Goal: Task Accomplishment & Management: Manage account settings

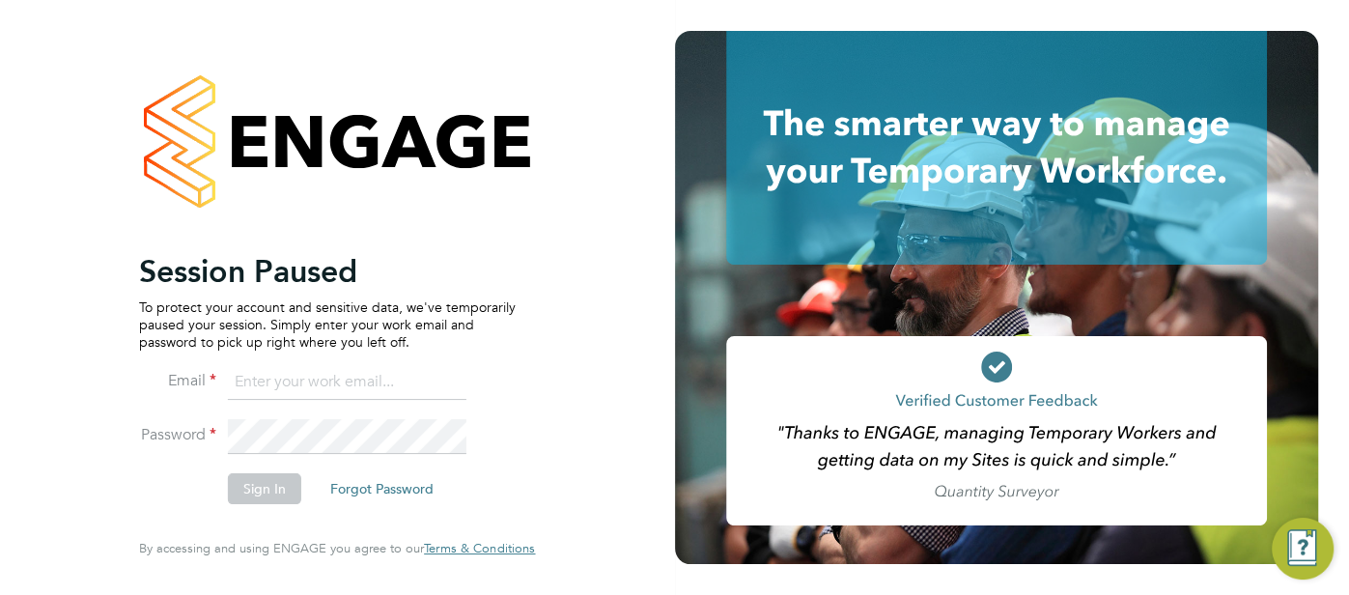
type input "cjs.templabour@uk.g4s.com"
click at [263, 485] on button "Sign In" at bounding box center [264, 488] width 73 height 31
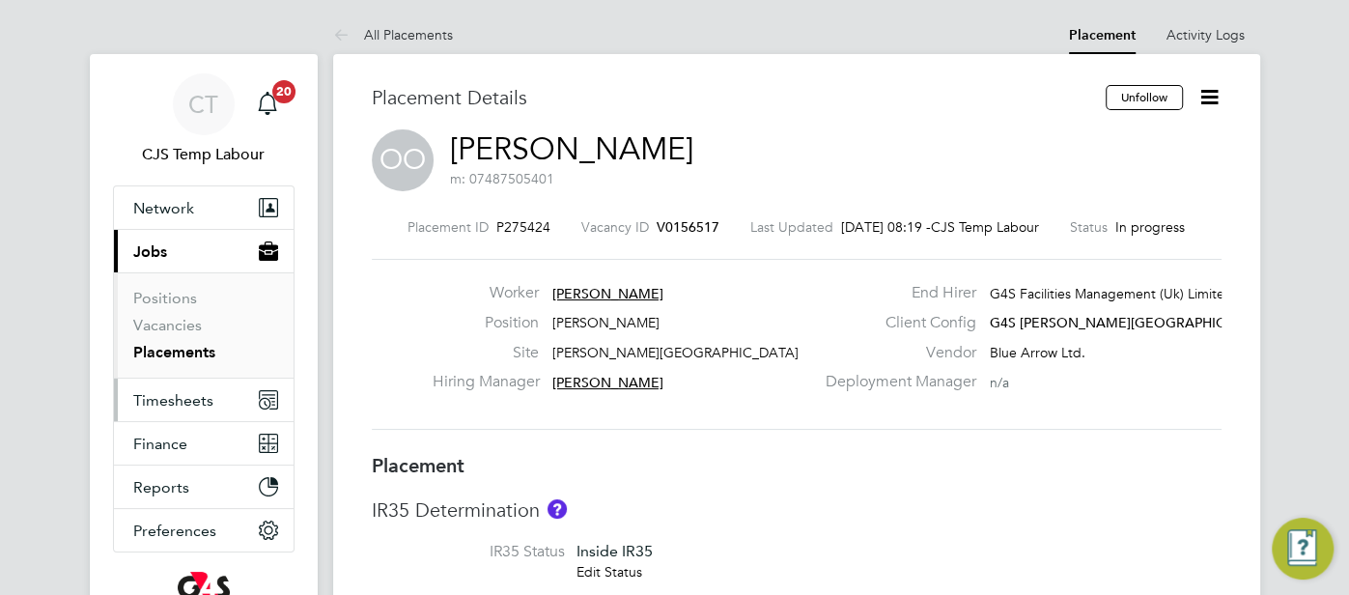
click at [195, 405] on span "Timesheets" at bounding box center [173, 400] width 80 height 18
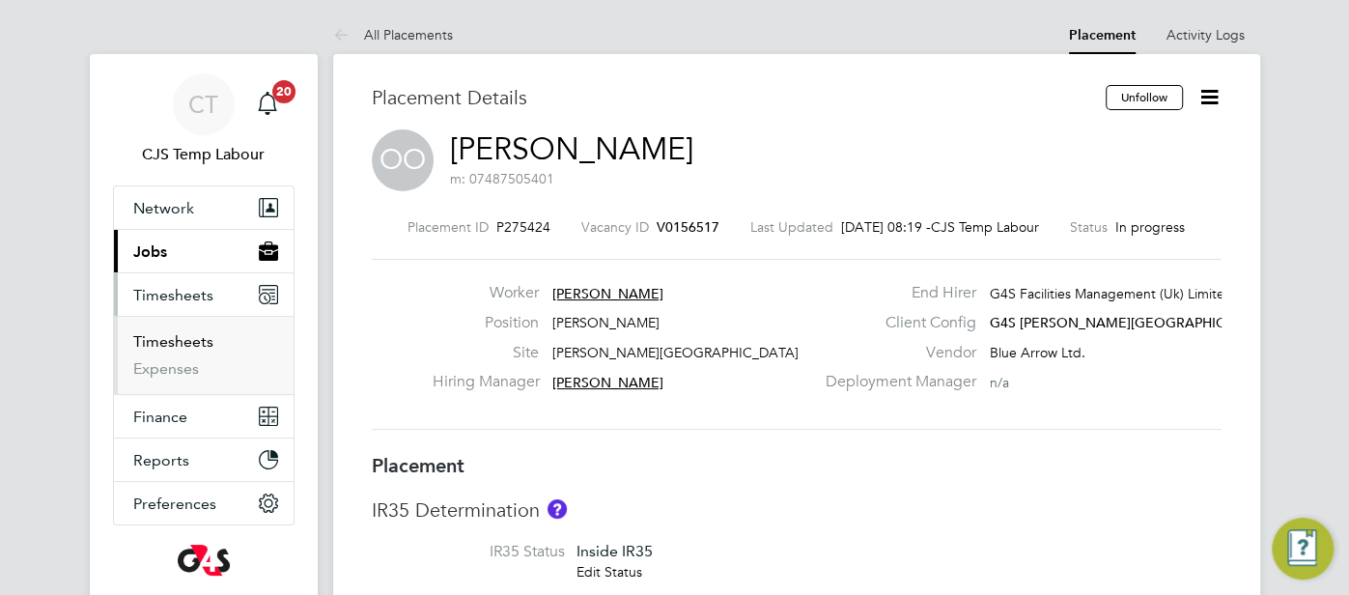
click at [175, 341] on link "Timesheets" at bounding box center [173, 341] width 80 height 18
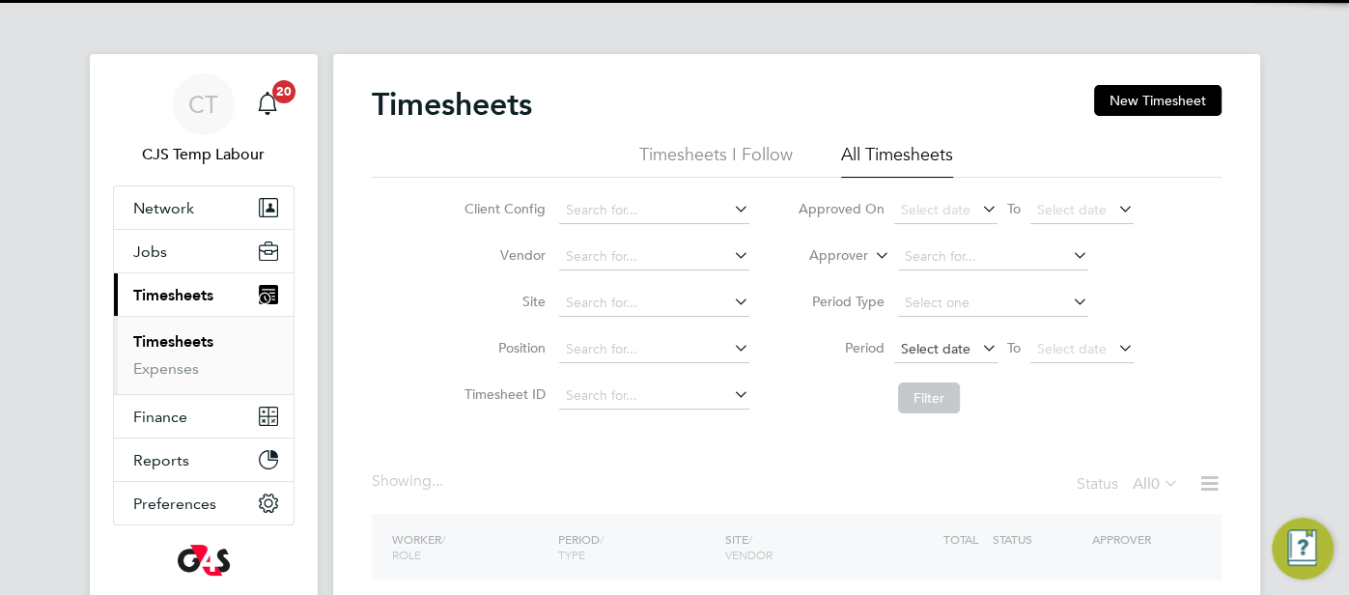
click at [939, 350] on span "Select date" at bounding box center [936, 348] width 70 height 17
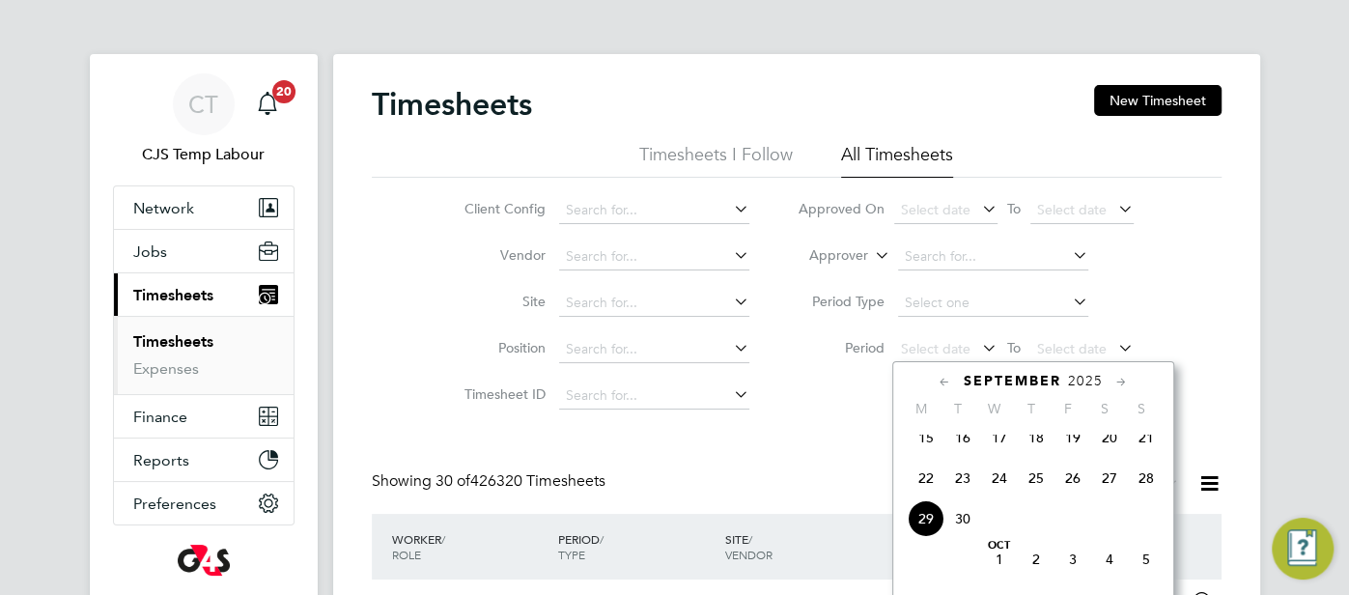
drag, startPoint x: 923, startPoint y: 493, endPoint x: 968, endPoint y: 438, distance: 71.3
click at [926, 491] on span "22" at bounding box center [926, 478] width 37 height 37
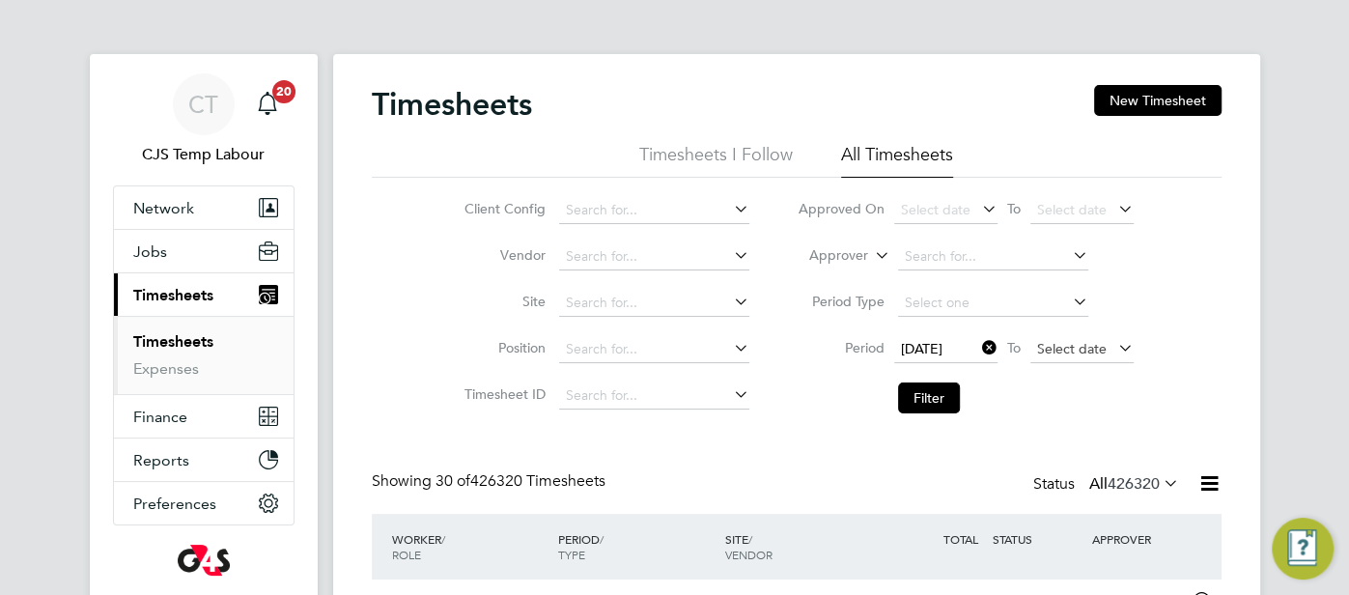
click at [1044, 351] on span "Select date" at bounding box center [1072, 348] width 70 height 17
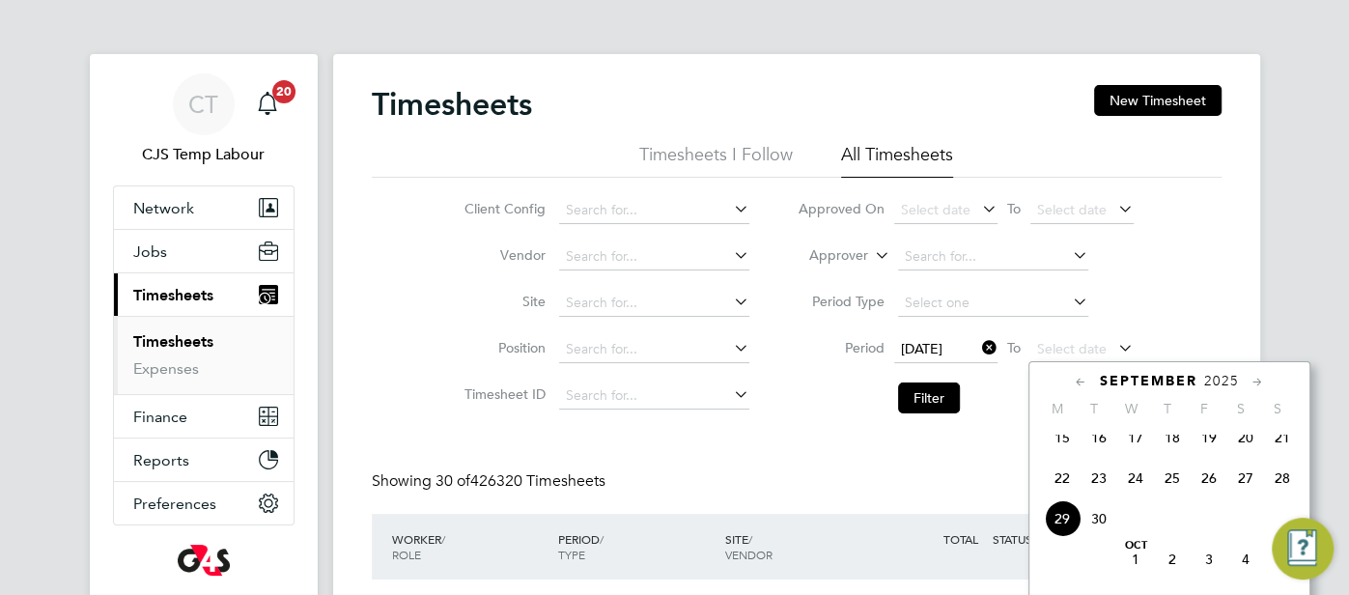
drag, startPoint x: 1274, startPoint y: 488, endPoint x: 1049, endPoint y: 486, distance: 225.0
click at [1273, 488] on span "28" at bounding box center [1282, 478] width 37 height 37
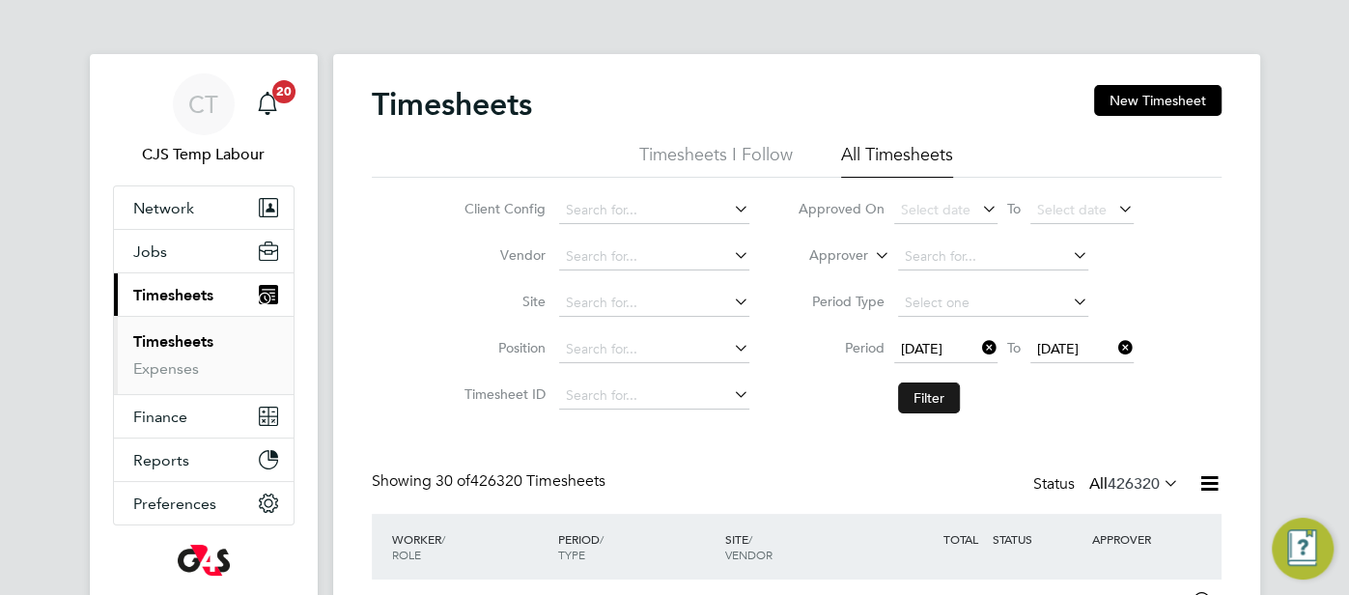
click at [919, 399] on button "Filter" at bounding box center [929, 397] width 62 height 31
drag, startPoint x: 574, startPoint y: 193, endPoint x: 572, endPoint y: 208, distance: 14.6
click at [573, 194] on li "Client Config" at bounding box center [604, 210] width 339 height 46
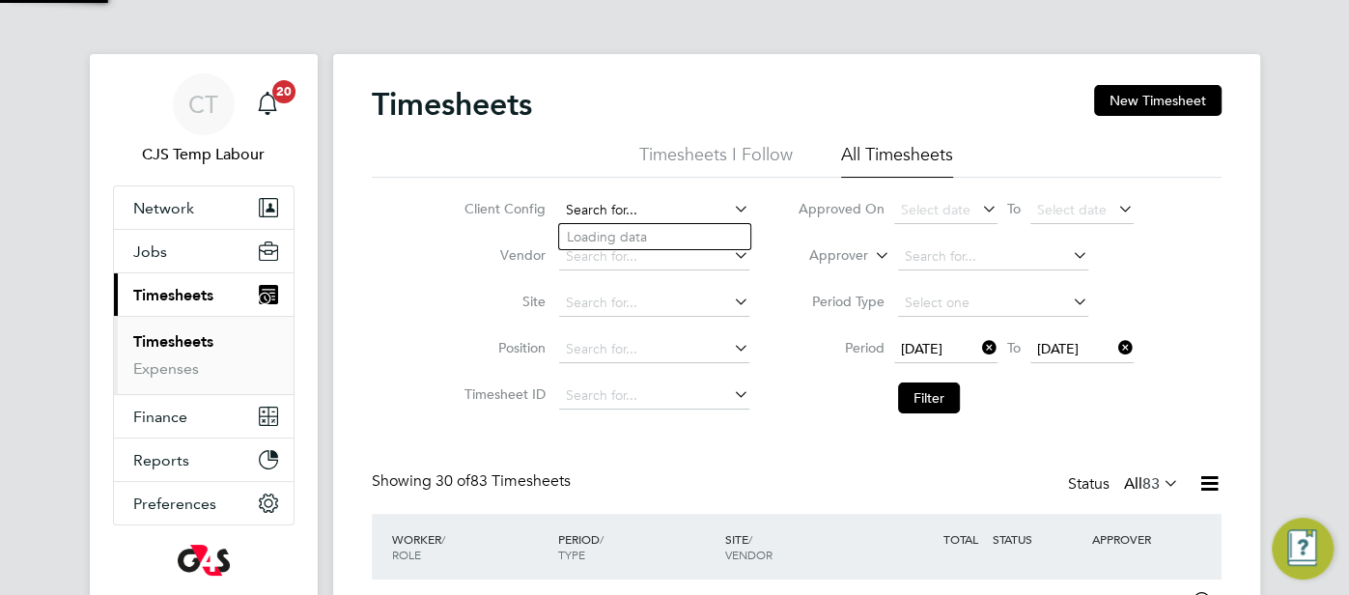
click at [571, 206] on input at bounding box center [654, 210] width 190 height 27
click at [615, 272] on li "G4S FM Tower Hamlets - Operational" at bounding box center [692, 263] width 267 height 26
type input "G4S FM [GEOGRAPHIC_DATA] - Operational"
click at [916, 394] on button "Filter" at bounding box center [929, 397] width 62 height 31
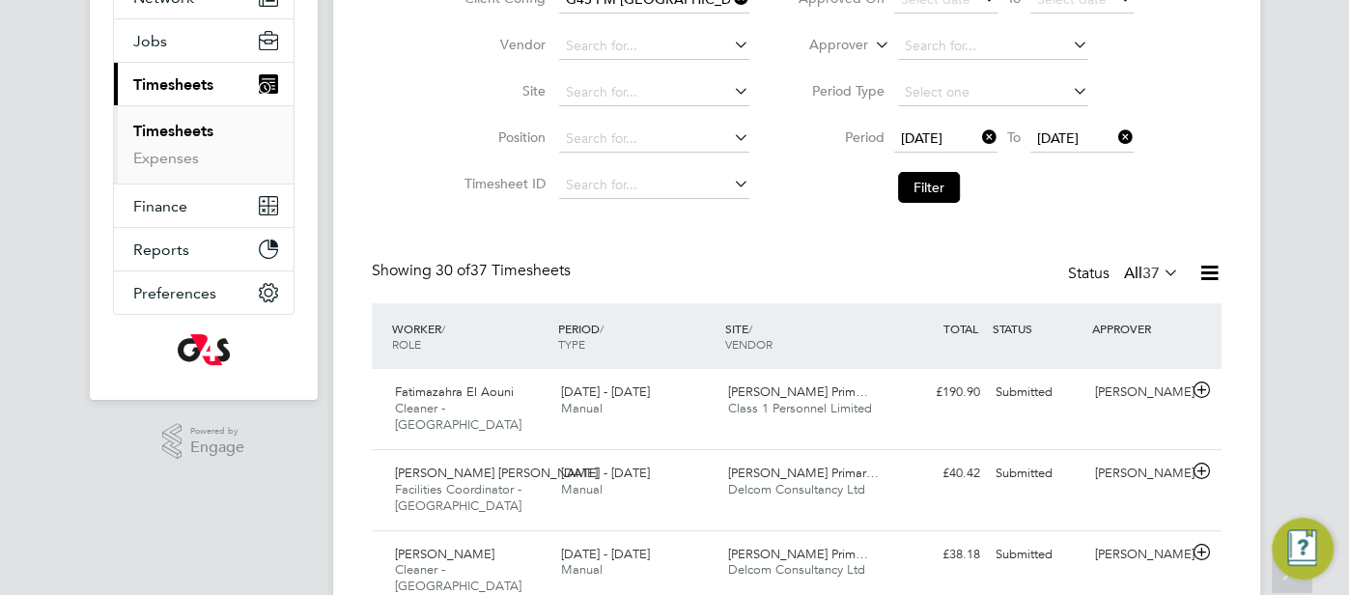
click at [1209, 272] on icon at bounding box center [1209, 273] width 24 height 24
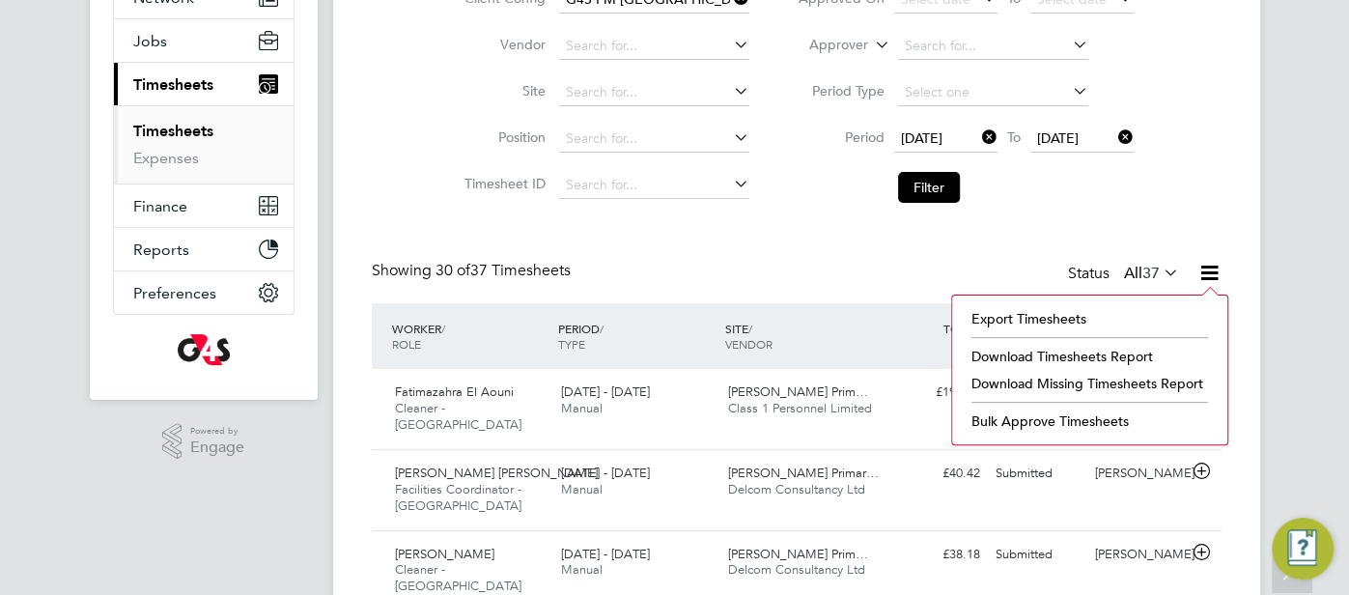
click at [1055, 351] on li "Download Timesheets Report" at bounding box center [1090, 356] width 256 height 27
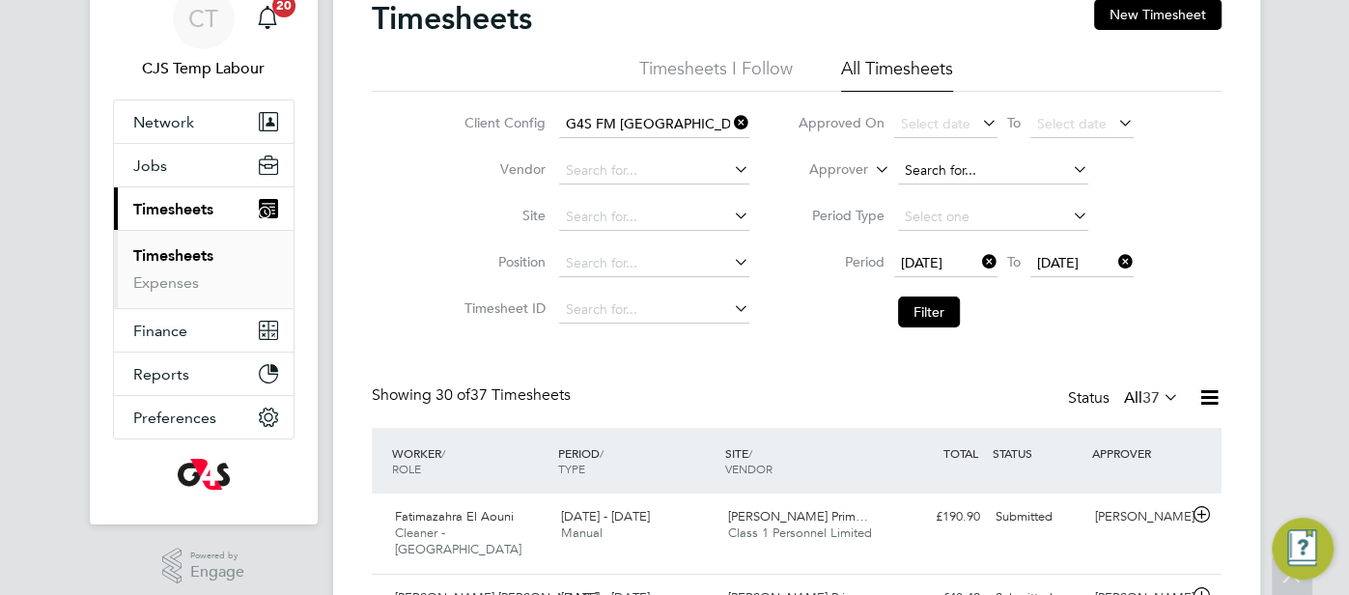
scroll to position [84, 0]
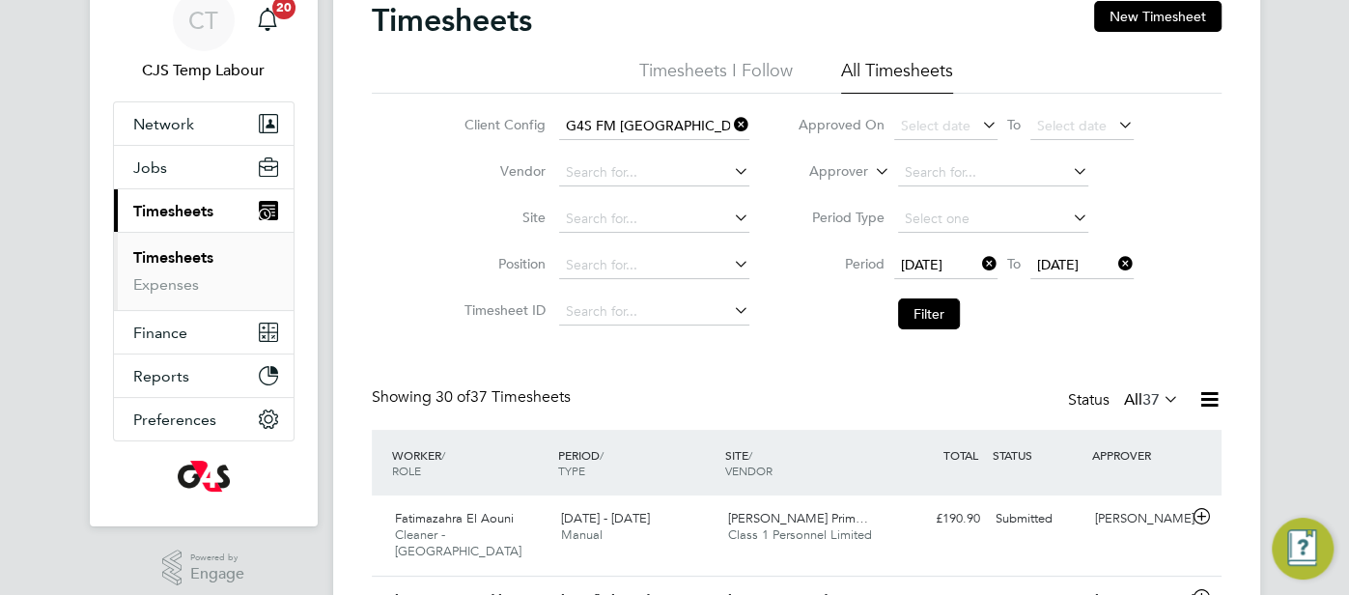
click at [871, 172] on icon at bounding box center [871, 165] width 0 height 17
drag, startPoint x: 859, startPoint y: 196, endPoint x: 900, endPoint y: 188, distance: 41.3
click at [859, 196] on li "Worker" at bounding box center [821, 194] width 95 height 25
click at [922, 180] on input at bounding box center [993, 172] width 190 height 27
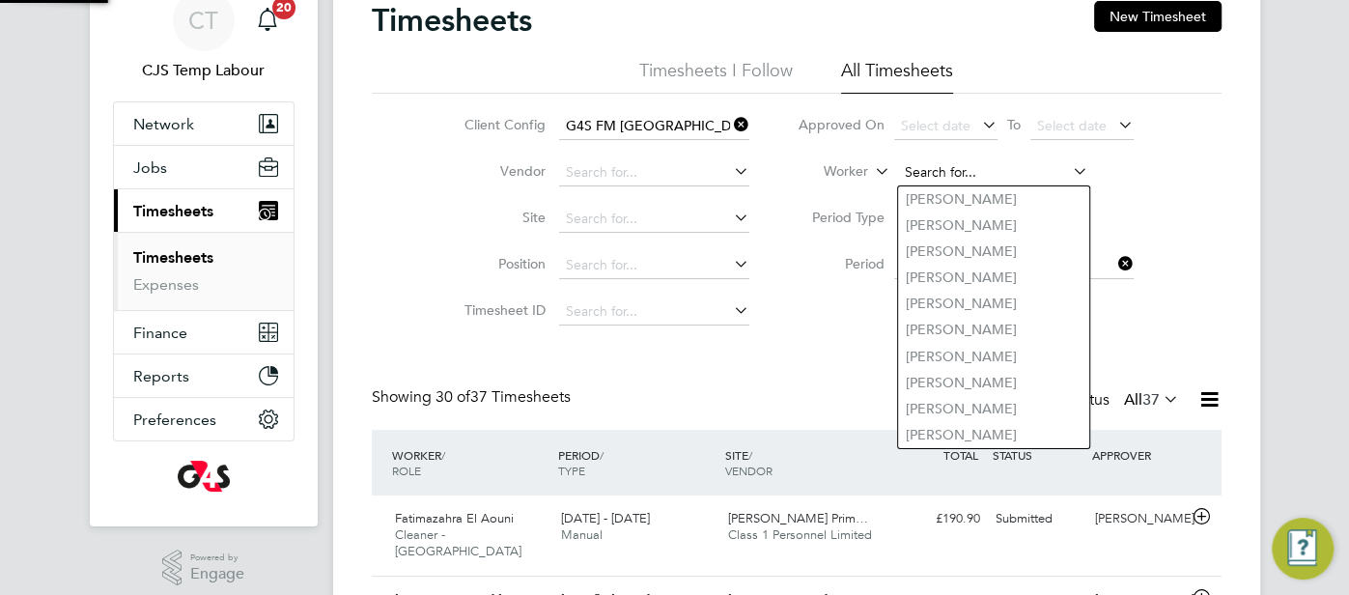
paste input "Daniel Taiwo Ayefuwa"
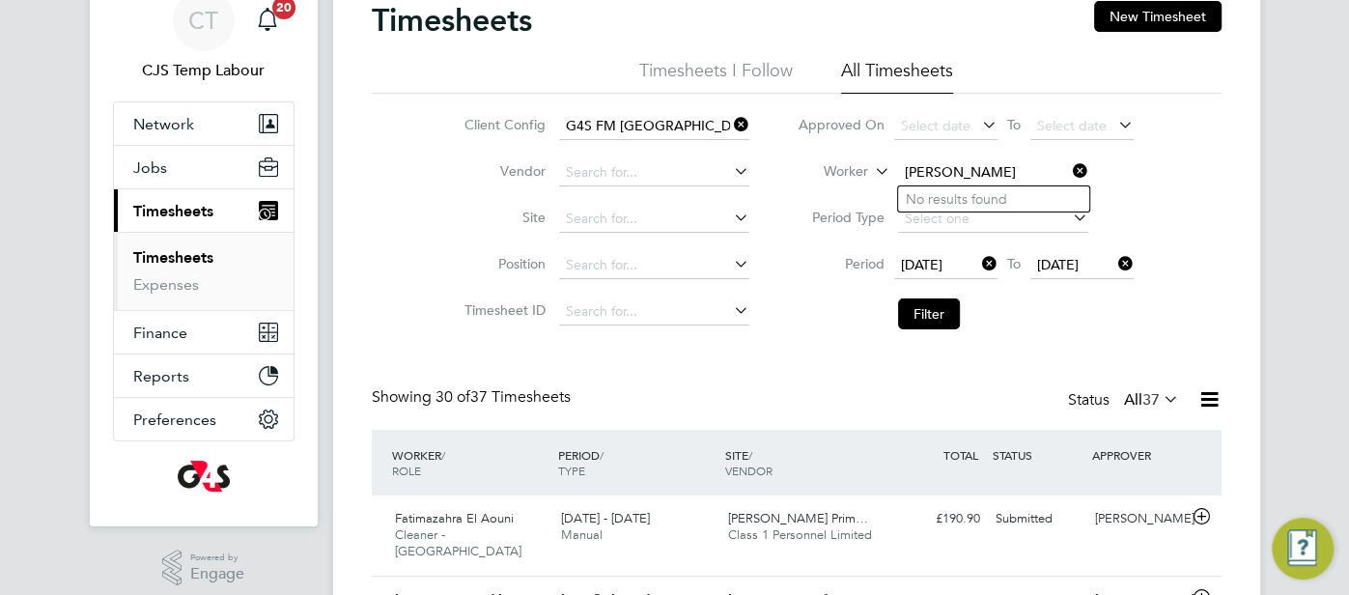
click at [980, 176] on input "Daniel Taiwo Ayefuwa" at bounding box center [993, 172] width 190 height 27
click at [979, 204] on li "Daniel Taiwo Ayefuwa" at bounding box center [1006, 199] width 216 height 26
type input "Daniel Taiwo Ayefuwa"
click at [942, 311] on button "Filter" at bounding box center [929, 313] width 62 height 31
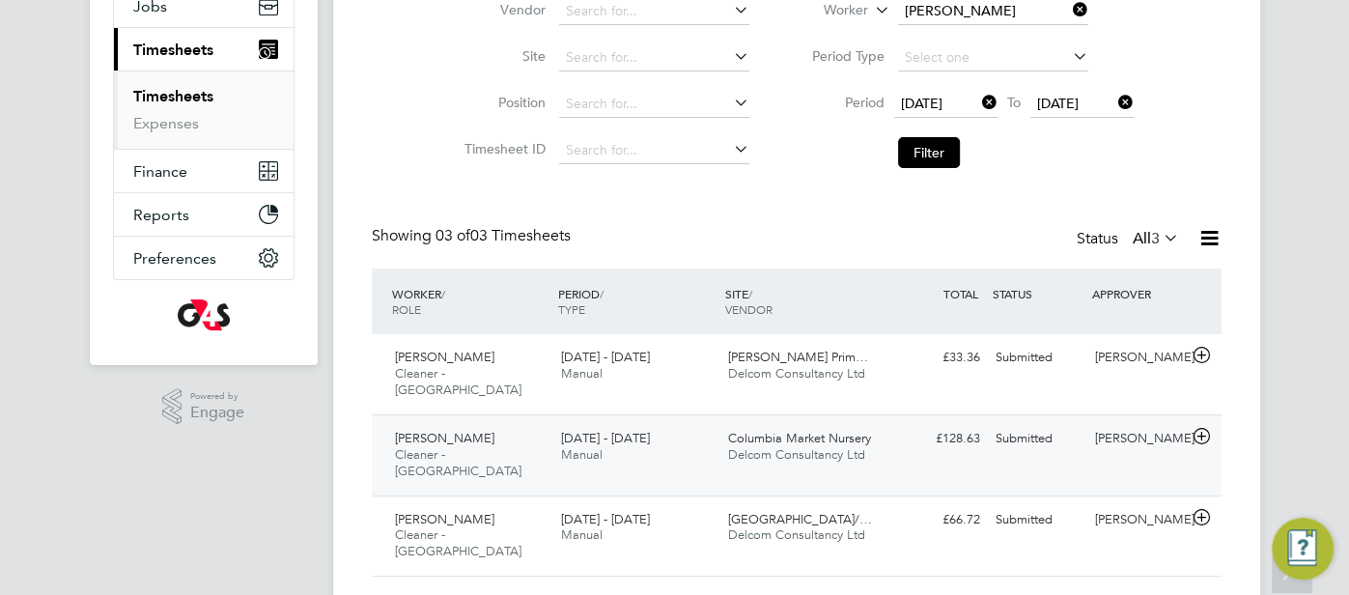
click at [965, 428] on div "£128.63 Submitted" at bounding box center [937, 439] width 100 height 32
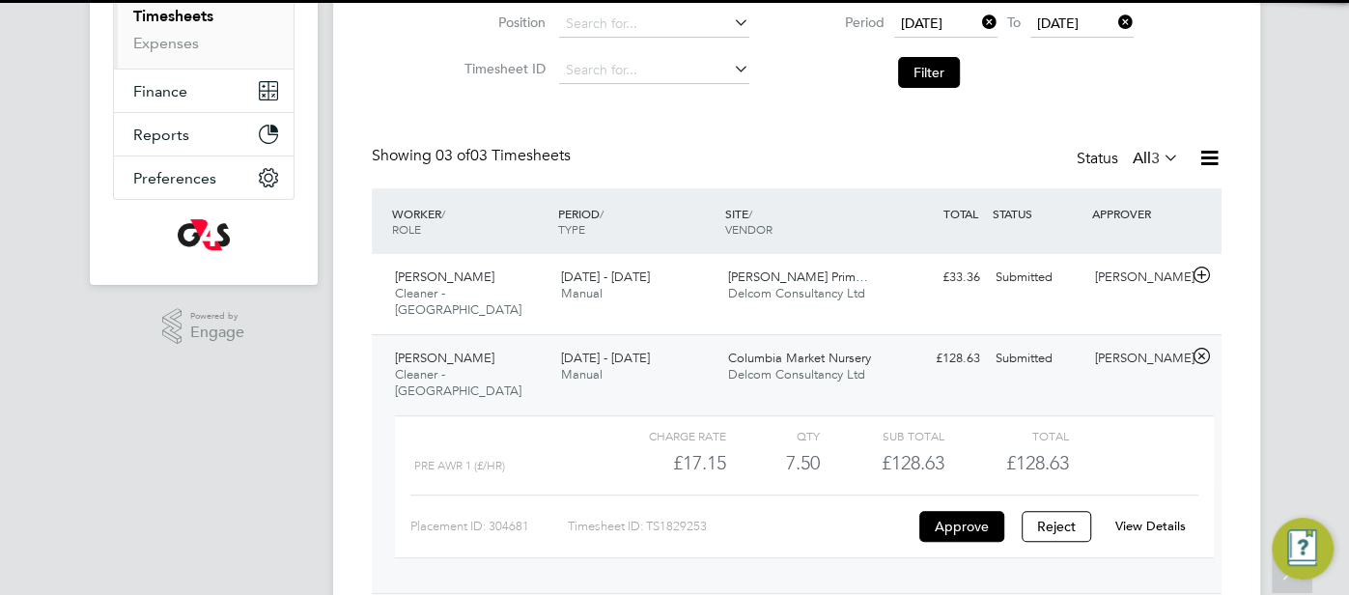
scroll to position [338, 0]
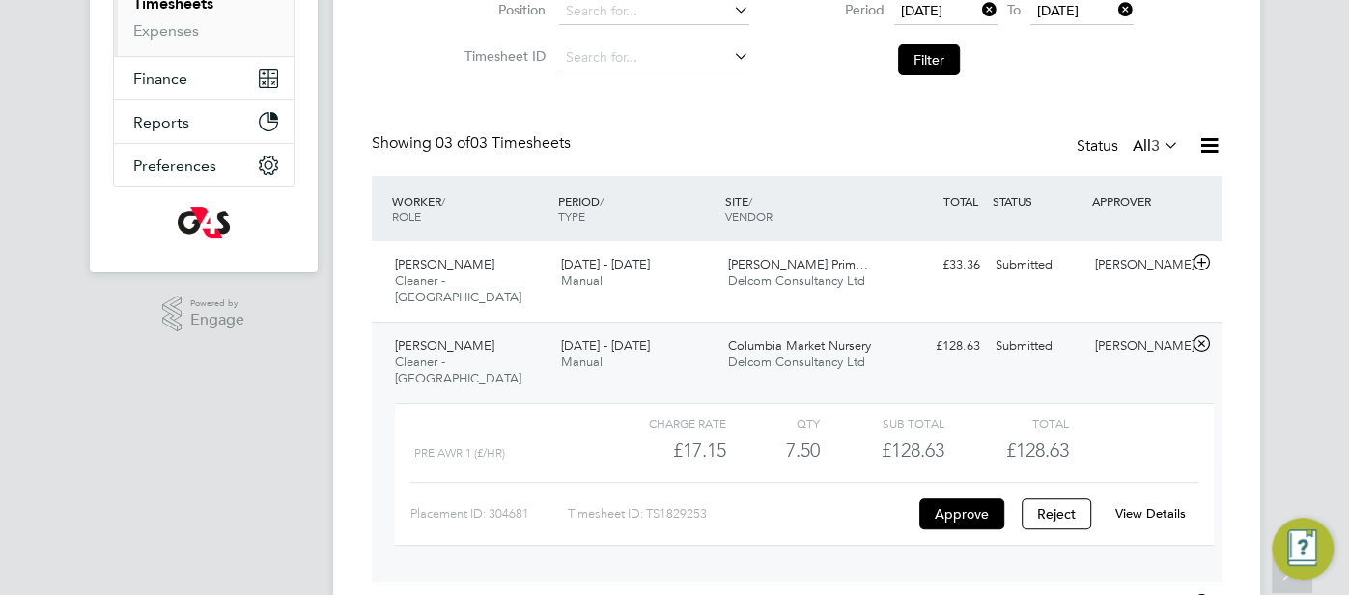
click at [1172, 505] on link "View Details" at bounding box center [1150, 513] width 70 height 16
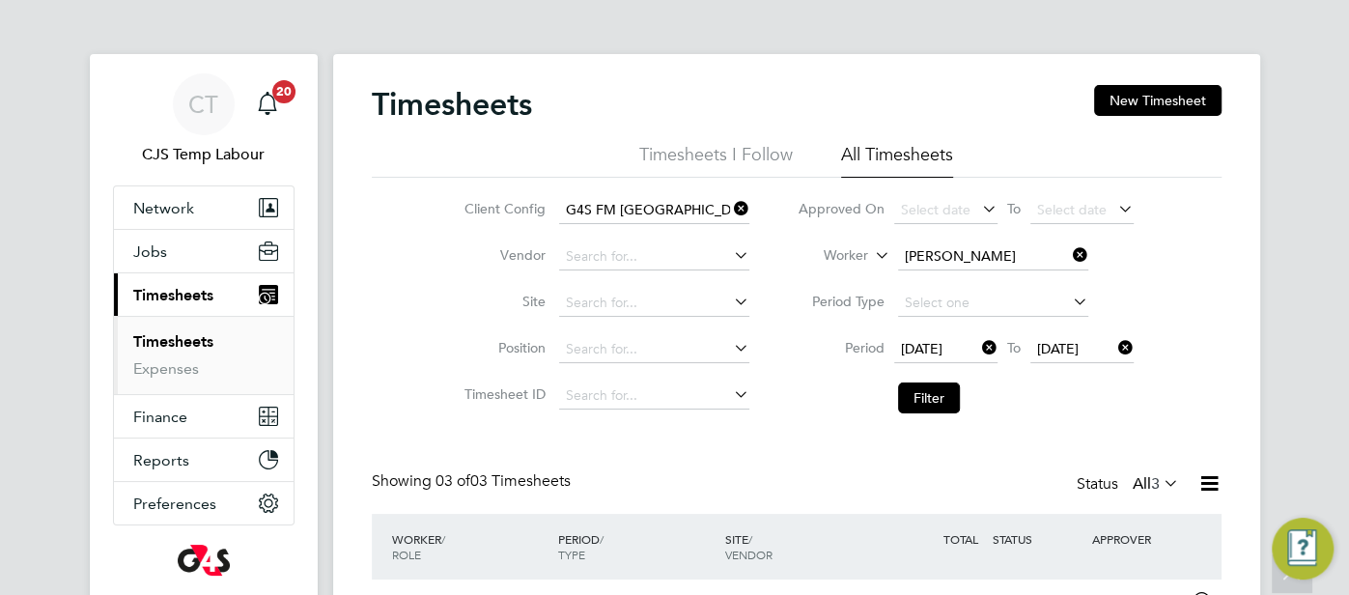
scroll to position [0, 0]
click at [147, 252] on span "Jobs" at bounding box center [150, 251] width 34 height 18
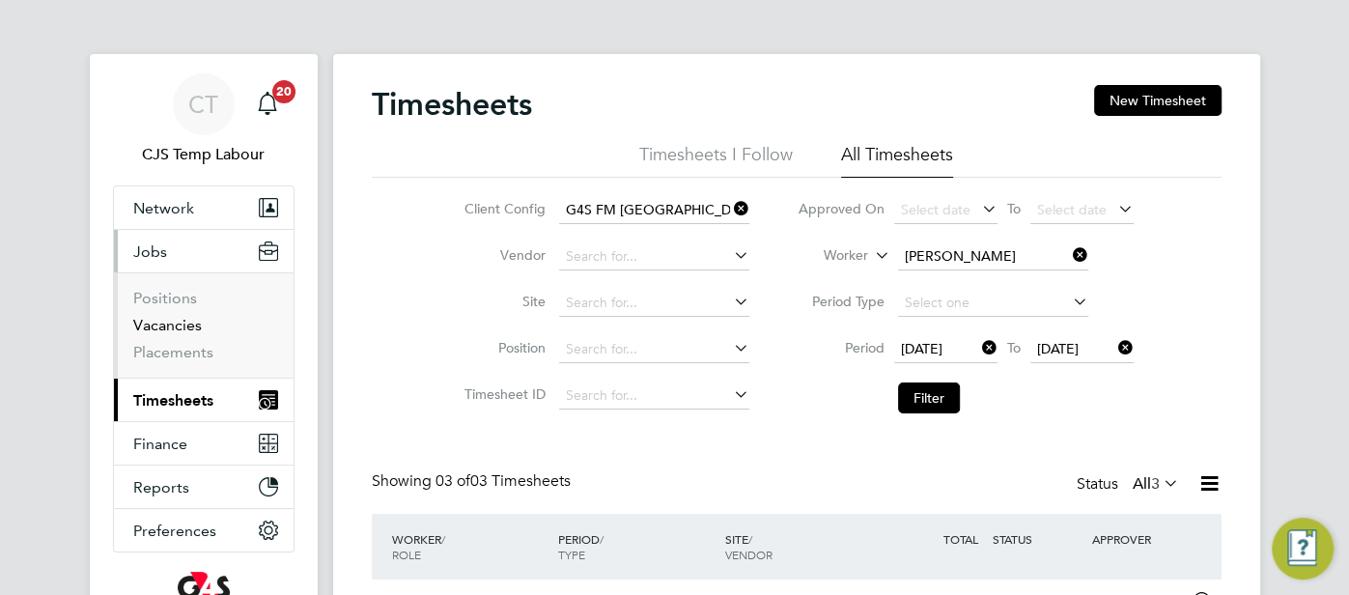
click at [168, 330] on link "Vacancies" at bounding box center [167, 325] width 69 height 18
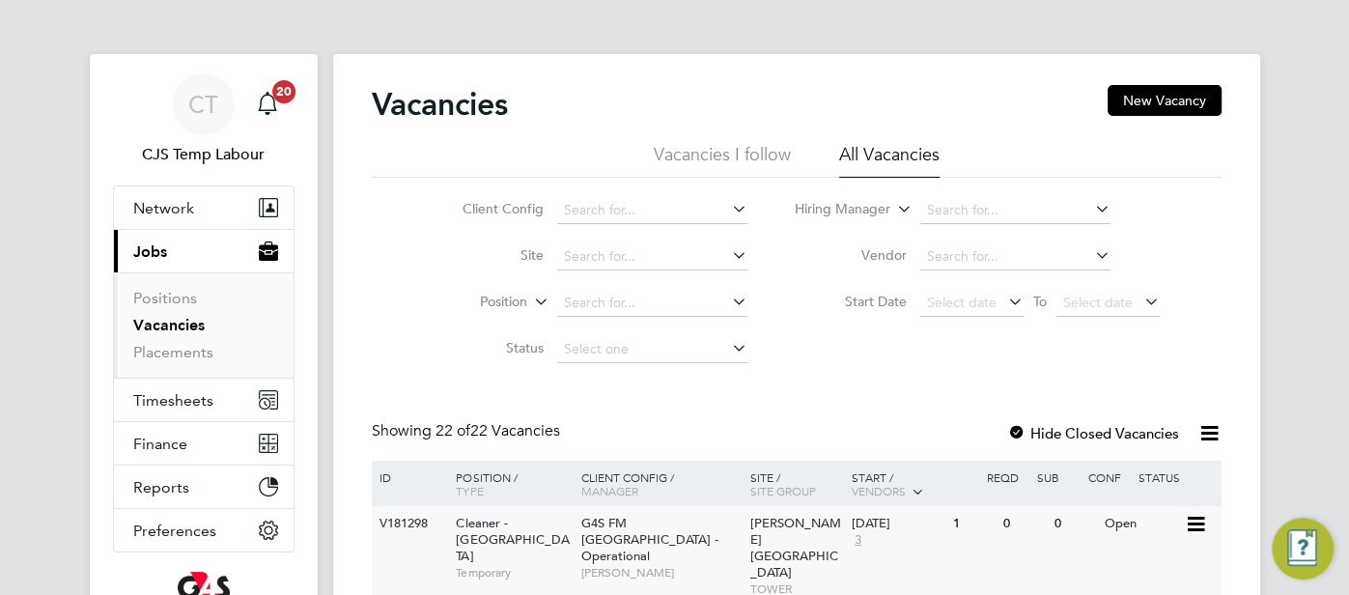
click at [724, 528] on div "G4S FM Tower Hamlets - Operational Teresa Cannon" at bounding box center [660, 547] width 169 height 83
click at [622, 537] on span "G4S FM Tower Hamlets - Operational" at bounding box center [649, 539] width 137 height 49
click at [928, 545] on div "03 Oct 2025 3" at bounding box center [897, 532] width 101 height 52
click at [878, 534] on div "03 Oct 2025 3" at bounding box center [897, 532] width 101 height 52
click at [179, 349] on link "Placements" at bounding box center [173, 352] width 80 height 18
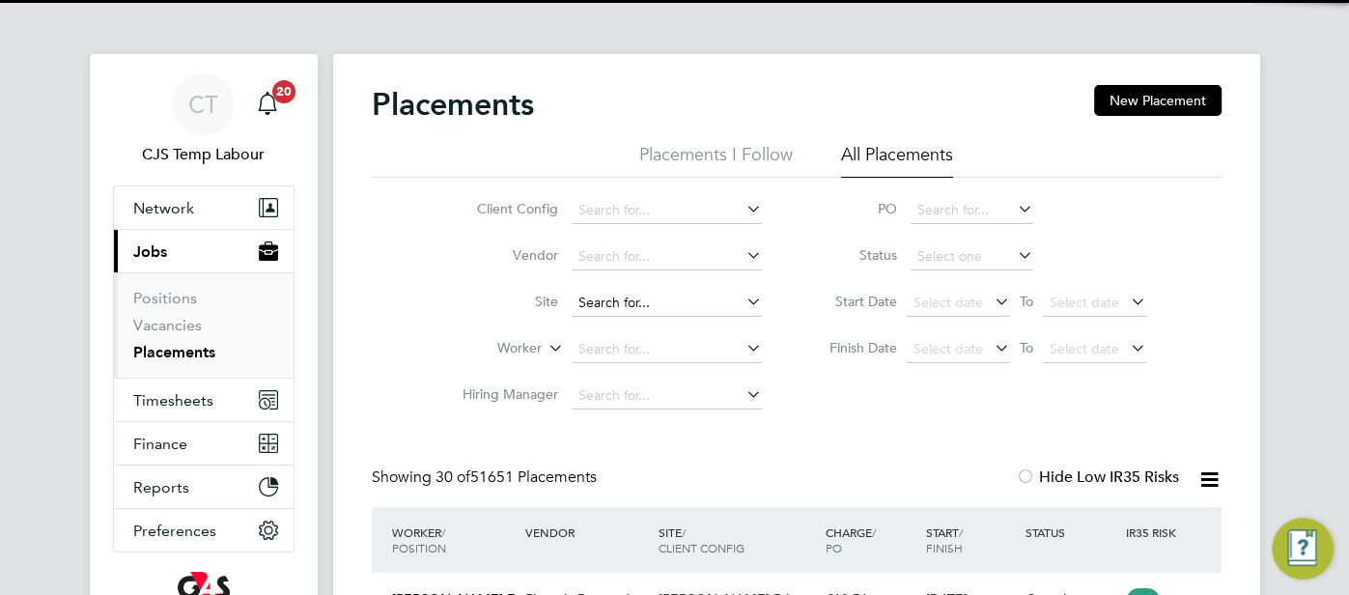
scroll to position [90, 167]
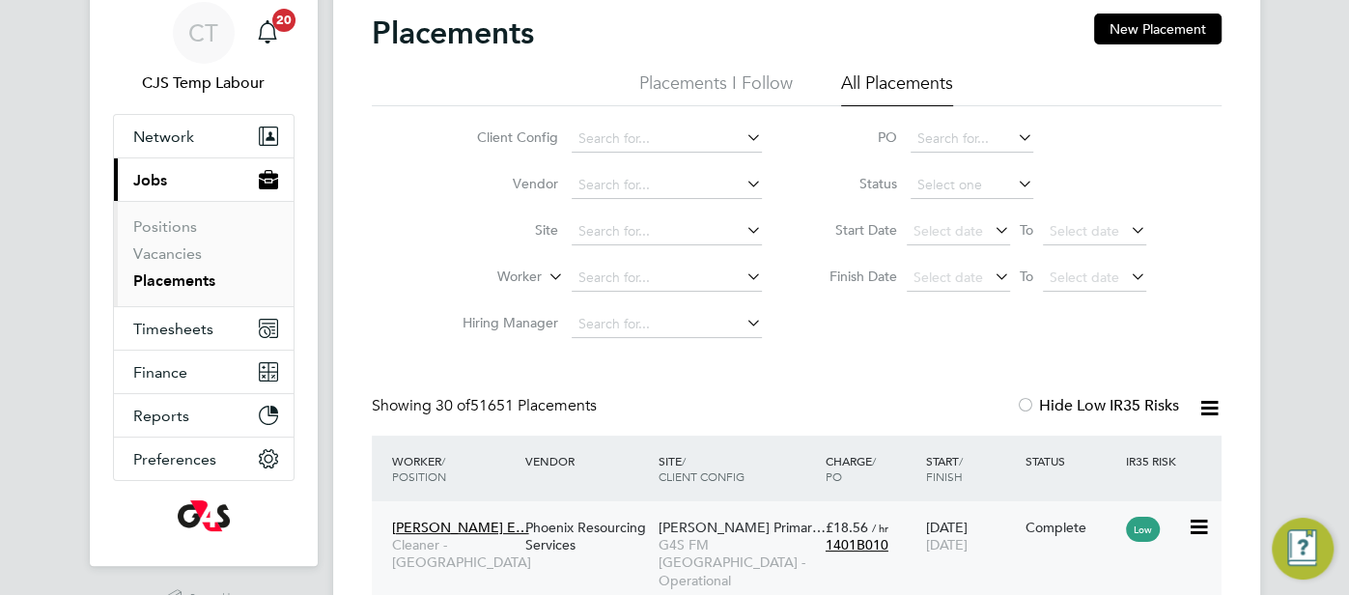
click at [634, 528] on div "Phoenix Resourcing Services" at bounding box center [586, 536] width 133 height 54
click at [164, 257] on link "Vacancies" at bounding box center [167, 253] width 69 height 18
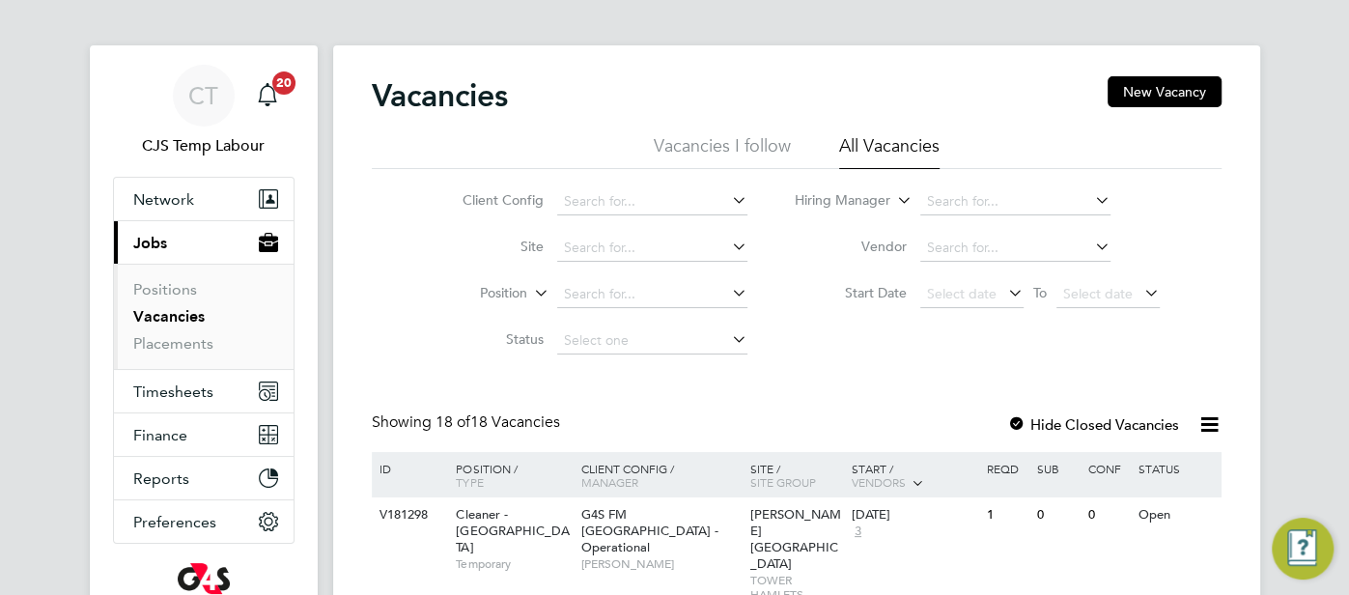
scroll to position [19, 0]
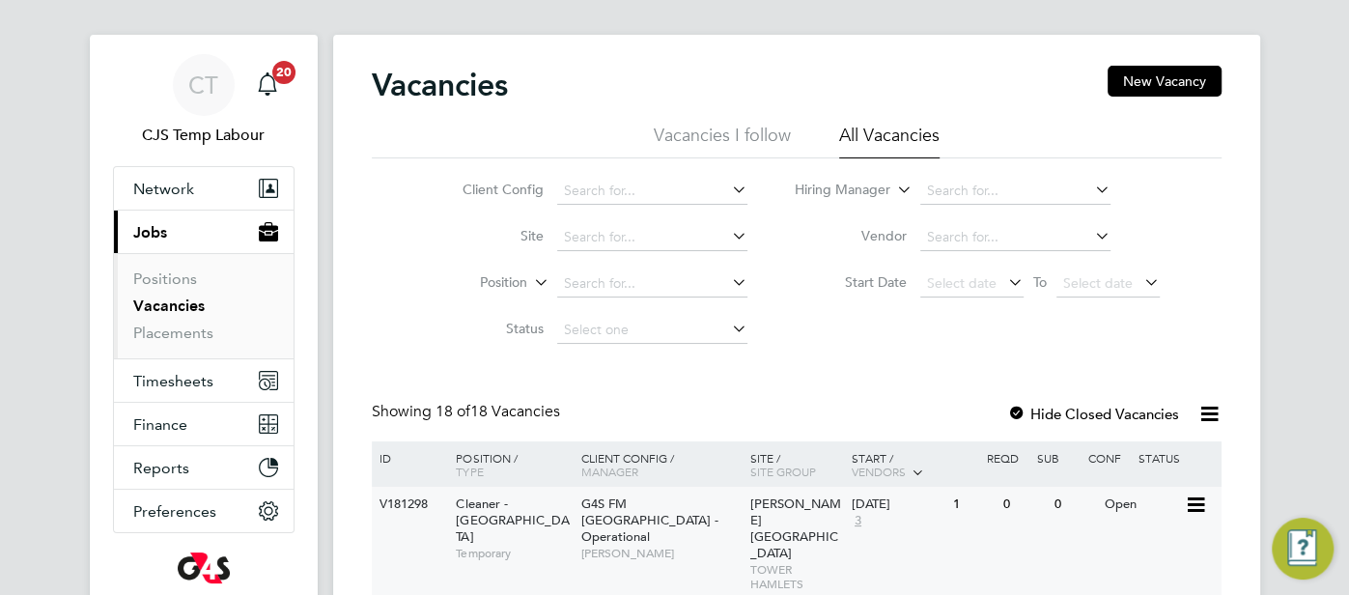
click at [703, 500] on span "G4S FM Tower Hamlets - Operational" at bounding box center [649, 519] width 137 height 49
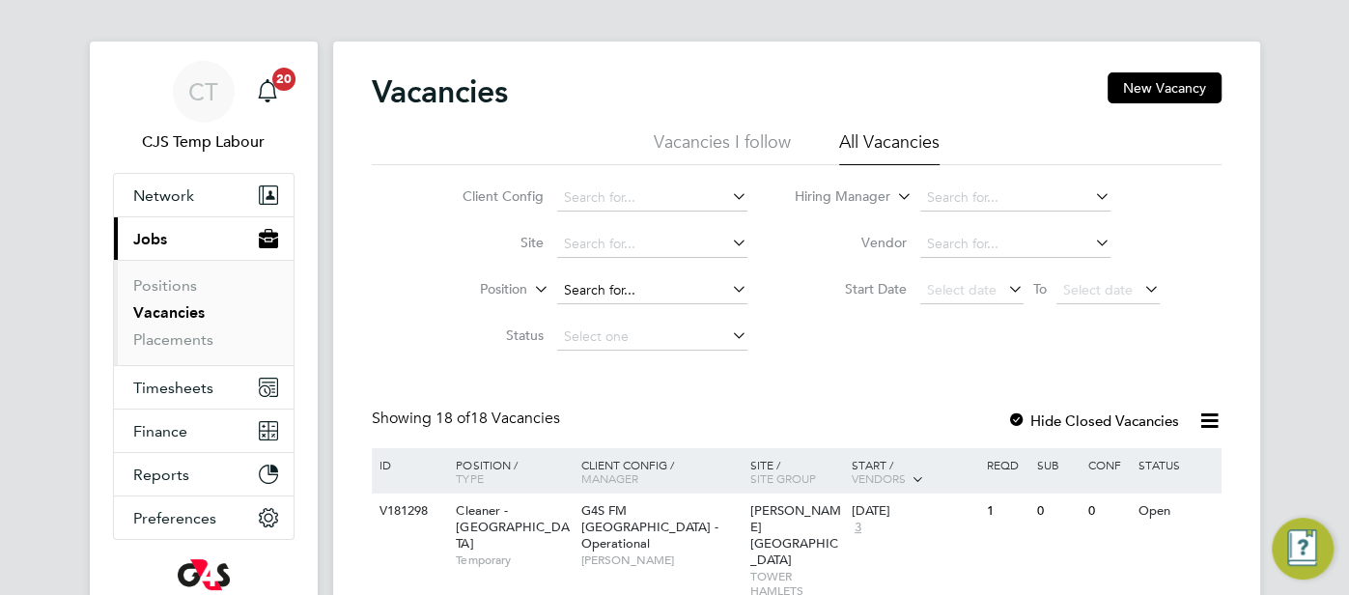
scroll to position [0, 0]
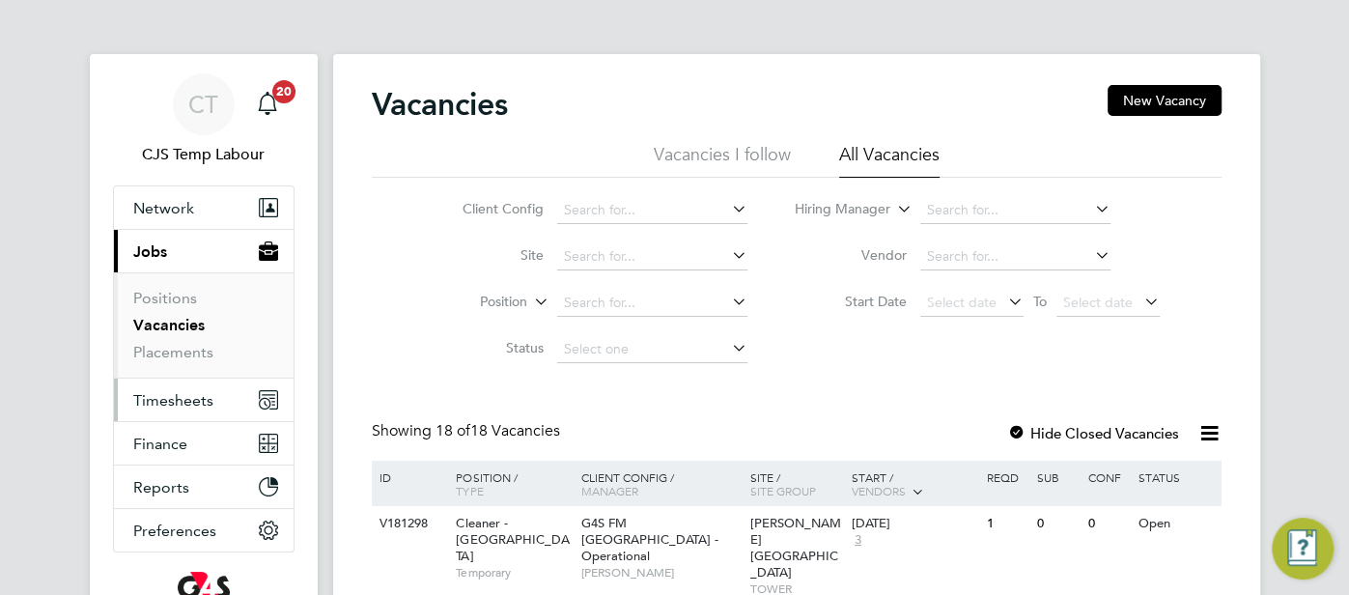
click at [163, 399] on span "Timesheets" at bounding box center [173, 400] width 80 height 18
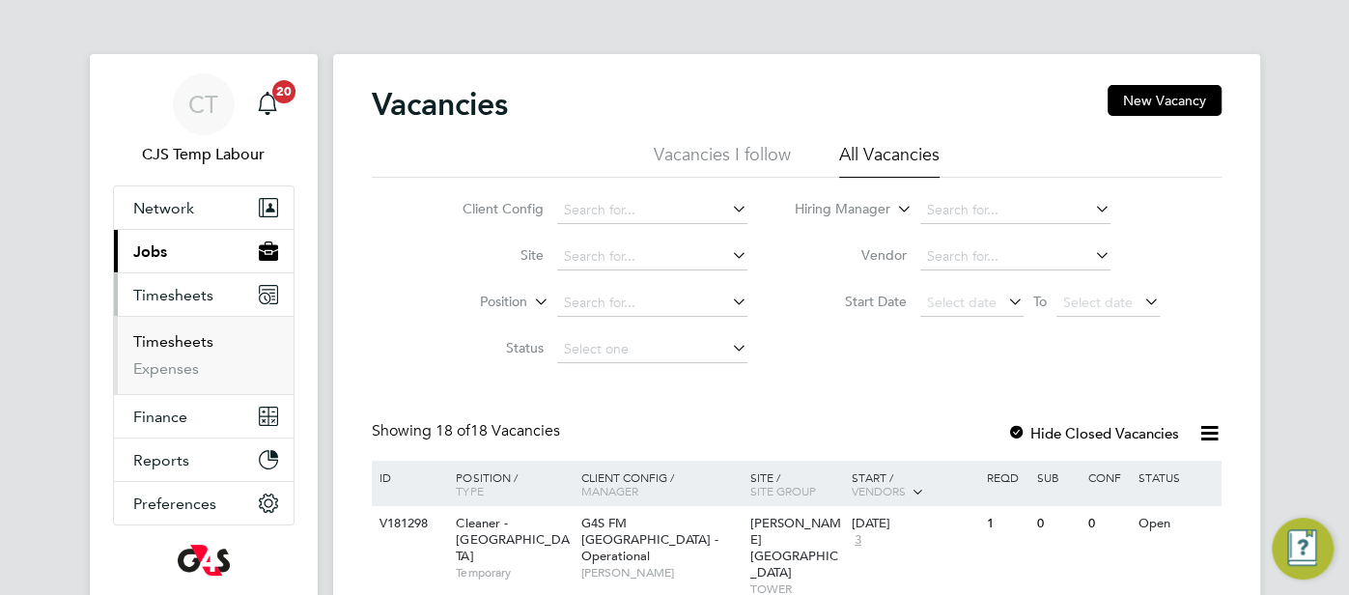
click at [163, 346] on link "Timesheets" at bounding box center [173, 341] width 80 height 18
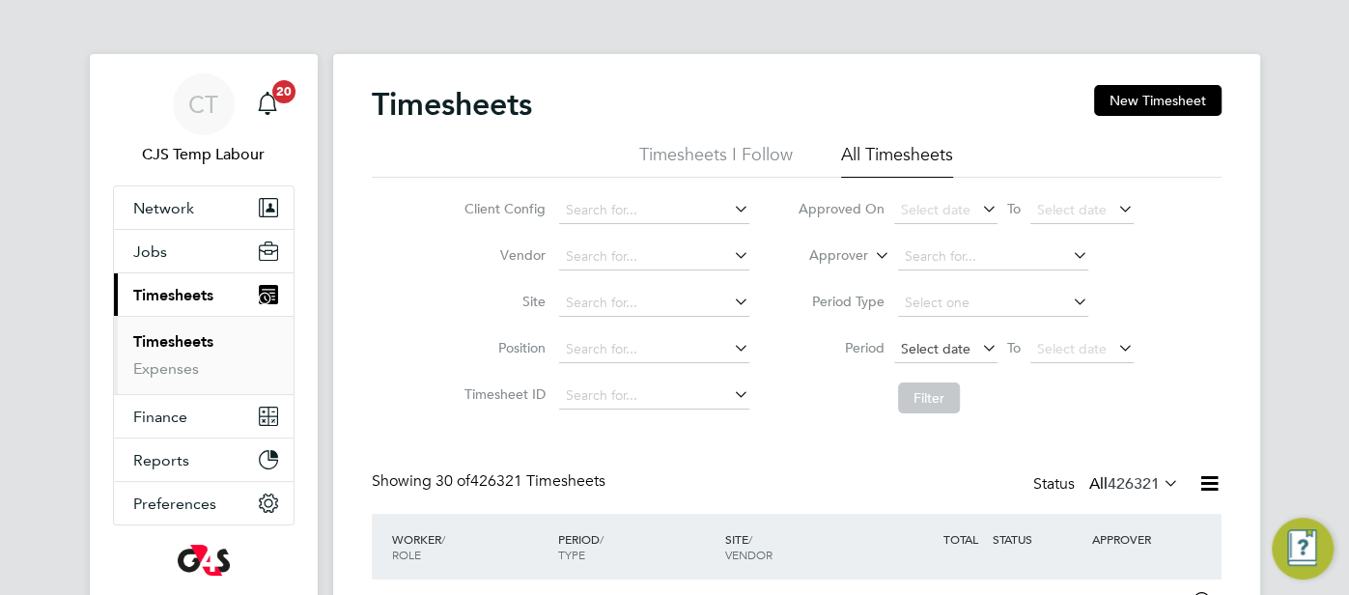
scroll to position [65, 167]
click at [947, 351] on span "Select date" at bounding box center [936, 348] width 70 height 17
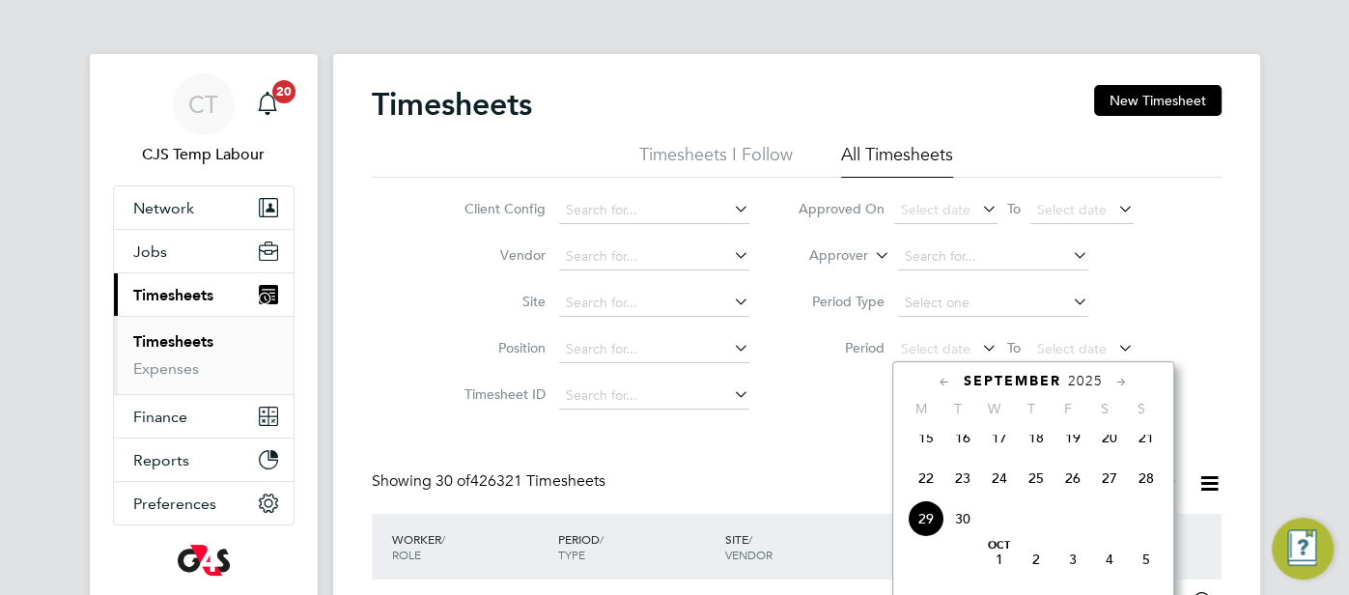
drag, startPoint x: 926, startPoint y: 495, endPoint x: 990, endPoint y: 440, distance: 84.2
click at [927, 494] on span "22" at bounding box center [926, 478] width 37 height 37
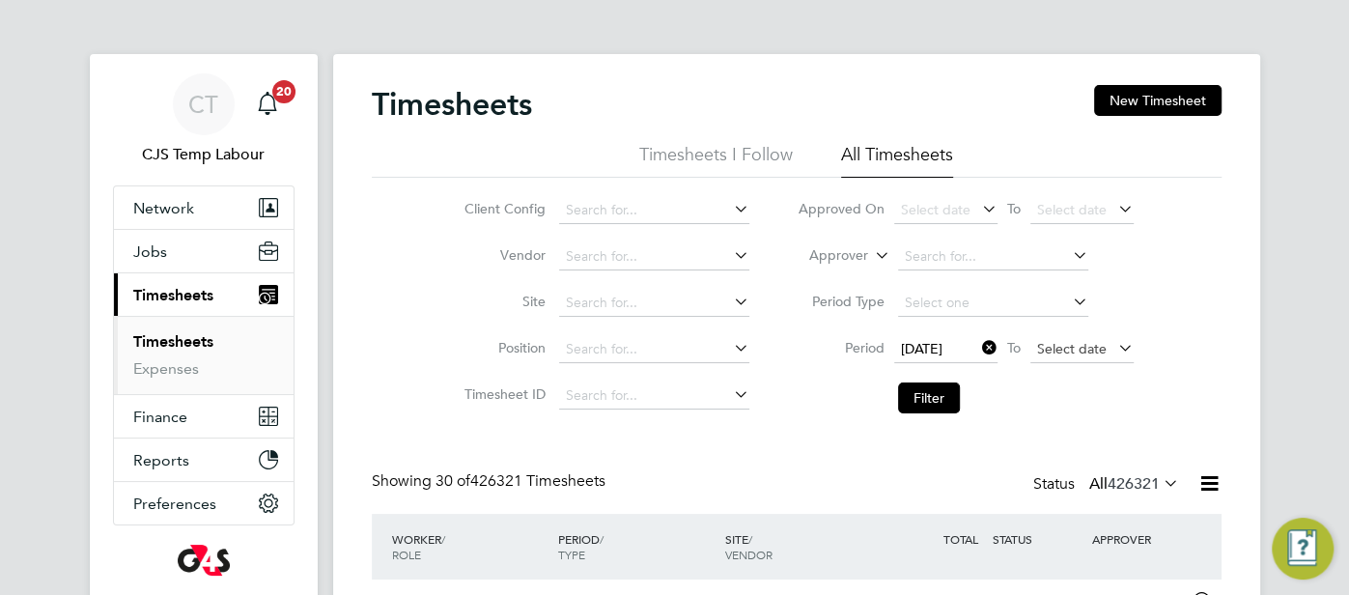
click at [1062, 351] on span "Select date" at bounding box center [1072, 348] width 70 height 17
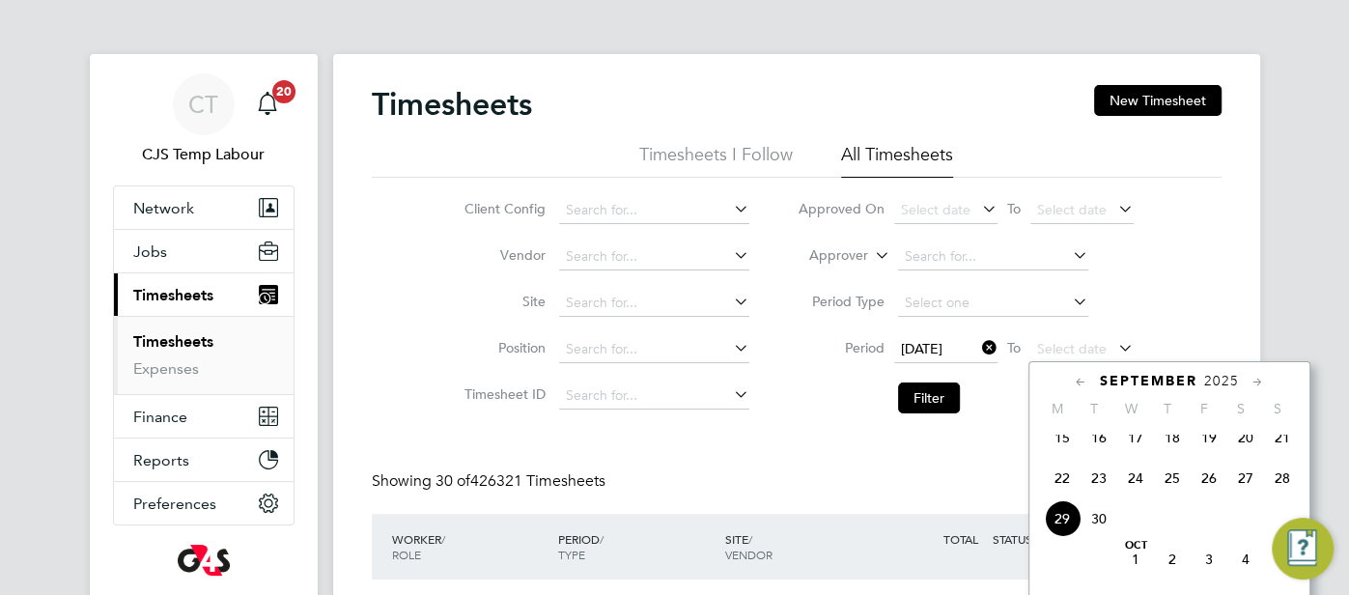
click at [1287, 488] on span "28" at bounding box center [1282, 478] width 37 height 37
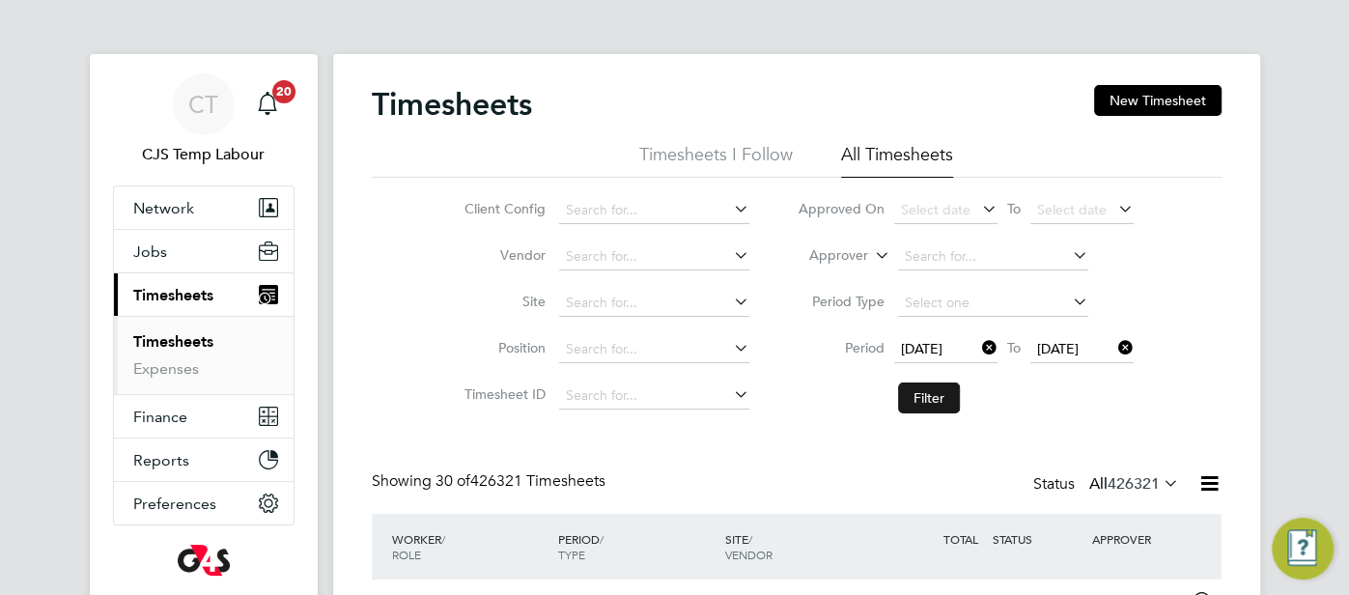
click at [924, 403] on button "Filter" at bounding box center [929, 397] width 62 height 31
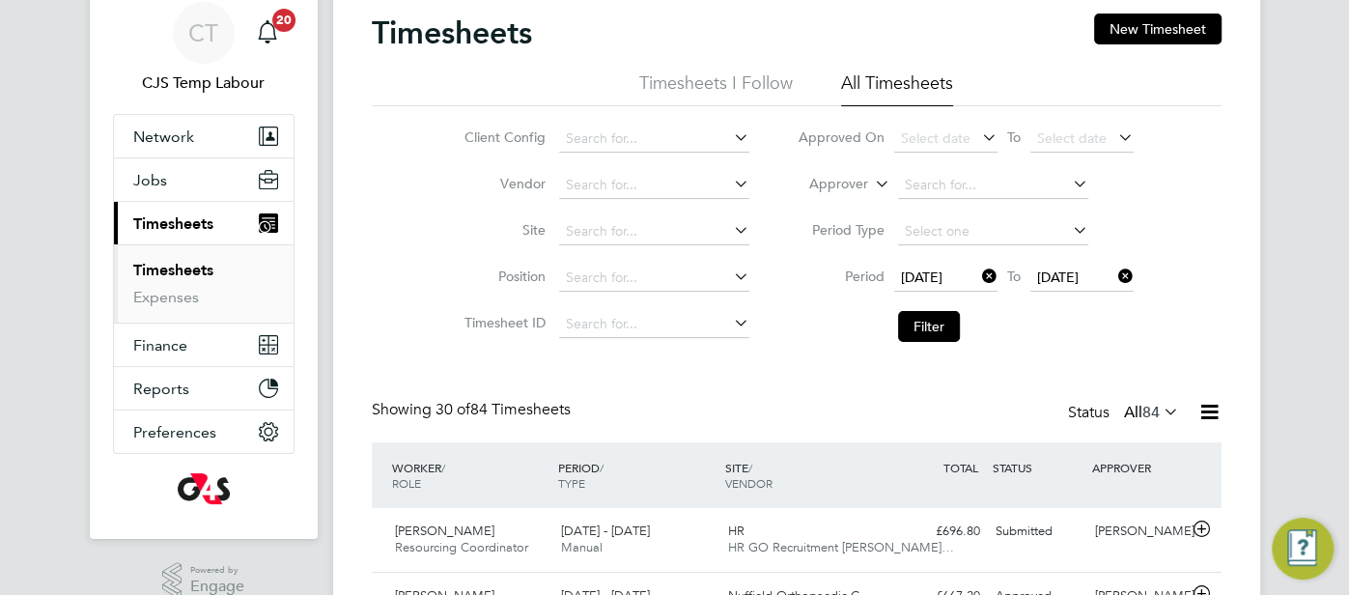
click at [1160, 407] on icon at bounding box center [1160, 411] width 0 height 27
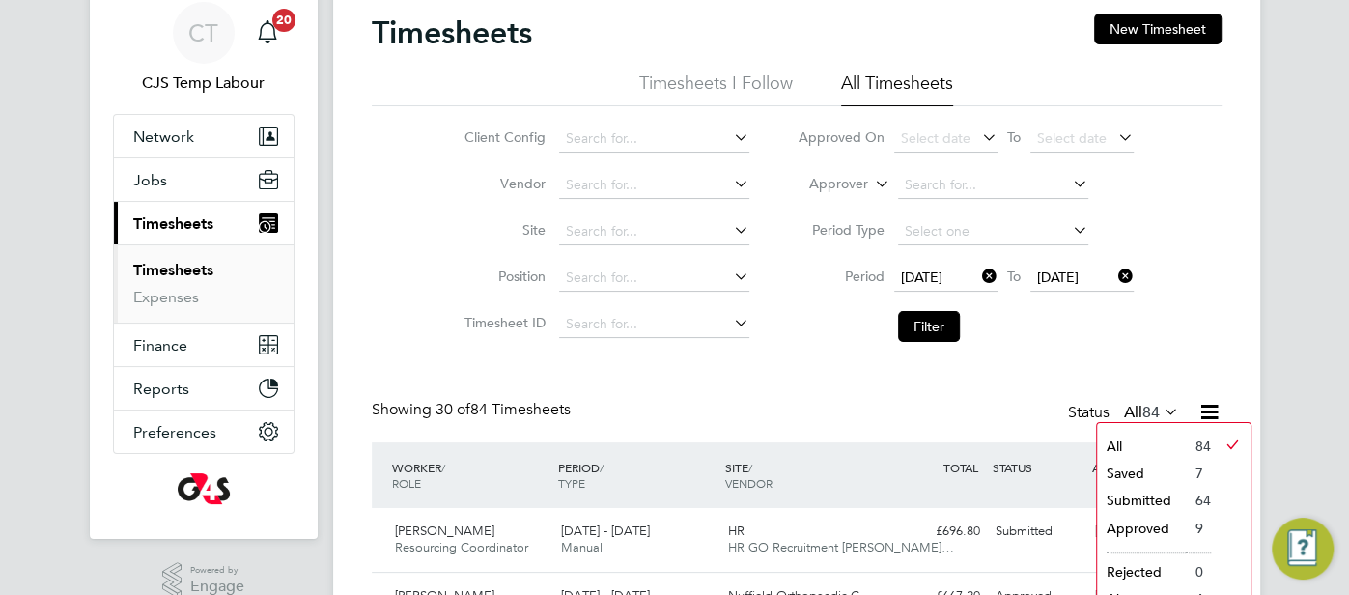
click at [1134, 469] on li "Saved" at bounding box center [1141, 473] width 89 height 27
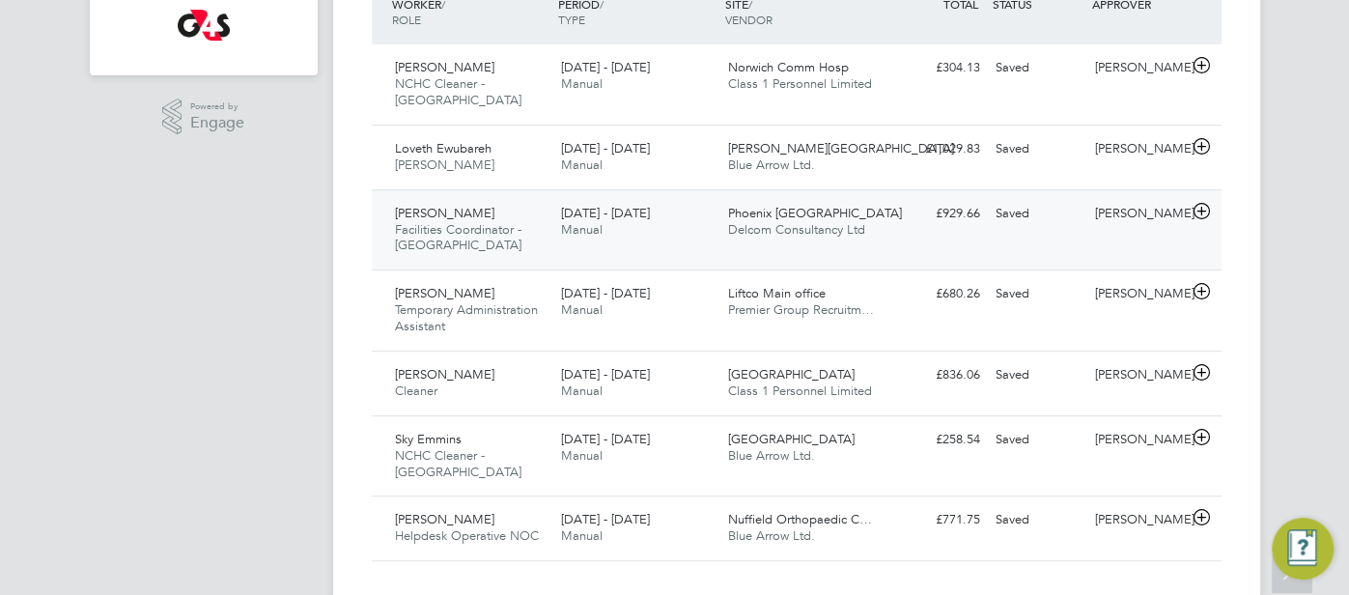
click at [958, 207] on div "£929.66 Saved" at bounding box center [937, 214] width 100 height 32
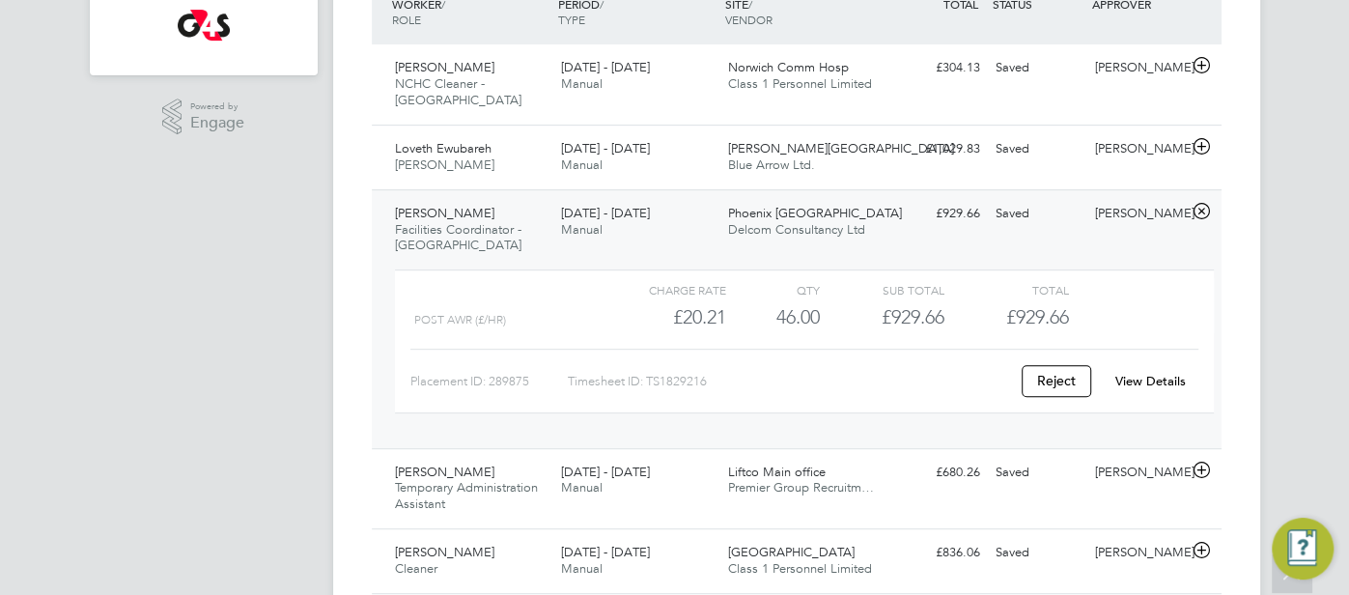
click at [1131, 373] on link "View Details" at bounding box center [1150, 381] width 70 height 16
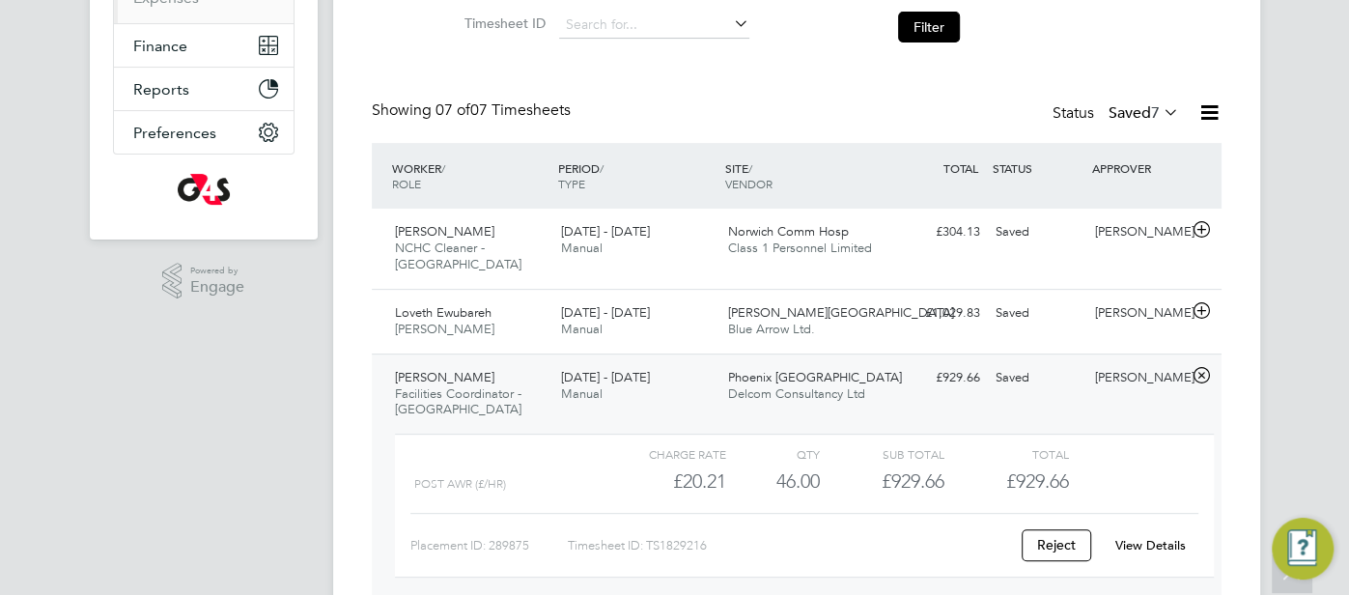
scroll to position [331, 0]
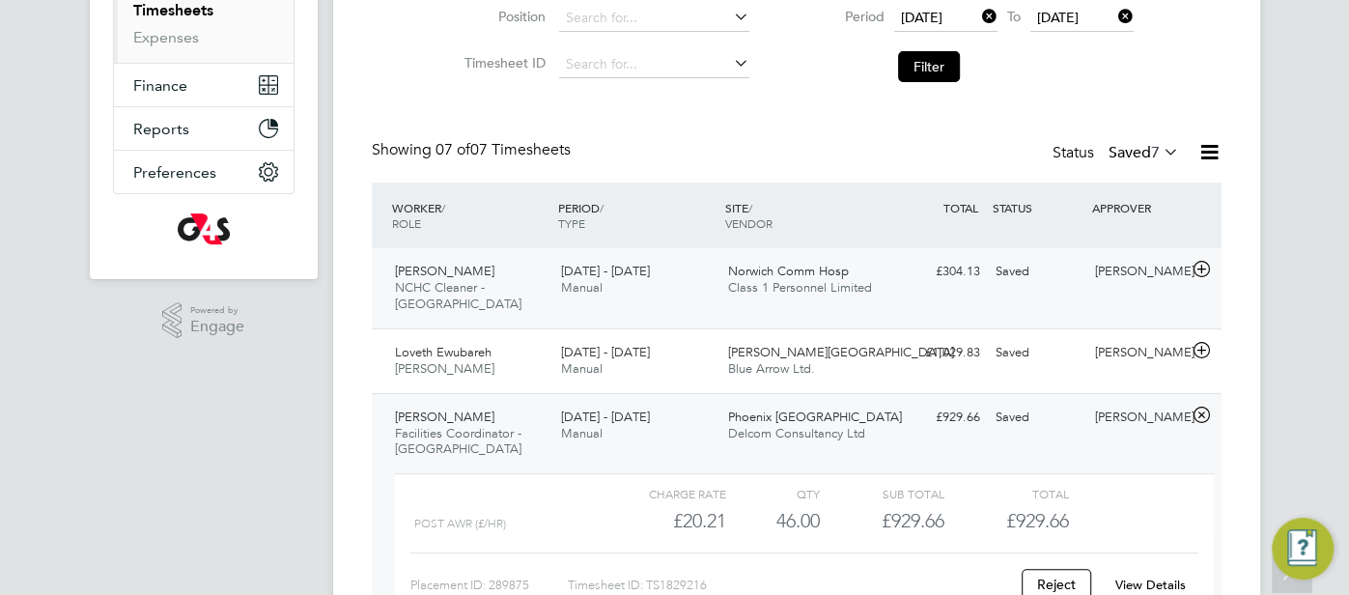
click at [1050, 276] on div "Saved" at bounding box center [1038, 272] width 100 height 32
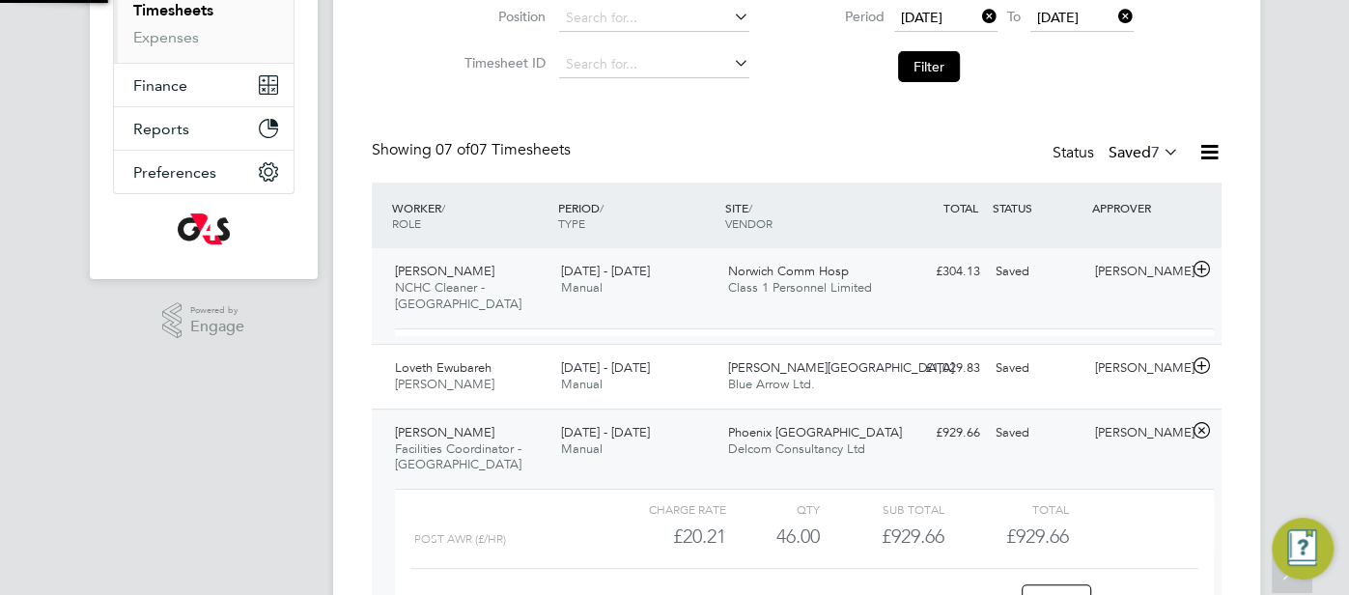
scroll to position [33, 187]
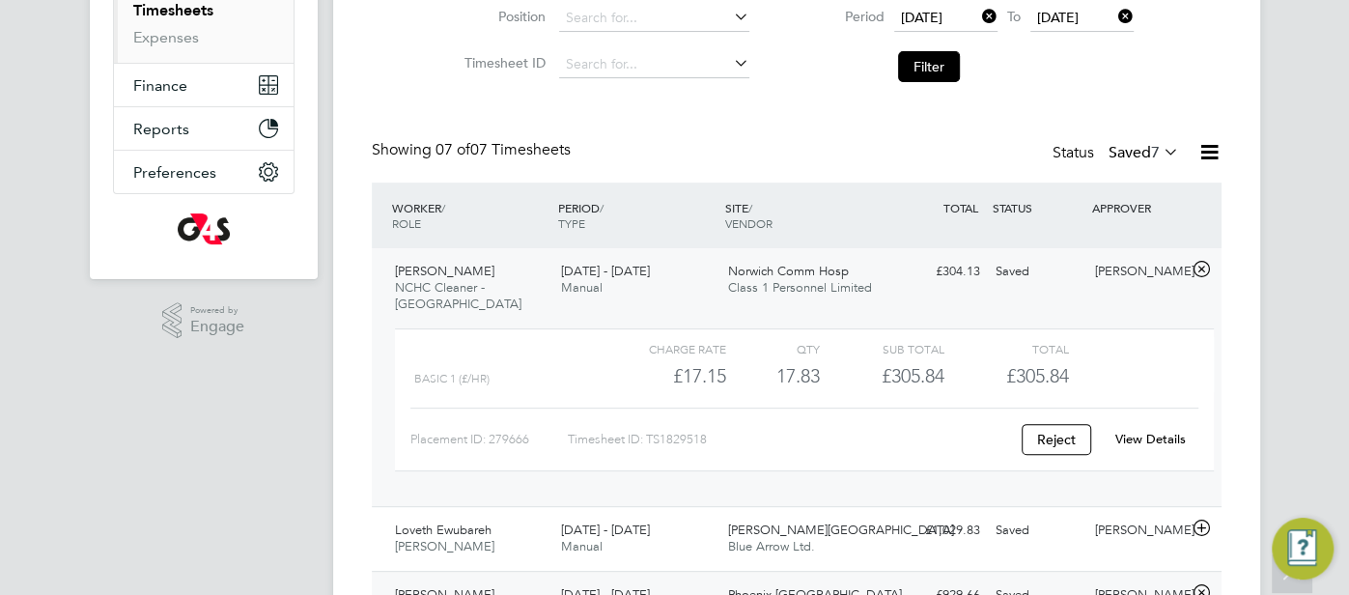
click at [1158, 431] on link "View Details" at bounding box center [1150, 439] width 70 height 16
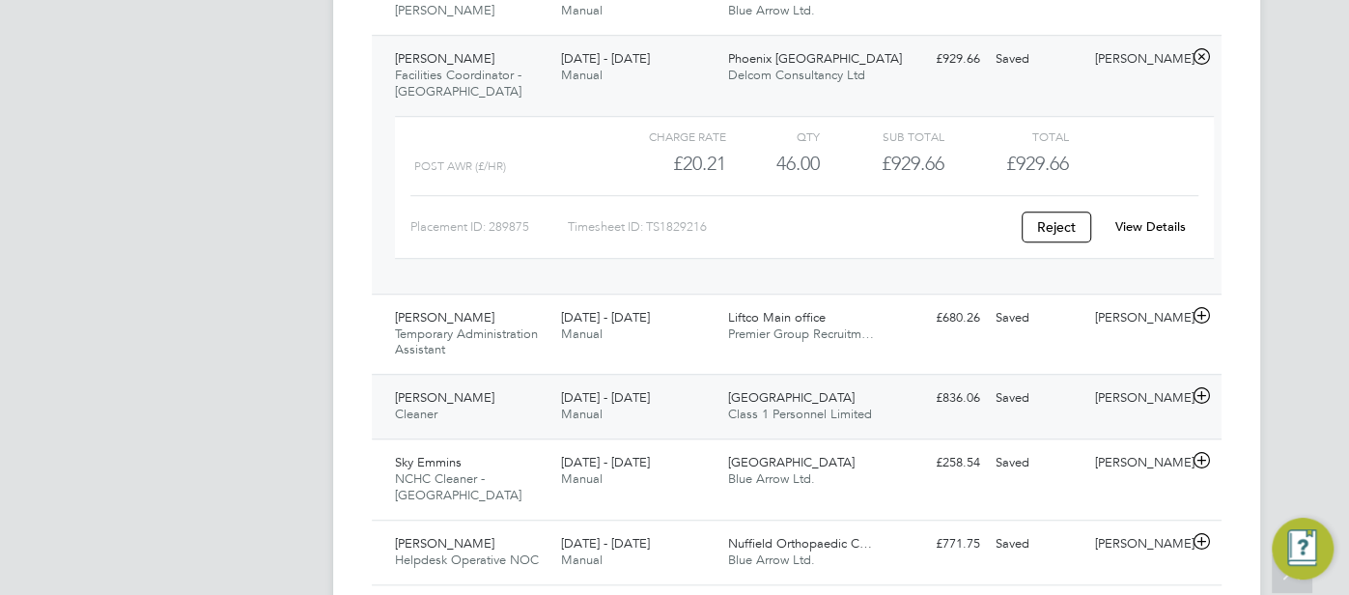
scroll to position [887, 0]
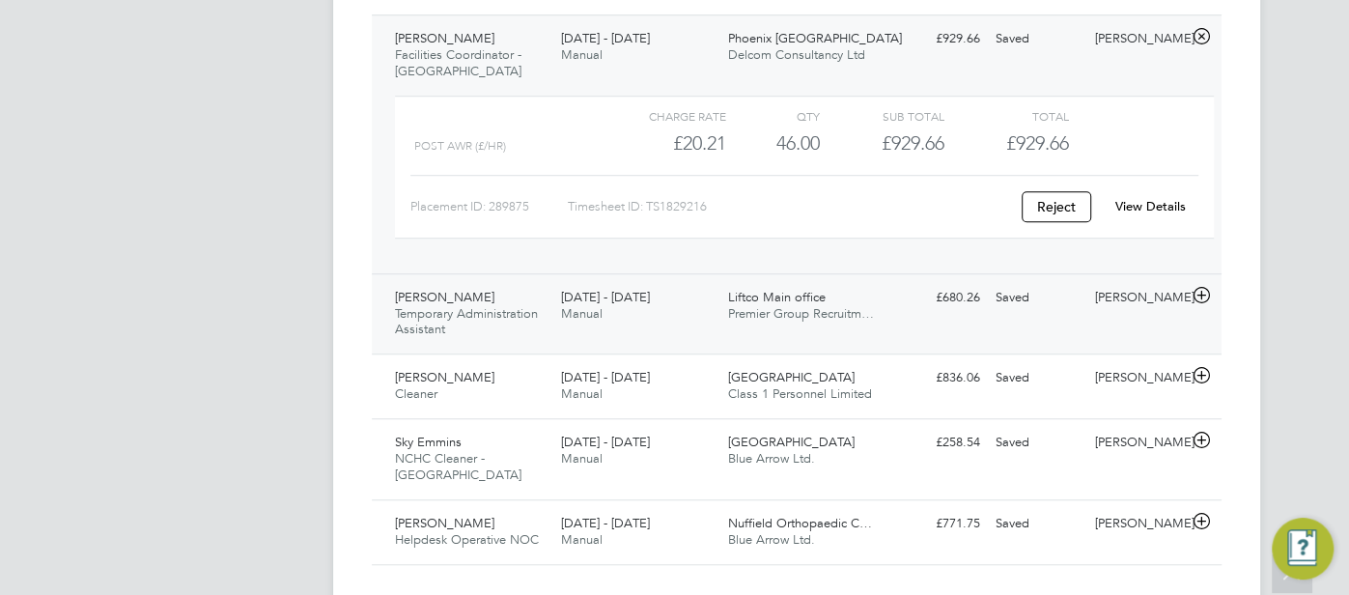
click at [1067, 301] on div "Jane Martial Temporary Administration Assistant 22 - 28 Sep 2025 22 - 28 Sep 20…" at bounding box center [797, 313] width 850 height 81
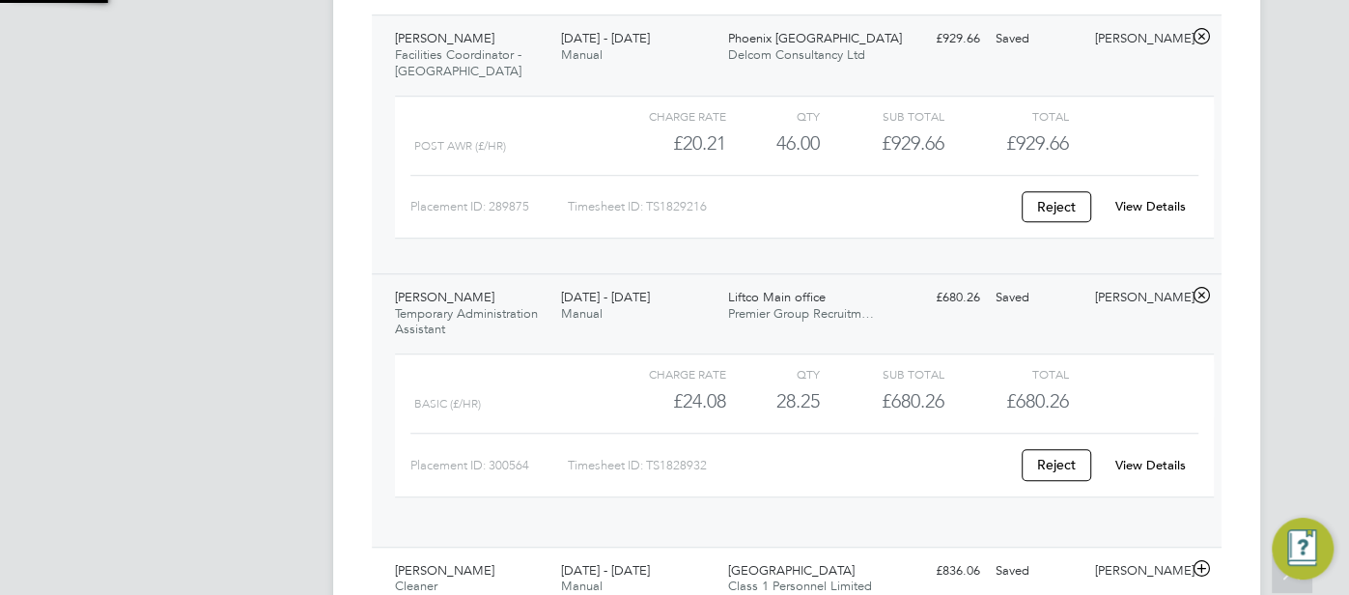
scroll to position [33, 187]
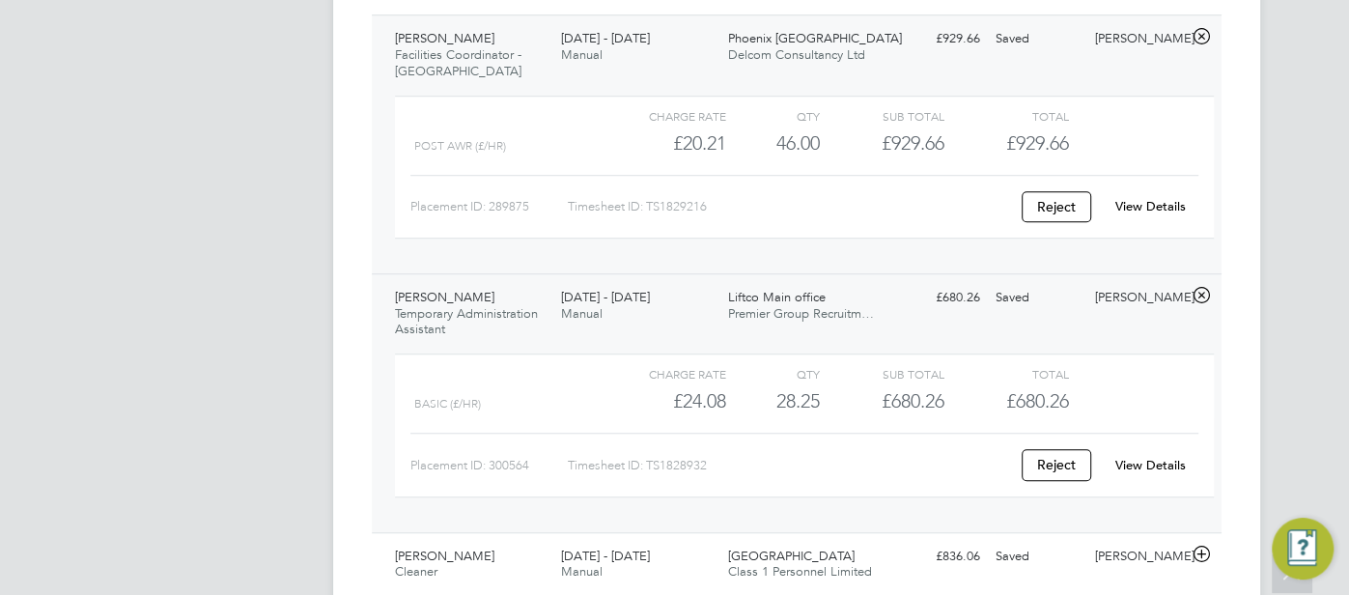
click at [1163, 457] on link "View Details" at bounding box center [1150, 465] width 70 height 16
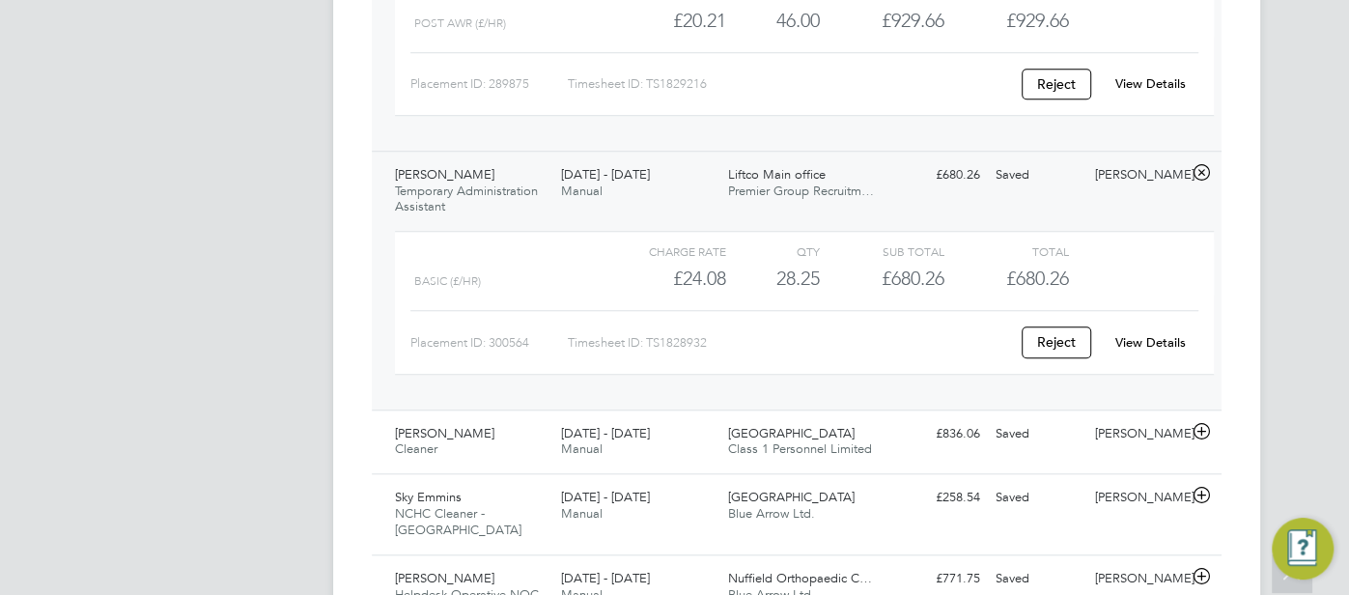
scroll to position [1065, 0]
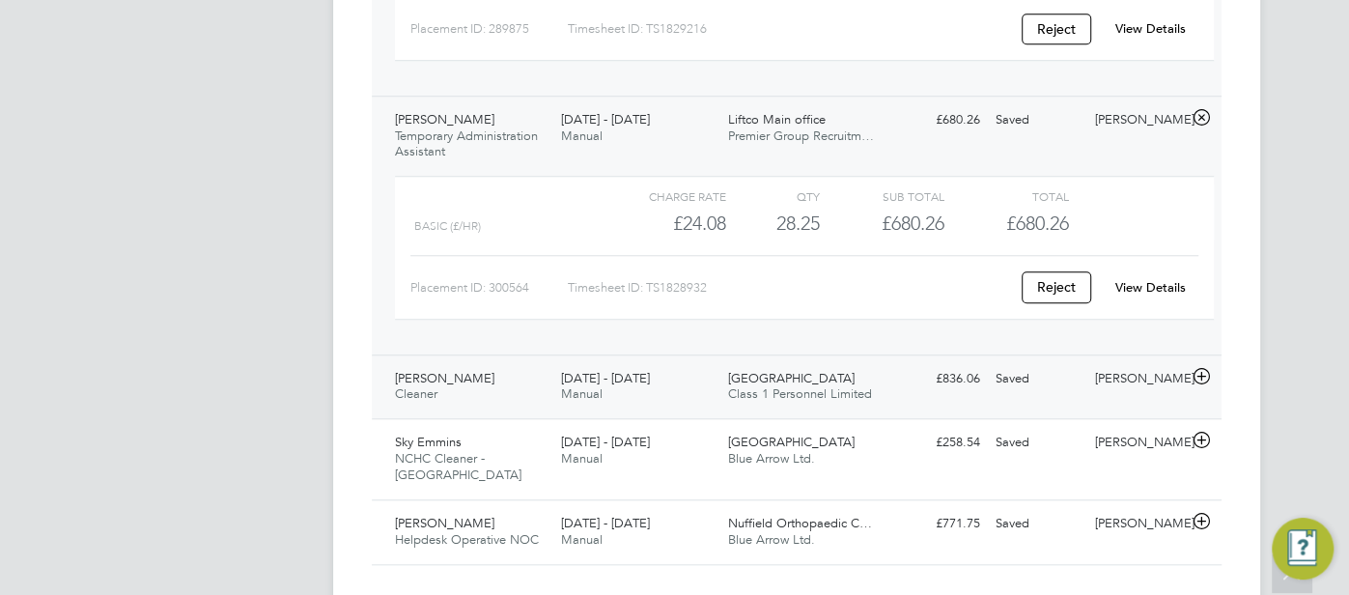
click at [1064, 368] on div "Saved" at bounding box center [1038, 379] width 100 height 32
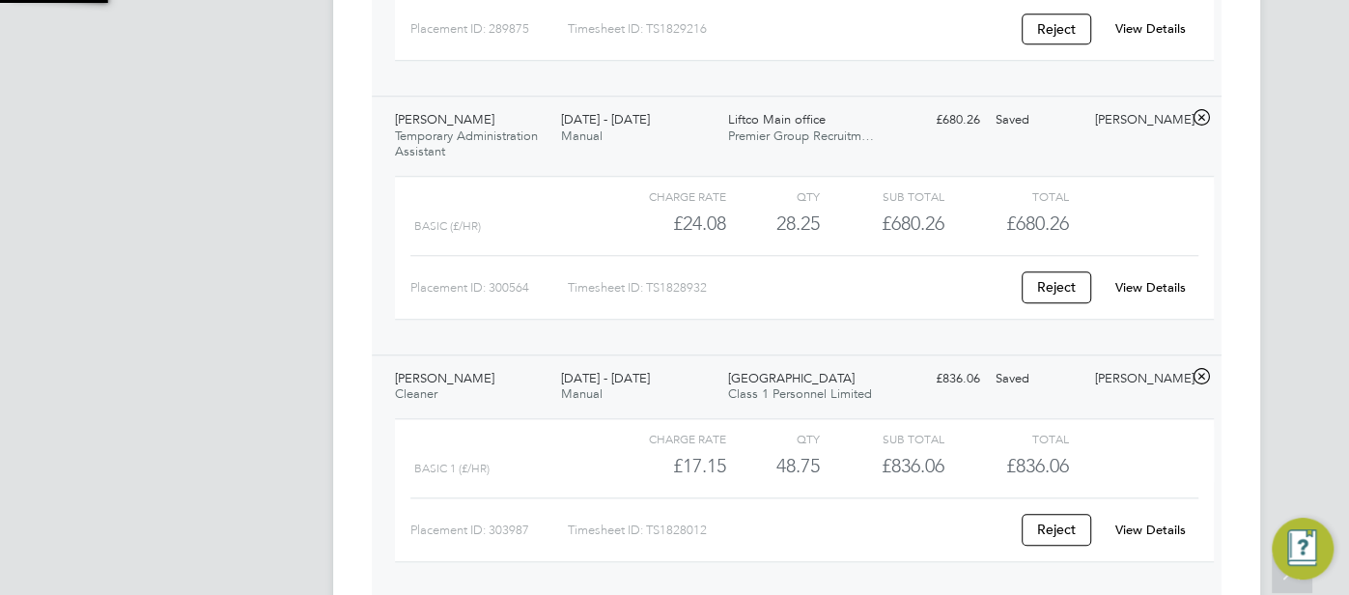
scroll to position [33, 187]
click at [1171, 521] on link "View Details" at bounding box center [1150, 529] width 70 height 16
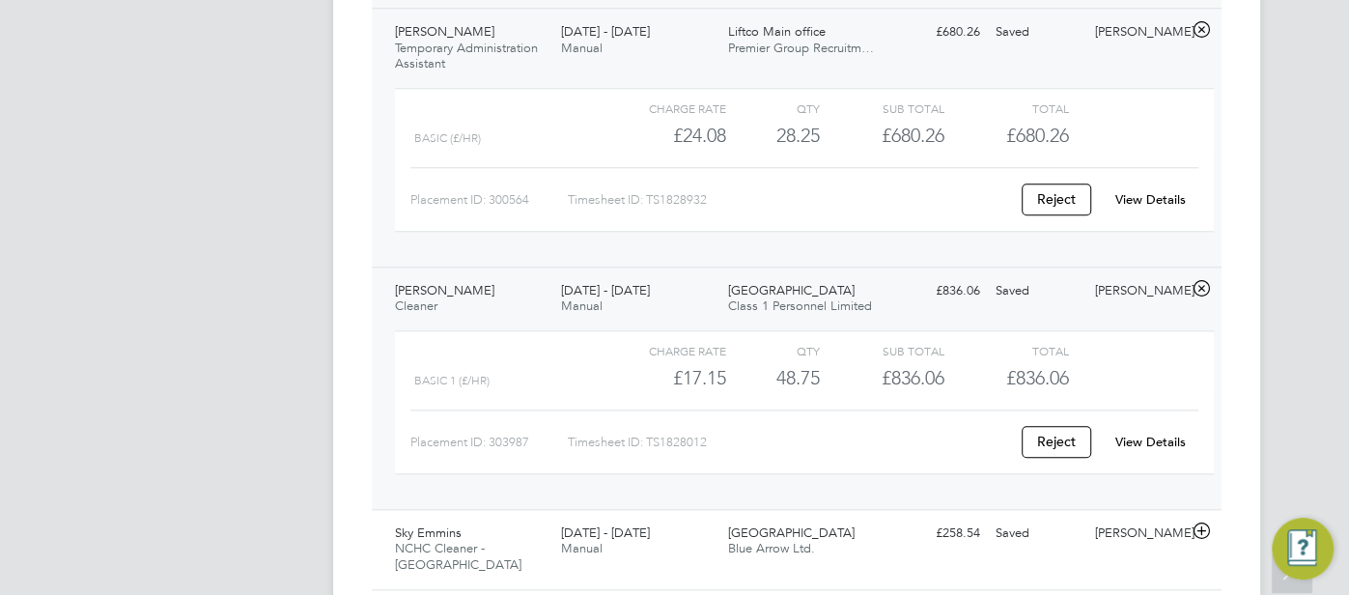
scroll to position [1242, 0]
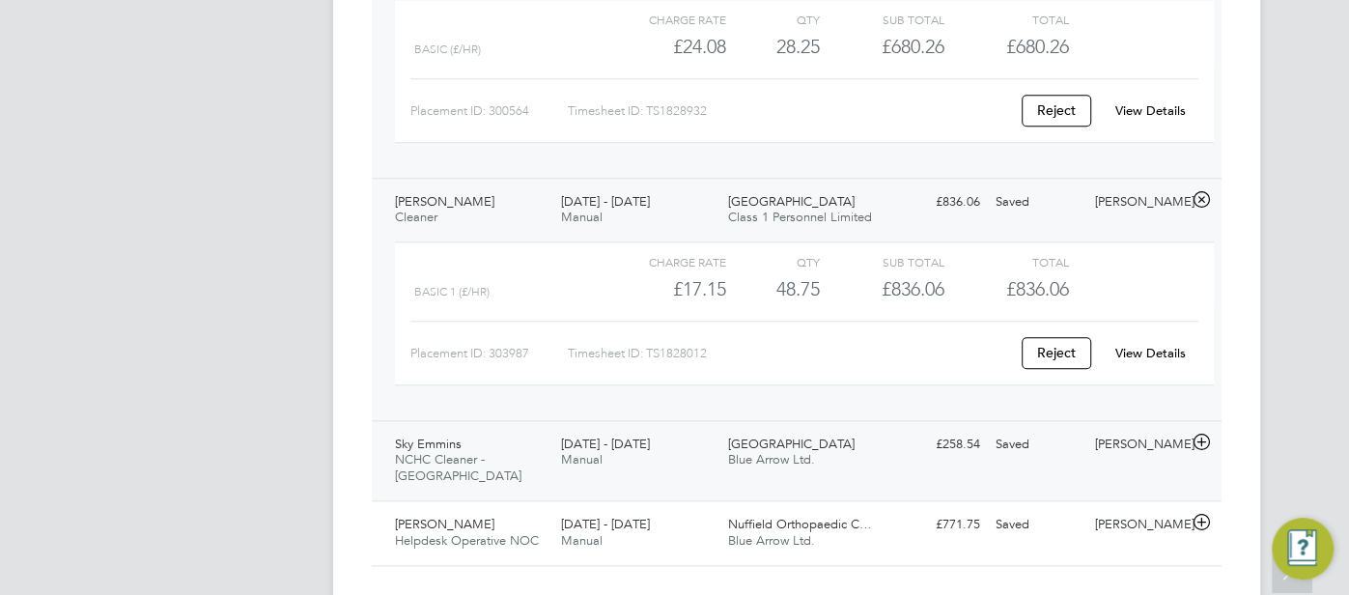
click at [1051, 437] on div "Sky Emmins NCHC Cleaner - Norfolk 22 - 28 Sep 2025 22 - 28 Sep 2025 Manual Dere…" at bounding box center [797, 460] width 850 height 81
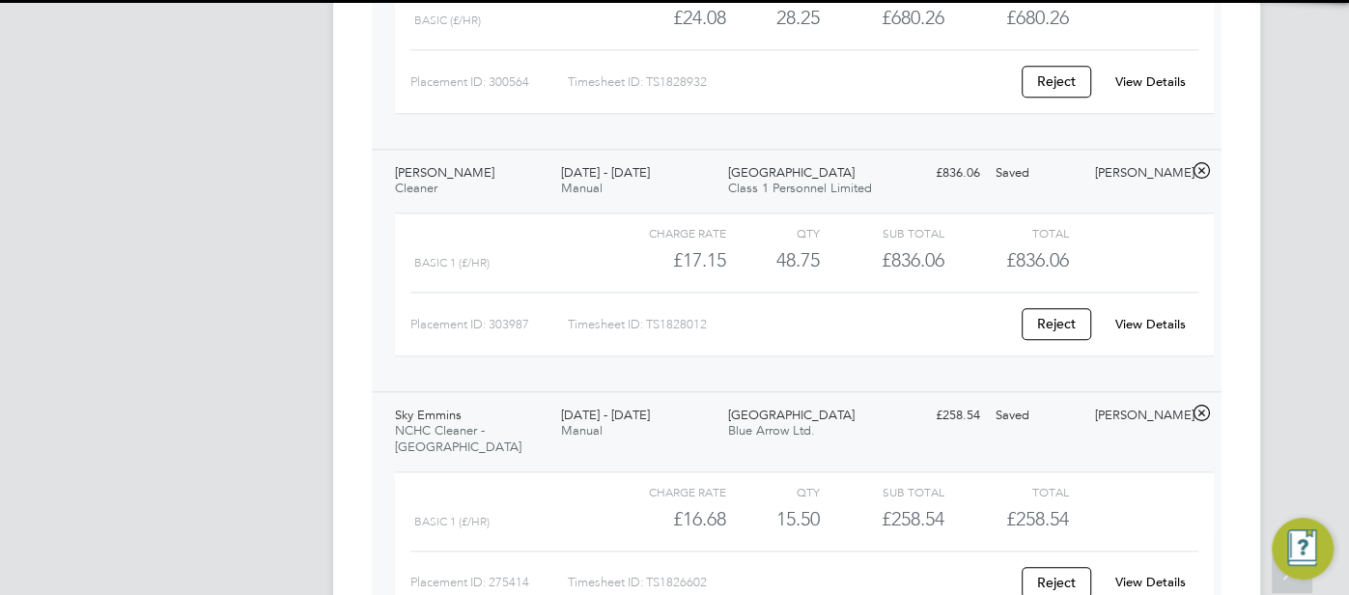
scroll to position [1273, 0]
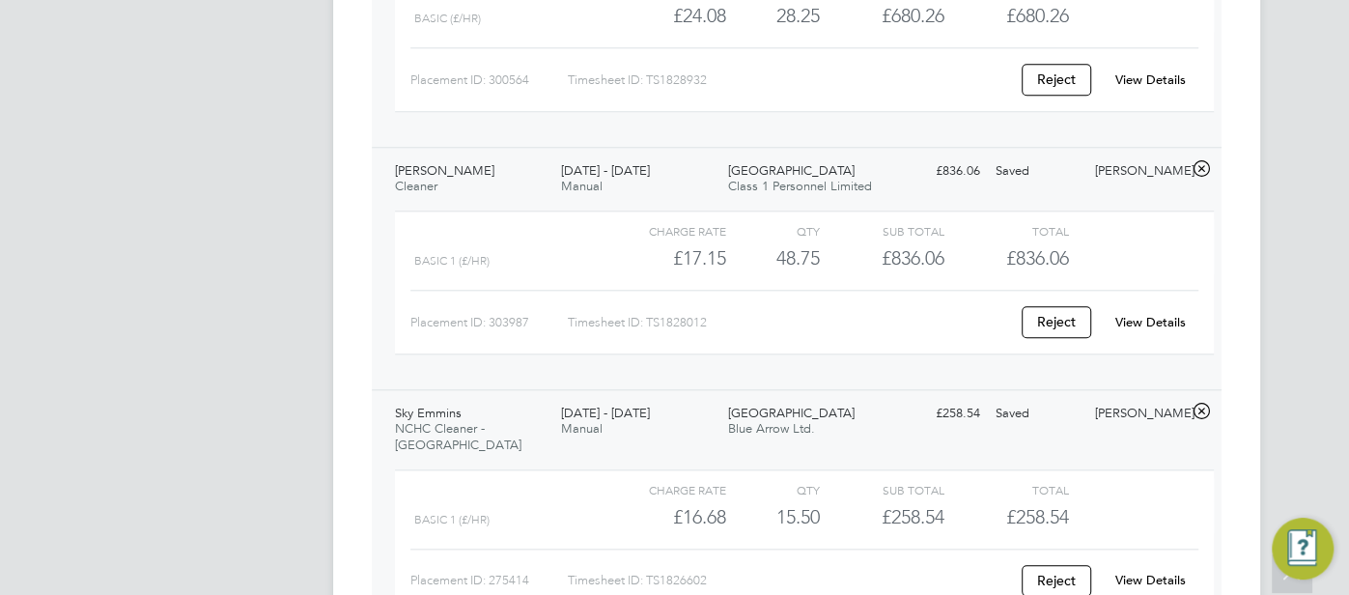
click at [1148, 572] on link "View Details" at bounding box center [1150, 580] width 70 height 16
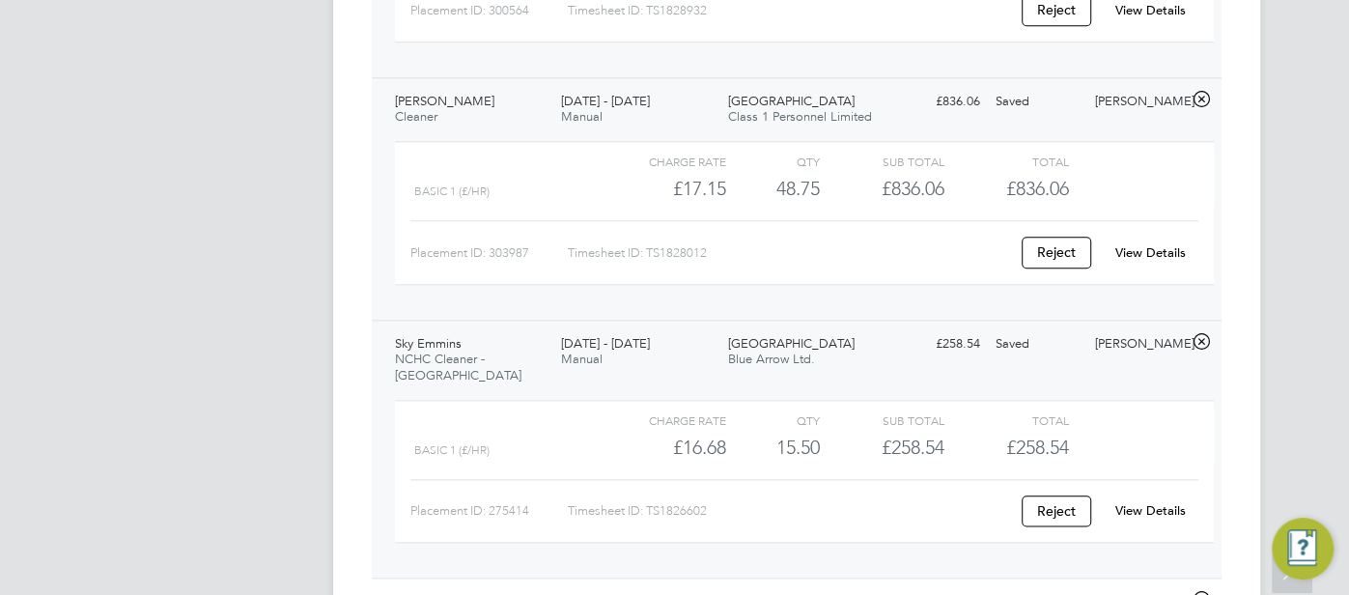
scroll to position [1419, 0]
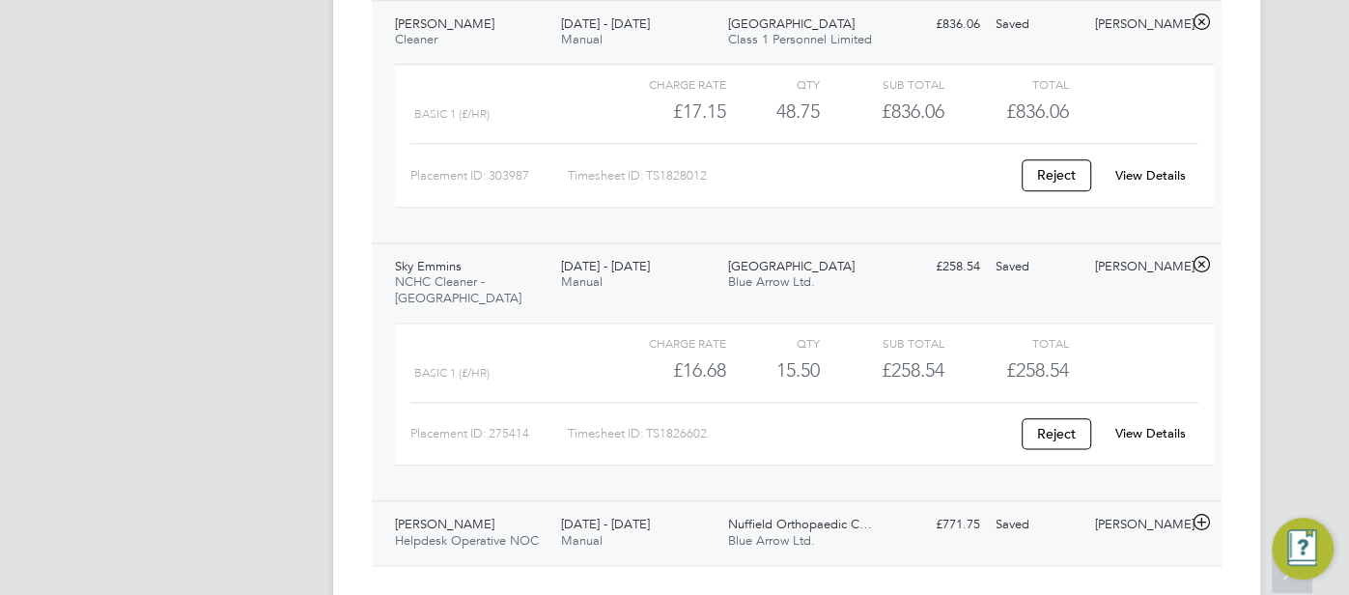
click at [790, 532] on span "Blue Arrow Ltd." at bounding box center [771, 540] width 87 height 16
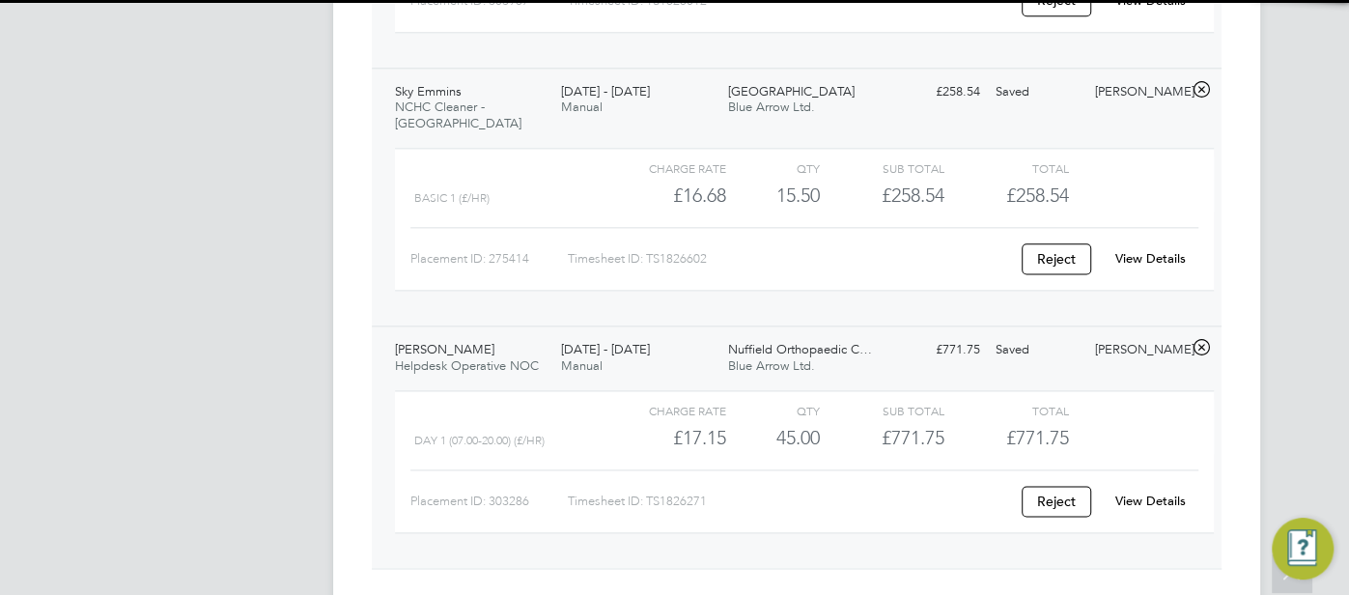
scroll to position [1596, 0]
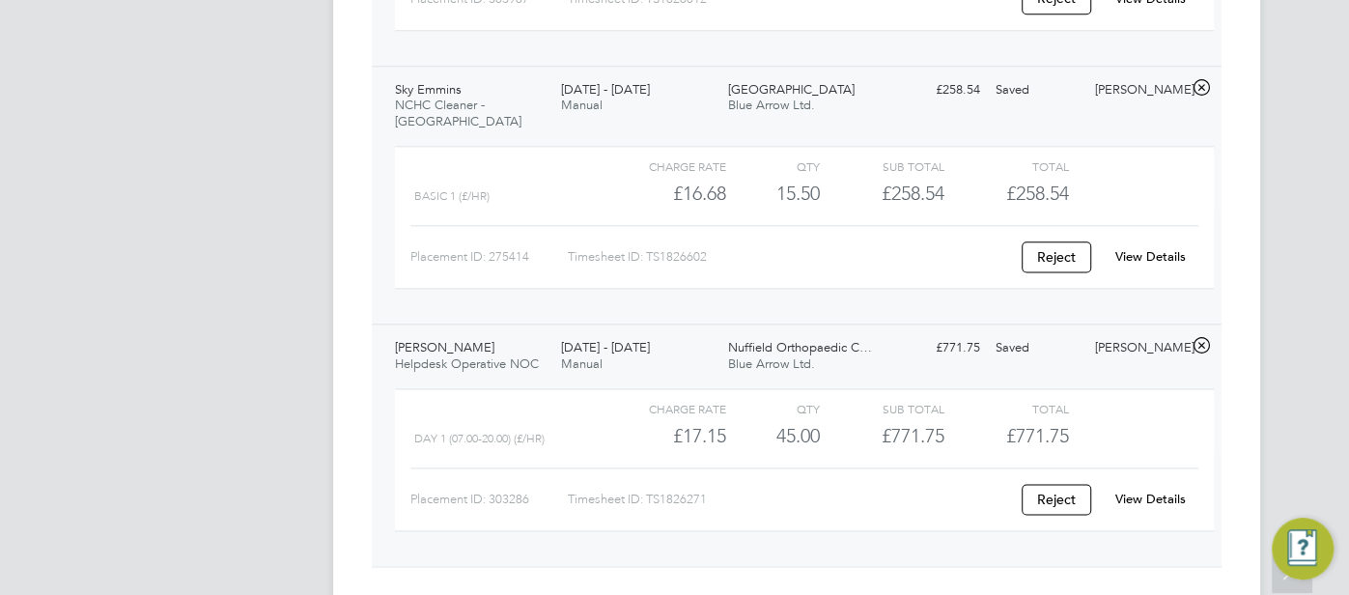
click at [1138, 491] on link "View Details" at bounding box center [1150, 499] width 70 height 16
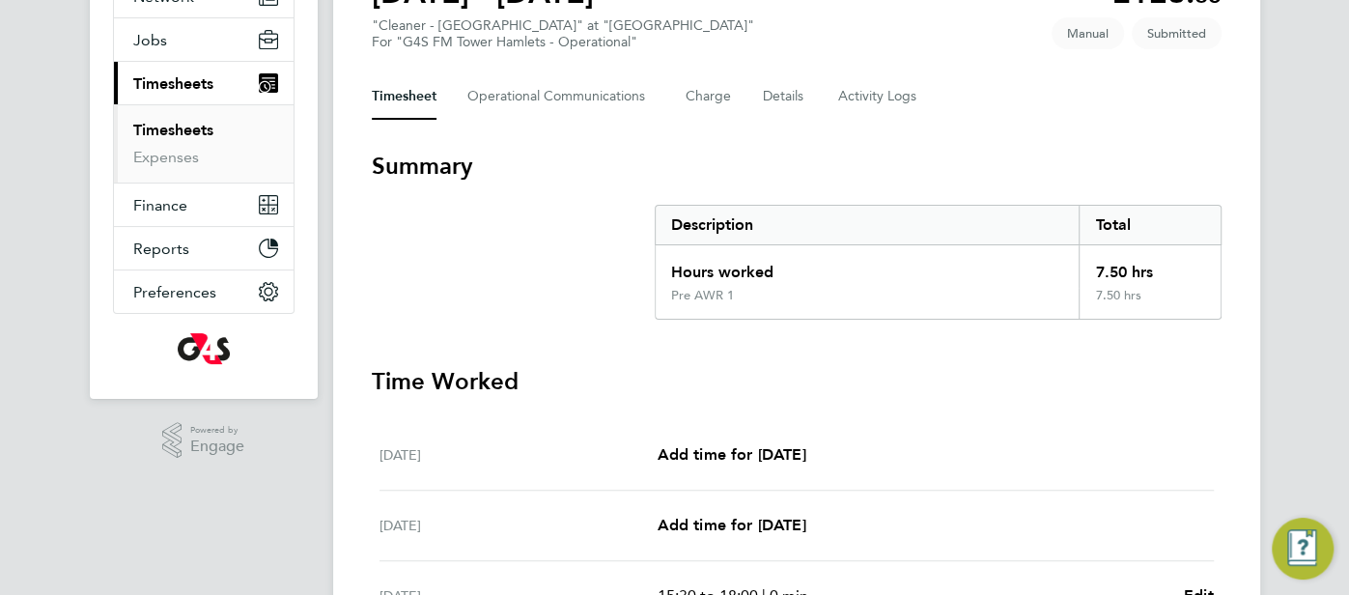
scroll to position [23, 0]
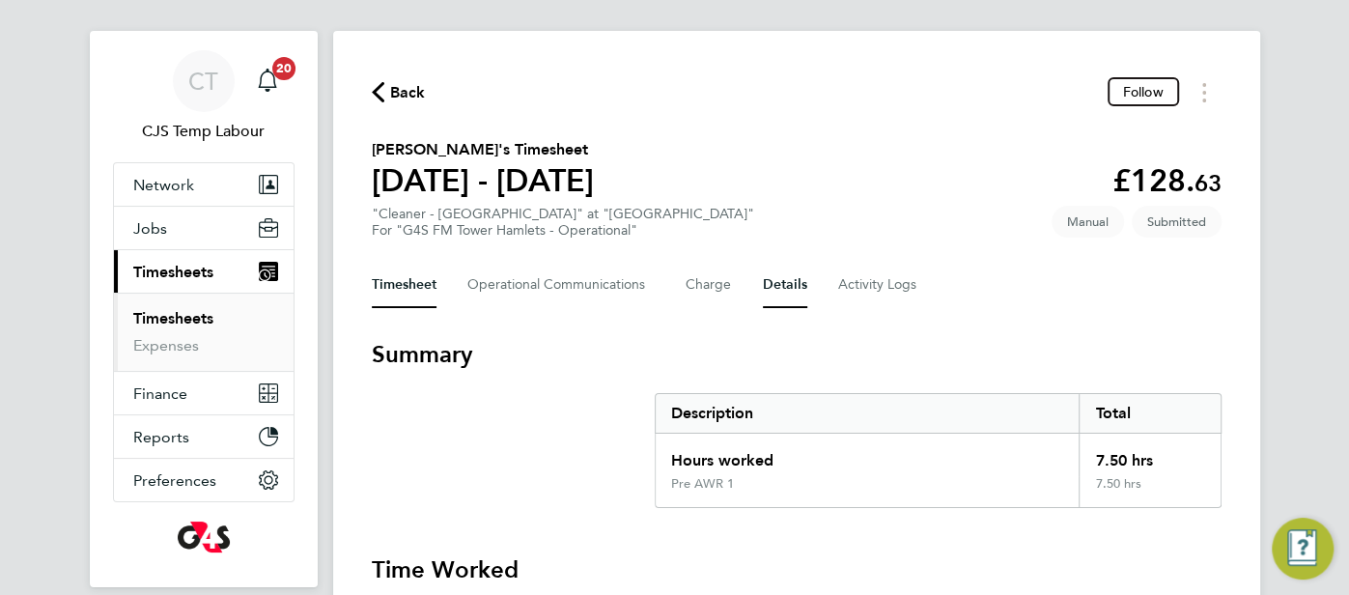
click at [778, 287] on button "Details" at bounding box center [785, 285] width 44 height 46
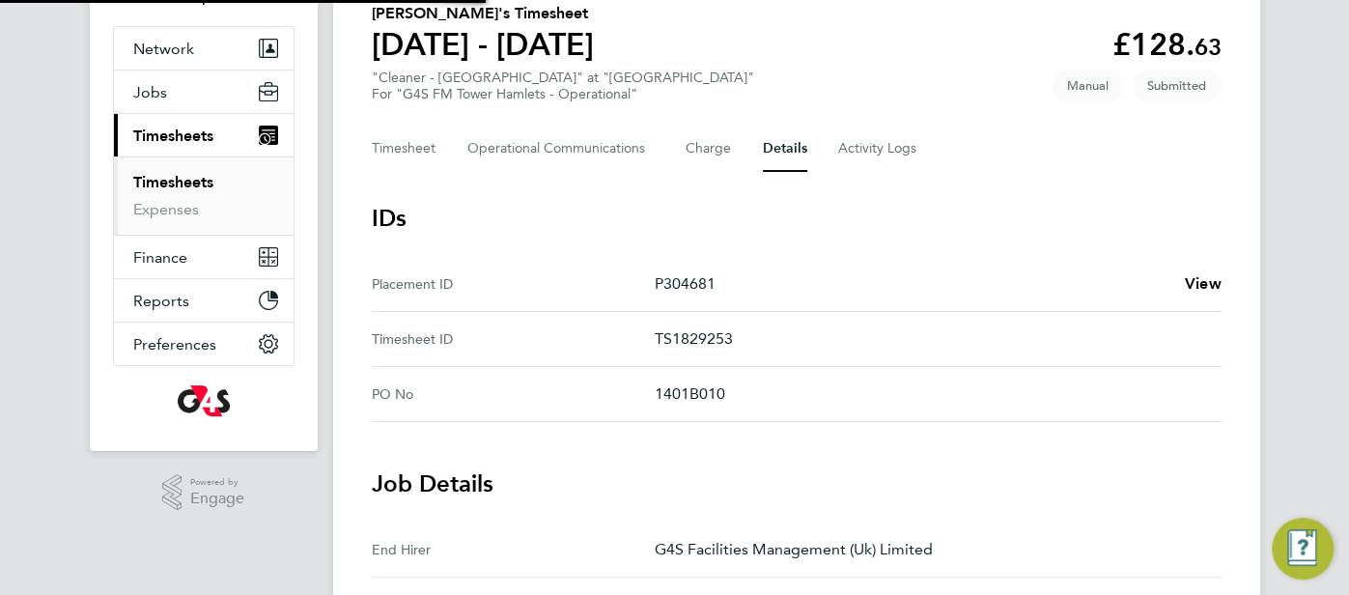
scroll to position [249, 0]
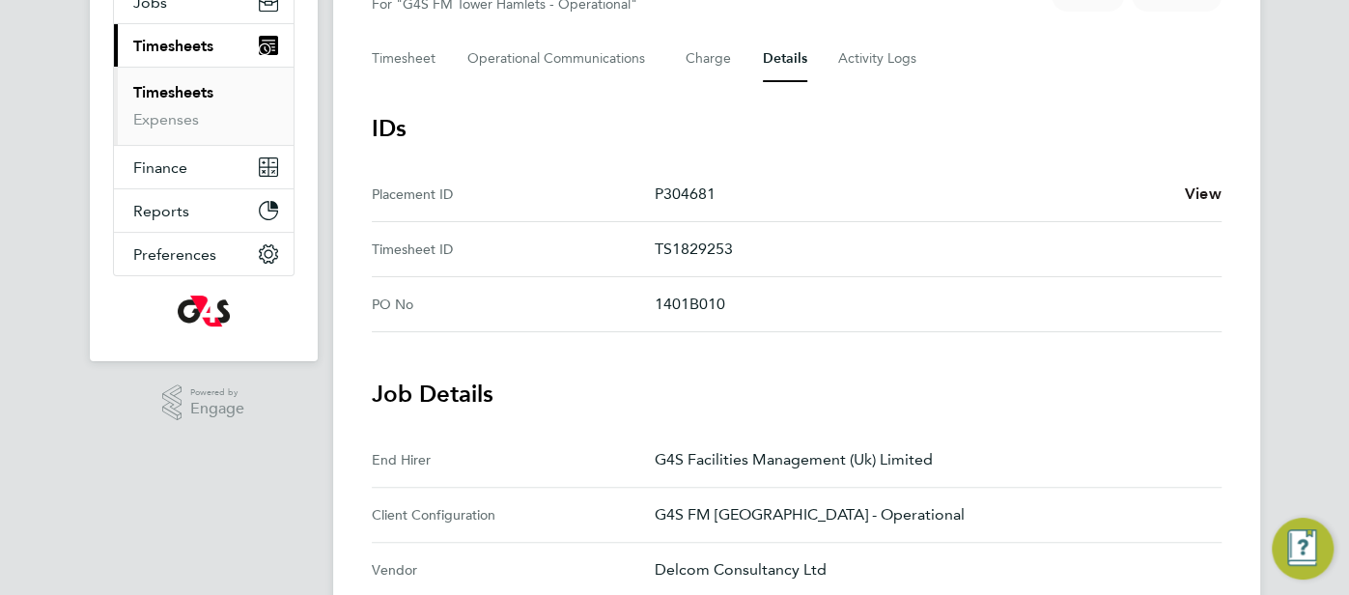
click at [1196, 191] on span "View" at bounding box center [1203, 193] width 37 height 18
click at [388, 63] on button "Timesheet" at bounding box center [404, 59] width 65 height 46
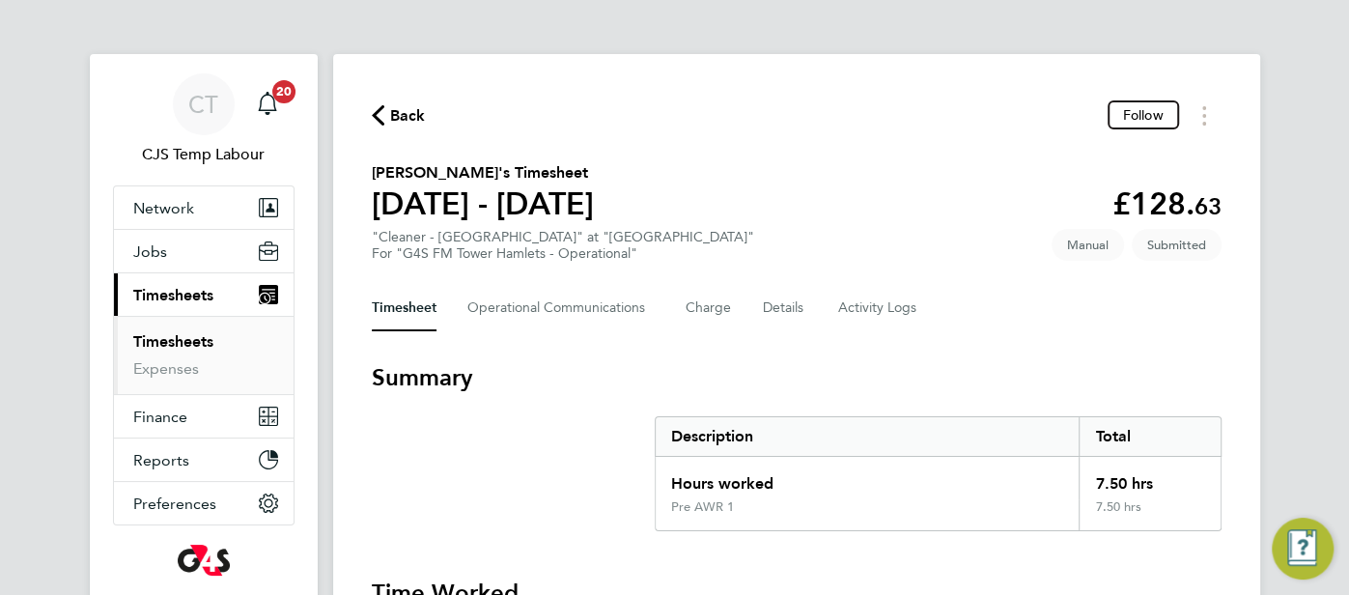
click at [159, 342] on link "Timesheets" at bounding box center [173, 341] width 80 height 18
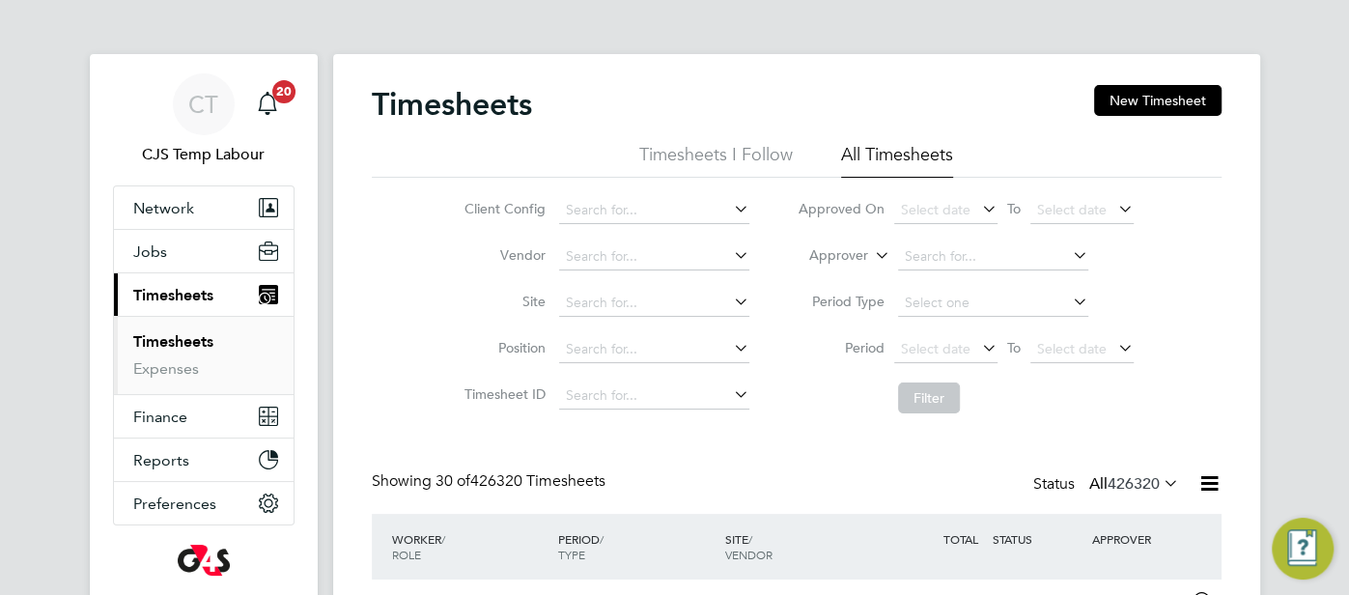
drag, startPoint x: 762, startPoint y: 453, endPoint x: 735, endPoint y: 454, distance: 27.1
click at [170, 344] on link "Timesheets" at bounding box center [173, 341] width 80 height 18
click at [871, 253] on icon at bounding box center [871, 249] width 0 height 17
click at [828, 284] on li "Worker" at bounding box center [821, 278] width 95 height 25
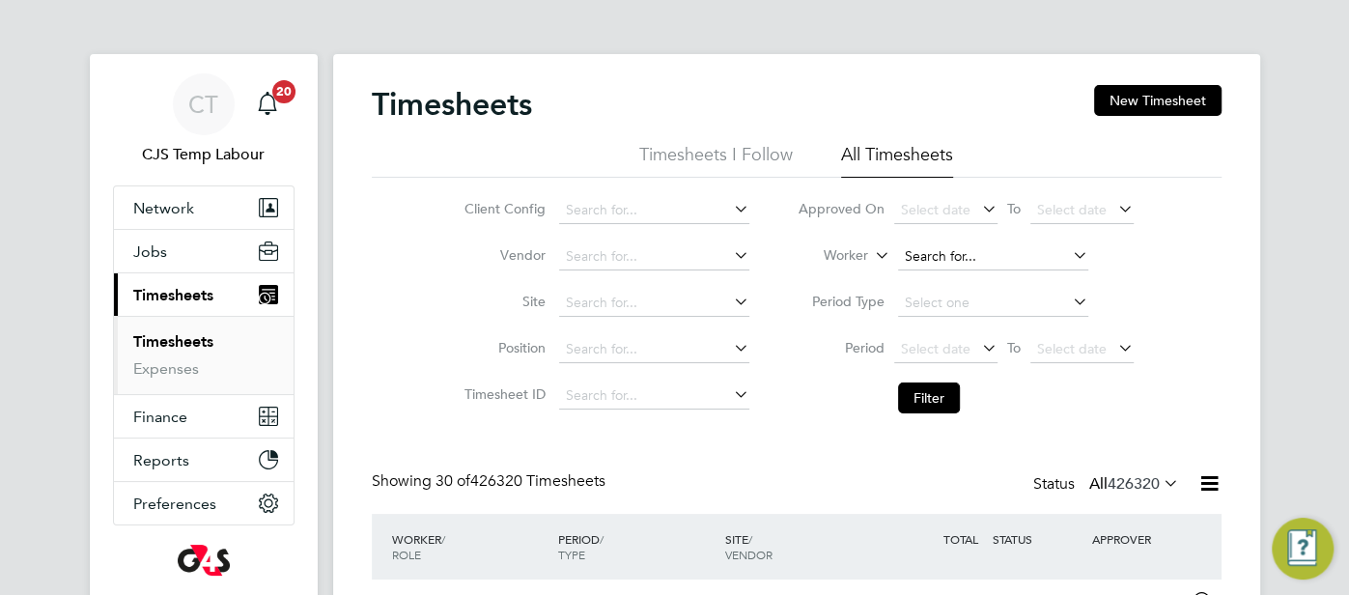
click at [918, 262] on input at bounding box center [993, 256] width 190 height 27
type input "daniel afe"
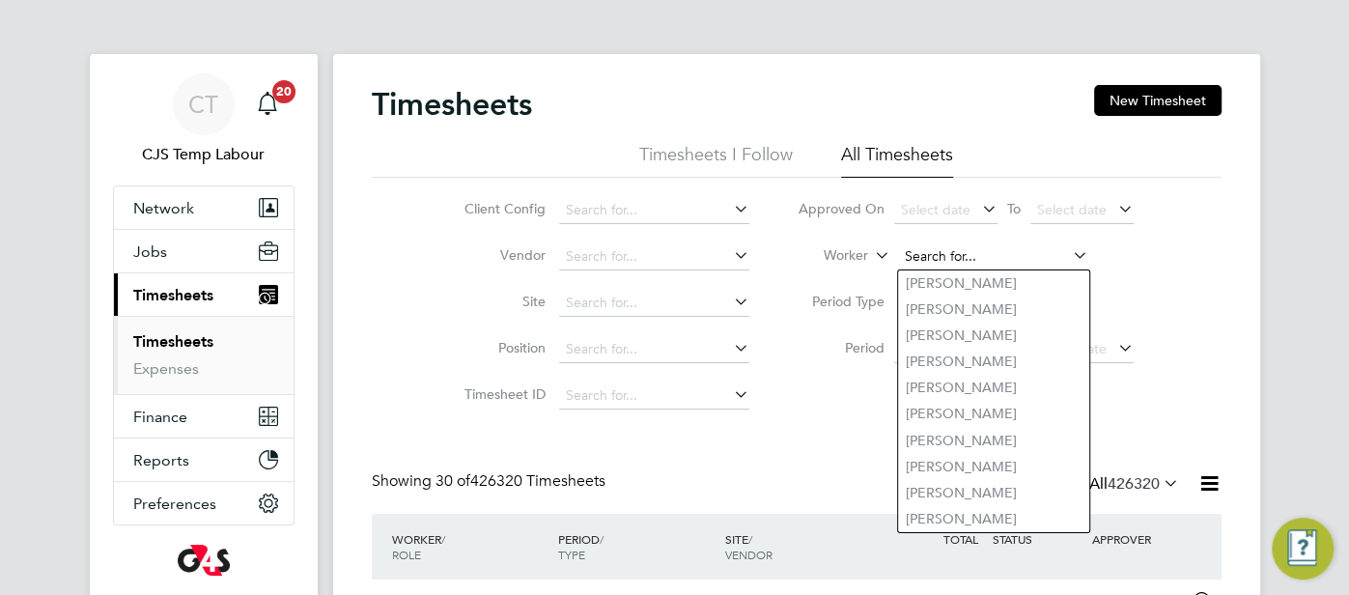
click at [951, 248] on input at bounding box center [993, 256] width 190 height 27
paste input "[PERSON_NAME]"
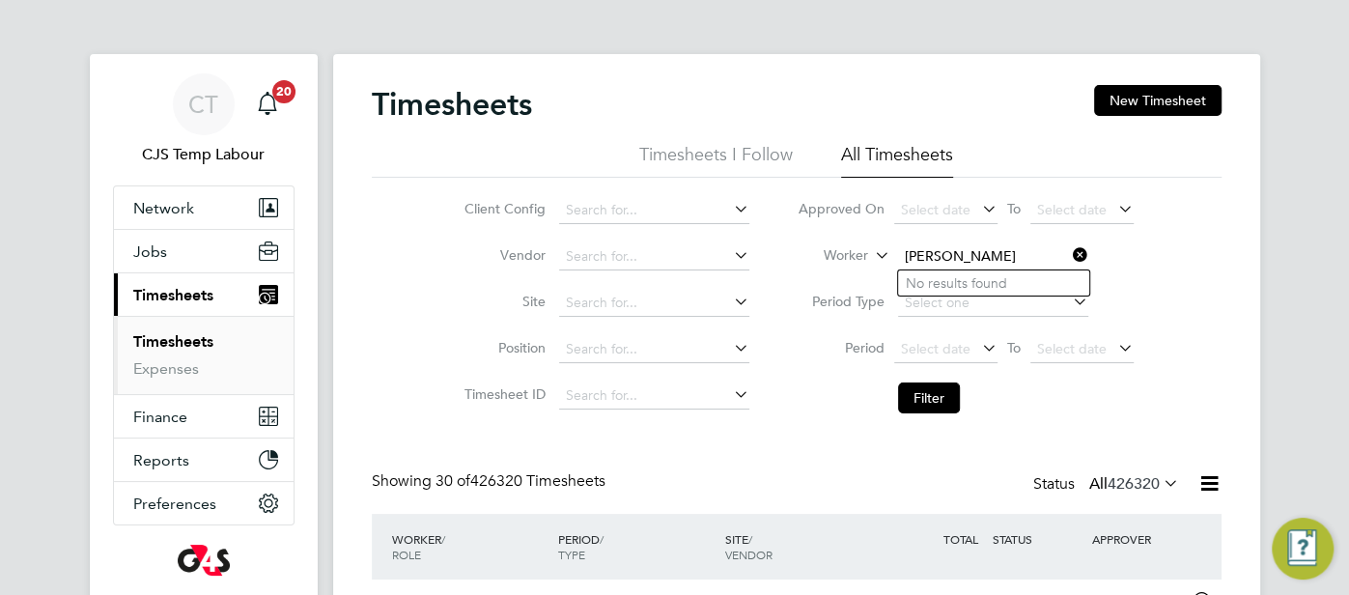
click at [991, 257] on input "[PERSON_NAME]" at bounding box center [993, 256] width 190 height 27
click at [984, 259] on input "[PERSON_NAME]" at bounding box center [993, 256] width 190 height 27
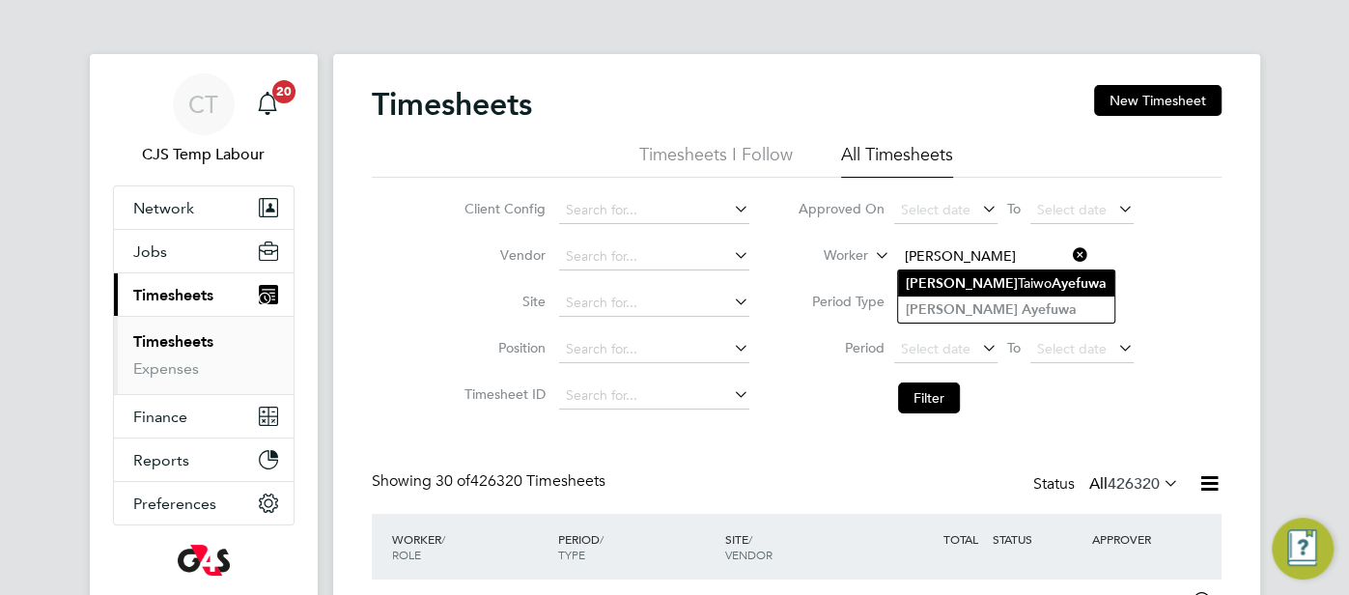
click at [1052, 289] on b "Ayefuwa" at bounding box center [1079, 283] width 55 height 16
type input "[PERSON_NAME]"
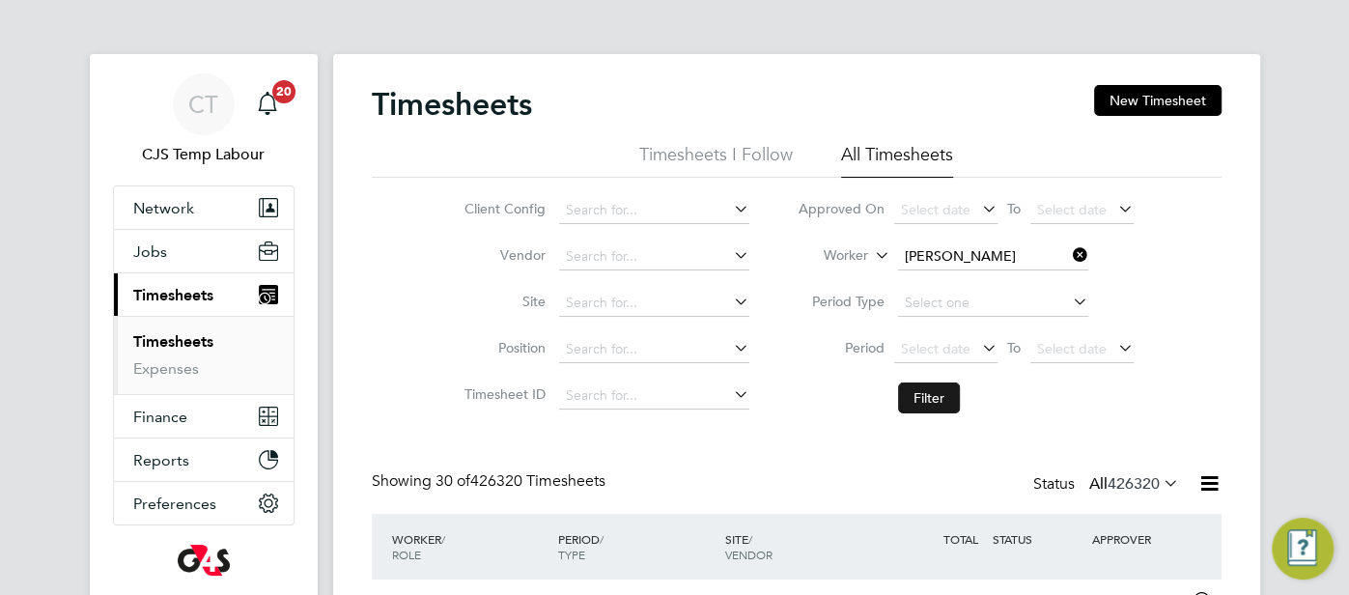
click at [946, 391] on button "Filter" at bounding box center [929, 397] width 62 height 31
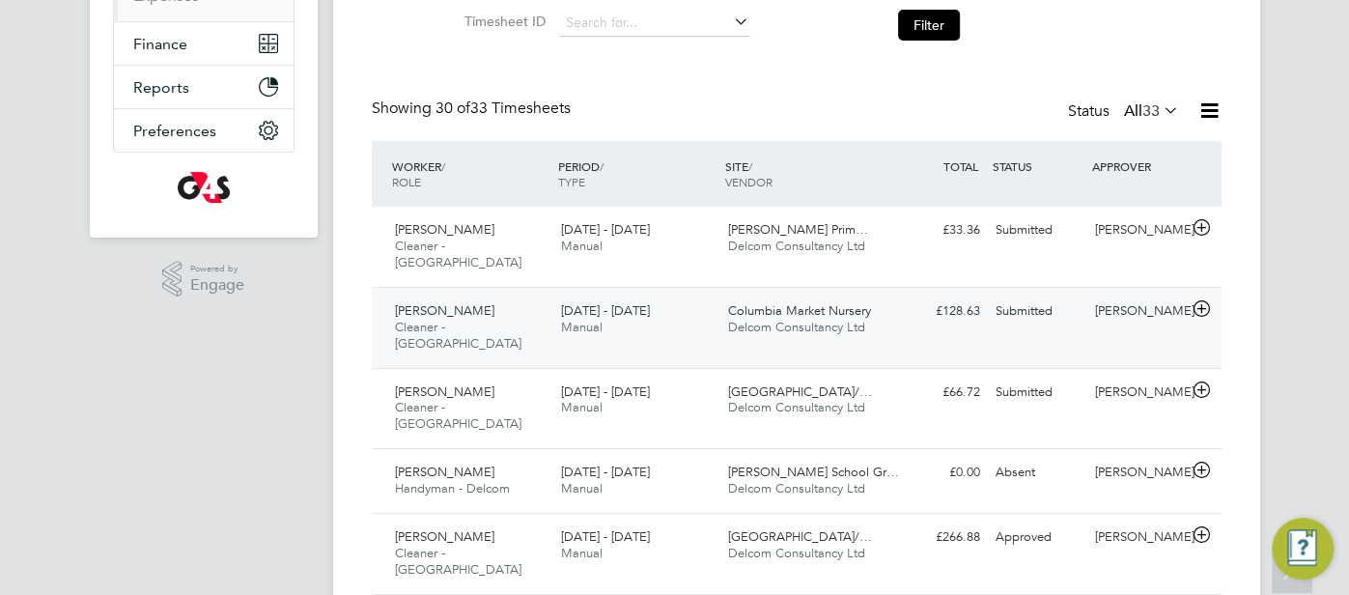
click at [1055, 299] on div "Submitted" at bounding box center [1038, 311] width 100 height 32
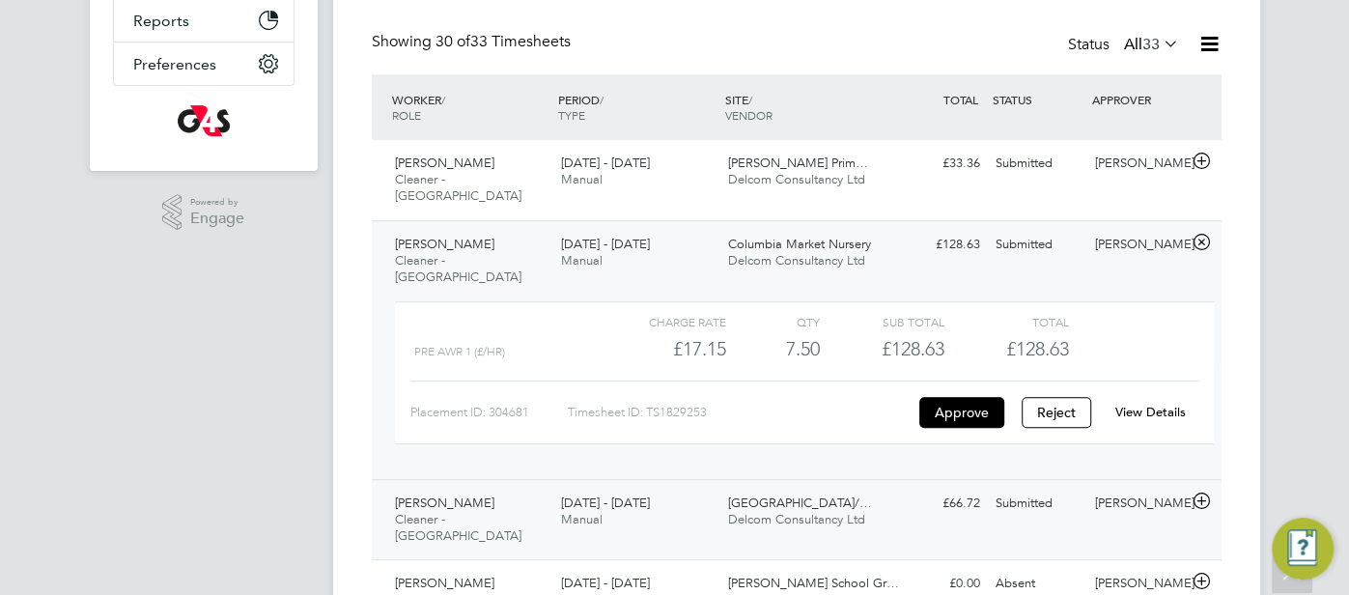
click at [1034, 488] on div "Submitted" at bounding box center [1038, 504] width 100 height 32
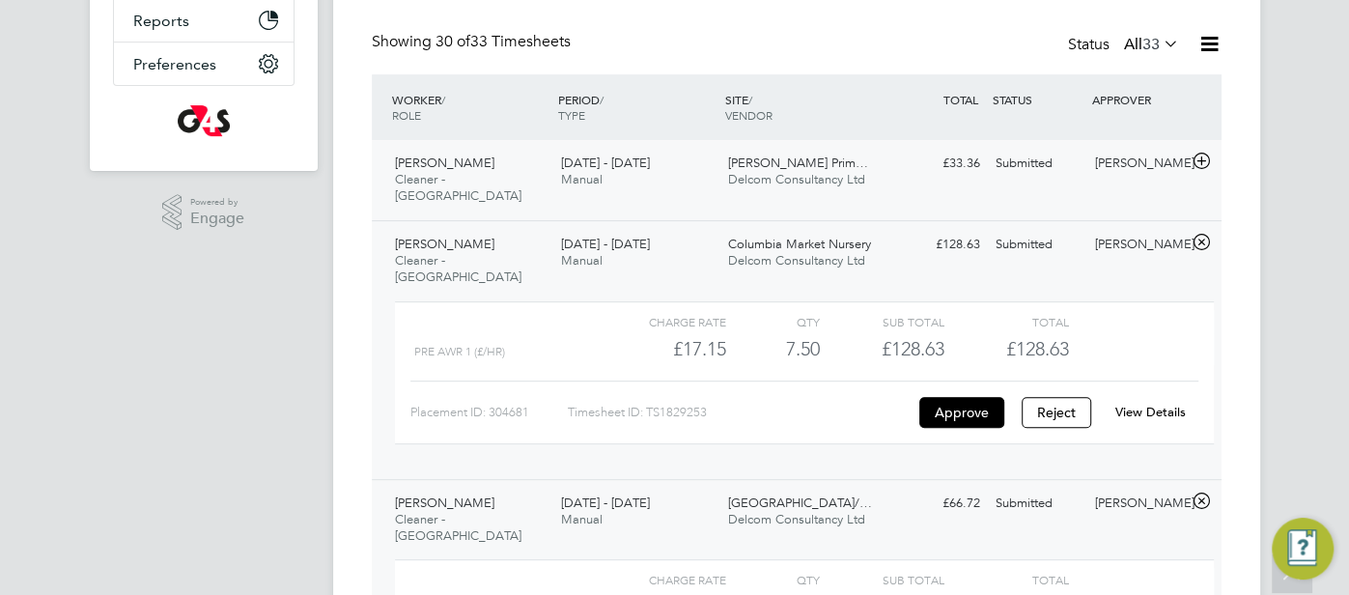
click at [1005, 164] on div "Submitted" at bounding box center [1038, 164] width 100 height 32
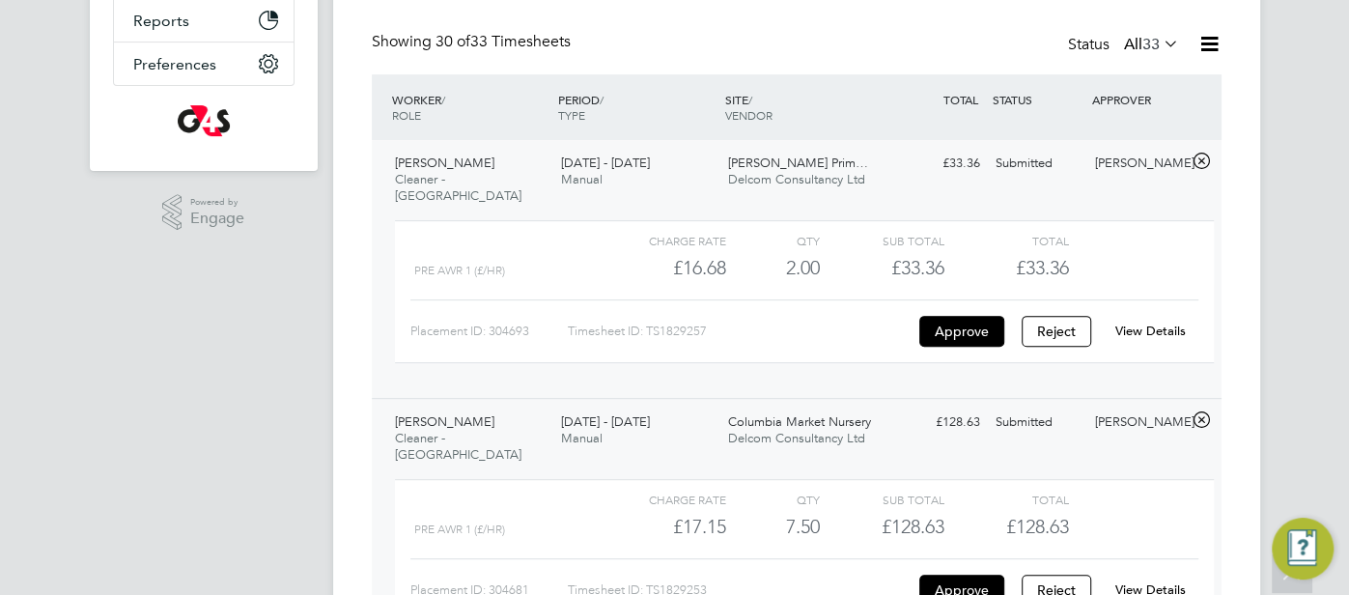
click at [1158, 581] on link "View Details" at bounding box center [1150, 589] width 70 height 16
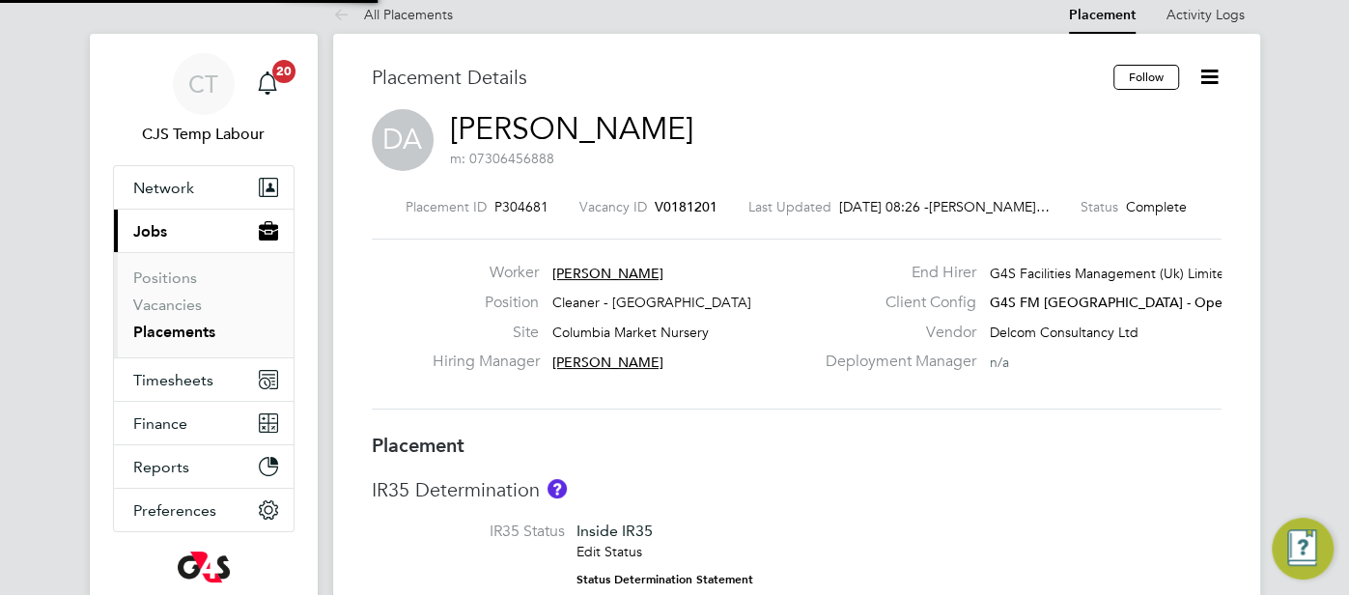
type input "[PERSON_NAME]"
type input "[DATE]"
type input "15:30"
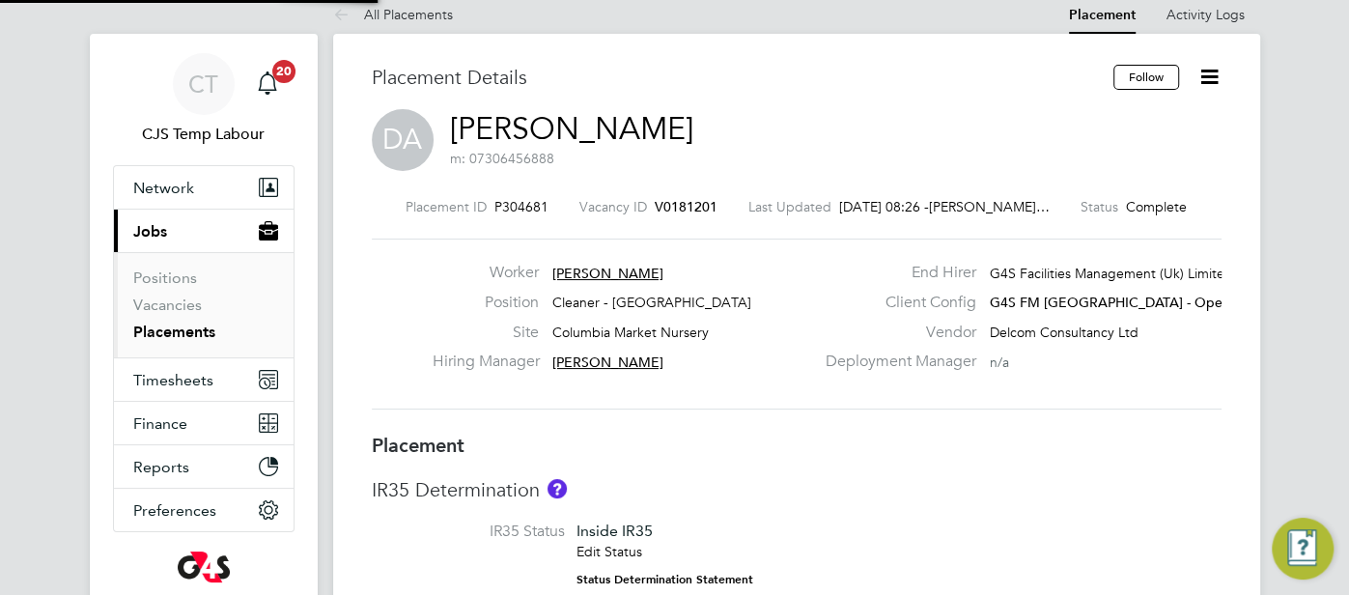
type input "18:00"
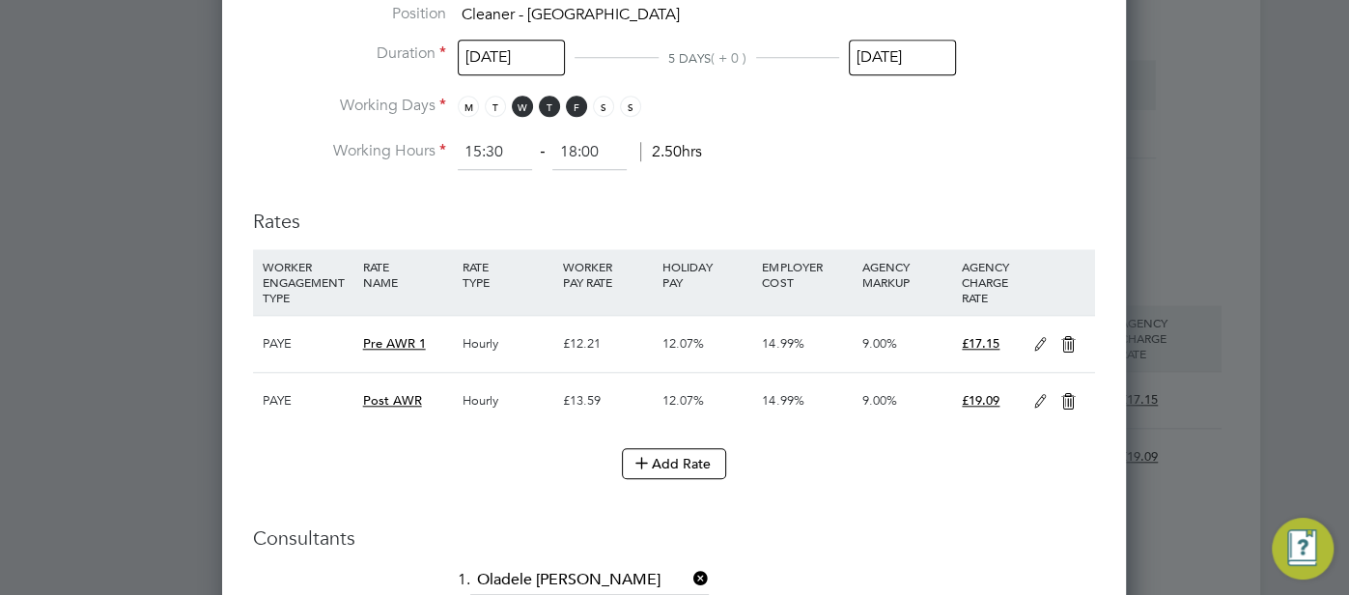
click at [1037, 339] on icon at bounding box center [1040, 344] width 24 height 15
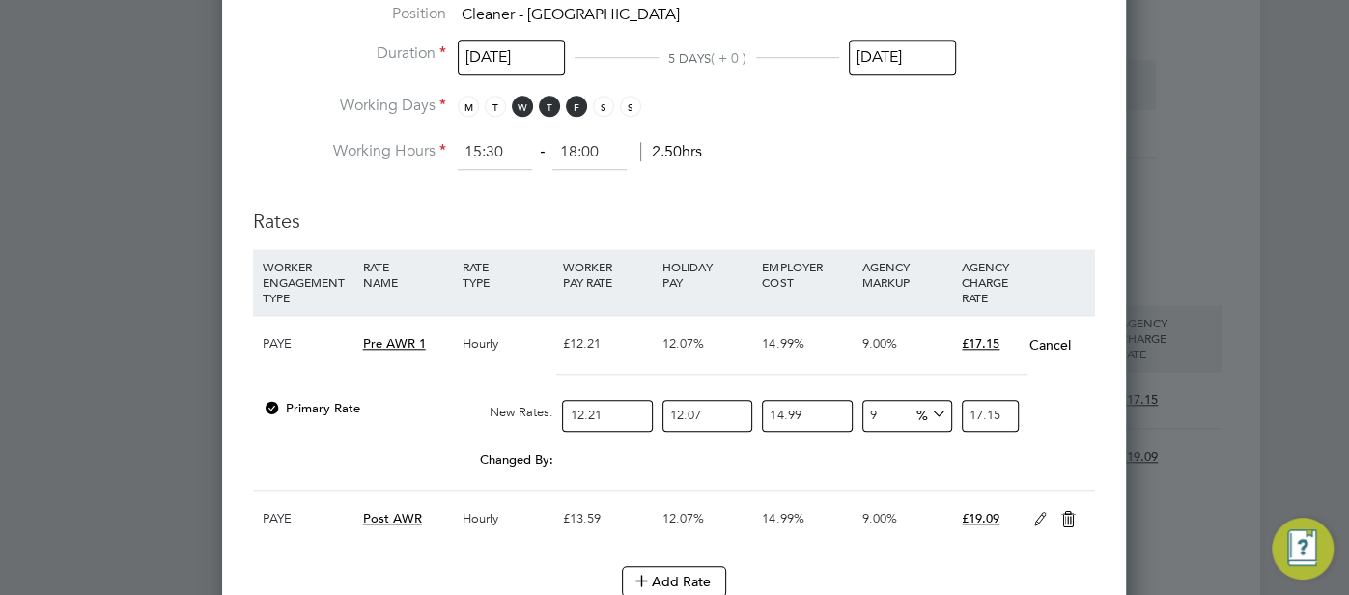
drag, startPoint x: 886, startPoint y: 417, endPoint x: 850, endPoint y: 417, distance: 36.7
click at [850, 417] on div "Primary Rate New Rates: 12.21 12.07 n/a 14.99 n/a 9 0 % 17.15" at bounding box center [674, 415] width 842 height 51
type input "6"
type input "16.679037115818"
type input "6"
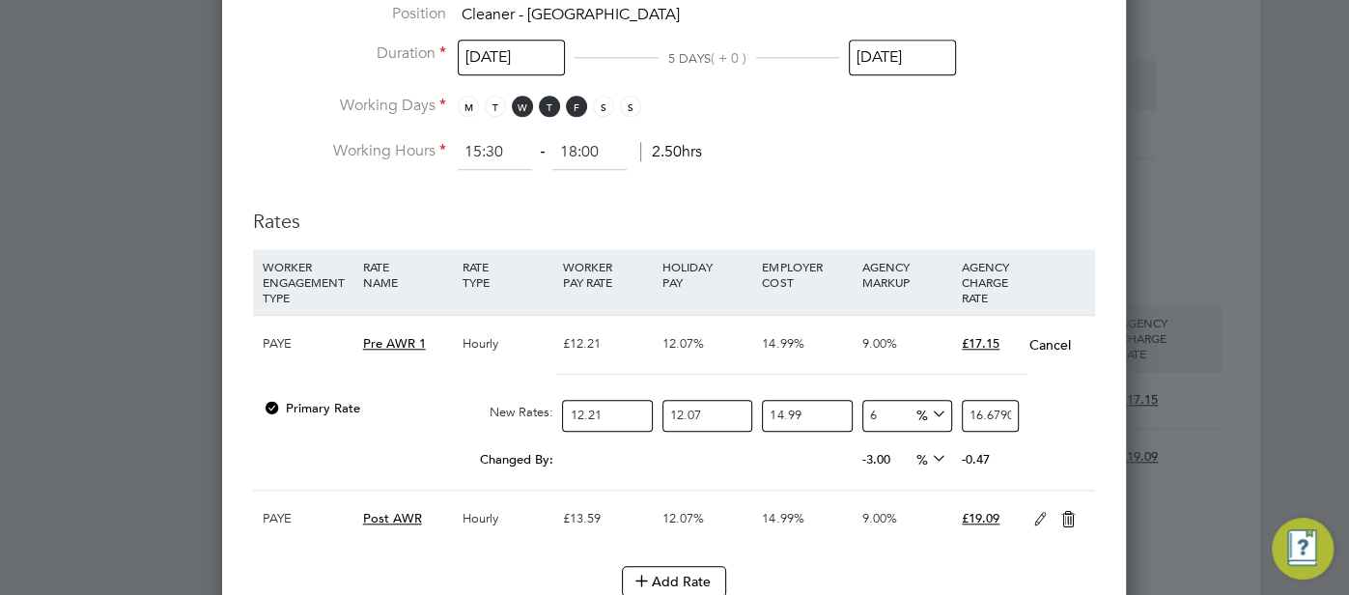
click at [1058, 356] on div "Cancel" at bounding box center [1057, 345] width 67 height 58
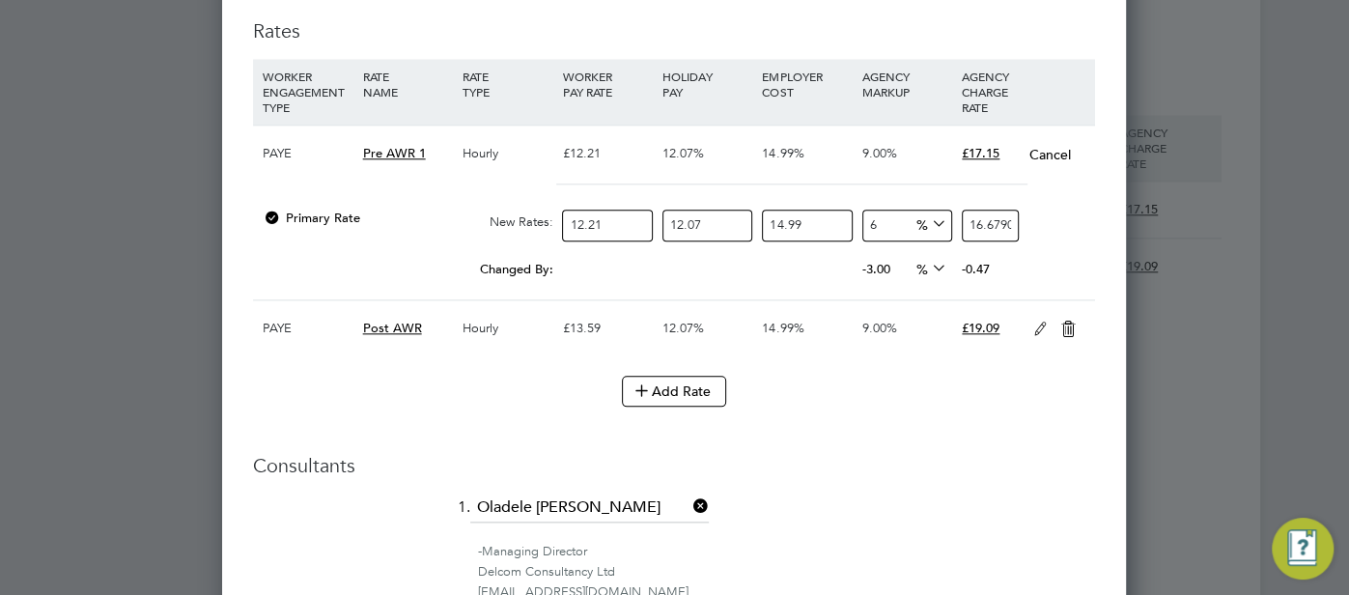
click at [1064, 323] on icon at bounding box center [1068, 329] width 24 height 15
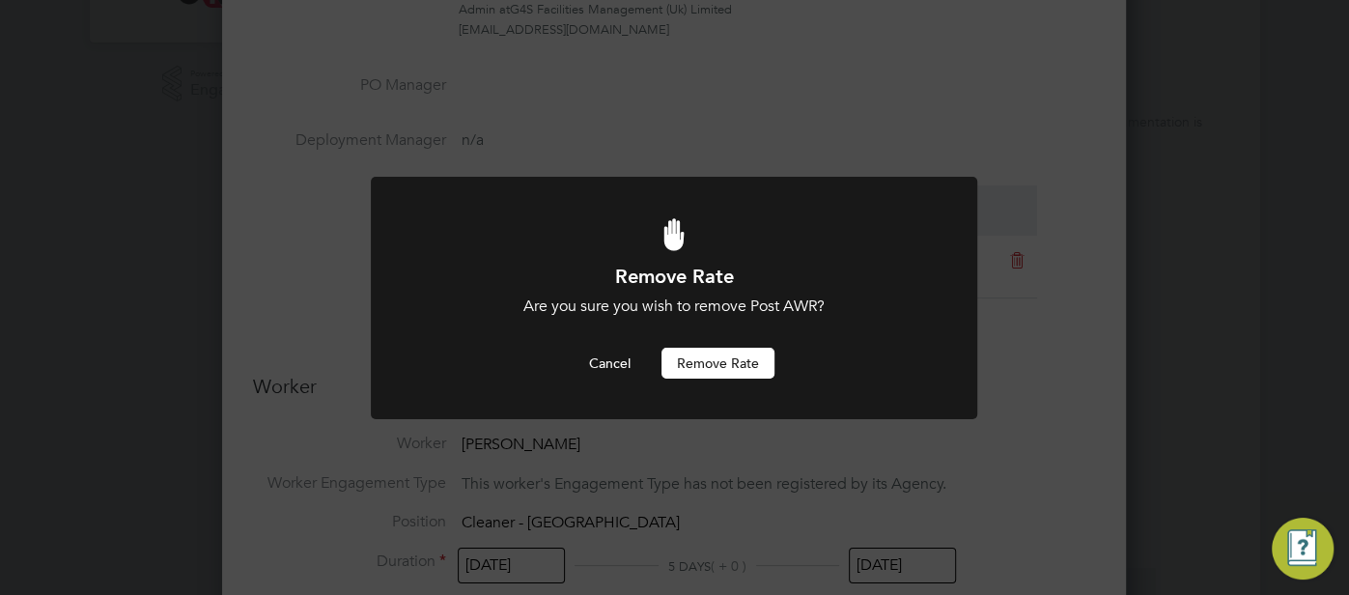
click at [710, 357] on button "Remove rate" at bounding box center [717, 363] width 113 height 31
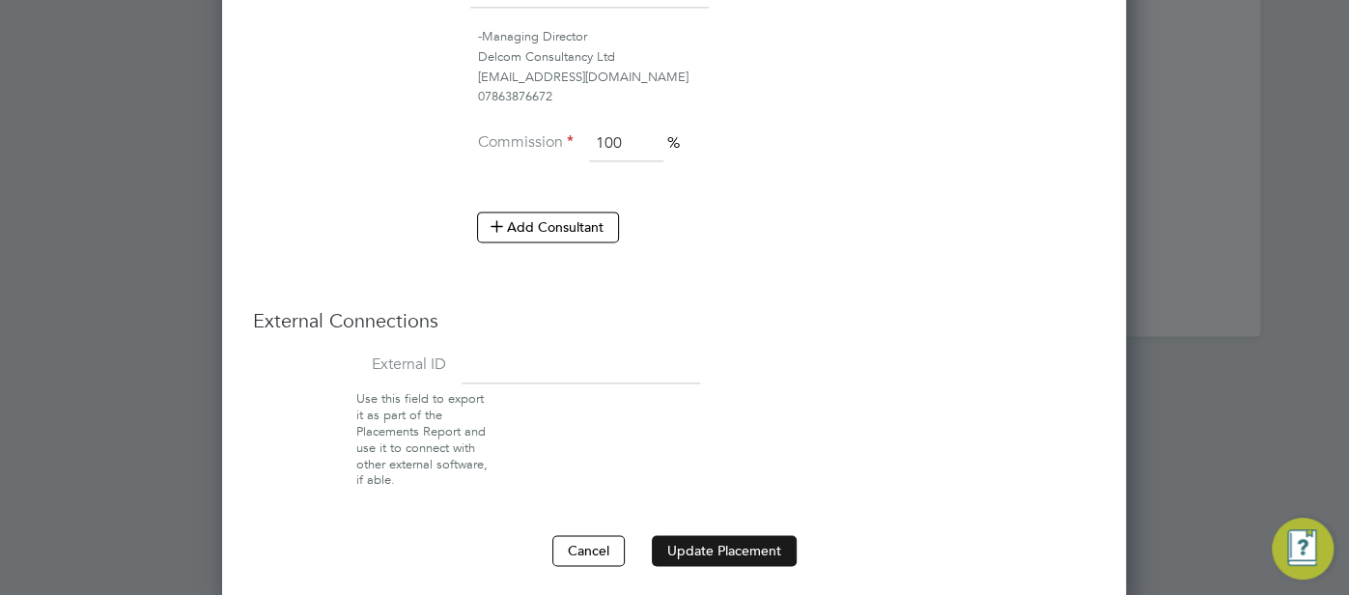
click at [722, 543] on button "Update Placement" at bounding box center [724, 550] width 145 height 31
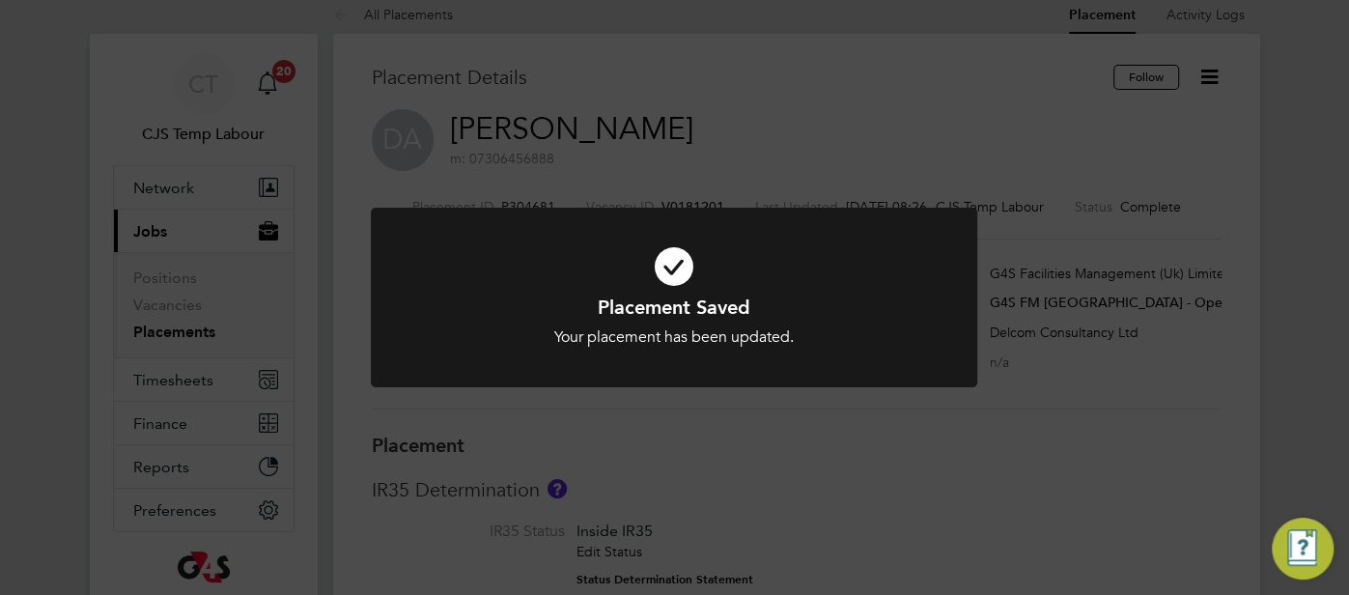
click at [665, 268] on icon at bounding box center [674, 266] width 502 height 75
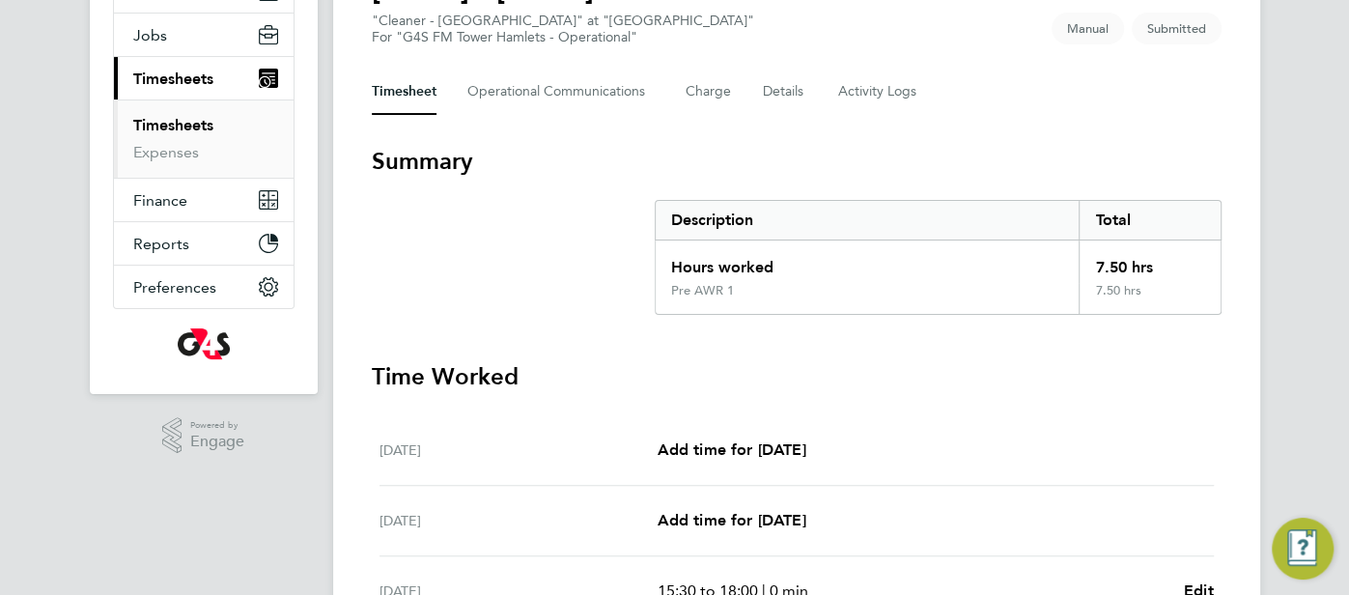
scroll to position [404, 0]
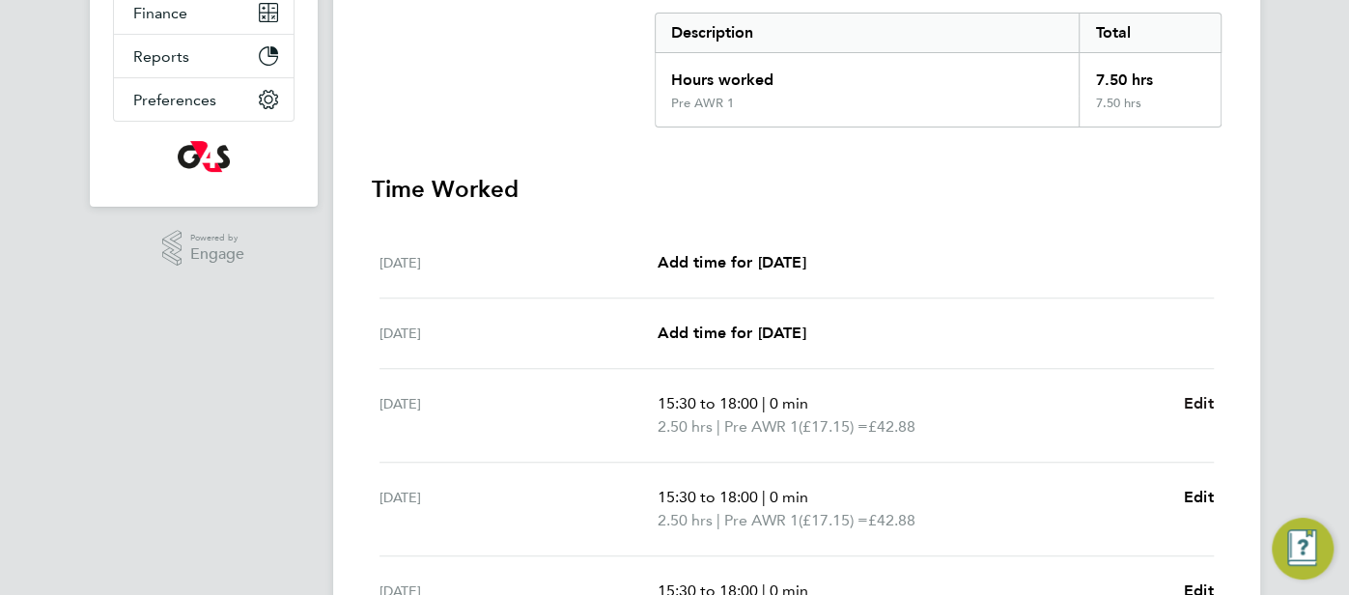
click at [1188, 399] on span "Edit" at bounding box center [1199, 403] width 30 height 18
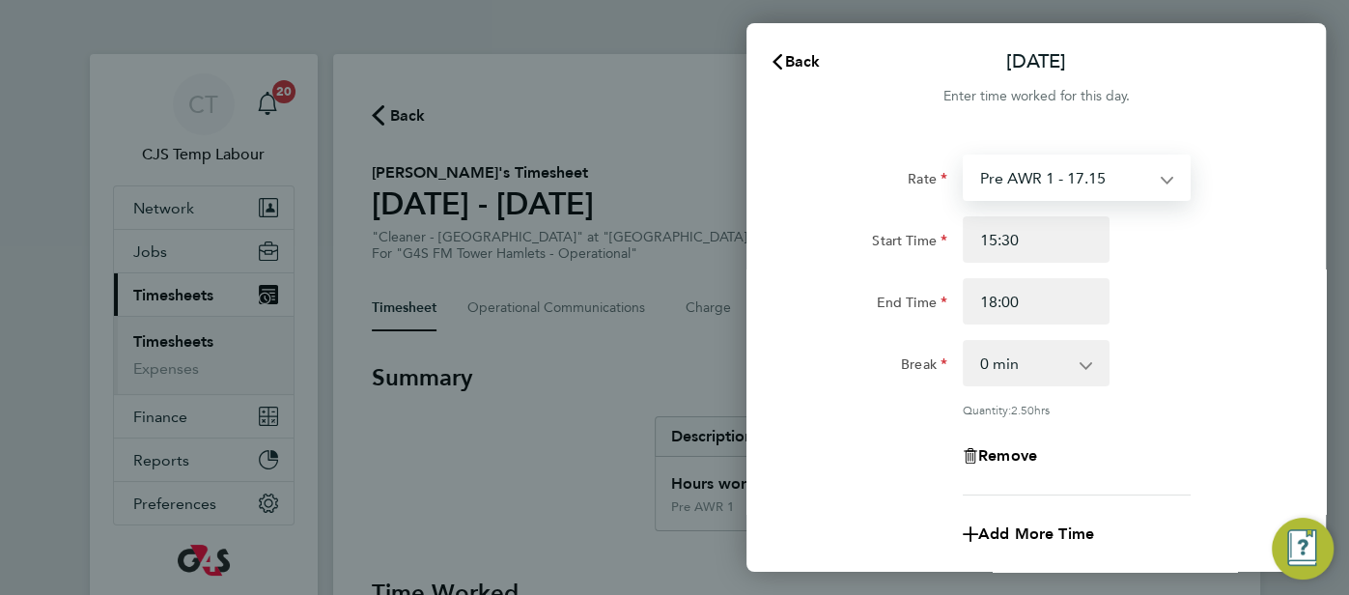
click at [1161, 178] on select "Pre AWR 1 - 17.15 Pre AWR 1 - 16.68" at bounding box center [1065, 177] width 201 height 42
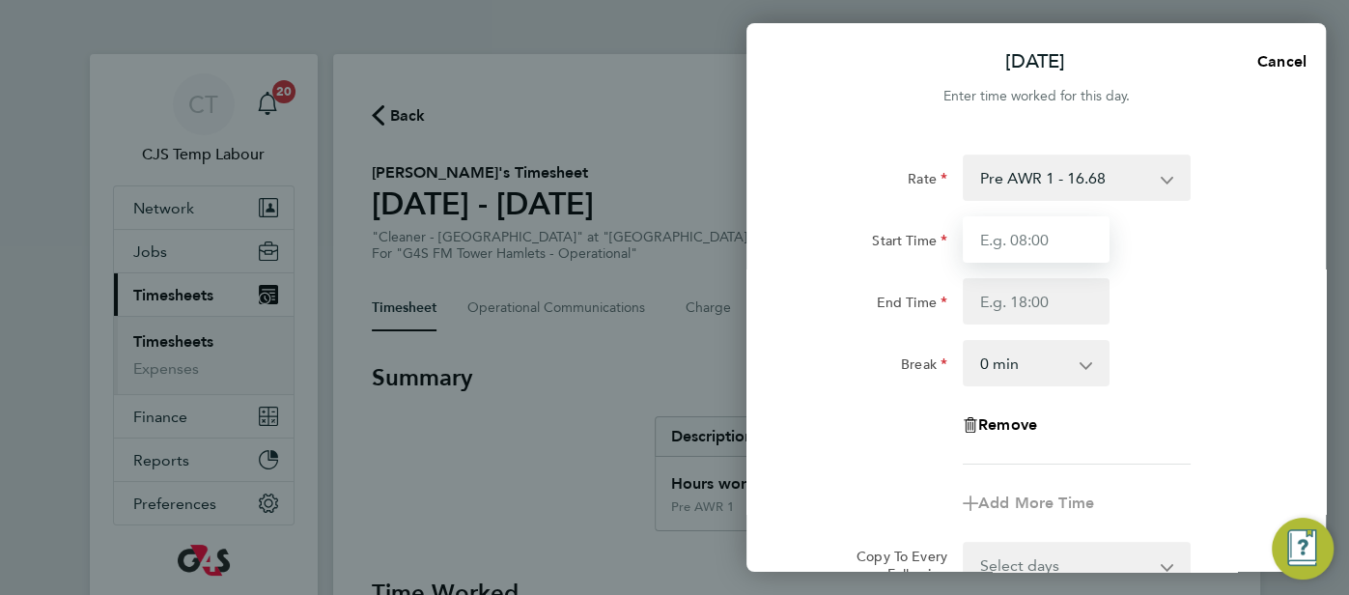
click at [1064, 238] on input "Start Time" at bounding box center [1036, 239] width 147 height 46
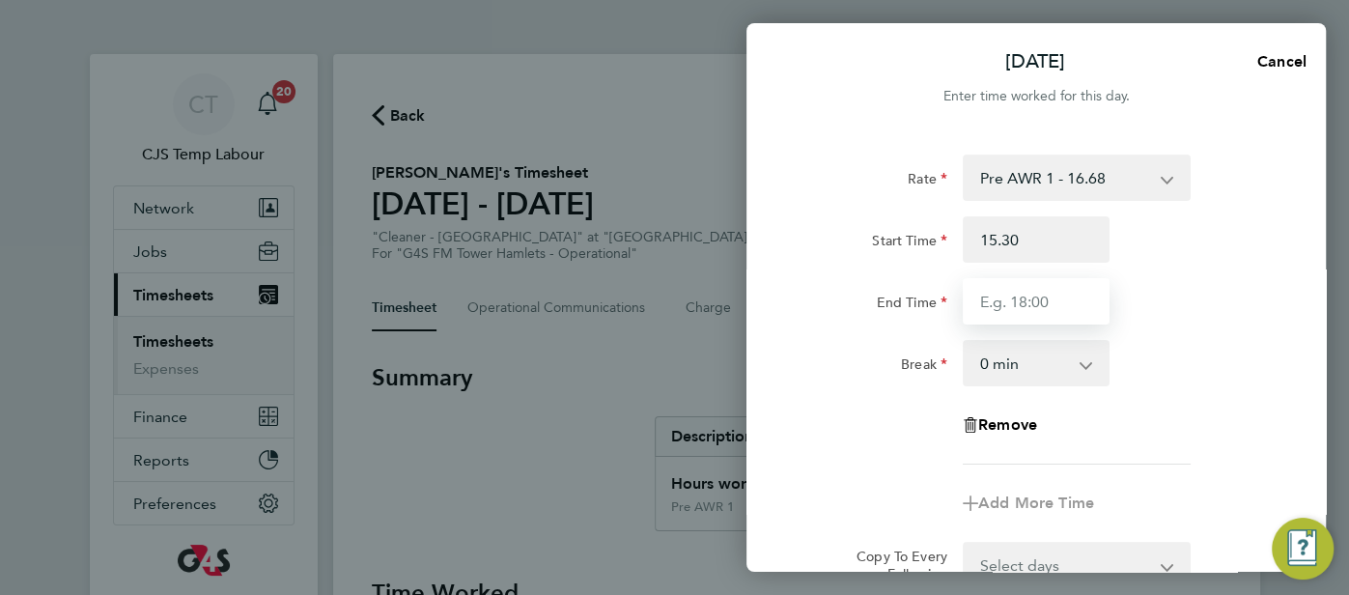
type input "15:30"
click at [1071, 298] on input "End Time" at bounding box center [1036, 301] width 147 height 46
type input "18:00"
click at [1159, 319] on div "End Time 18:00" at bounding box center [1036, 301] width 487 height 46
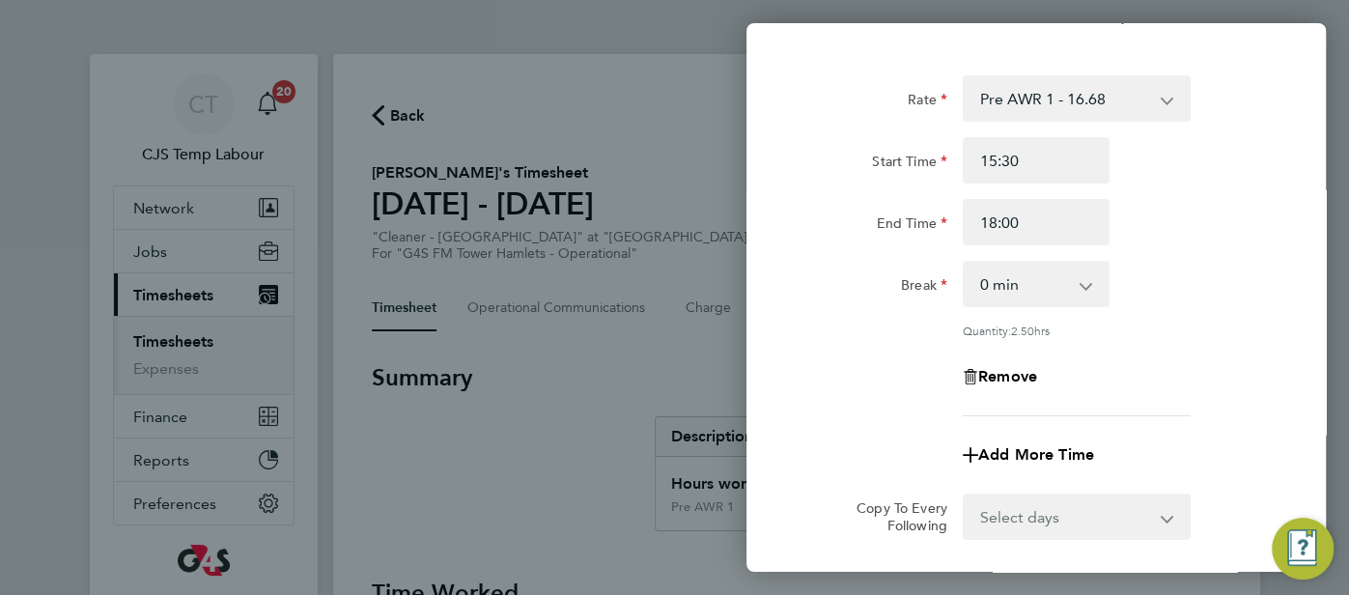
scroll to position [223, 0]
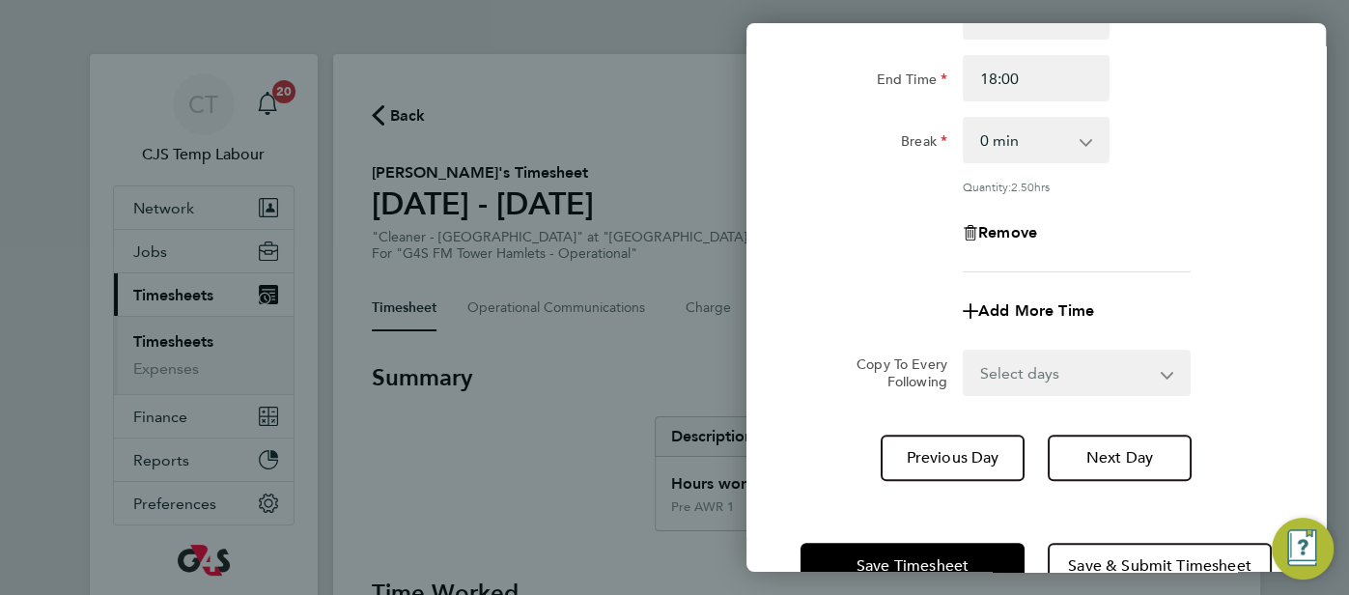
click at [1120, 372] on select "Select days Day Thursday Friday" at bounding box center [1066, 372] width 203 height 42
select select "DAY"
click at [965, 351] on select "Select days Day Thursday Friday" at bounding box center [1066, 372] width 203 height 42
select select "2025-09-26"
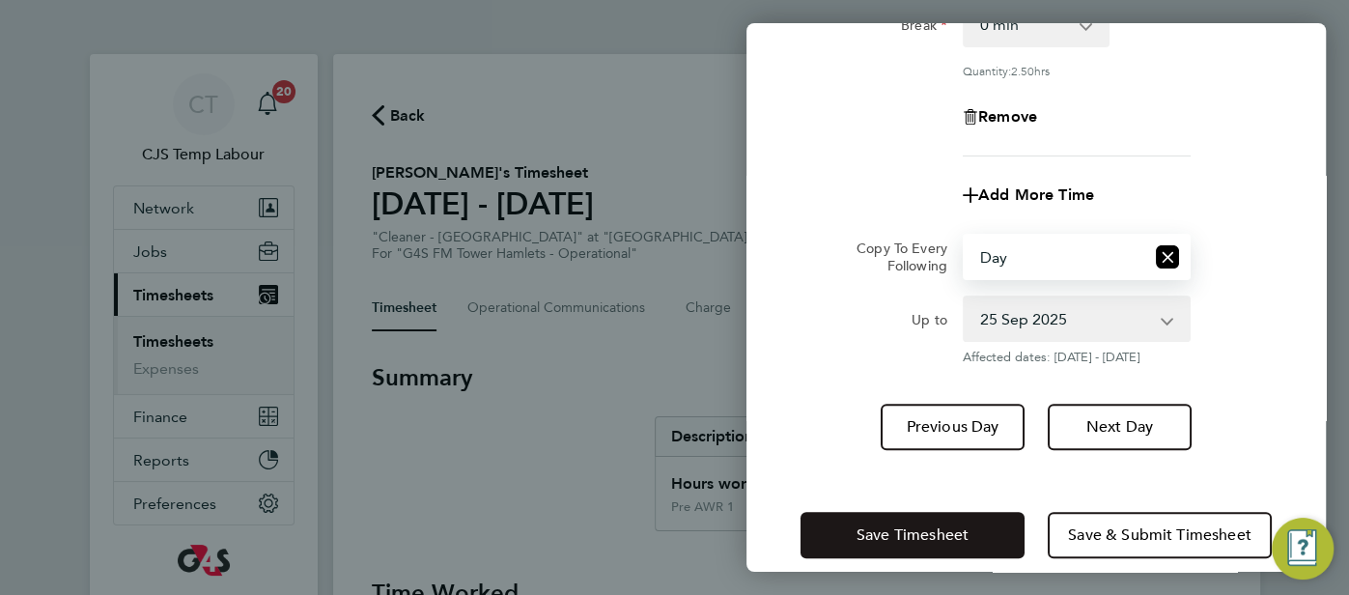
scroll to position [342, 0]
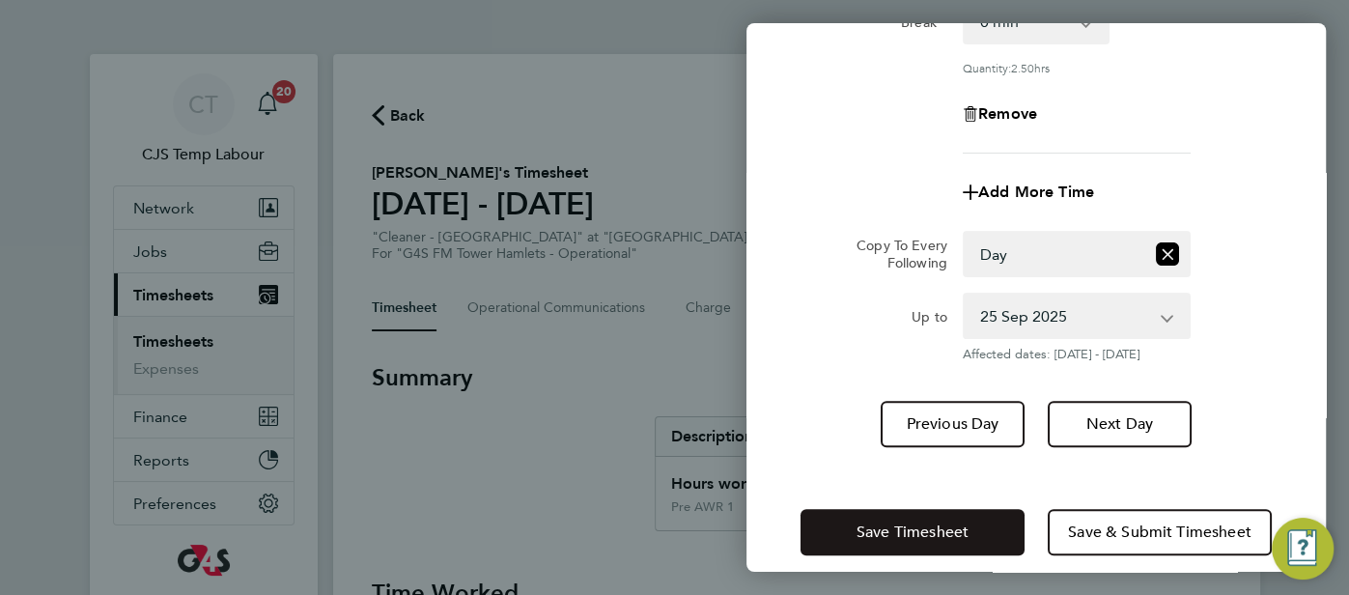
click at [930, 531] on span "Save Timesheet" at bounding box center [912, 531] width 112 height 19
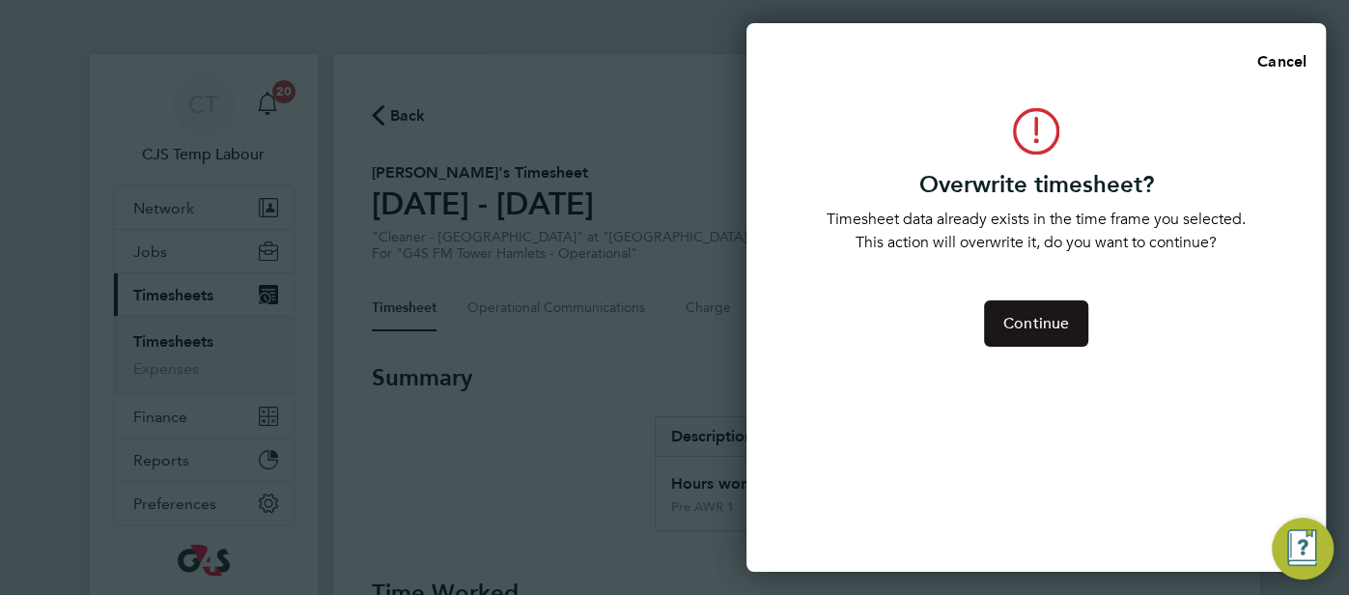
click at [1019, 331] on span "Continue" at bounding box center [1036, 323] width 66 height 19
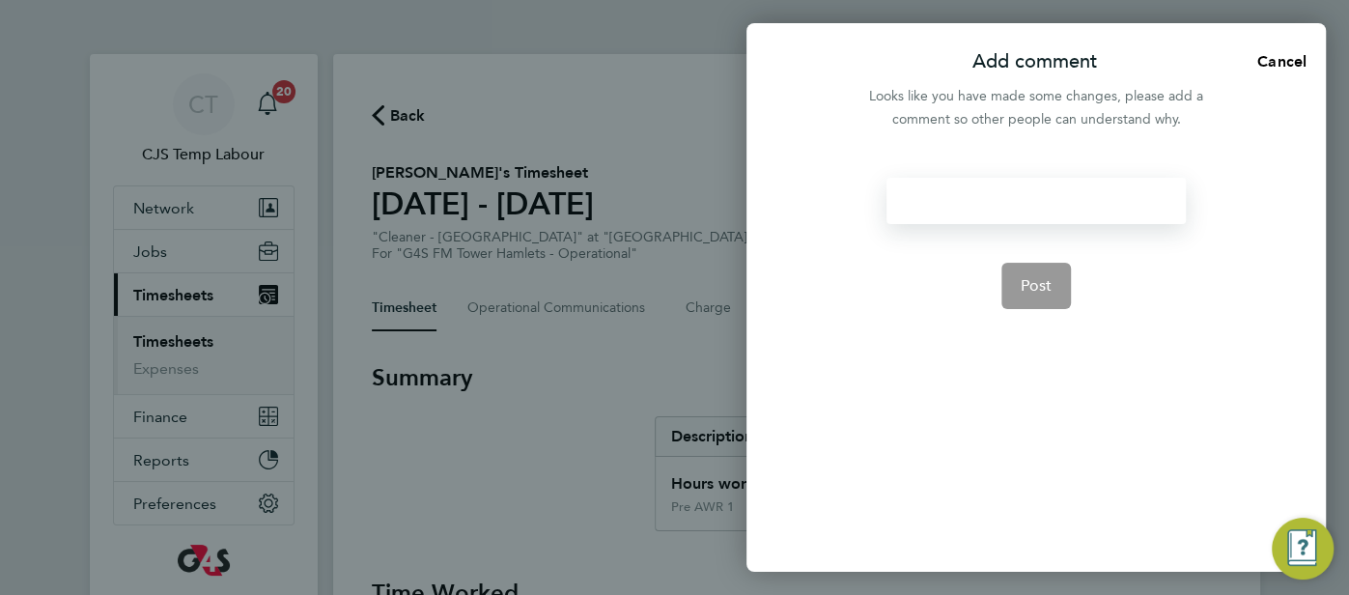
click at [958, 212] on div at bounding box center [1035, 201] width 298 height 46
click at [1032, 292] on span "Post" at bounding box center [1037, 285] width 32 height 19
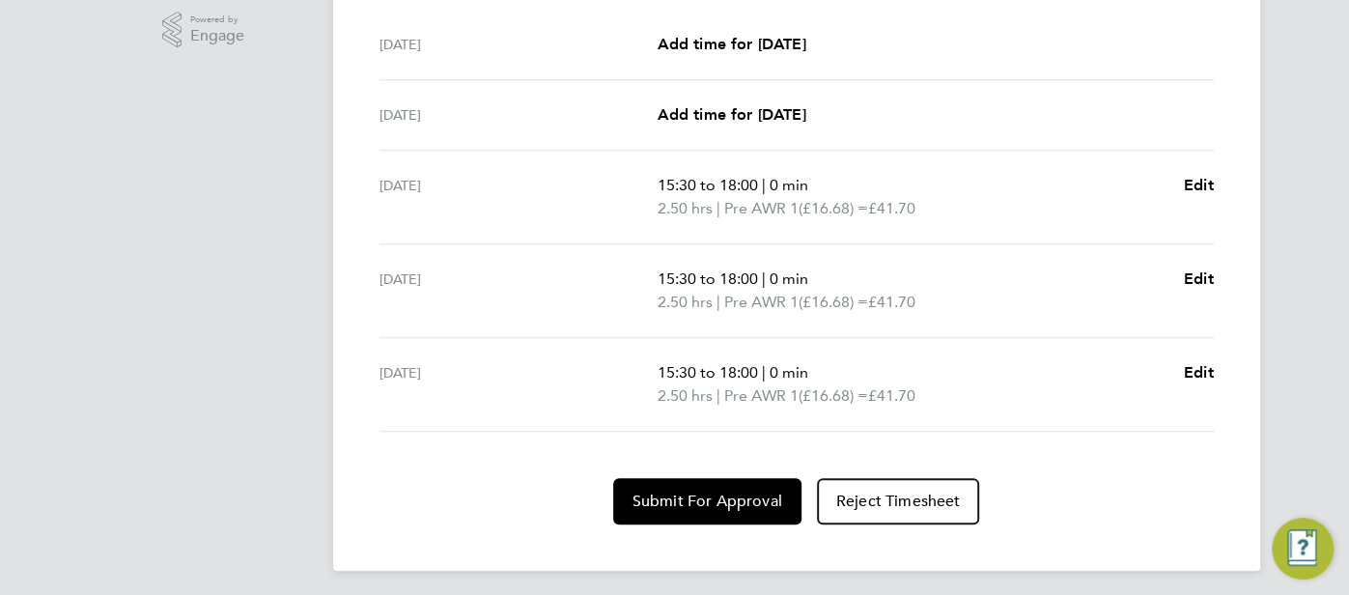
scroll to position [47, 0]
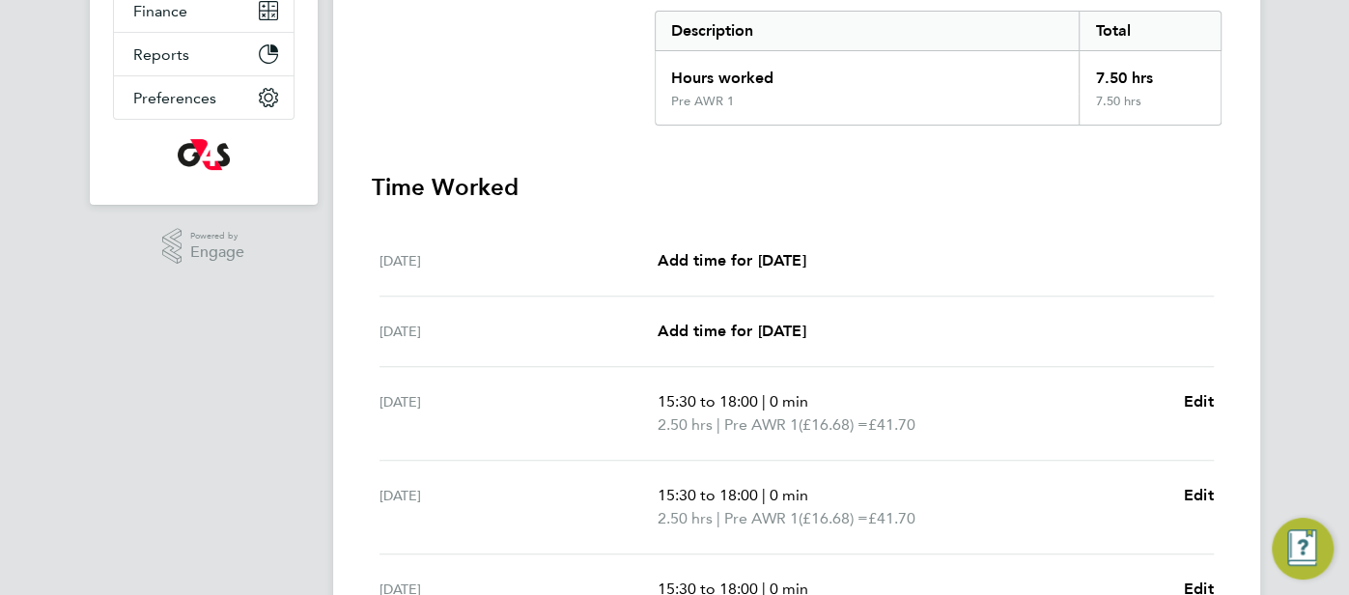
scroll to position [624, 0]
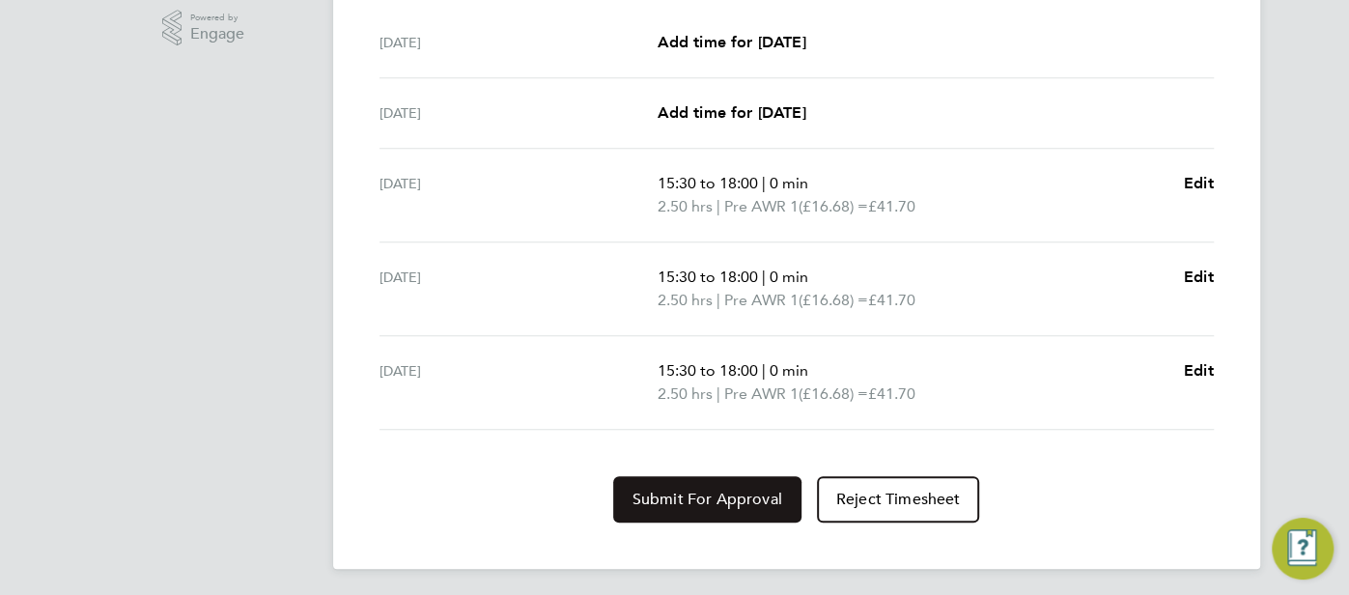
click at [734, 490] on span "Submit For Approval" at bounding box center [707, 499] width 150 height 19
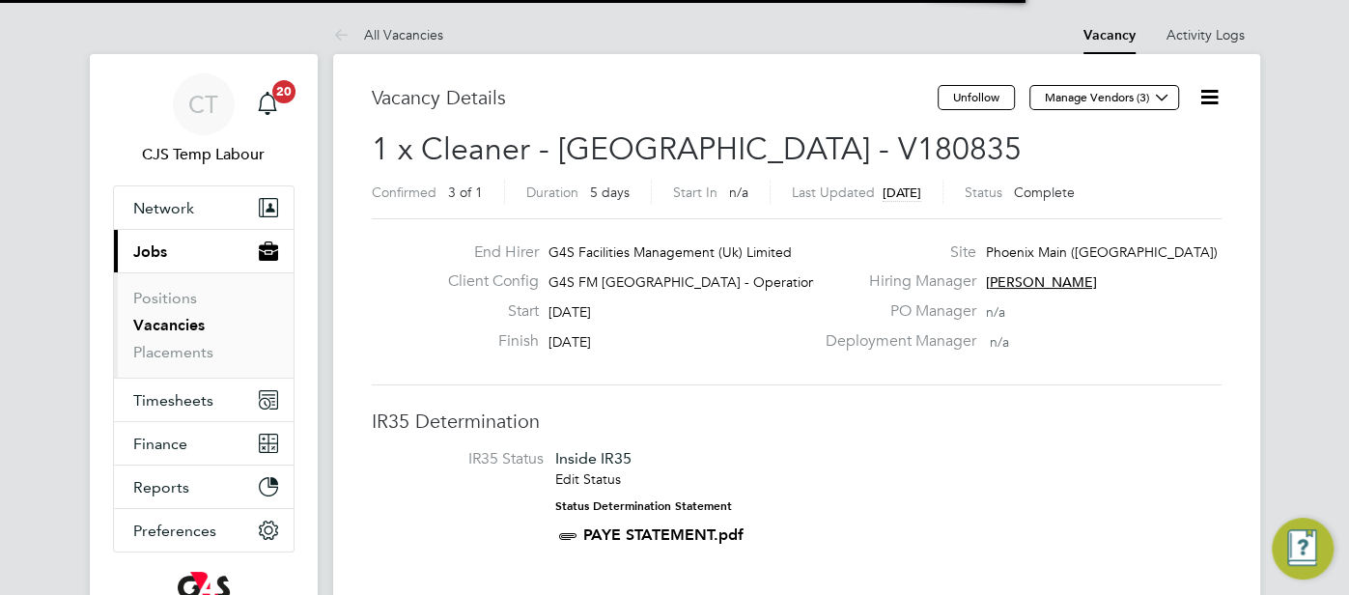
scroll to position [32, 167]
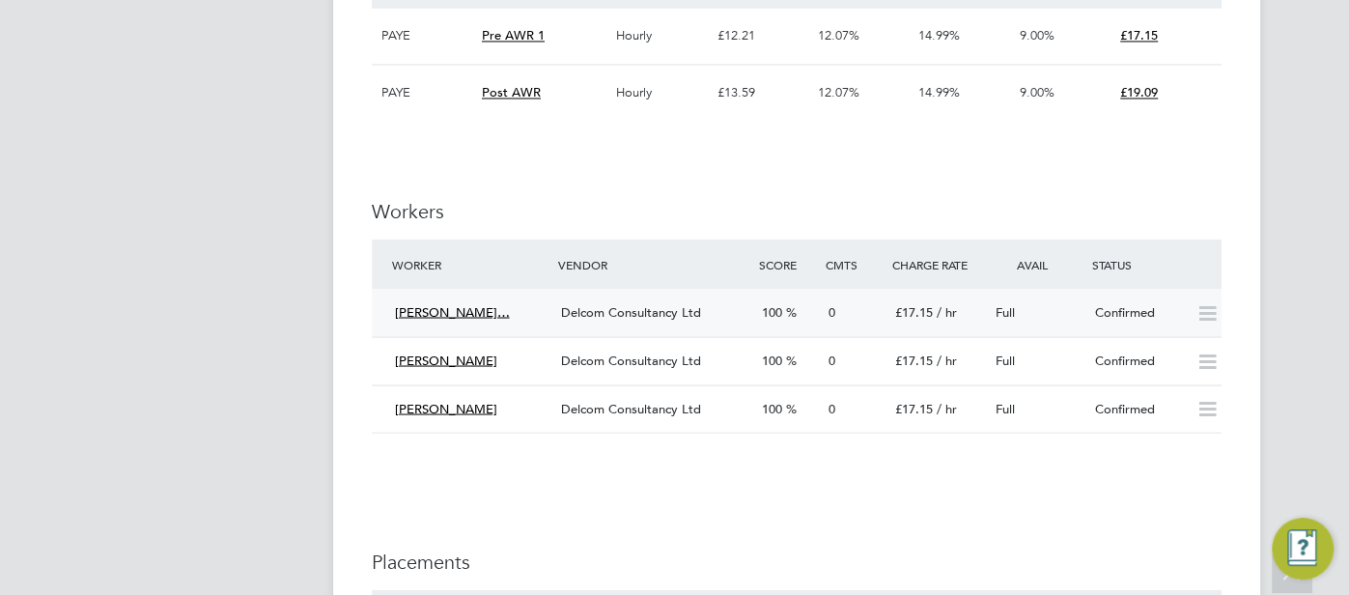
click at [859, 323] on div "0" at bounding box center [854, 312] width 67 height 32
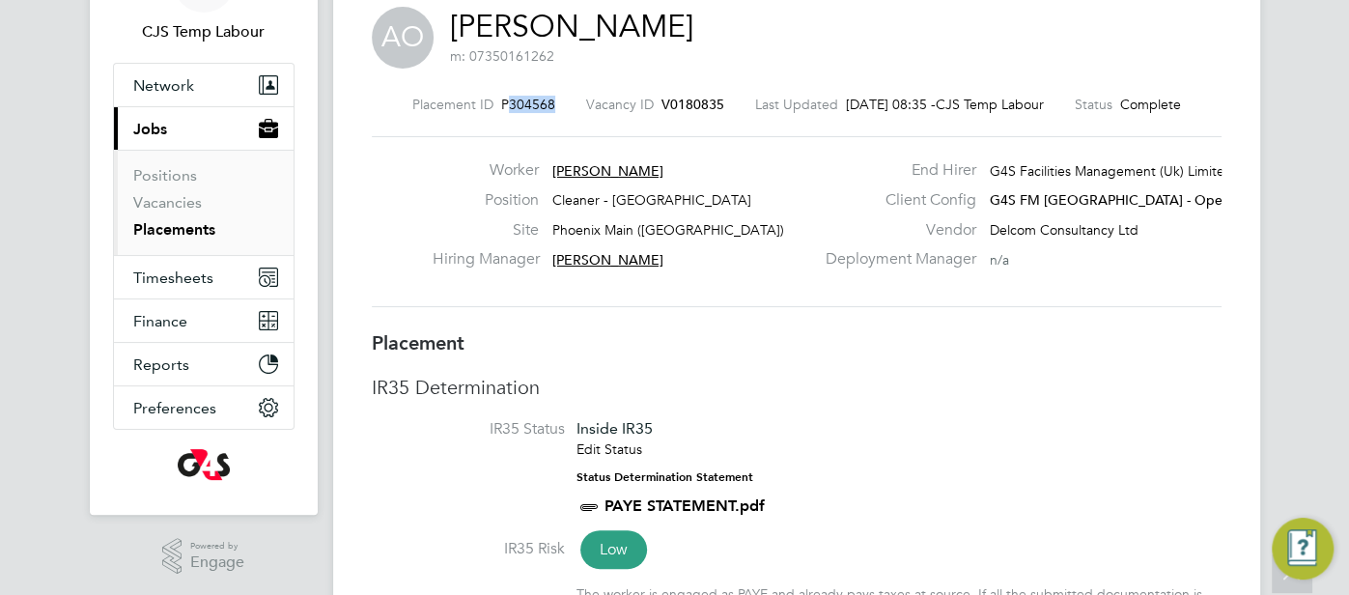
drag, startPoint x: 539, startPoint y: 105, endPoint x: 493, endPoint y: 106, distance: 45.4
click at [491, 102] on div "Placement ID P304568 Vacancy ID V0180835 Last Updated [DATE] 08:35 - CJS Temp L…" at bounding box center [797, 104] width 850 height 17
copy span "304568"
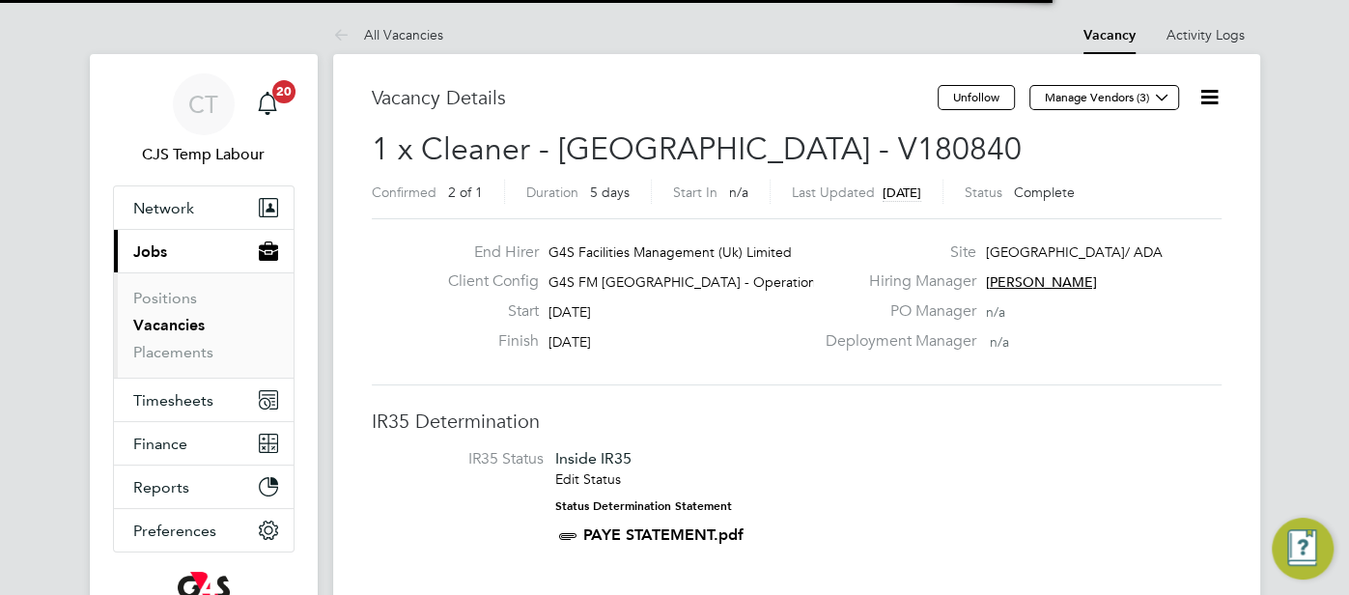
scroll to position [57, 135]
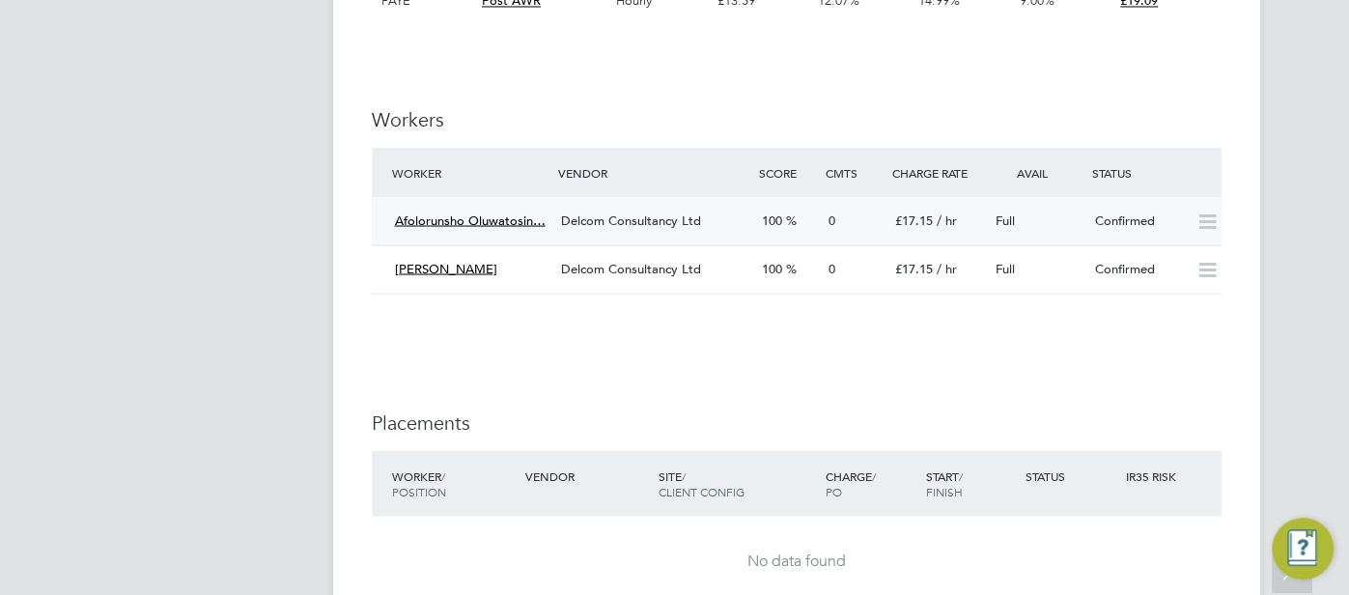
click at [984, 212] on div "£17.15 / hr" at bounding box center [937, 221] width 100 height 32
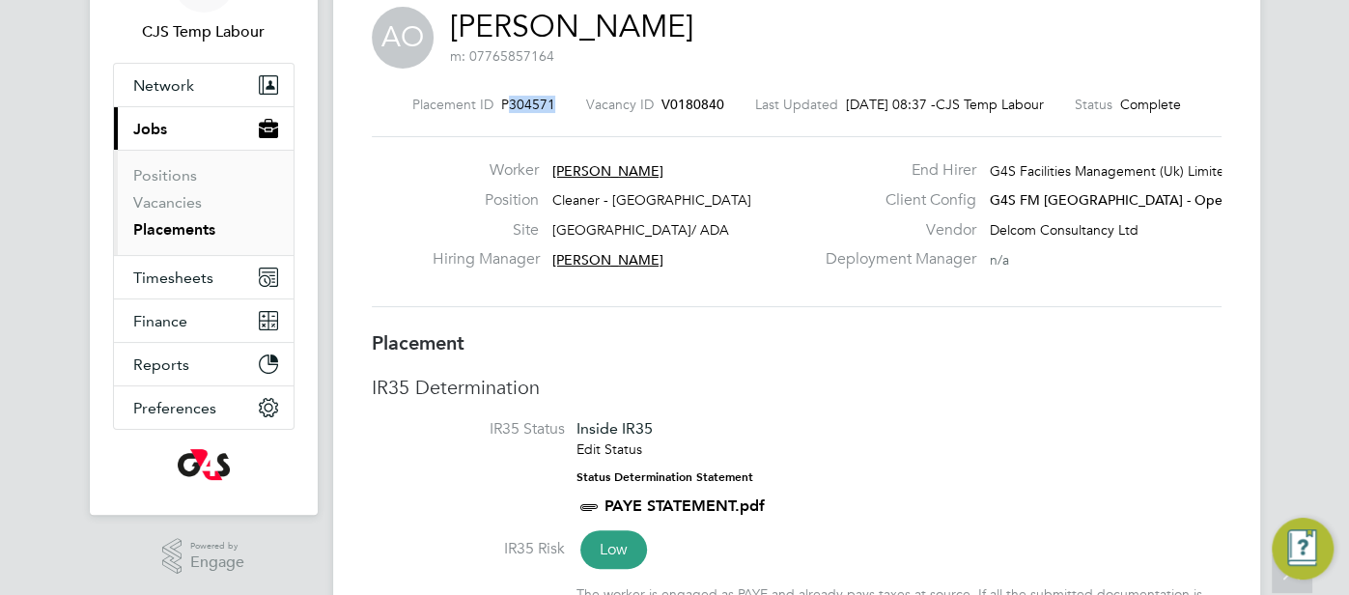
drag, startPoint x: 535, startPoint y: 99, endPoint x: 498, endPoint y: 109, distance: 37.9
click at [501, 107] on span "P304571" at bounding box center [528, 104] width 54 height 17
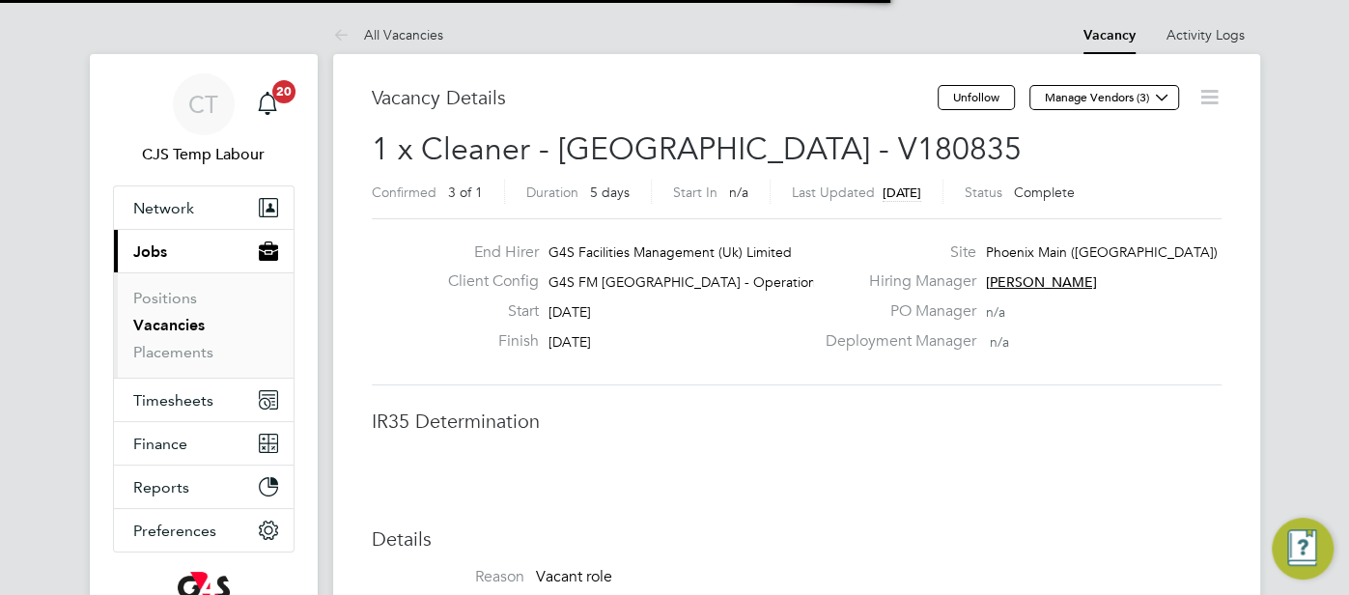
scroll to position [57, 135]
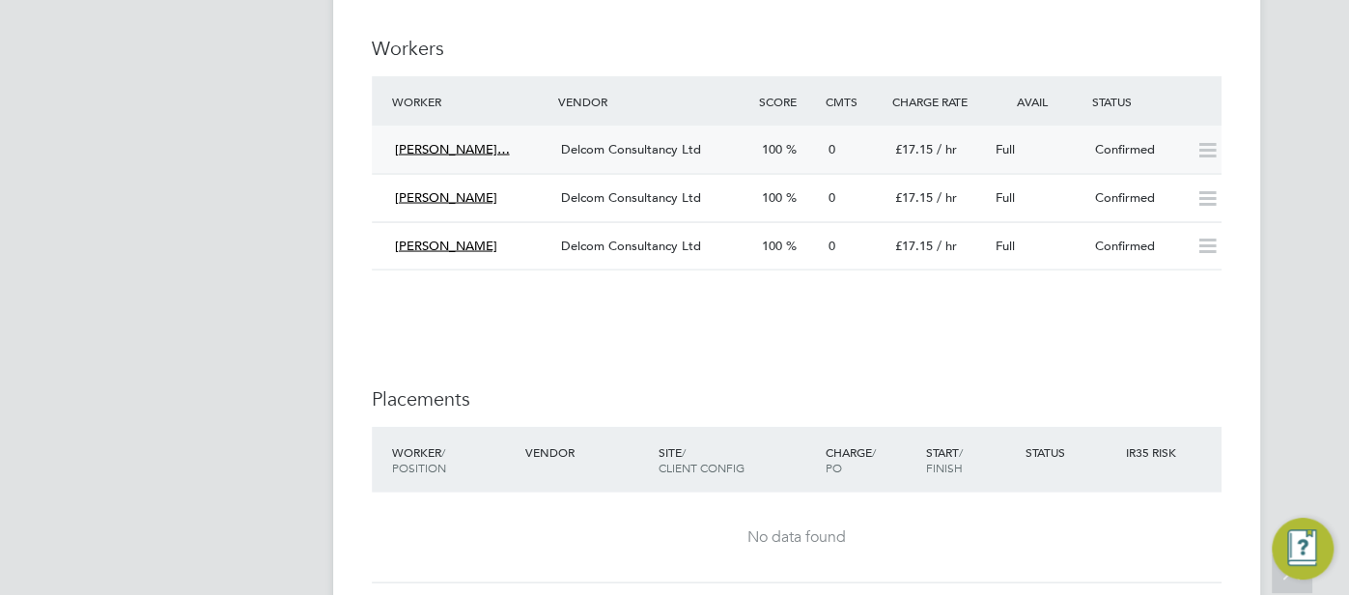
click at [925, 160] on div "£17.15 / hr" at bounding box center [937, 149] width 100 height 32
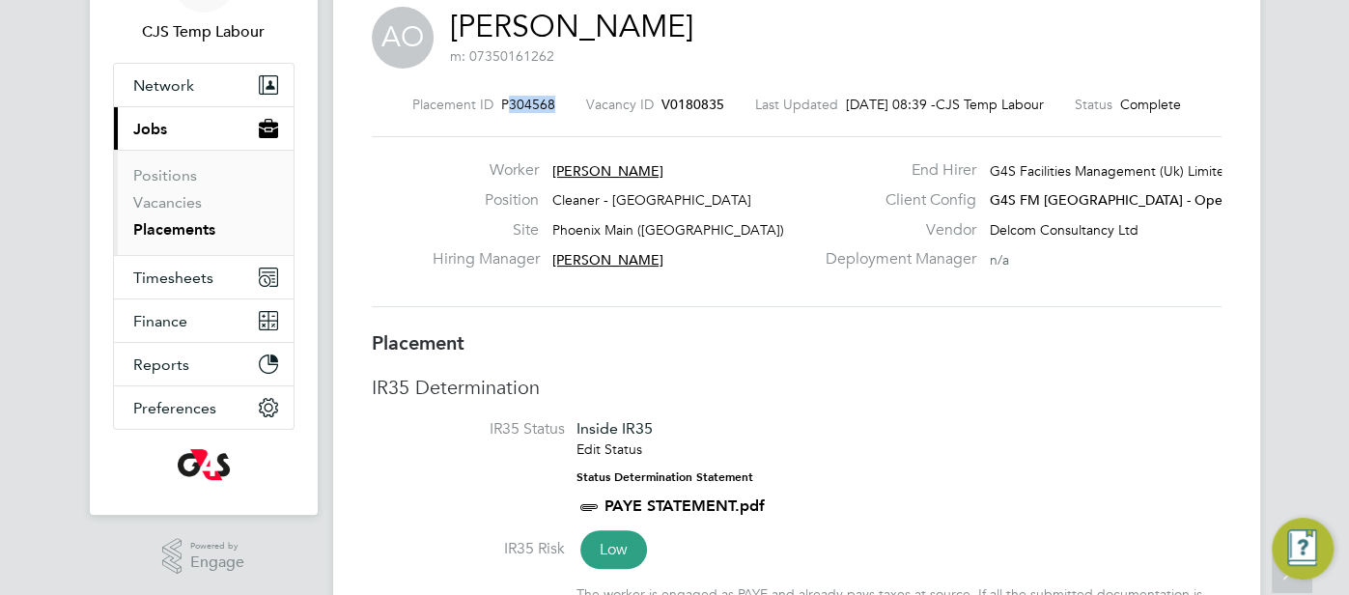
drag, startPoint x: 538, startPoint y: 105, endPoint x: 495, endPoint y: 112, distance: 43.0
click at [494, 111] on div "Placement ID P304568 Vacancy ID V0180835 Last Updated 29 Sep 2025, 08:39 - CJS …" at bounding box center [797, 104] width 850 height 17
copy span "304568"
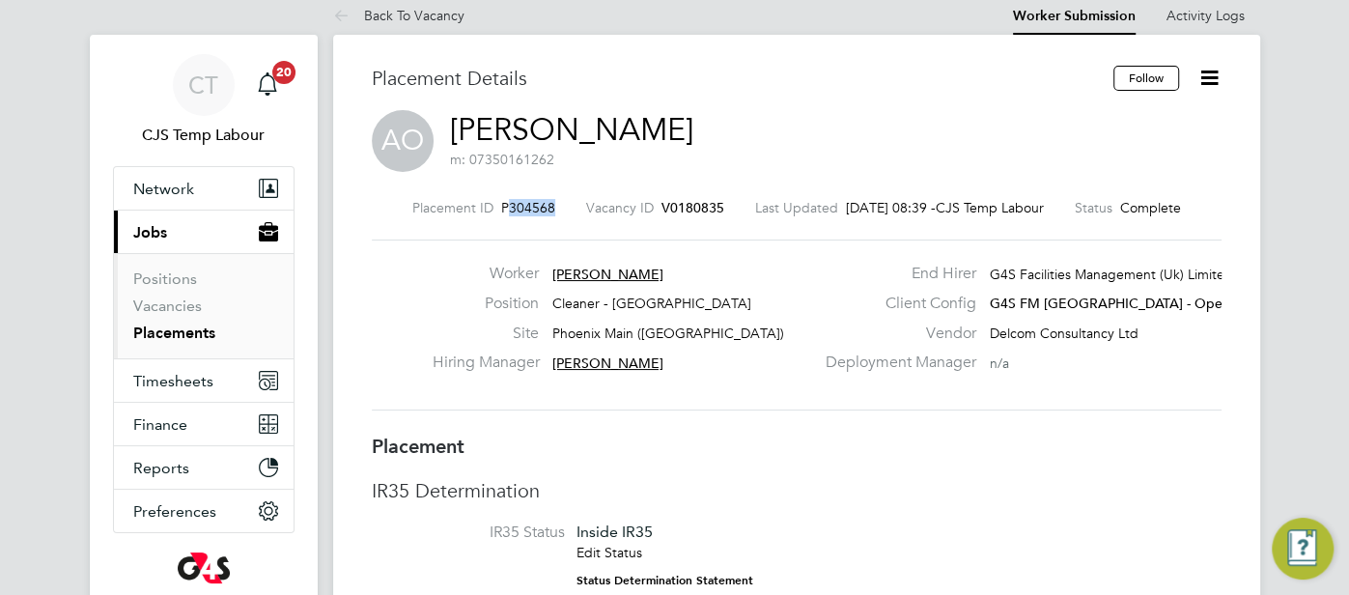
scroll to position [56, 0]
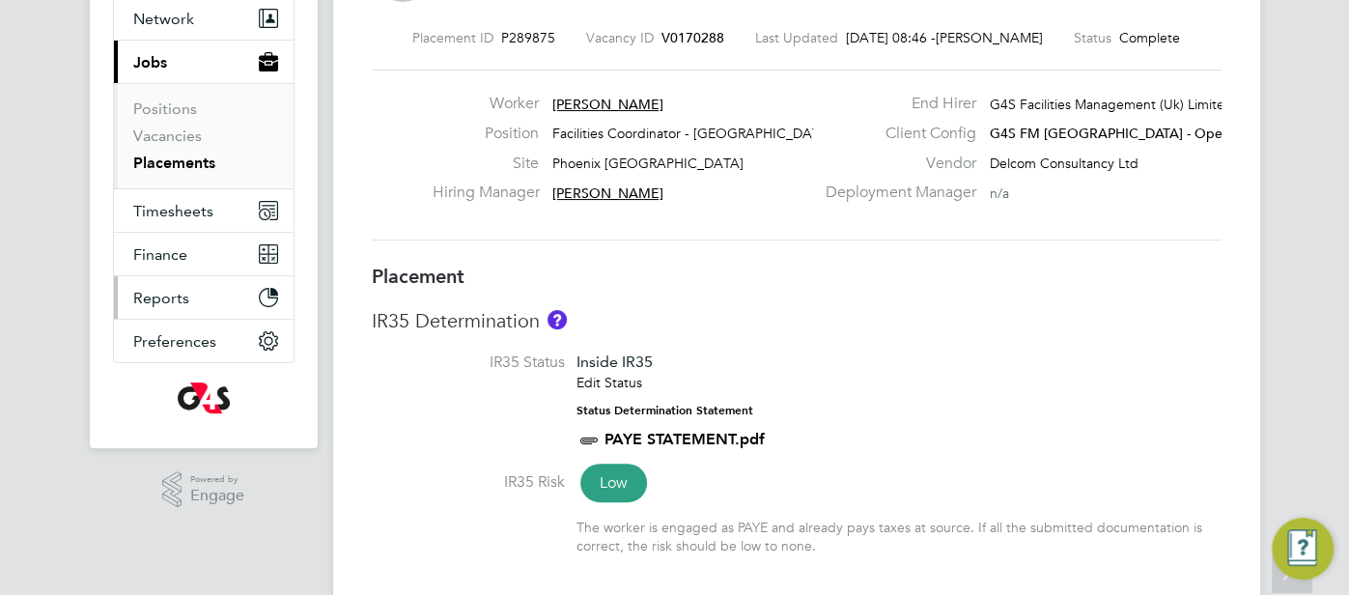
scroll to position [175, 0]
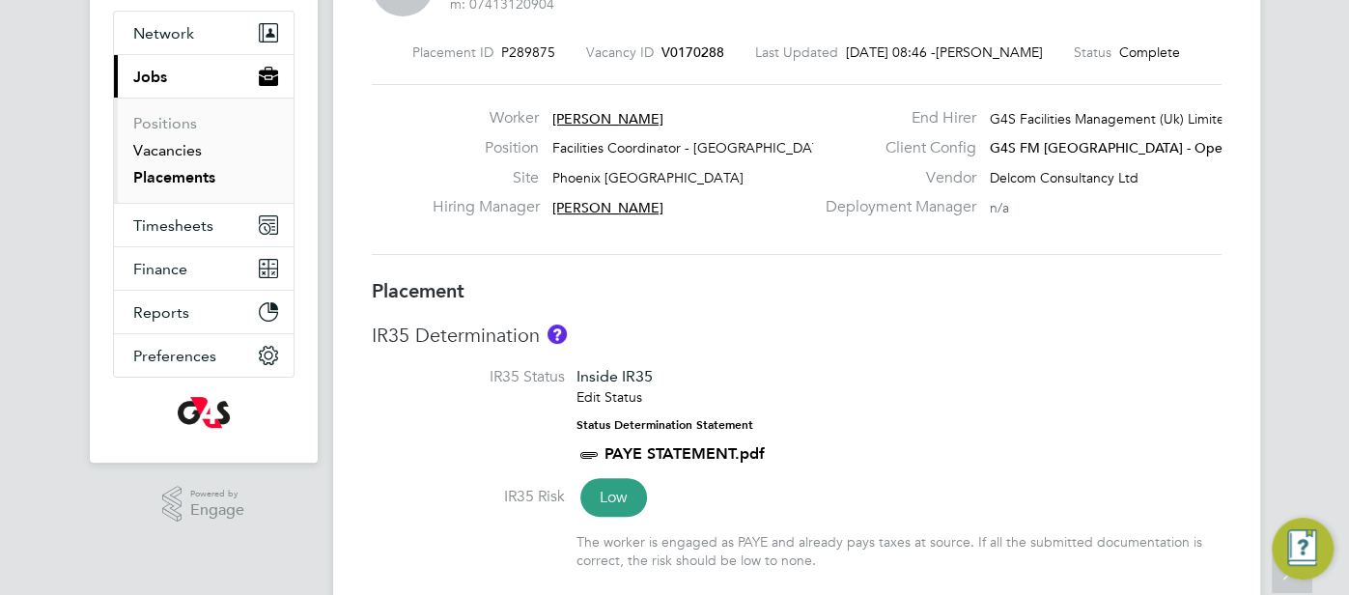
click at [146, 153] on link "Vacancies" at bounding box center [167, 150] width 69 height 18
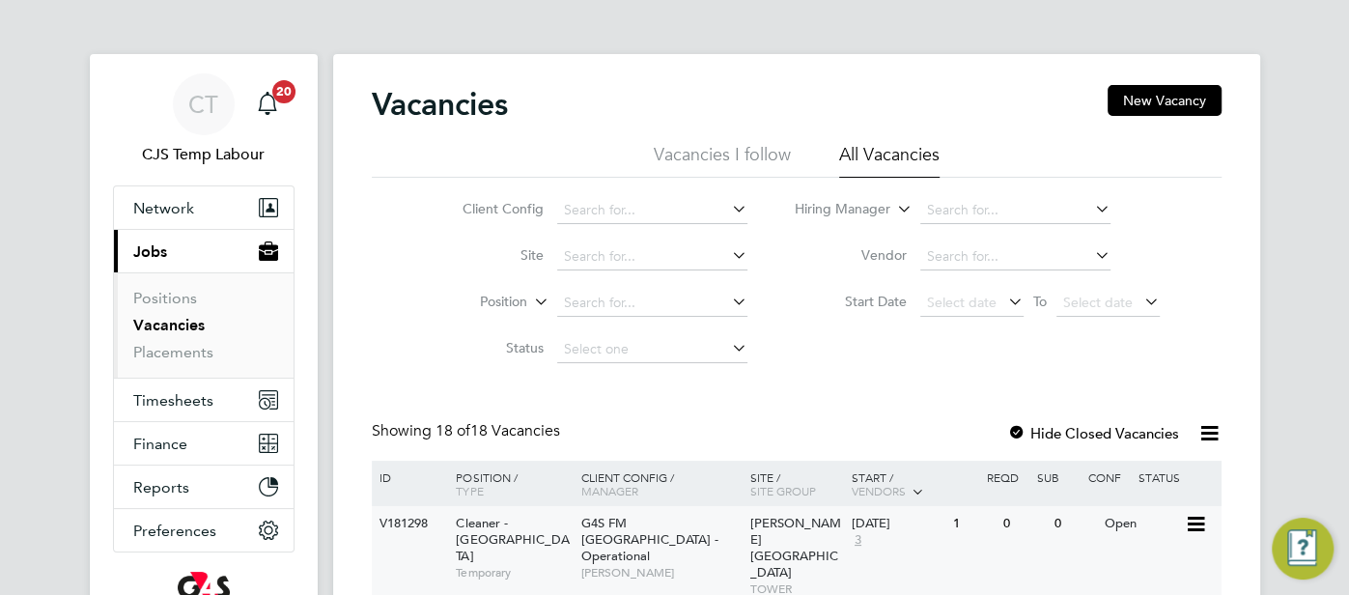
click at [745, 521] on div "[PERSON_NAME][GEOGRAPHIC_DATA]" at bounding box center [795, 563] width 101 height 115
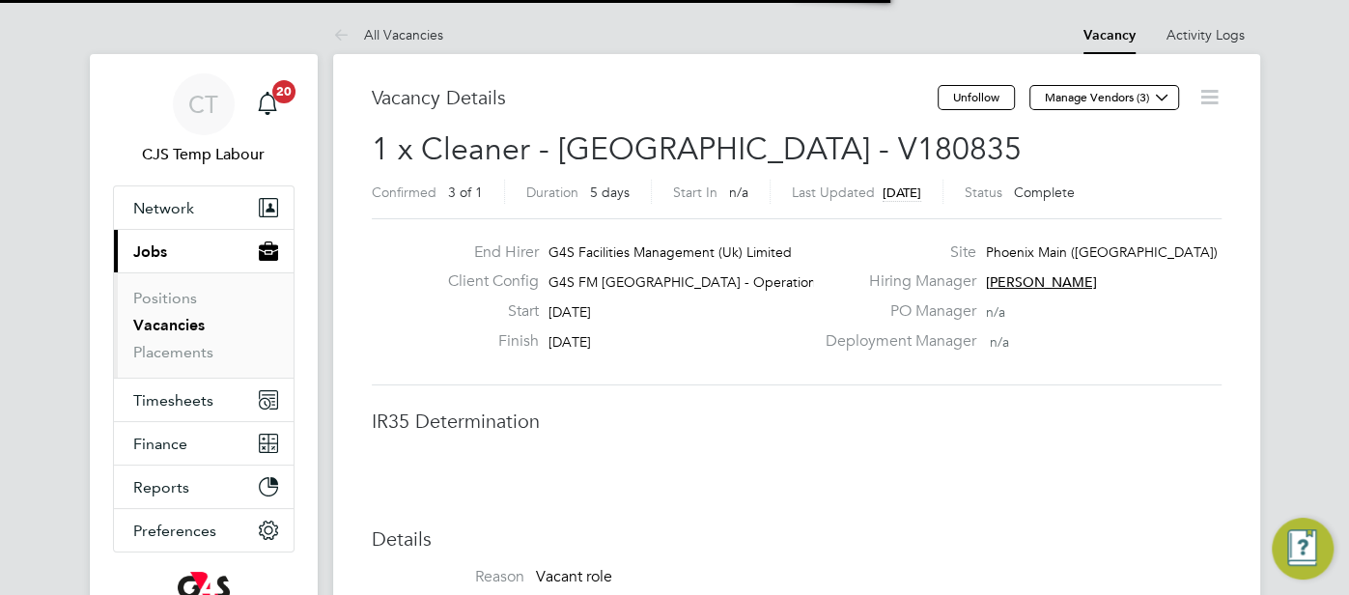
scroll to position [57, 135]
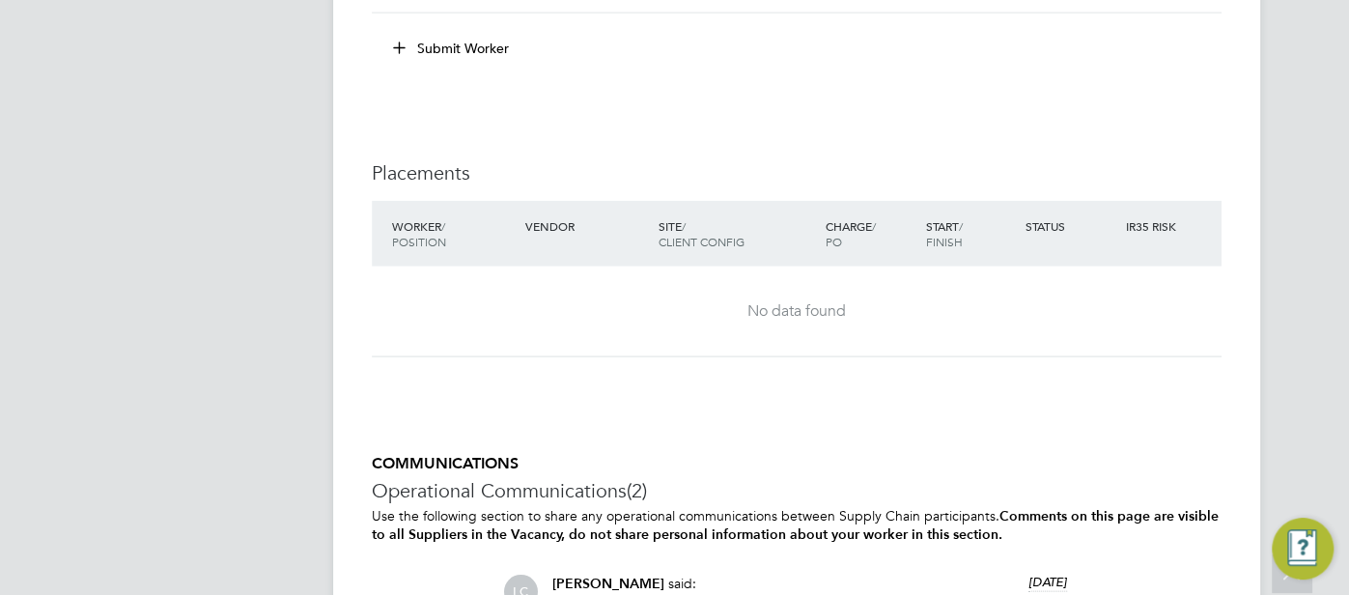
scroll to position [3085, 0]
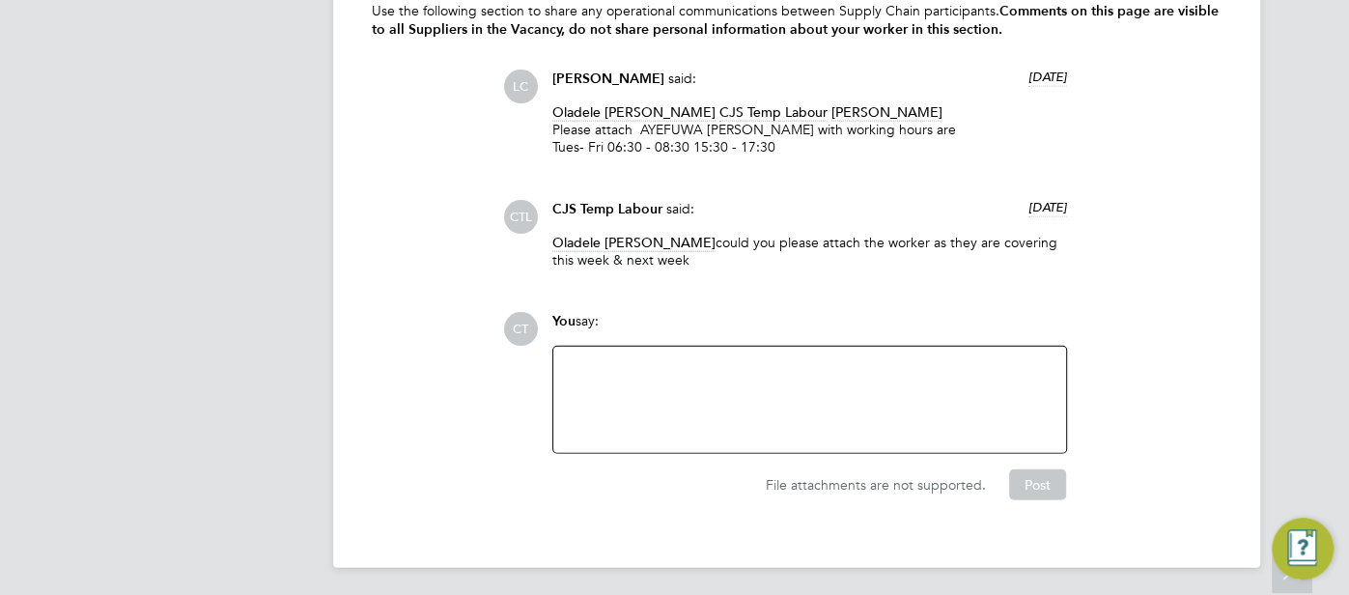
drag, startPoint x: 819, startPoint y: 396, endPoint x: 834, endPoint y: 387, distance: 17.7
click at [821, 394] on div at bounding box center [810, 399] width 490 height 83
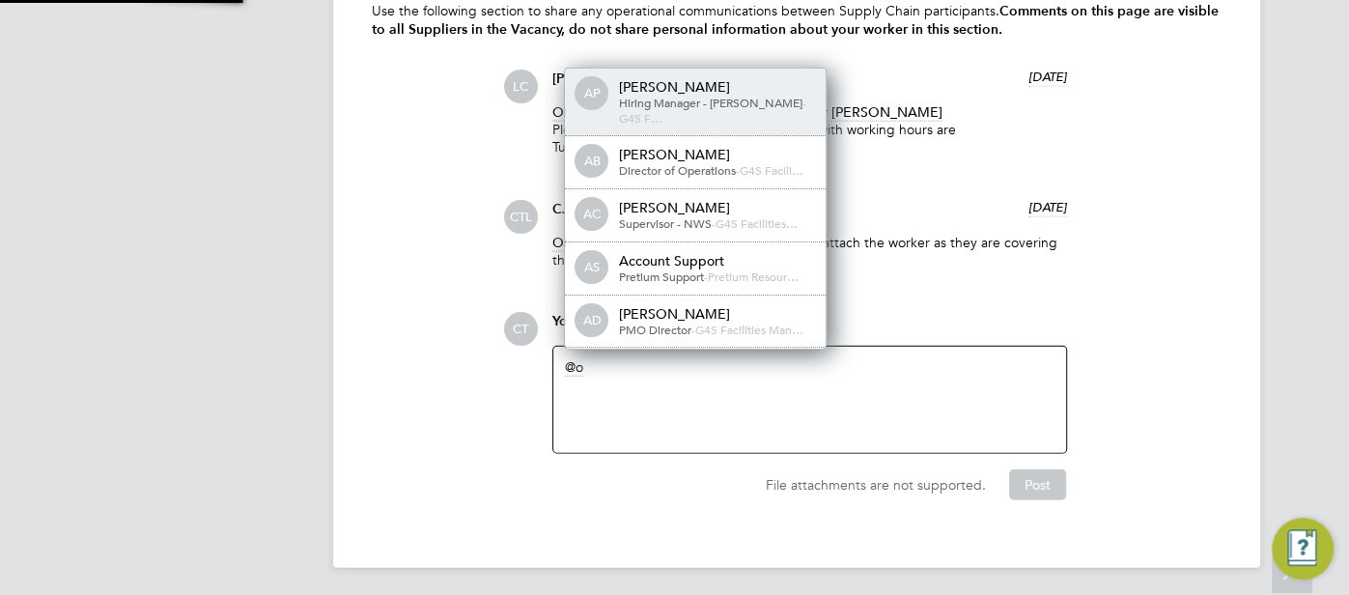
scroll to position [10, 10]
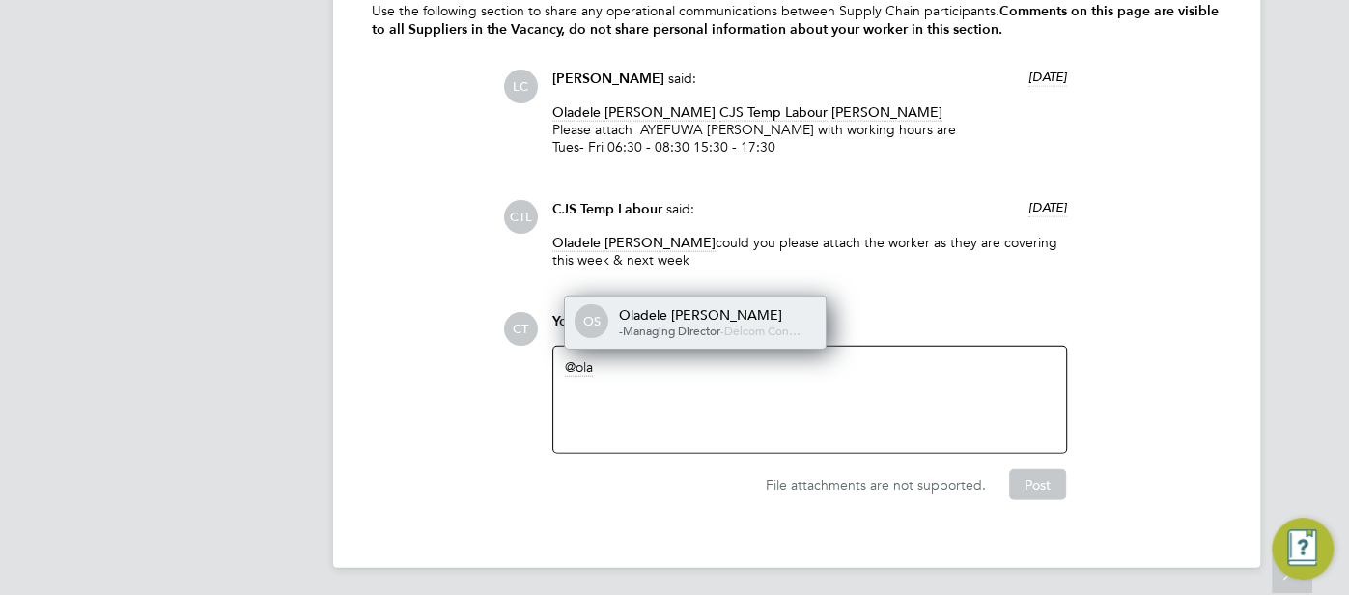
click at [697, 331] on span "-Managing Director" at bounding box center [669, 330] width 101 height 15
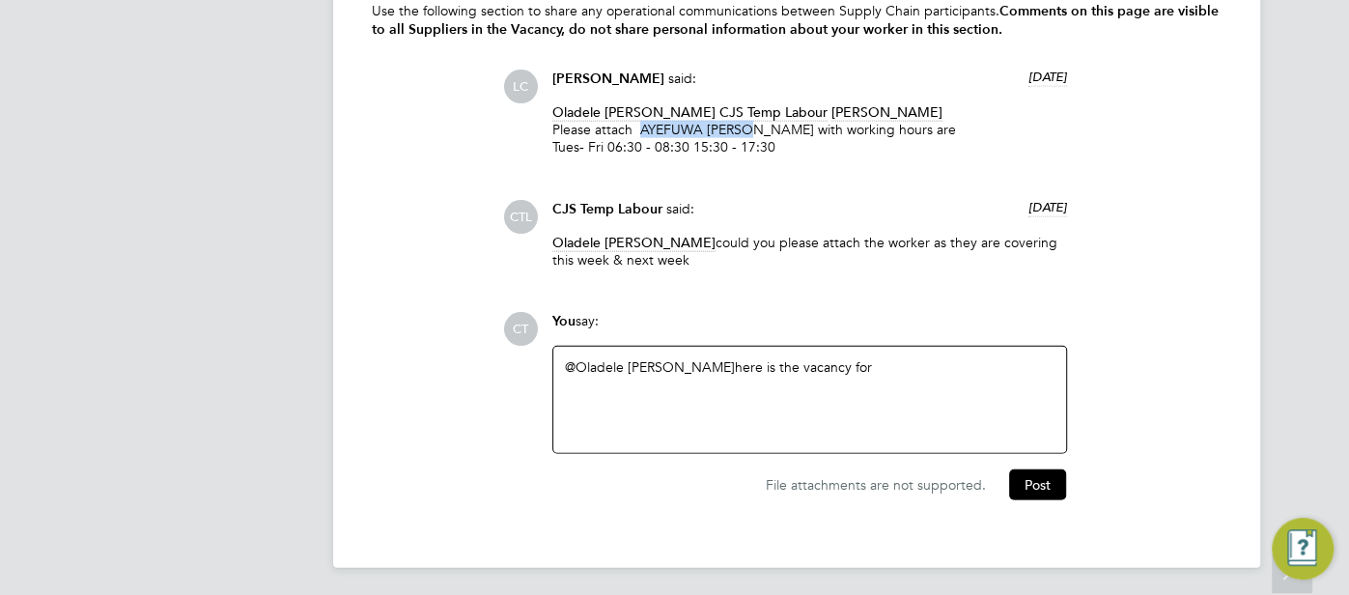
drag, startPoint x: 750, startPoint y: 130, endPoint x: 646, endPoint y: 125, distance: 104.4
click at [636, 127] on p "Oladele Peter Shosanya CJS Temp Labour dharmisha gohil Please attach AYEFUWA DA…" at bounding box center [809, 129] width 515 height 53
copy p "AYEFUWA DANIE"
click at [894, 368] on div "@Oladele Peter Shosanya ​ here is the vacancy for" at bounding box center [810, 399] width 490 height 83
click at [1038, 473] on button "Post" at bounding box center [1037, 484] width 57 height 31
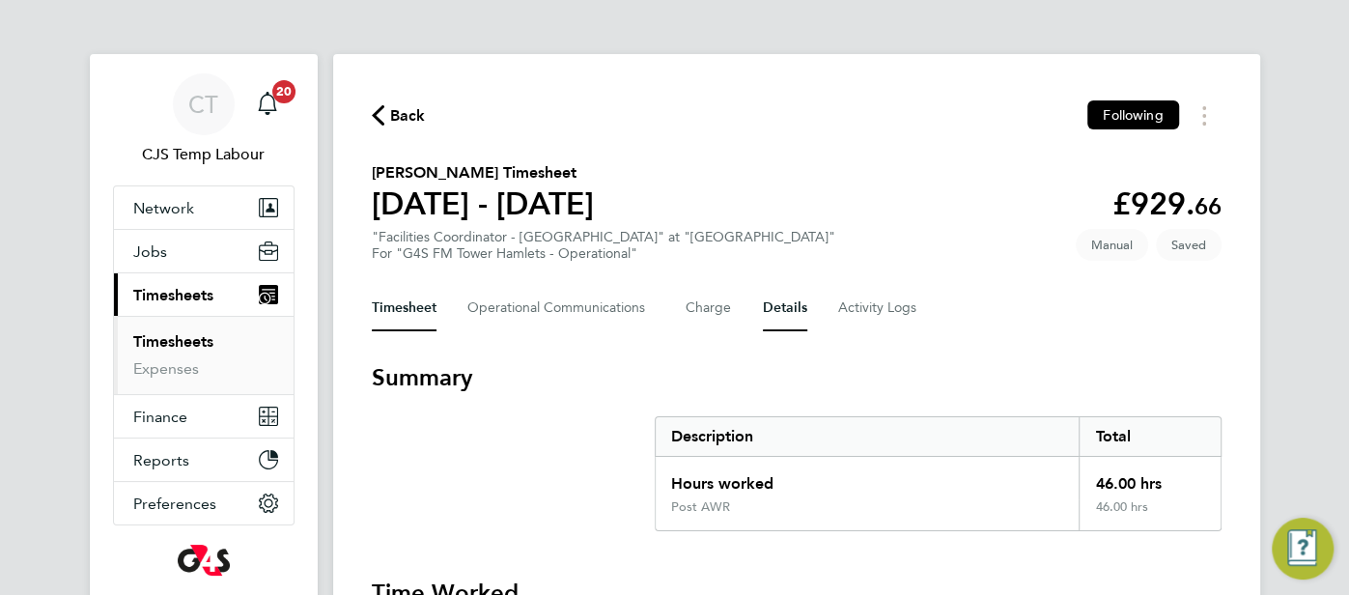
click at [775, 312] on button "Details" at bounding box center [785, 308] width 44 height 46
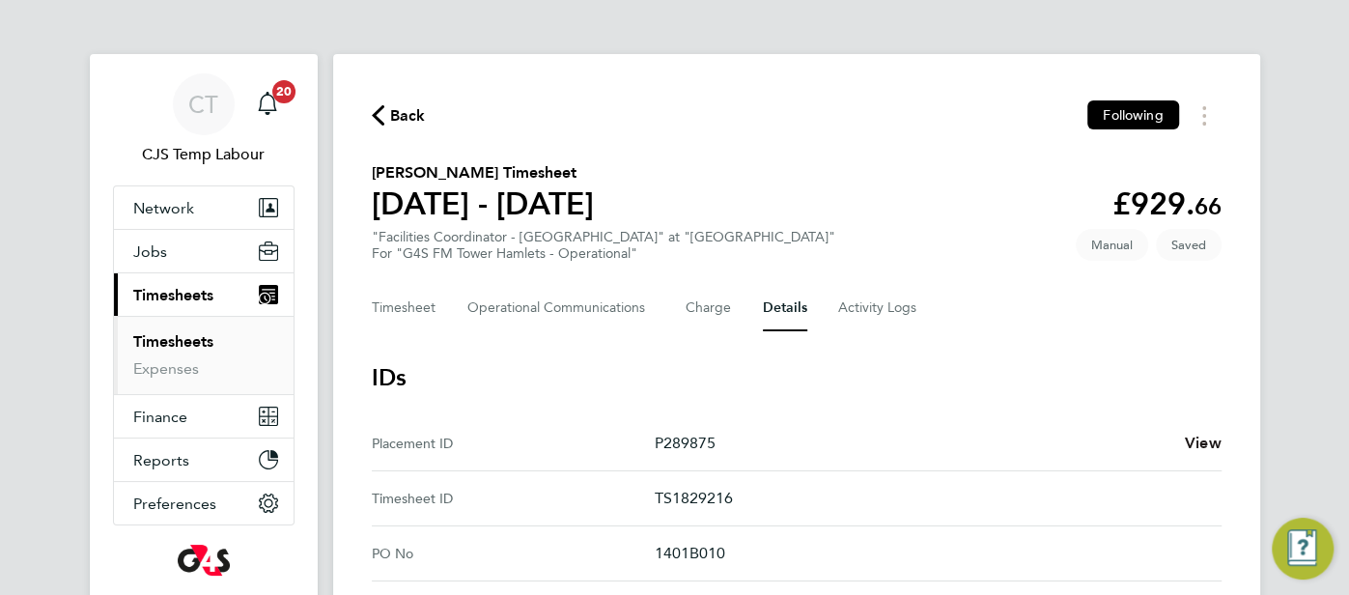
click at [1193, 441] on span "View" at bounding box center [1203, 443] width 37 height 18
click at [1209, 441] on span "View" at bounding box center [1203, 443] width 37 height 18
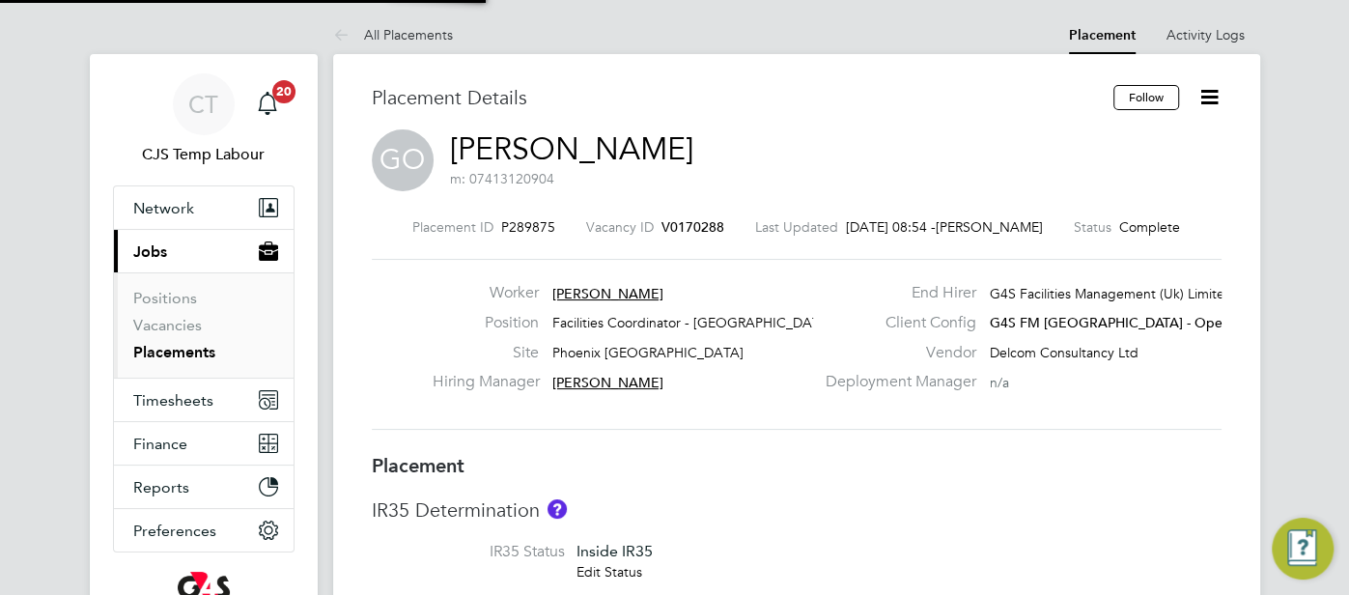
type input "[PERSON_NAME]"
type input "[DATE]"
type input "15:00"
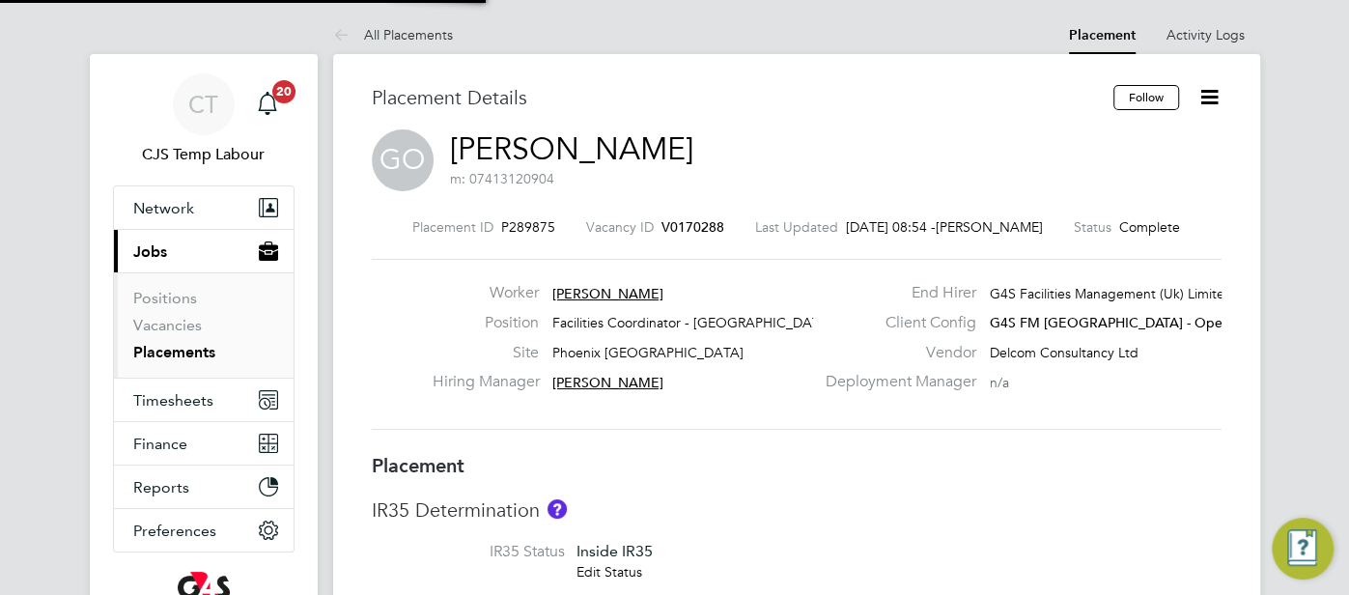
type input "21:00"
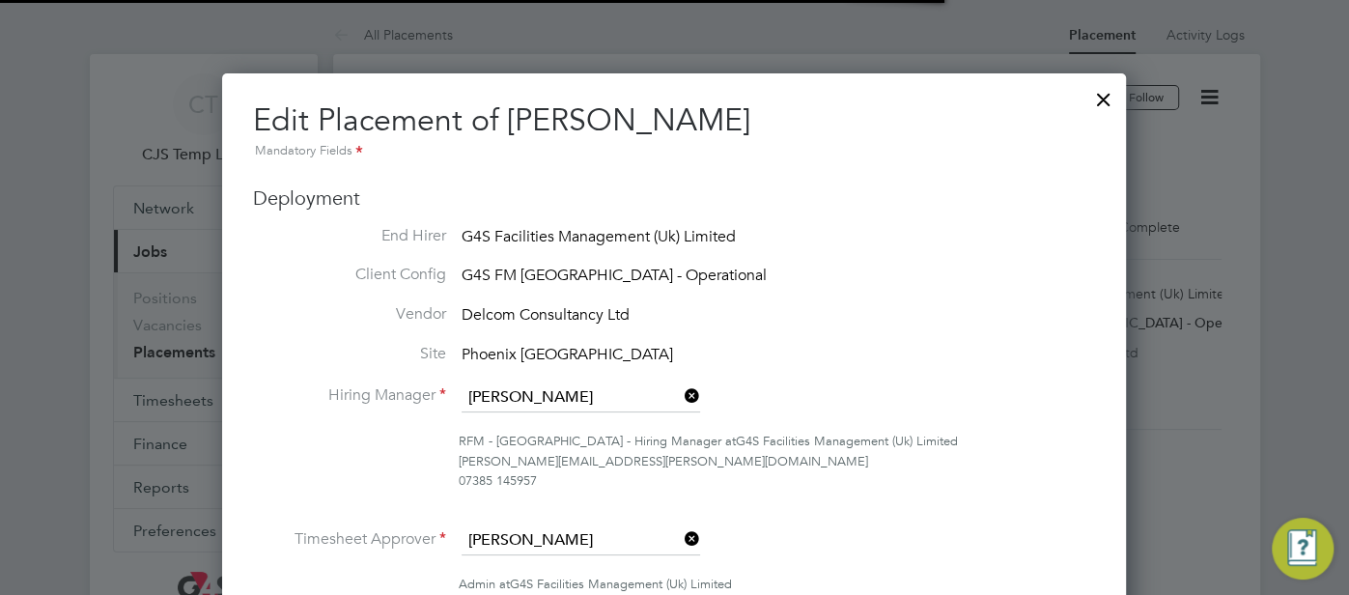
scroll to position [223, 0]
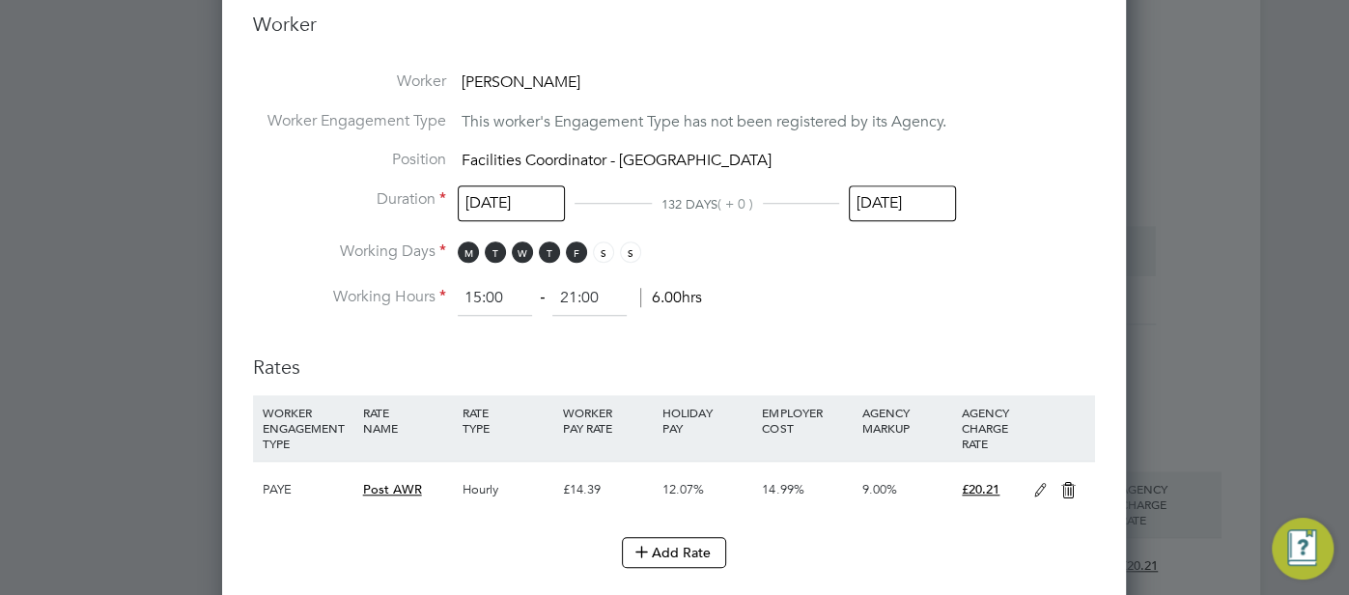
click at [930, 209] on input "[DATE]" at bounding box center [902, 203] width 107 height 36
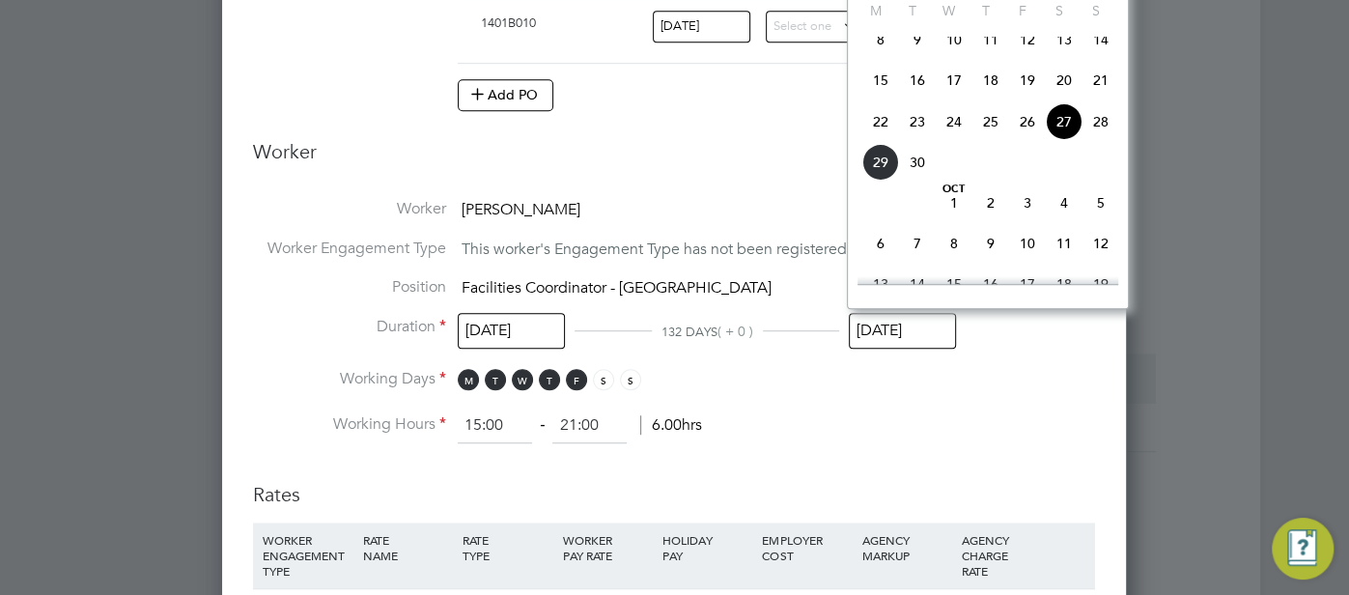
click at [1024, 369] on li "Working Days M T W T F S S" at bounding box center [674, 389] width 842 height 40
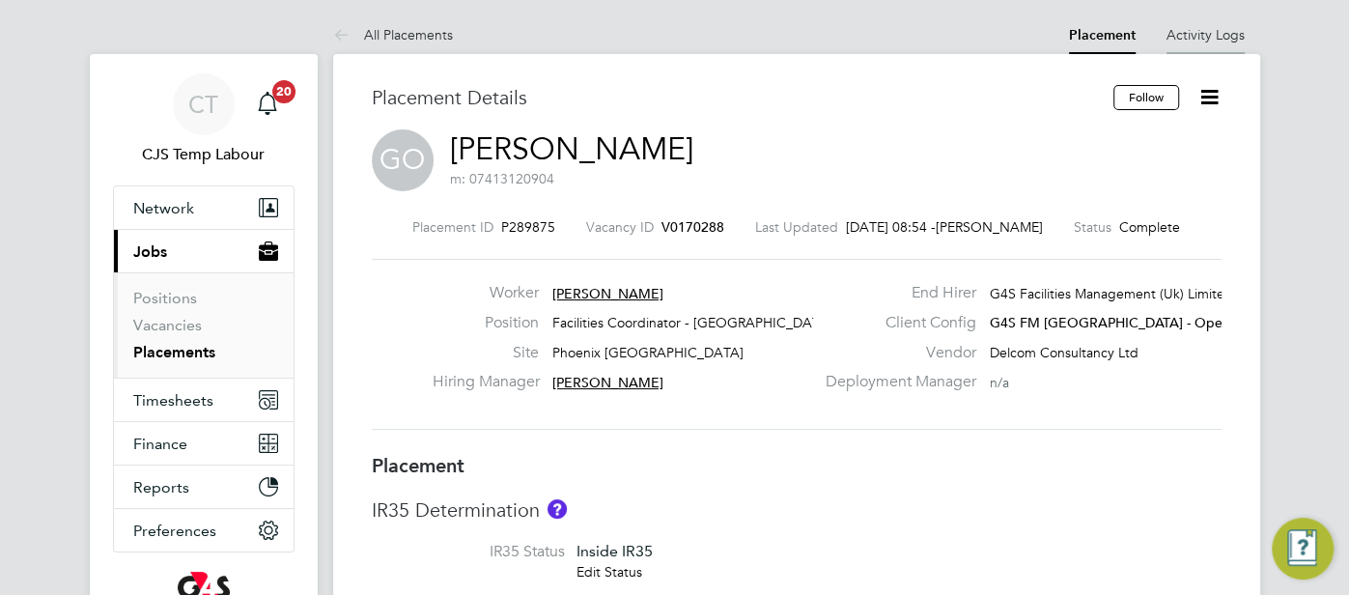
click at [1231, 30] on link "Activity Logs" at bounding box center [1205, 34] width 78 height 17
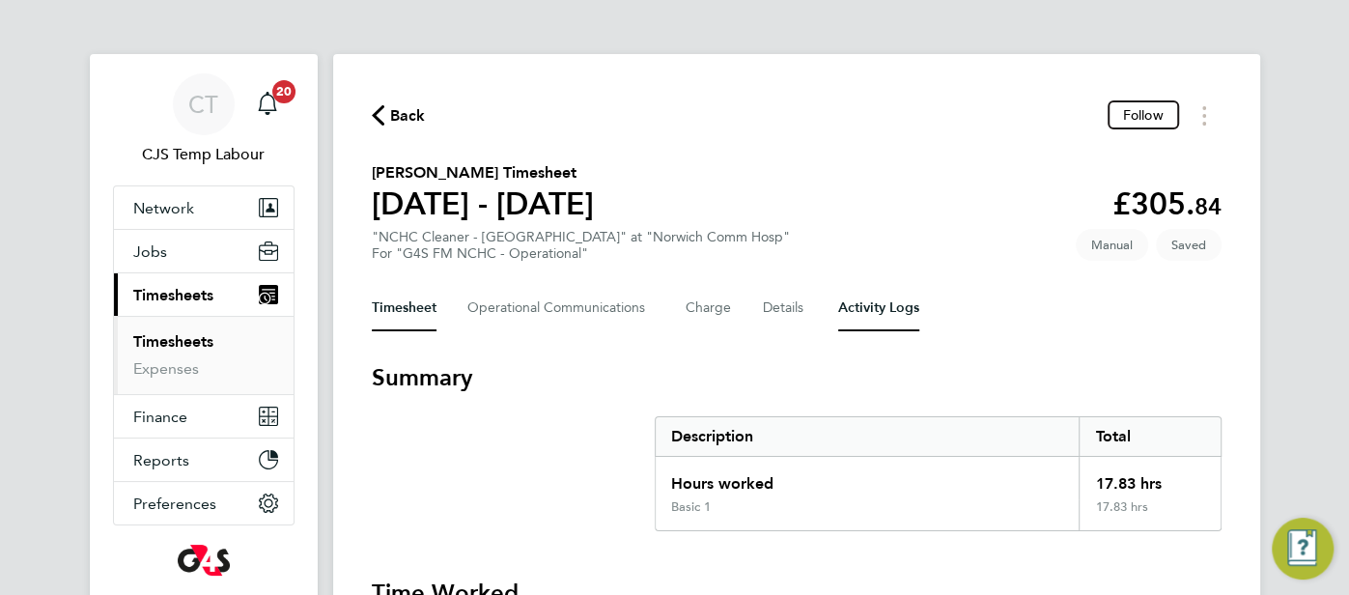
click at [872, 322] on Logs-tab "Activity Logs" at bounding box center [878, 308] width 81 height 46
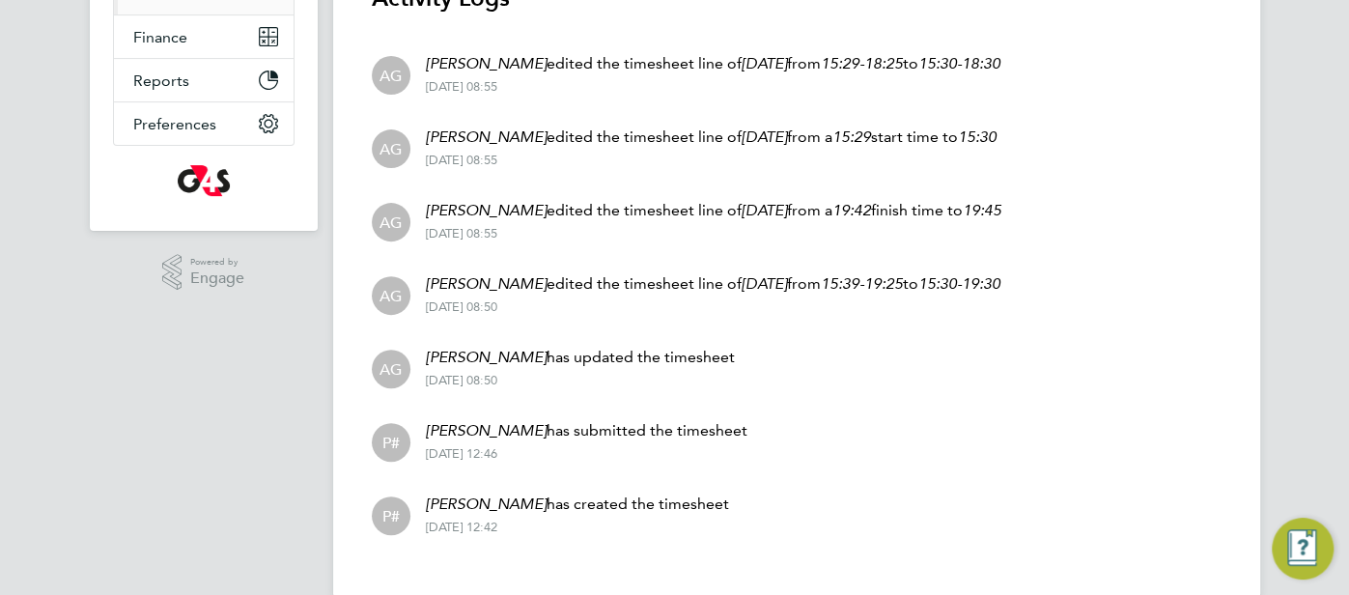
scroll to position [129, 0]
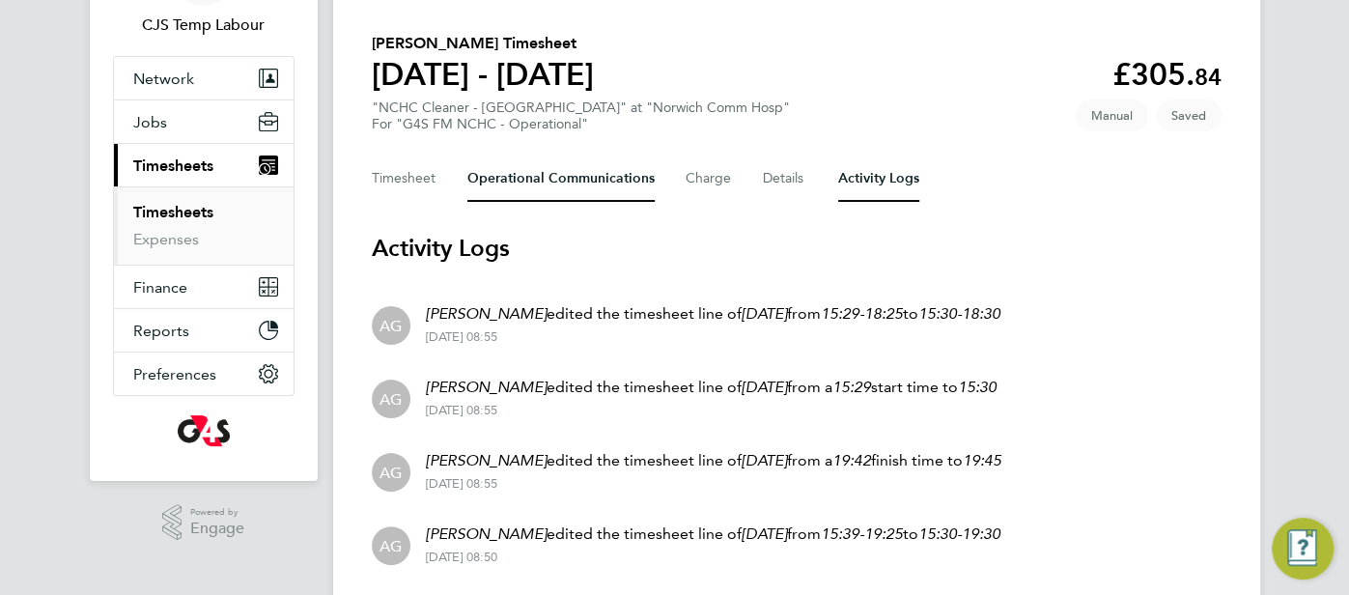
click at [528, 171] on Communications-tab "Operational Communications" at bounding box center [560, 178] width 187 height 46
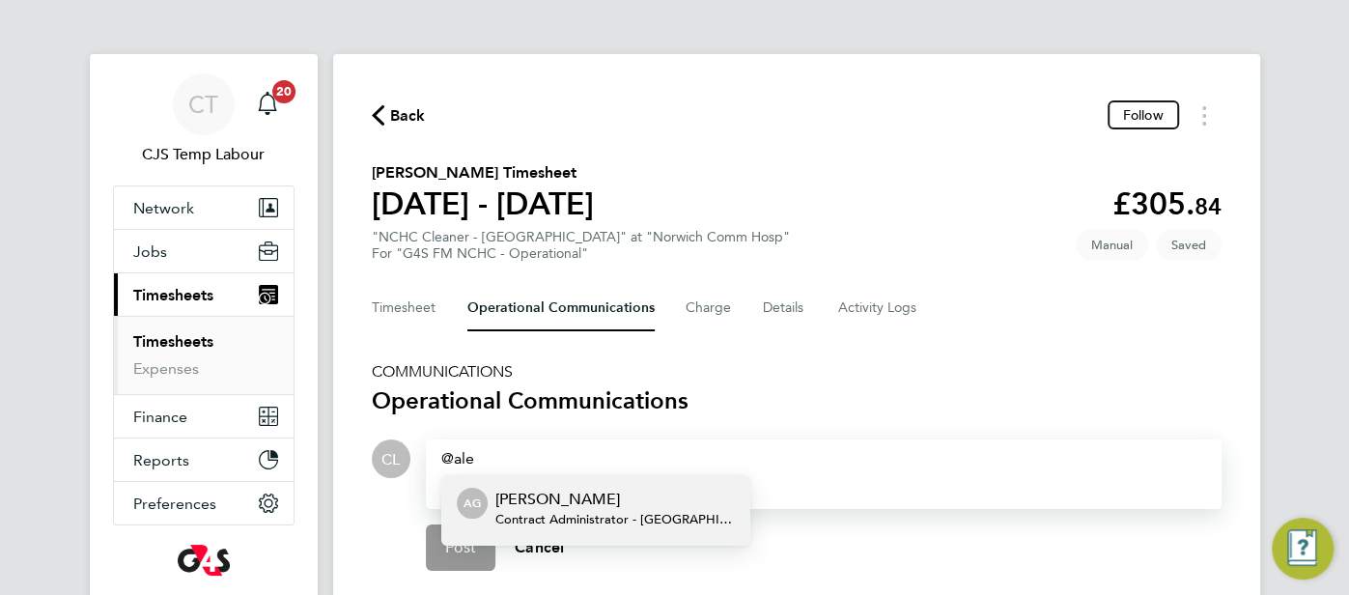
click at [565, 502] on p "[PERSON_NAME]" at bounding box center [614, 499] width 239 height 23
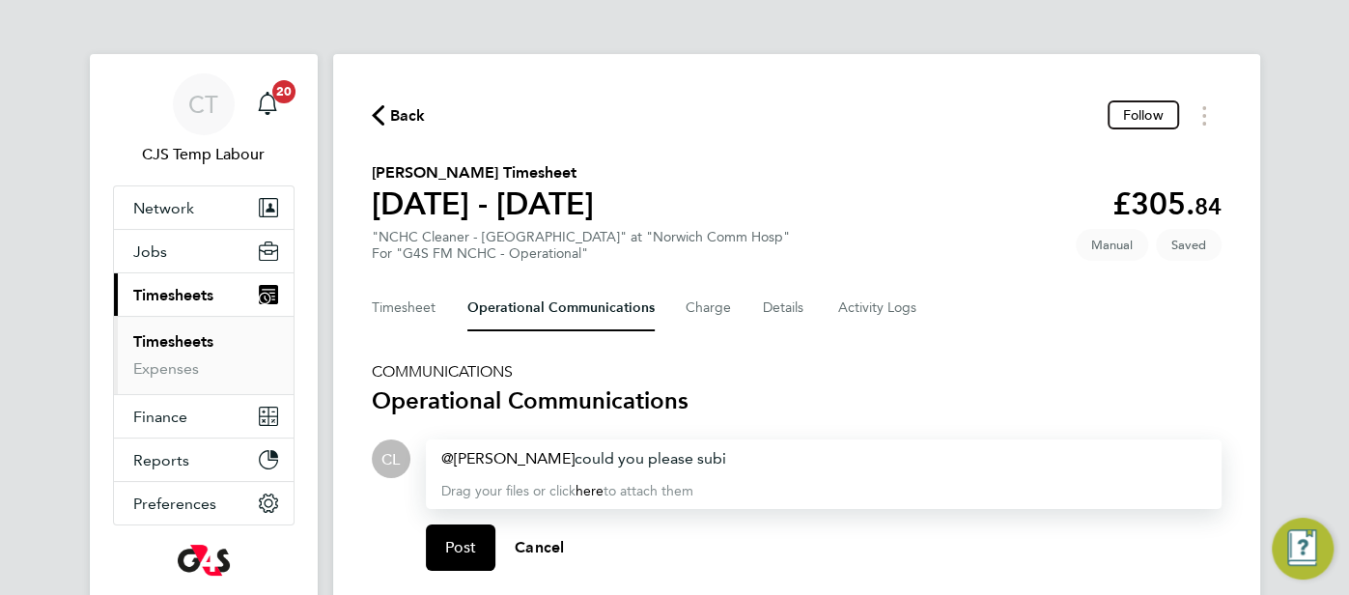
click at [747, 461] on div "Alexandra Gergye ​ could you please subi" at bounding box center [823, 458] width 765 height 23
click at [471, 554] on span "Post" at bounding box center [461, 547] width 32 height 19
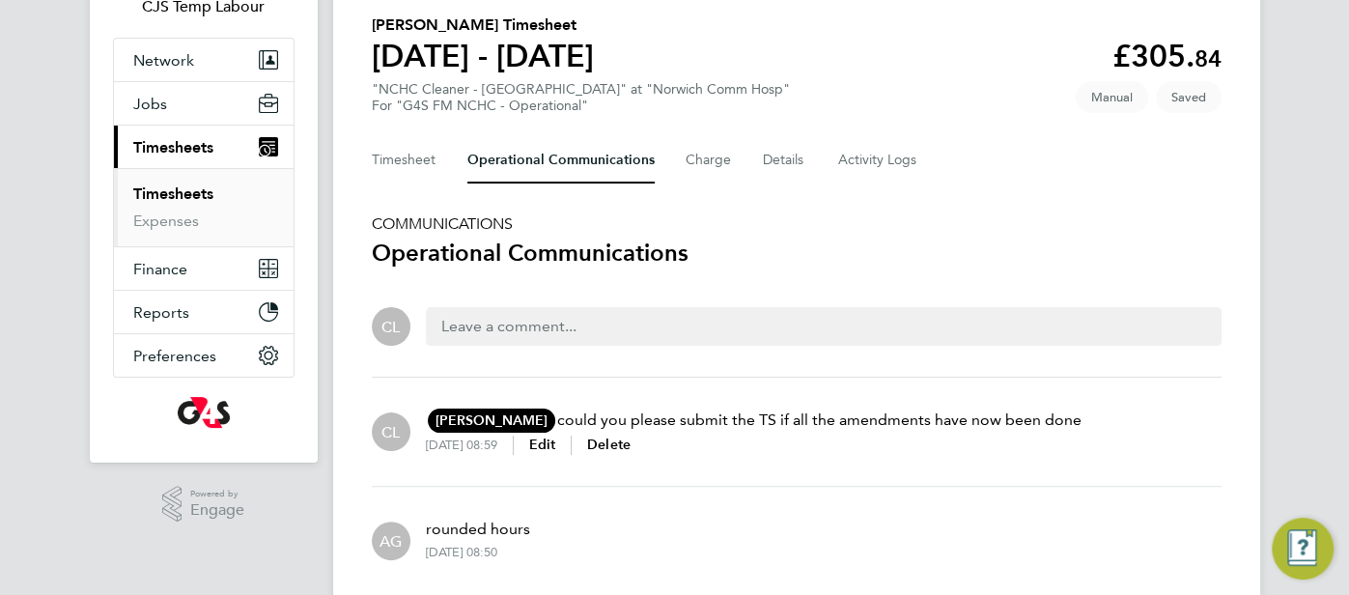
scroll to position [146, 0]
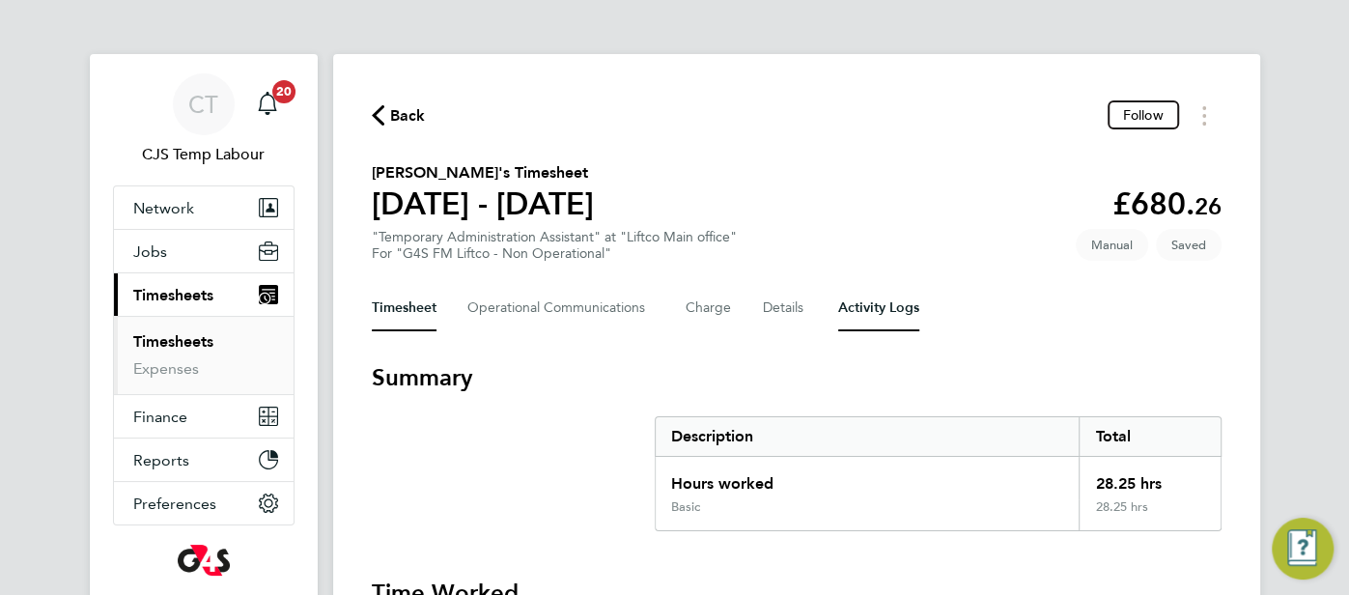
click at [888, 314] on Logs-tab "Activity Logs" at bounding box center [878, 308] width 81 height 46
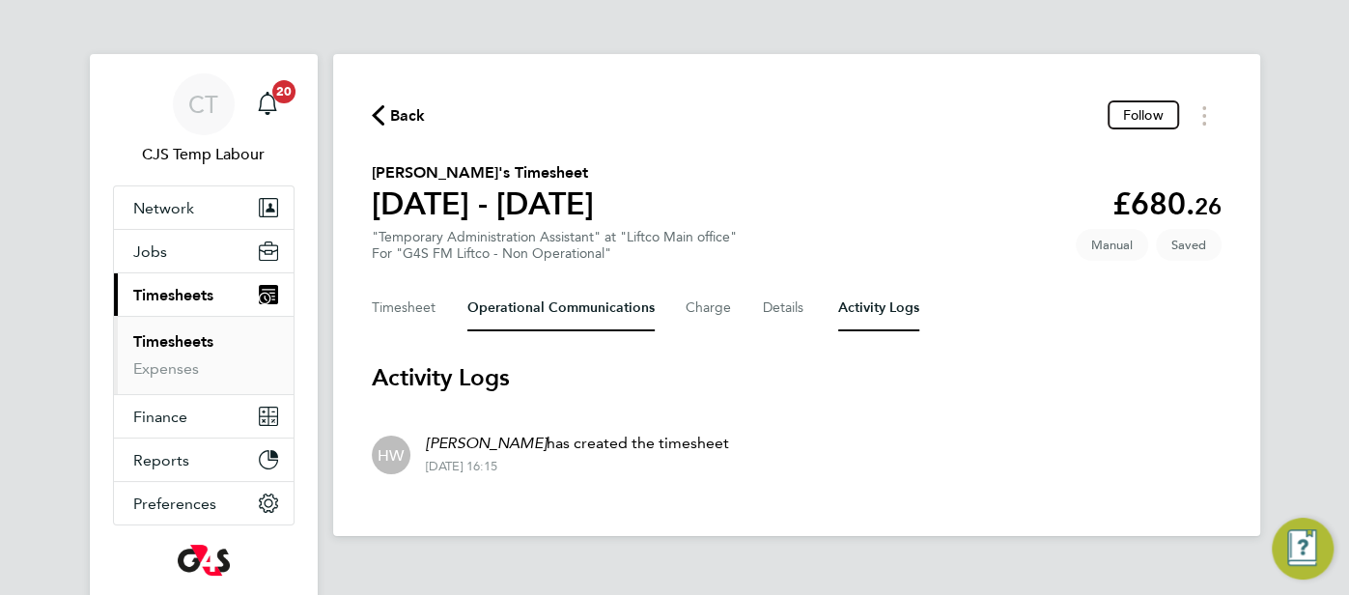
click at [581, 314] on Communications-tab "Operational Communications" at bounding box center [560, 308] width 187 height 46
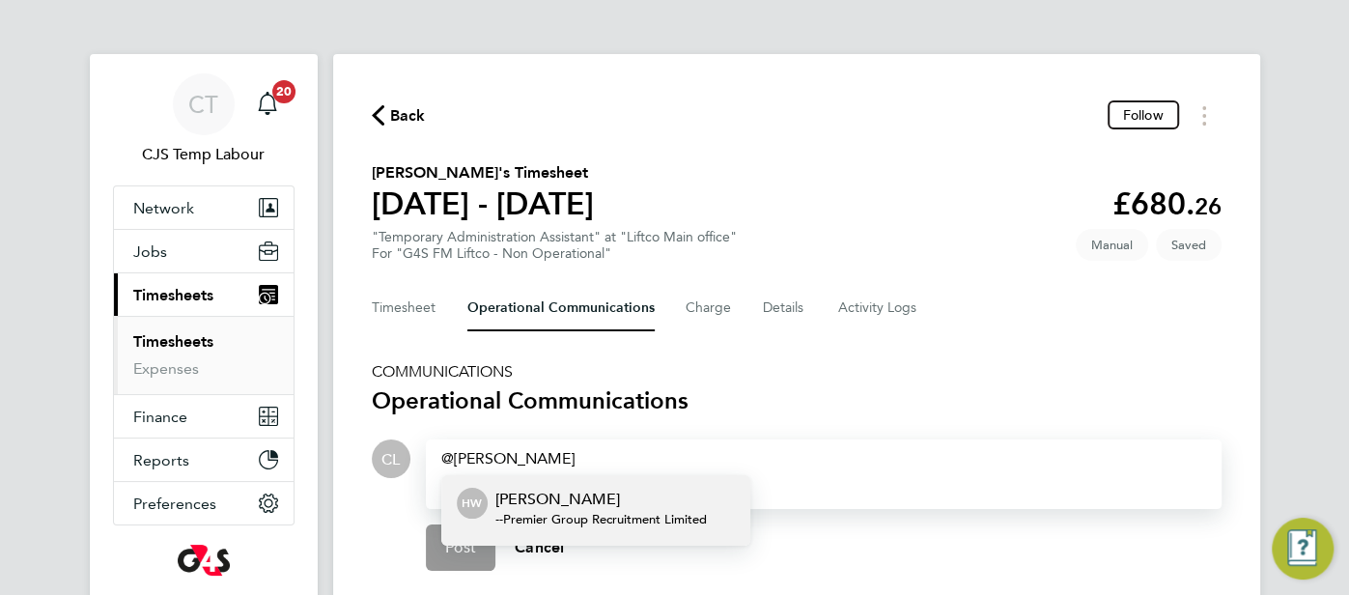
click at [631, 512] on span "- - Premier Group Recruitment Limited" at bounding box center [600, 519] width 211 height 15
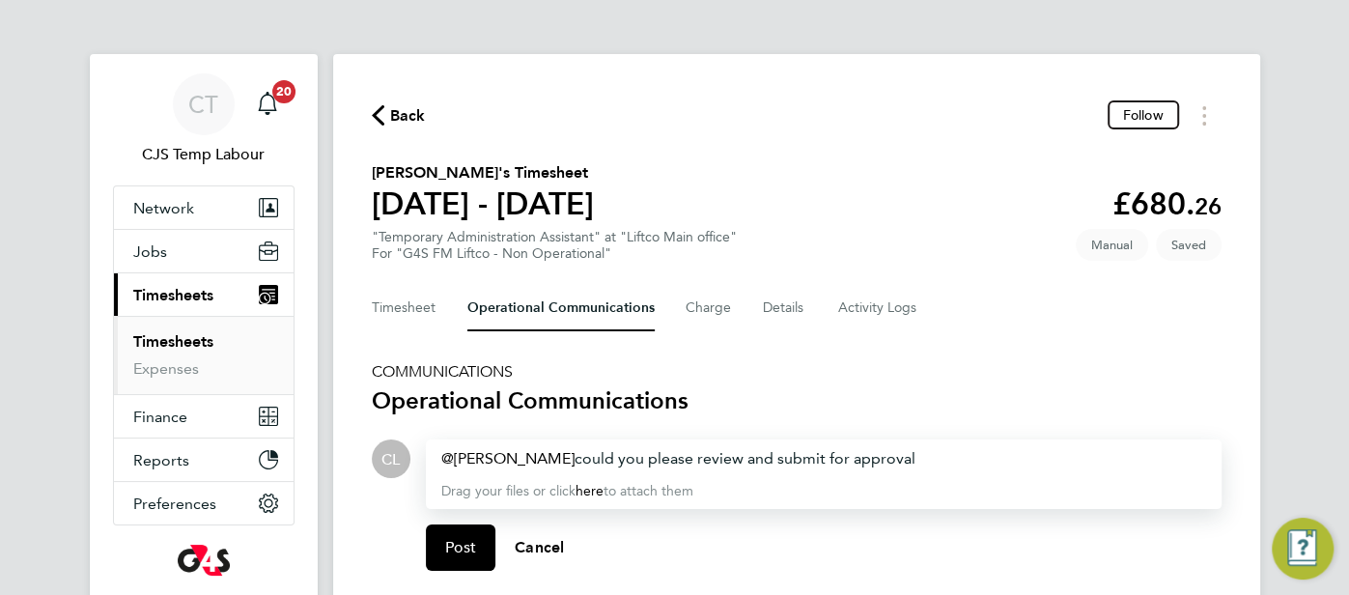
drag, startPoint x: 572, startPoint y: 461, endPoint x: 952, endPoint y: 463, distance: 380.5
click at [947, 464] on div "[PERSON_NAME] ​ could you please review and submit for approval" at bounding box center [823, 458] width 765 height 23
copy div "could you please review and submit for approval"
click at [465, 565] on button "Post" at bounding box center [461, 547] width 70 height 46
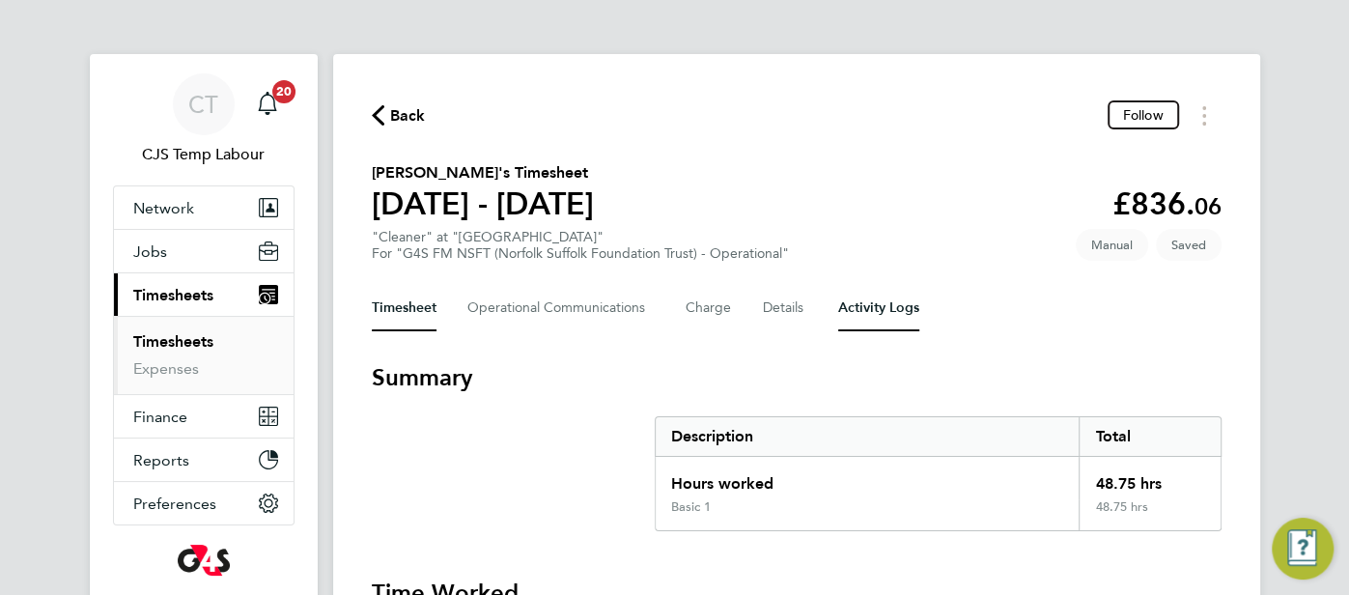
click at [893, 317] on Logs-tab "Activity Logs" at bounding box center [878, 308] width 81 height 46
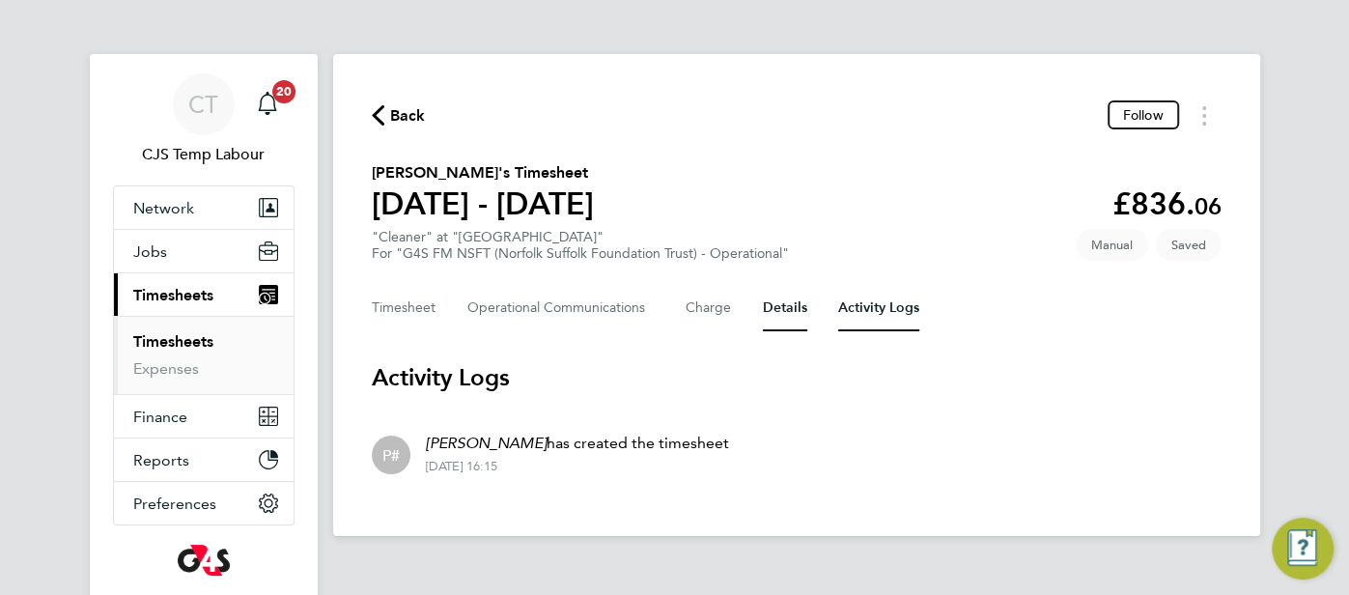
click at [778, 314] on button "Details" at bounding box center [785, 308] width 44 height 46
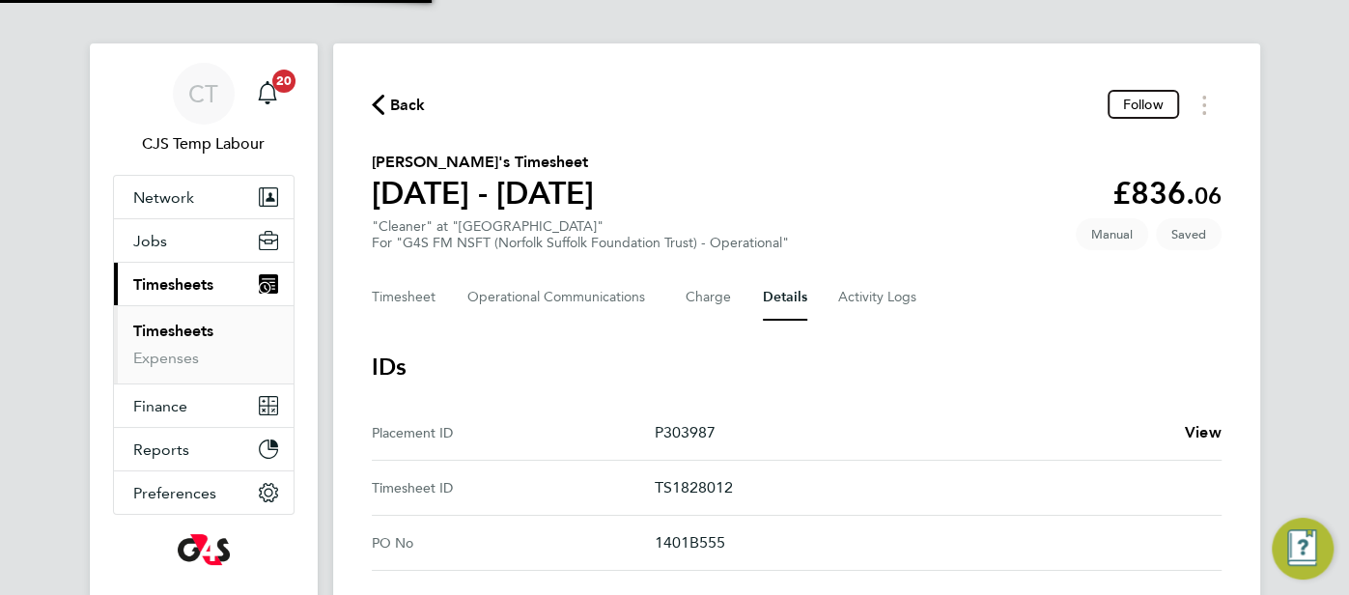
scroll to position [19, 0]
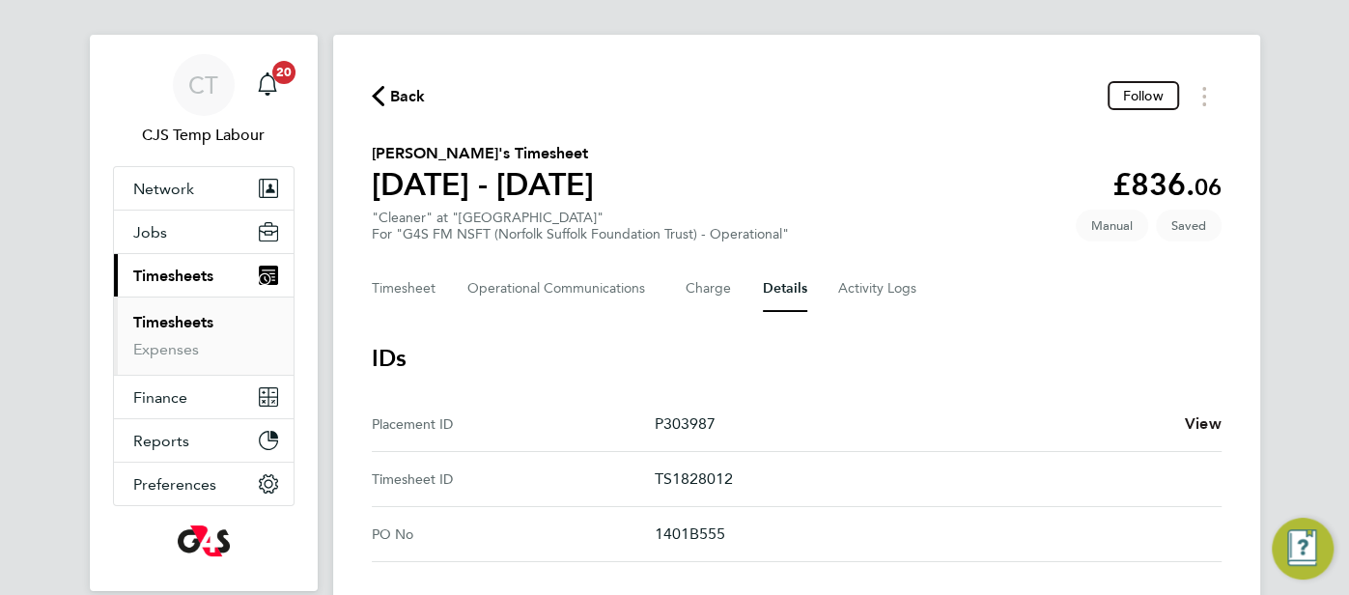
click at [1196, 418] on span "View" at bounding box center [1203, 423] width 37 height 18
click at [547, 286] on Communications-tab "Operational Communications" at bounding box center [560, 289] width 187 height 46
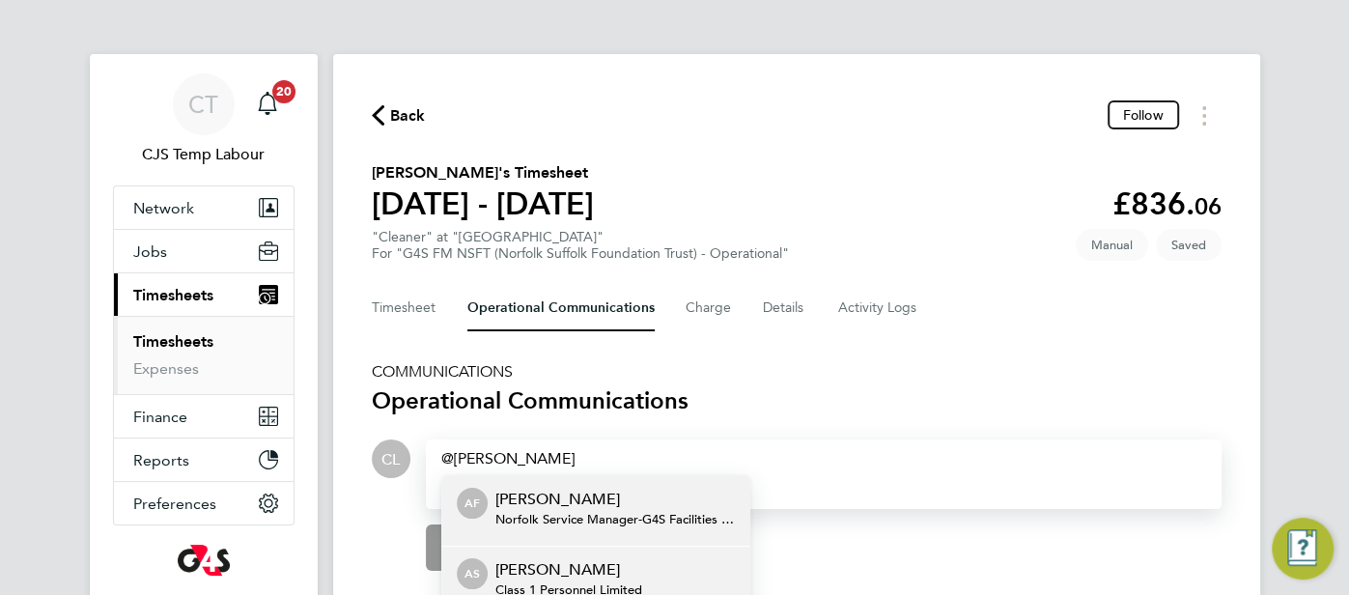
click at [579, 583] on span "Class 1 Personnel Limited" at bounding box center [568, 589] width 147 height 15
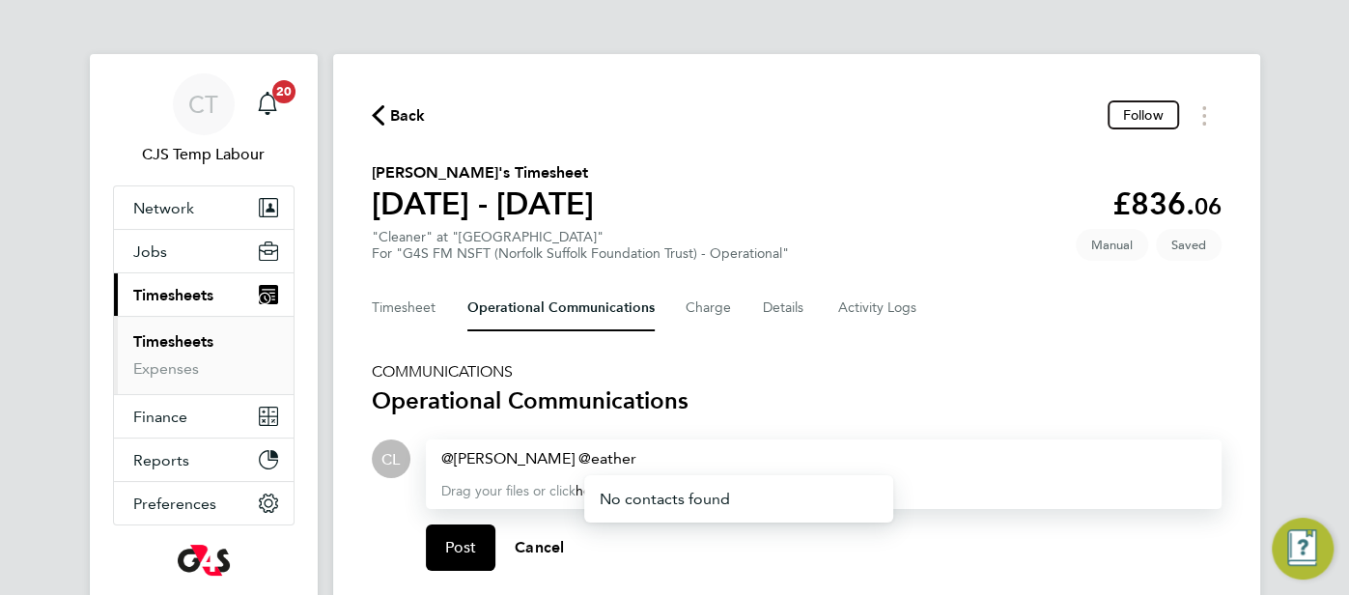
click at [607, 464] on span "eather" at bounding box center [607, 458] width 58 height 18
click at [614, 461] on span "eather" at bounding box center [607, 458] width 58 height 18
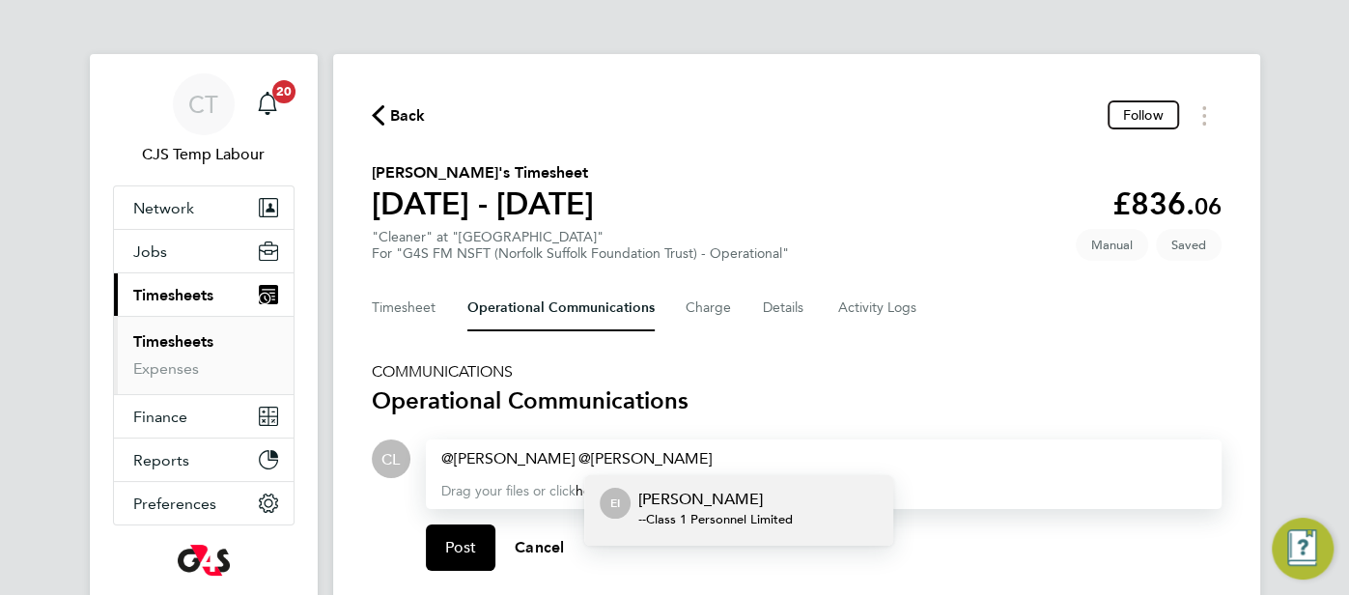
drag, startPoint x: 683, startPoint y: 512, endPoint x: 710, endPoint y: 487, distance: 36.9
click at [681, 507] on div "Esther Isaac - - Class 1 Personnel Limited" at bounding box center [715, 511] width 154 height 46
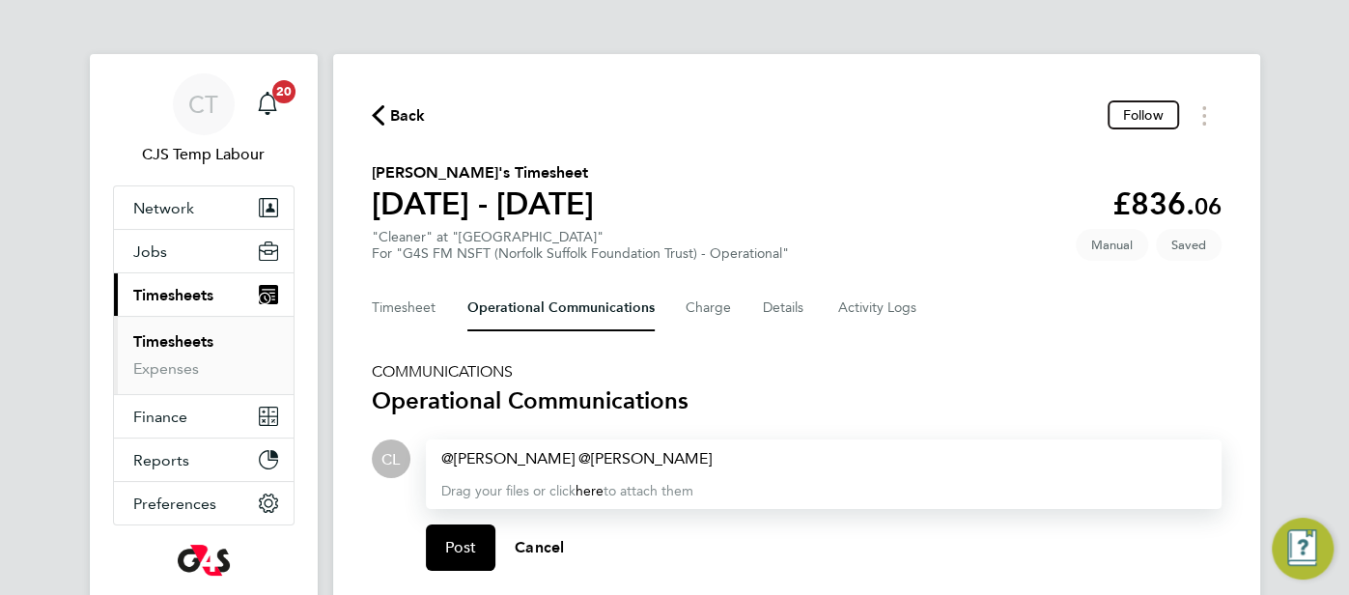
paste div
click at [460, 552] on span "Post" at bounding box center [461, 547] width 32 height 19
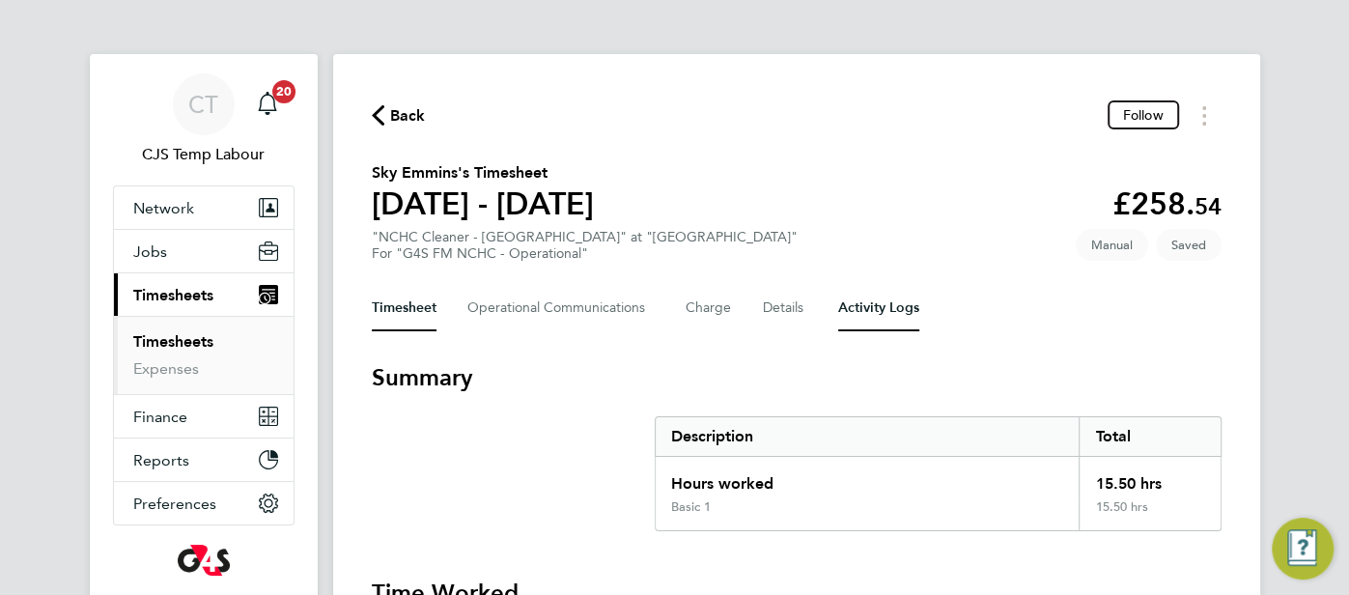
click at [870, 318] on Logs-tab "Activity Logs" at bounding box center [878, 308] width 81 height 46
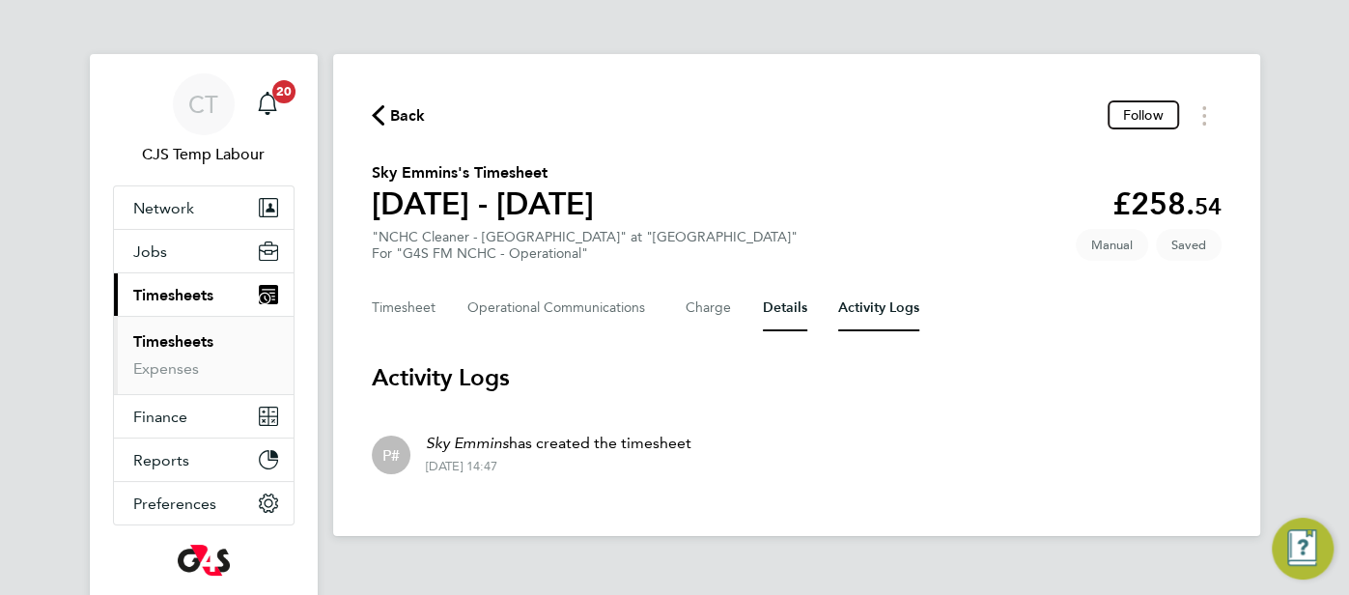
drag, startPoint x: 777, startPoint y: 318, endPoint x: 821, endPoint y: 336, distance: 47.2
click at [785, 320] on button "Details" at bounding box center [785, 308] width 44 height 46
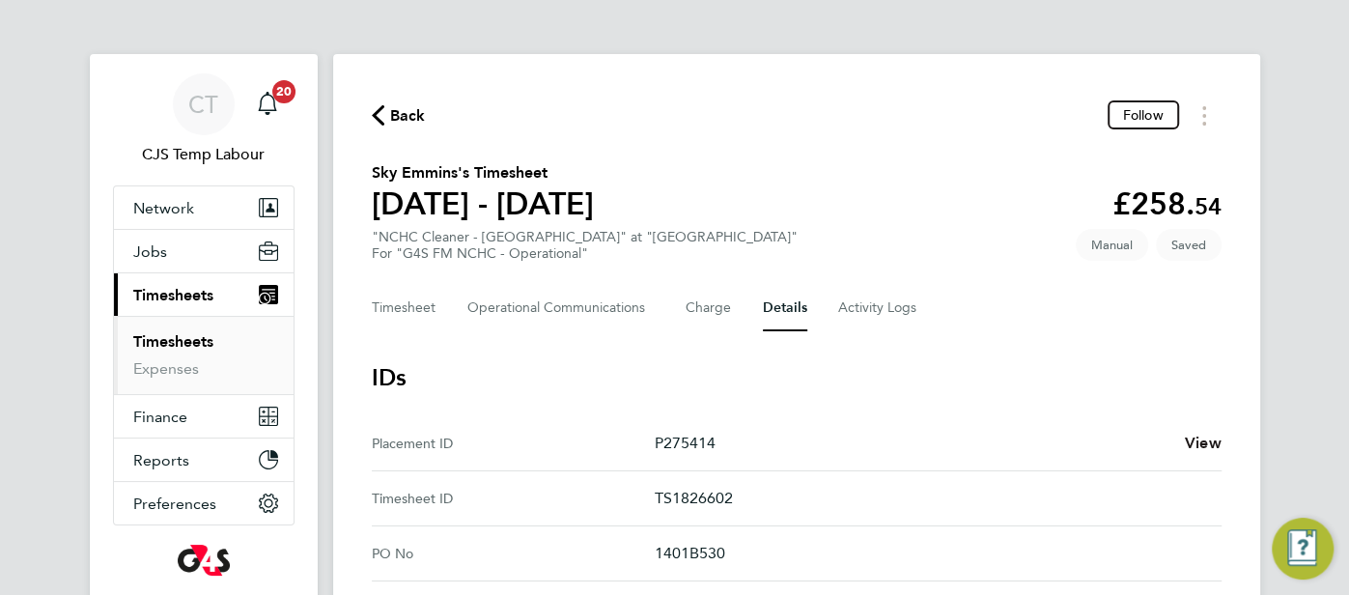
click at [1209, 445] on span "View" at bounding box center [1203, 443] width 37 height 18
click at [559, 315] on Communications-tab "Operational Communications" at bounding box center [560, 308] width 187 height 46
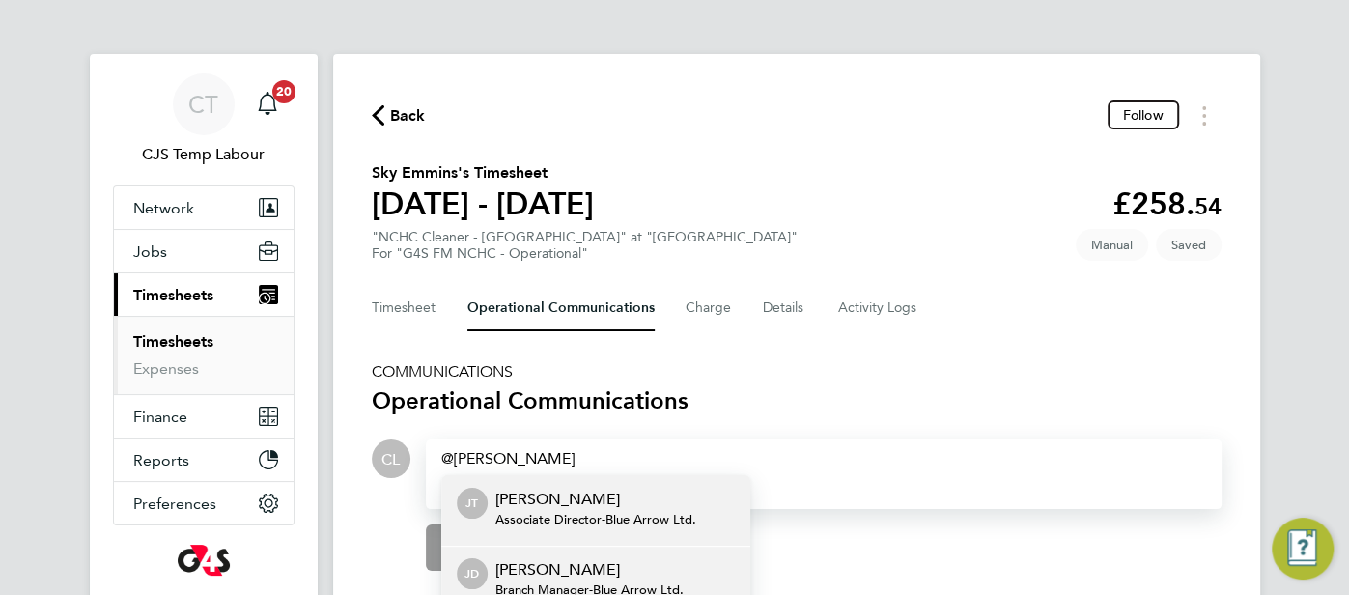
click at [601, 570] on p "[PERSON_NAME]" at bounding box center [589, 569] width 188 height 23
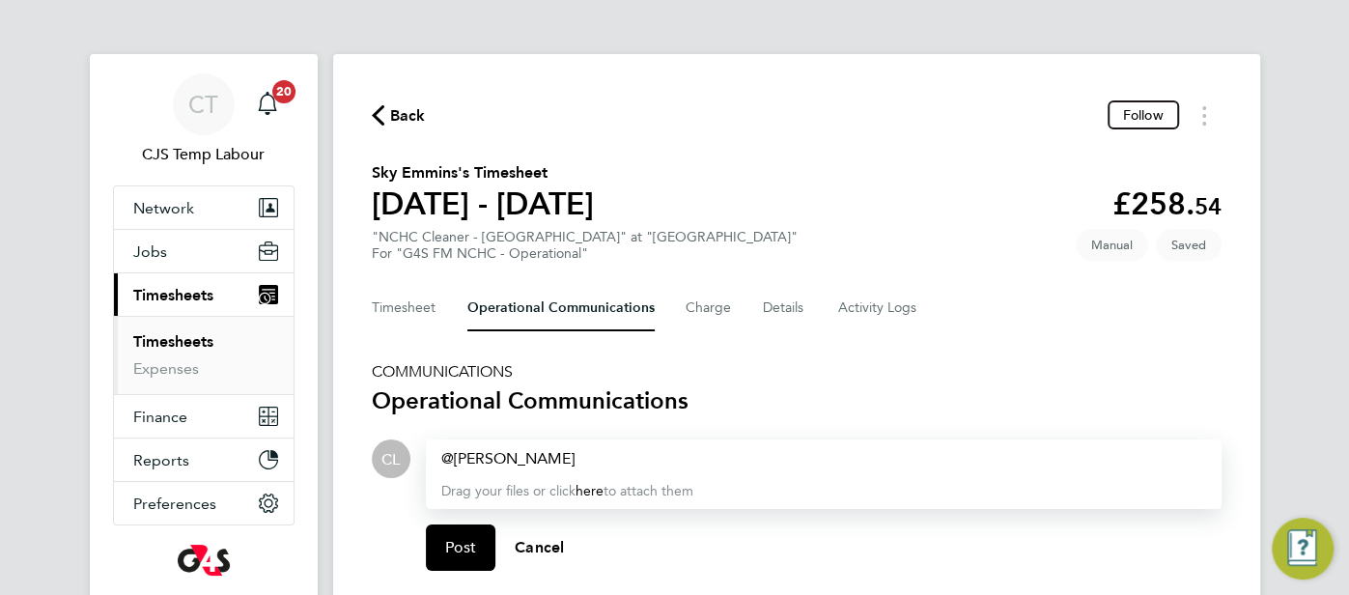
click at [544, 466] on div "Jacki Derby ​" at bounding box center [823, 458] width 765 height 23
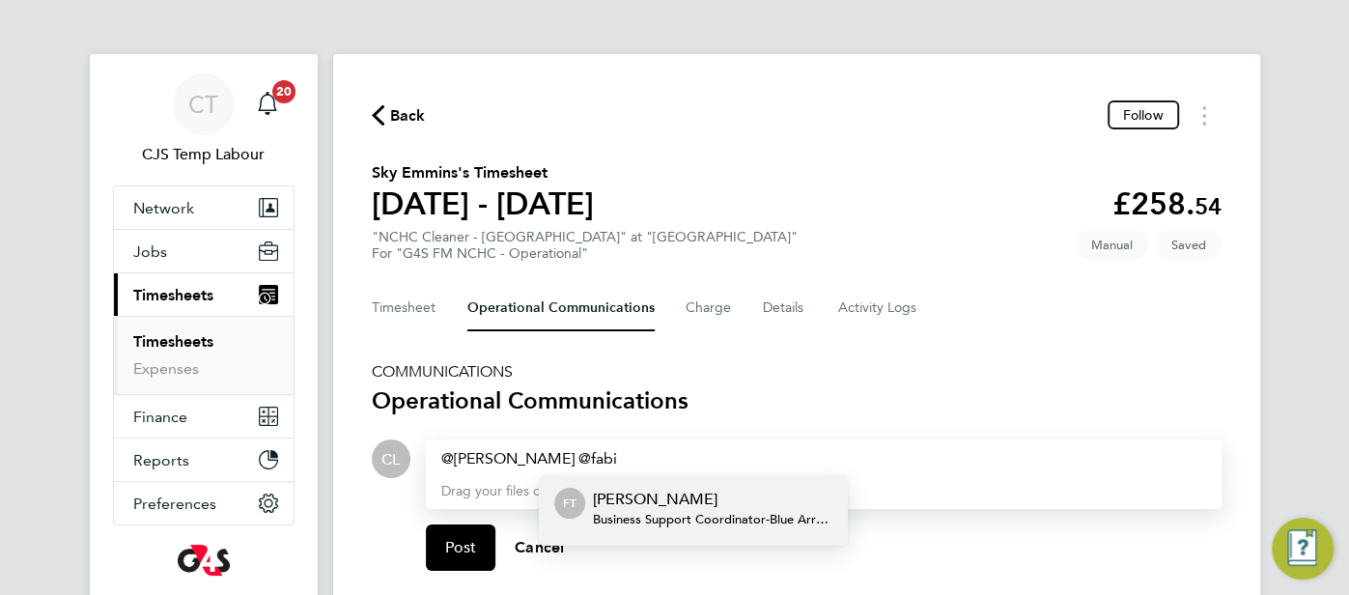
click at [644, 512] on span "Business Support Coordinator - Blue Arrow Ltd." at bounding box center [712, 519] width 239 height 15
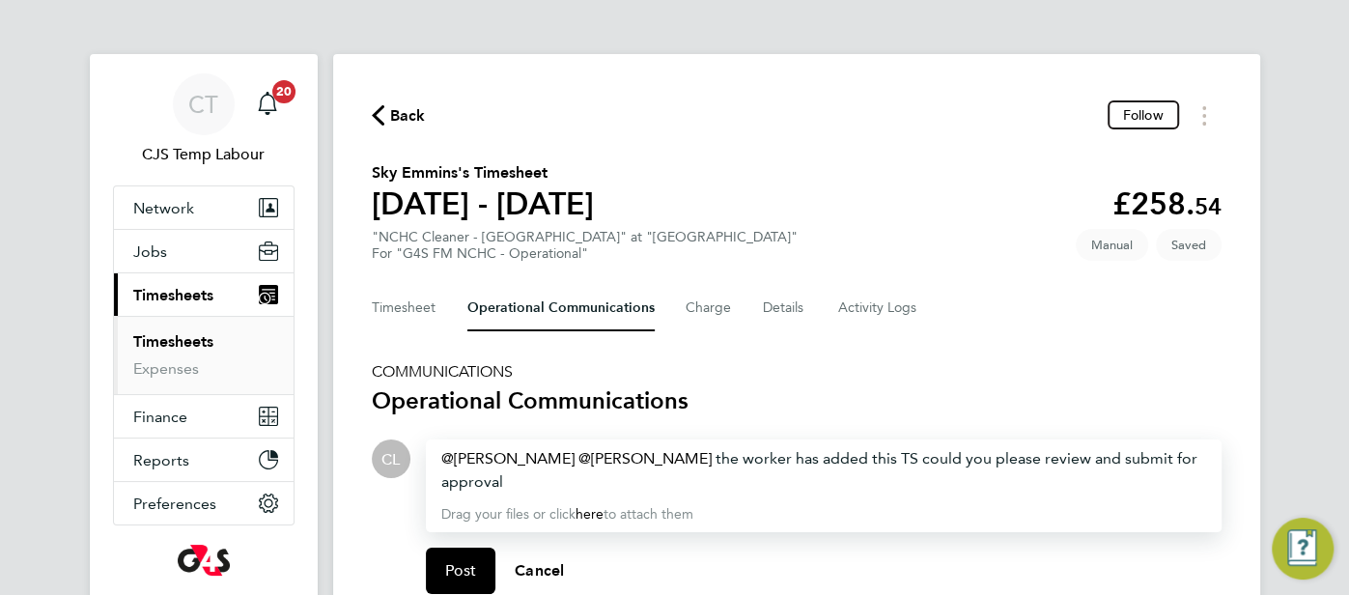
click at [441, 593] on div "Post Cancel" at bounding box center [824, 570] width 796 height 77
click at [463, 589] on button "Post" at bounding box center [461, 570] width 70 height 46
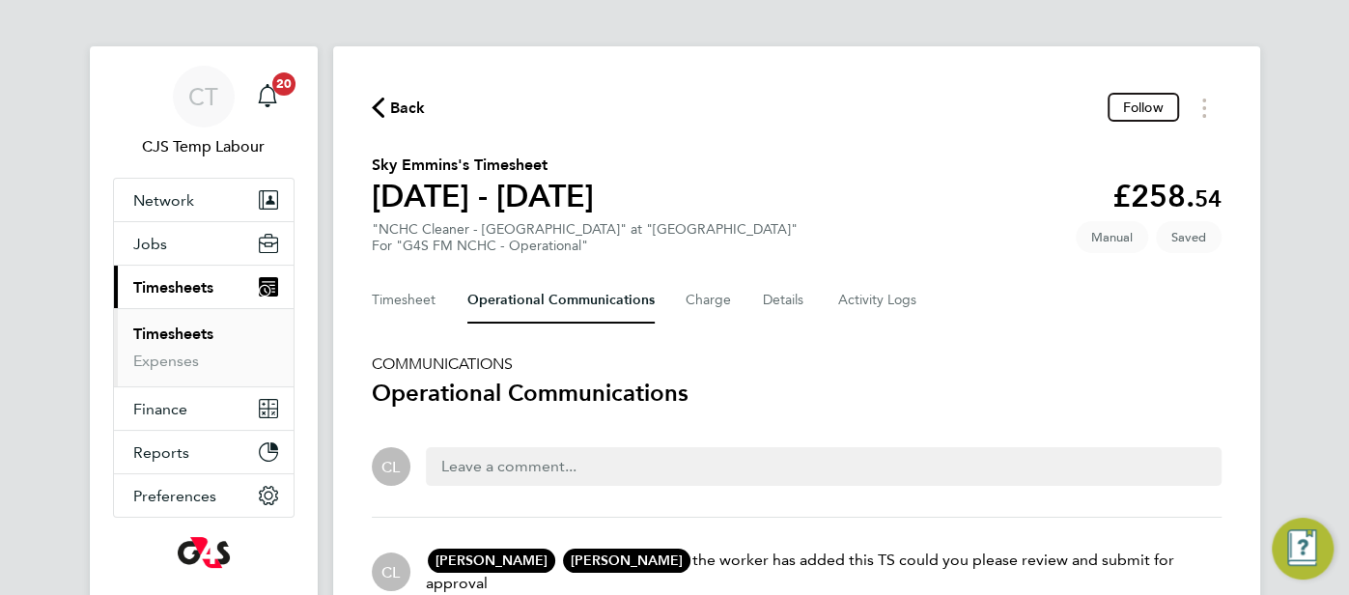
scroll to position [19, 0]
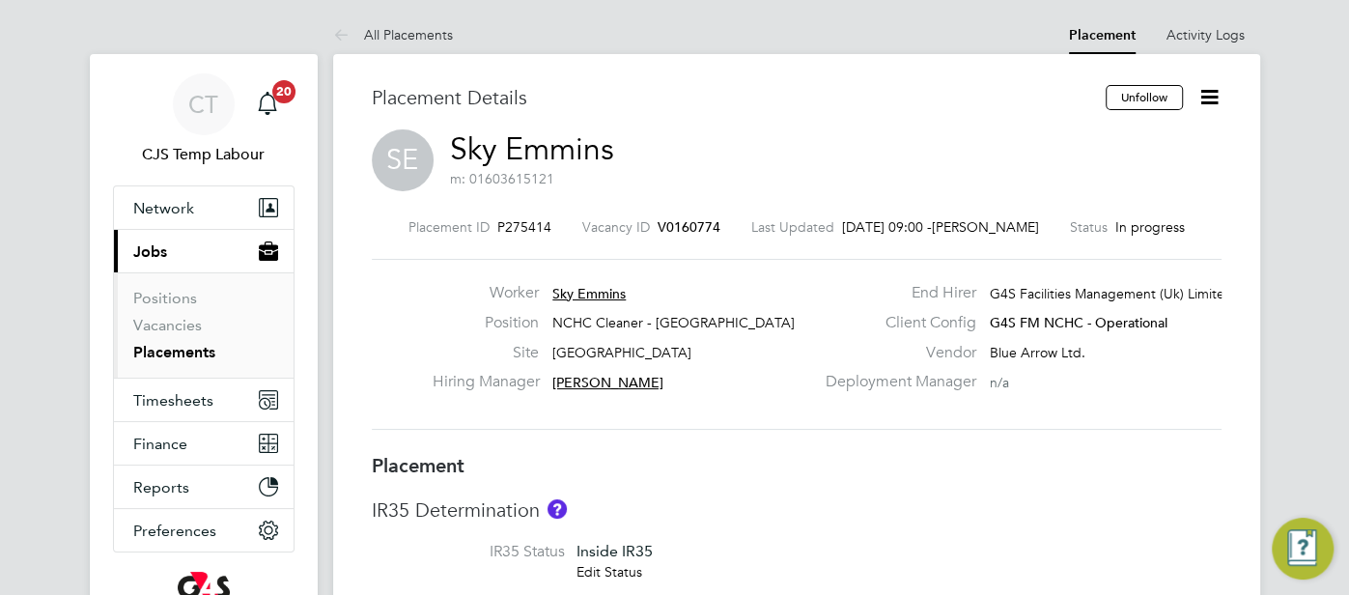
type input "[PERSON_NAME]"
type input "[DATE]"
type input "14:00"
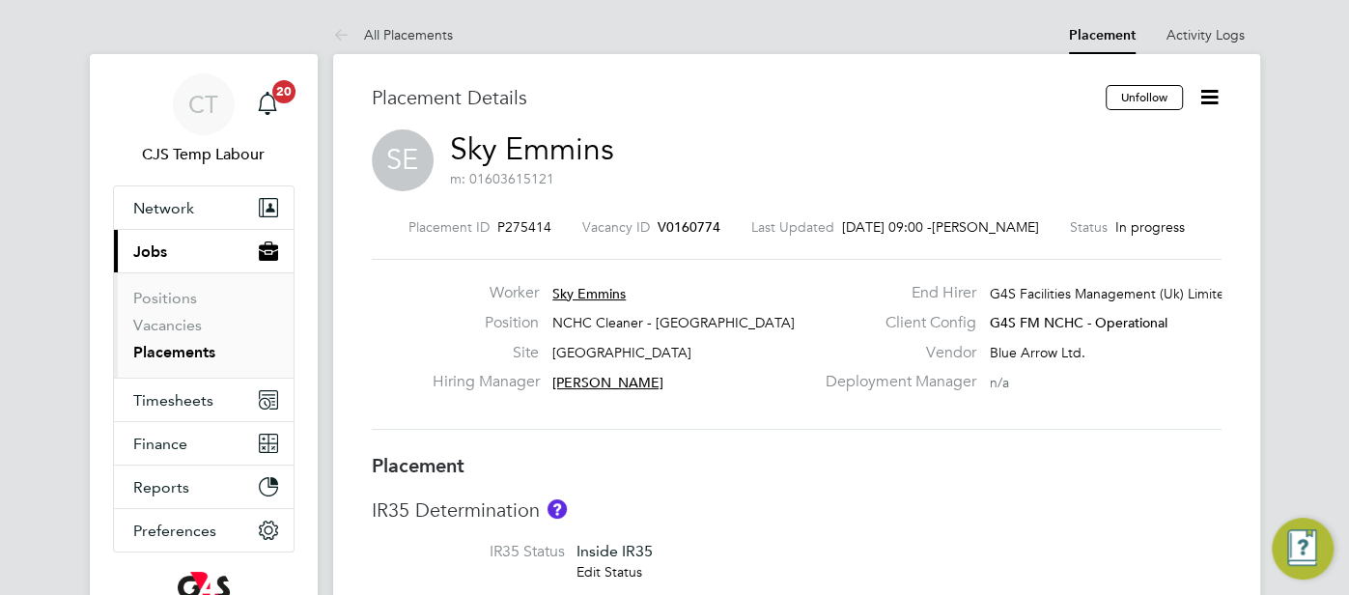
type input "18:00"
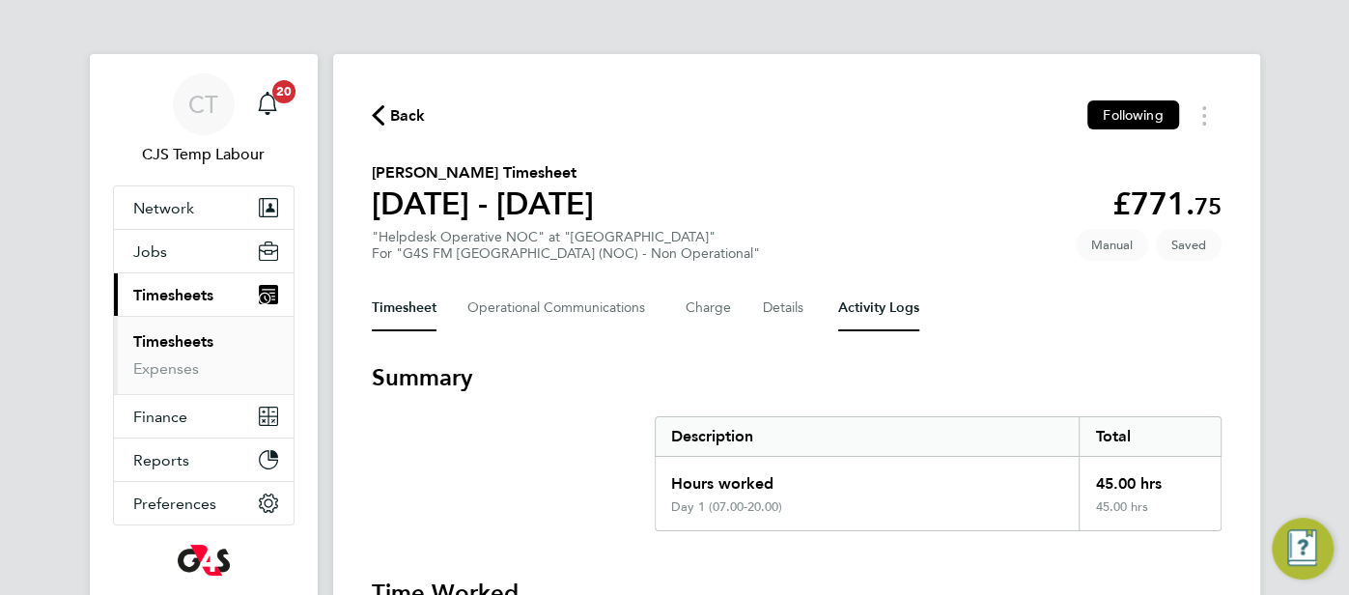
click at [866, 306] on Logs-tab "Activity Logs" at bounding box center [878, 308] width 81 height 46
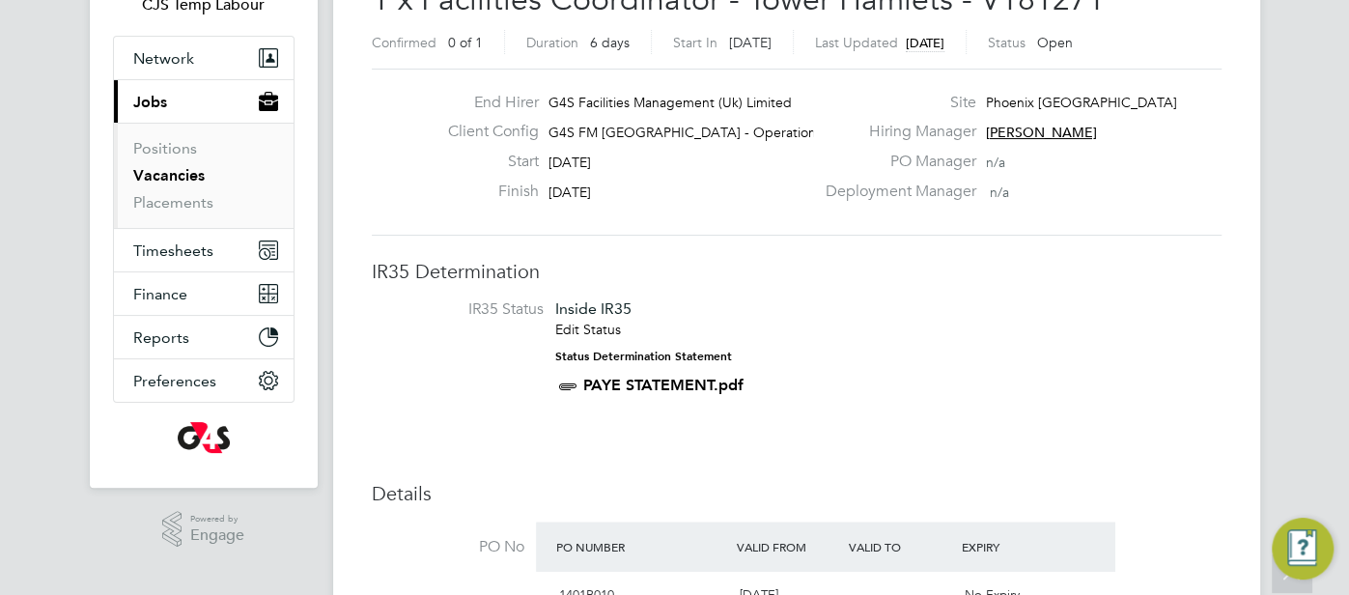
scroll to position [133, 0]
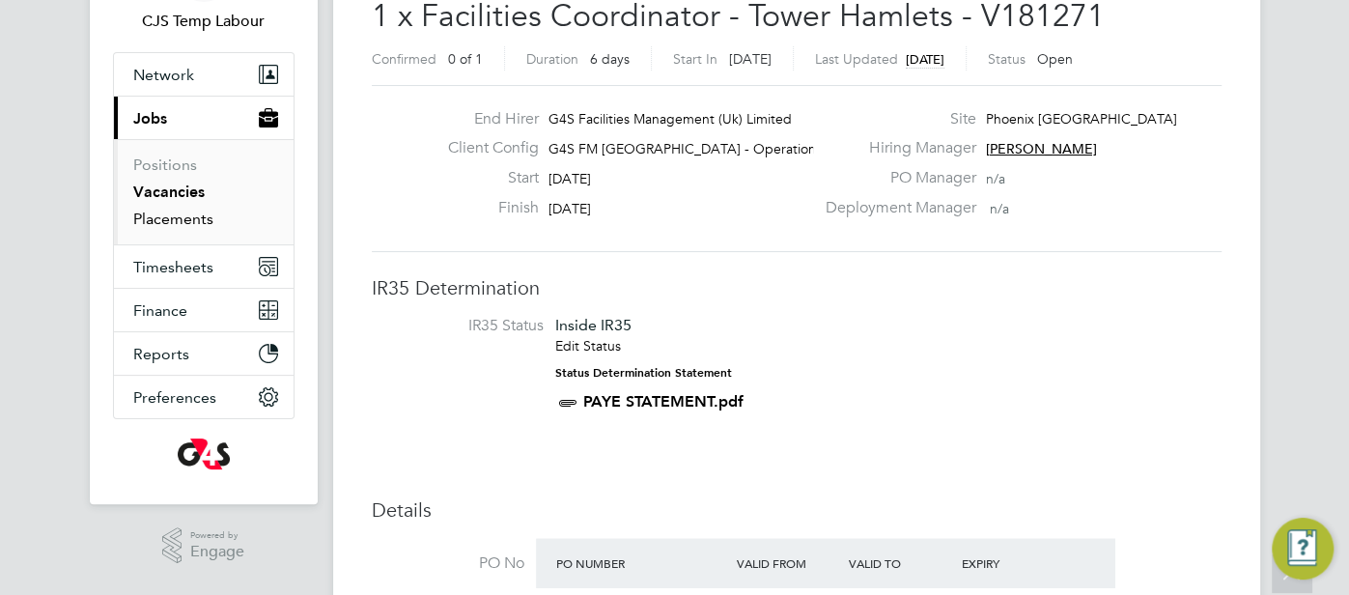
click at [170, 212] on link "Placements" at bounding box center [173, 219] width 80 height 18
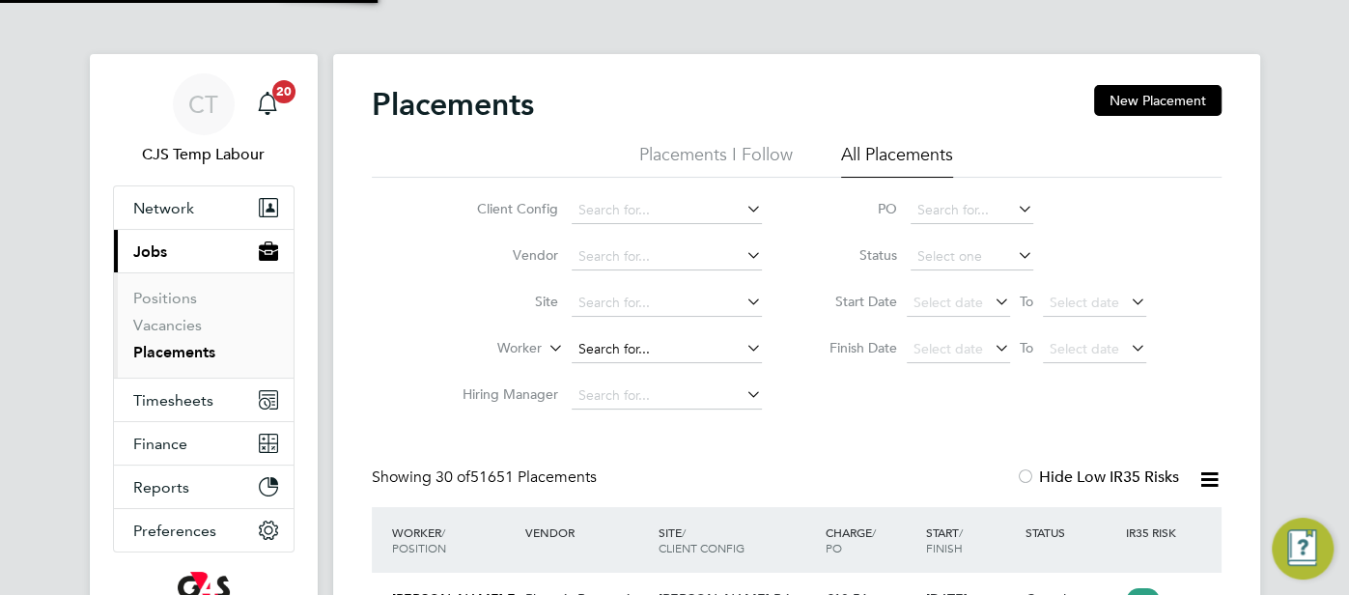
click at [612, 353] on input at bounding box center [667, 349] width 190 height 27
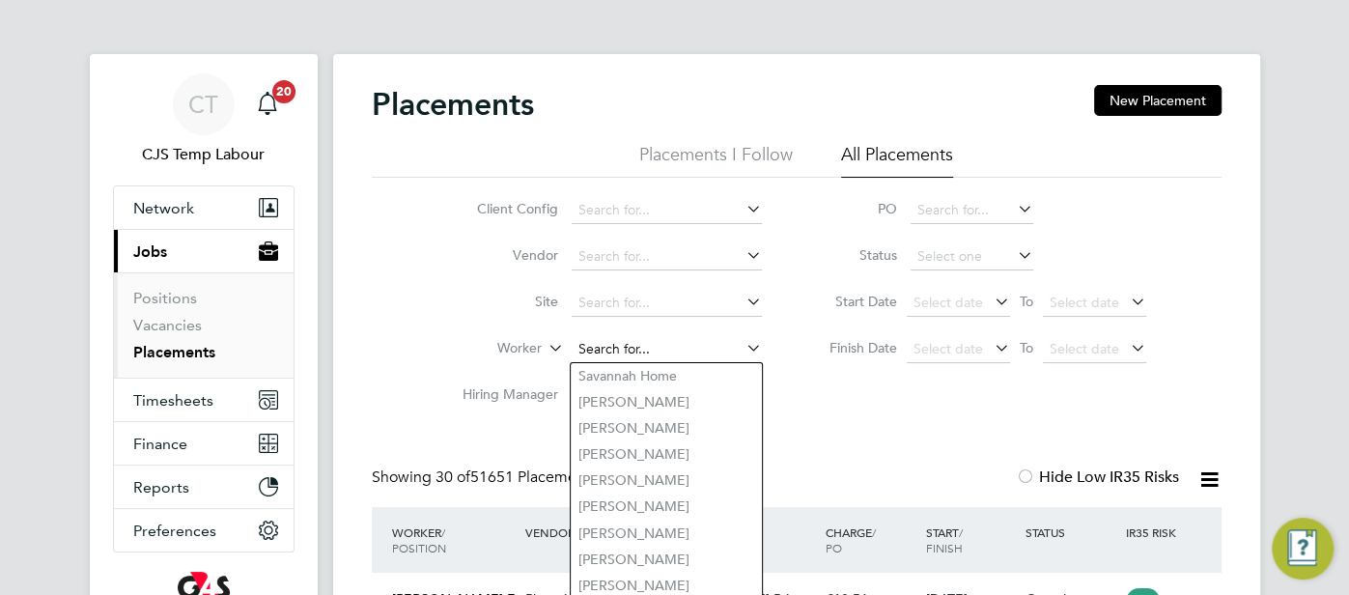
paste input "[PERSON_NAME]"
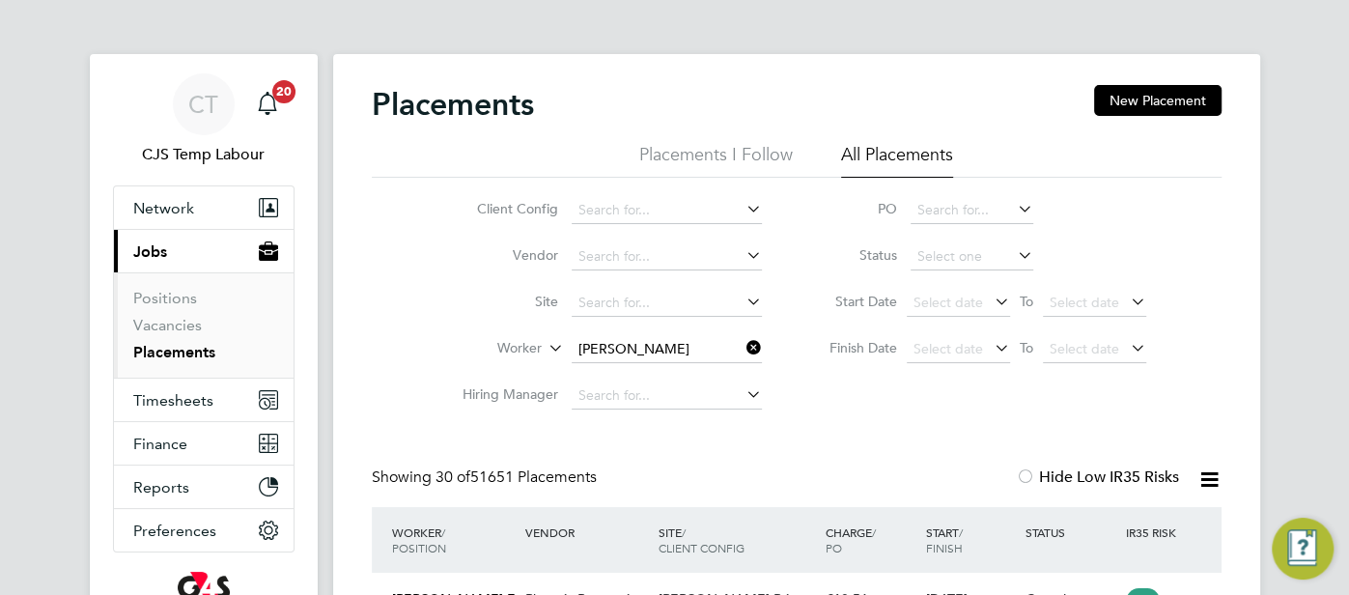
click at [711, 370] on li "Patric k Ogunnowo" at bounding box center [666, 376] width 191 height 26
type input "Patrick Ogunnowo"
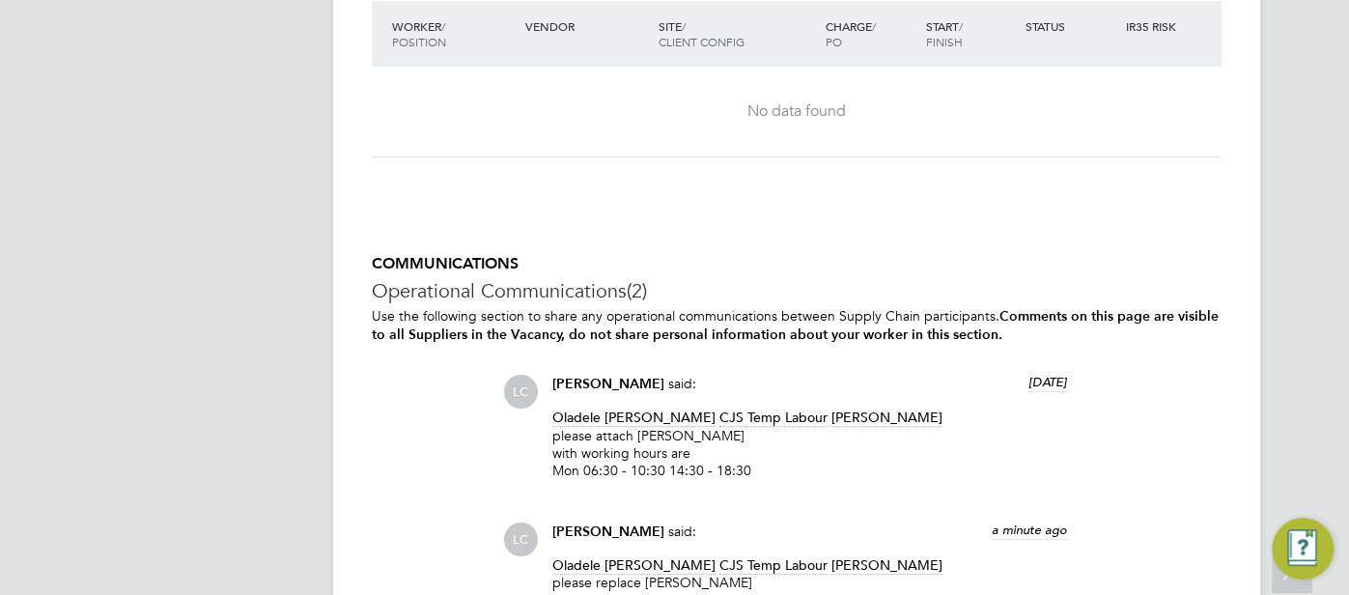
scroll to position [5304, 0]
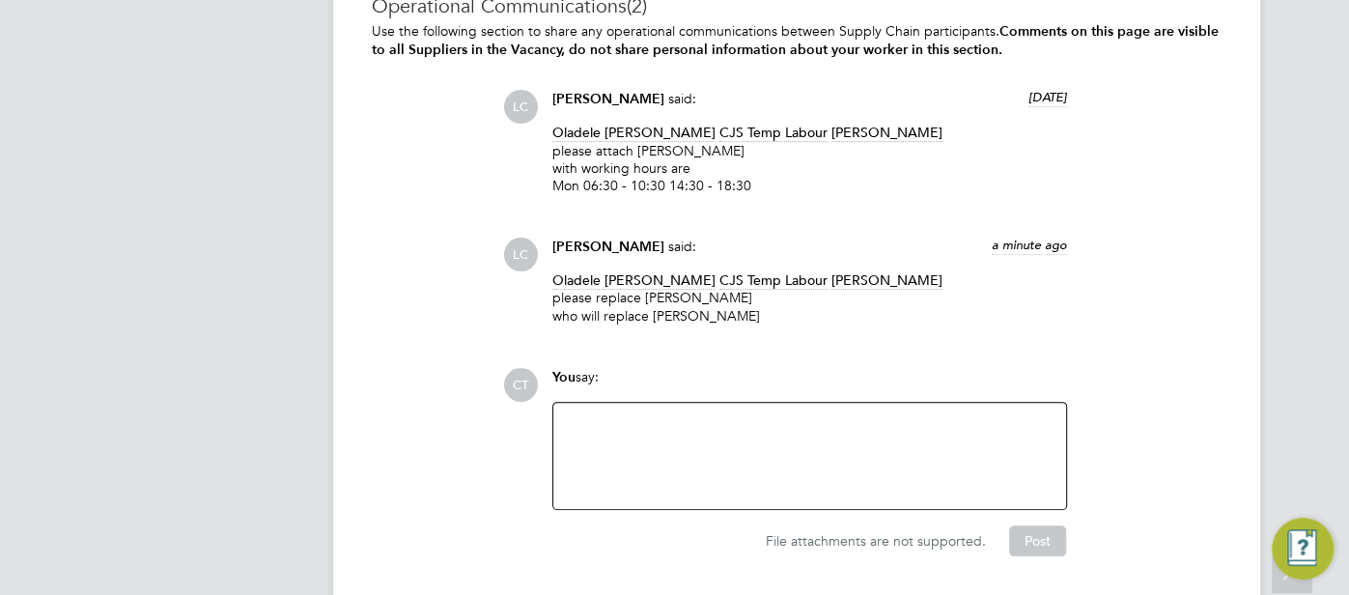
drag, startPoint x: 784, startPoint y: 297, endPoint x: 662, endPoint y: 302, distance: 121.8
click at [655, 297] on p "Oladele [PERSON_NAME] CJS Temp Labour [PERSON_NAME] please replace [PERSON_NAME…" at bounding box center [809, 297] width 515 height 53
copy p "[PERSON_NAME]"
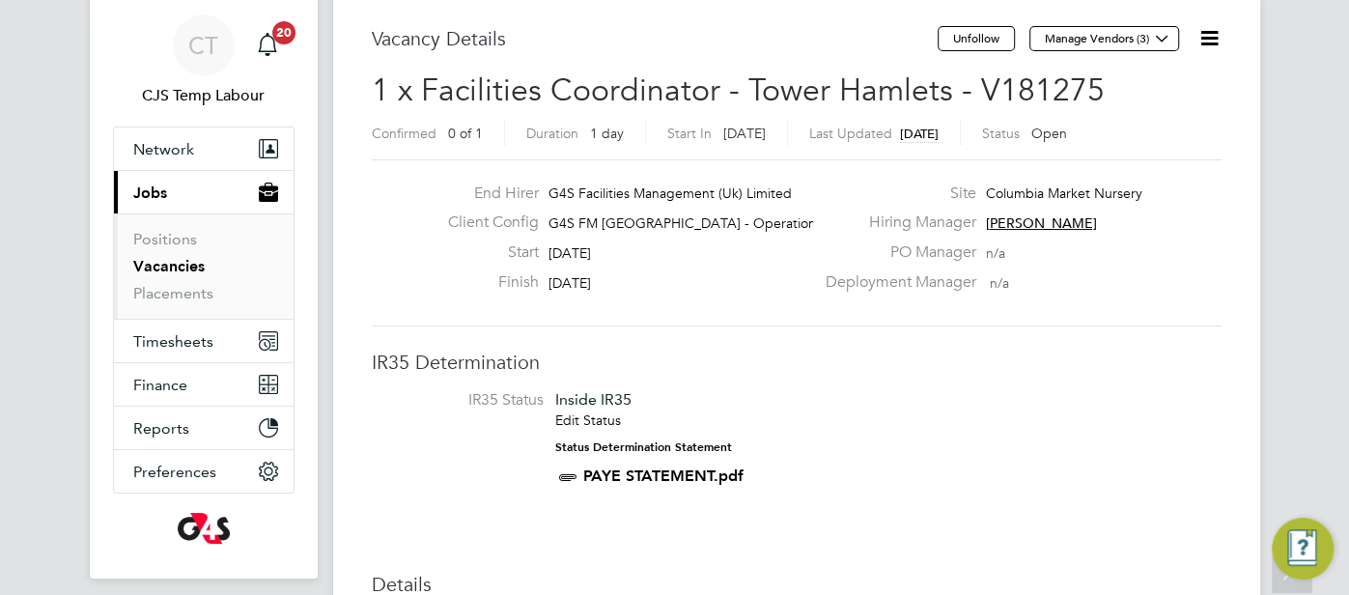
scroll to position [0, 0]
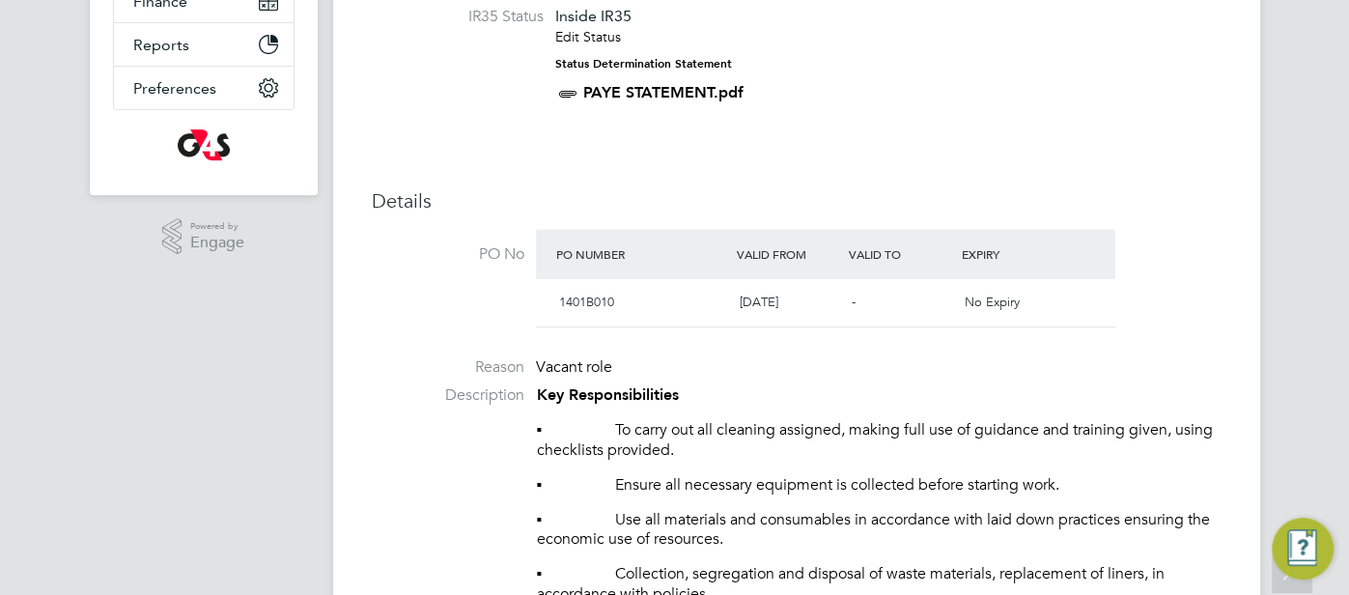
scroll to position [17, 0]
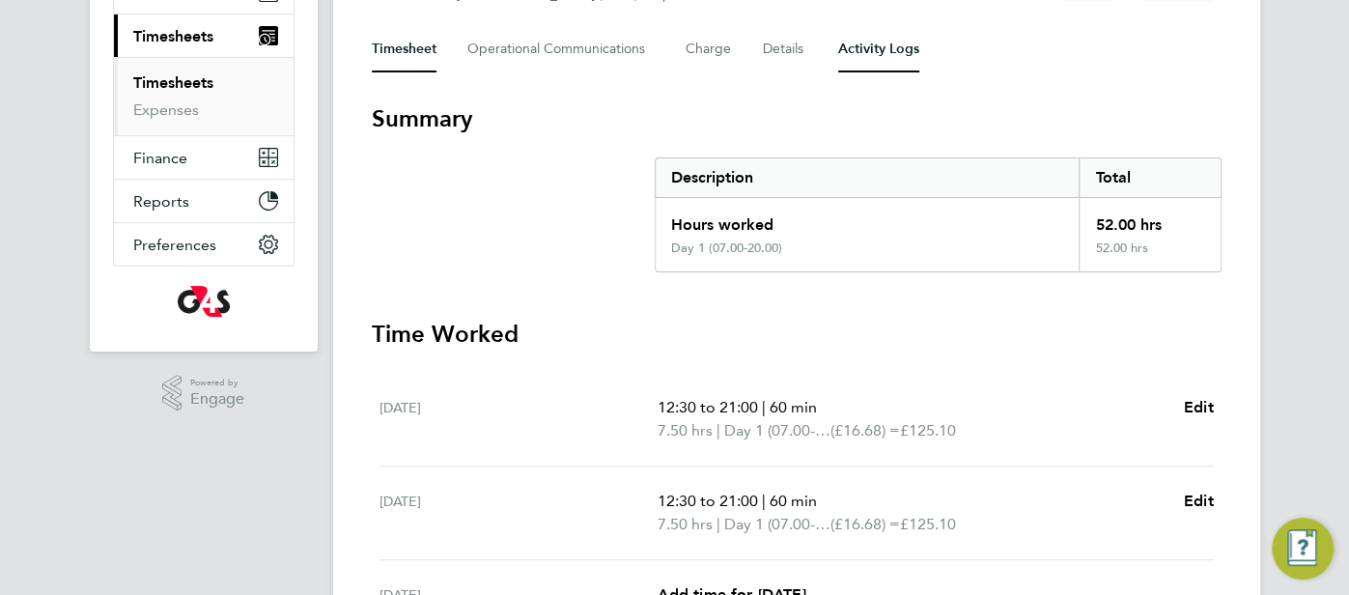
scroll to position [43, 0]
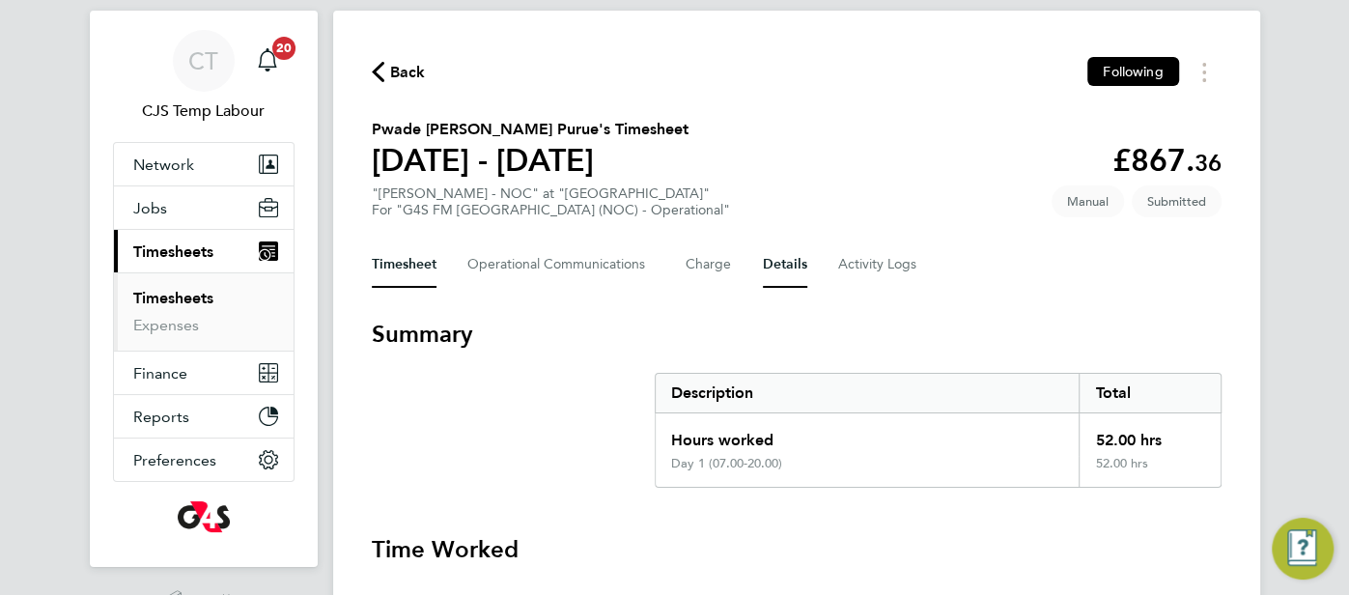
click at [800, 264] on button "Details" at bounding box center [785, 264] width 44 height 46
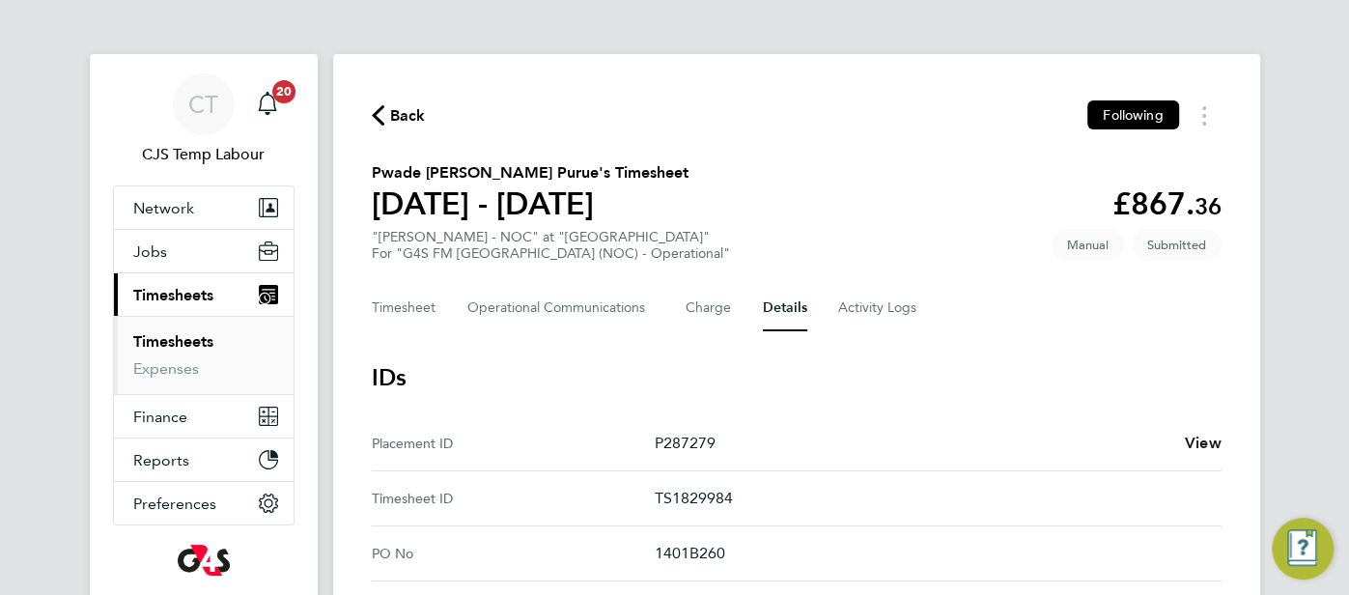
click at [1197, 442] on span "View" at bounding box center [1203, 443] width 37 height 18
click at [522, 317] on Communications-tab "Operational Communications" at bounding box center [560, 308] width 187 height 46
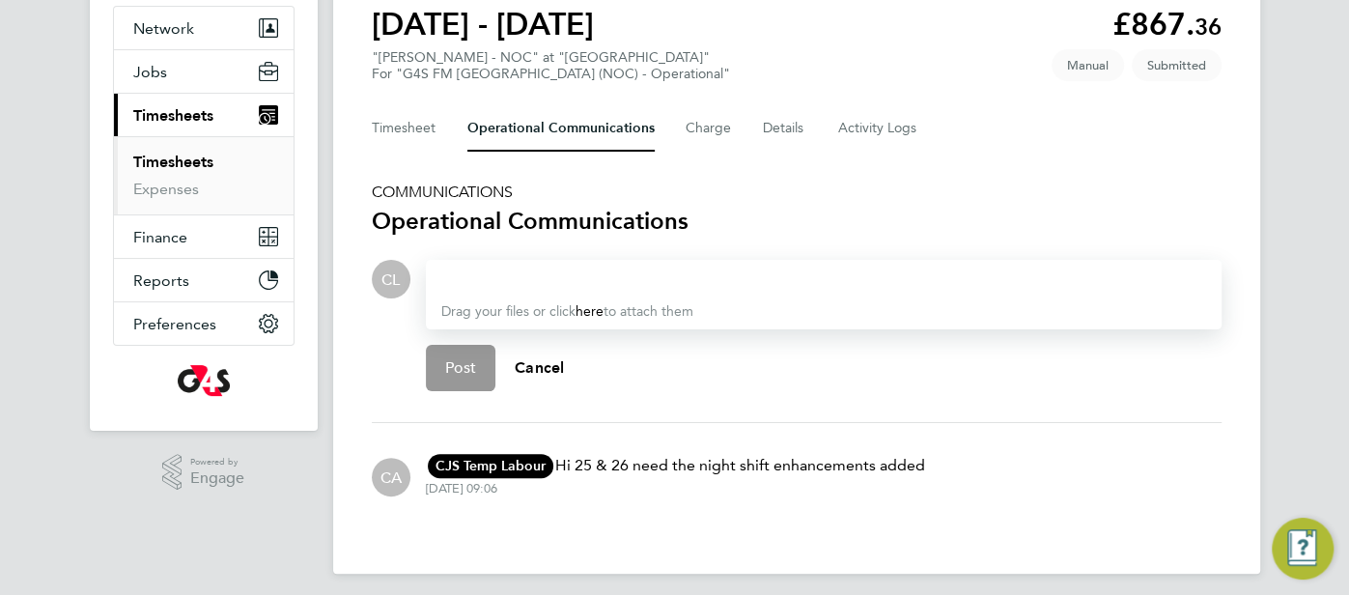
scroll to position [187, 0]
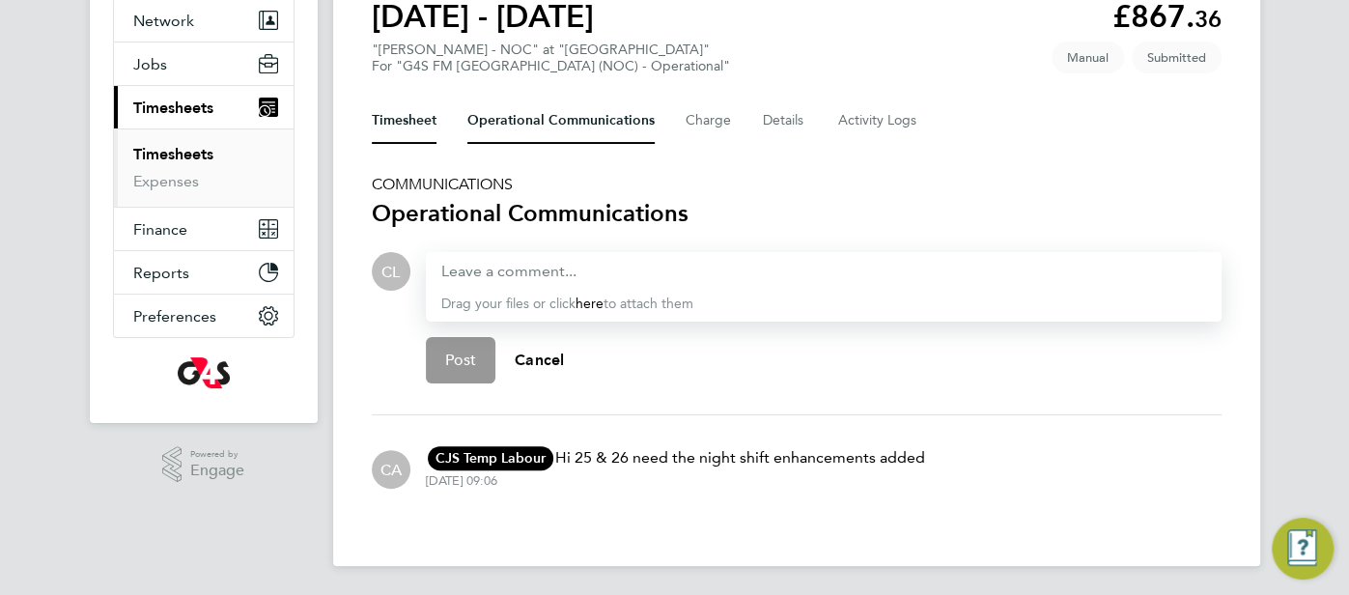
click at [401, 131] on button "Timesheet" at bounding box center [404, 121] width 65 height 46
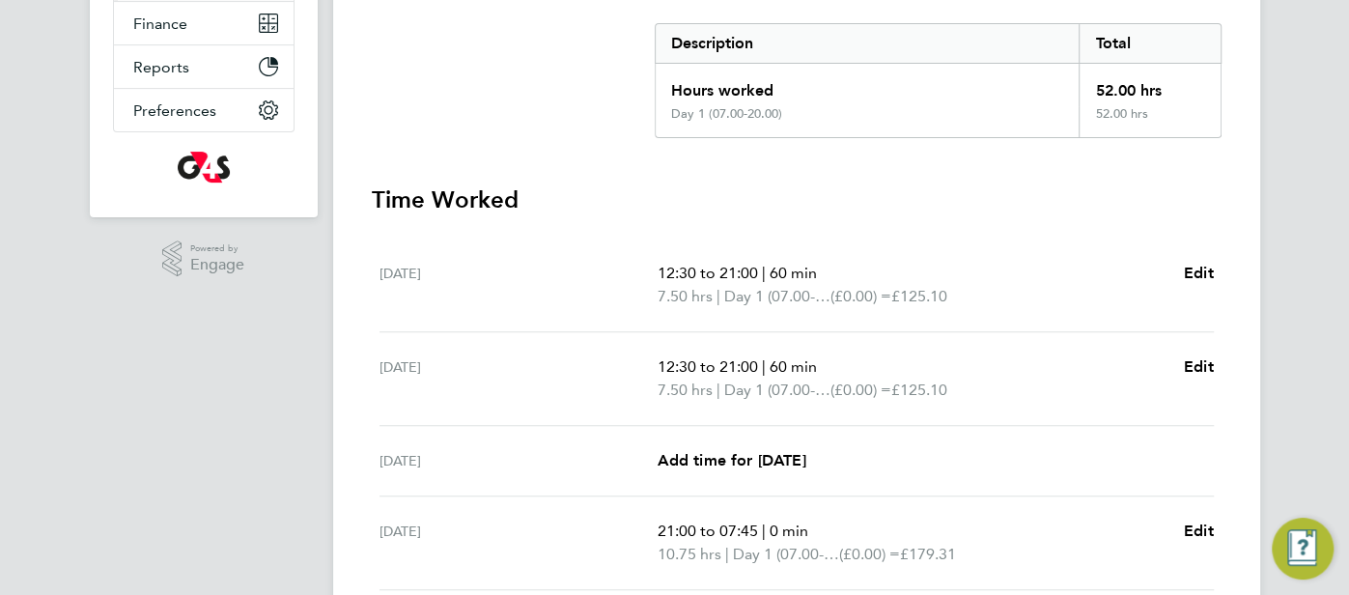
scroll to position [89, 0]
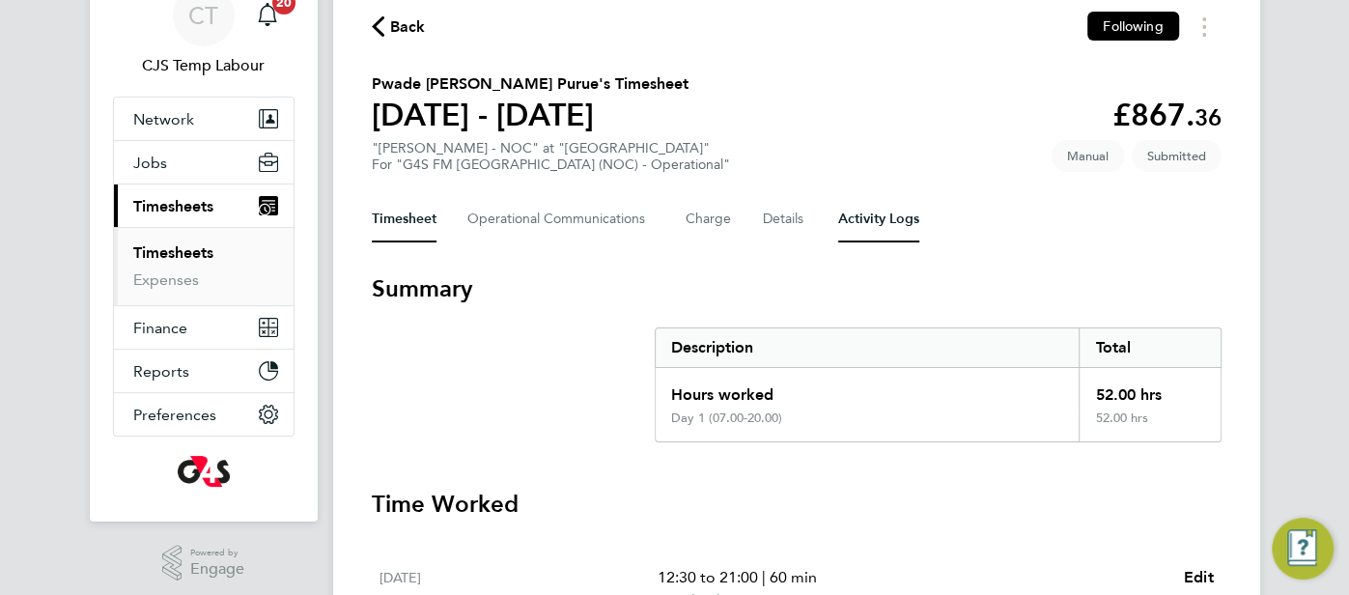
click at [894, 230] on Logs-tab "Activity Logs" at bounding box center [878, 219] width 81 height 46
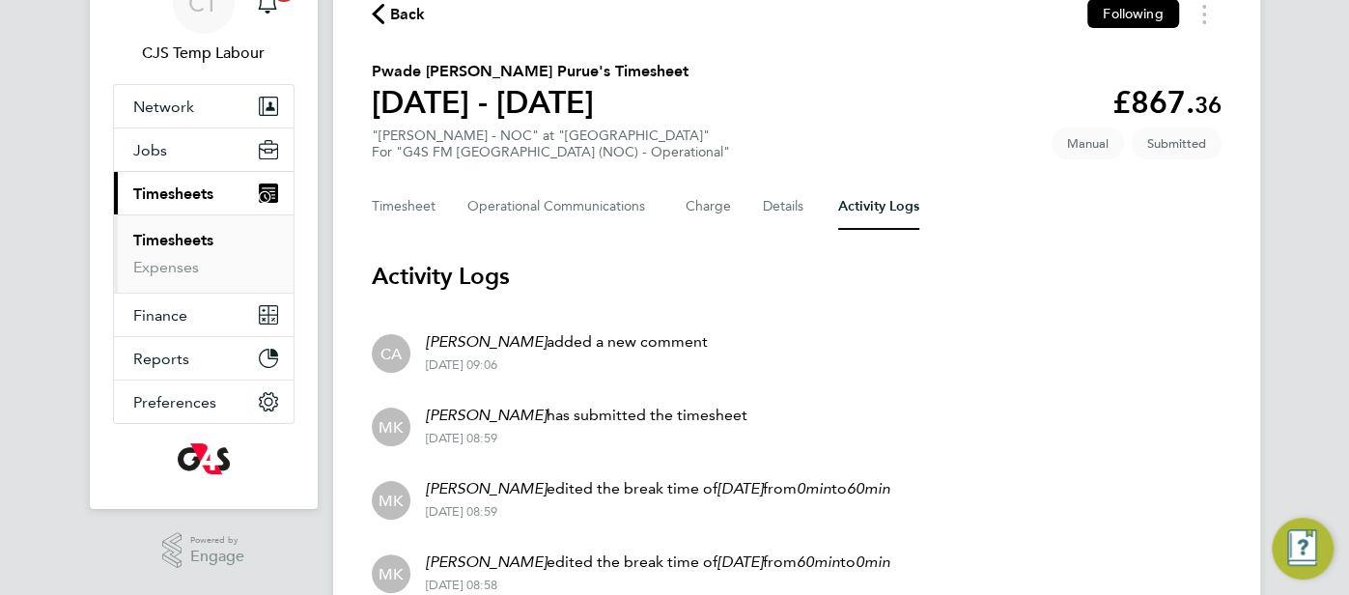
scroll to position [102, 0]
click at [412, 214] on button "Timesheet" at bounding box center [404, 205] width 65 height 46
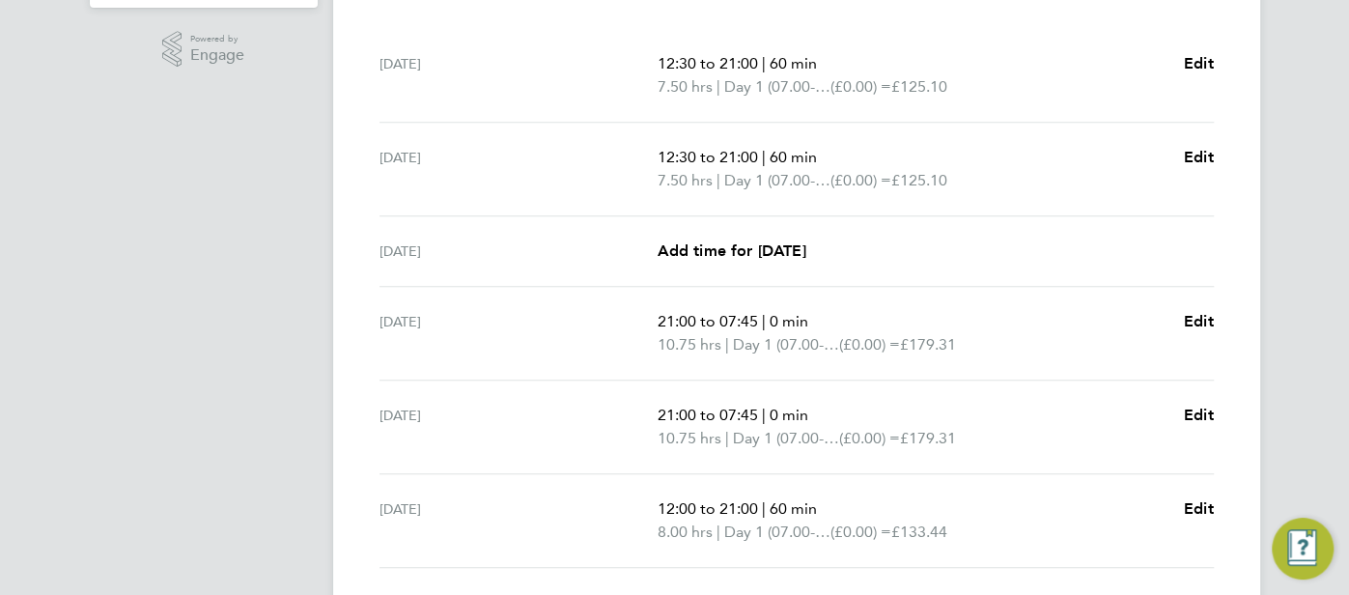
scroll to position [603, 0]
click at [1202, 314] on span "Edit" at bounding box center [1199, 320] width 30 height 18
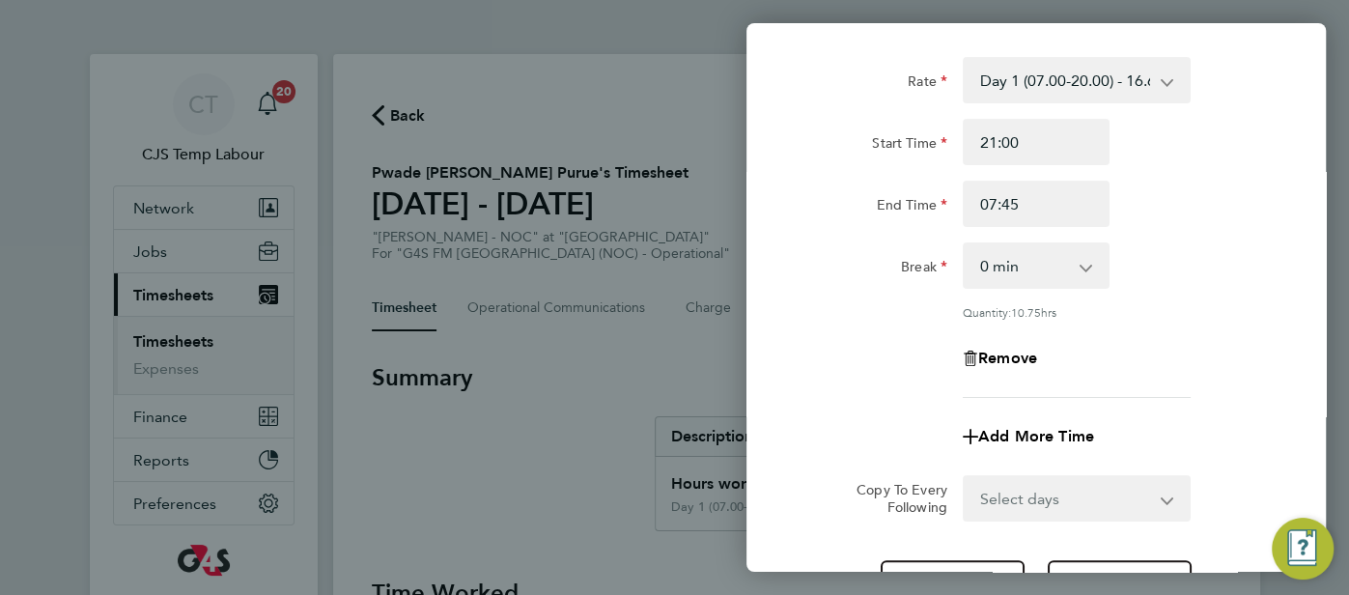
scroll to position [123, 0]
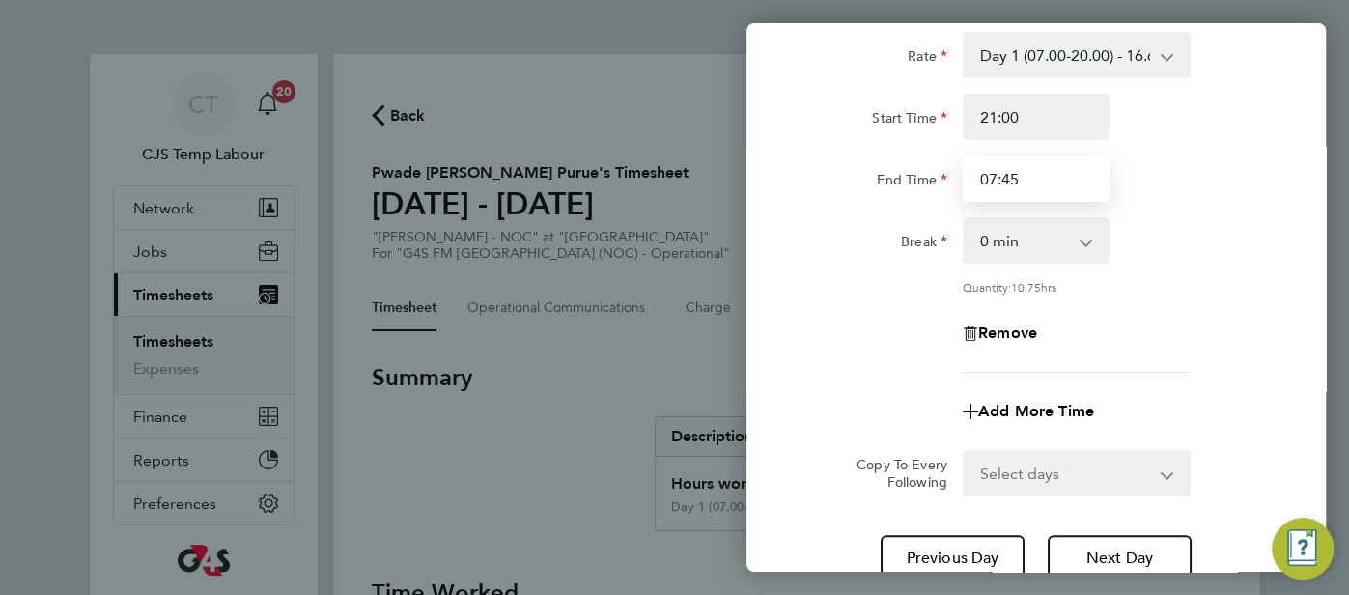
click at [1054, 178] on input "07:45" at bounding box center [1036, 178] width 147 height 46
type input "00:00"
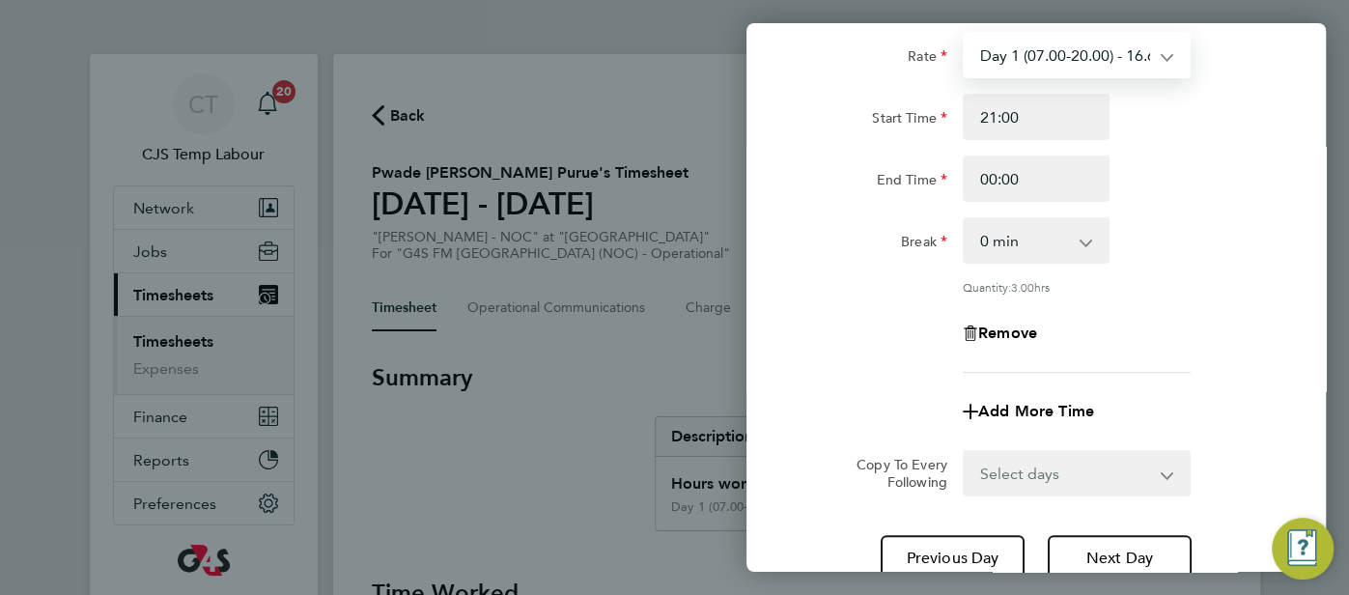
click at [1162, 55] on select "Day 1 (07.00-20.00) - 16.68 Bank Holiday - 33.36 Evening (20:00 - 22:00) - 19.8…" at bounding box center [1065, 55] width 201 height 42
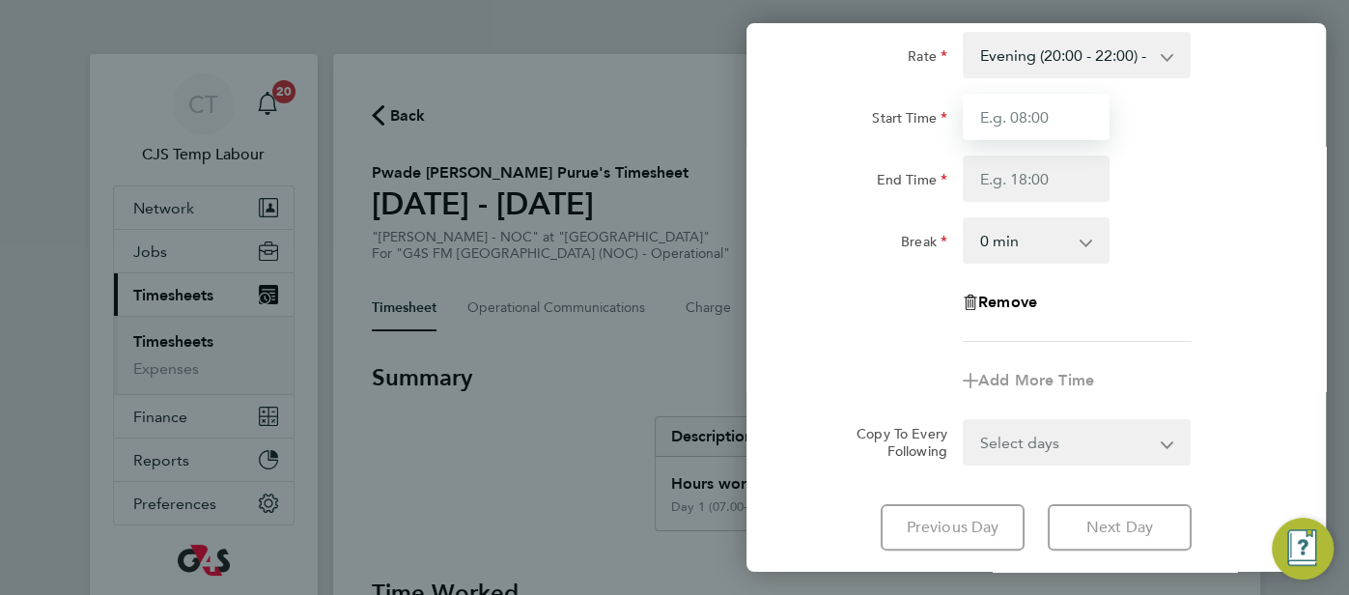
click at [1048, 122] on input "Start Time" at bounding box center [1036, 117] width 147 height 46
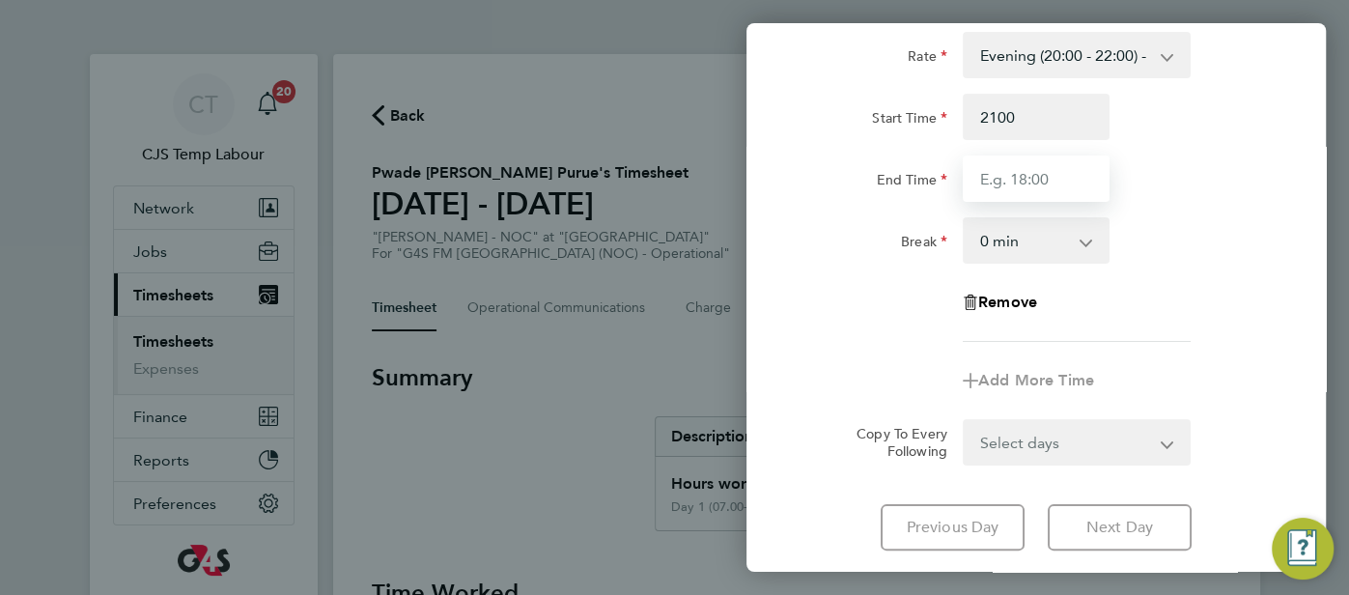
type input "21:00"
click at [1010, 178] on input "End Time" at bounding box center [1036, 178] width 147 height 46
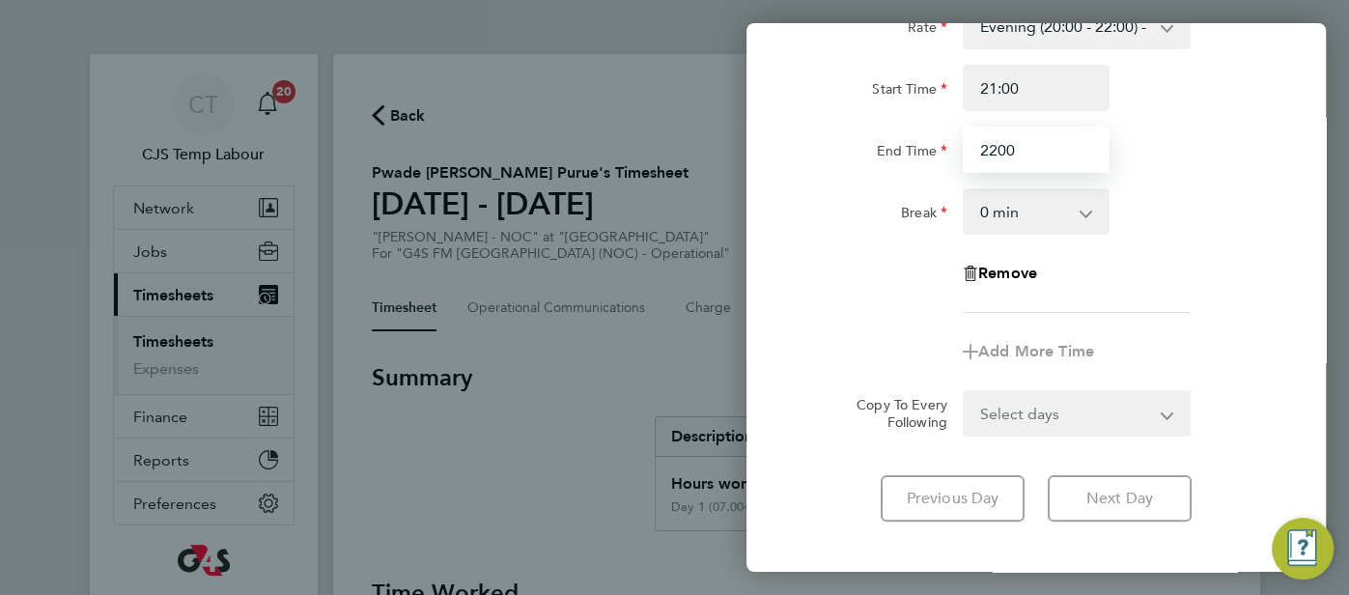
scroll to position [152, 0]
type input "22:00"
click at [1049, 347] on app-timesheet-line-form-group "Rate Evening (20:00 - 22:00) - 19.81 Day 1 (07.00-20.00) - 16.68 Bank Holiday -…" at bounding box center [1035, 189] width 471 height 372
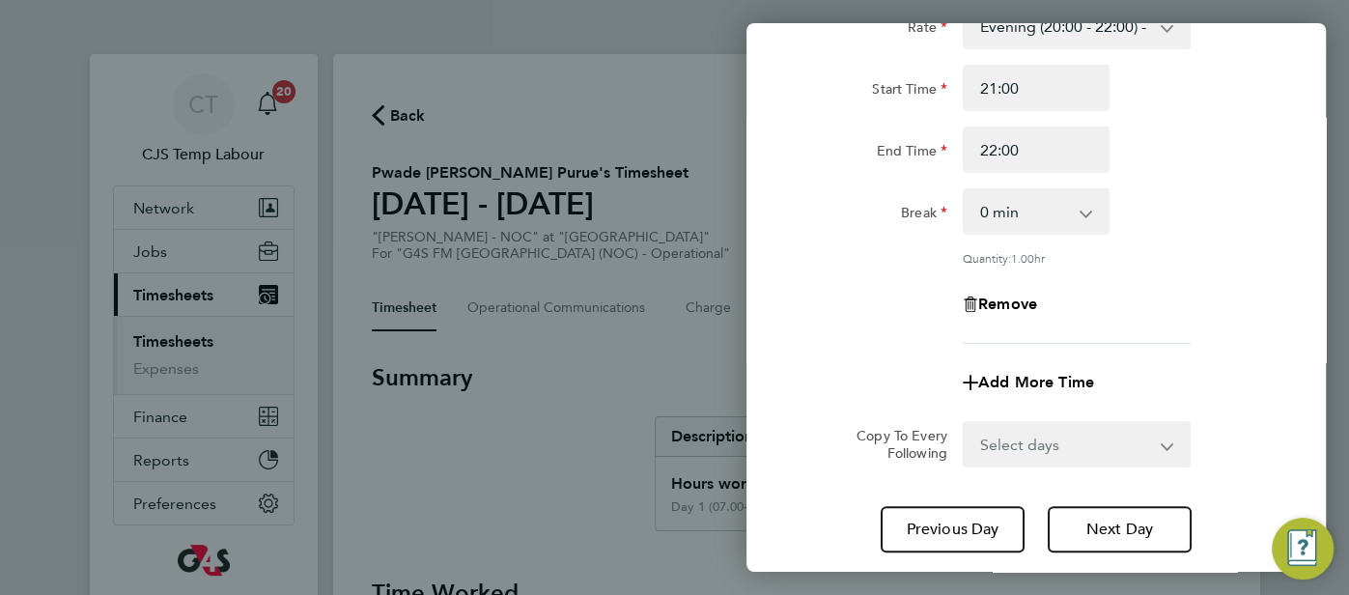
click at [1159, 444] on select "Select days Day Weekend (Sat-Sun) Friday Saturday Sunday" at bounding box center [1066, 444] width 203 height 42
click at [1270, 376] on div "Add More Time" at bounding box center [1036, 382] width 487 height 46
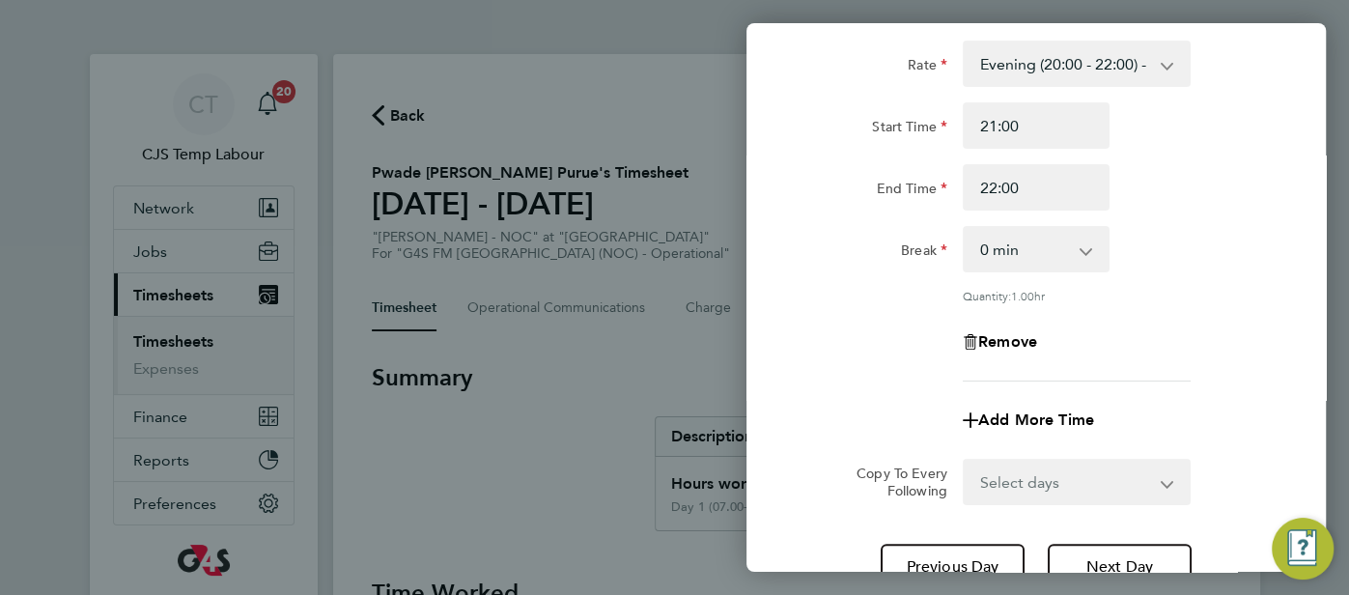
scroll to position [14, 0]
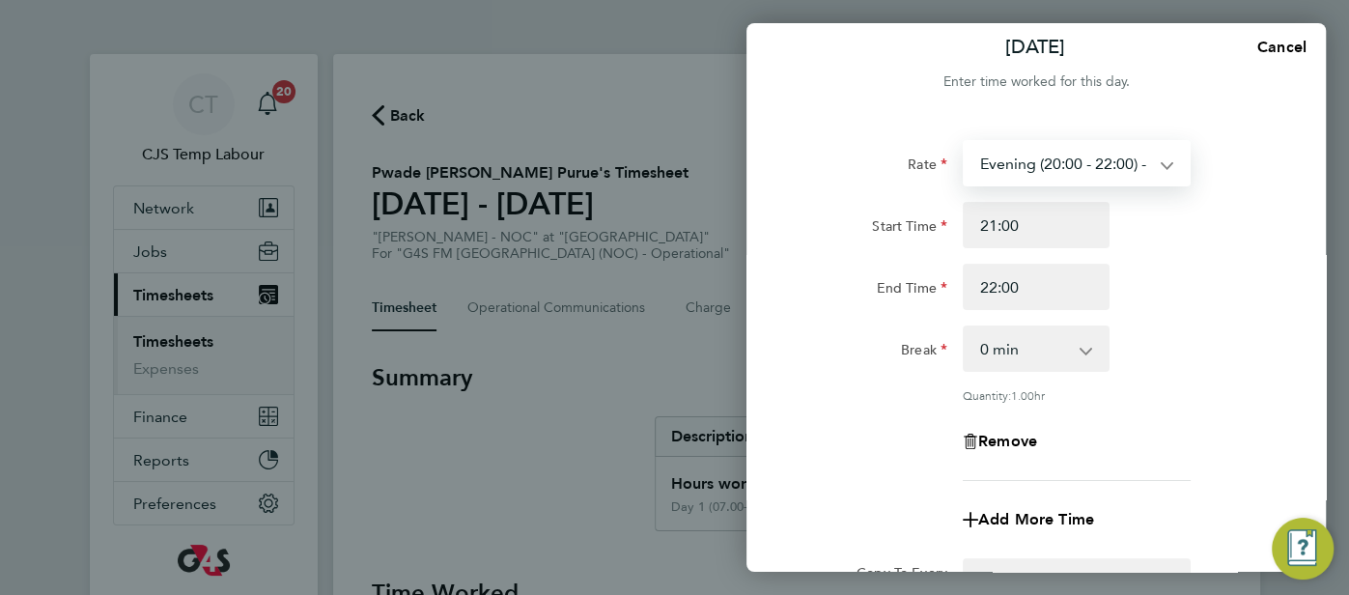
click at [1160, 168] on select "Evening (20:00 - 22:00) - 19.81 Day 1 (07.00-20.00) - 16.68 Bank Holiday - 33.3…" at bounding box center [1065, 163] width 201 height 42
click at [1210, 203] on div "Start Time 21:00" at bounding box center [1036, 225] width 487 height 46
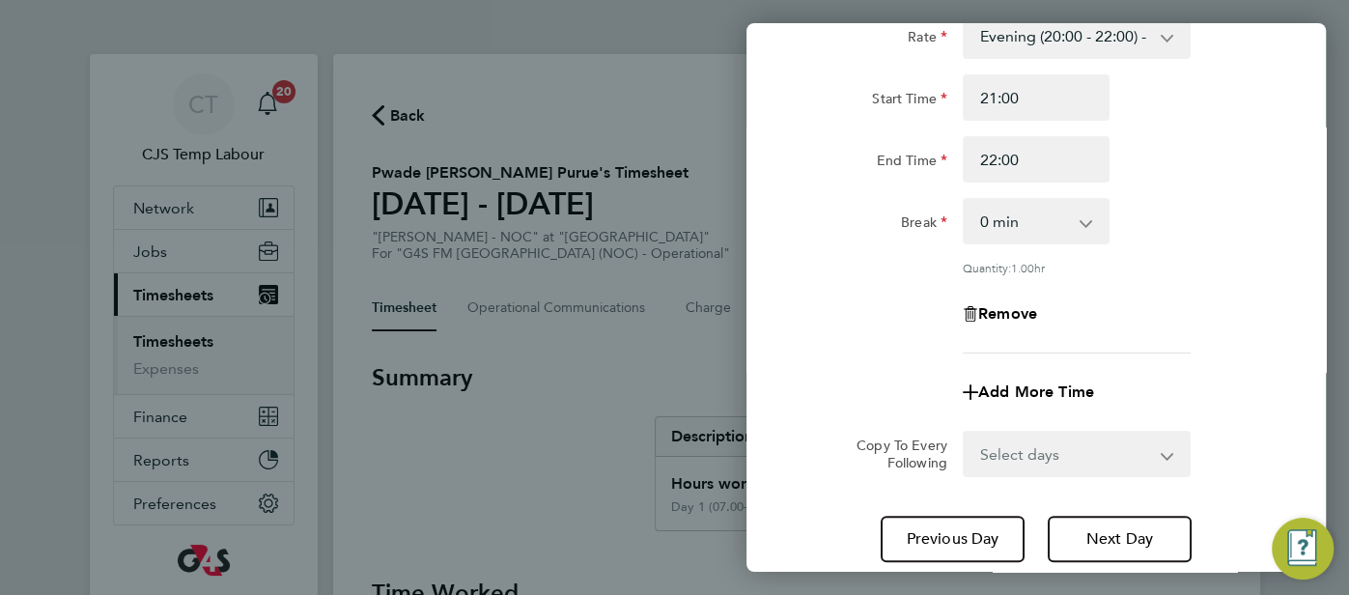
scroll to position [144, 0]
click at [1053, 389] on span "Add More Time" at bounding box center [1036, 389] width 116 height 18
select select "null"
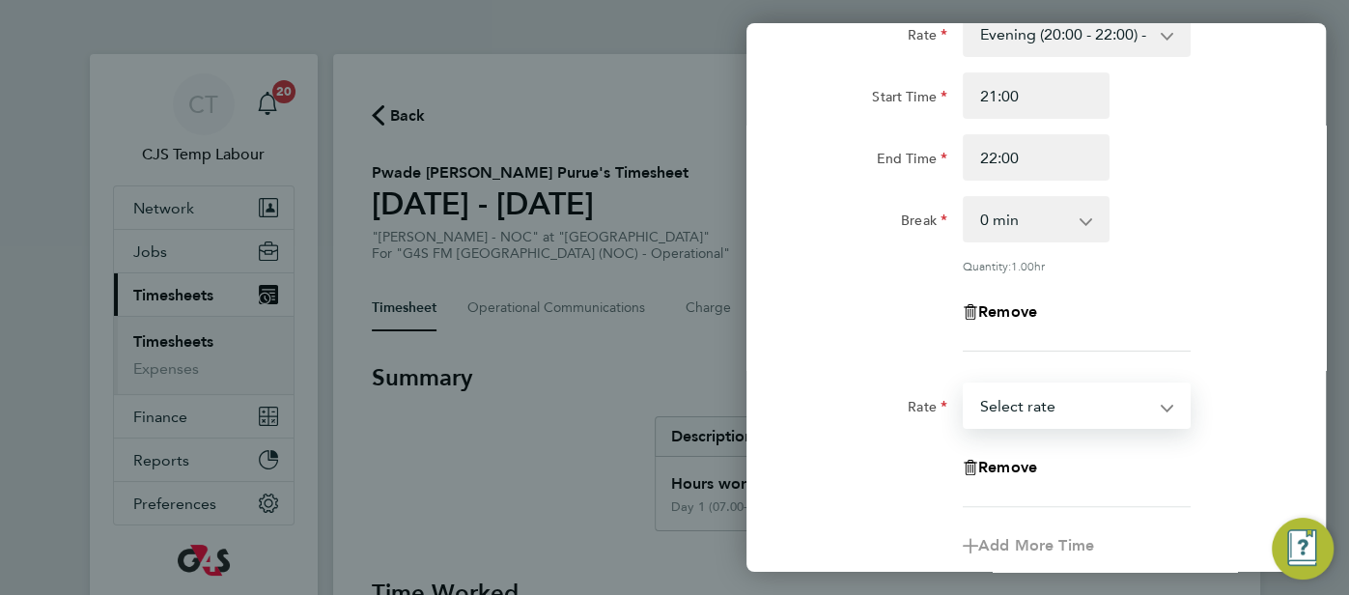
click at [1146, 403] on select "Day 1 (07.00-20.00) - 16.68 Bank Holiday - 33.36 Evening (20:00 - 22:00) - 19.8…" at bounding box center [1065, 405] width 201 height 42
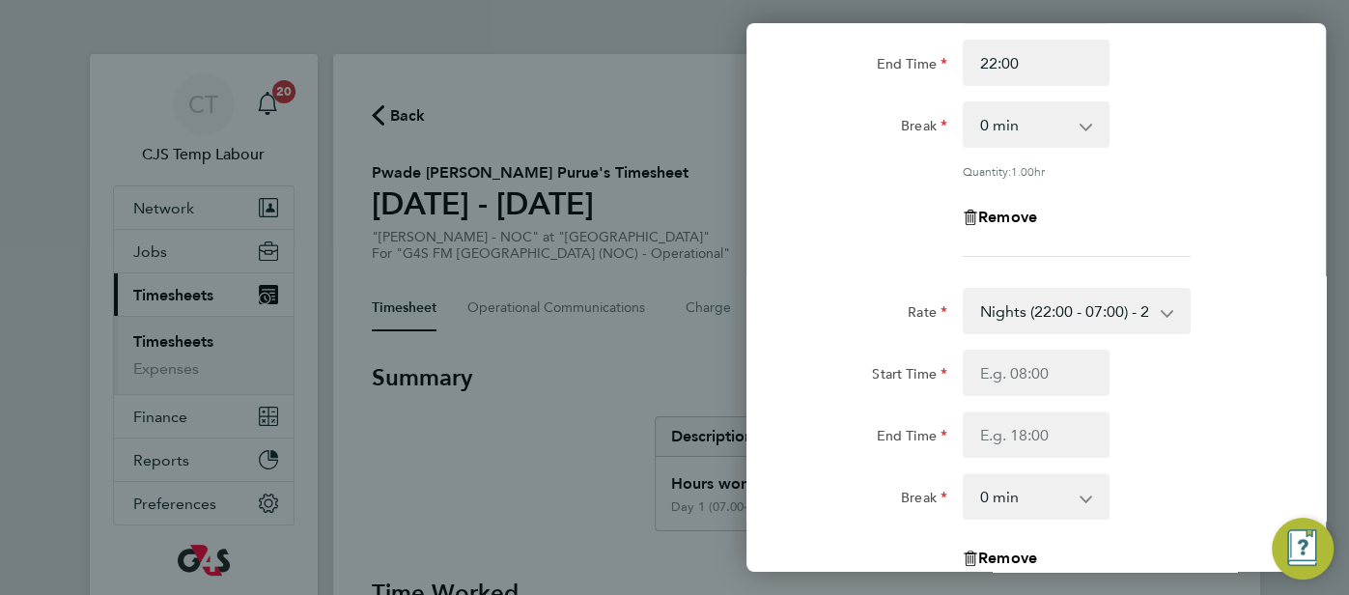
scroll to position [295, 0]
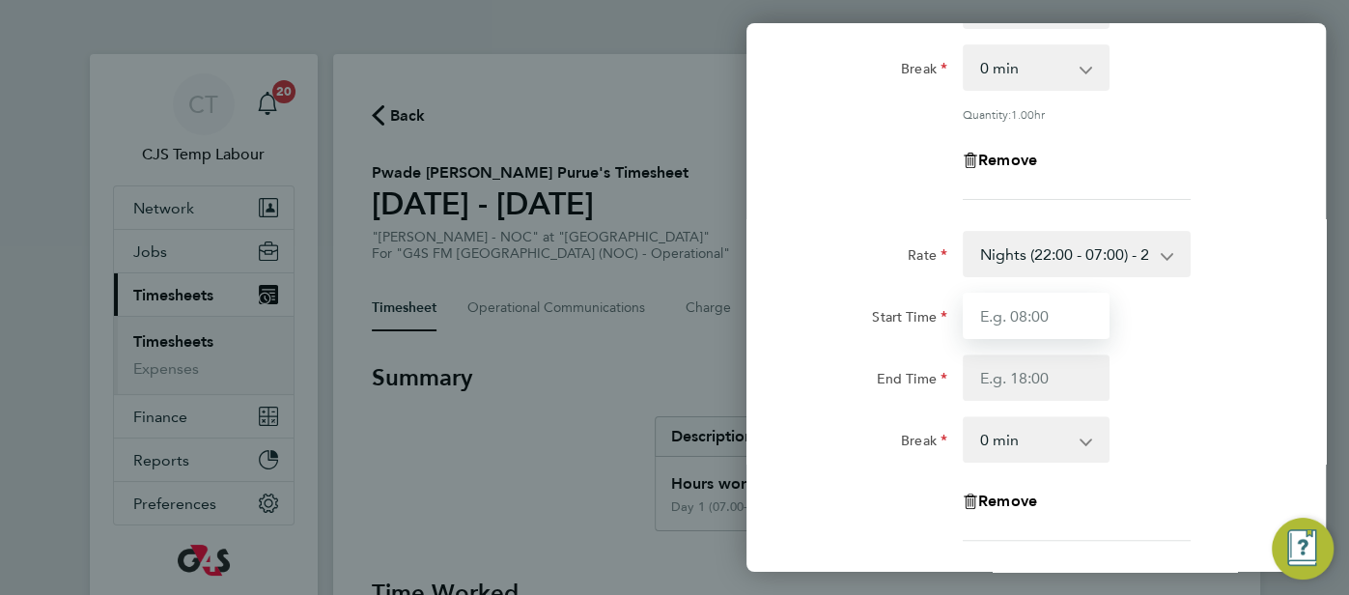
click at [1053, 329] on input "Start Time" at bounding box center [1036, 316] width 147 height 46
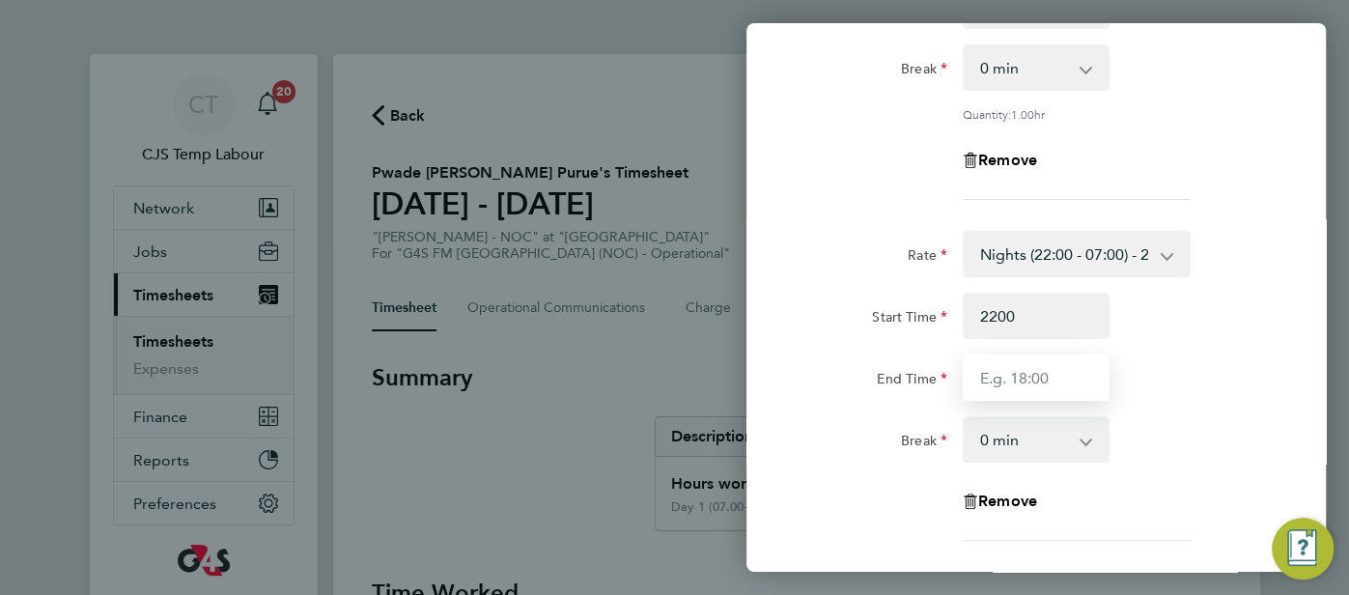
type input "22:00"
click at [1041, 366] on input "End Time" at bounding box center [1036, 377] width 147 height 46
type input "07:00"
click at [1150, 397] on div "End Time 07:00" at bounding box center [1036, 377] width 487 height 46
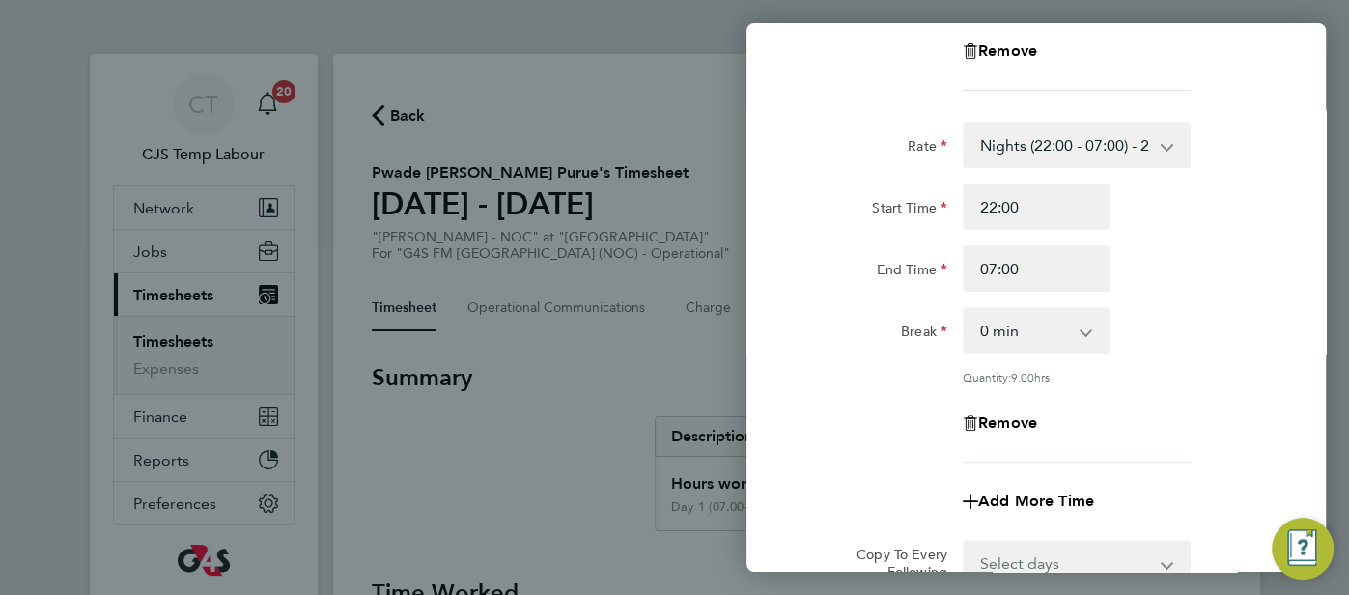
scroll to position [406, 0]
click at [1036, 495] on span "Add More Time" at bounding box center [1036, 500] width 116 height 18
select select "null"
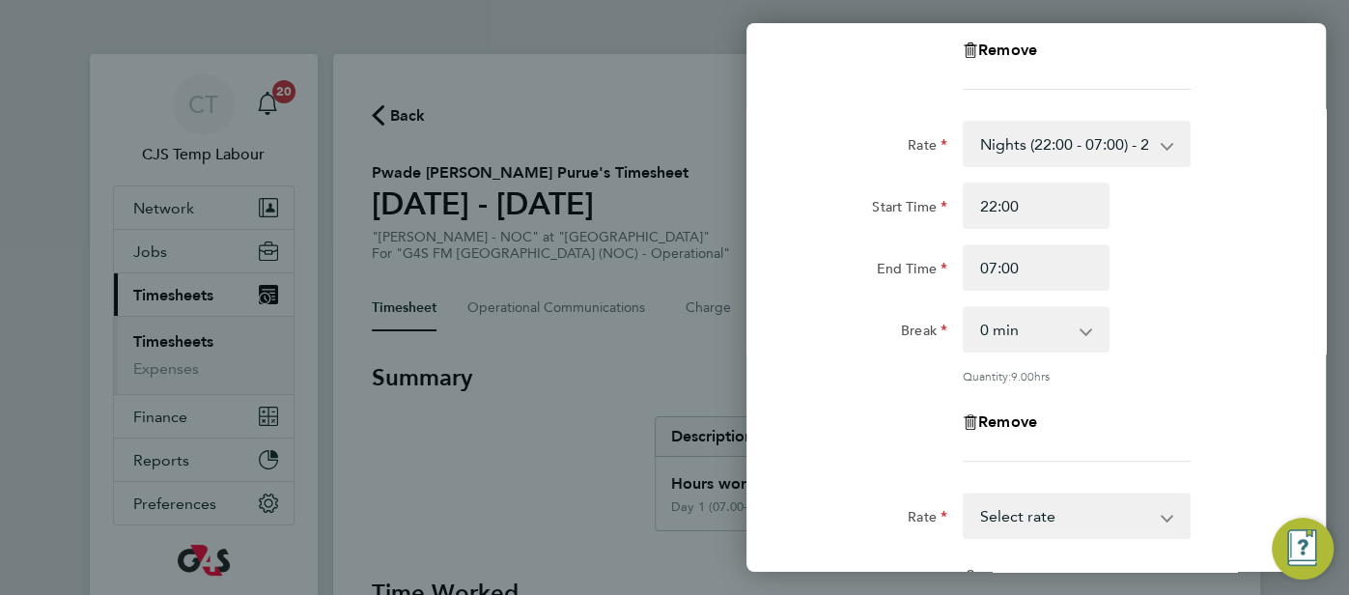
click at [1154, 517] on select "Day 1 (07.00-20.00) - 16.68 Bank Holiday - 33.36 Evening (20:00 - 22:00) - 19.8…" at bounding box center [1065, 515] width 201 height 42
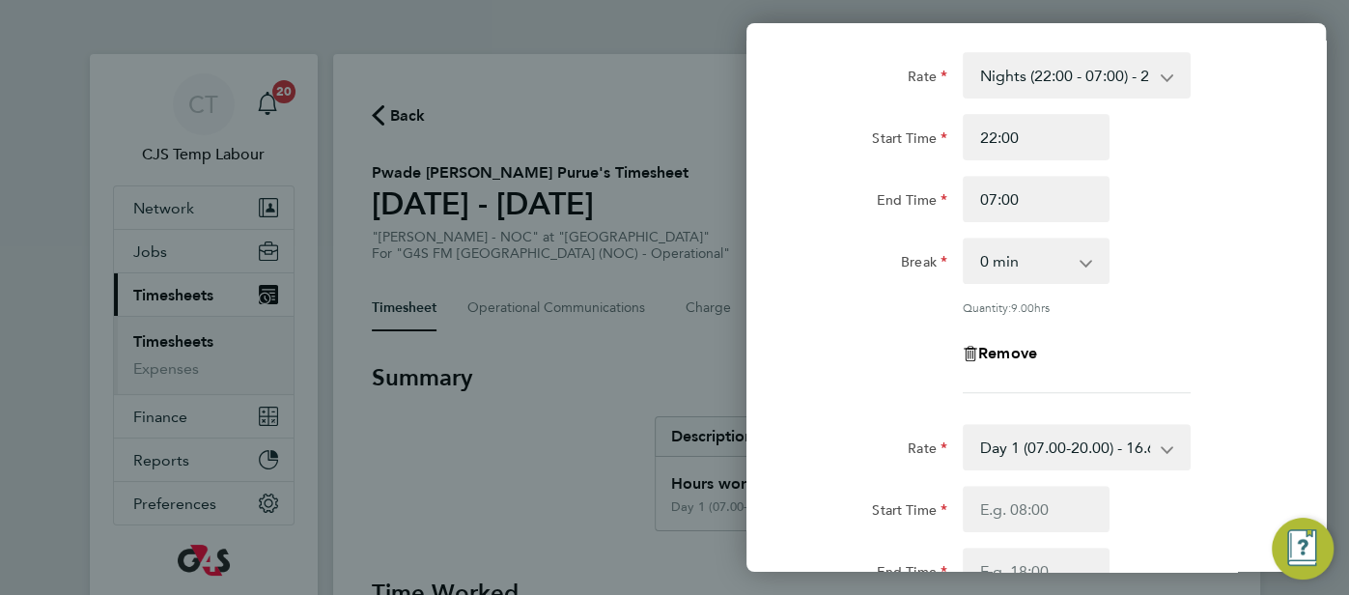
scroll to position [486, 0]
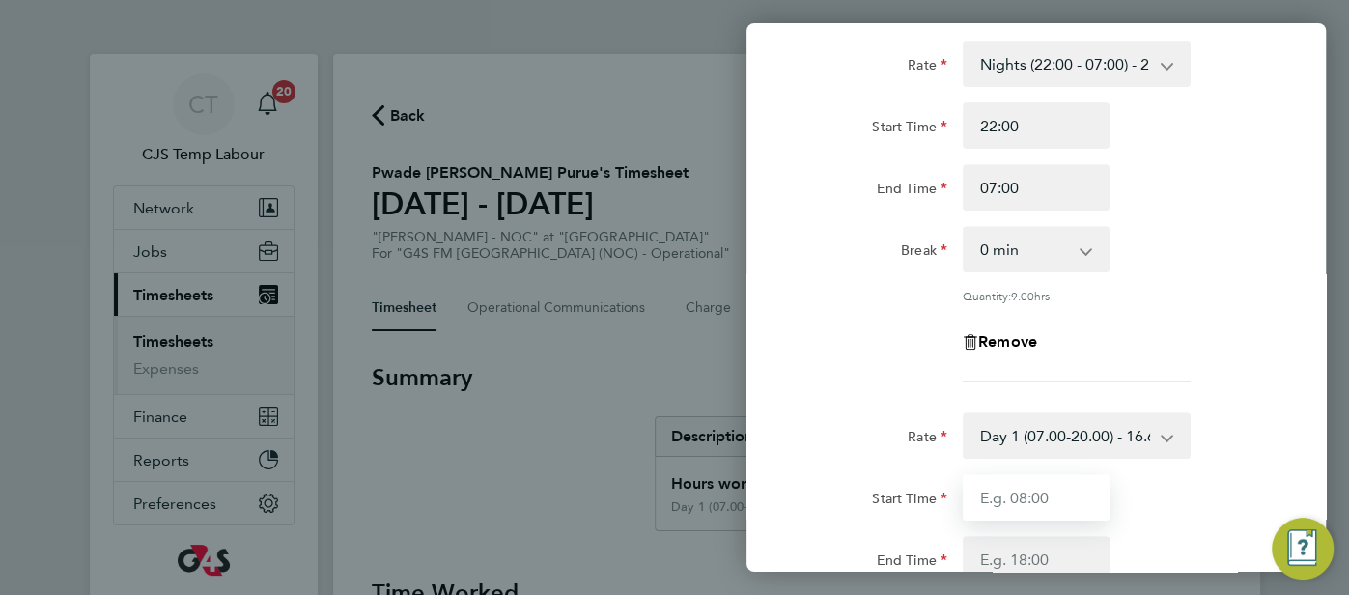
click at [1022, 494] on input "Start Time" at bounding box center [1036, 497] width 147 height 46
type input "07:00"
click at [1020, 557] on input "End Time" at bounding box center [1036, 559] width 147 height 46
type input "07:45"
click at [1171, 513] on div "Start Time 07:00" at bounding box center [1036, 497] width 487 height 46
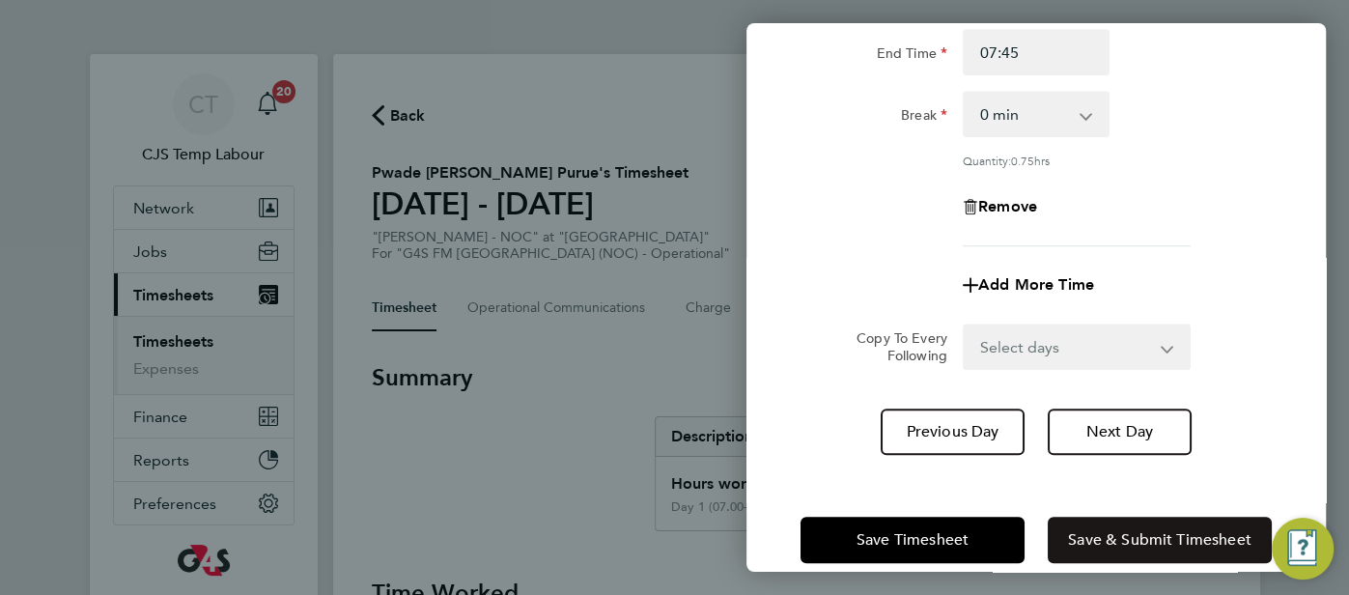
scroll to position [1016, 0]
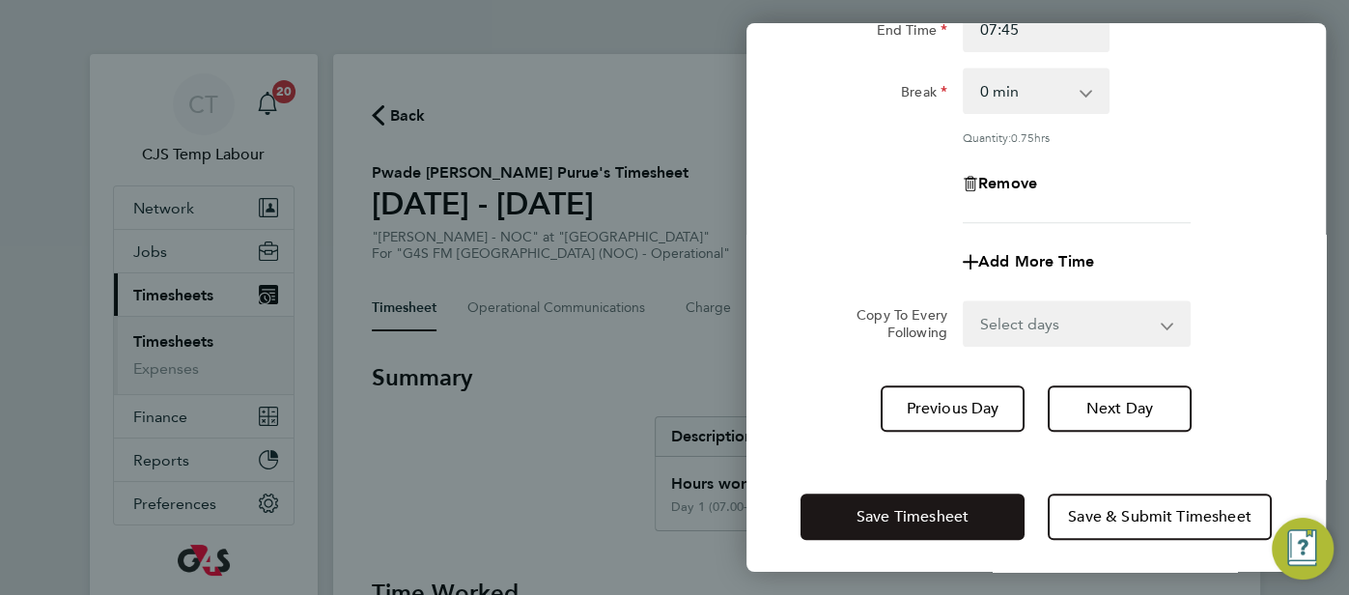
click at [942, 521] on button "Save Timesheet" at bounding box center [912, 516] width 224 height 46
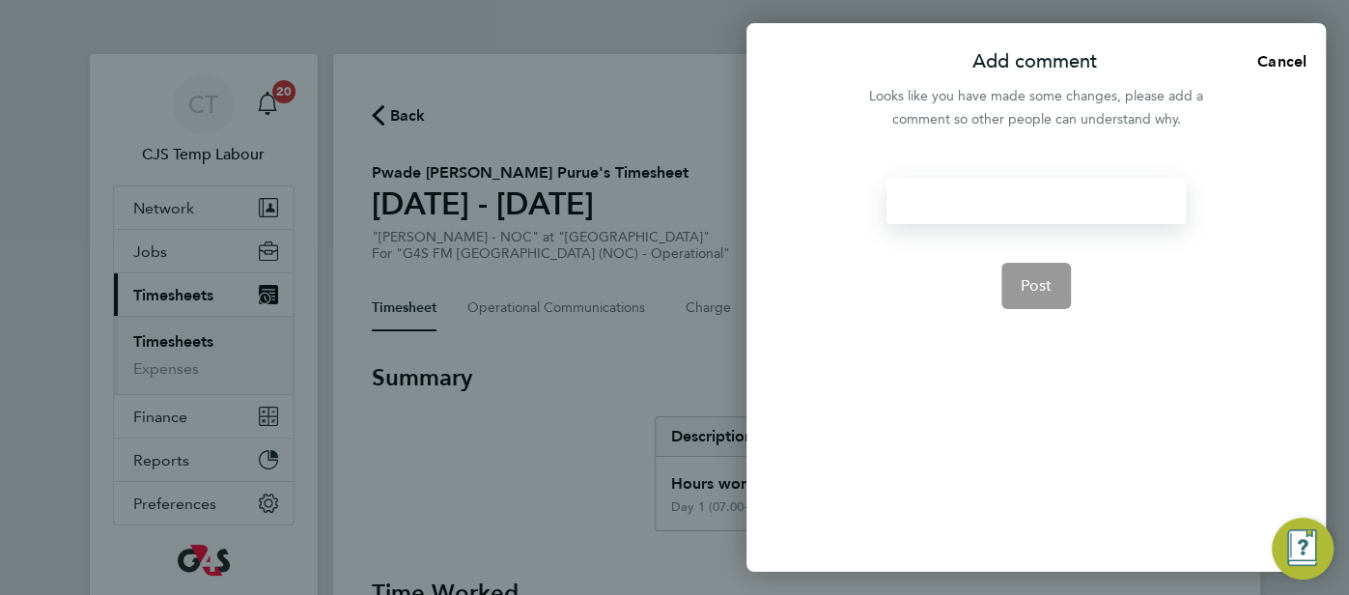
click at [937, 207] on div at bounding box center [1035, 201] width 298 height 46
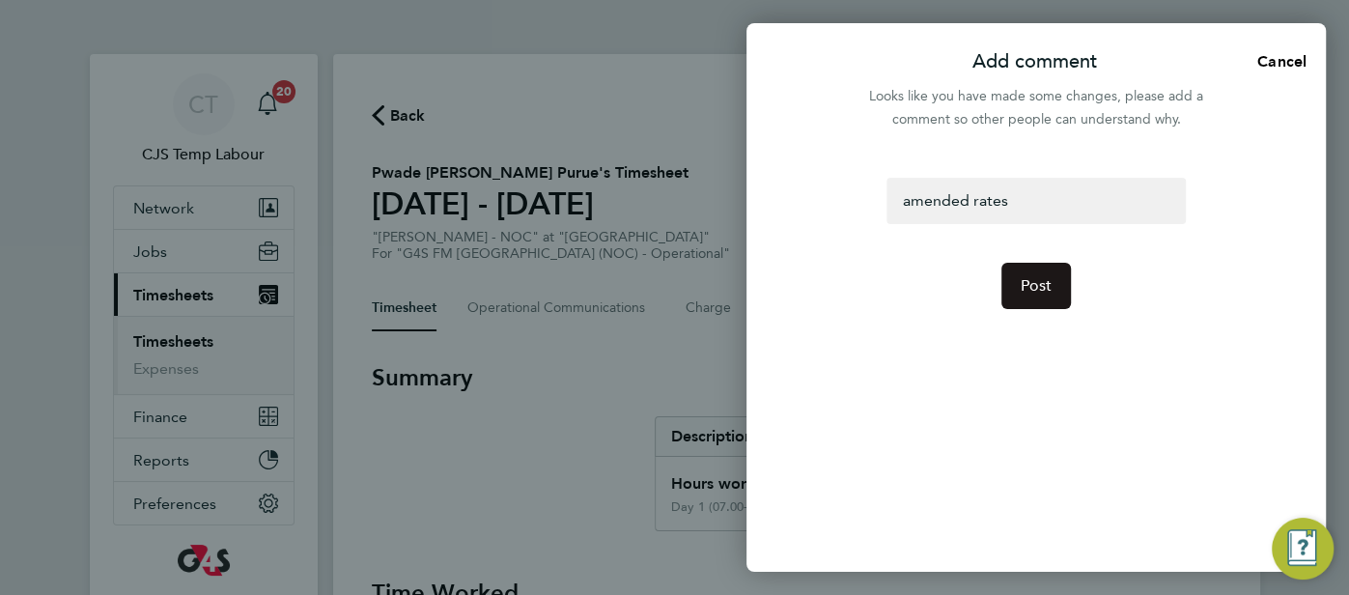
click at [1024, 291] on span "Post" at bounding box center [1037, 285] width 32 height 19
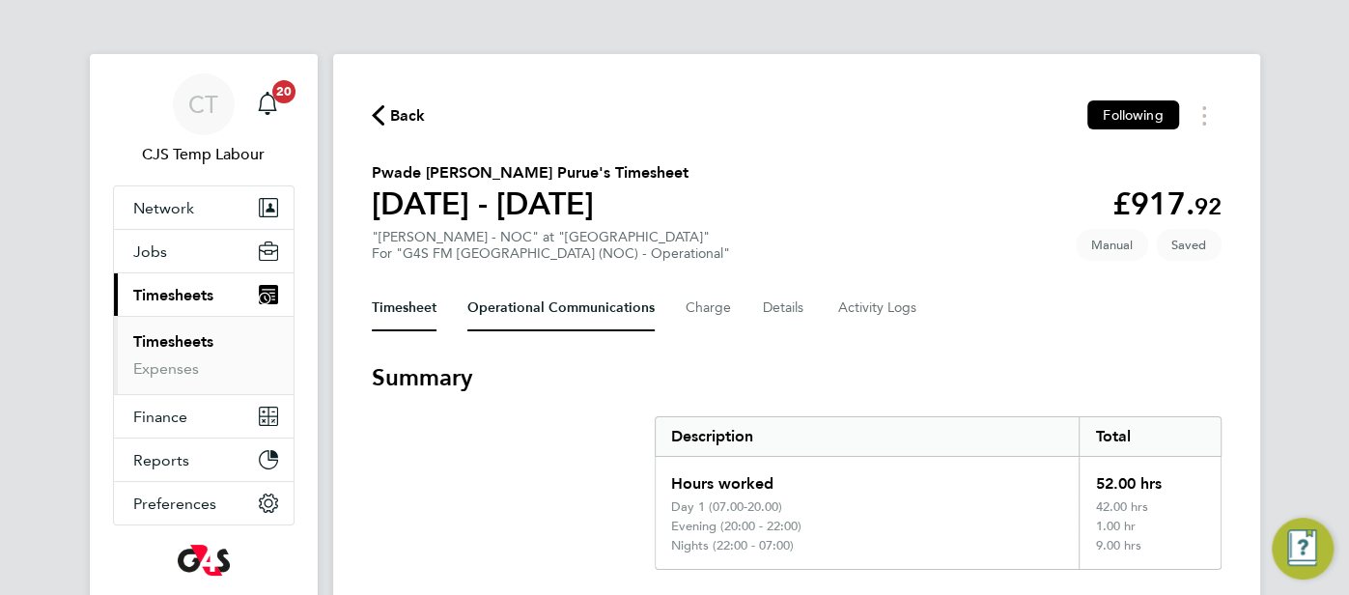
click at [533, 311] on Communications-tab "Operational Communications" at bounding box center [560, 308] width 187 height 46
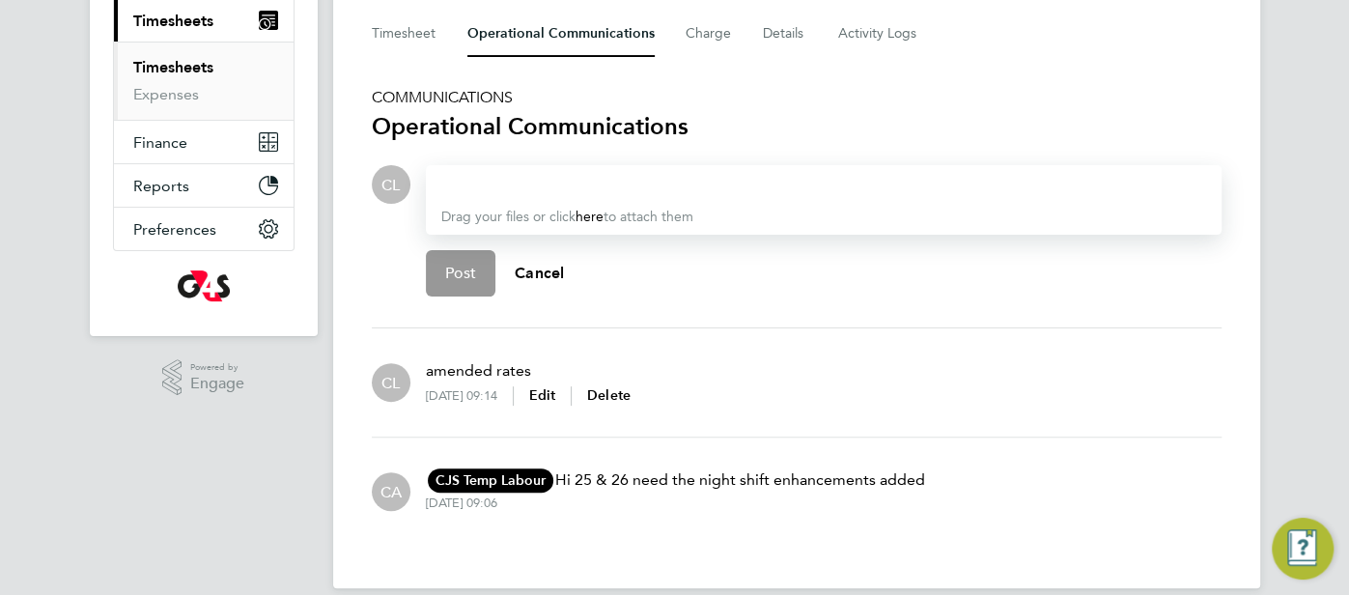
scroll to position [295, 0]
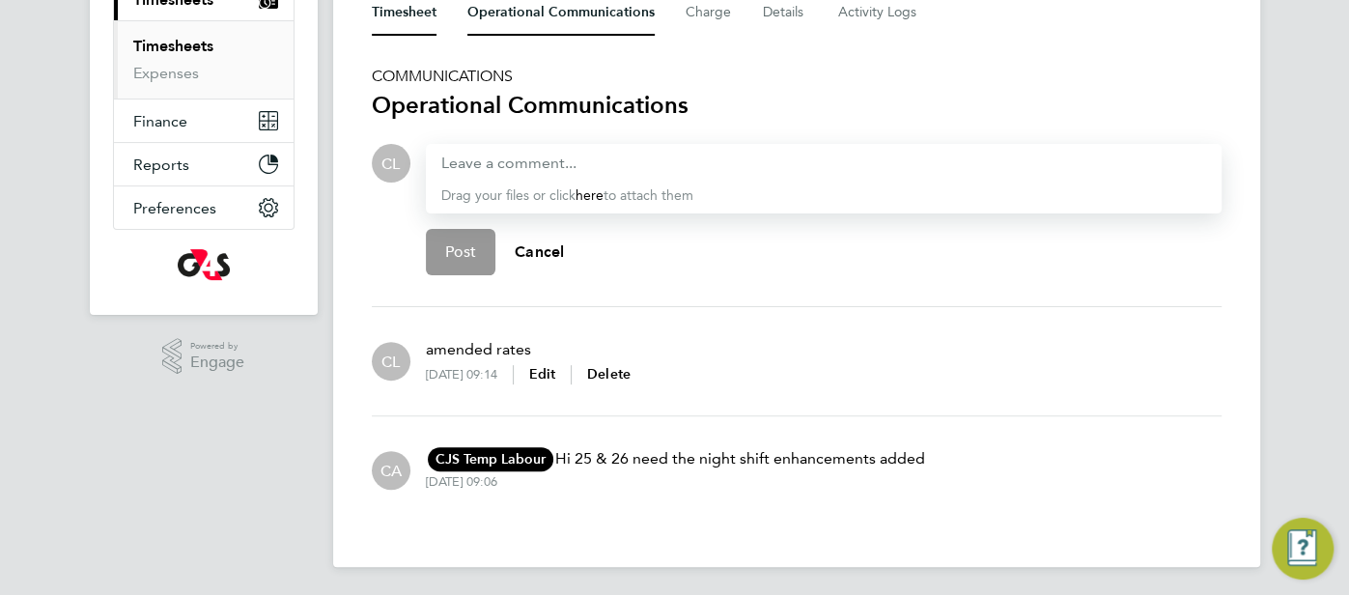
click at [406, 16] on button "Timesheet" at bounding box center [404, 12] width 65 height 46
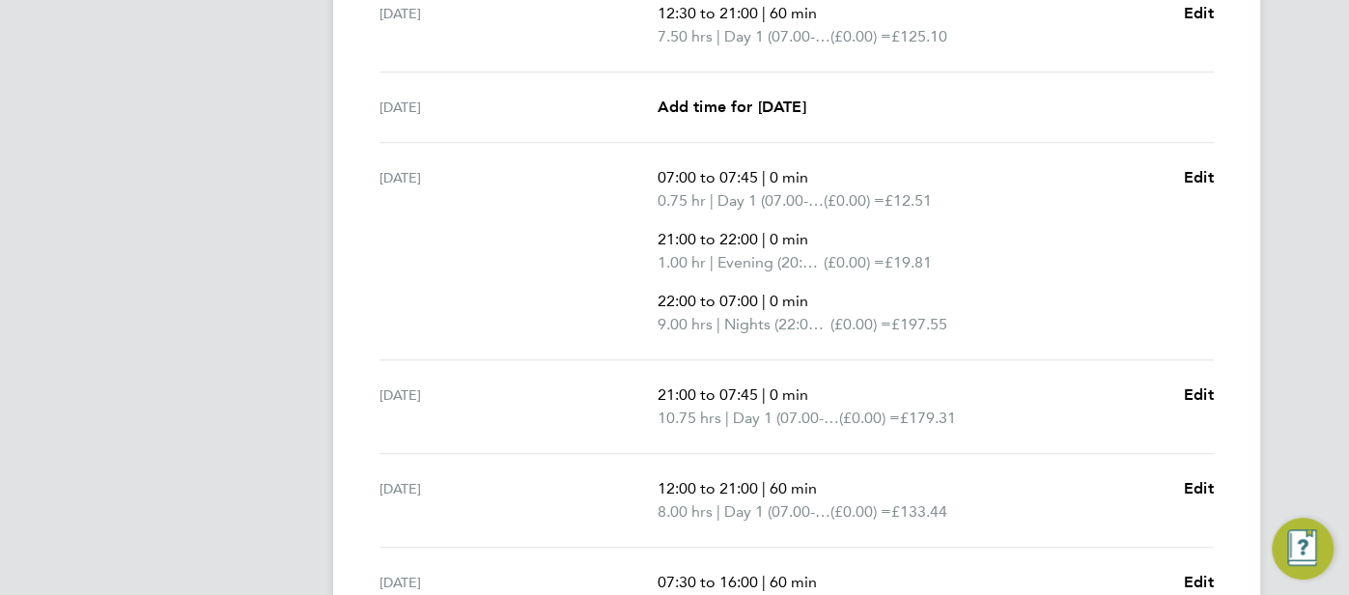
scroll to position [795, 0]
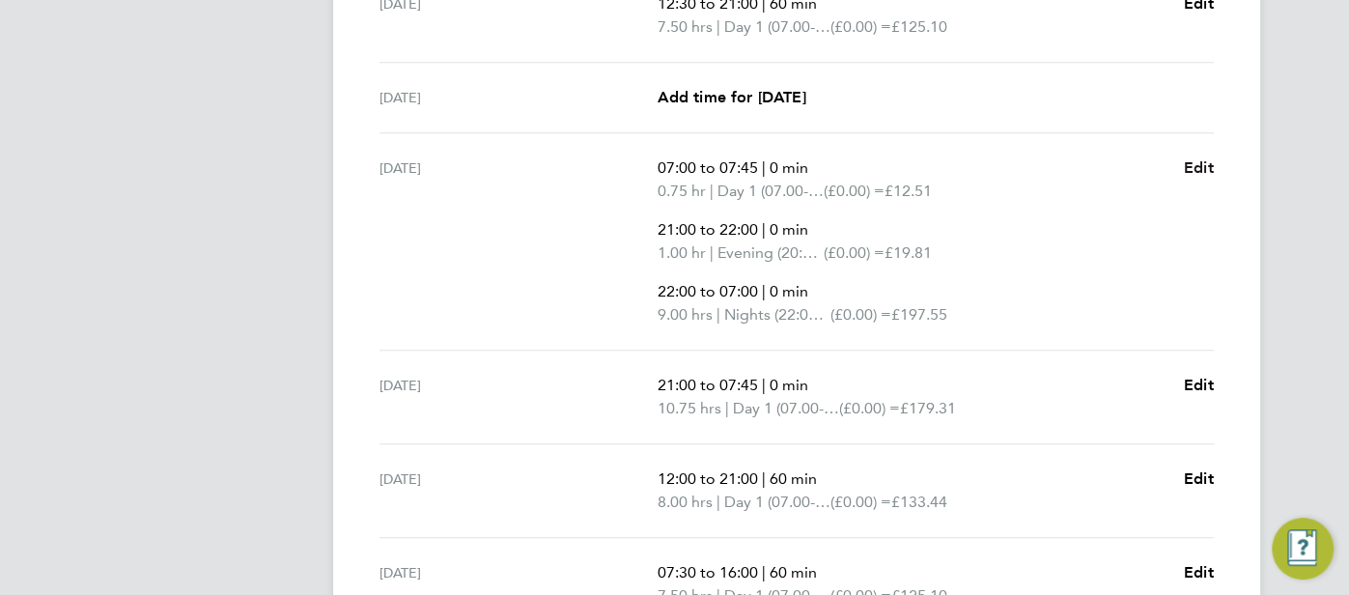
click at [1199, 168] on span "Edit" at bounding box center [1199, 167] width 30 height 18
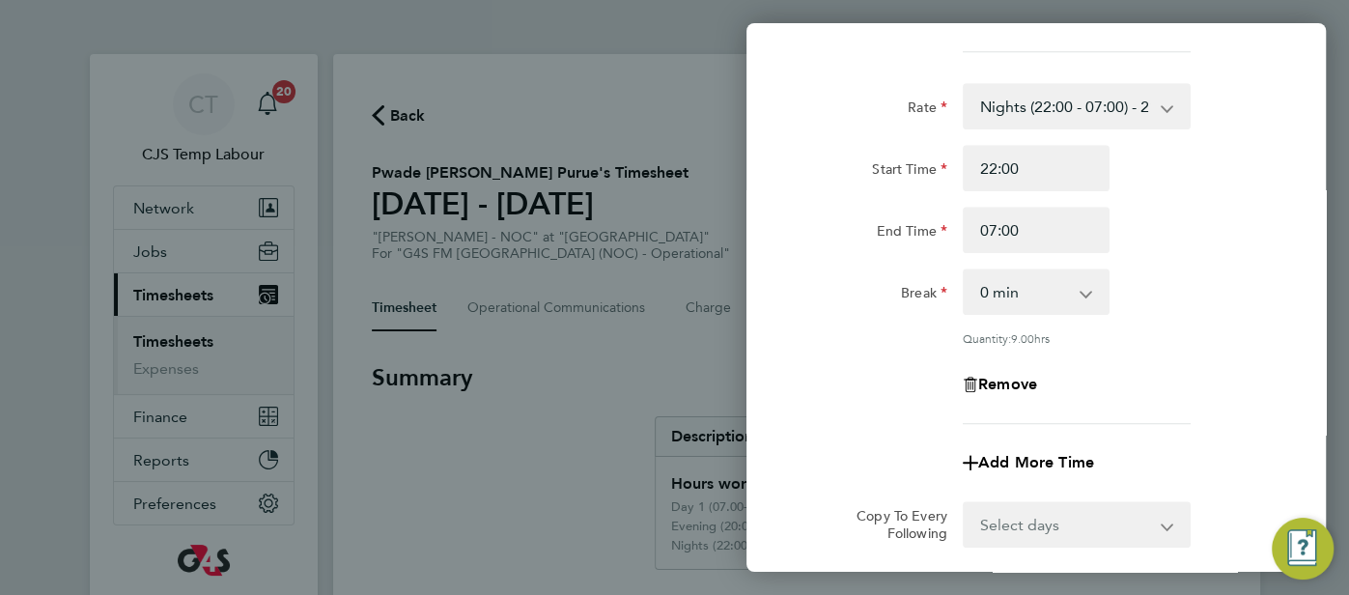
scroll to position [1016, 0]
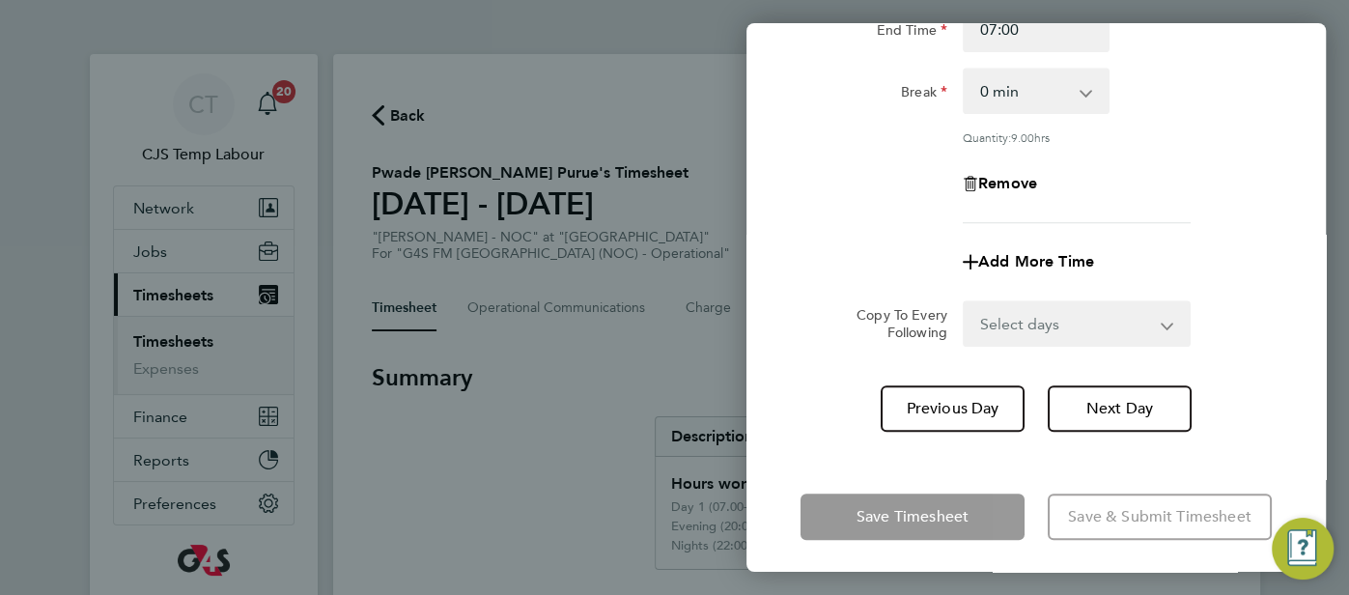
click at [1170, 325] on app-icon-cross-button at bounding box center [1178, 323] width 23 height 42
click at [1163, 323] on select "Select days Day Weekend (Sat-Sun) Friday Saturday Sunday" at bounding box center [1066, 323] width 203 height 42
select select "DAY"
click at [965, 302] on select "Select days Day Weekend (Sat-Sun) Friday Saturday Sunday" at bounding box center [1066, 323] width 203 height 42
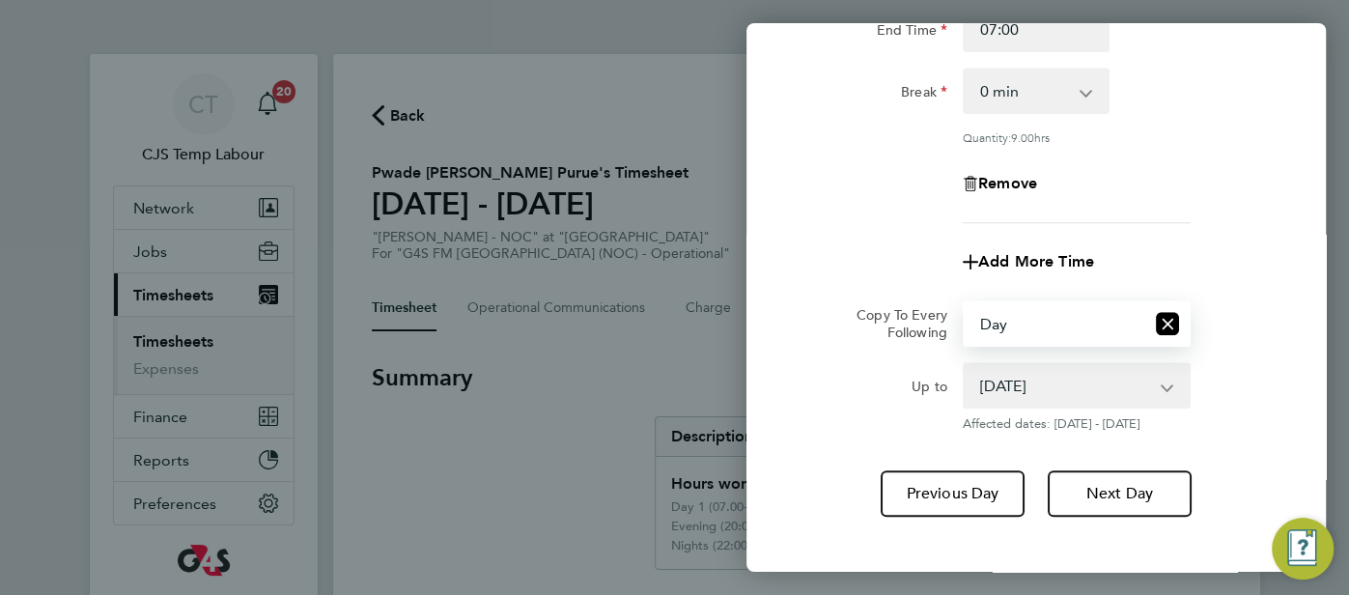
click at [1163, 384] on select "26 Sep 2025 27 Sep 2025 28 Sep 2025" at bounding box center [1065, 385] width 201 height 42
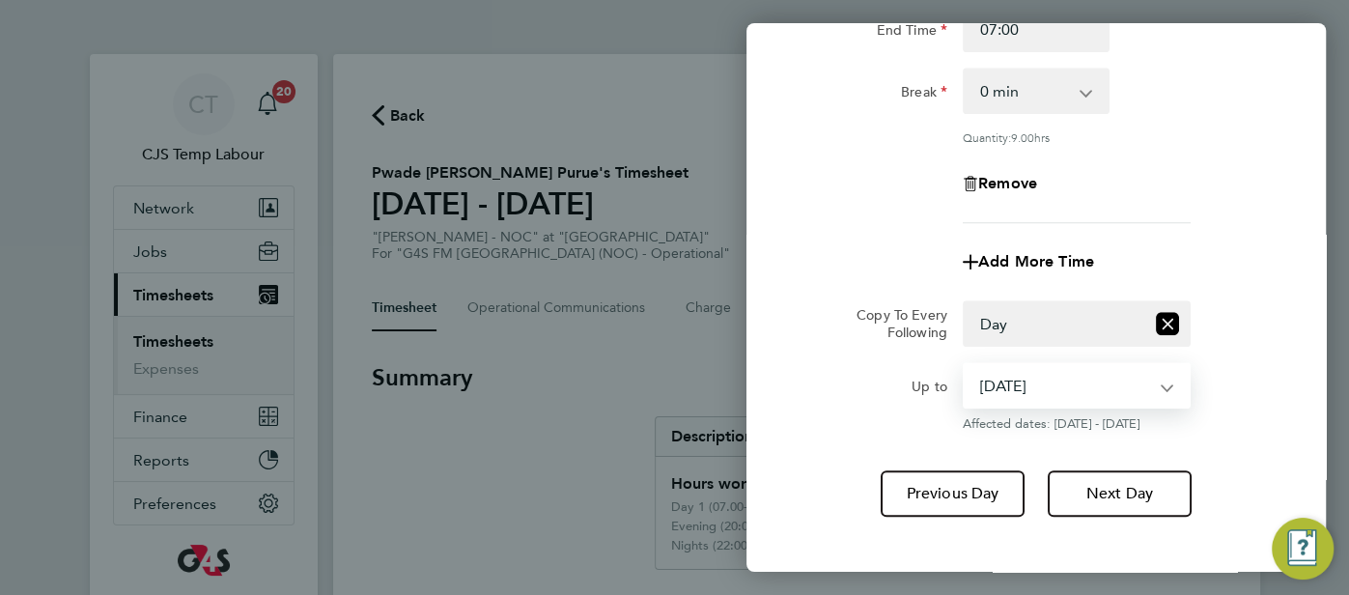
select select "2025-09-26"
click at [965, 364] on select "26 Sep 2025 27 Sep 2025 28 Sep 2025" at bounding box center [1065, 385] width 201 height 42
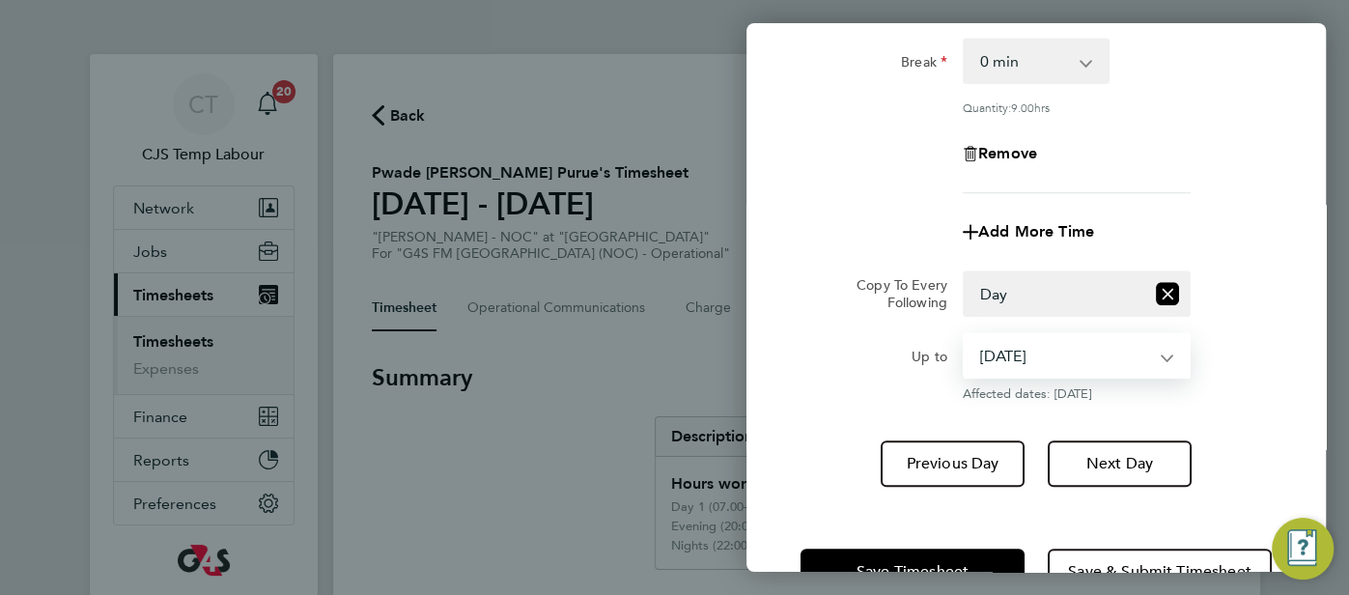
scroll to position [1101, 0]
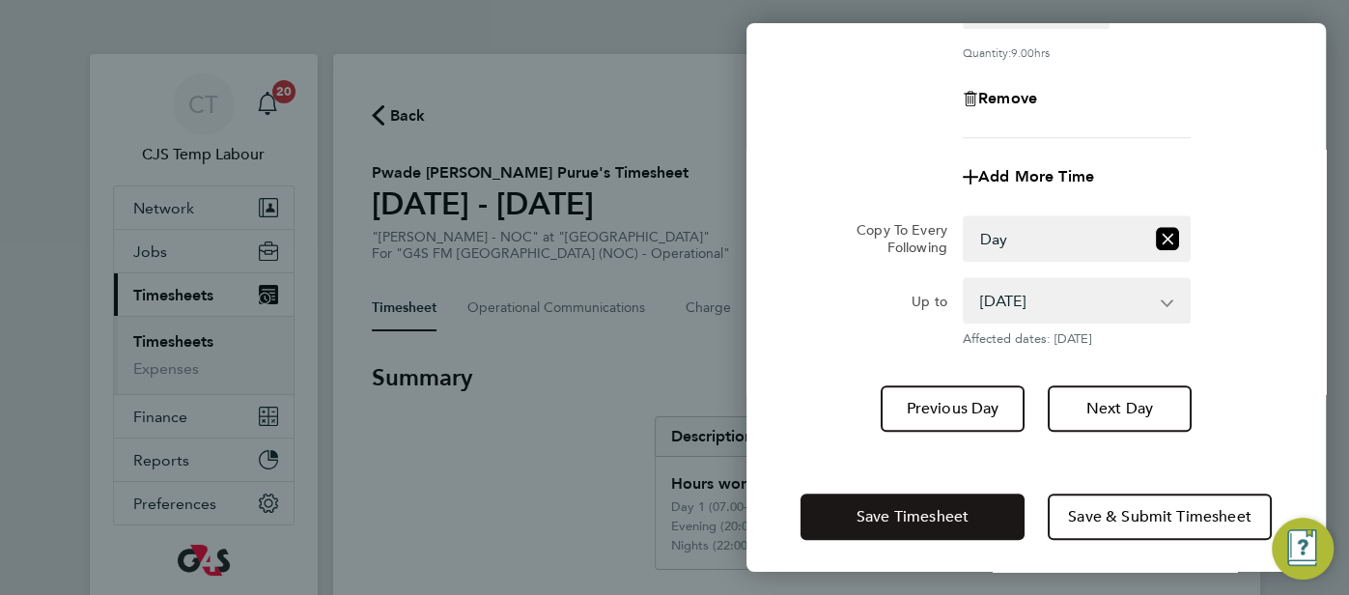
click at [938, 508] on span "Save Timesheet" at bounding box center [912, 516] width 112 height 19
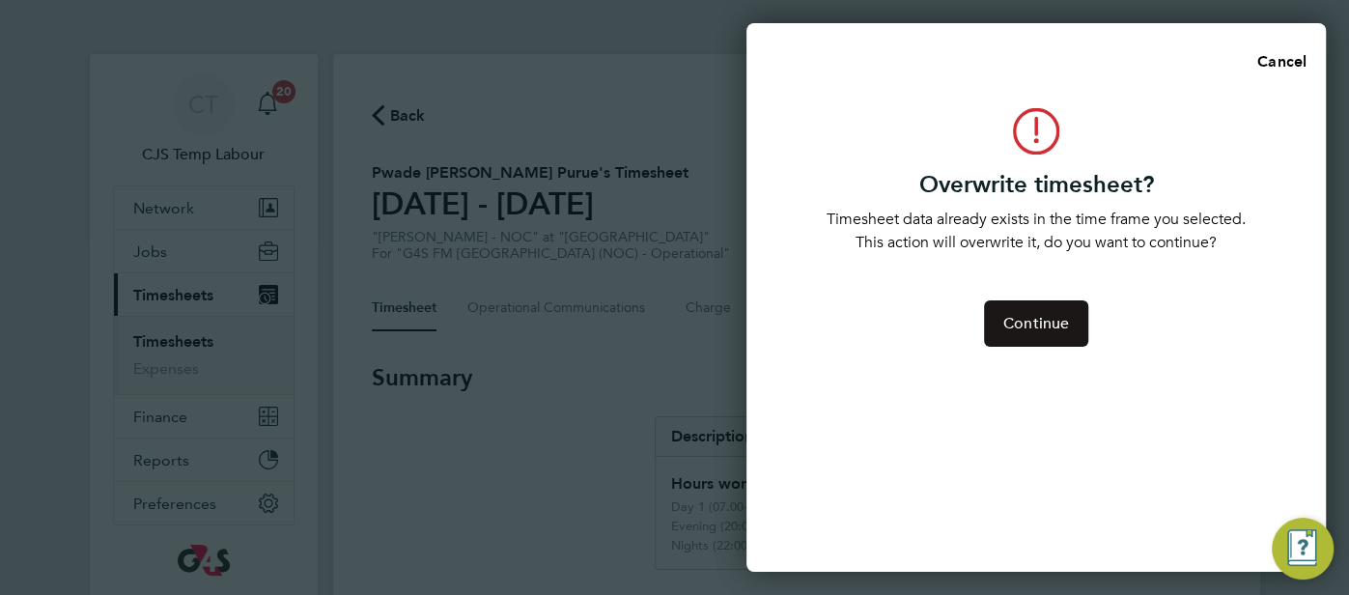
click at [1047, 323] on span "Continue" at bounding box center [1036, 323] width 66 height 19
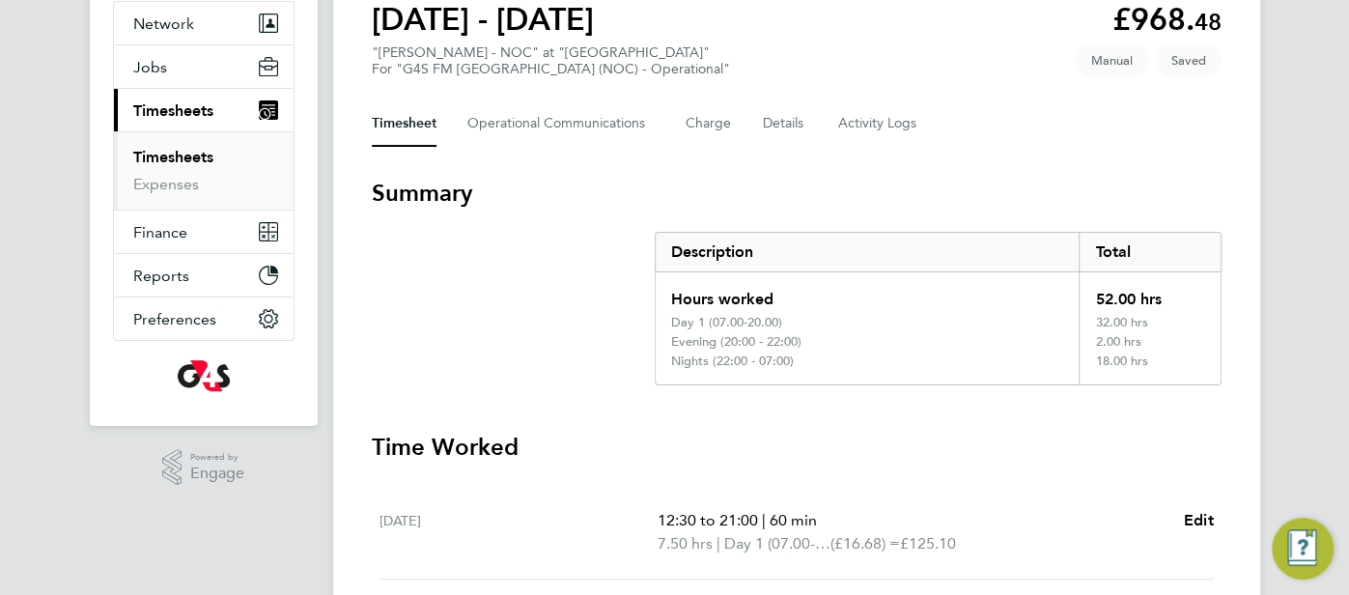
scroll to position [61, 0]
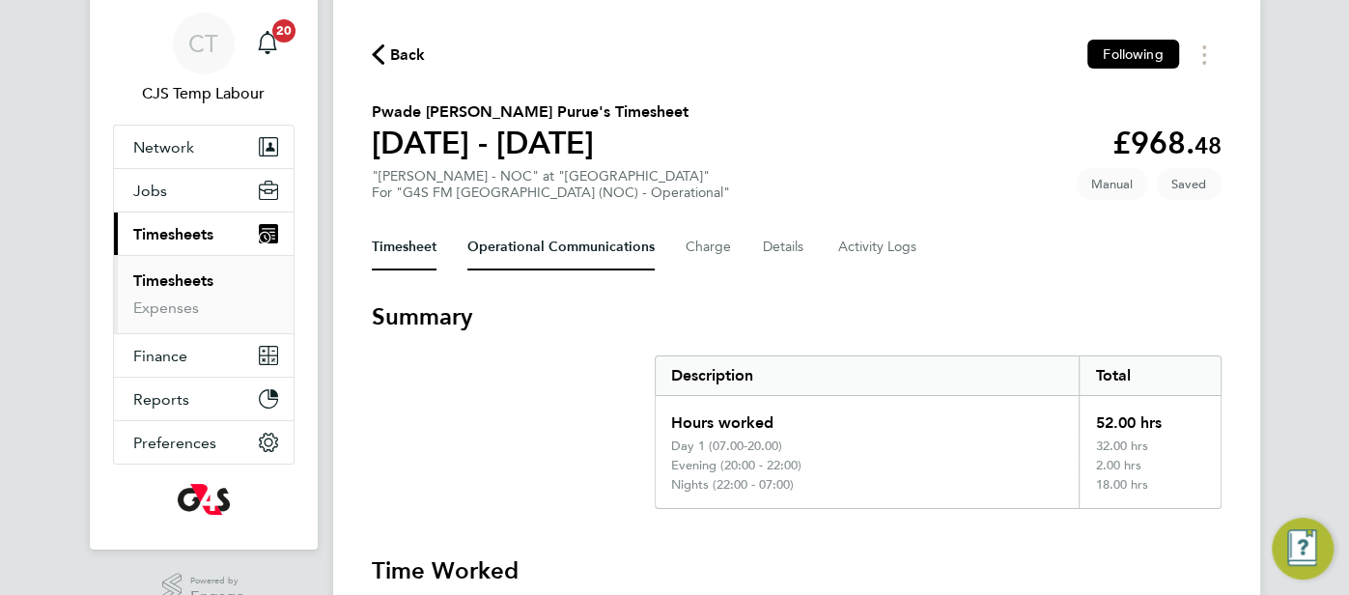
click at [570, 255] on Communications-tab "Operational Communications" at bounding box center [560, 247] width 187 height 46
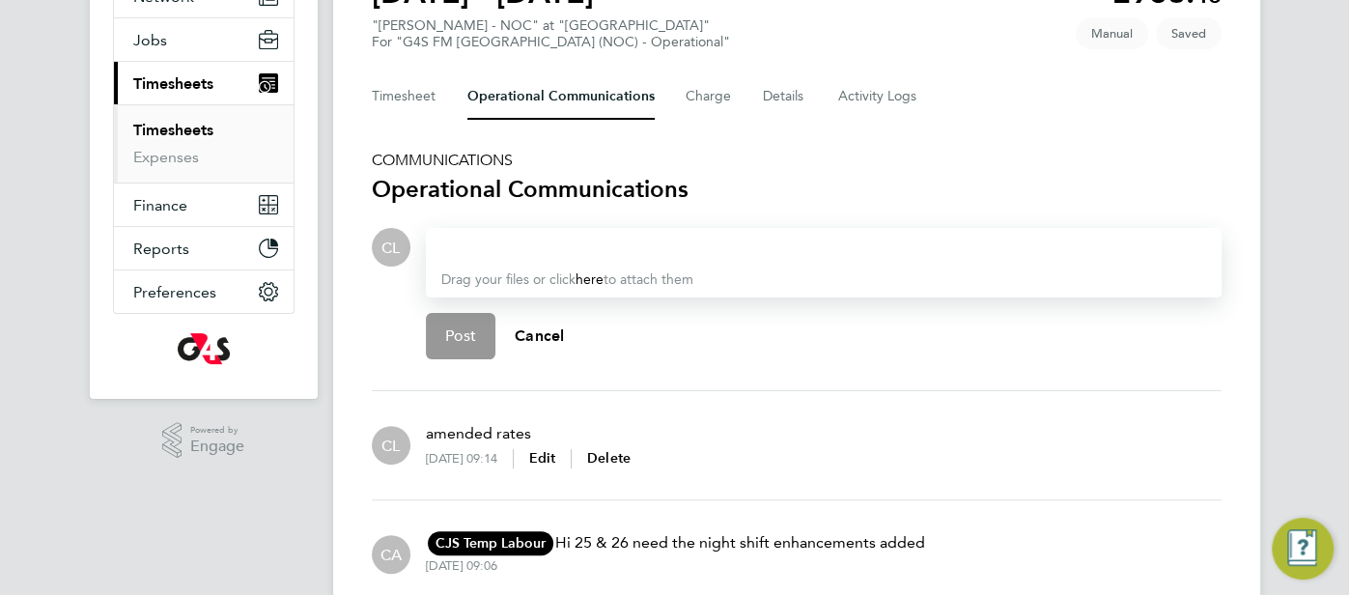
scroll to position [295, 0]
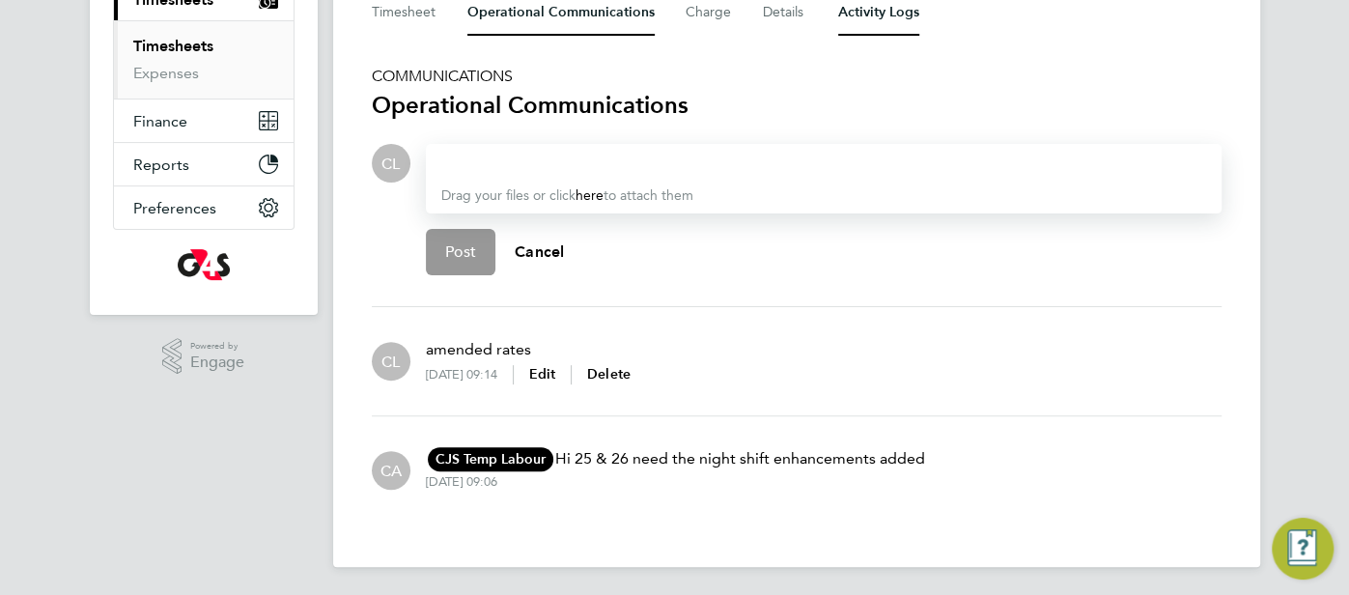
click at [879, 13] on Logs-tab "Activity Logs" at bounding box center [878, 12] width 81 height 46
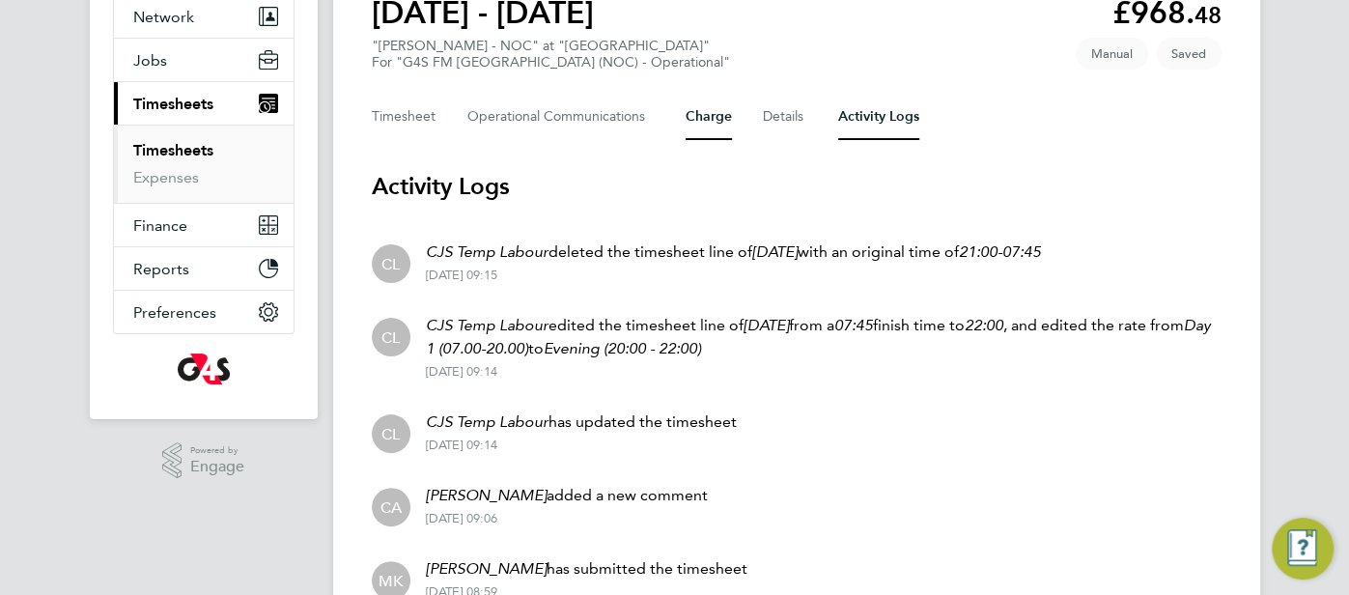
scroll to position [61, 0]
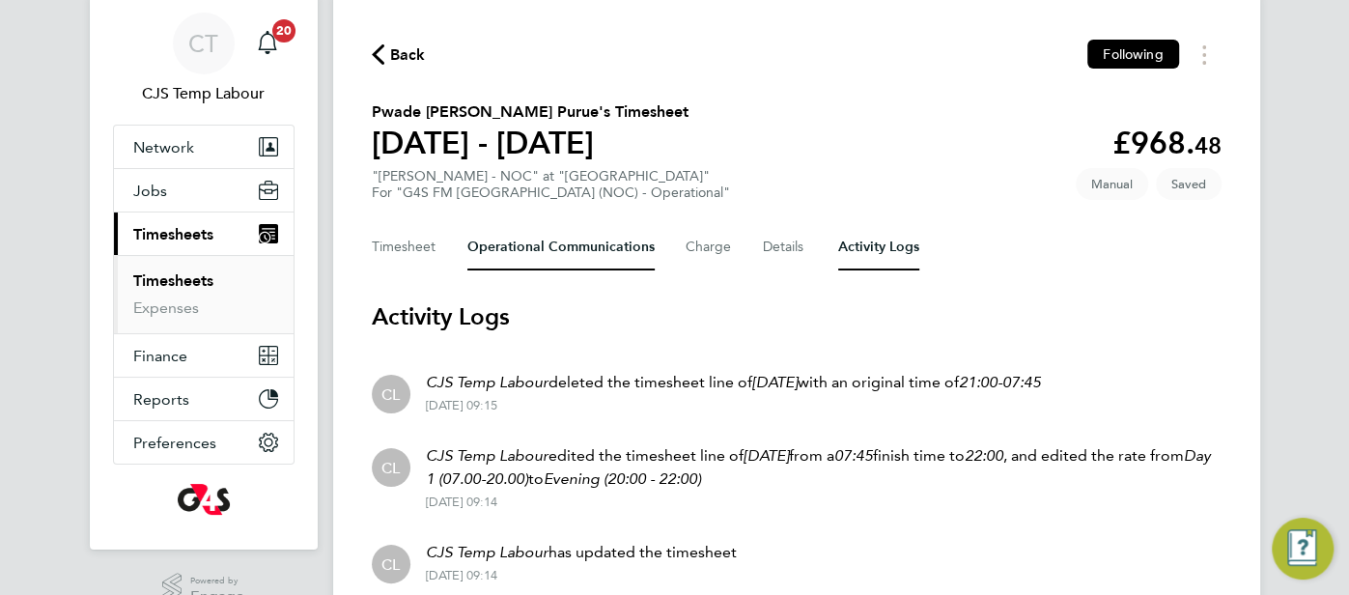
click at [529, 250] on Communications-tab "Operational Communications" at bounding box center [560, 247] width 187 height 46
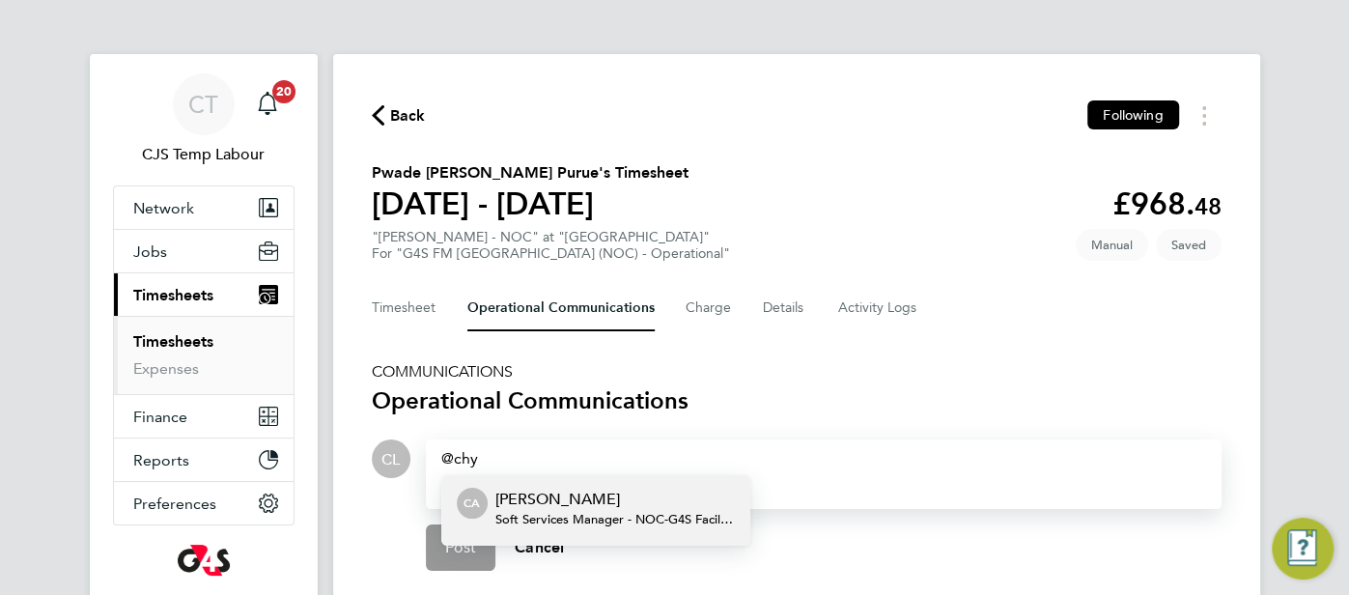
click at [609, 503] on p "[PERSON_NAME]" at bounding box center [614, 499] width 239 height 23
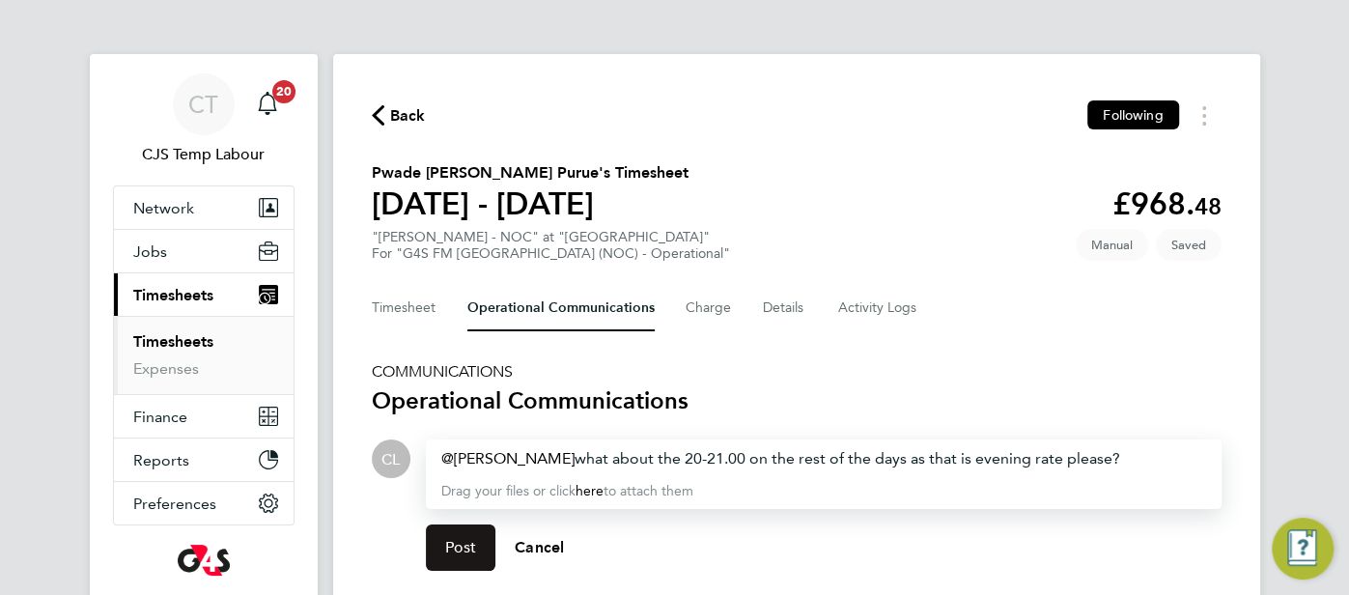
click at [461, 550] on span "Post" at bounding box center [461, 547] width 32 height 19
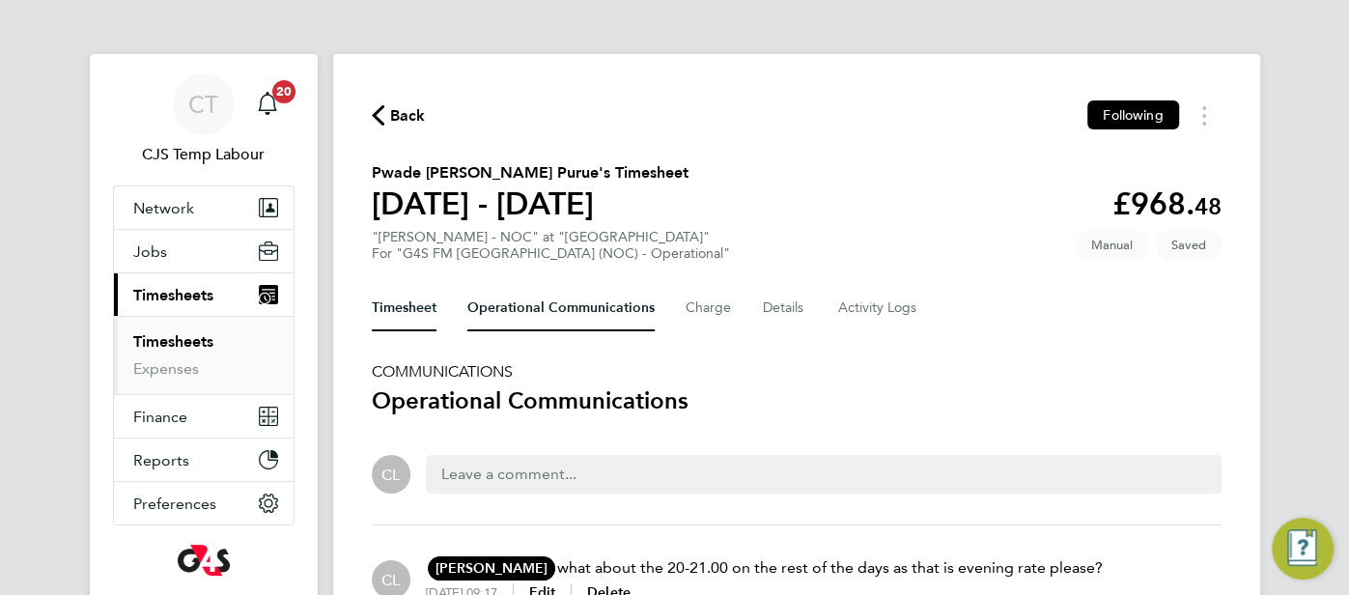
click at [406, 304] on button "Timesheet" at bounding box center [404, 308] width 65 height 46
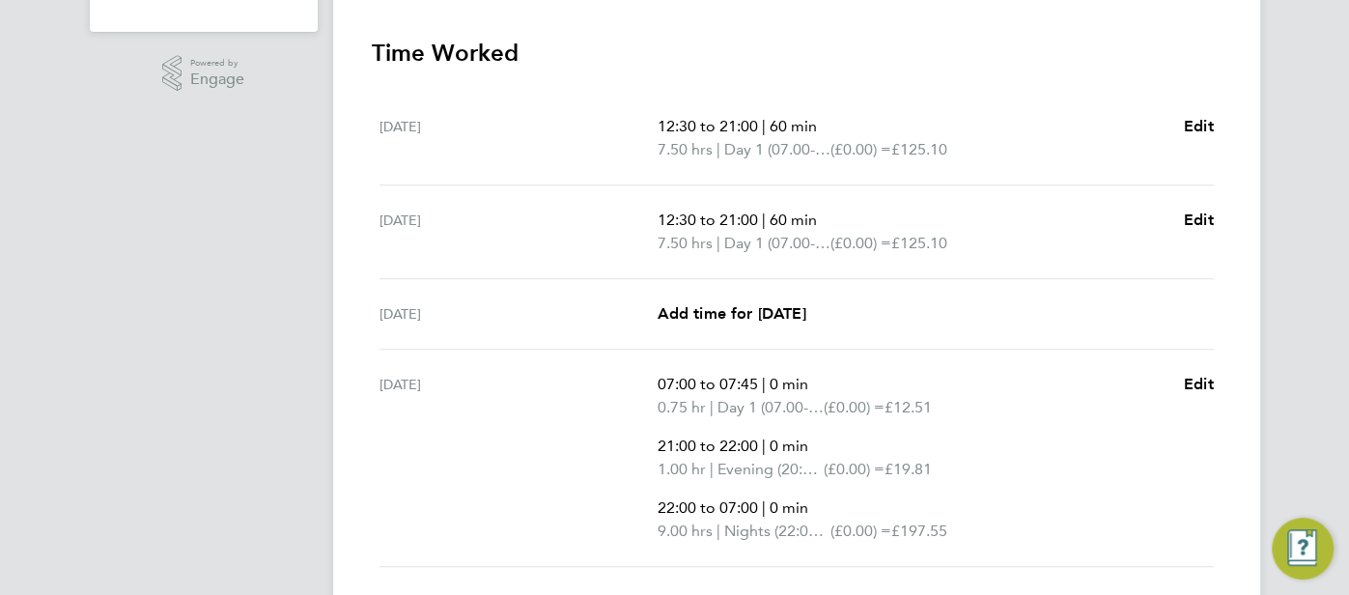
scroll to position [130, 0]
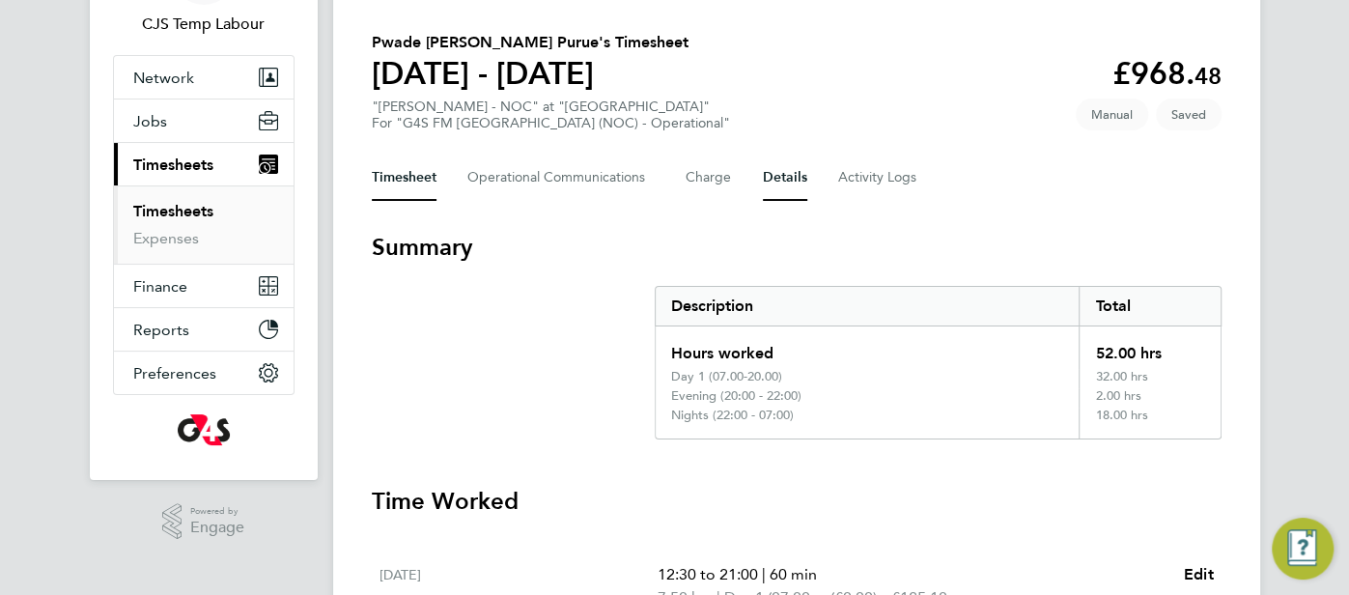
click at [777, 183] on button "Details" at bounding box center [785, 177] width 44 height 46
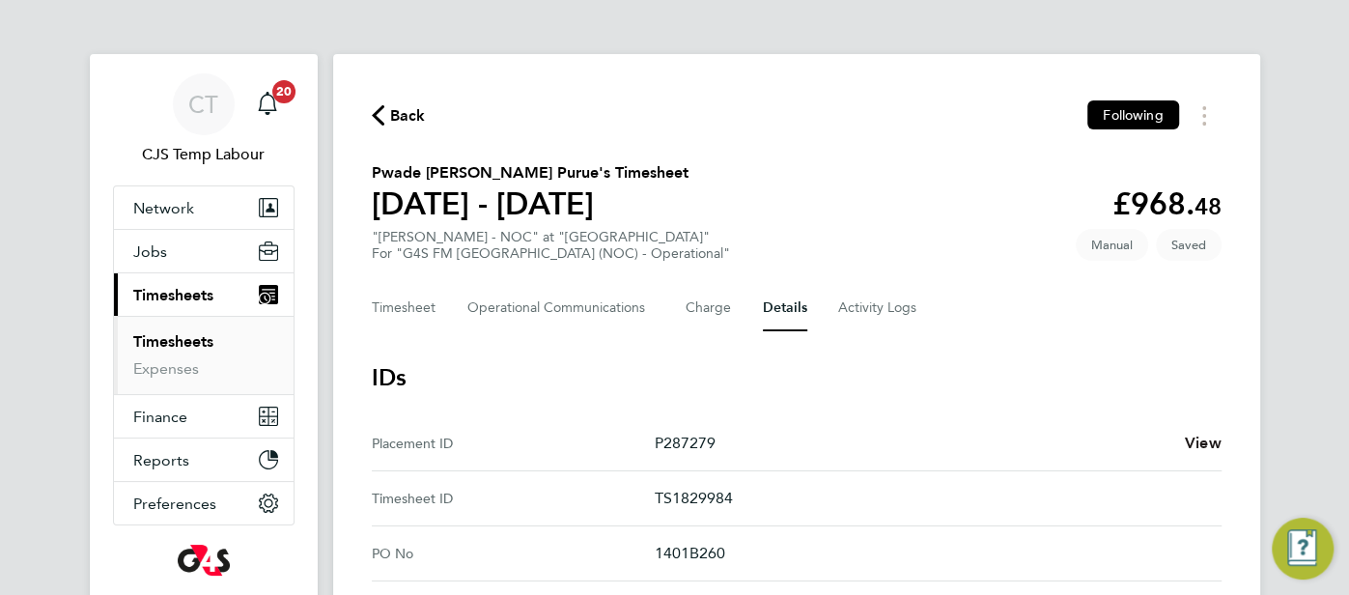
click at [1190, 434] on span "View" at bounding box center [1203, 443] width 37 height 18
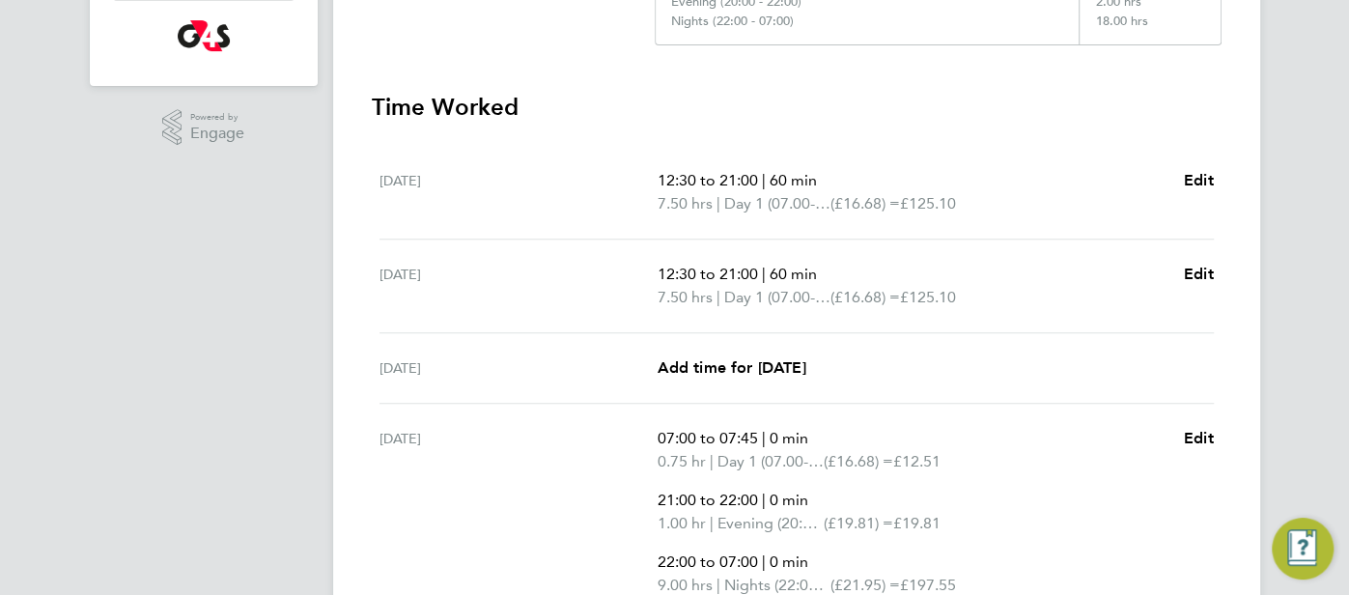
scroll to position [517, 0]
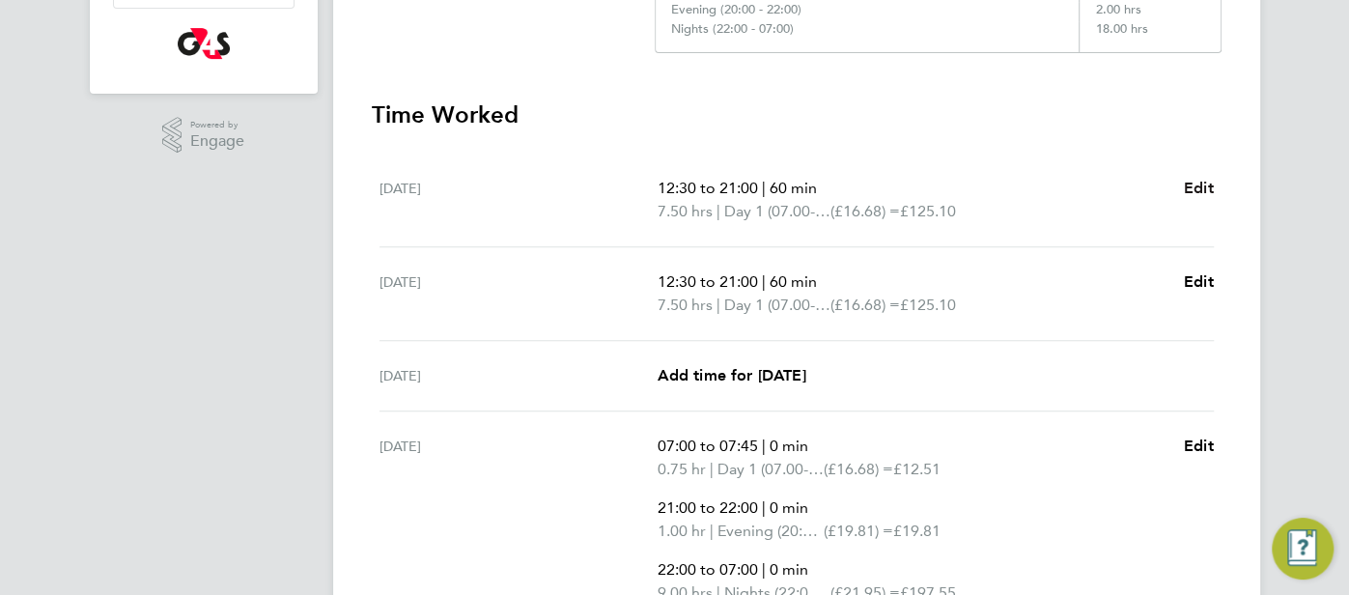
click at [1197, 186] on span "Edit" at bounding box center [1199, 188] width 30 height 18
select select "60"
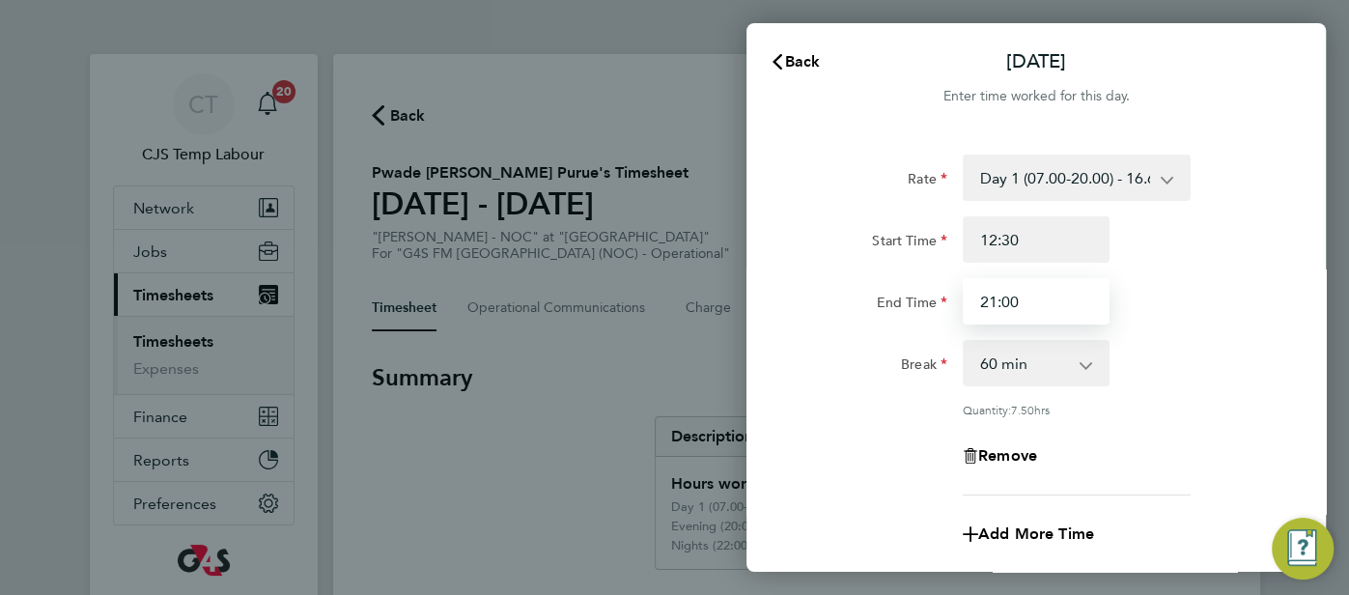
click at [1032, 303] on input "21:00" at bounding box center [1036, 301] width 147 height 46
type input "20:00"
click at [1123, 362] on div "Break 0 min 15 min 30 min 45 min 60 min 75 min 90 min" at bounding box center [1036, 363] width 487 height 46
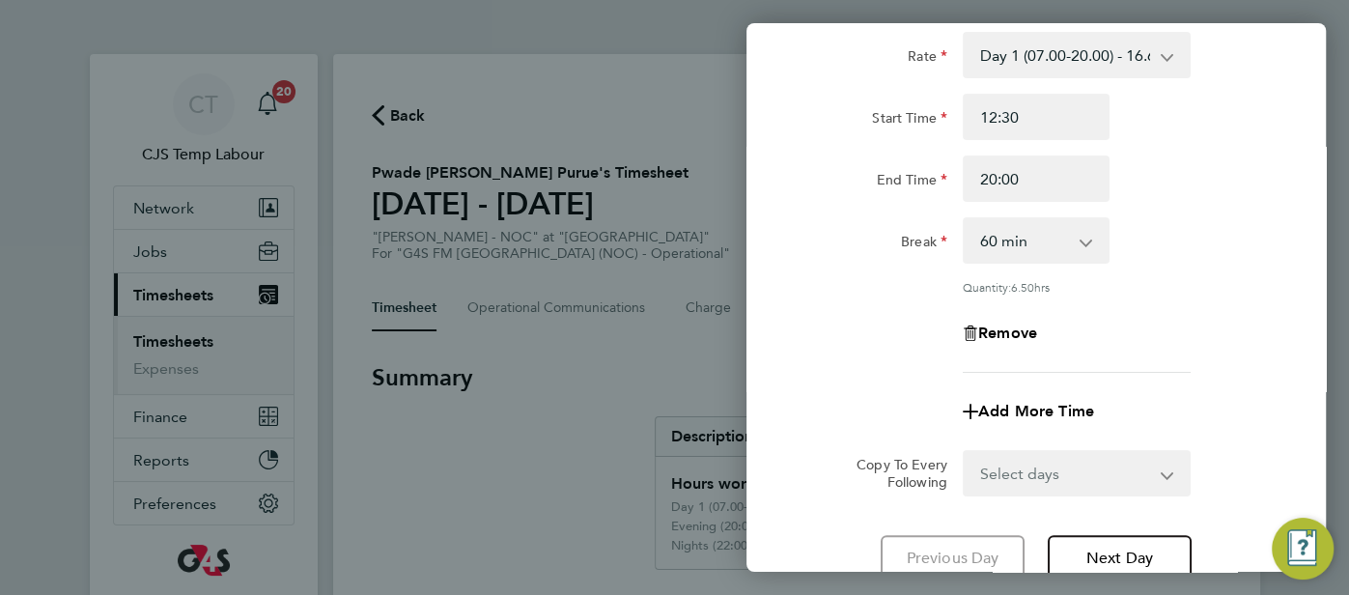
scroll to position [124, 0]
click at [1069, 407] on span "Add More Time" at bounding box center [1036, 410] width 116 height 18
select select "null"
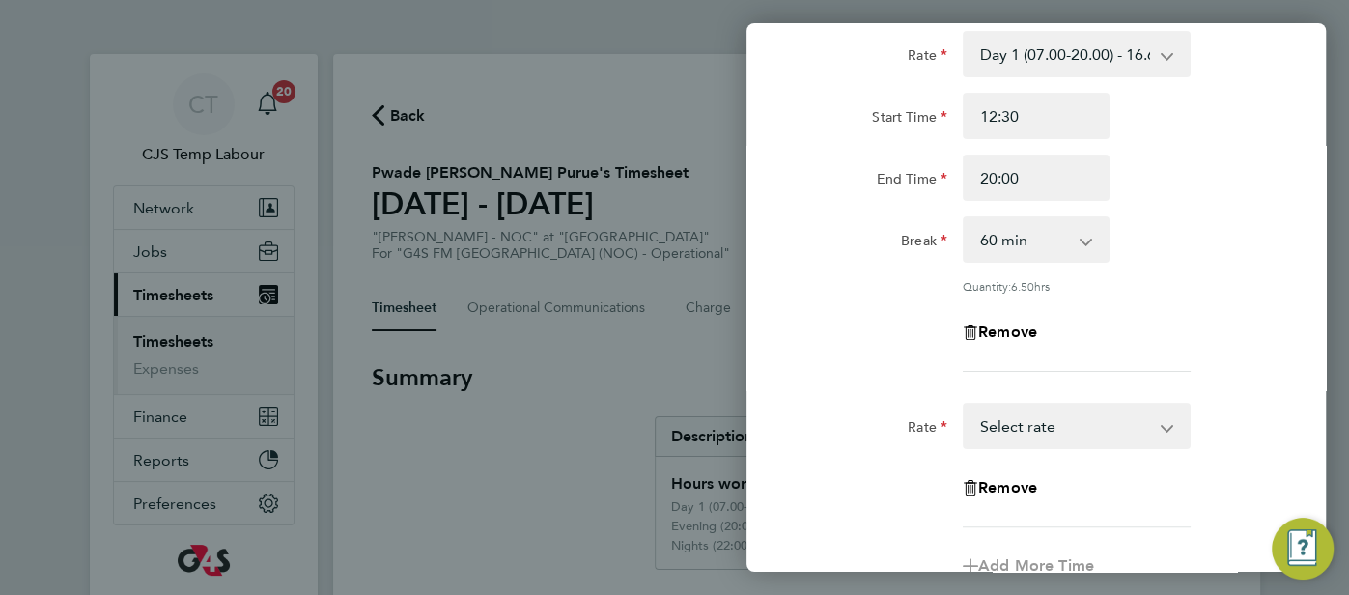
click at [1166, 434] on app-icon-cross-button at bounding box center [1176, 426] width 23 height 42
click at [1157, 418] on select "Day 1 (07.00-20.00) - 16.68 Bank Holiday - 33.36 Evening (20:00 - 22:00) - 19.8…" at bounding box center [1065, 426] width 201 height 42
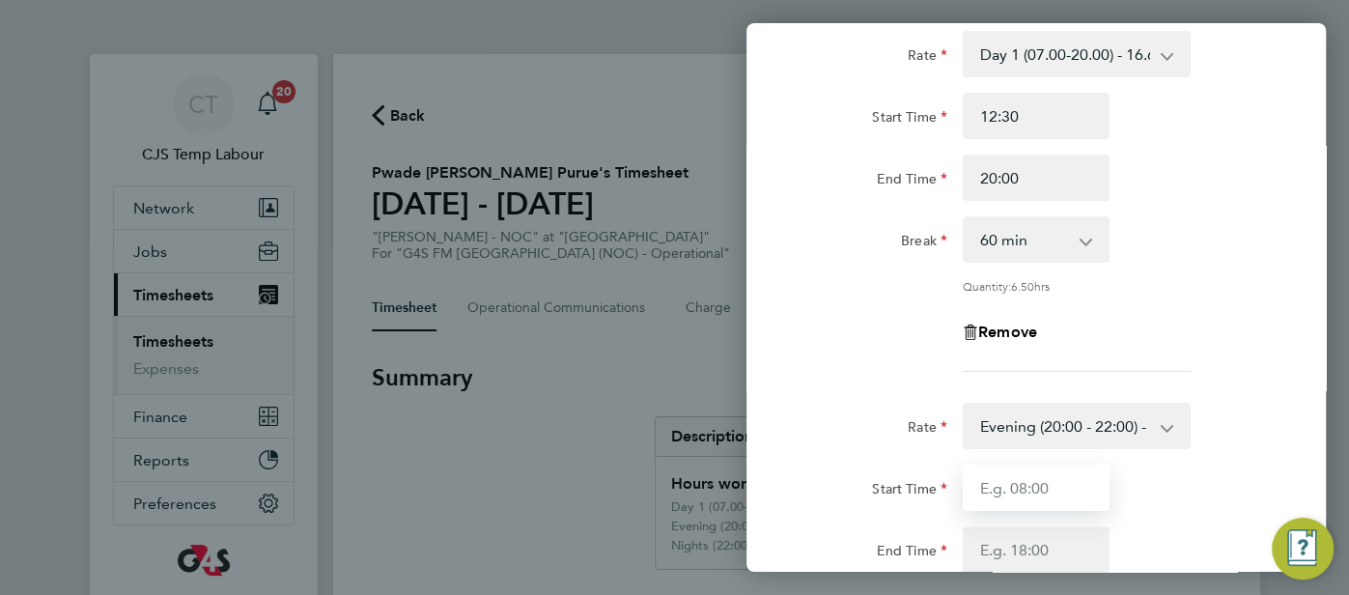
click at [1049, 479] on input "Start Time" at bounding box center [1036, 487] width 147 height 46
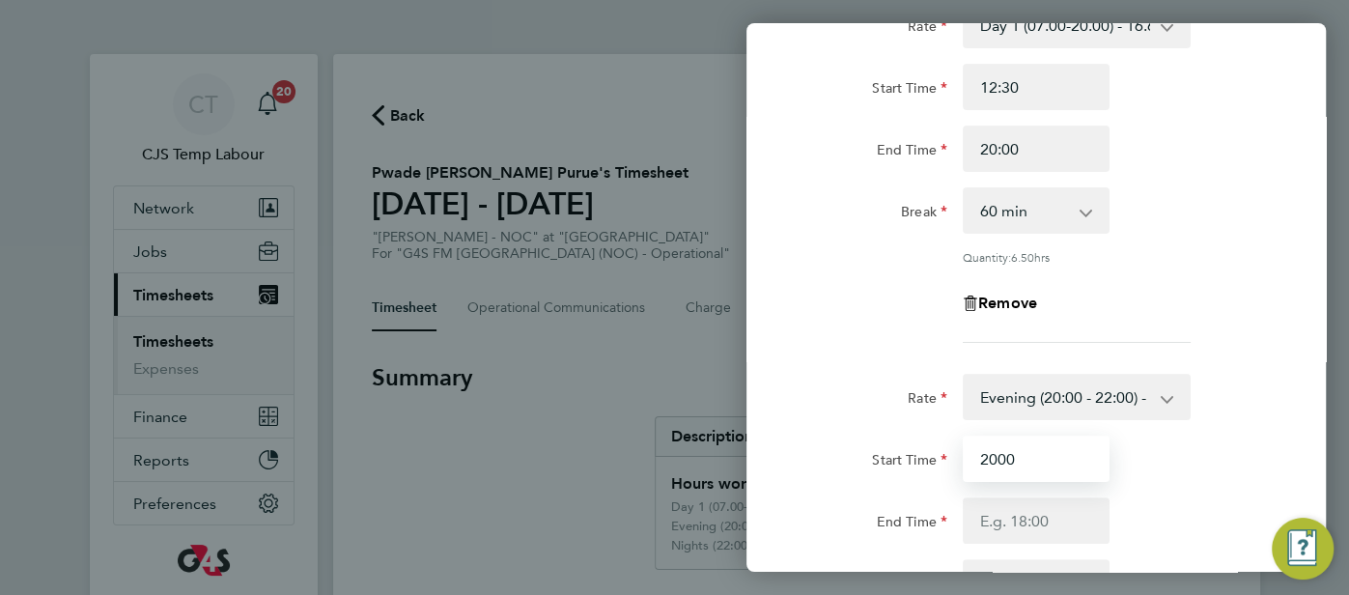
scroll to position [154, 0]
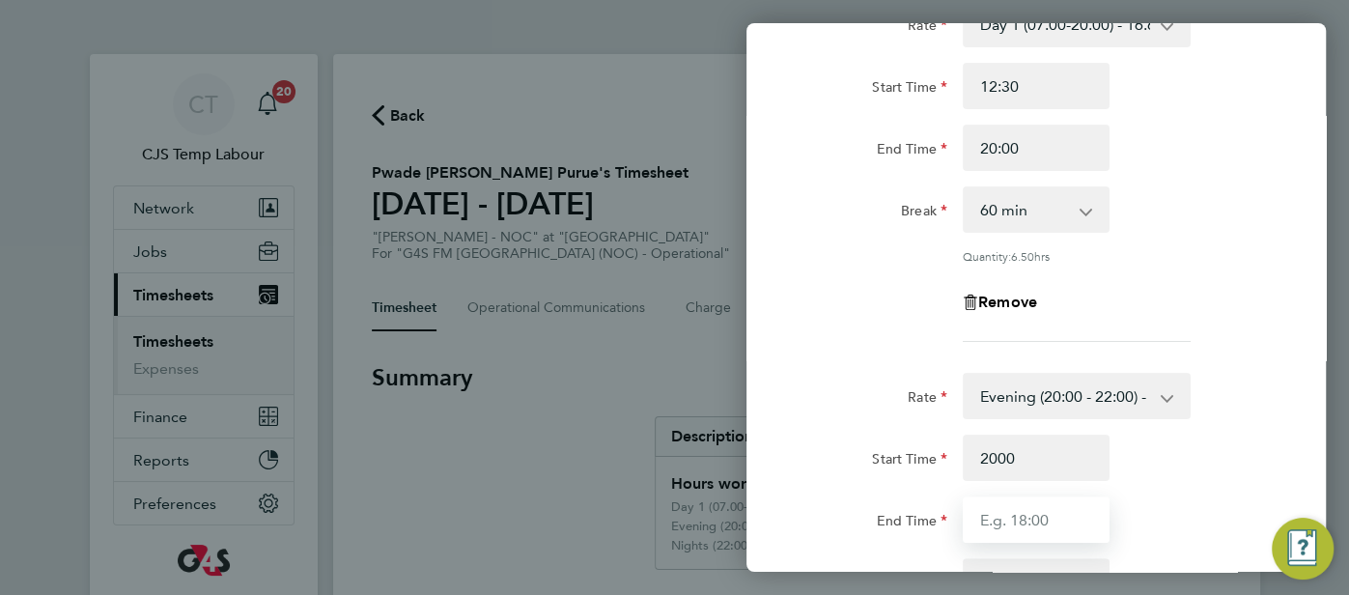
type input "20:00"
click at [1037, 516] on input "End Time" at bounding box center [1036, 519] width 147 height 46
type input "21:00"
click at [1139, 507] on div "End Time 21:00" at bounding box center [1036, 519] width 487 height 46
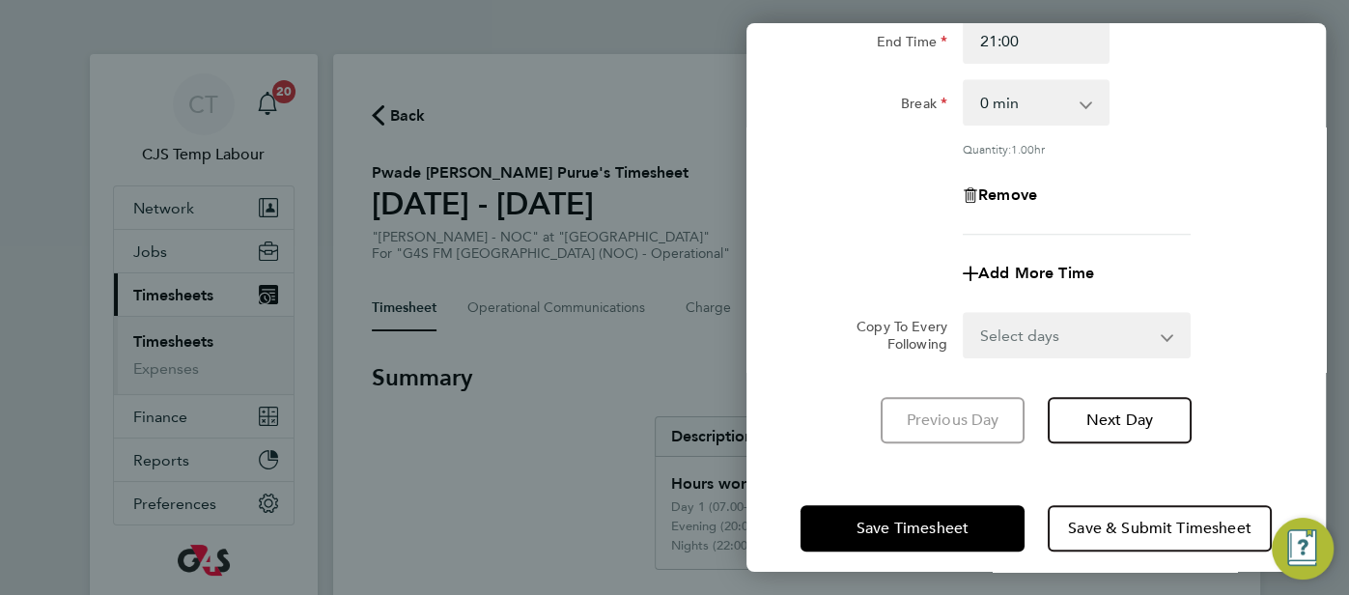
scroll to position [634, 0]
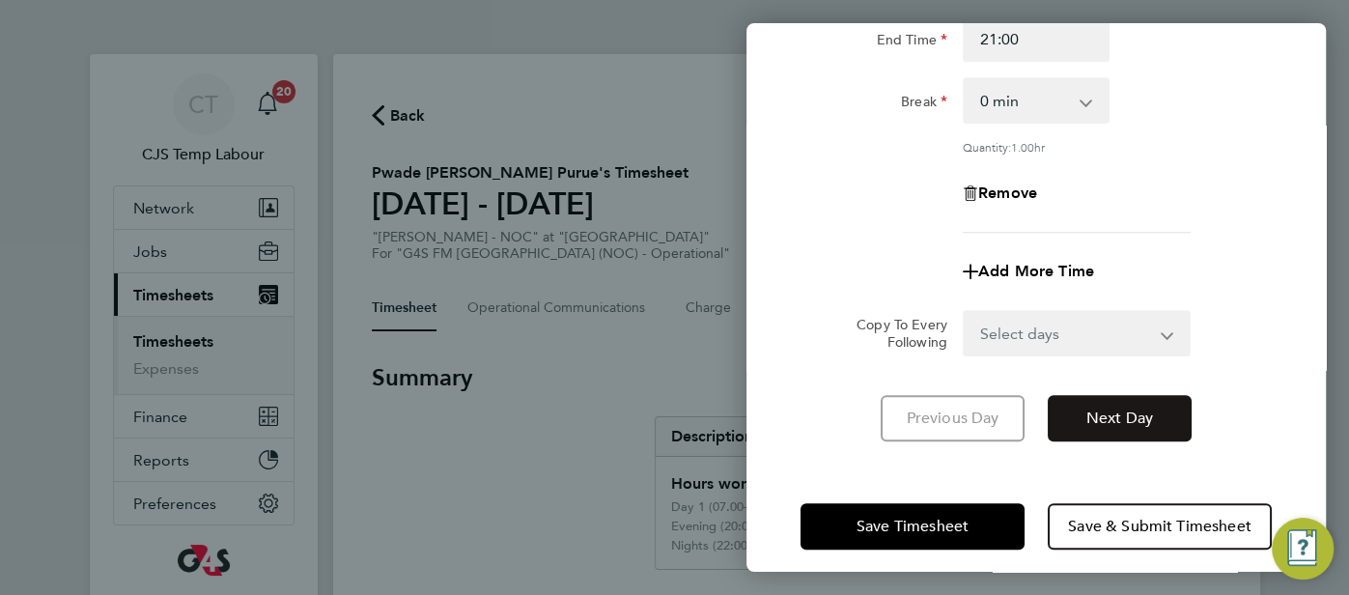
click at [1155, 414] on button "Next Day" at bounding box center [1120, 418] width 144 height 46
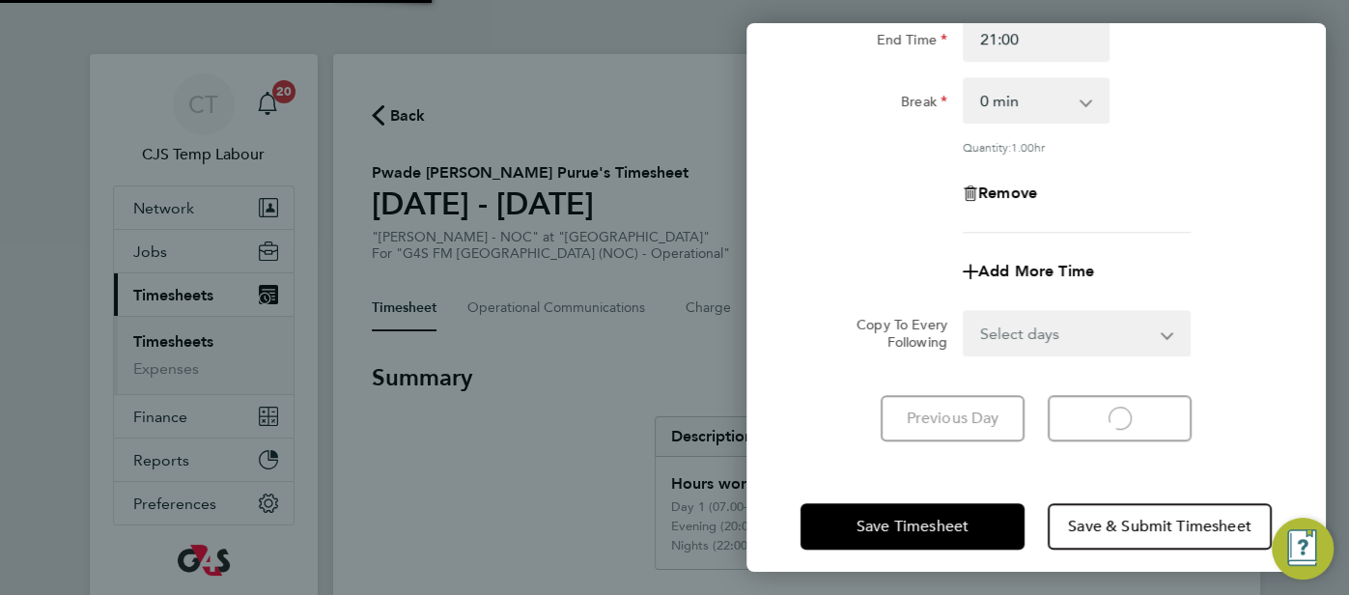
select select "60"
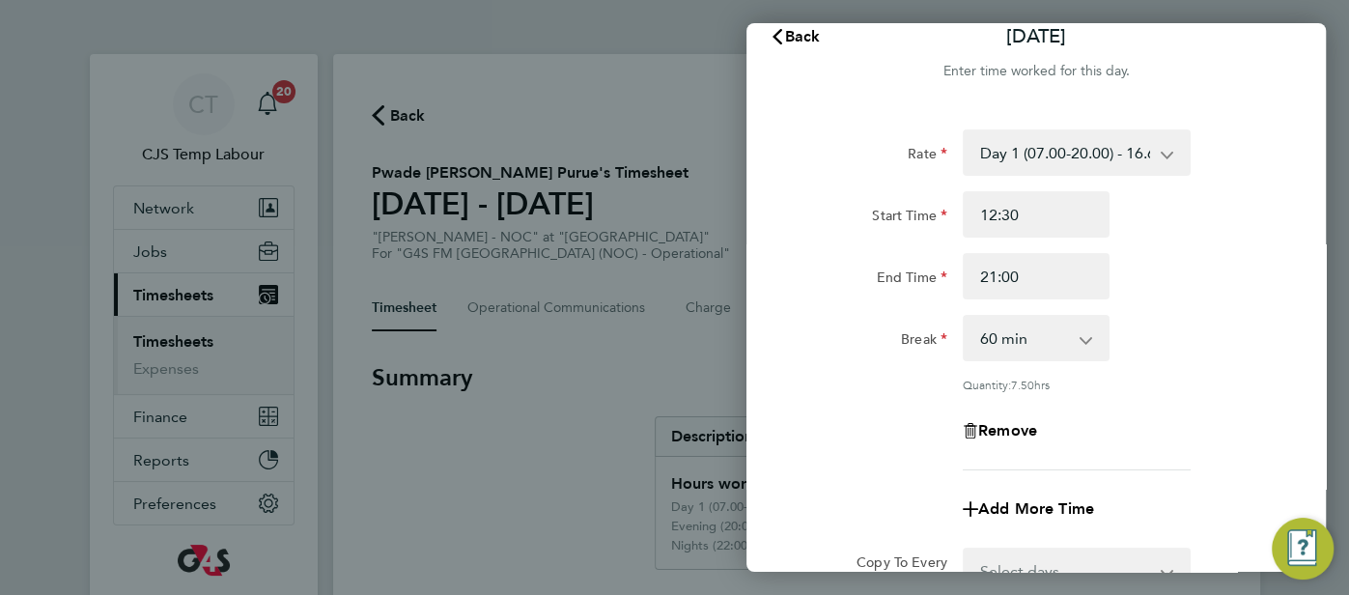
scroll to position [12, 0]
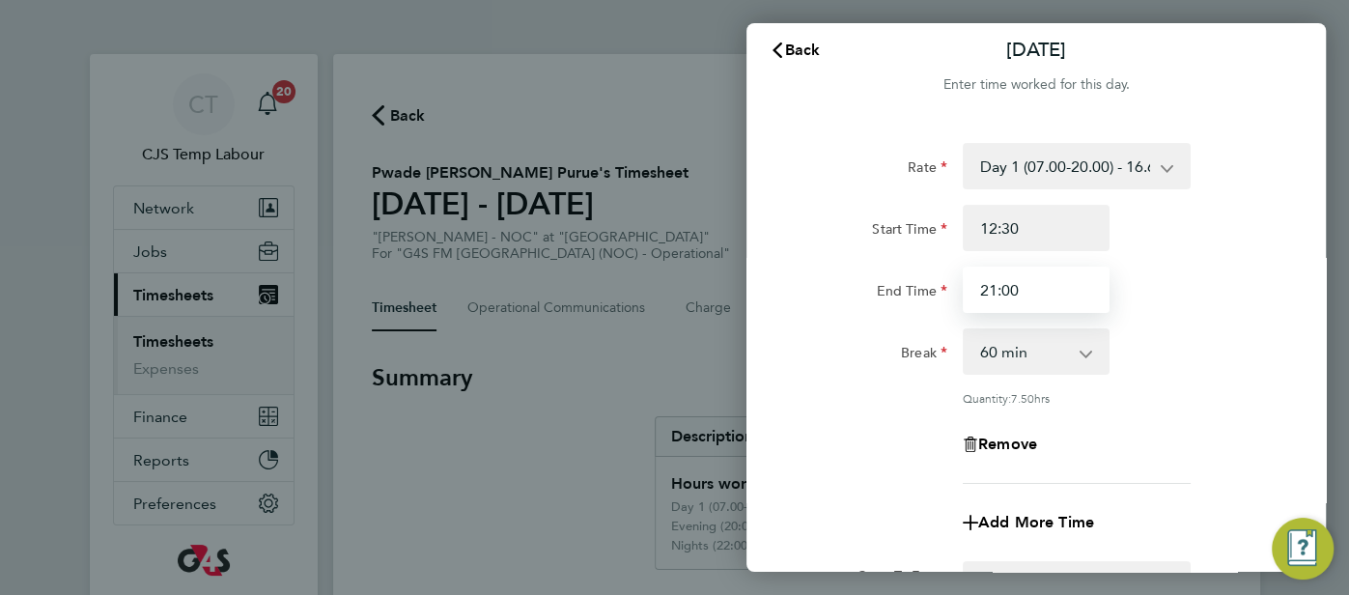
click at [996, 299] on input "21:00" at bounding box center [1036, 290] width 147 height 46
type input "20:00"
click at [1197, 391] on div "Quantity: 6.50 hrs" at bounding box center [1076, 397] width 243 height 15
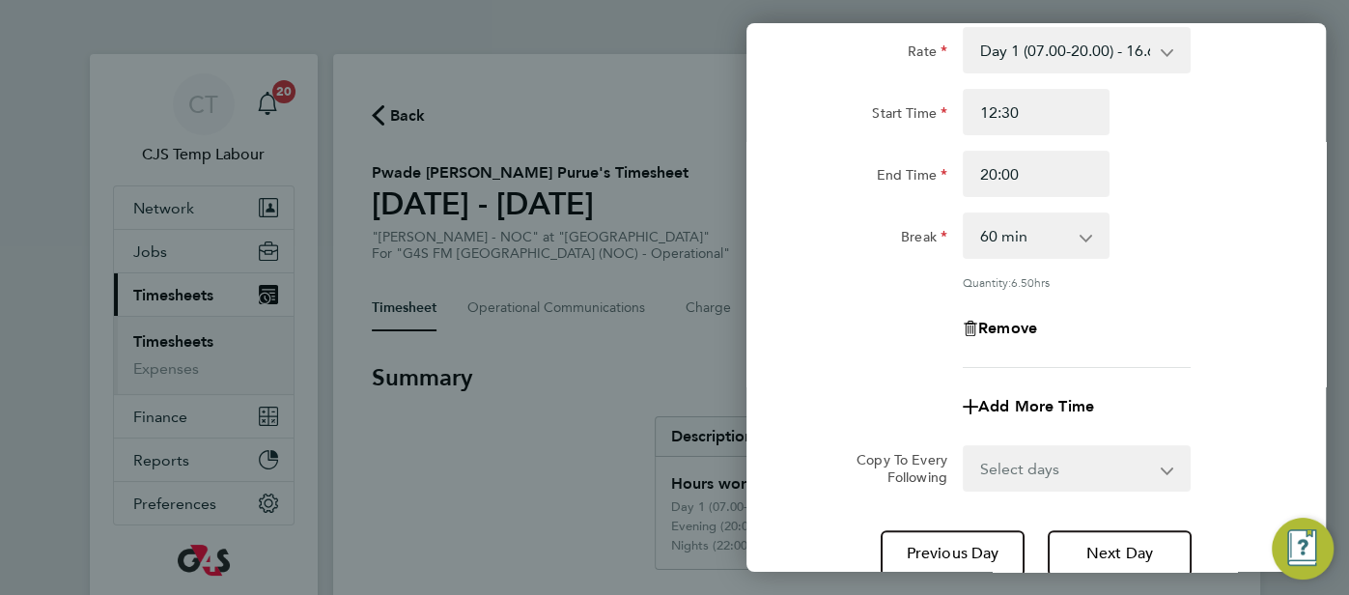
scroll to position [128, 0]
click at [1070, 396] on span "Add More Time" at bounding box center [1036, 405] width 116 height 18
select select "null"
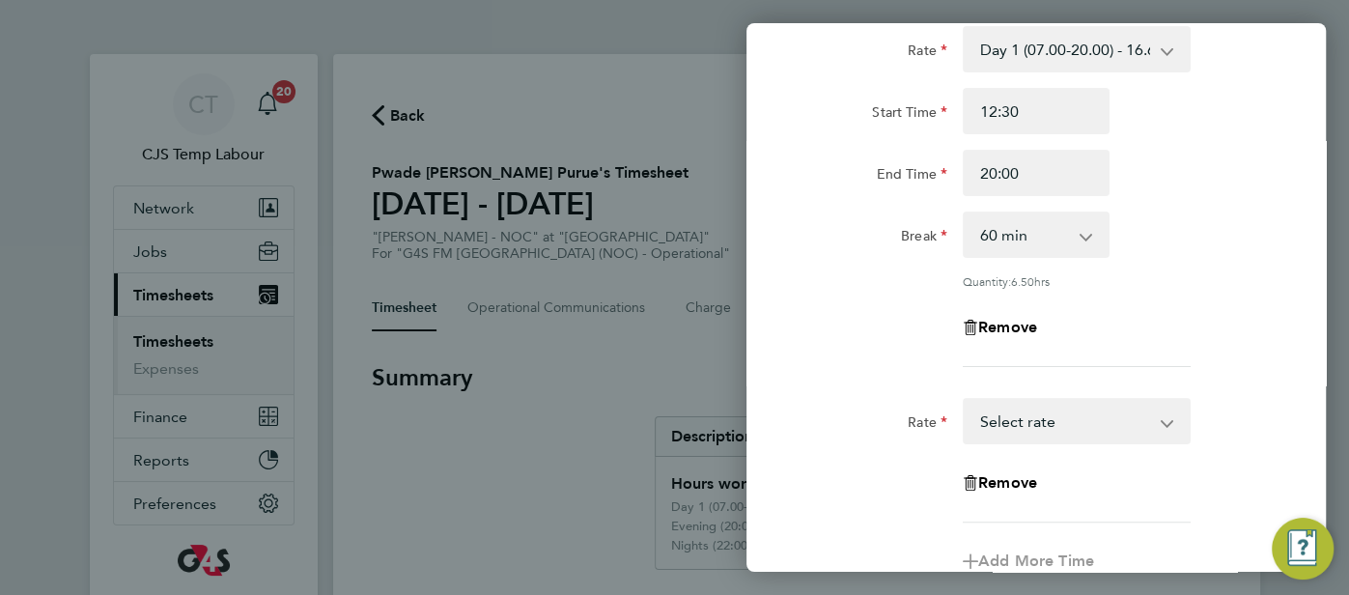
click at [1156, 419] on select "Day 1 (07.00-20.00) - 16.68 Bank Holiday - 33.36 Evening (20:00 - 22:00) - 19.8…" at bounding box center [1065, 421] width 201 height 42
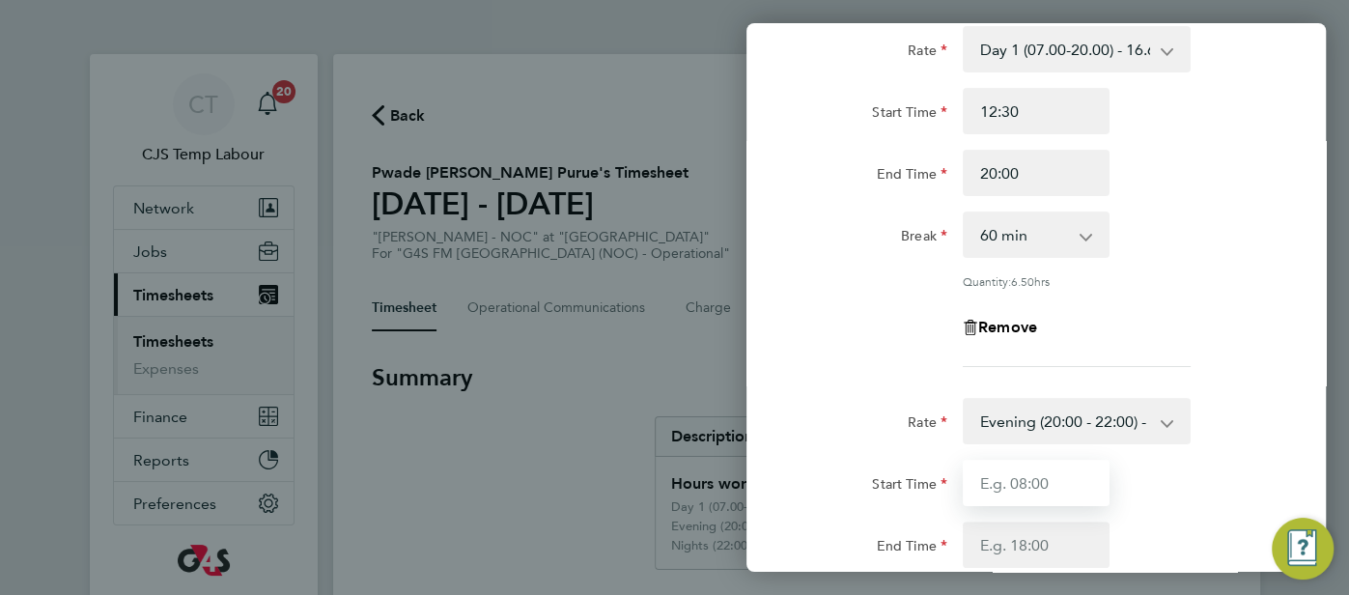
click at [1059, 472] on input "Start Time" at bounding box center [1036, 483] width 147 height 46
type input "20:00"
click at [984, 548] on input "End Time" at bounding box center [1036, 544] width 147 height 46
type input "21:00"
click at [1132, 525] on div "End Time 21:00" at bounding box center [1036, 544] width 487 height 46
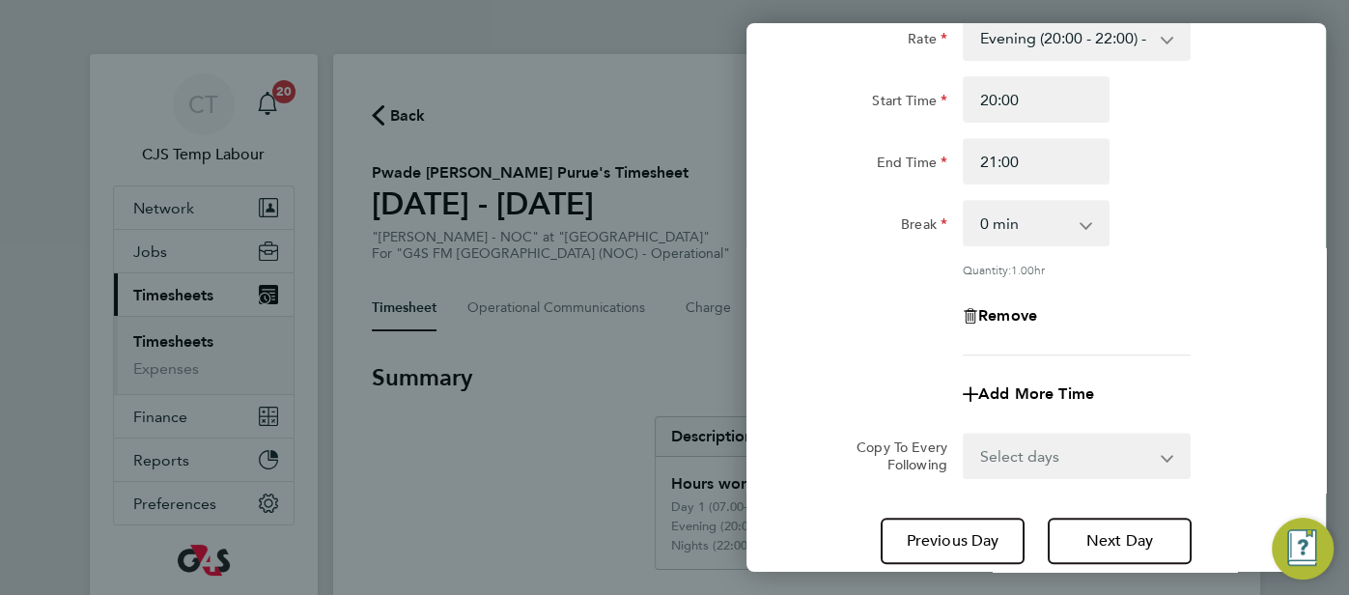
scroll to position [637, 0]
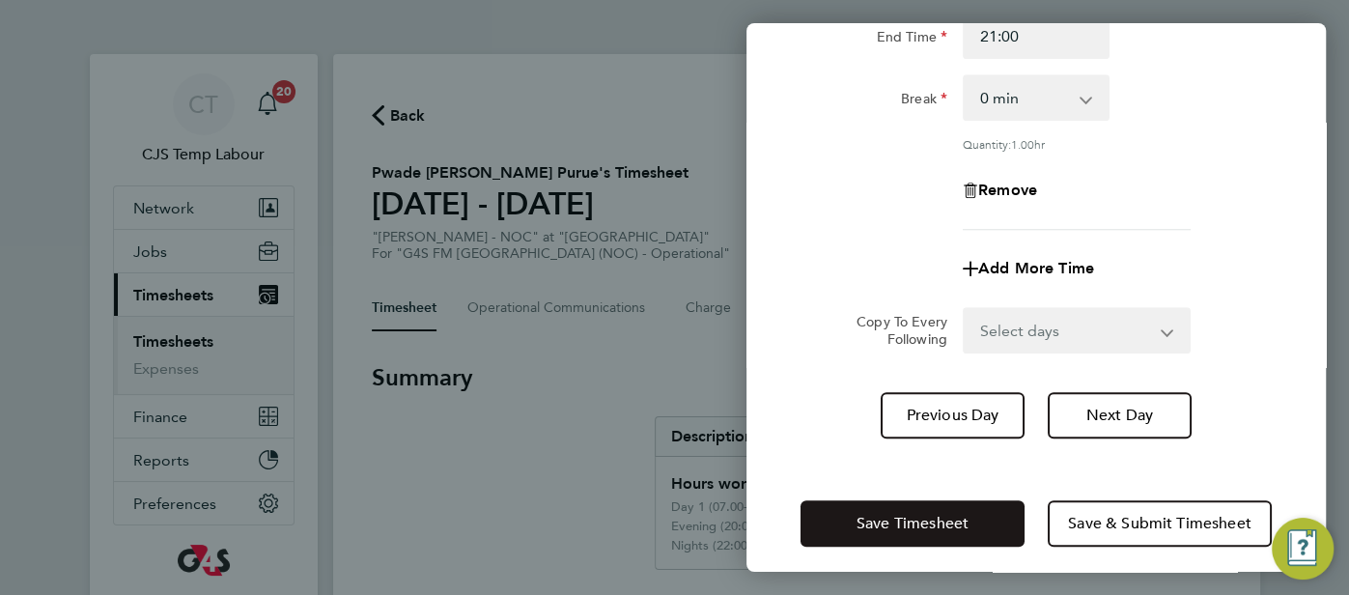
click at [972, 514] on button "Save Timesheet" at bounding box center [912, 523] width 224 height 46
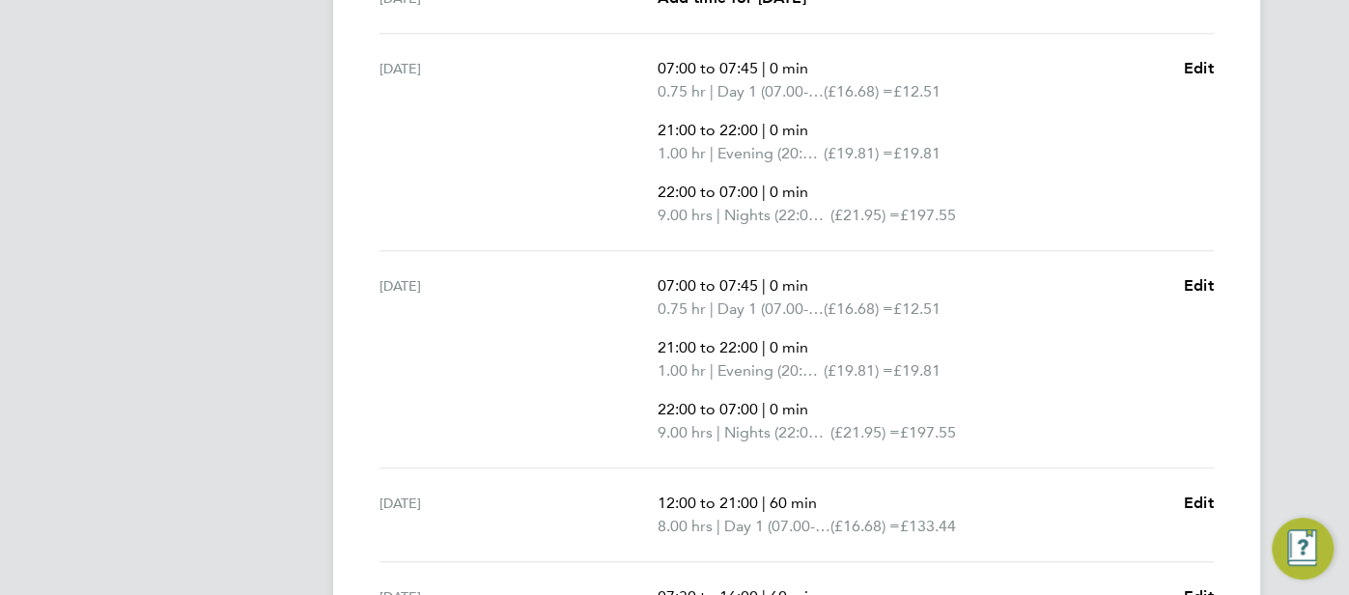
scroll to position [1244, 0]
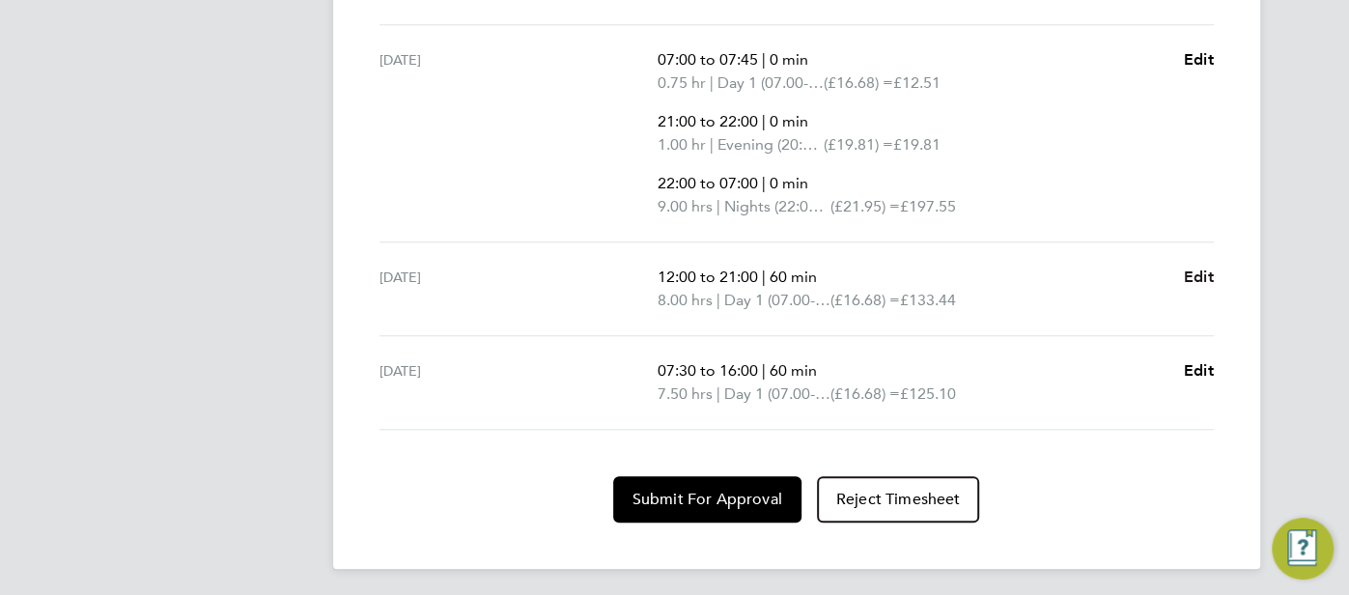
click at [1204, 269] on span "Edit" at bounding box center [1199, 276] width 30 height 18
select select "60"
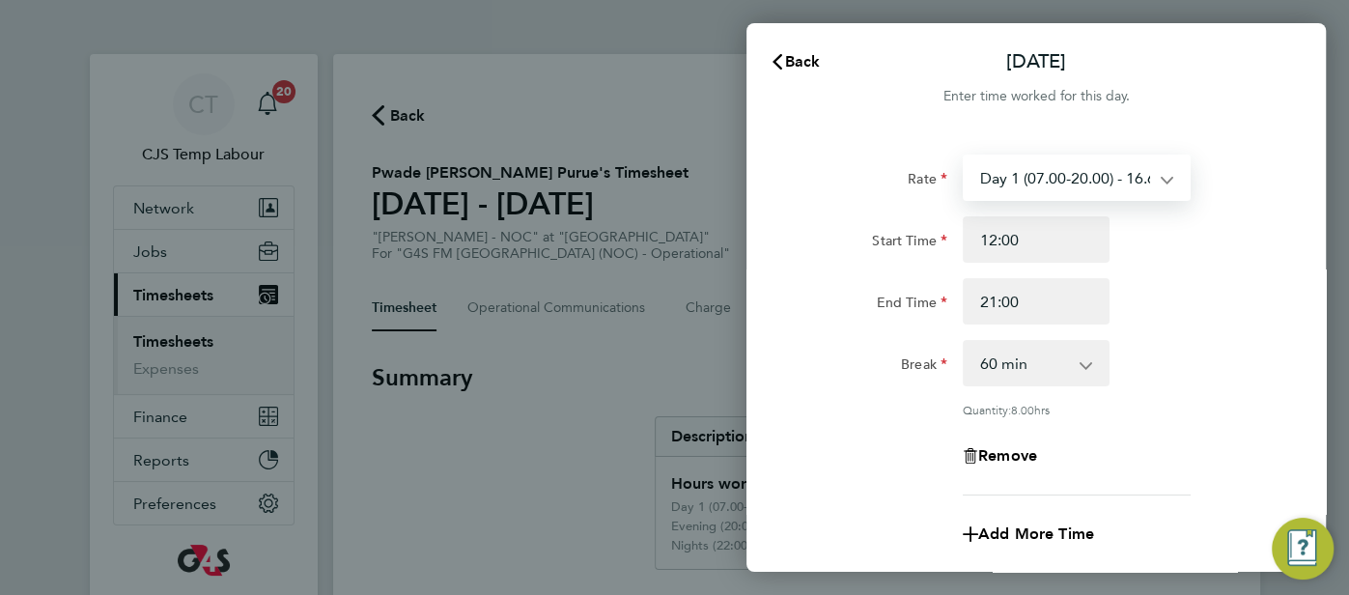
click at [1158, 187] on select "Day 1 (07.00-20.00) - 16.68 Bank Holiday - 33.36 Evening (20:00 - 22:00) - 19.8…" at bounding box center [1065, 177] width 201 height 42
select select "60"
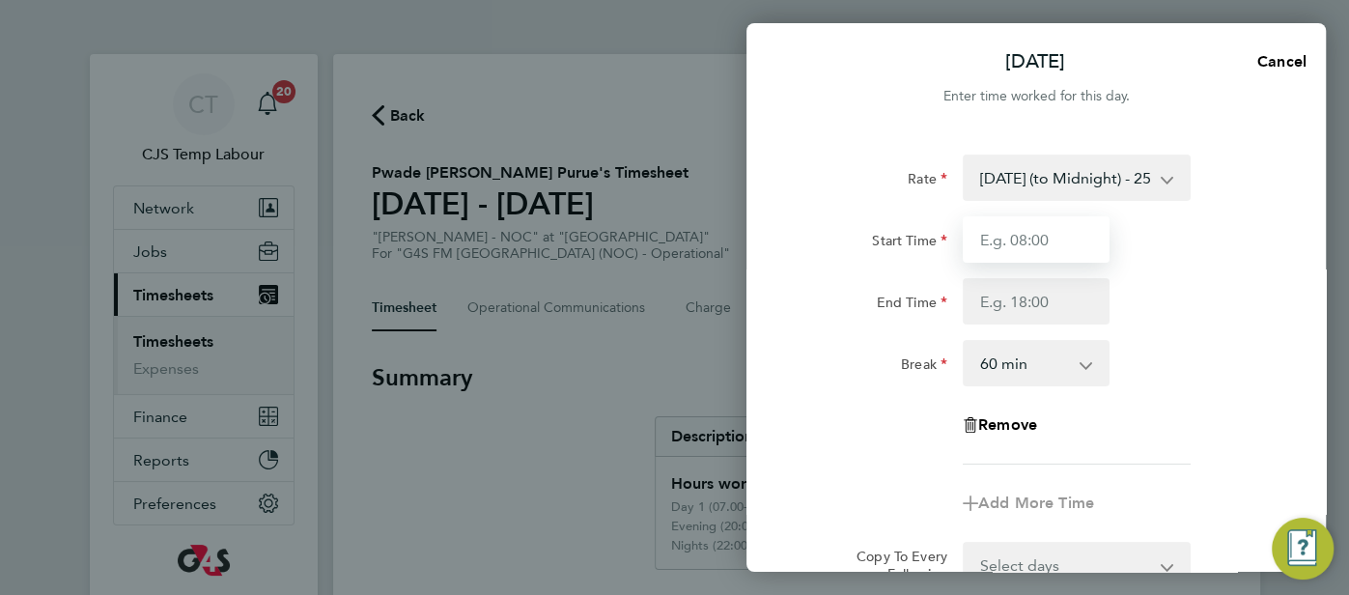
click at [1053, 237] on input "Start Time" at bounding box center [1036, 239] width 147 height 46
type input "12:00"
click at [1276, 66] on span "Cancel" at bounding box center [1278, 61] width 55 height 18
select select "60"
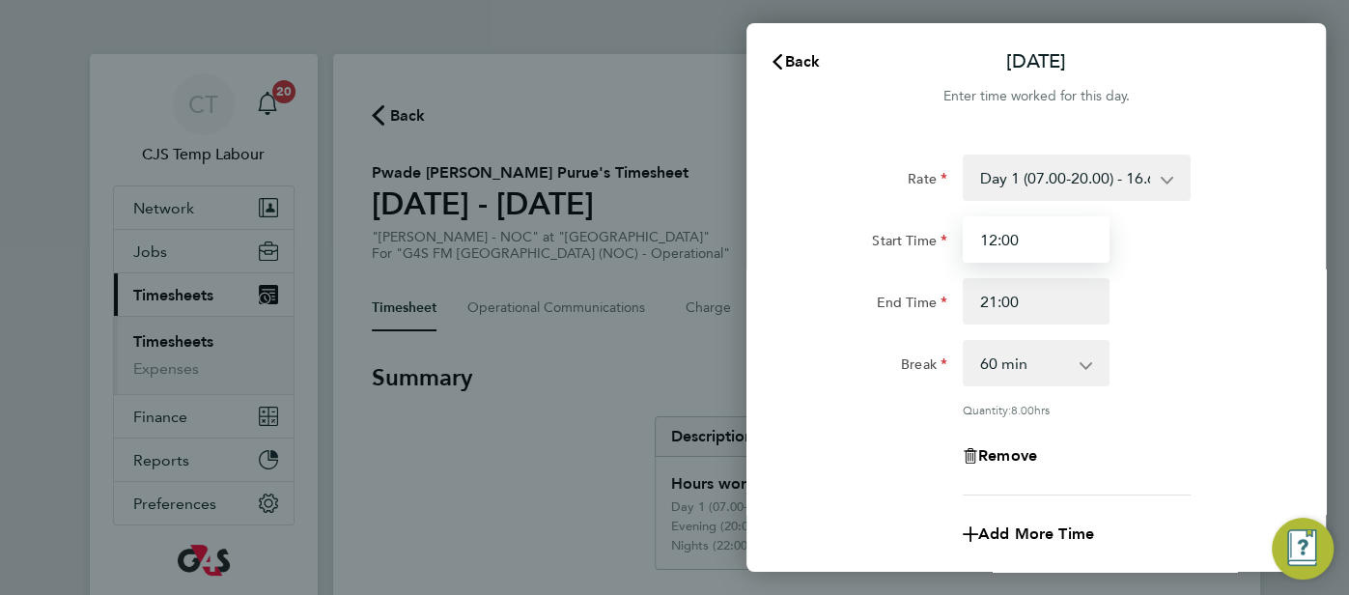
click at [1055, 245] on input "12:00" at bounding box center [1036, 239] width 147 height 46
click at [1169, 177] on app-icon-cross-button at bounding box center [1176, 177] width 23 height 42
click at [1165, 175] on app-icon-cross-button at bounding box center [1176, 177] width 23 height 42
click at [1161, 181] on select "Day 1 (07.00-20.00) - 16.68 Bank Holiday - 33.36 Evening (20:00 - 22:00) - 19.8…" at bounding box center [1065, 177] width 201 height 42
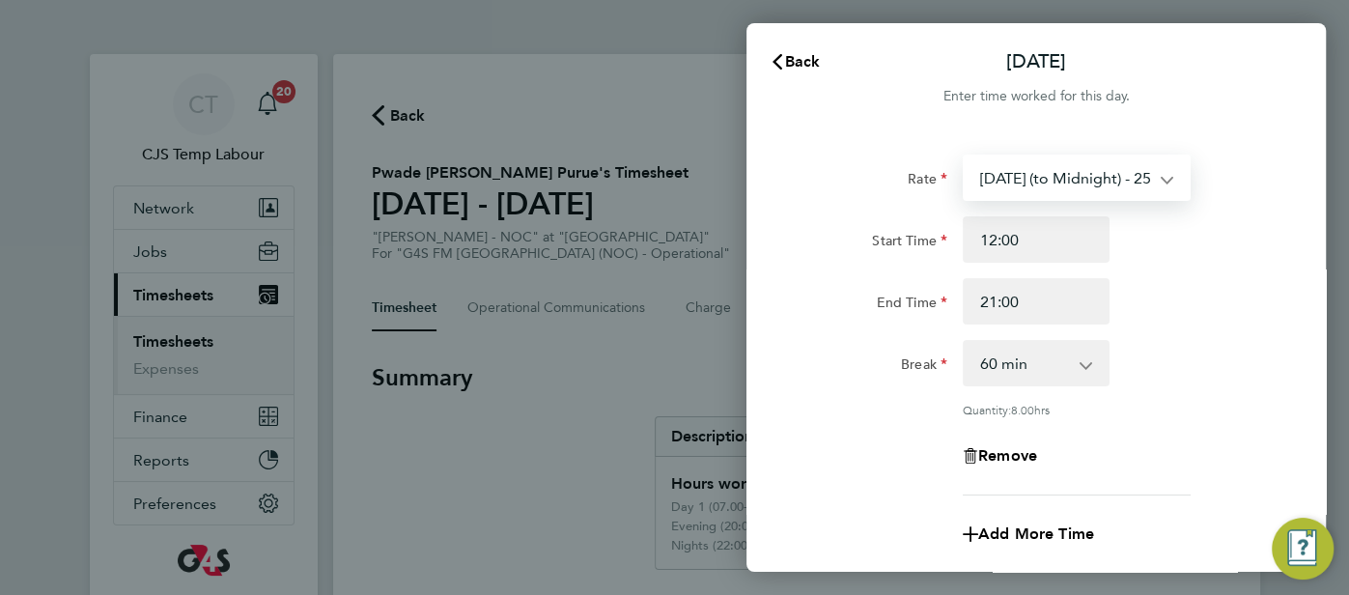
select select "60"
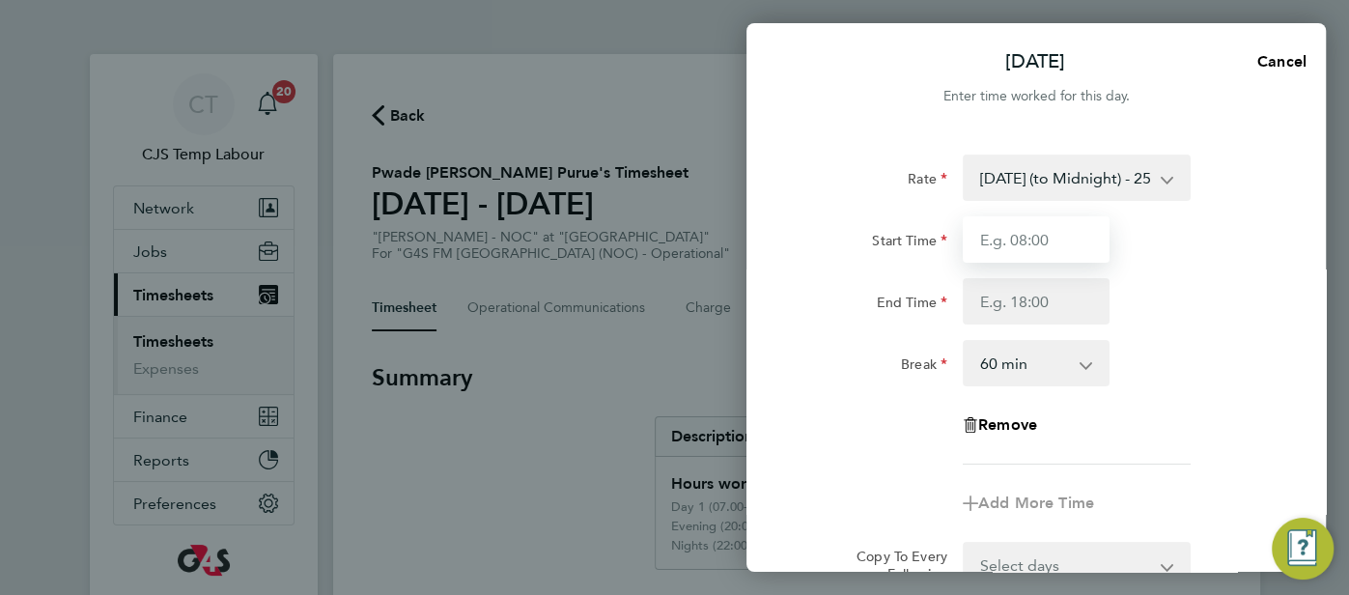
click at [1040, 254] on input "Start Time" at bounding box center [1036, 239] width 147 height 46
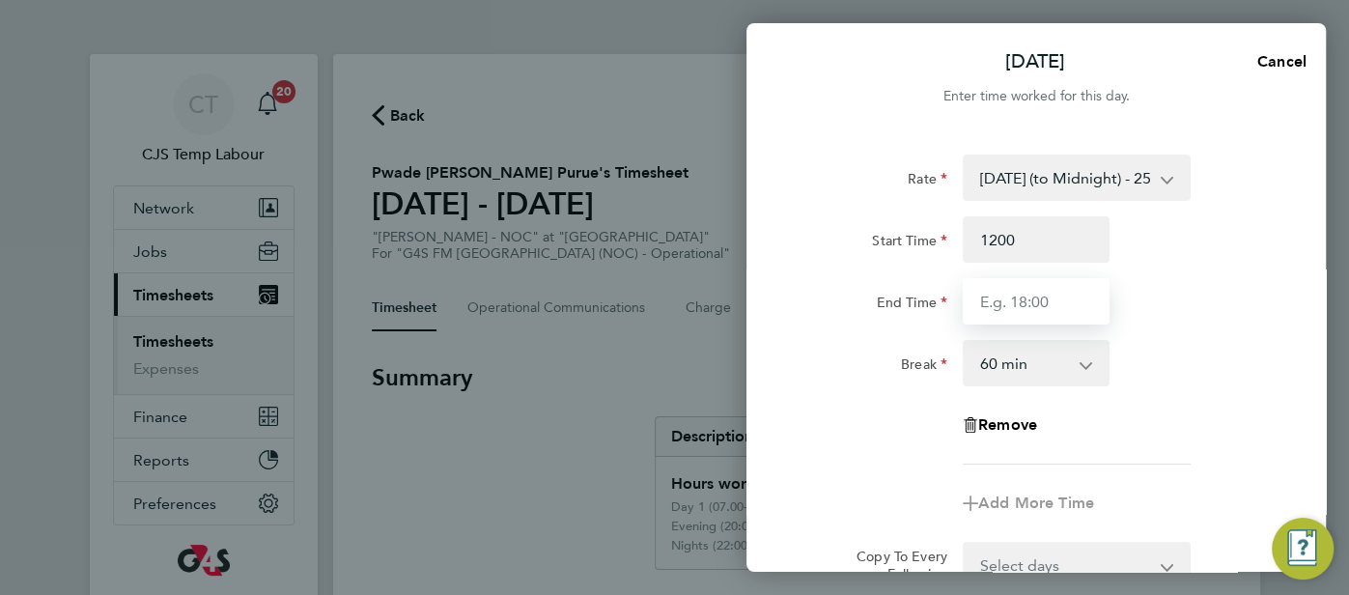
type input "12:00"
click at [1040, 318] on input "End Time" at bounding box center [1036, 301] width 147 height 46
type input "21:00"
click at [1134, 350] on div "Break 0 min 15 min 30 min 45 min 60 min 75 min 90 min" at bounding box center [1036, 363] width 487 height 46
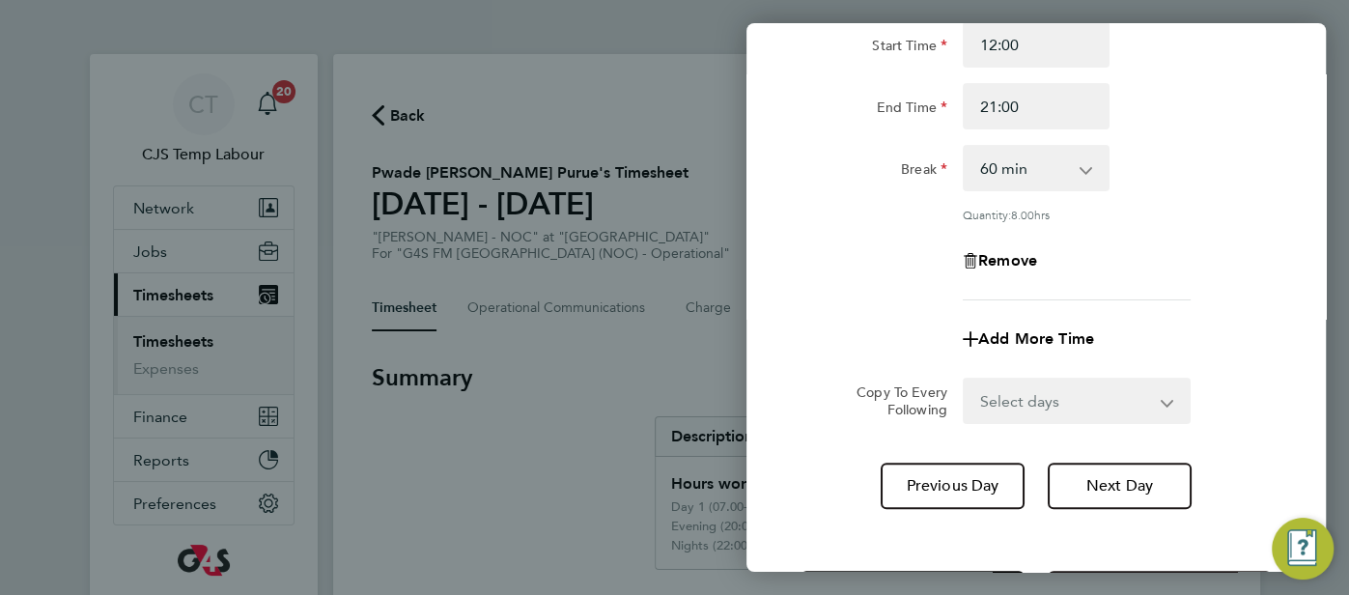
scroll to position [200, 0]
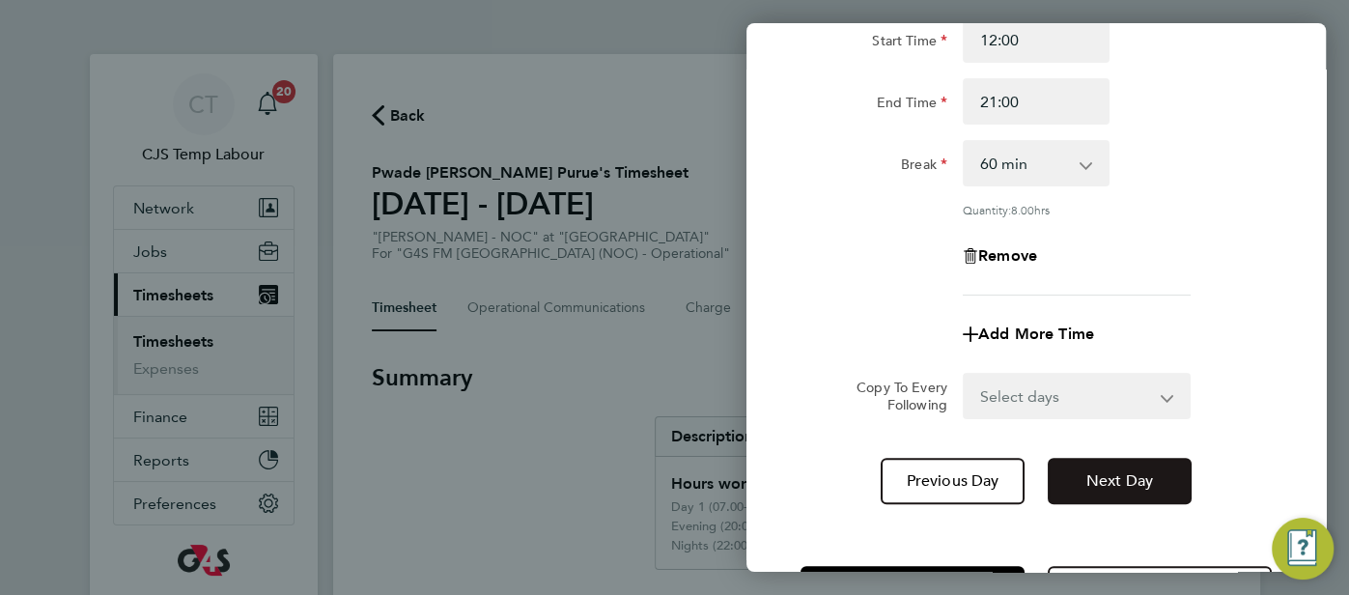
click at [1139, 476] on span "Next Day" at bounding box center [1119, 480] width 67 height 19
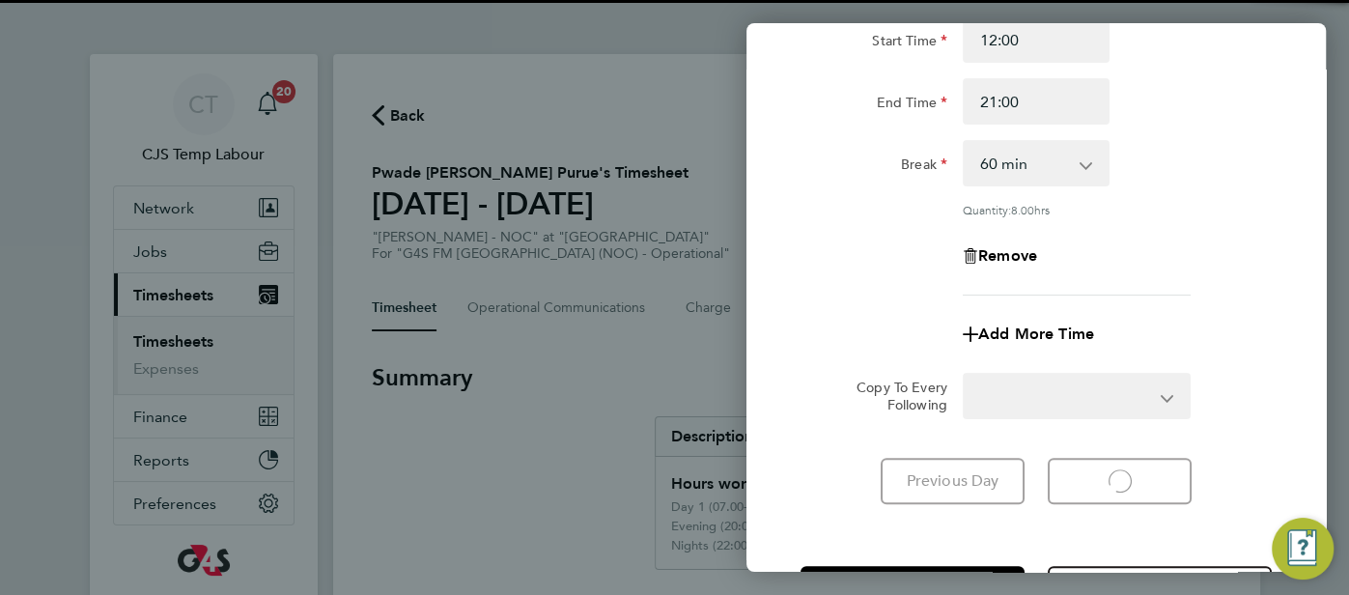
select select "60"
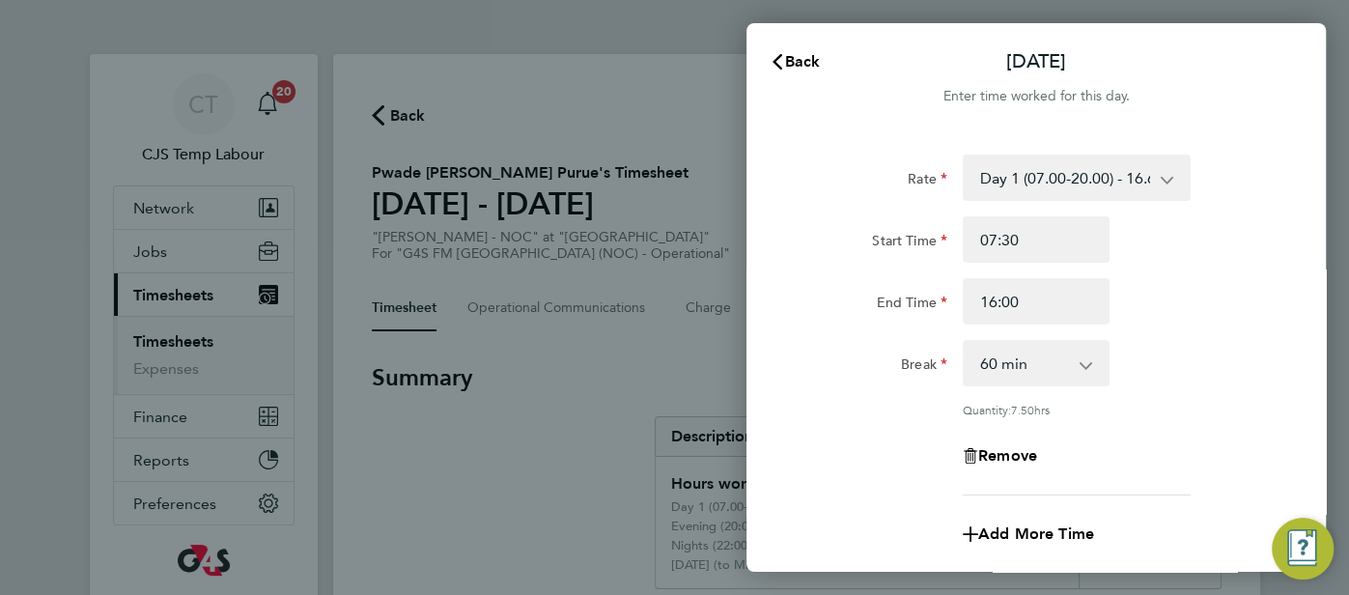
click at [1160, 182] on select "Day 1 (07.00-20.00) - 16.68 Bank Holiday - 33.36 Evening (20:00 - 22:00) - 19.8…" at bounding box center [1065, 177] width 201 height 42
select select "60"
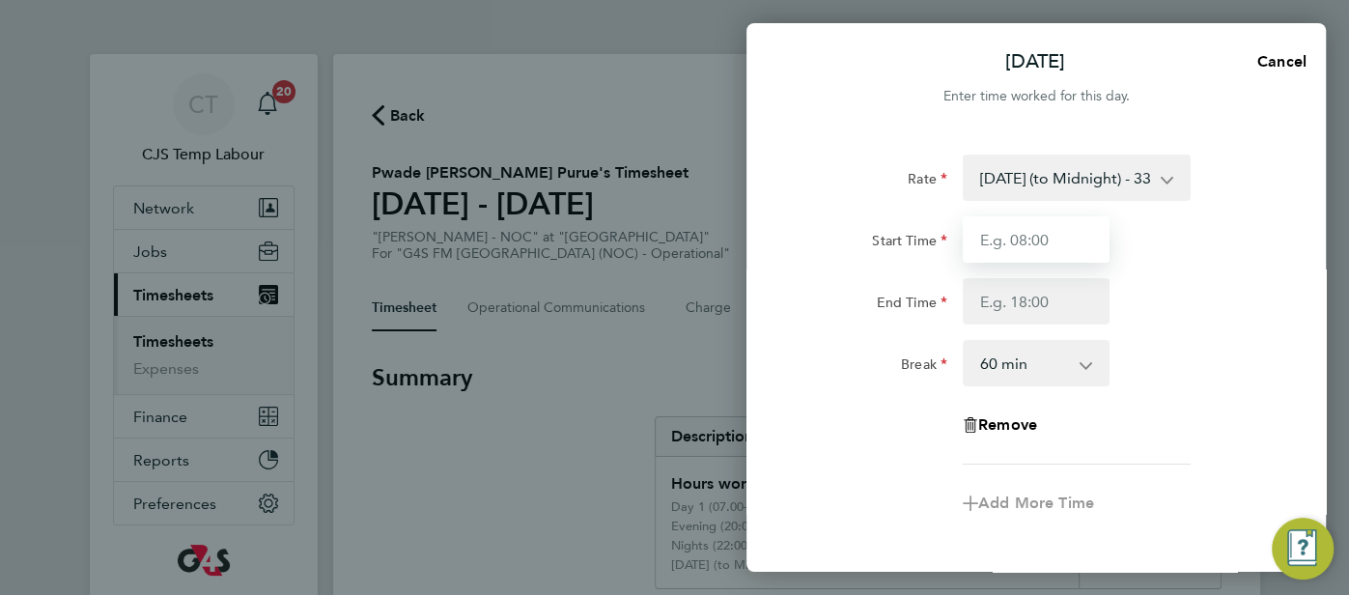
click at [1050, 240] on input "Start Time" at bounding box center [1036, 239] width 147 height 46
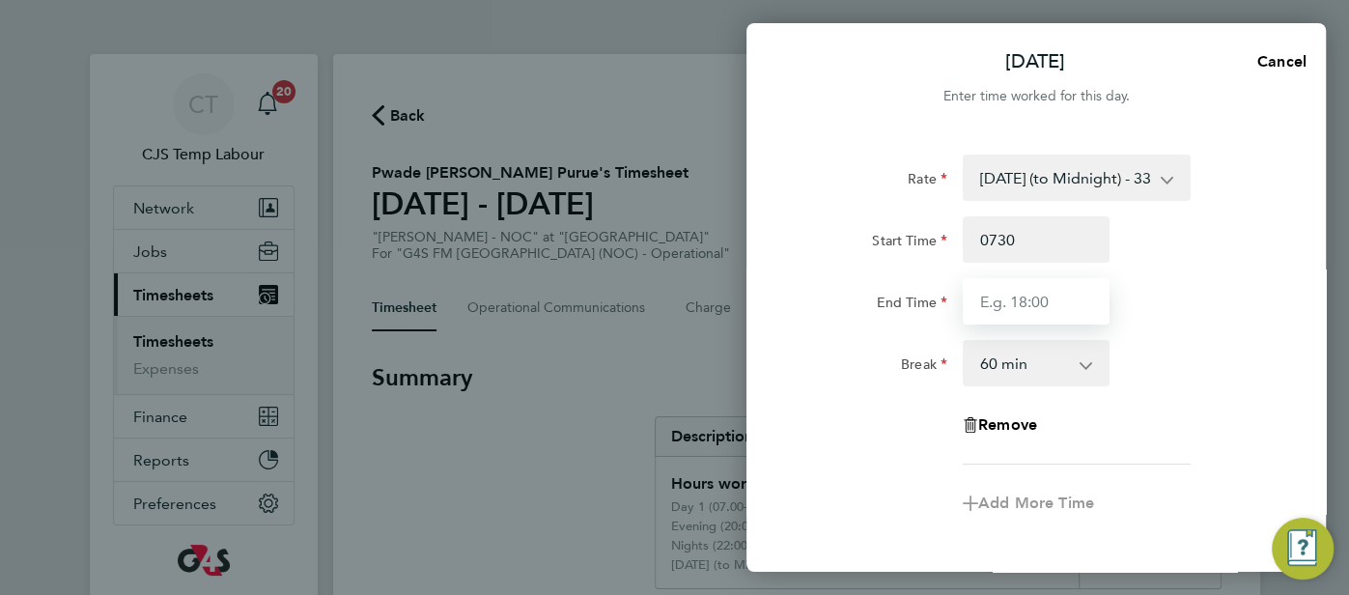
type input "07:30"
click at [1005, 301] on input "End Time" at bounding box center [1036, 301] width 147 height 46
type input "16:00"
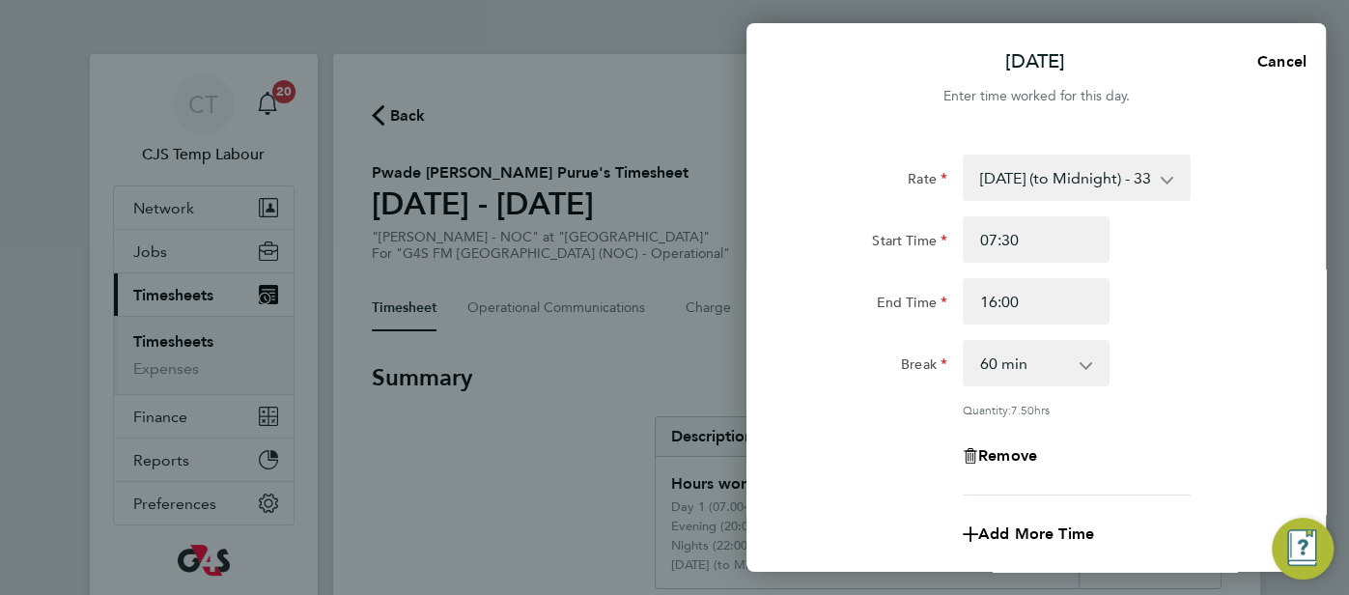
click at [1133, 348] on div "Break 0 min 15 min 30 min 45 min 60 min 75 min 90 min" at bounding box center [1036, 363] width 487 height 46
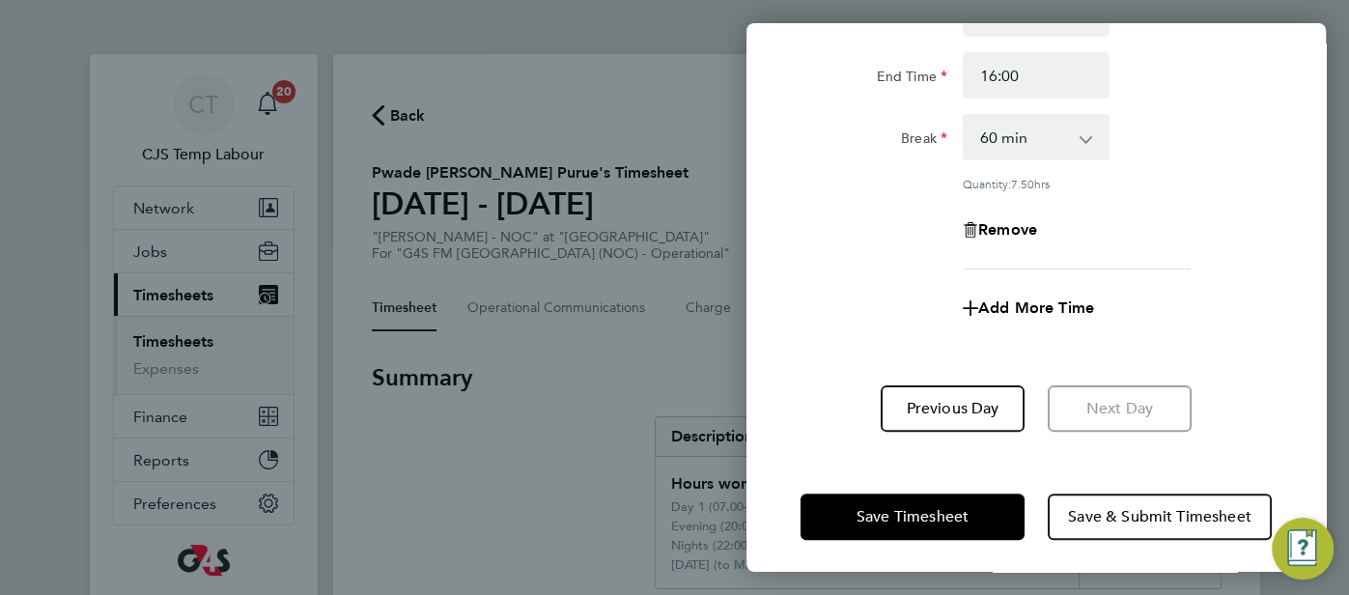
scroll to position [229, 0]
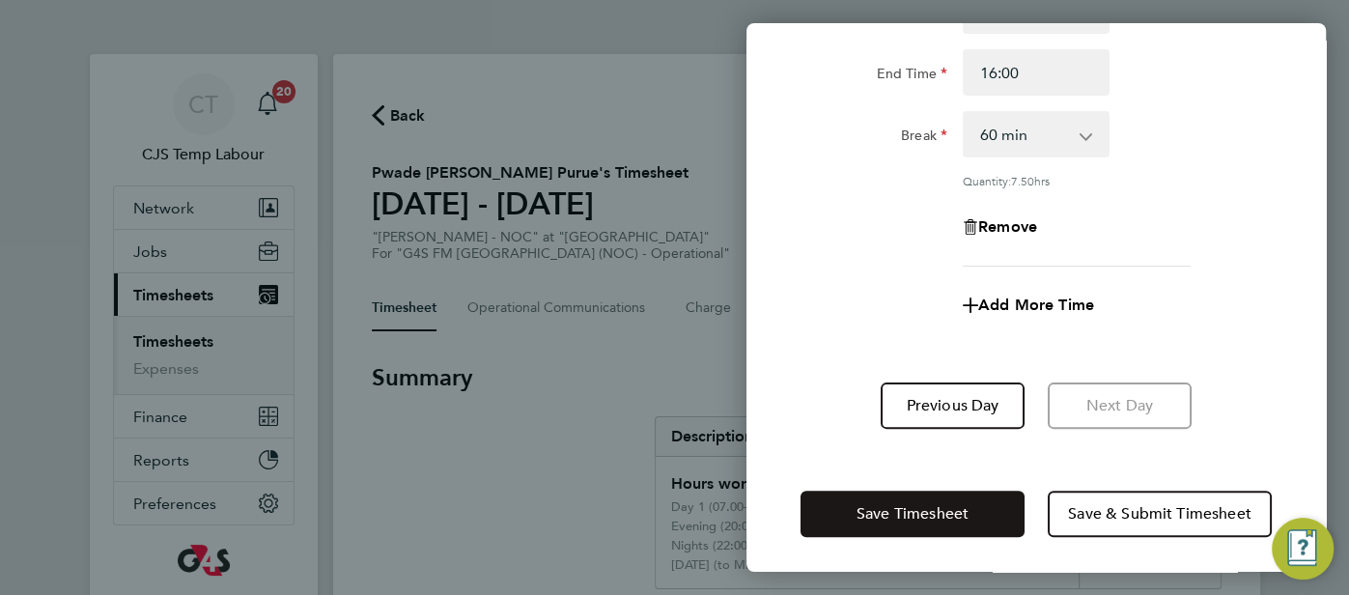
click at [959, 505] on span "Save Timesheet" at bounding box center [912, 513] width 112 height 19
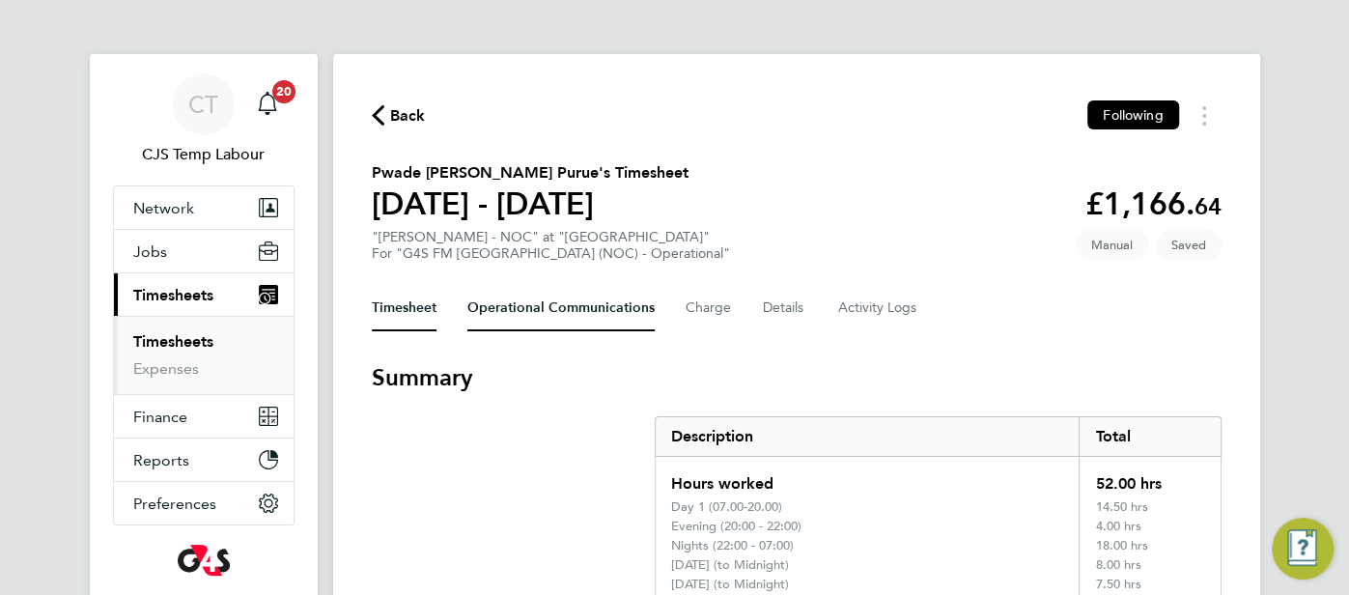
click at [514, 318] on Communications-tab "Operational Communications" at bounding box center [560, 308] width 187 height 46
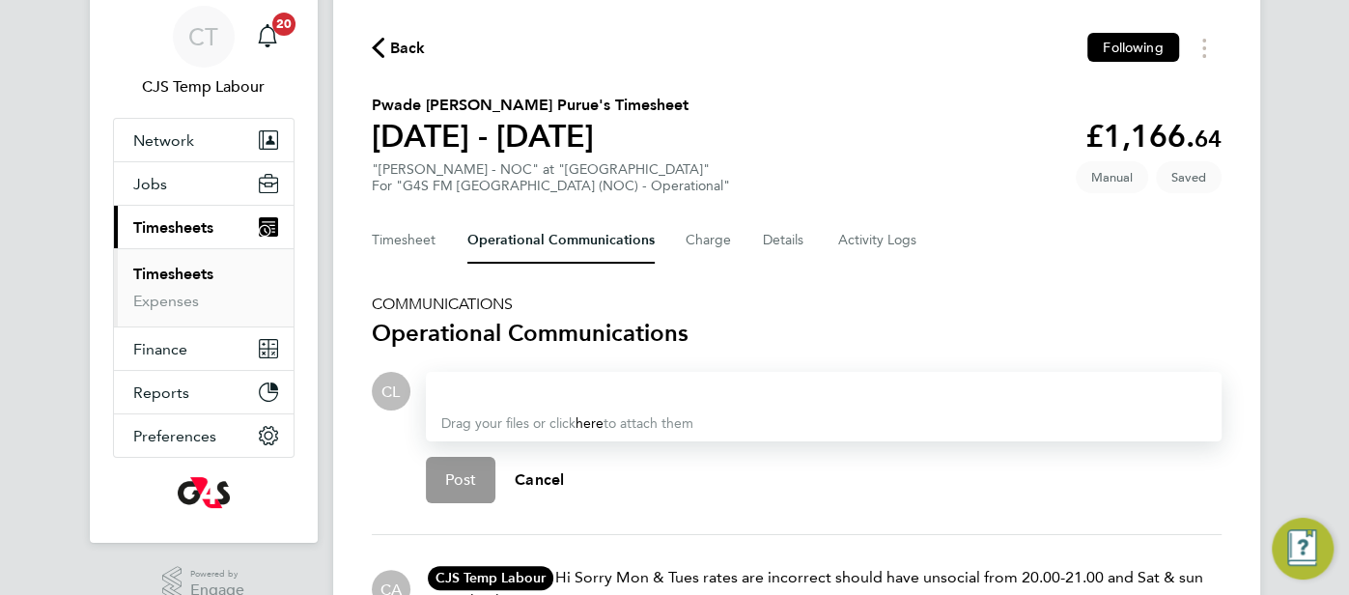
scroll to position [69, 0]
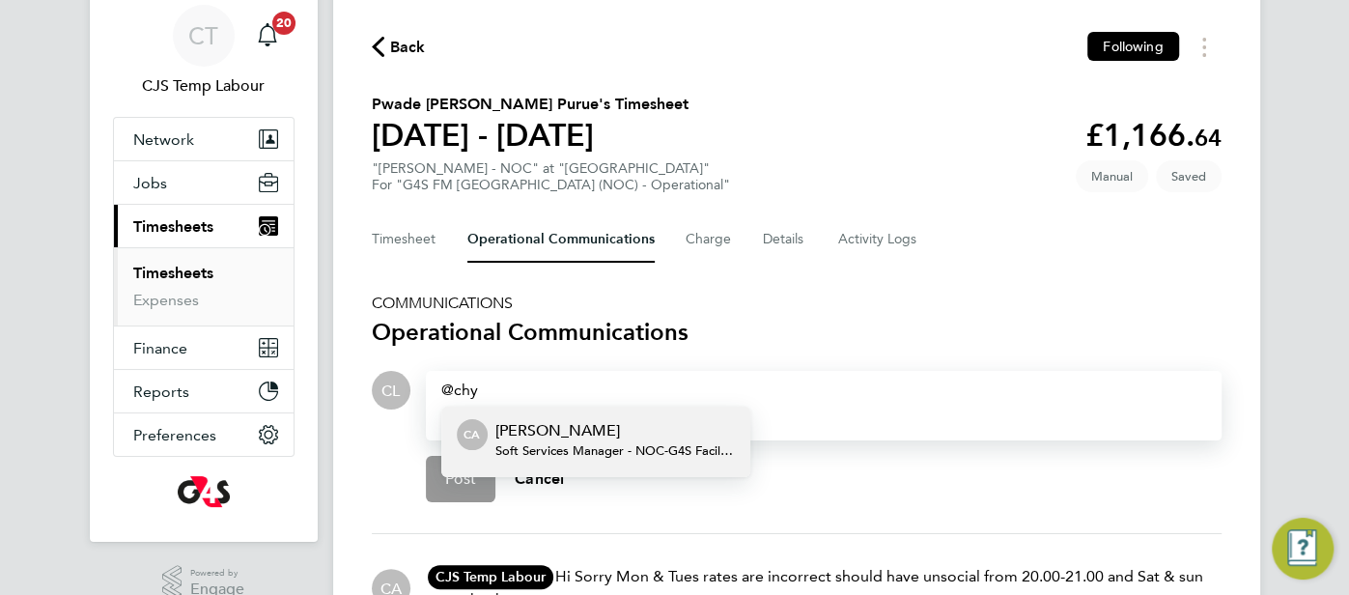
click at [534, 444] on span "Soft Services Manager - NOC - G4S Facilities Management (Uk) Limited" at bounding box center [614, 450] width 239 height 15
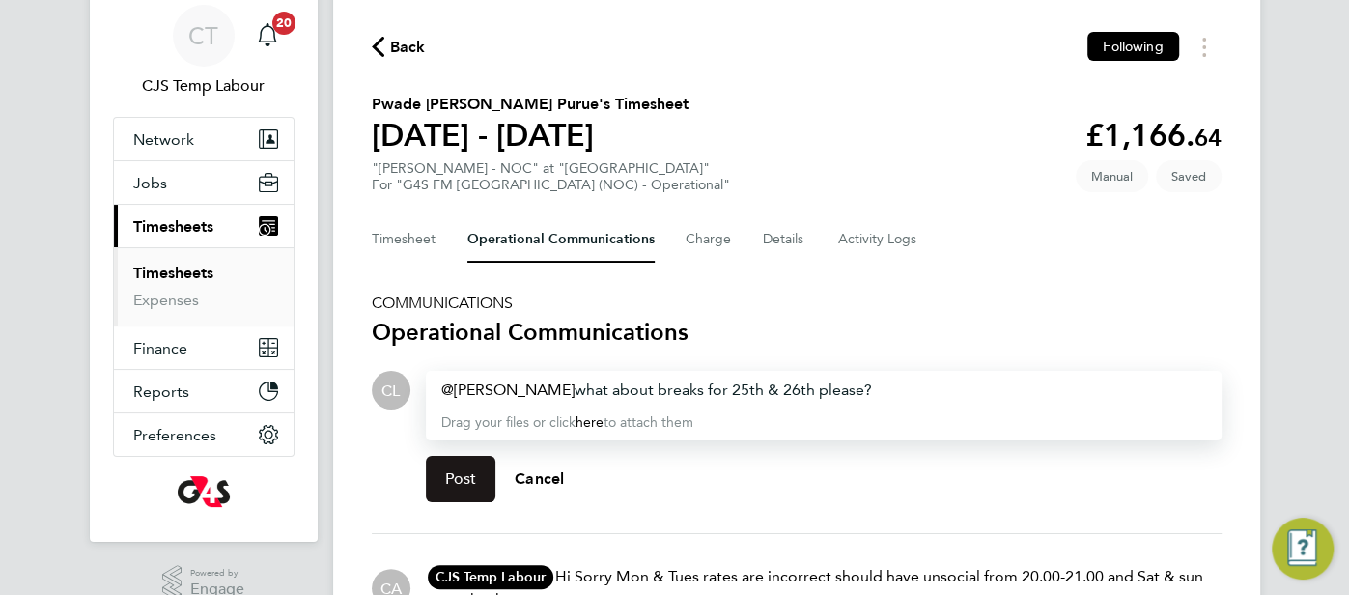
click at [467, 486] on span "Post" at bounding box center [461, 478] width 32 height 19
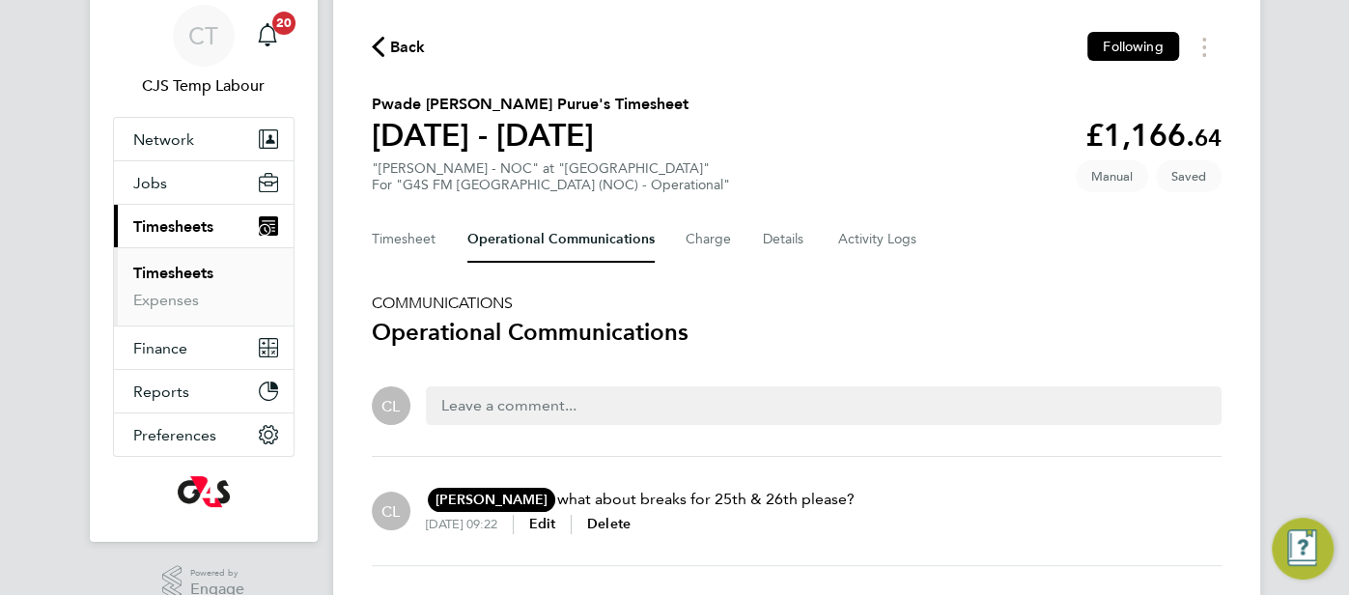
click at [171, 225] on span "Timesheets" at bounding box center [173, 226] width 80 height 18
click at [152, 190] on span "Jobs" at bounding box center [150, 183] width 34 height 18
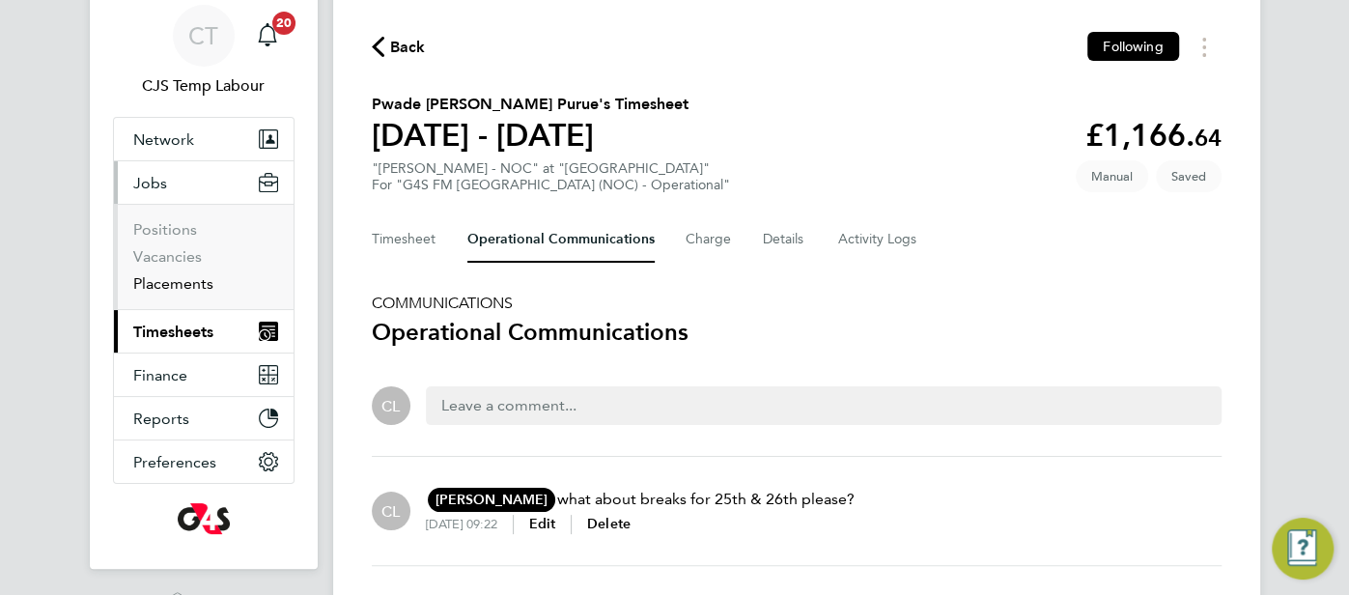
click at [174, 275] on link "Placements" at bounding box center [173, 283] width 80 height 18
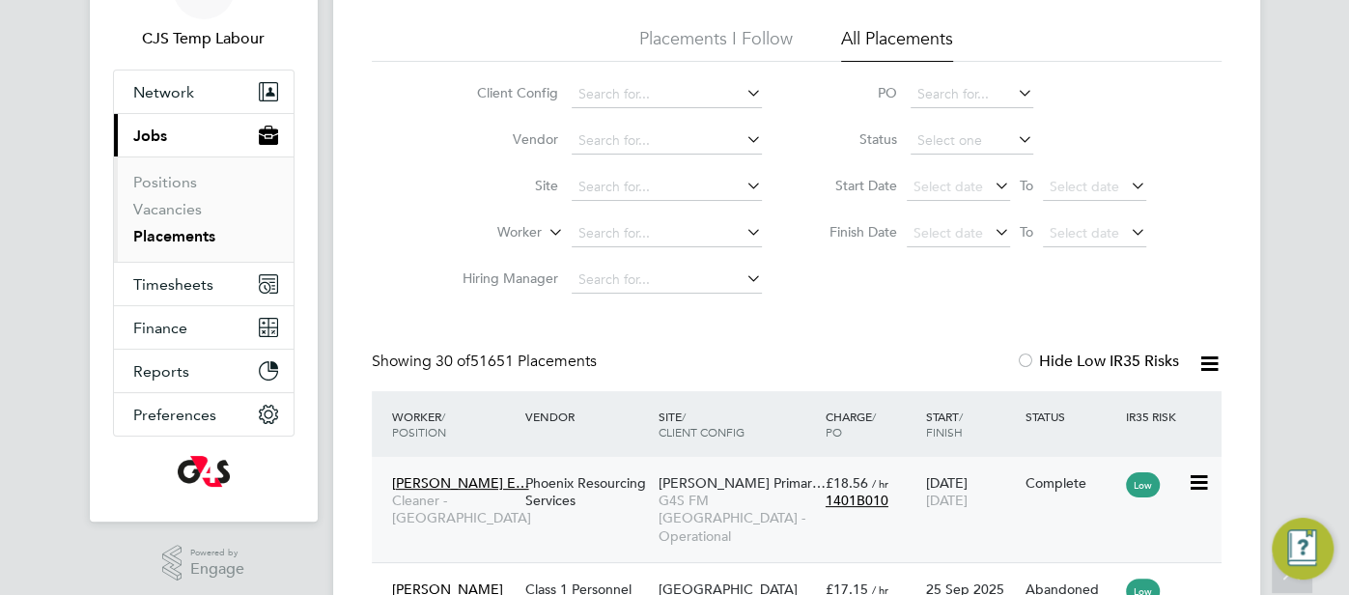
click at [824, 471] on div "£18.56 / hr 1401B010" at bounding box center [871, 491] width 100 height 54
click at [800, 518] on span "G4S FM Tower Hamlets - Operational" at bounding box center [737, 517] width 157 height 53
click at [635, 233] on input at bounding box center [667, 233] width 190 height 27
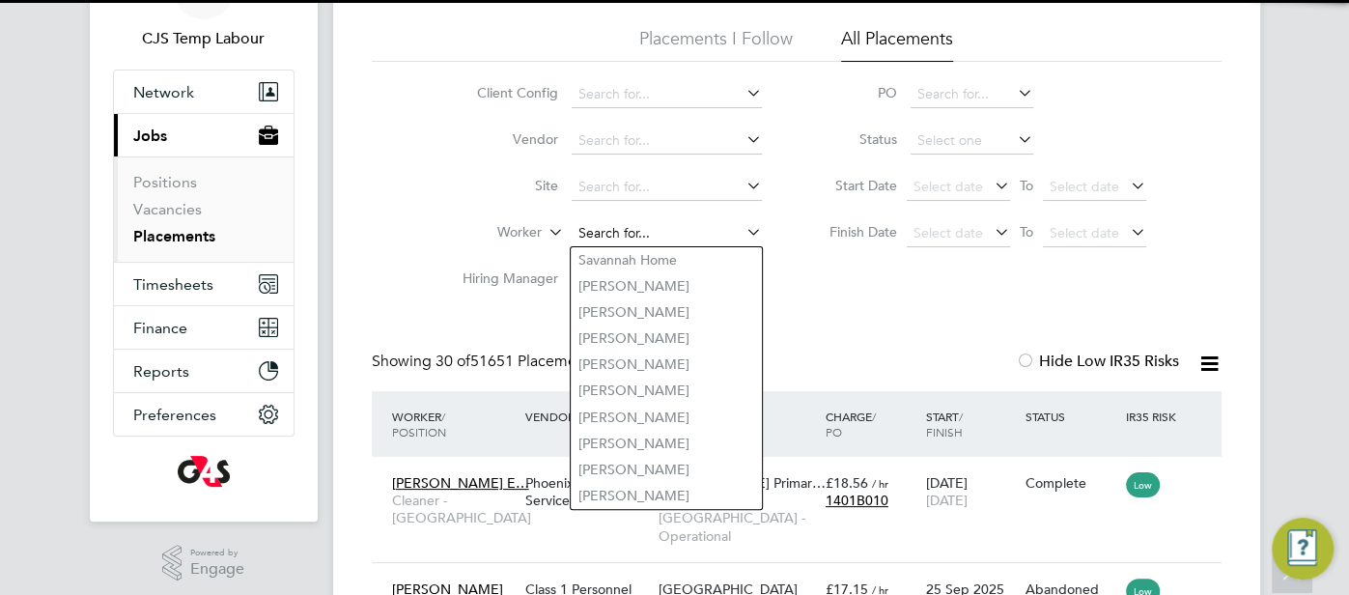
paste input "OKPOKO GODWIN"
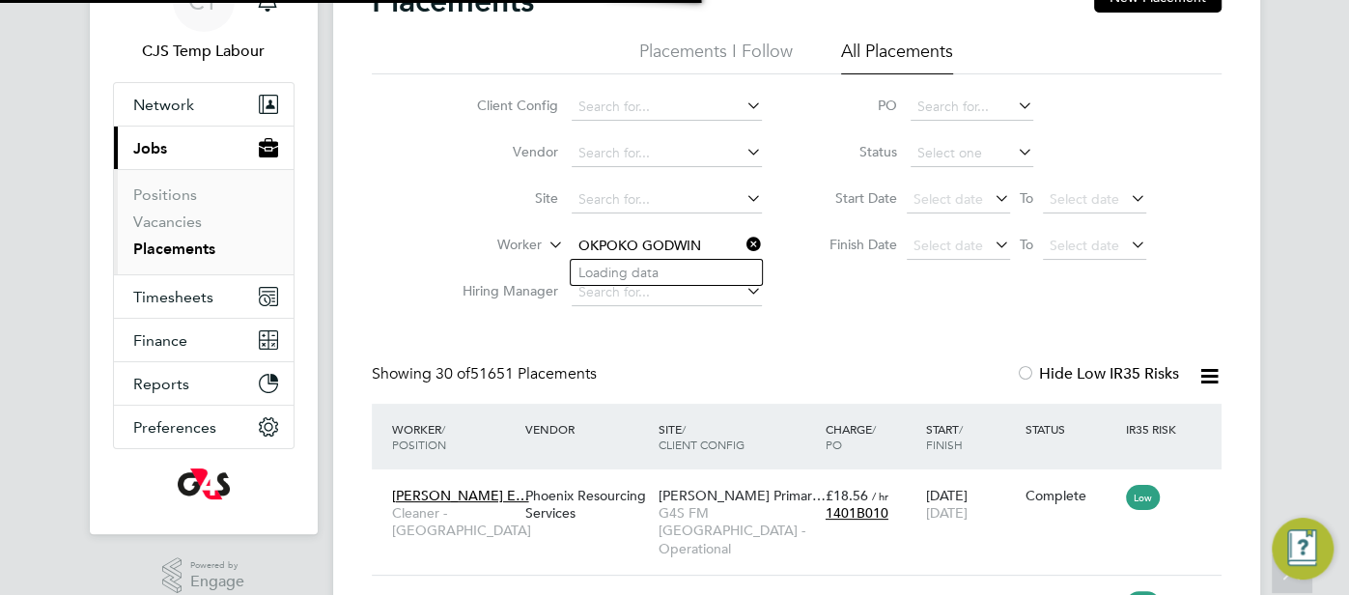
scroll to position [87, 0]
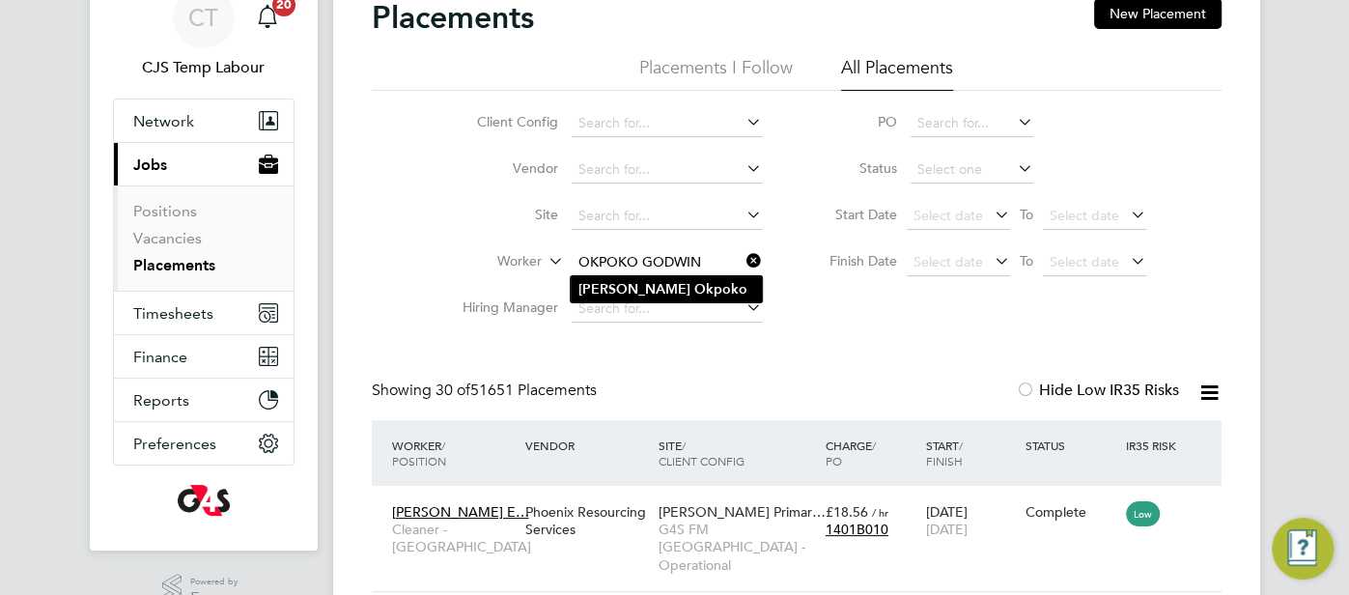
click at [703, 286] on li "Godwin Okpoko" at bounding box center [666, 289] width 191 height 26
type input "Godwin Okpoko"
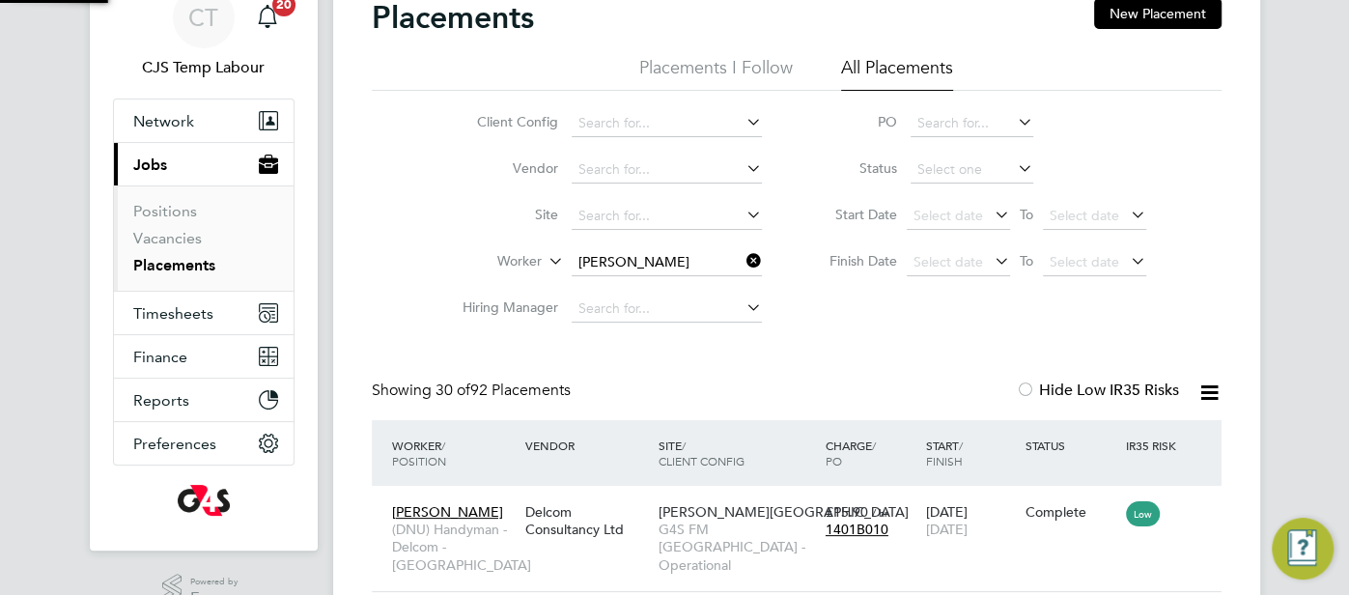
scroll to position [72, 167]
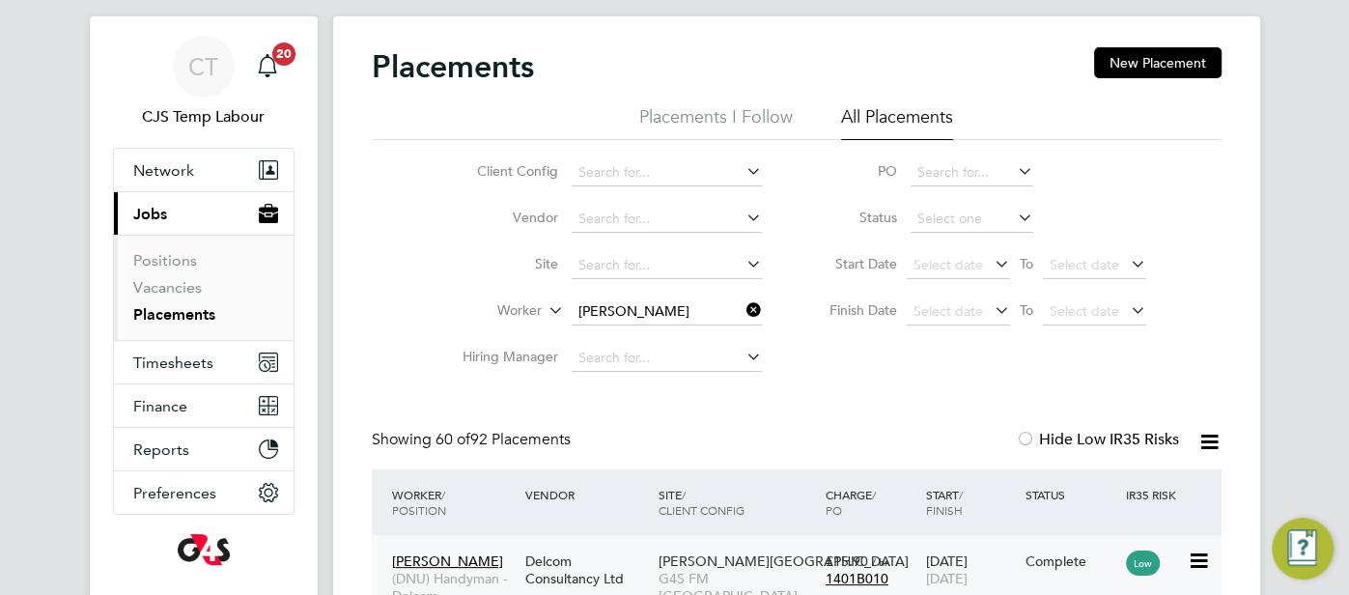
scroll to position [126, 0]
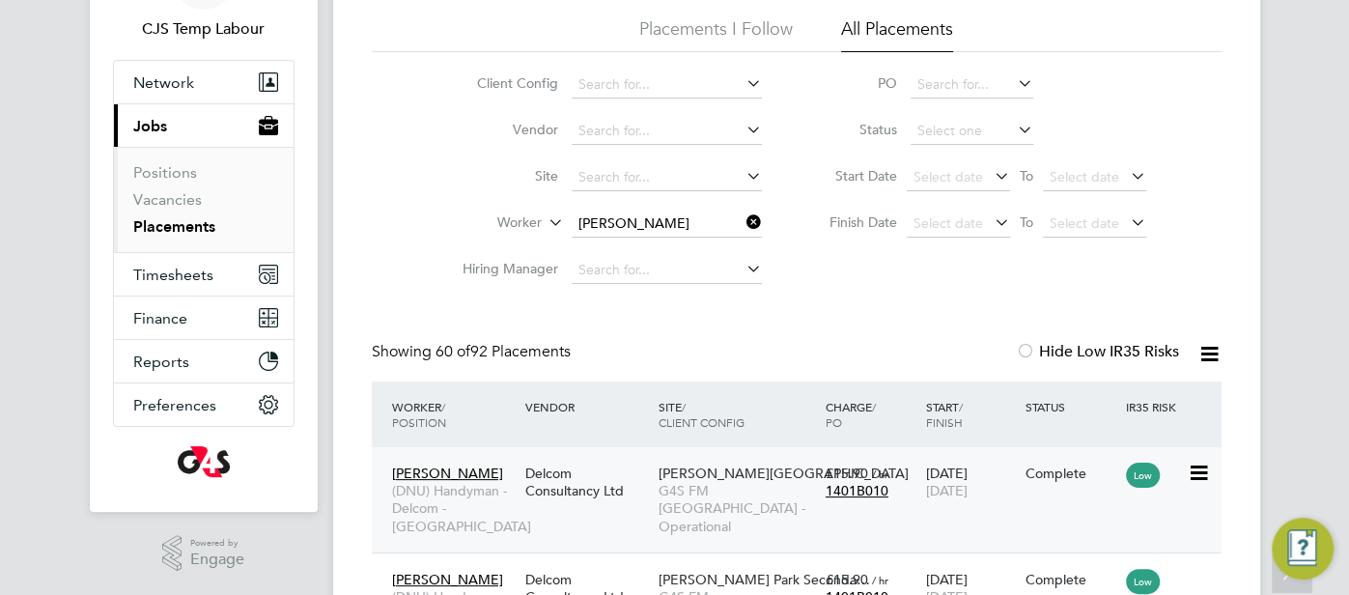
click at [659, 476] on span "Olga Primary School" at bounding box center [784, 472] width 250 height 17
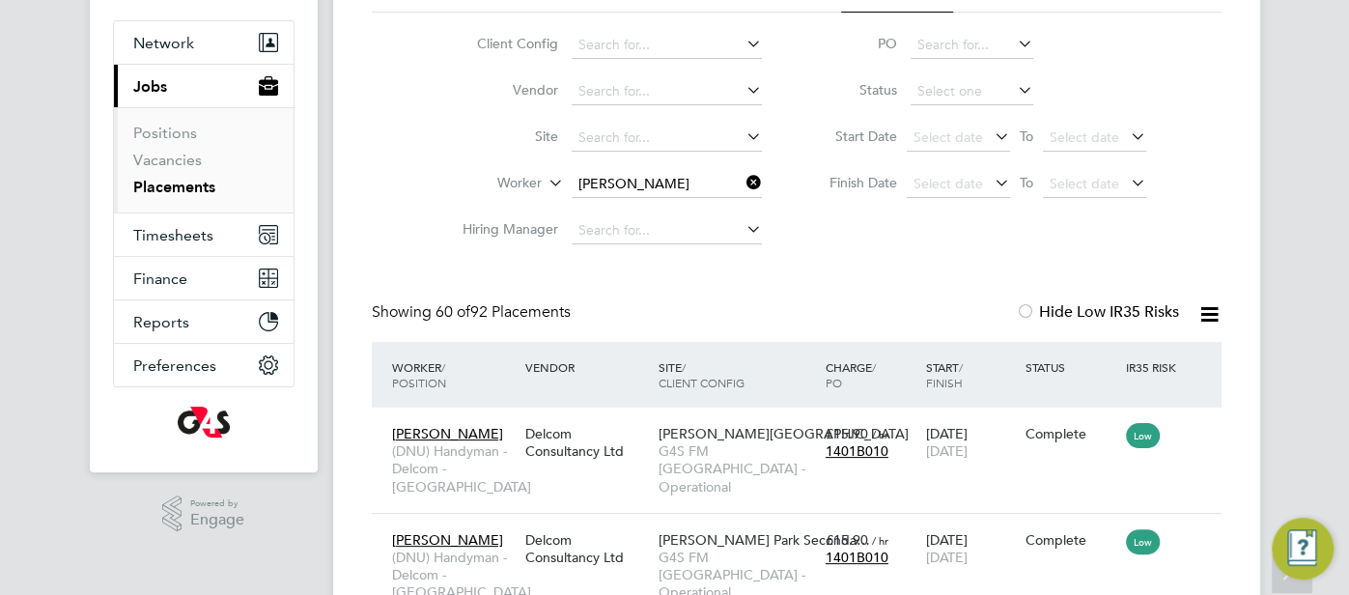
scroll to position [372, 0]
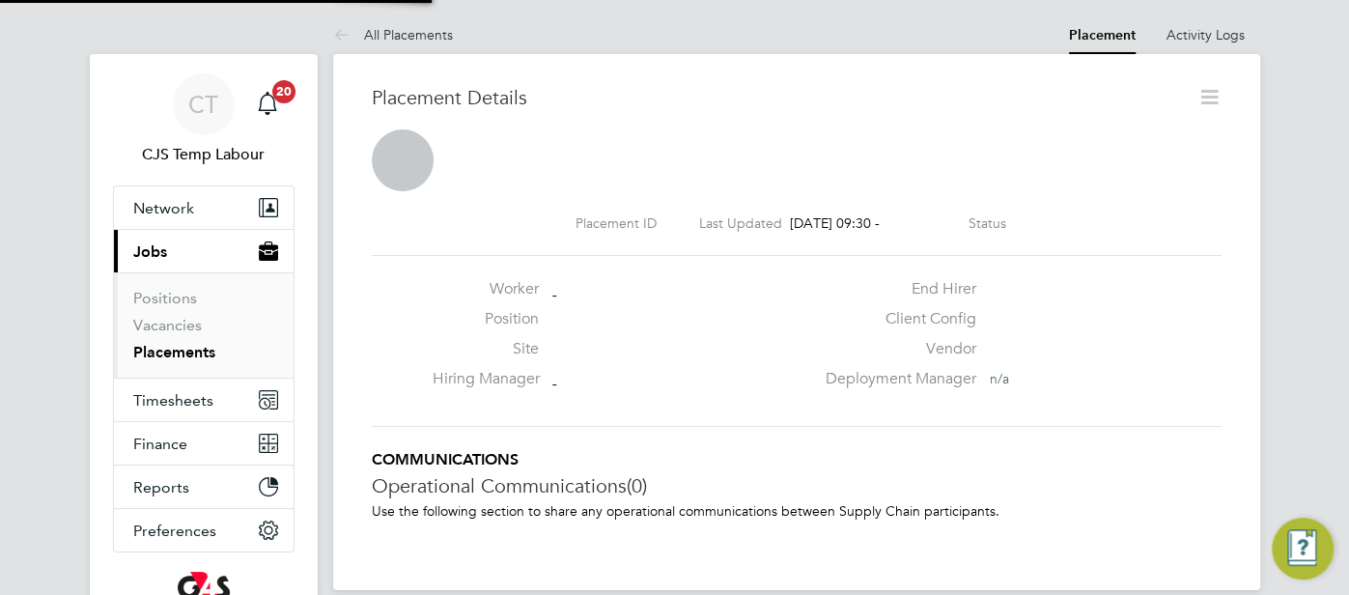
scroll to position [10, 10]
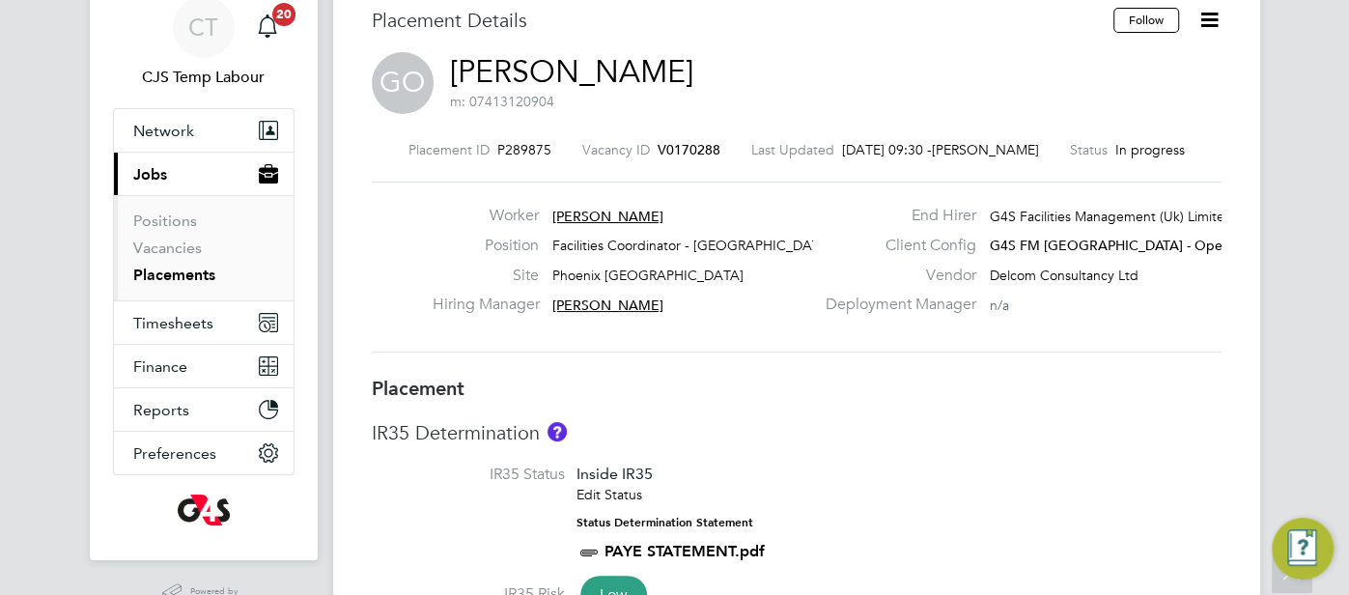
click at [173, 276] on link "Placements" at bounding box center [174, 275] width 82 height 18
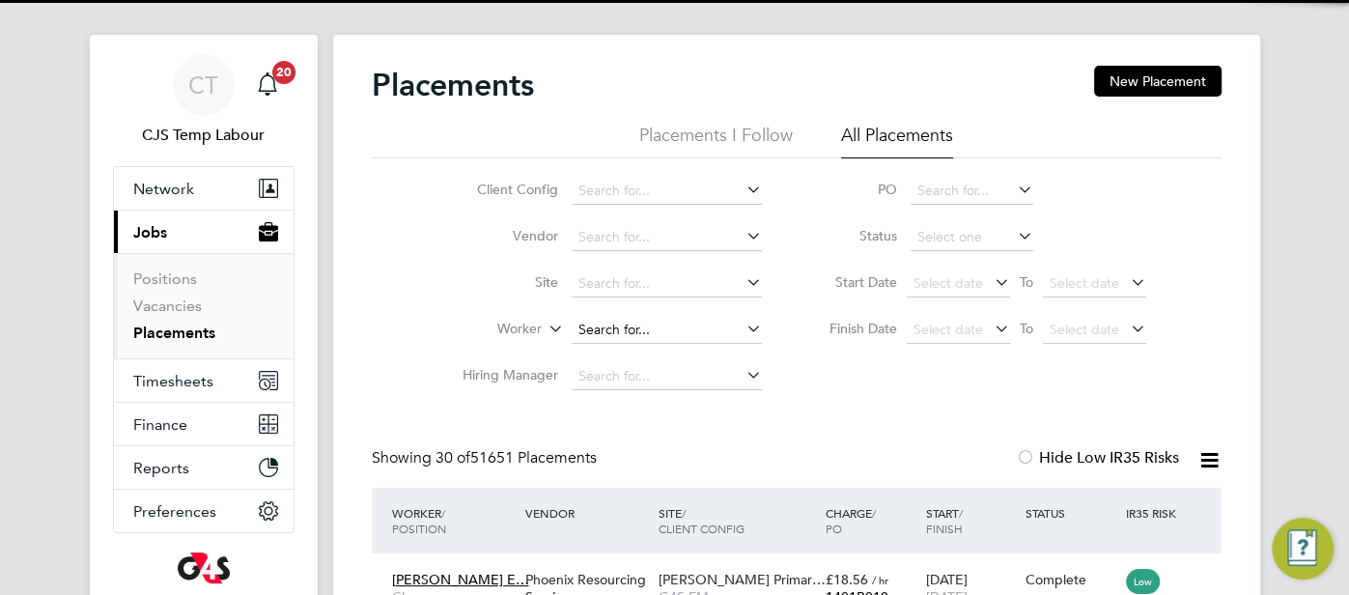
scroll to position [10, 10]
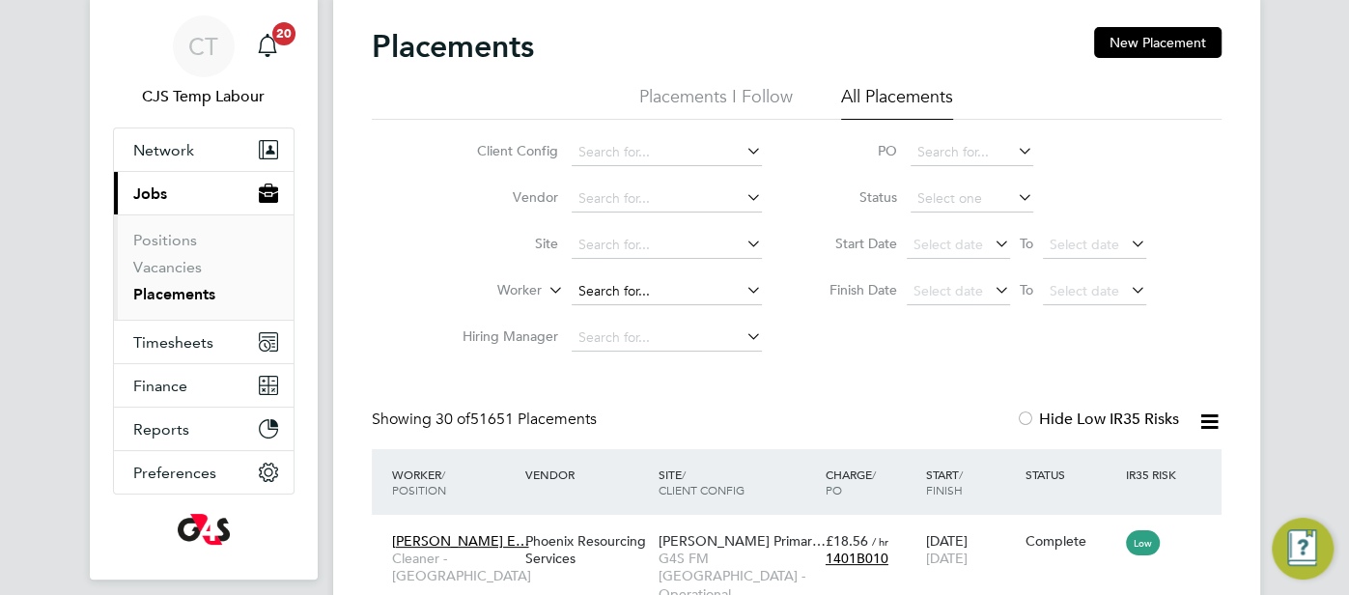
click at [628, 290] on input at bounding box center [667, 291] width 190 height 27
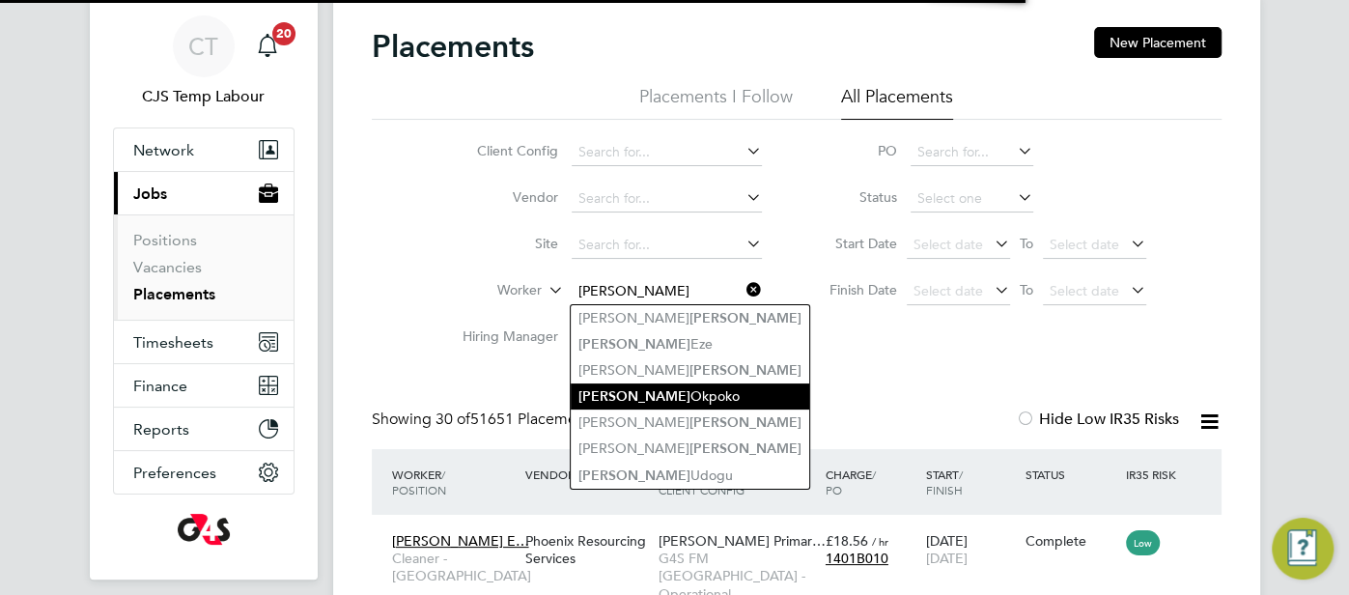
type input "[PERSON_NAME]"
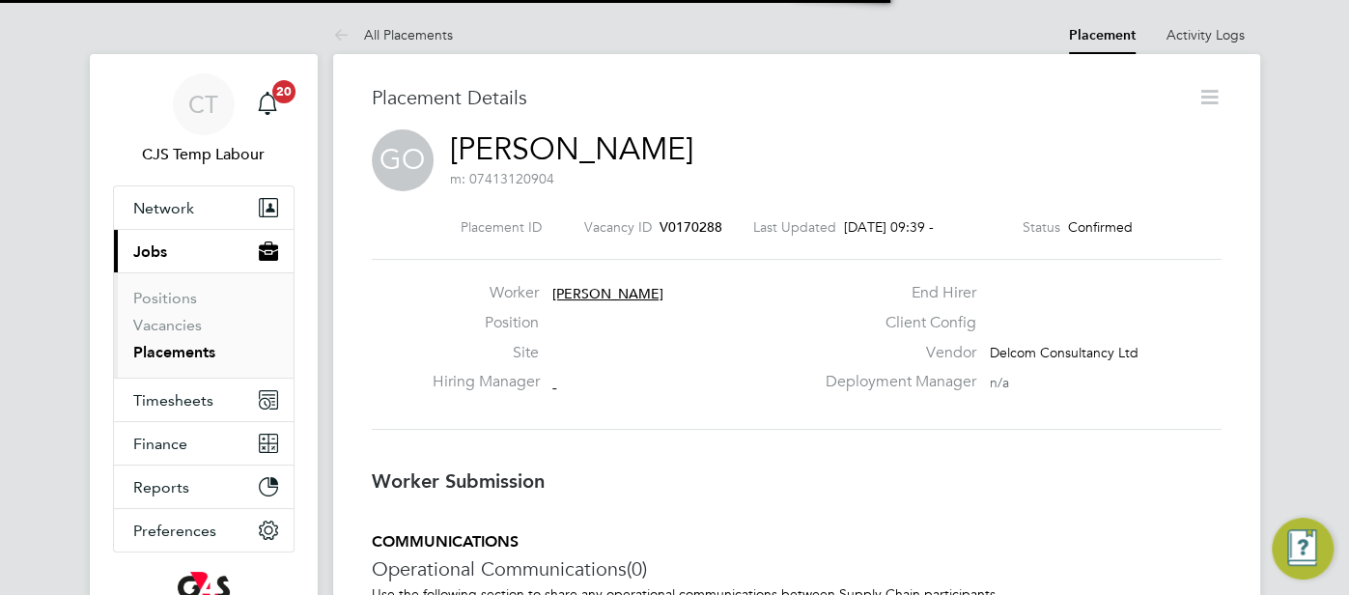
scroll to position [10, 0]
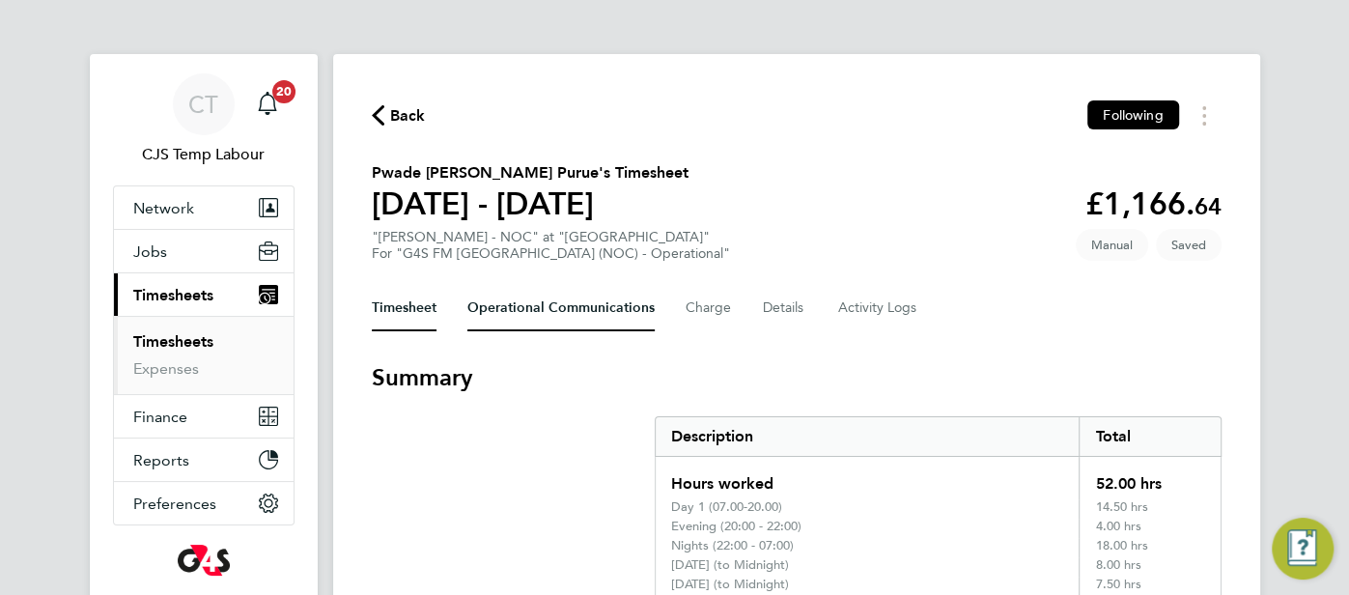
click at [524, 316] on Communications-tab "Operational Communications" at bounding box center [560, 308] width 187 height 46
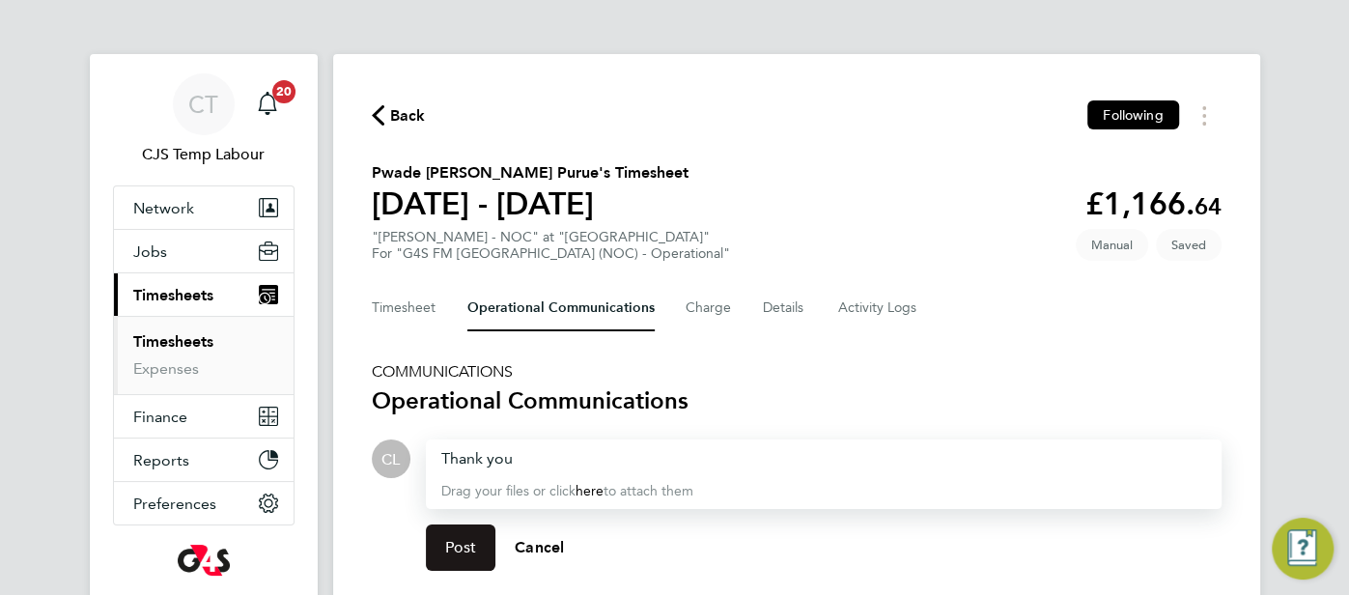
click at [480, 539] on button "Post" at bounding box center [461, 547] width 70 height 46
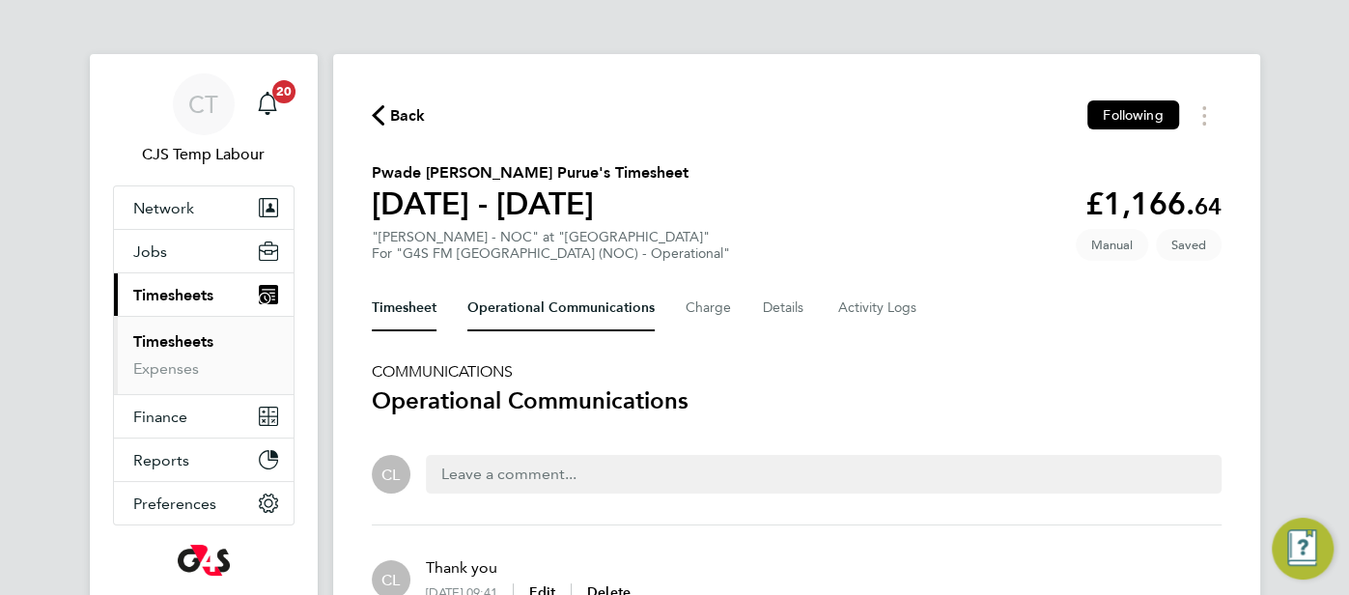
click at [389, 317] on button "Timesheet" at bounding box center [404, 308] width 65 height 46
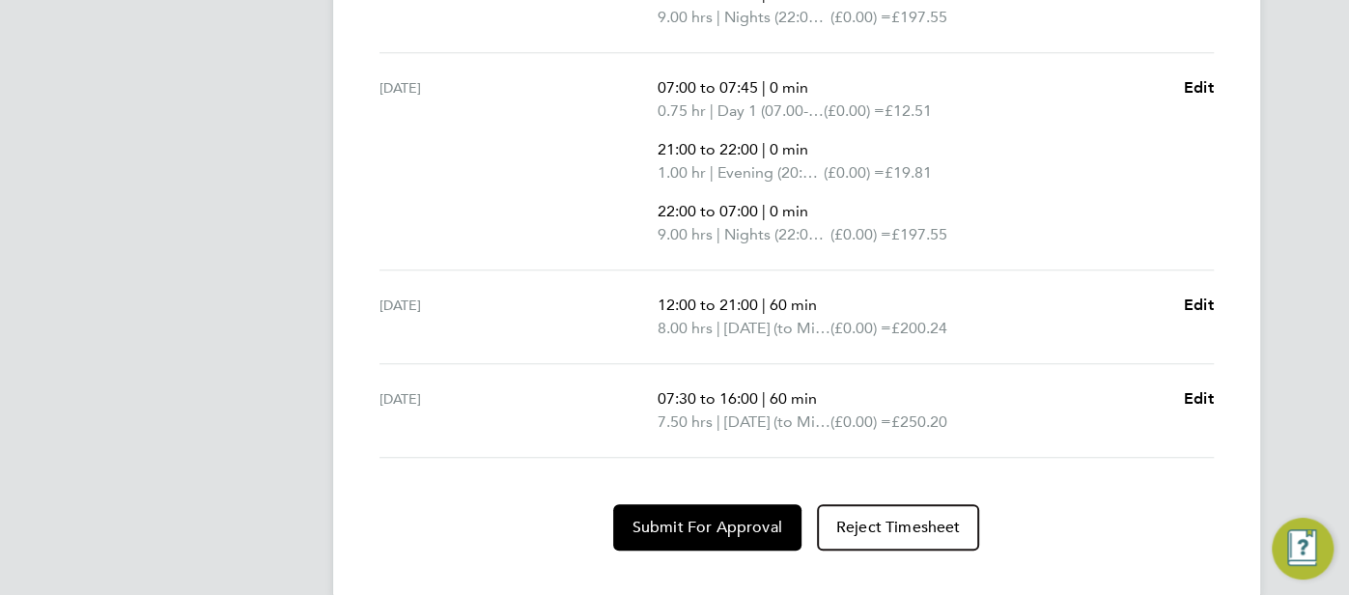
scroll to position [1282, 0]
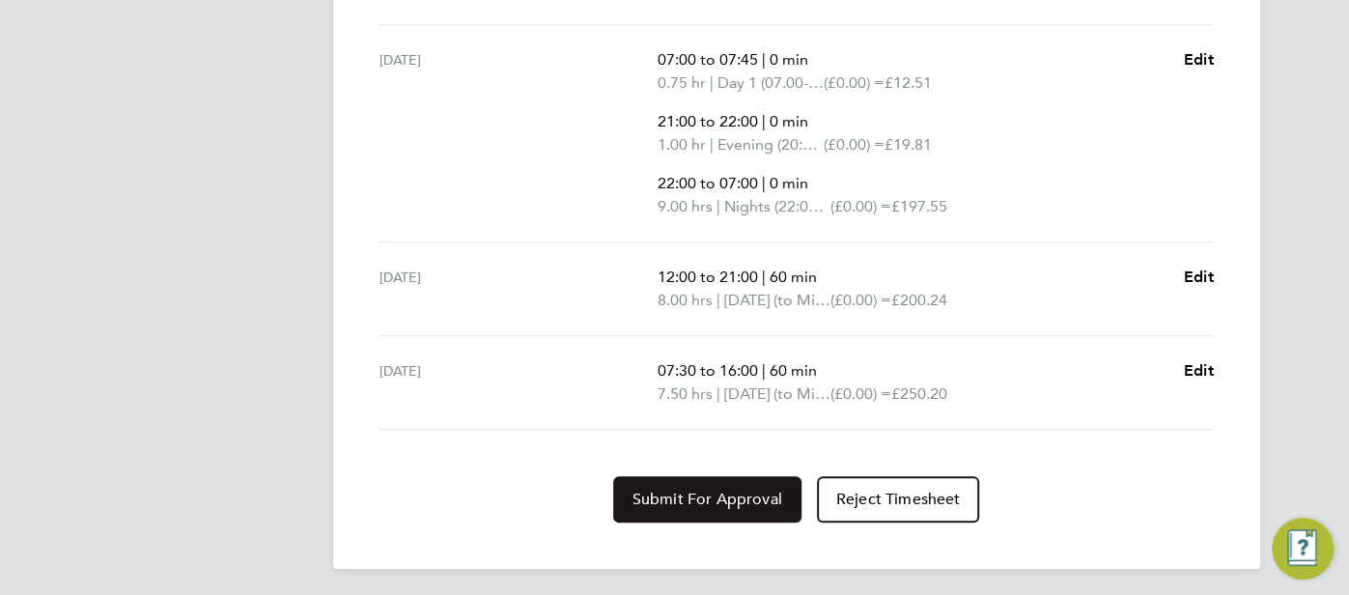
click at [685, 495] on span "Submit For Approval" at bounding box center [707, 499] width 150 height 19
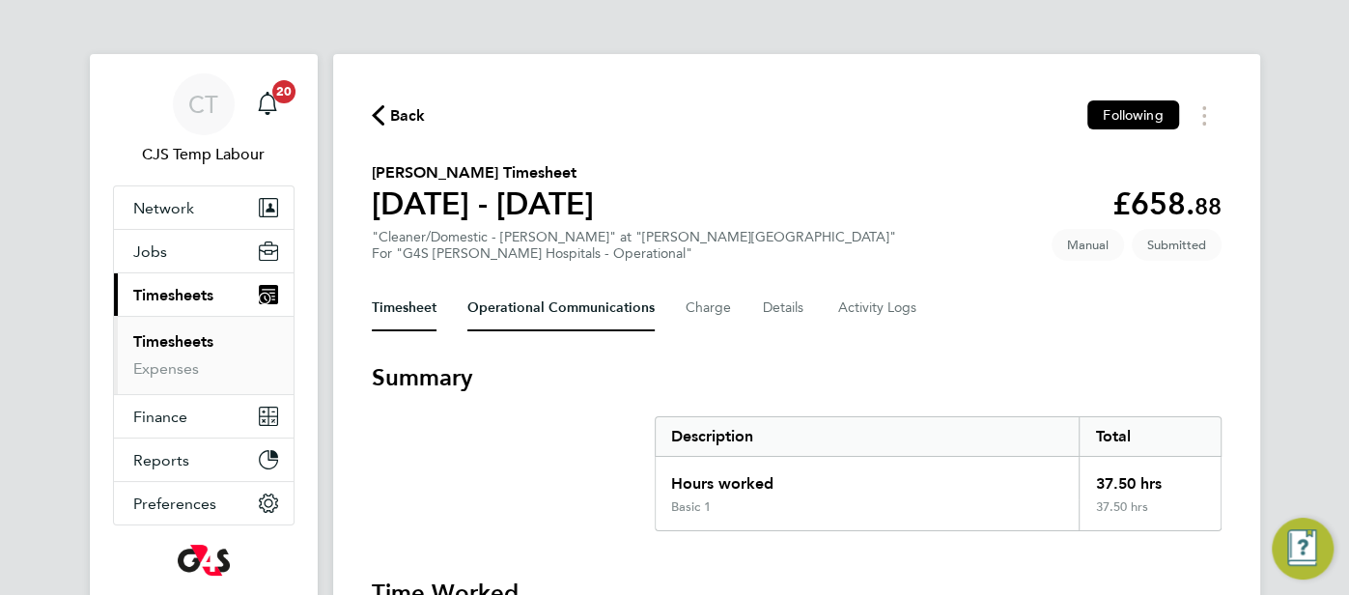
click at [620, 317] on Communications-tab "Operational Communications" at bounding box center [560, 308] width 187 height 46
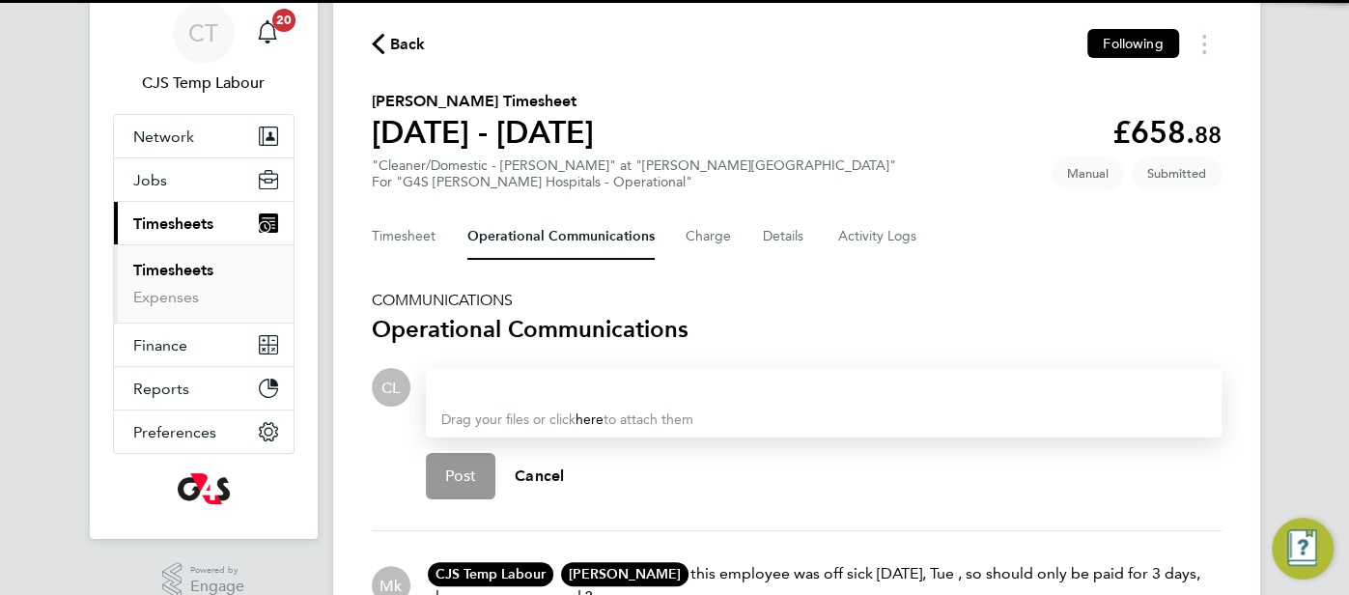
scroll to position [211, 0]
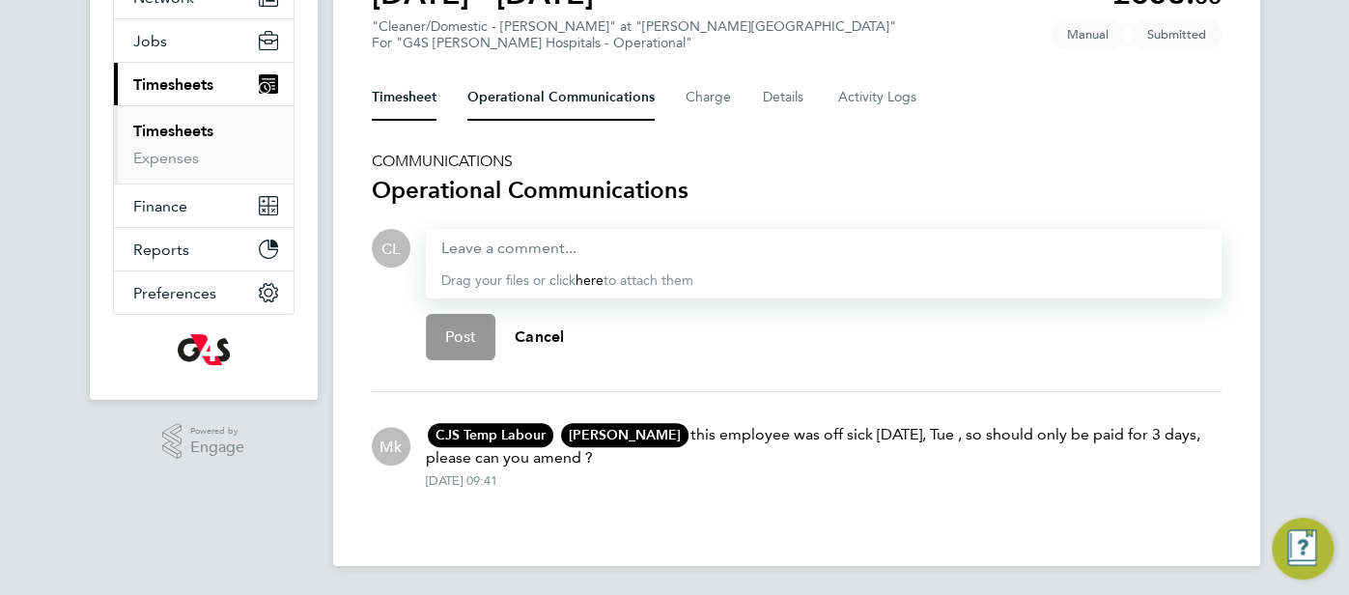
click at [413, 94] on button "Timesheet" at bounding box center [404, 97] width 65 height 46
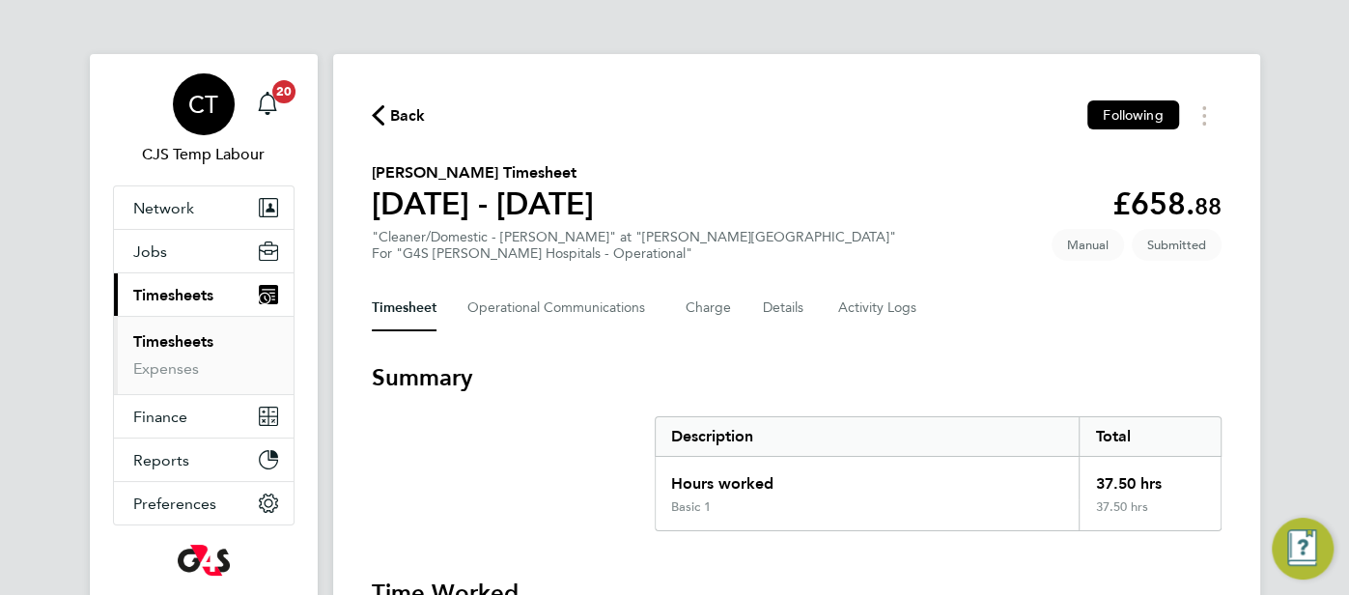
click at [192, 114] on span "CT" at bounding box center [203, 104] width 30 height 25
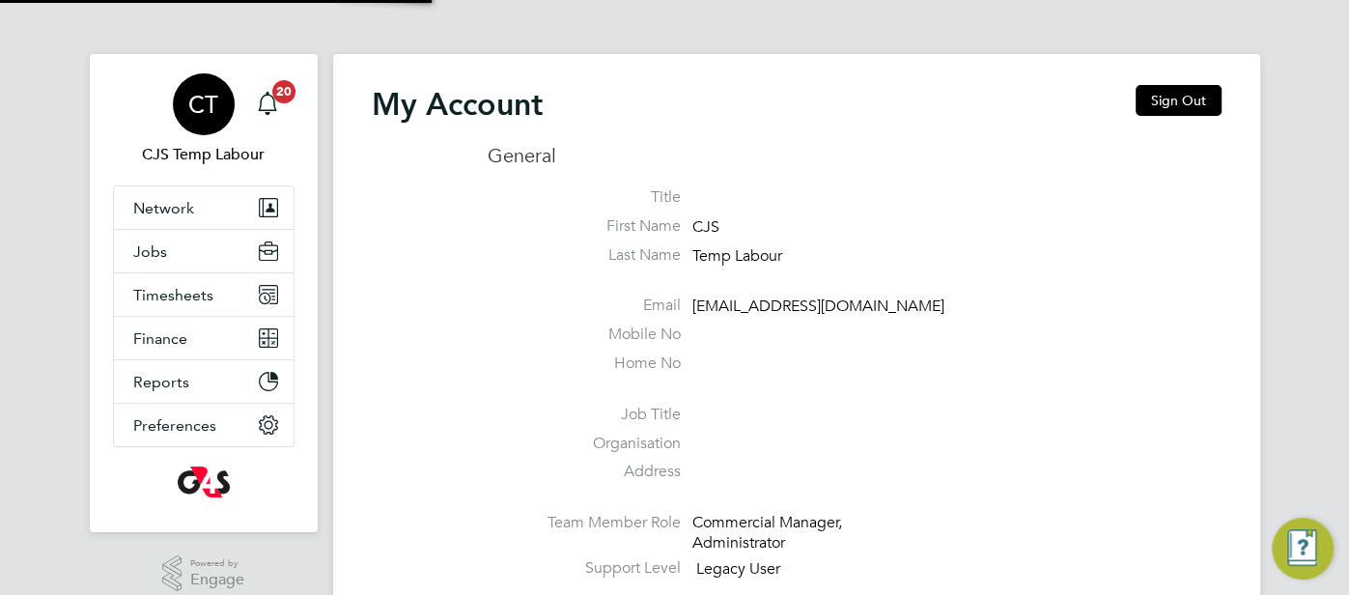
type input "[EMAIL_ADDRESS][DOMAIN_NAME]"
click at [1149, 98] on button "Sign Out" at bounding box center [1179, 100] width 86 height 31
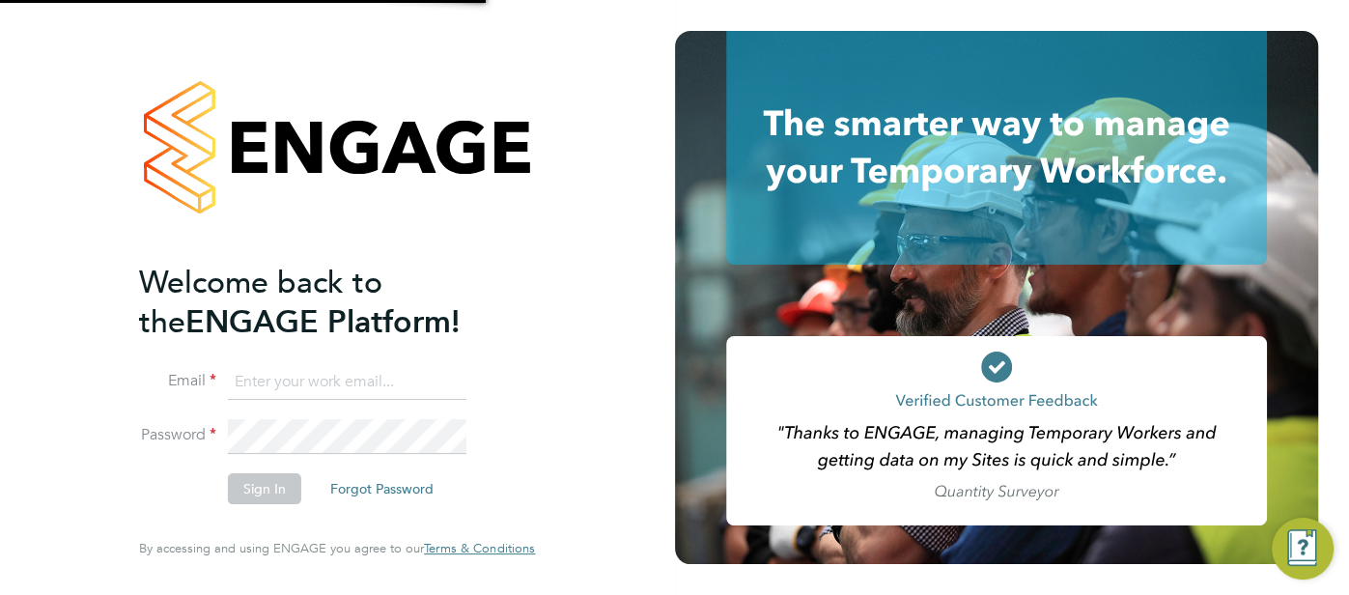
type input "cjs.templabour@uk.g4s.com"
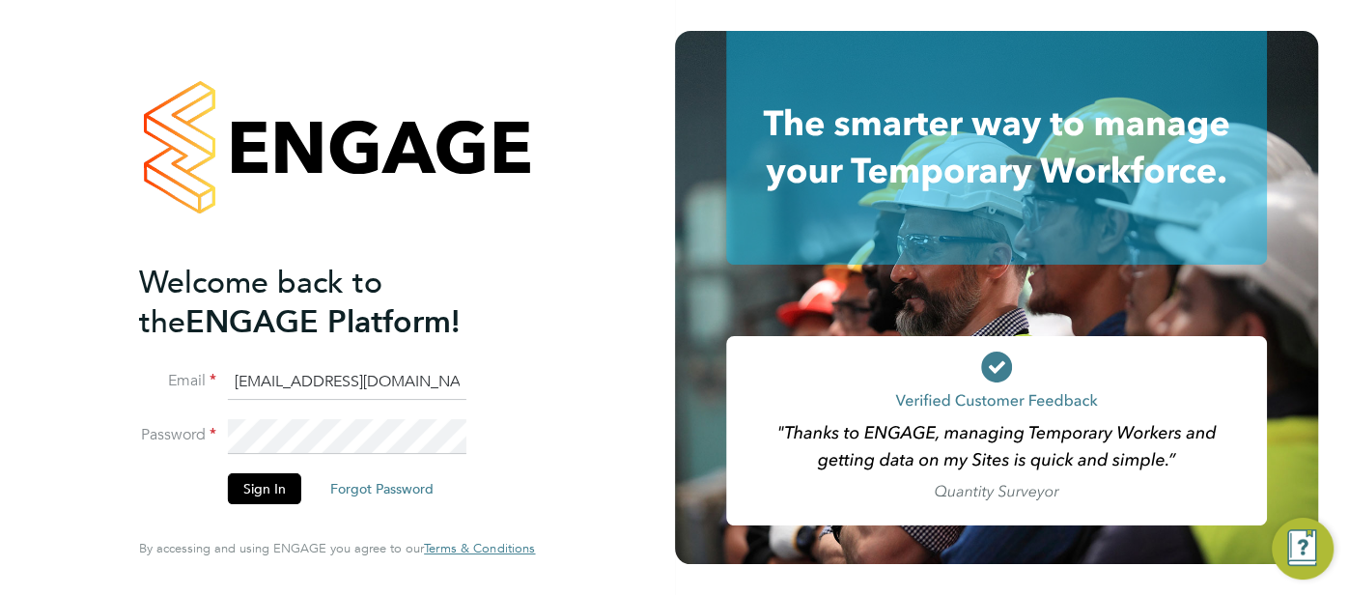
drag, startPoint x: 468, startPoint y: 390, endPoint x: 236, endPoint y: 375, distance: 233.2
click at [211, 381] on li "Email cjs.templabour@uk.g4s.com" at bounding box center [327, 392] width 377 height 54
drag, startPoint x: 301, startPoint y: 379, endPoint x: 236, endPoint y: 378, distance: 65.7
click at [204, 383] on li "Email ess" at bounding box center [327, 392] width 377 height 54
type input "[EMAIL_ADDRESS][DOMAIN_NAME]"
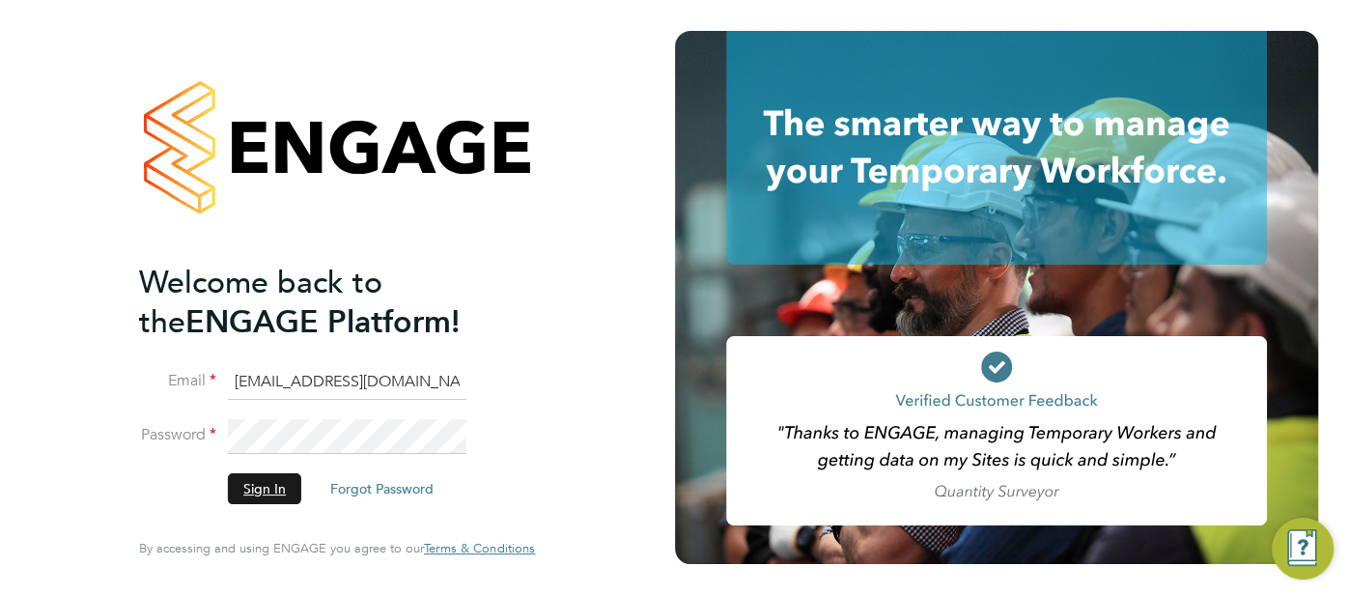
click at [254, 490] on button "Sign In" at bounding box center [264, 488] width 73 height 31
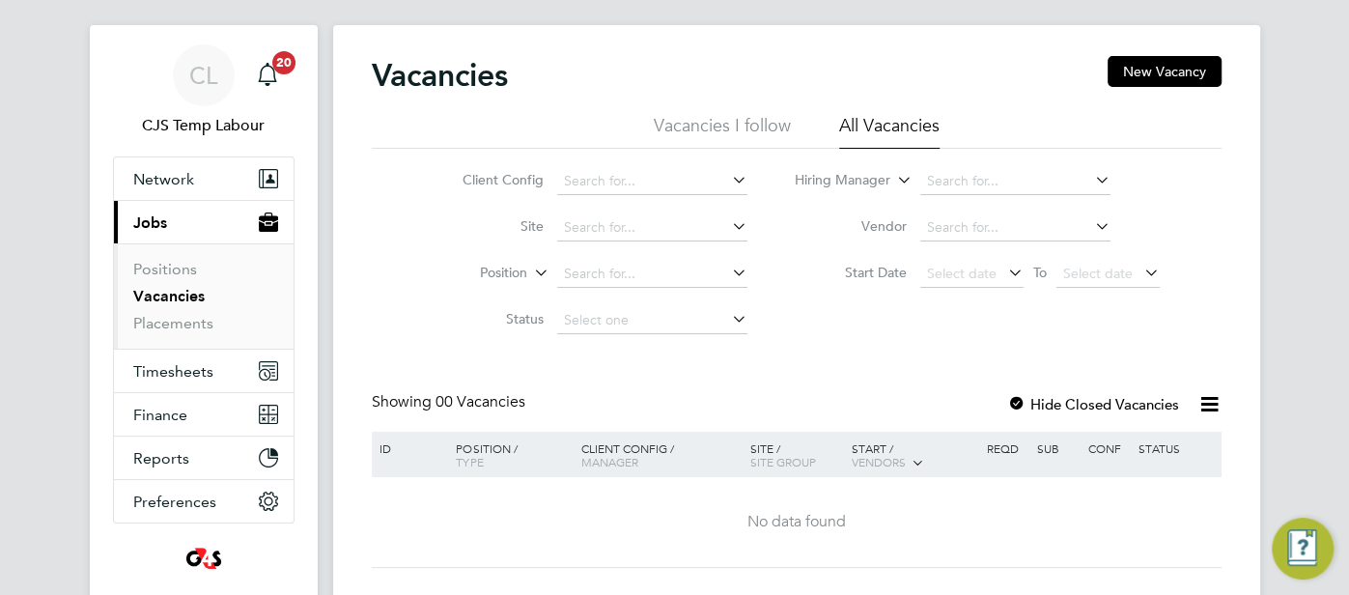
scroll to position [30, 0]
click at [168, 370] on span "Timesheets" at bounding box center [173, 370] width 80 height 18
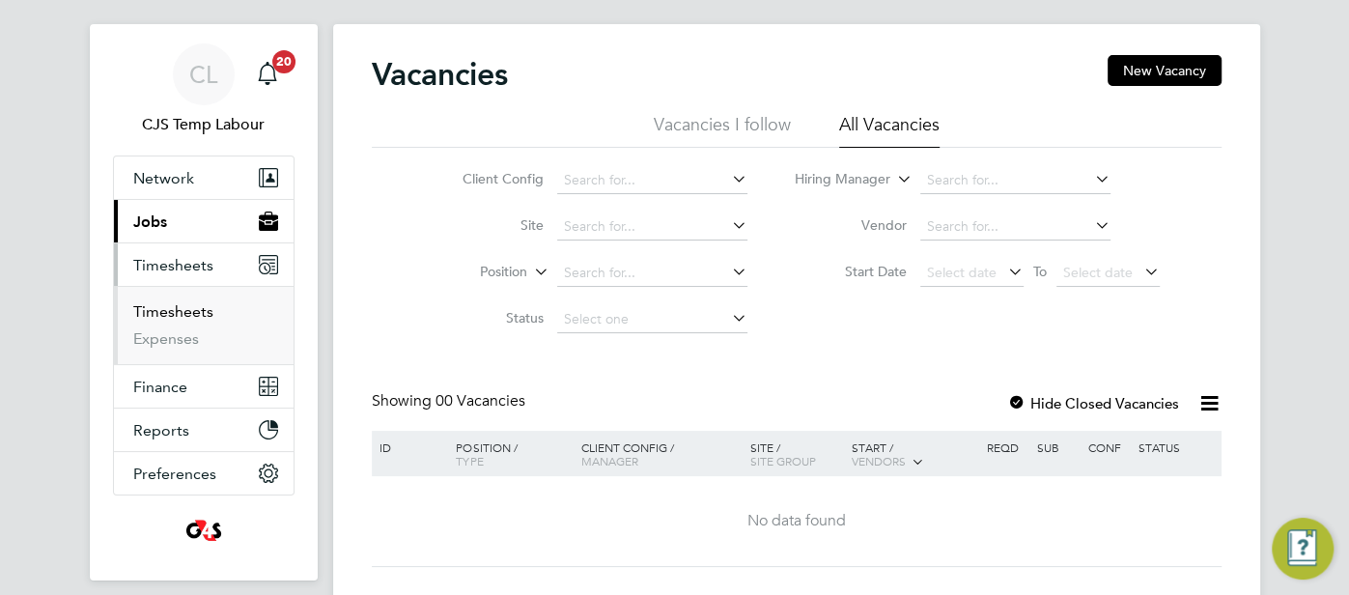
click at [179, 307] on link "Timesheets" at bounding box center [173, 311] width 80 height 18
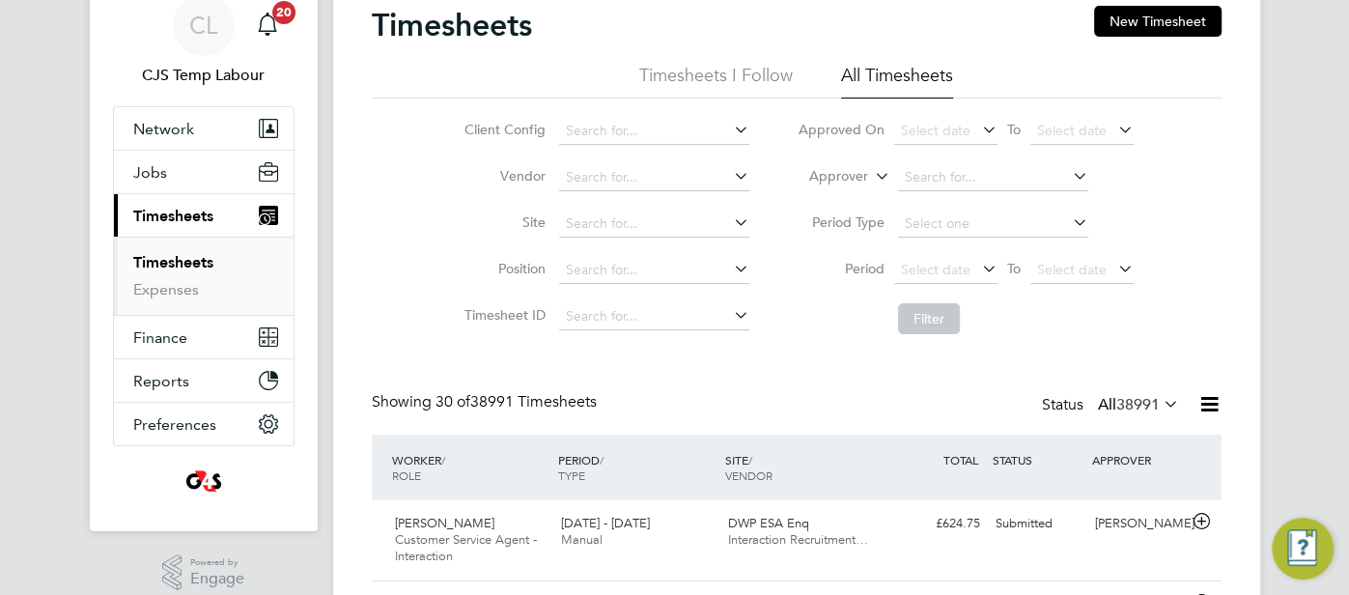
scroll to position [224, 0]
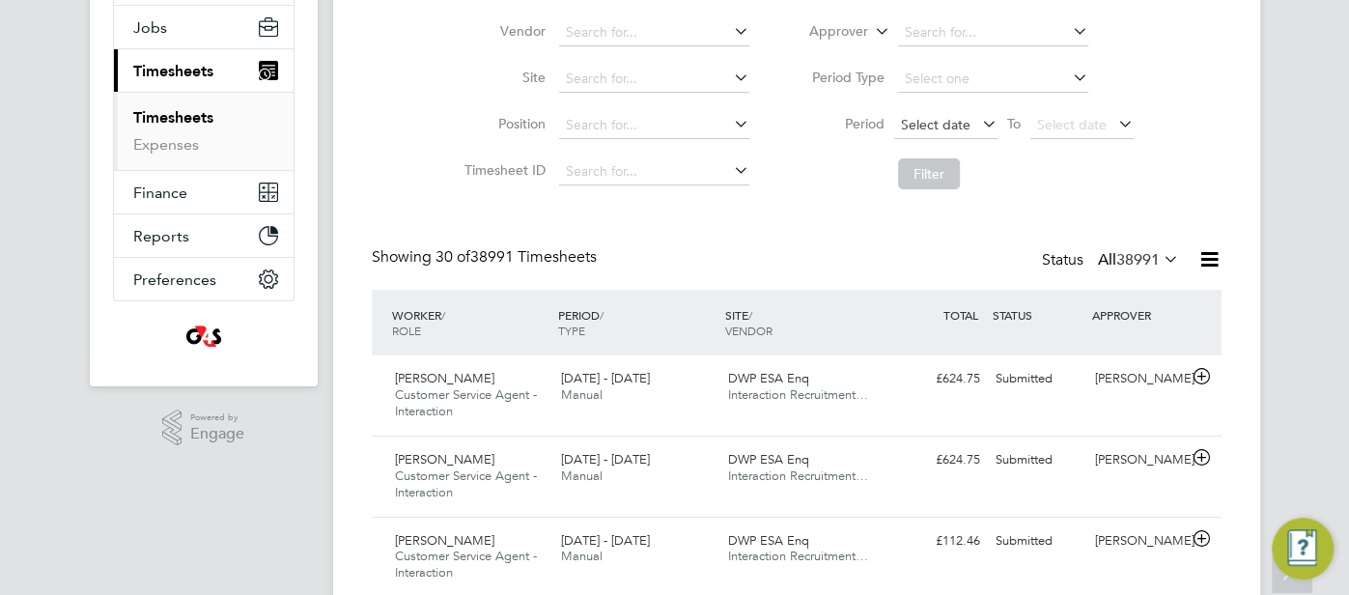
click at [931, 125] on span "Select date" at bounding box center [936, 124] width 70 height 17
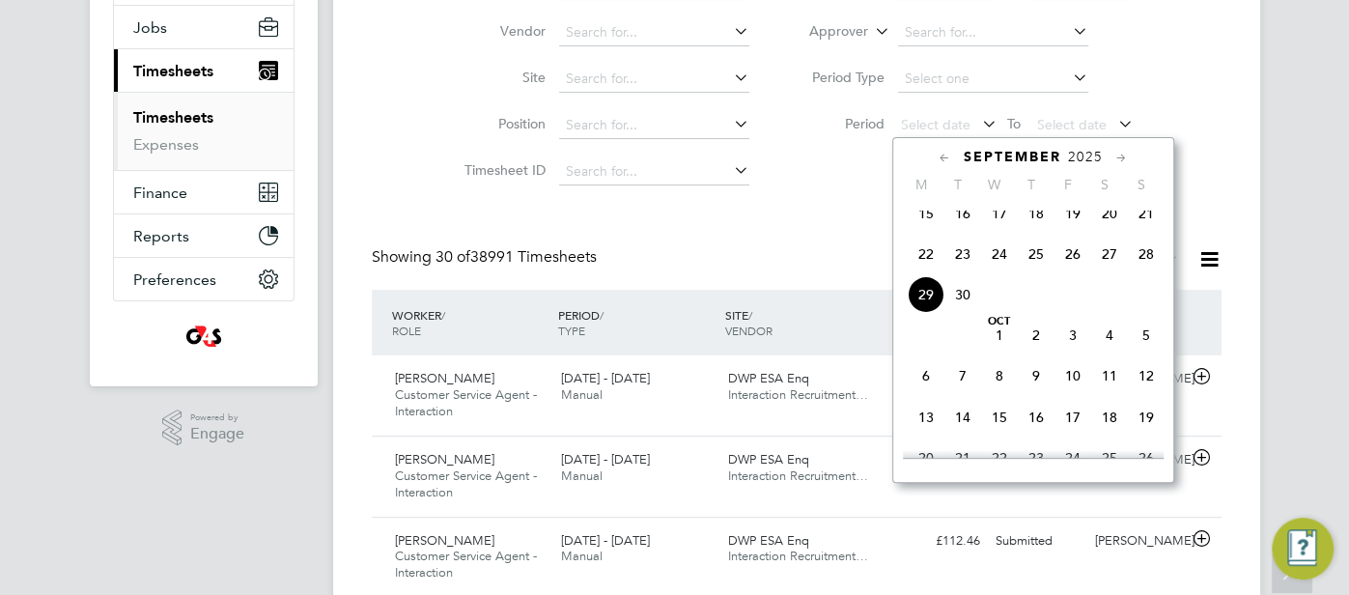
click at [939, 265] on span "22" at bounding box center [926, 254] width 37 height 37
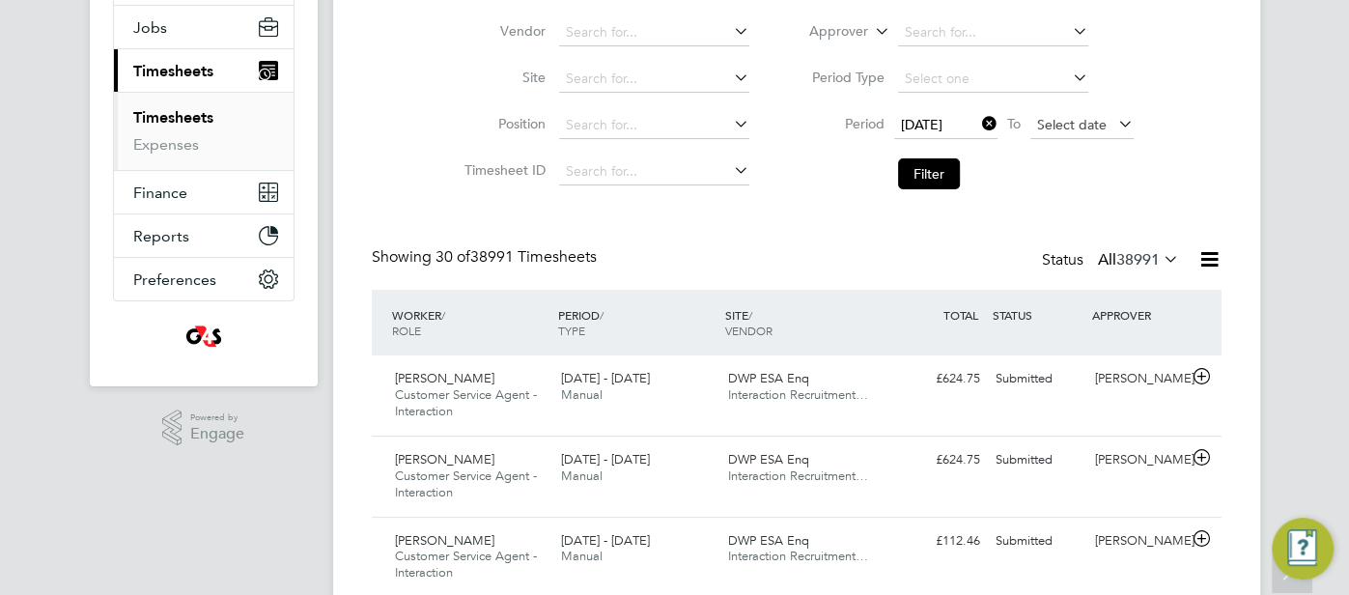
click at [1061, 130] on span "Select date" at bounding box center [1072, 124] width 70 height 17
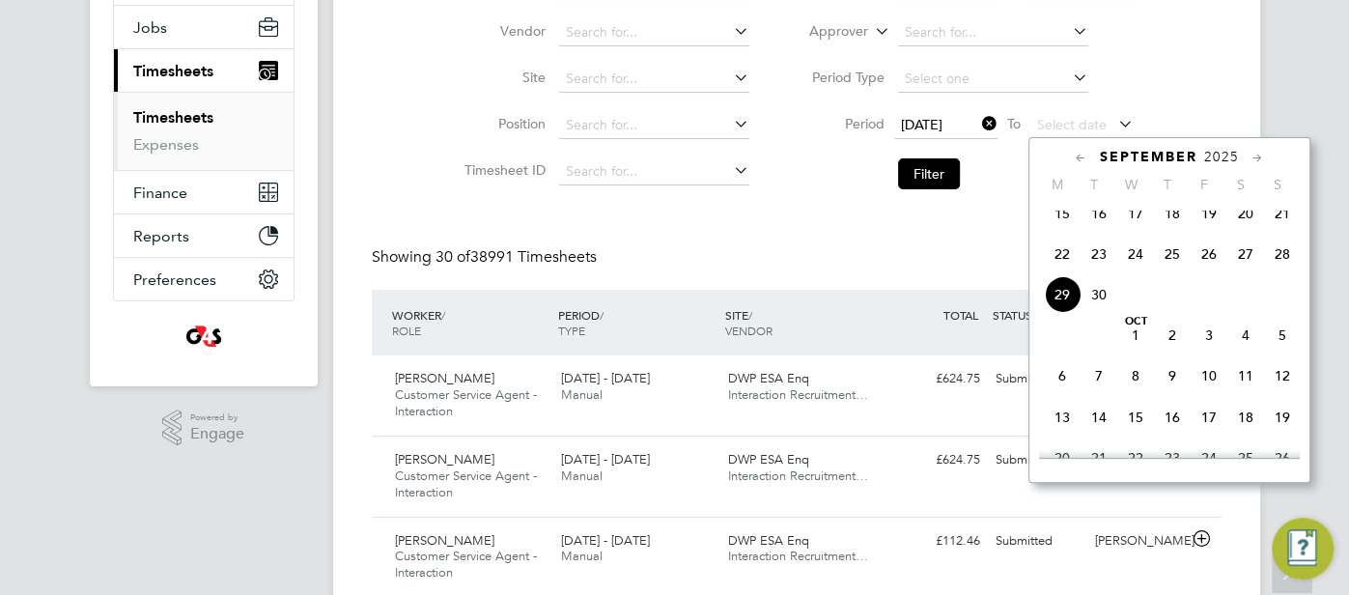
click at [1280, 267] on span "28" at bounding box center [1282, 254] width 37 height 37
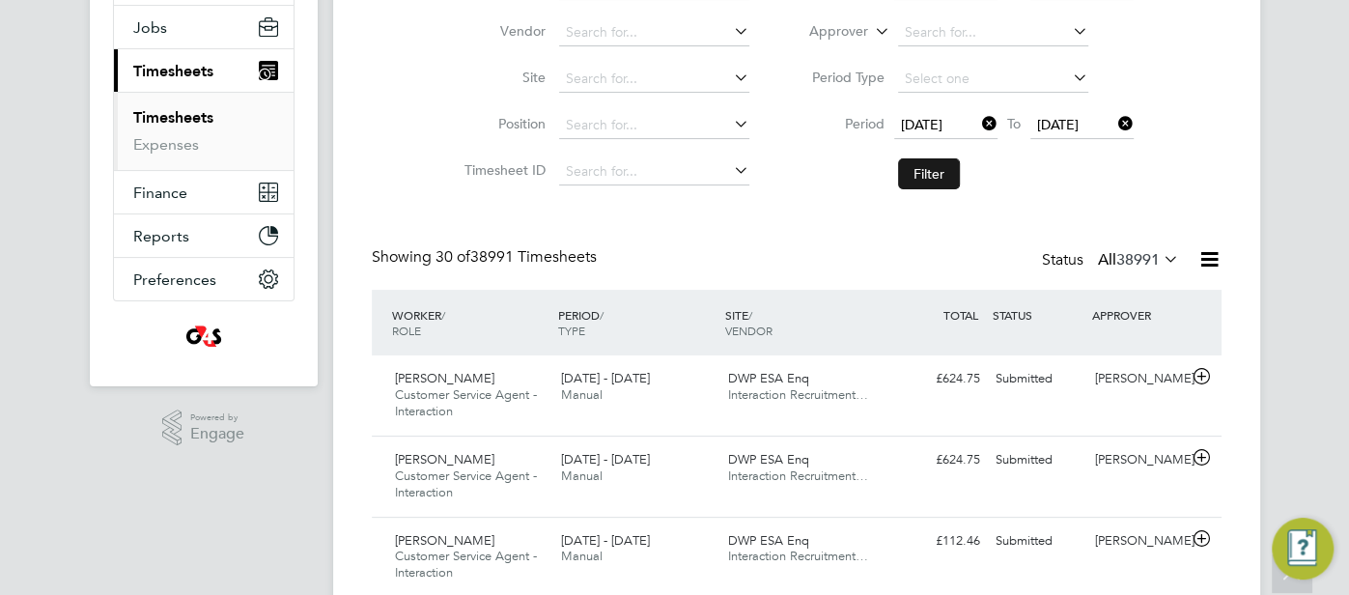
click at [945, 171] on button "Filter" at bounding box center [929, 173] width 62 height 31
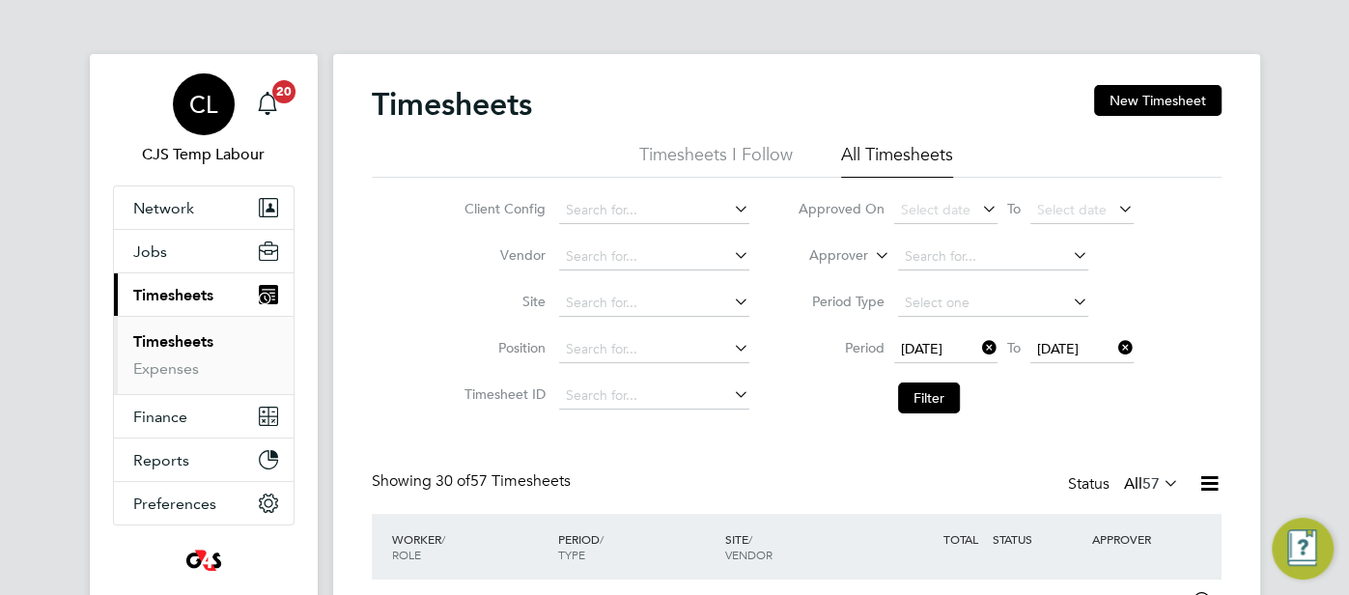
click at [218, 112] on div "CL" at bounding box center [204, 104] width 62 height 62
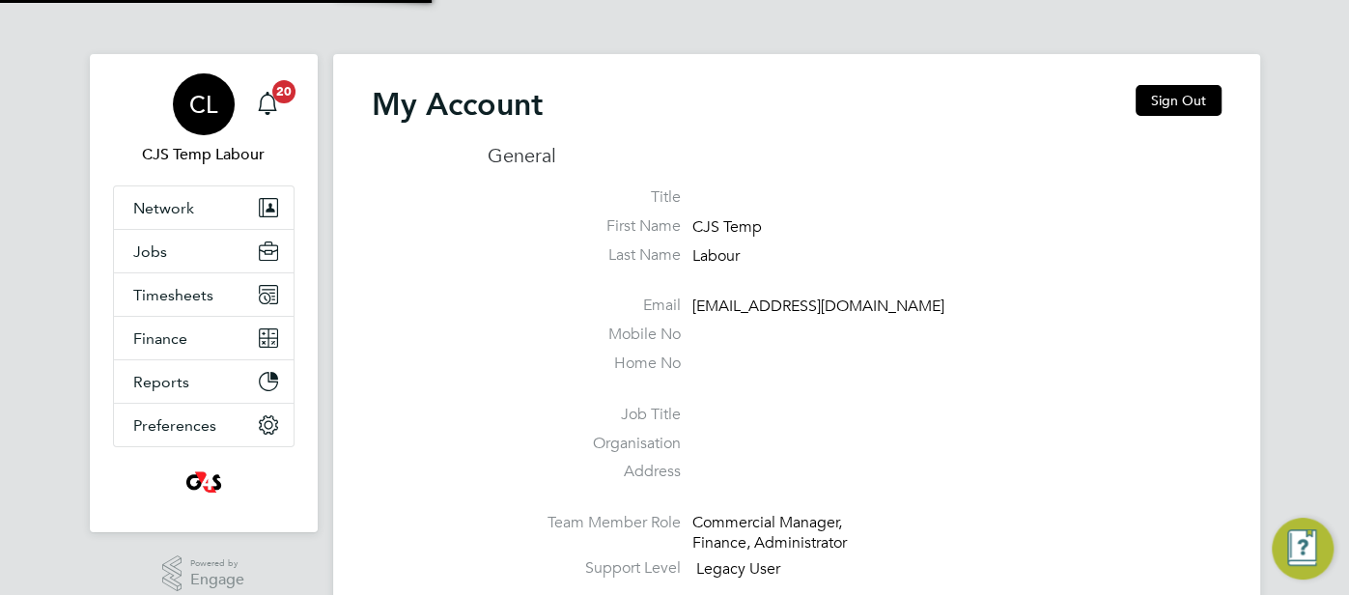
type input "[EMAIL_ADDRESS][DOMAIN_NAME]"
click at [1181, 104] on button "Sign Out" at bounding box center [1179, 100] width 86 height 31
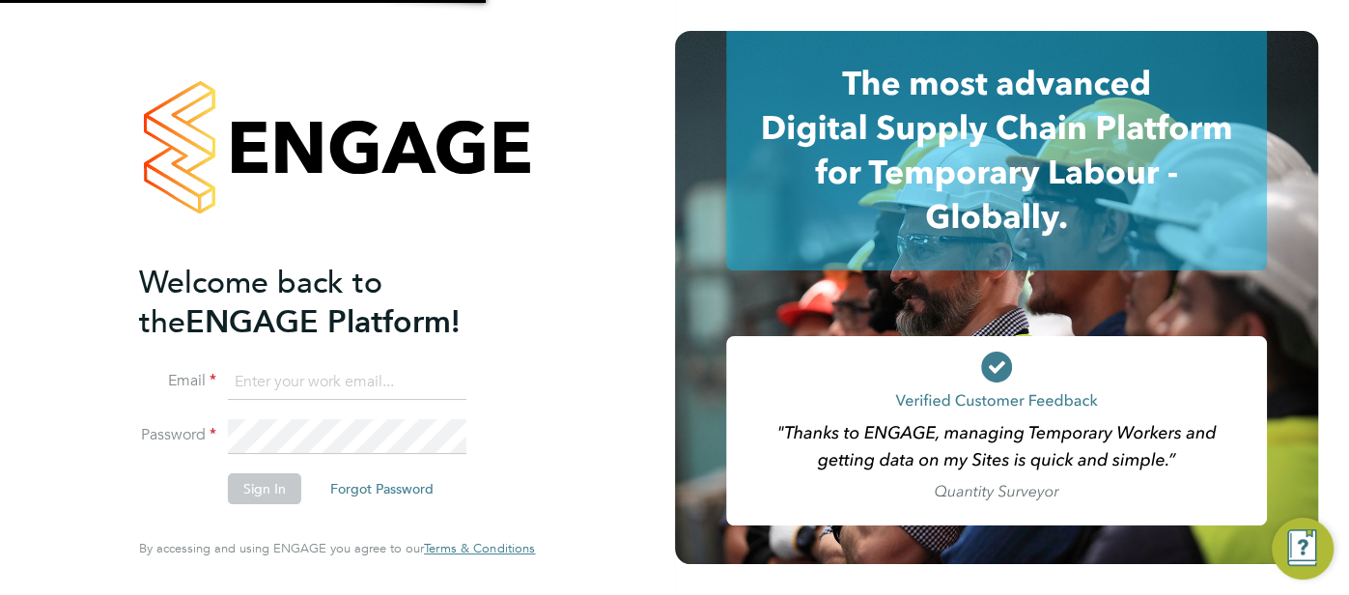
type input "[EMAIL_ADDRESS][DOMAIN_NAME]"
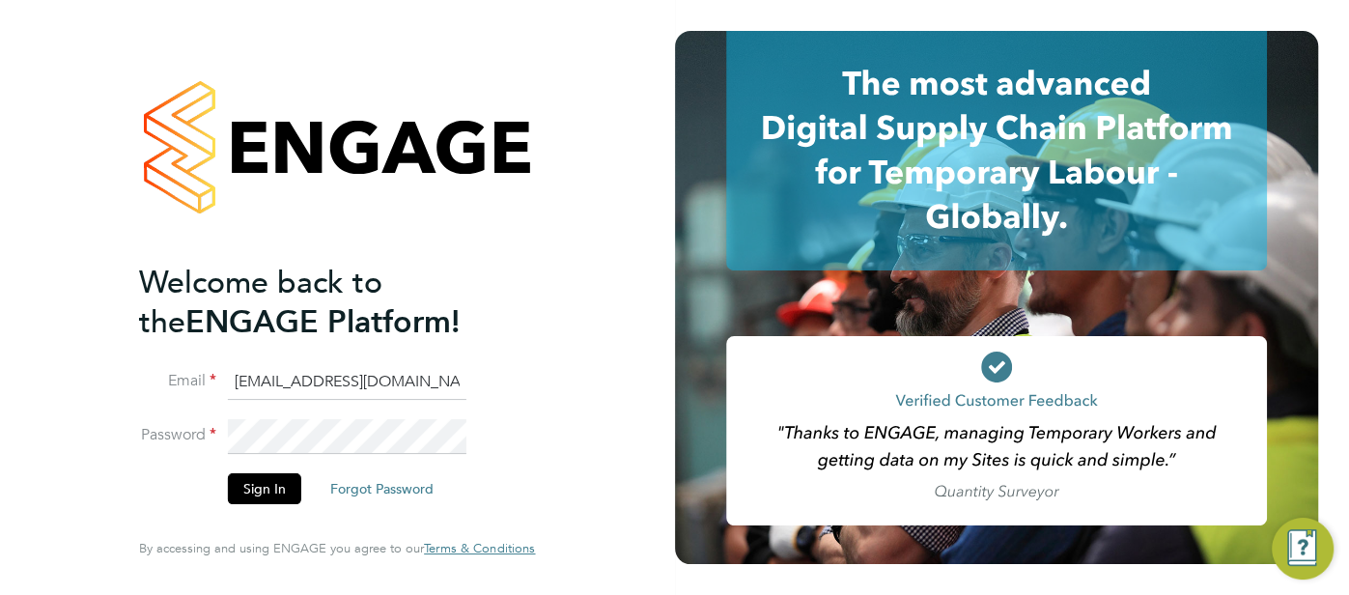
drag, startPoint x: 382, startPoint y: 391, endPoint x: 220, endPoint y: 371, distance: 163.5
click at [155, 372] on li "Email cjs.ess@uk.g4s.com" at bounding box center [327, 392] width 377 height 54
type input "[EMAIL_ADDRESS][DOMAIN_NAME]"
click at [276, 486] on button "Sign In" at bounding box center [264, 488] width 73 height 31
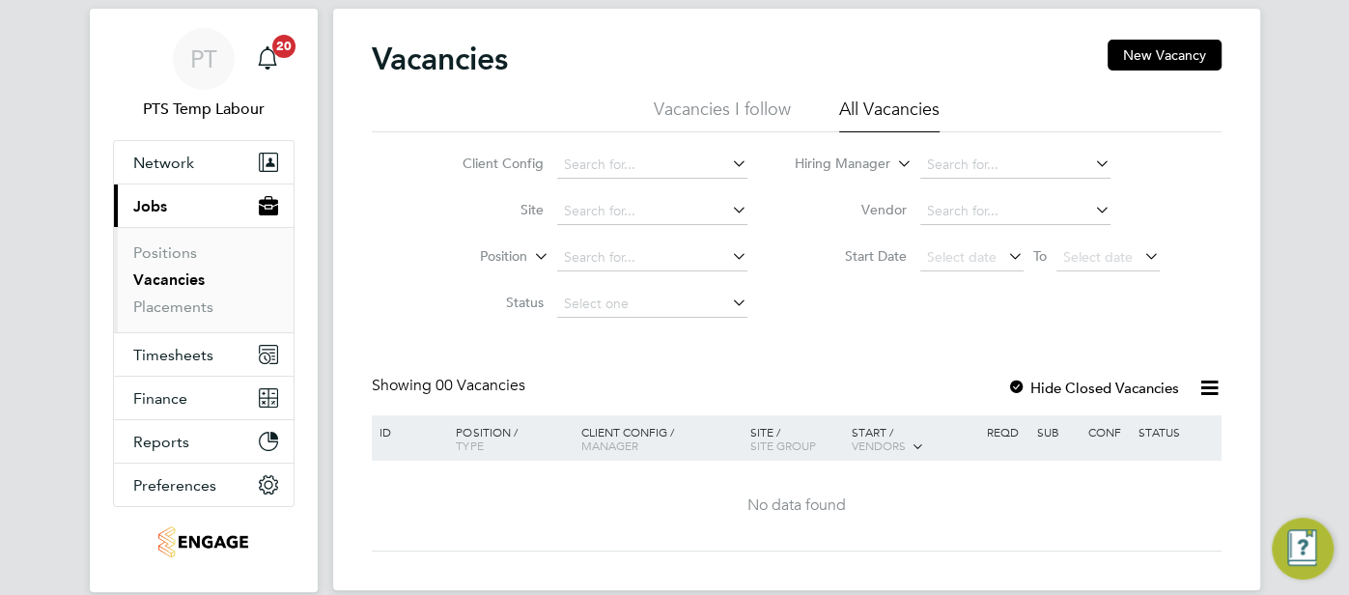
scroll to position [123, 0]
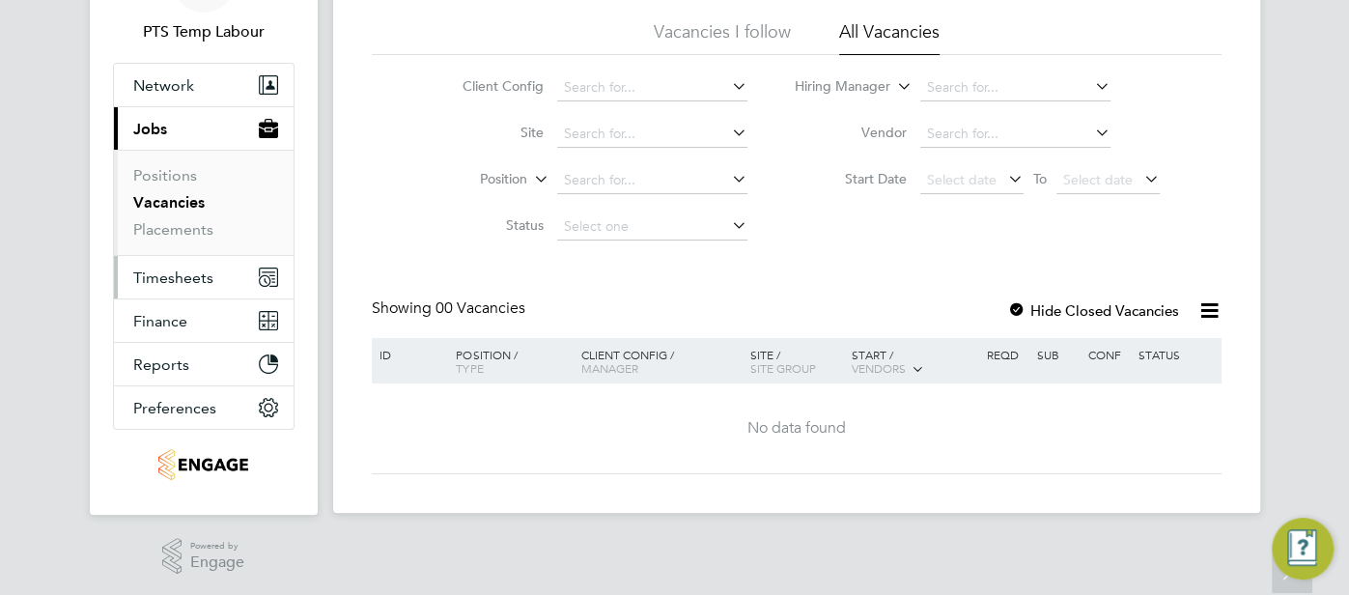
click at [172, 262] on button "Timesheets" at bounding box center [204, 277] width 180 height 42
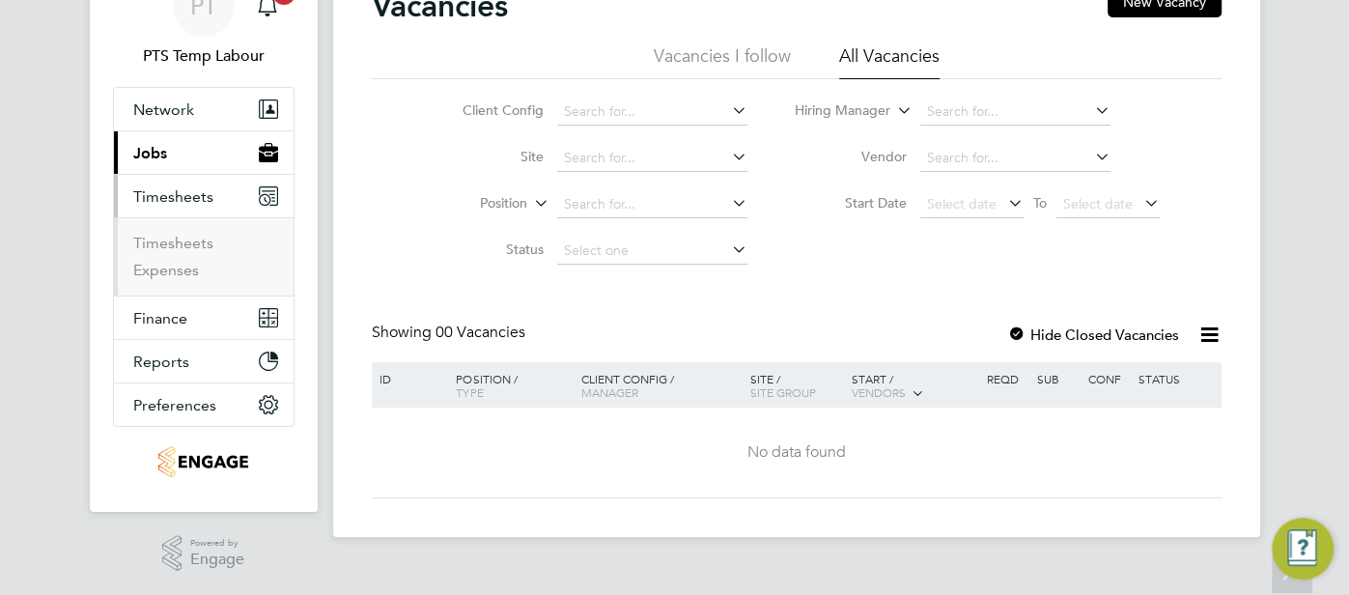
scroll to position [95, 0]
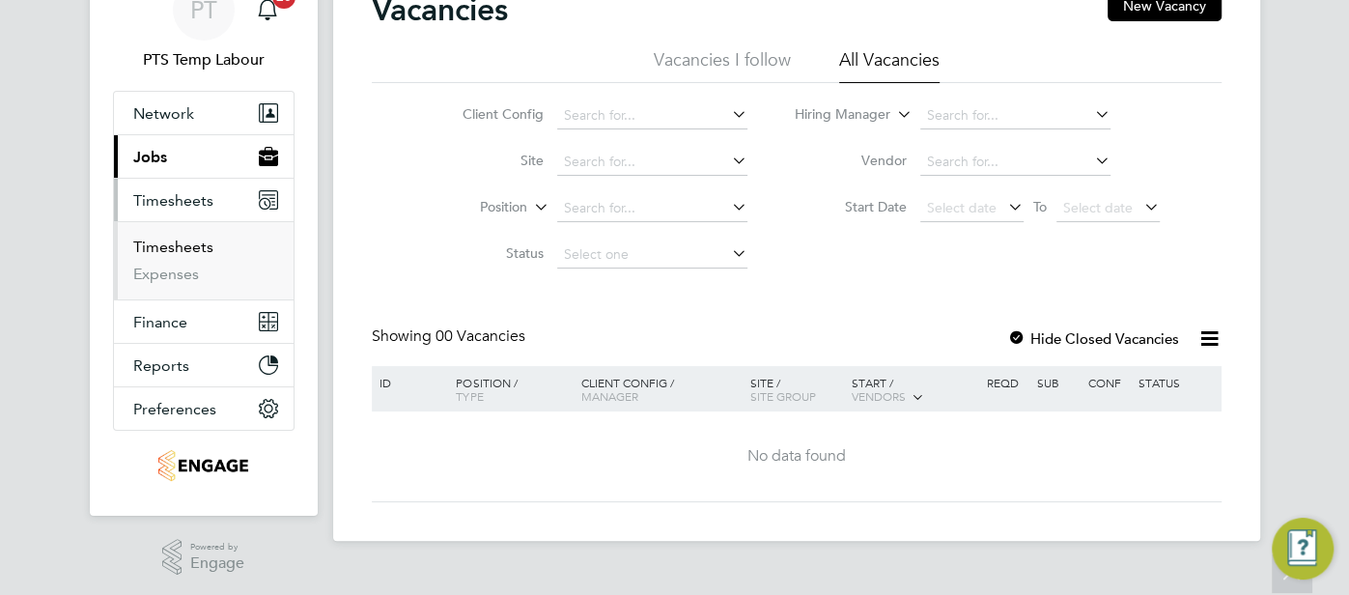
click at [184, 239] on link "Timesheets" at bounding box center [173, 247] width 80 height 18
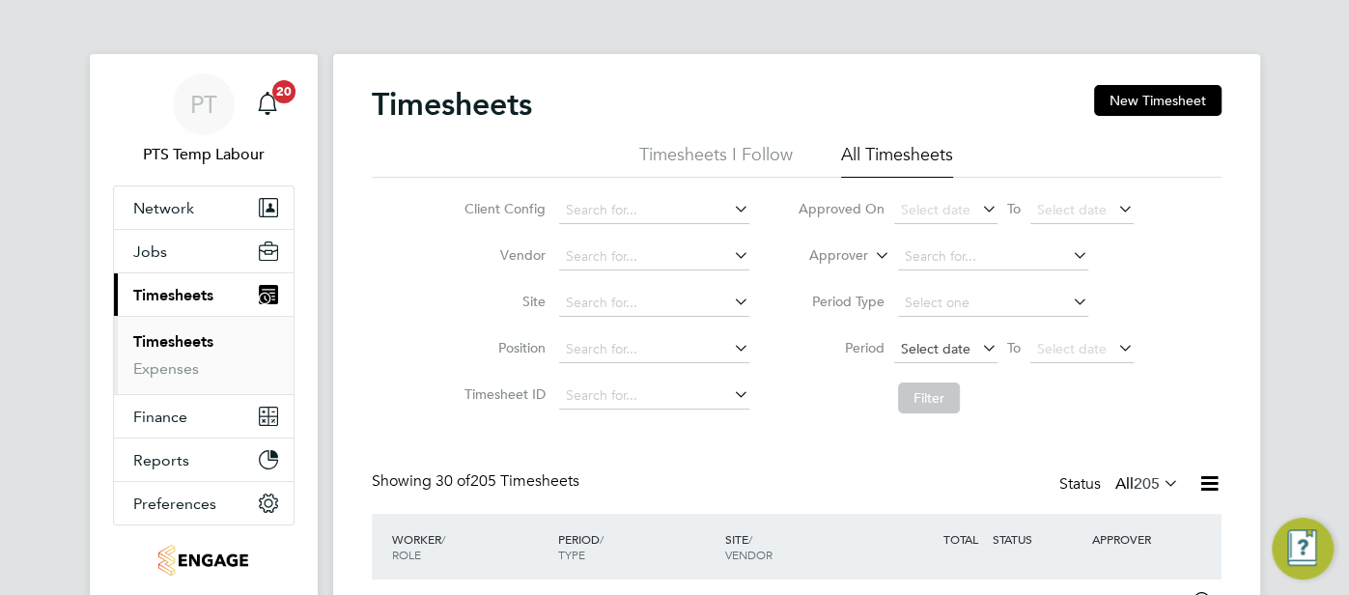
click at [933, 348] on span "Select date" at bounding box center [936, 348] width 70 height 17
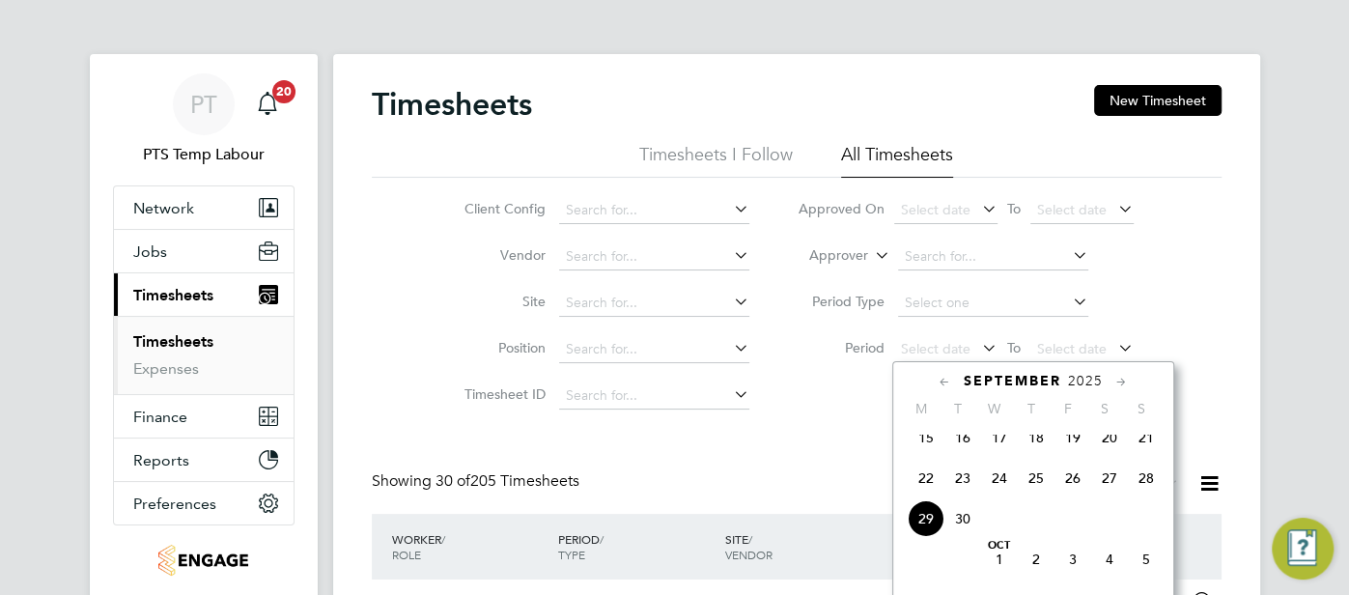
click at [930, 485] on span "22" at bounding box center [926, 478] width 37 height 37
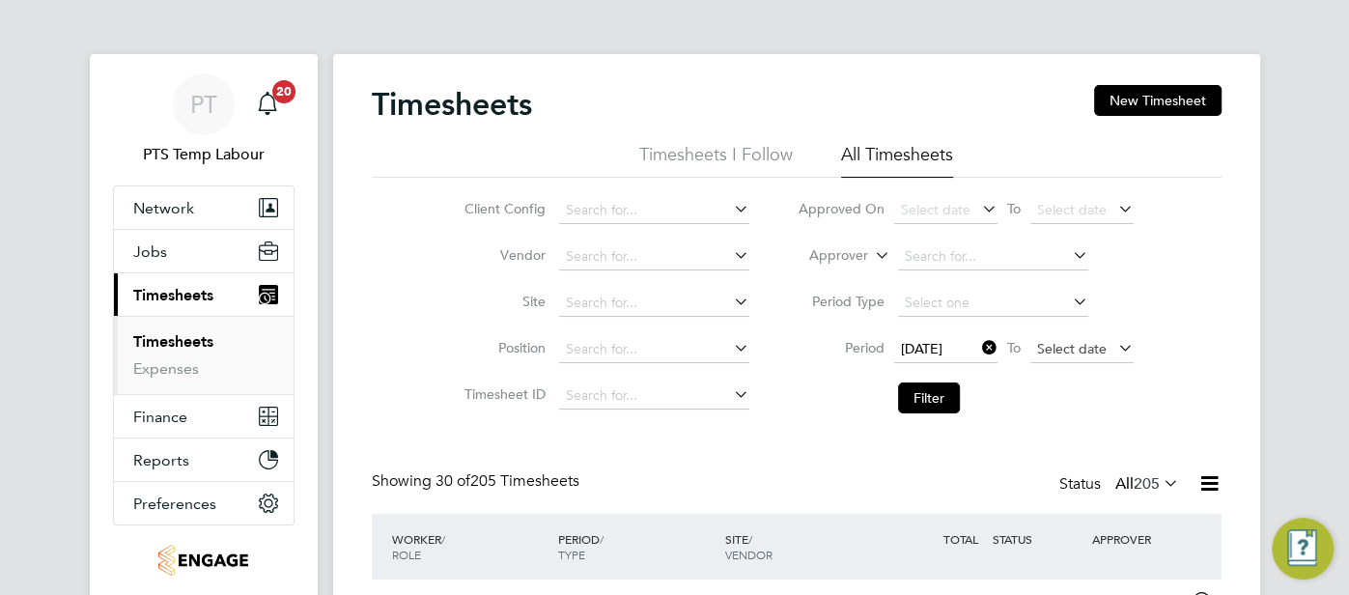
click at [1066, 339] on span "Select date" at bounding box center [1081, 350] width 103 height 26
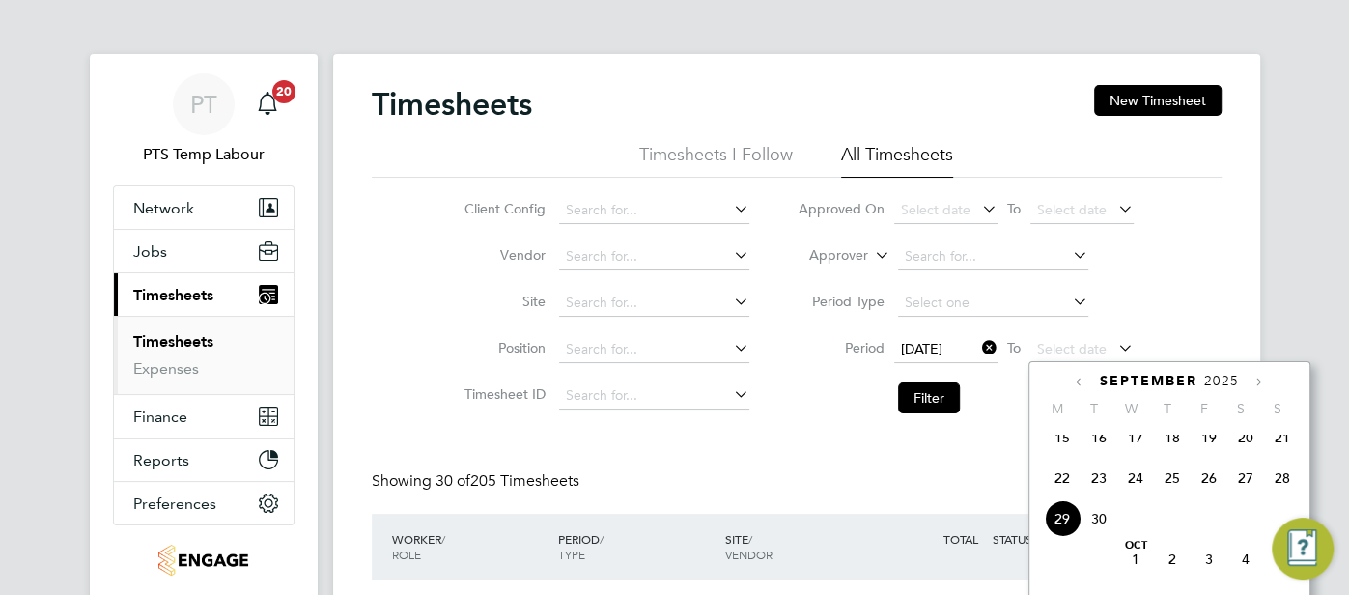
click at [1282, 488] on span "28" at bounding box center [1282, 478] width 37 height 37
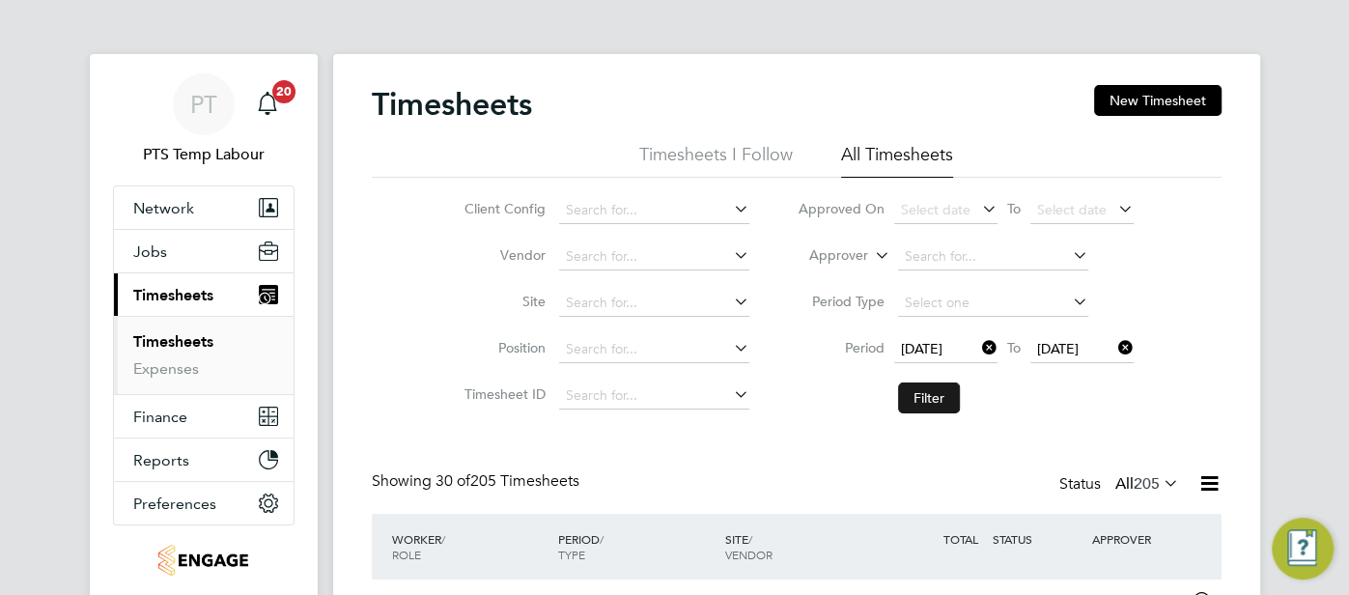
click at [938, 395] on button "Filter" at bounding box center [929, 397] width 62 height 31
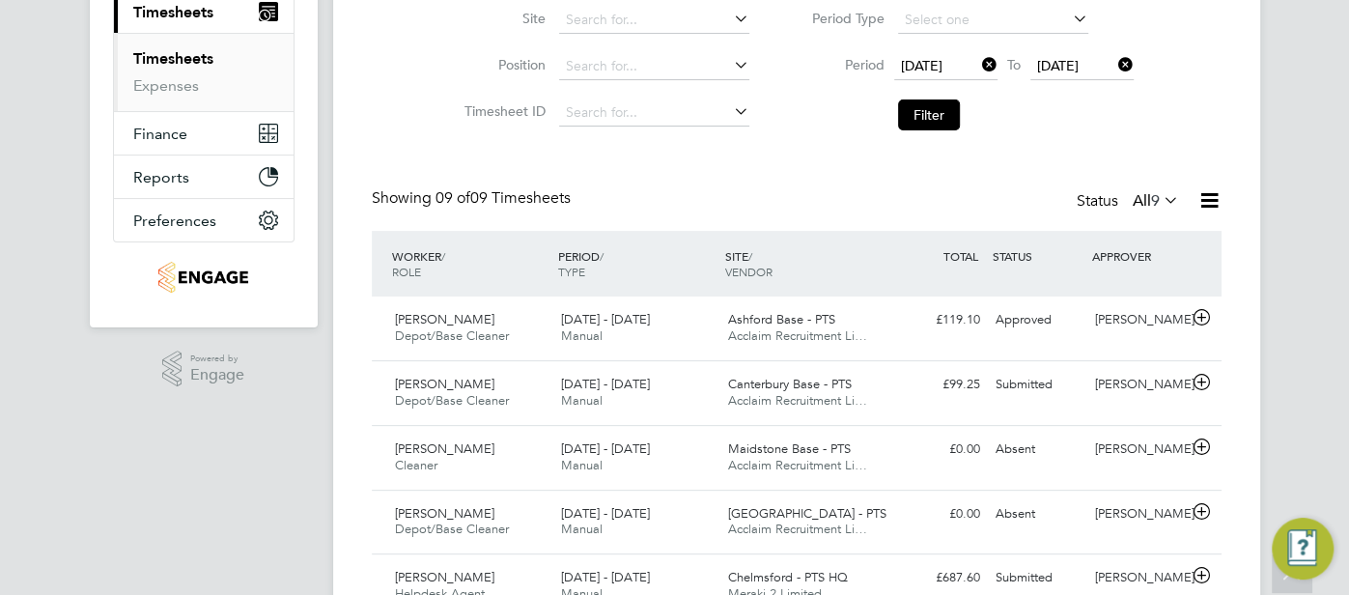
click at [1212, 199] on icon at bounding box center [1209, 200] width 24 height 24
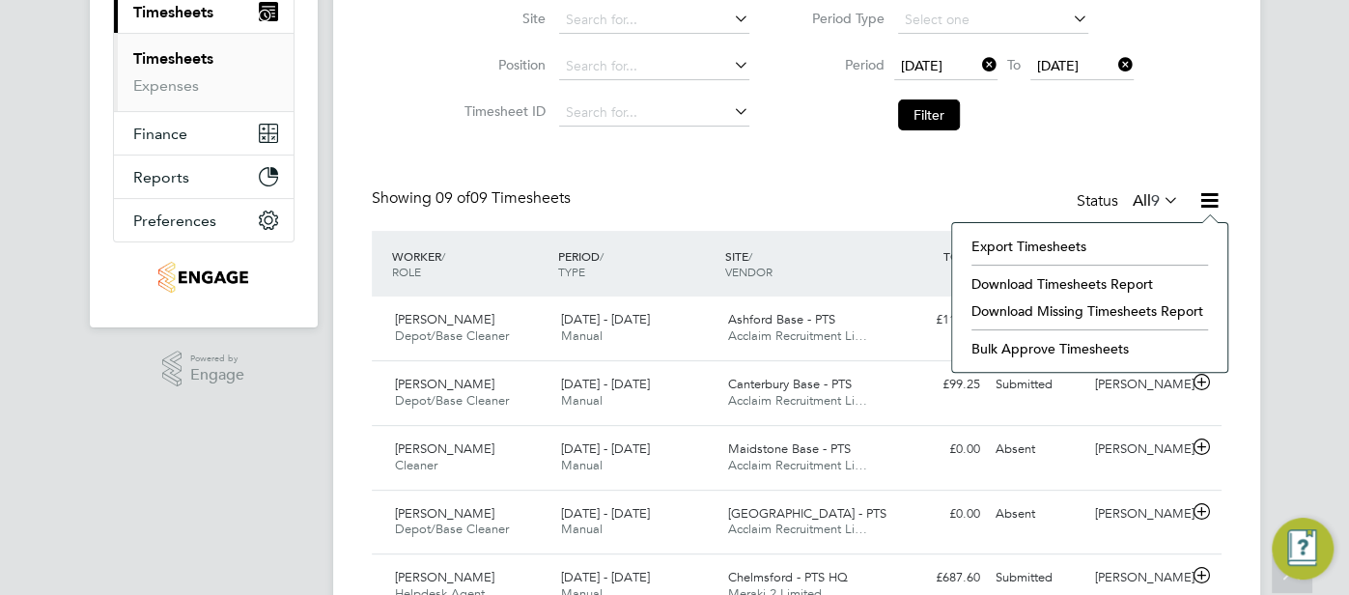
click at [1025, 308] on li "Download Missing Timesheets Report" at bounding box center [1090, 310] width 256 height 27
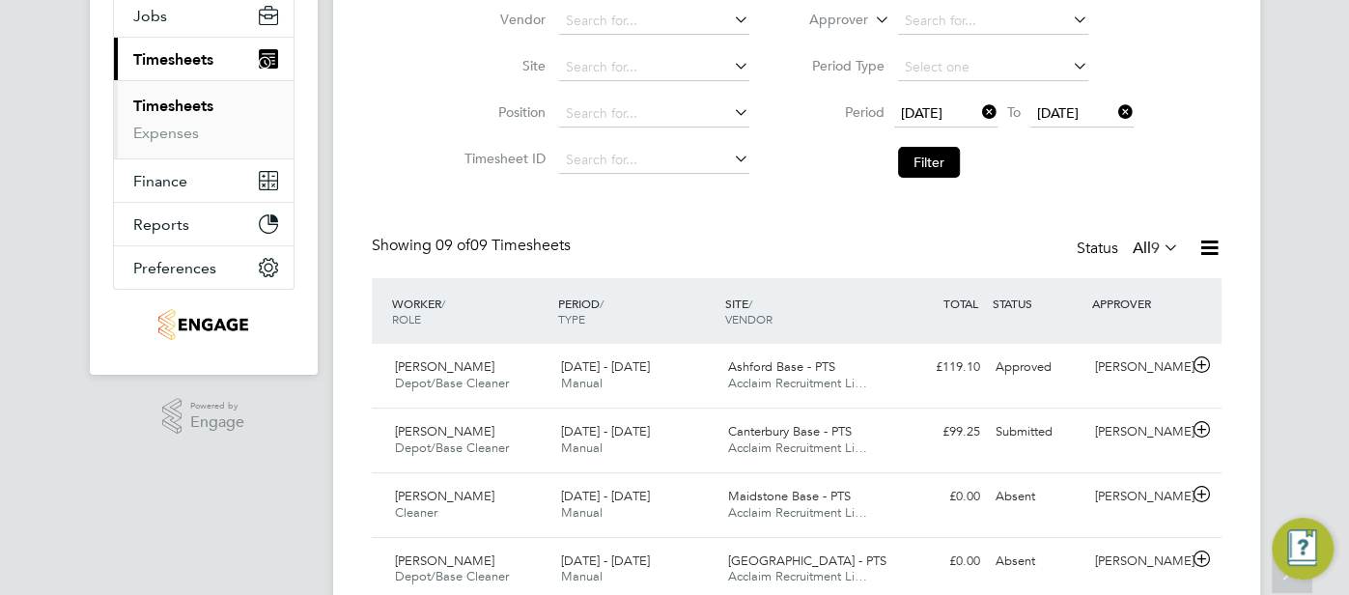
scroll to position [71, 0]
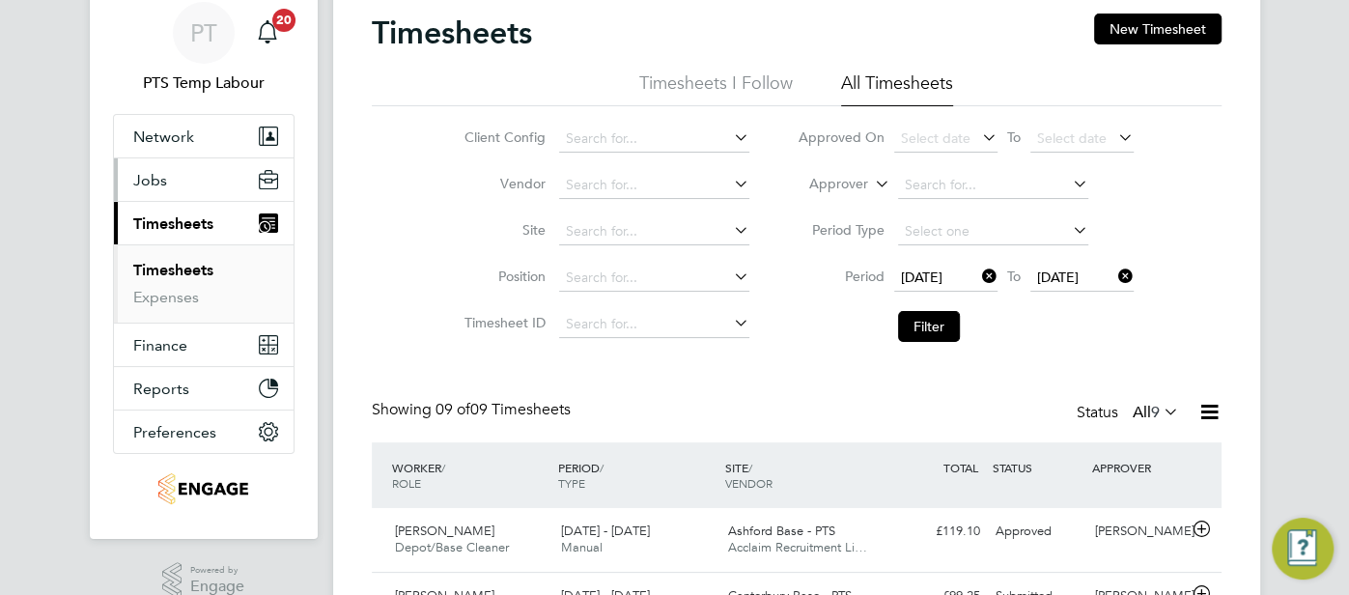
click at [146, 176] on span "Jobs" at bounding box center [150, 180] width 34 height 18
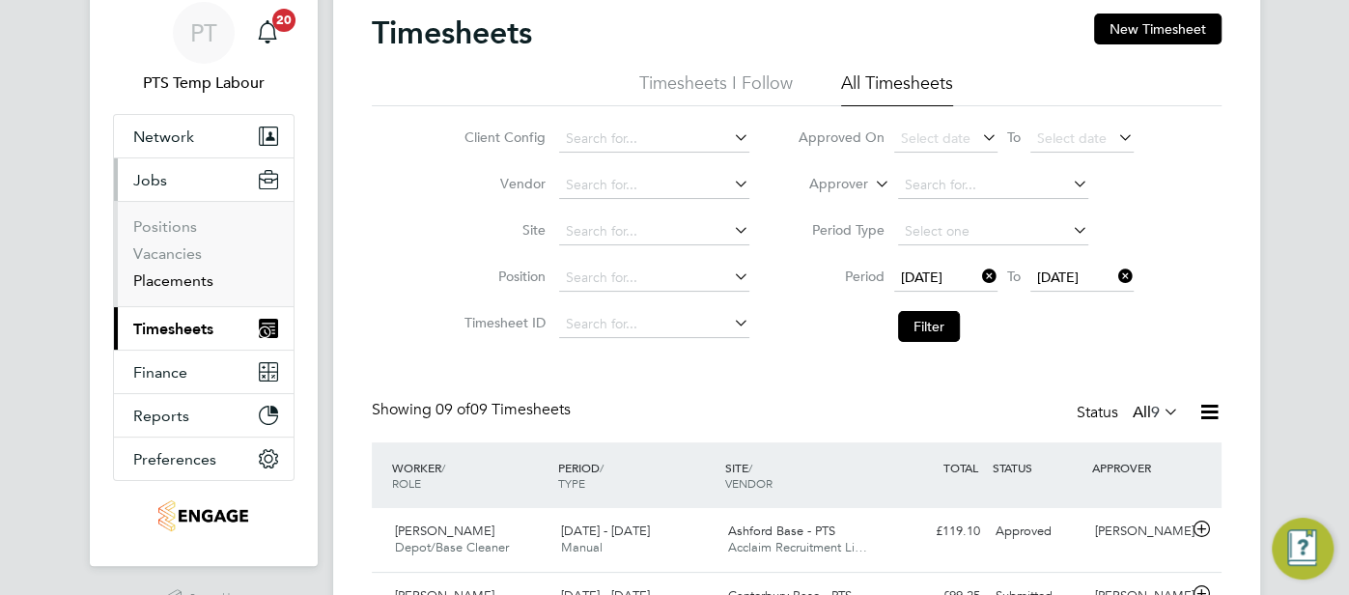
click at [181, 284] on link "Placements" at bounding box center [173, 280] width 80 height 18
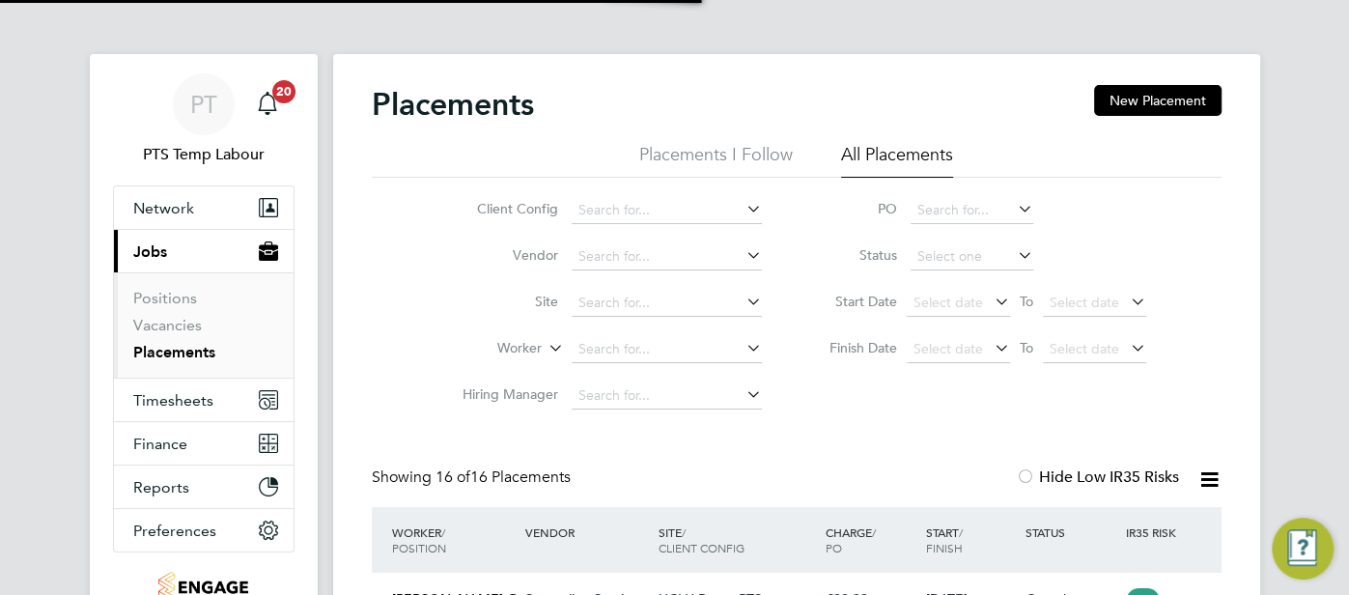
scroll to position [72, 167]
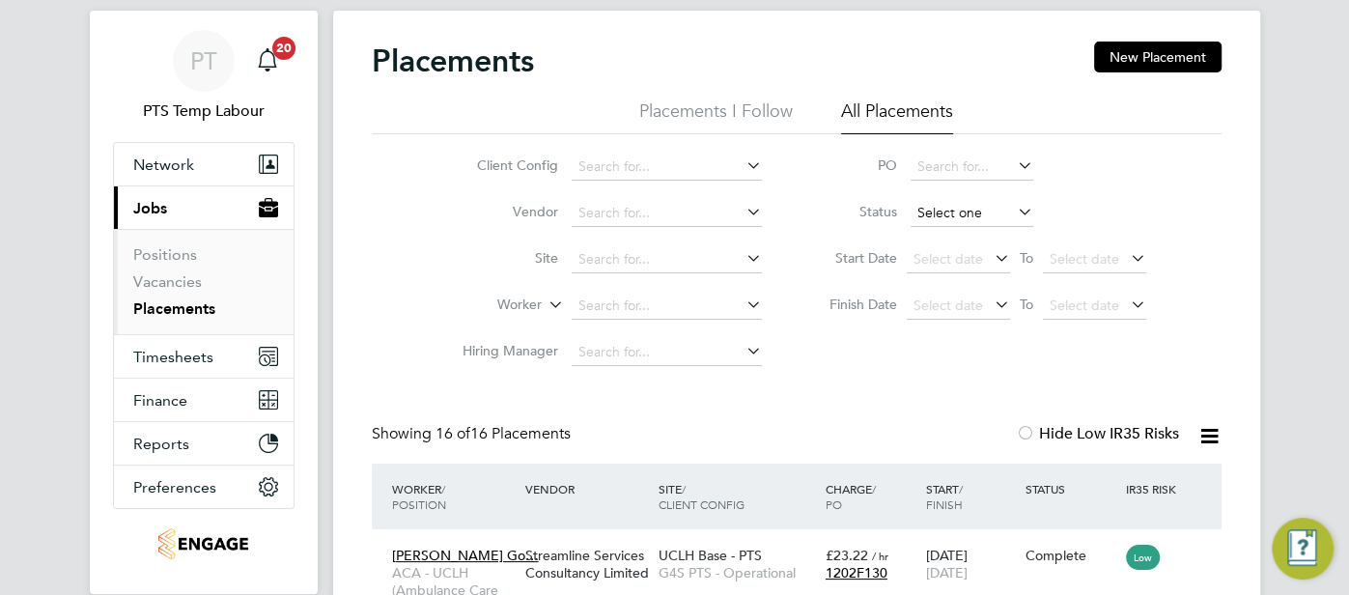
click at [935, 215] on input at bounding box center [972, 213] width 123 height 27
click at [933, 237] on li "Active" at bounding box center [972, 239] width 124 height 25
type input "Active"
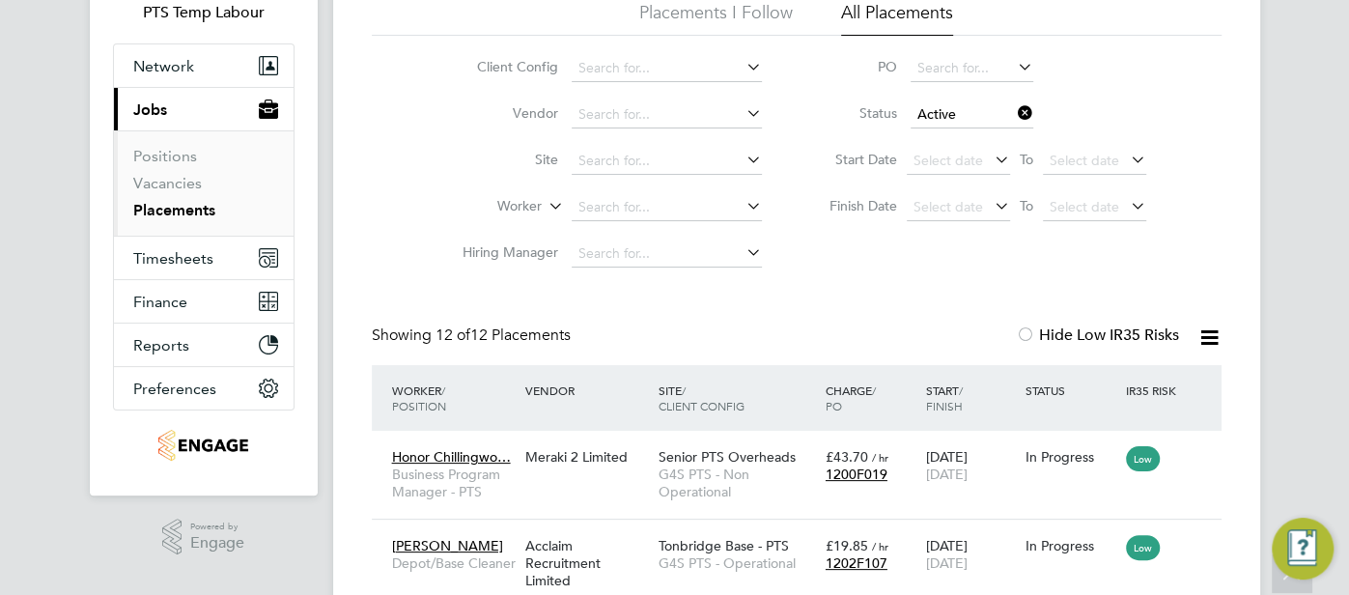
scroll to position [123, 0]
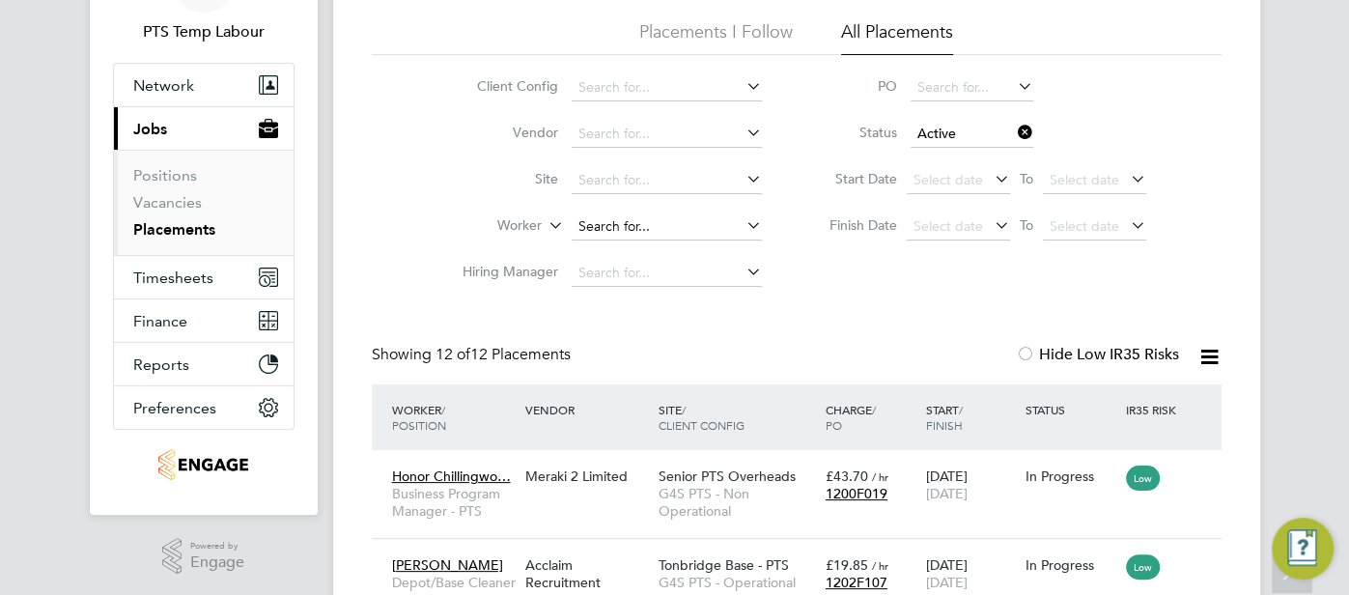
click at [604, 229] on input at bounding box center [667, 226] width 190 height 27
type input "g"
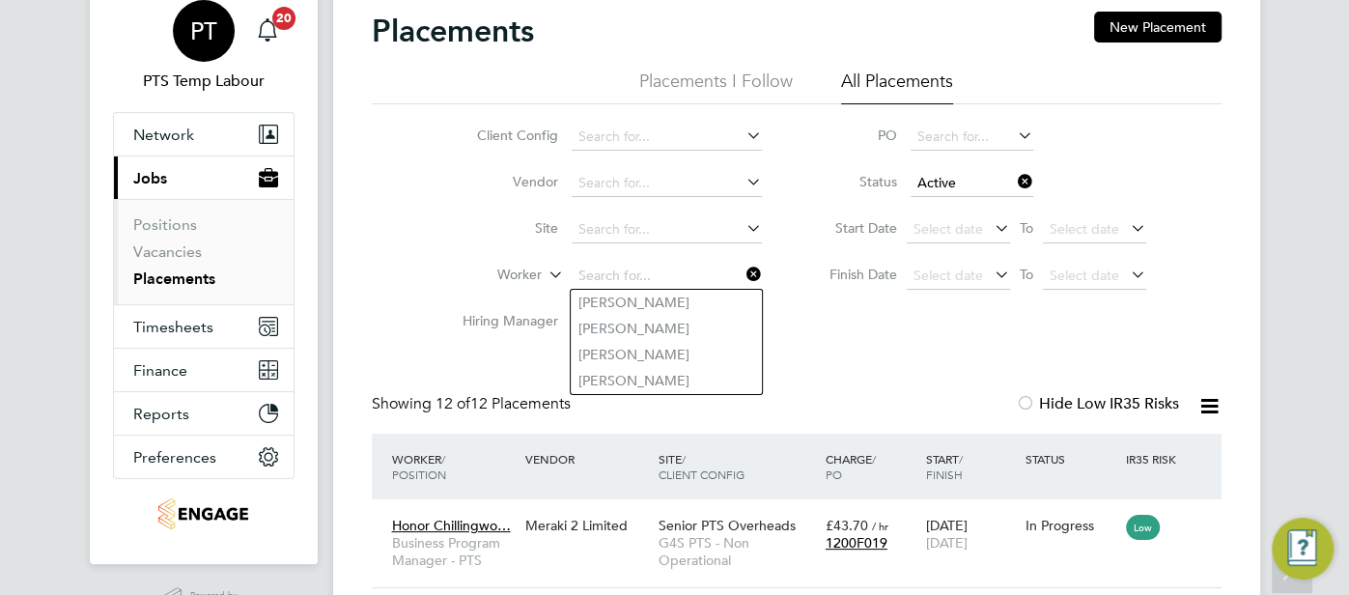
scroll to position [0, 0]
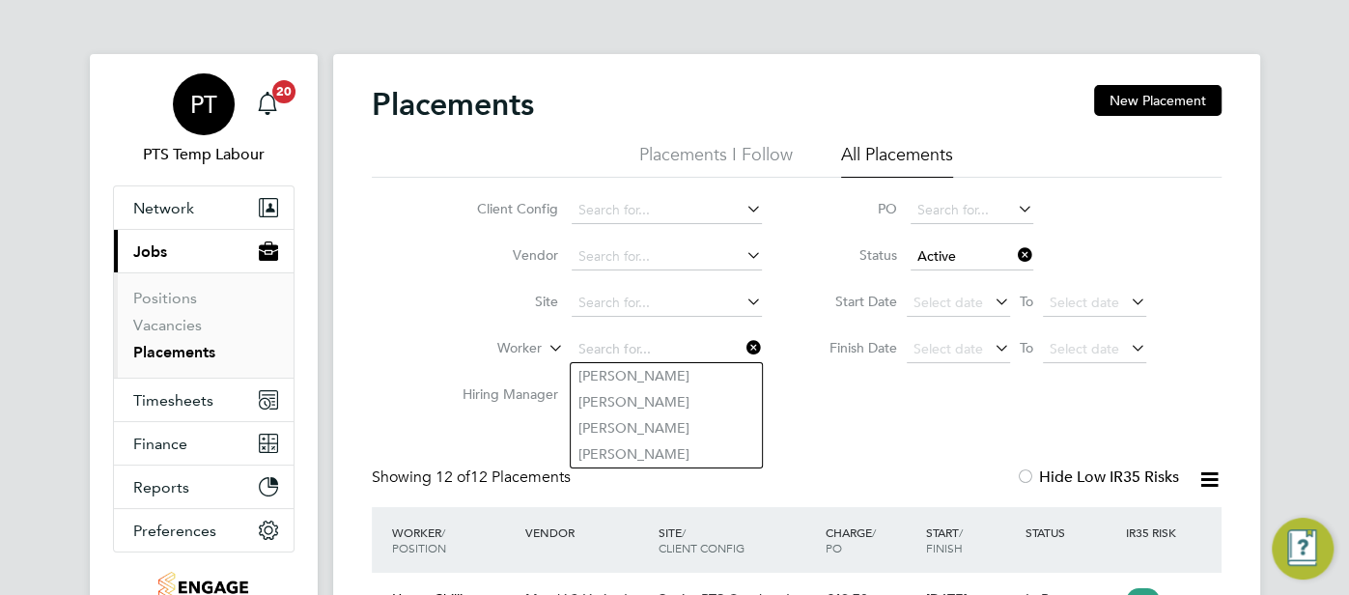
click at [201, 116] on span "PT" at bounding box center [203, 104] width 27 height 25
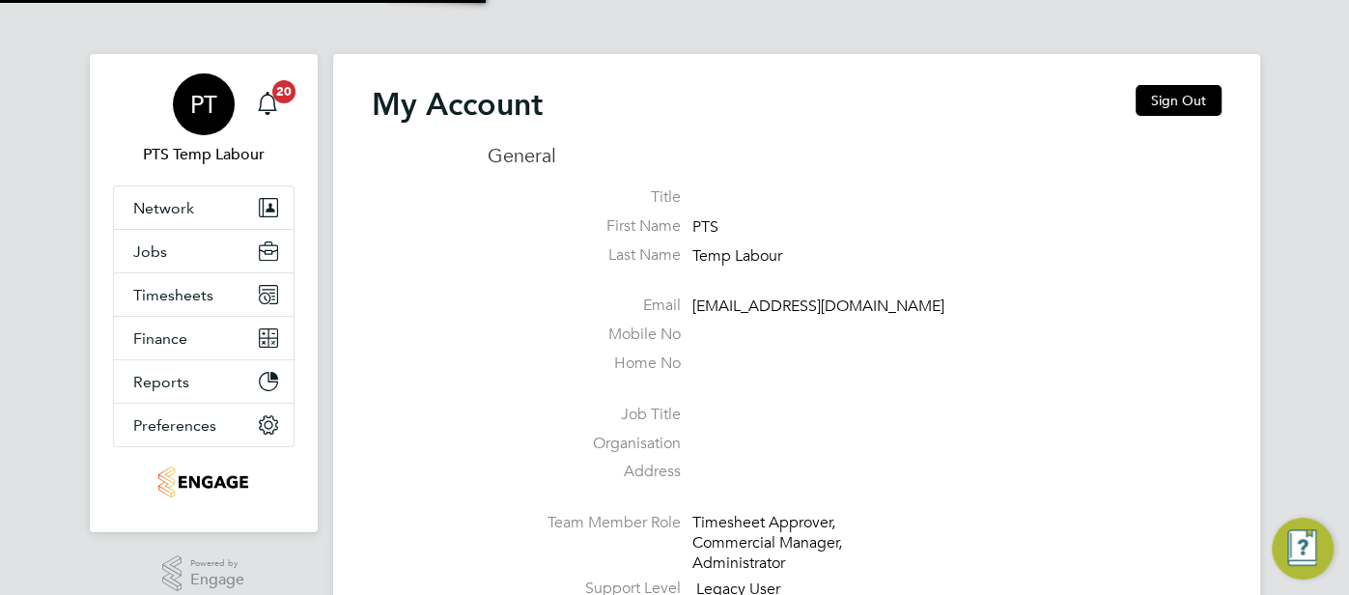
type input "[EMAIL_ADDRESS][DOMAIN_NAME]"
click at [1166, 107] on button "Sign Out" at bounding box center [1179, 100] width 86 height 31
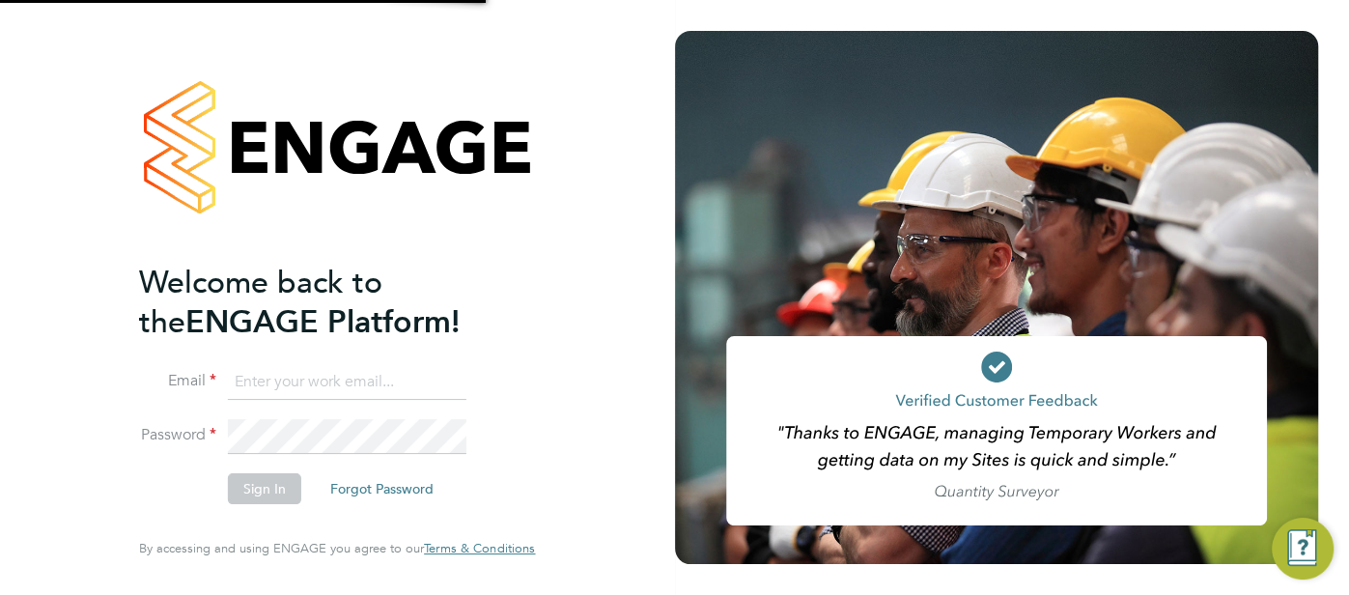
type input "[EMAIL_ADDRESS][DOMAIN_NAME]"
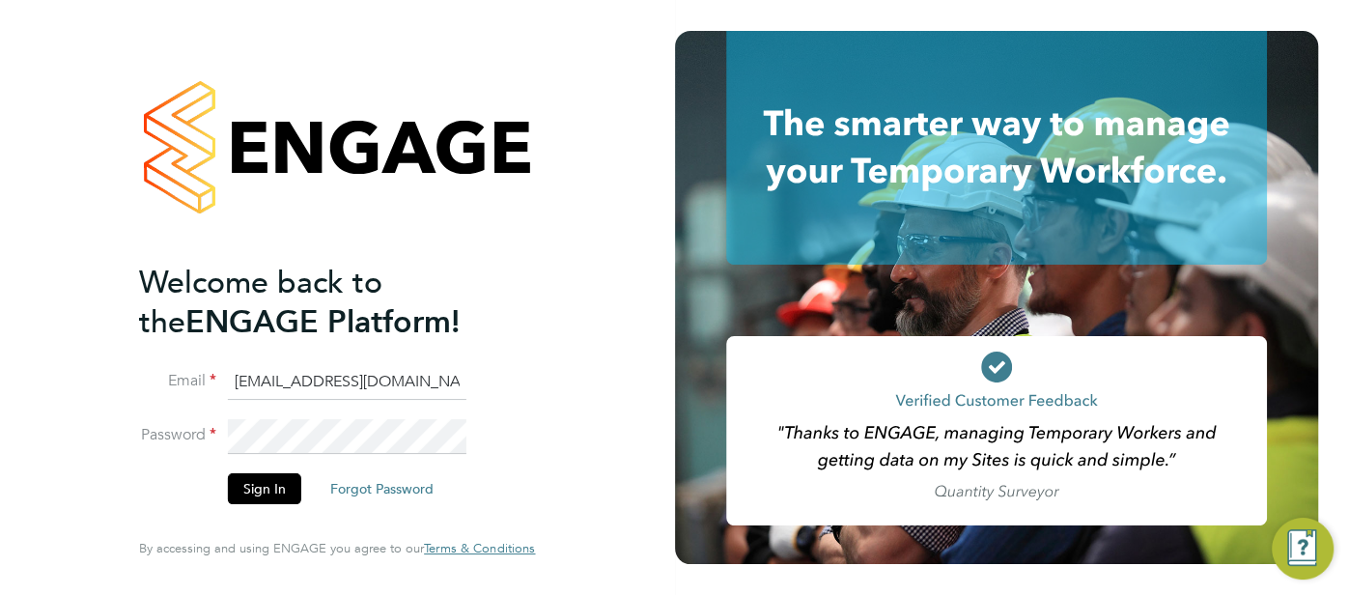
drag, startPoint x: 443, startPoint y: 376, endPoint x: 223, endPoint y: 380, distance: 220.2
click at [213, 386] on li "Email [EMAIL_ADDRESS][DOMAIN_NAME]" at bounding box center [327, 392] width 377 height 54
drag, startPoint x: 295, startPoint y: 382, endPoint x: 267, endPoint y: 396, distance: 32.0
click at [209, 389] on li "Email ess" at bounding box center [327, 392] width 377 height 54
type input "[EMAIL_ADDRESS][DOMAIN_NAME]"
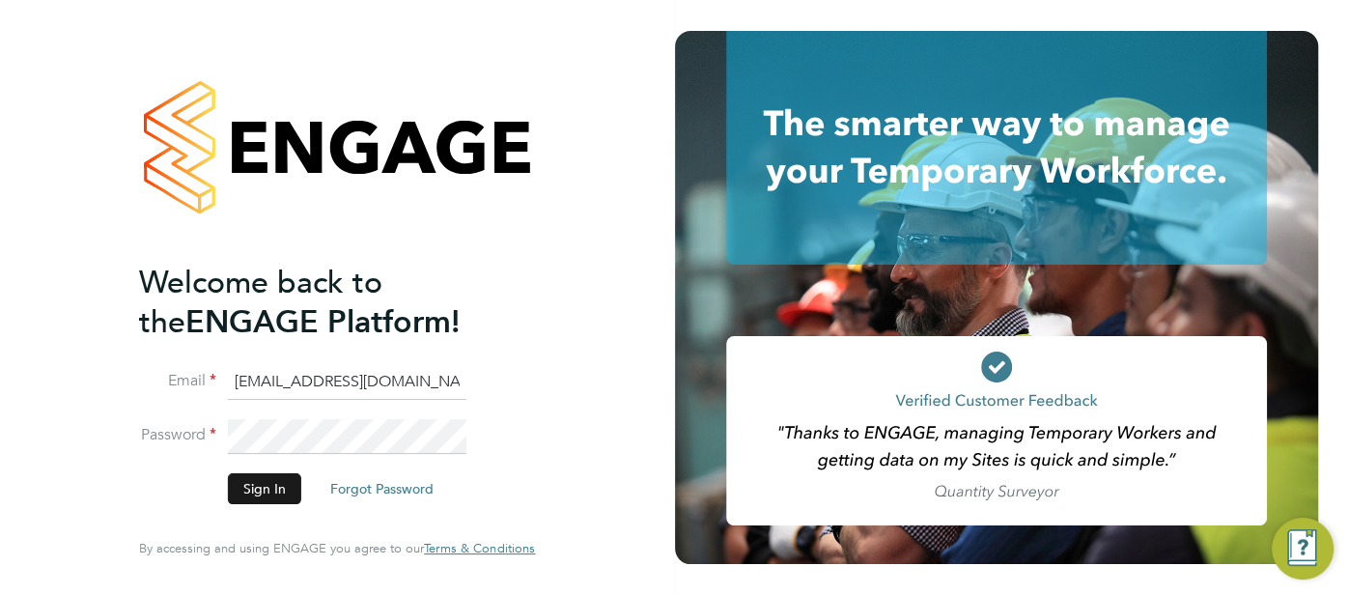
click at [267, 488] on button "Sign In" at bounding box center [264, 488] width 73 height 31
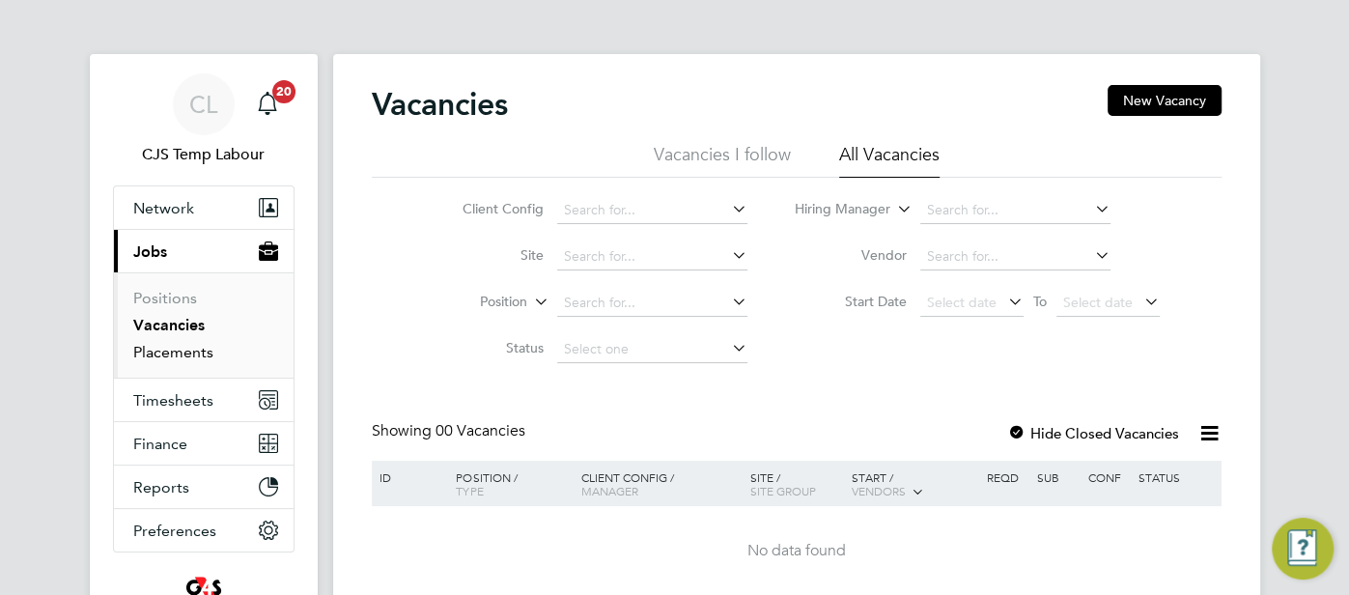
click at [182, 352] on link "Placements" at bounding box center [173, 352] width 80 height 18
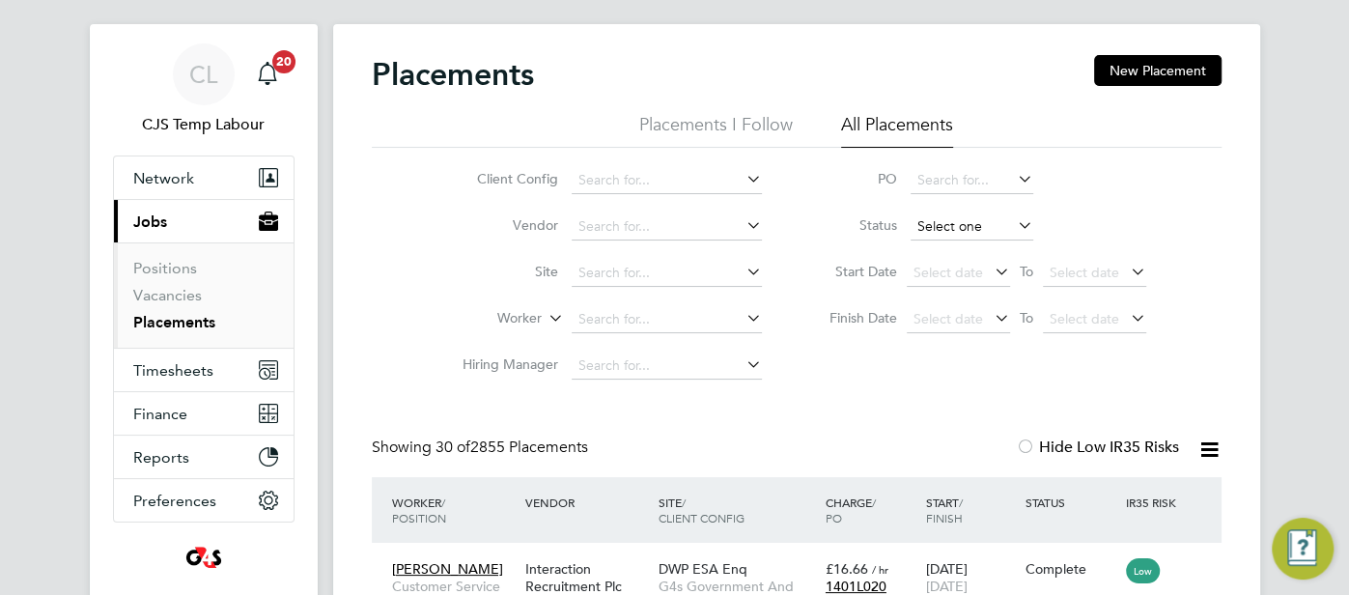
click at [941, 225] on input at bounding box center [972, 226] width 123 height 27
click at [935, 243] on li "Active" at bounding box center [972, 252] width 124 height 25
type input "Active"
click at [1215, 441] on icon at bounding box center [1209, 449] width 24 height 24
click at [1166, 492] on li "Download Placements Report" at bounding box center [1115, 495] width 206 height 27
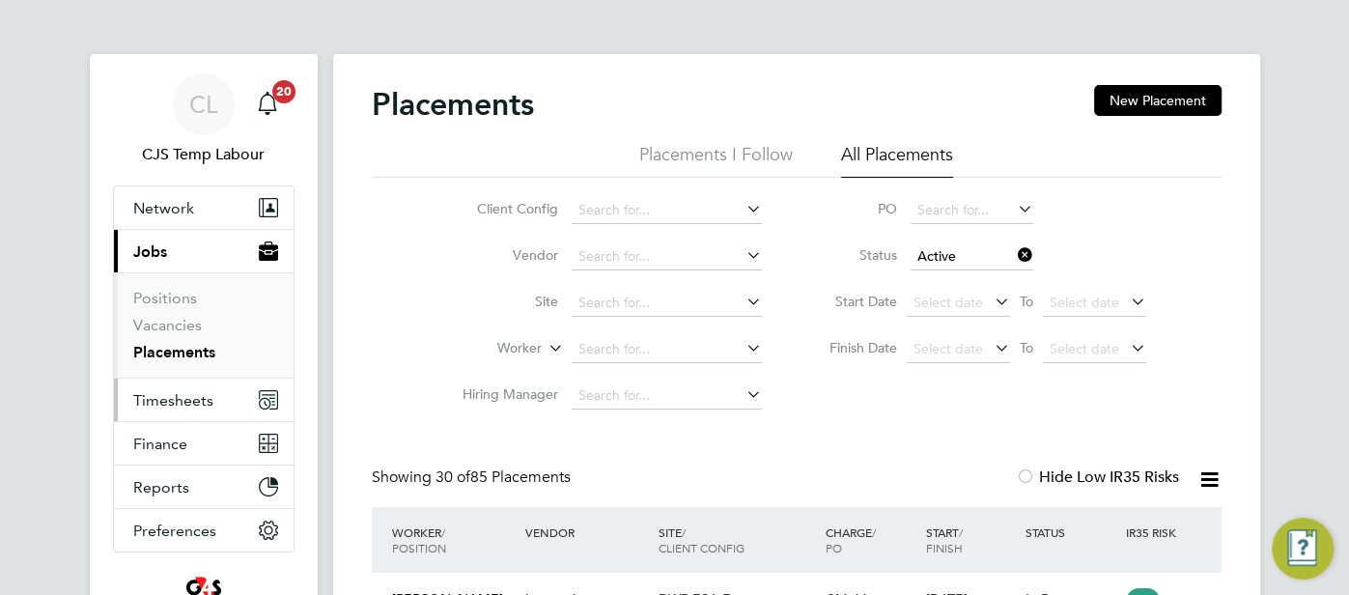
click at [176, 394] on span "Timesheets" at bounding box center [173, 400] width 80 height 18
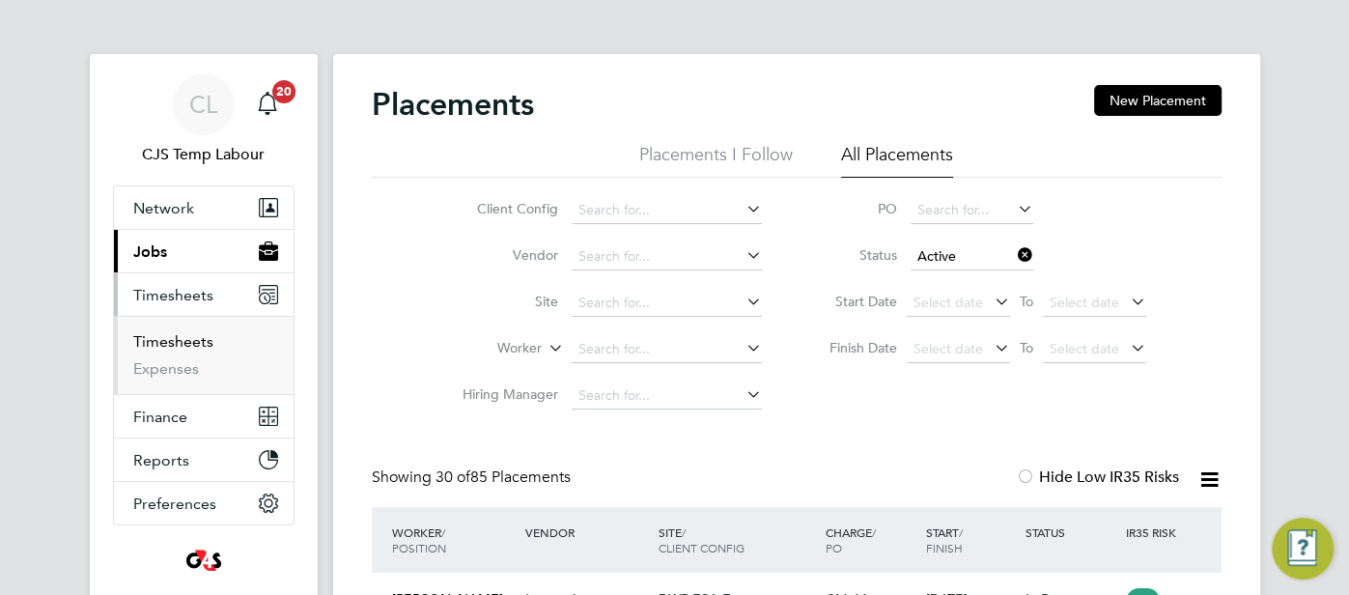
click at [179, 342] on link "Timesheets" at bounding box center [173, 341] width 80 height 18
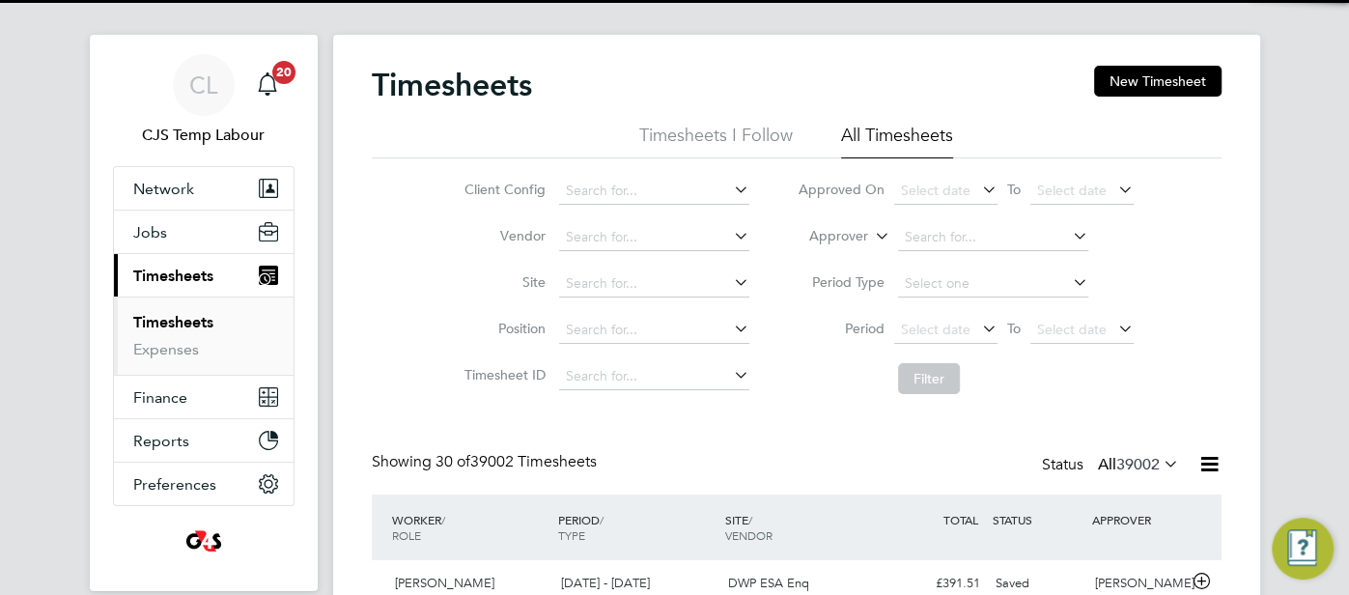
scroll to position [10, 10]
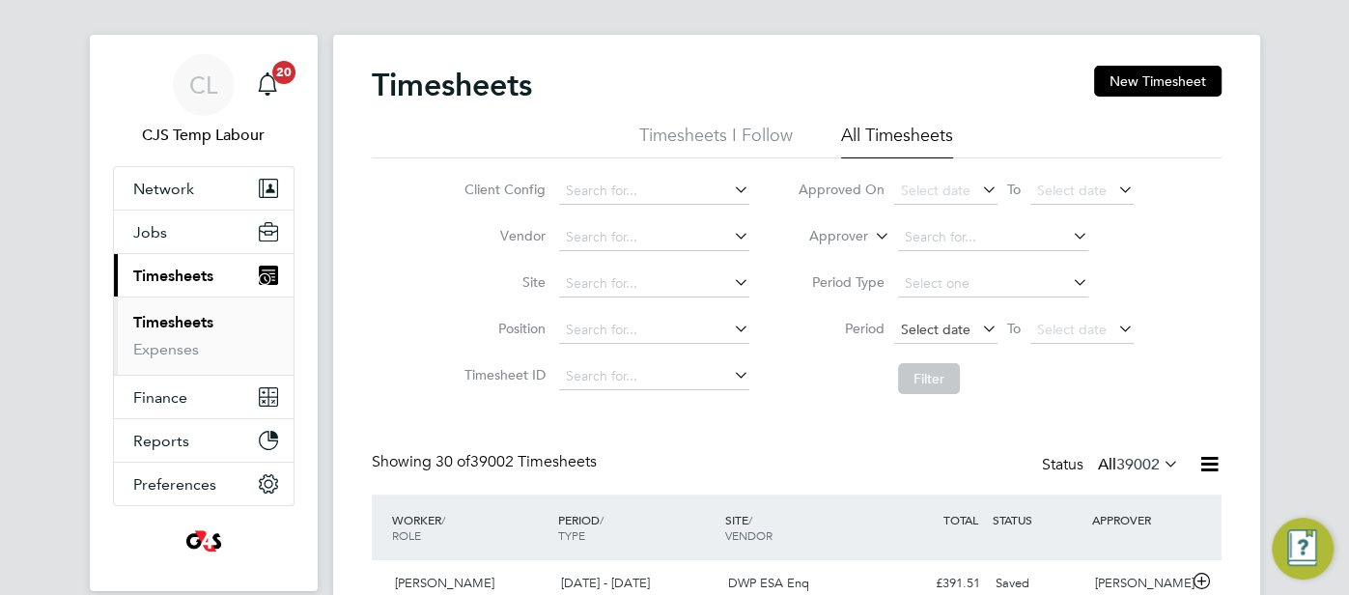
click at [964, 326] on span "Select date" at bounding box center [936, 329] width 70 height 17
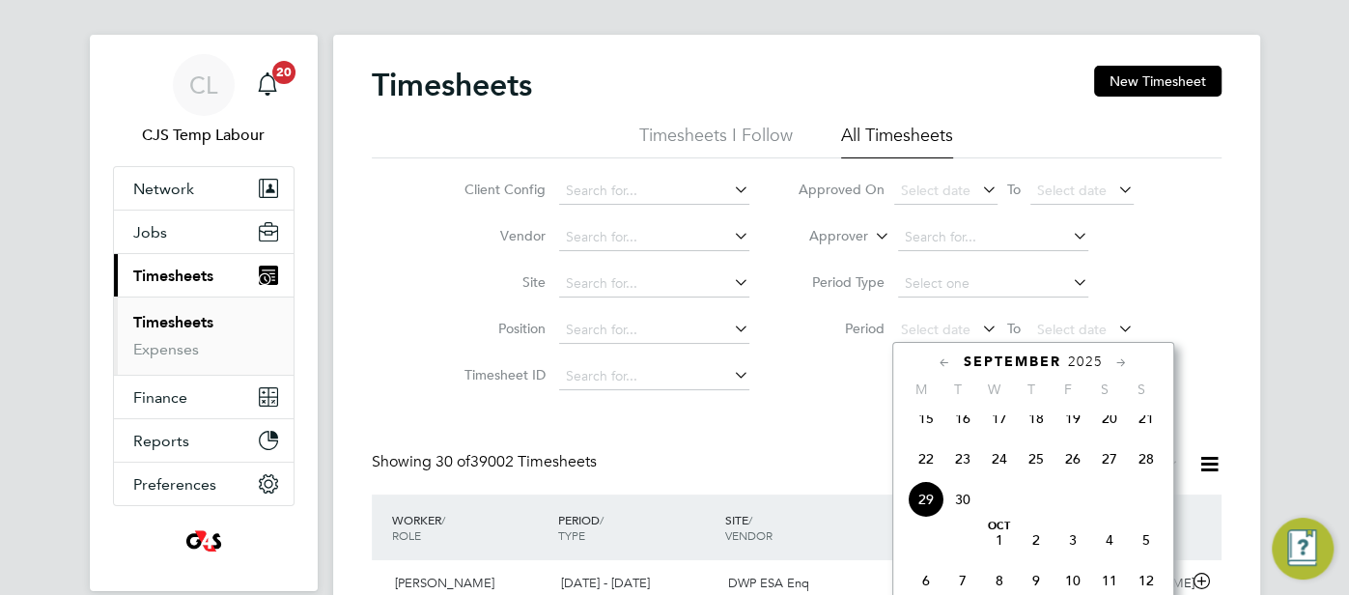
drag, startPoint x: 921, startPoint y: 481, endPoint x: 962, endPoint y: 447, distance: 52.8
click at [921, 477] on span "22" at bounding box center [926, 458] width 37 height 37
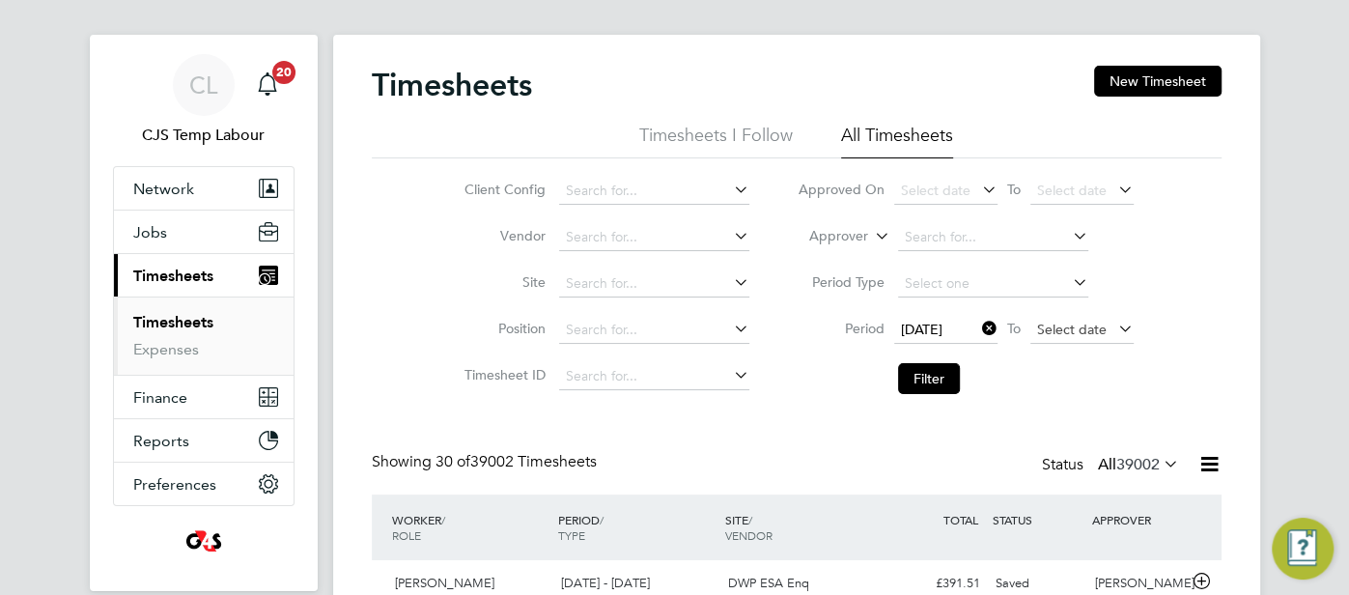
click at [1069, 340] on span "Select date" at bounding box center [1081, 331] width 103 height 26
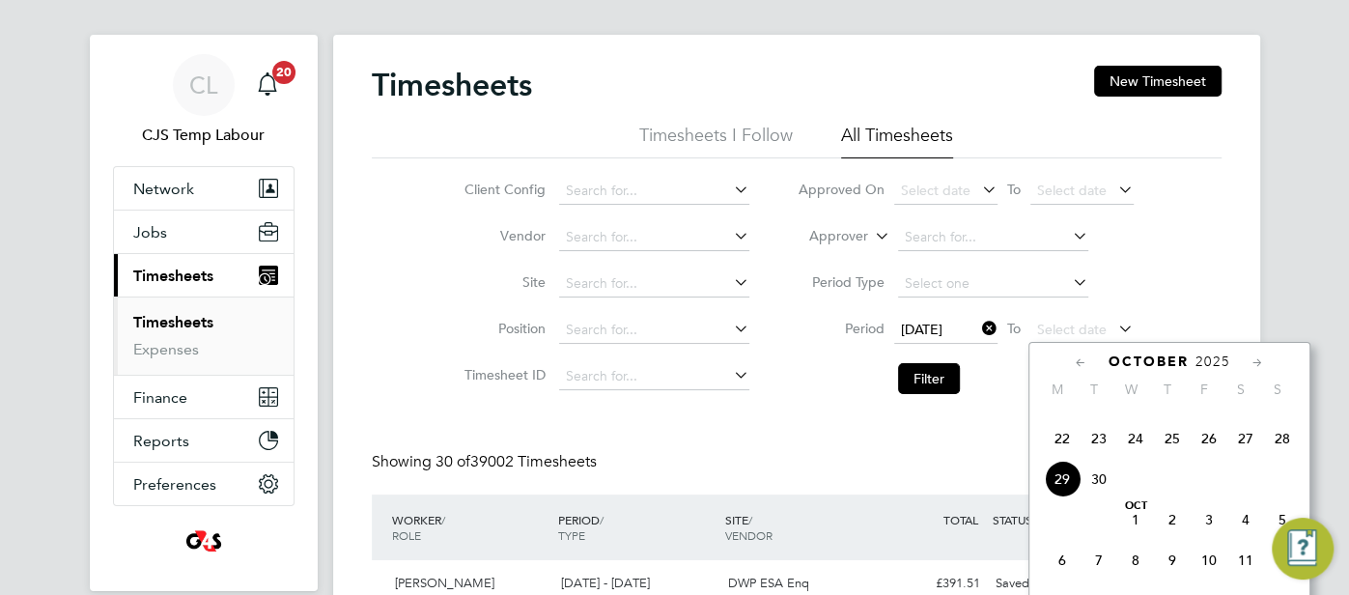
click at [1277, 444] on span "28" at bounding box center [1282, 438] width 37 height 37
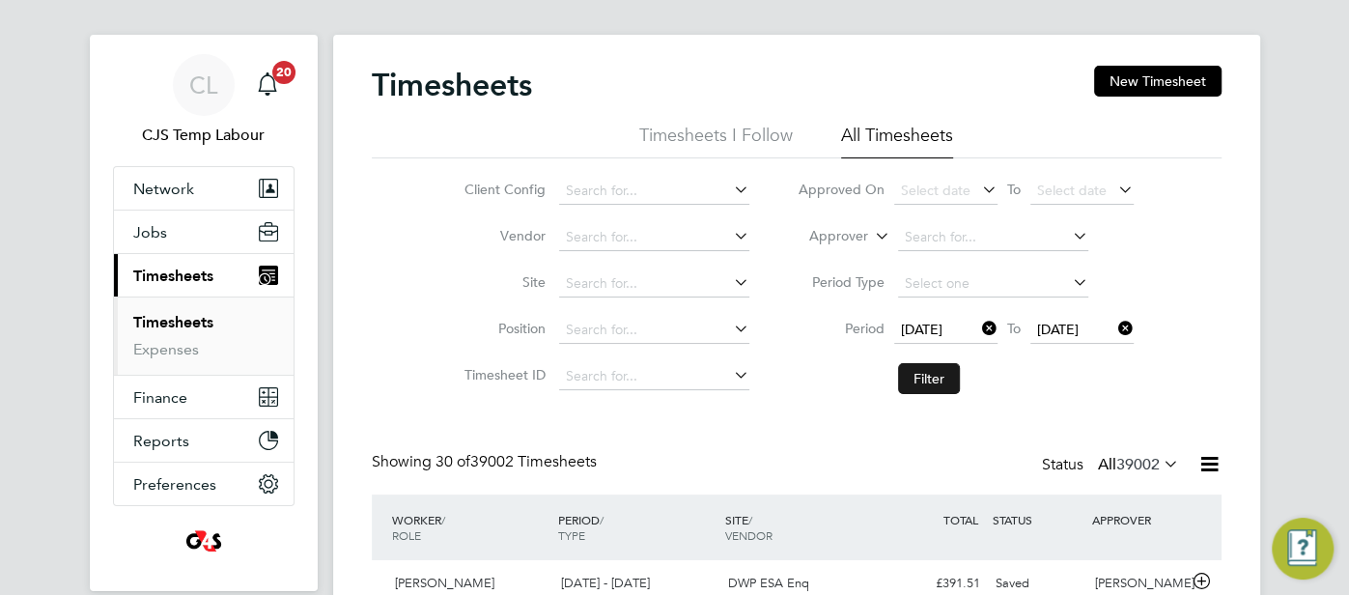
click at [914, 376] on button "Filter" at bounding box center [929, 378] width 62 height 31
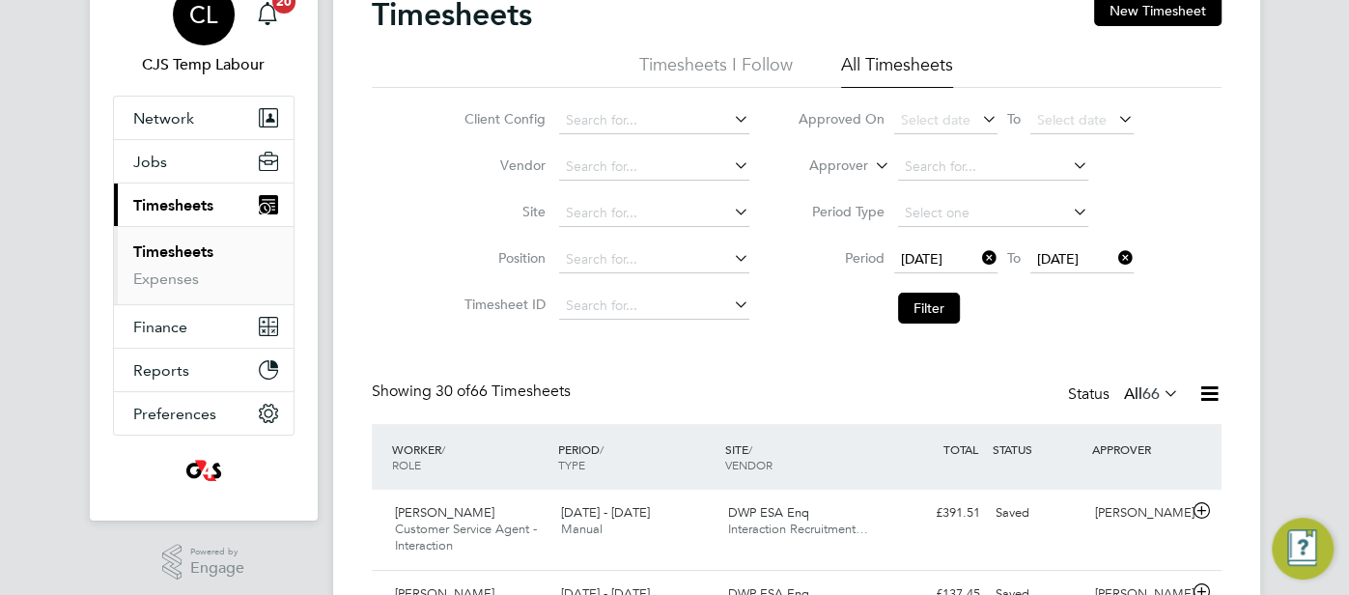
click at [214, 21] on span "CL" at bounding box center [203, 14] width 28 height 25
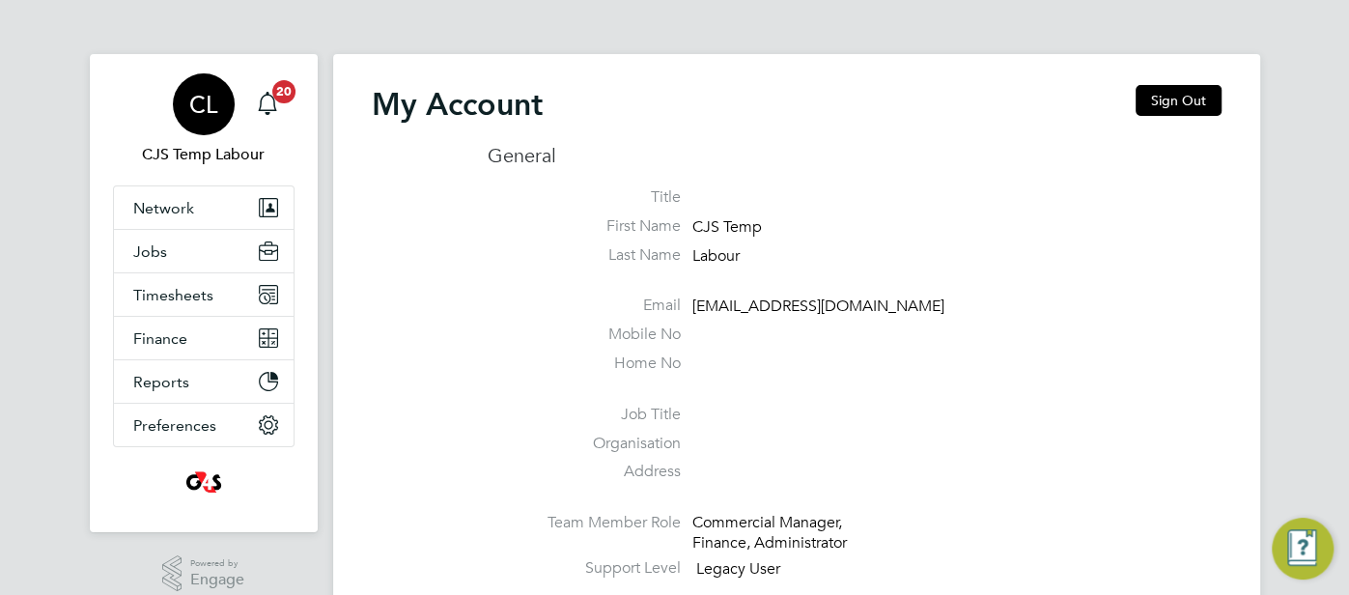
drag, startPoint x: 1185, startPoint y: 98, endPoint x: 641, endPoint y: 210, distance: 555.1
click at [1174, 98] on button "Sign Out" at bounding box center [1179, 100] width 86 height 31
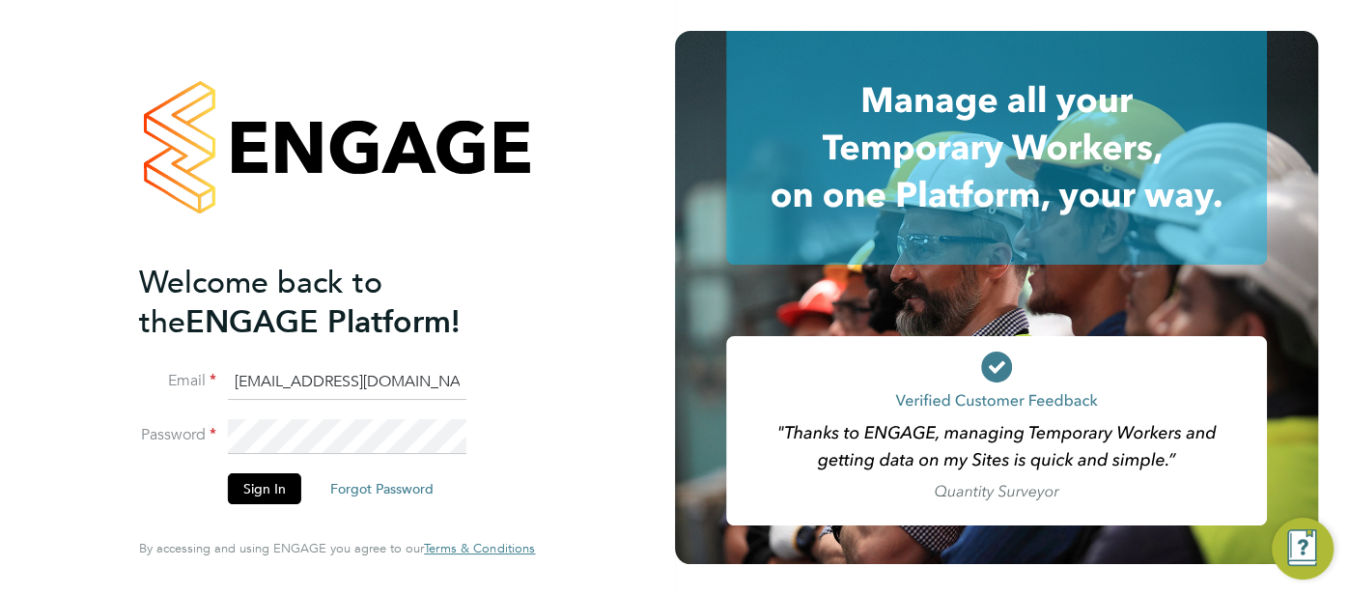
drag, startPoint x: 471, startPoint y: 385, endPoint x: 442, endPoint y: 379, distance: 29.5
click at [439, 379] on li "Email pts.templabour@uk.g4s.com" at bounding box center [327, 392] width 377 height 54
drag, startPoint x: 464, startPoint y: 386, endPoint x: 256, endPoint y: 404, distance: 209.3
click at [257, 404] on li "Email pts.templabour@uk.g4s.com" at bounding box center [327, 392] width 377 height 54
type input "p"
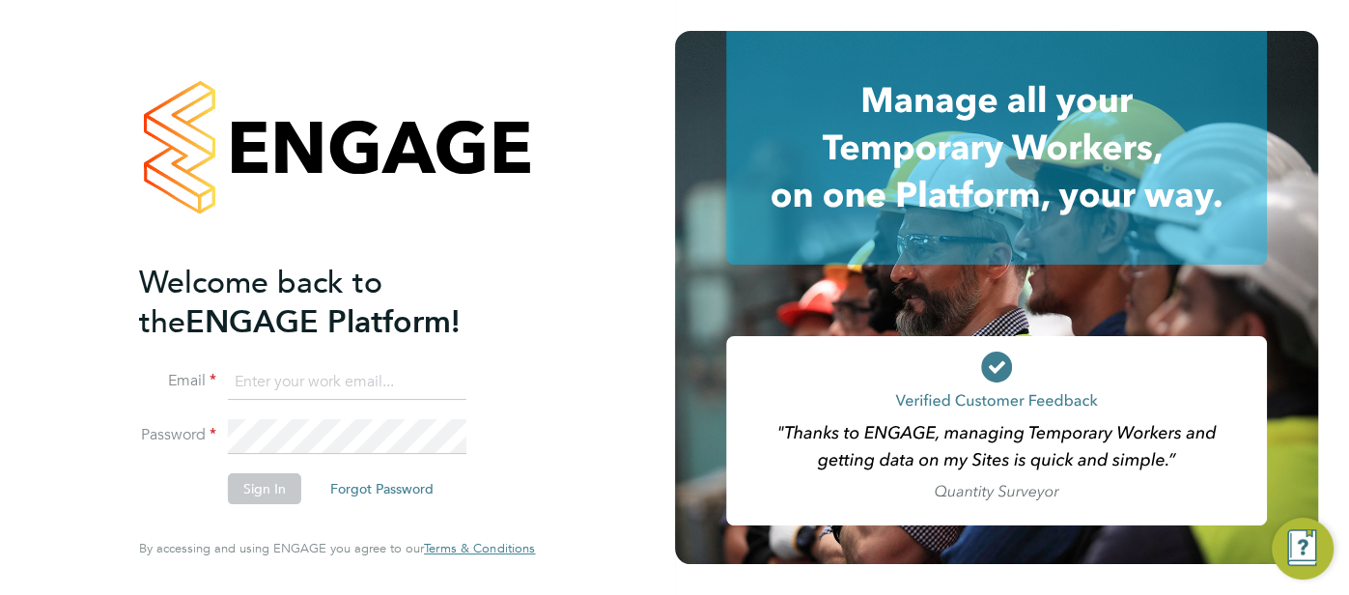
type input "[EMAIL_ADDRESS][DOMAIN_NAME]"
click at [263, 490] on button "Sign In" at bounding box center [264, 488] width 73 height 31
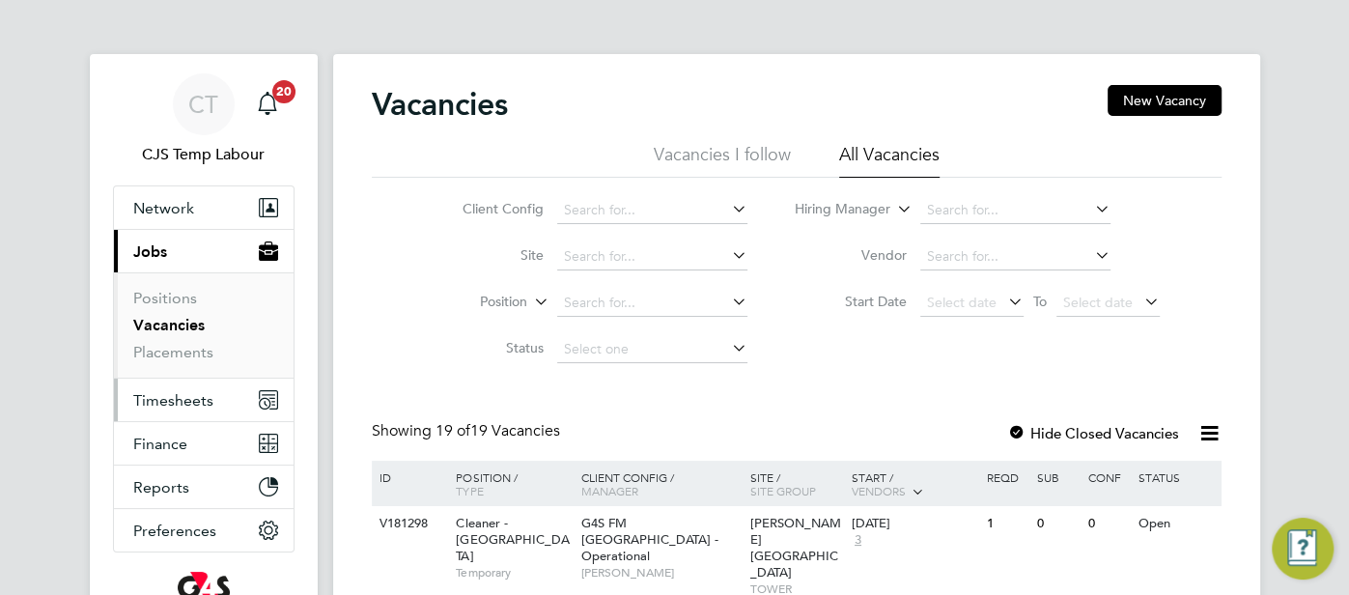
click at [187, 394] on span "Timesheets" at bounding box center [173, 400] width 80 height 18
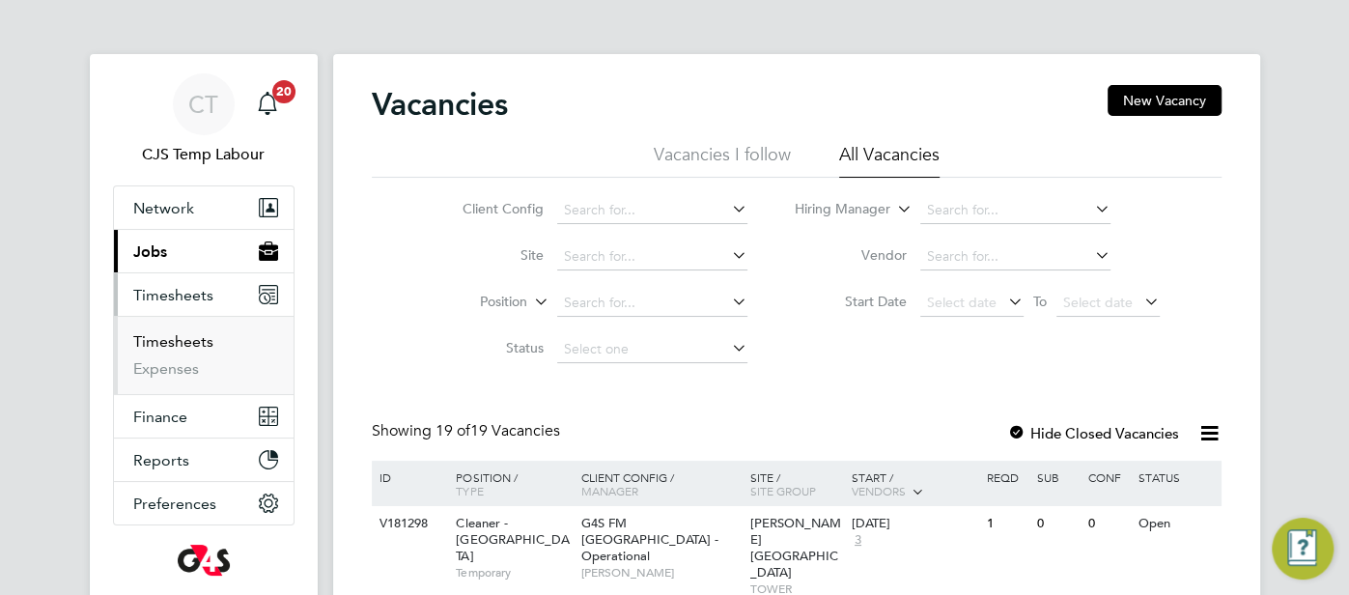
click at [187, 342] on link "Timesheets" at bounding box center [173, 341] width 80 height 18
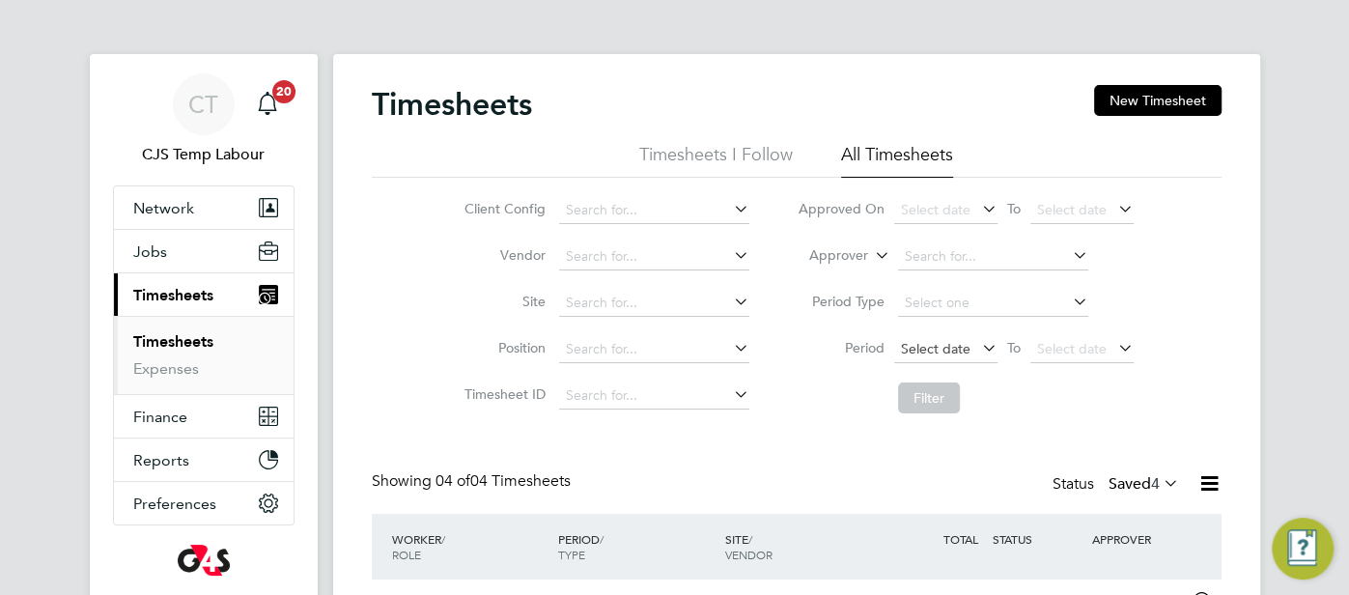
click at [957, 341] on span "Select date" at bounding box center [936, 348] width 70 height 17
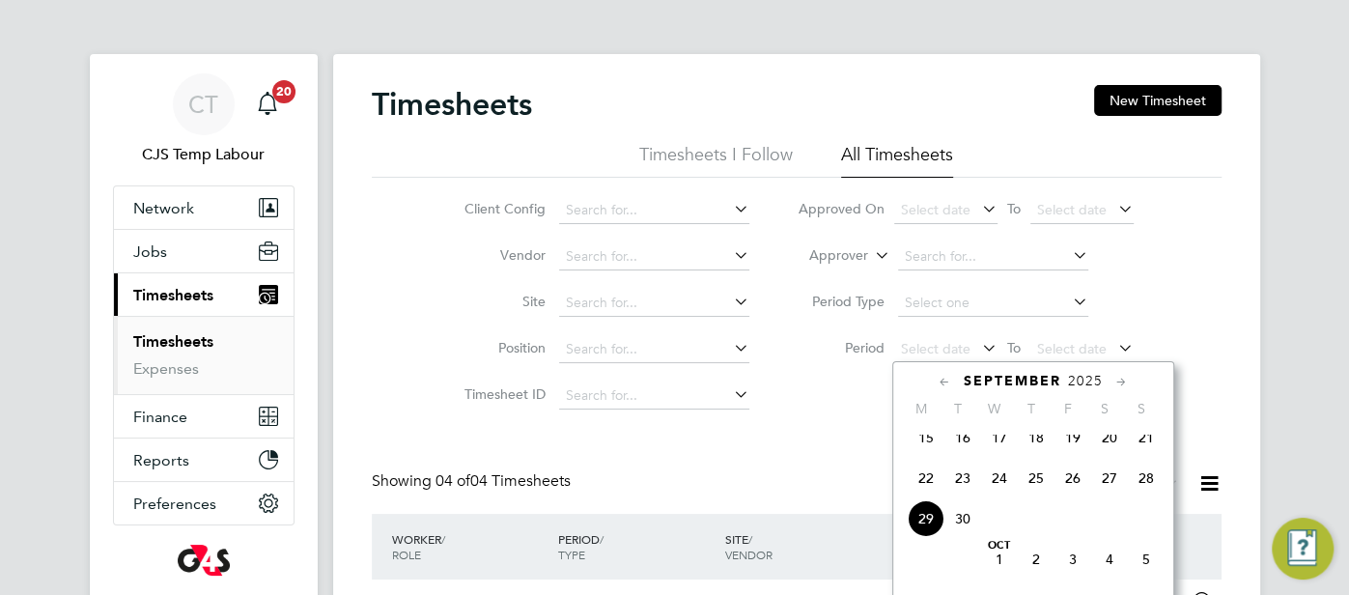
drag, startPoint x: 923, startPoint y: 498, endPoint x: 989, endPoint y: 443, distance: 85.7
click at [928, 495] on span "22" at bounding box center [926, 478] width 37 height 37
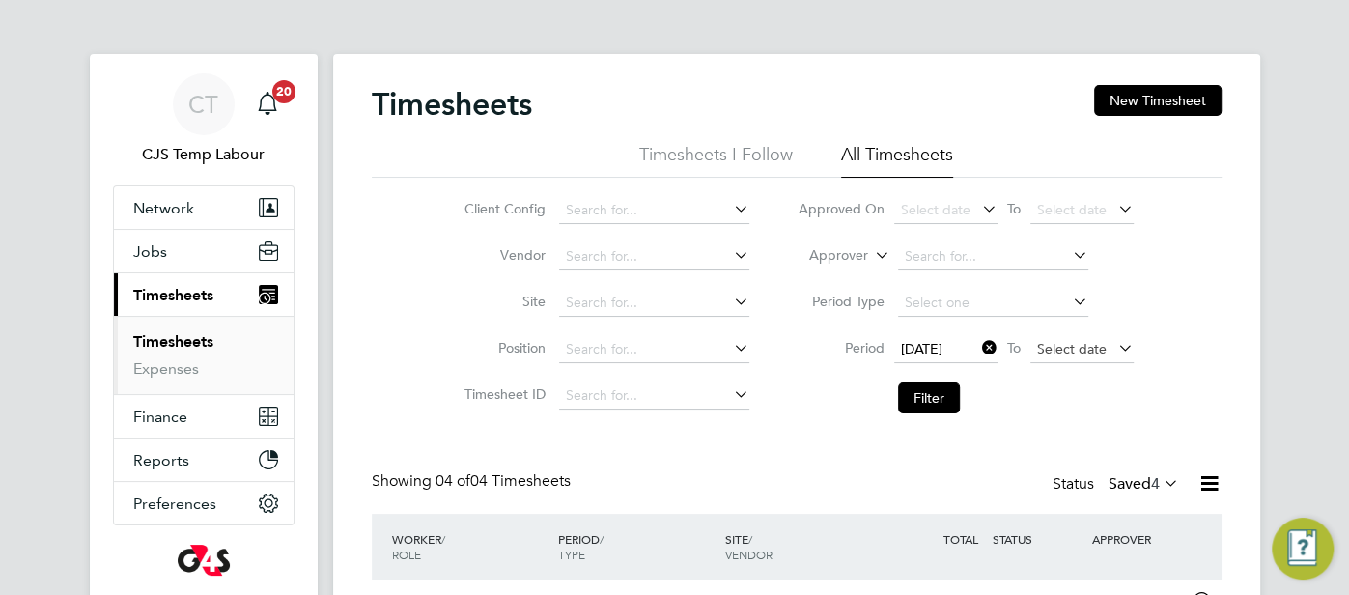
click at [1051, 348] on span "Select date" at bounding box center [1072, 348] width 70 height 17
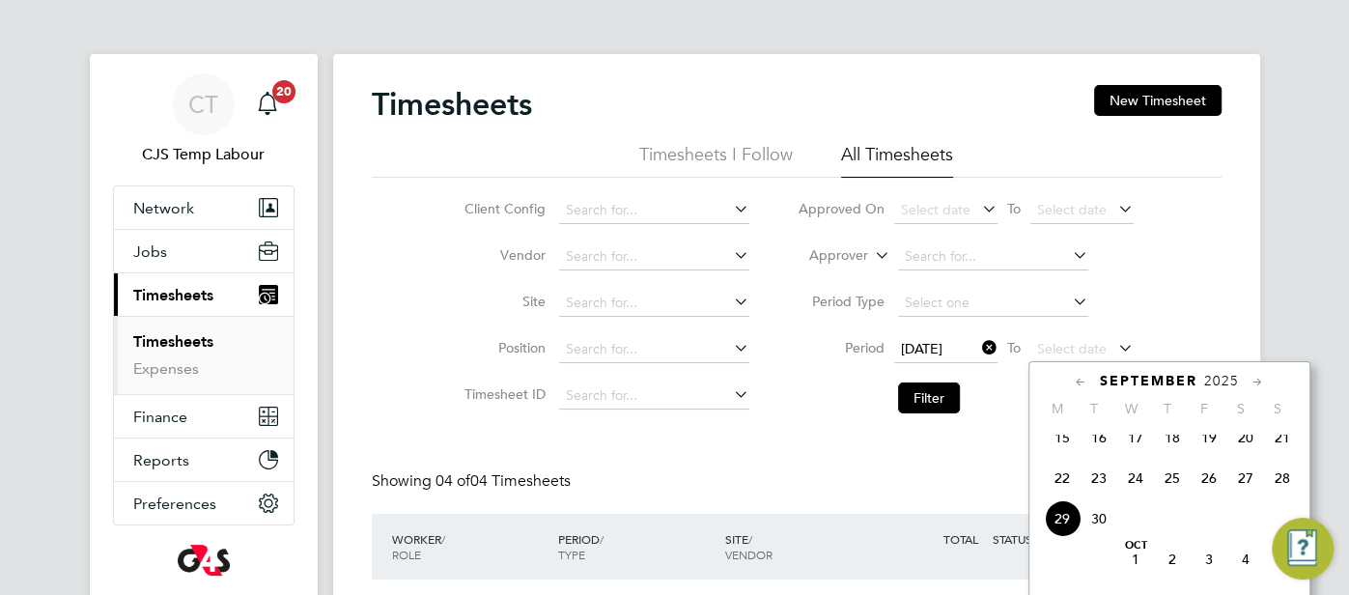
drag, startPoint x: 1283, startPoint y: 491, endPoint x: 1267, endPoint y: 484, distance: 18.1
click at [1277, 487] on span "28" at bounding box center [1282, 478] width 37 height 37
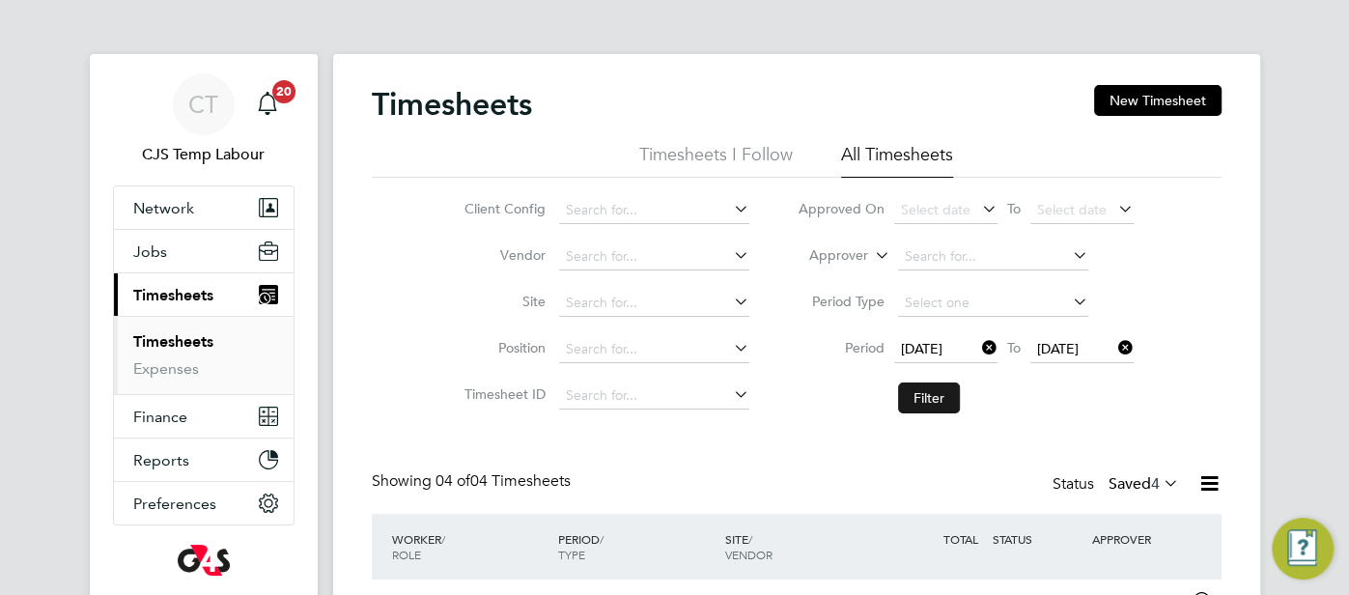
click at [950, 389] on button "Filter" at bounding box center [929, 397] width 62 height 31
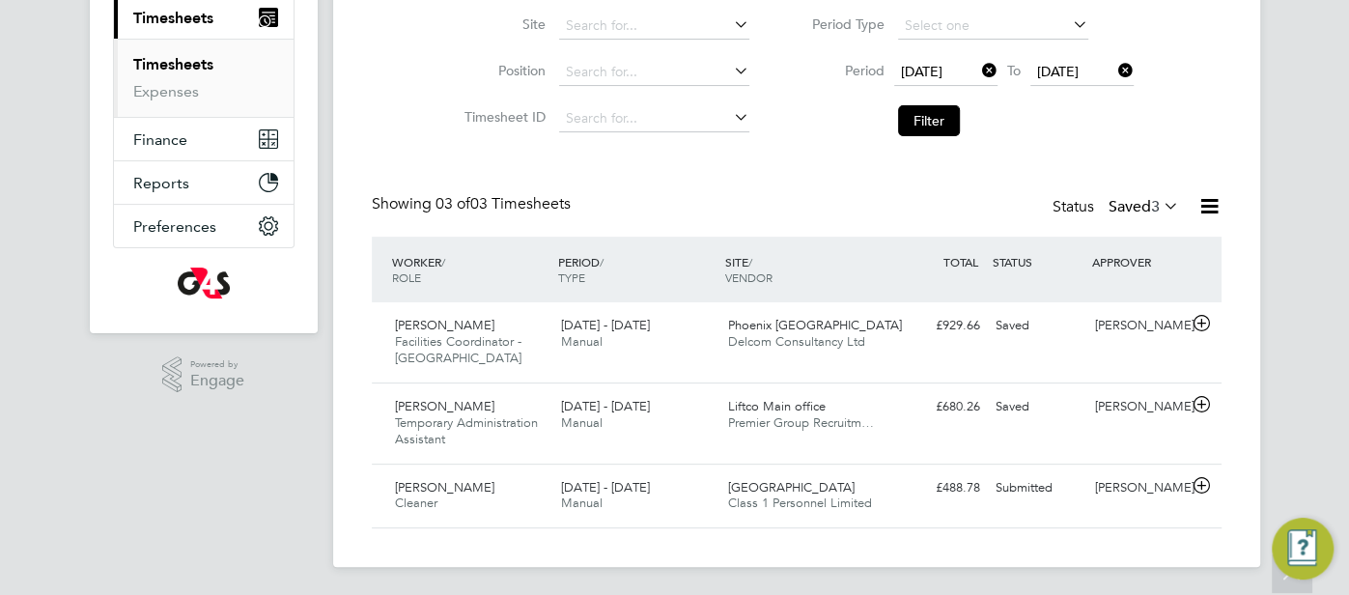
click at [1160, 202] on icon at bounding box center [1160, 205] width 0 height 27
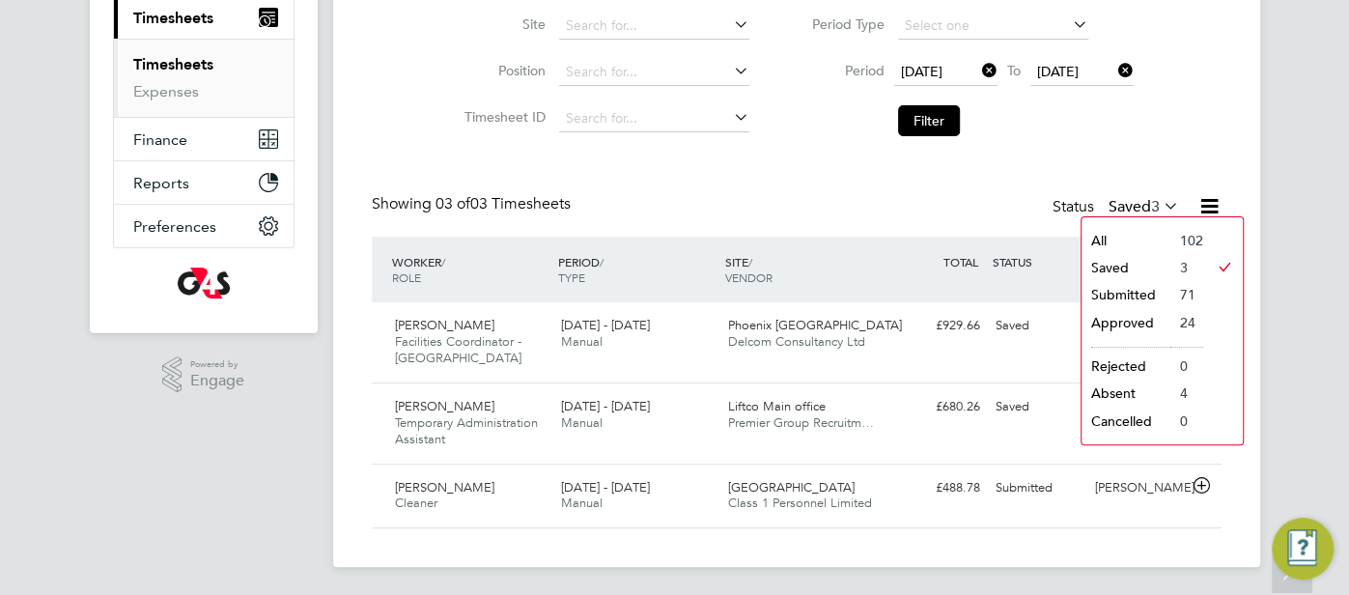
click at [1132, 242] on li "All" at bounding box center [1125, 240] width 89 height 27
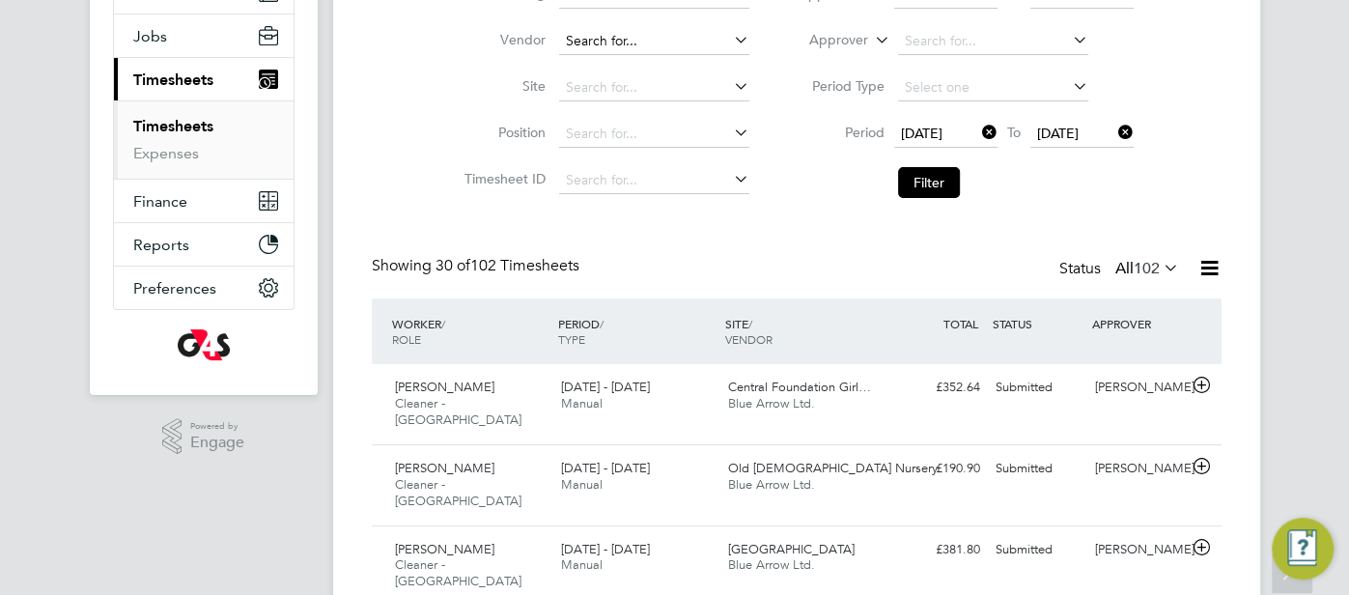
click at [613, 49] on input at bounding box center [654, 41] width 190 height 27
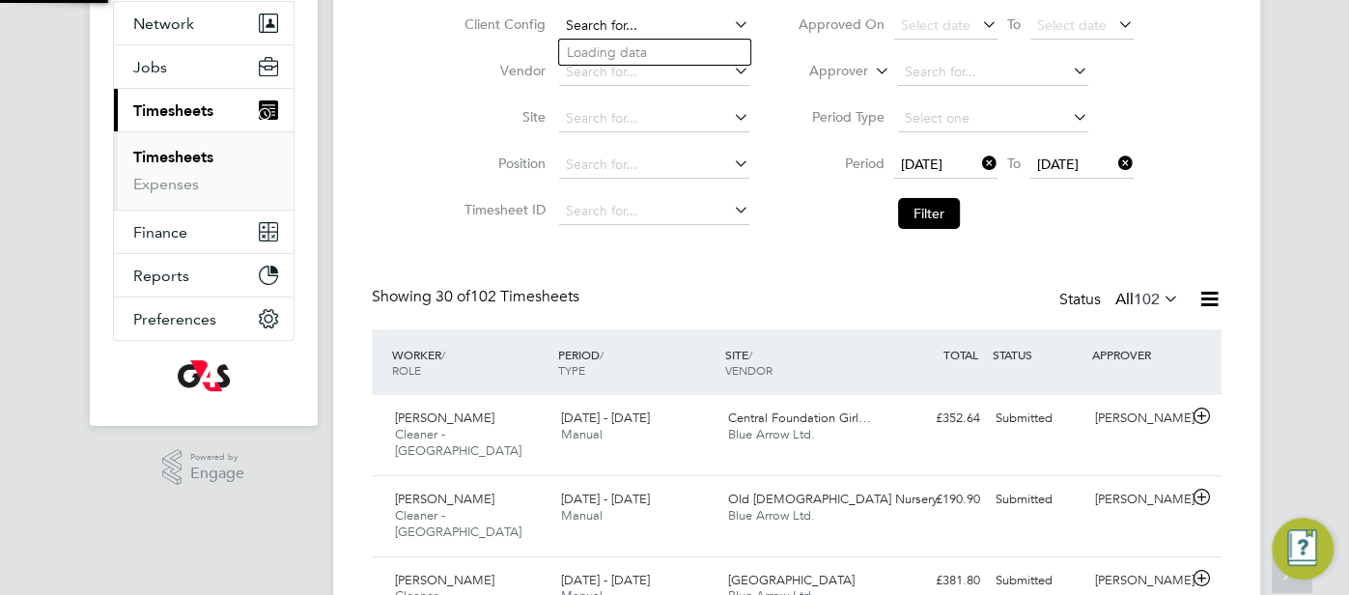
click at [602, 31] on input at bounding box center [654, 26] width 190 height 27
click at [712, 67] on li "G4S FM [GEOGRAPHIC_DATA] - Operational" at bounding box center [692, 79] width 267 height 26
type input "G4S FM [GEOGRAPHIC_DATA] - Operational"
click at [928, 209] on button "Filter" at bounding box center [929, 213] width 62 height 31
click at [1214, 297] on icon at bounding box center [1209, 299] width 24 height 24
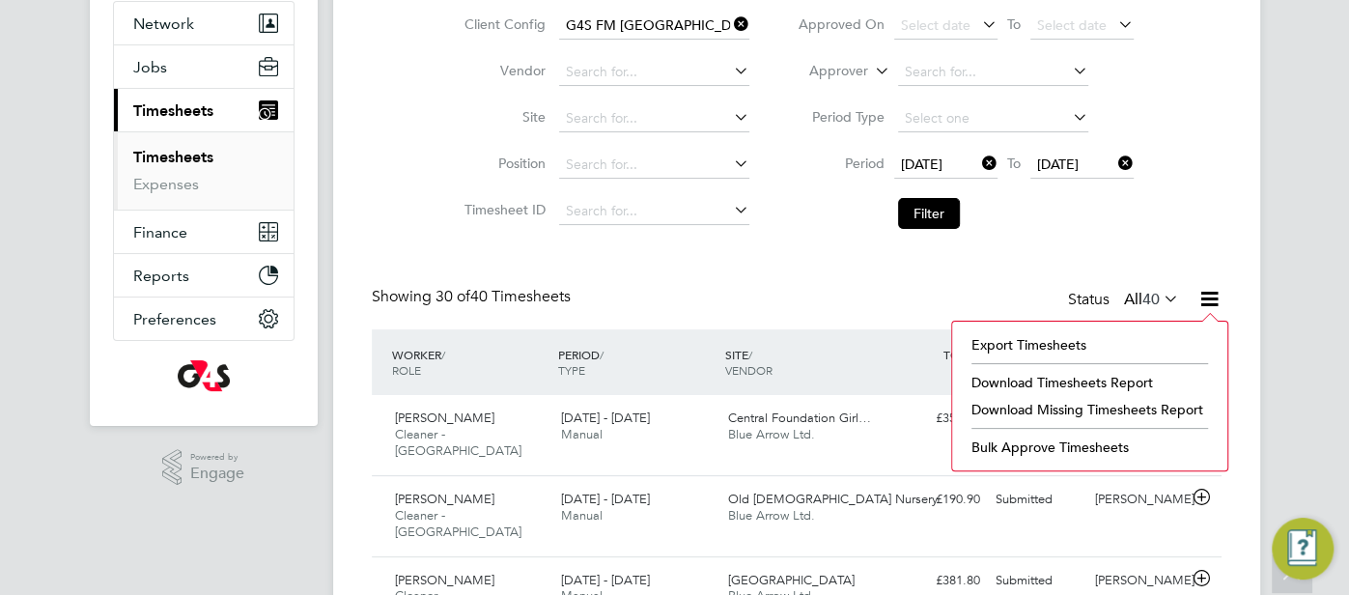
click at [1135, 405] on li "Download Missing Timesheets Report" at bounding box center [1090, 409] width 256 height 27
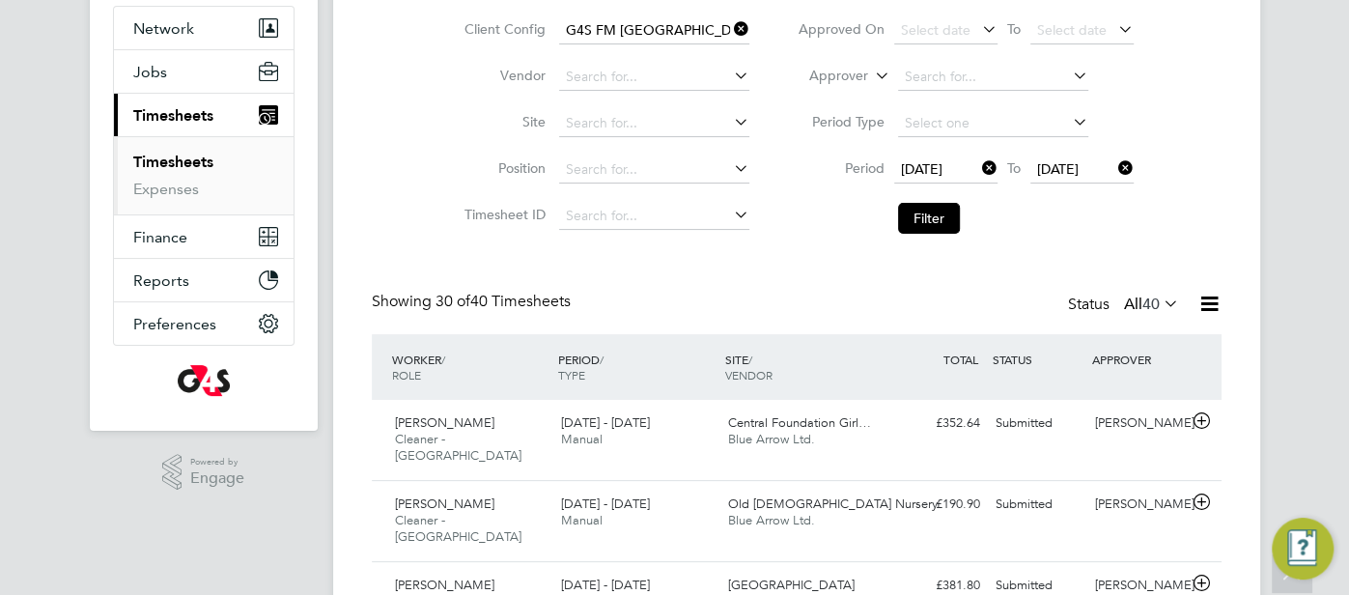
scroll to position [175, 0]
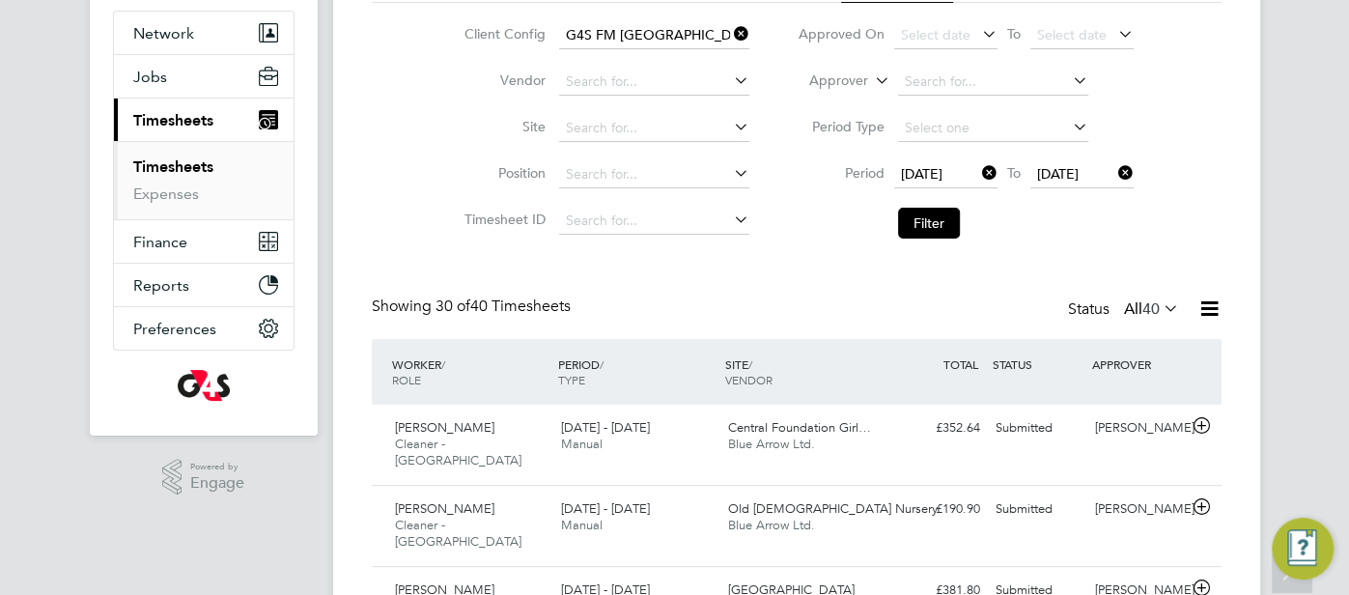
click at [653, 41] on input "G4S FM [GEOGRAPHIC_DATA] - Operational" at bounding box center [654, 35] width 190 height 27
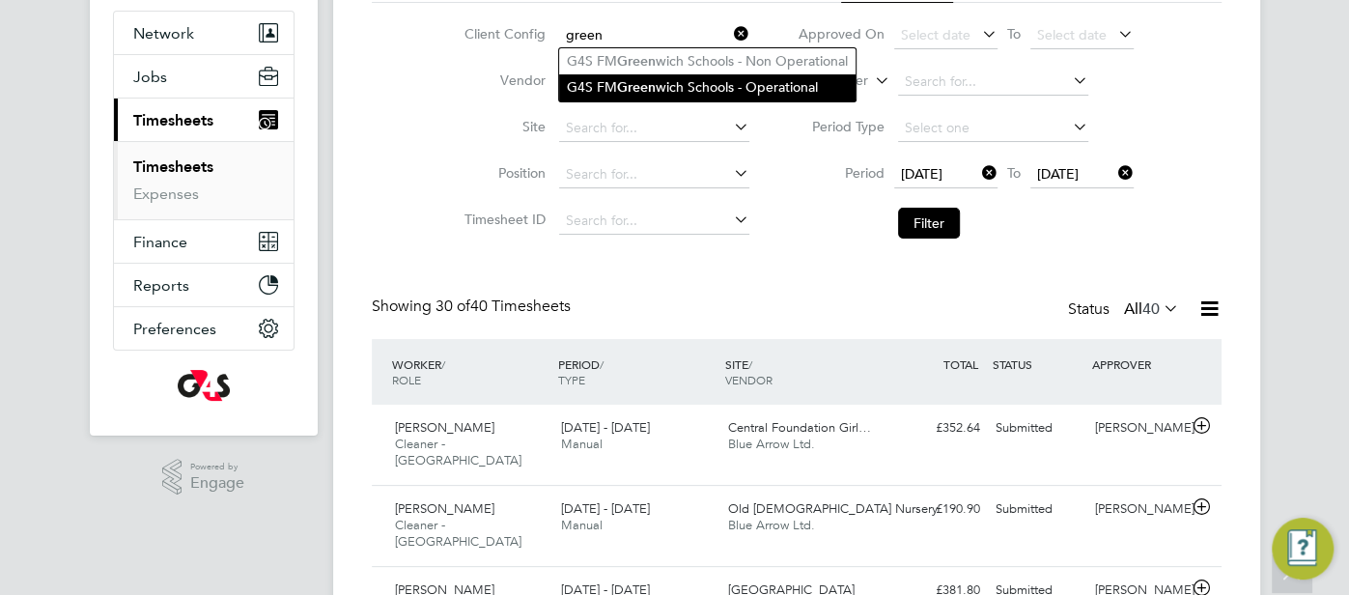
click at [733, 85] on li "G4S FM Green wich Schools - Operational" at bounding box center [707, 87] width 296 height 26
type input "G4S FM Greenwich Schools - Operational"
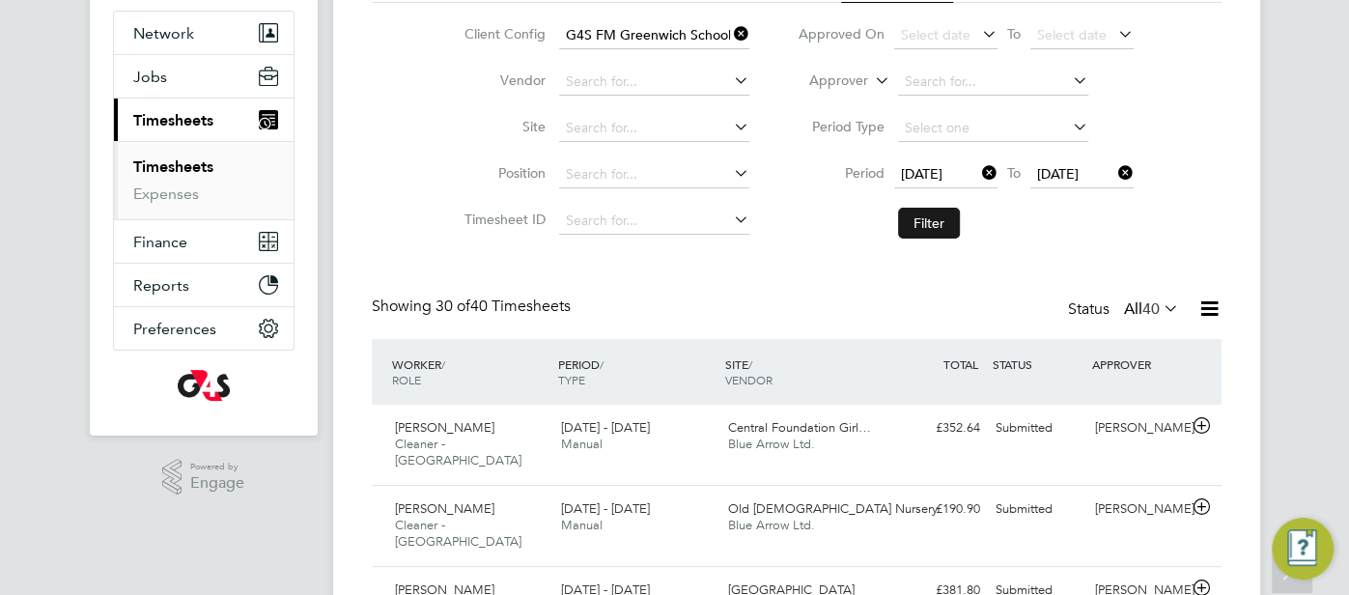
click at [939, 222] on button "Filter" at bounding box center [929, 223] width 62 height 31
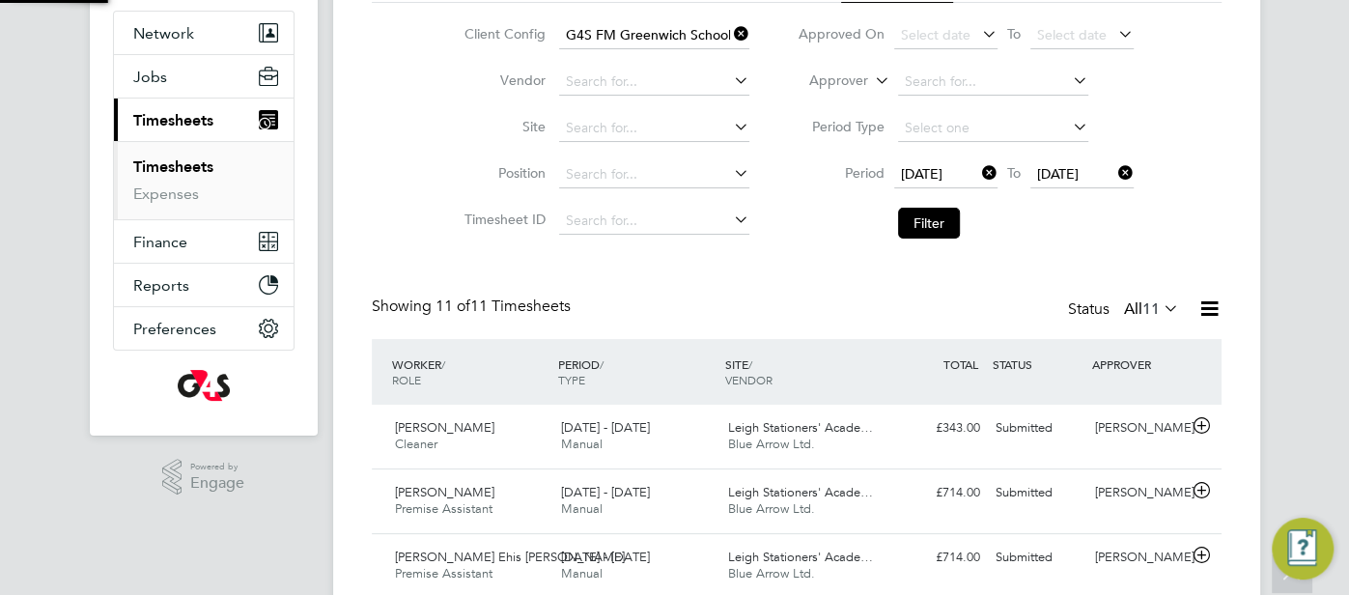
scroll to position [10, 10]
click at [1219, 308] on icon at bounding box center [1209, 308] width 24 height 24
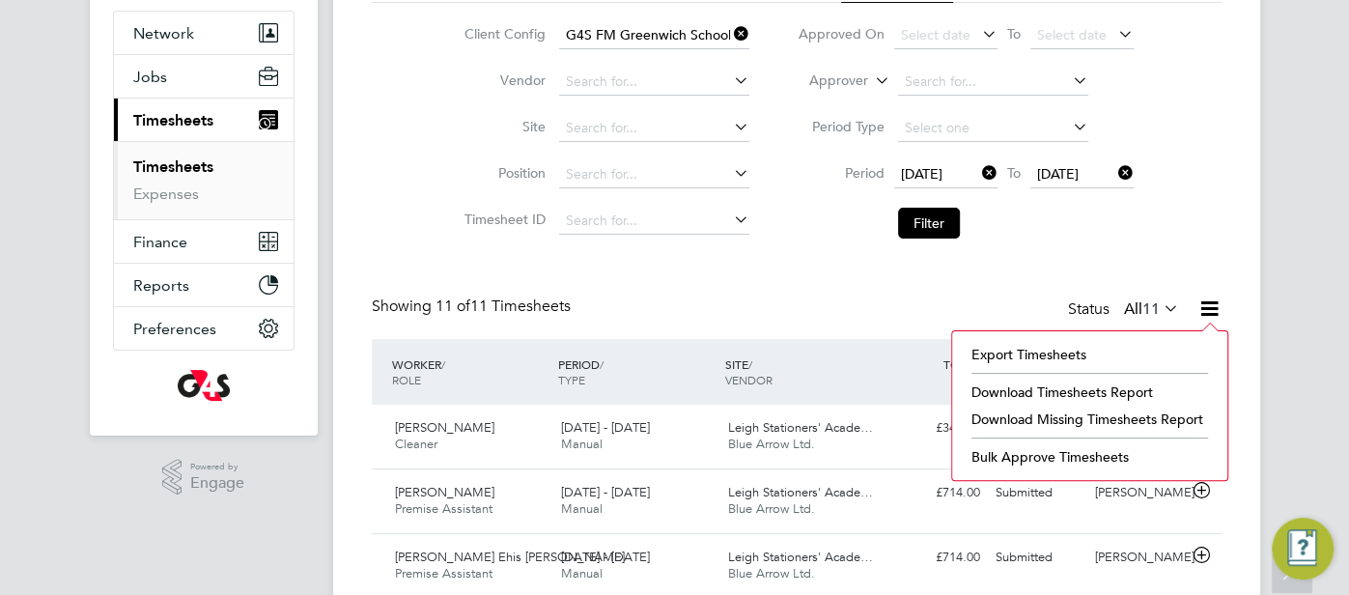
click at [1116, 420] on li "Download Missing Timesheets Report" at bounding box center [1090, 419] width 256 height 27
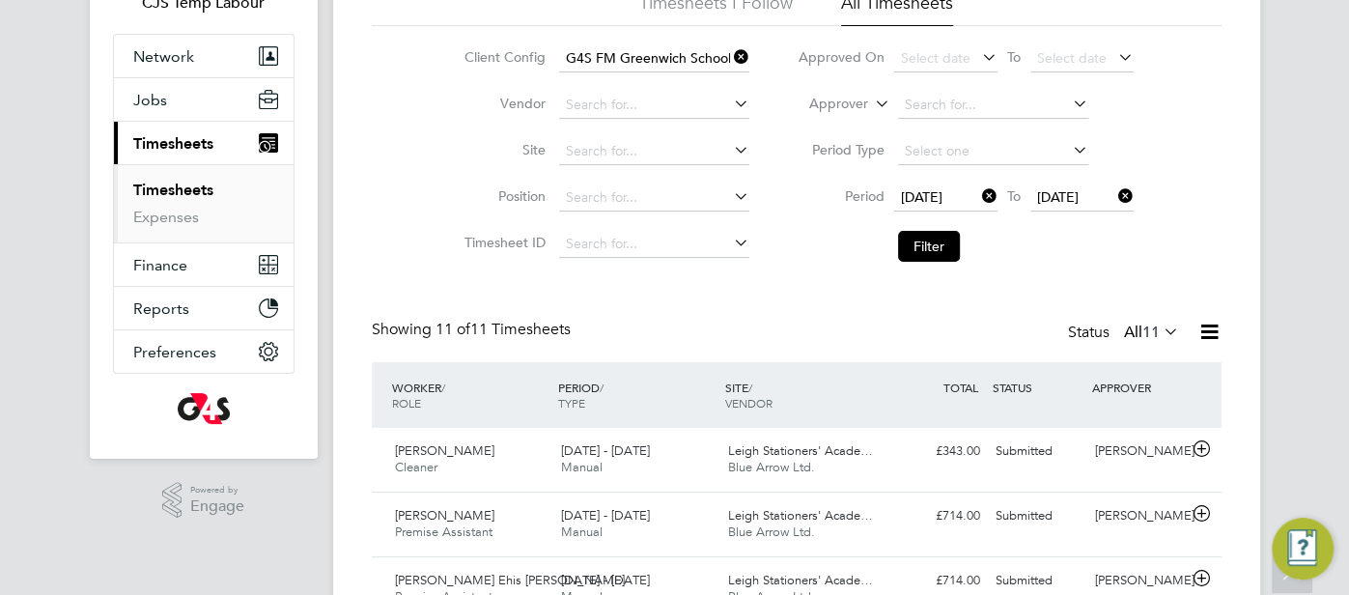
scroll to position [71, 0]
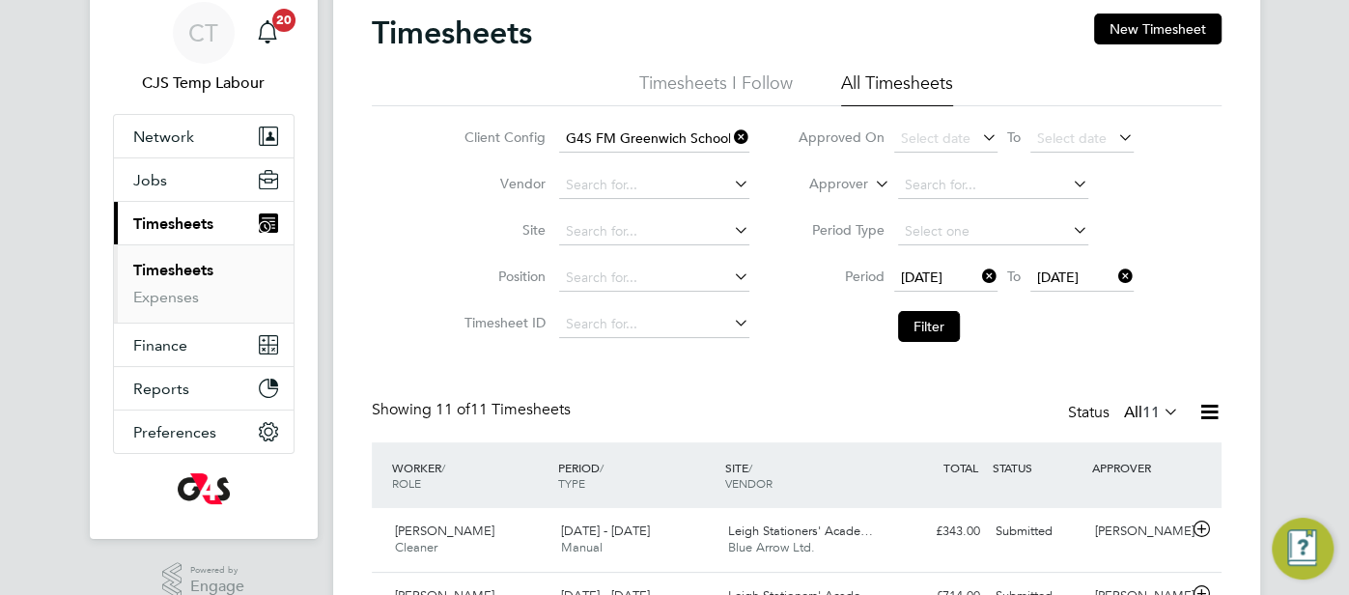
drag, startPoint x: 1194, startPoint y: 25, endPoint x: 1050, endPoint y: 54, distance: 147.7
click at [1194, 26] on button "New Timesheet" at bounding box center [1157, 29] width 127 height 31
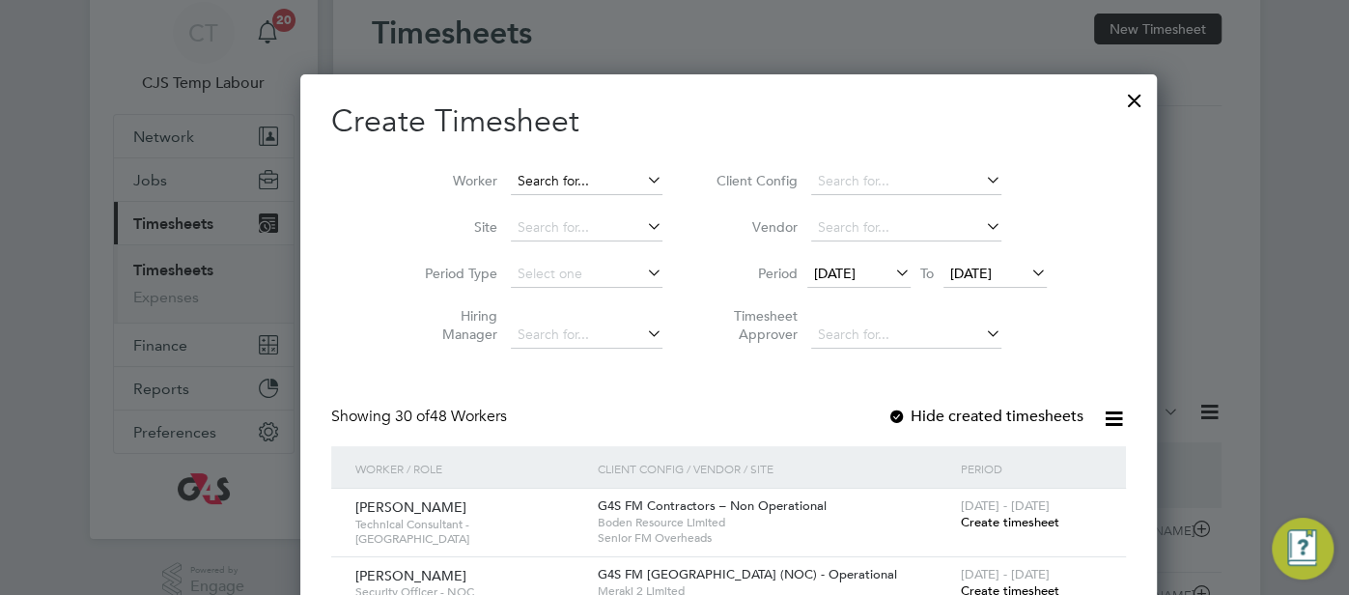
scroll to position [2505, 747]
click at [511, 182] on input at bounding box center [587, 181] width 152 height 27
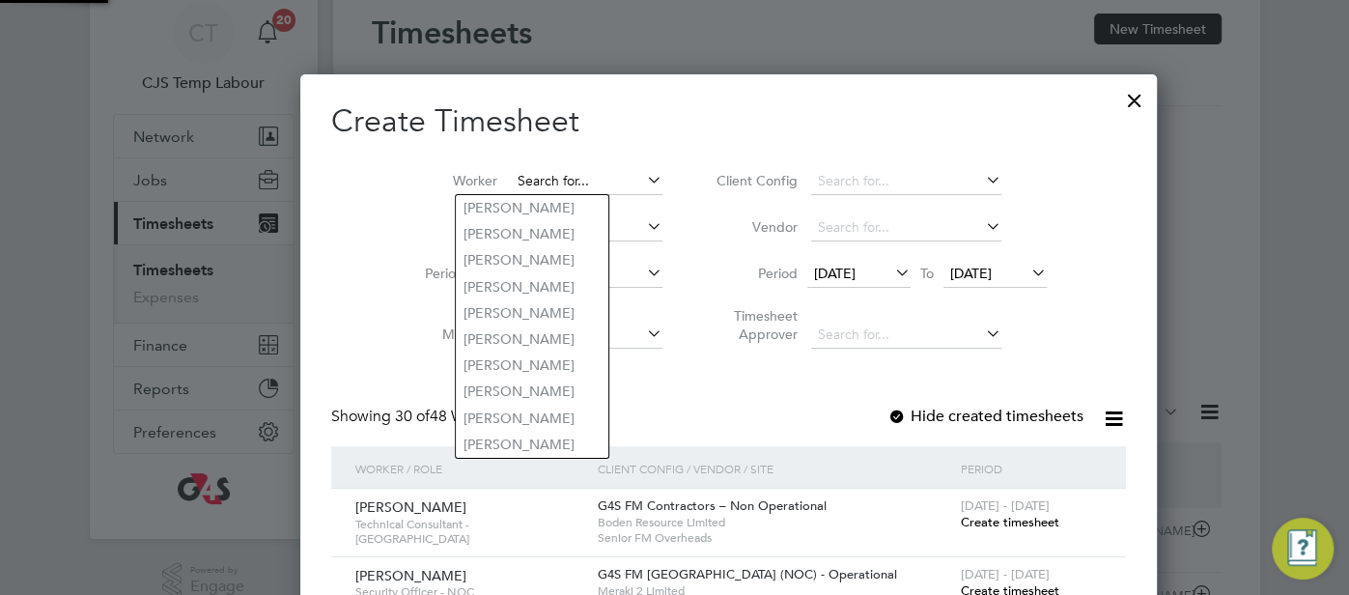
paste input "Wellington Odigie"
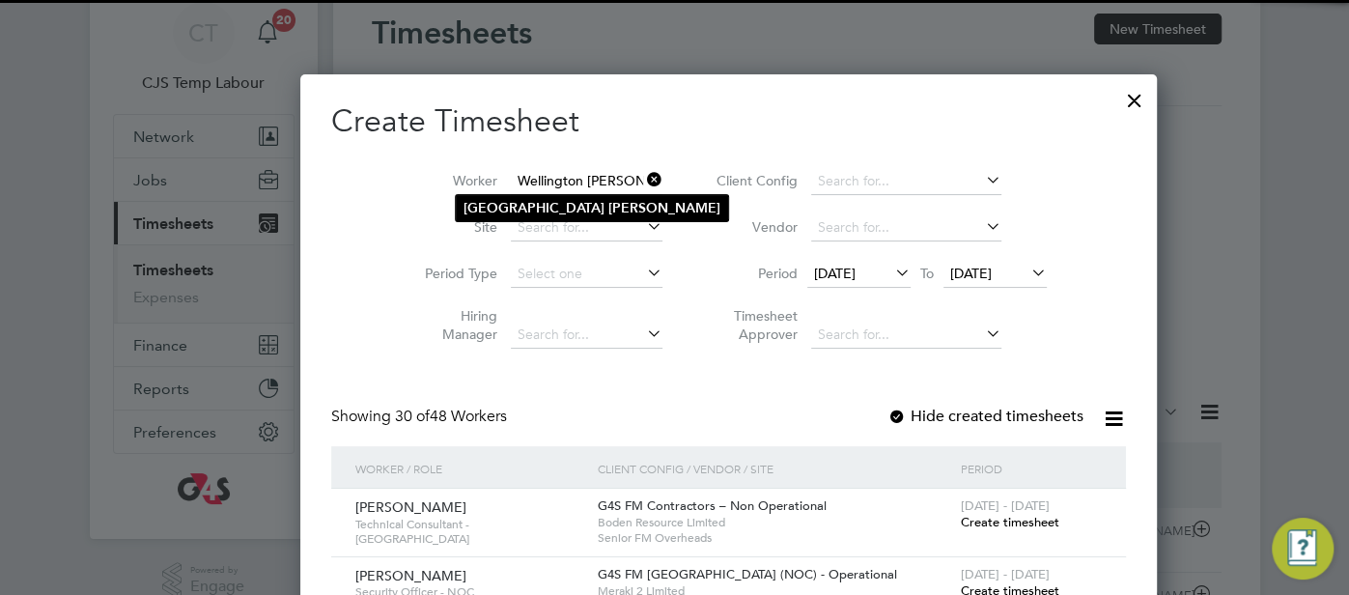
type input "Wellington Odigie"
click at [608, 200] on b "Odigie" at bounding box center [664, 208] width 112 height 16
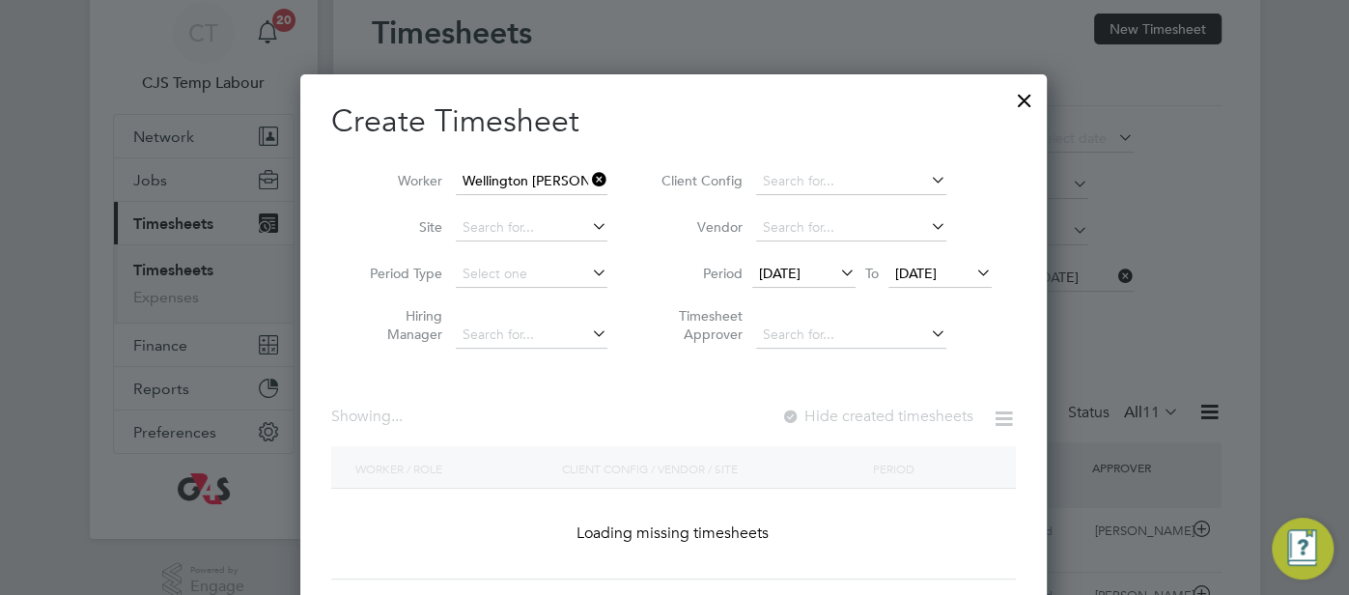
scroll to position [519, 747]
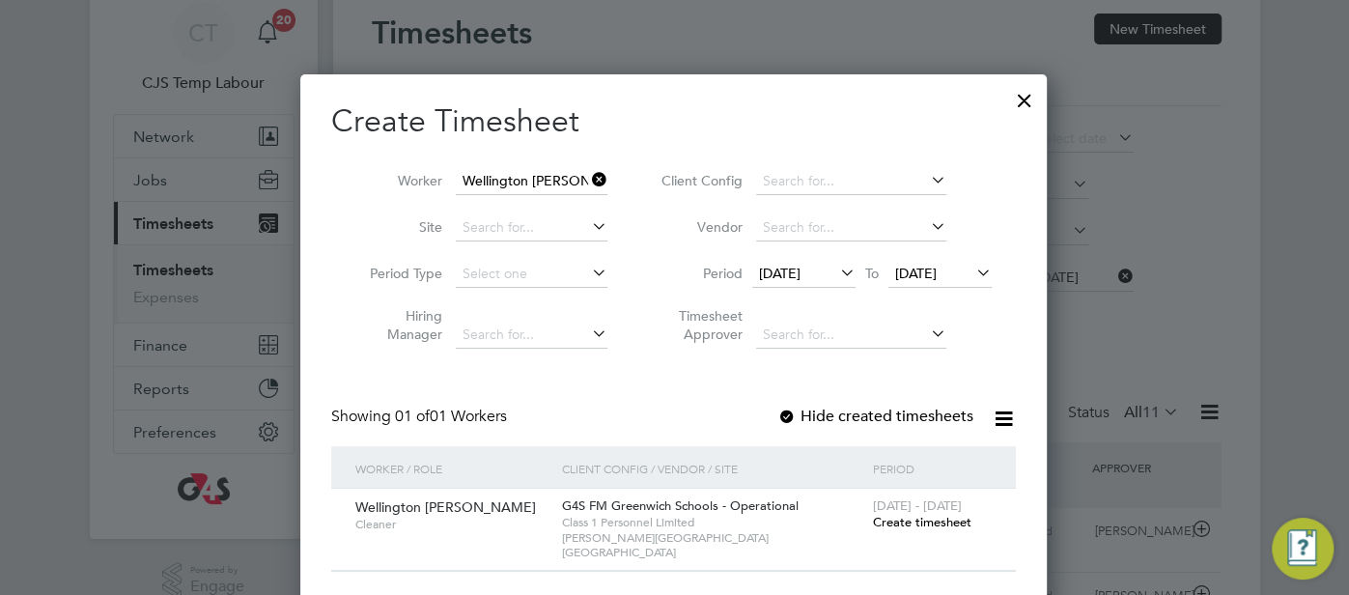
click at [913, 522] on span "Create timesheet" at bounding box center [921, 522] width 98 height 16
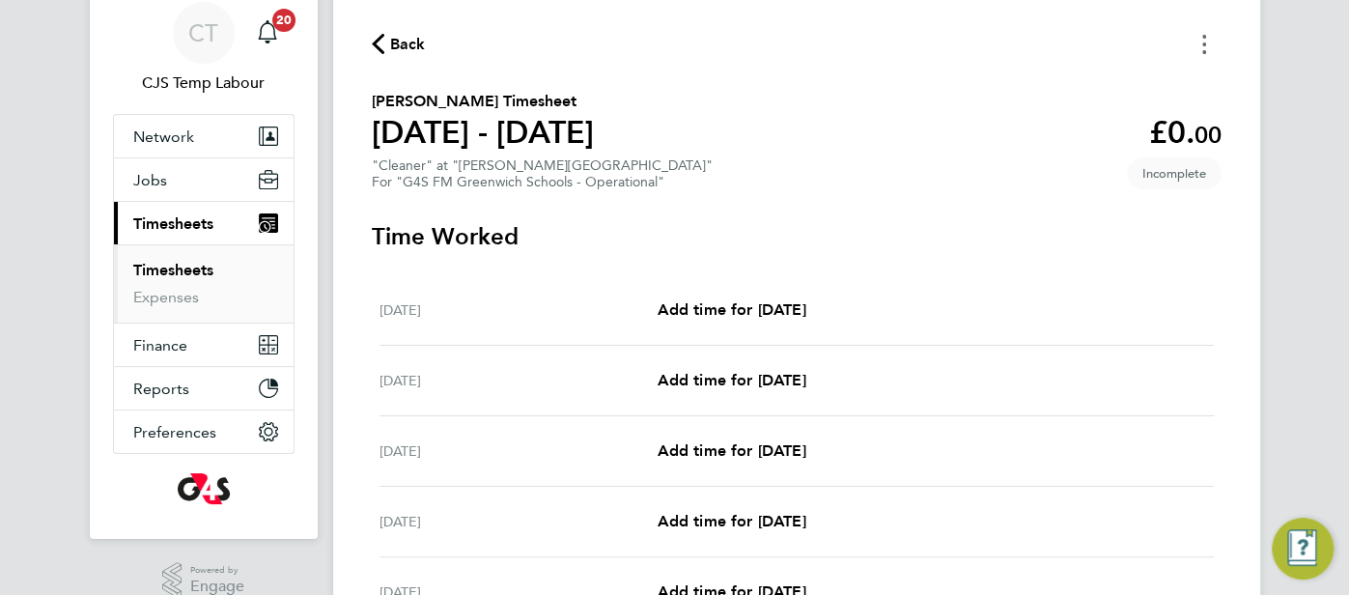
click at [1206, 43] on button "Timesheets Menu" at bounding box center [1204, 44] width 35 height 30
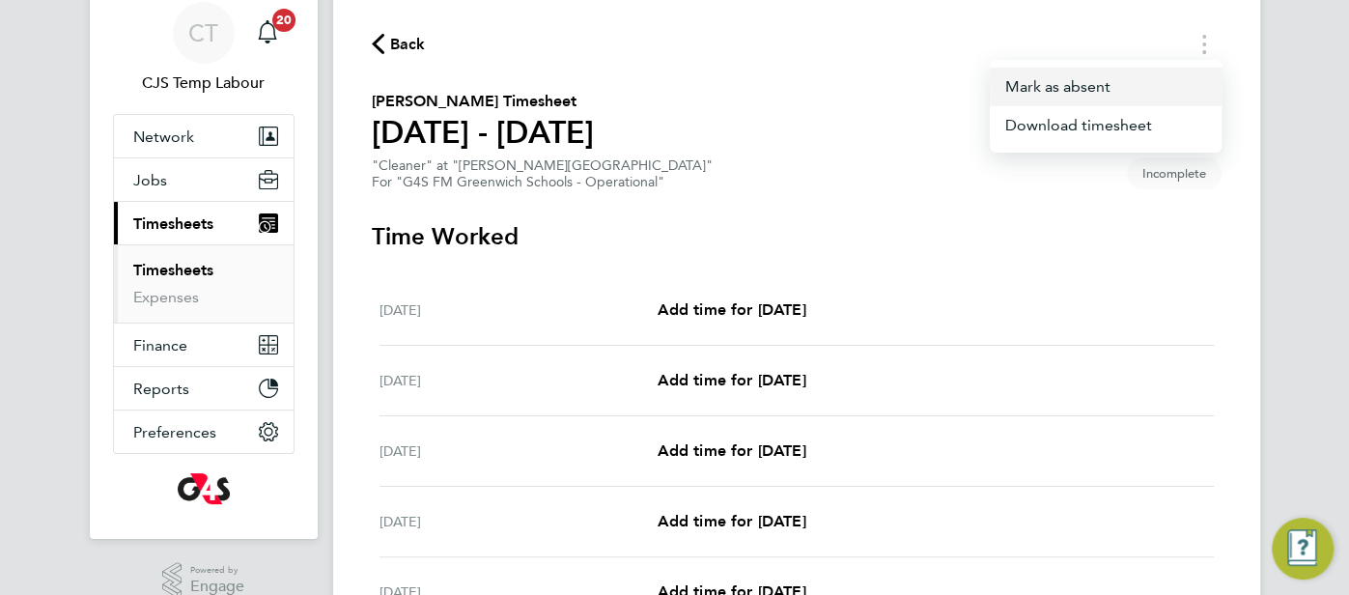
click at [1124, 84] on button "Mark as absent" at bounding box center [1106, 87] width 232 height 39
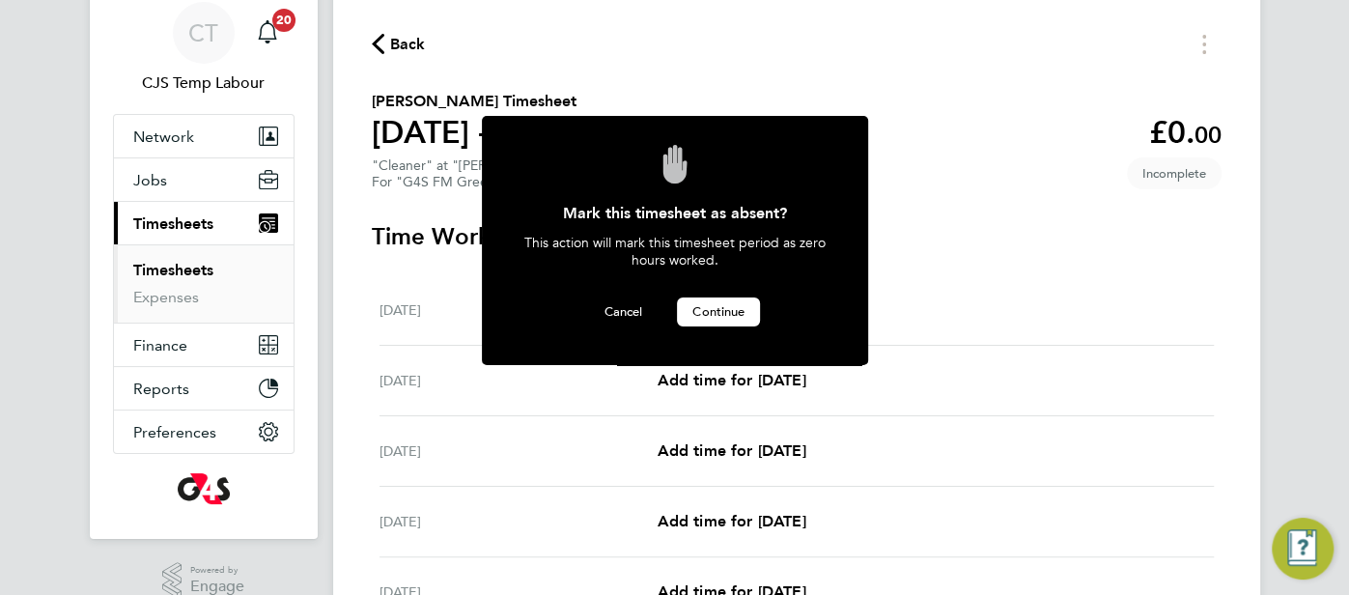
click at [721, 312] on span "Continue" at bounding box center [718, 311] width 52 height 16
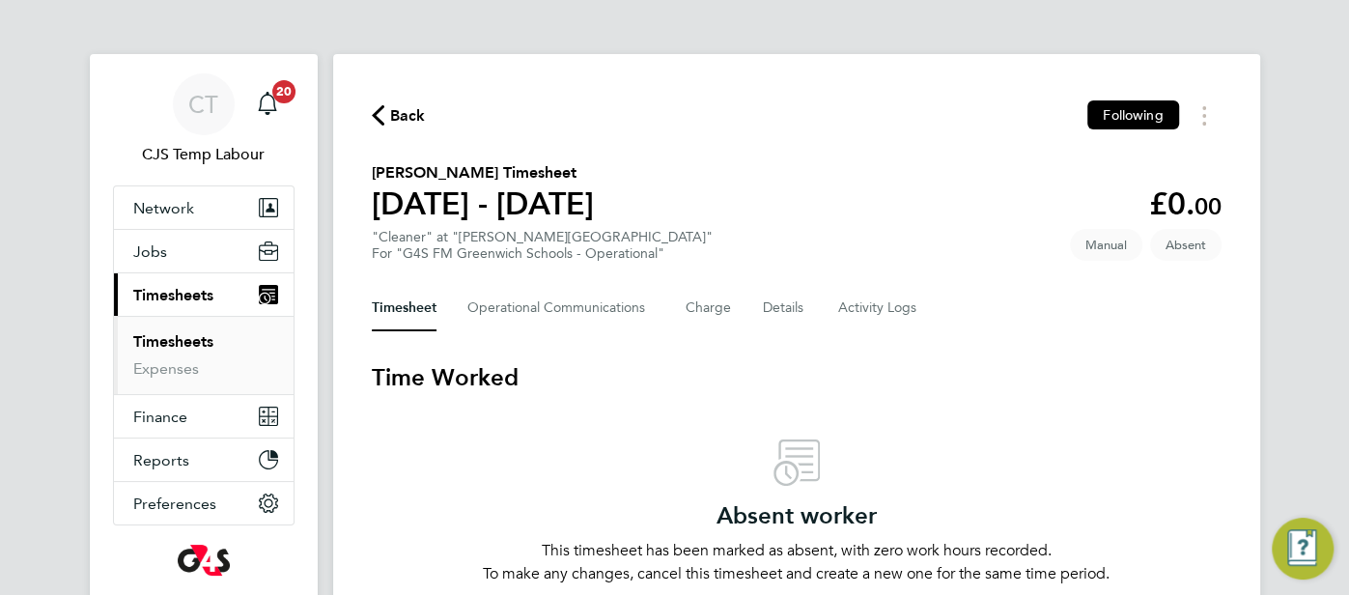
click at [383, 112] on span "Back" at bounding box center [399, 114] width 54 height 18
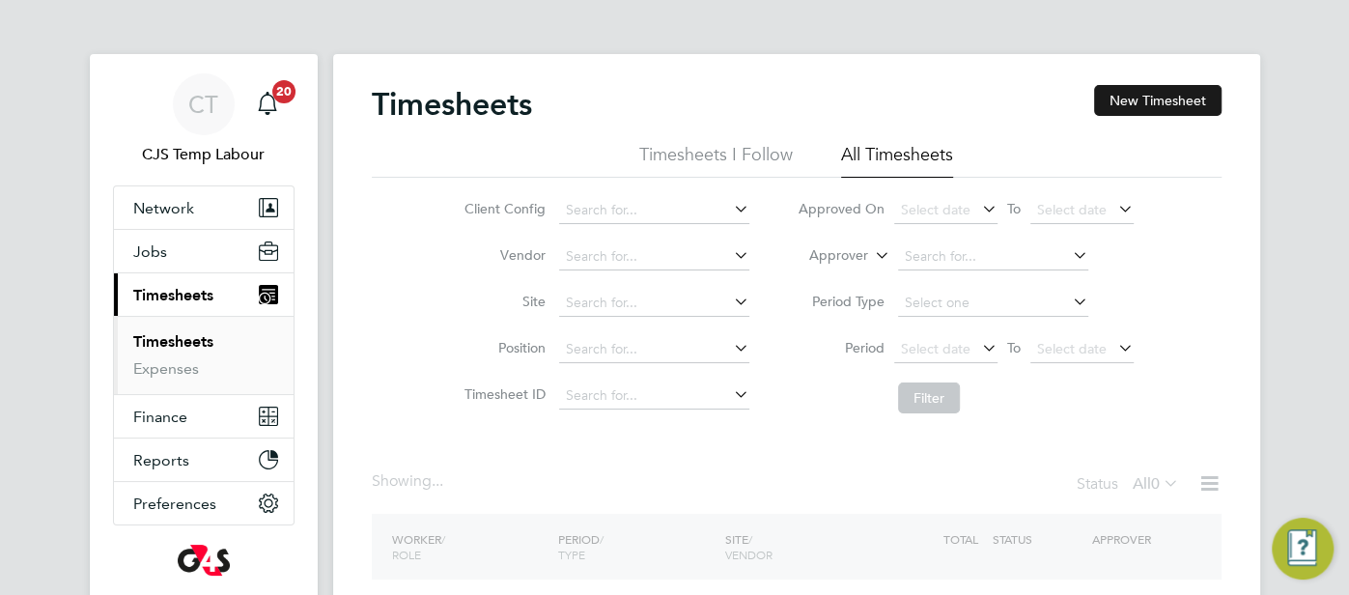
click at [1122, 104] on button "New Timesheet" at bounding box center [1157, 100] width 127 height 31
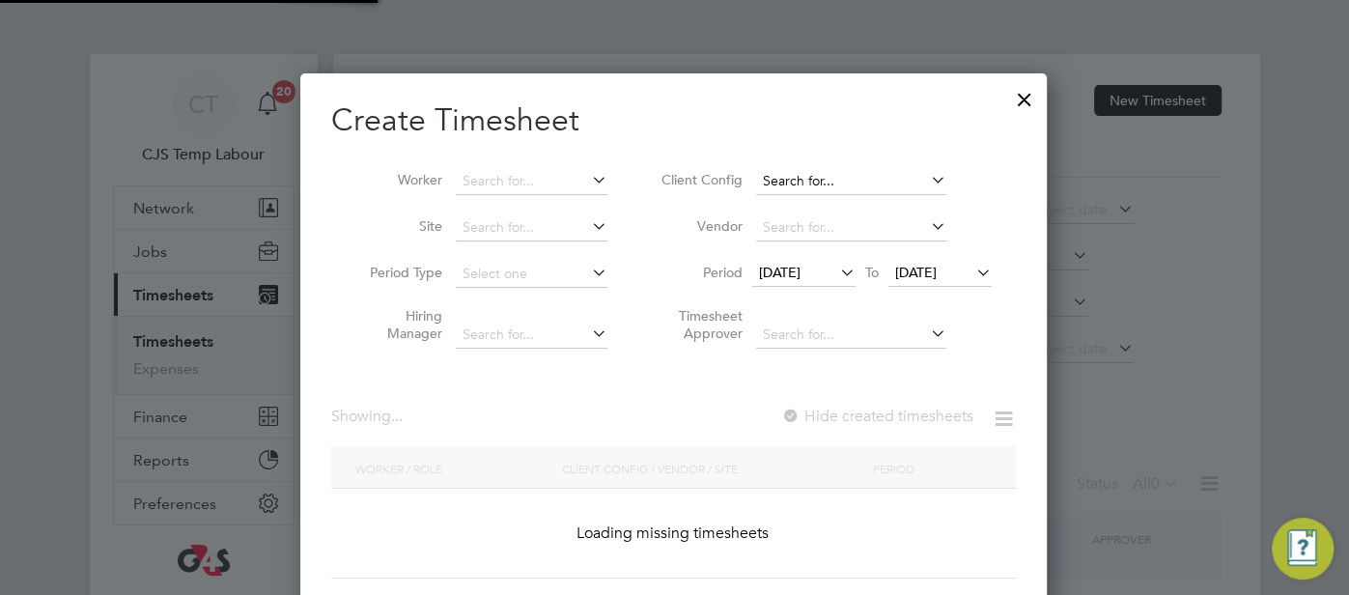
scroll to position [543, 747]
click at [525, 183] on input at bounding box center [532, 181] width 152 height 27
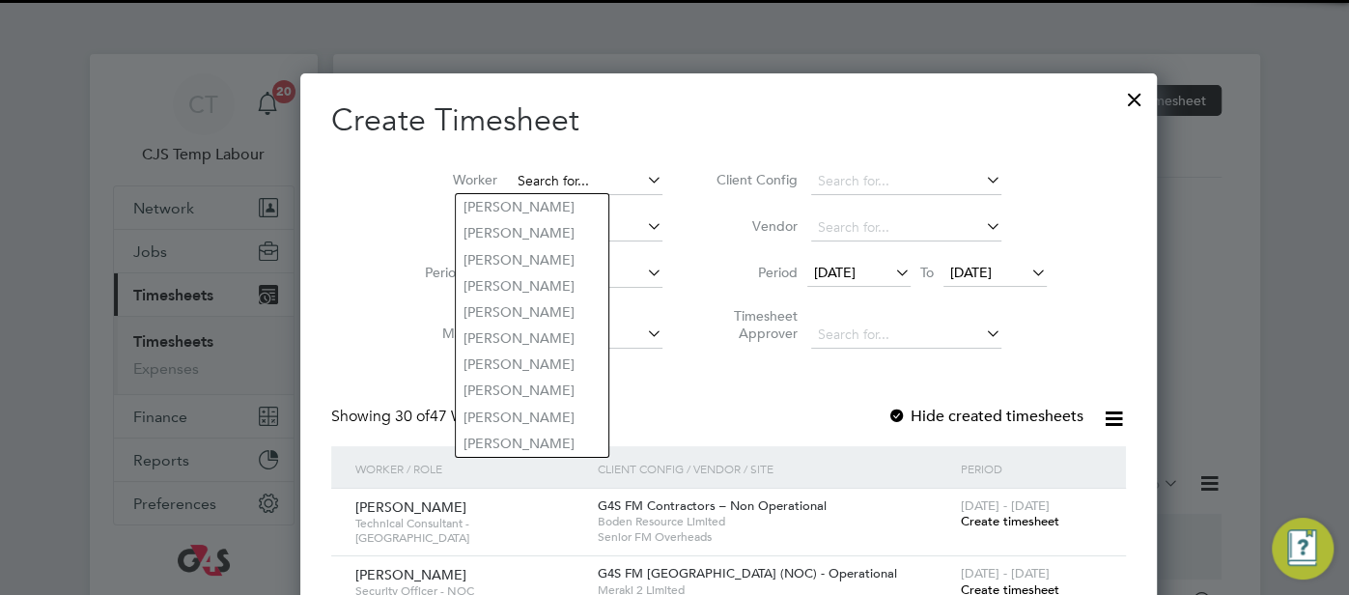
paste input "Micheal Olufowokan"
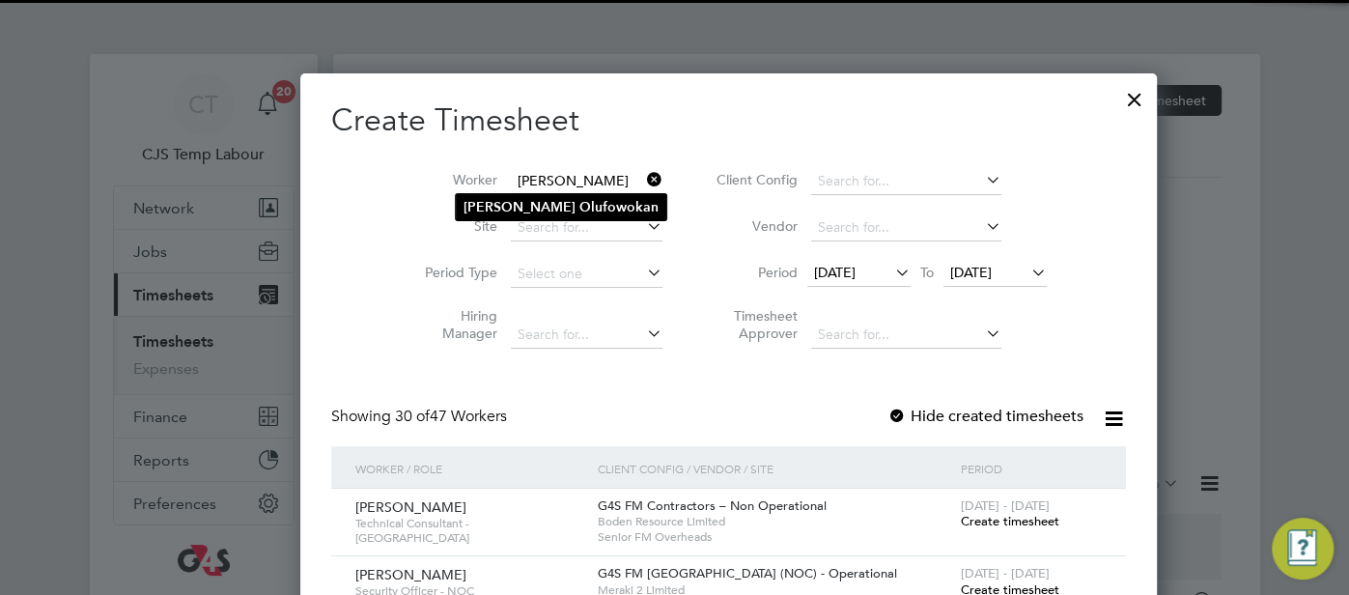
type input "Micheal Olufowokan"
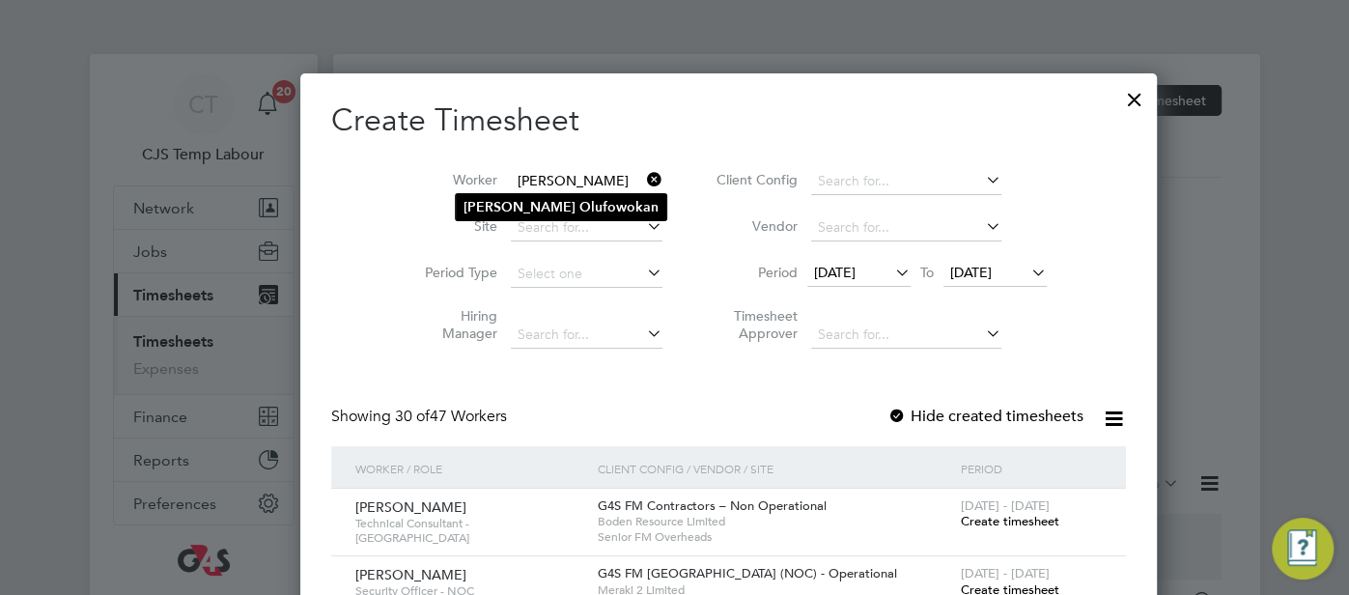
click at [579, 204] on b "Olufowokan" at bounding box center [618, 207] width 79 height 16
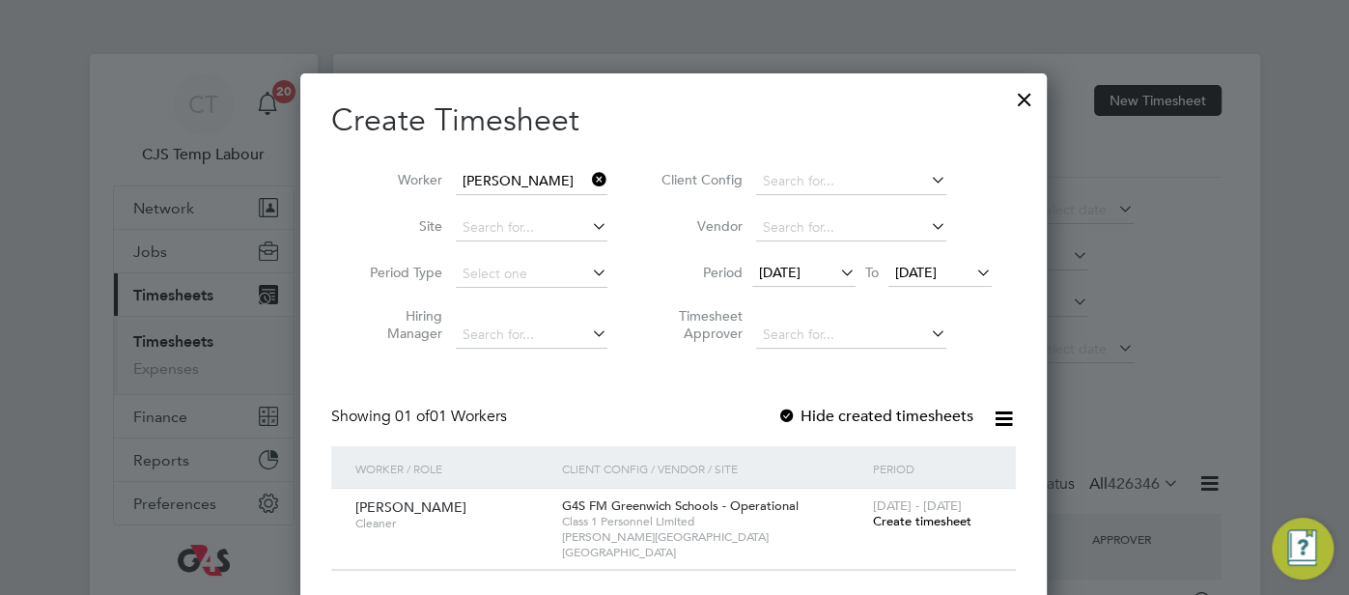
click at [947, 518] on span "Create timesheet" at bounding box center [921, 521] width 98 height 16
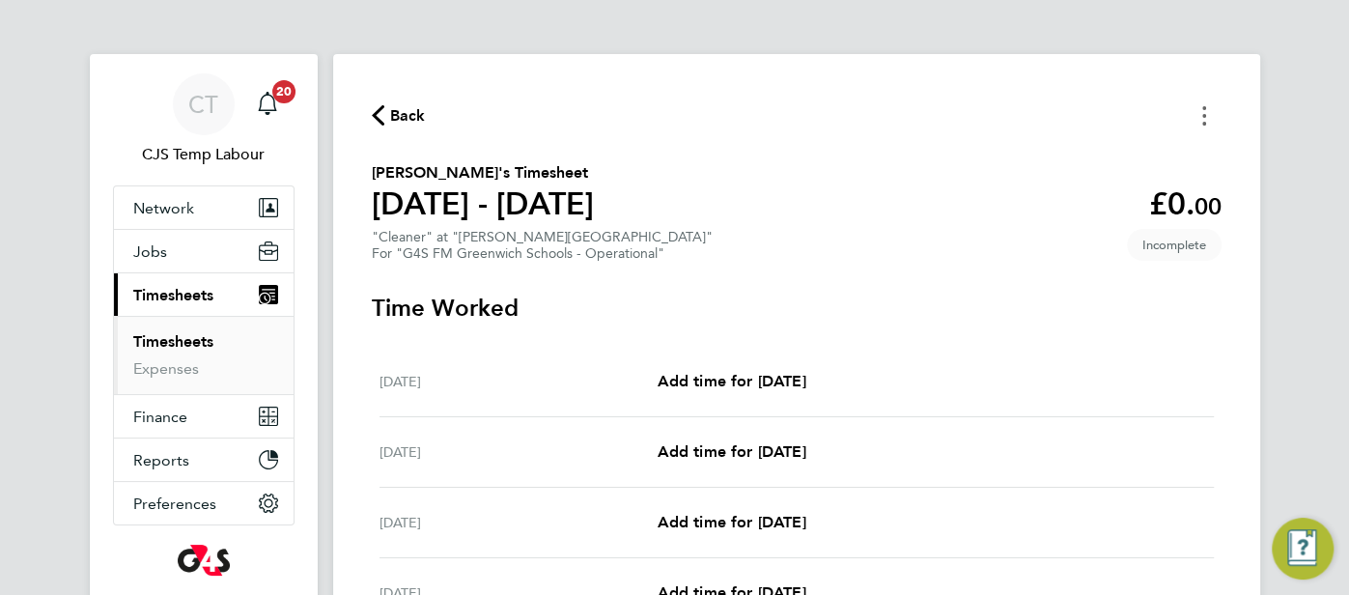
click at [1209, 110] on button "Timesheets Menu" at bounding box center [1204, 115] width 35 height 30
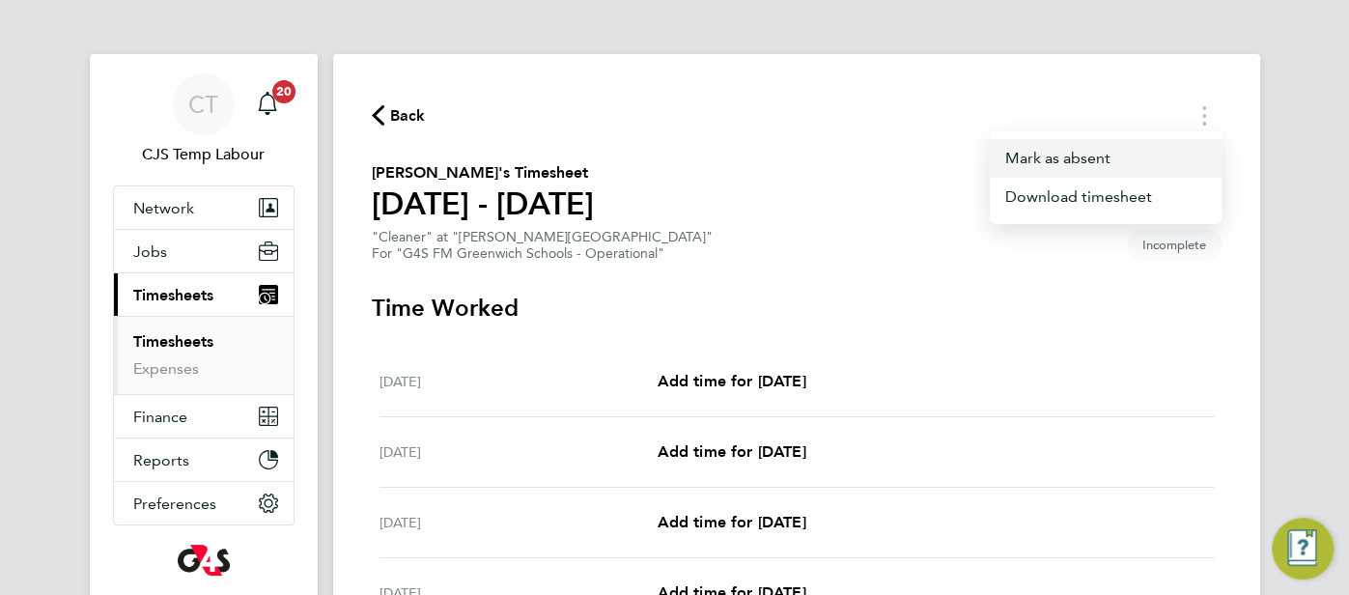
click at [1117, 168] on button "Mark as absent" at bounding box center [1106, 158] width 232 height 39
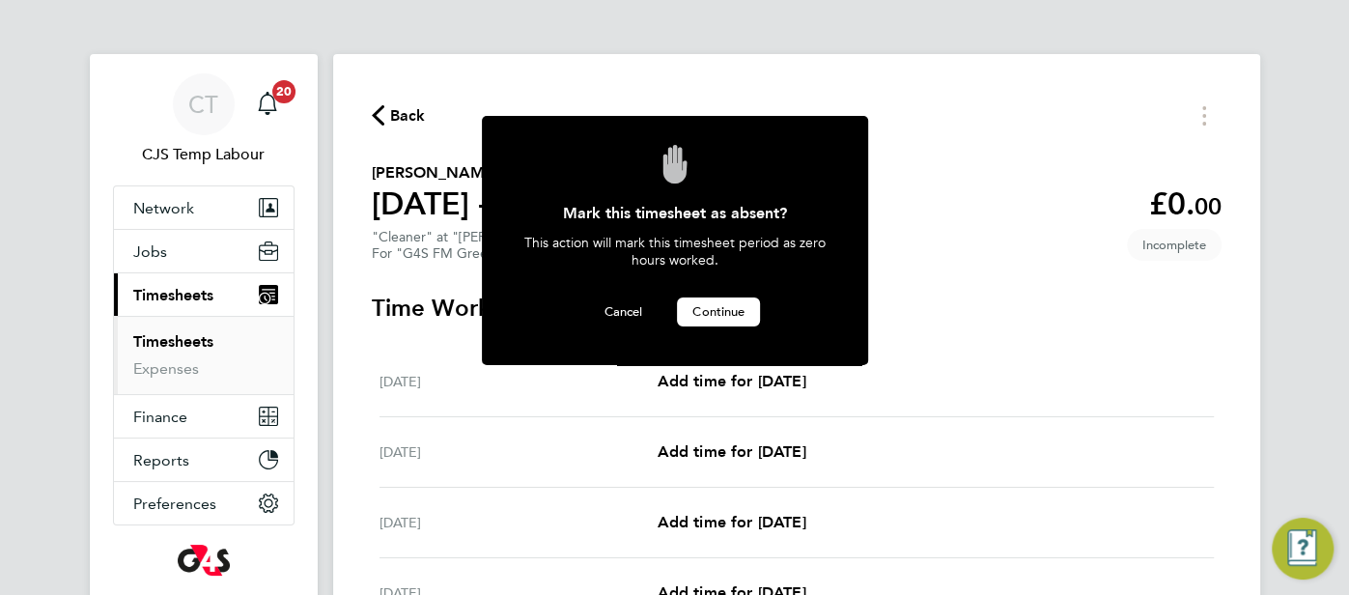
click at [733, 307] on span "Continue" at bounding box center [718, 311] width 52 height 16
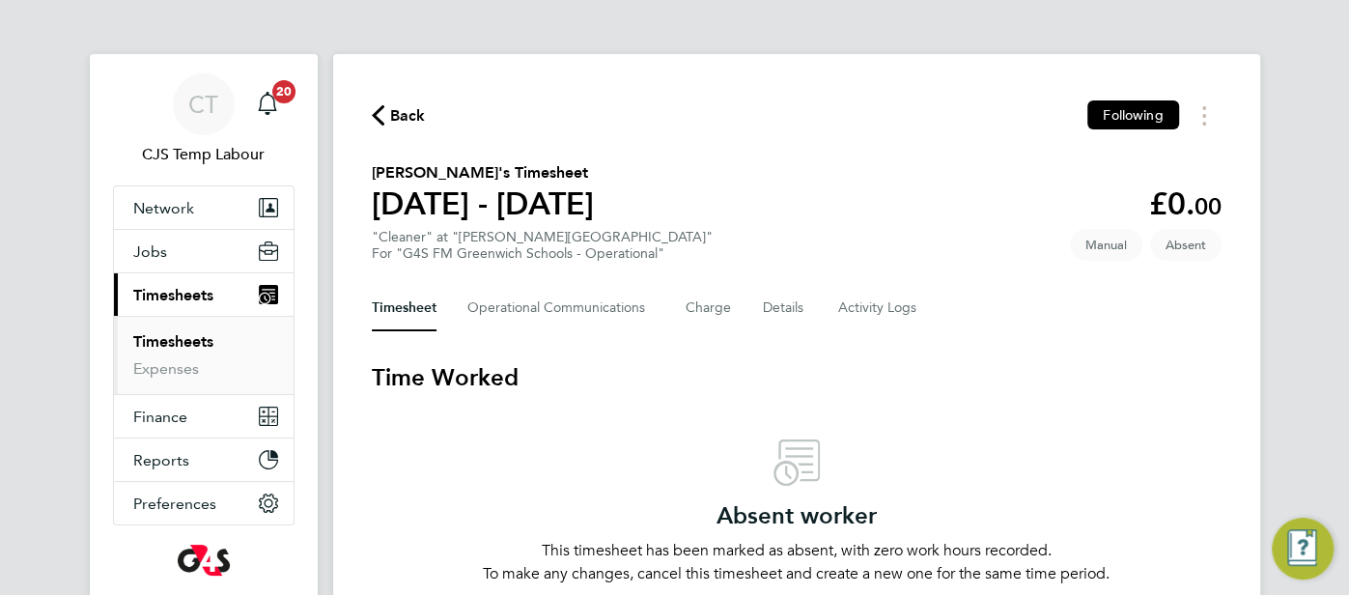
click at [380, 121] on icon "button" at bounding box center [378, 115] width 13 height 20
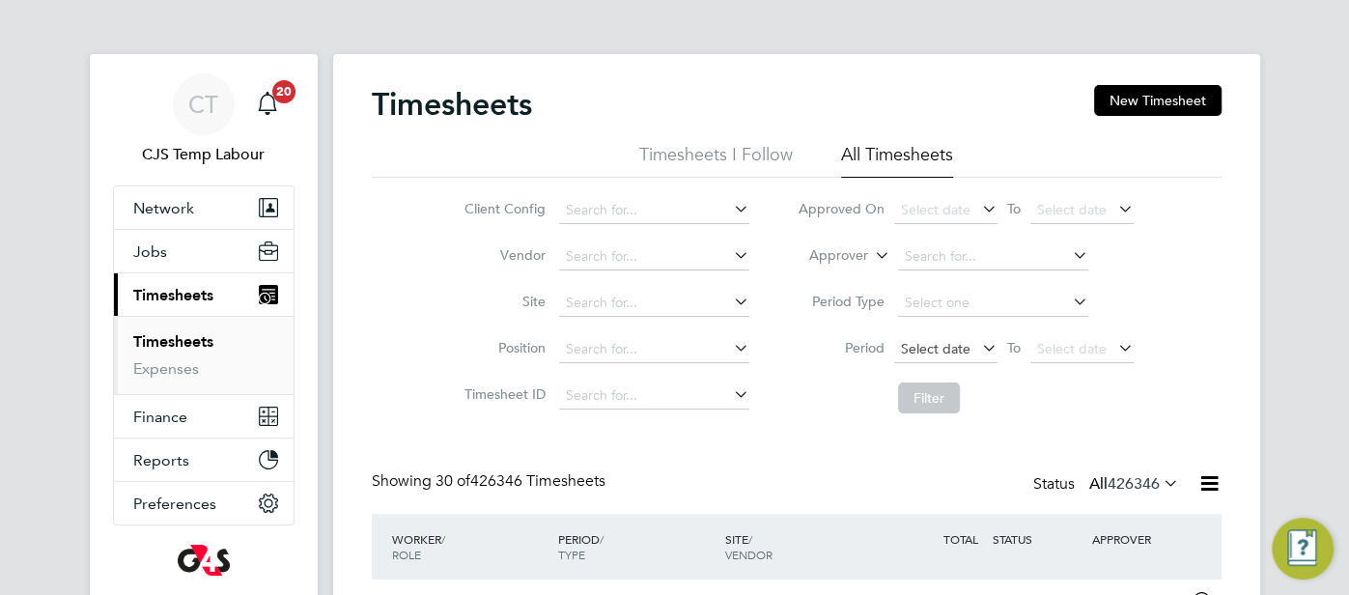
click at [946, 347] on span "Select date" at bounding box center [936, 348] width 70 height 17
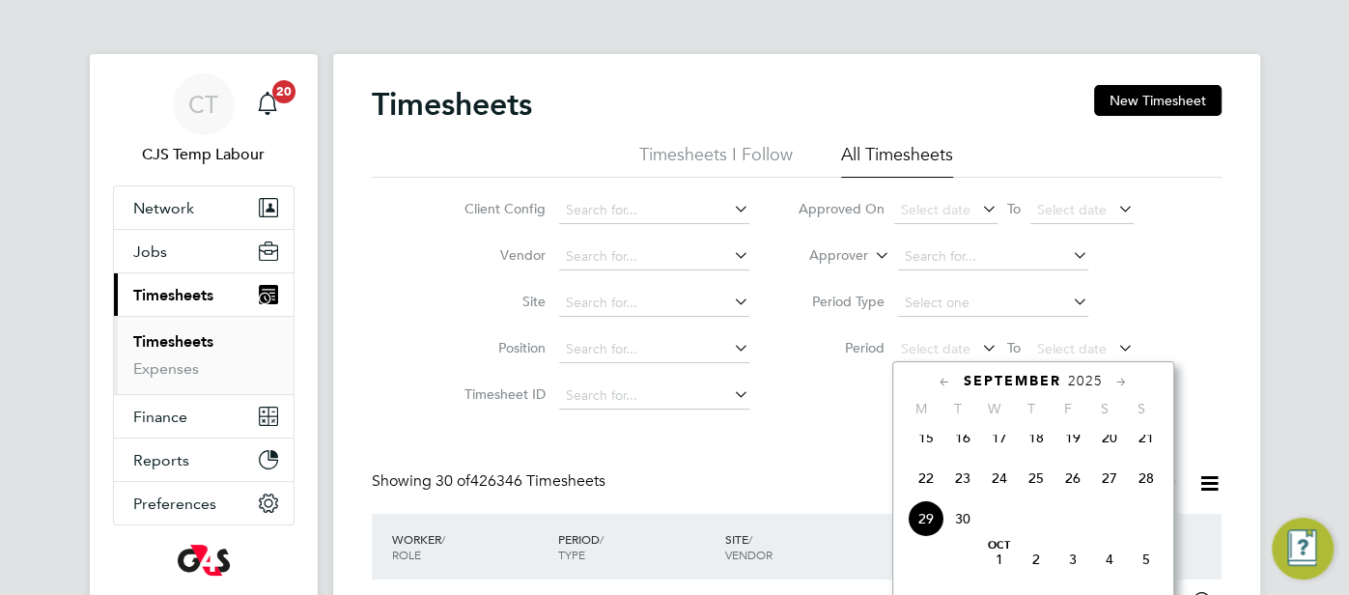
drag, startPoint x: 920, startPoint y: 498, endPoint x: 961, endPoint y: 486, distance: 42.5
click at [920, 496] on span "22" at bounding box center [926, 478] width 37 height 37
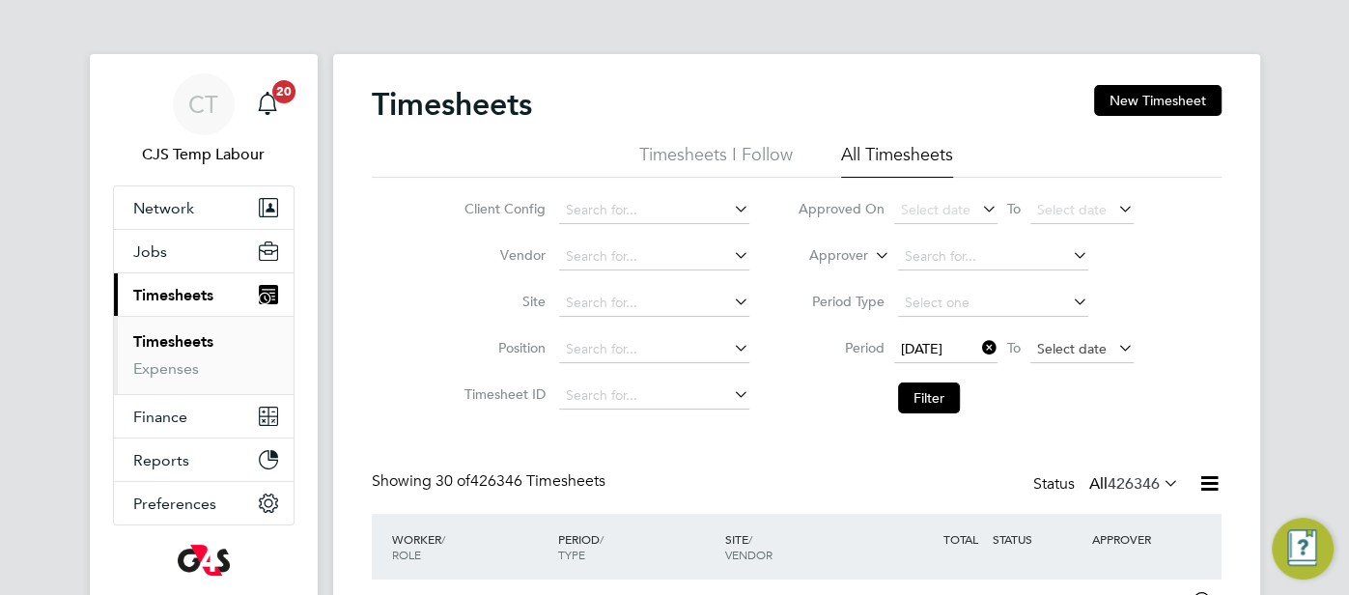
click at [1057, 349] on span "Select date" at bounding box center [1072, 348] width 70 height 17
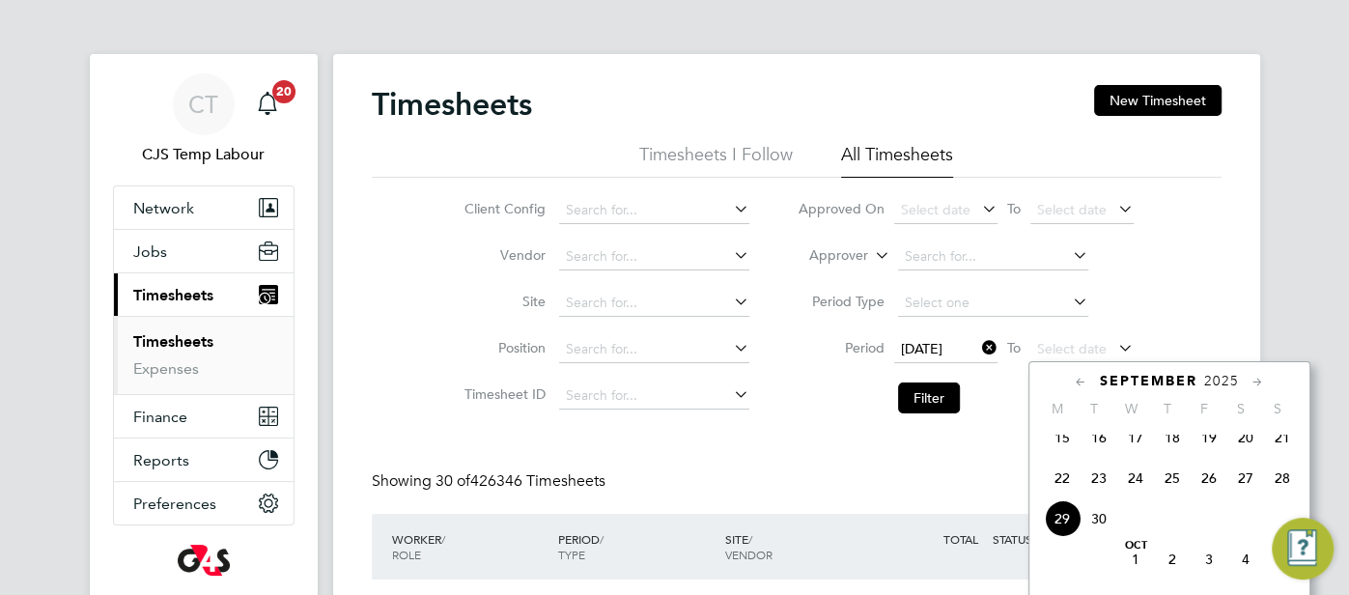
click at [1272, 493] on span "28" at bounding box center [1282, 478] width 37 height 37
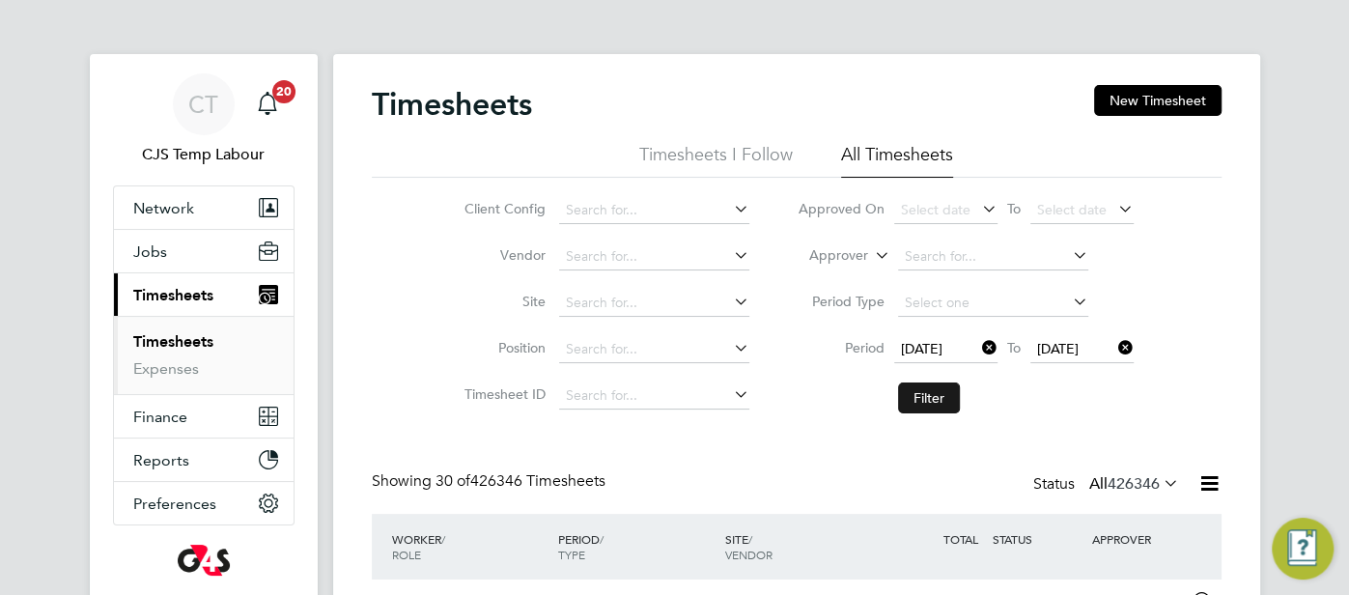
click at [950, 394] on button "Filter" at bounding box center [929, 397] width 62 height 31
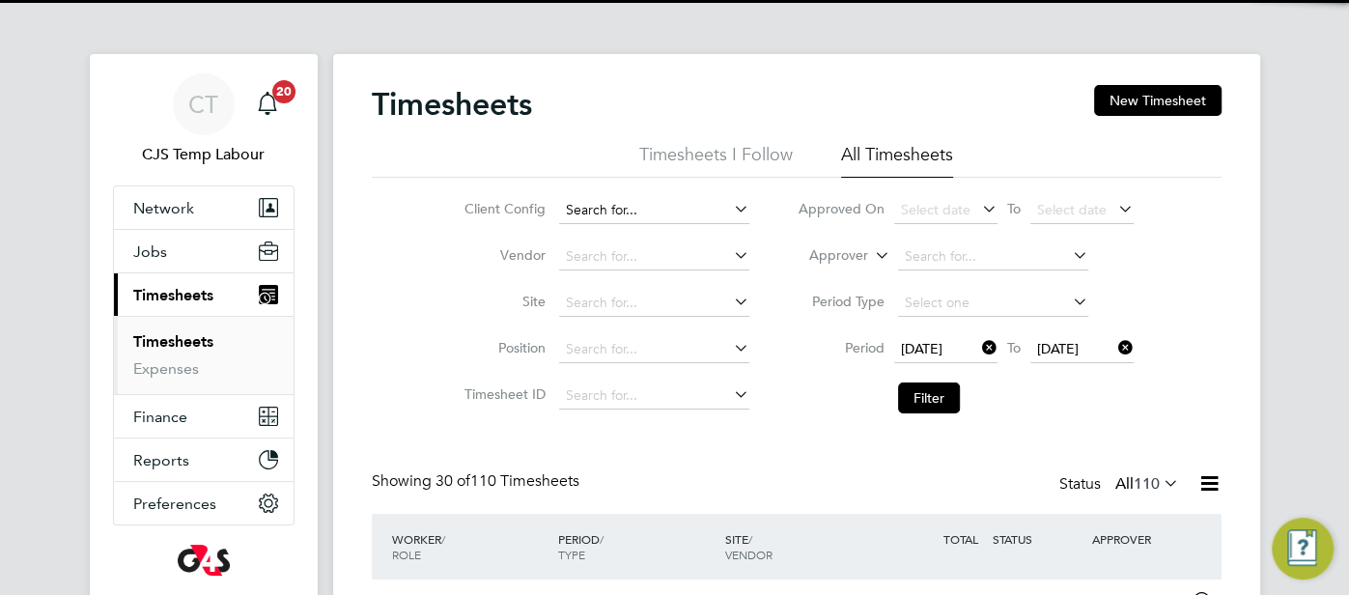
click at [600, 211] on input at bounding box center [654, 210] width 190 height 27
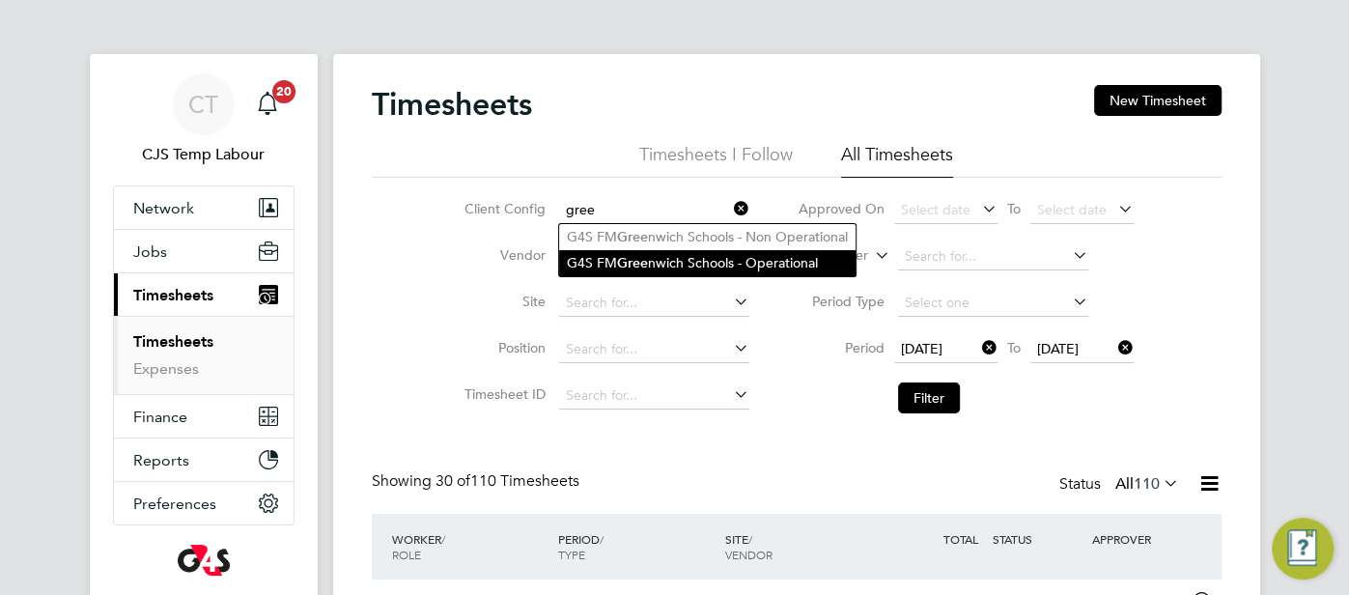
click at [651, 256] on li "G4S FM Gree nwich Schools - Operational" at bounding box center [707, 263] width 296 height 26
type input "G4S FM Greenwich Schools - Operational"
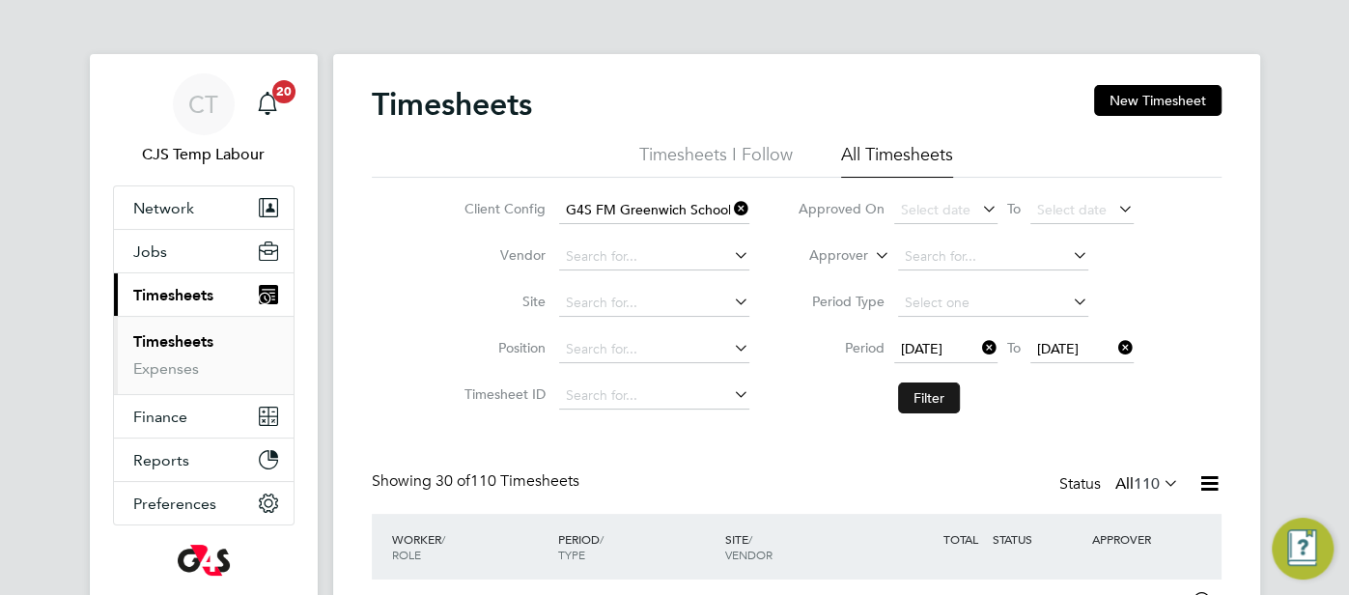
click at [933, 397] on button "Filter" at bounding box center [929, 397] width 62 height 31
drag, startPoint x: 1170, startPoint y: 98, endPoint x: 1158, endPoint y: 101, distance: 13.1
click at [1169, 98] on button "New Timesheet" at bounding box center [1157, 100] width 127 height 31
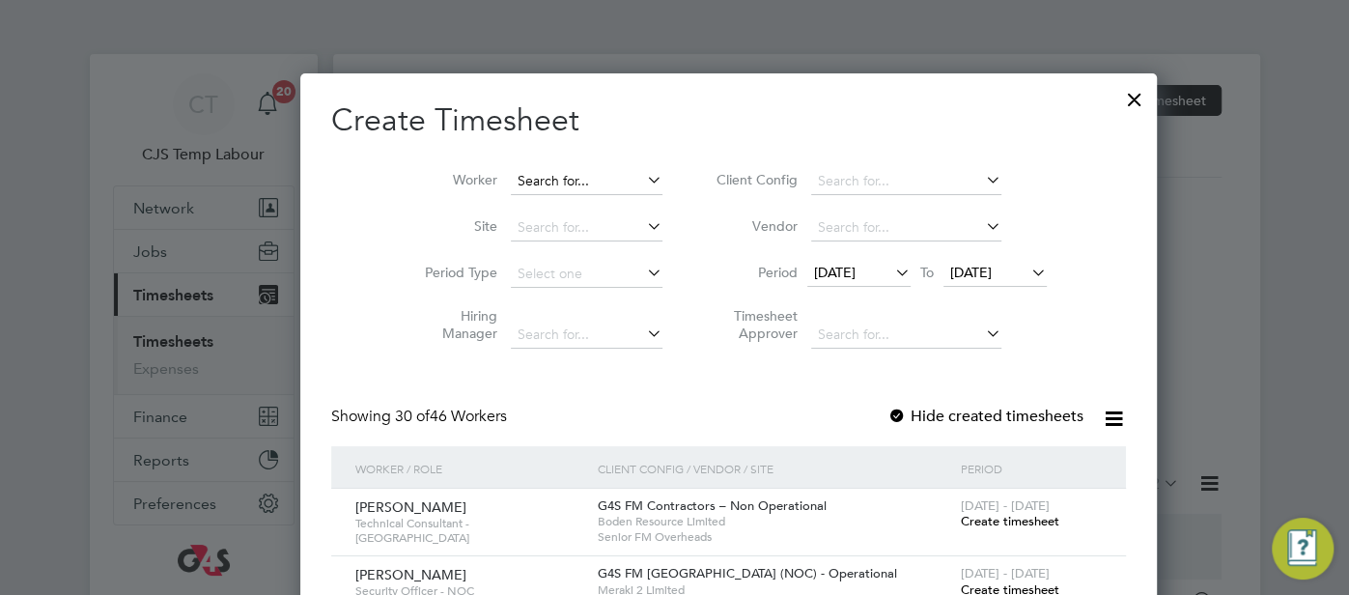
click at [511, 182] on input at bounding box center [587, 181] width 152 height 27
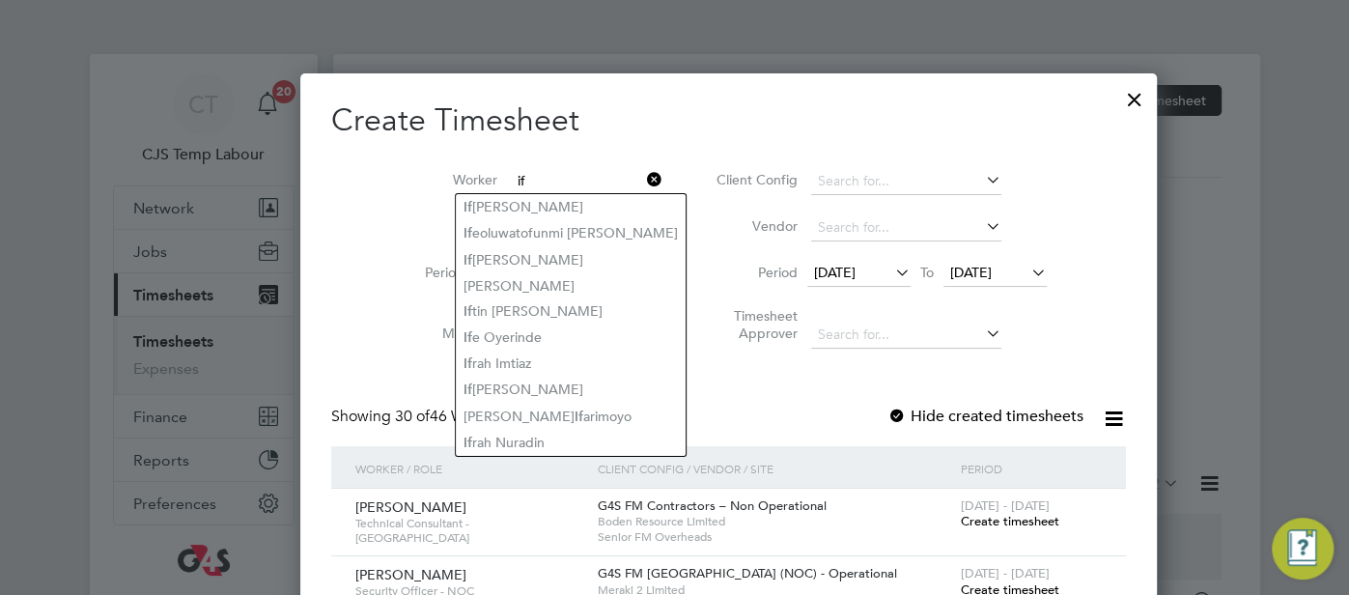
type input "if"
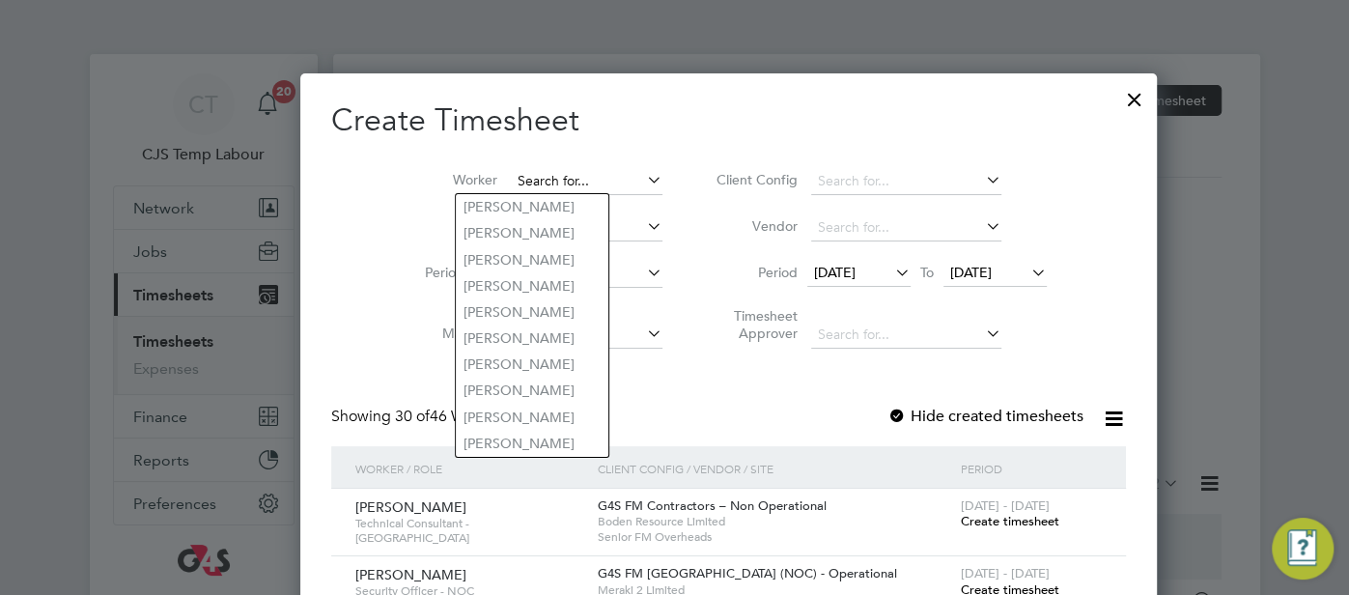
click at [528, 168] on input at bounding box center [587, 181] width 152 height 27
paste input "Ifeoma Nkemehule"
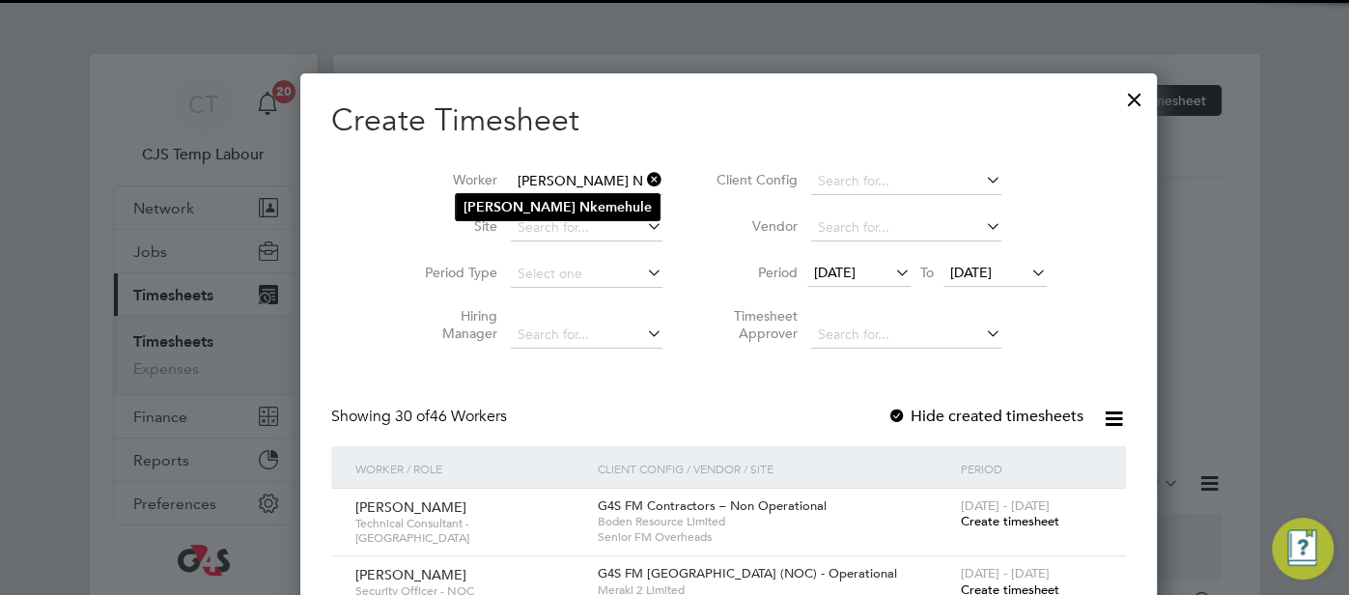
type input "Ifeoma Nkemehule"
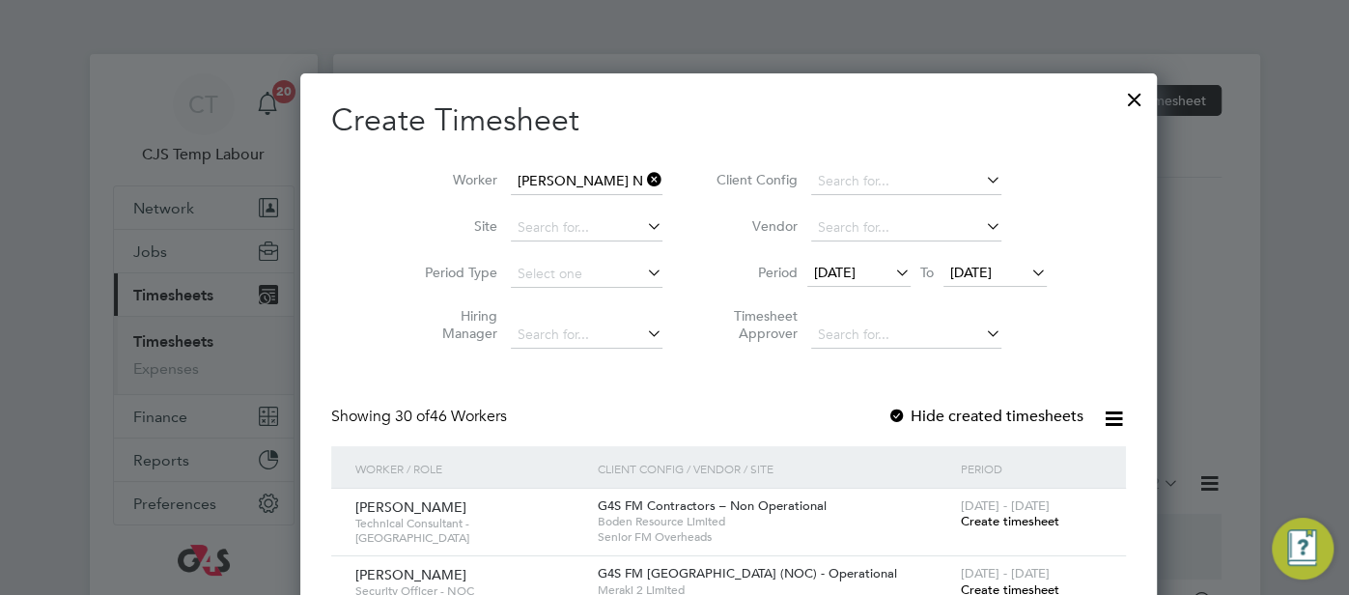
click at [579, 212] on b "Nkemehule" at bounding box center [615, 207] width 72 height 16
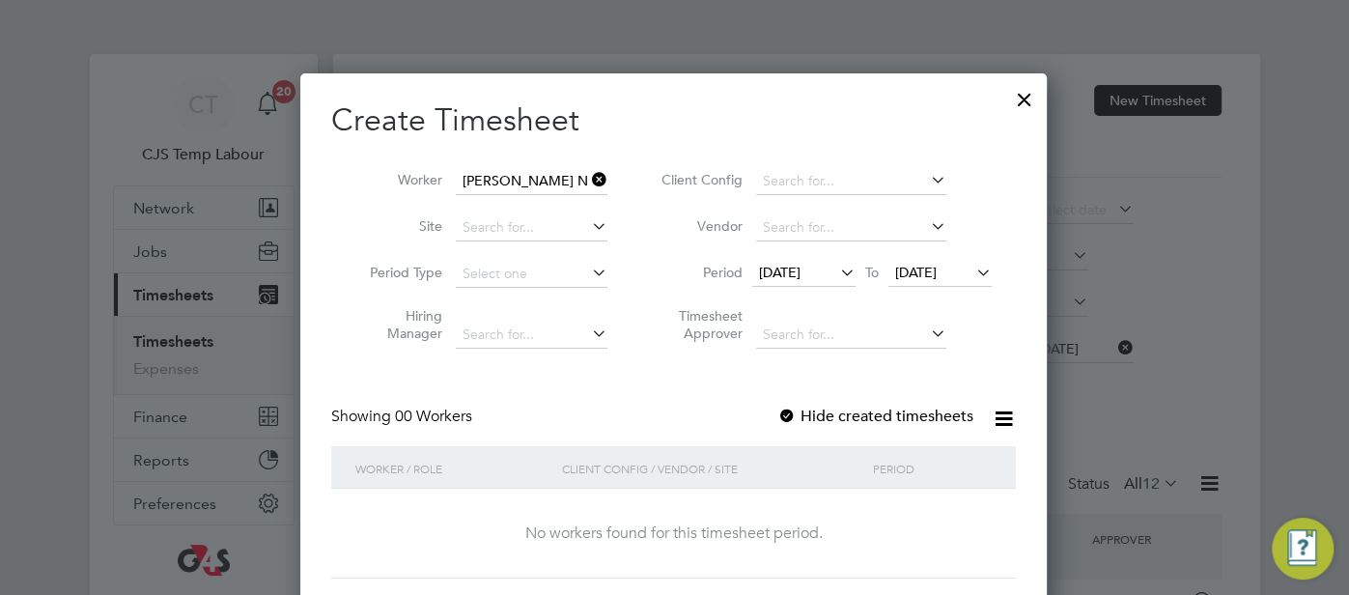
click at [972, 273] on icon at bounding box center [972, 272] width 0 height 27
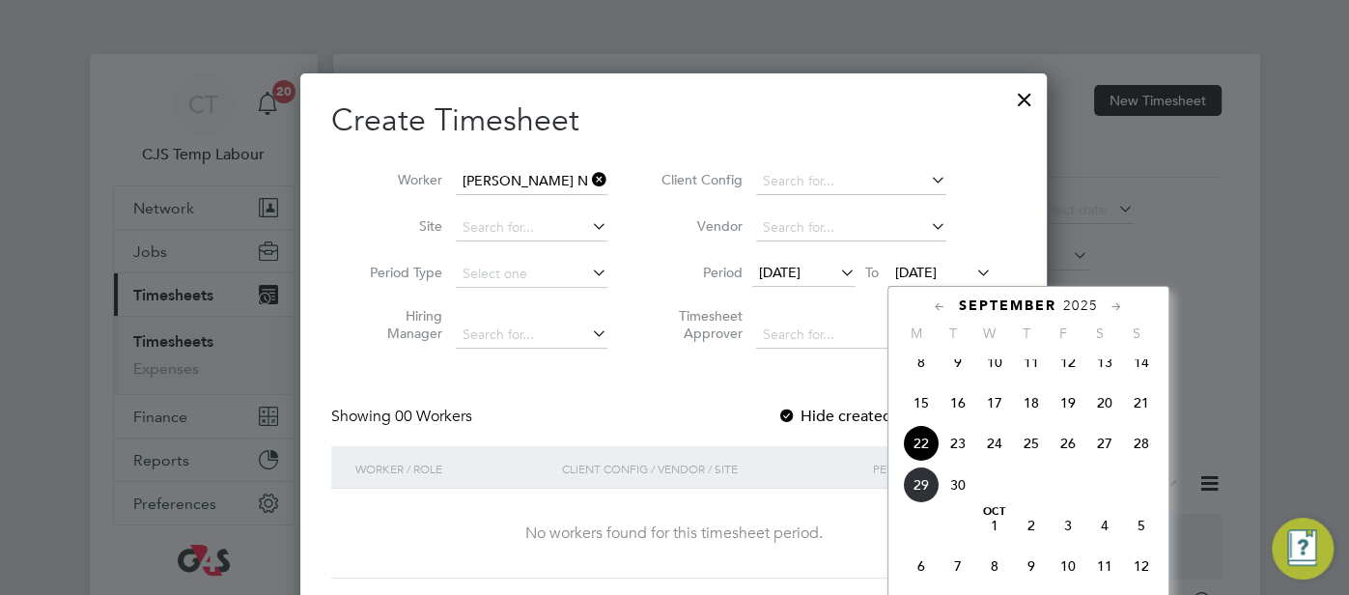
click at [1134, 462] on span "28" at bounding box center [1141, 443] width 37 height 37
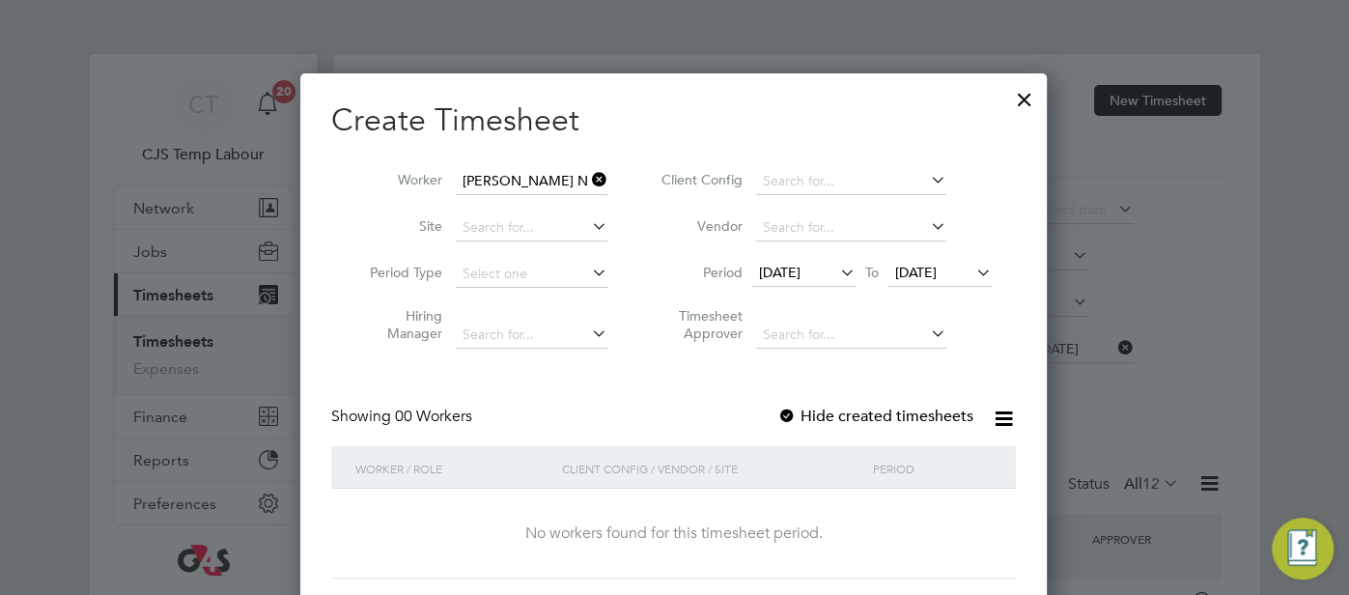
drag, startPoint x: 713, startPoint y: 331, endPoint x: 722, endPoint y: 327, distance: 10.4
click at [716, 329] on label "Timesheet Approver" at bounding box center [699, 324] width 87 height 35
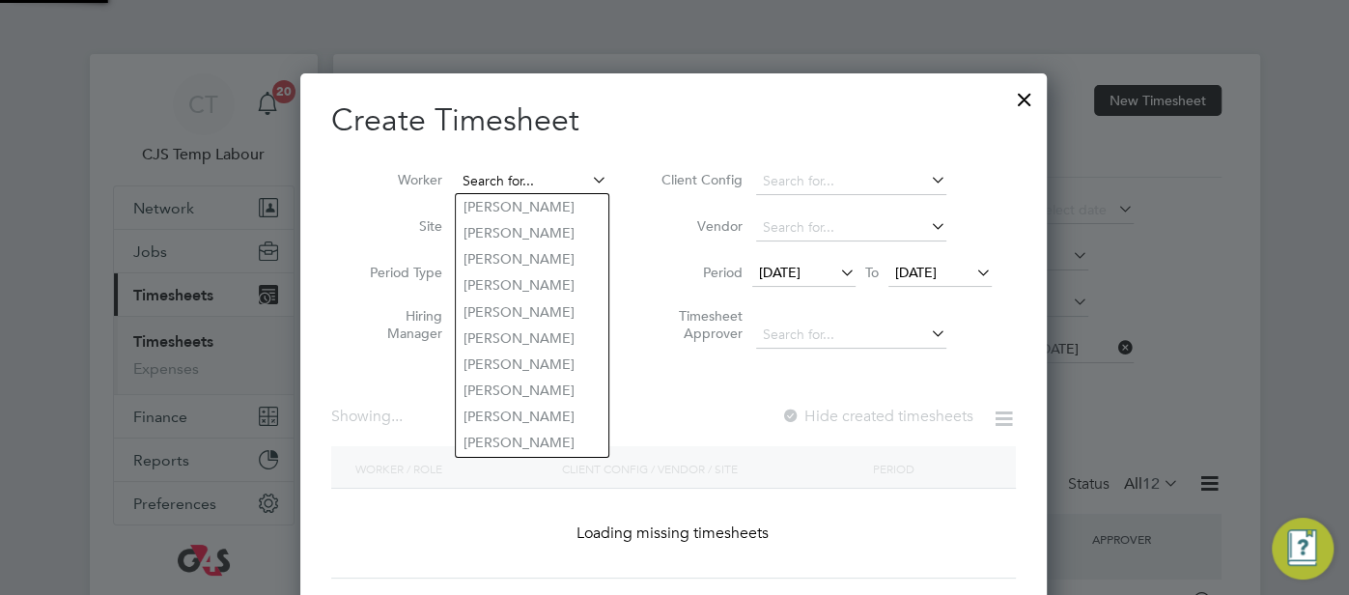
click at [563, 187] on input at bounding box center [532, 181] width 152 height 27
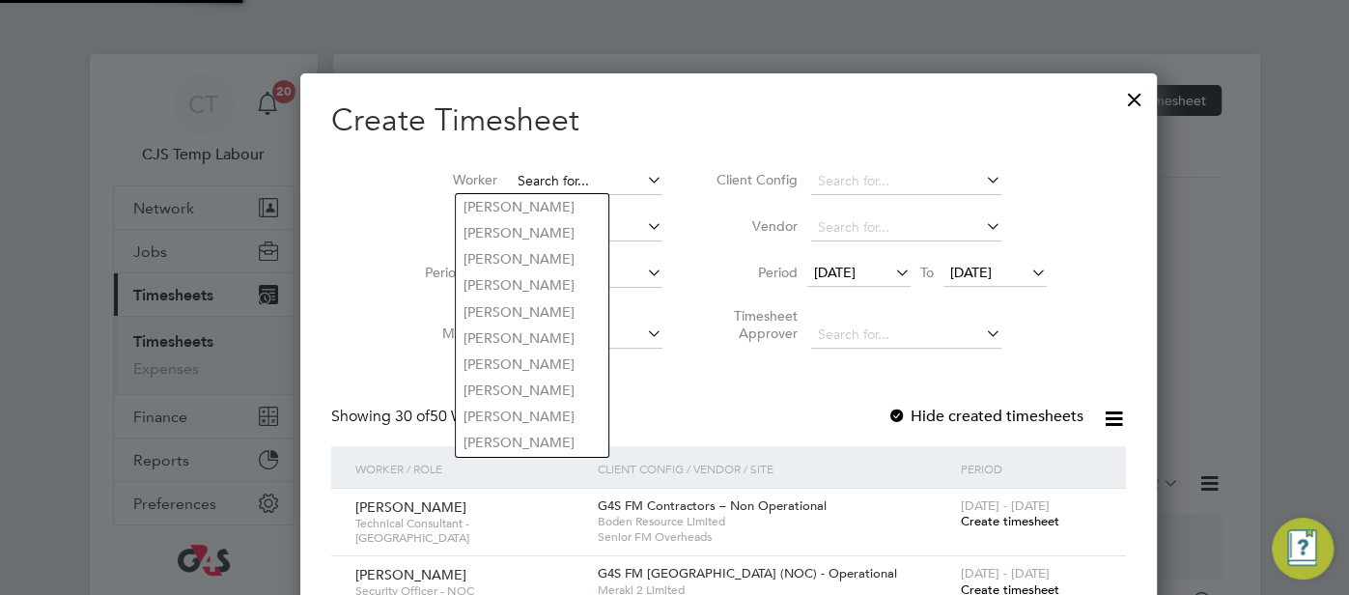
paste input "Ifeoma Nkemehule"
type input "Ifeoma Nkemehule"
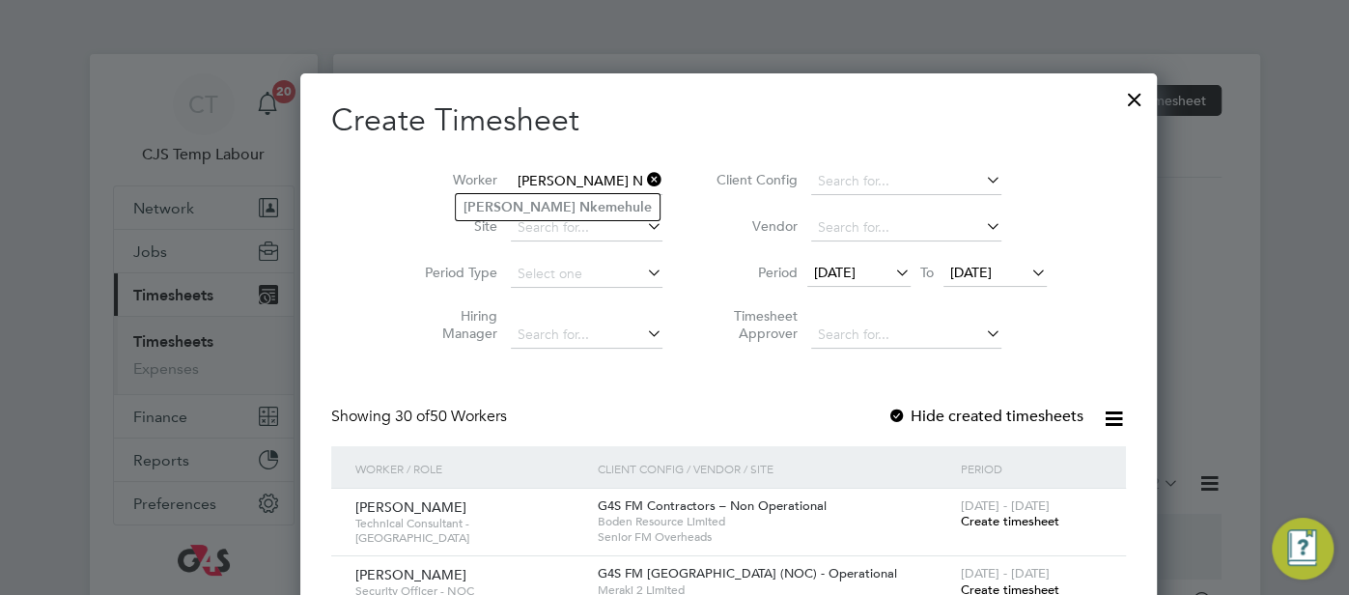
drag, startPoint x: 558, startPoint y: 182, endPoint x: 454, endPoint y: 184, distance: 104.3
click at [454, 186] on li "Worker Ifeoma Nkemehule" at bounding box center [536, 181] width 300 height 46
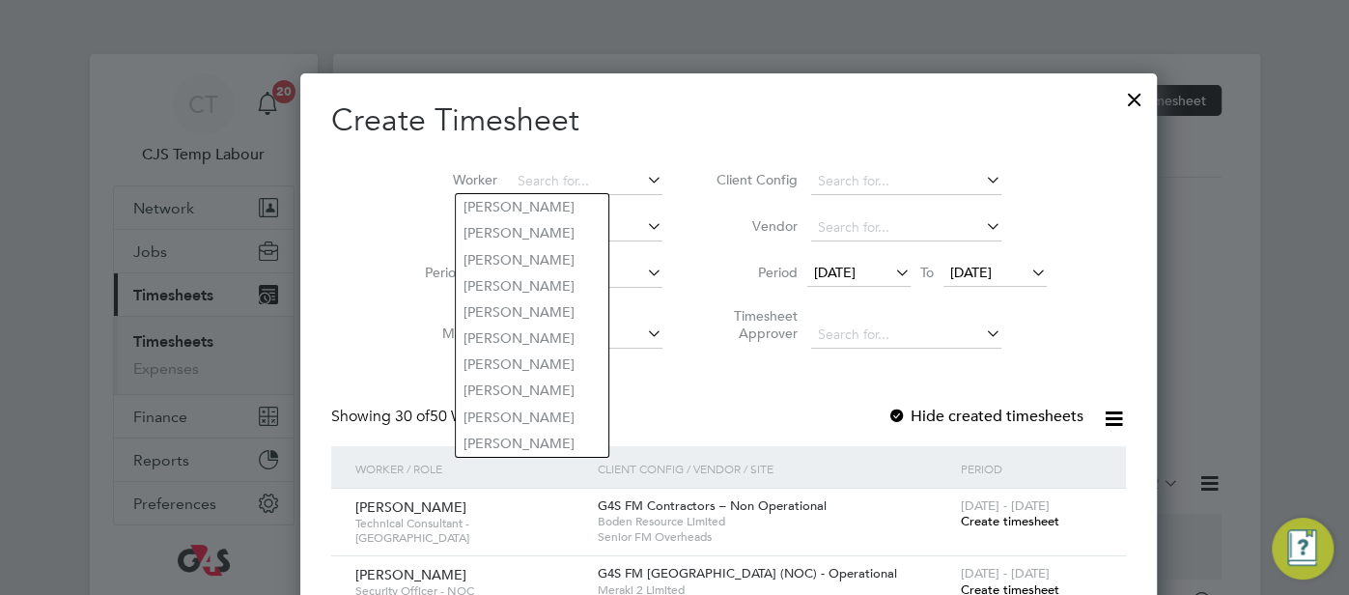
click at [518, 165] on li "Worker" at bounding box center [536, 181] width 300 height 46
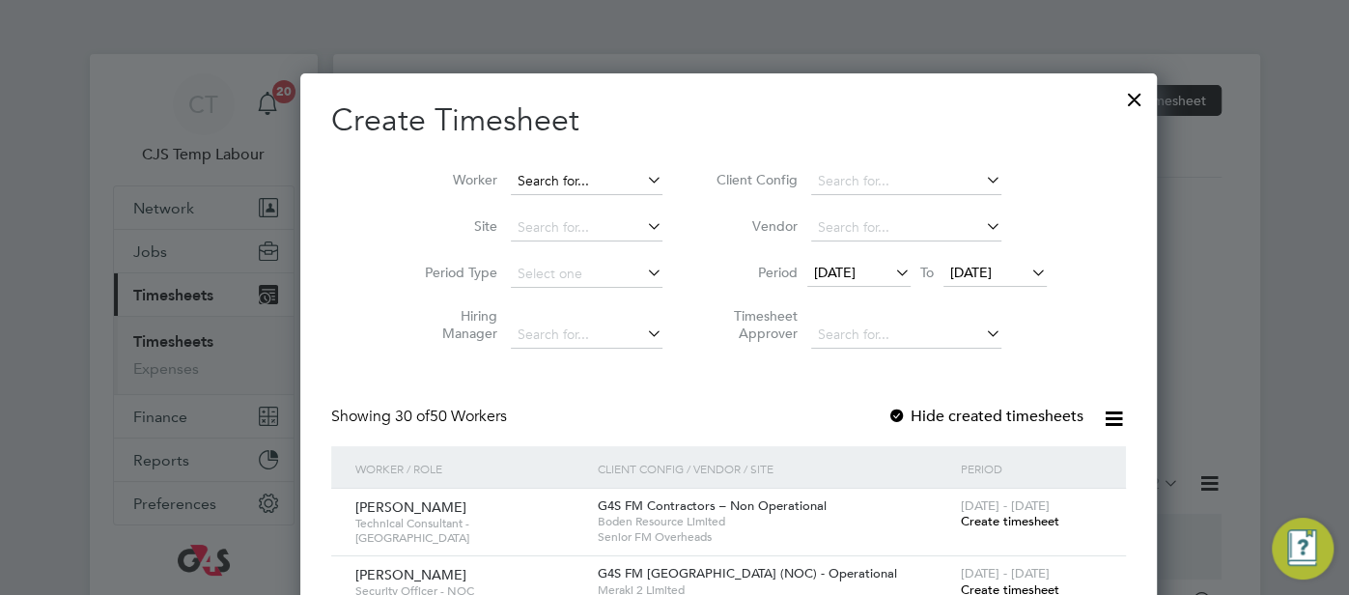
scroll to position [543, 747]
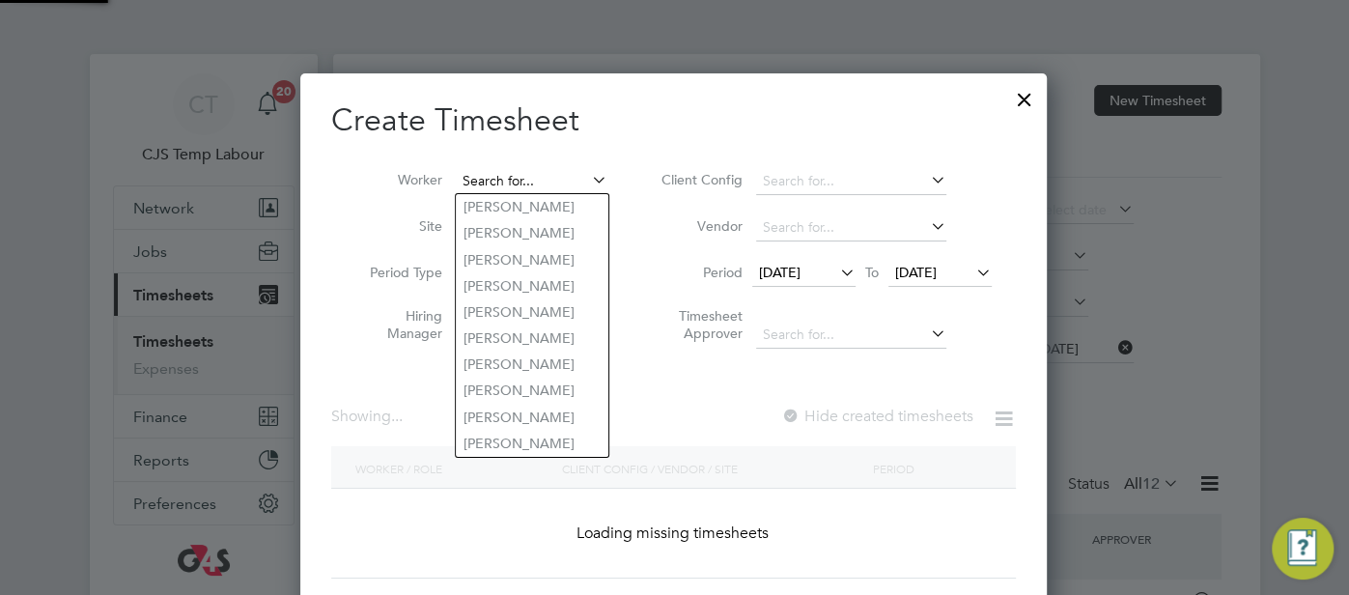
click at [511, 170] on input at bounding box center [532, 181] width 152 height 27
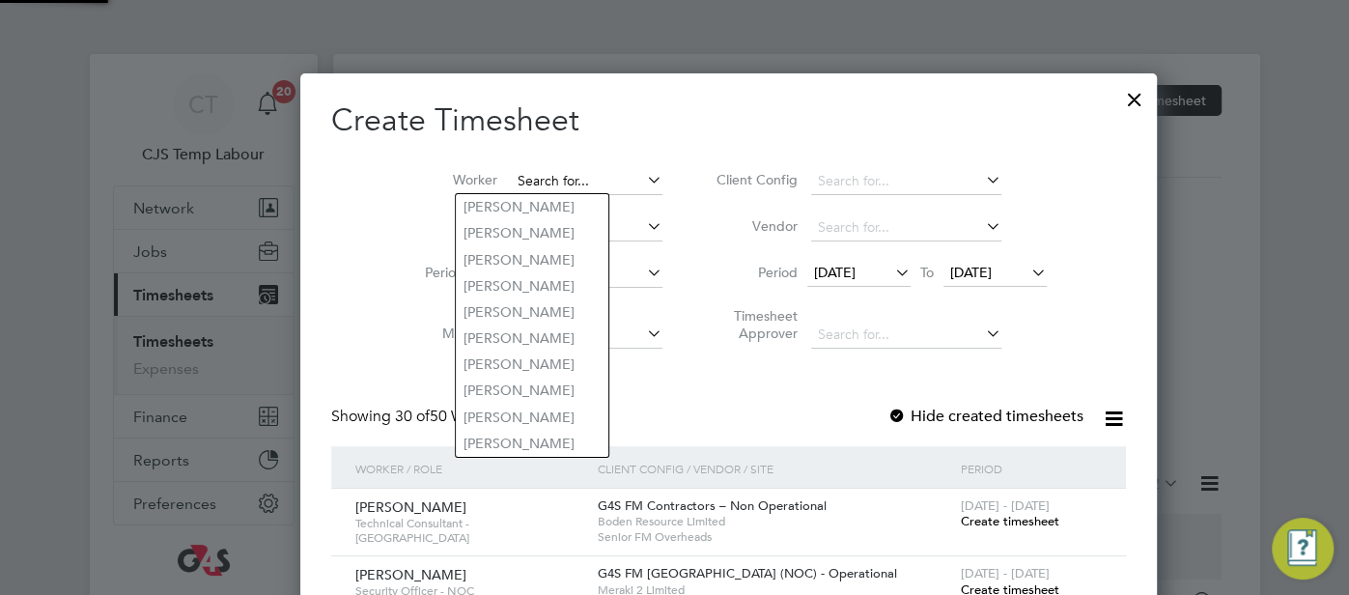
scroll to position [2505, 747]
paste input "Adefemi Adewemimo"
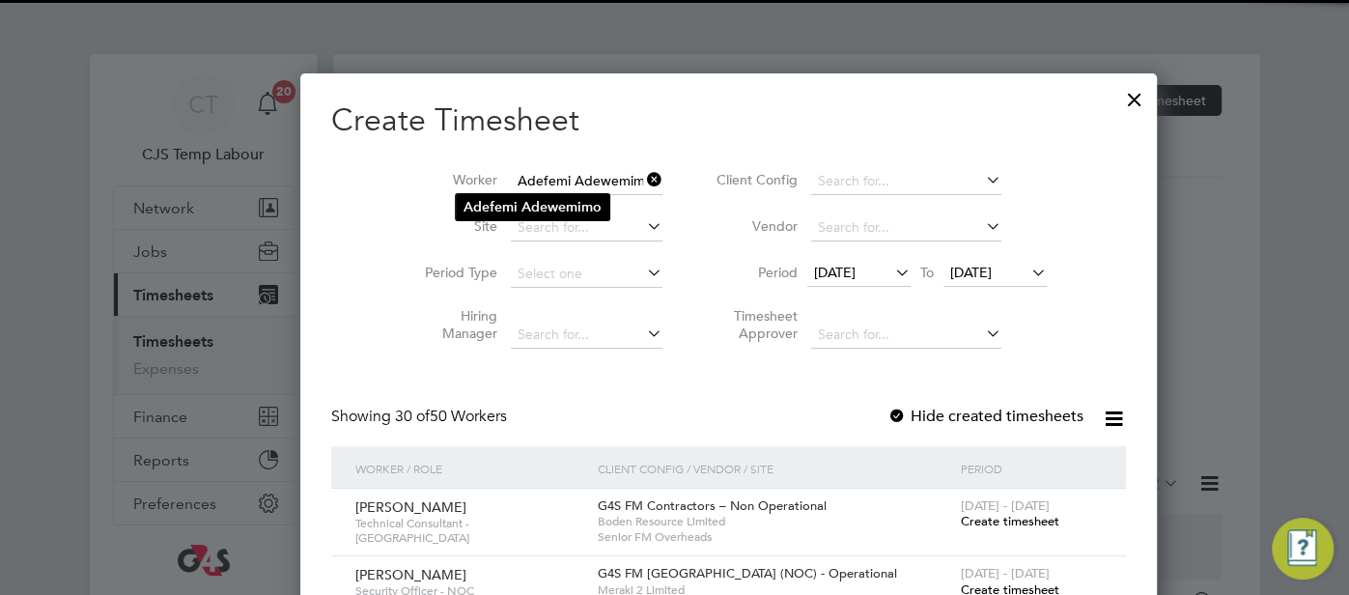
type input "Adefemi Adewemimo"
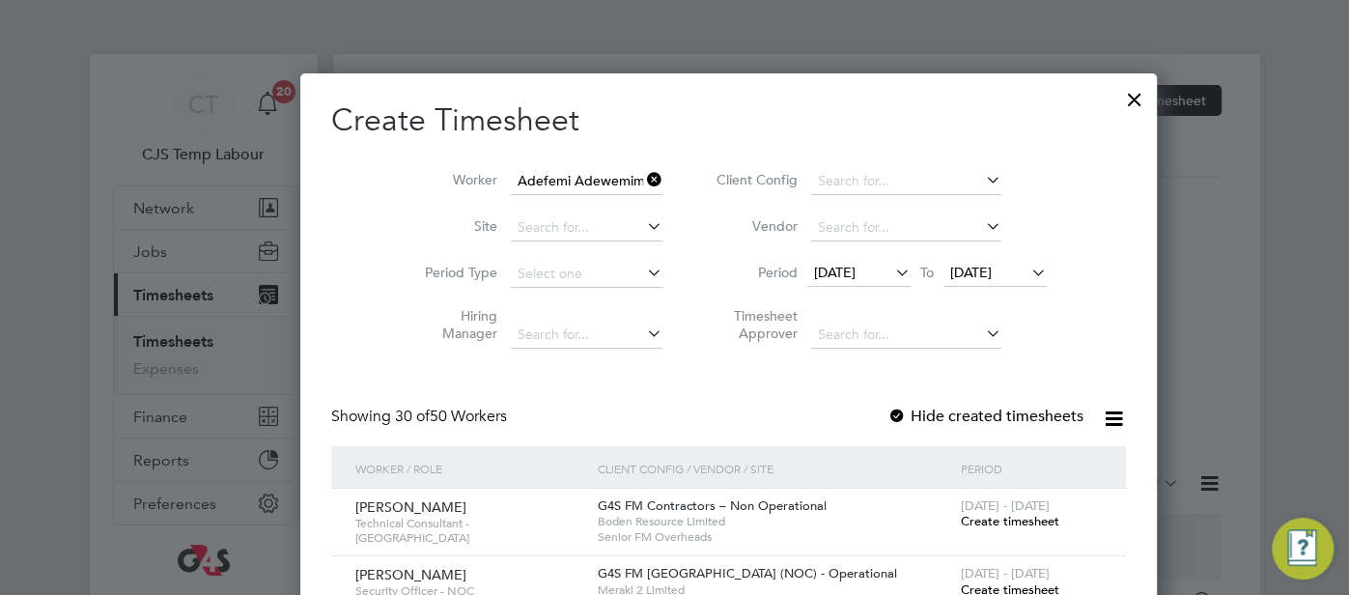
click at [552, 206] on b "Adewemimo" at bounding box center [561, 207] width 80 height 16
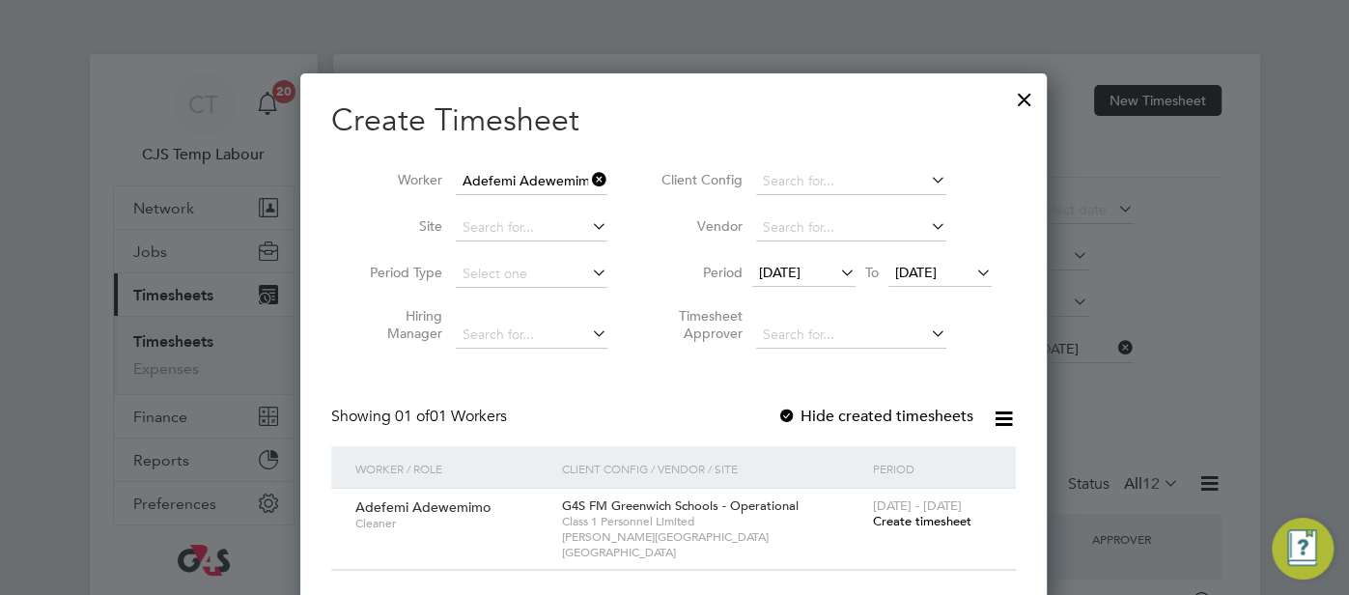
scroll to position [519, 747]
click at [927, 519] on span "Create timesheet" at bounding box center [921, 521] width 98 height 16
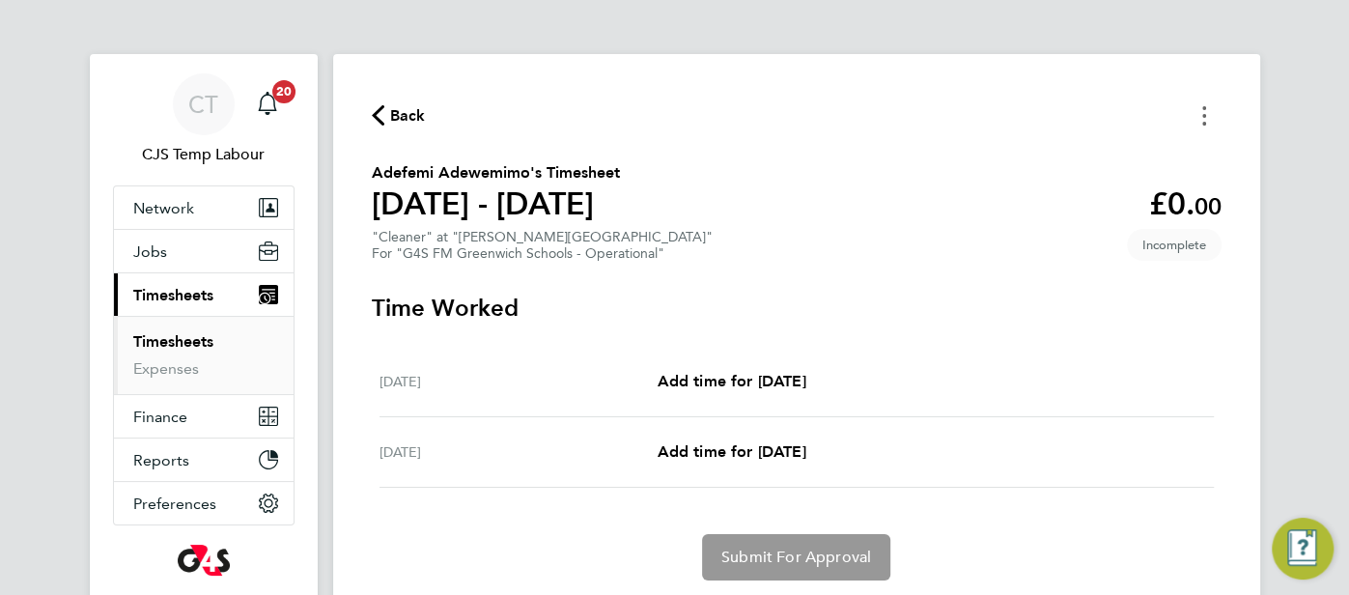
click at [1197, 101] on button "Timesheets Menu" at bounding box center [1204, 115] width 35 height 30
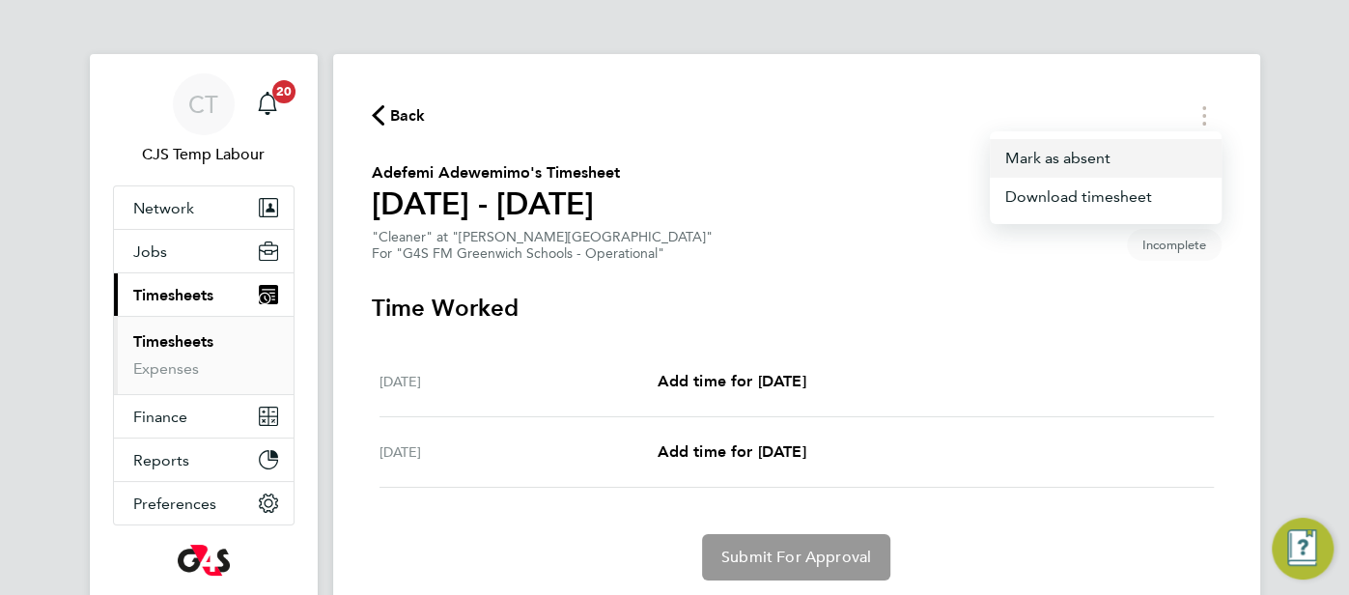
click at [1076, 162] on button "Mark as absent" at bounding box center [1106, 158] width 232 height 39
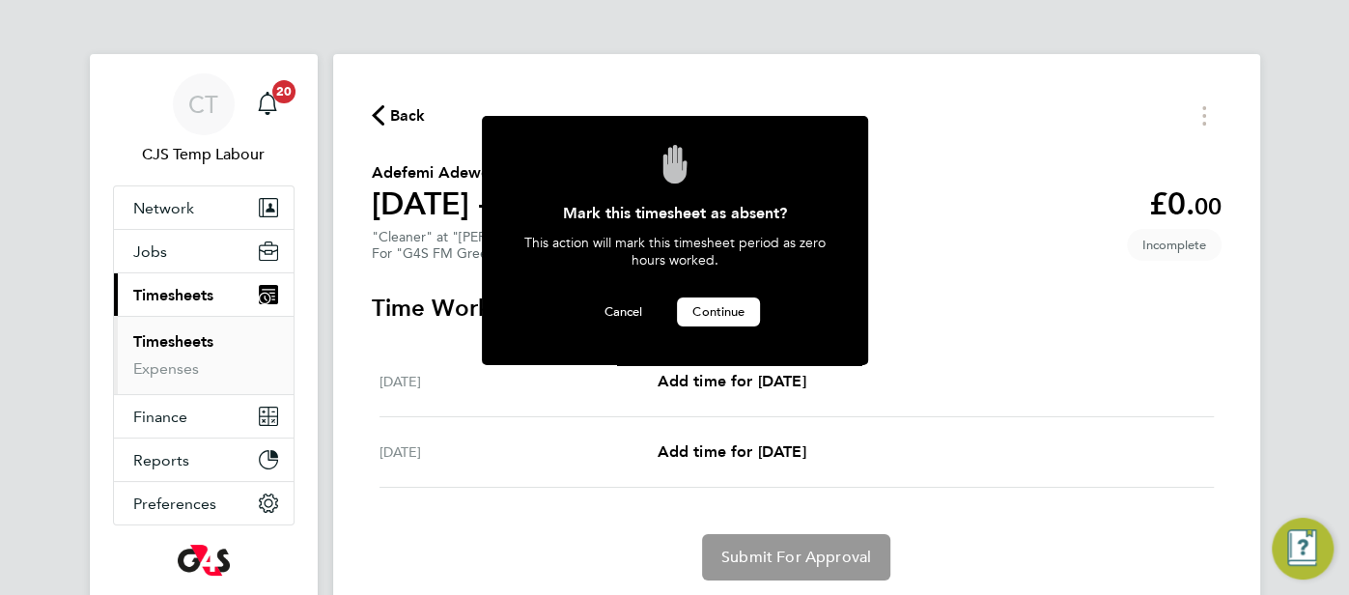
click at [737, 307] on span "Continue" at bounding box center [718, 311] width 52 height 16
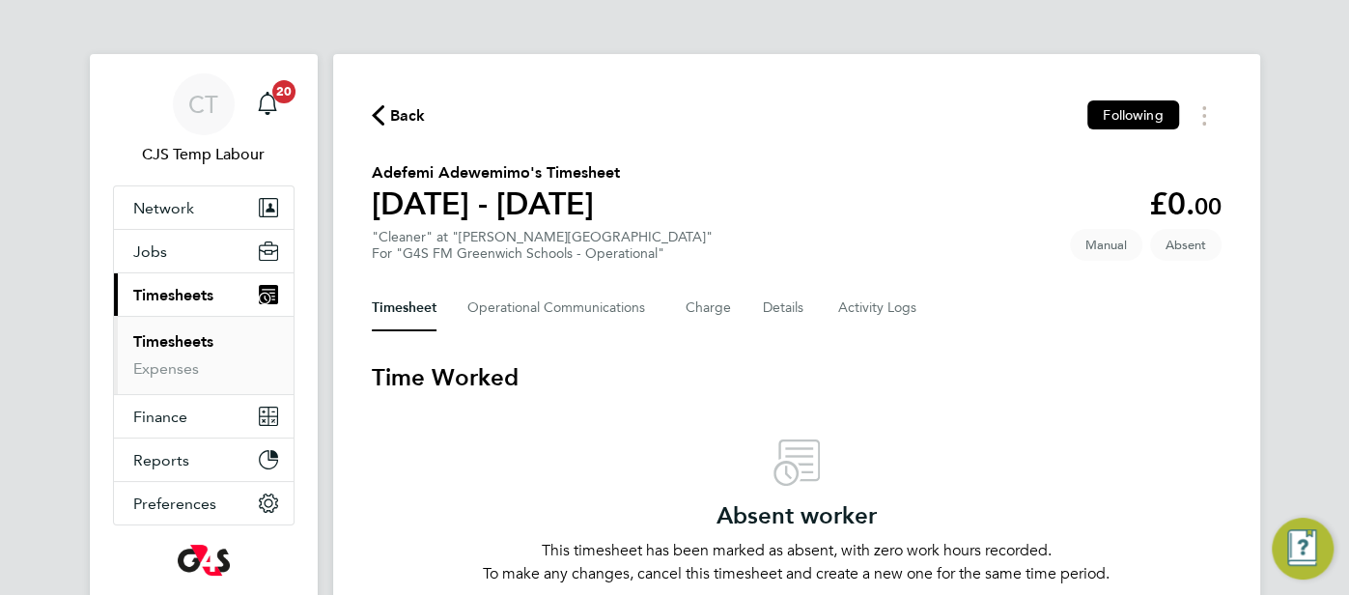
drag, startPoint x: 377, startPoint y: 123, endPoint x: 778, endPoint y: 48, distance: 408.5
click at [377, 122] on icon "button" at bounding box center [378, 115] width 13 height 20
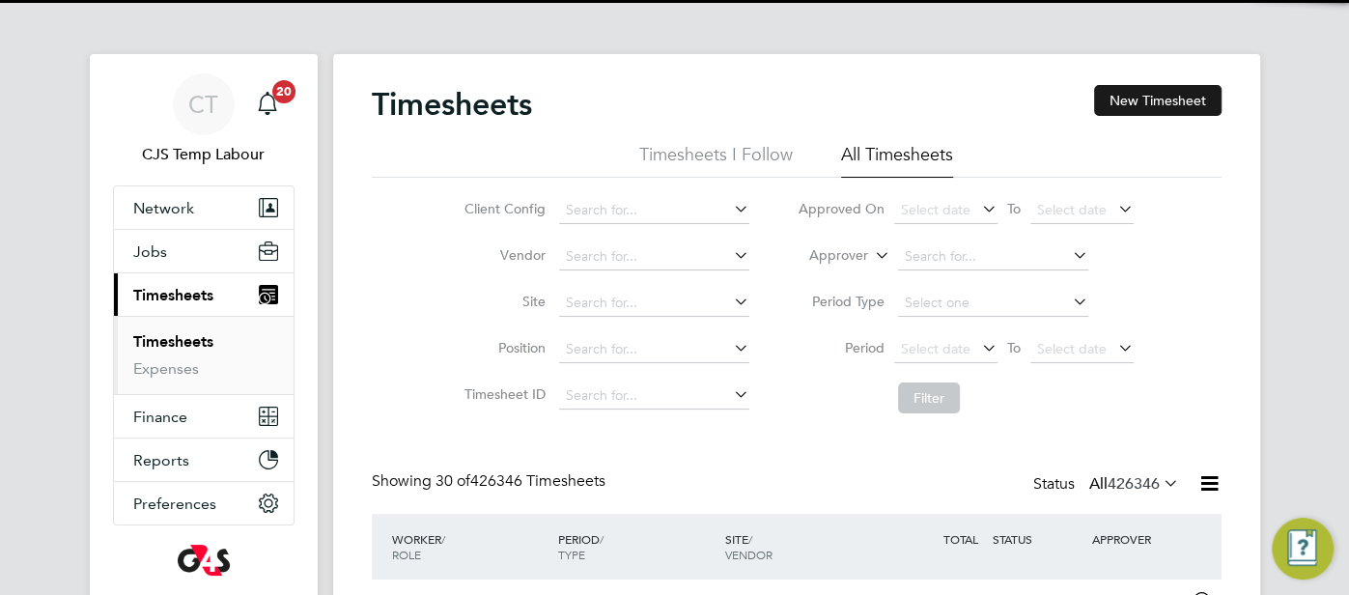
scroll to position [48, 167]
click at [1161, 102] on button "New Timesheet" at bounding box center [1157, 100] width 127 height 31
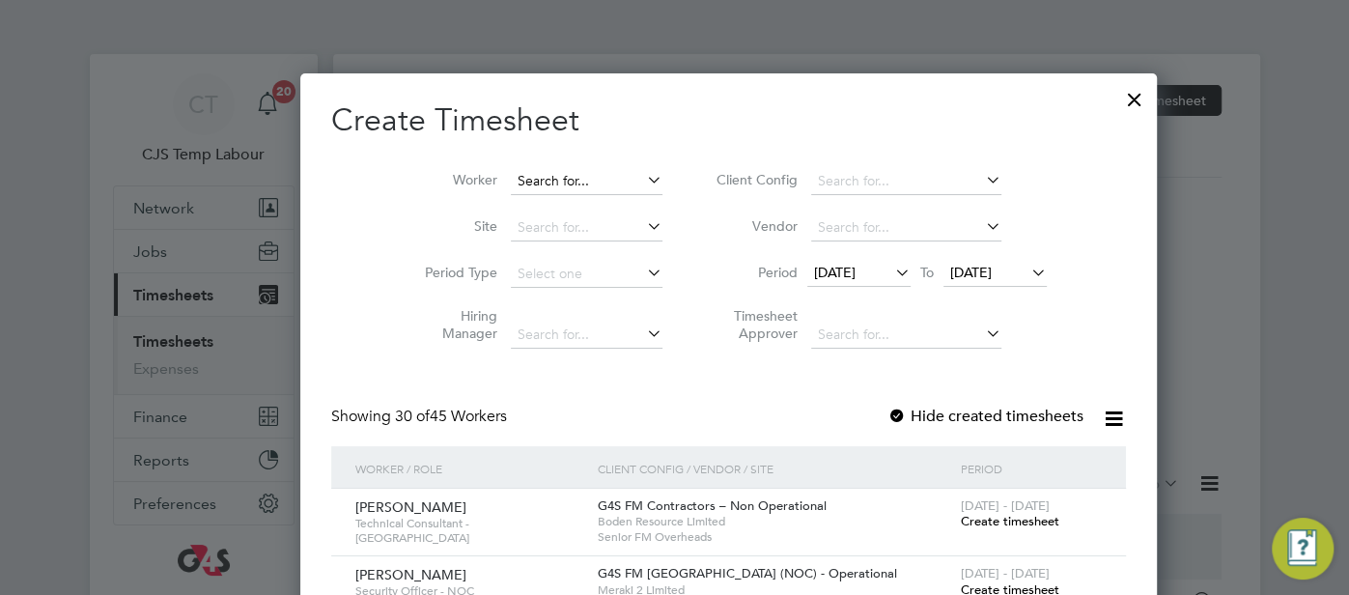
click at [511, 183] on input at bounding box center [587, 181] width 152 height 27
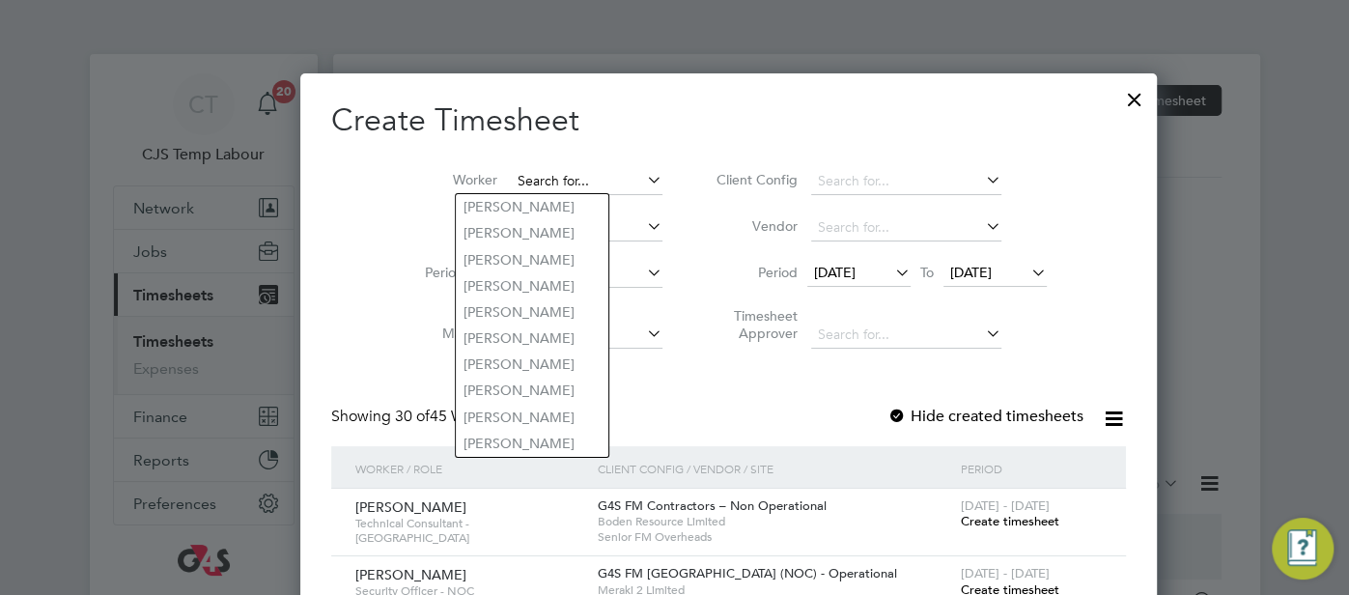
paste input "Agatha Anissa"
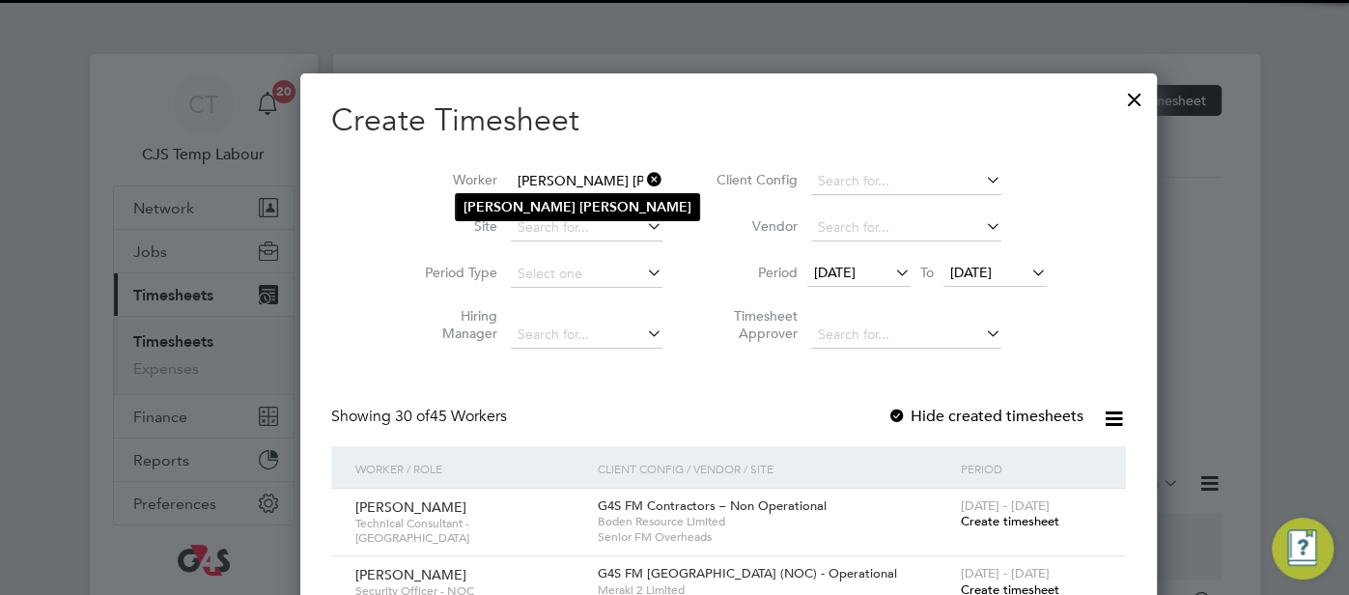
type input "Agatha Anissa"
click at [484, 195] on li "Agatha Anissa" at bounding box center [577, 207] width 243 height 26
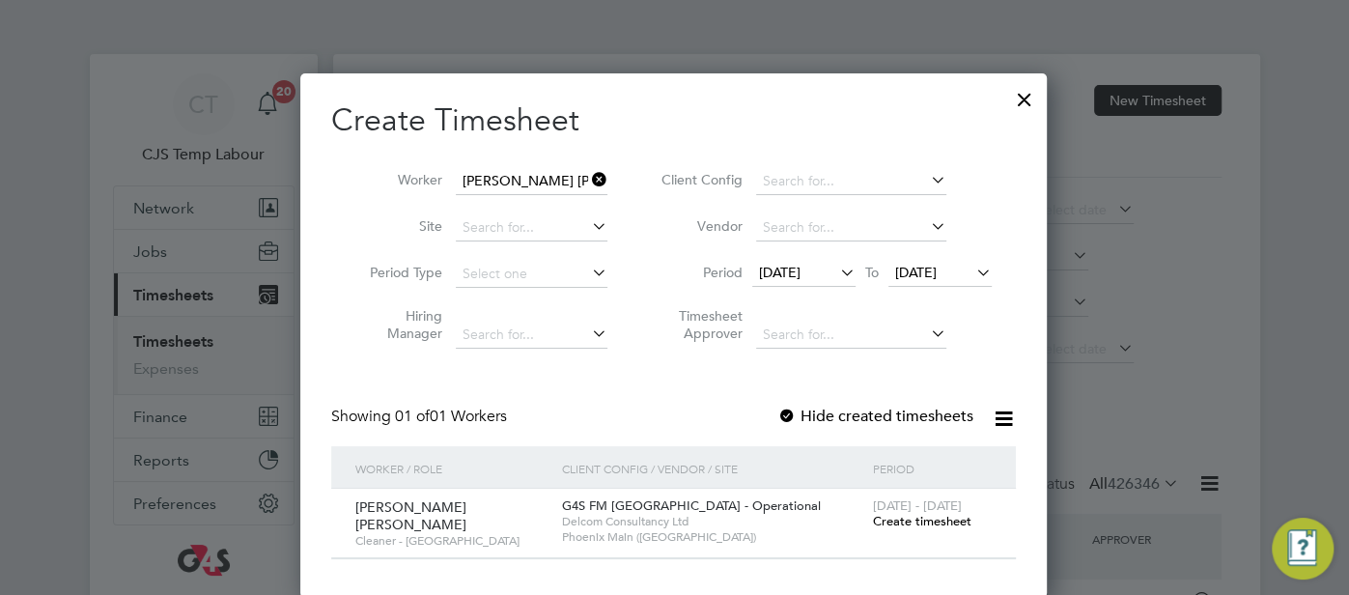
click at [931, 509] on span "22 - 28 Sep 2025" at bounding box center [916, 505] width 89 height 16
click at [933, 513] on span "Create timesheet" at bounding box center [921, 521] width 98 height 16
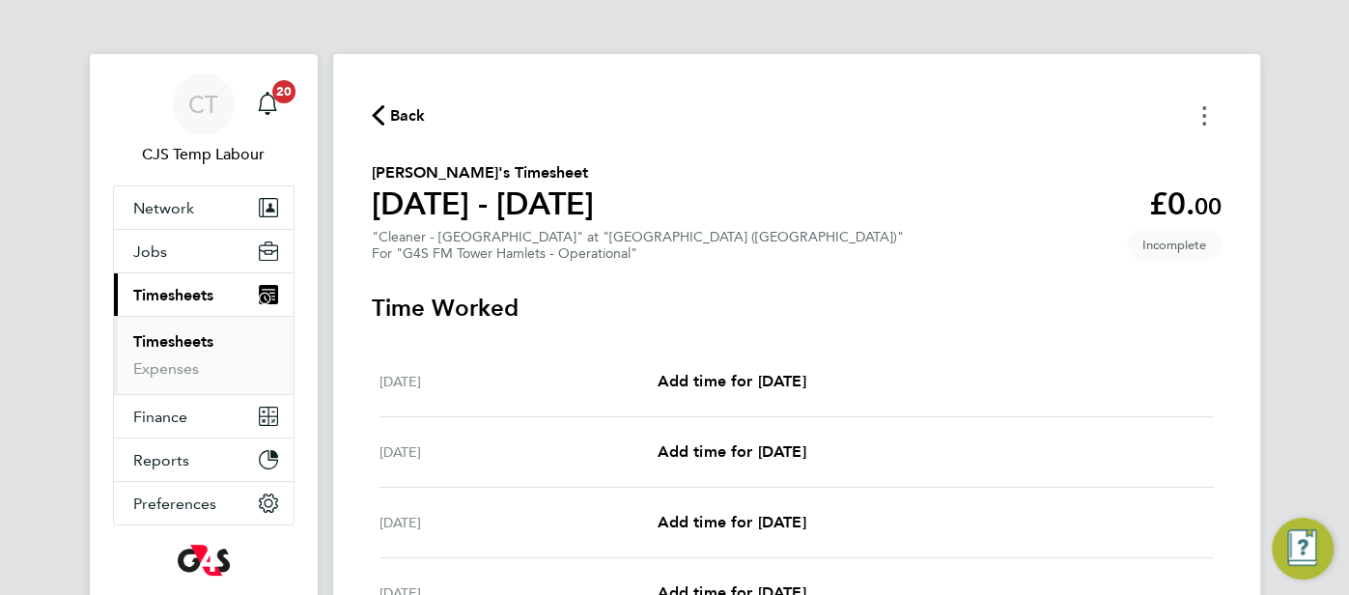
click at [1212, 116] on button "Timesheets Menu" at bounding box center [1204, 115] width 35 height 30
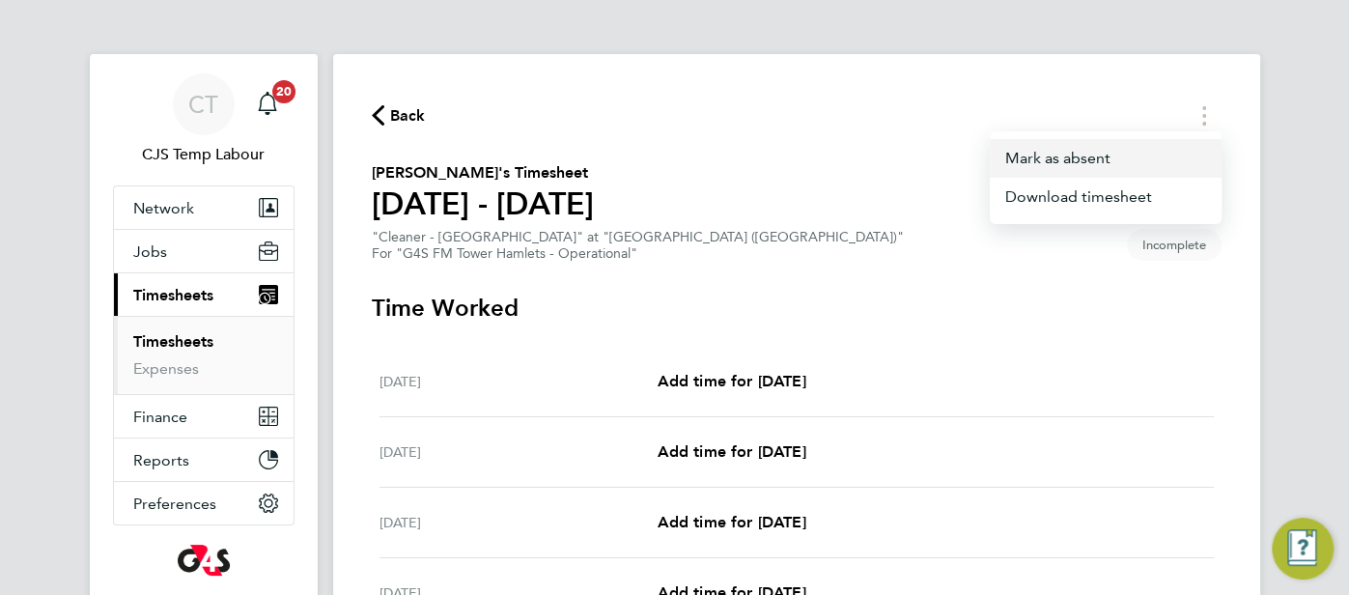
click at [1115, 156] on button "Mark as absent" at bounding box center [1106, 158] width 232 height 39
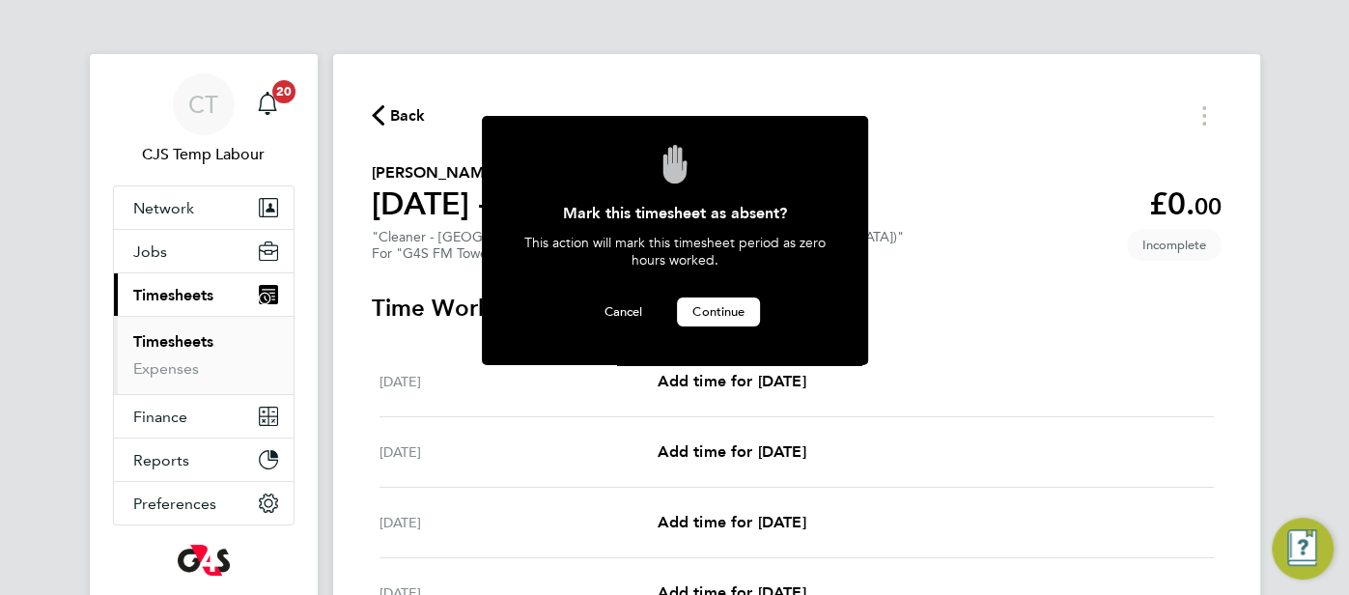
click at [743, 312] on span "Continue" at bounding box center [718, 311] width 52 height 16
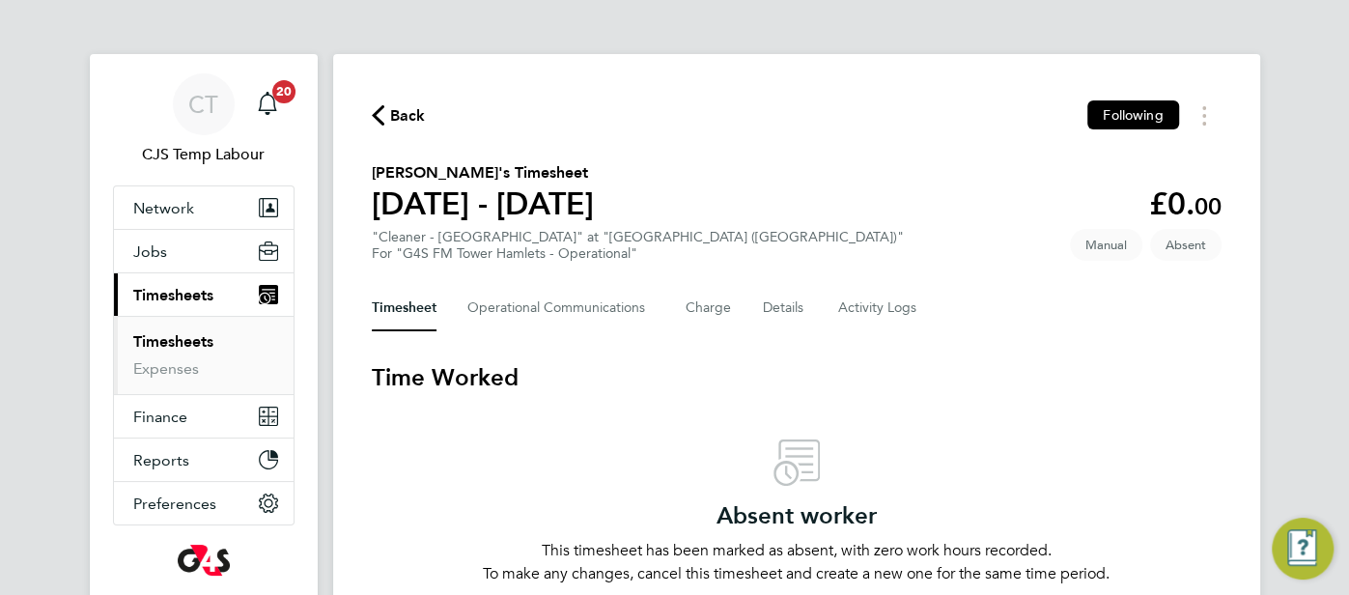
click at [373, 121] on icon "button" at bounding box center [378, 115] width 13 height 20
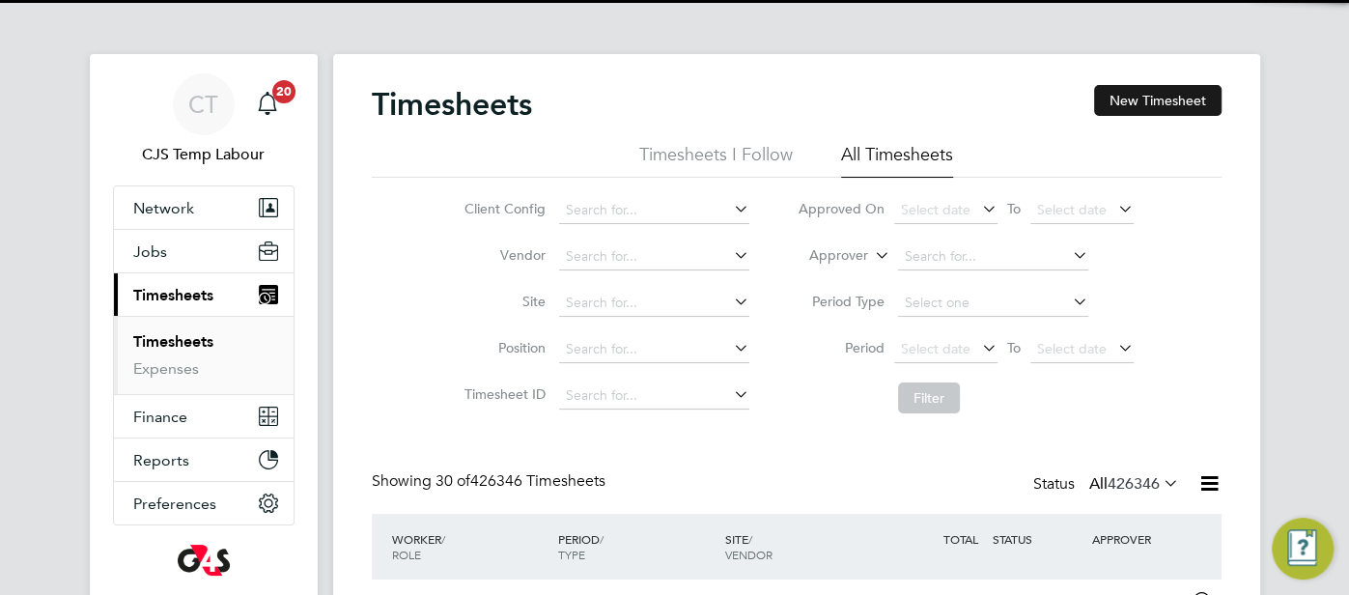
click at [1171, 98] on button "New Timesheet" at bounding box center [1157, 100] width 127 height 31
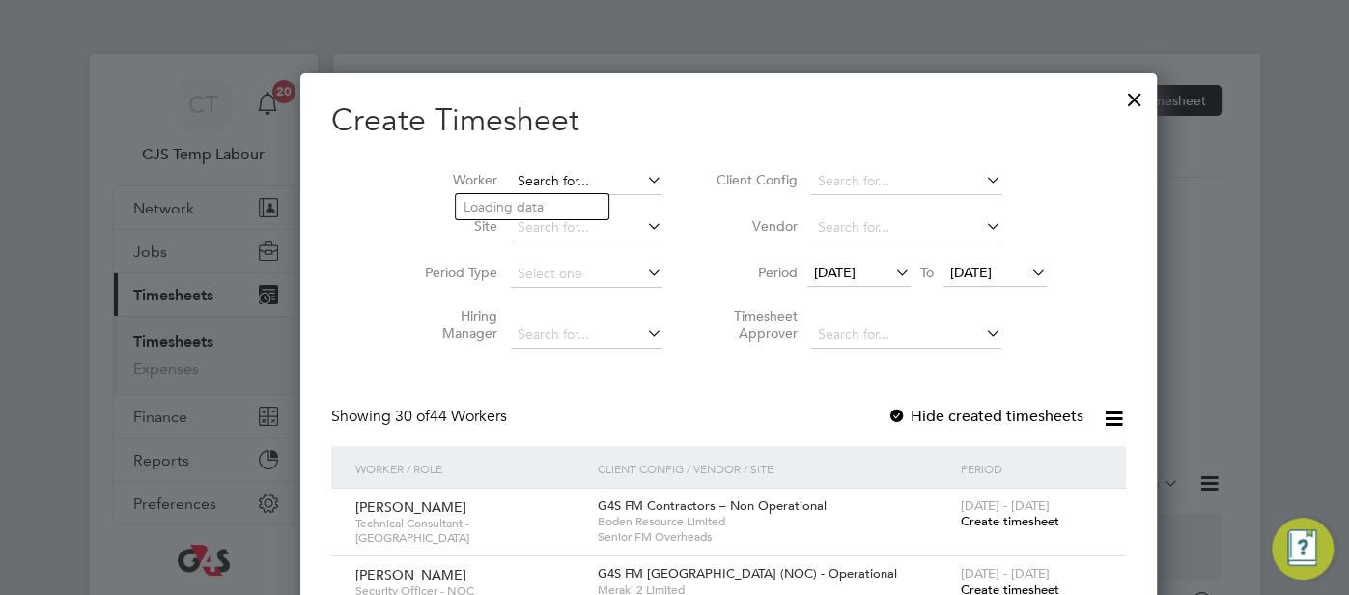
click at [511, 187] on input at bounding box center [587, 181] width 152 height 27
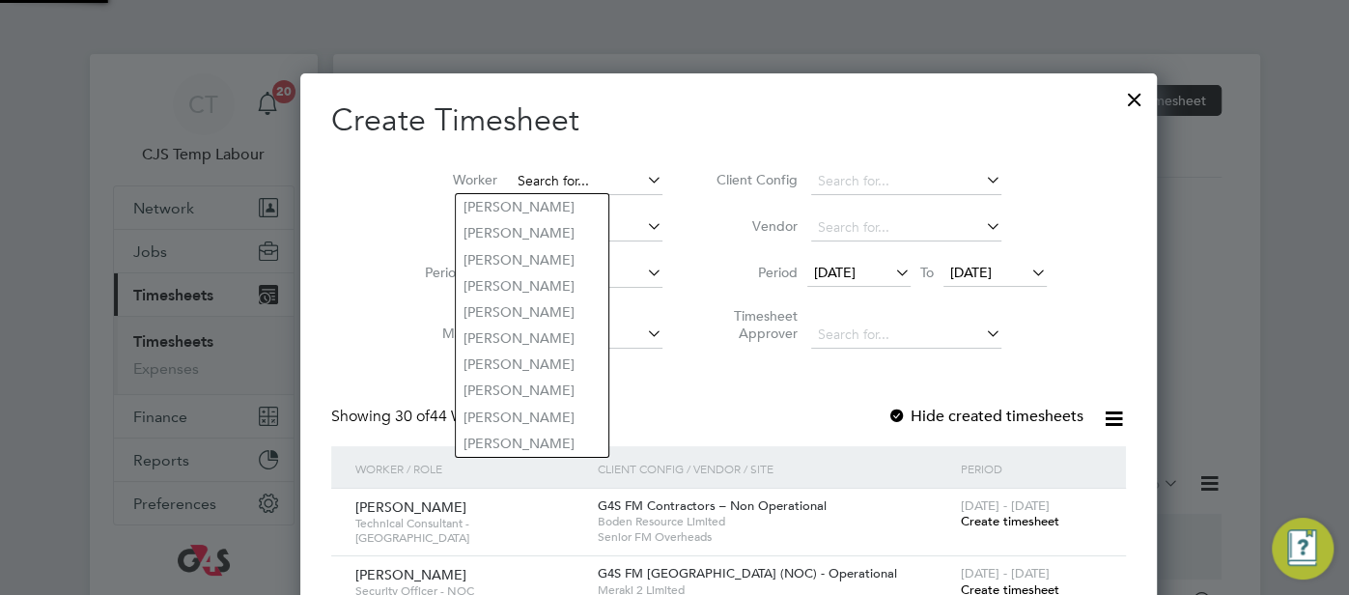
paste input "Olaide Blessing Balogun"
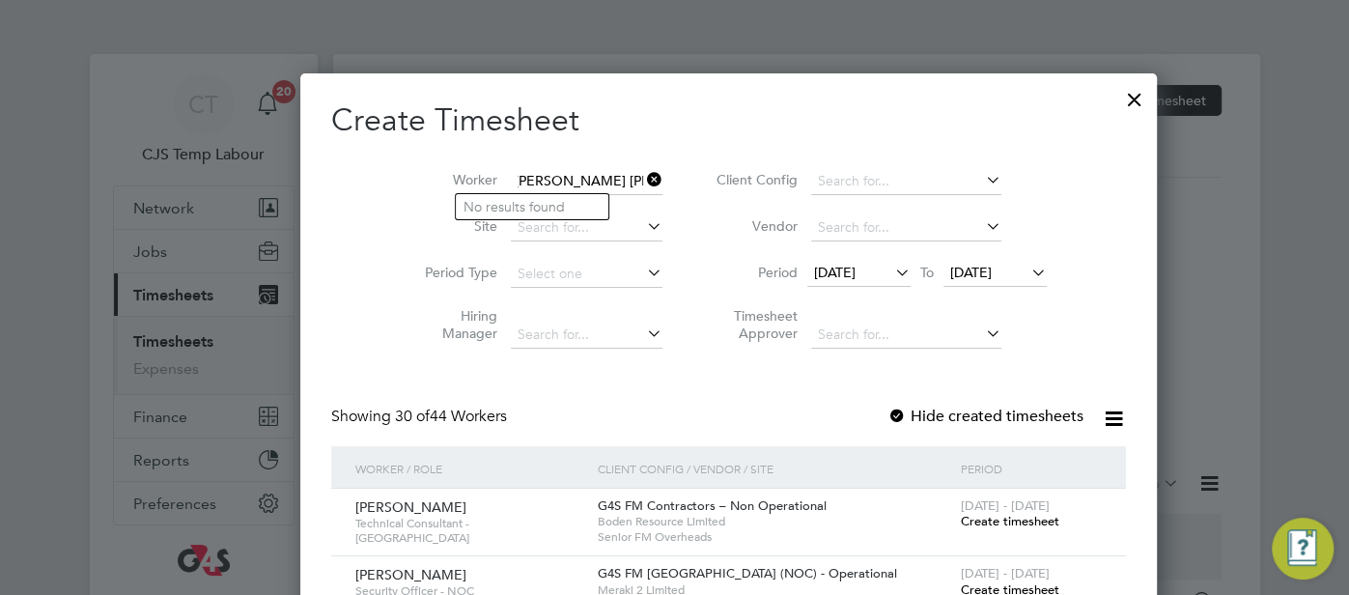
click at [554, 187] on input "Olaide Blessing Balogun" at bounding box center [587, 181] width 152 height 27
click at [556, 212] on li "Olaide Blessing Balogun" at bounding box center [566, 207] width 221 height 26
type input "Olaide Blessing Balogun"
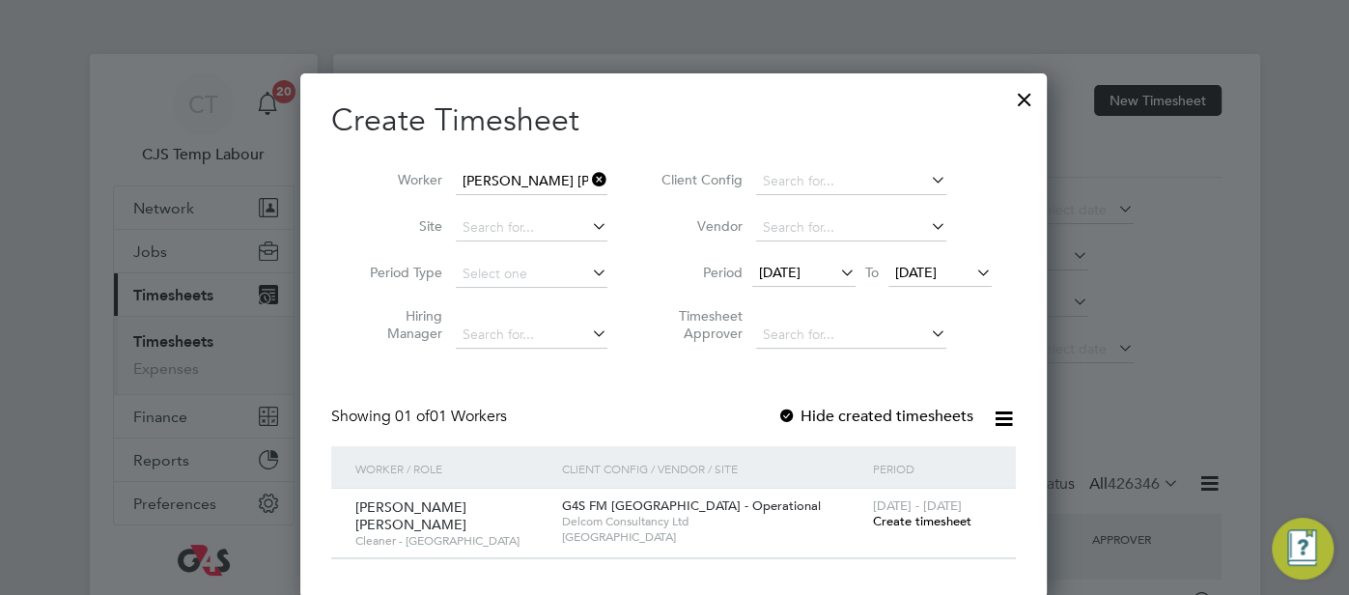
click at [902, 518] on span "Create timesheet" at bounding box center [921, 521] width 98 height 16
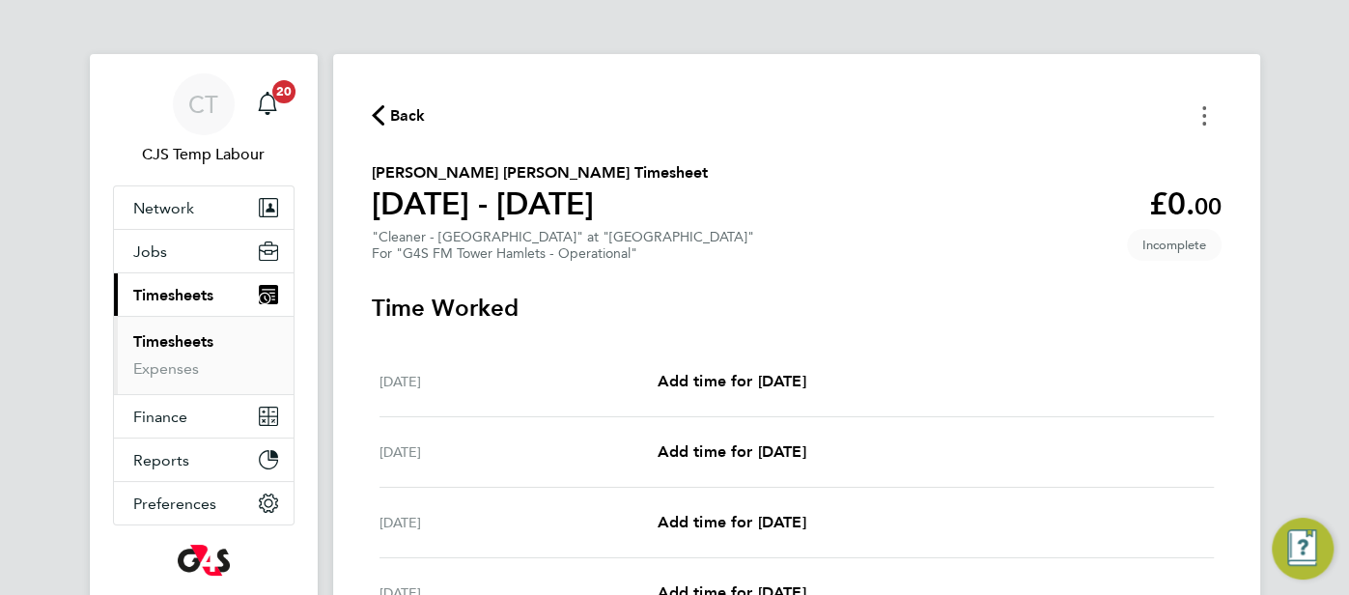
click at [1202, 125] on circle "Timesheets Menu" at bounding box center [1204, 124] width 4 height 4
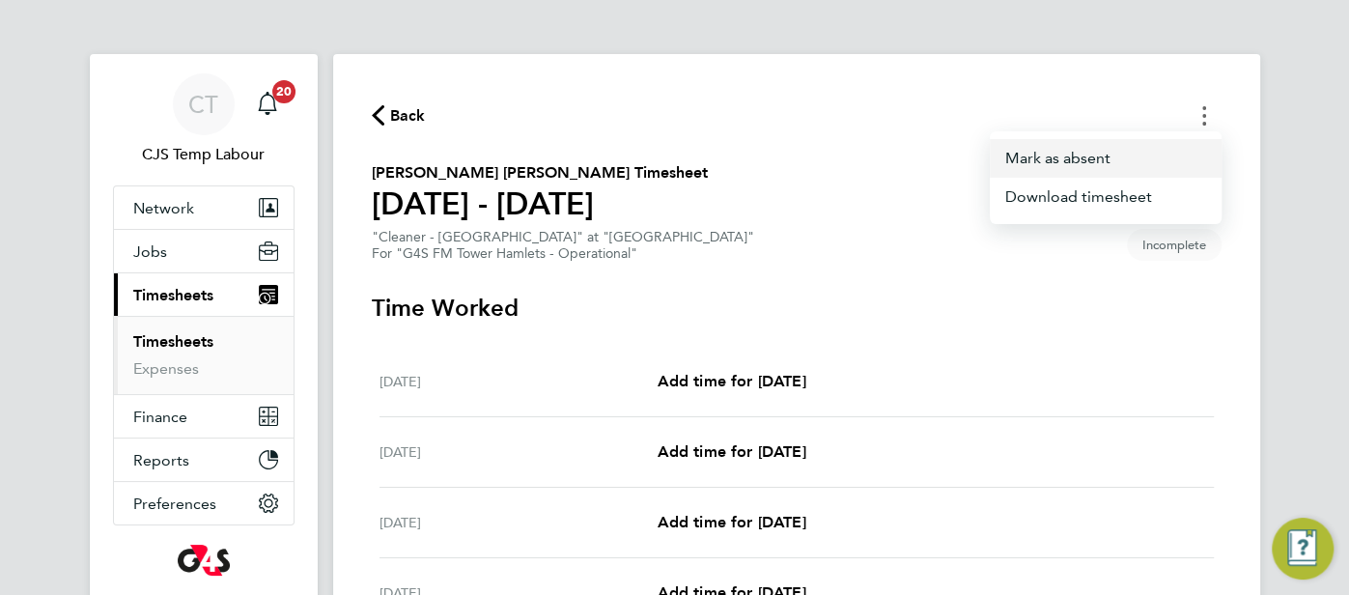
click at [1118, 167] on button "Mark as absent" at bounding box center [1106, 158] width 232 height 39
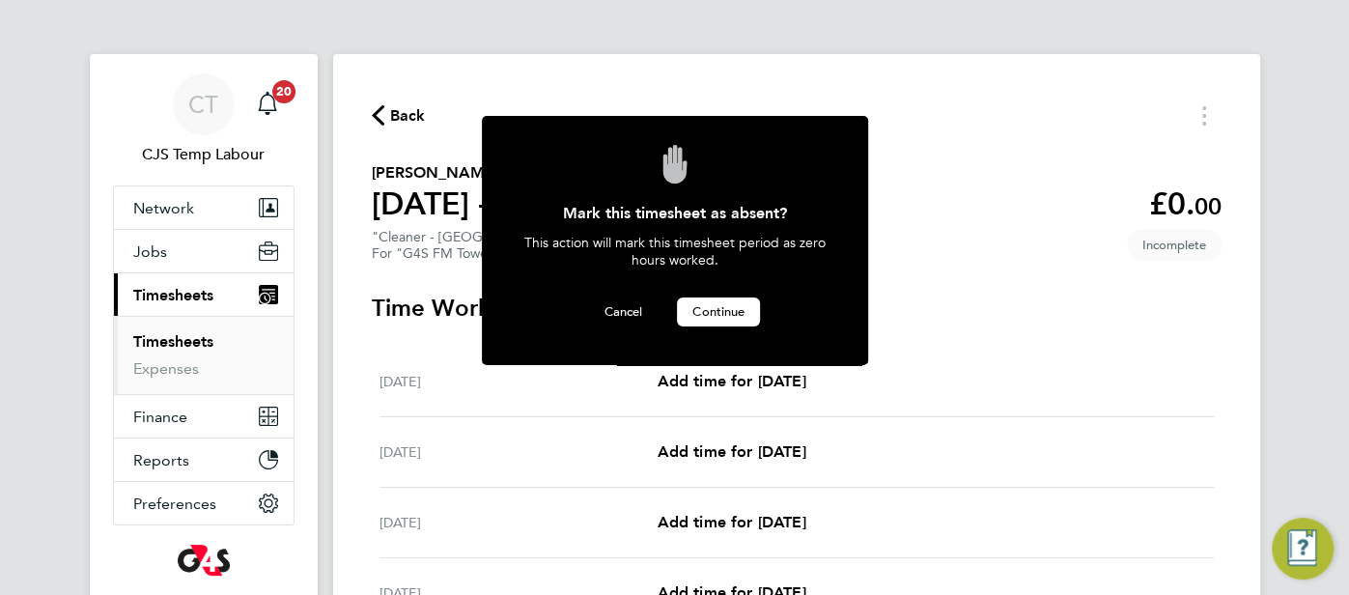
click at [739, 308] on span "Continue" at bounding box center [718, 311] width 52 height 16
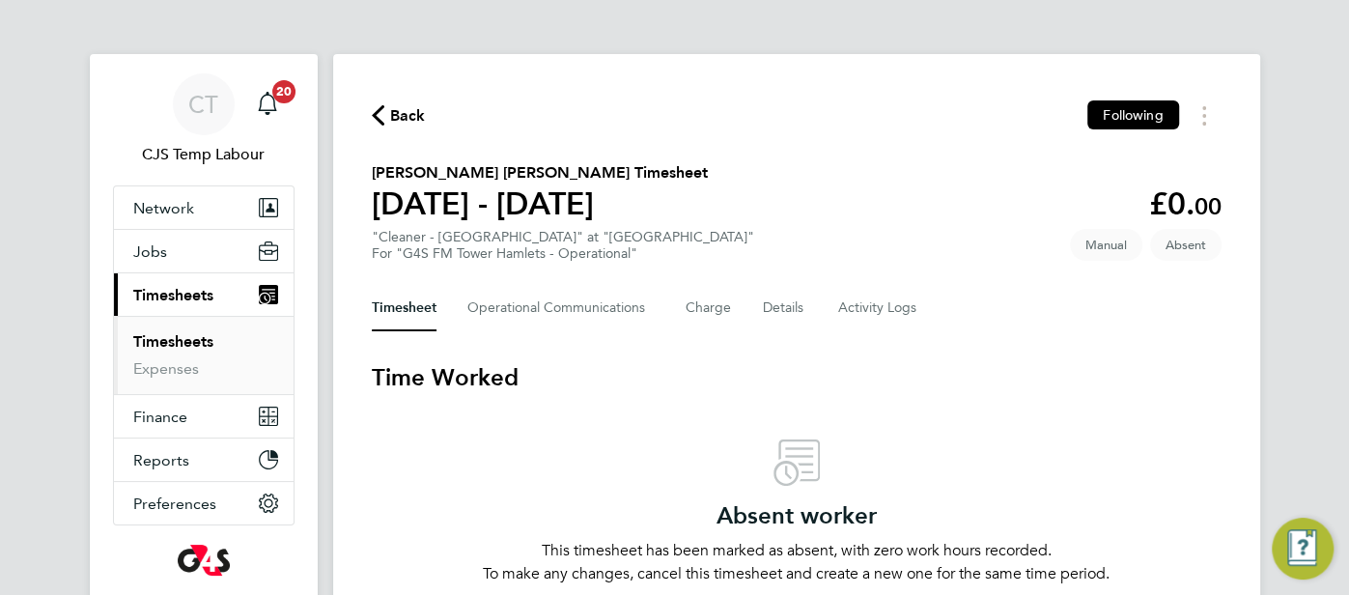
click at [386, 122] on span "Back" at bounding box center [399, 114] width 54 height 18
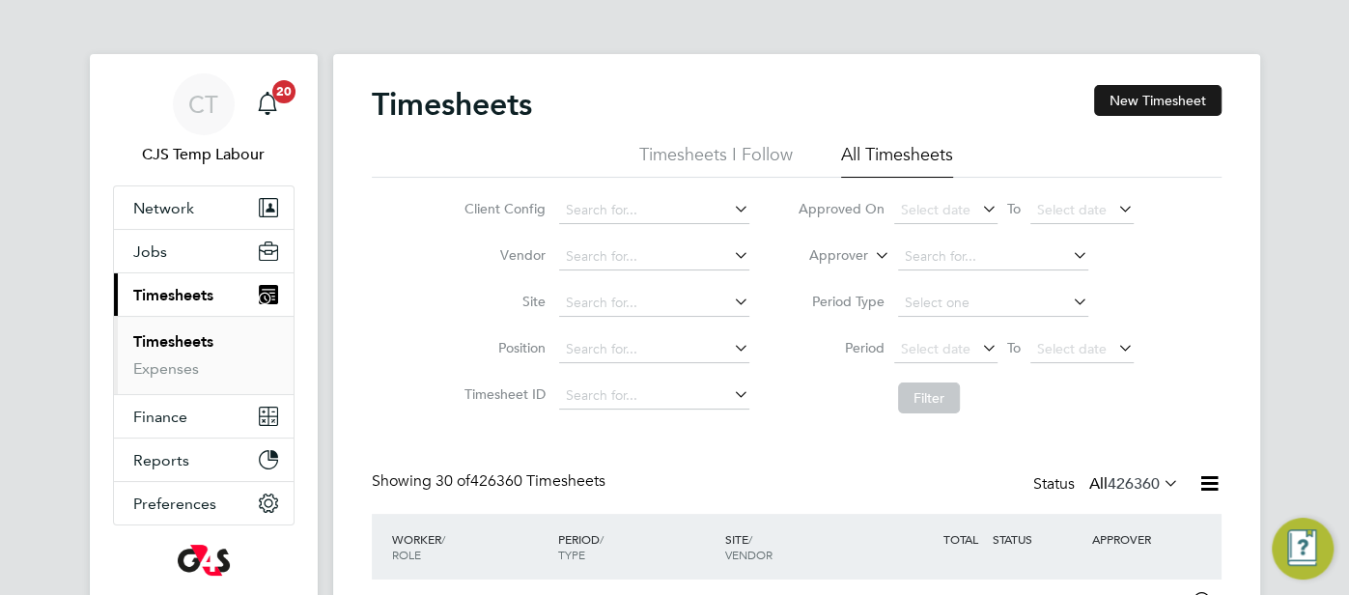
scroll to position [65, 167]
click at [1179, 95] on button "New Timesheet" at bounding box center [1157, 100] width 127 height 31
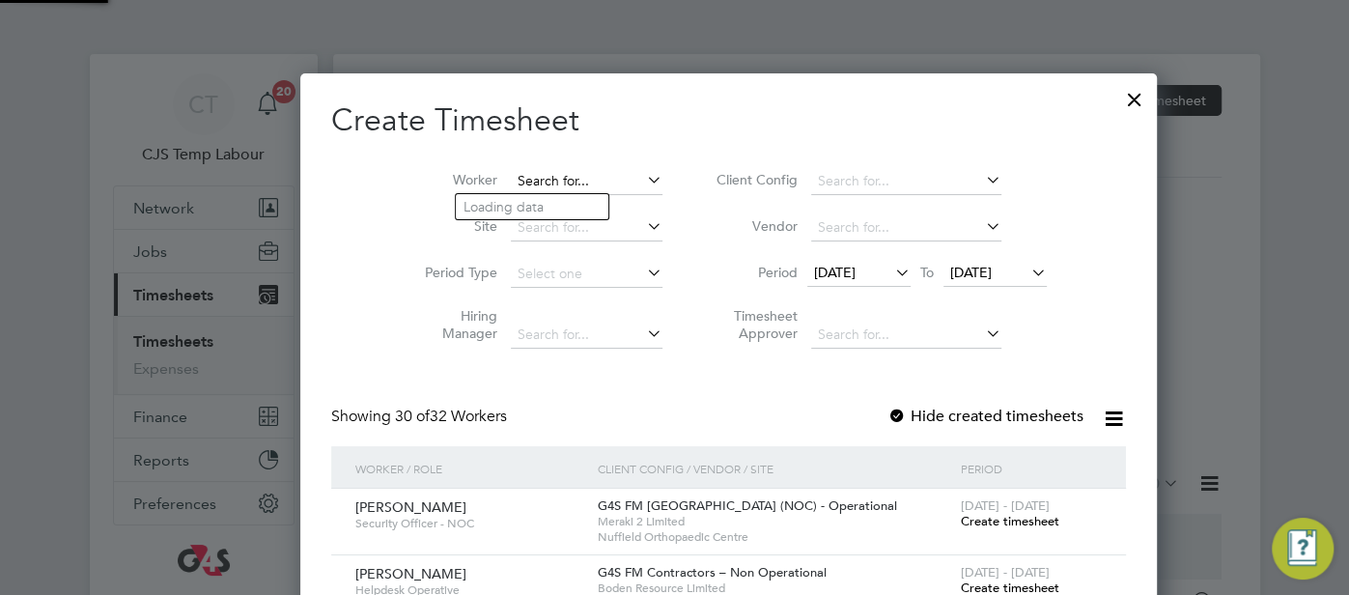
click at [520, 173] on input at bounding box center [587, 181] width 152 height 27
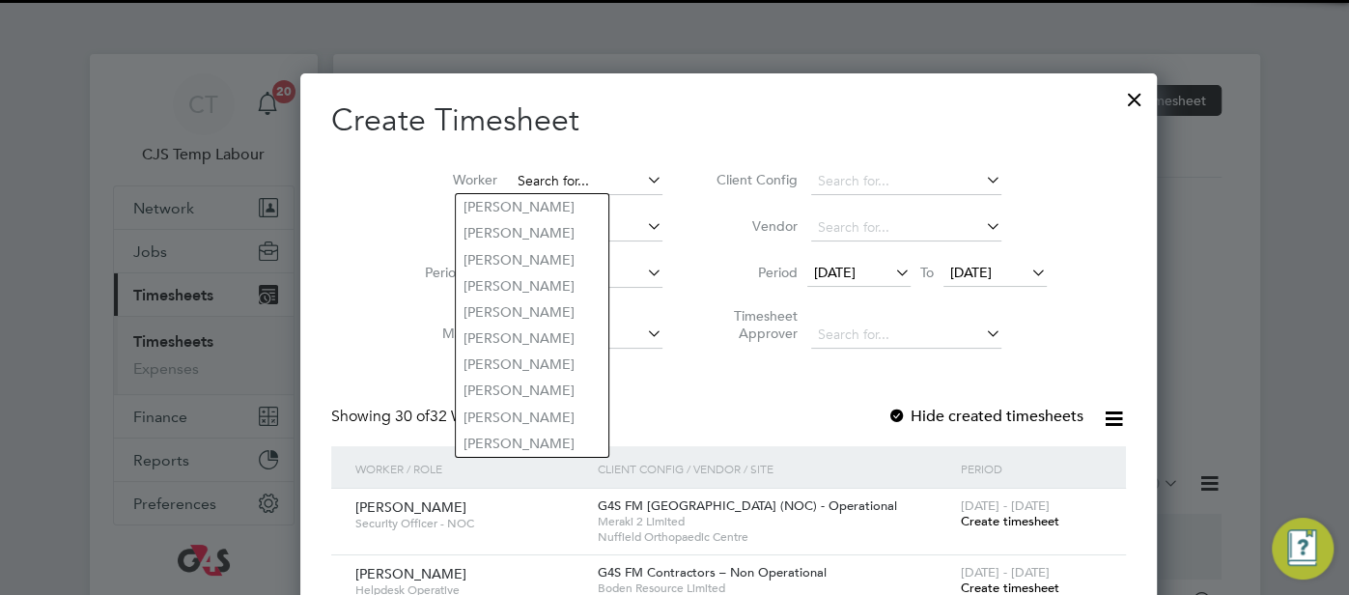
paste input "Daniel Taiwo Ayefuwa"
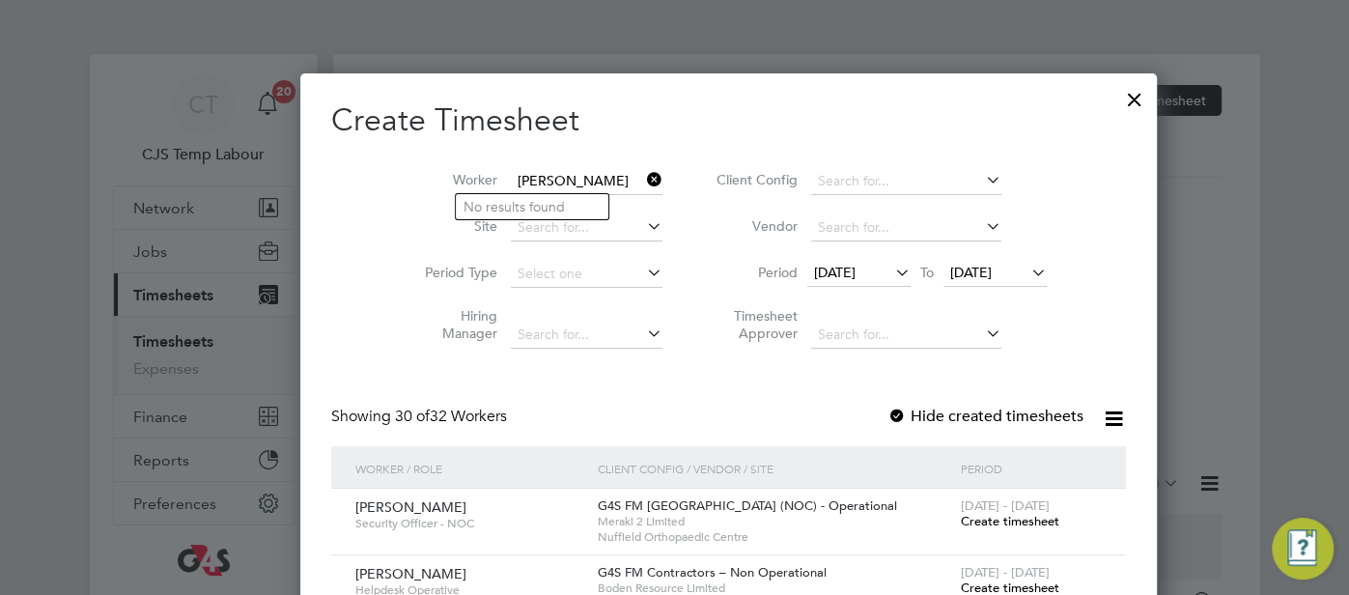
click at [541, 183] on input "Daniel Taiwo Ayefuwa" at bounding box center [587, 181] width 152 height 27
click at [609, 207] on b "Ayefuwa" at bounding box center [636, 207] width 55 height 16
type input "Daniel Taiwo Ayefuwa"
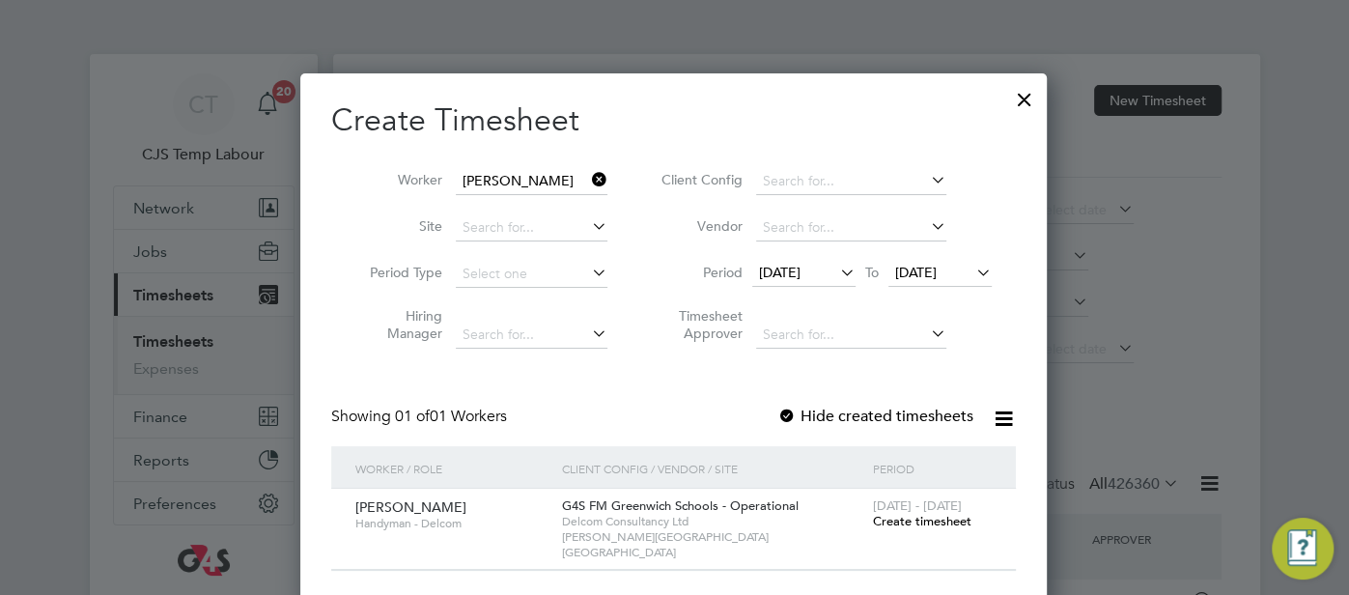
drag, startPoint x: 927, startPoint y: 514, endPoint x: 853, endPoint y: 425, distance: 115.8
click at [927, 513] on span "Create timesheet" at bounding box center [921, 521] width 98 height 16
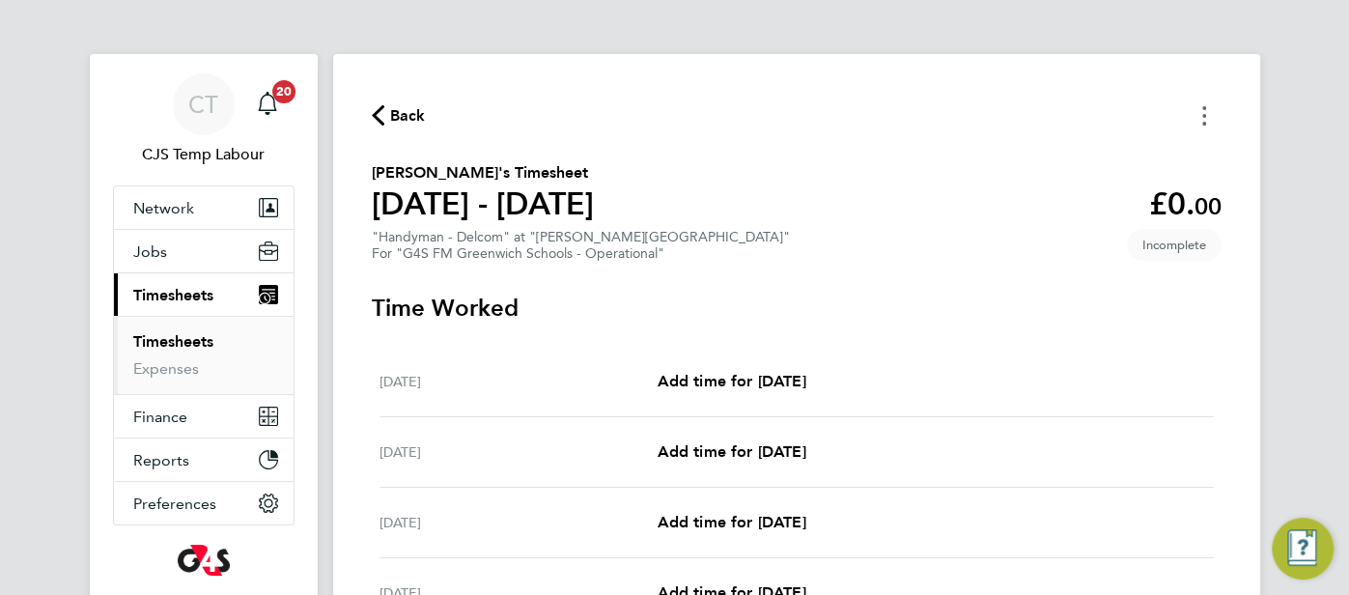
click at [1211, 110] on button "Timesheets Menu" at bounding box center [1204, 115] width 35 height 30
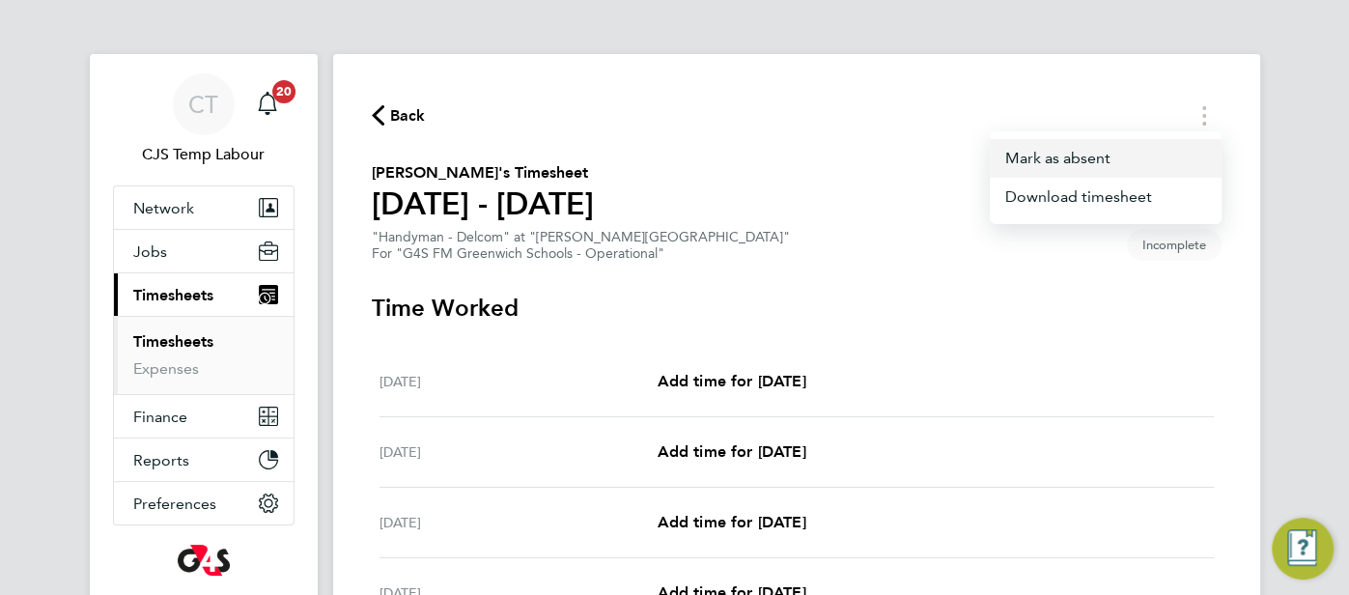
click at [1121, 147] on button "Mark as absent" at bounding box center [1106, 158] width 232 height 39
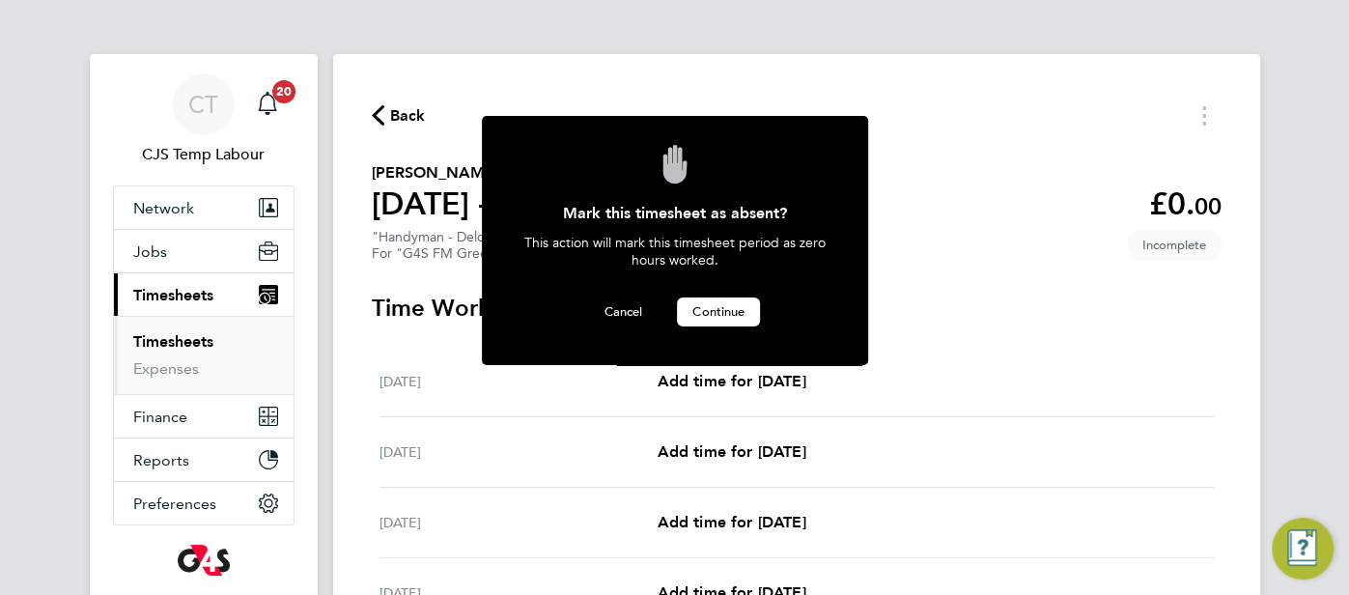
click at [727, 315] on span "Continue" at bounding box center [718, 311] width 52 height 16
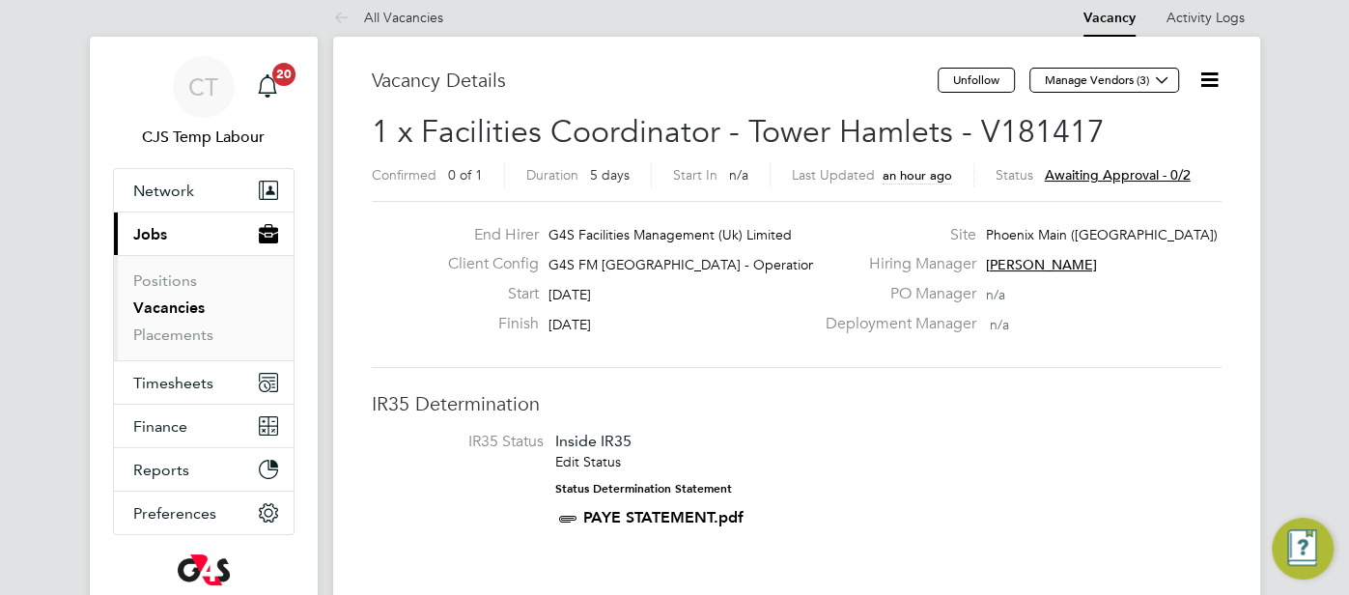
scroll to position [19, 0]
click at [906, 432] on li "IR35 Status Inside IR35 Edit Status Status Determination Statement PAYE STATEME…" at bounding box center [796, 482] width 811 height 104
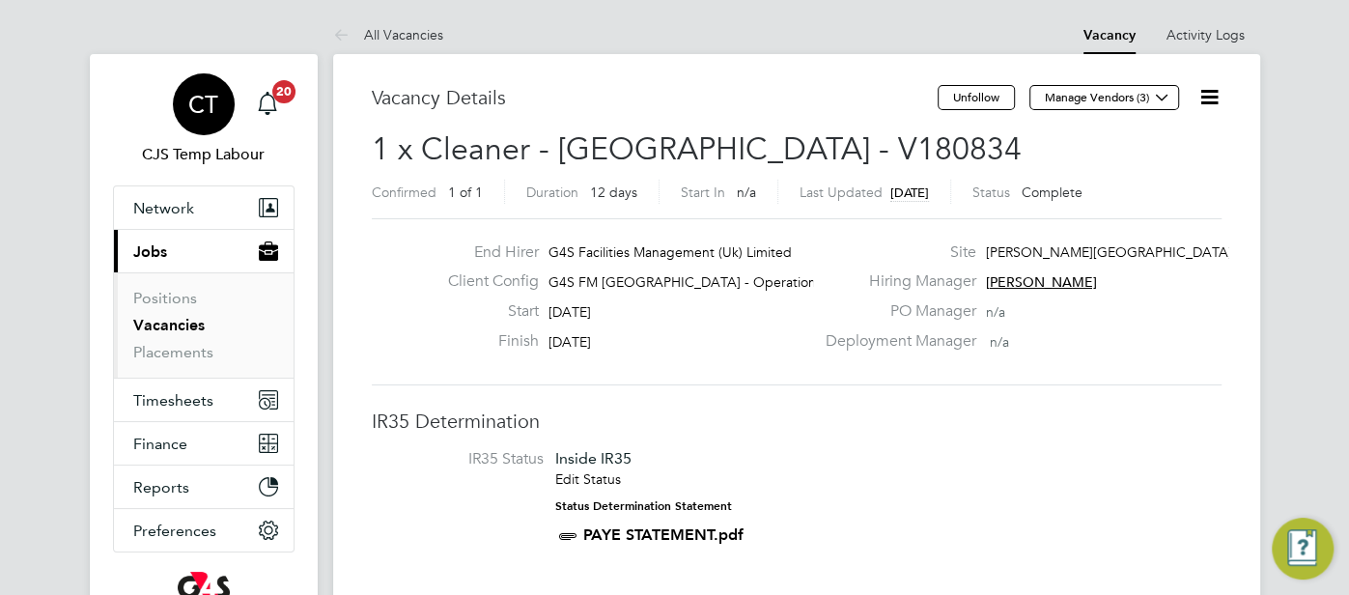
click at [191, 113] on span "CT" at bounding box center [203, 104] width 30 height 25
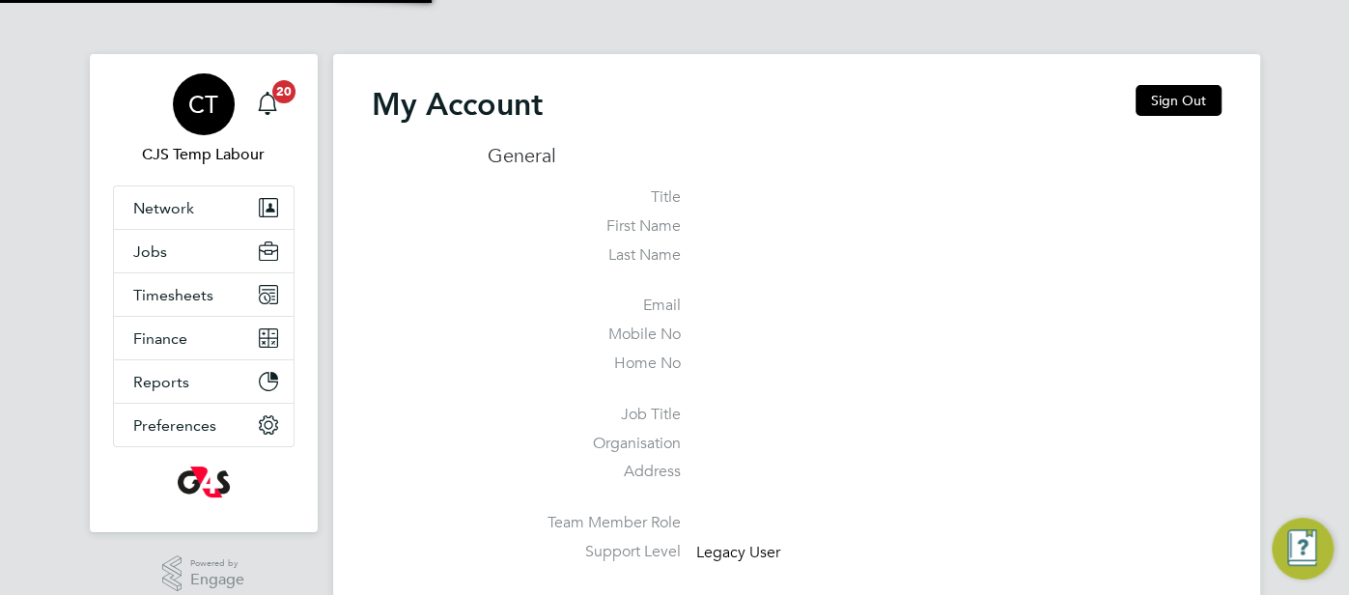
type input "[EMAIL_ADDRESS][DOMAIN_NAME]"
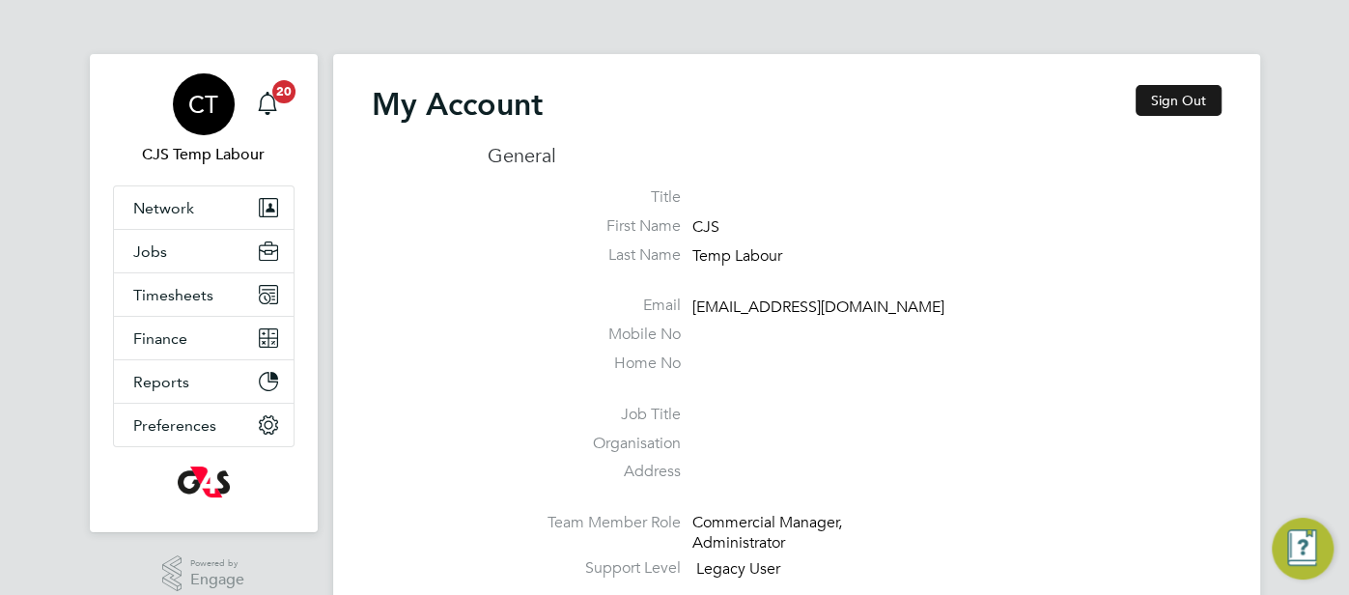
click at [1182, 106] on button "Sign Out" at bounding box center [1179, 100] width 86 height 31
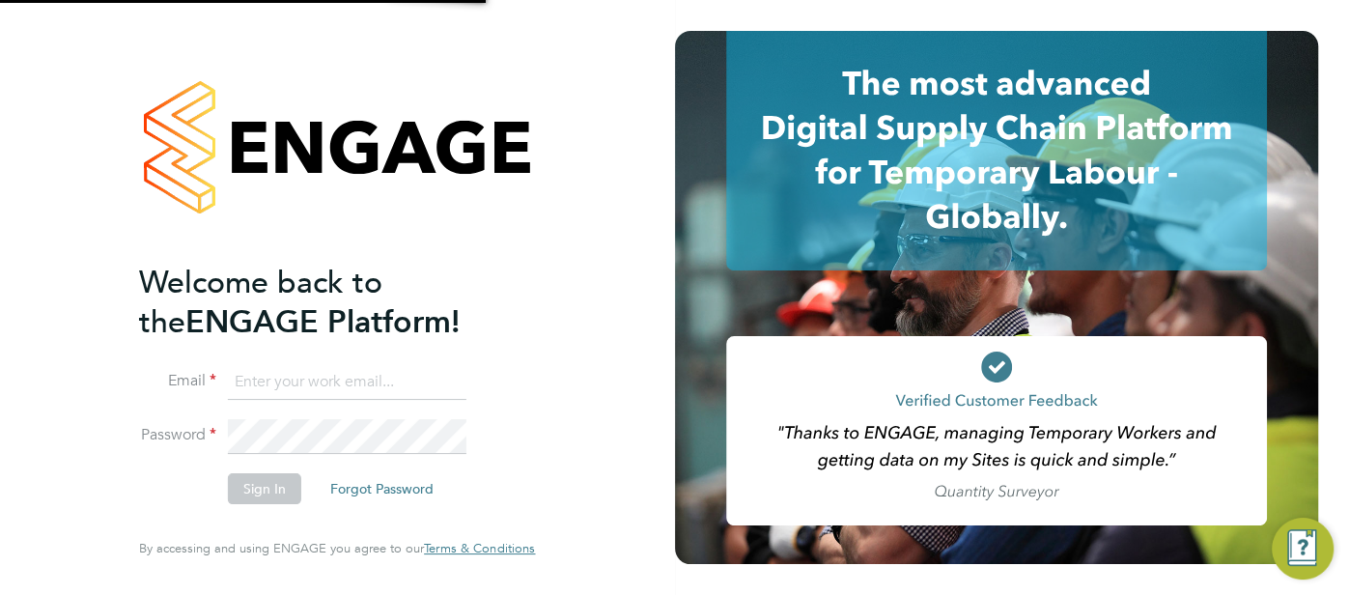
type input "[EMAIL_ADDRESS][DOMAIN_NAME]"
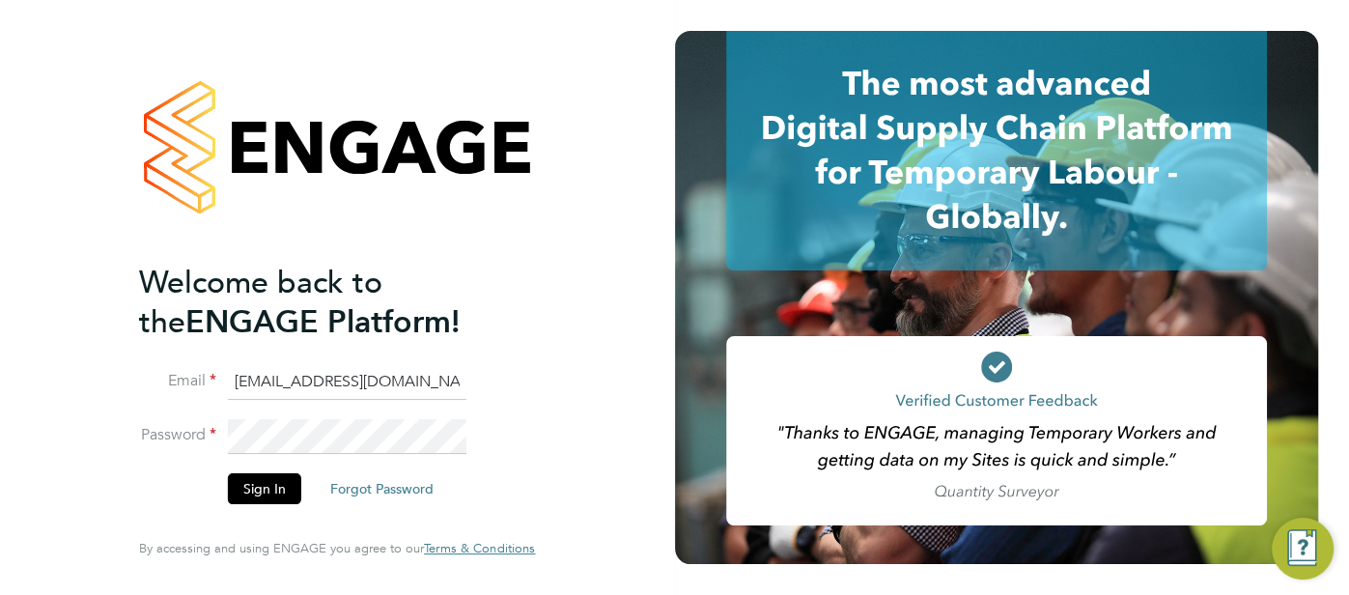
drag, startPoint x: 436, startPoint y: 390, endPoint x: 231, endPoint y: 399, distance: 205.9
click at [231, 399] on input "[EMAIL_ADDRESS][DOMAIN_NAME]" at bounding box center [347, 382] width 239 height 35
type input "[PERSON_NAME][EMAIL_ADDRESS][PERSON_NAME][DOMAIN_NAME]"
click at [276, 494] on button "Sign In" at bounding box center [264, 488] width 73 height 31
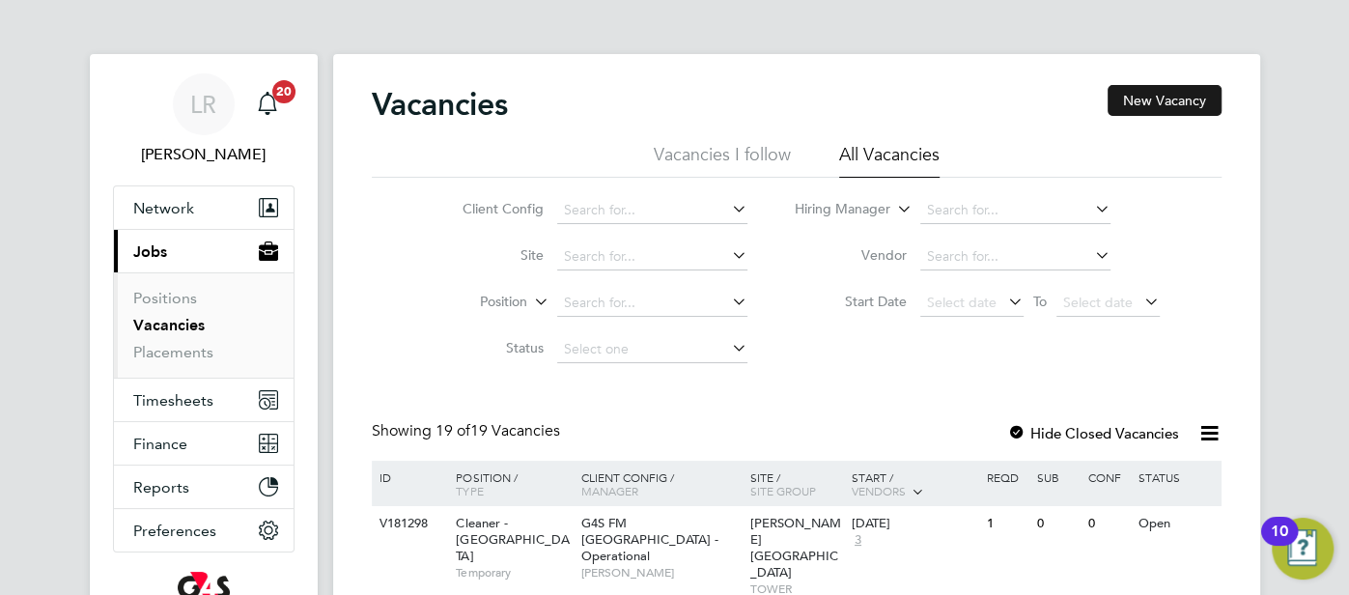
drag, startPoint x: 1185, startPoint y: 97, endPoint x: 1174, endPoint y: 103, distance: 12.6
click at [1180, 98] on button "New Vacancy" at bounding box center [1165, 100] width 114 height 31
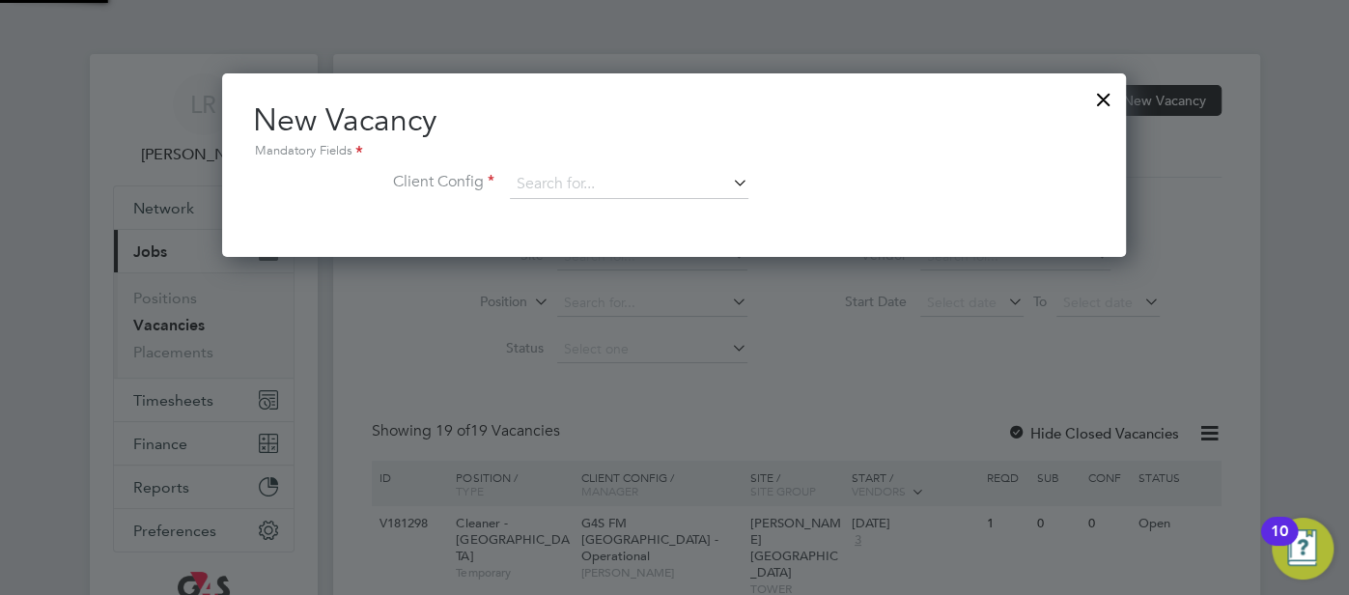
scroll to position [182, 904]
click at [575, 185] on input at bounding box center [629, 184] width 239 height 29
click at [655, 228] on li "G4S [PERSON_NAME] r Hamlets - Operational" at bounding box center [686, 236] width 350 height 26
type input "G4S FM [GEOGRAPHIC_DATA] - Operational"
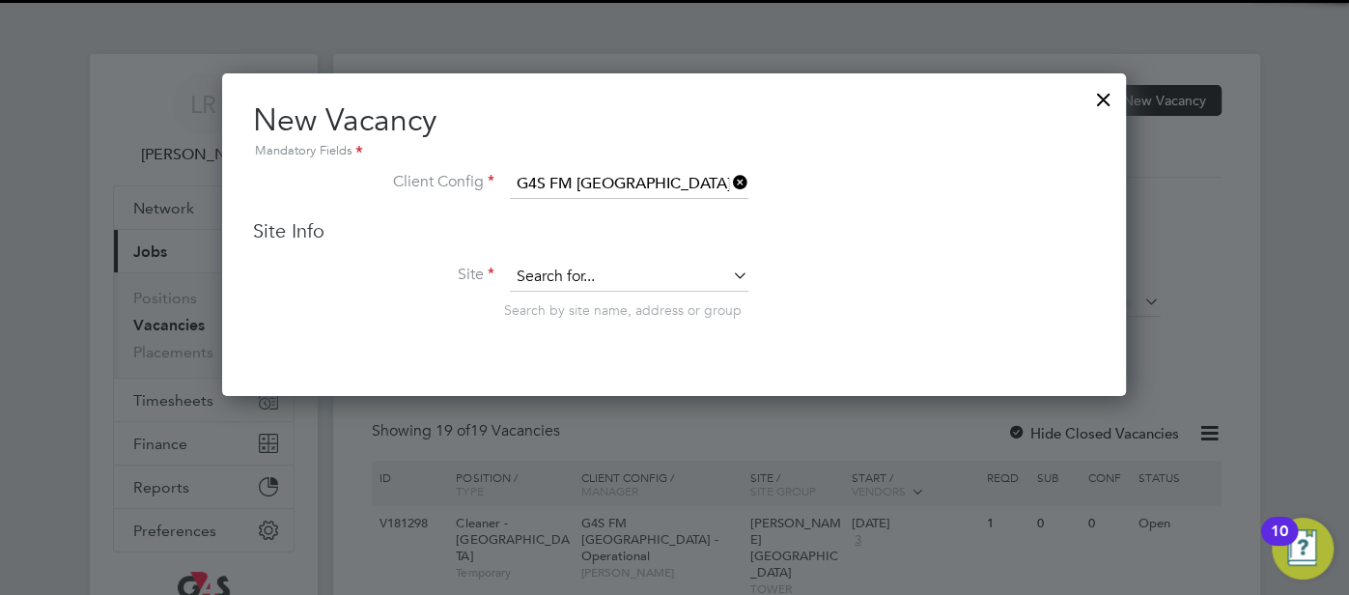
click at [625, 263] on input at bounding box center [629, 277] width 239 height 29
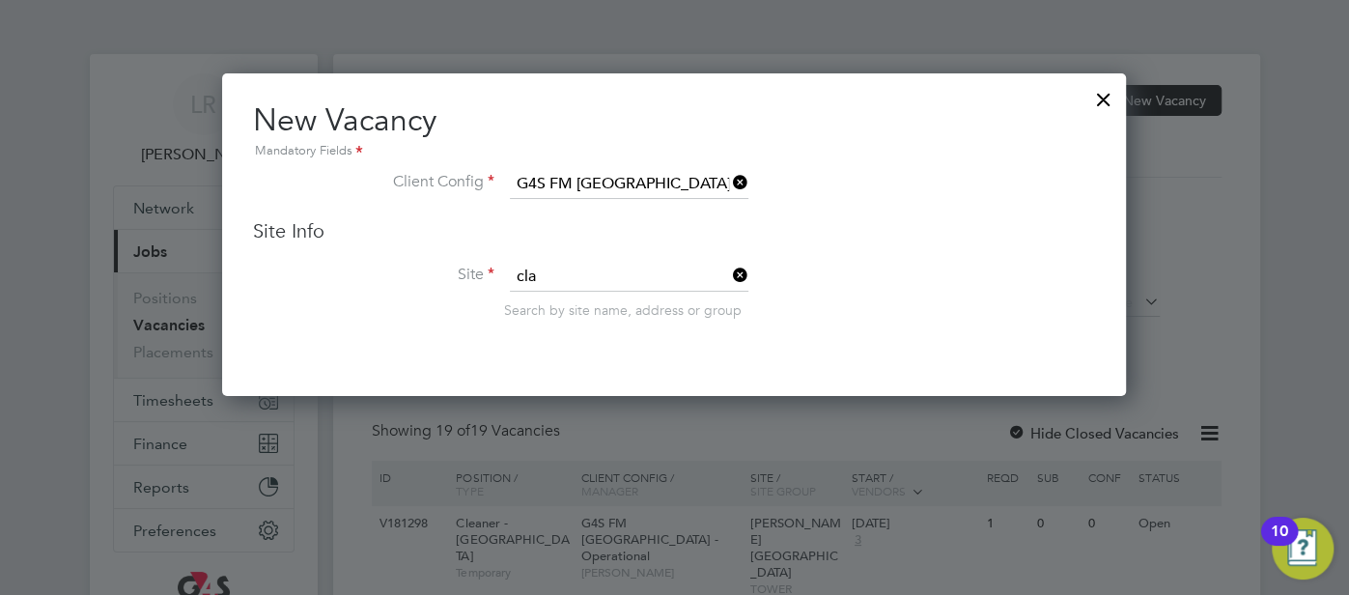
click at [601, 312] on li "Cla [PERSON_NAME][GEOGRAPHIC_DATA]" at bounding box center [654, 302] width 287 height 26
type input "[PERSON_NAME][GEOGRAPHIC_DATA]"
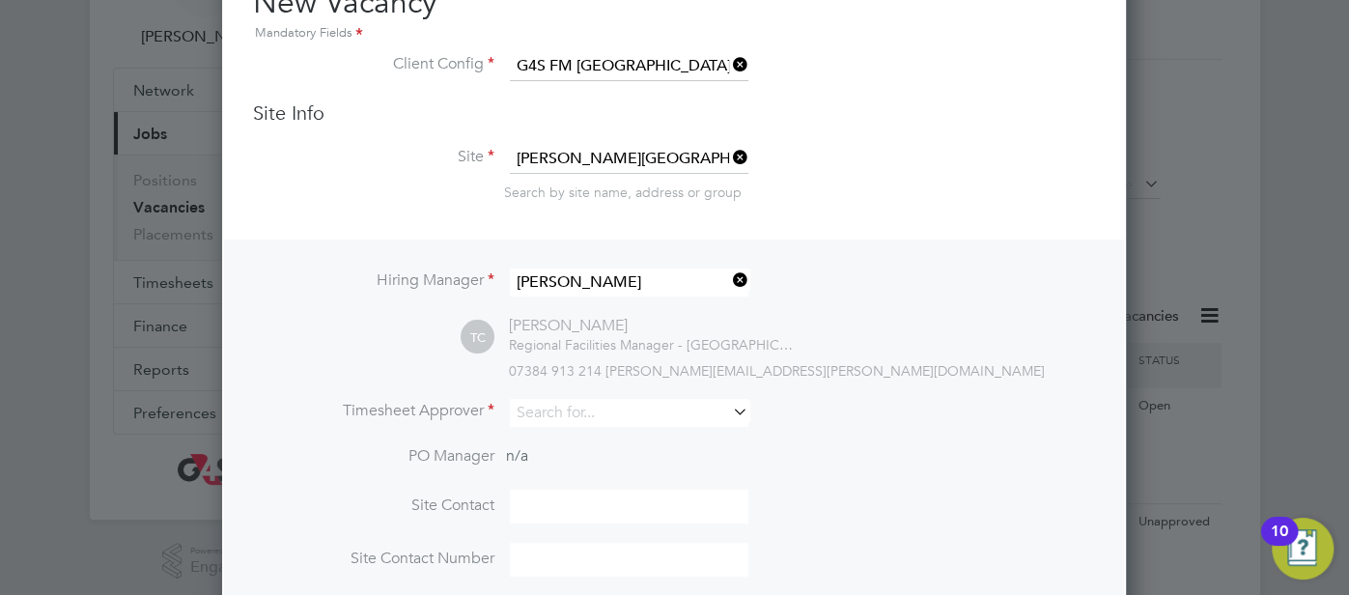
scroll to position [126, 0]
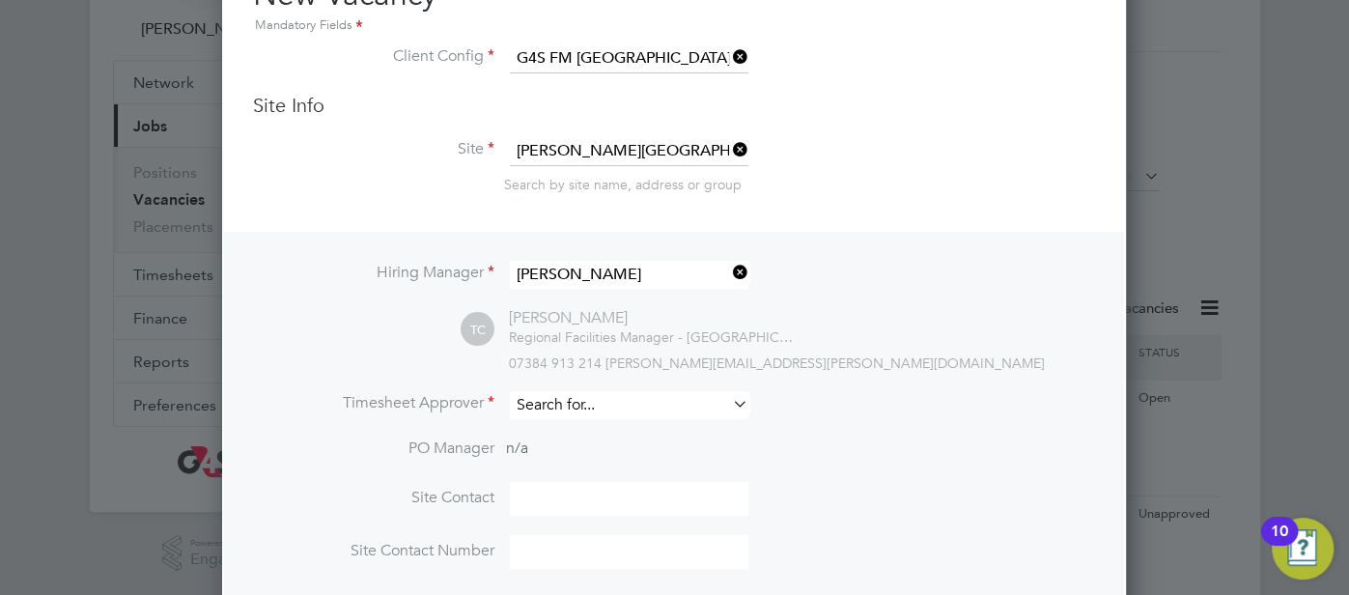
click at [599, 403] on input at bounding box center [629, 405] width 239 height 28
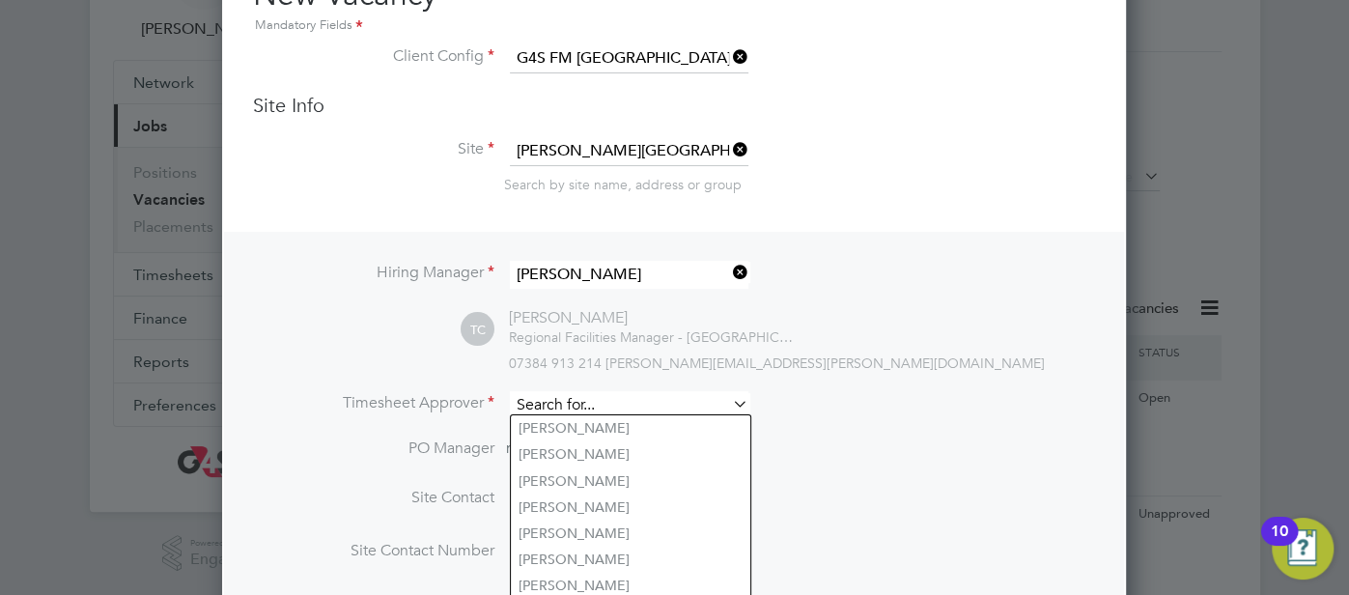
type input "t"
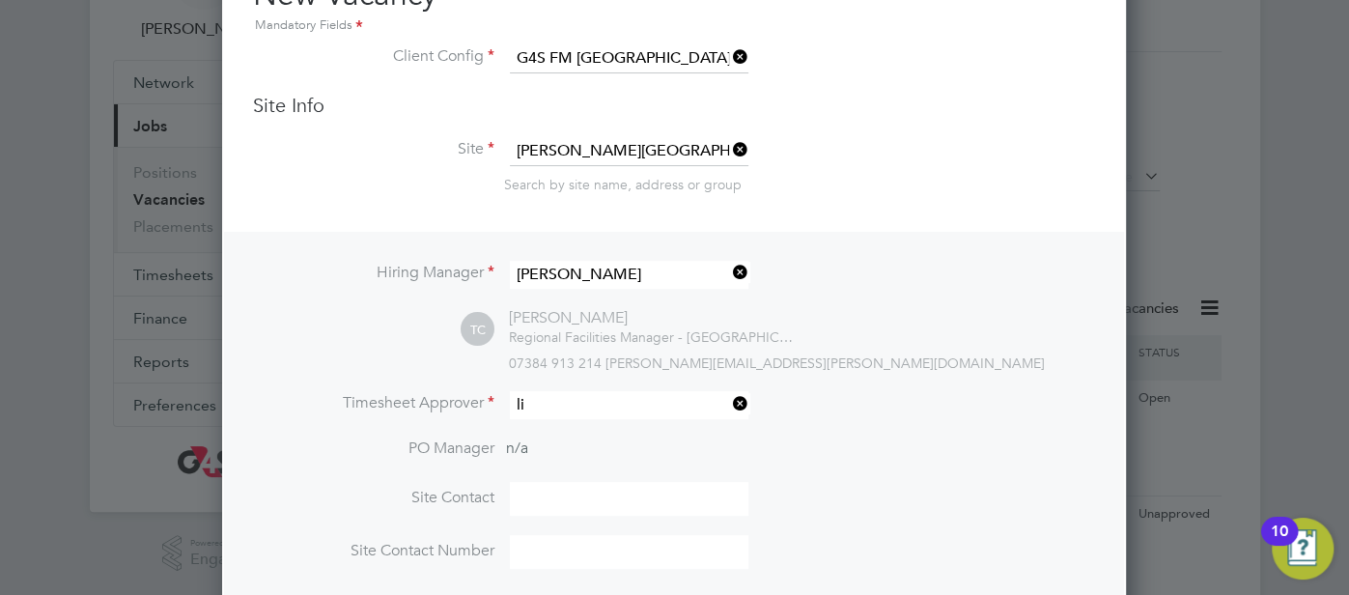
click at [592, 418] on li "[PERSON_NAME]" at bounding box center [630, 428] width 239 height 26
type input "[PERSON_NAME]"
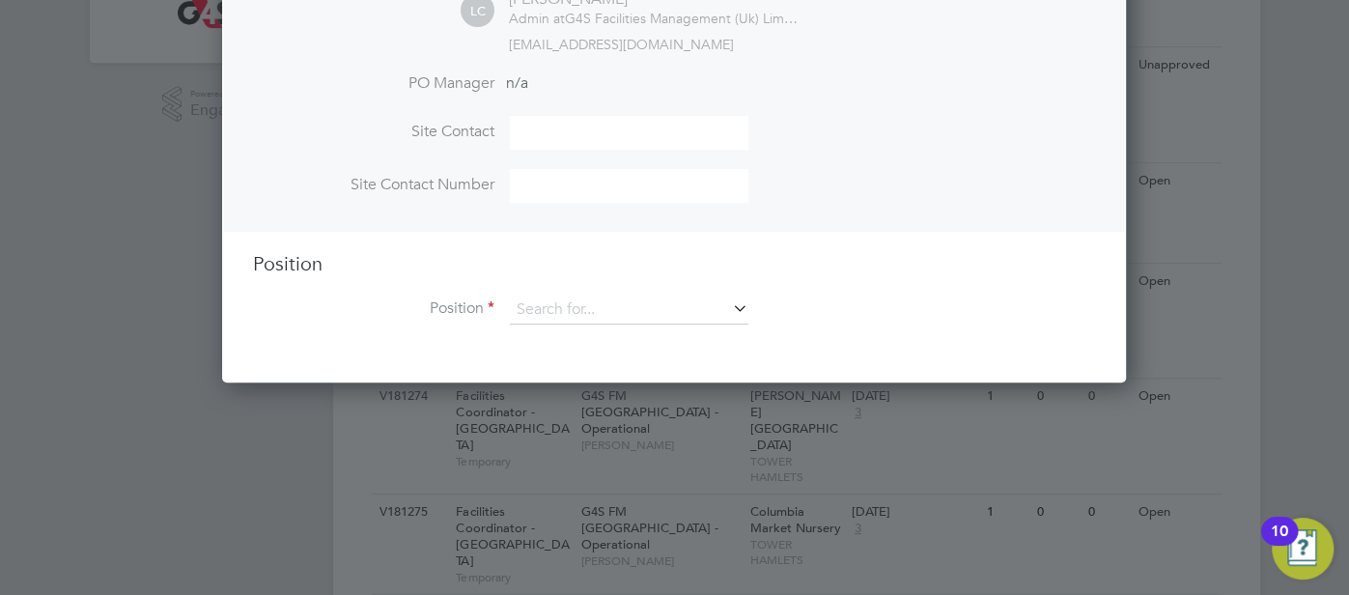
scroll to position [584, 0]
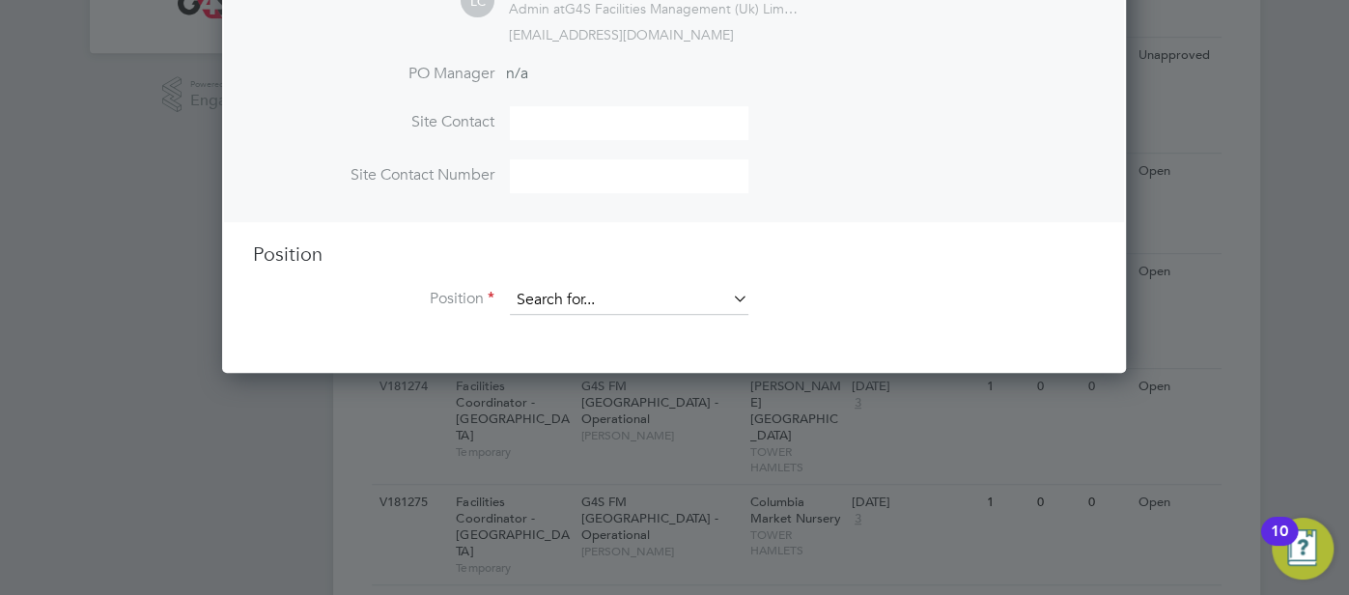
click at [591, 286] on input at bounding box center [629, 300] width 239 height 29
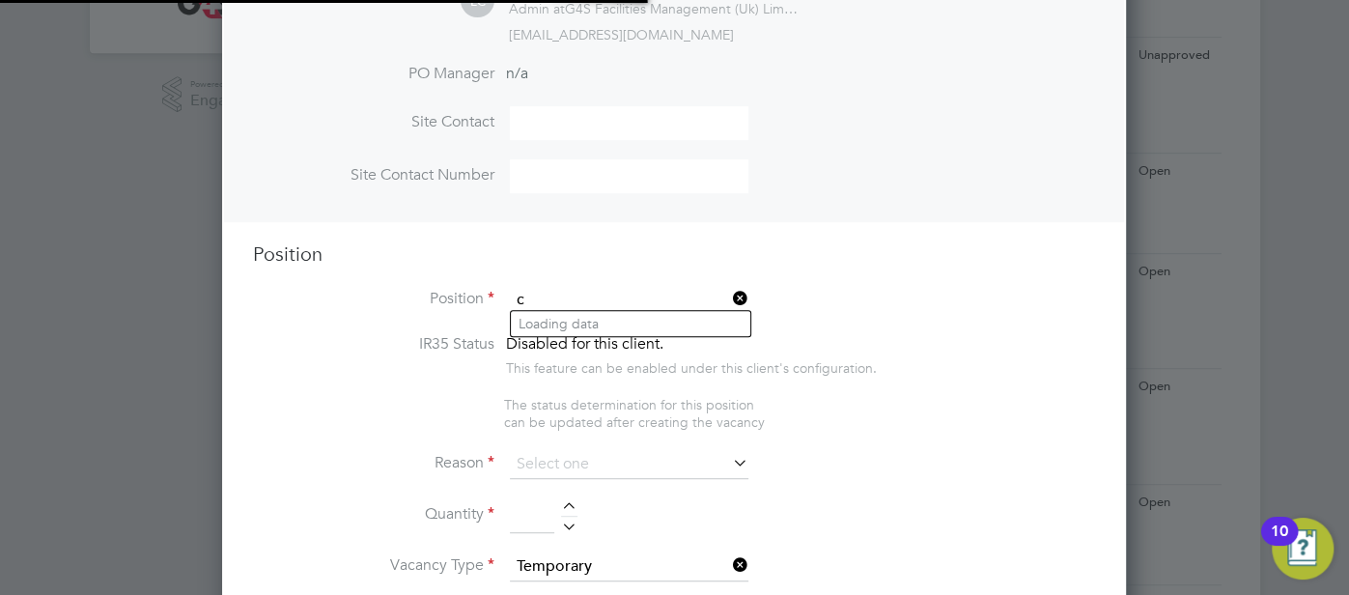
scroll to position [2988, 904]
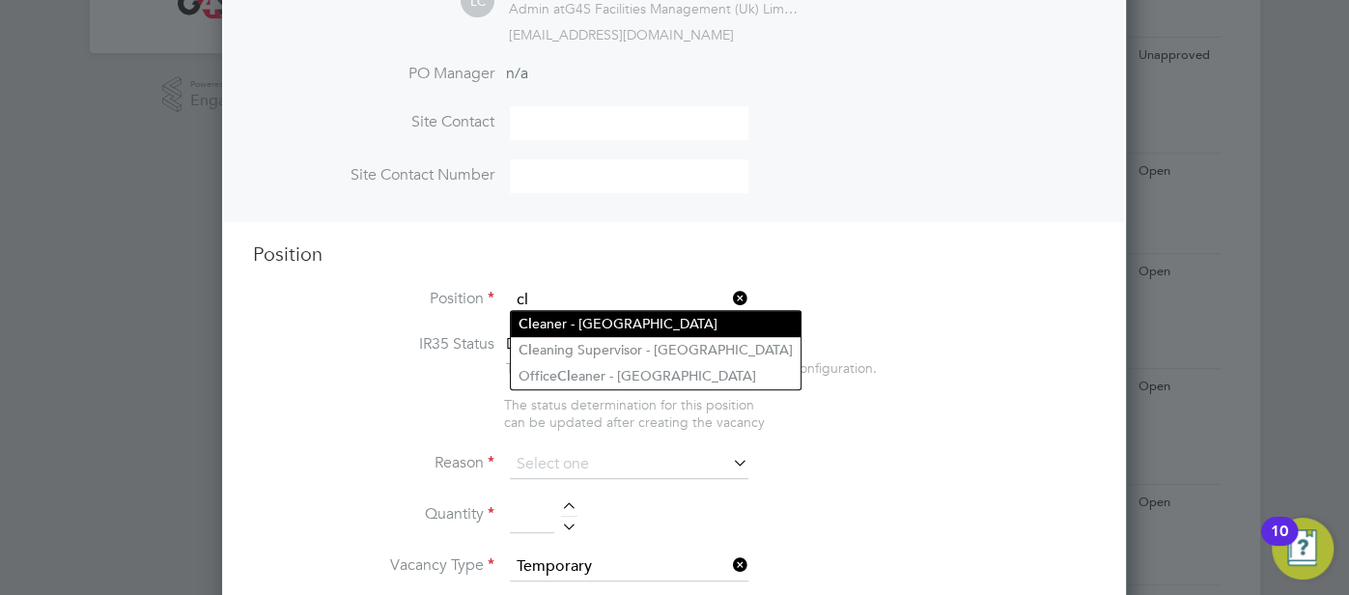
click at [607, 318] on li "Cl eaner - [GEOGRAPHIC_DATA]" at bounding box center [656, 324] width 290 height 26
type input "Cleaner - [GEOGRAPHIC_DATA]"
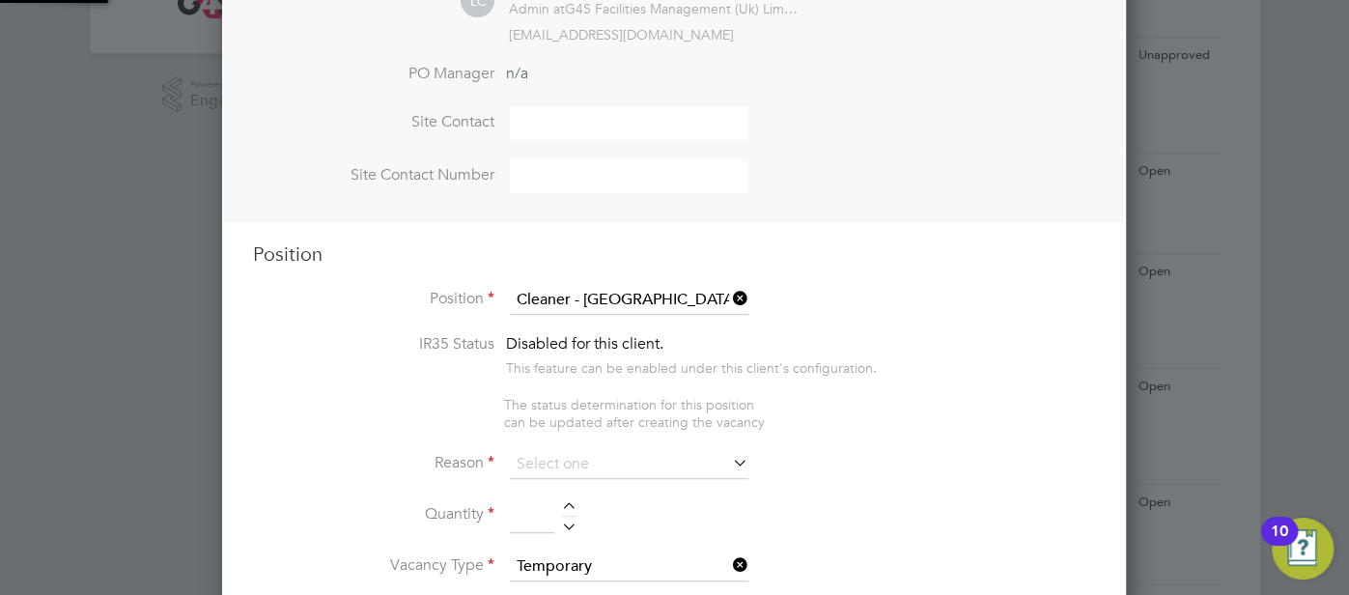
type textarea "**Lor Ipsumdolorsitame** ▪ Co adipi eli sed doeiusmo temporin, utlabo etdo mag …"
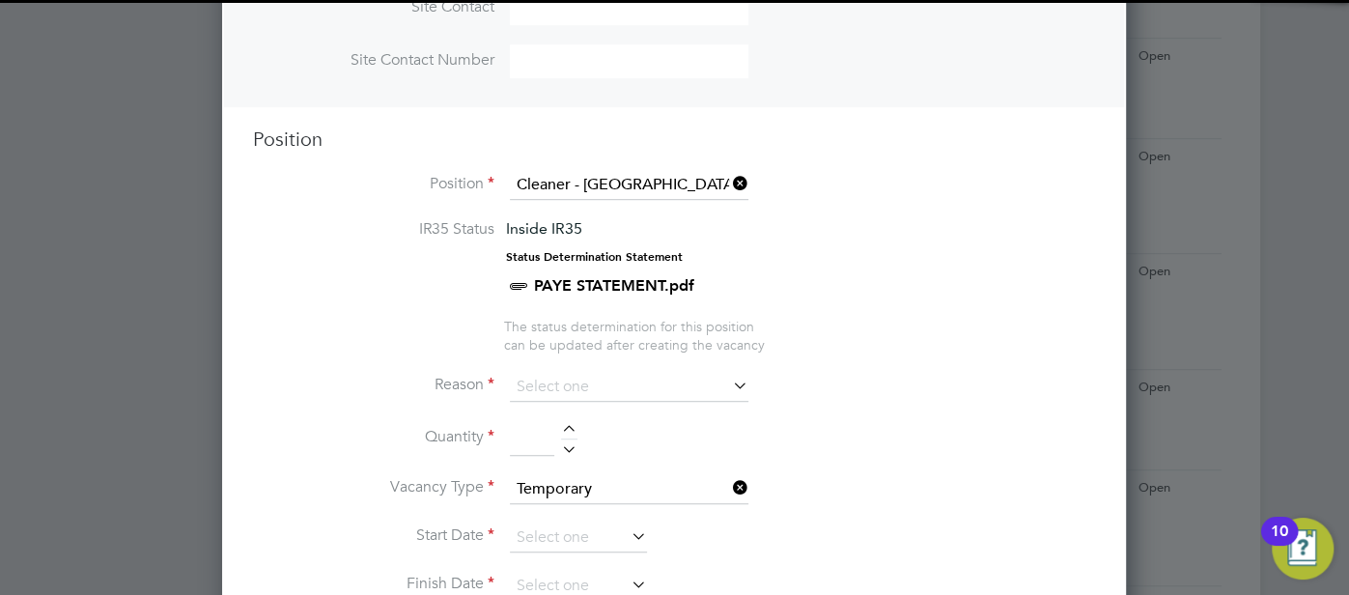
scroll to position [702, 0]
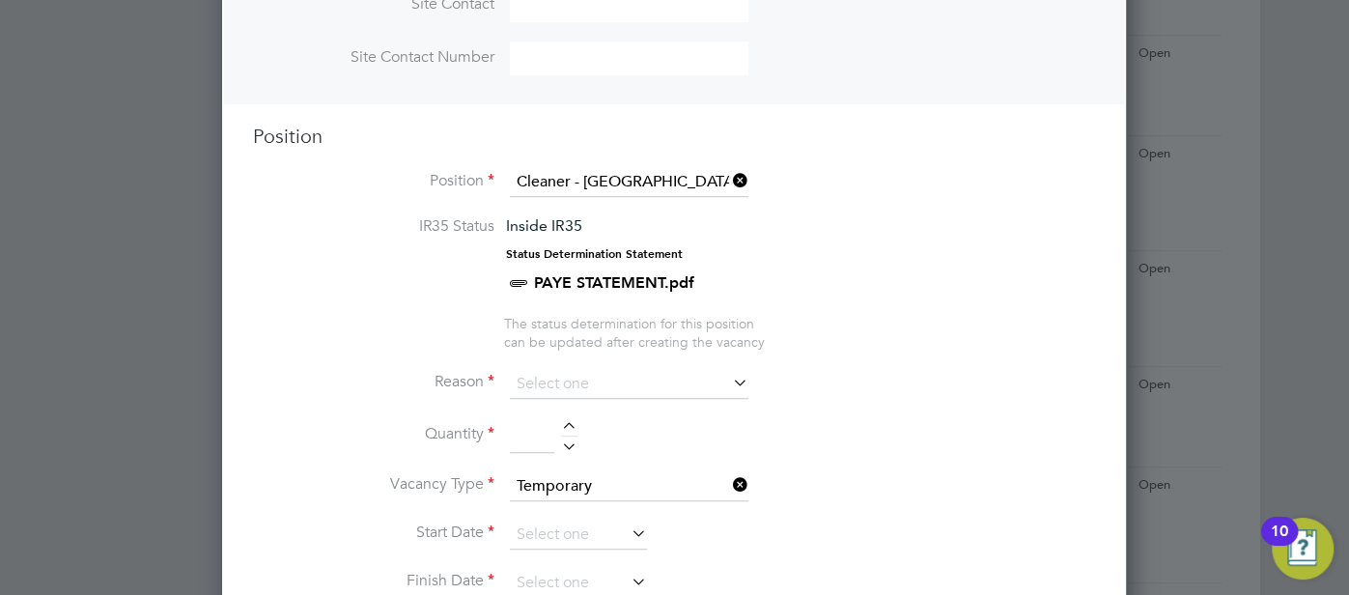
click at [567, 422] on div at bounding box center [569, 429] width 16 height 14
type input "1"
click at [609, 370] on input at bounding box center [629, 384] width 239 height 29
click at [636, 556] on li "Vacant Role" at bounding box center [630, 557] width 239 height 25
type input "Vacant Role"
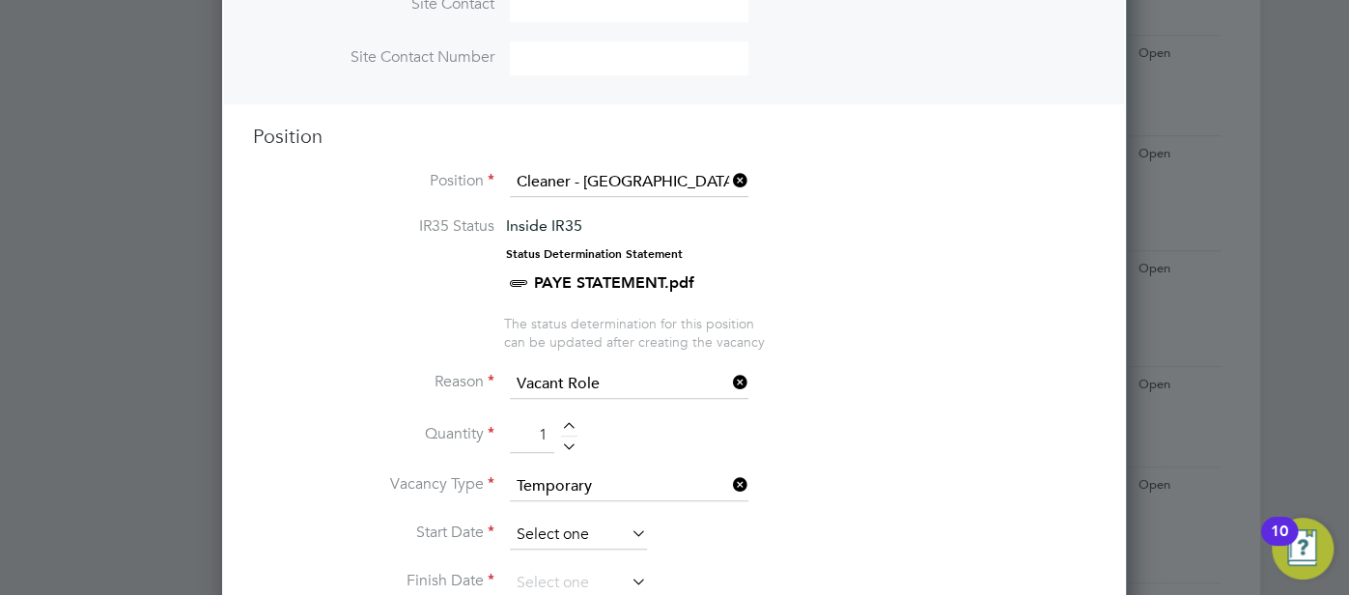
click at [591, 520] on input at bounding box center [578, 534] width 137 height 29
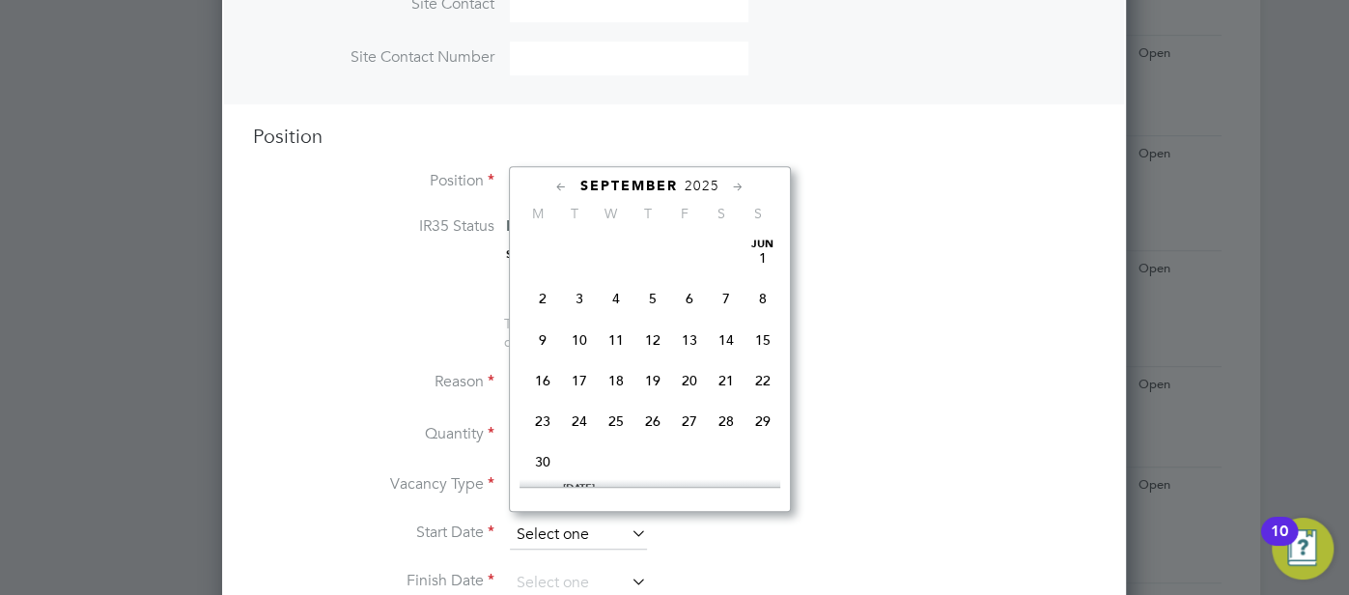
scroll to position [749, 0]
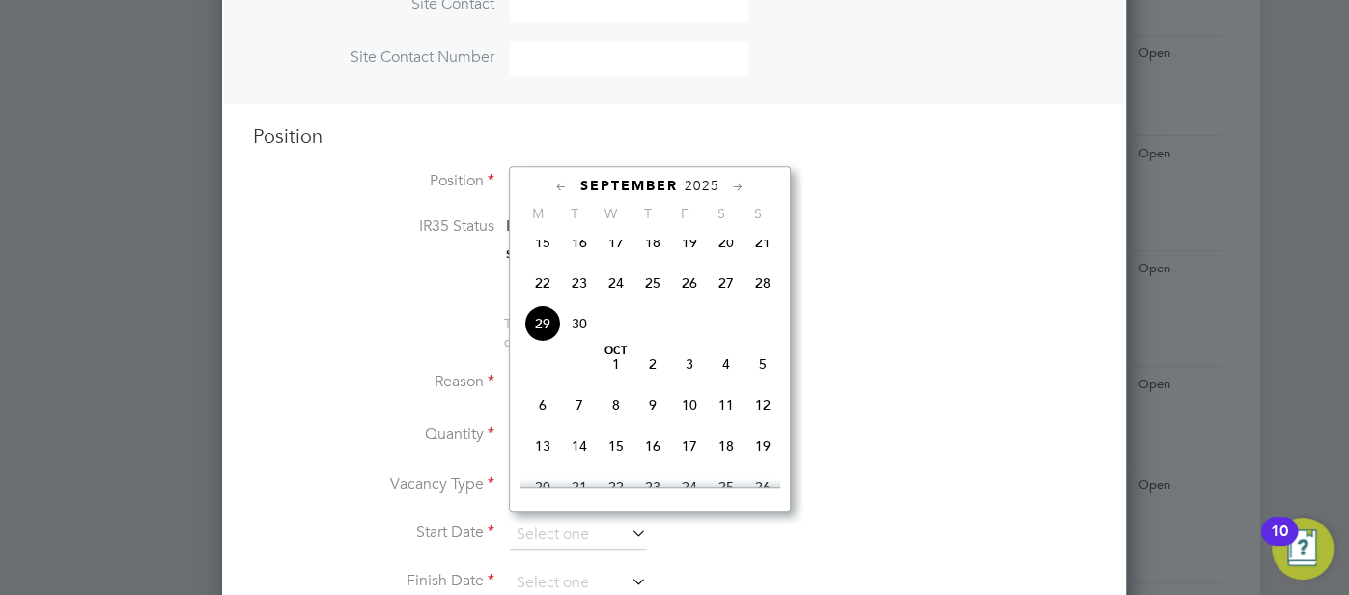
click at [536, 338] on span "29" at bounding box center [542, 323] width 37 height 37
type input "[DATE]"
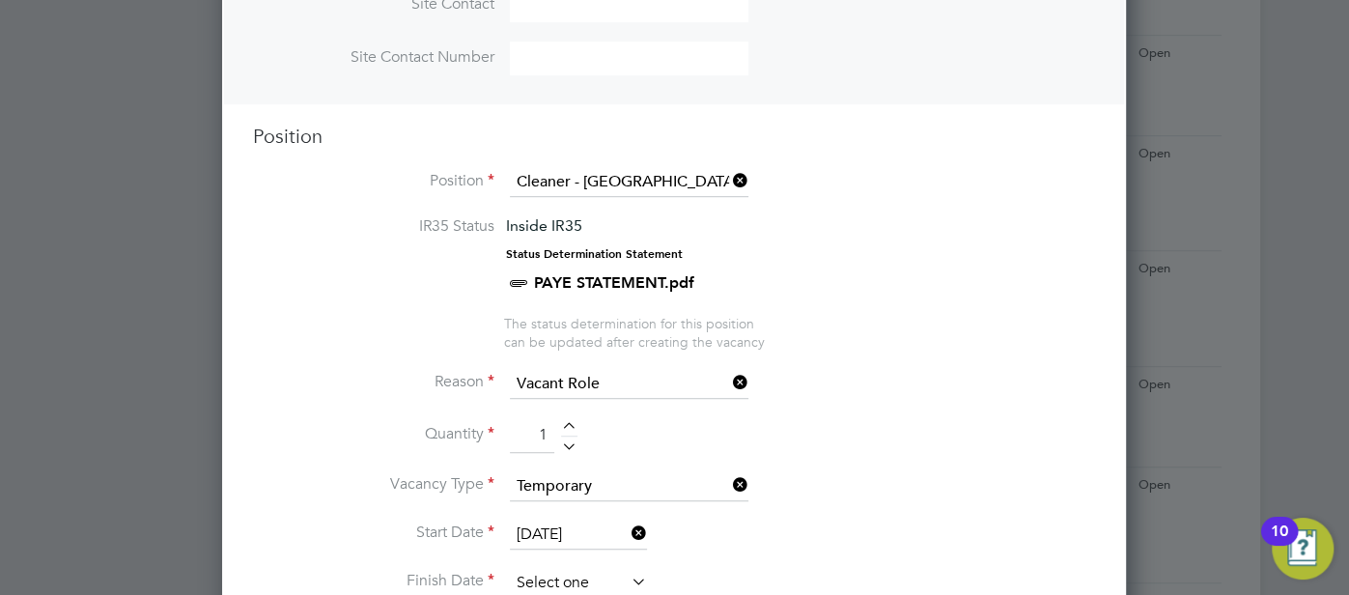
click at [567, 569] on input at bounding box center [578, 583] width 137 height 29
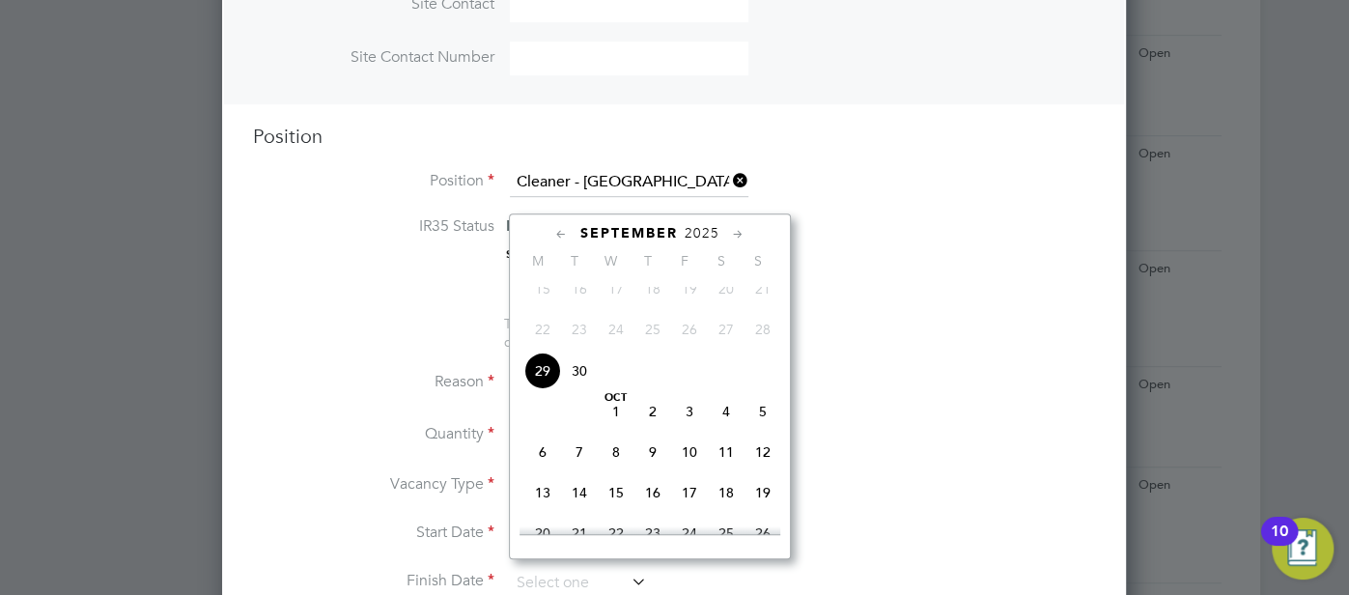
click at [689, 427] on span "3" at bounding box center [689, 411] width 37 height 37
type input "03 Oct 2025"
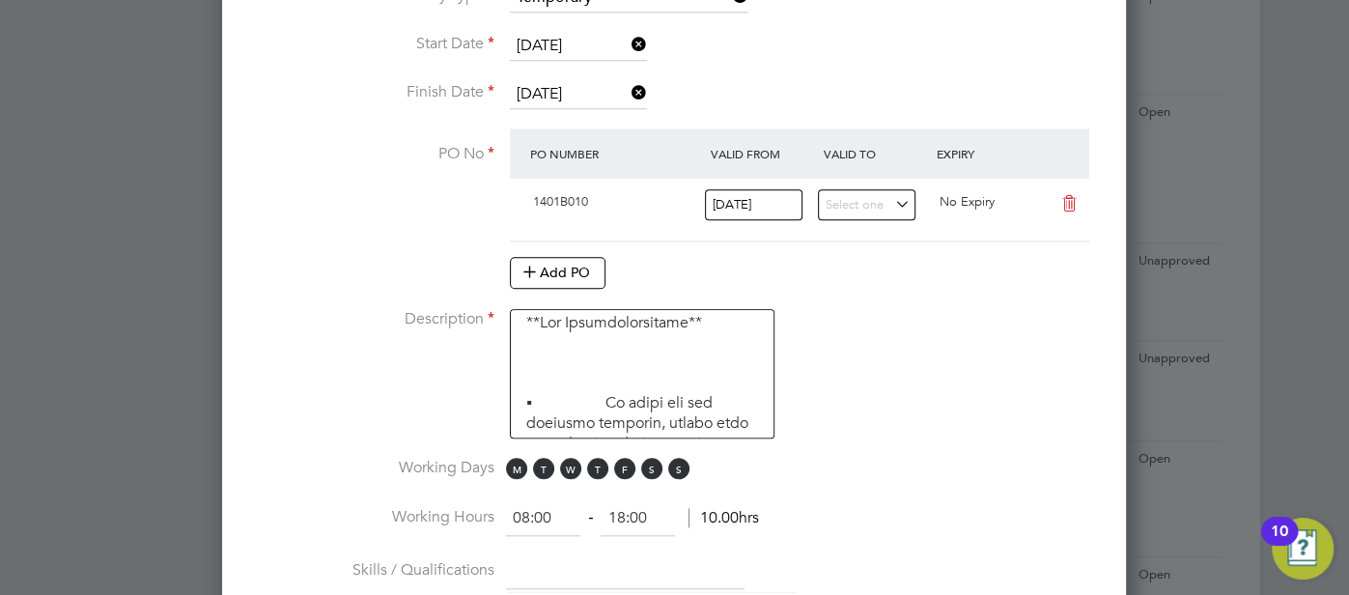
scroll to position [25, 0]
drag, startPoint x: 675, startPoint y: 463, endPoint x: 639, endPoint y: 463, distance: 35.7
click at [672, 463] on span "S" at bounding box center [678, 468] width 21 height 21
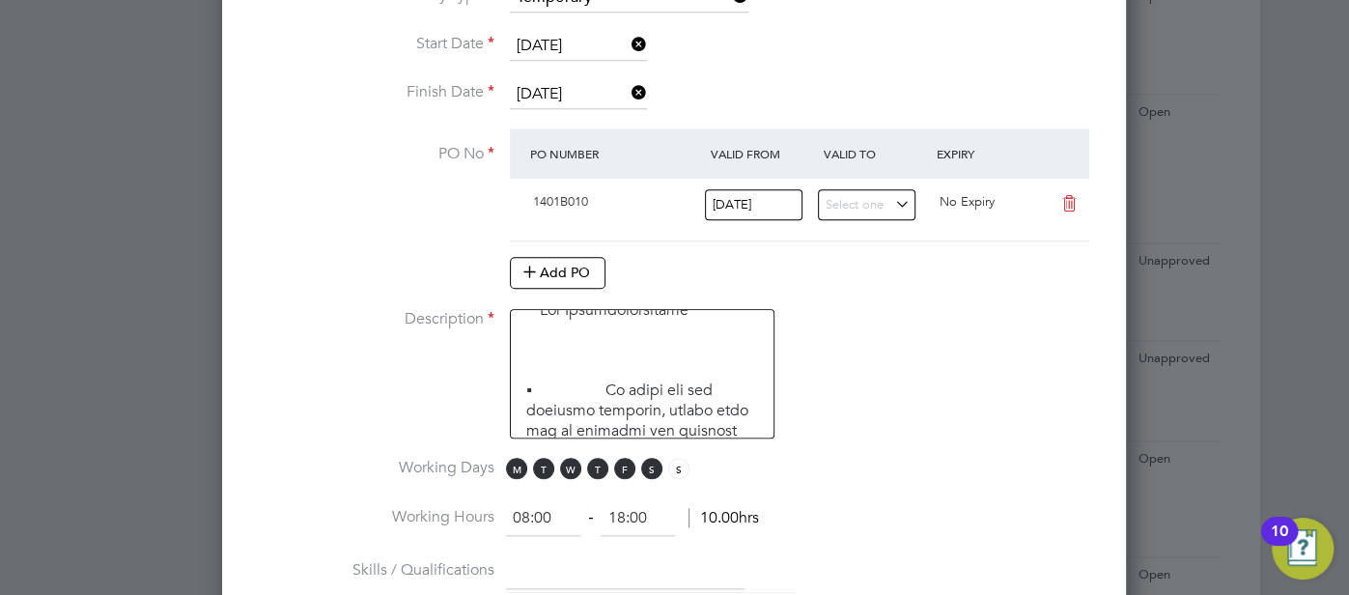
click at [638, 463] on span "M T W T F S S" at bounding box center [600, 468] width 189 height 21
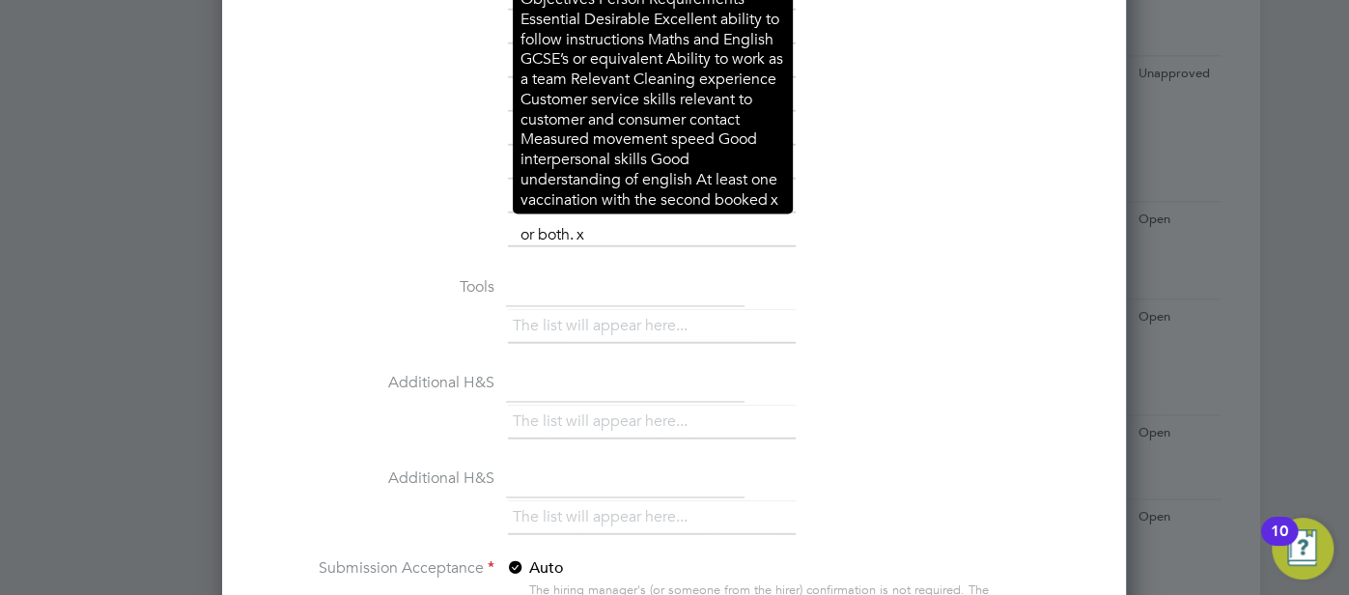
scroll to position [1525, 0]
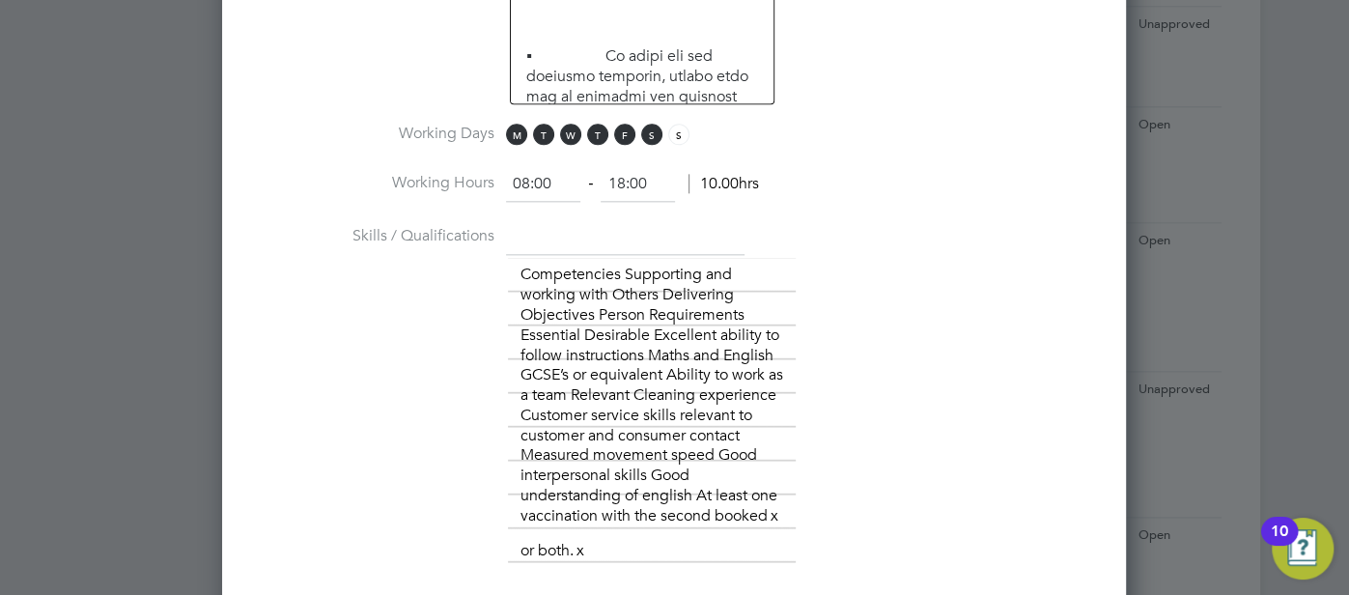
drag, startPoint x: 557, startPoint y: 173, endPoint x: 494, endPoint y: 181, distance: 63.2
click at [491, 177] on li "Working Hours 08:00 ‐ 18:00 10.00hrs" at bounding box center [674, 194] width 842 height 54
type input "06:30"
click at [681, 174] on ng-form "06:30 ‐ 18:00 10.00hrs" at bounding box center [632, 183] width 252 height 19
drag, startPoint x: 672, startPoint y: 171, endPoint x: 589, endPoint y: 166, distance: 83.2
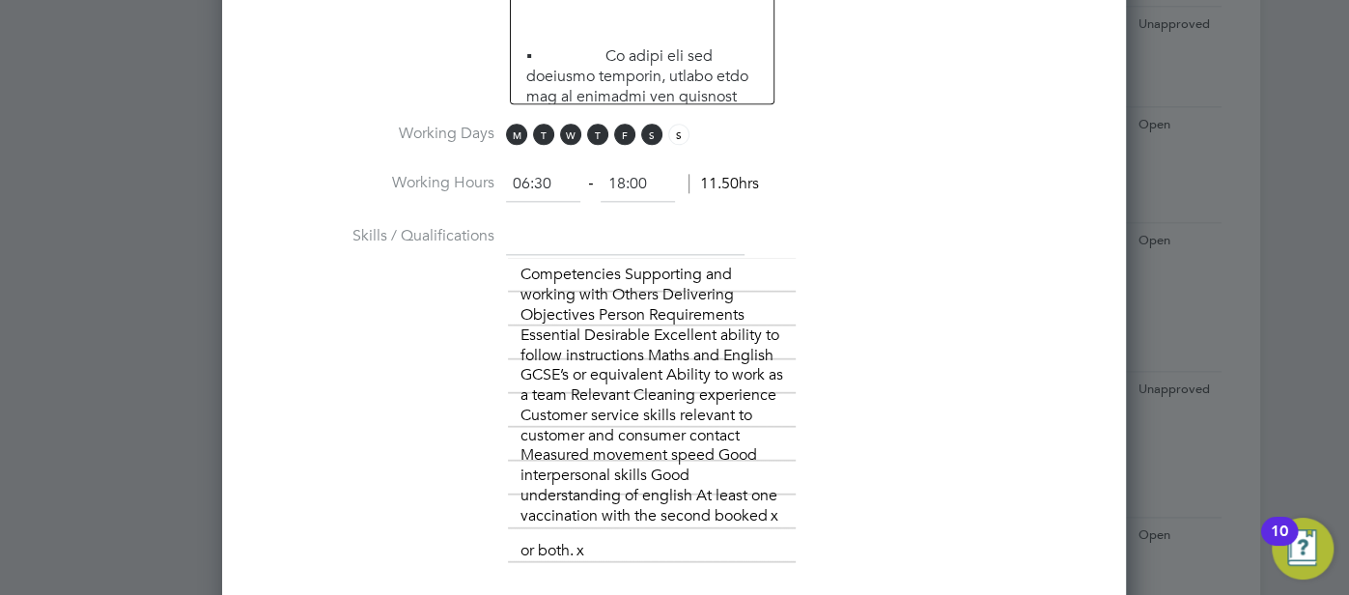
click at [575, 174] on ng-form "06:30 ‐ 18:00 11.50hrs" at bounding box center [632, 183] width 252 height 19
type input "10:30"
click at [845, 294] on div "The list will appear here... Competencies Supporting and working with Others De…" at bounding box center [801, 413] width 587 height 310
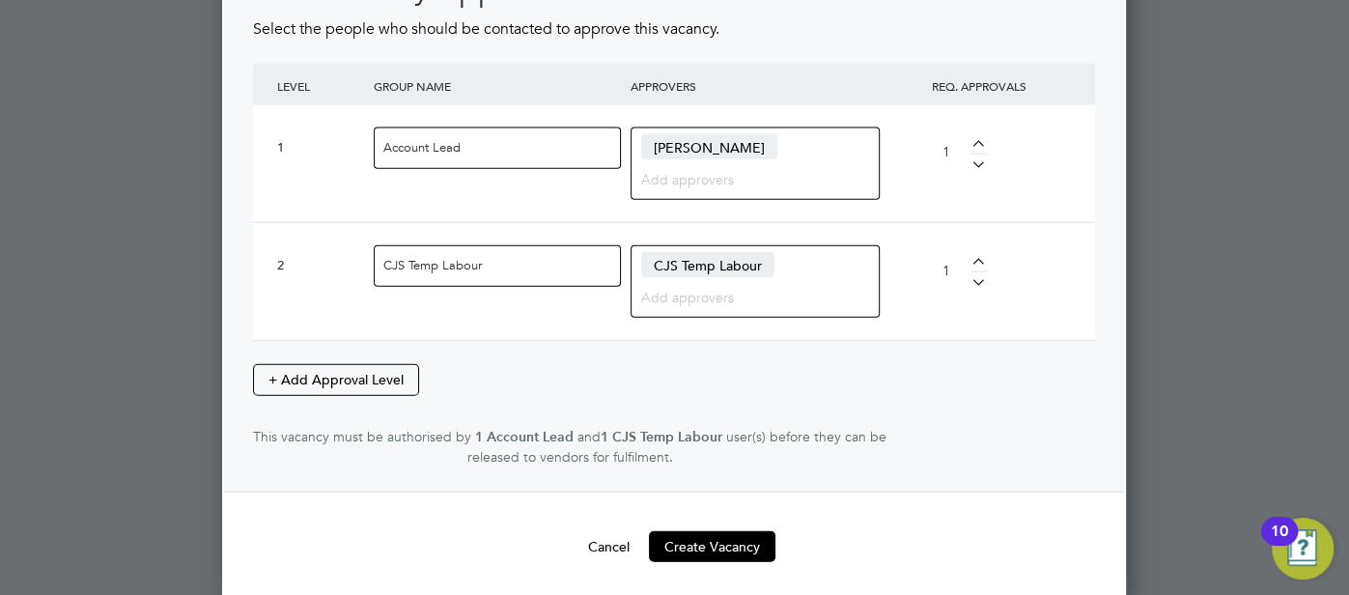
scroll to position [2954, 0]
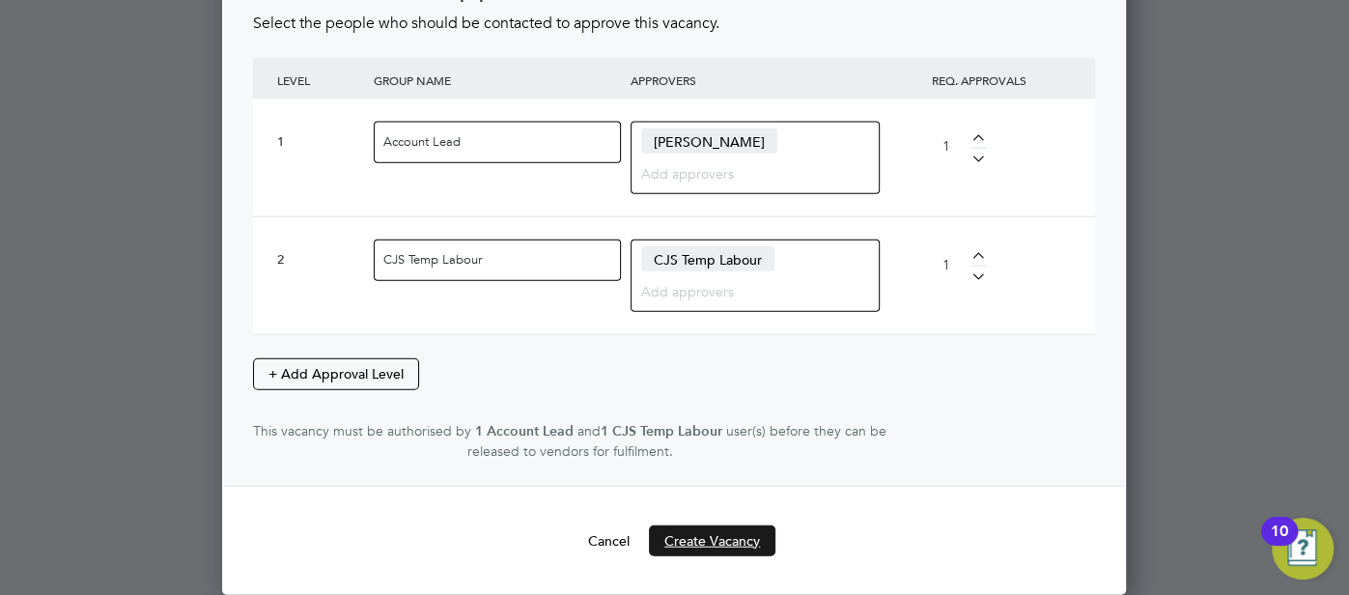
click at [728, 534] on button "Create Vacancy" at bounding box center [712, 540] width 126 height 31
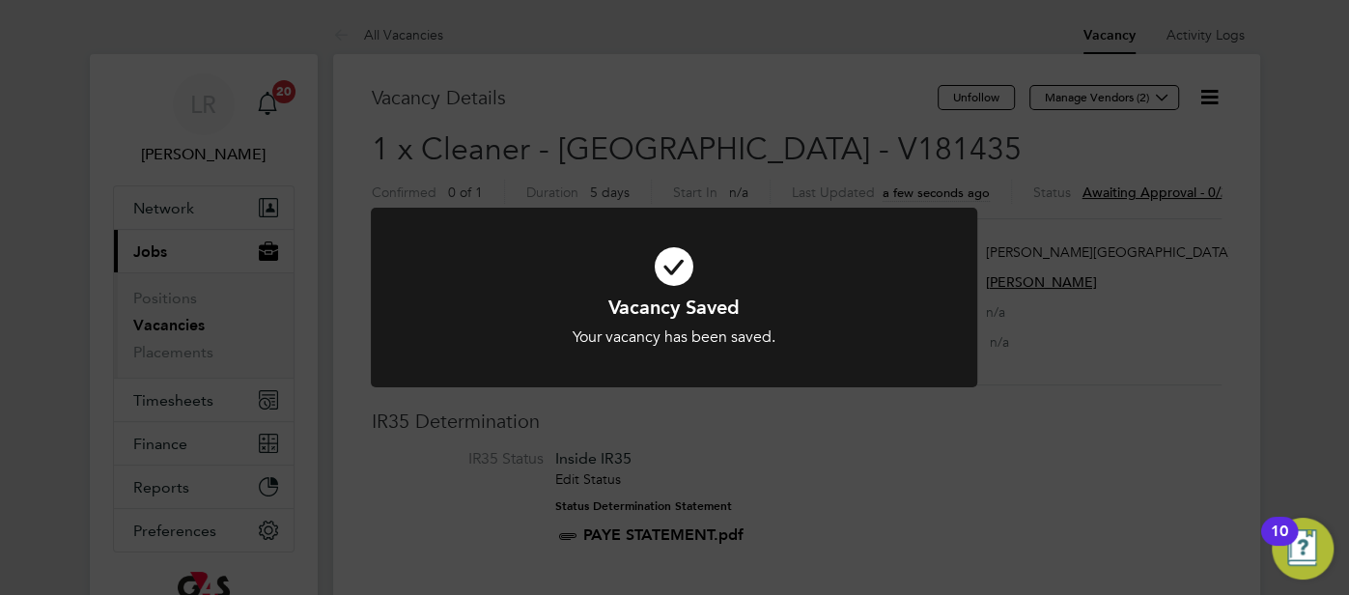
click at [676, 271] on icon at bounding box center [674, 266] width 502 height 75
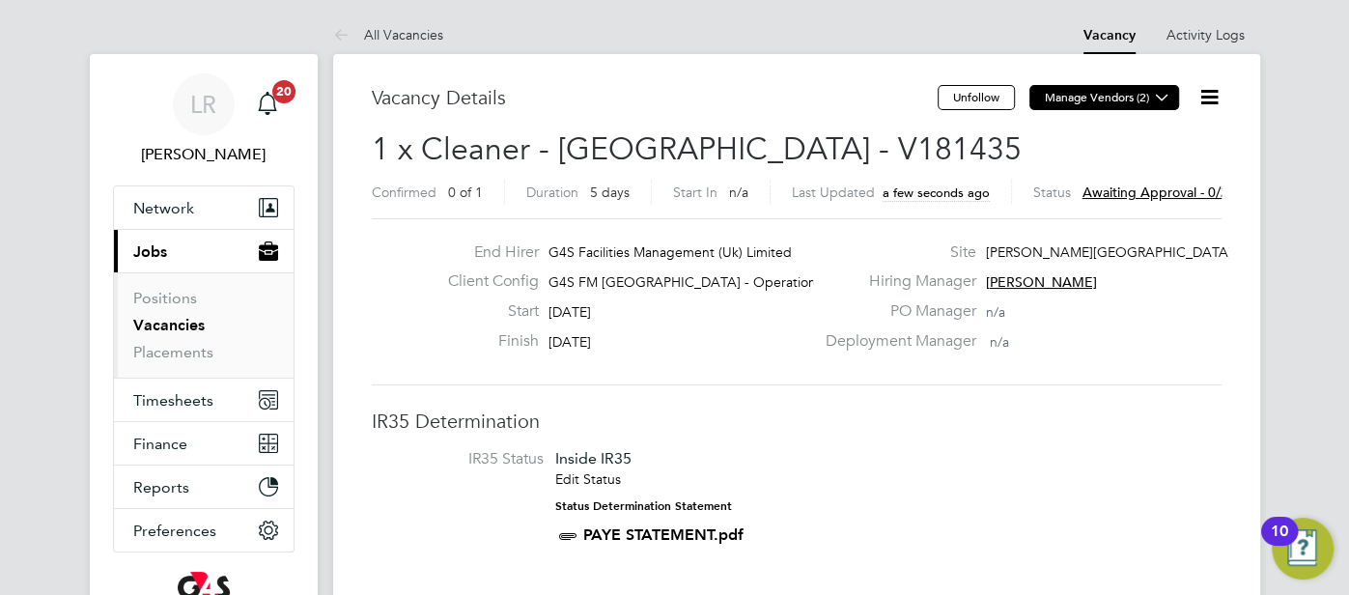
click at [1165, 96] on icon at bounding box center [1162, 97] width 14 height 14
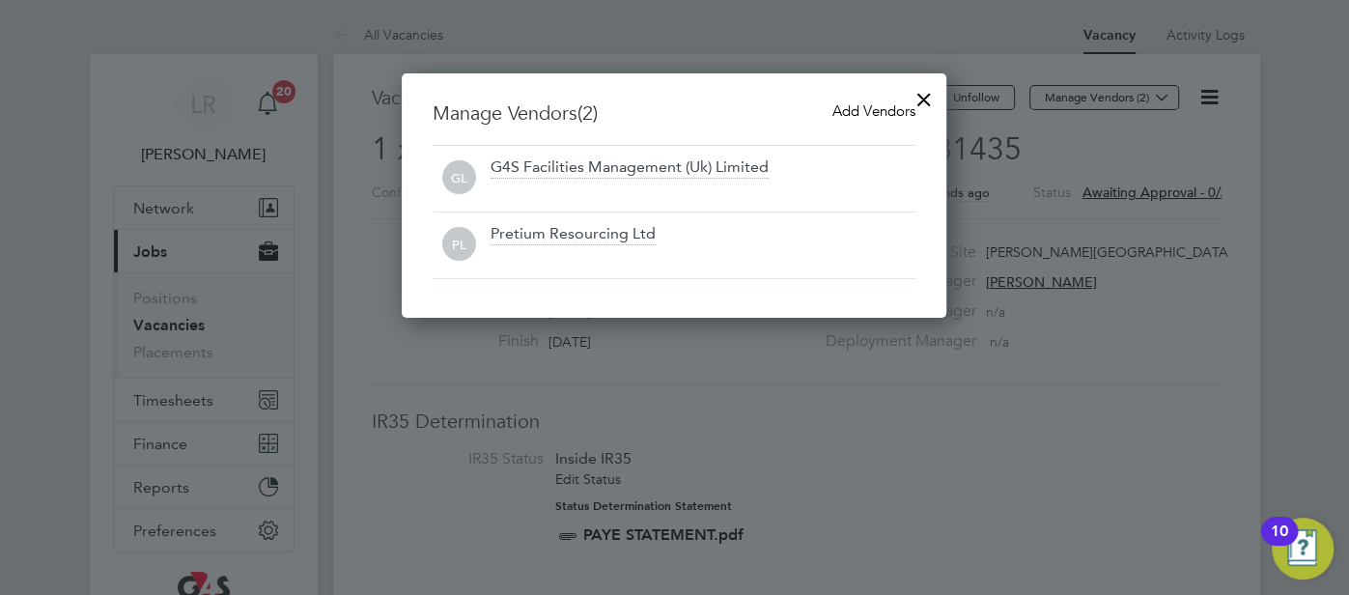
click at [852, 109] on span "Add Vendors" at bounding box center [873, 110] width 83 height 18
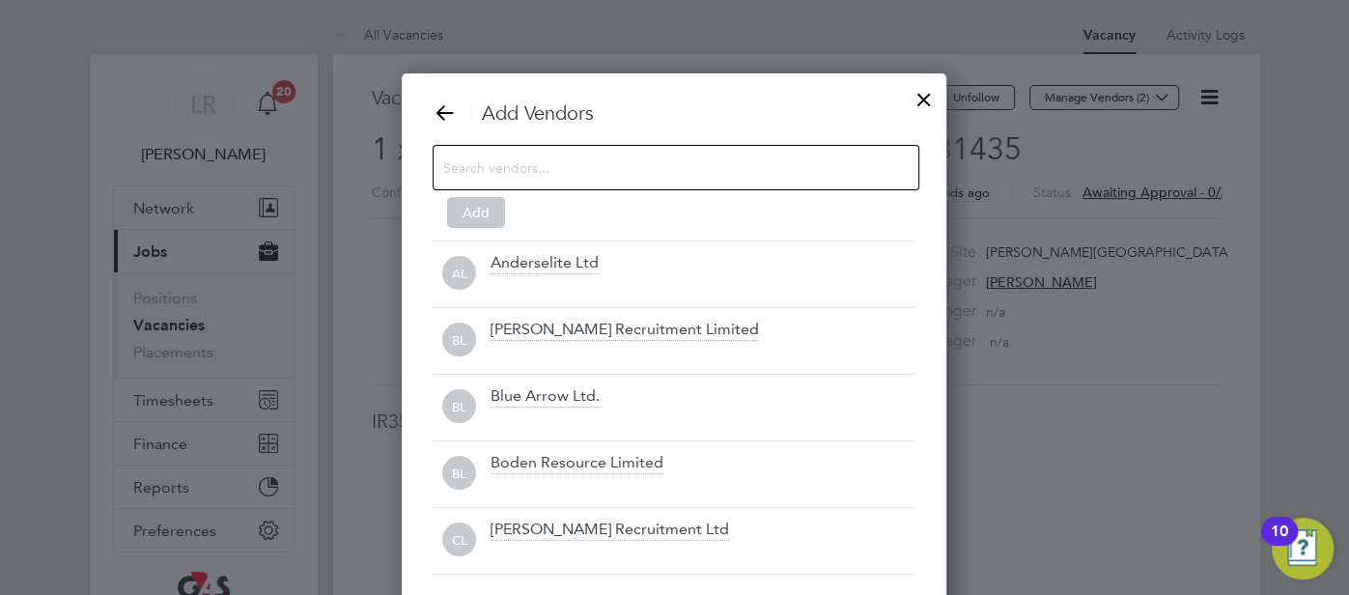
click at [512, 178] on input at bounding box center [660, 166] width 435 height 25
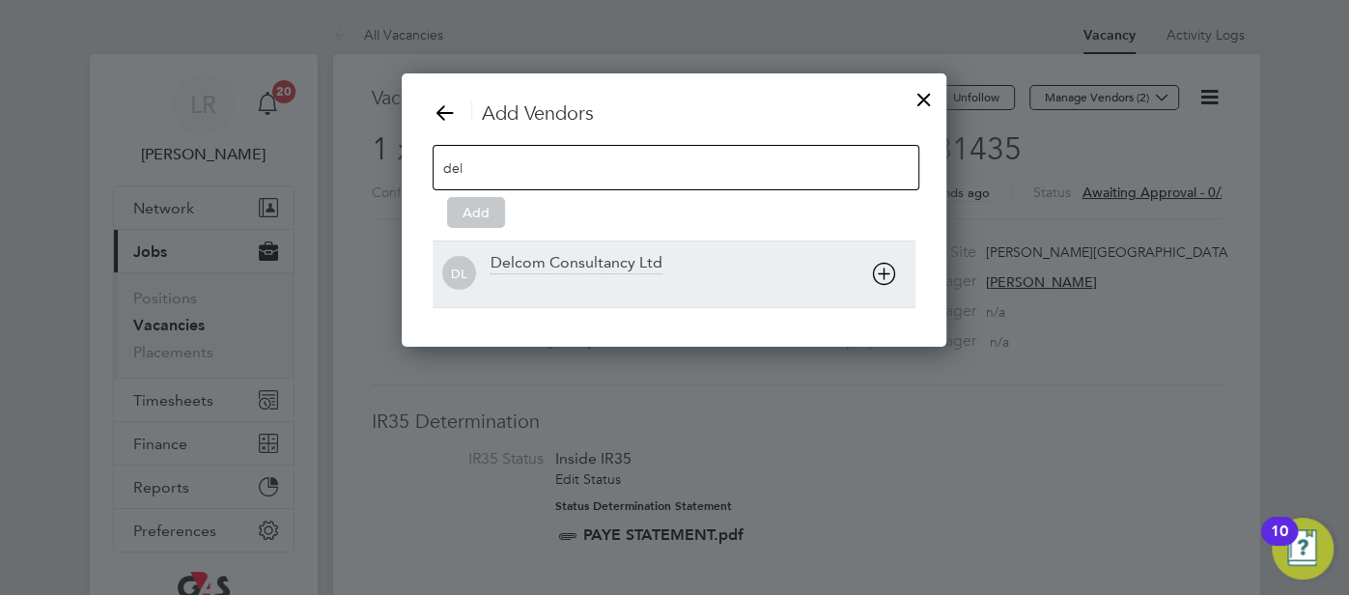
type input "del"
click at [548, 277] on div at bounding box center [703, 286] width 425 height 19
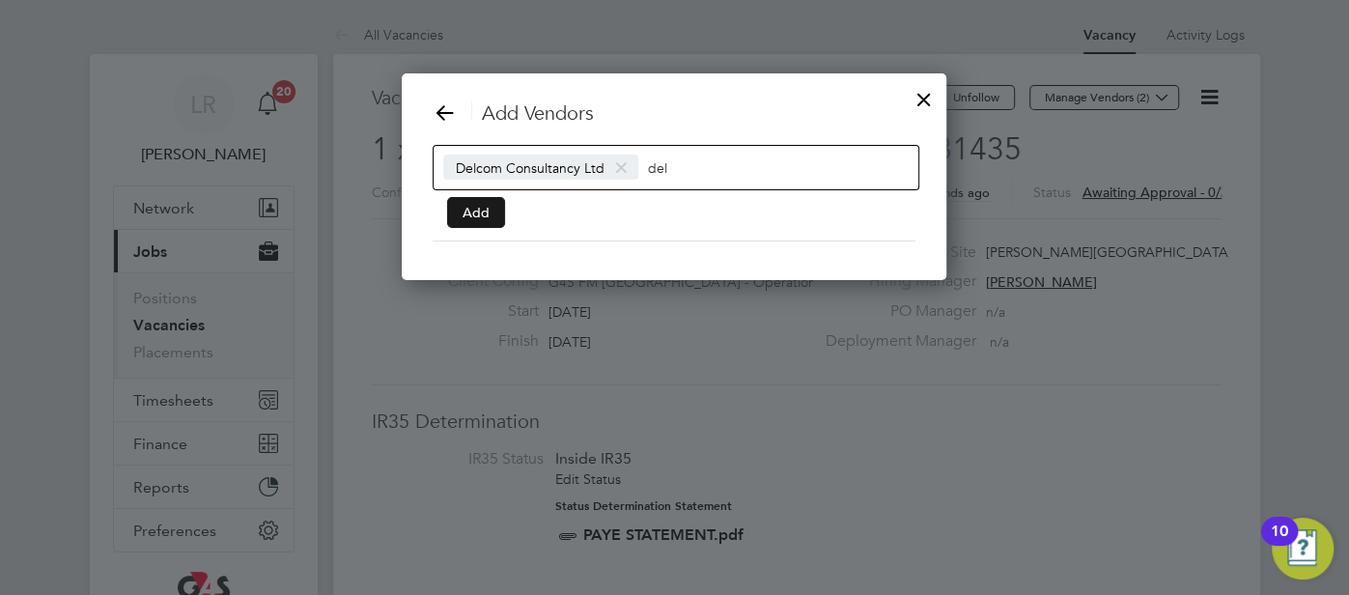
drag, startPoint x: 478, startPoint y: 211, endPoint x: 491, endPoint y: 211, distance: 13.6
click at [478, 211] on button "Add" at bounding box center [476, 212] width 58 height 31
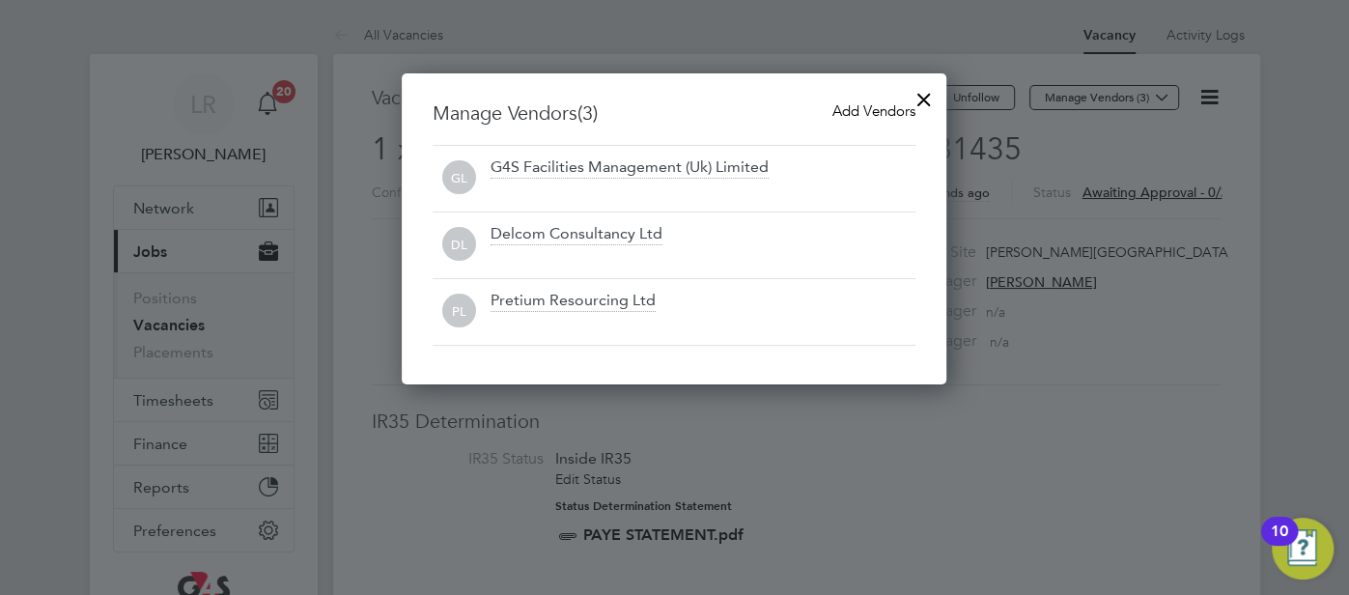
click at [922, 97] on div at bounding box center [924, 94] width 35 height 35
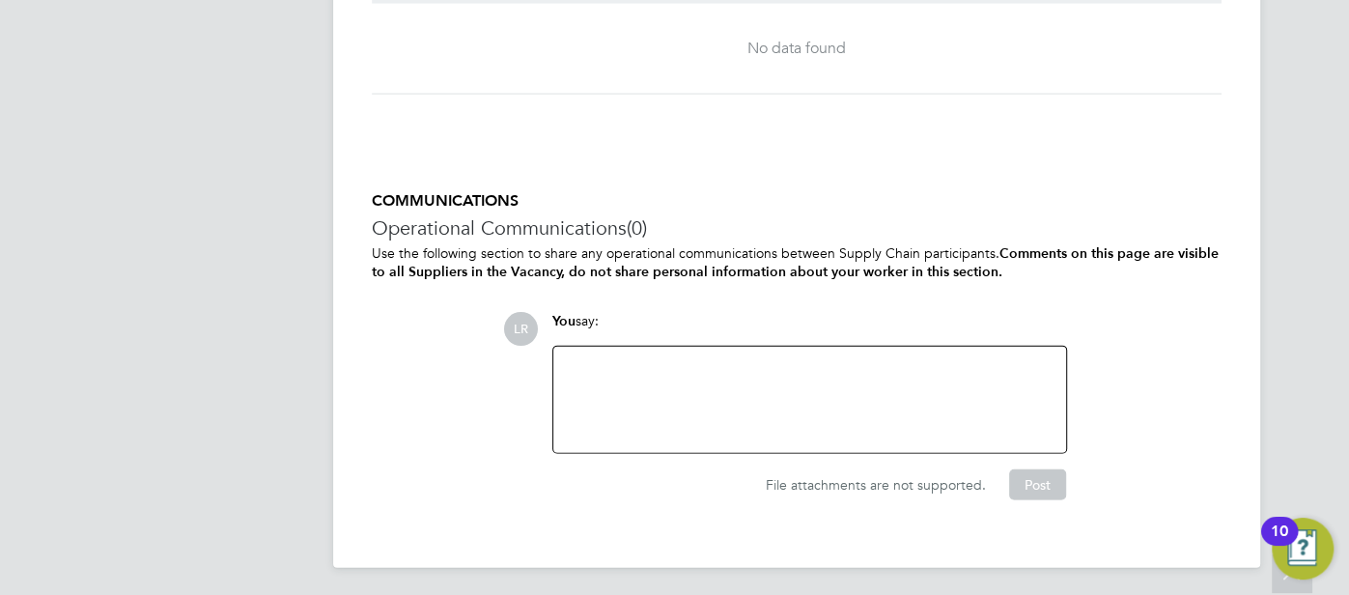
drag, startPoint x: 760, startPoint y: 387, endPoint x: 766, endPoint y: 379, distance: 10.4
click at [765, 385] on div at bounding box center [810, 399] width 490 height 83
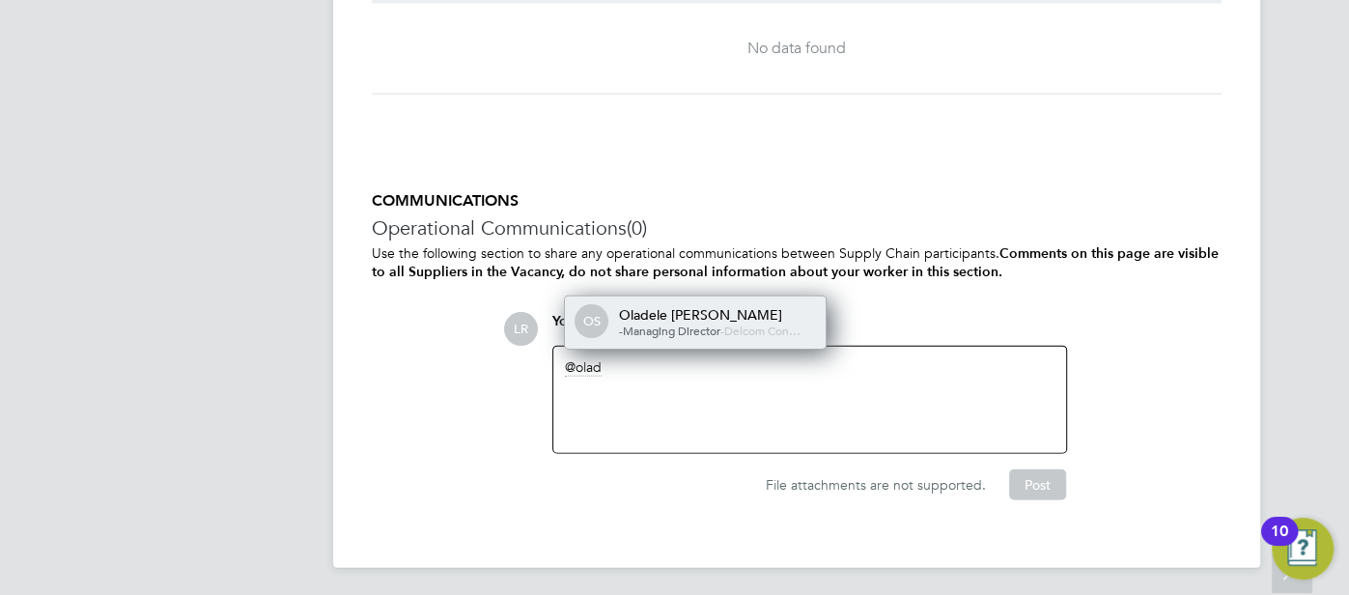
click at [735, 323] on span "Delcom Con…" at bounding box center [762, 330] width 76 height 15
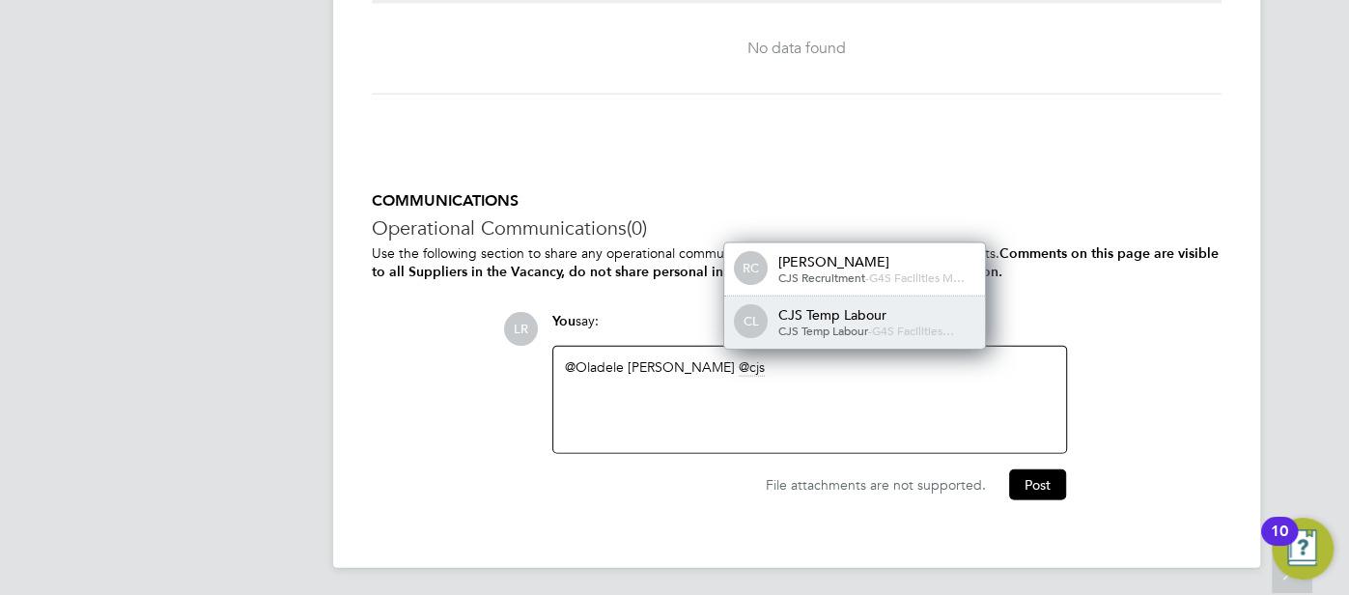
click at [787, 323] on span "CJS Temp Labour" at bounding box center [823, 330] width 90 height 15
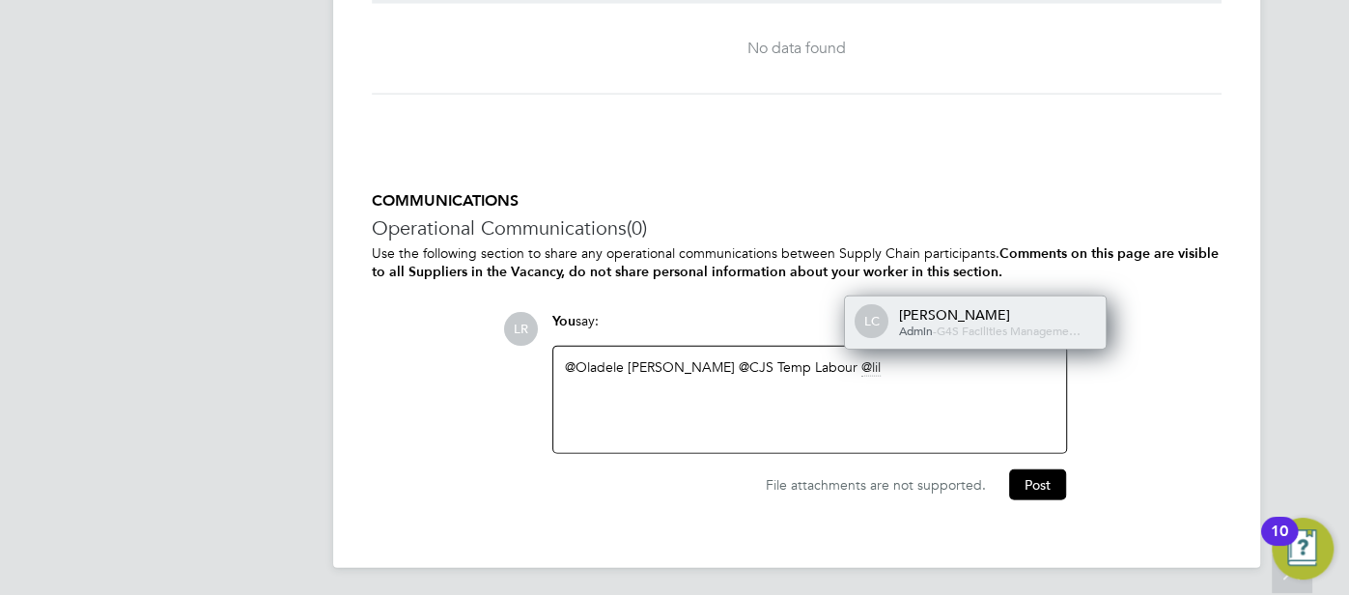
click at [935, 314] on div "Lilingxi Chen" at bounding box center [995, 314] width 193 height 17
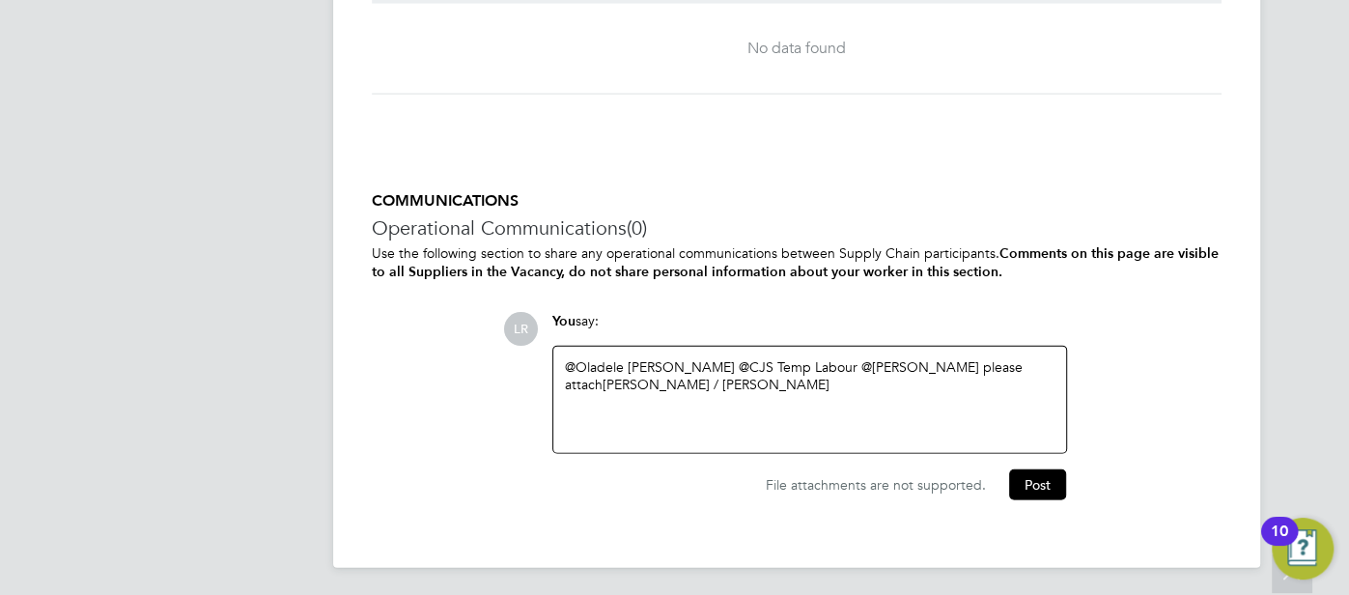
click at [721, 385] on div "@Oladele Peter Shosanya ​ @CJS Temp Labour ​ @Lilingxi Chen ​ please attach ALO…" at bounding box center [810, 399] width 490 height 83
click at [814, 392] on div "@Oladele Peter Shosanya ​ @CJS Temp Labour ​ @Lilingxi Chen ​ please attach OKU…" at bounding box center [810, 399] width 490 height 83
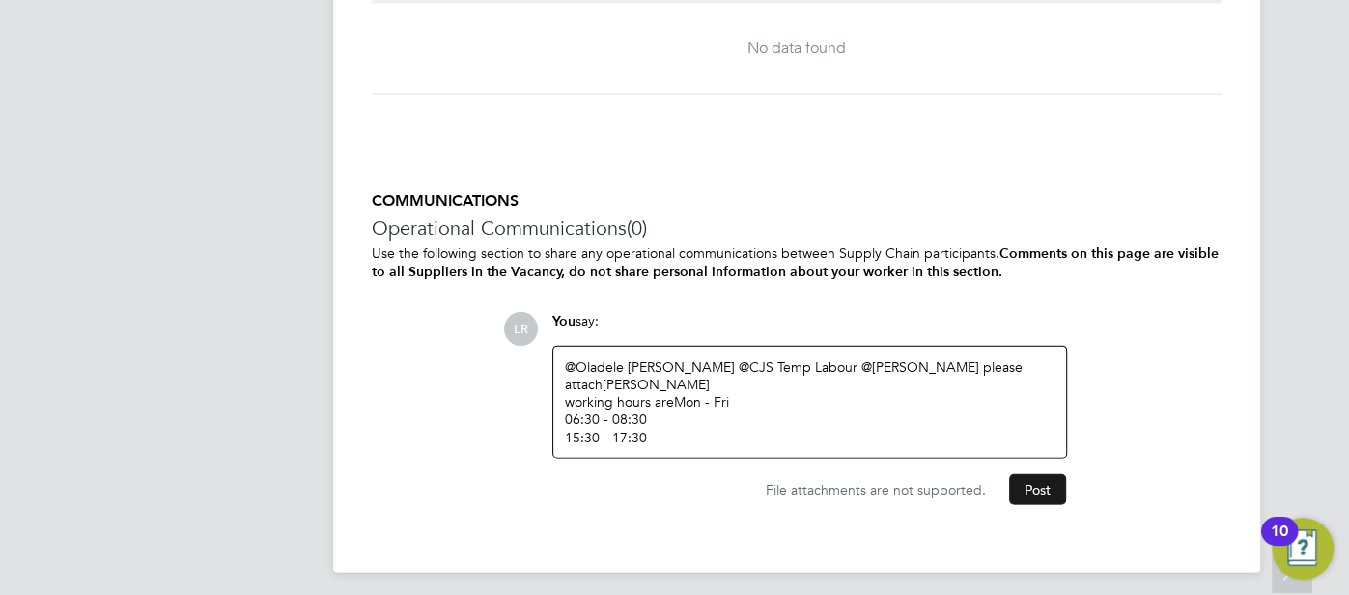
click at [1019, 491] on button "Post" at bounding box center [1037, 489] width 57 height 31
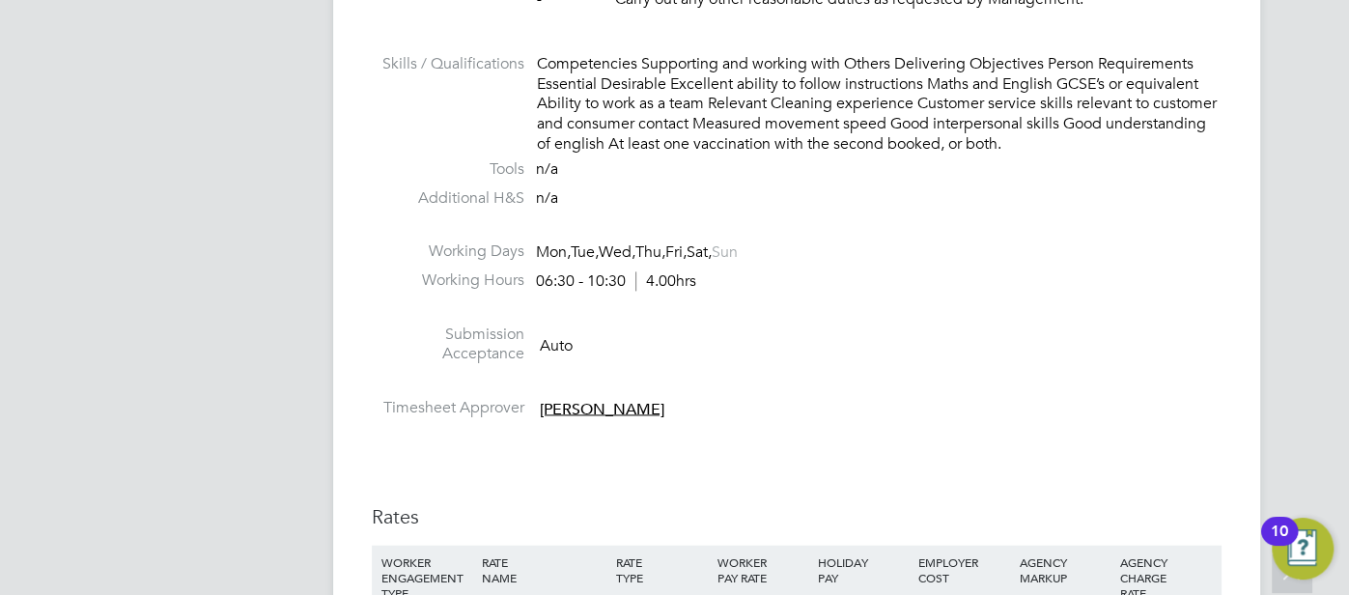
scroll to position [1218, 0]
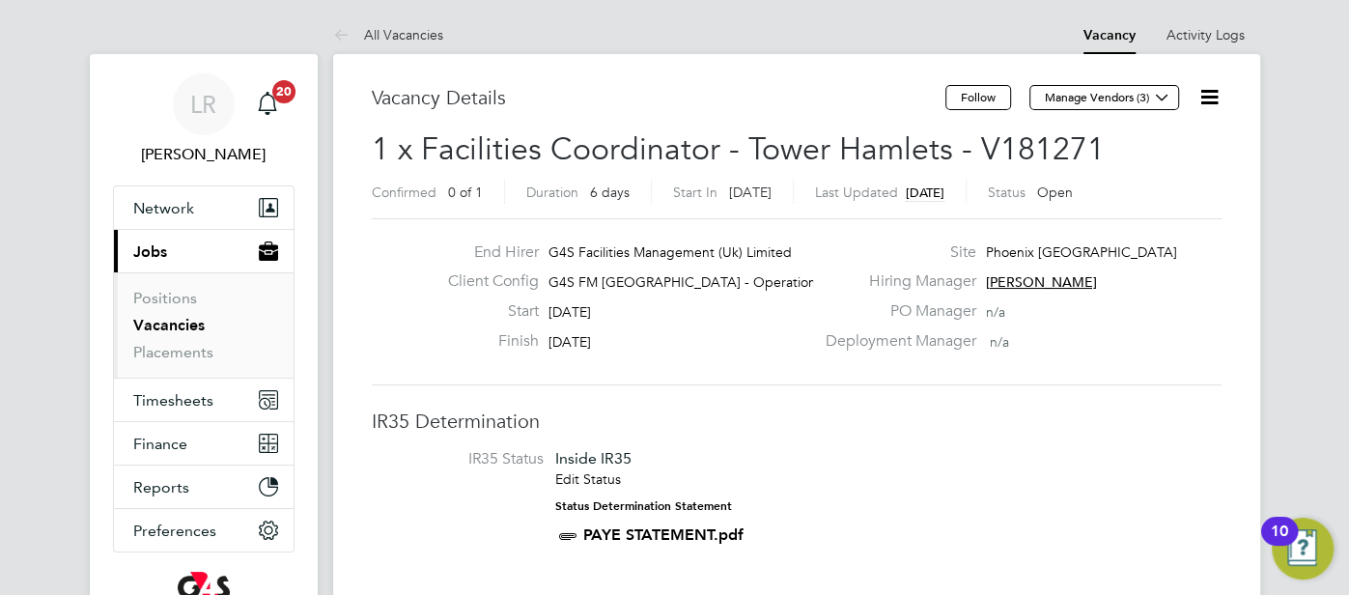
click at [1210, 98] on icon at bounding box center [1209, 97] width 24 height 24
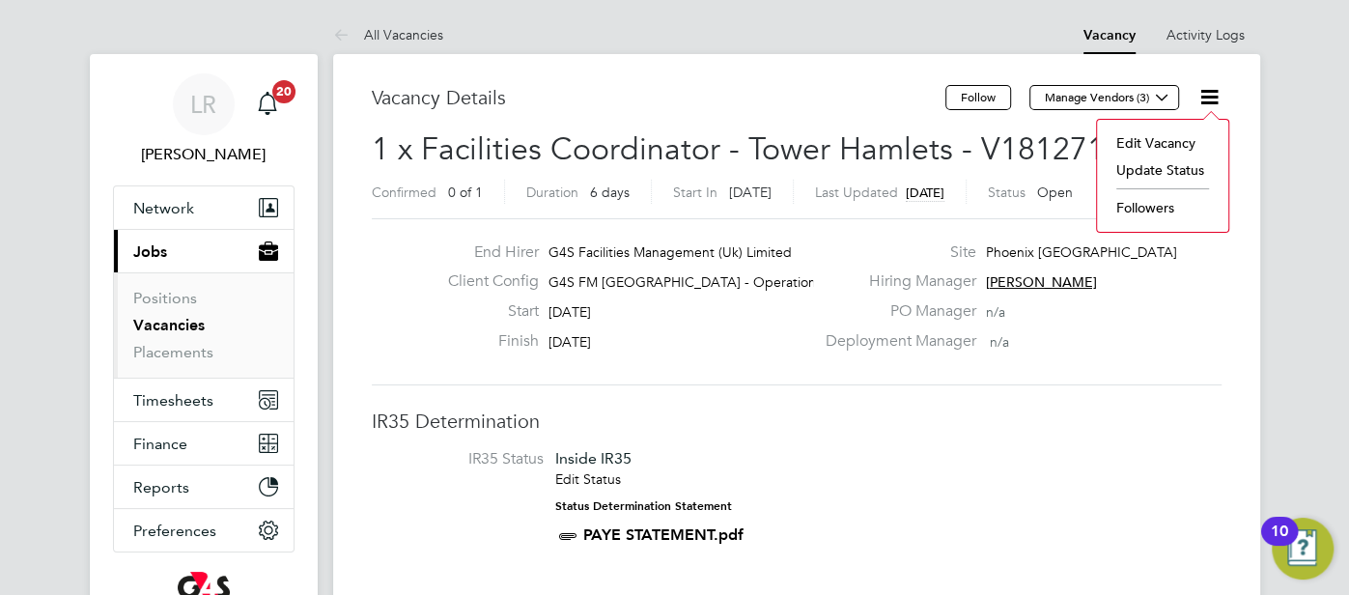
click at [1168, 157] on li "Update Status" at bounding box center [1163, 169] width 112 height 27
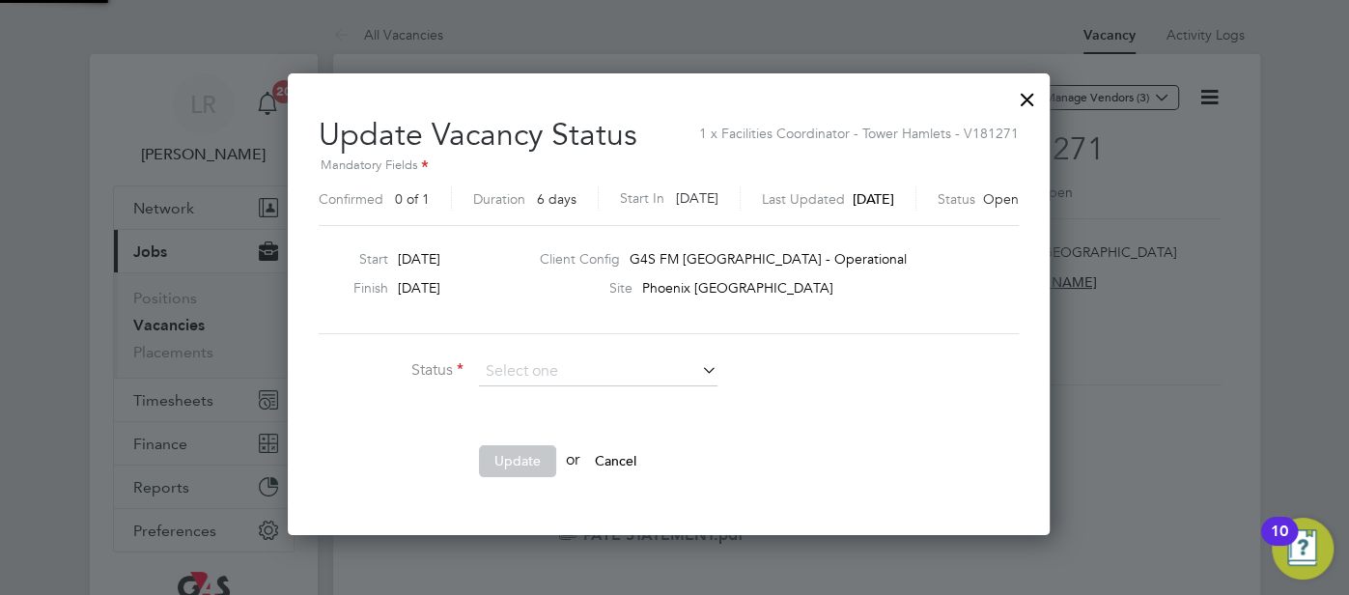
scroll to position [458, 772]
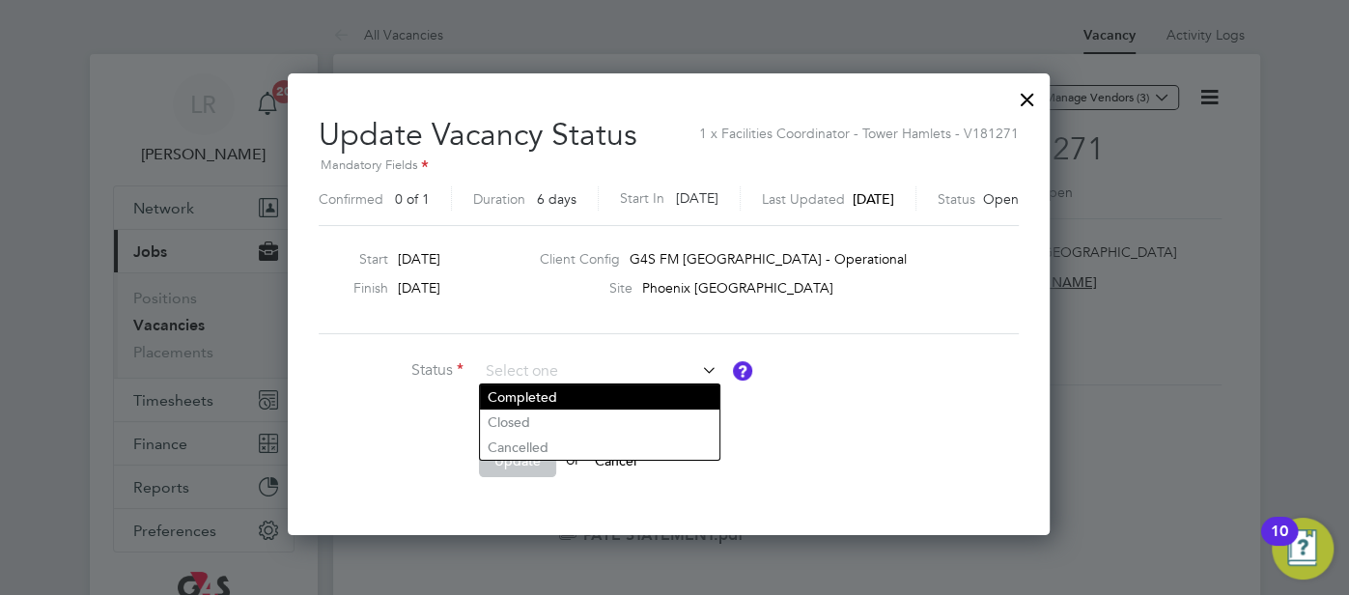
click at [566, 405] on li "Completed" at bounding box center [599, 396] width 239 height 25
type input "Completed"
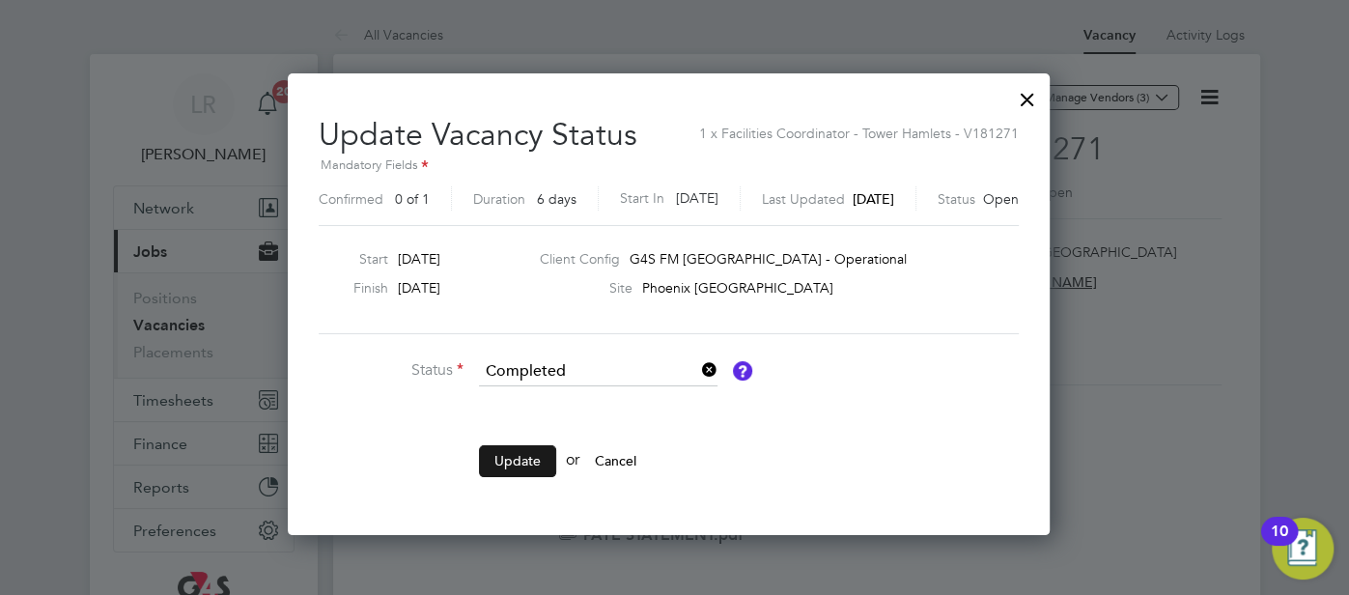
click at [511, 465] on button "Update" at bounding box center [517, 460] width 77 height 31
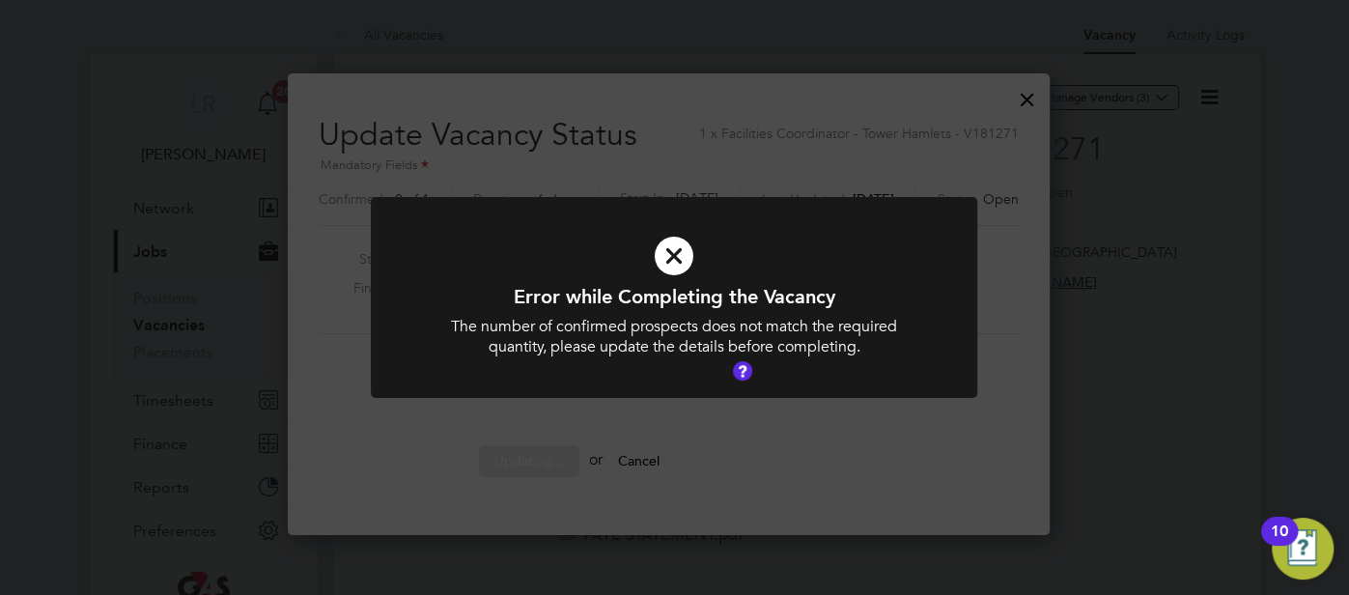
click at [678, 259] on icon at bounding box center [674, 255] width 502 height 75
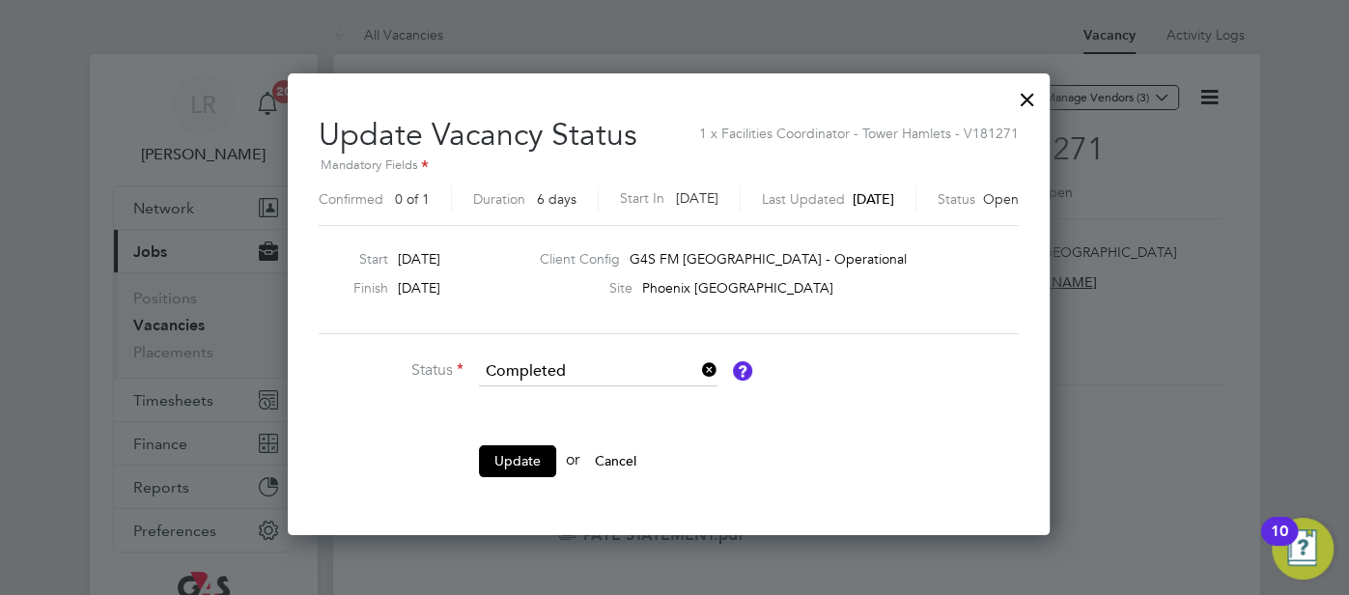
click at [1042, 100] on div at bounding box center [1027, 94] width 35 height 35
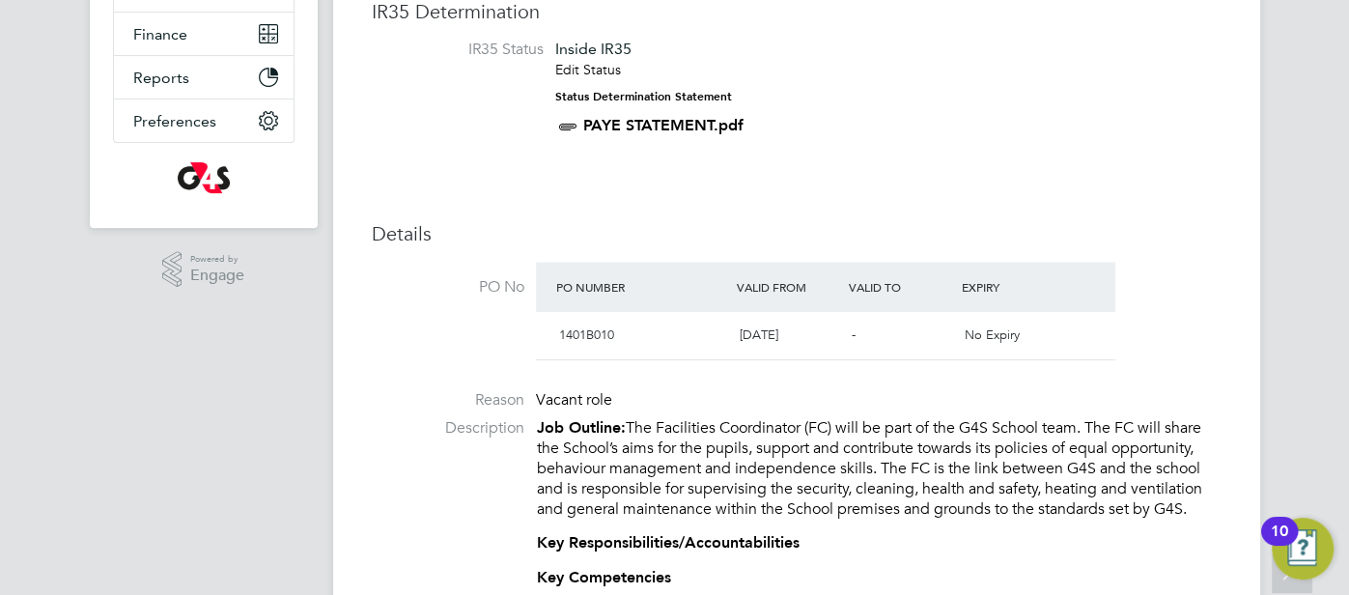
scroll to position [0, 0]
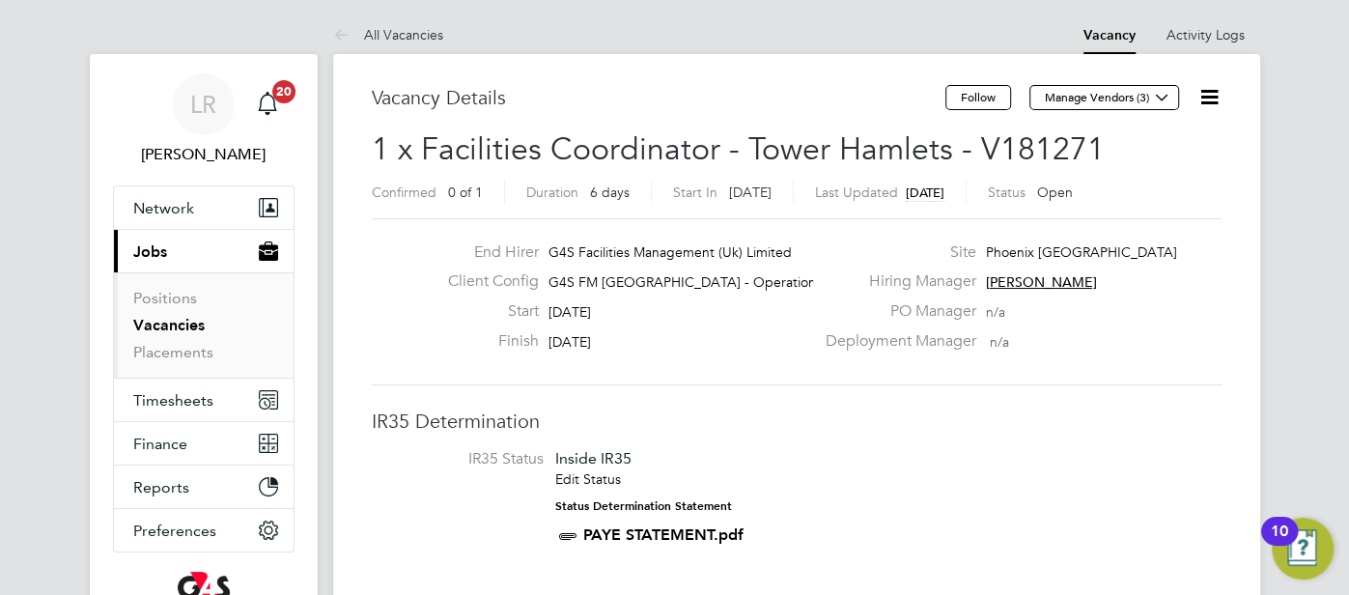
click at [1221, 94] on icon at bounding box center [1209, 97] width 24 height 24
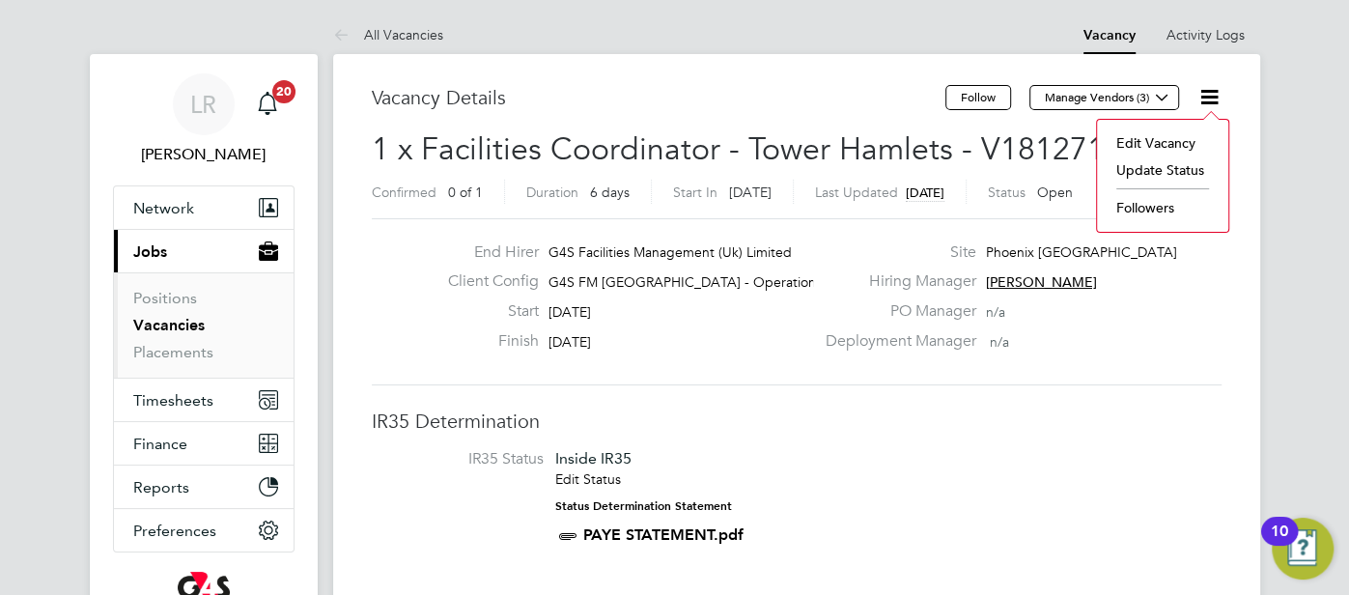
click at [1162, 157] on li "Update Status" at bounding box center [1163, 169] width 112 height 27
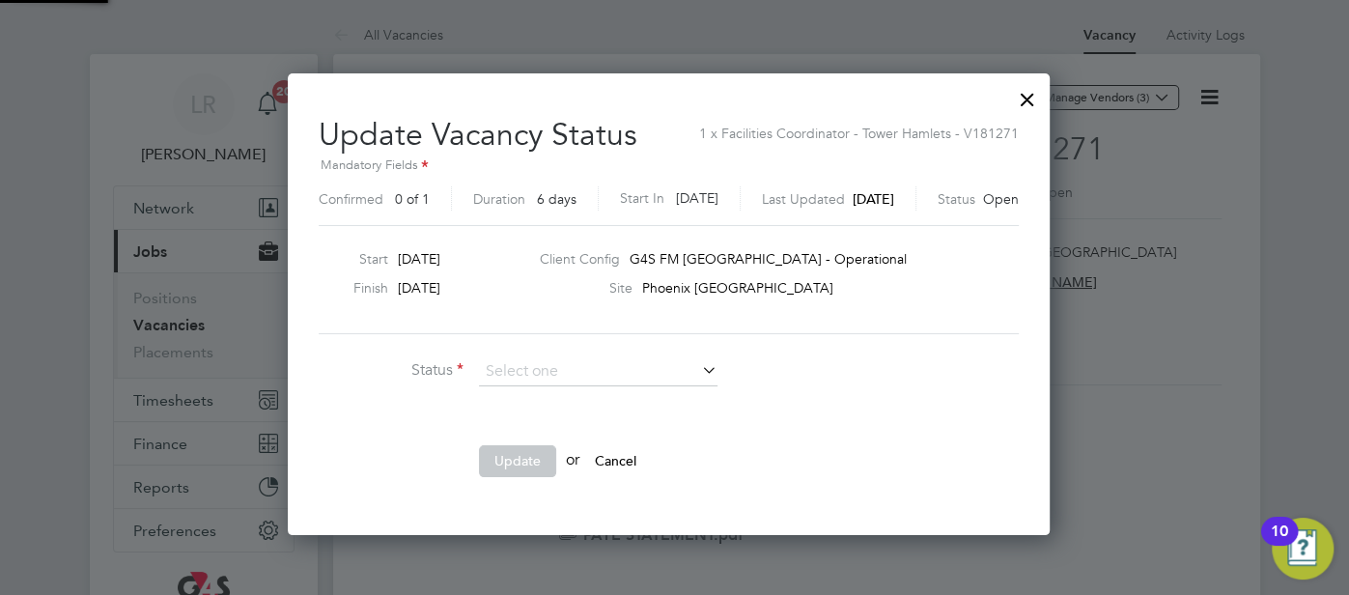
scroll to position [458, 772]
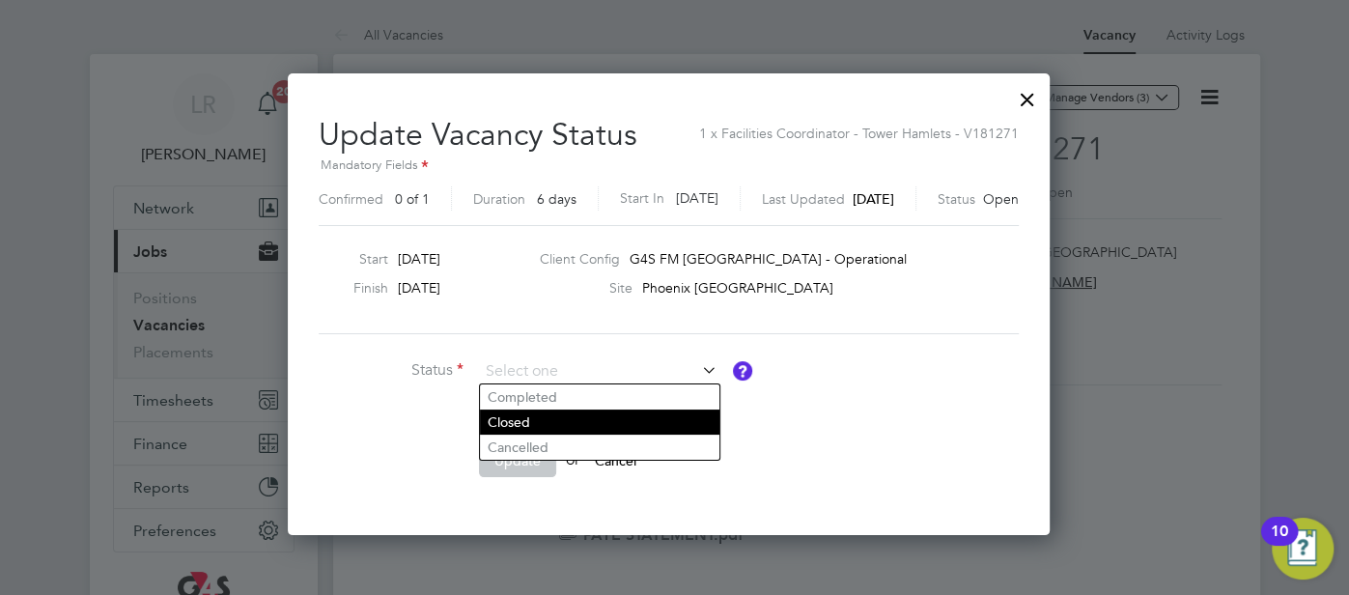
click at [576, 417] on li "Closed" at bounding box center [599, 421] width 239 height 25
type input "Closed"
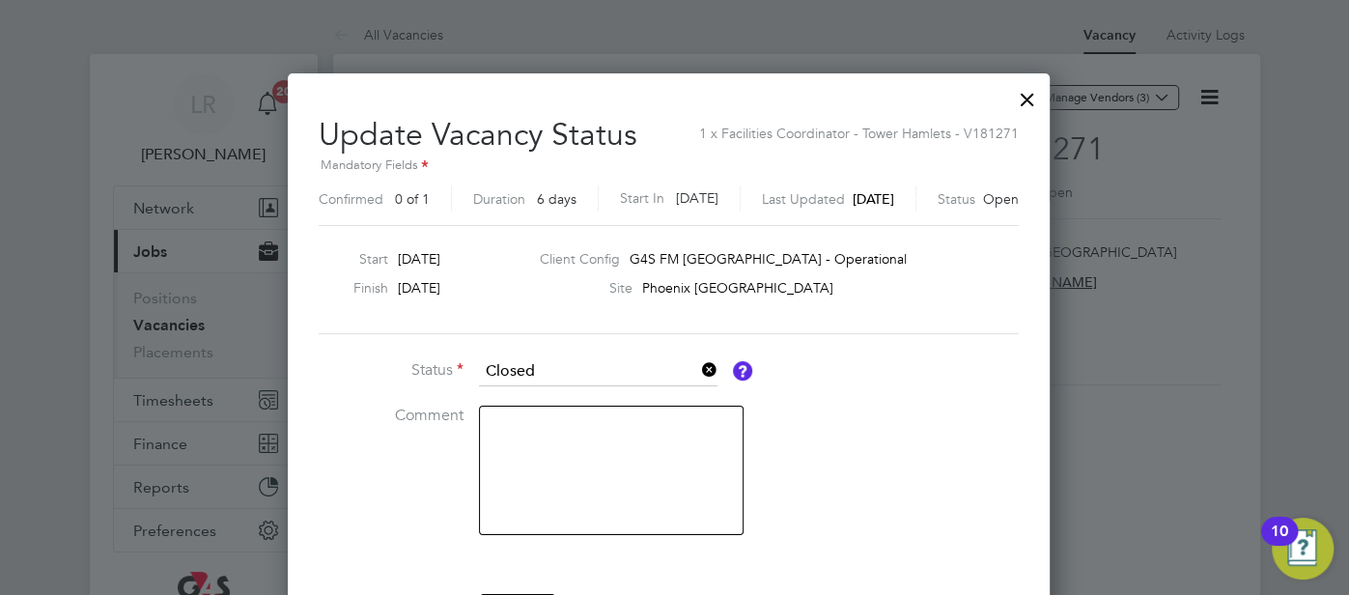
scroll to position [606, 772]
click at [535, 453] on textarea at bounding box center [611, 470] width 265 height 129
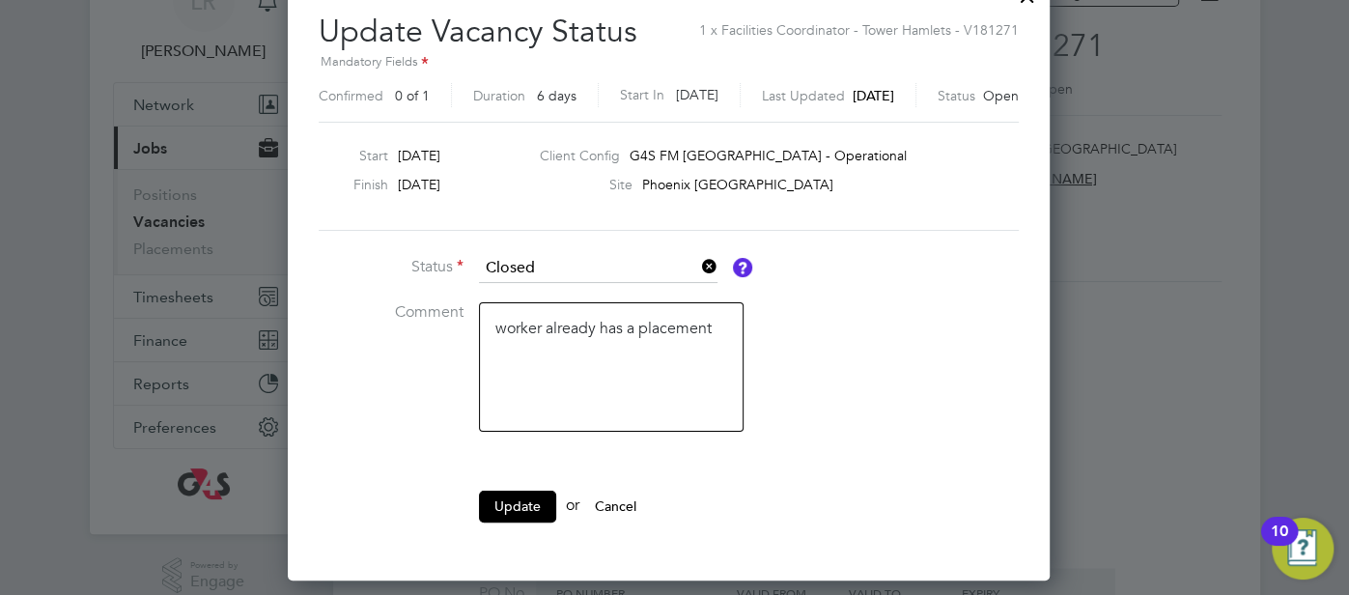
scroll to position [187, 0]
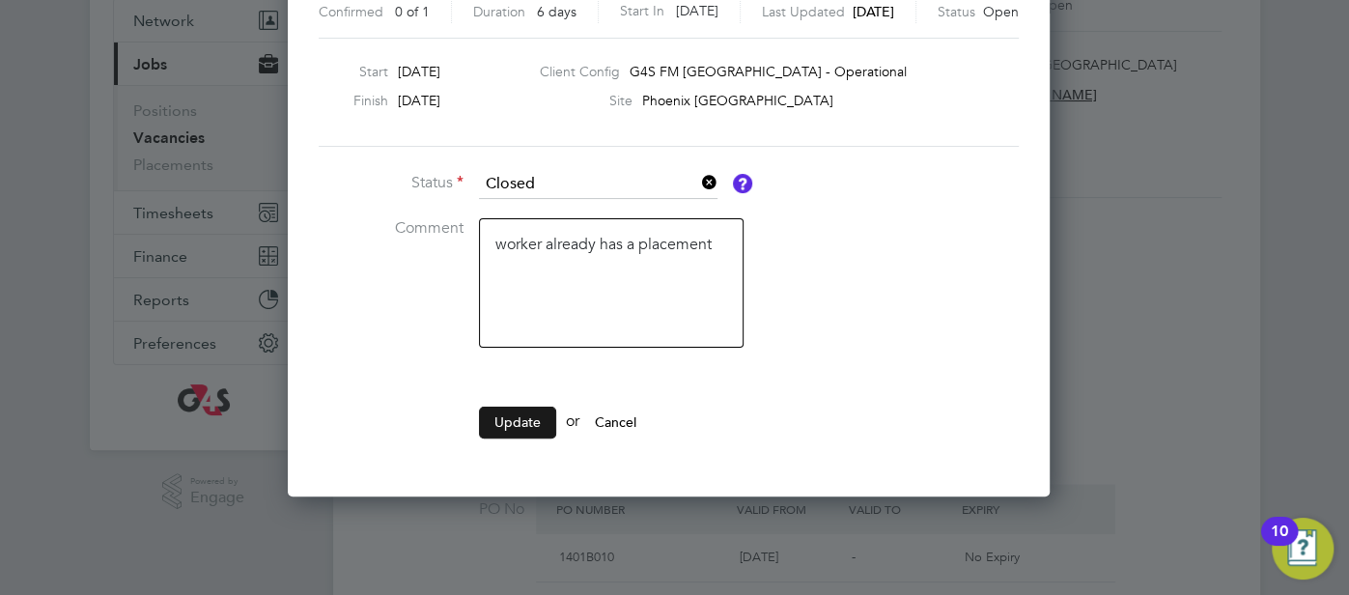
type textarea "worker already has a placement"
click at [521, 429] on button "Update" at bounding box center [517, 422] width 77 height 31
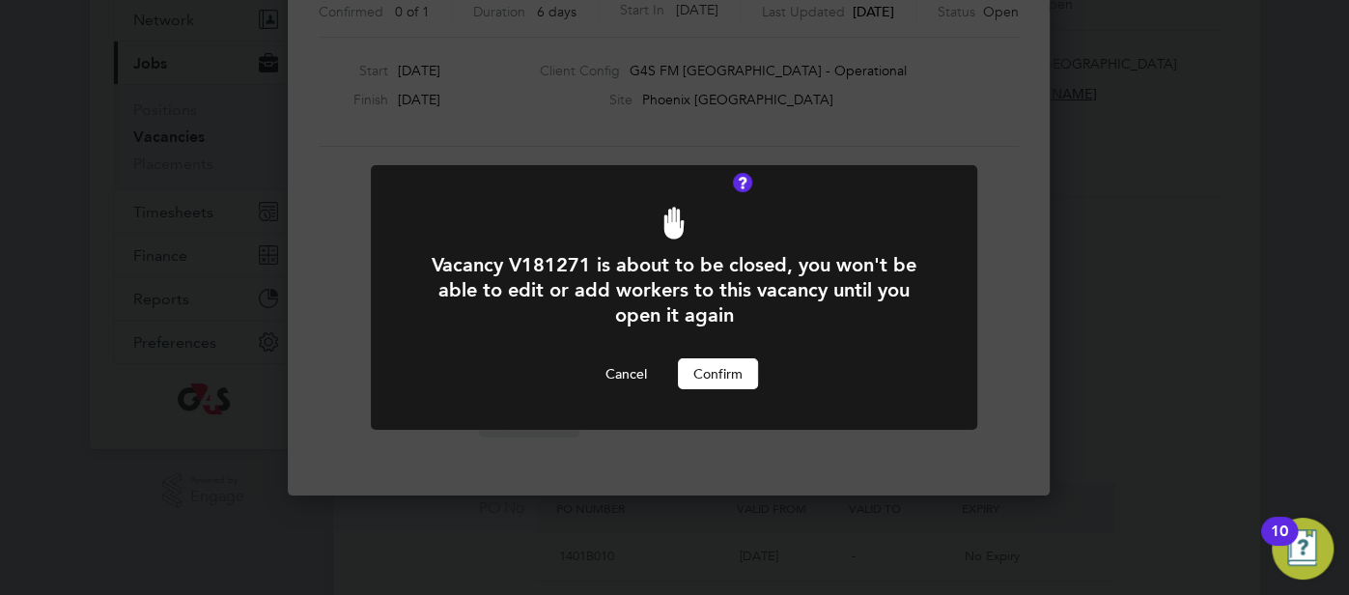
scroll to position [0, 0]
click at [712, 376] on button "Confirm" at bounding box center [718, 373] width 80 height 31
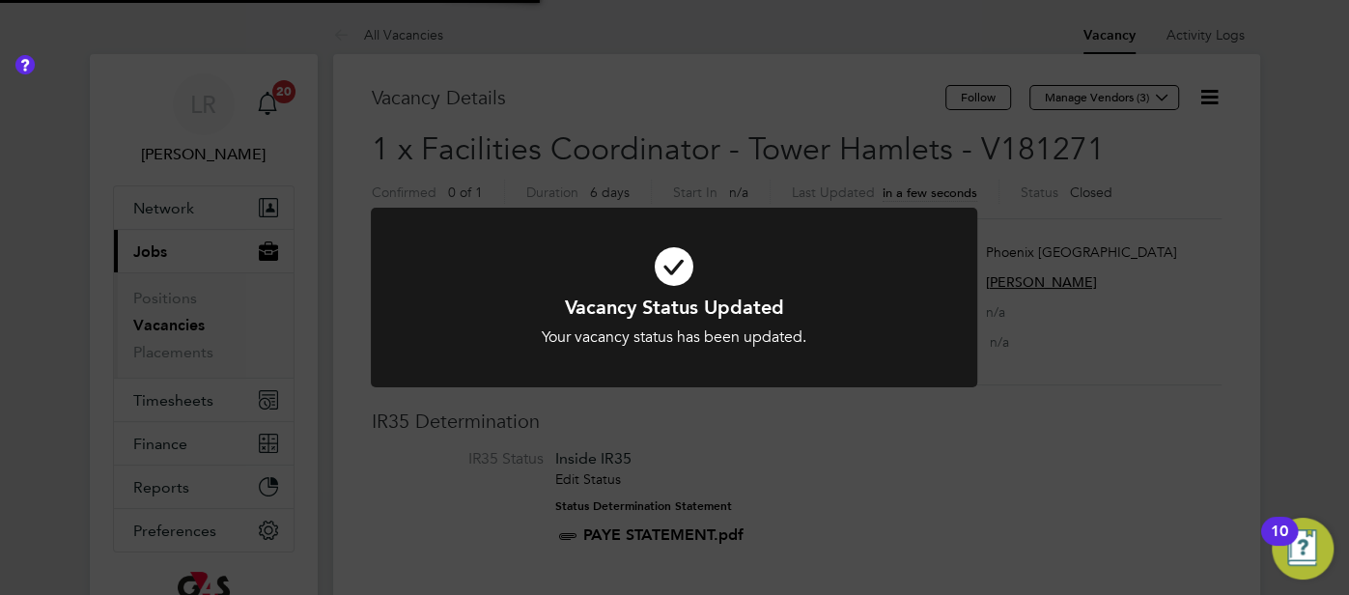
scroll to position [57, 135]
click at [662, 267] on icon at bounding box center [674, 266] width 502 height 75
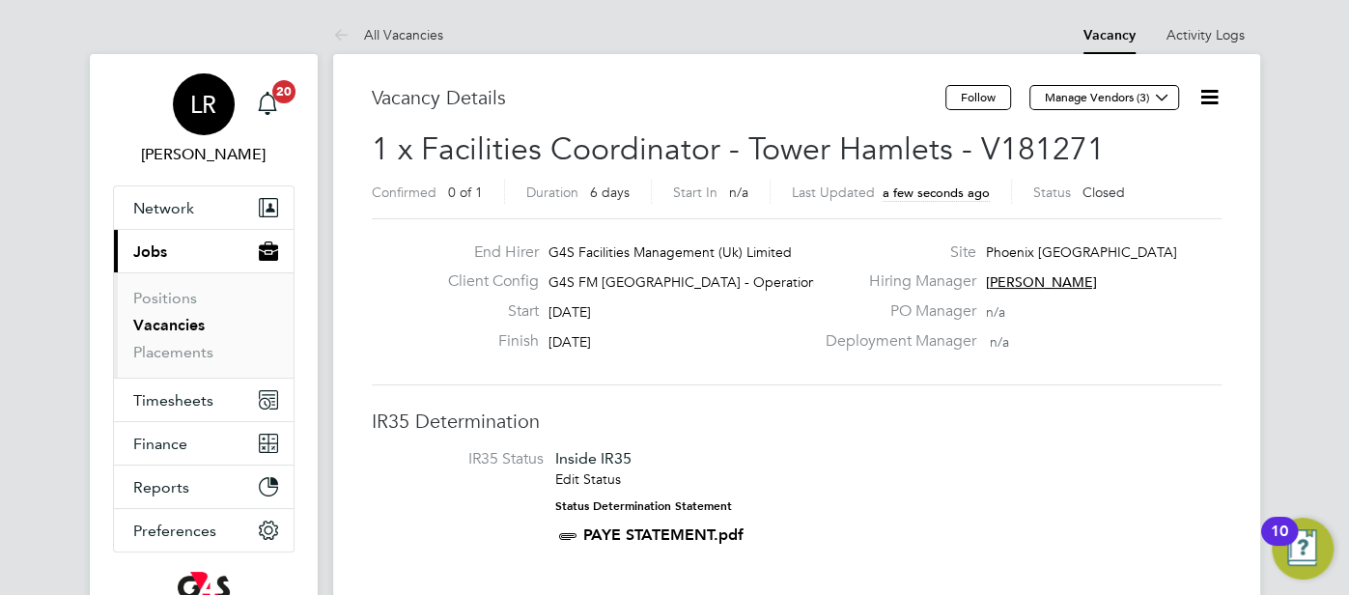
click at [213, 114] on span "LR" at bounding box center [203, 104] width 26 height 25
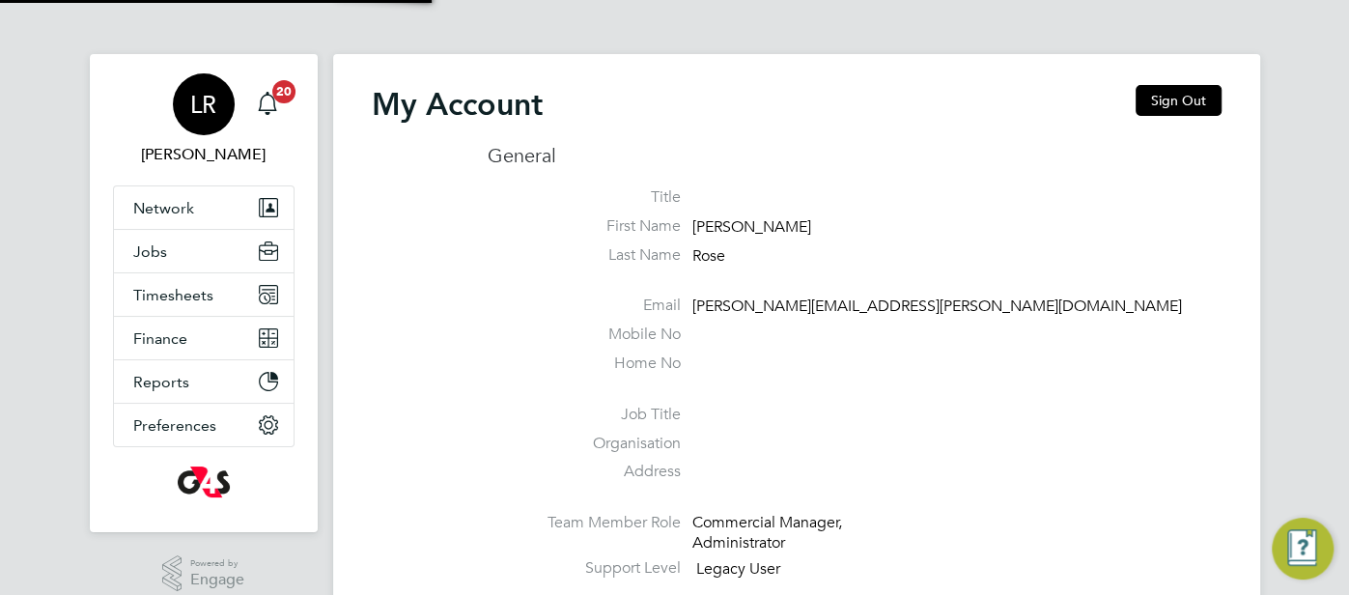
type input "[PERSON_NAME][EMAIL_ADDRESS][PERSON_NAME][DOMAIN_NAME]"
click at [1176, 97] on button "Sign Out" at bounding box center [1179, 100] width 86 height 31
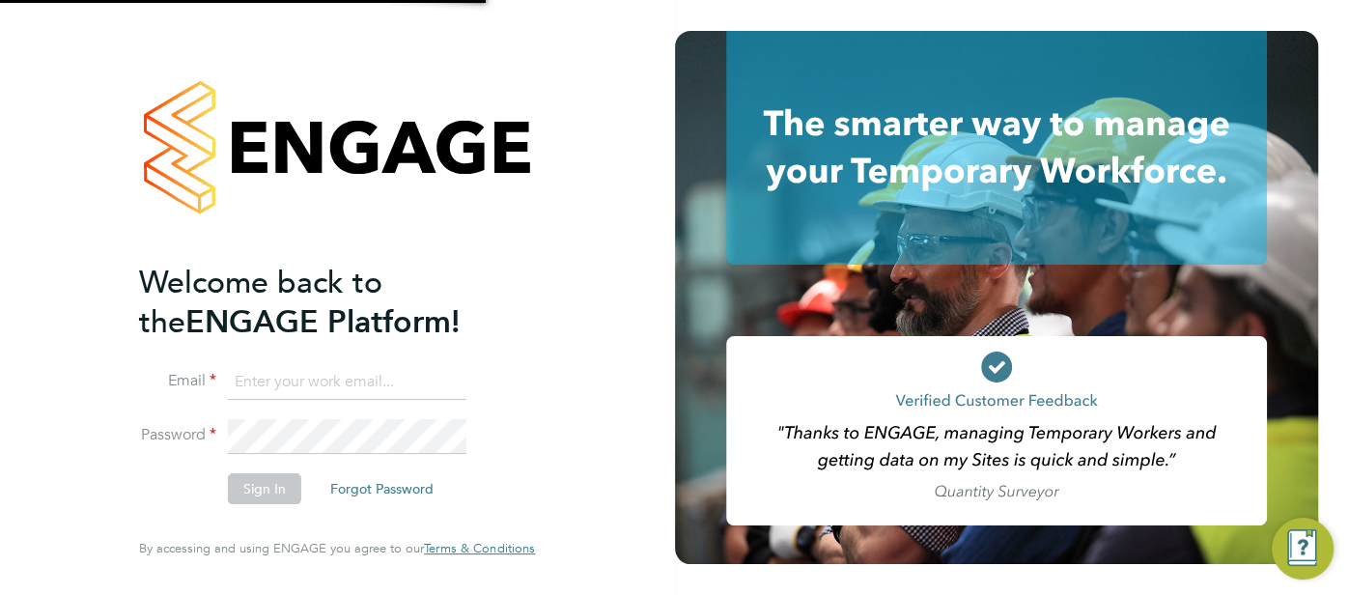
type input "[PERSON_NAME][EMAIL_ADDRESS][PERSON_NAME][DOMAIN_NAME]"
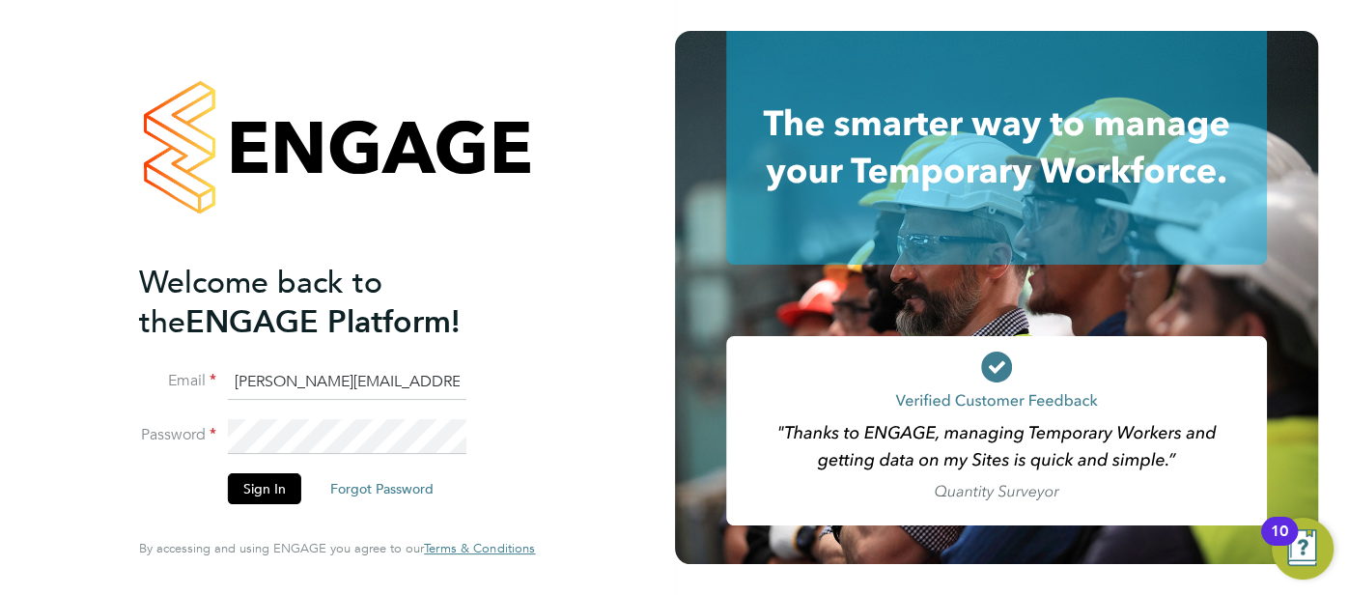
drag, startPoint x: 430, startPoint y: 391, endPoint x: 186, endPoint y: 393, distance: 243.3
click at [186, 393] on li "Email [PERSON_NAME][EMAIL_ADDRESS][PERSON_NAME][DOMAIN_NAME]" at bounding box center [327, 392] width 377 height 54
type input "[EMAIL_ADDRESS][DOMAIN_NAME]"
click at [268, 487] on button "Sign In" at bounding box center [264, 488] width 73 height 31
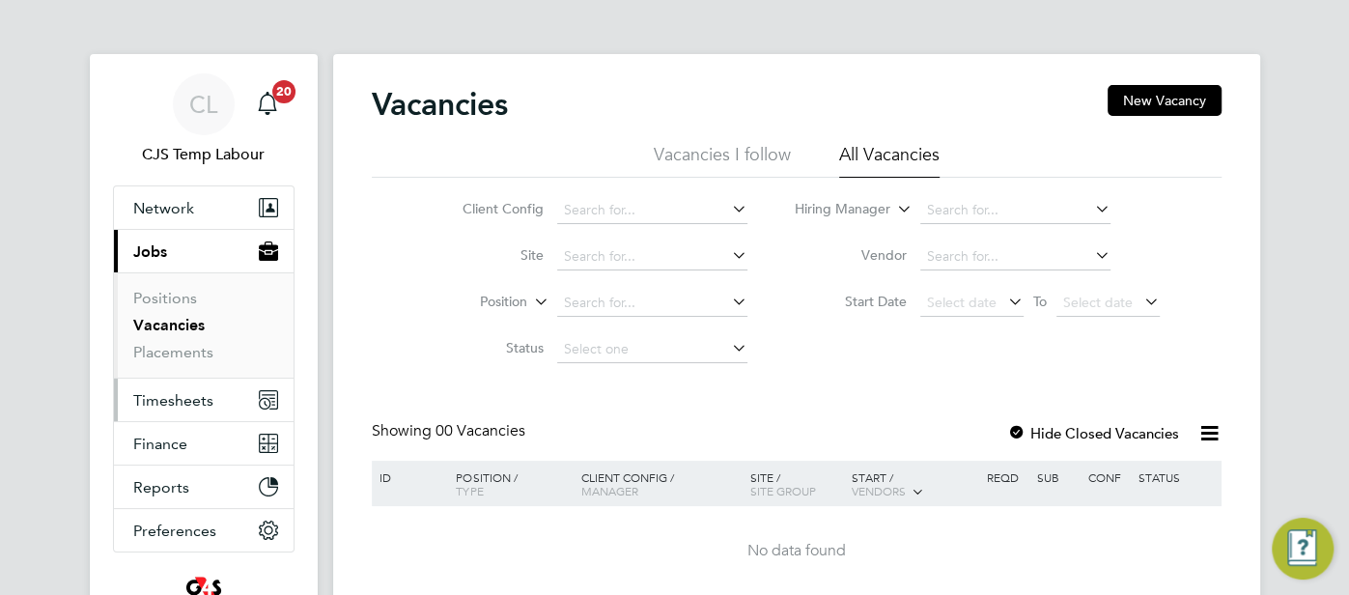
click at [213, 396] on button "Timesheets" at bounding box center [204, 400] width 180 height 42
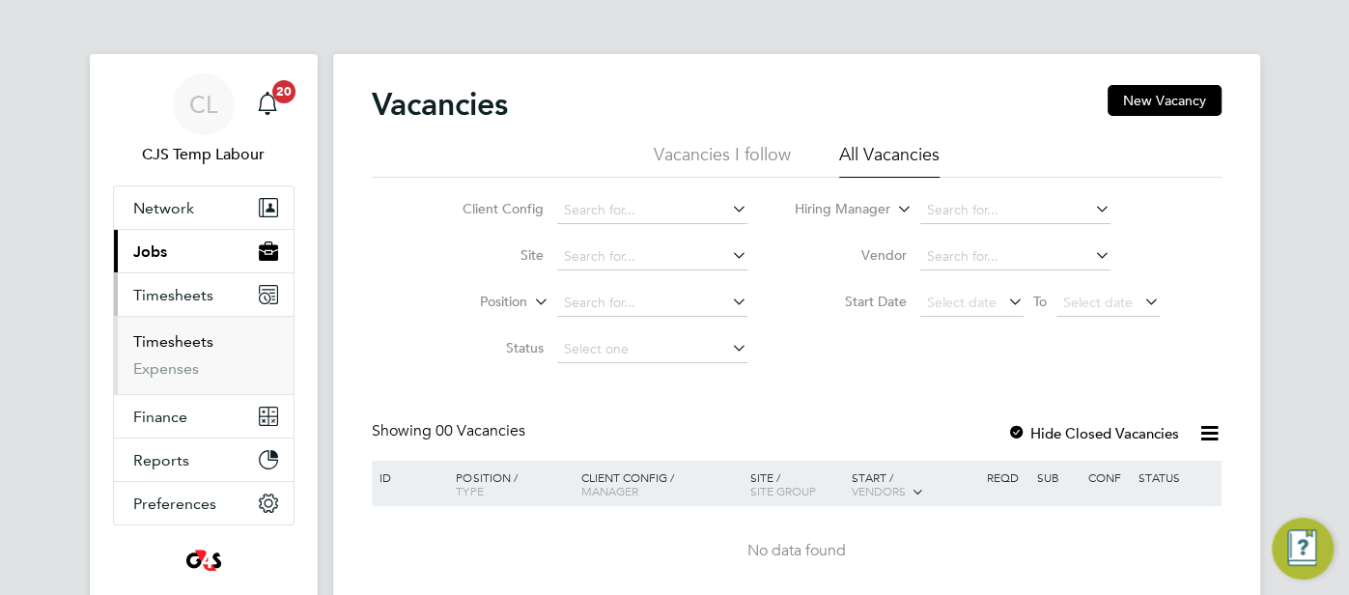
click at [190, 346] on link "Timesheets" at bounding box center [173, 341] width 80 height 18
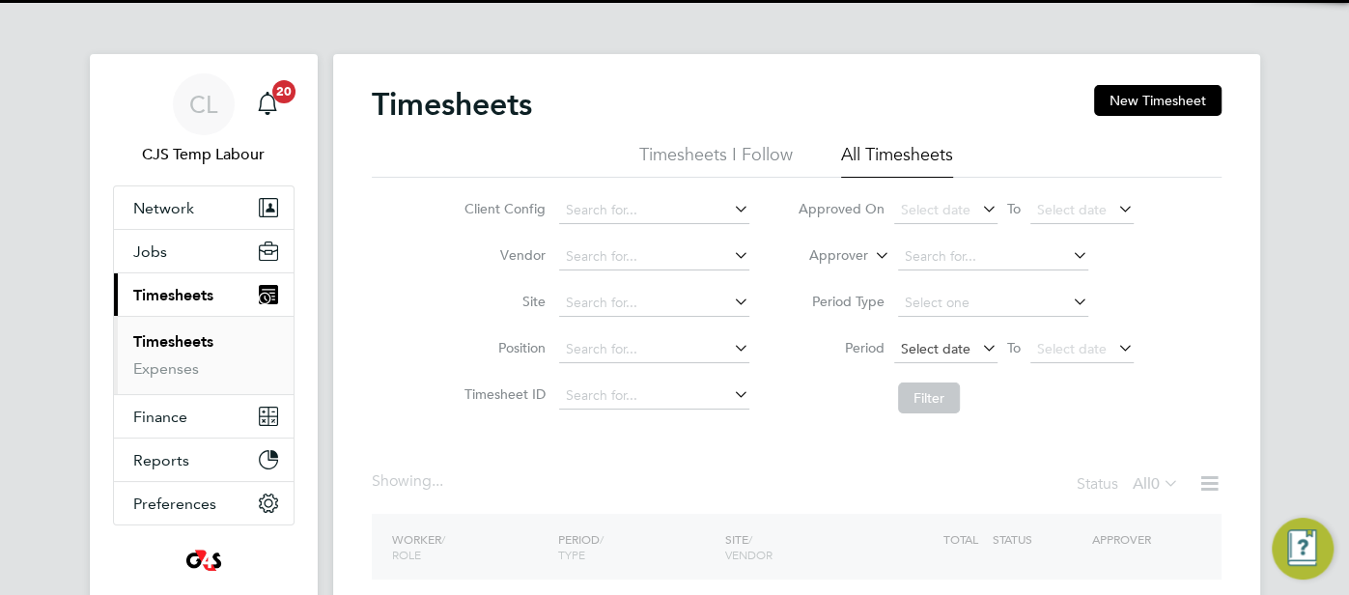
click at [915, 349] on span "Select date" at bounding box center [936, 348] width 70 height 17
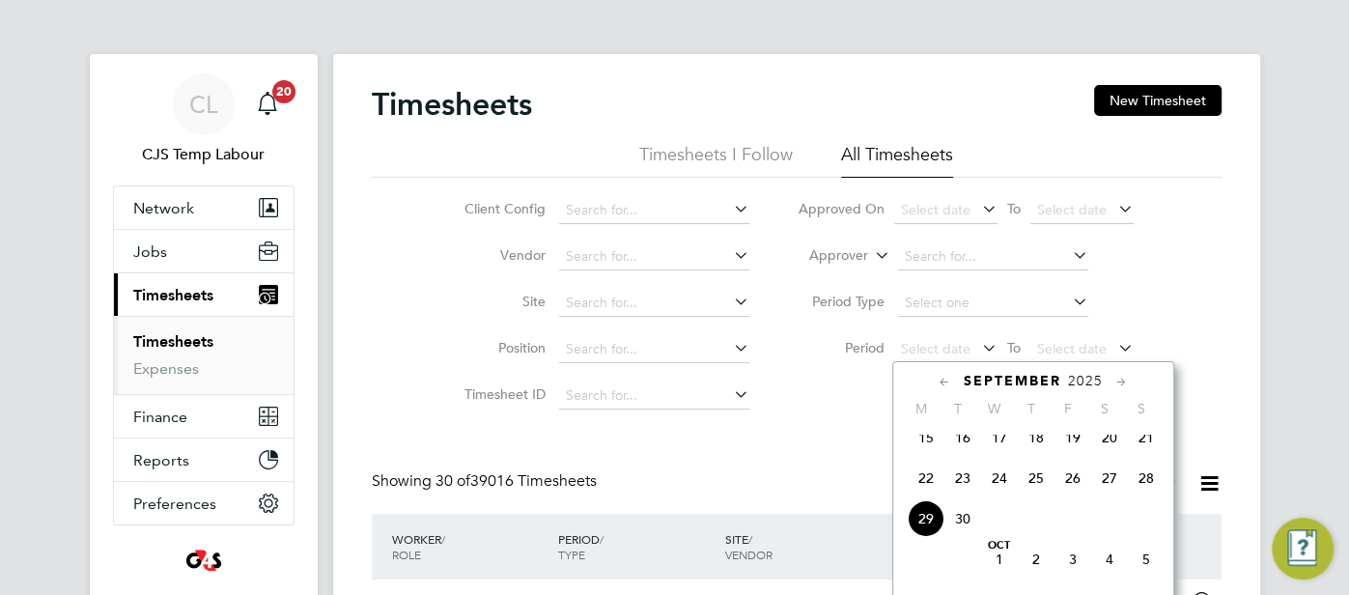
drag, startPoint x: 935, startPoint y: 489, endPoint x: 989, endPoint y: 463, distance: 59.6
click at [935, 488] on span "22" at bounding box center [926, 478] width 37 height 37
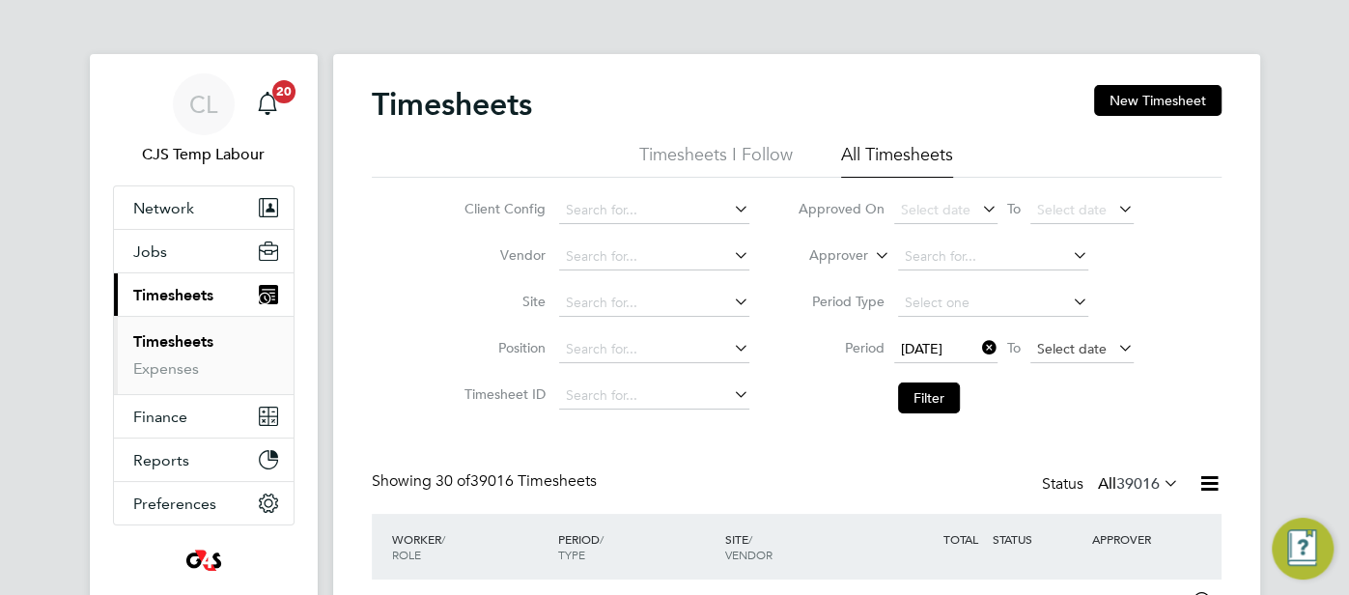
click at [1064, 356] on span "Select date" at bounding box center [1081, 350] width 103 height 26
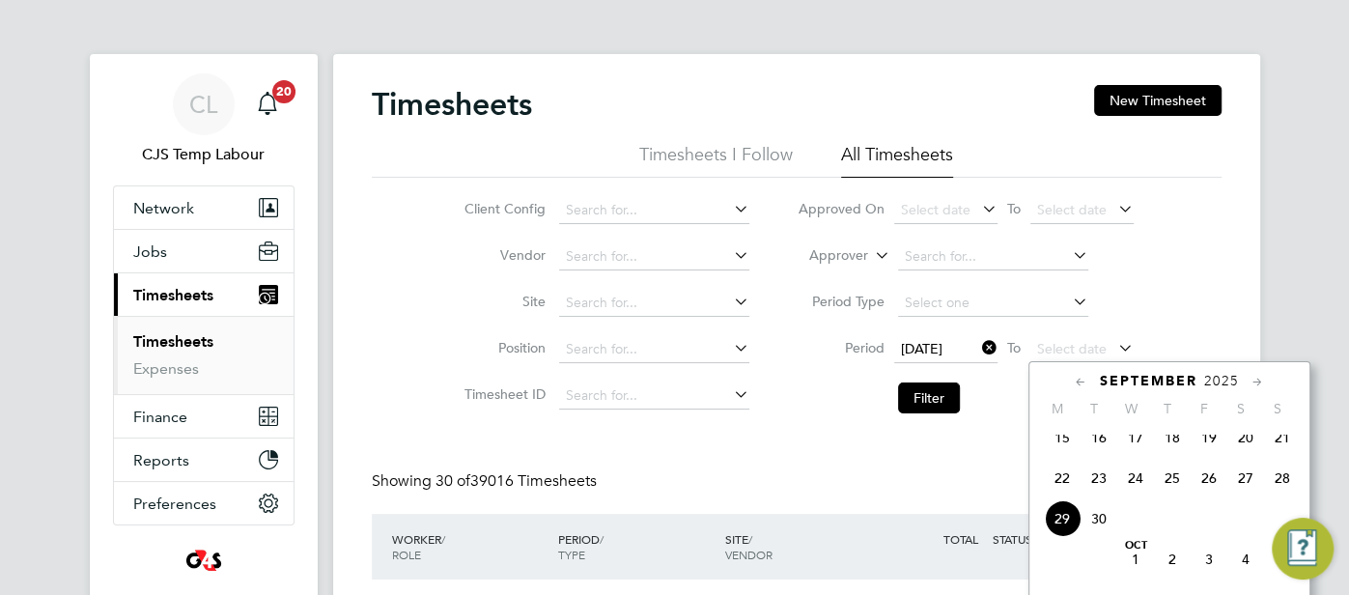
click at [1278, 489] on span "28" at bounding box center [1282, 478] width 37 height 37
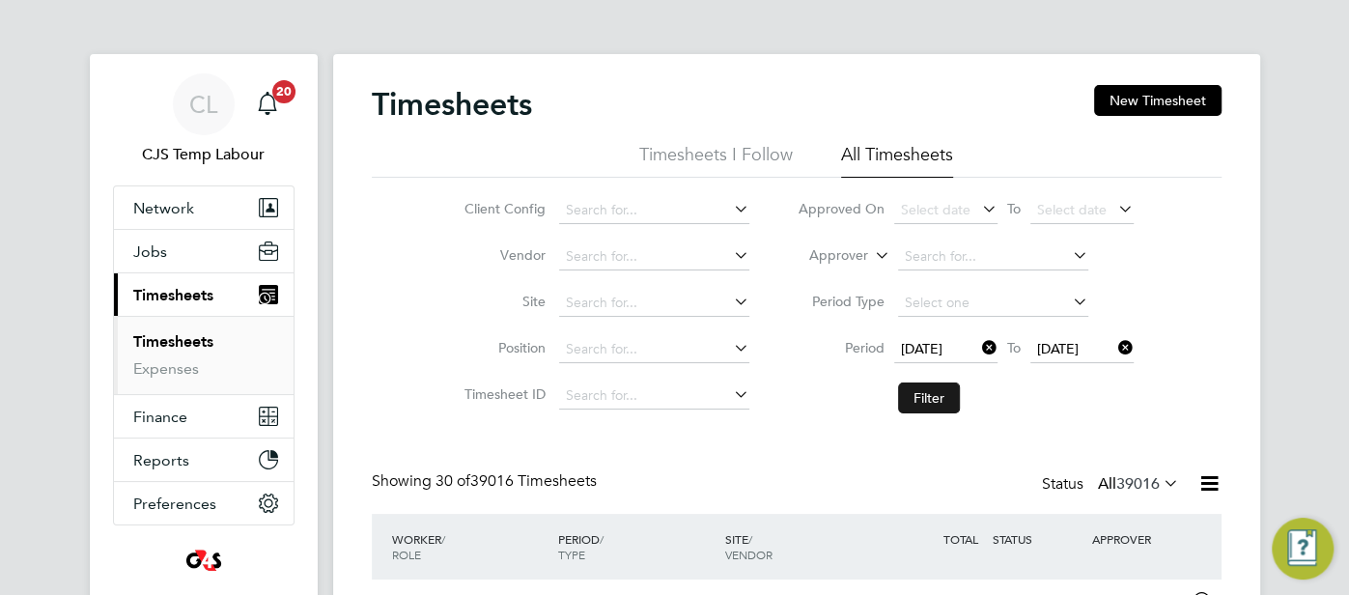
click at [922, 396] on button "Filter" at bounding box center [929, 397] width 62 height 31
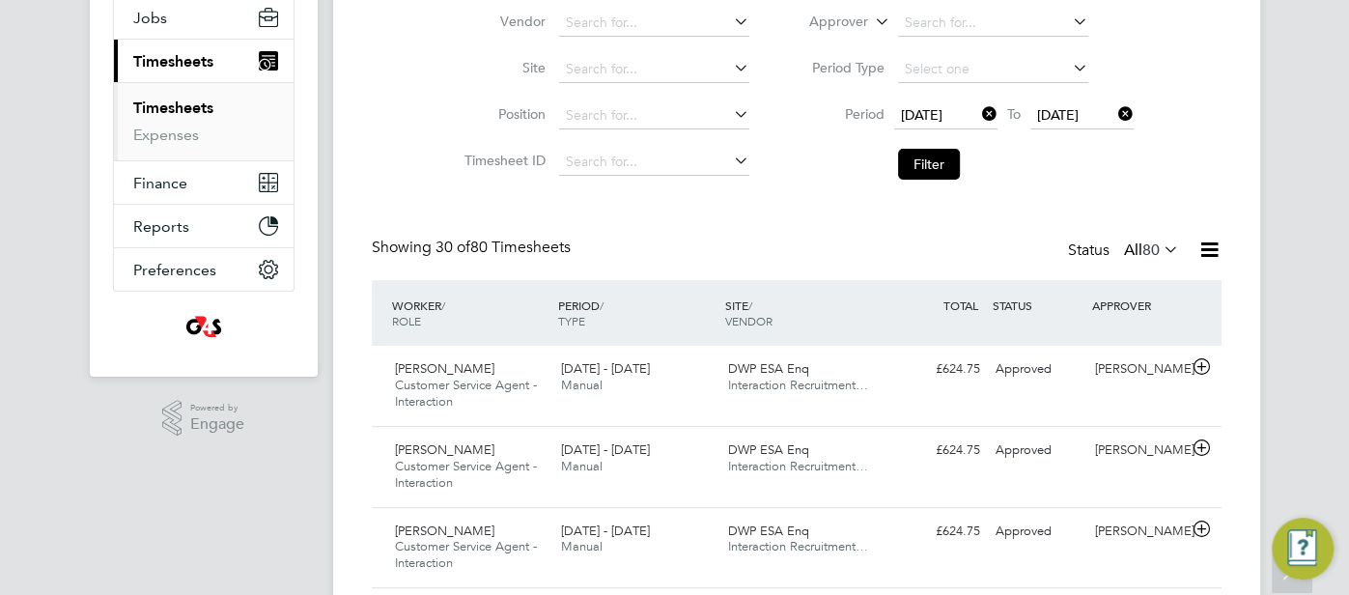
click at [1212, 258] on icon at bounding box center [1209, 250] width 24 height 24
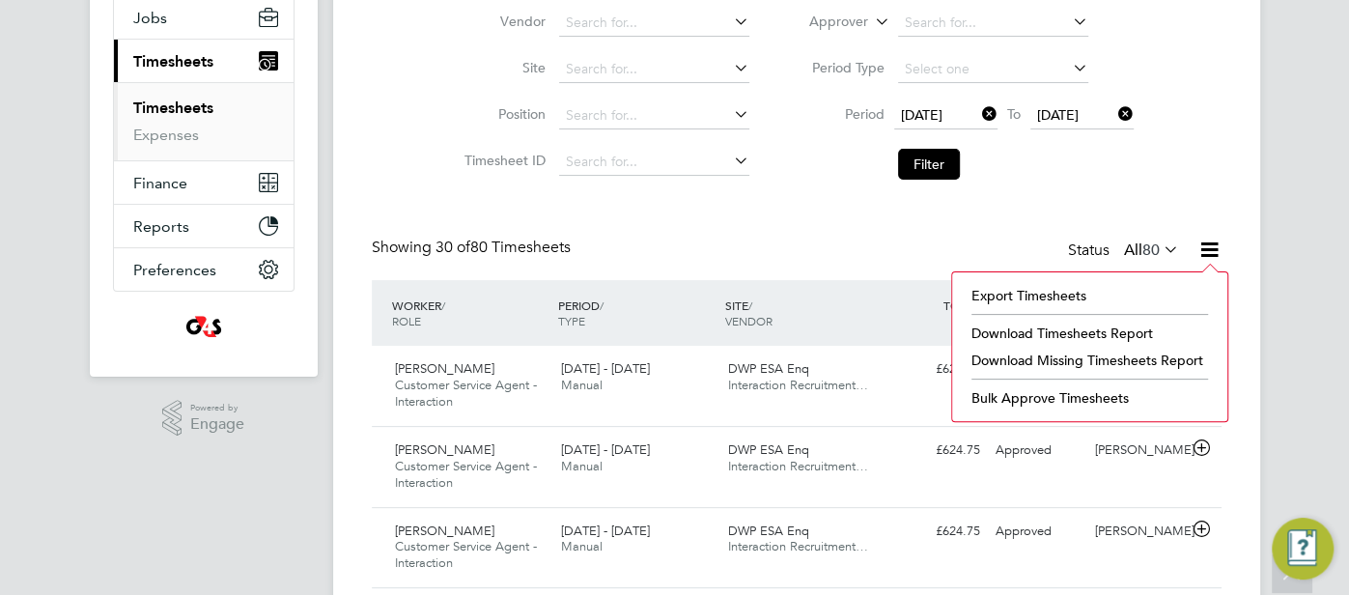
click at [1043, 352] on li "Download Missing Timesheets Report" at bounding box center [1090, 360] width 256 height 27
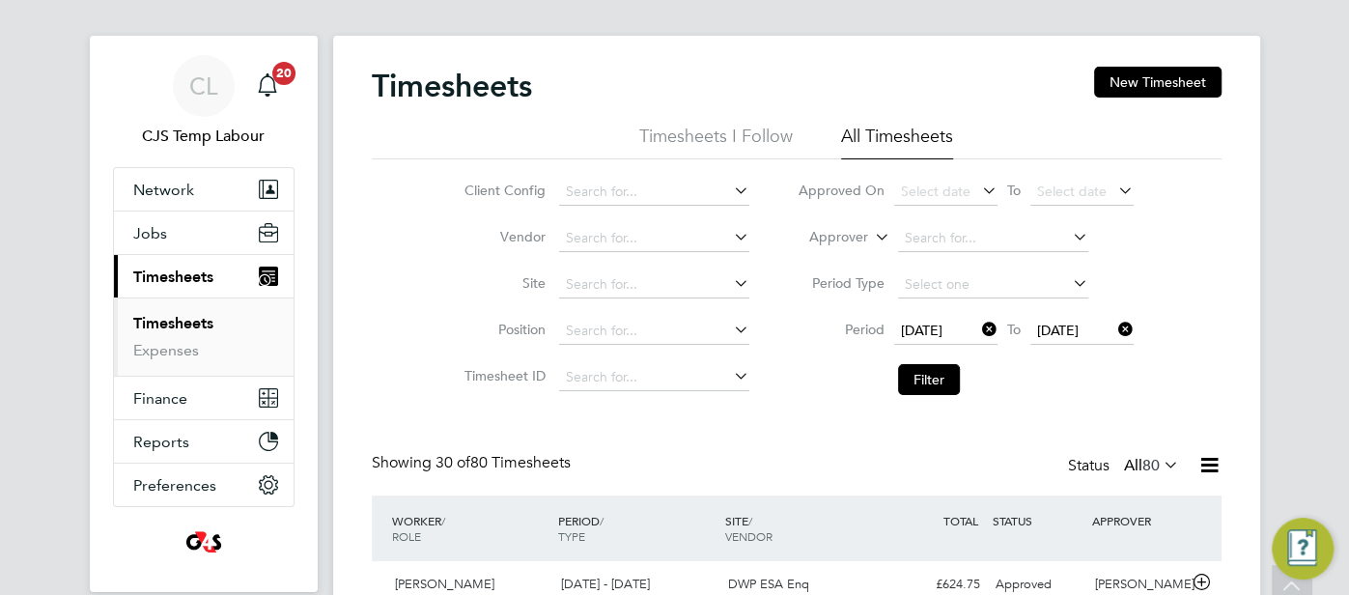
scroll to position [14, 0]
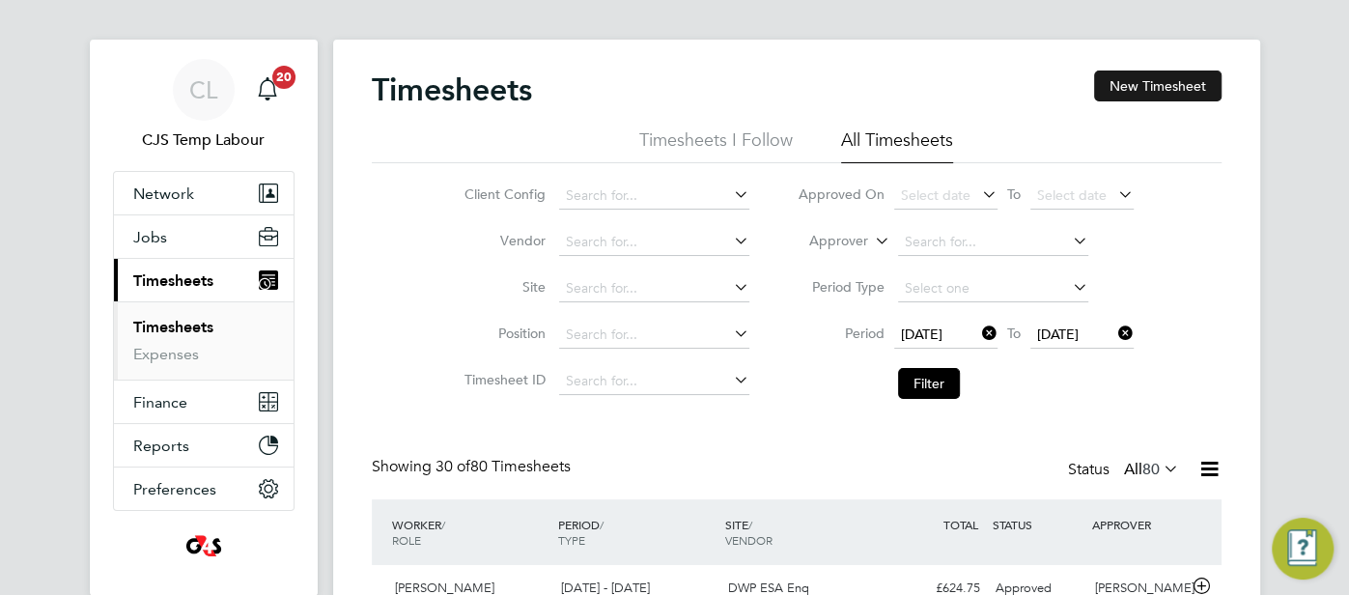
click at [1168, 85] on button "New Timesheet" at bounding box center [1157, 85] width 127 height 31
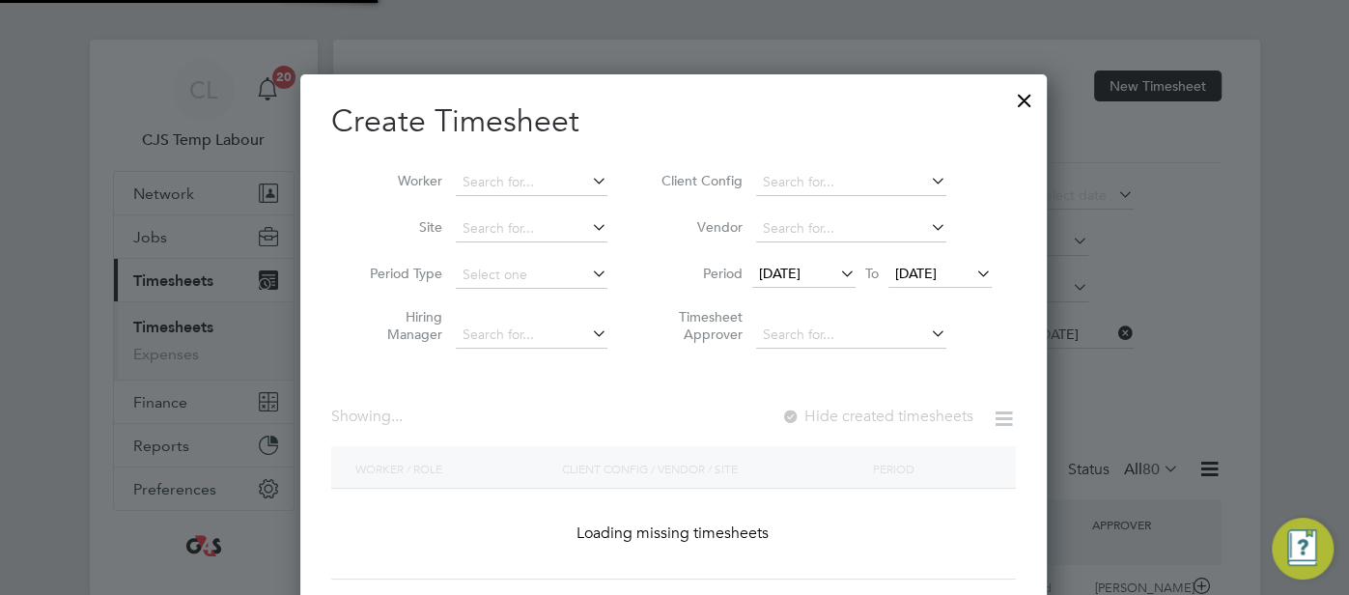
scroll to position [1033, 747]
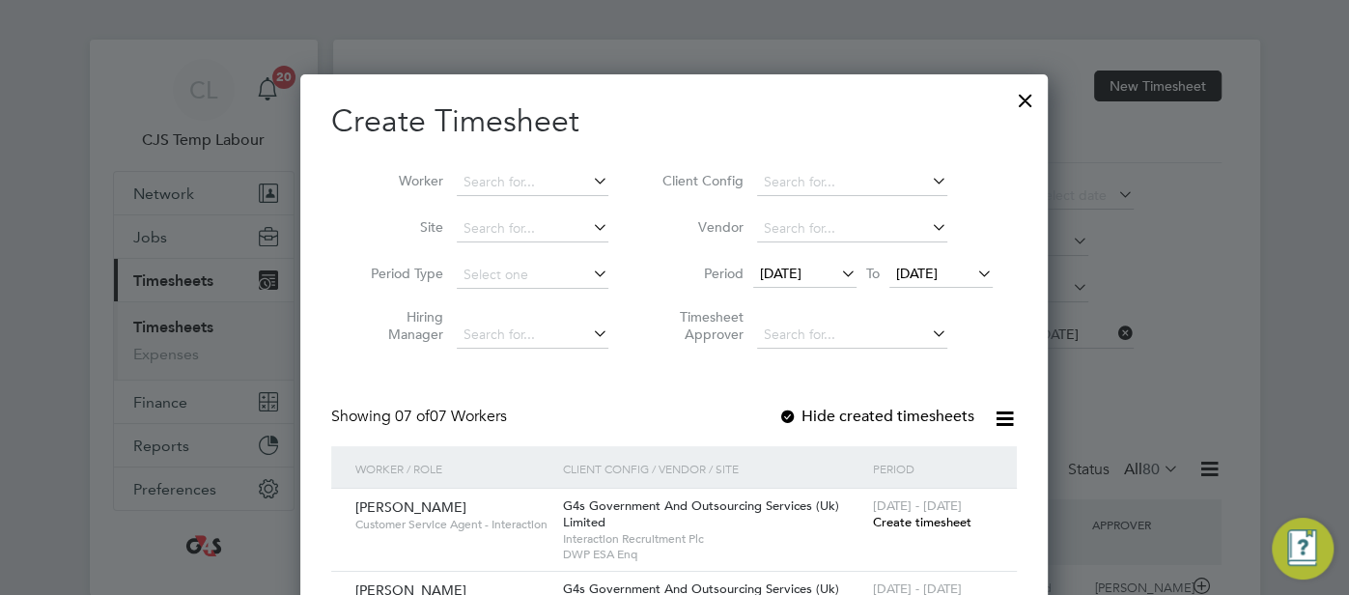
click at [1025, 96] on div at bounding box center [1025, 95] width 35 height 35
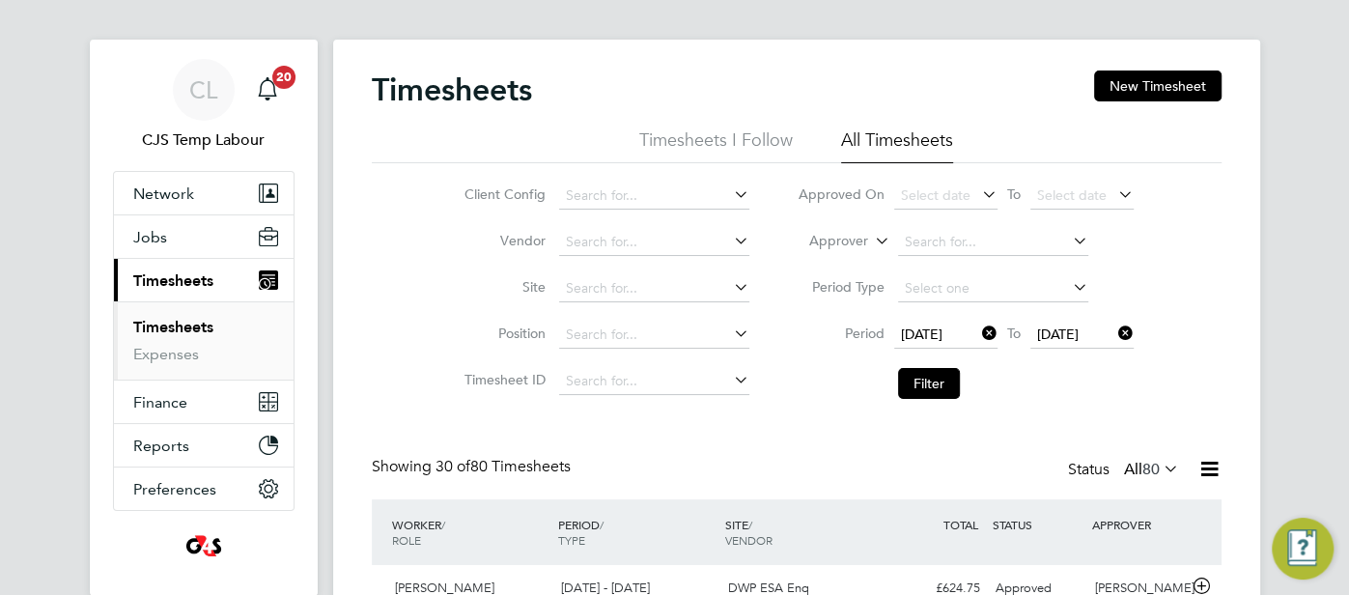
scroll to position [65, 167]
click at [199, 102] on span "CL" at bounding box center [203, 89] width 28 height 25
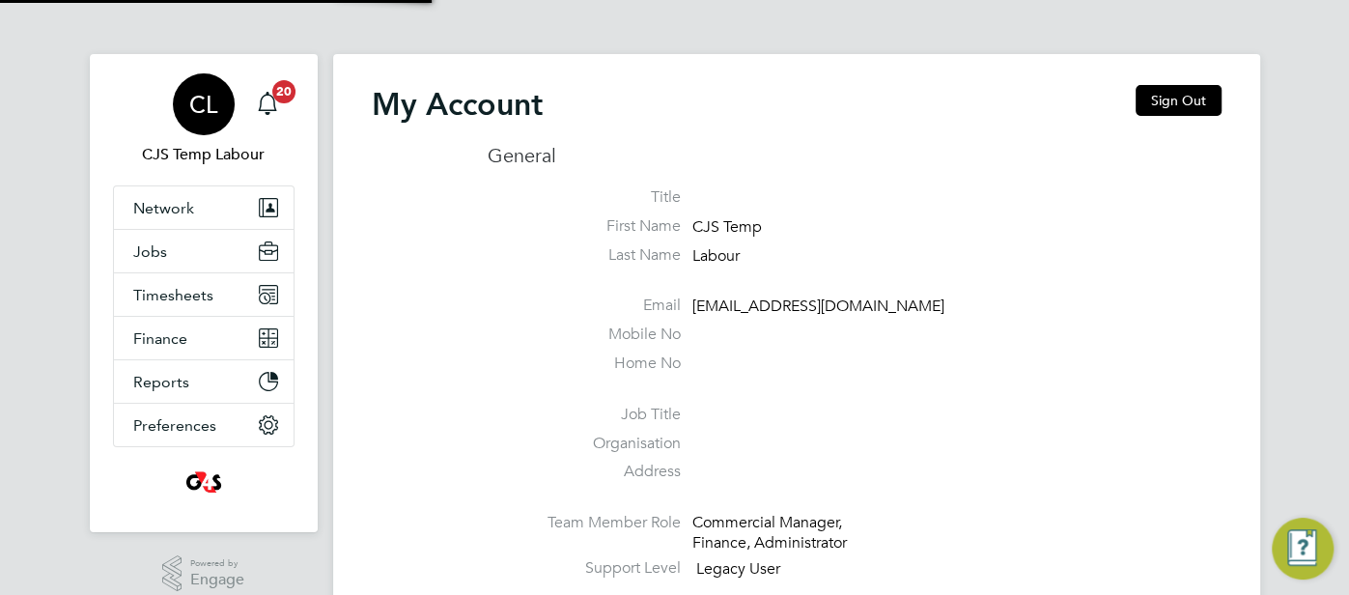
type input "[EMAIL_ADDRESS][DOMAIN_NAME]"
click at [1166, 98] on button "Sign Out" at bounding box center [1179, 100] width 86 height 31
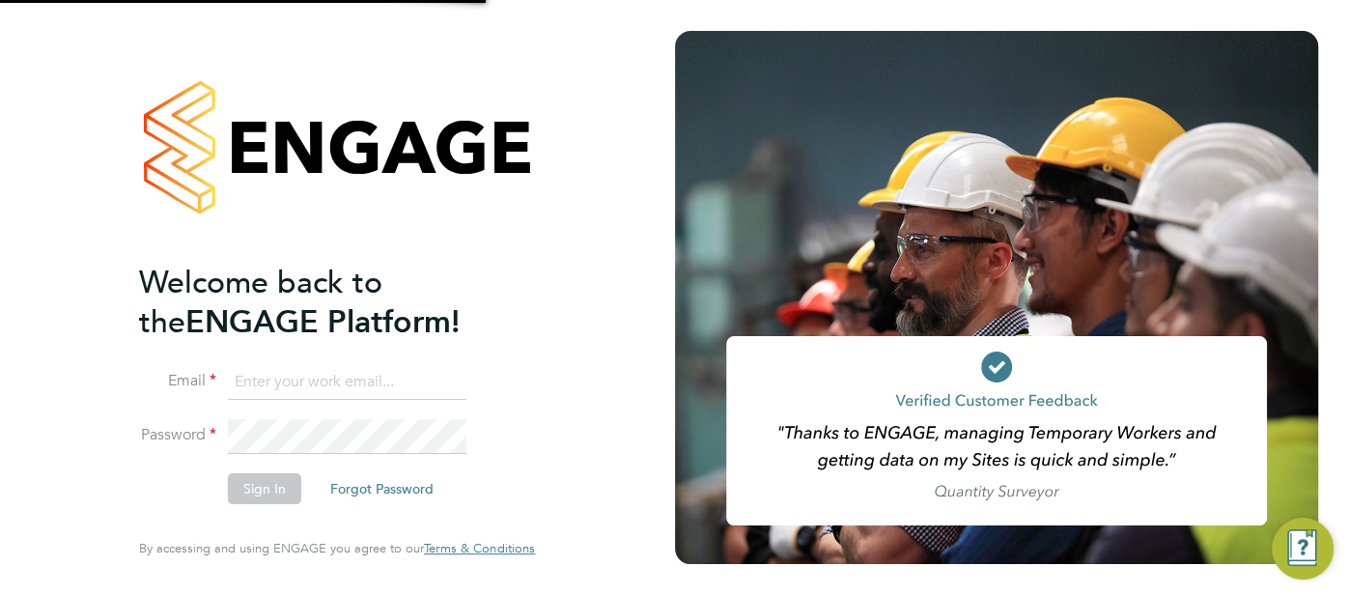
type input "[EMAIL_ADDRESS][DOMAIN_NAME]"
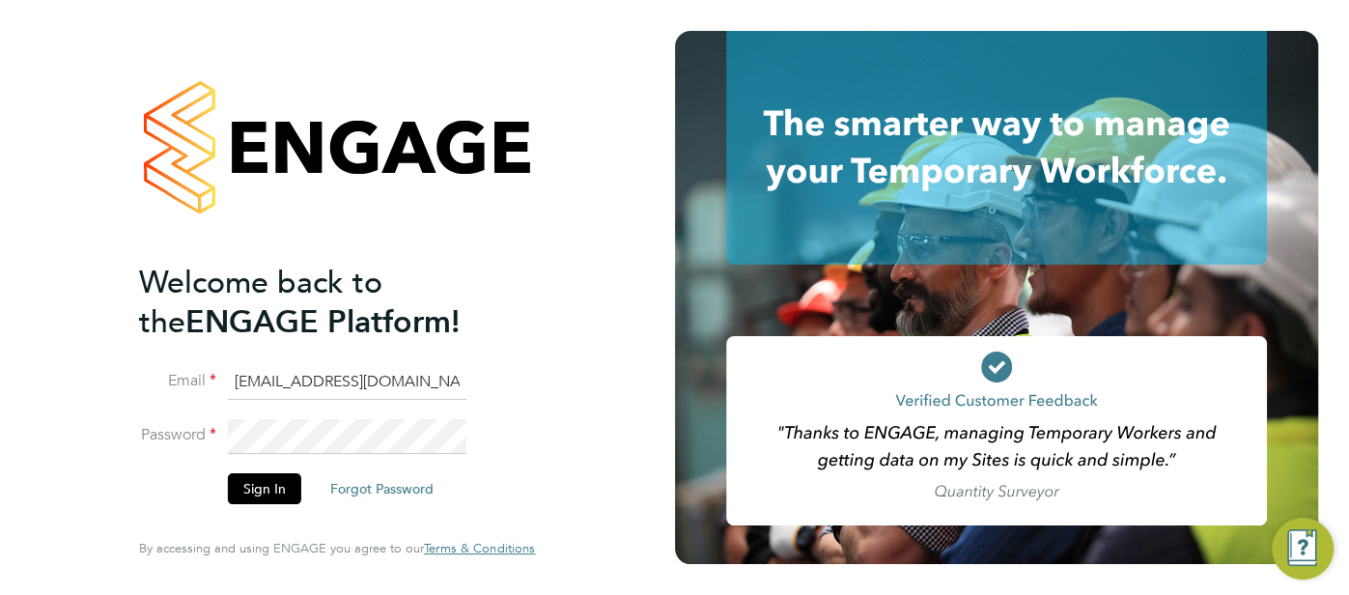
drag, startPoint x: 388, startPoint y: 383, endPoint x: 255, endPoint y: 385, distance: 133.3
click at [228, 391] on input "[EMAIL_ADDRESS][DOMAIN_NAME]" at bounding box center [347, 382] width 239 height 35
type input "[EMAIL_ADDRESS][DOMAIN_NAME]"
click at [266, 493] on button "Sign In" at bounding box center [264, 488] width 73 height 31
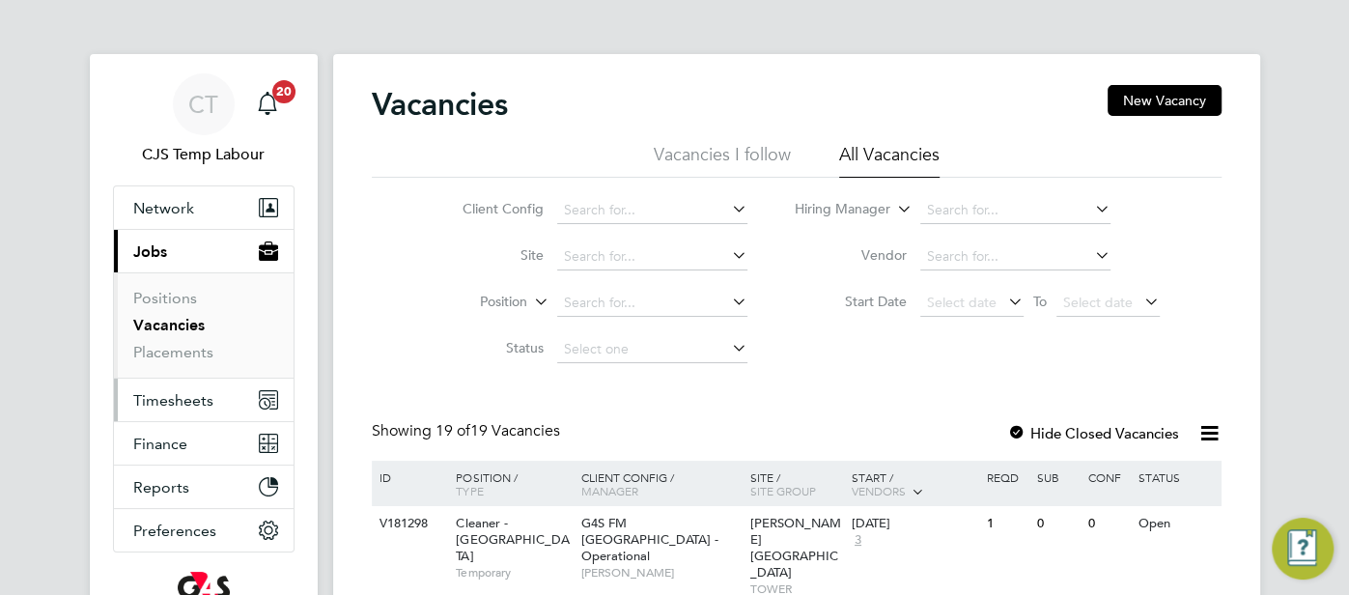
click at [177, 402] on span "Timesheets" at bounding box center [173, 400] width 80 height 18
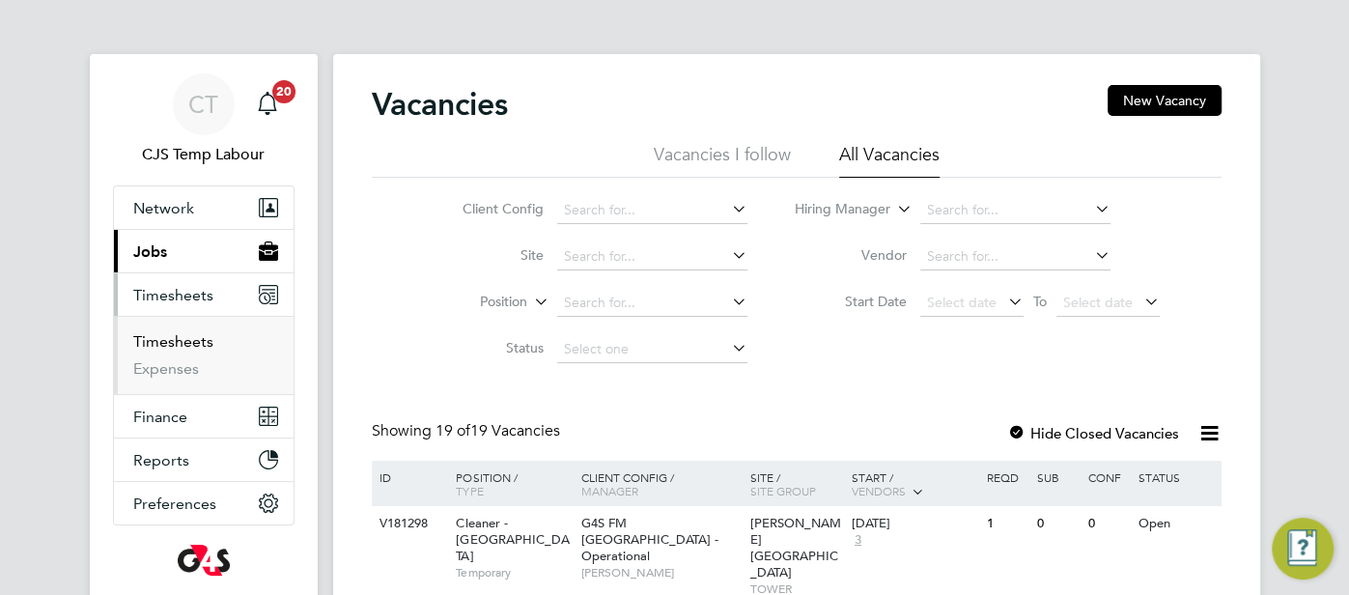
click at [187, 339] on link "Timesheets" at bounding box center [173, 341] width 80 height 18
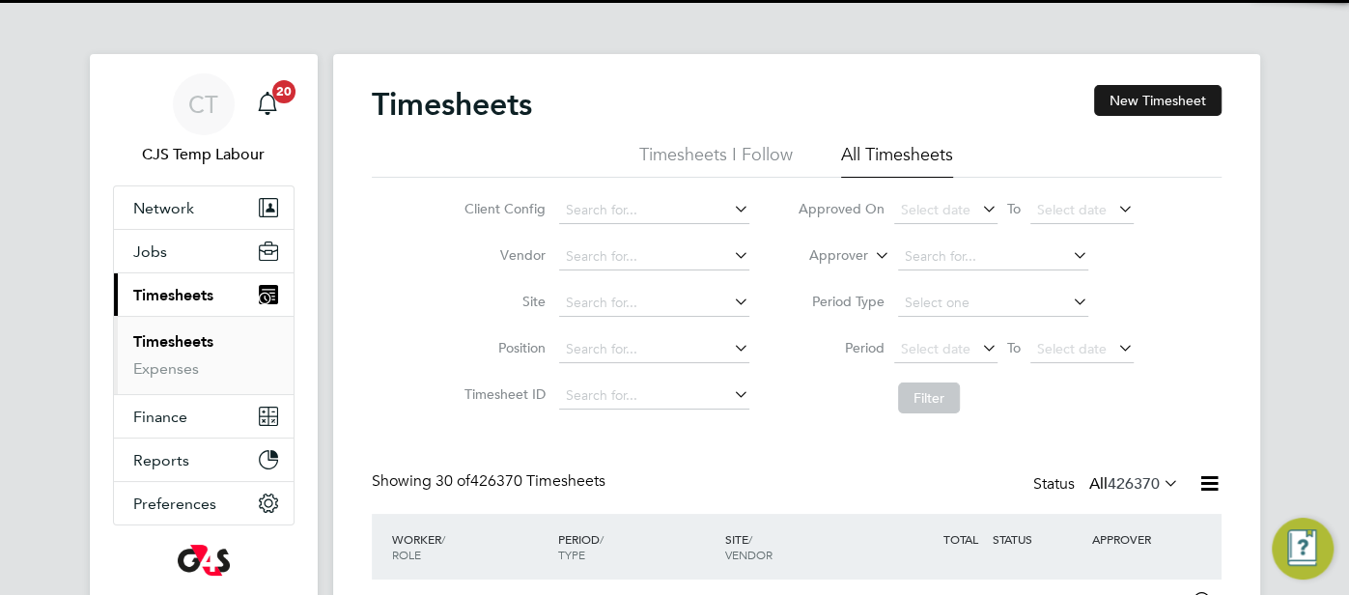
click at [1137, 92] on button "New Timesheet" at bounding box center [1157, 100] width 127 height 31
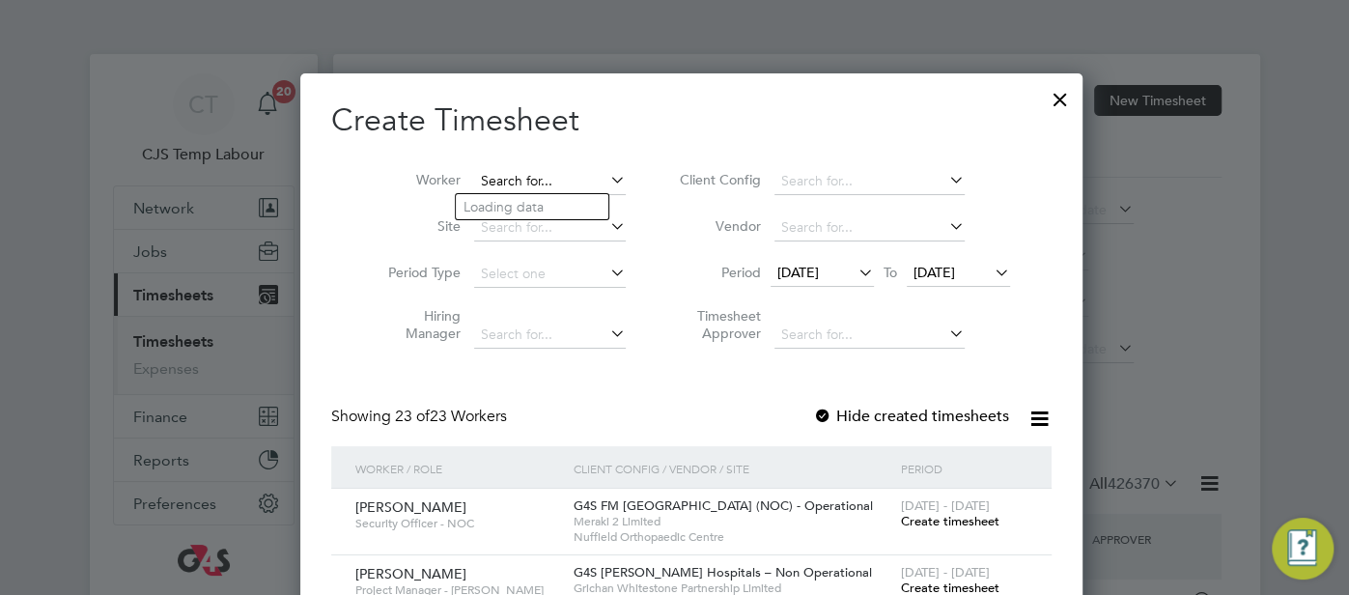
click at [519, 183] on input at bounding box center [550, 181] width 152 height 27
paste input "Abdullateef Okeniyi"
type input "Abdullateef Okeniyi"
click at [545, 207] on b "Okeniyi" at bounding box center [567, 207] width 49 height 16
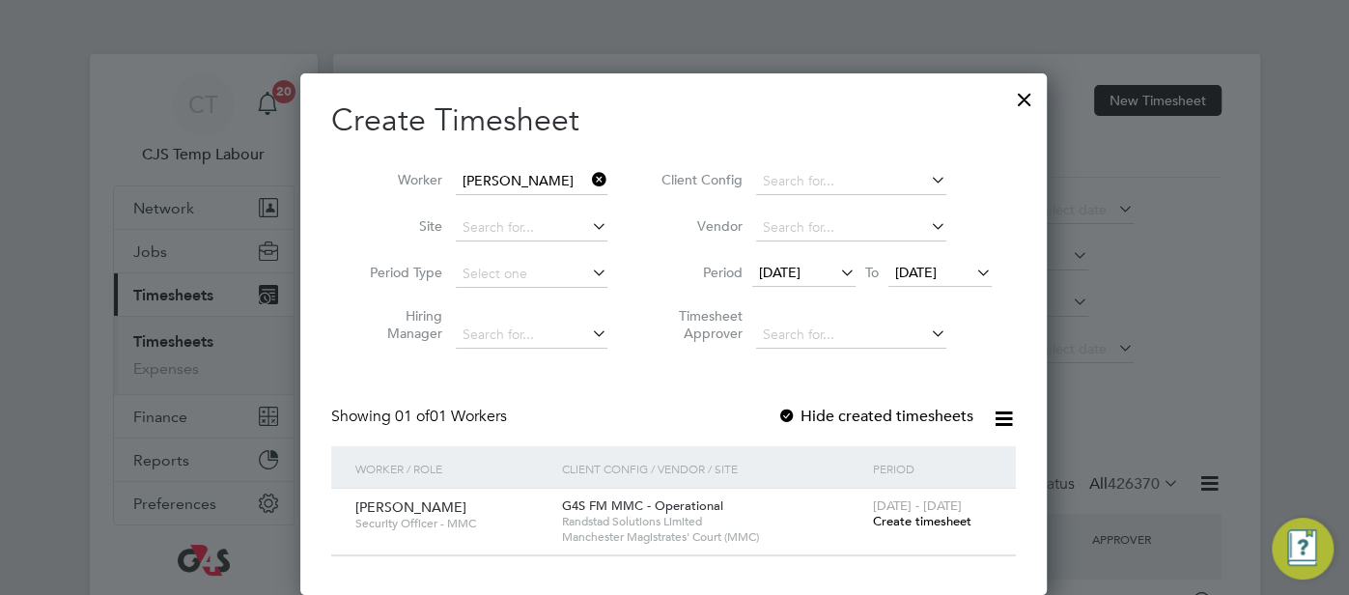
click at [936, 521] on span "Create timesheet" at bounding box center [921, 521] width 98 height 16
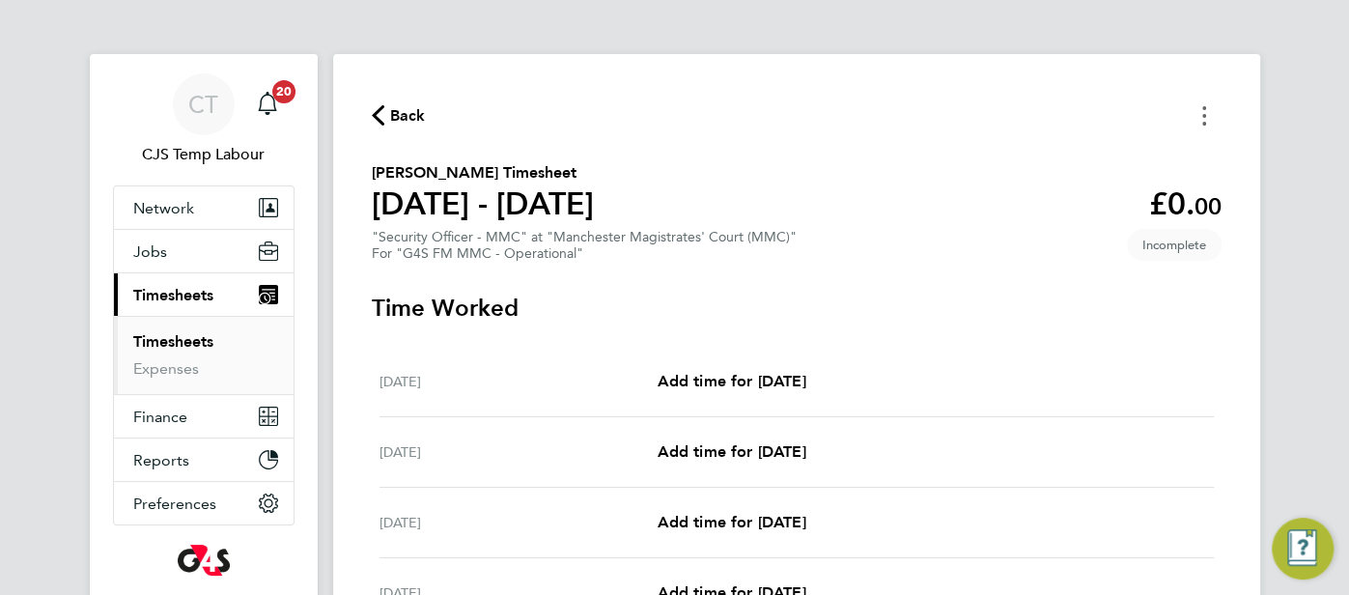
click at [1202, 124] on circle "Timesheets Menu" at bounding box center [1204, 124] width 4 height 4
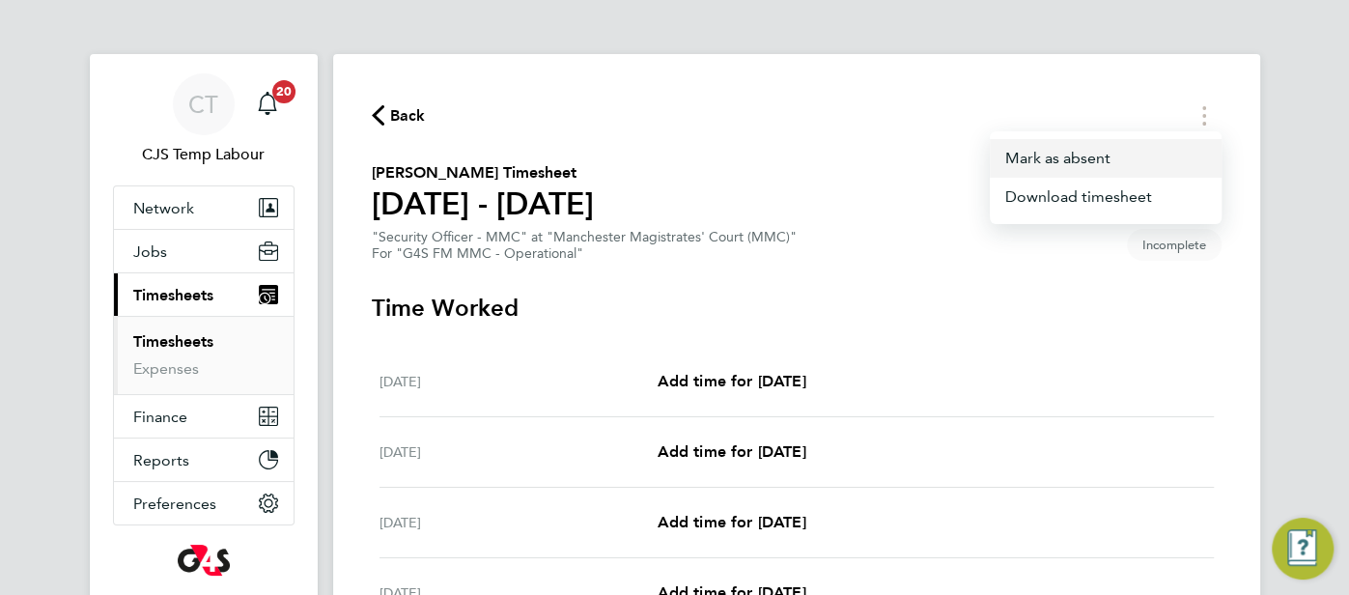
click at [1077, 166] on button "Mark as absent" at bounding box center [1106, 158] width 232 height 39
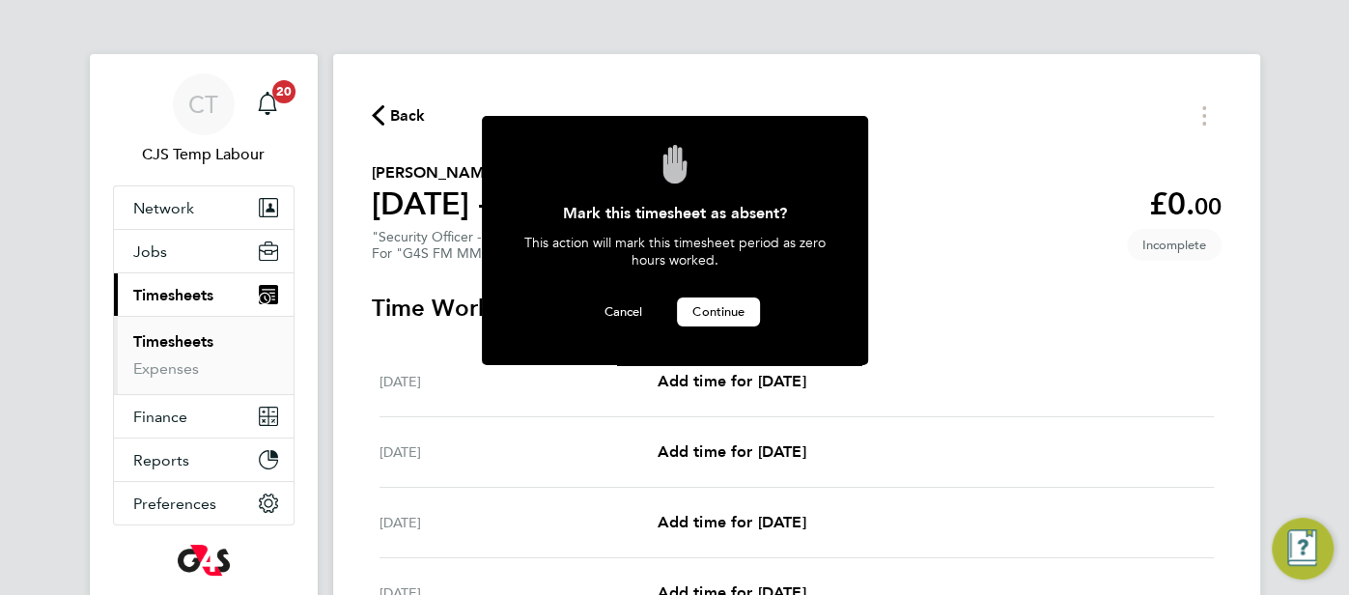
click at [732, 308] on span "Continue" at bounding box center [718, 311] width 52 height 16
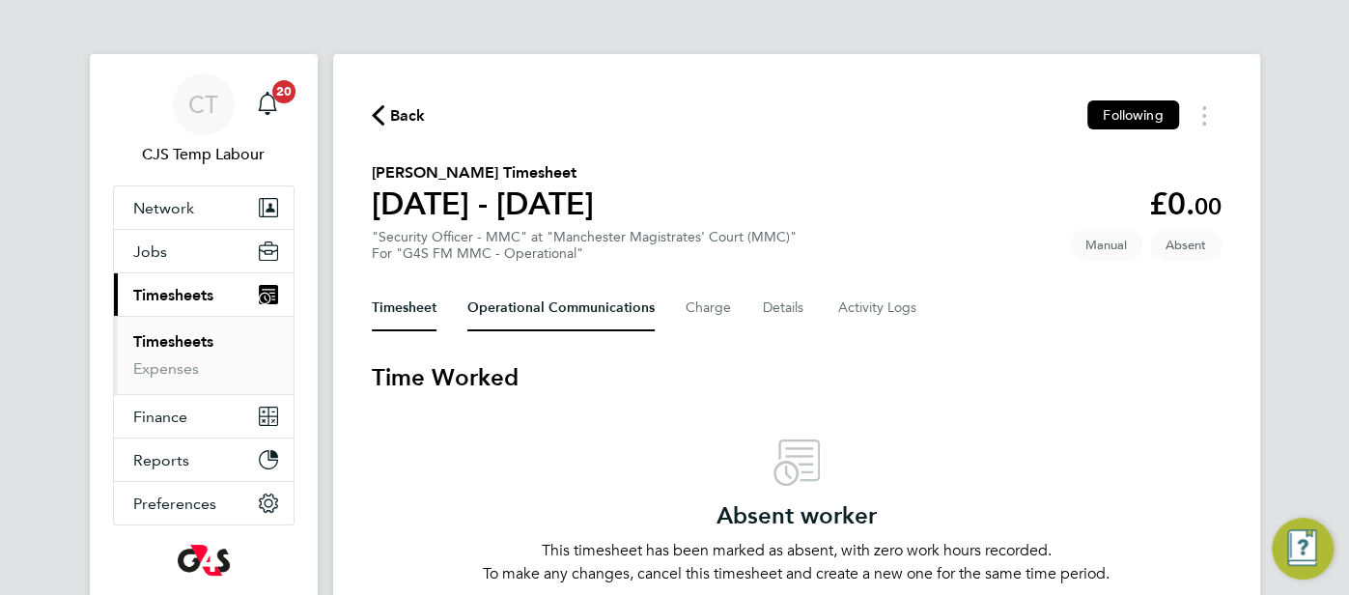
click at [560, 310] on Communications-tab "Operational Communications" at bounding box center [560, 308] width 187 height 46
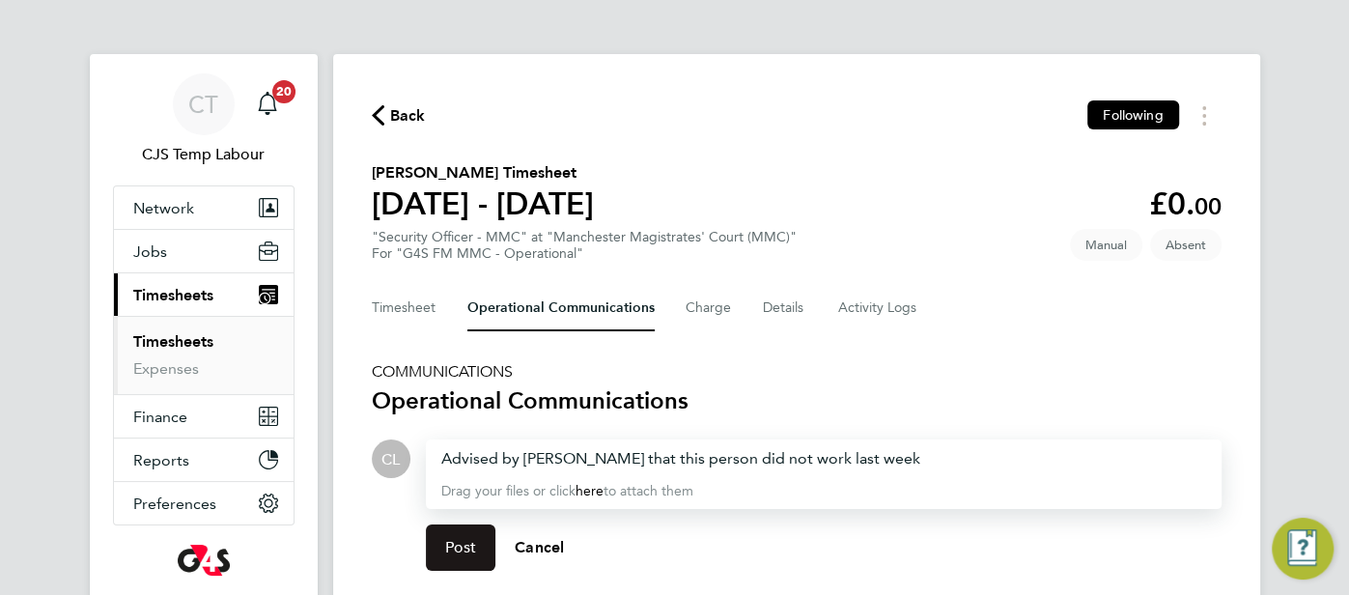
click at [463, 562] on button "Post" at bounding box center [461, 547] width 70 height 46
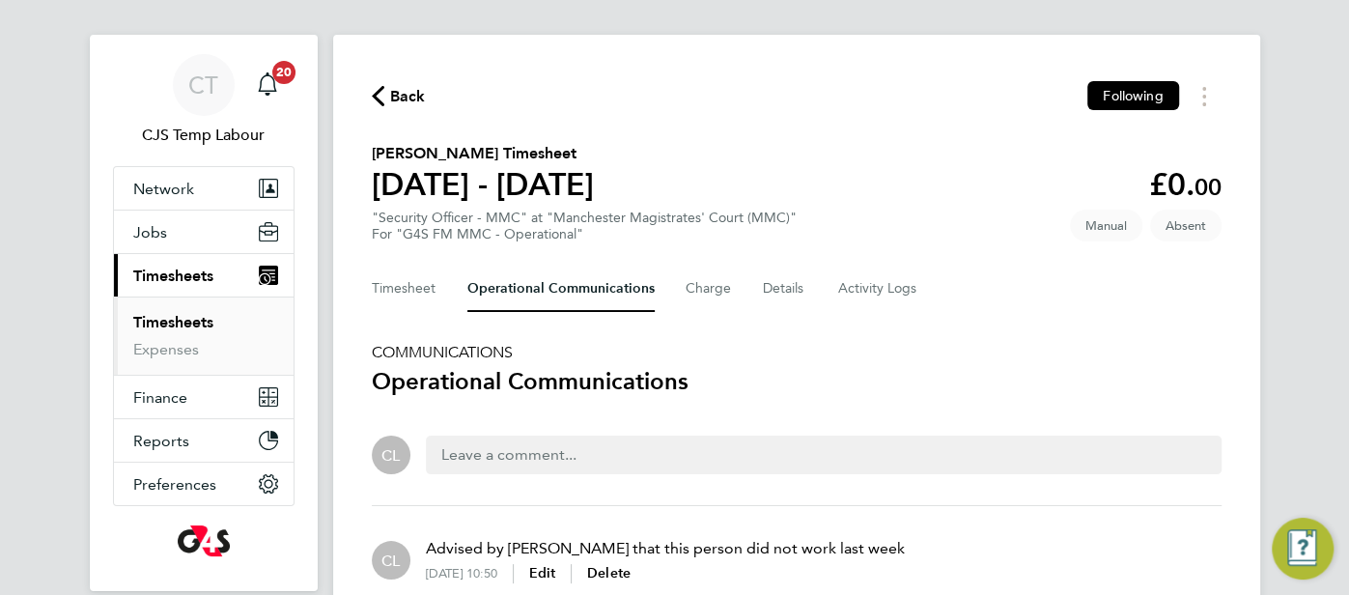
click at [366, 98] on div "Back Following Abdullateef Okeniyi's Timesheet 22 - 28 Sept 2025 £0. 00 "Securi…" at bounding box center [796, 348] width 927 height 626
click at [387, 92] on span "Back" at bounding box center [399, 95] width 54 height 18
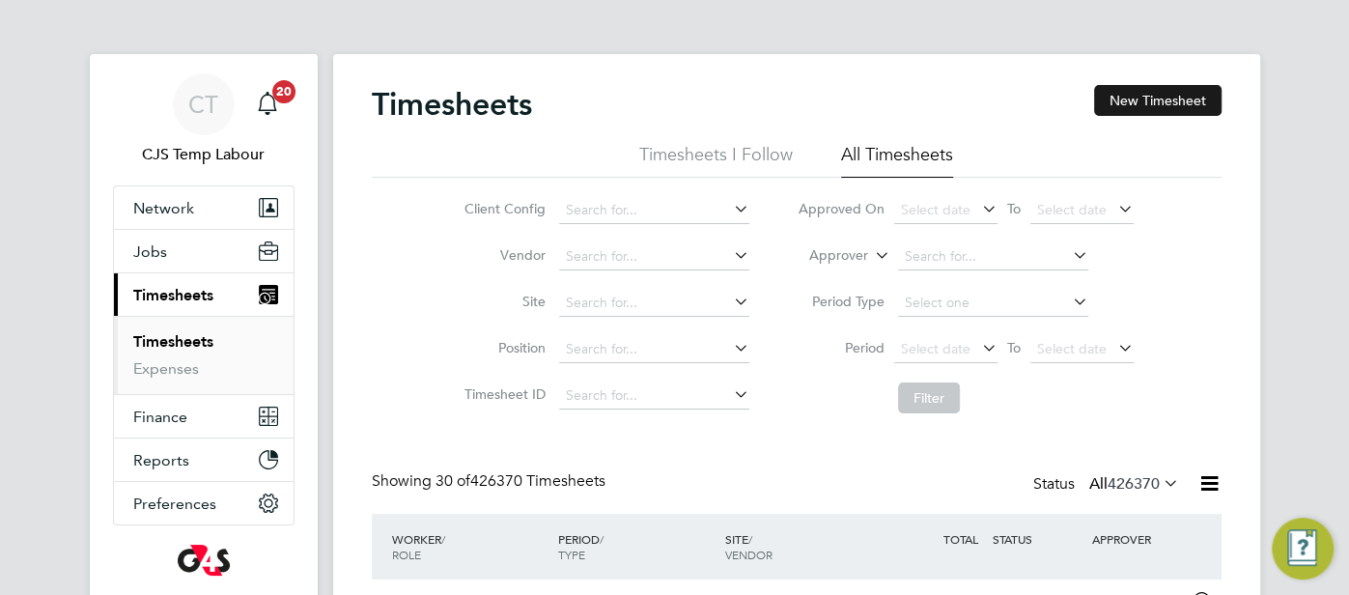
drag, startPoint x: 1193, startPoint y: 99, endPoint x: 1183, endPoint y: 100, distance: 10.7
click at [1193, 99] on button "New Timesheet" at bounding box center [1157, 100] width 127 height 31
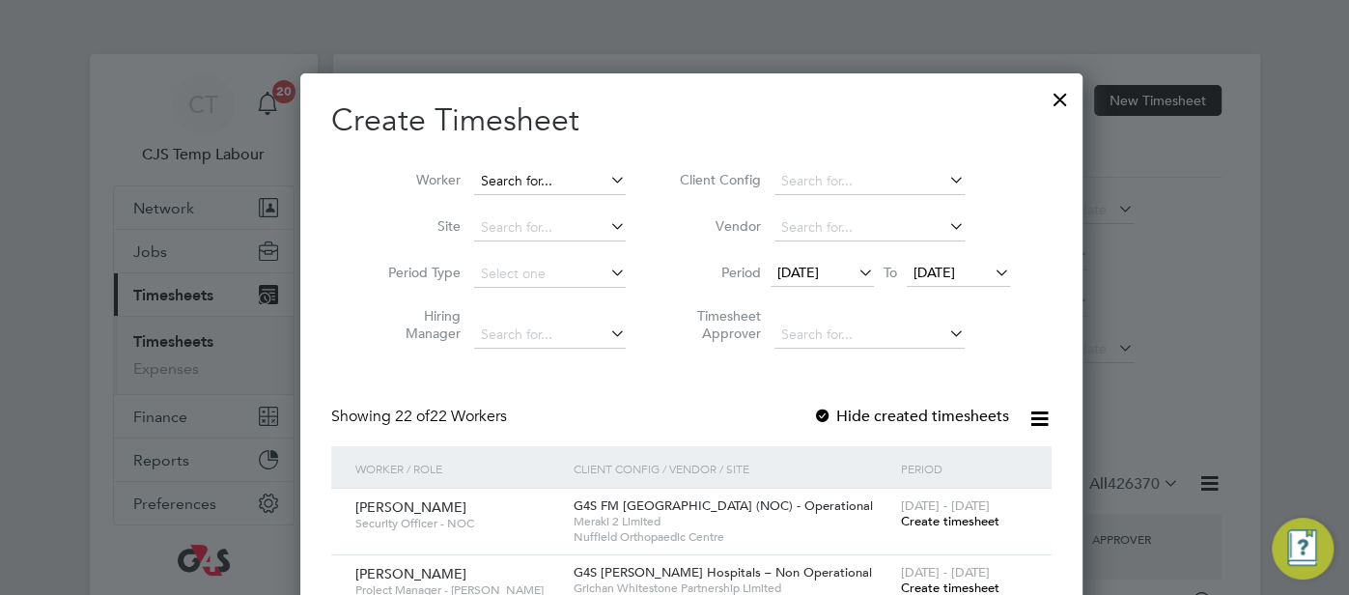
click at [534, 171] on input at bounding box center [550, 181] width 152 height 27
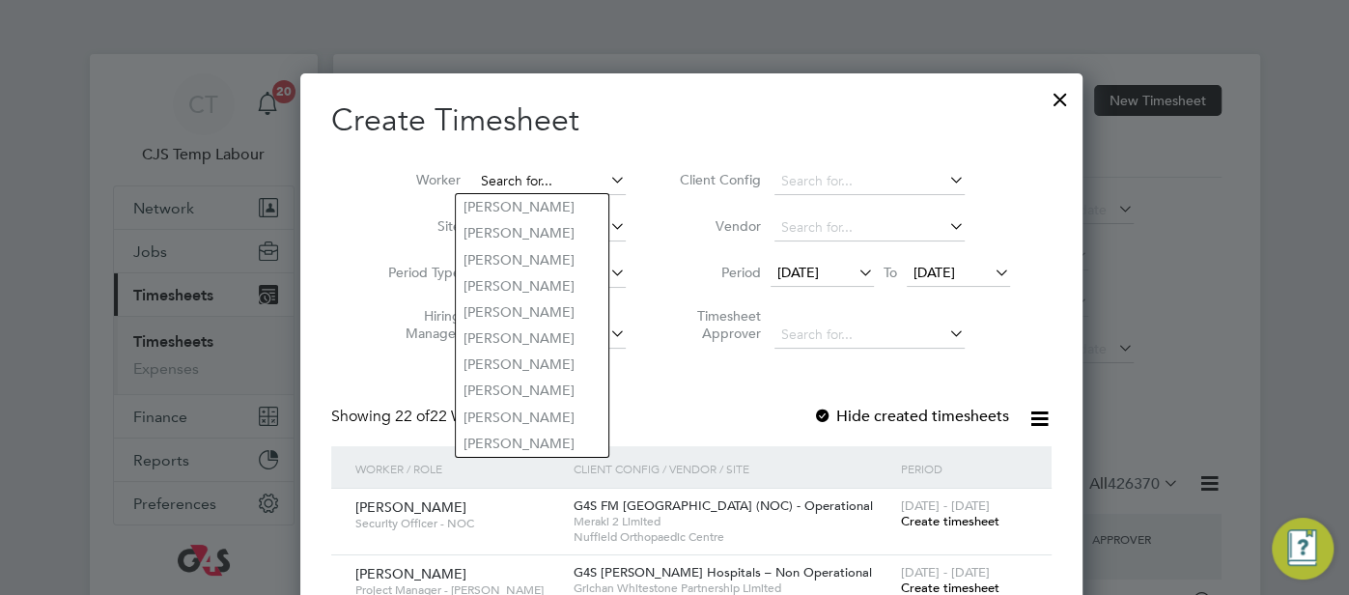
paste input "lasunkanmi Okeowo"
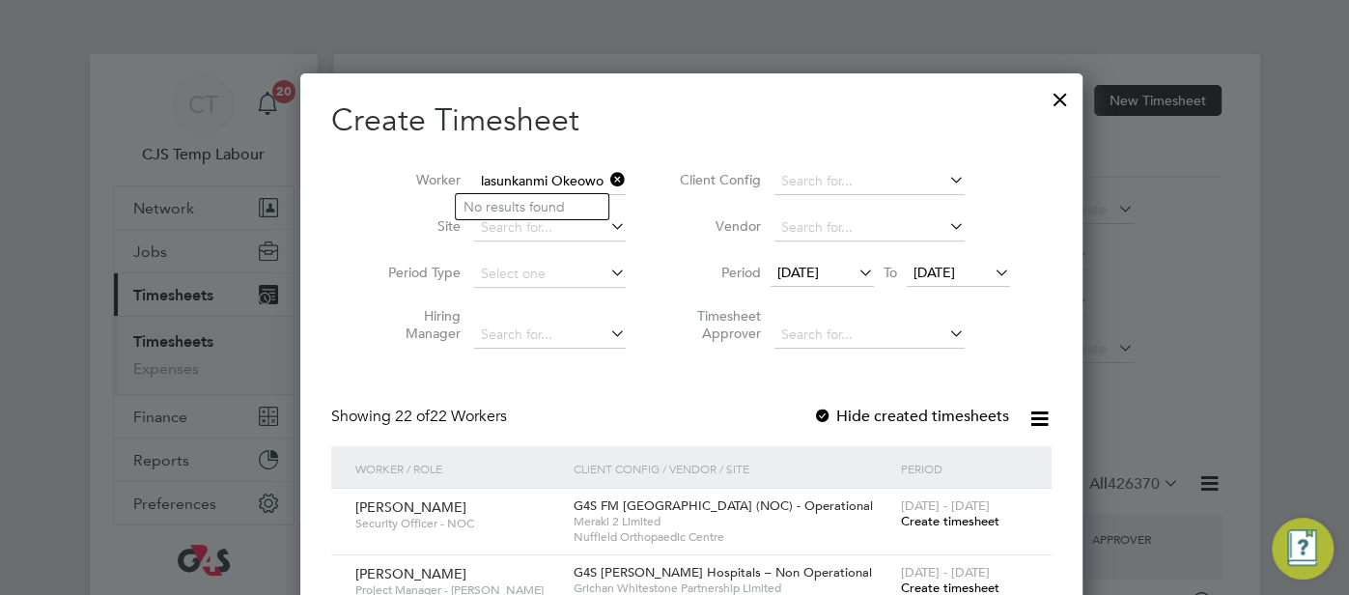
type input "lasunkanmi Okeowo"
click at [453, 186] on li "Worker lasunkanmi Okeowo" at bounding box center [500, 181] width 300 height 46
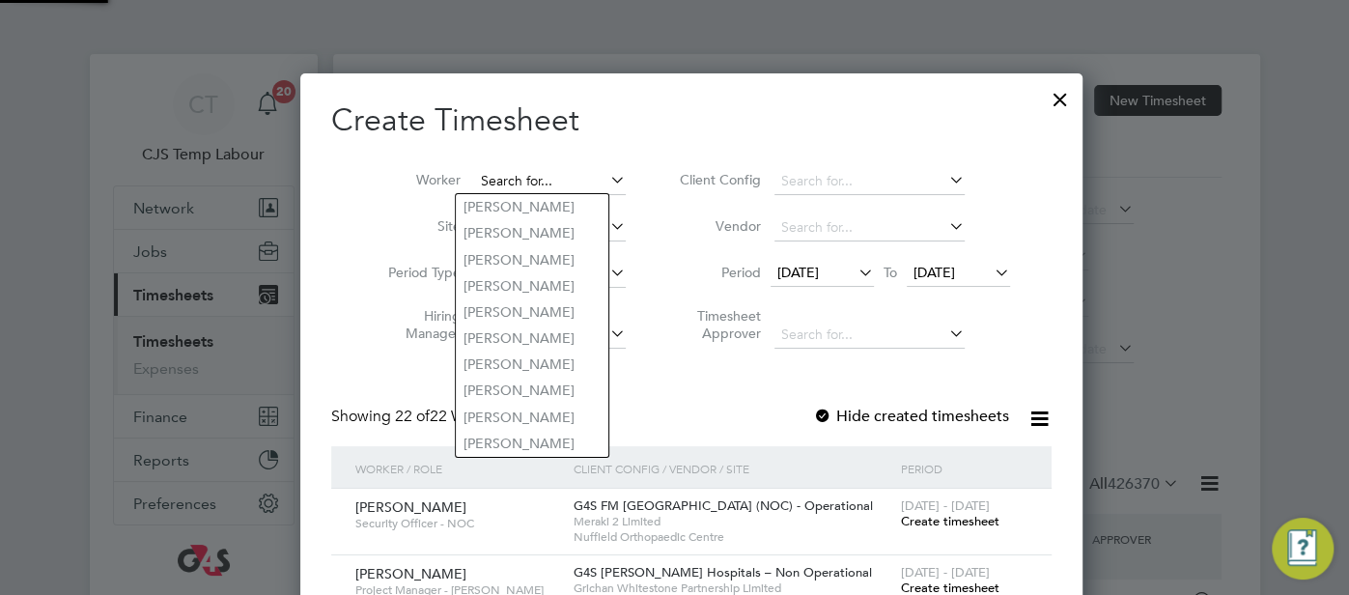
click at [474, 185] on input at bounding box center [550, 181] width 152 height 27
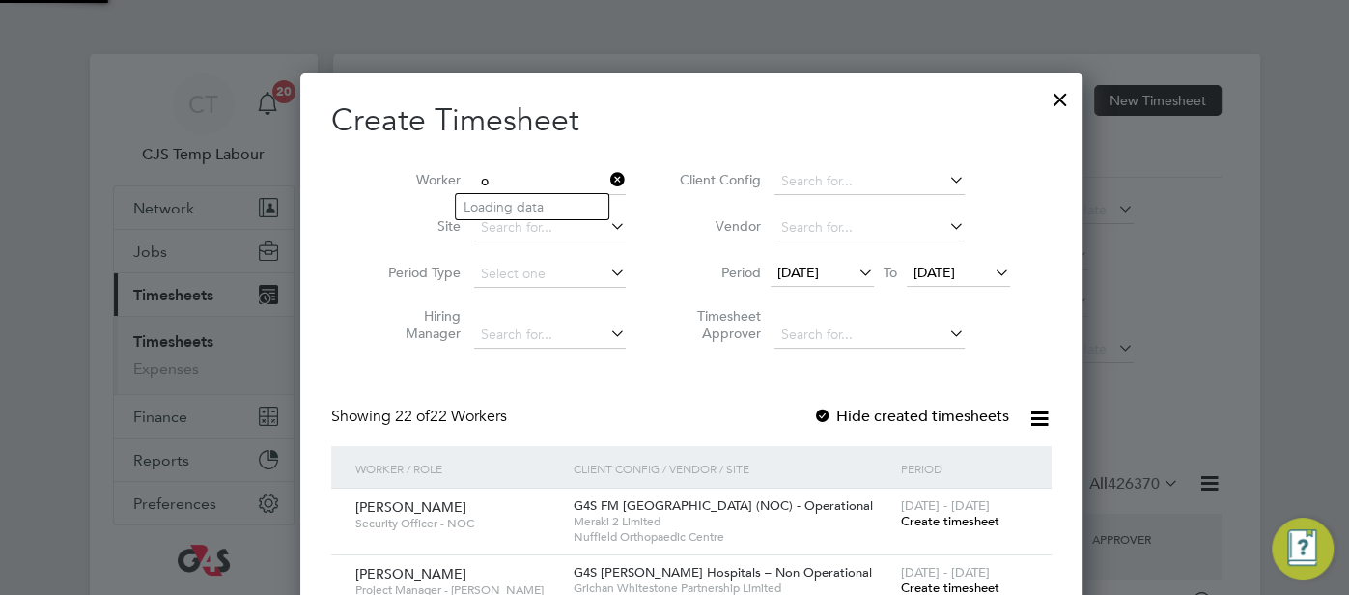
paste input "lasunkanmi Okeowo"
click at [490, 207] on b "Olasunkanmi" at bounding box center [504, 207] width 83 height 16
type input "Olasunkanmi Okeowo"
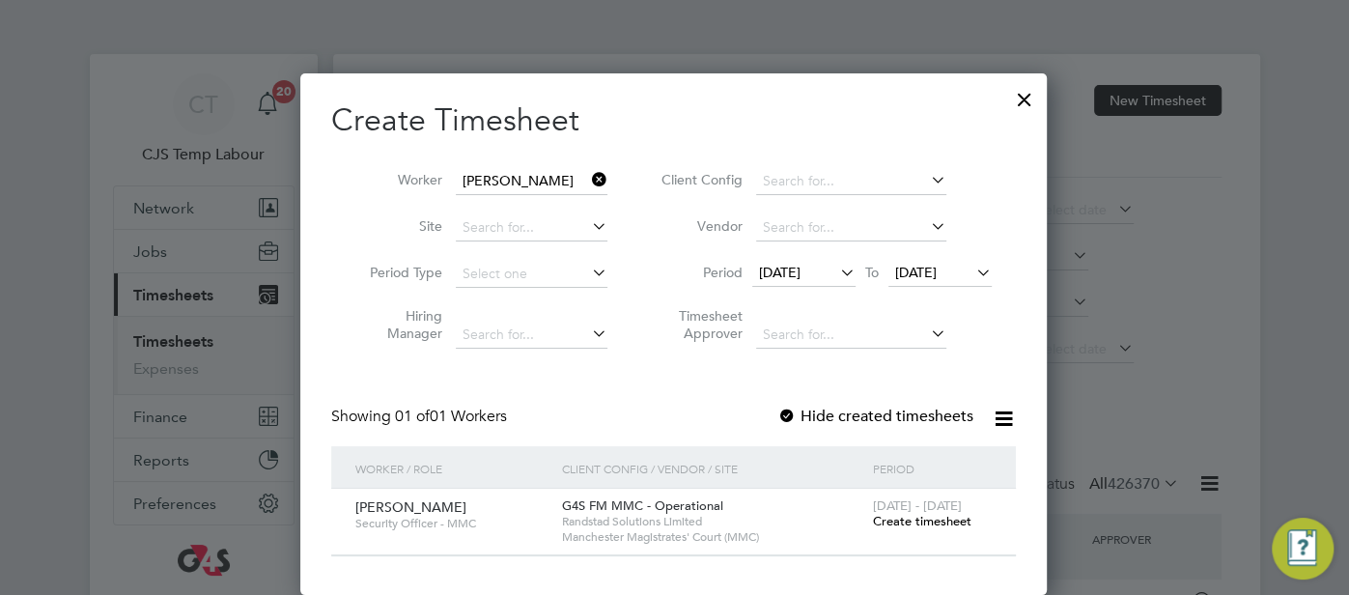
click at [953, 513] on span "Create timesheet" at bounding box center [921, 521] width 98 height 16
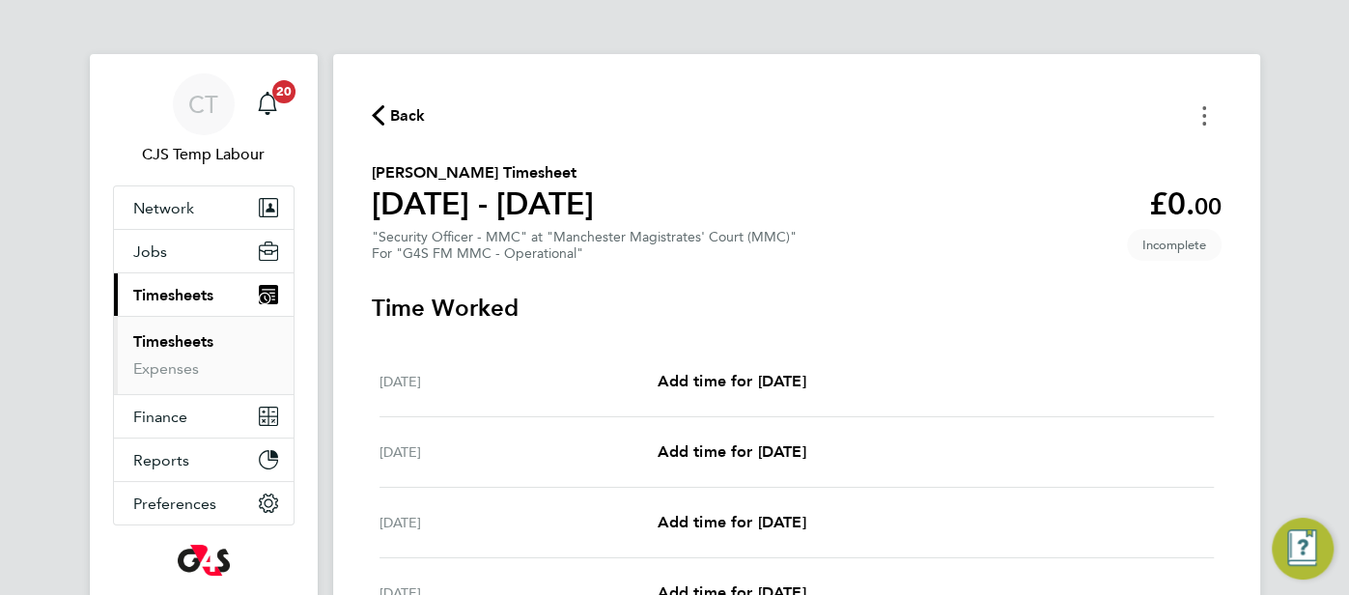
click at [1212, 107] on button "Timesheets Menu" at bounding box center [1204, 115] width 35 height 30
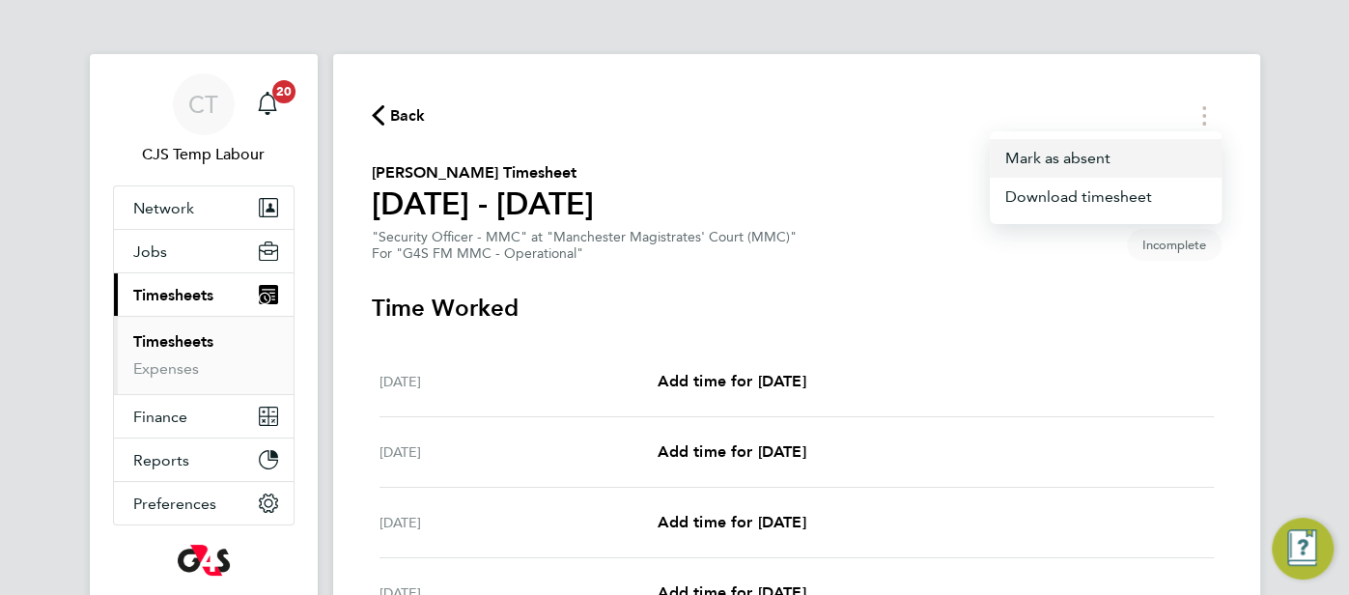
click at [1124, 164] on button "Mark as absent" at bounding box center [1106, 158] width 232 height 39
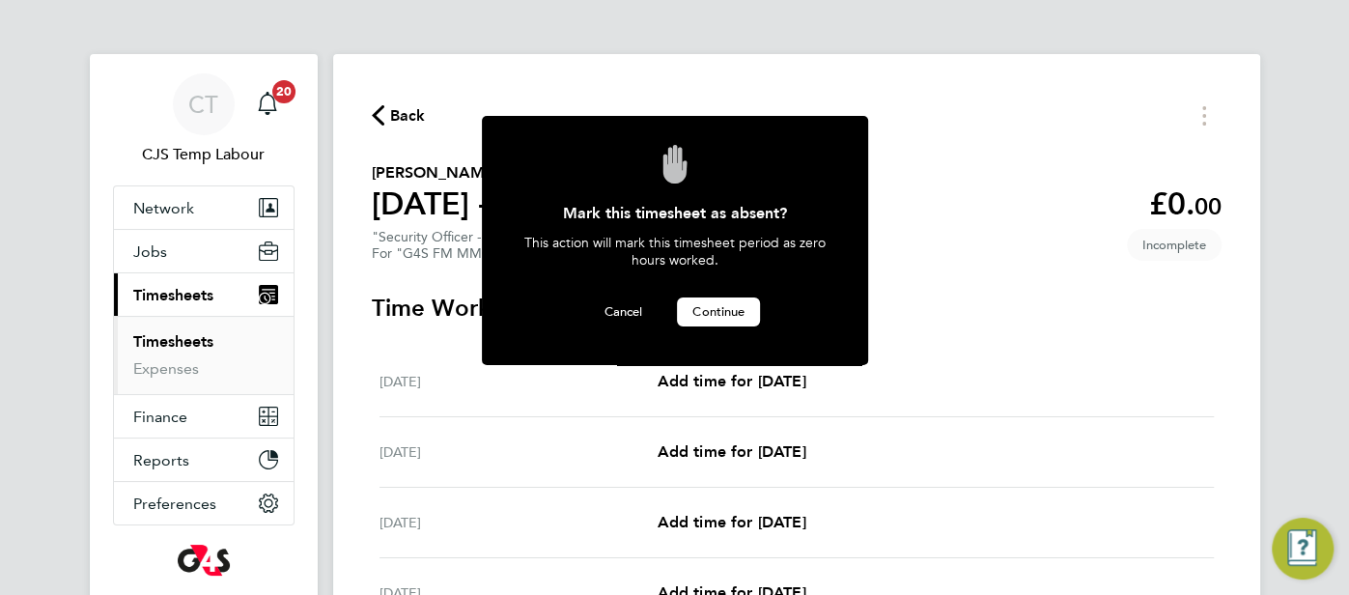
click at [709, 302] on button "Continue" at bounding box center [718, 311] width 83 height 29
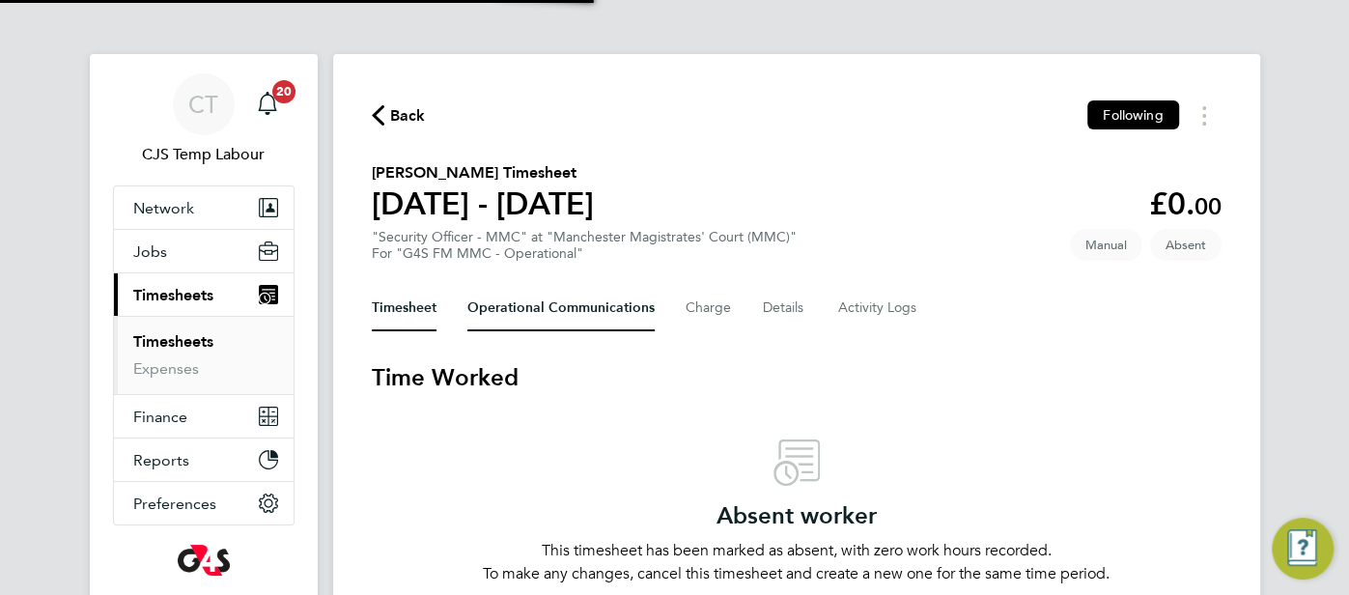
click at [530, 311] on Communications-tab "Operational Communications" at bounding box center [560, 308] width 187 height 46
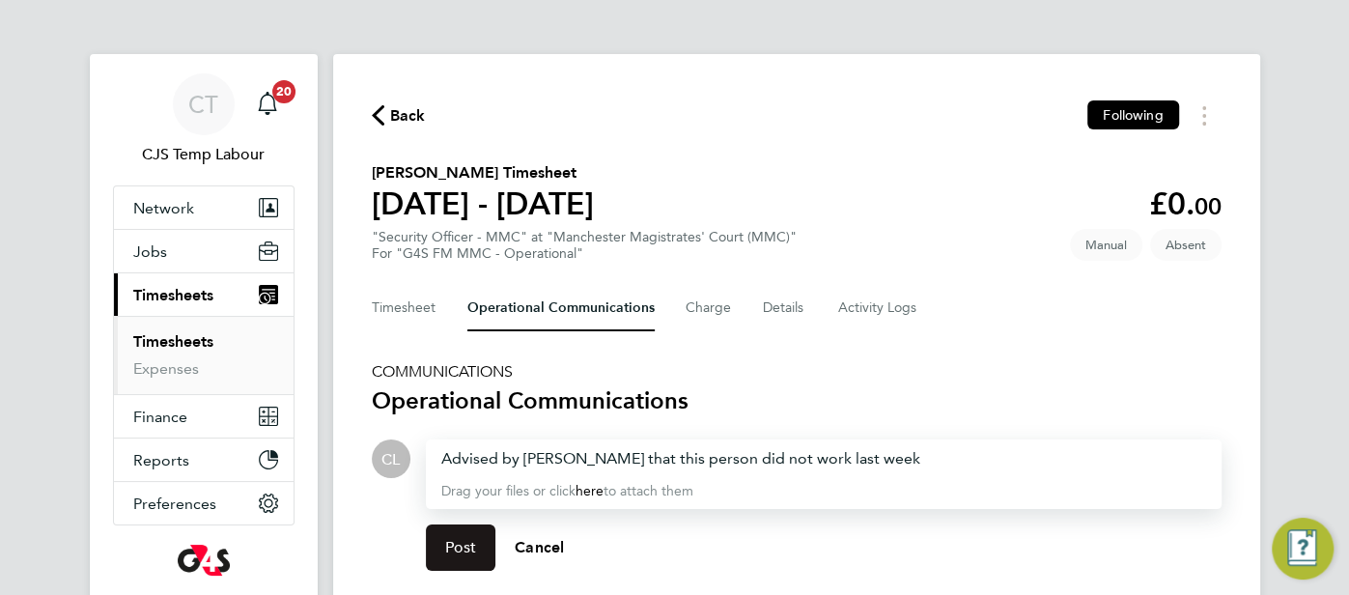
click at [465, 544] on span "Post" at bounding box center [461, 547] width 32 height 19
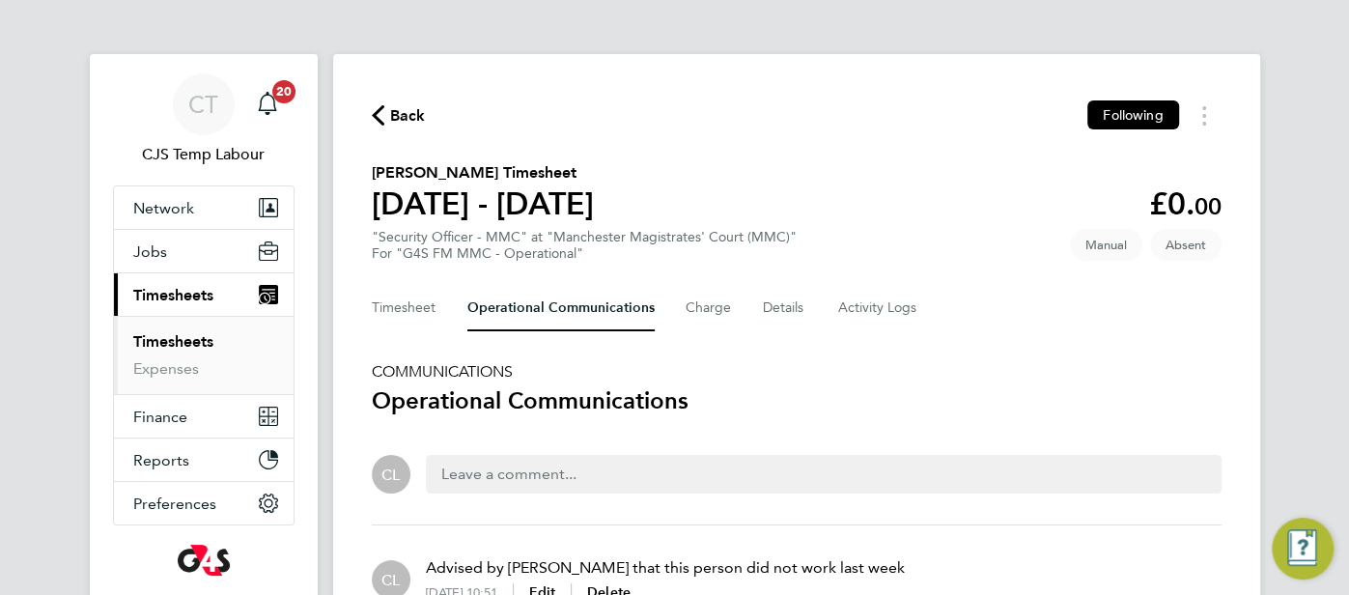
click at [368, 110] on div "Back Following Olasunkanmi Okeowo's Timesheet 22 - 28 Sept 2025 £0. 00 "Securit…" at bounding box center [796, 367] width 927 height 626
click at [387, 110] on span "Back" at bounding box center [399, 114] width 54 height 18
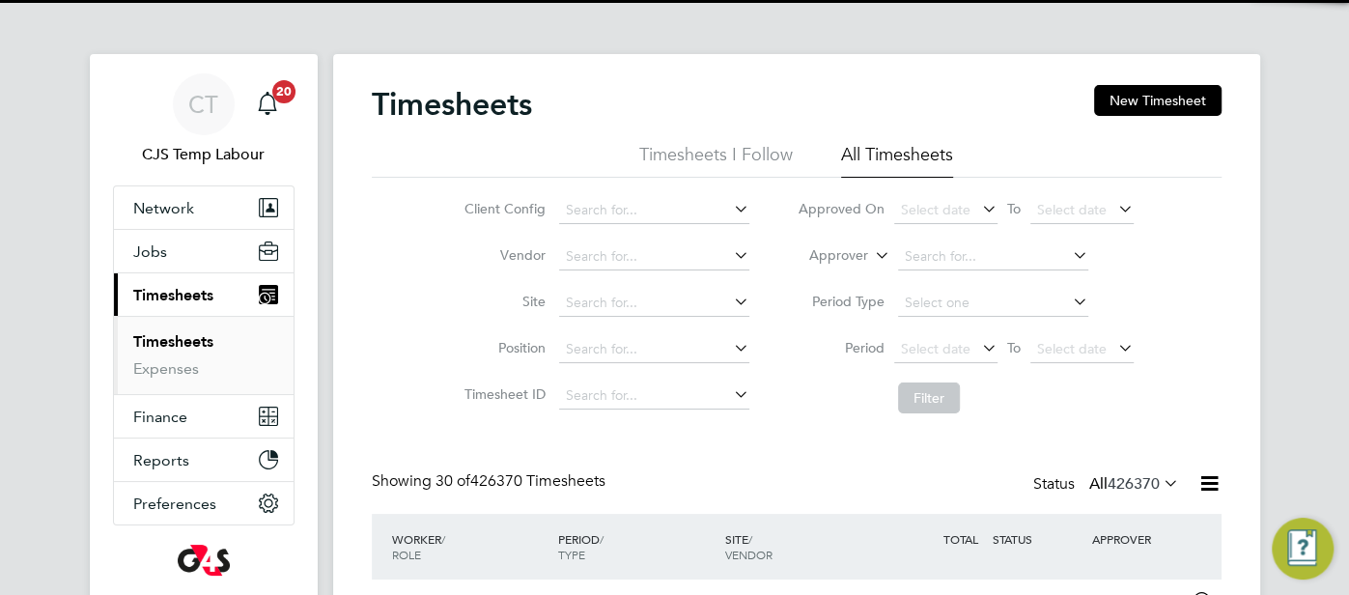
scroll to position [65, 167]
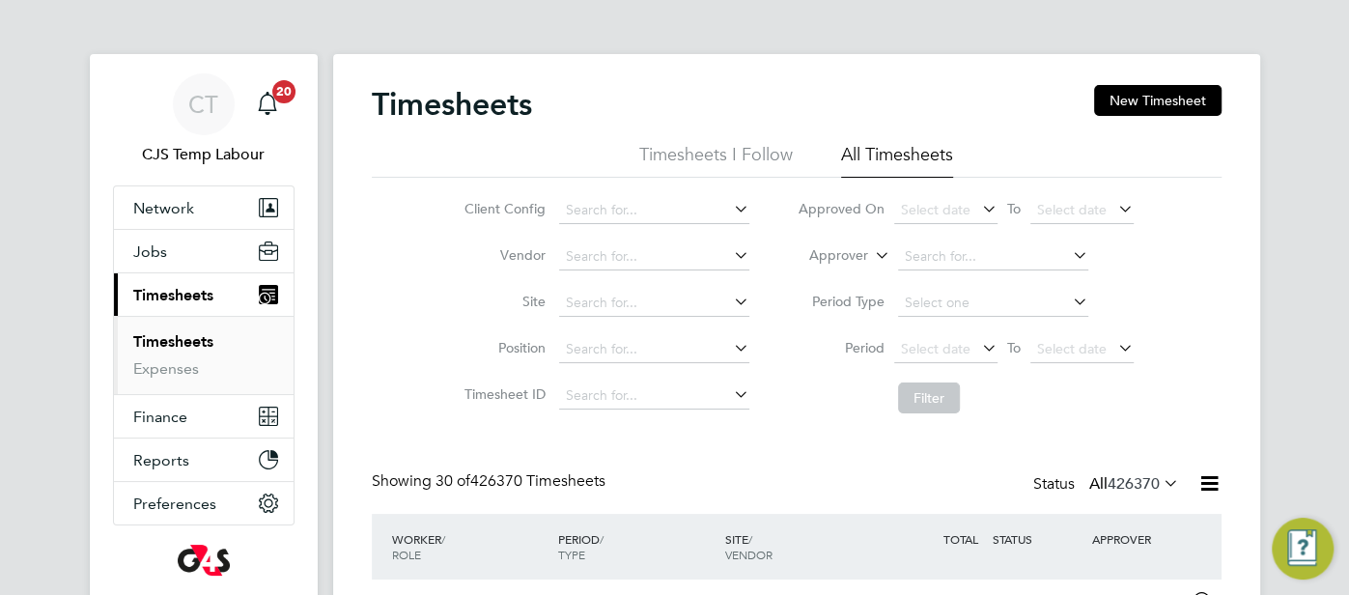
click at [185, 304] on button "Current page: Timesheets" at bounding box center [204, 294] width 180 height 42
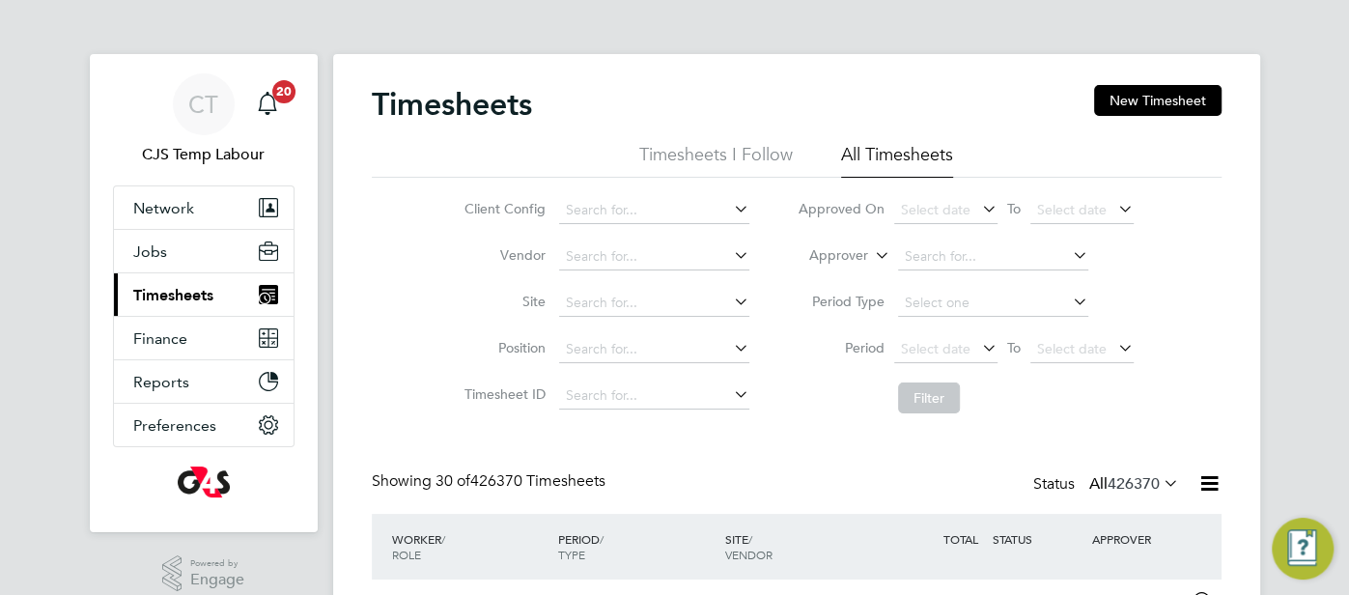
click at [189, 293] on span "Timesheets" at bounding box center [173, 295] width 80 height 18
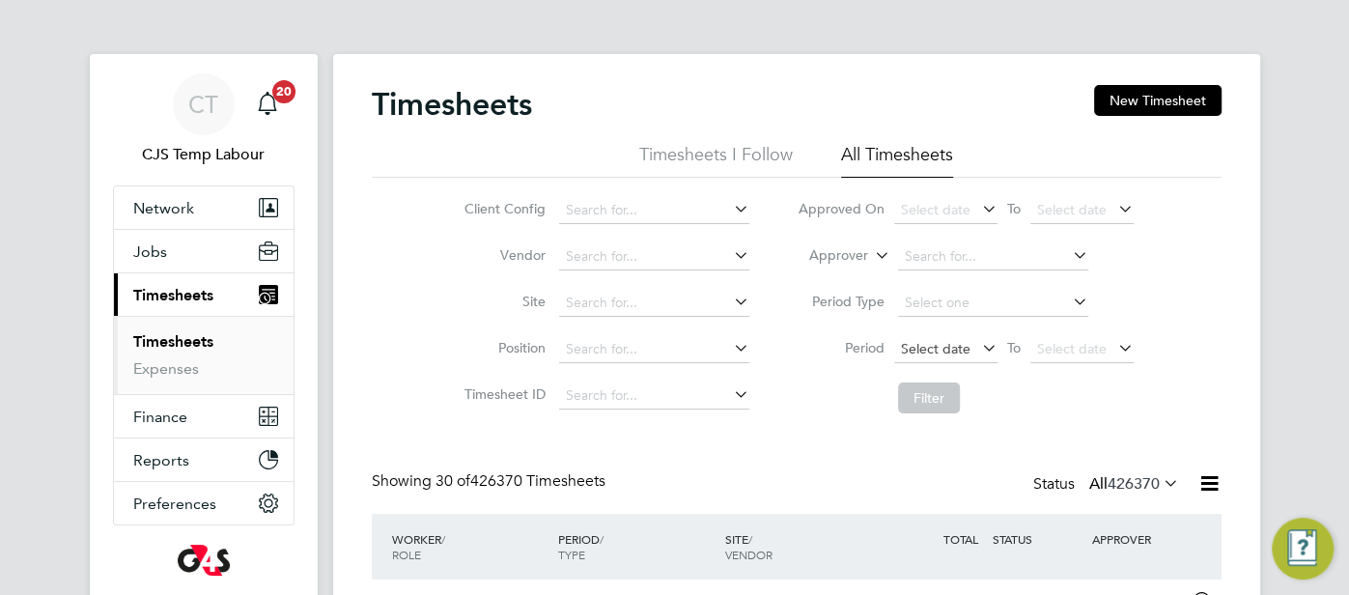
click at [914, 356] on span "Select date" at bounding box center [945, 350] width 103 height 26
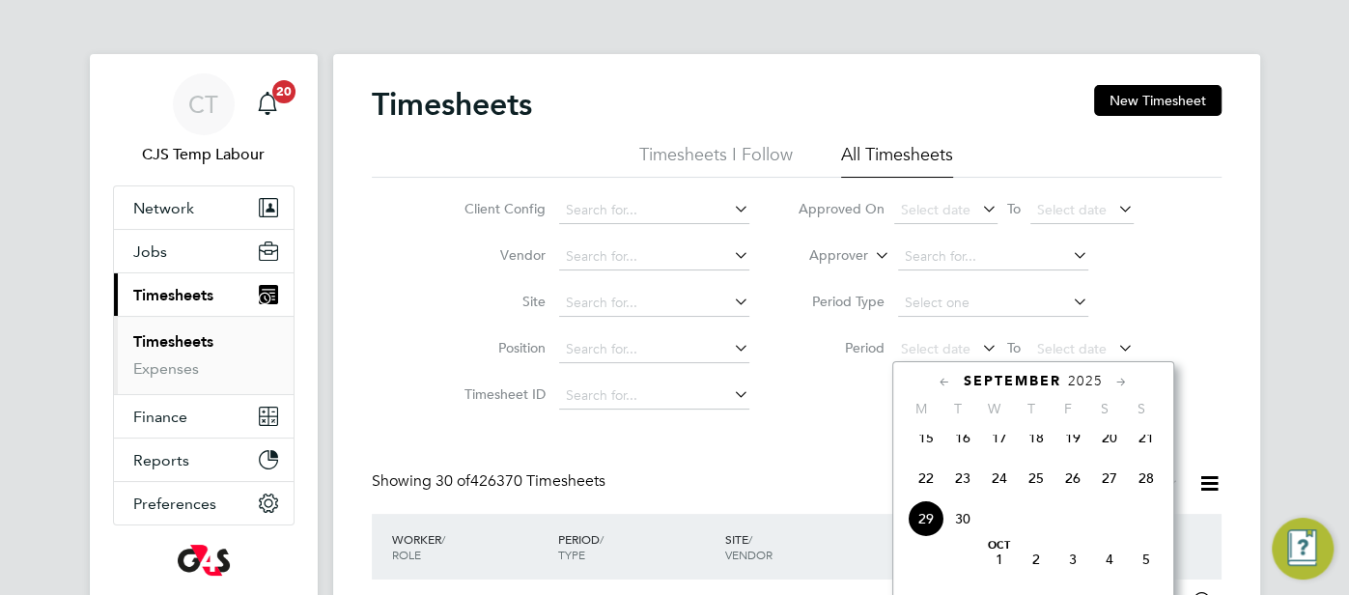
drag, startPoint x: 920, startPoint y: 481, endPoint x: 957, endPoint y: 470, distance: 38.2
click at [924, 481] on span "22" at bounding box center [926, 478] width 37 height 37
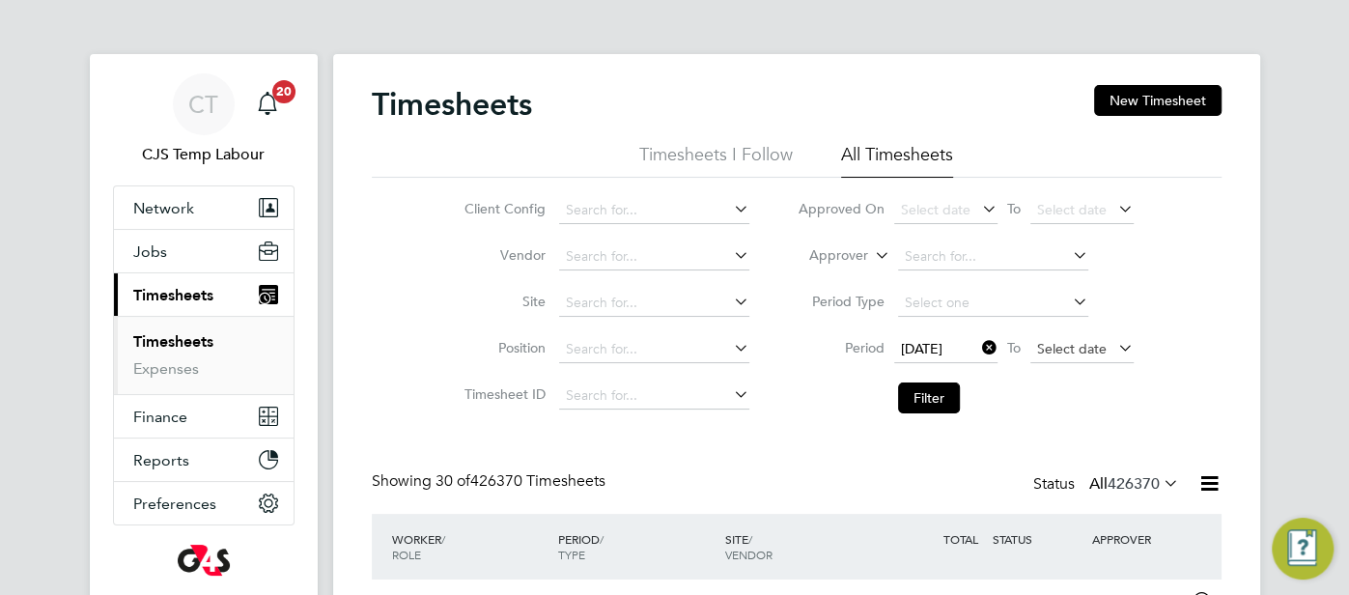
drag, startPoint x: 1048, startPoint y: 333, endPoint x: 1064, endPoint y: 353, distance: 26.1
click at [1048, 336] on li "Period 22 Sep 2025 To Select date" at bounding box center [965, 349] width 384 height 46
click at [1057, 350] on span "Select date" at bounding box center [1072, 348] width 70 height 17
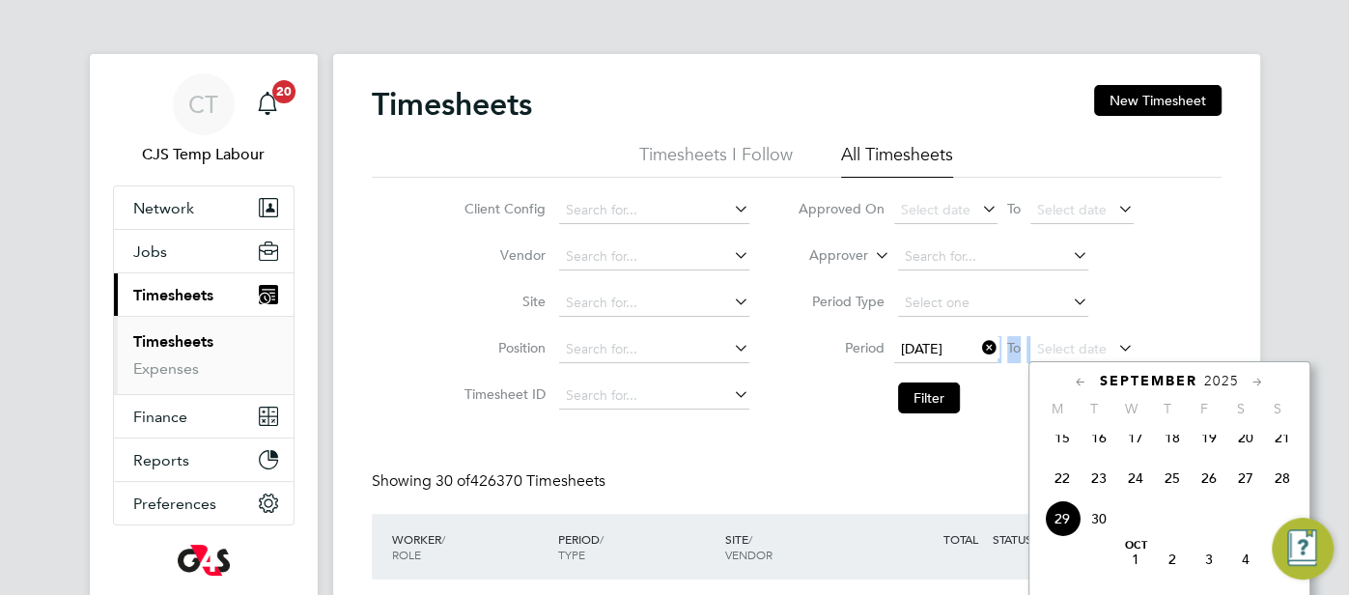
click at [1276, 491] on span "28" at bounding box center [1282, 478] width 37 height 37
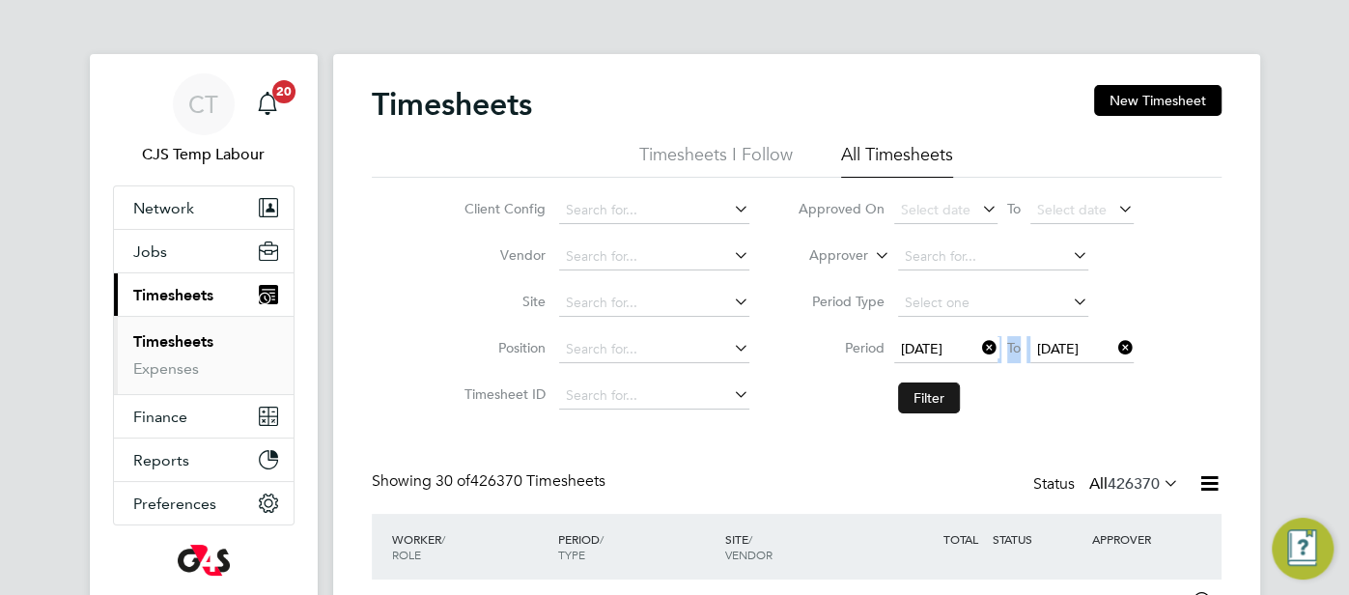
click at [925, 402] on button "Filter" at bounding box center [929, 397] width 62 height 31
click at [638, 219] on input at bounding box center [654, 210] width 190 height 27
click at [731, 262] on li "G4S FM [GEOGRAPHIC_DATA] - Operational" at bounding box center [692, 263] width 267 height 26
type input "G4S FM [GEOGRAPHIC_DATA] - Operational"
click at [925, 394] on button "Filter" at bounding box center [929, 397] width 62 height 31
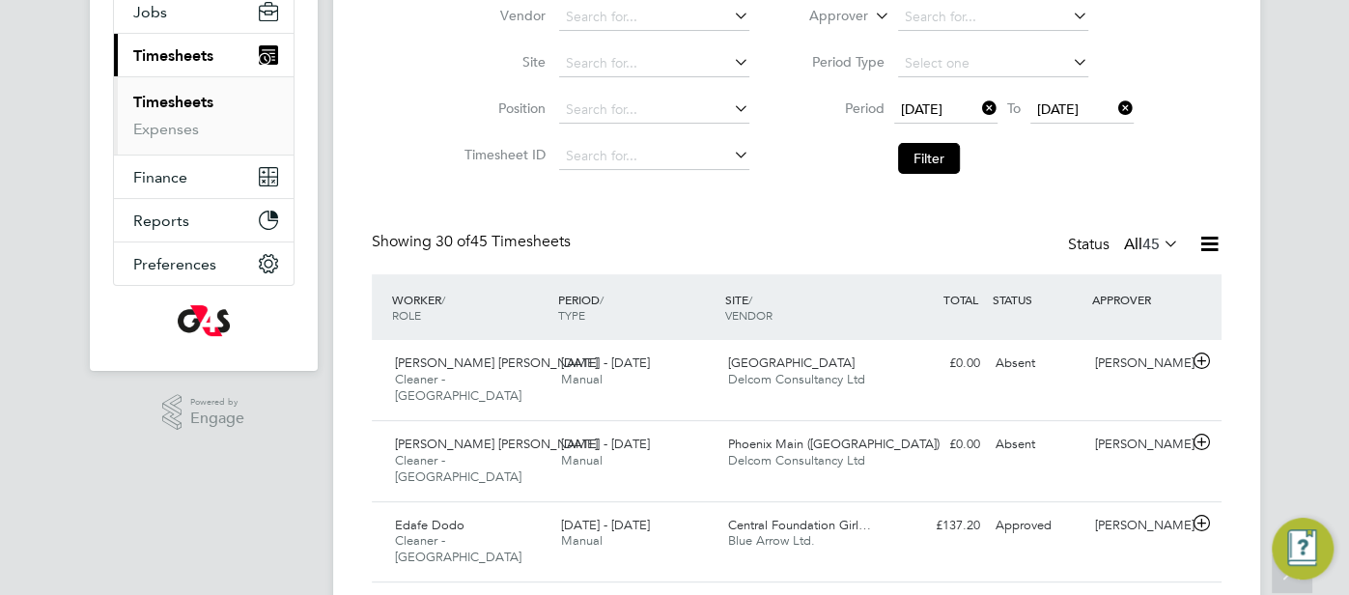
click at [1208, 246] on icon at bounding box center [1209, 244] width 24 height 24
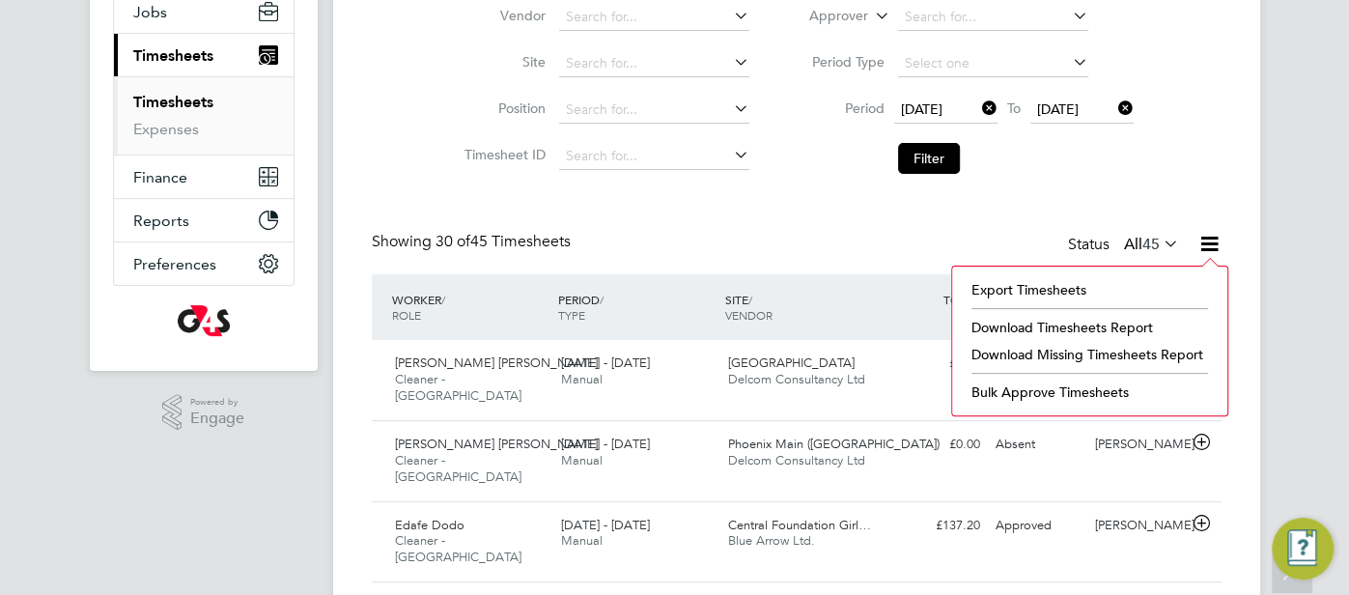
click at [1114, 325] on li "Download Timesheets Report" at bounding box center [1090, 327] width 256 height 27
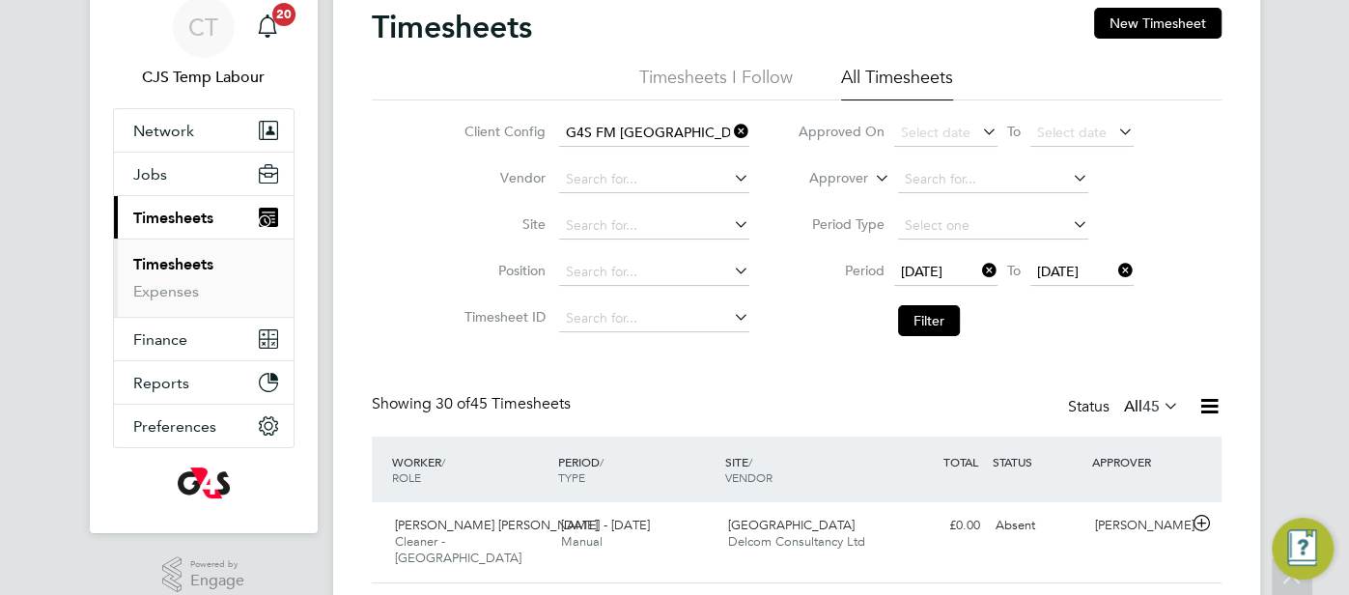
scroll to position [0, 0]
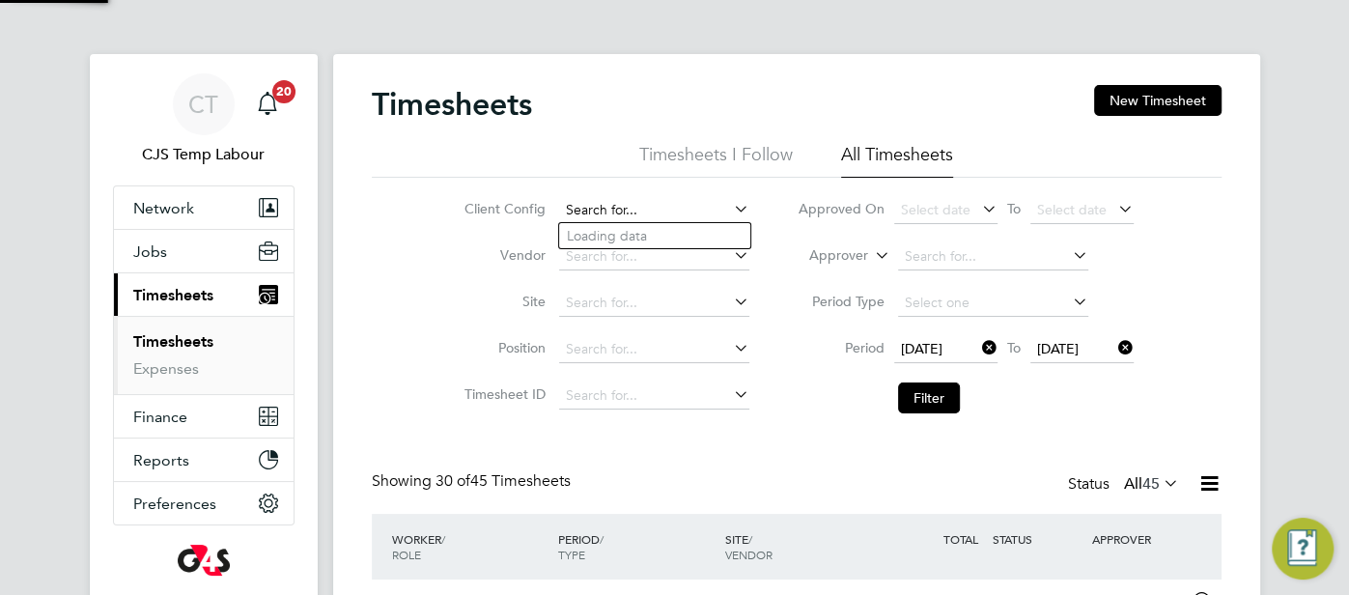
click at [727, 213] on input at bounding box center [654, 210] width 190 height 27
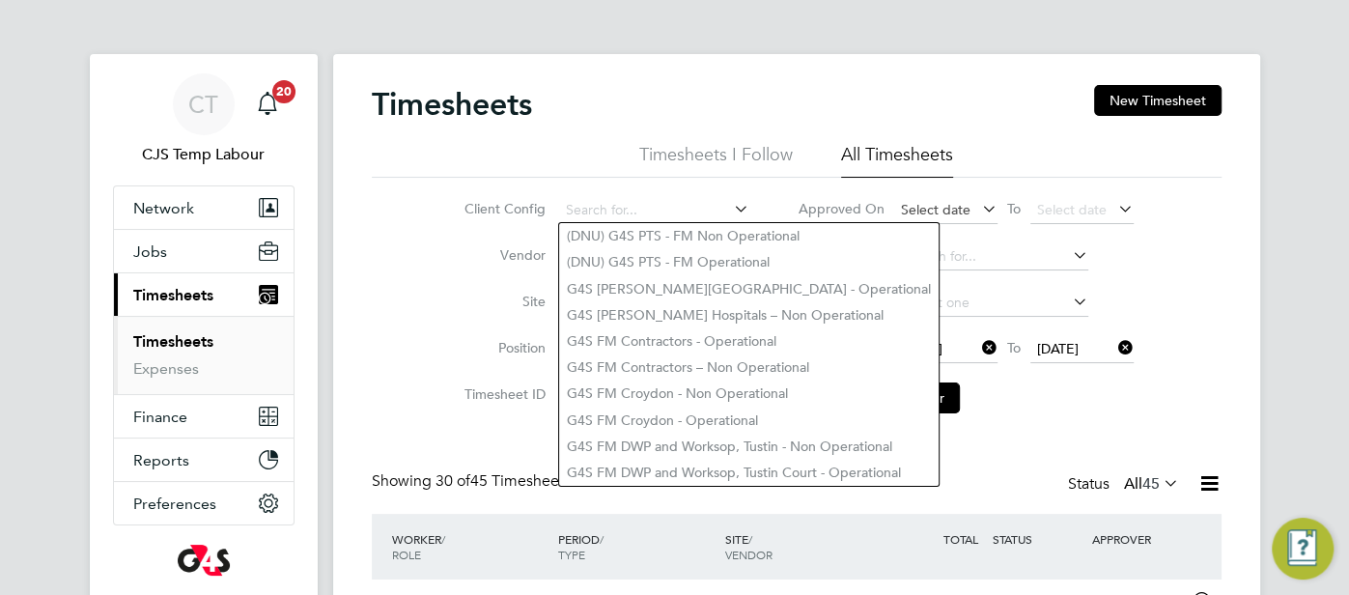
drag, startPoint x: 907, startPoint y: 225, endPoint x: 958, endPoint y: 217, distance: 51.8
click at [906, 226] on li "(DNU) G4S PTS - FM Non Operational" at bounding box center [748, 236] width 379 height 26
type input "(DNU) G4S PTS - FM Non Operational"
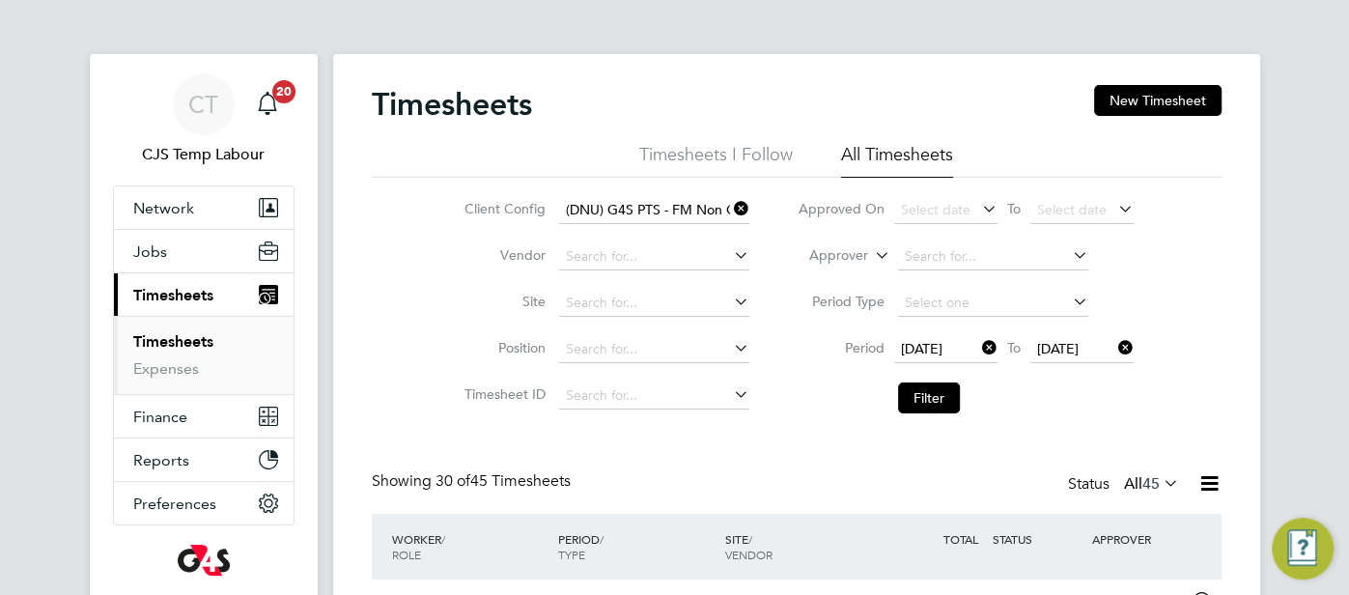
click at [730, 203] on icon at bounding box center [730, 208] width 0 height 27
click at [167, 258] on button "Jobs" at bounding box center [204, 251] width 180 height 42
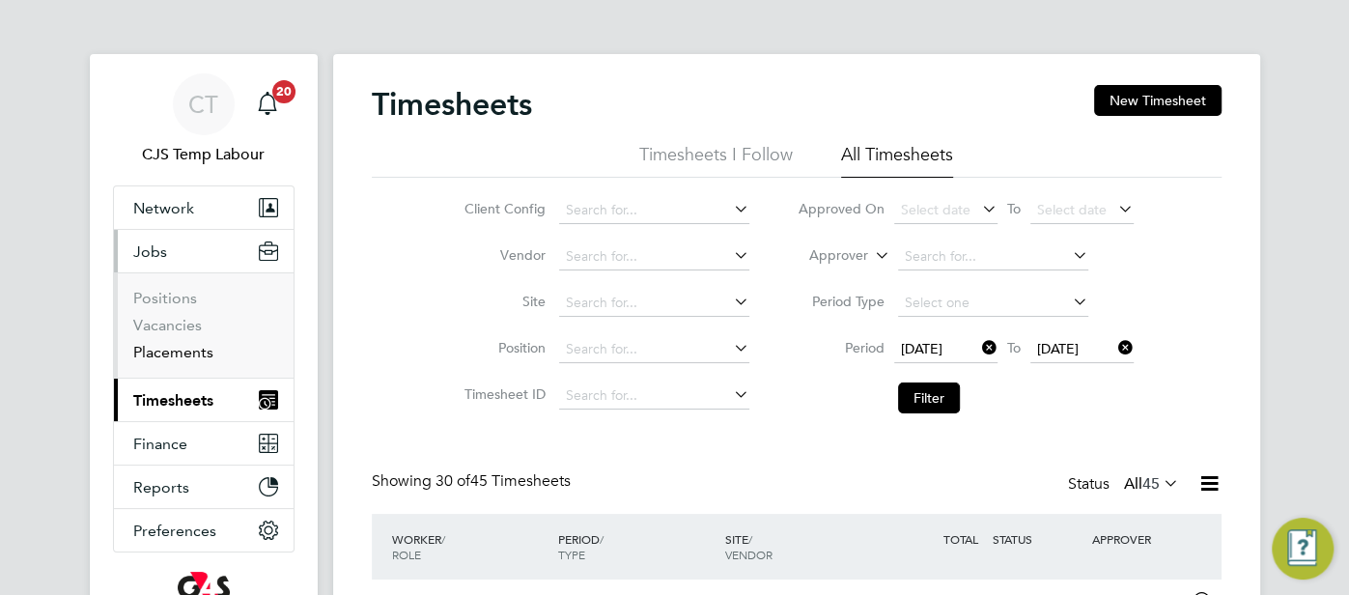
click at [179, 351] on link "Placements" at bounding box center [173, 352] width 80 height 18
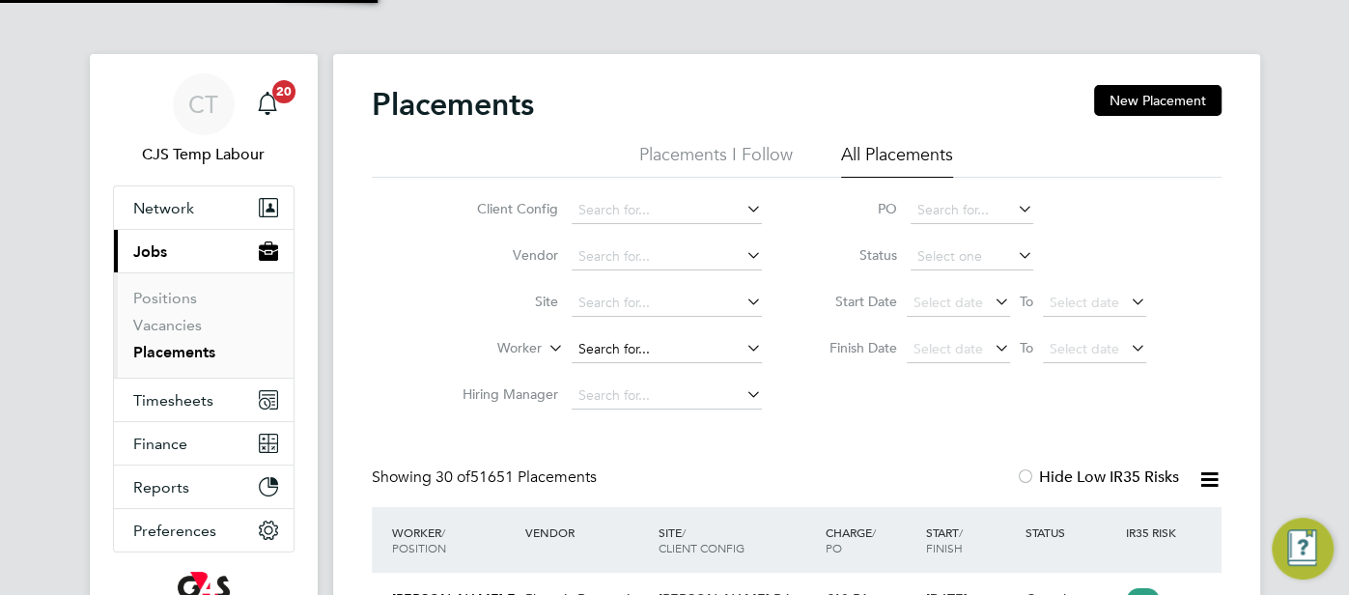
click at [608, 355] on input at bounding box center [667, 349] width 190 height 27
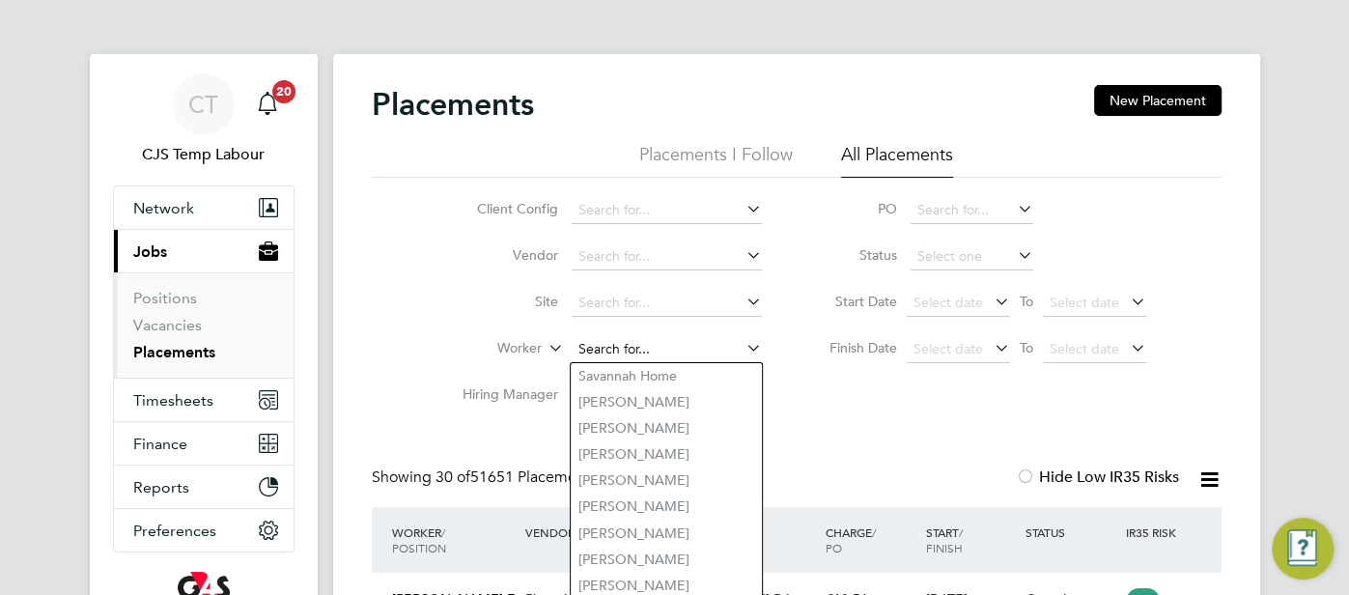
paste input "Farsad Hamadamin"
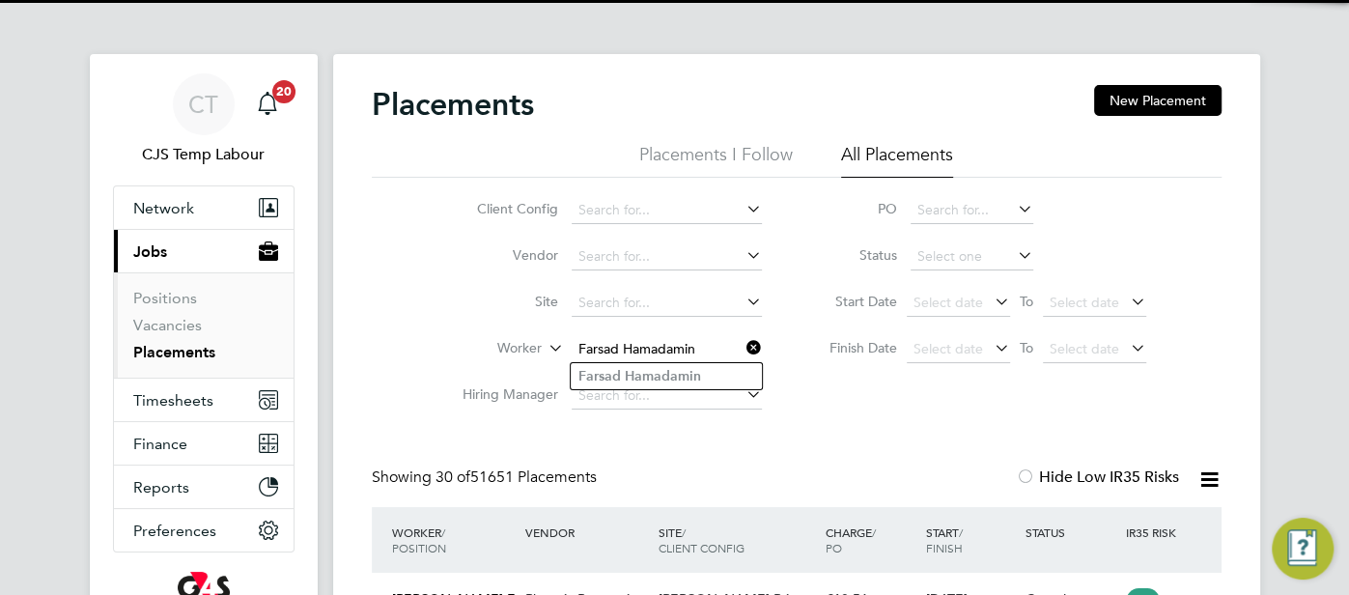
type input "Farsad Hamadamin"
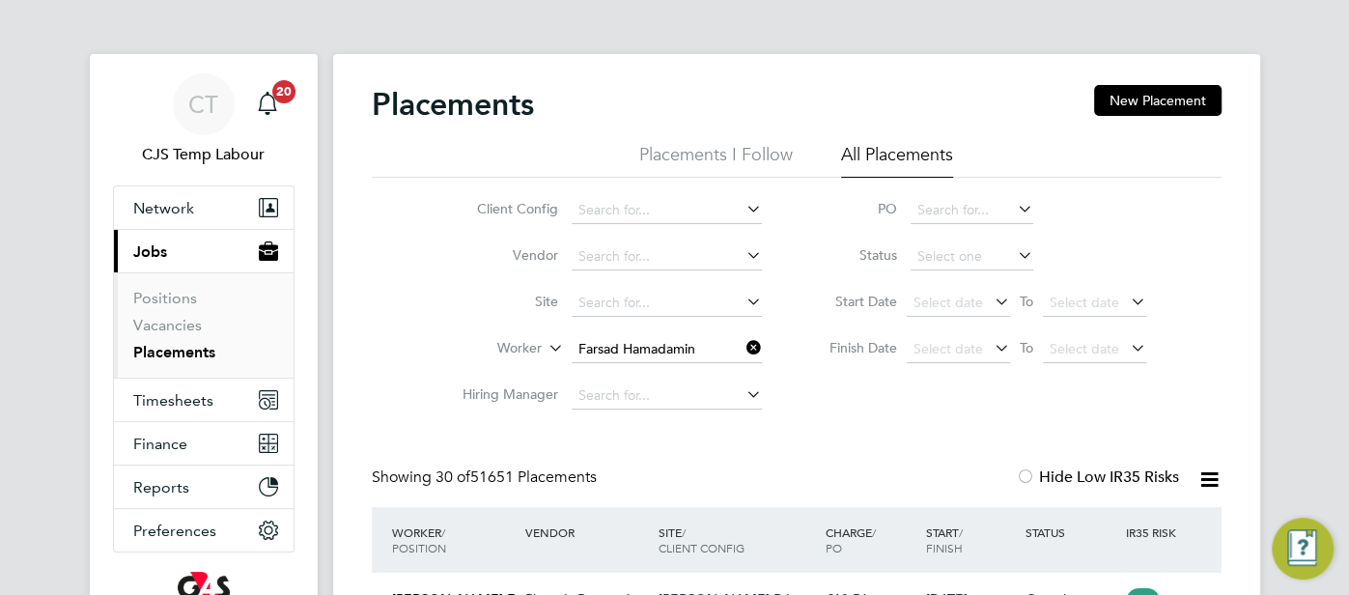
click at [727, 363] on li "Farsad Hamadamin" at bounding box center [666, 376] width 191 height 26
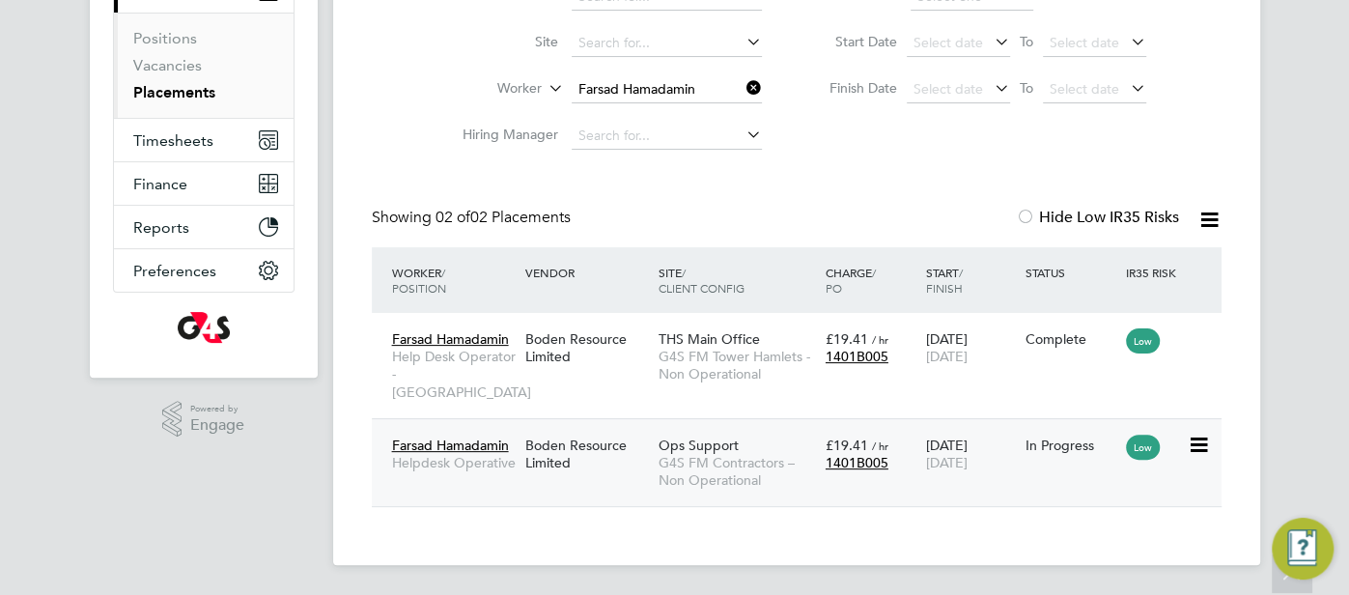
click at [792, 461] on span "G4S FM Contractors – Non Operational" at bounding box center [737, 471] width 157 height 35
click at [743, 90] on icon at bounding box center [743, 87] width 0 height 27
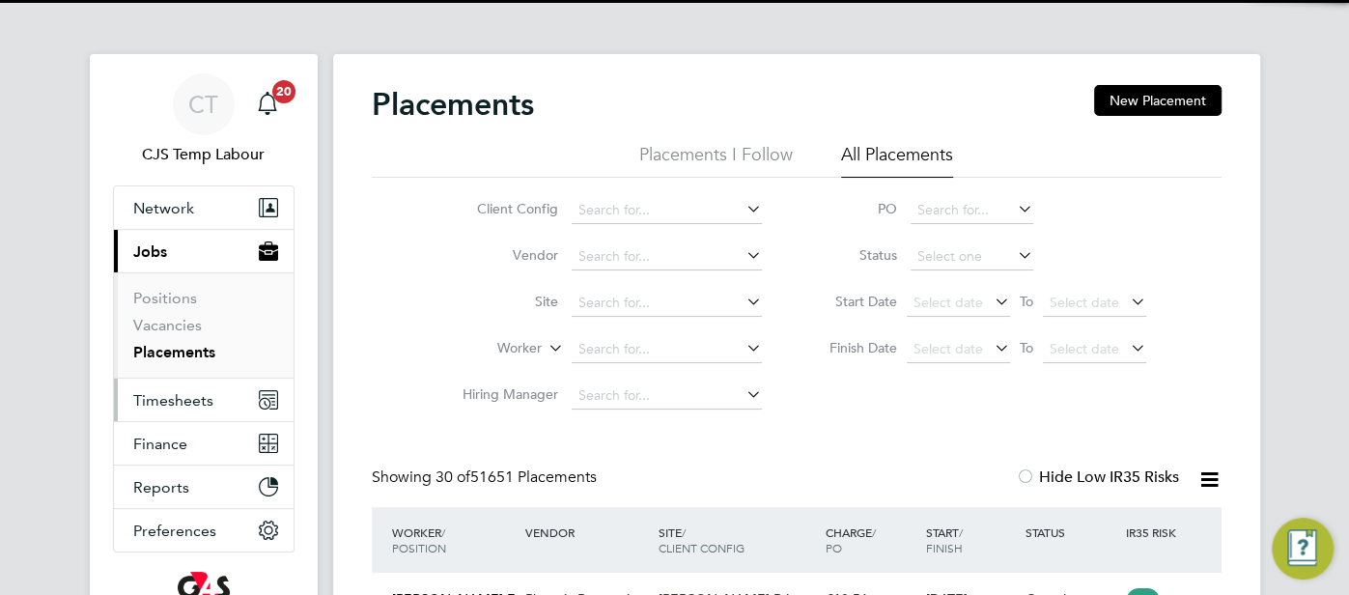
scroll to position [90, 167]
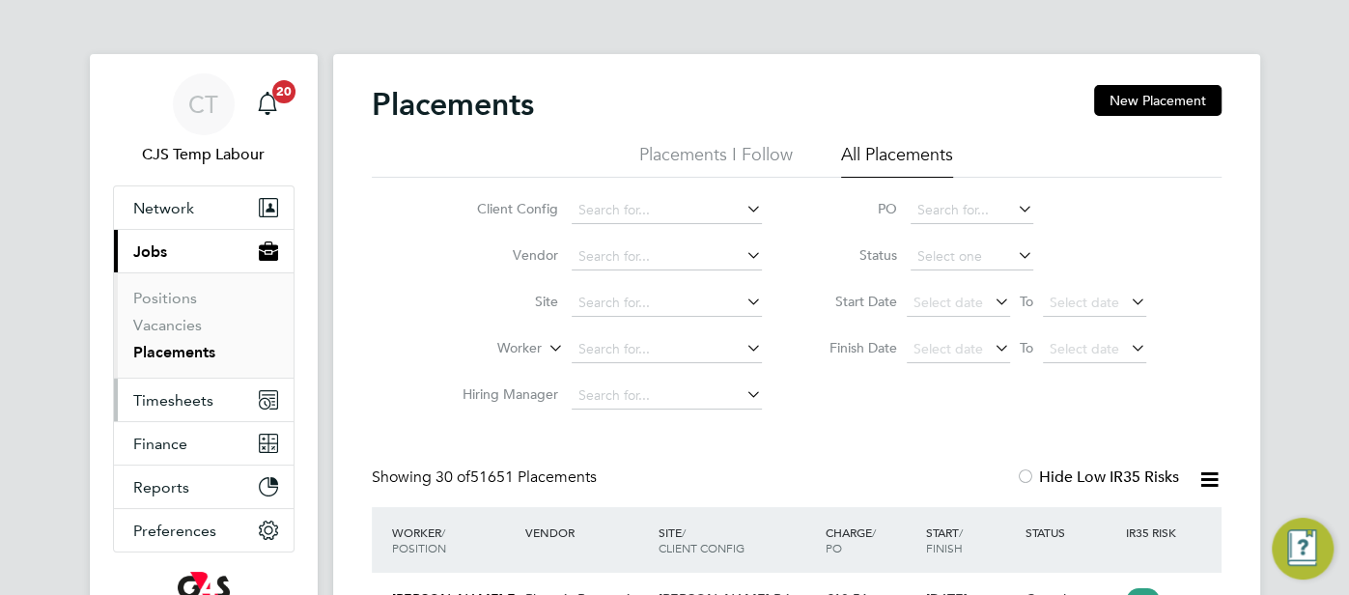
click at [185, 400] on span "Timesheets" at bounding box center [173, 400] width 80 height 18
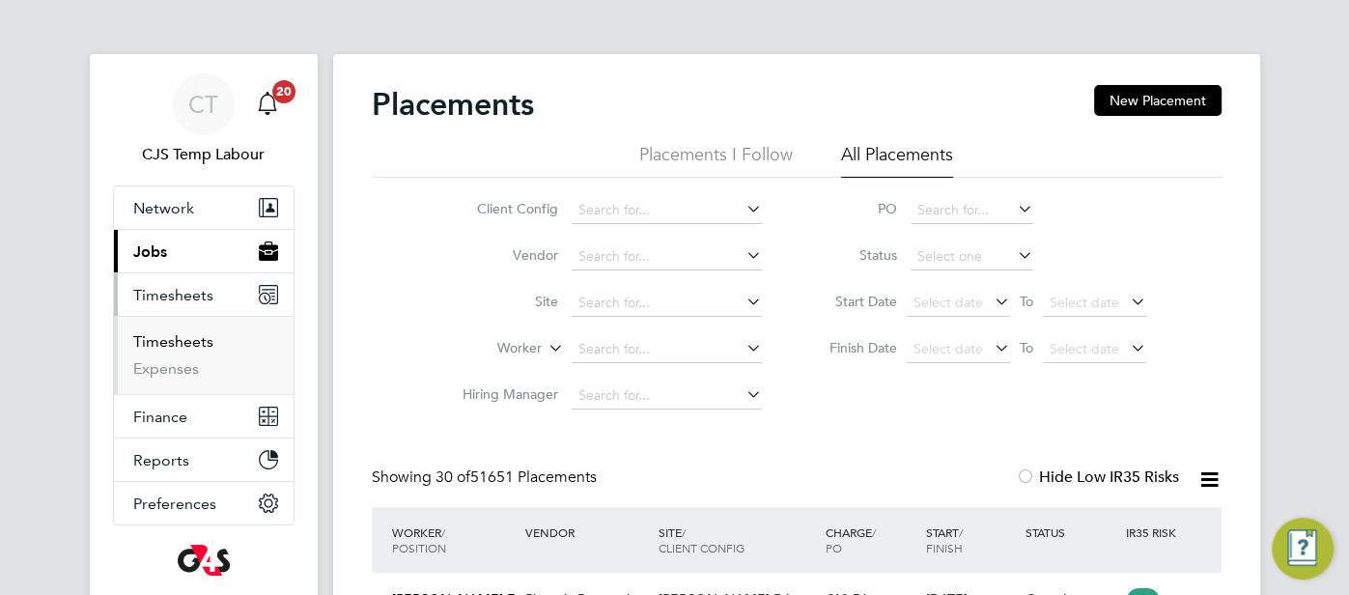
click at [172, 337] on link "Timesheets" at bounding box center [173, 341] width 80 height 18
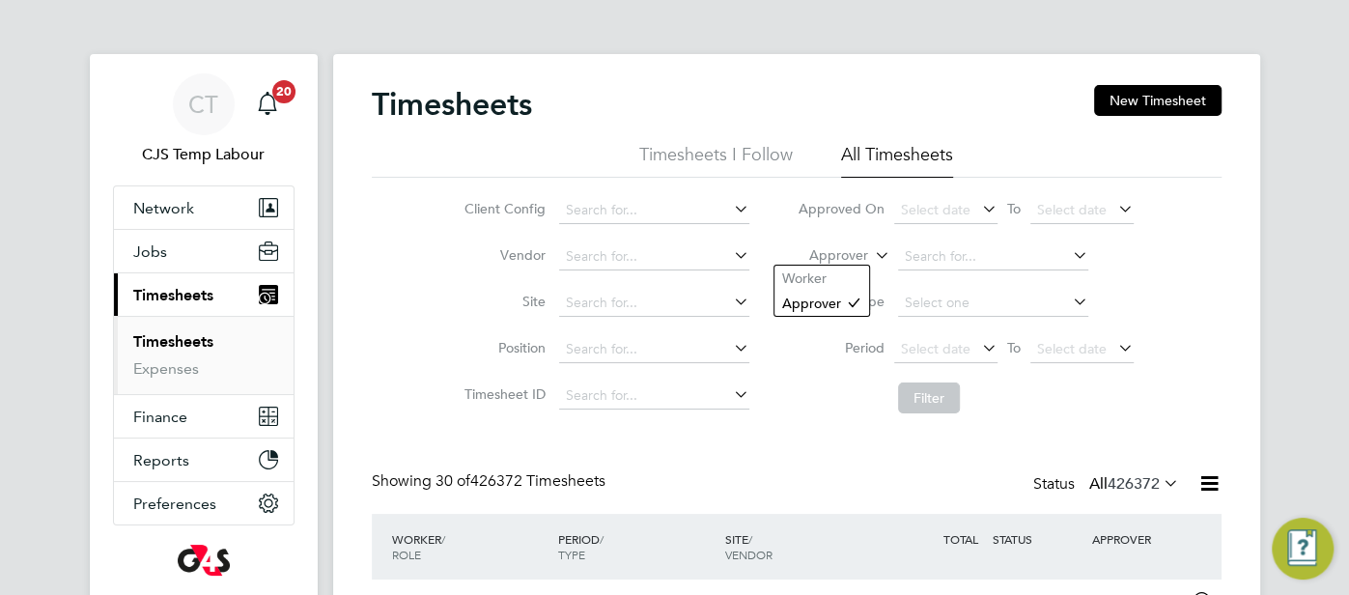
click at [871, 258] on icon at bounding box center [871, 249] width 0 height 17
click at [840, 278] on li "Worker" at bounding box center [821, 278] width 95 height 25
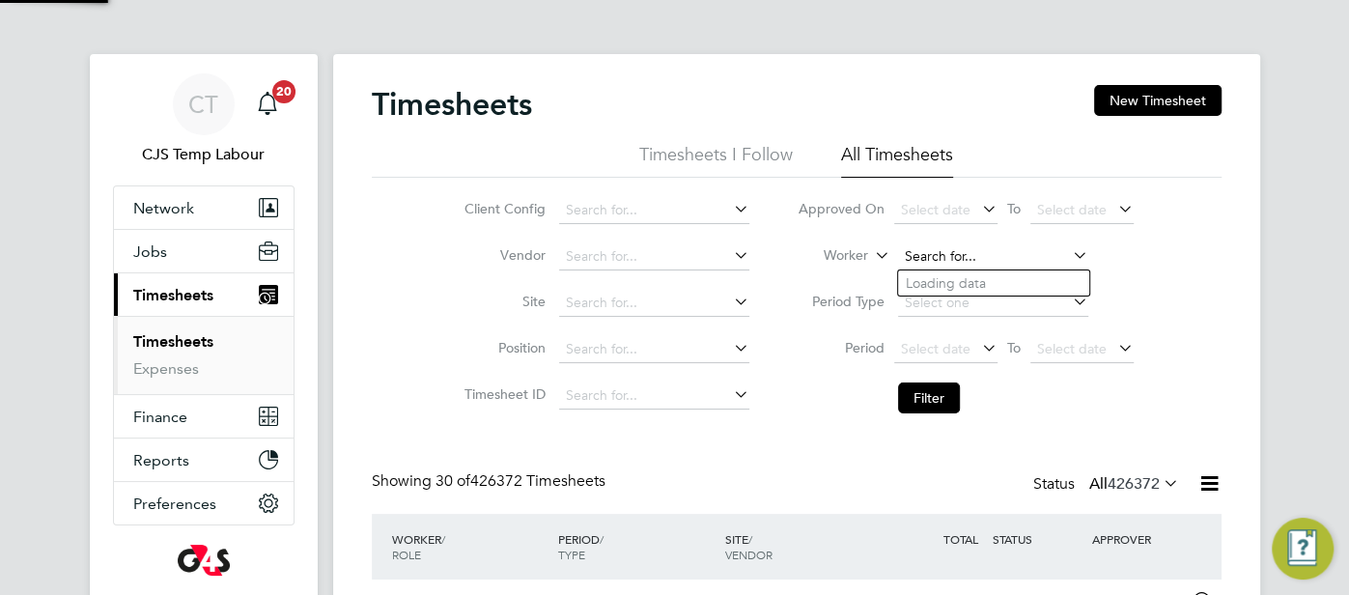
click at [908, 264] on input at bounding box center [993, 256] width 190 height 27
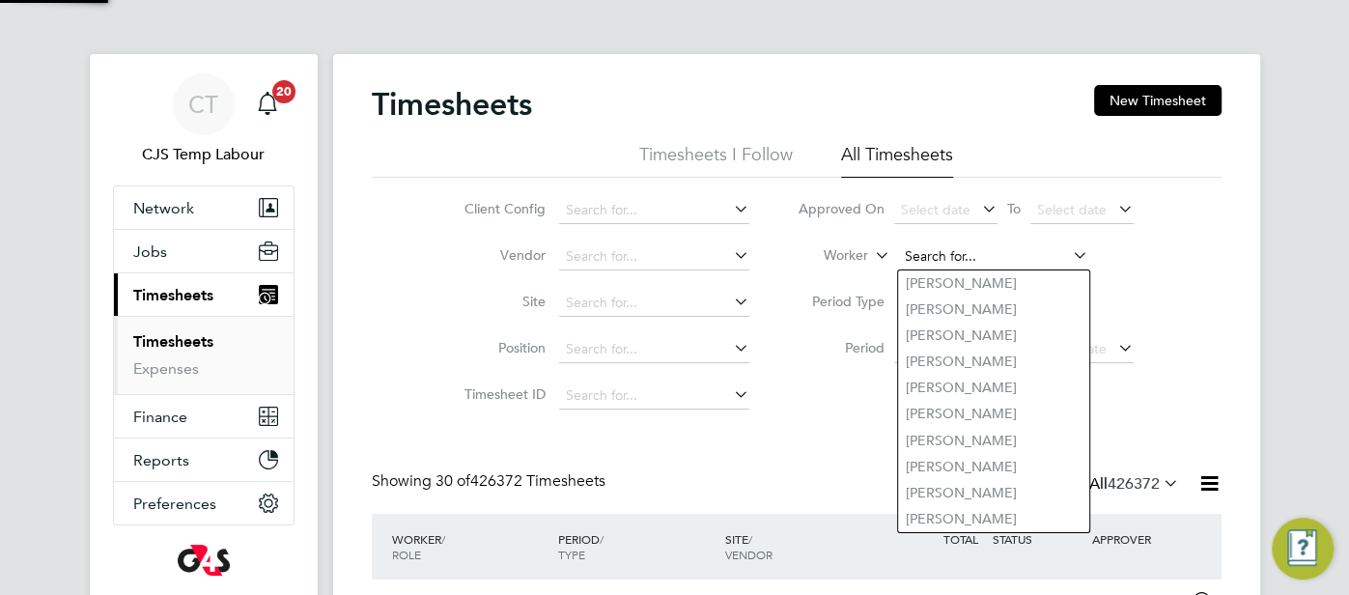
paste input "Farsad Hamadamin"
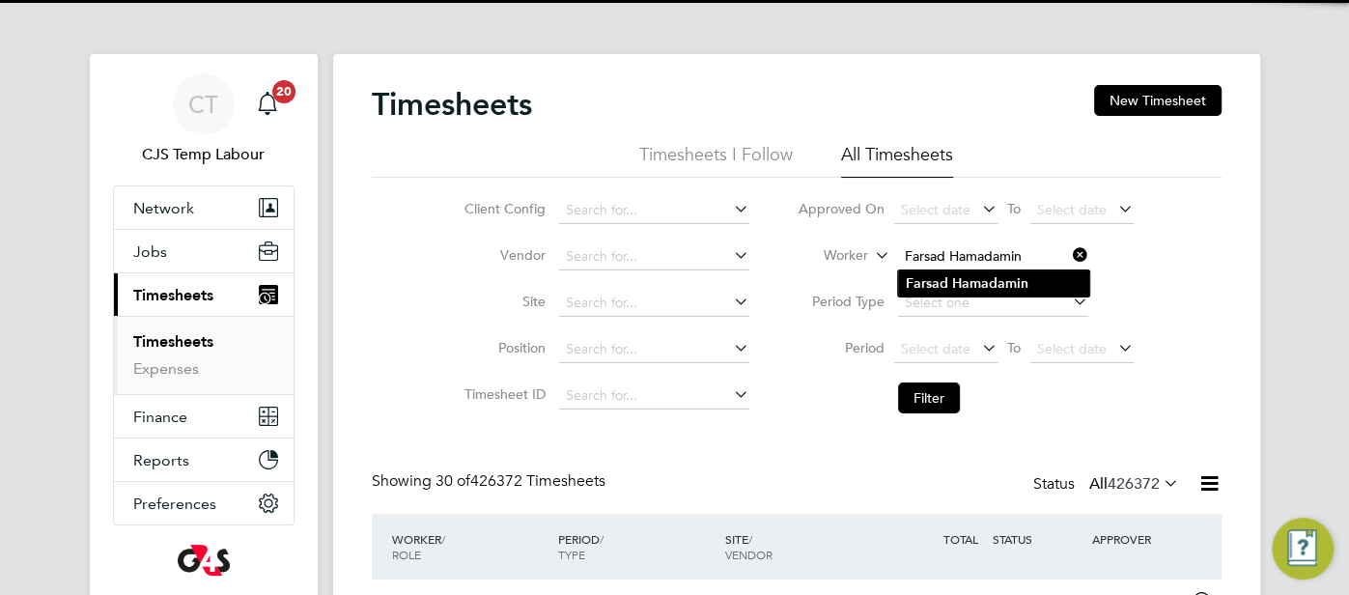
type input "Farsad Hamadamin"
click at [923, 283] on b "Farsad" at bounding box center [927, 283] width 42 height 16
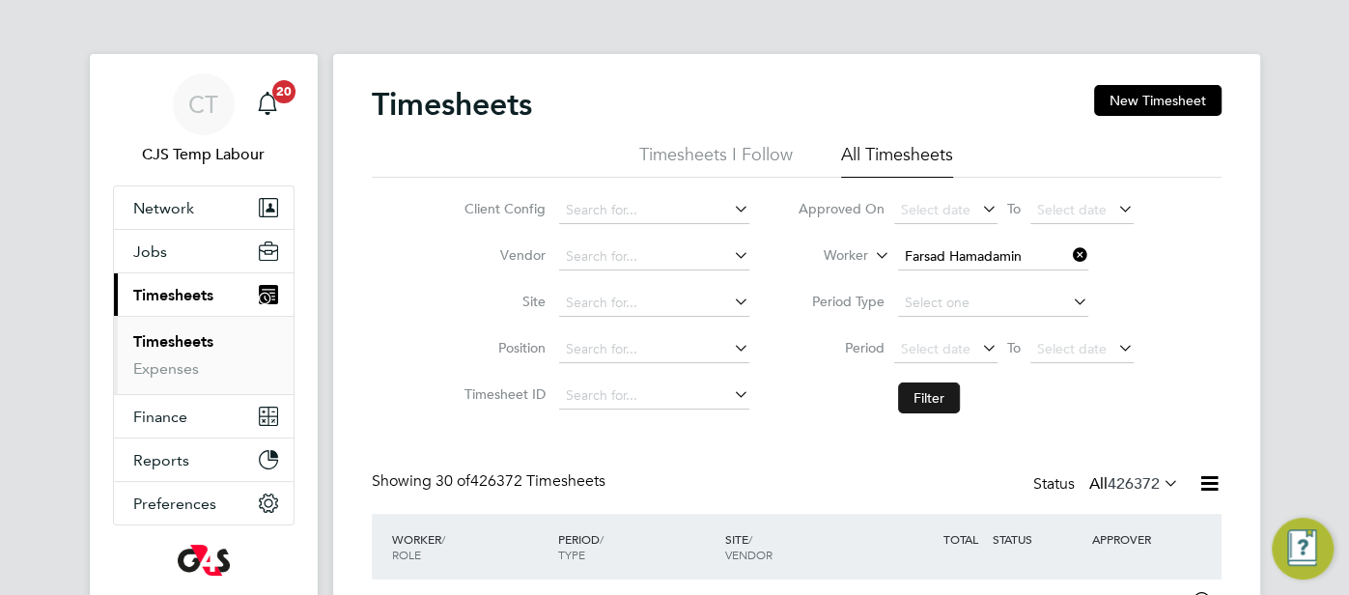
click at [919, 392] on button "Filter" at bounding box center [929, 397] width 62 height 31
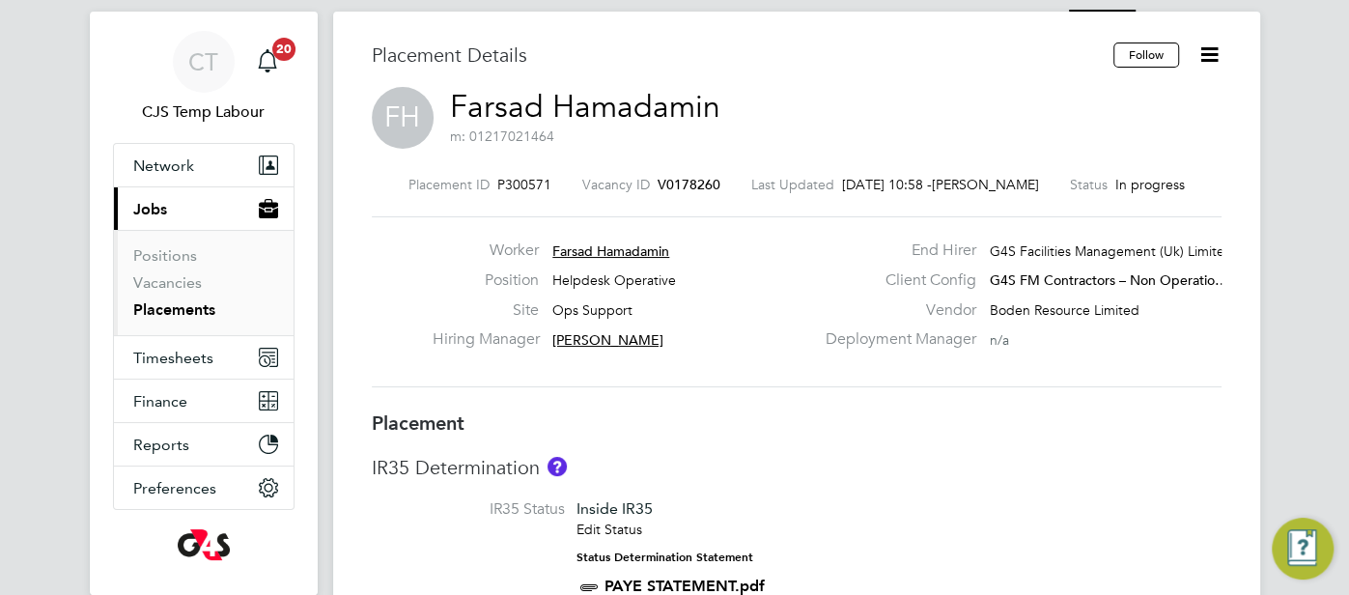
scroll to position [66, 0]
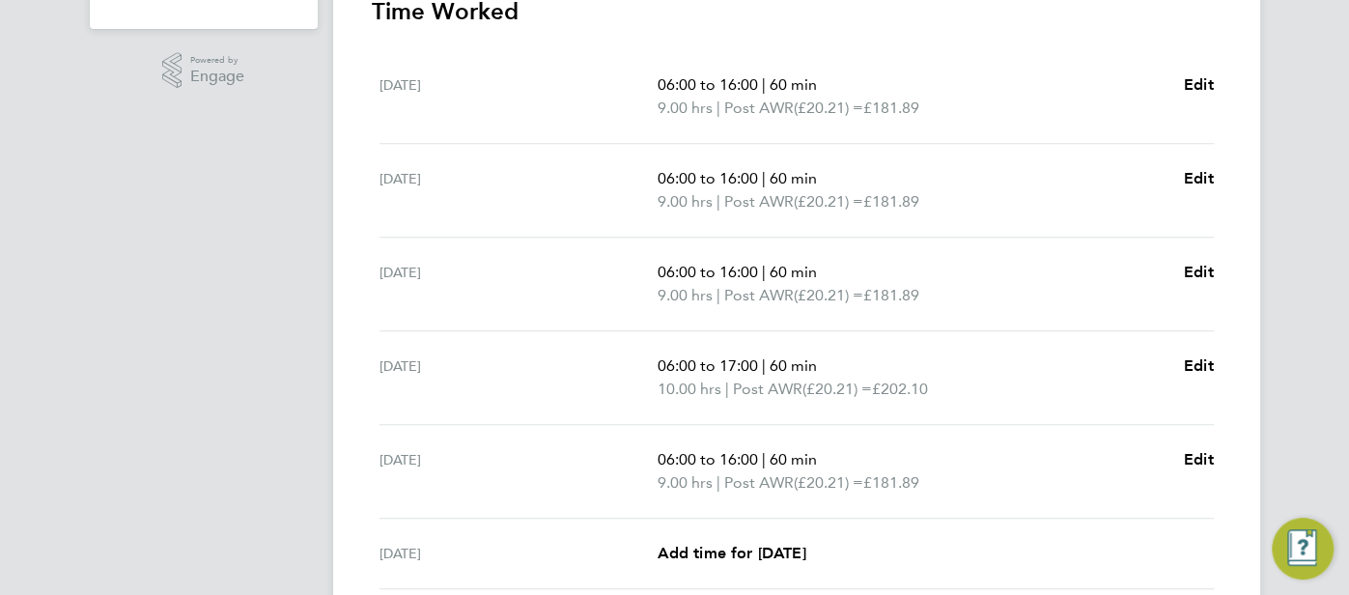
scroll to position [761, 0]
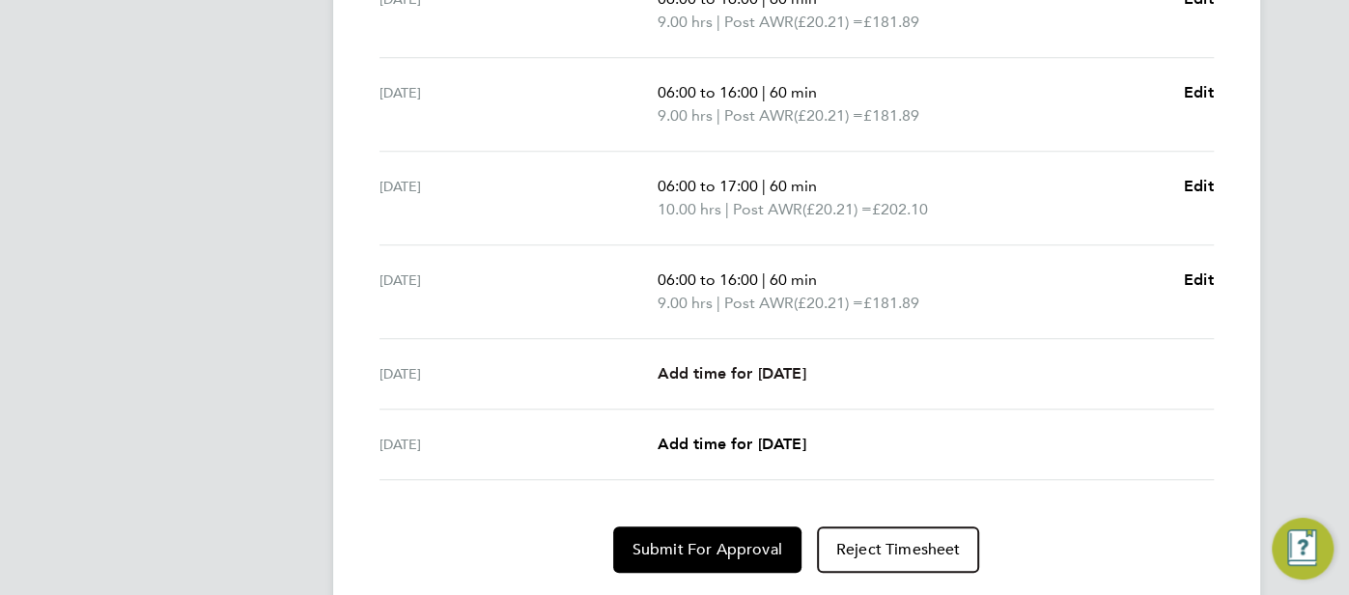
click at [803, 376] on span "Add time for [DATE]" at bounding box center [731, 373] width 149 height 18
select select "60"
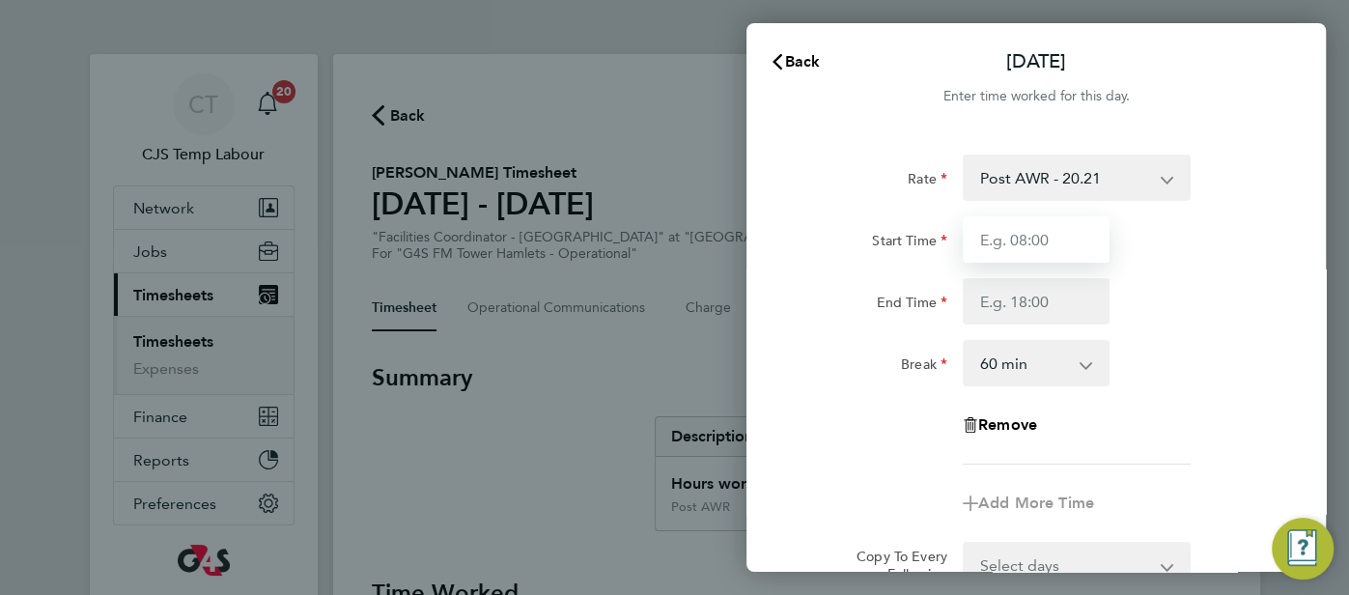
click at [1069, 243] on input "Start Time" at bounding box center [1036, 239] width 147 height 46
type input "08:00"
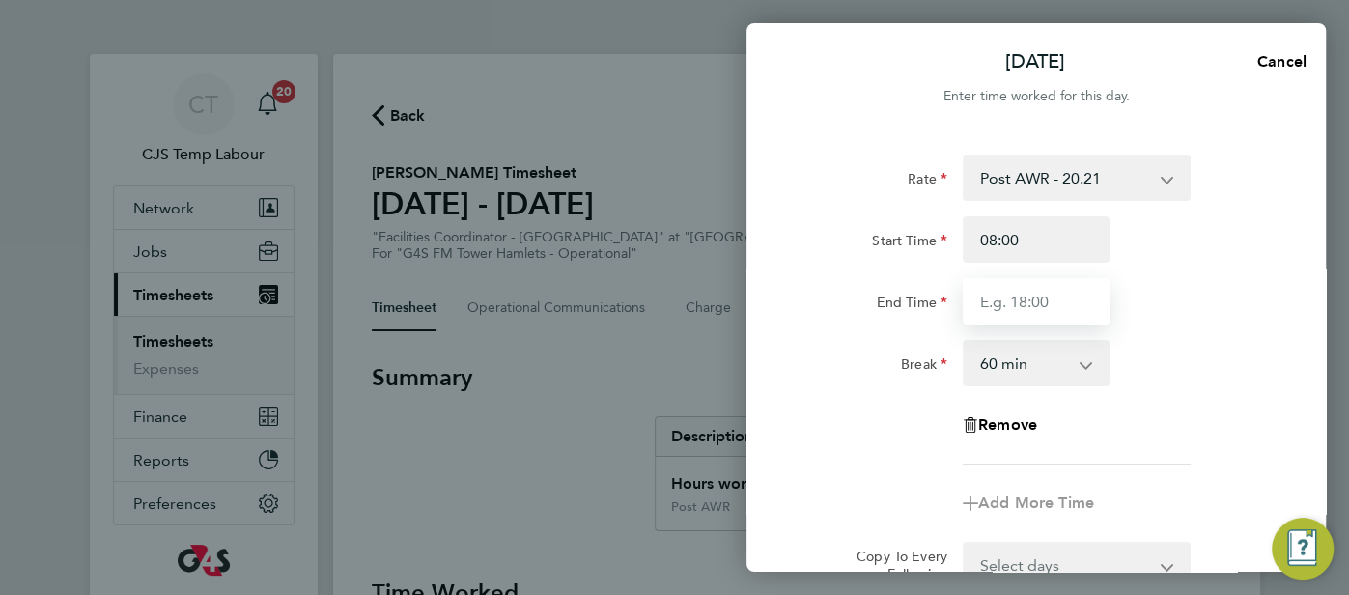
click at [1024, 313] on input "End Time" at bounding box center [1036, 301] width 147 height 46
type input "14:00"
click at [1221, 295] on div "End Time 14:00" at bounding box center [1036, 301] width 487 height 46
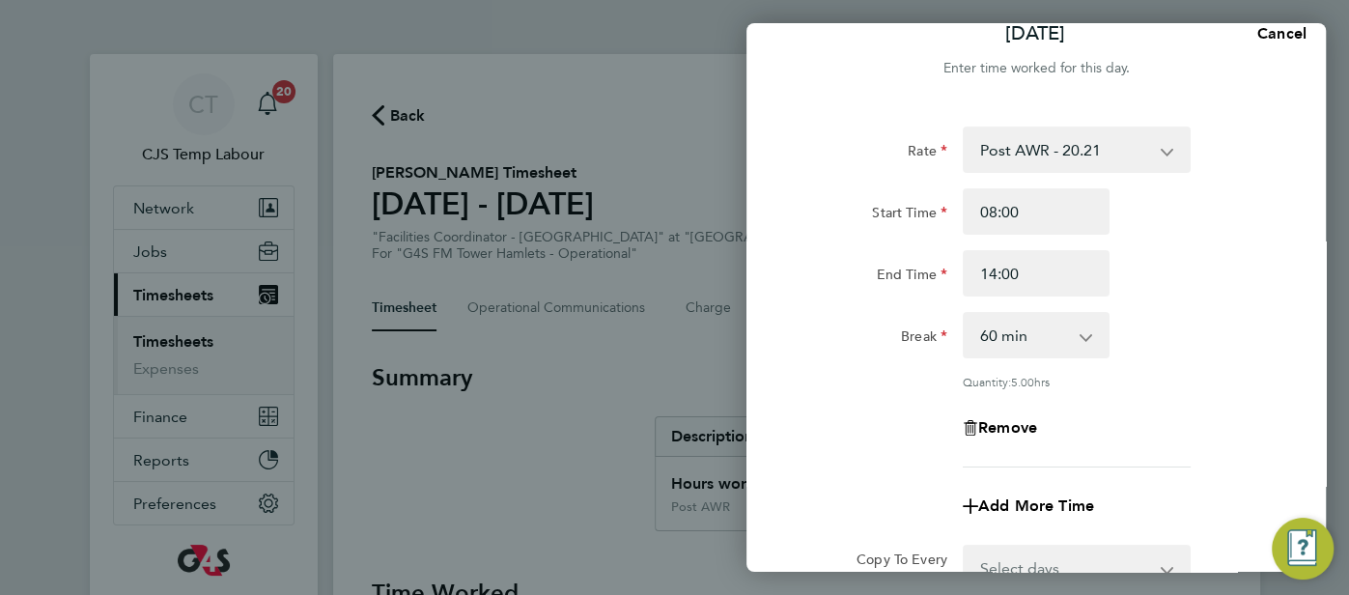
scroll to position [30, 0]
click at [1087, 339] on app-icon-cross-button at bounding box center [1095, 333] width 23 height 42
click at [1078, 335] on select "0 min 15 min 30 min 45 min 60 min 75 min 90 min" at bounding box center [1025, 333] width 120 height 42
select select "0"
click at [965, 312] on select "0 min 15 min 30 min 45 min 60 min 75 min 90 min" at bounding box center [1025, 333] width 120 height 42
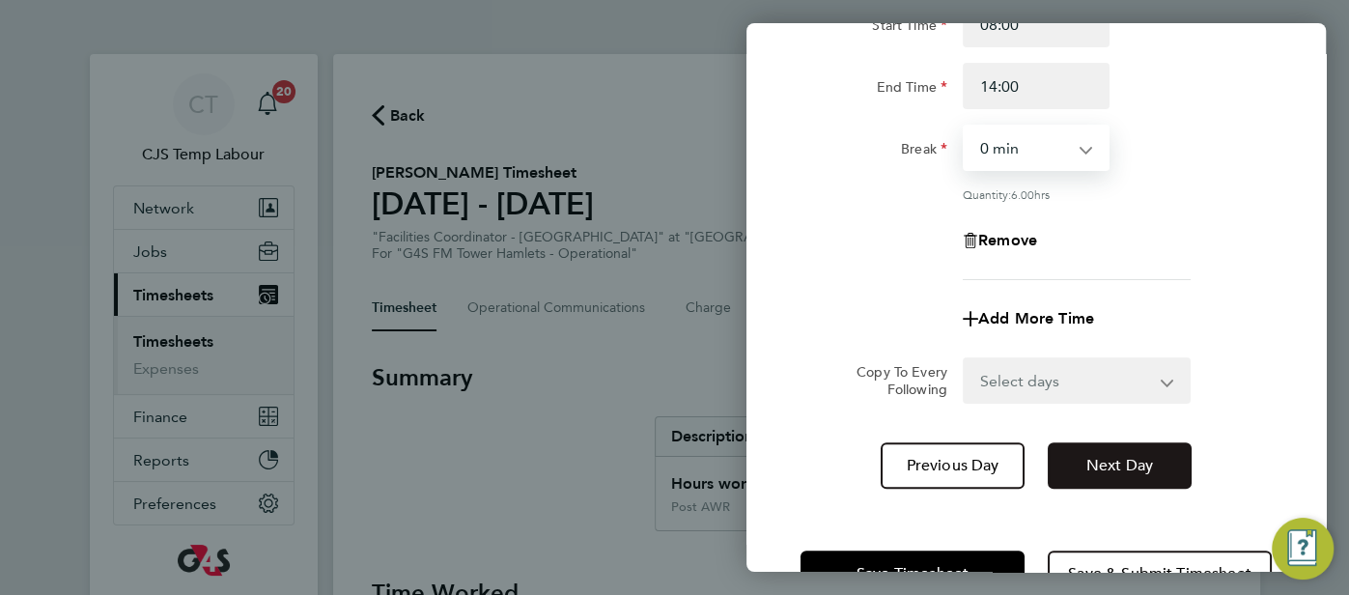
scroll to position [275, 0]
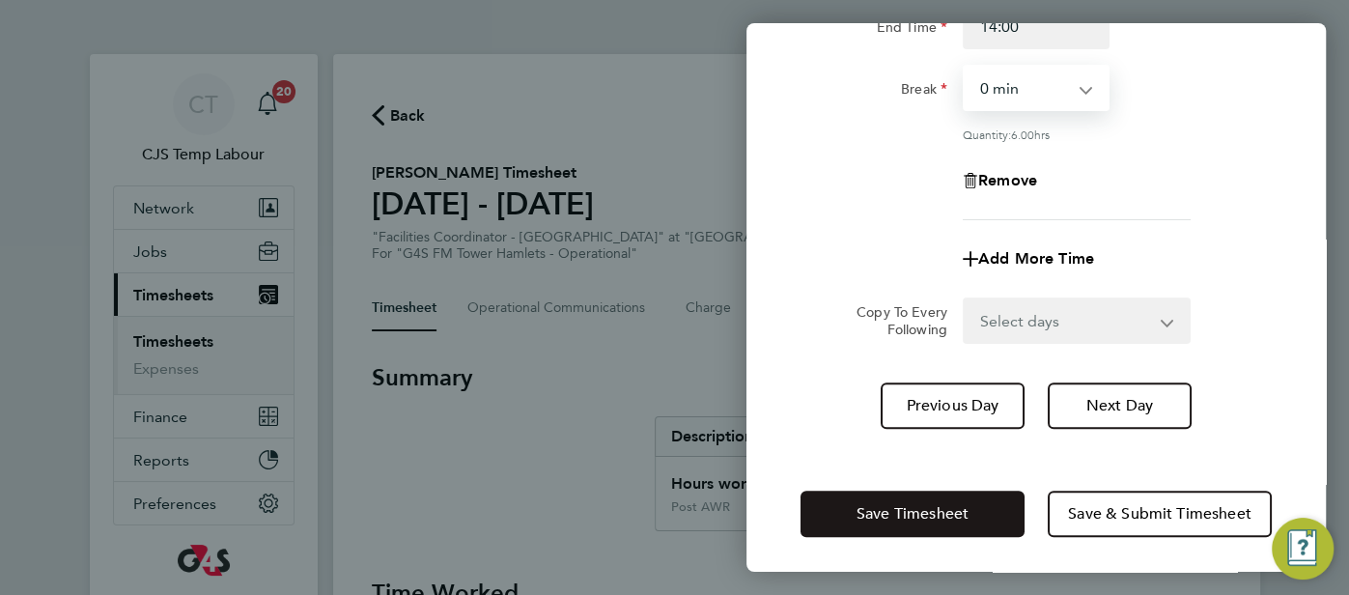
click at [938, 505] on span "Save Timesheet" at bounding box center [912, 513] width 112 height 19
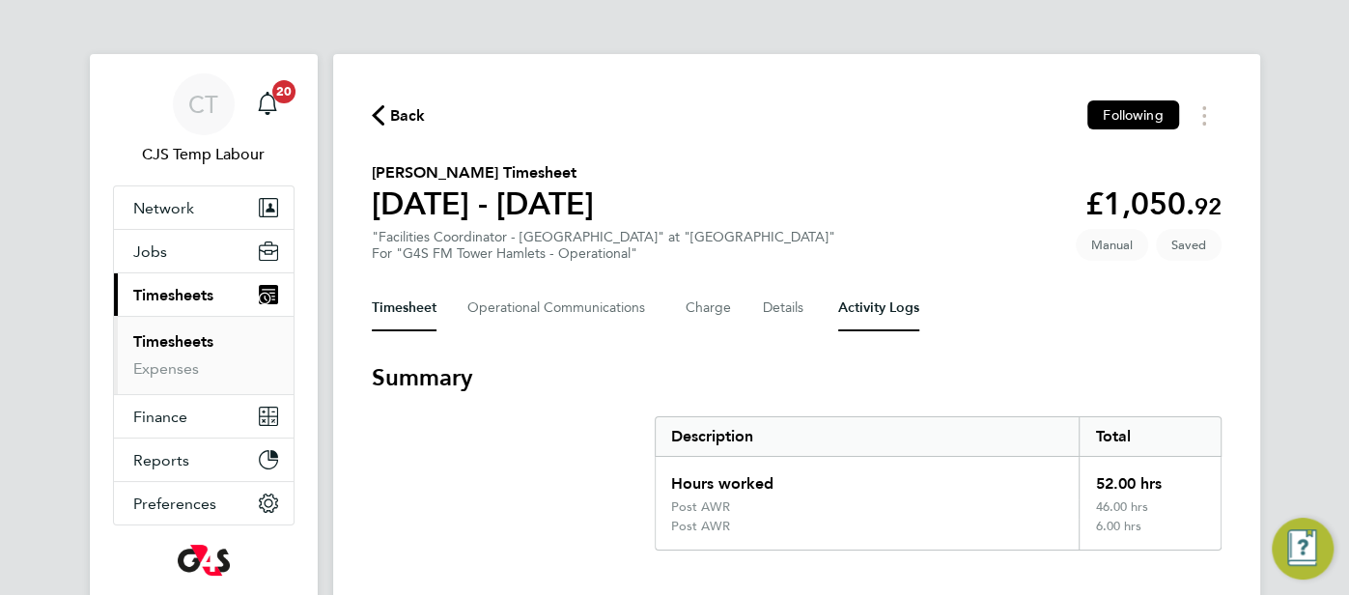
click at [904, 328] on Logs-tab "Activity Logs" at bounding box center [878, 308] width 81 height 46
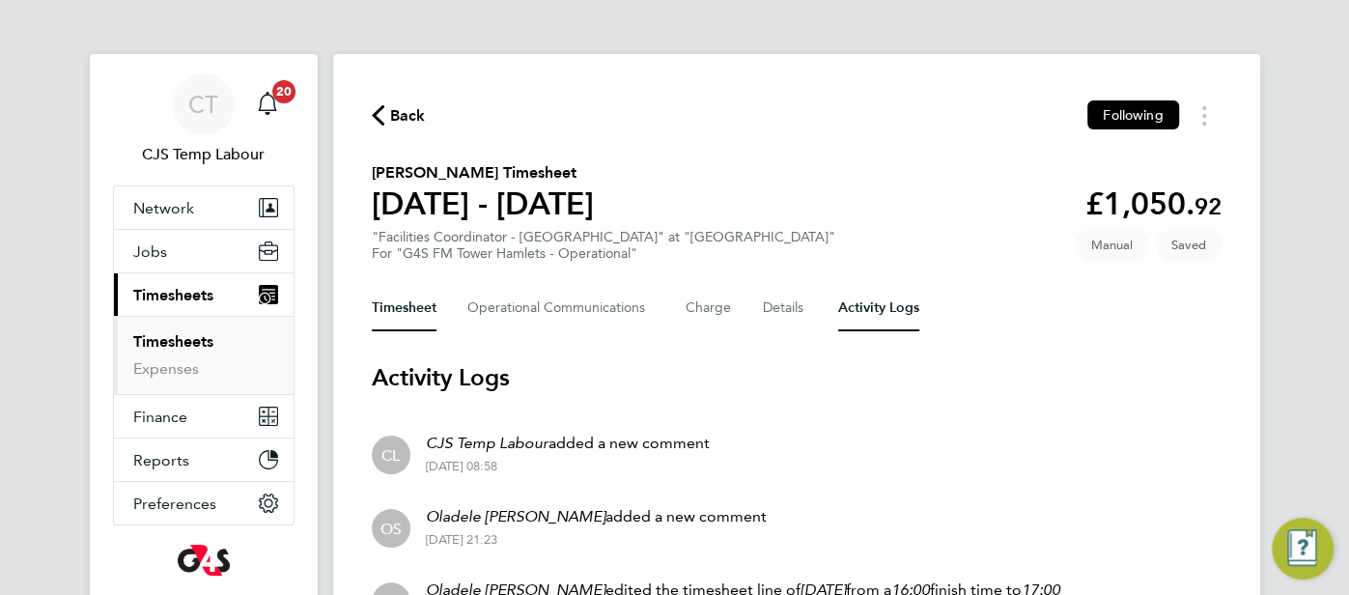
drag, startPoint x: 401, startPoint y: 316, endPoint x: 413, endPoint y: 318, distance: 12.7
click at [402, 316] on button "Timesheet" at bounding box center [404, 308] width 65 height 46
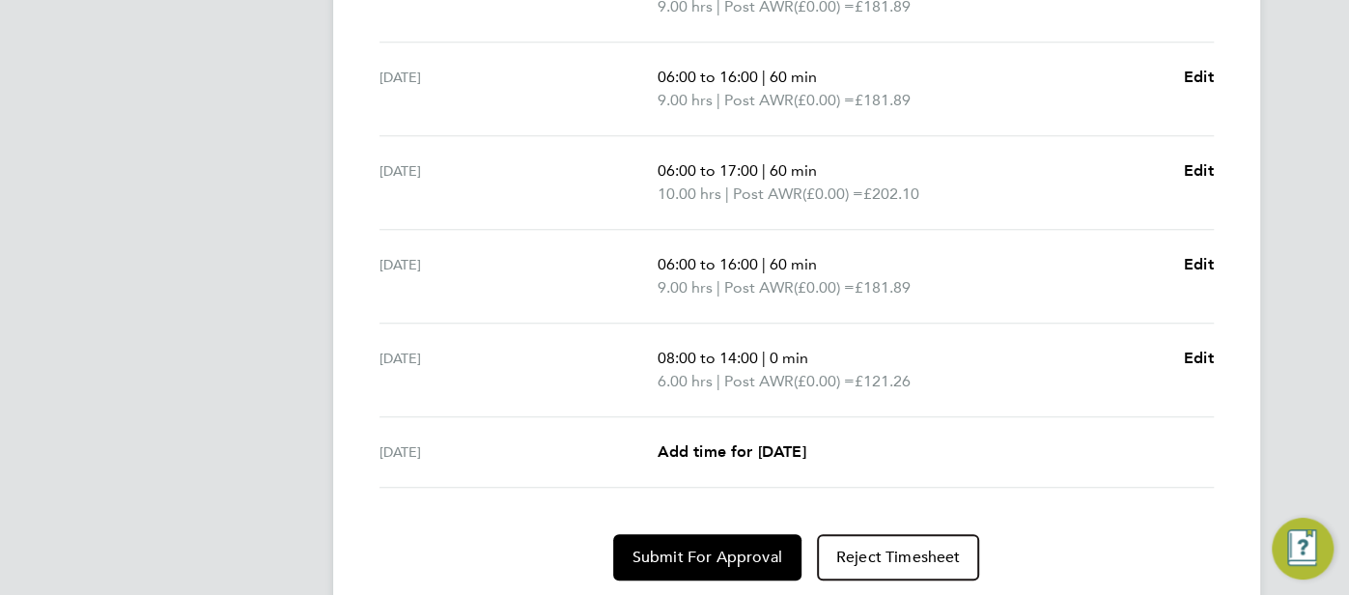
scroll to position [804, 0]
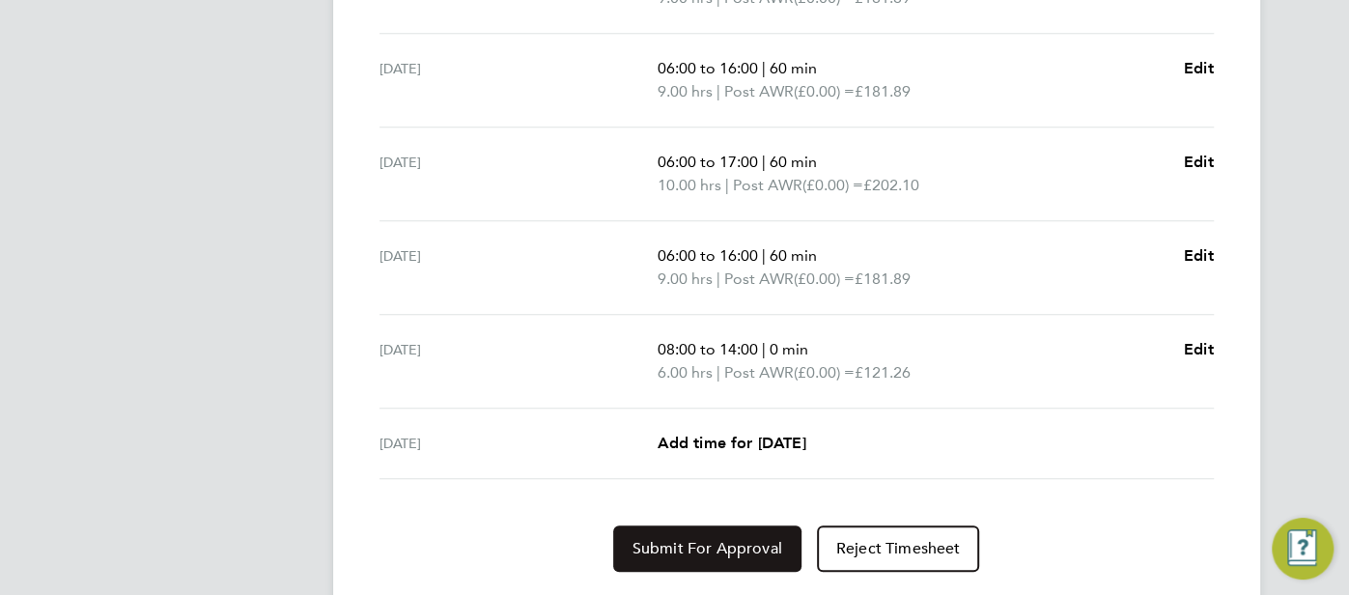
click at [716, 542] on span "Submit For Approval" at bounding box center [707, 548] width 150 height 19
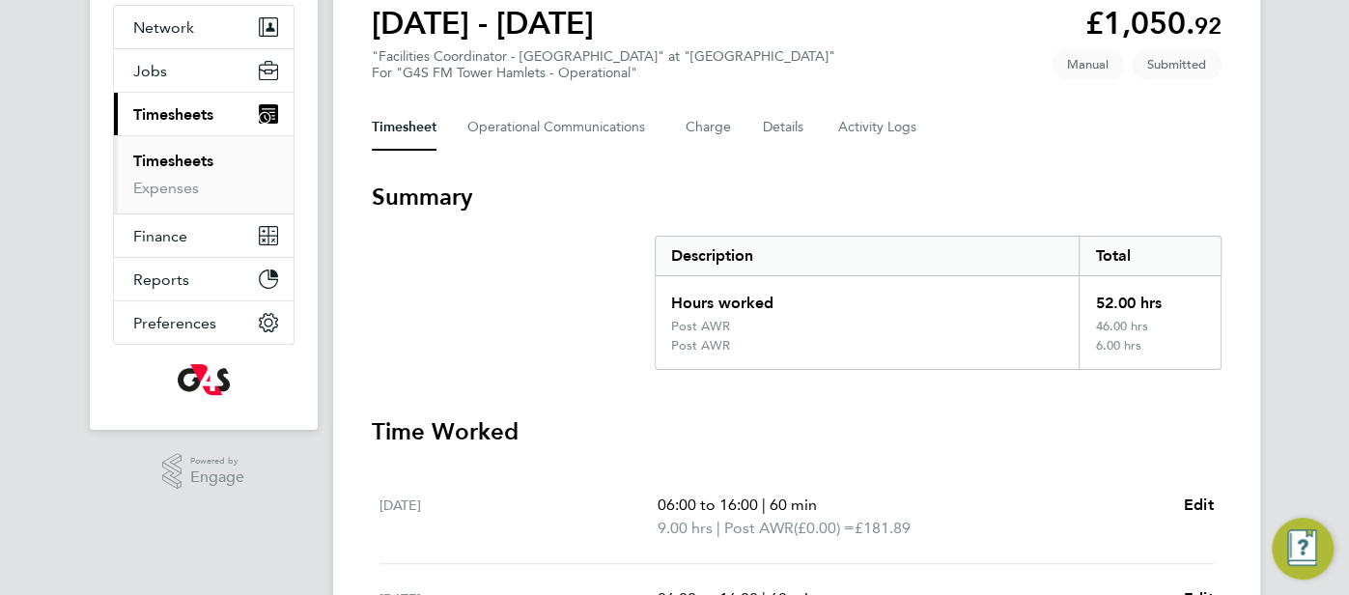
scroll to position [0, 0]
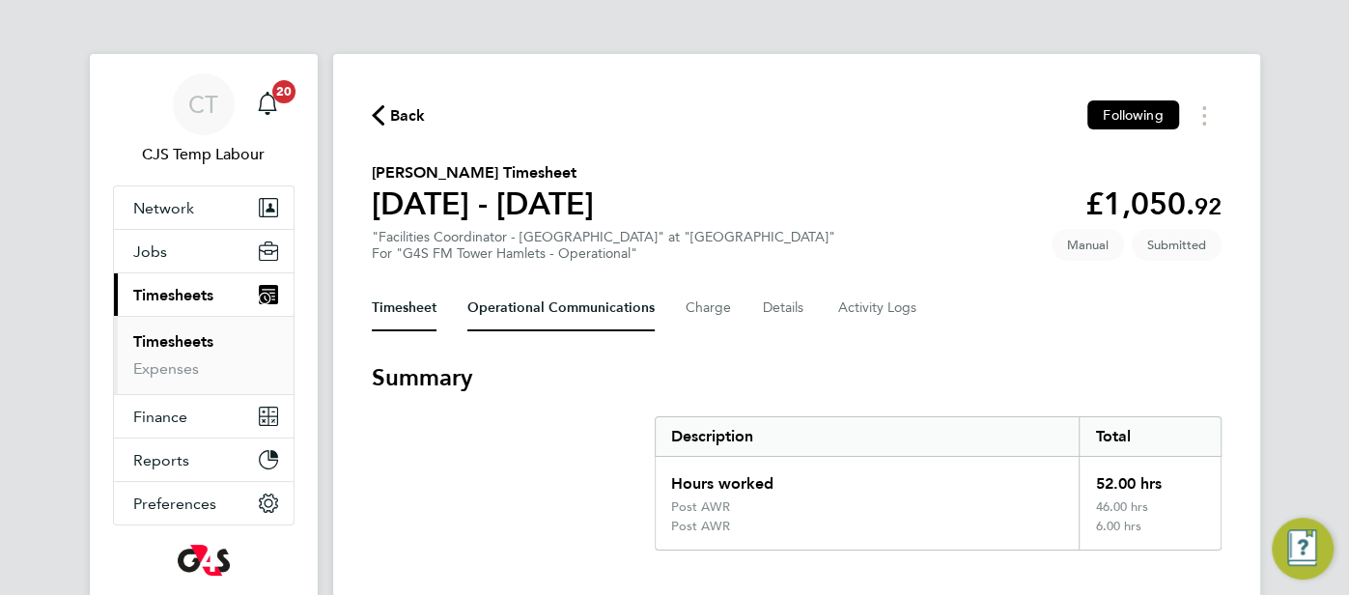
click at [603, 316] on Communications-tab "Operational Communications" at bounding box center [560, 308] width 187 height 46
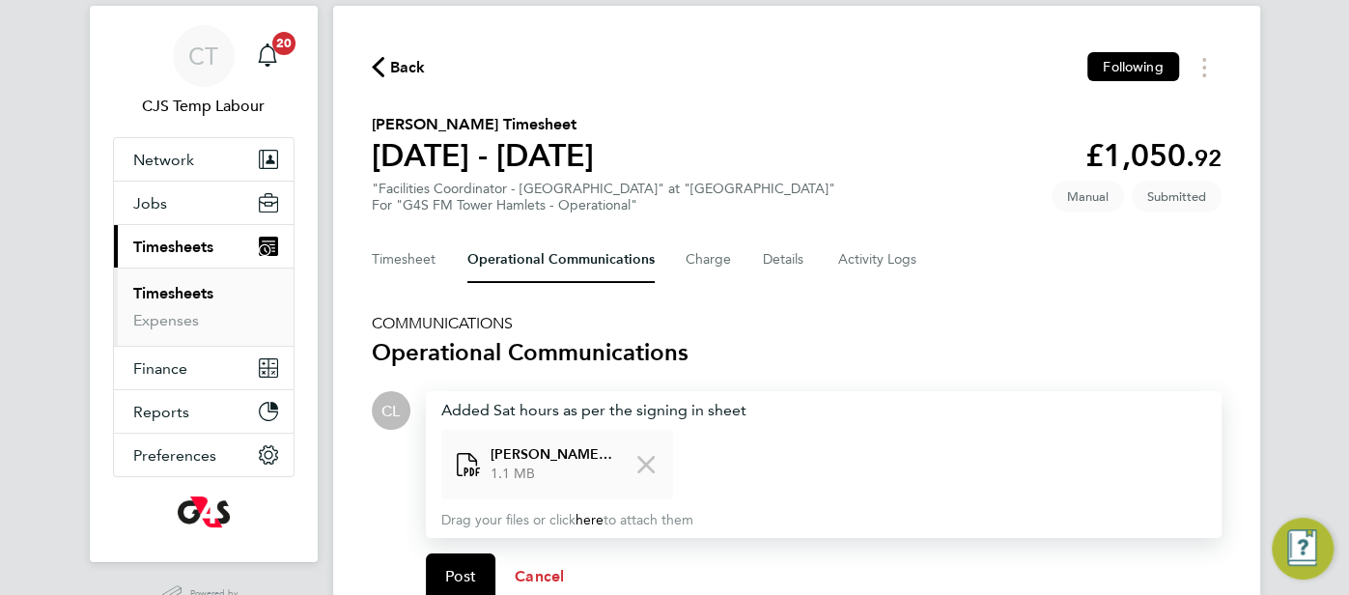
scroll to position [64, 0]
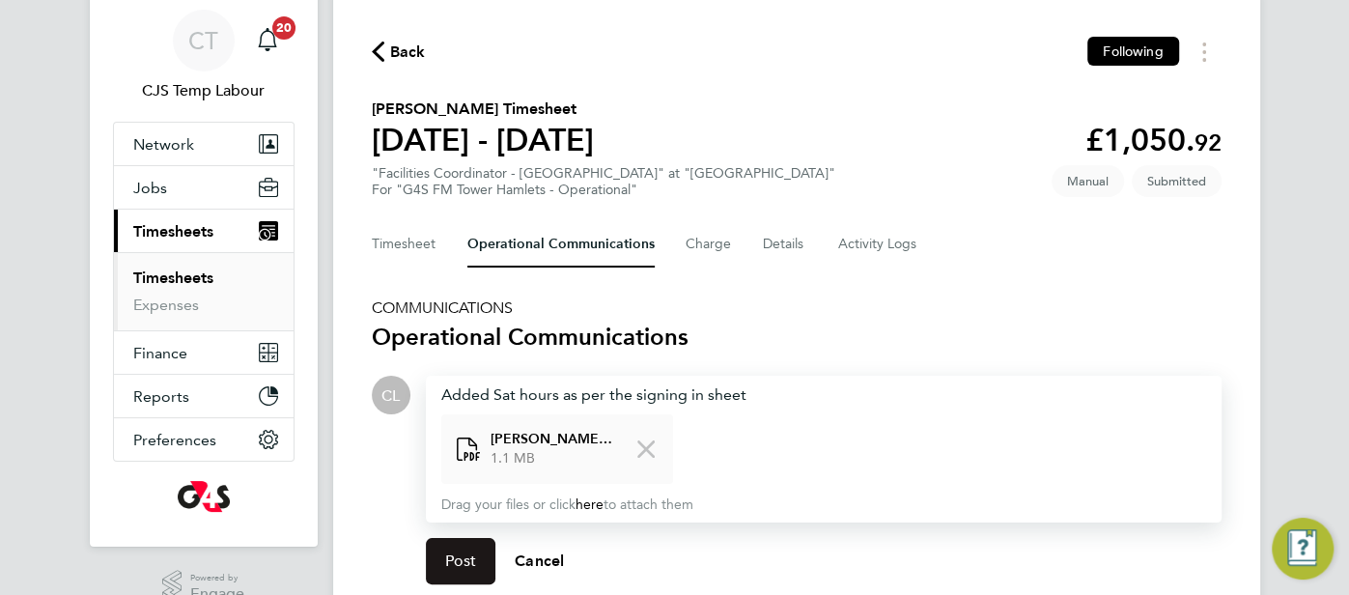
click at [469, 553] on span "Post" at bounding box center [461, 560] width 32 height 19
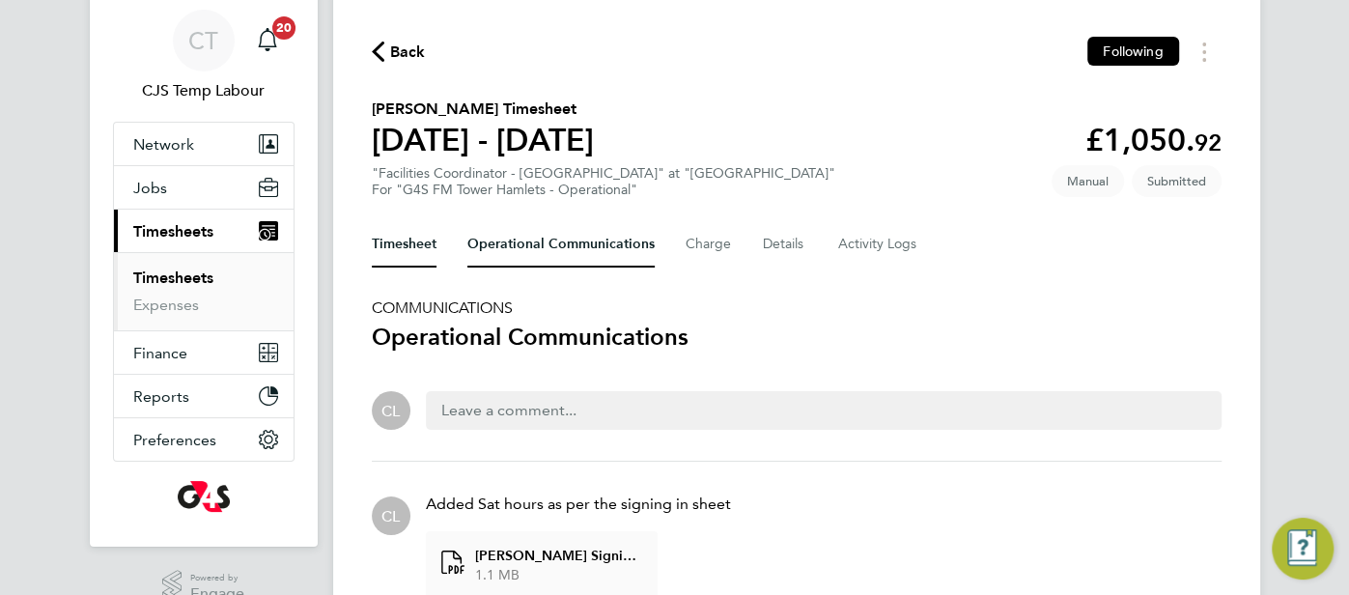
click at [397, 248] on button "Timesheet" at bounding box center [404, 244] width 65 height 46
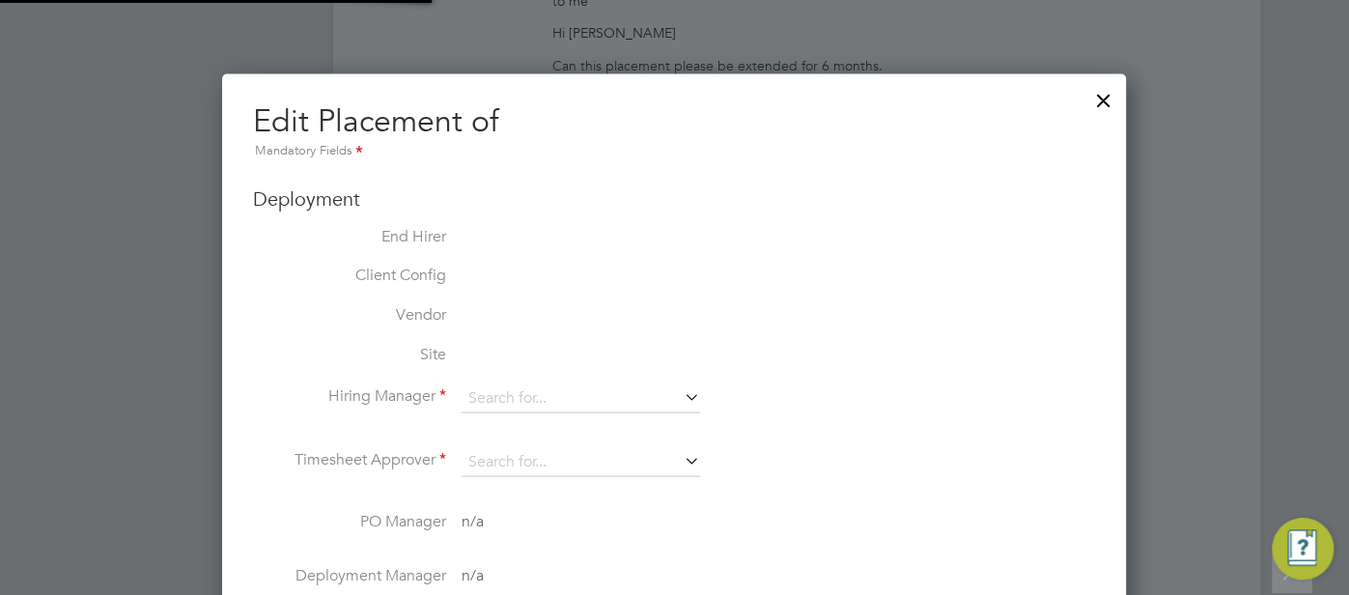
type input "[PERSON_NAME]"
type input "[DATE]"
type input "18:00"
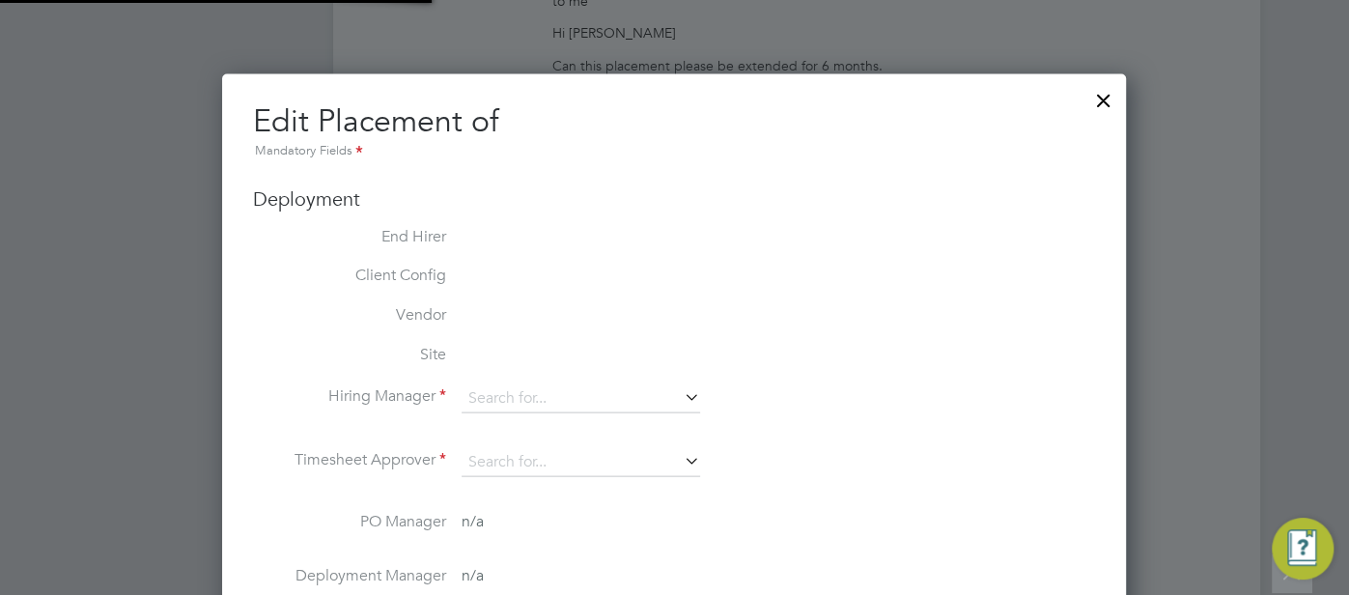
type input "06:00"
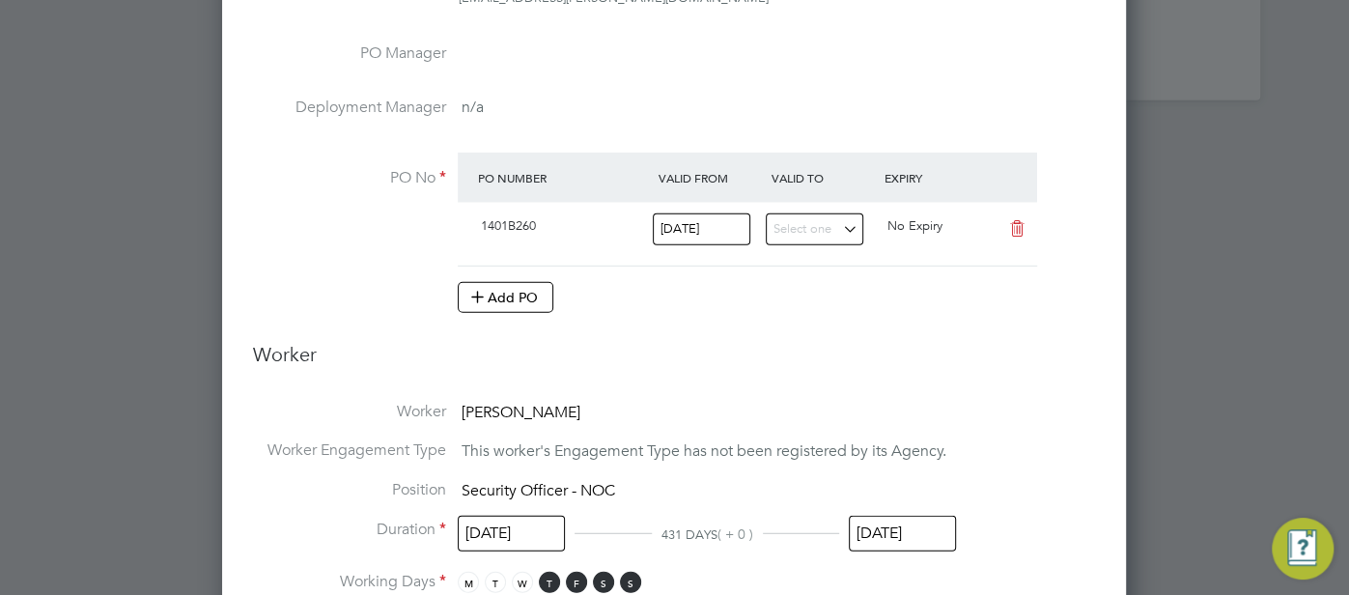
click at [918, 529] on input "[DATE]" at bounding box center [902, 534] width 107 height 36
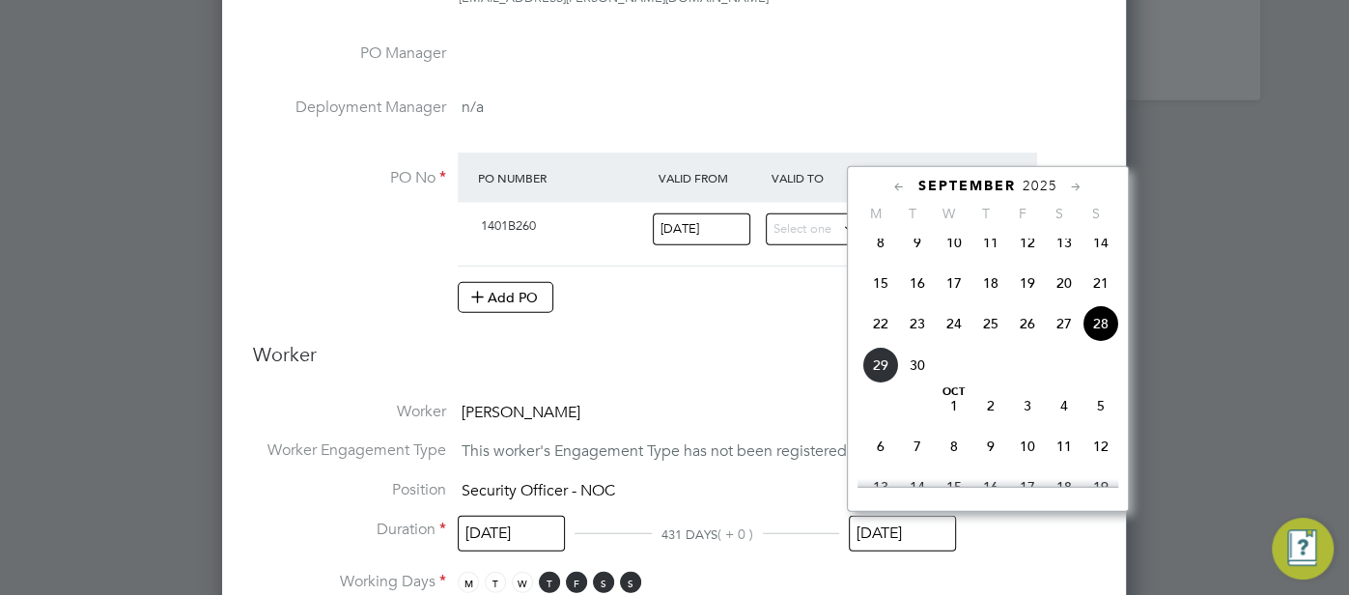
click at [894, 182] on icon at bounding box center [899, 187] width 18 height 21
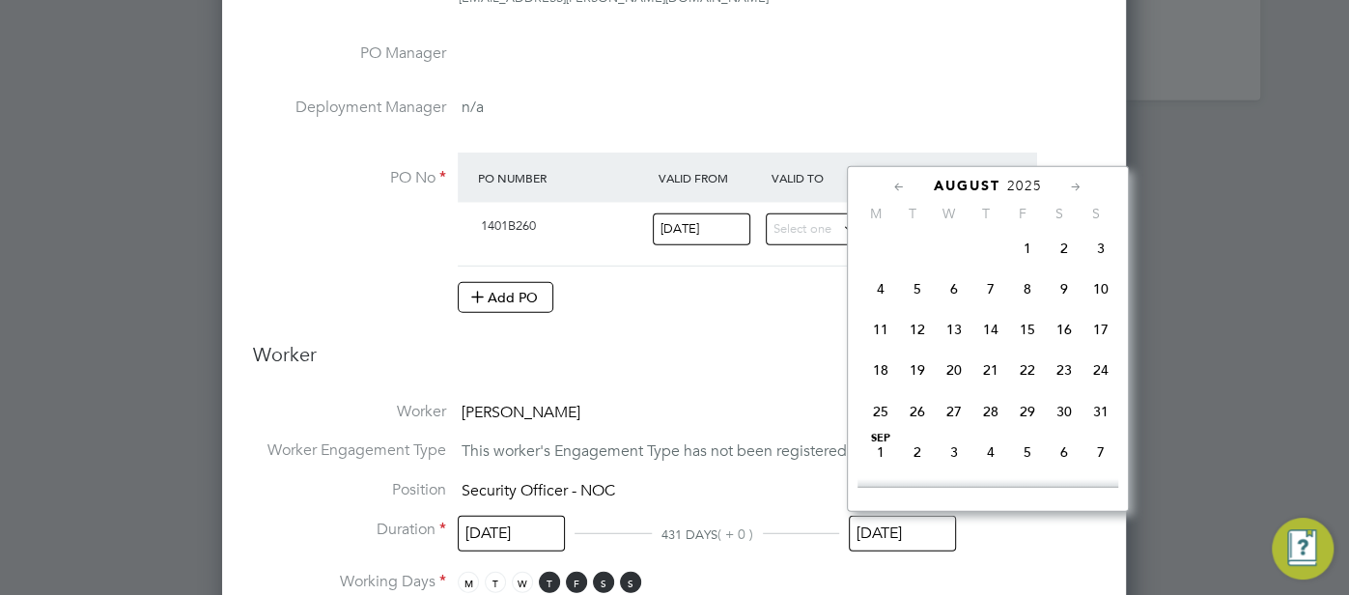
click at [894, 182] on icon at bounding box center [899, 187] width 18 height 21
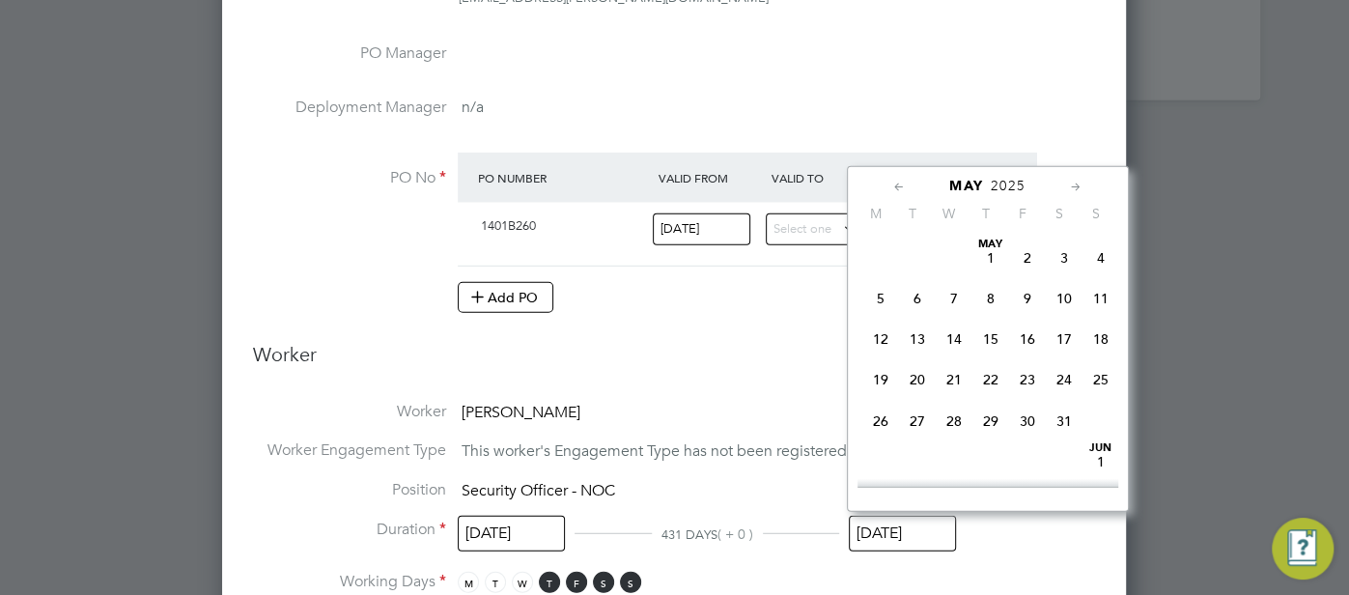
click at [1064, 188] on div "[DATE]" at bounding box center [987, 186] width 261 height 18
click at [1067, 187] on icon at bounding box center [1076, 187] width 18 height 21
click at [1069, 185] on icon at bounding box center [1076, 187] width 18 height 21
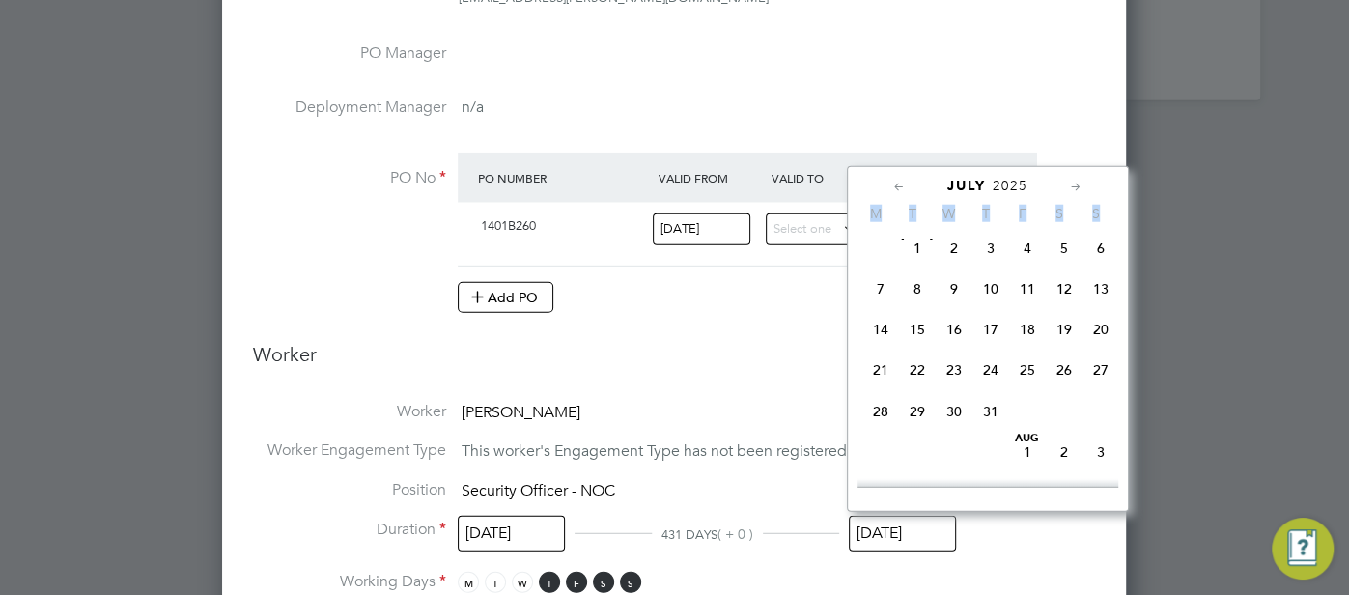
click at [1069, 185] on icon at bounding box center [1076, 187] width 18 height 21
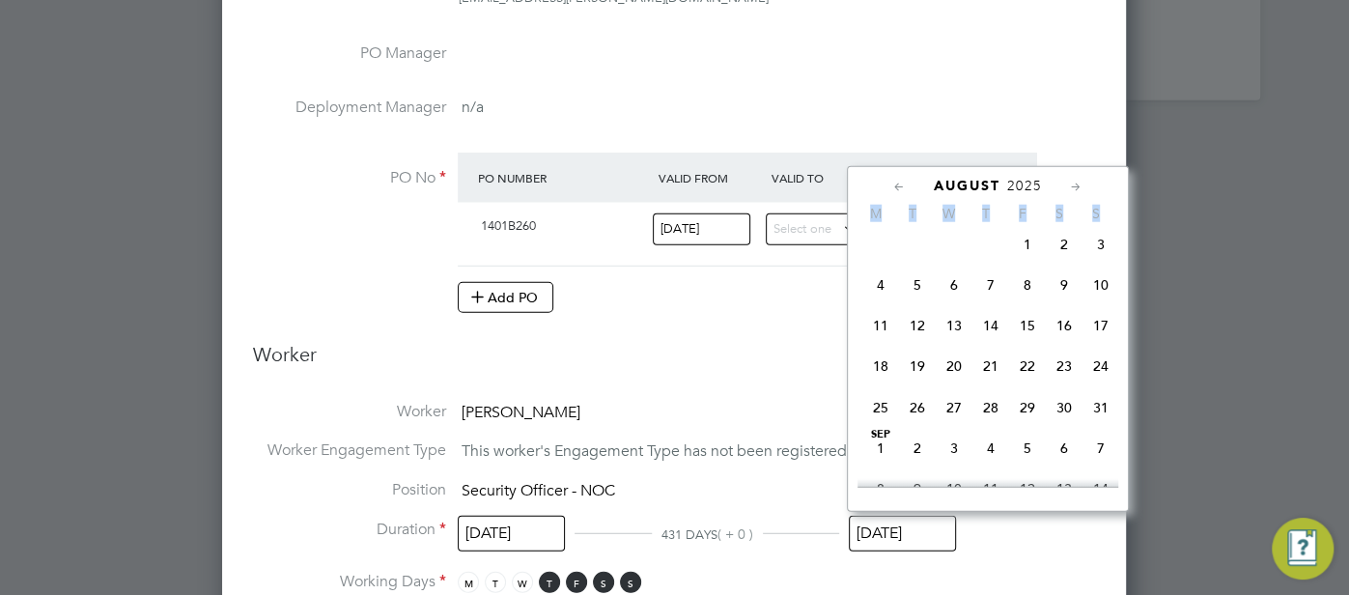
click at [1070, 185] on icon at bounding box center [1076, 187] width 18 height 21
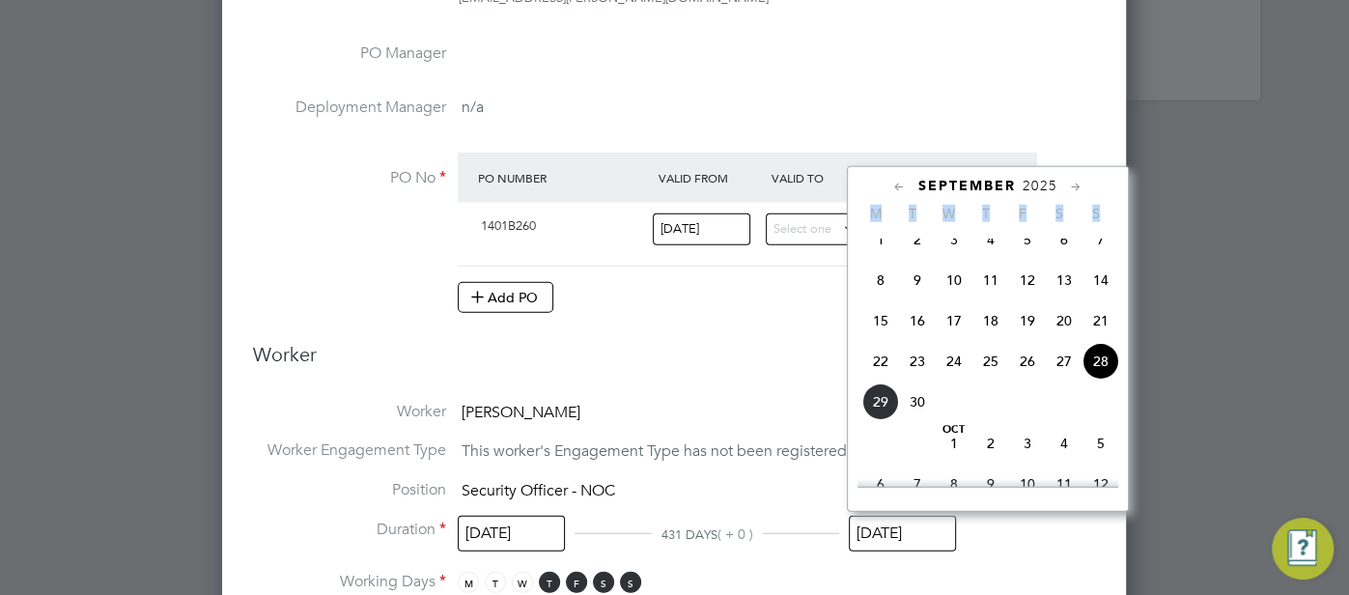
click at [1070, 185] on icon at bounding box center [1076, 187] width 18 height 21
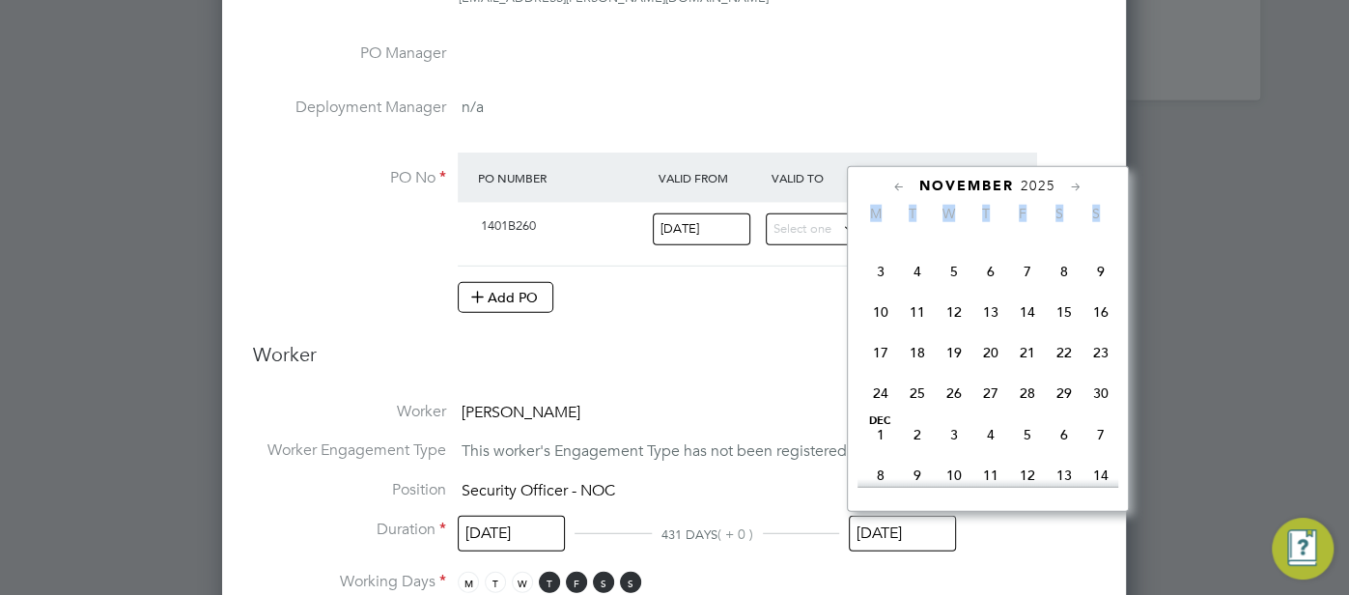
click at [1070, 186] on icon at bounding box center [1076, 187] width 18 height 21
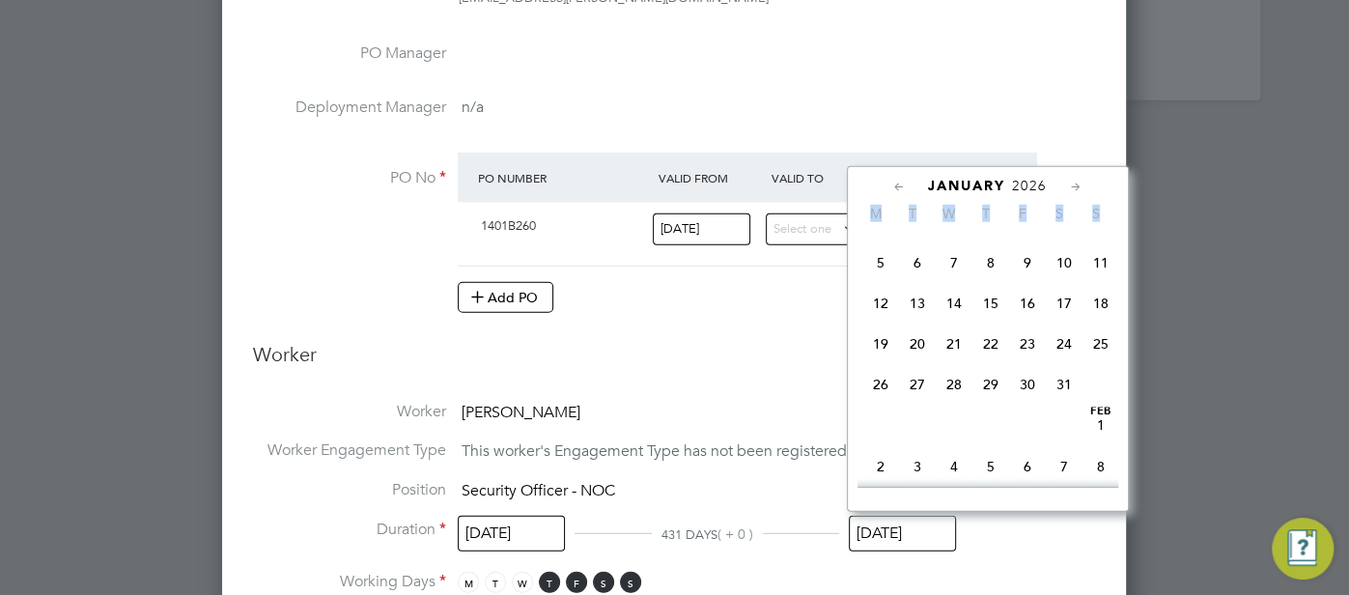
click at [1067, 404] on span "31" at bounding box center [1064, 385] width 37 height 37
type input "[DATE]"
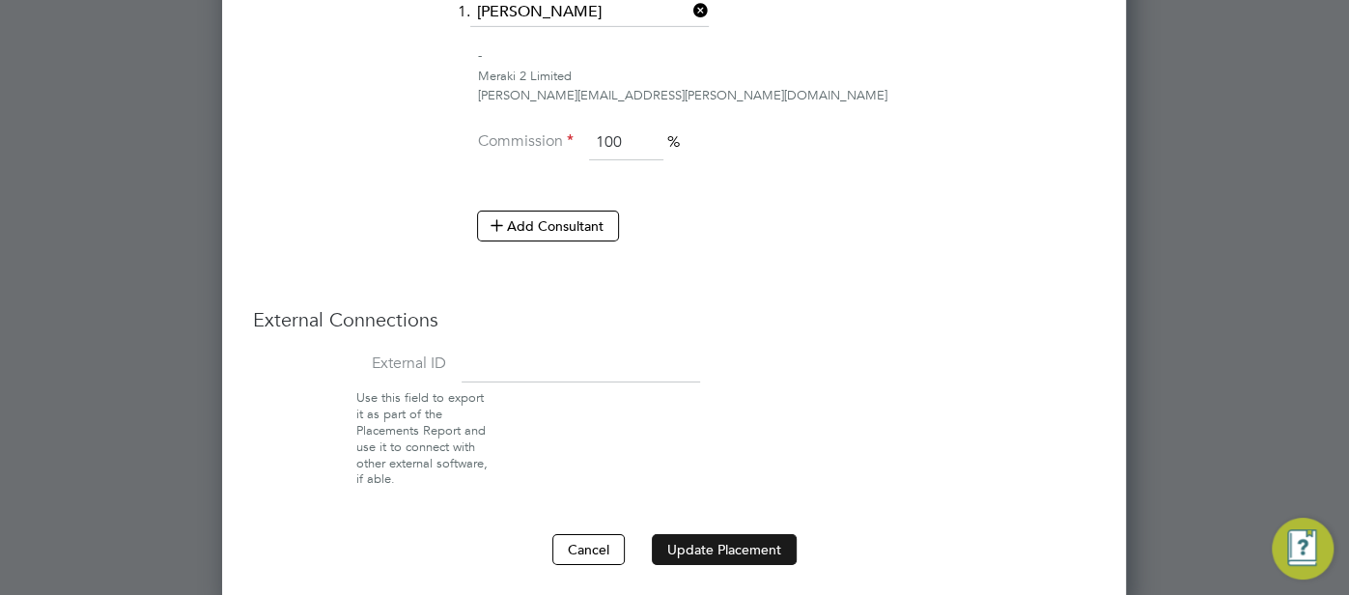
click at [745, 553] on button "Update Placement" at bounding box center [724, 549] width 145 height 31
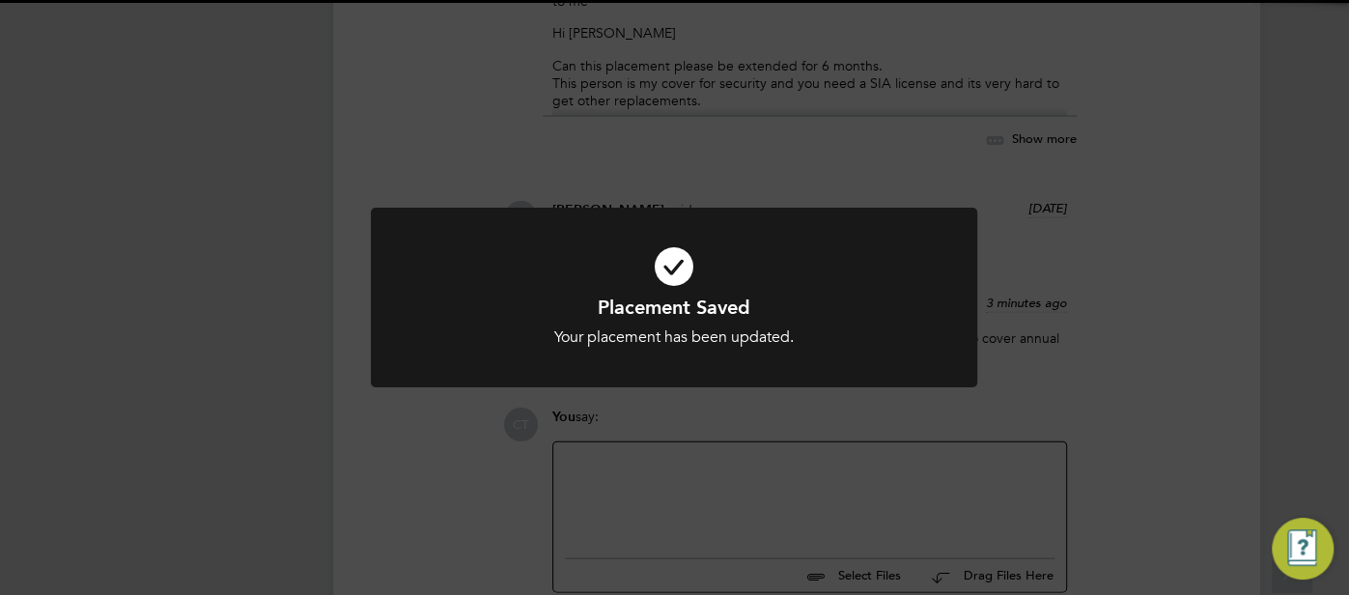
drag, startPoint x: 669, startPoint y: 270, endPoint x: 694, endPoint y: 275, distance: 25.6
click at [673, 272] on icon at bounding box center [674, 266] width 502 height 75
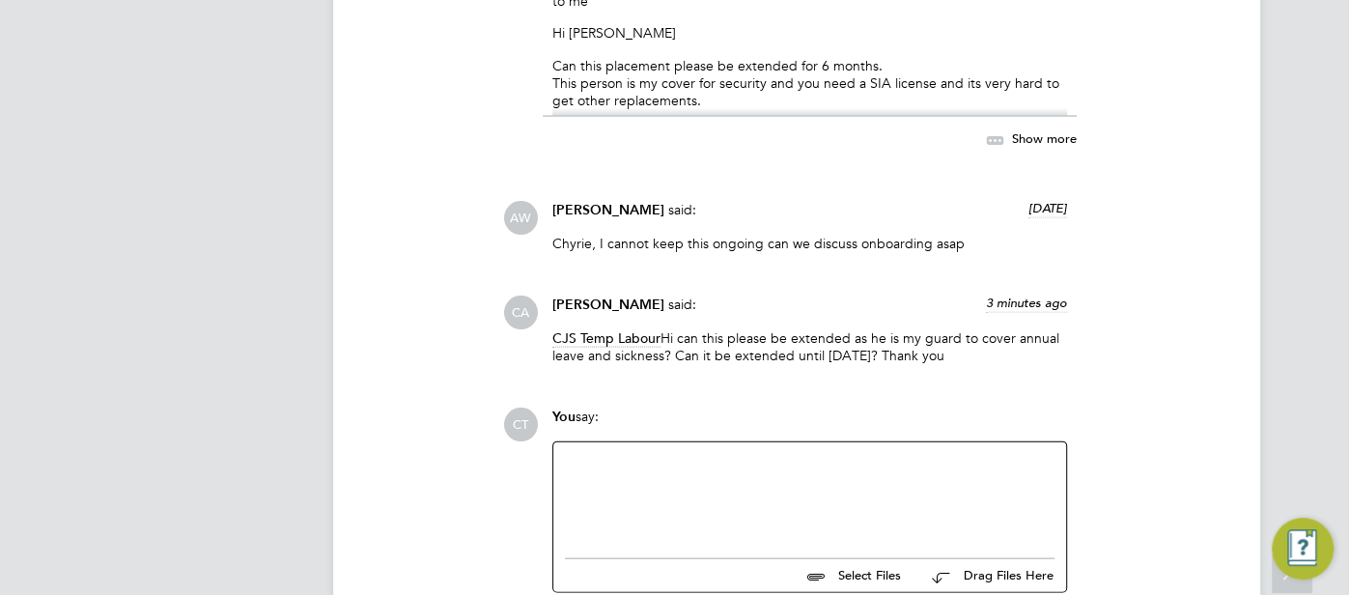
click at [637, 474] on div at bounding box center [810, 495] width 490 height 83
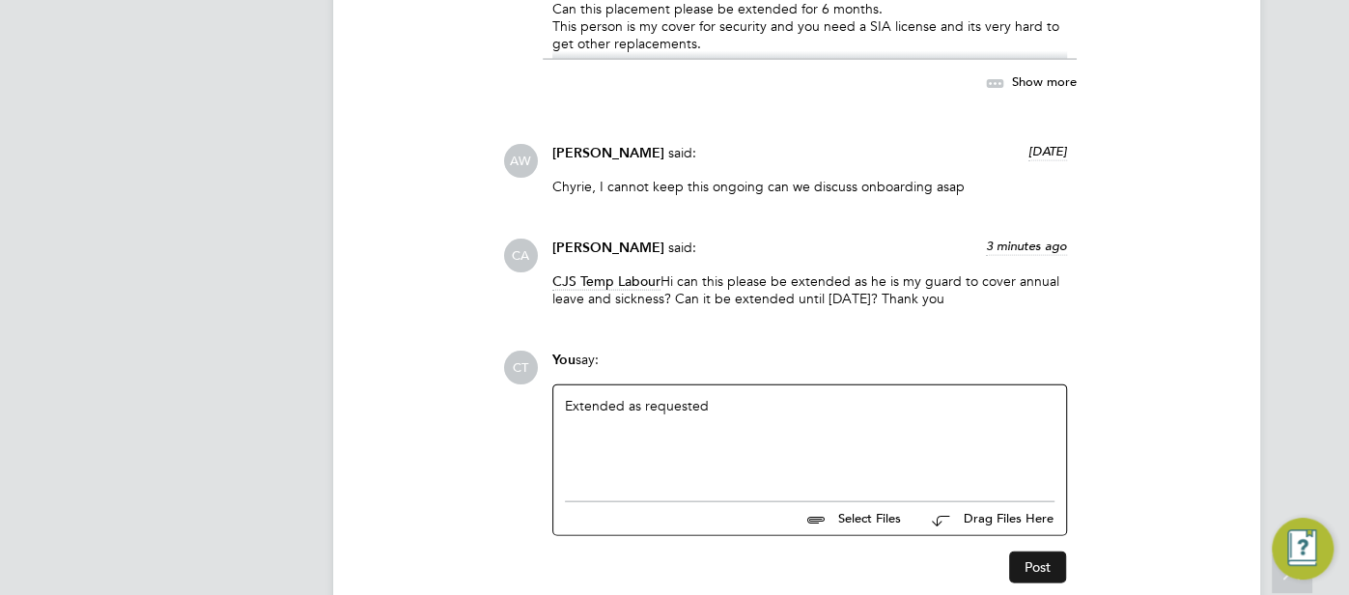
click at [1053, 564] on button "Post" at bounding box center [1037, 566] width 57 height 31
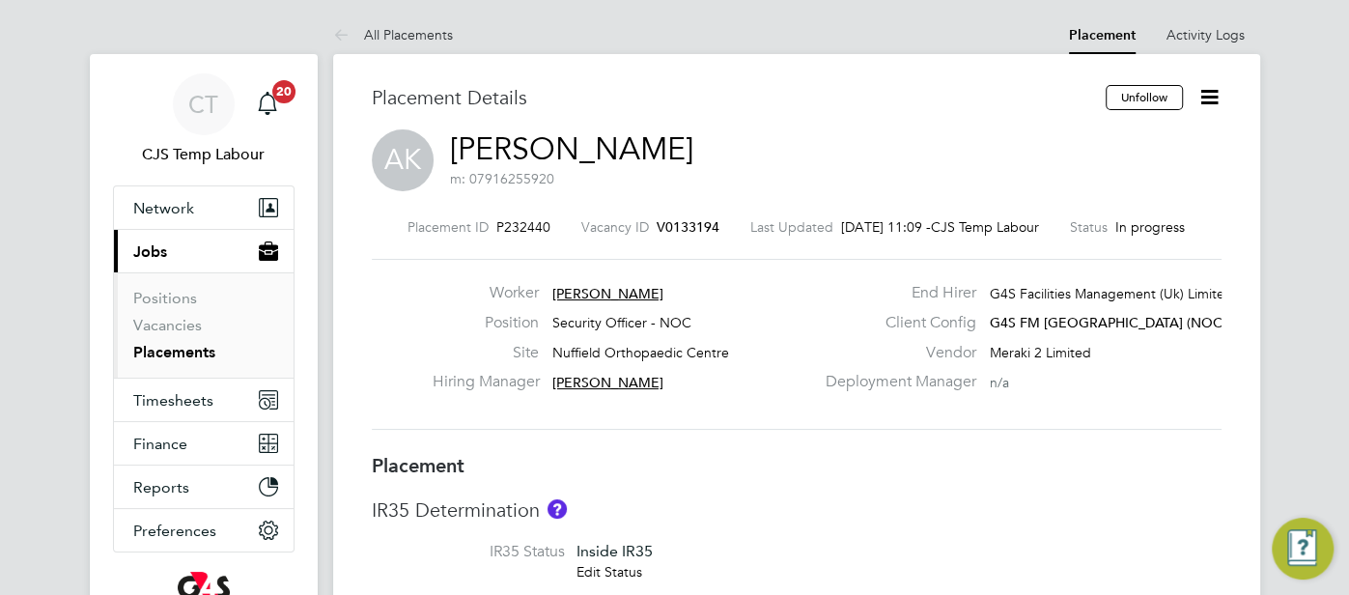
type input "[PERSON_NAME]"
type input "[DATE]"
type input "18:00"
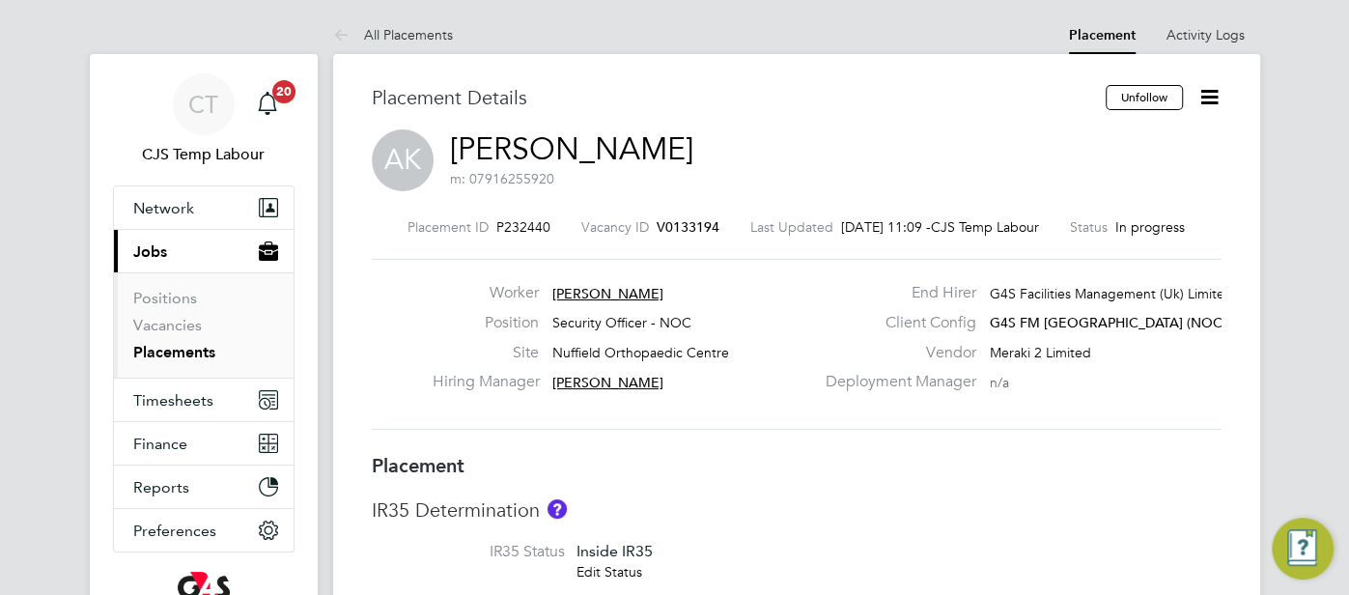
type input "06:00"
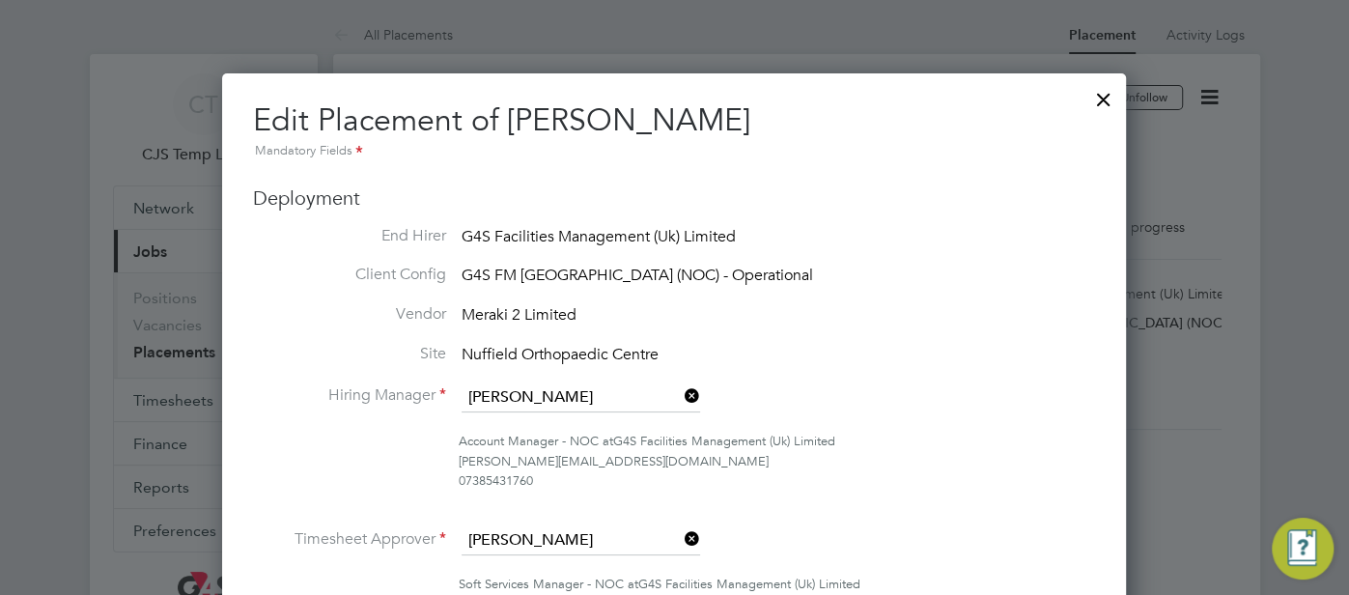
click at [1100, 103] on div at bounding box center [1103, 94] width 35 height 35
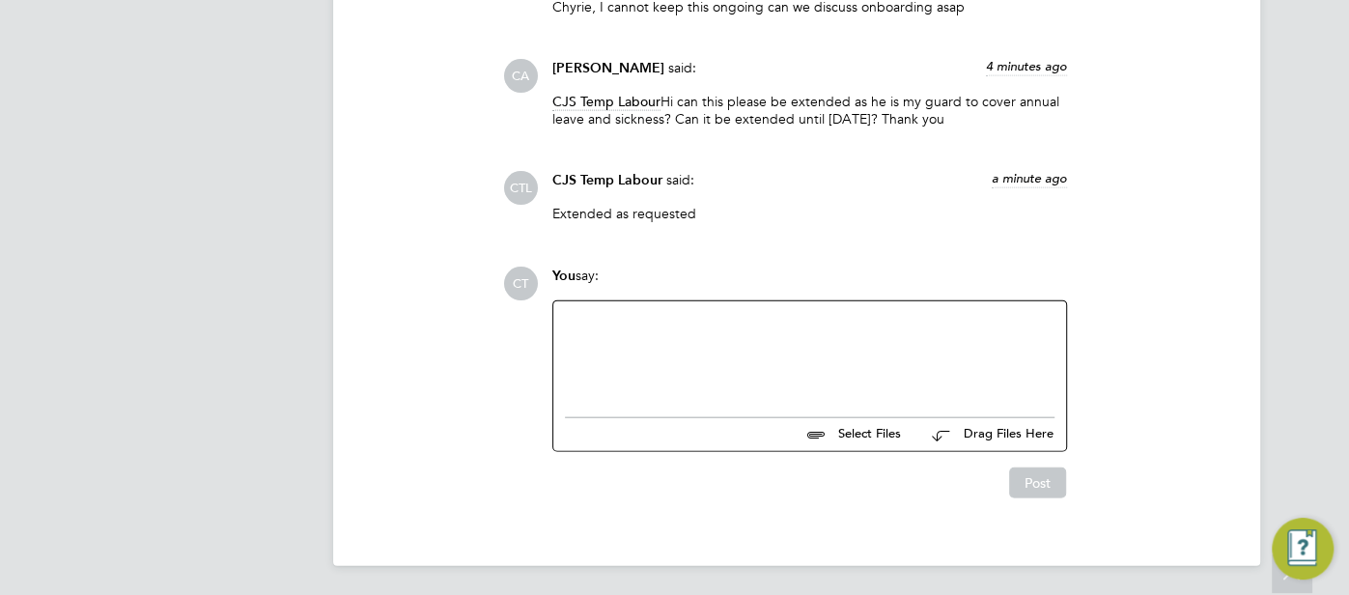
click at [899, 345] on div at bounding box center [810, 354] width 490 height 83
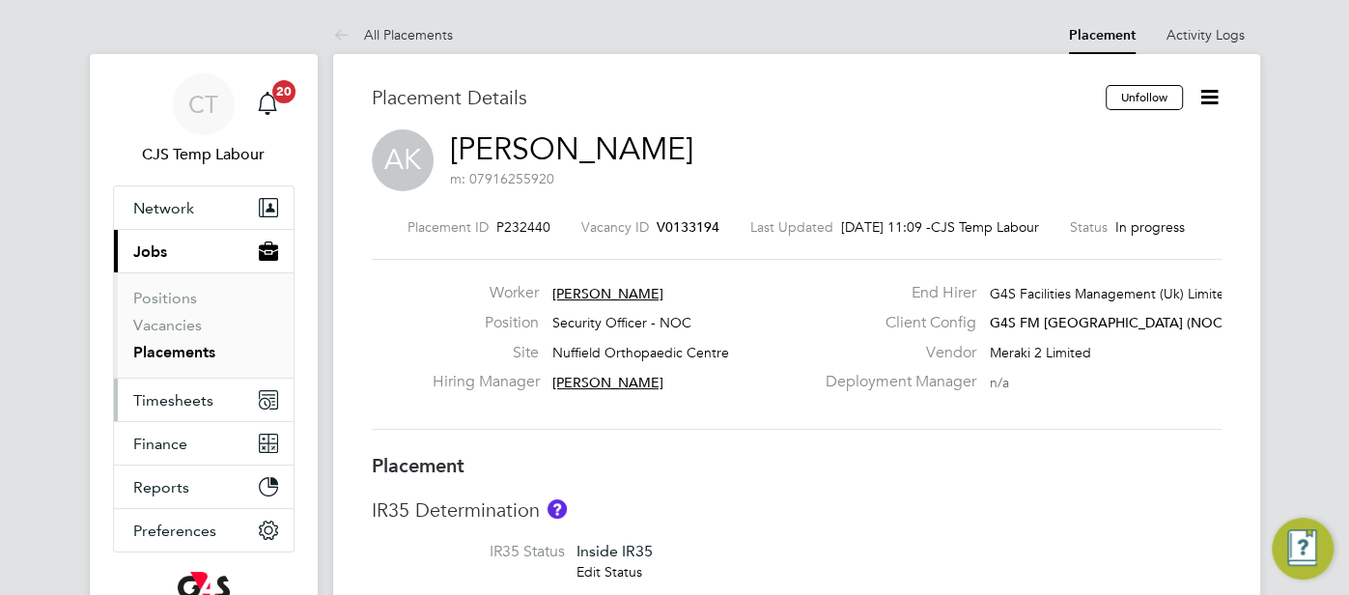
click at [196, 396] on span "Timesheets" at bounding box center [173, 400] width 80 height 18
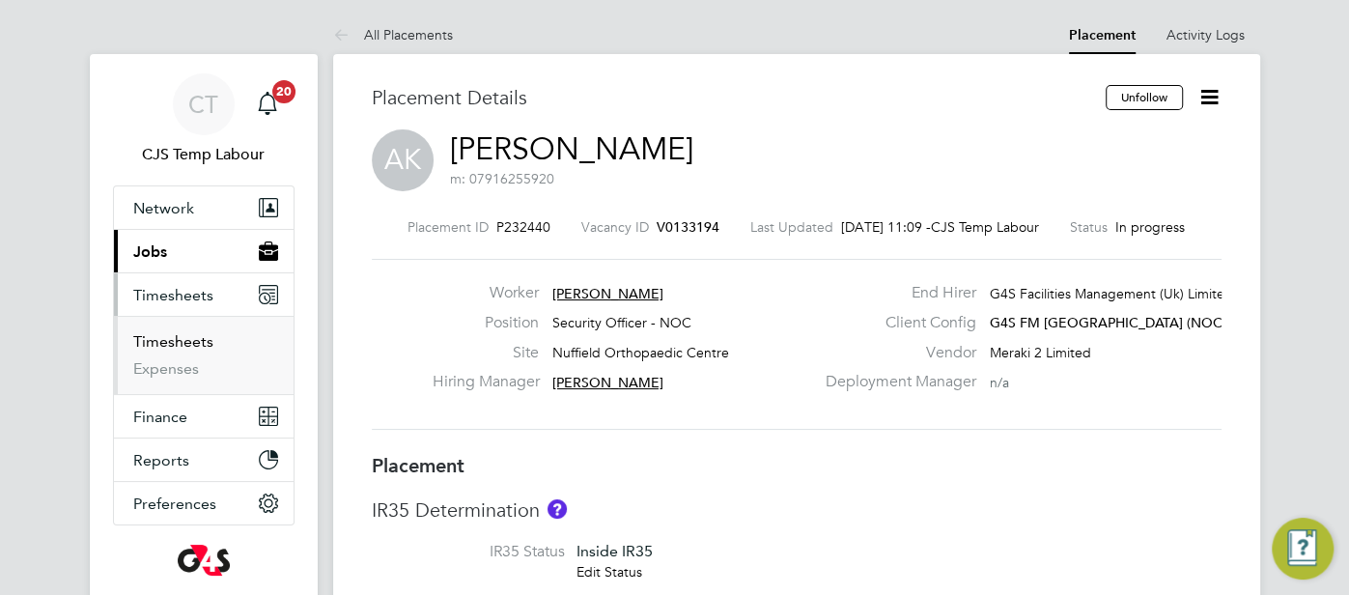
click at [193, 340] on link "Timesheets" at bounding box center [173, 341] width 80 height 18
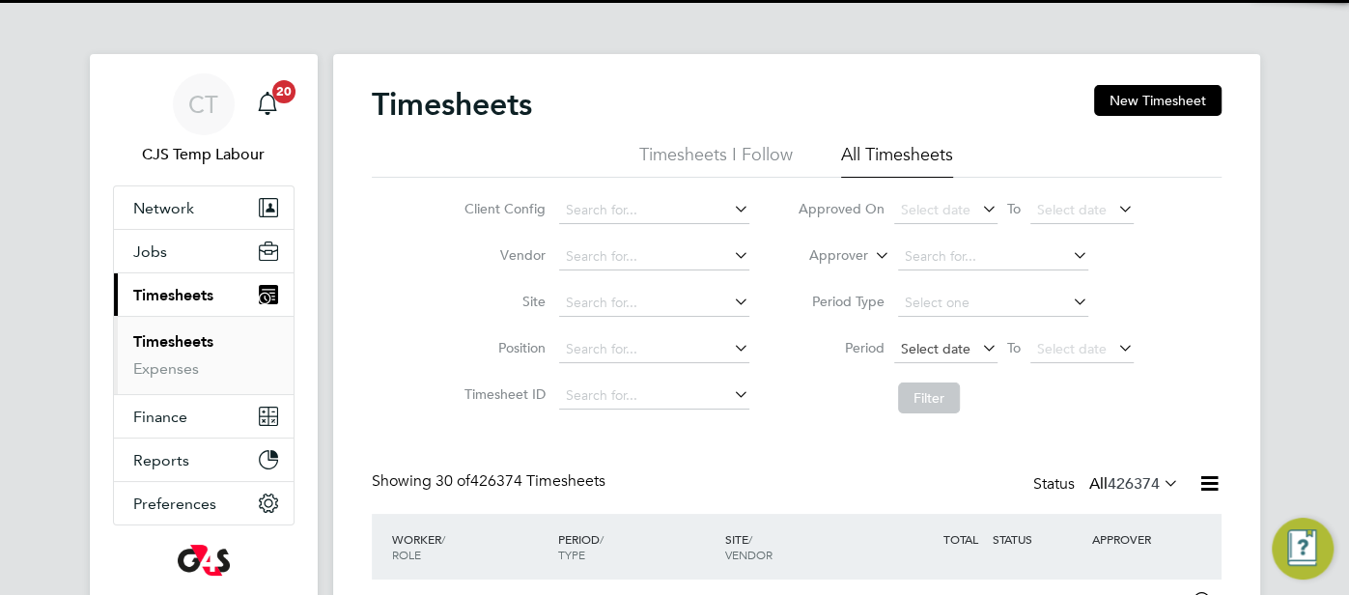
click at [925, 348] on span "Select date" at bounding box center [936, 348] width 70 height 17
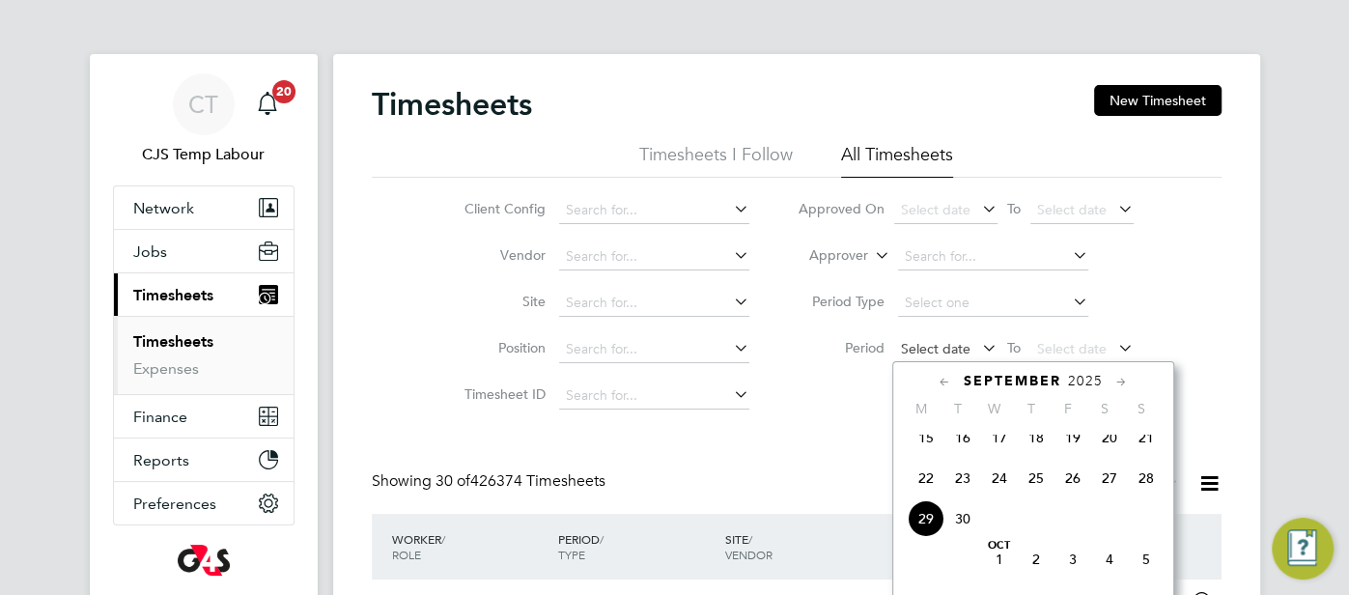
scroll to position [10, 10]
click at [939, 487] on span "22" at bounding box center [926, 478] width 37 height 37
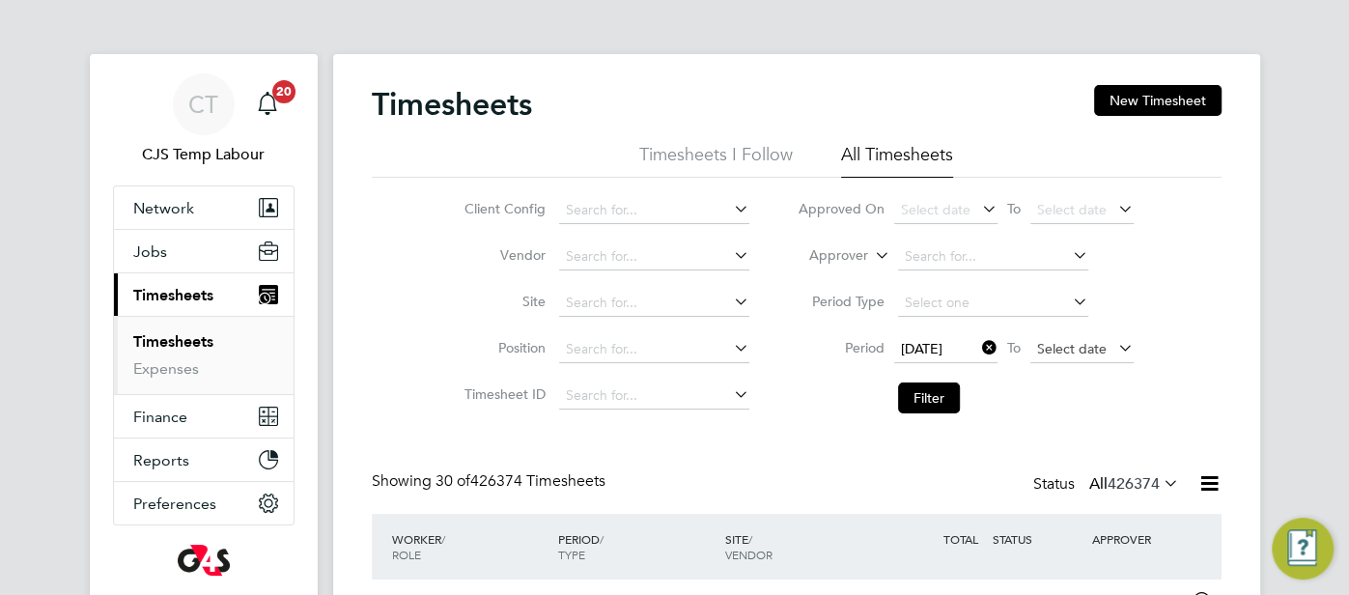
click at [1063, 352] on span "Select date" at bounding box center [1072, 348] width 70 height 17
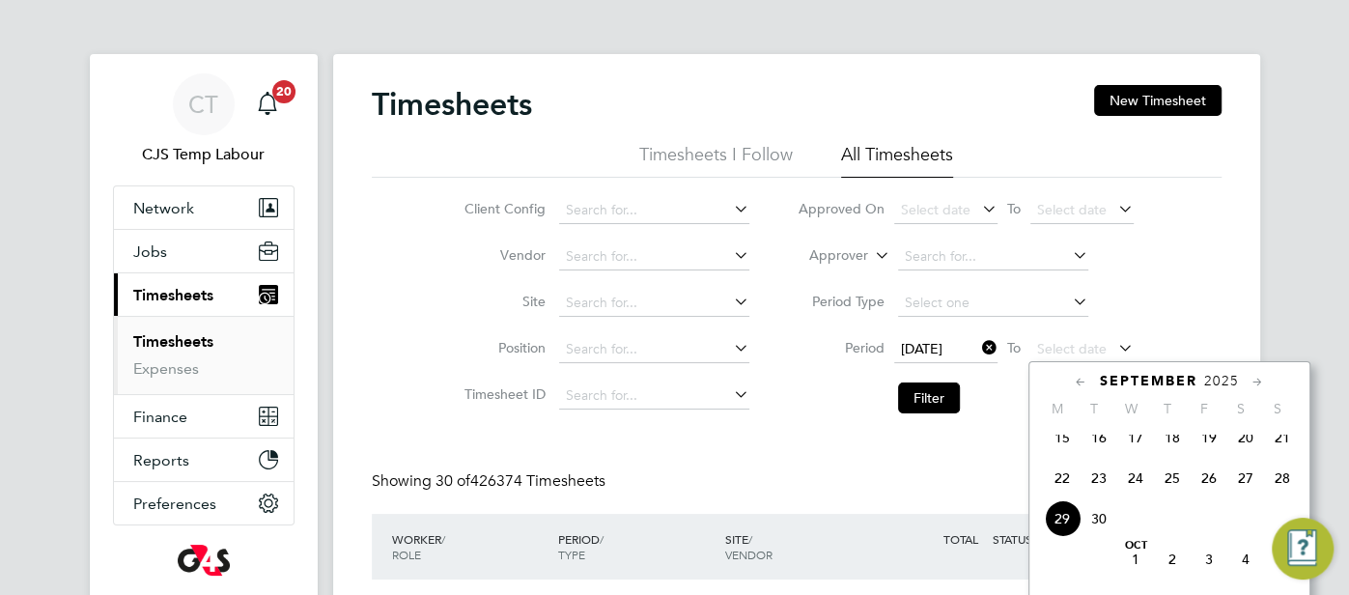
click at [1285, 496] on span "28" at bounding box center [1282, 478] width 37 height 37
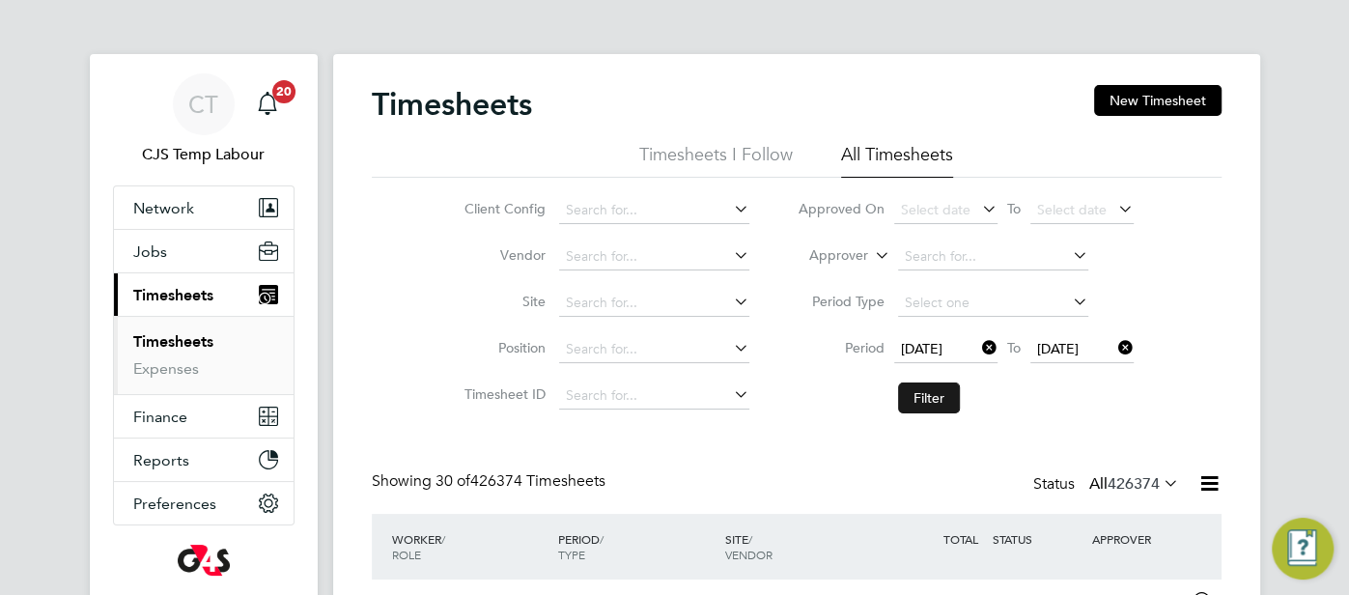
click at [946, 400] on button "Filter" at bounding box center [929, 397] width 62 height 31
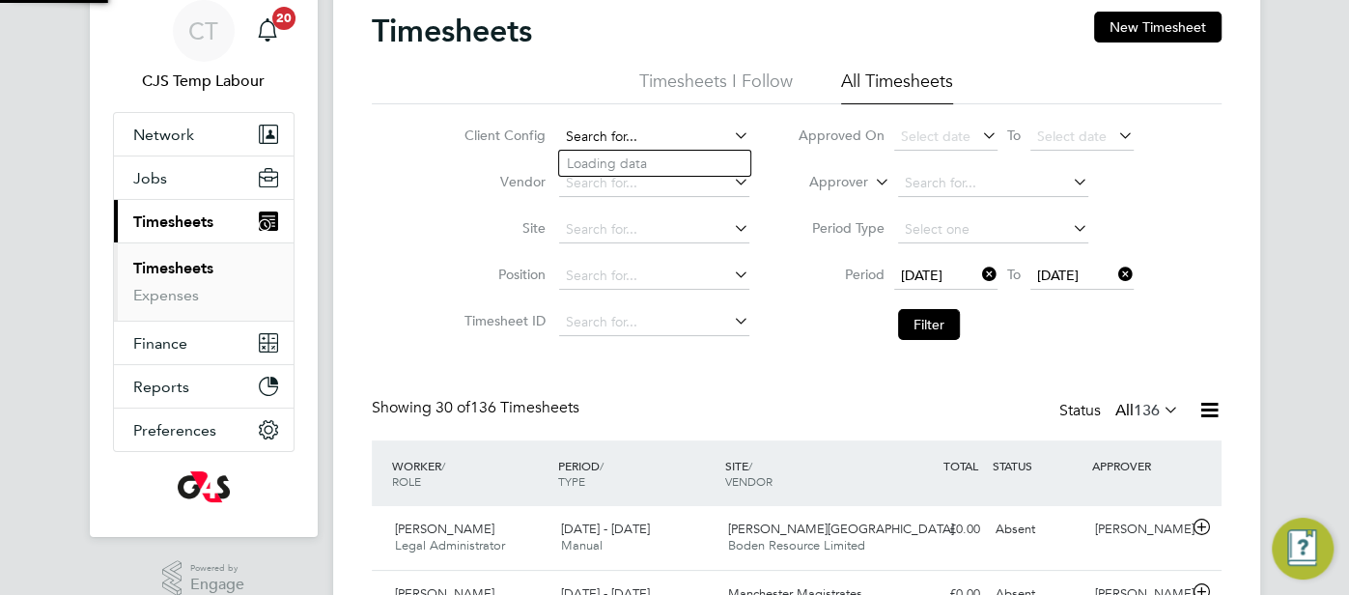
click at [597, 142] on input at bounding box center [654, 137] width 190 height 27
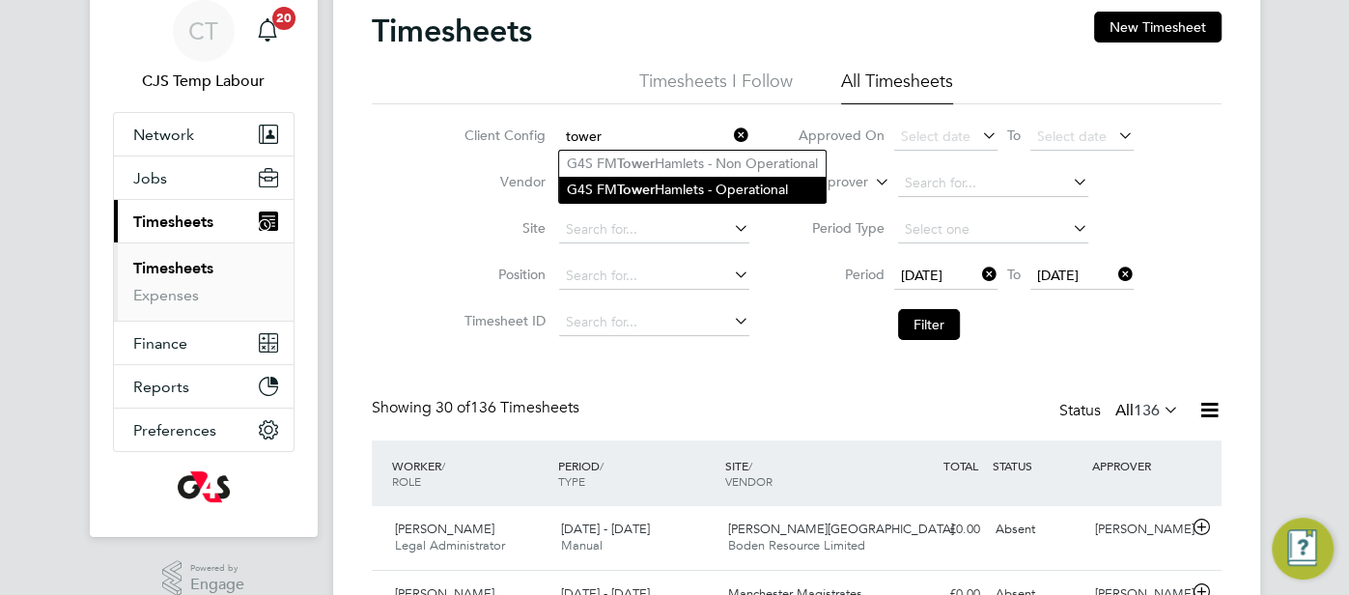
click at [700, 185] on li "G4S FM [GEOGRAPHIC_DATA] - Operational" at bounding box center [692, 190] width 267 height 26
type input "G4S FM [GEOGRAPHIC_DATA] - Operational"
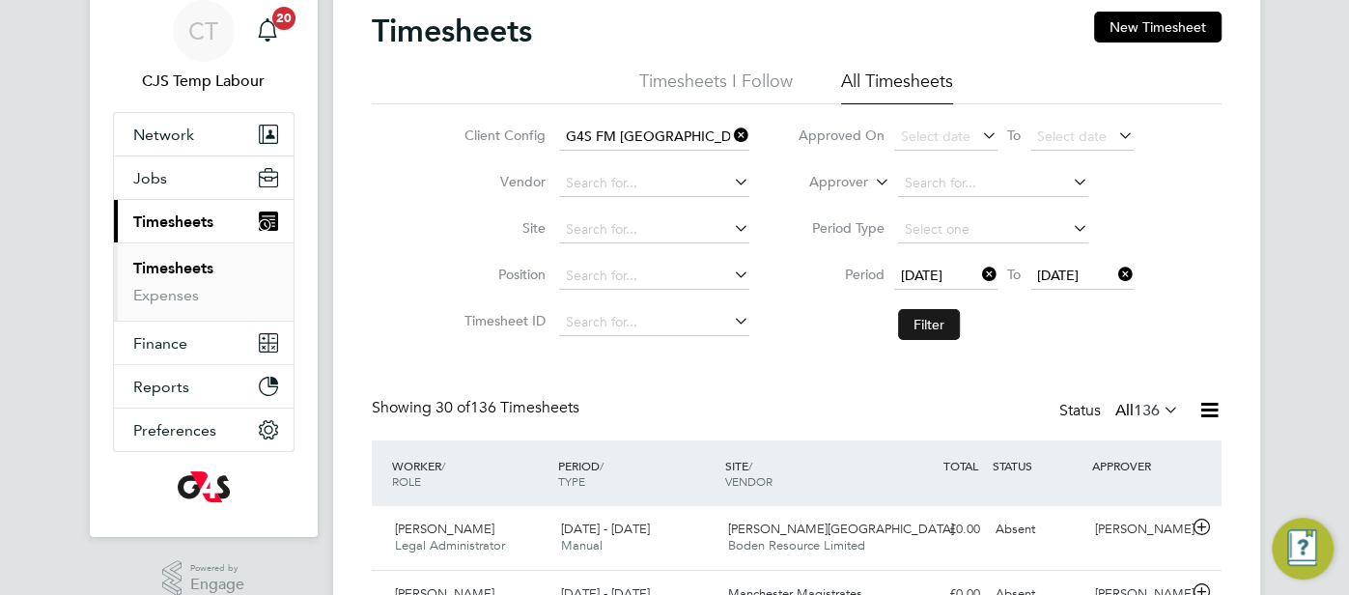
click at [935, 318] on button "Filter" at bounding box center [929, 324] width 62 height 31
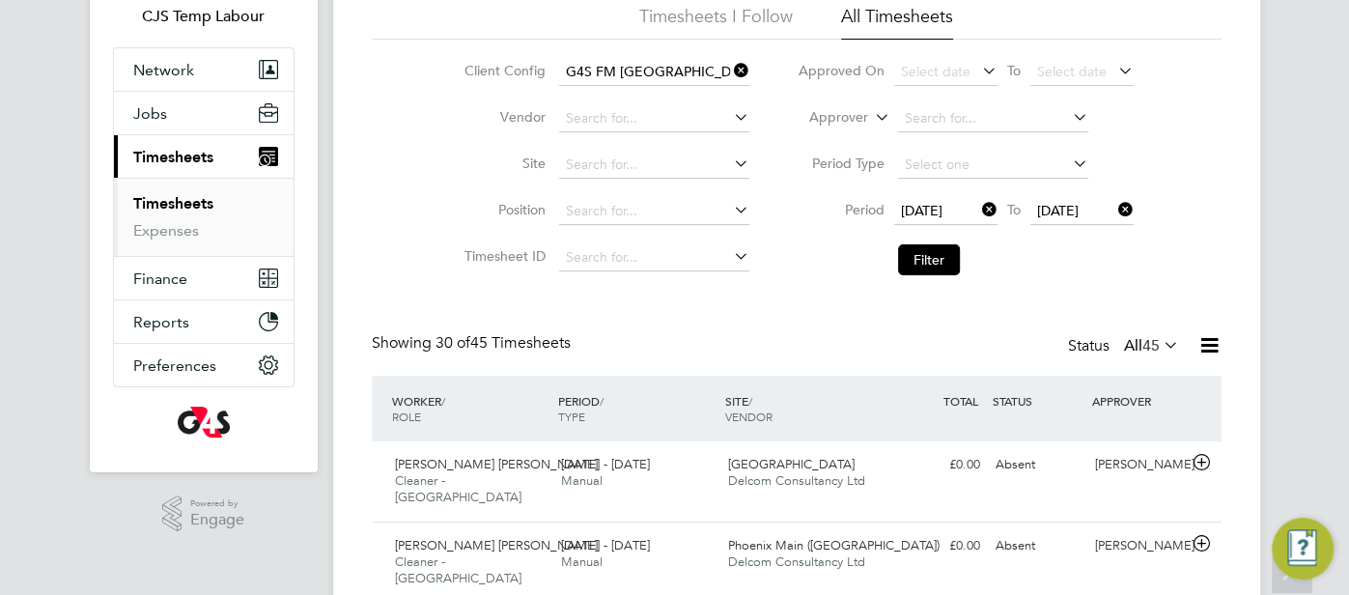
click at [1212, 343] on icon at bounding box center [1209, 345] width 24 height 24
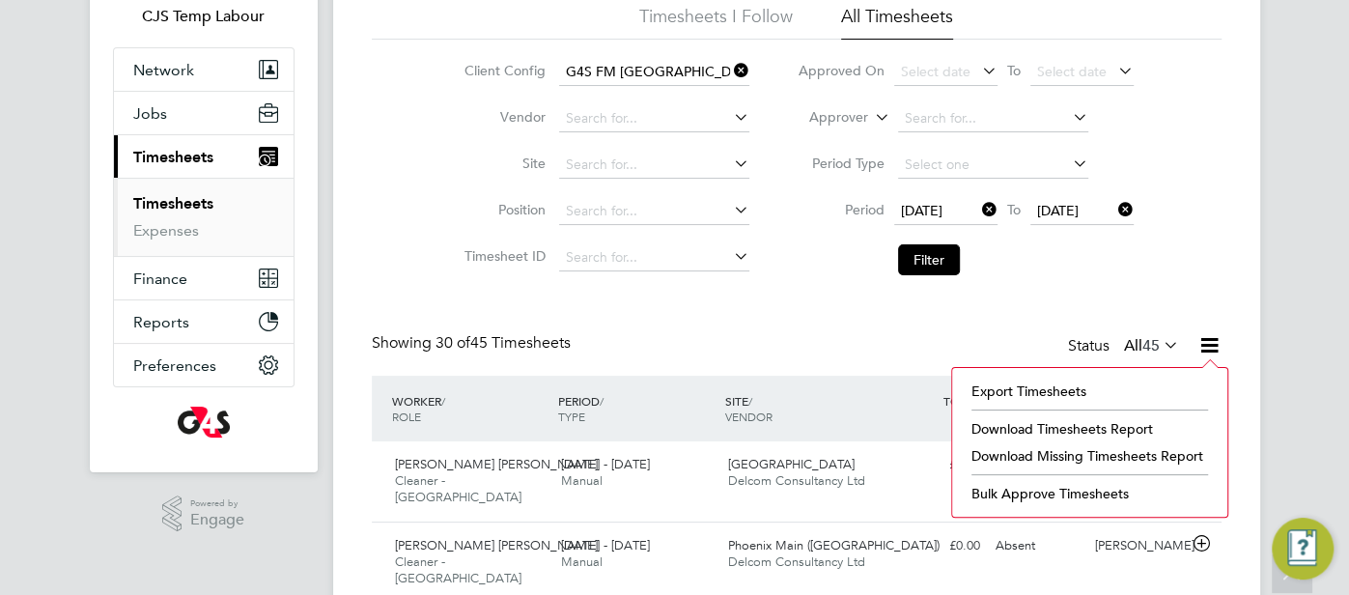
click at [1118, 459] on li "Download Missing Timesheets Report" at bounding box center [1090, 455] width 256 height 27
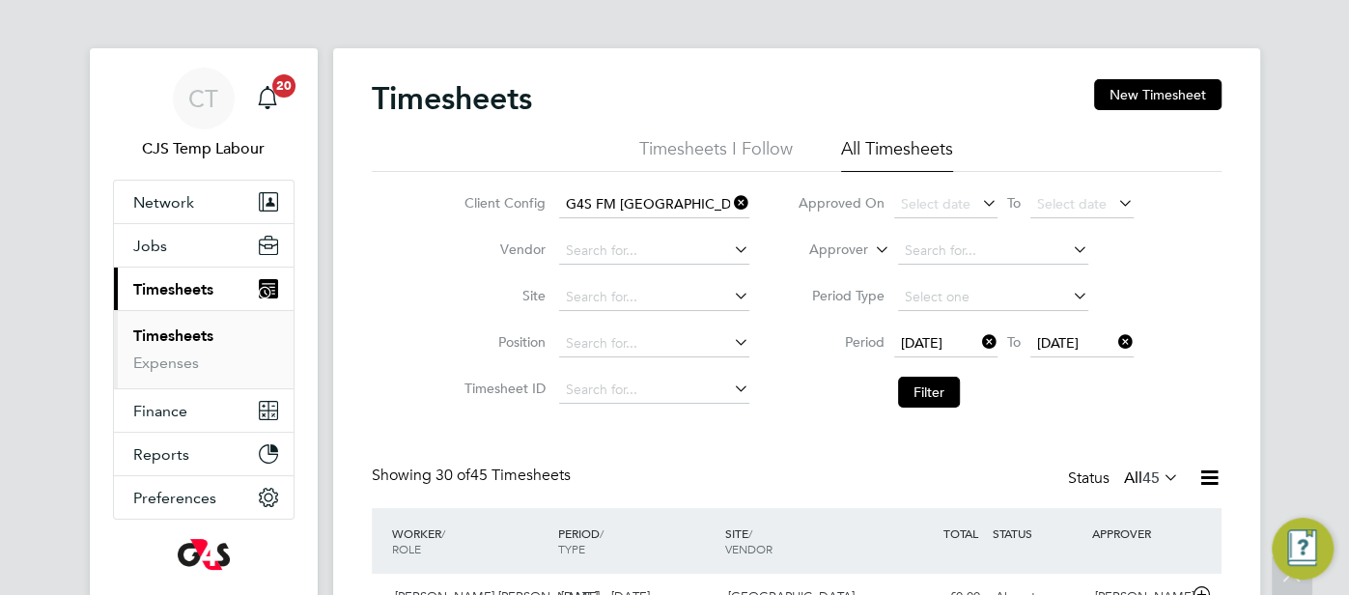
scroll to position [0, 0]
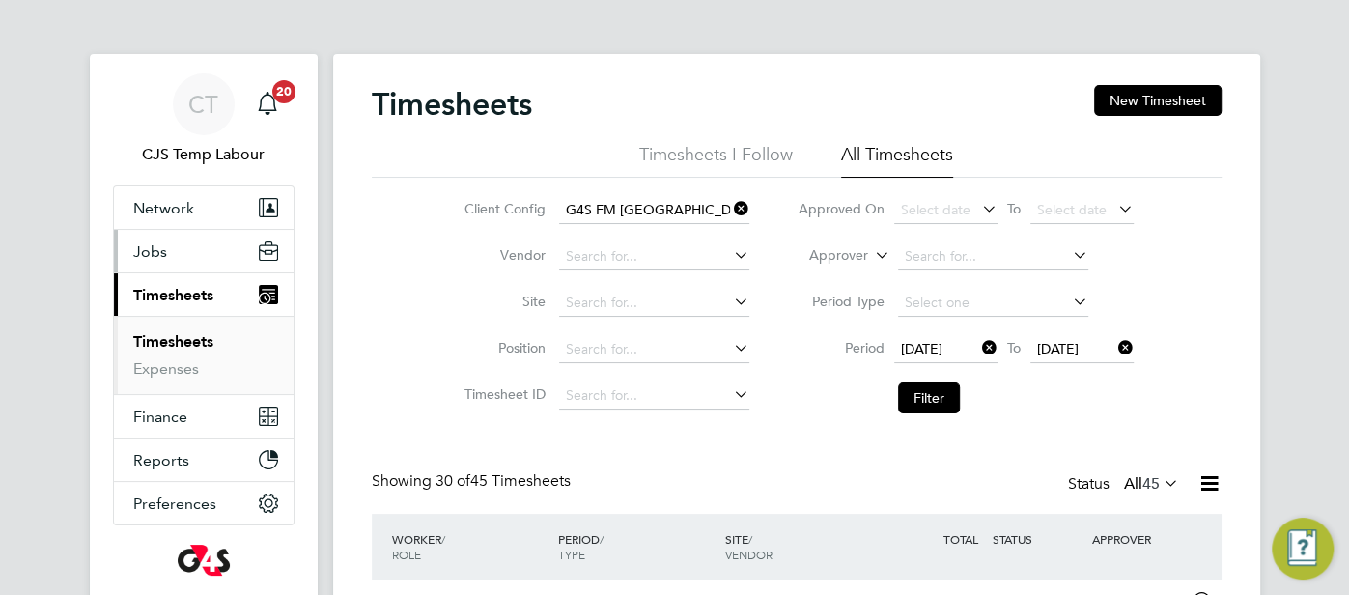
click at [165, 254] on button "Jobs" at bounding box center [204, 251] width 180 height 42
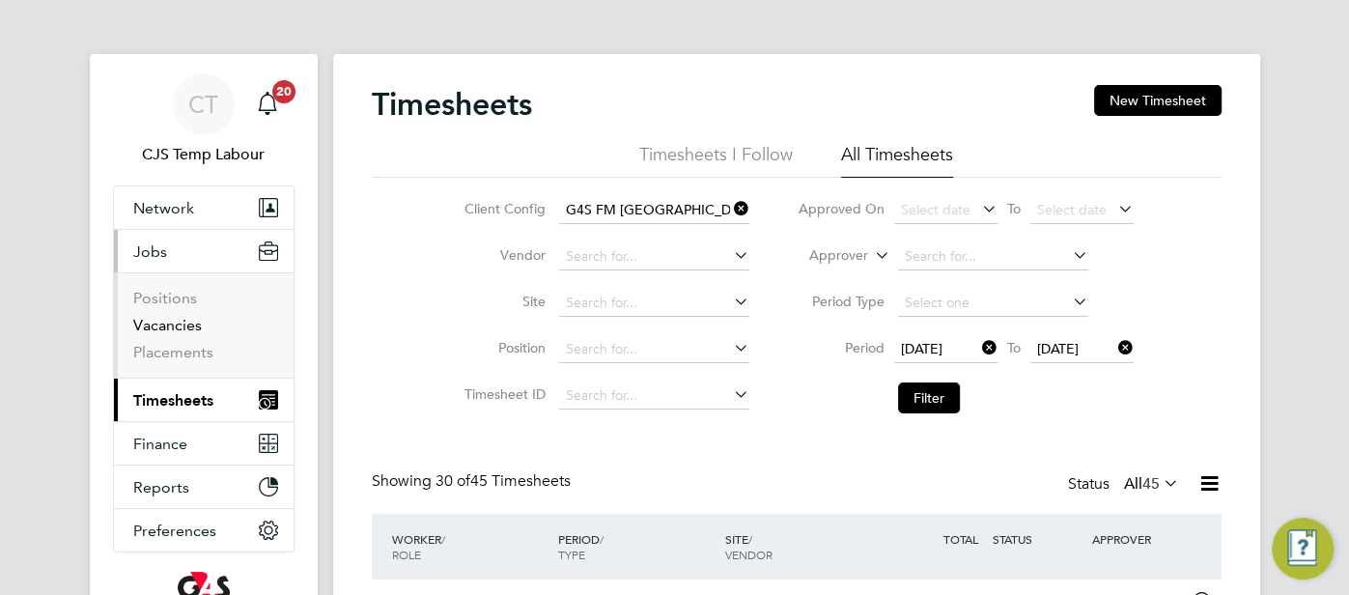
click at [182, 323] on link "Vacancies" at bounding box center [167, 325] width 69 height 18
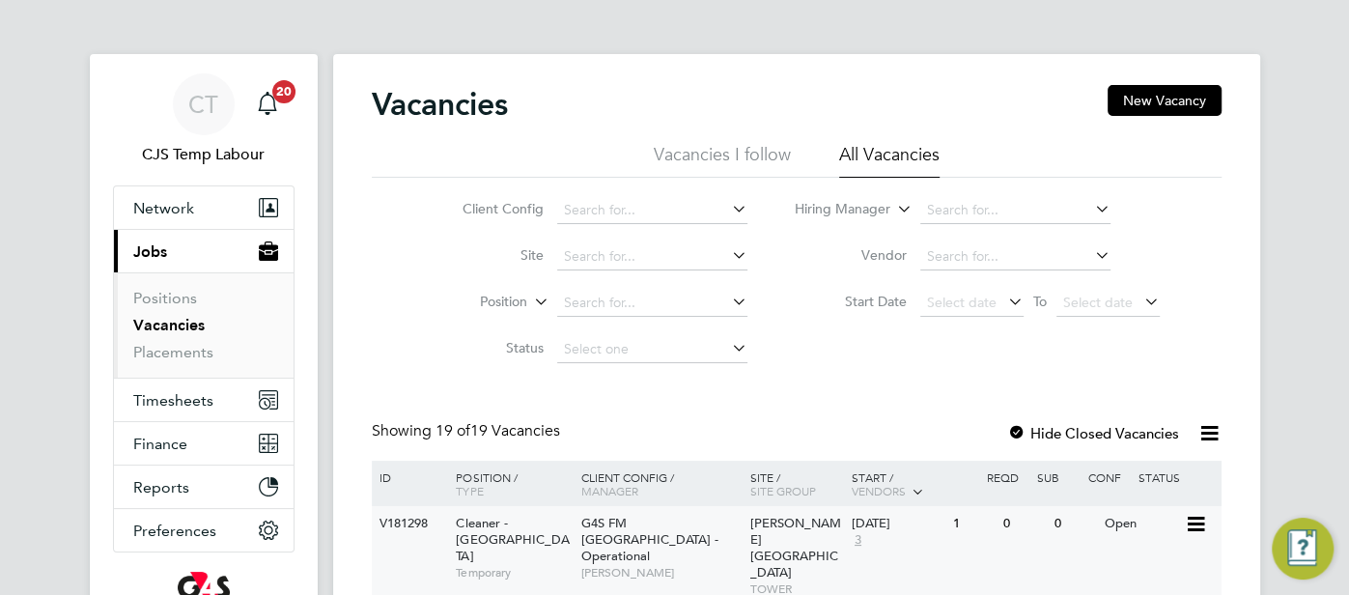
click at [838, 536] on div "[PERSON_NAME][GEOGRAPHIC_DATA]" at bounding box center [795, 563] width 101 height 115
click at [208, 96] on span "CT" at bounding box center [203, 104] width 30 height 25
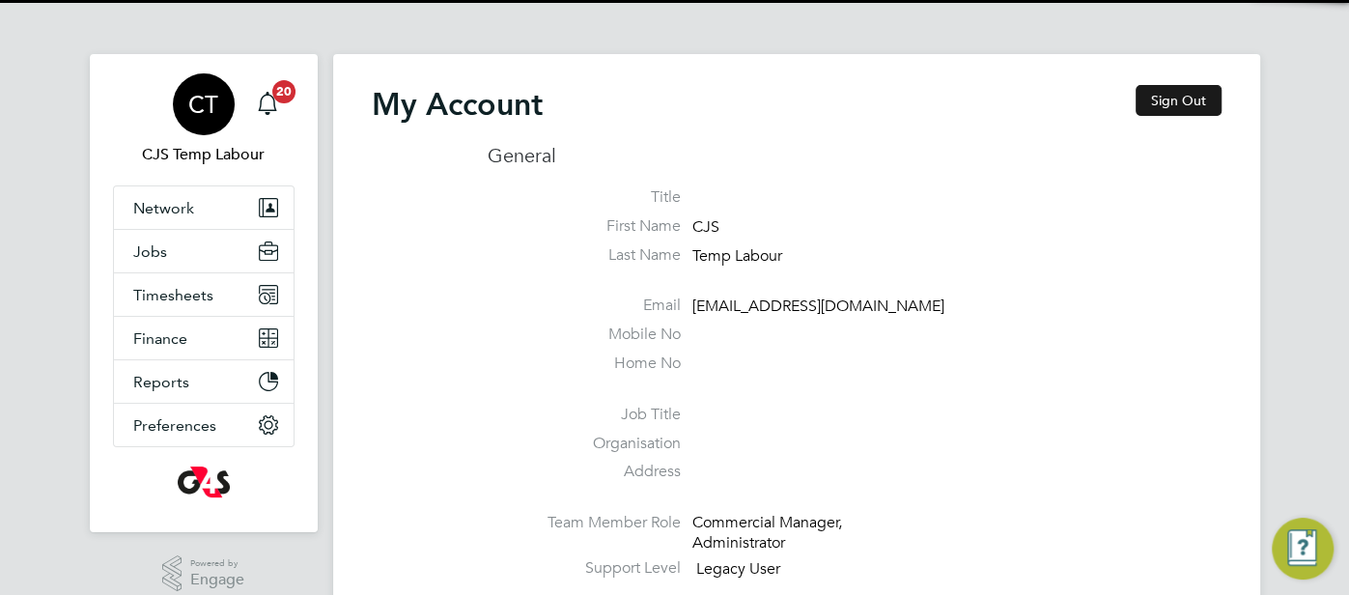
type input "[EMAIL_ADDRESS][DOMAIN_NAME]"
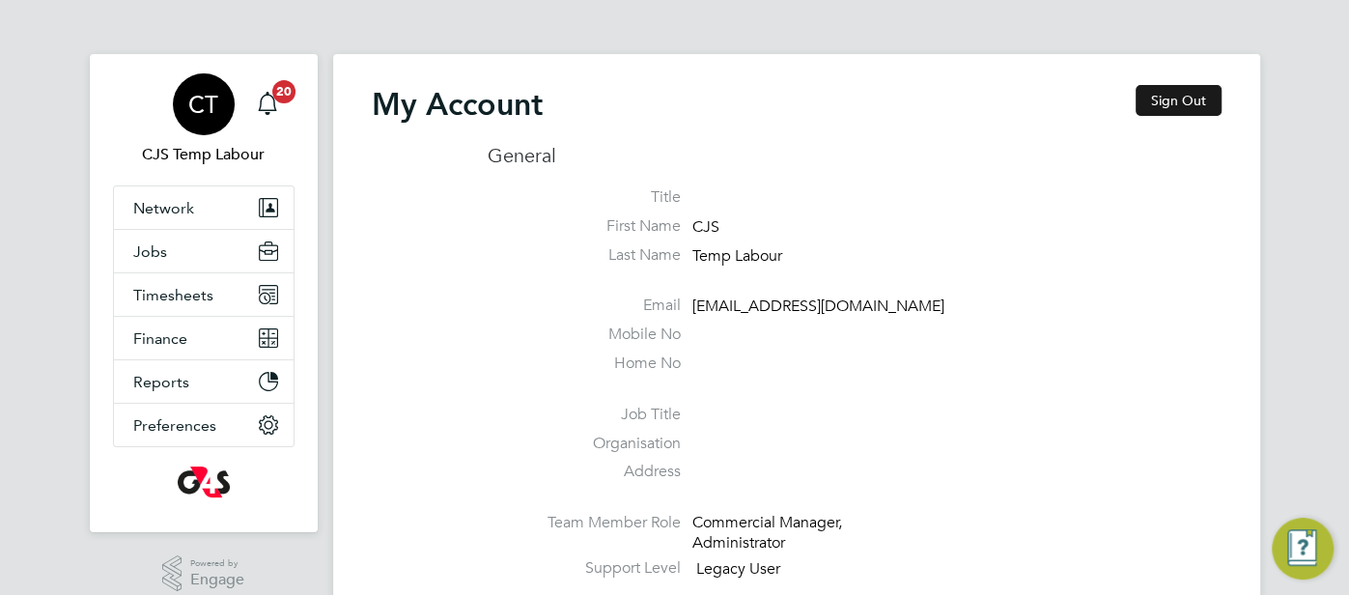
click at [1168, 88] on button "Sign Out" at bounding box center [1179, 100] width 86 height 31
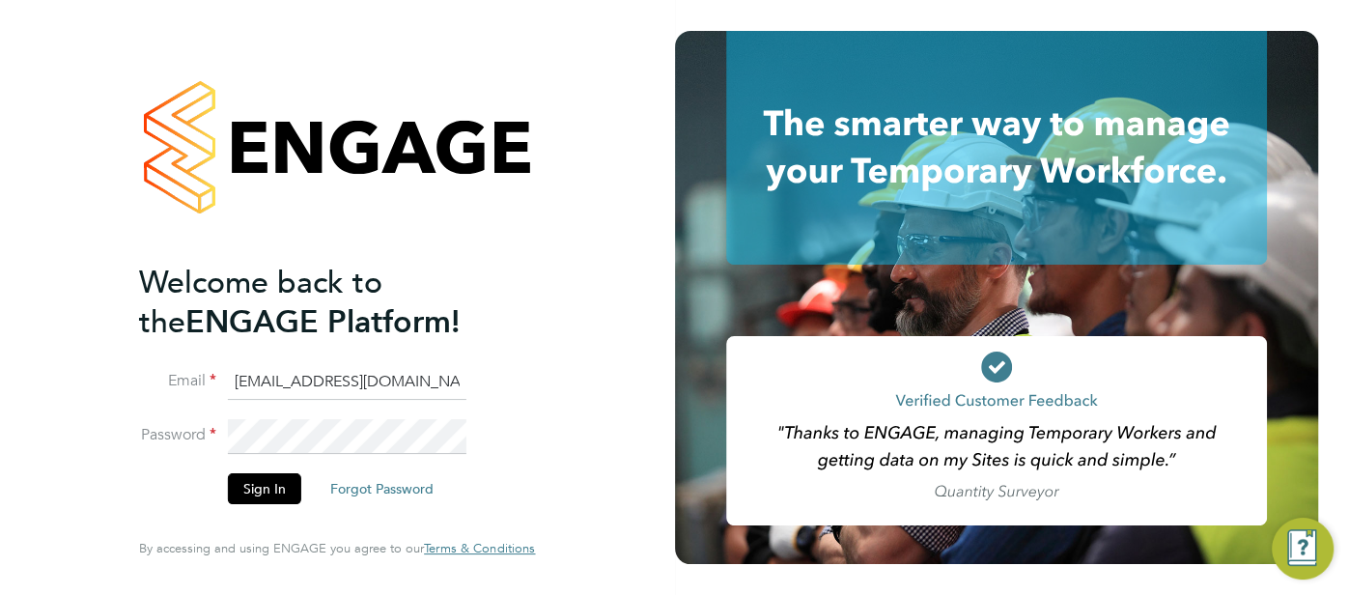
drag, startPoint x: 445, startPoint y: 391, endPoint x: 270, endPoint y: 383, distance: 174.9
click at [256, 384] on input "[EMAIL_ADDRESS][DOMAIN_NAME]" at bounding box center [347, 382] width 239 height 35
type input "[EMAIL_ADDRESS][DOMAIN_NAME]"
click at [266, 497] on button "Sign In" at bounding box center [264, 488] width 73 height 31
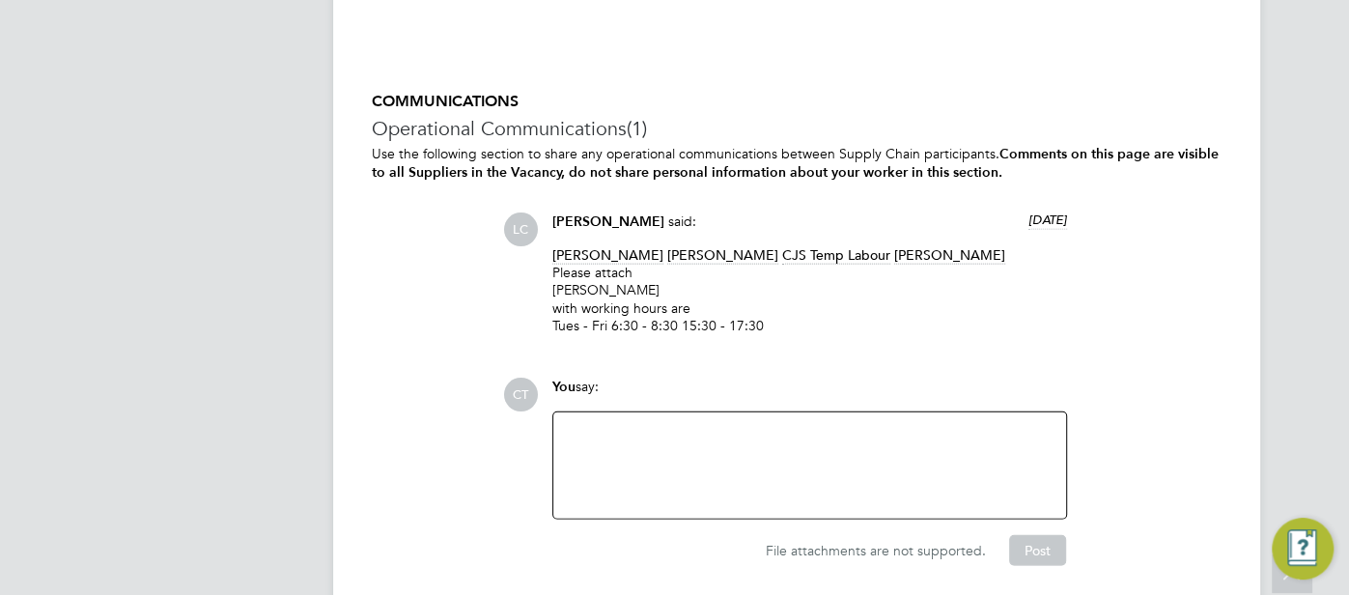
scroll to position [2942, 0]
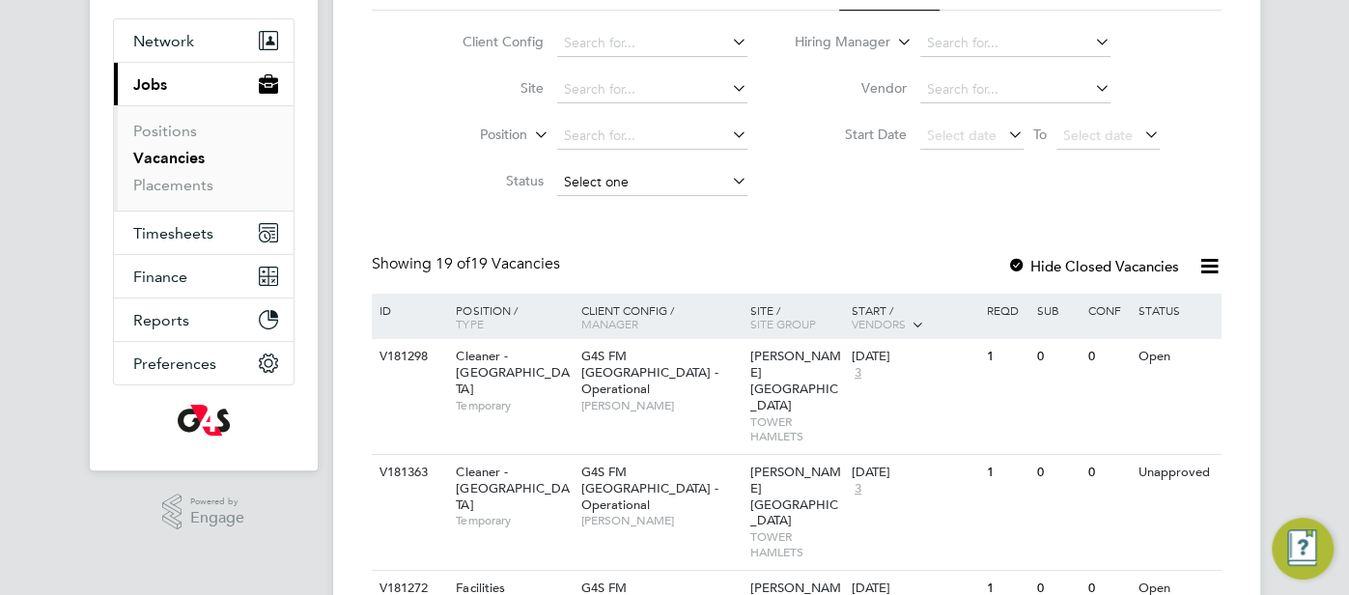
scroll to position [169, 0]
click at [186, 224] on span "Timesheets" at bounding box center [173, 231] width 80 height 18
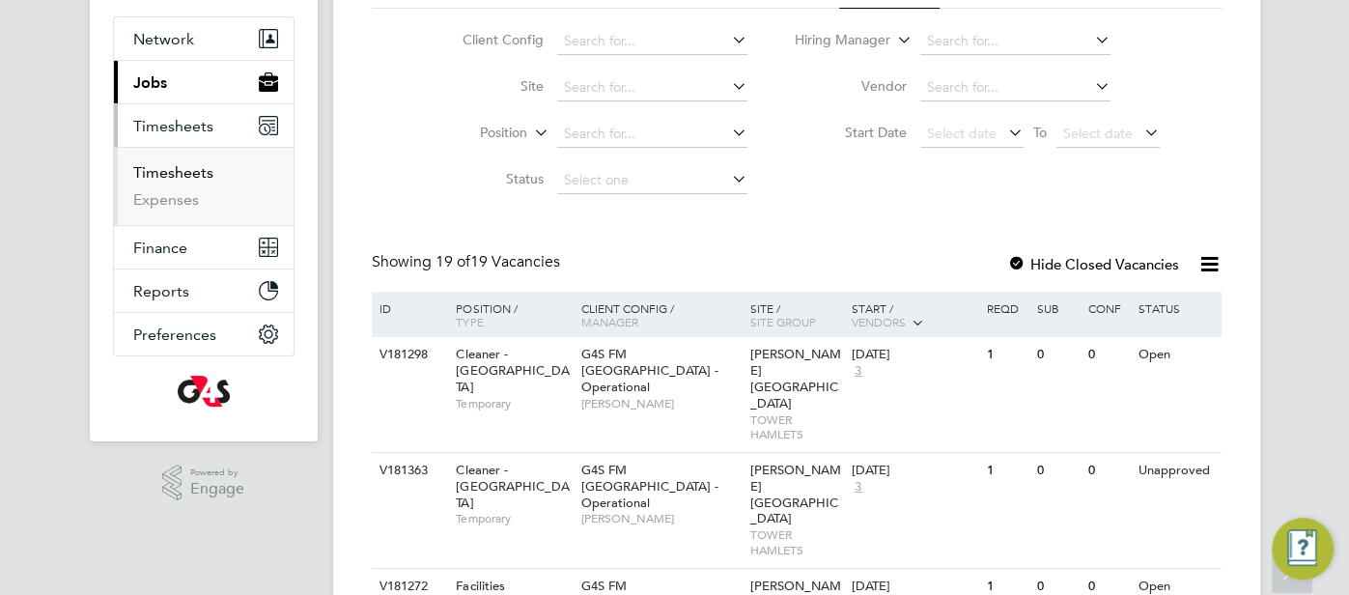
click at [197, 168] on link "Timesheets" at bounding box center [173, 172] width 80 height 18
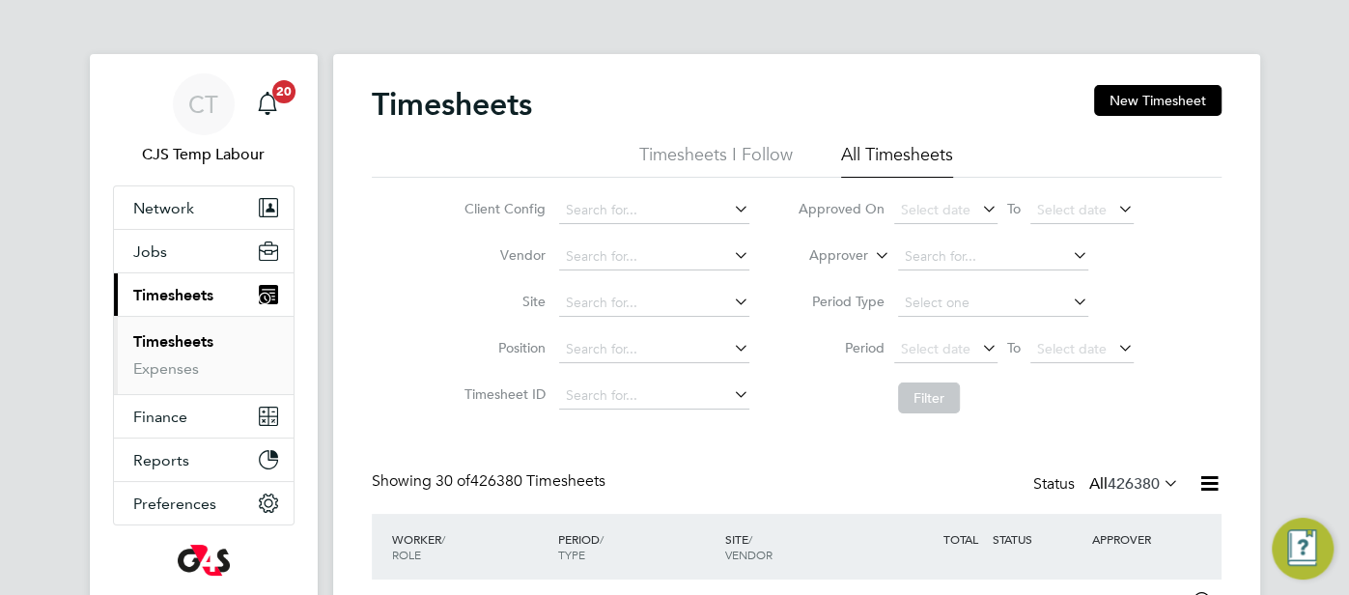
click at [921, 336] on div "Select date To Select date" at bounding box center [1013, 349] width 239 height 27
click at [928, 353] on span "Select date" at bounding box center [936, 348] width 70 height 17
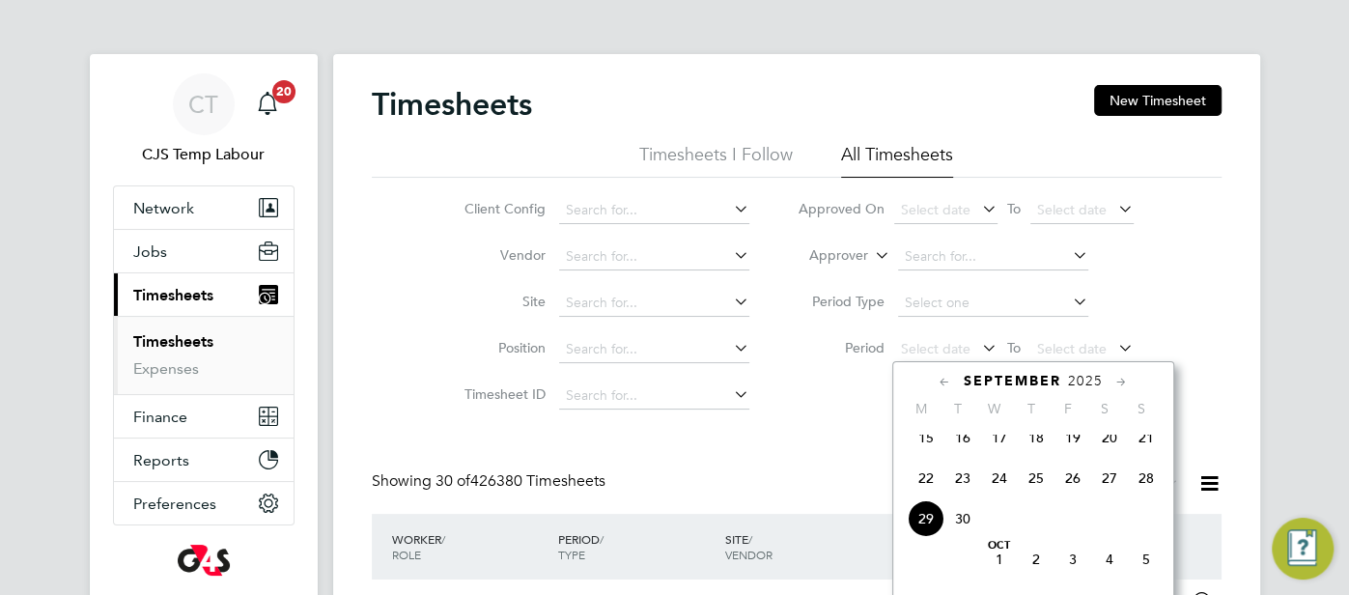
click at [925, 491] on span "22" at bounding box center [926, 478] width 37 height 37
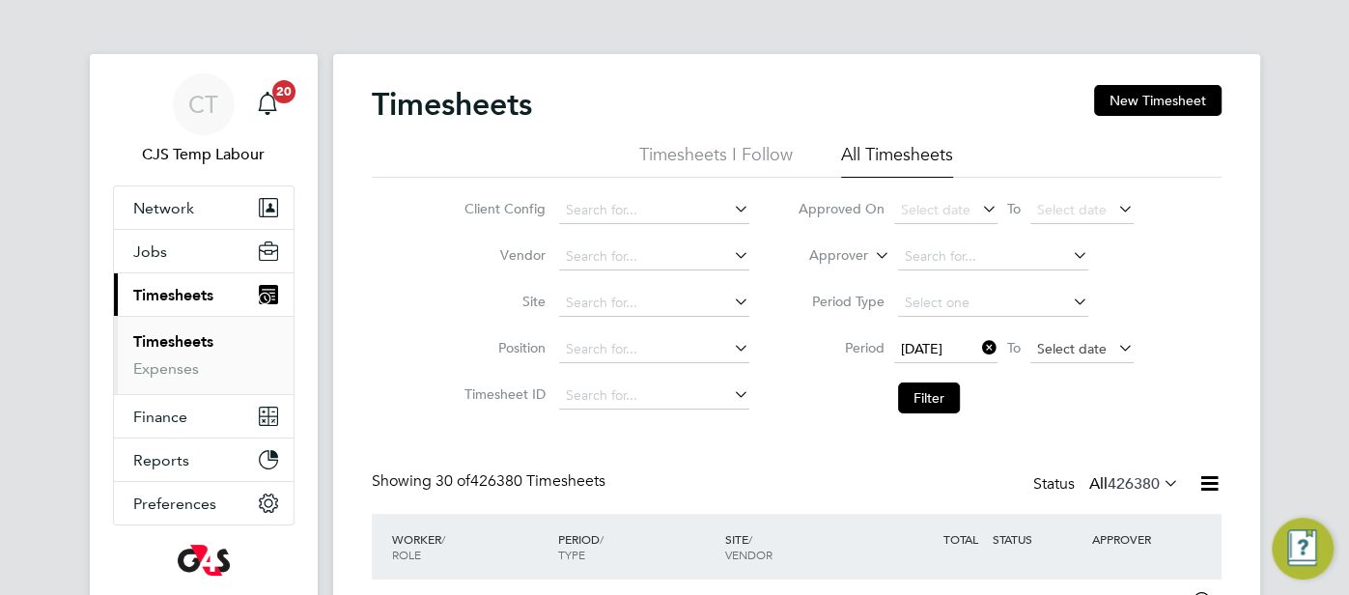
click at [1058, 358] on span "Select date" at bounding box center [1081, 350] width 103 height 26
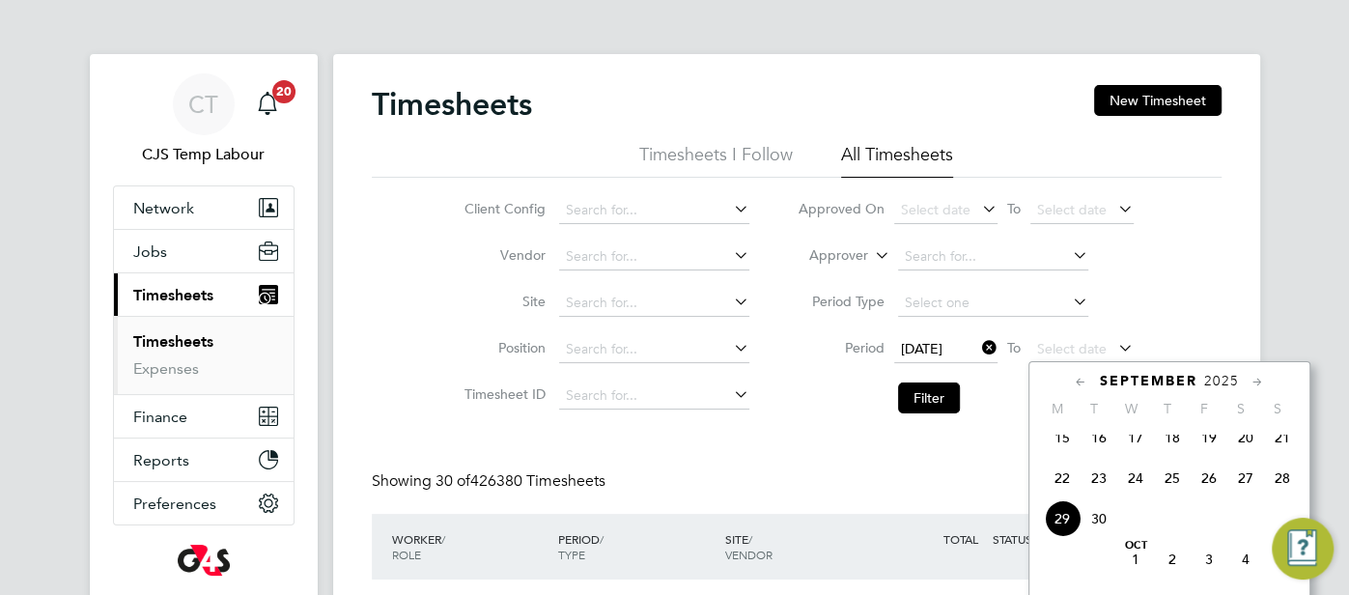
click at [1269, 496] on span "28" at bounding box center [1282, 478] width 37 height 37
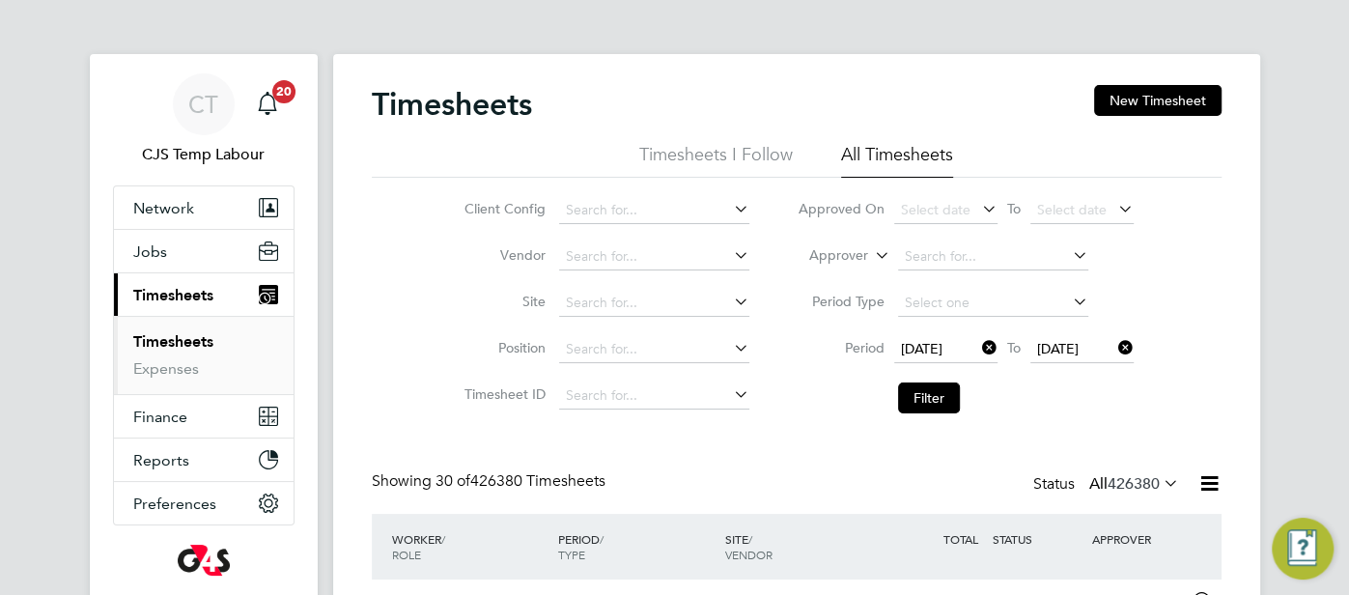
drag, startPoint x: 937, startPoint y: 397, endPoint x: 853, endPoint y: 380, distance: 85.6
click at [935, 396] on button "Filter" at bounding box center [929, 397] width 62 height 31
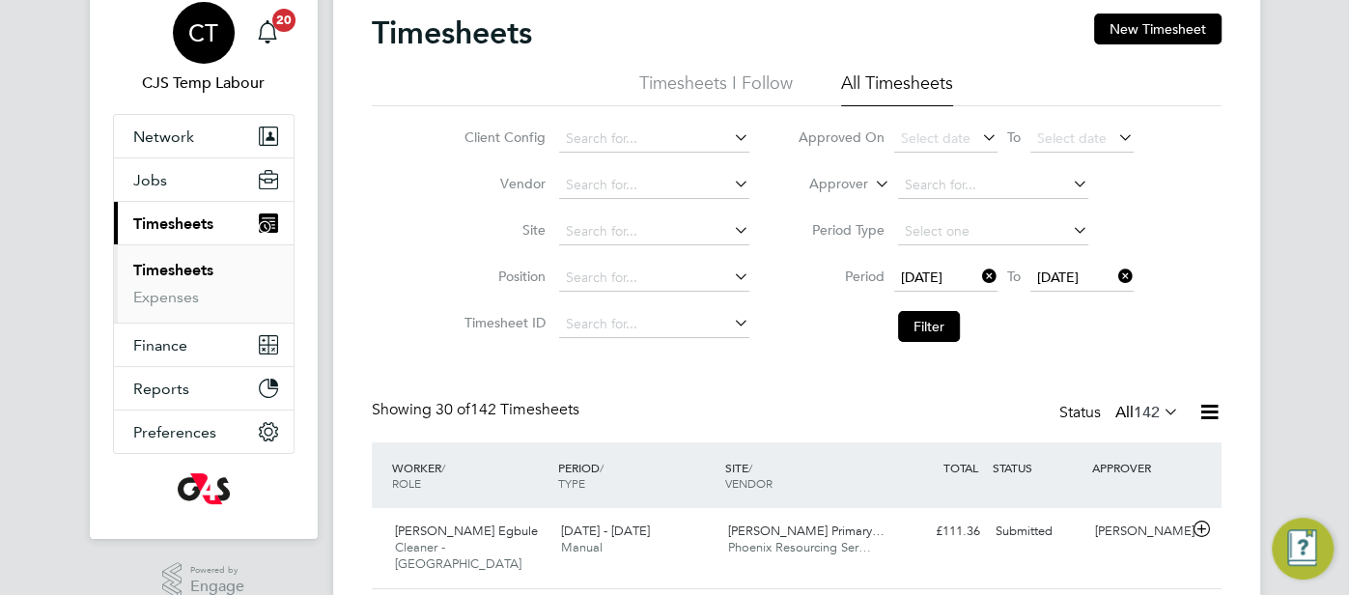
click at [213, 36] on span "CT" at bounding box center [203, 32] width 30 height 25
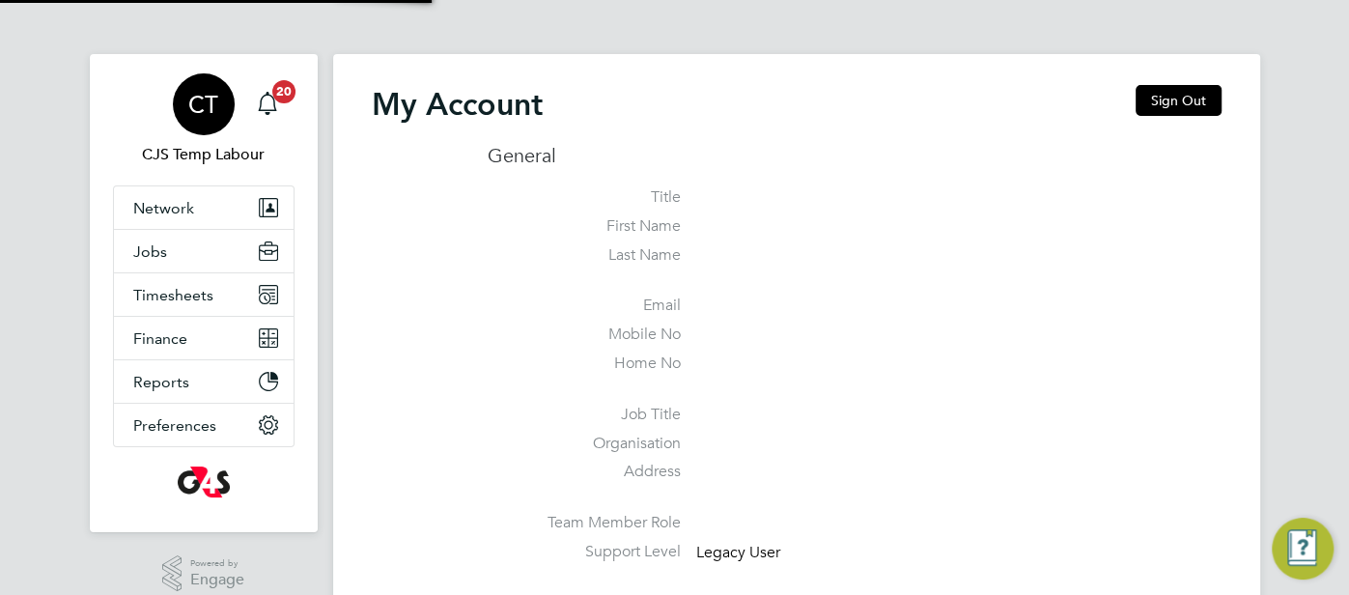
type input "[EMAIL_ADDRESS][DOMAIN_NAME]"
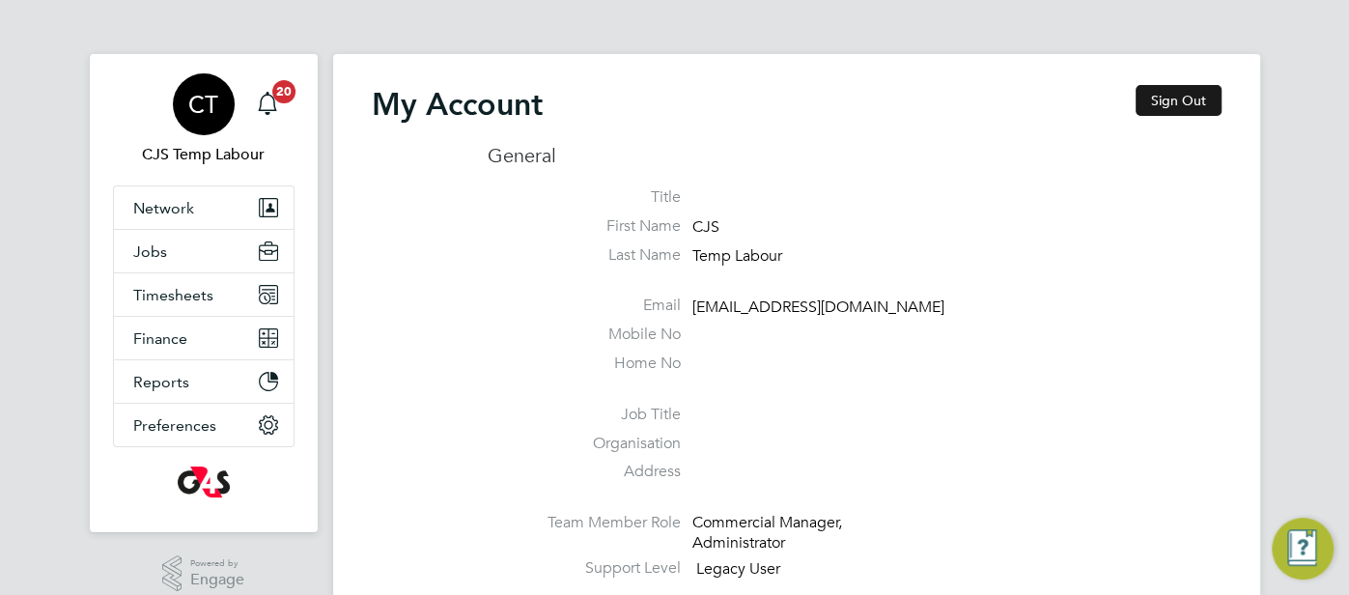
click at [1159, 91] on button "Sign Out" at bounding box center [1179, 100] width 86 height 31
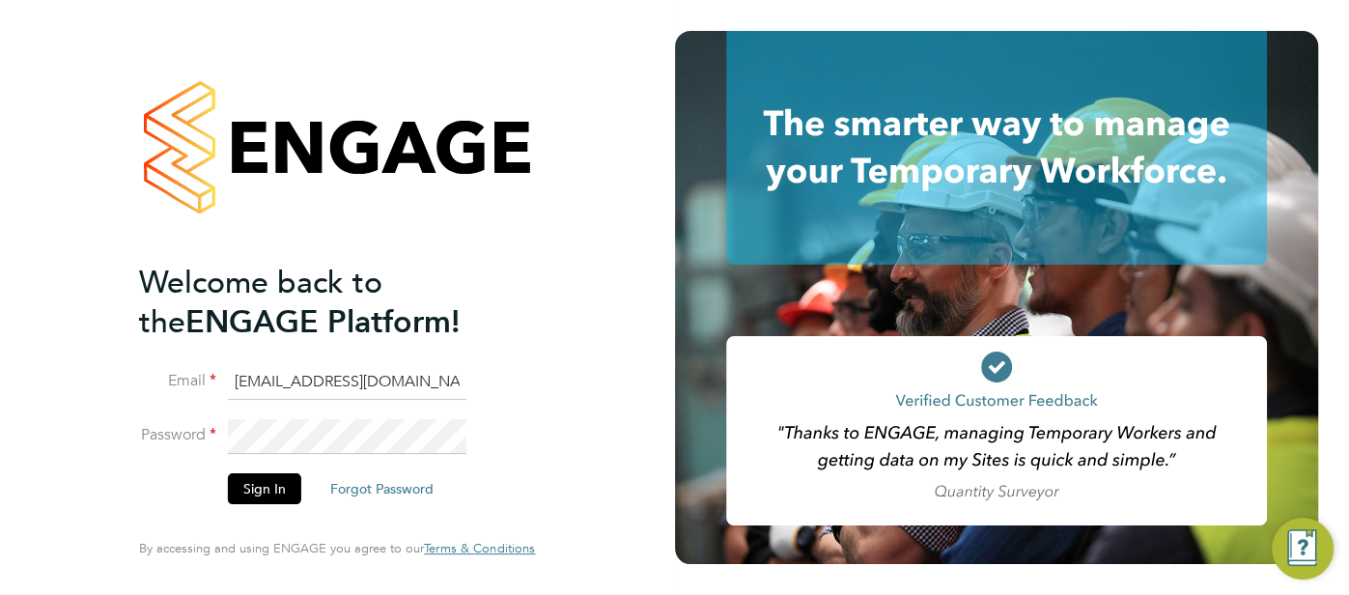
drag, startPoint x: 435, startPoint y: 387, endPoint x: 223, endPoint y: 382, distance: 212.5
click at [223, 382] on li "Email cjs.templabour@uk.g4s.com" at bounding box center [327, 392] width 377 height 54
type input "pts.templabour@uk.g4s.com"
click at [258, 491] on button "Sign In" at bounding box center [264, 488] width 73 height 31
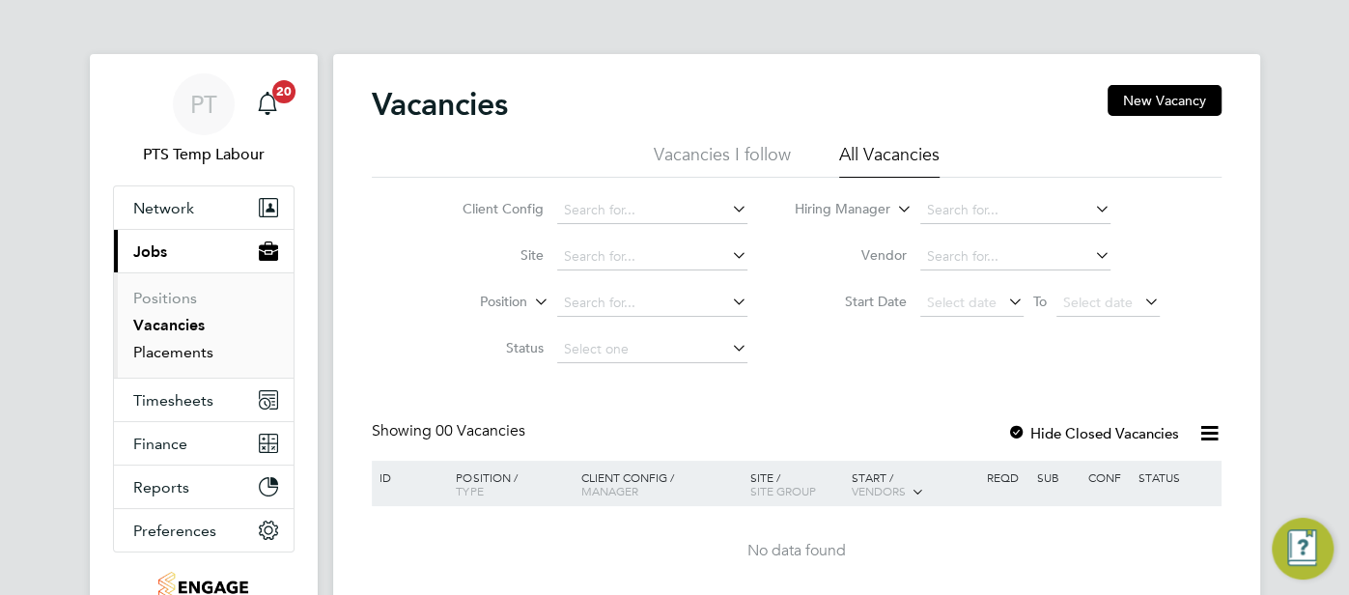
click at [184, 347] on link "Placements" at bounding box center [173, 352] width 80 height 18
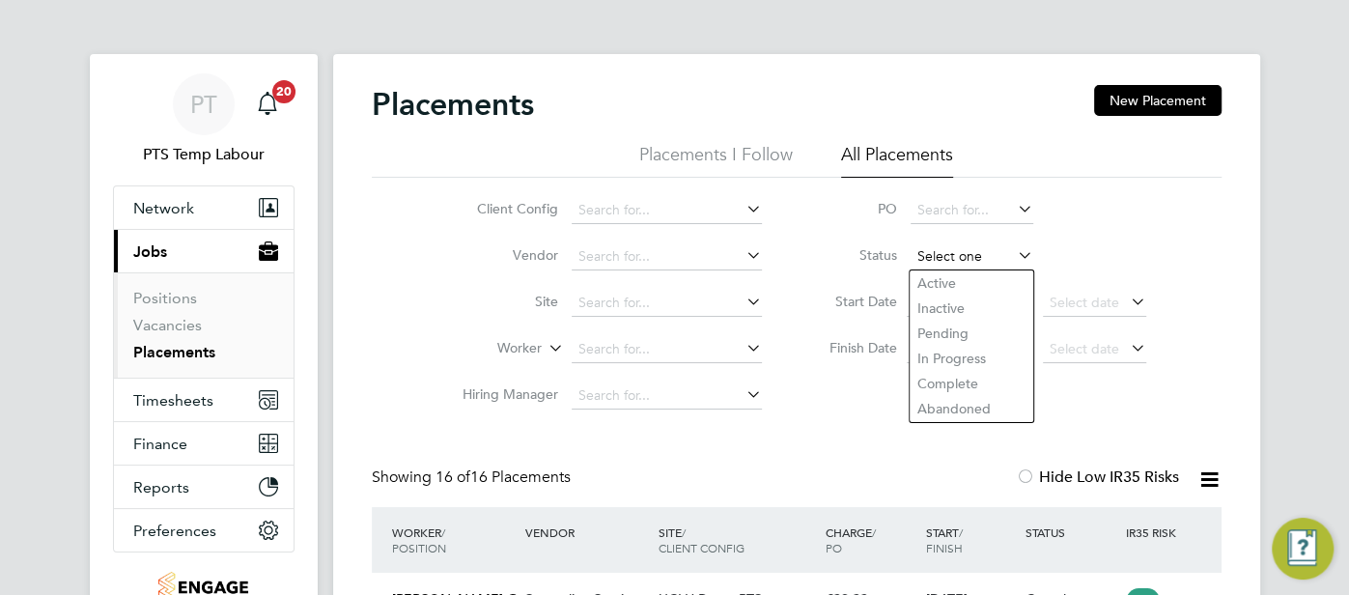
click at [944, 262] on input at bounding box center [972, 256] width 123 height 27
click at [941, 283] on li "Active" at bounding box center [972, 282] width 124 height 25
type input "Active"
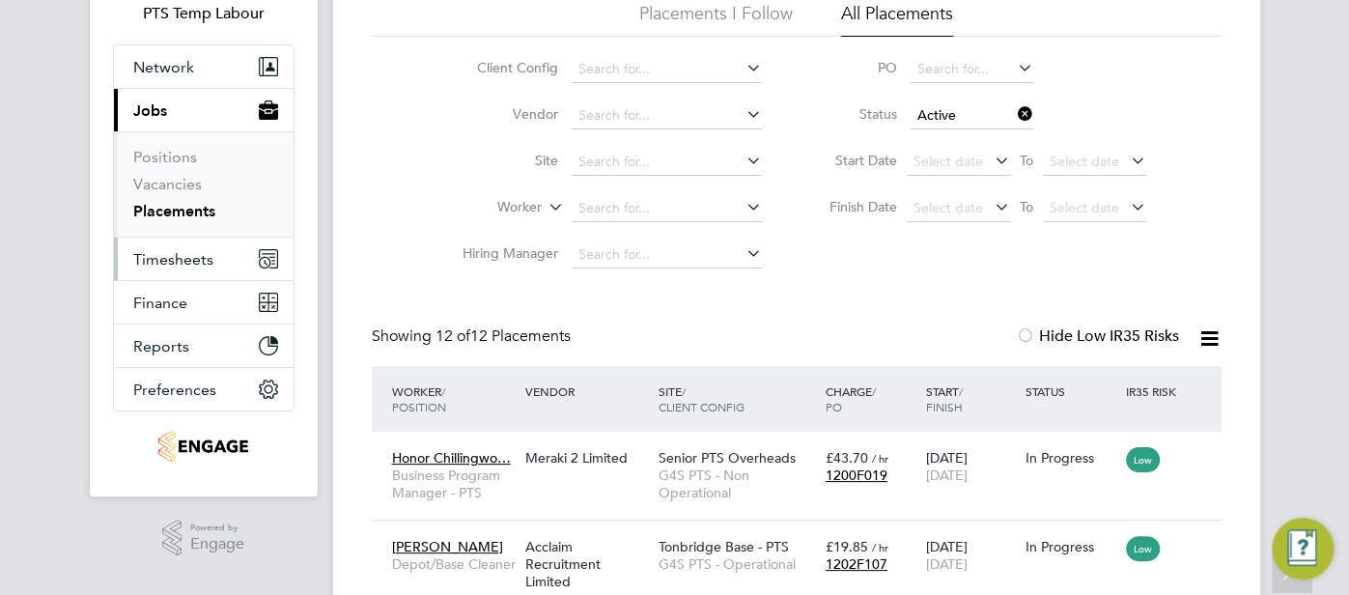
click at [168, 263] on span "Timesheets" at bounding box center [173, 259] width 80 height 18
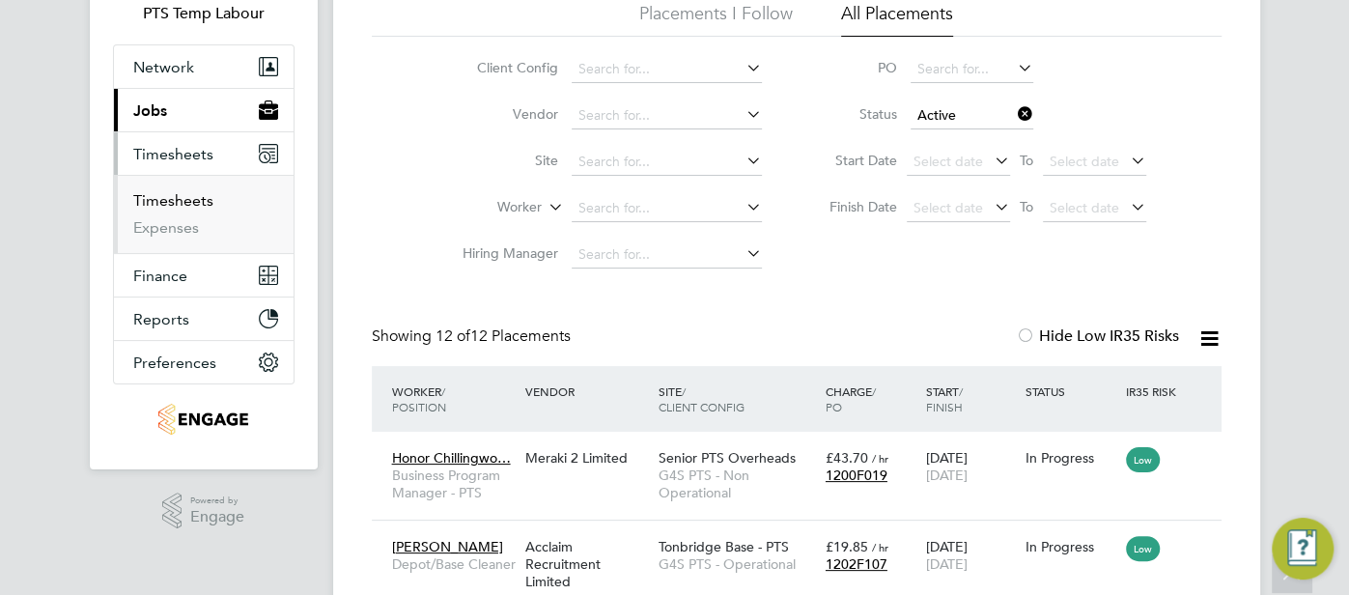
click at [194, 201] on link "Timesheets" at bounding box center [173, 200] width 80 height 18
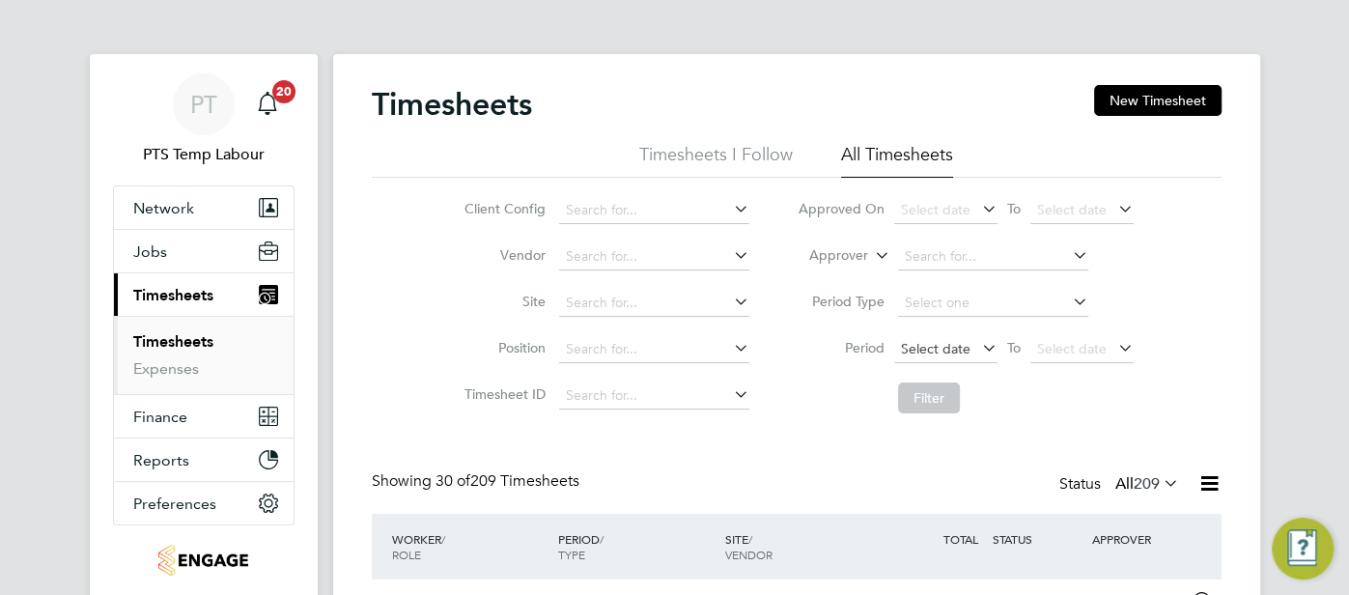
click at [935, 351] on span "Select date" at bounding box center [936, 348] width 70 height 17
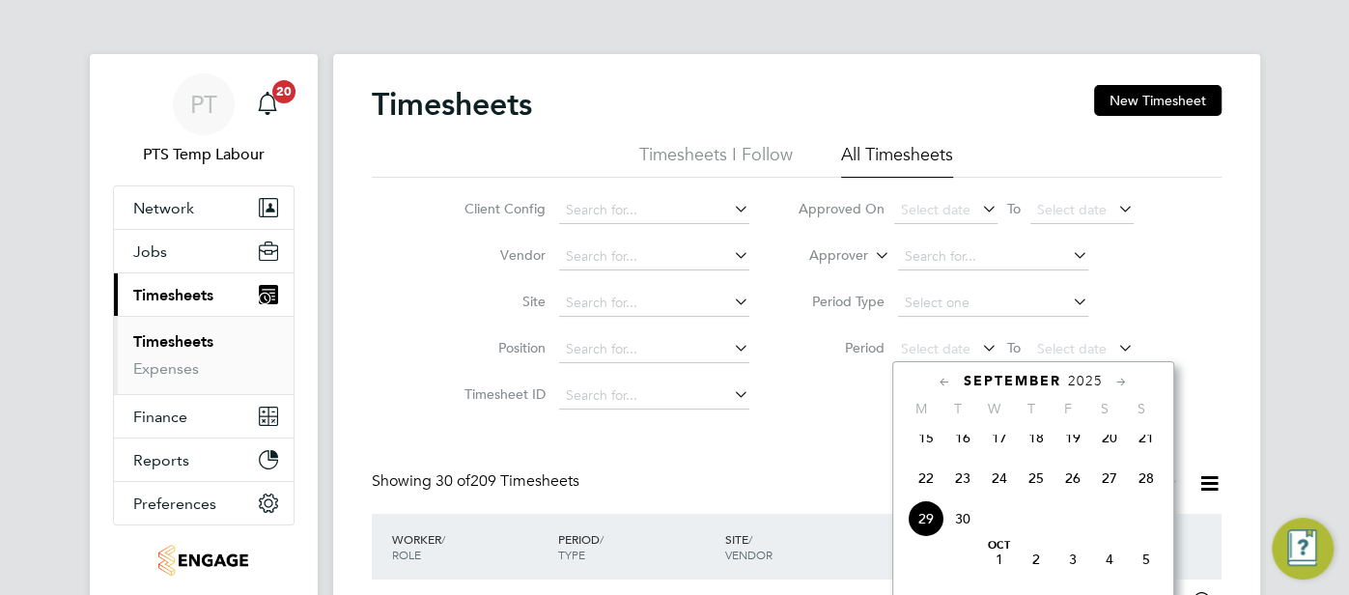
click at [927, 484] on span "22" at bounding box center [926, 478] width 37 height 37
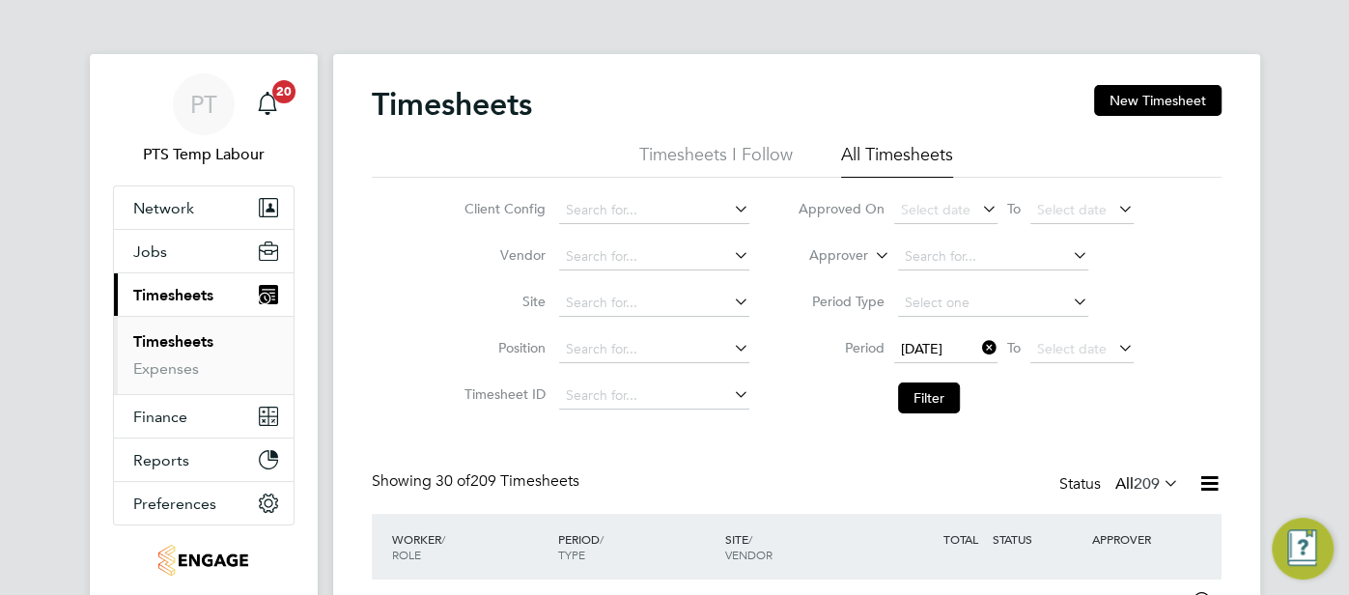
drag, startPoint x: 1068, startPoint y: 351, endPoint x: 1114, endPoint y: 367, distance: 49.2
click at [1069, 351] on span "Select date" at bounding box center [1072, 348] width 70 height 17
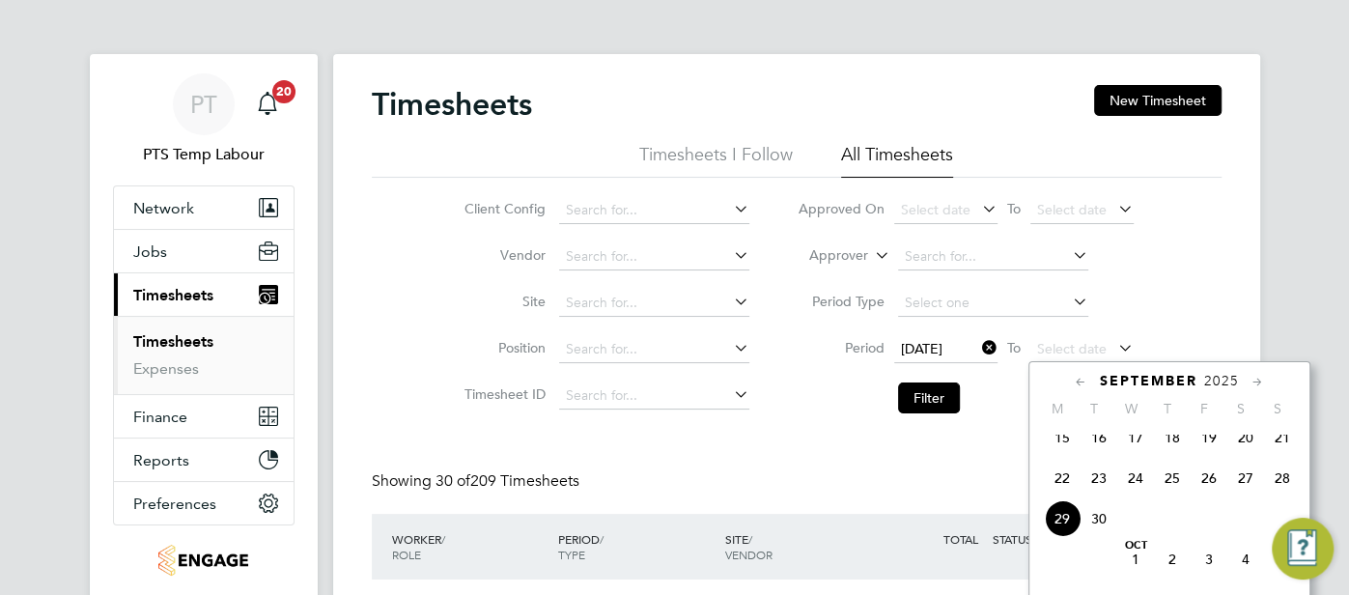
click at [1294, 494] on span "28" at bounding box center [1282, 478] width 37 height 37
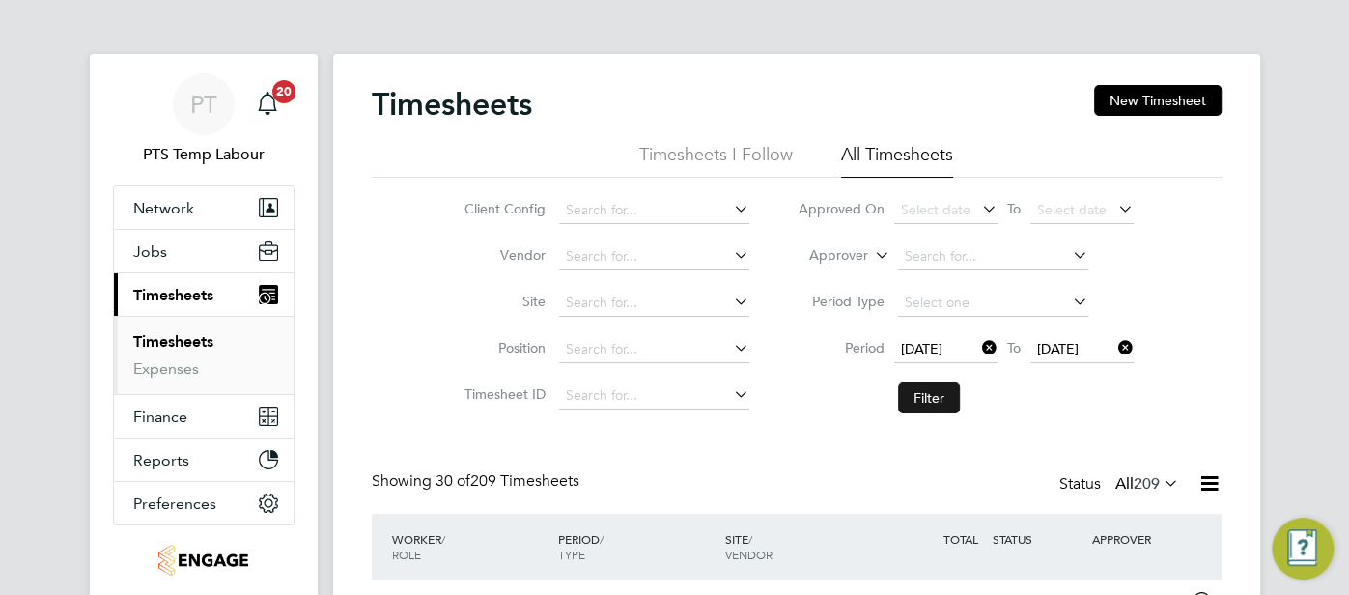
click at [929, 393] on button "Filter" at bounding box center [929, 397] width 62 height 31
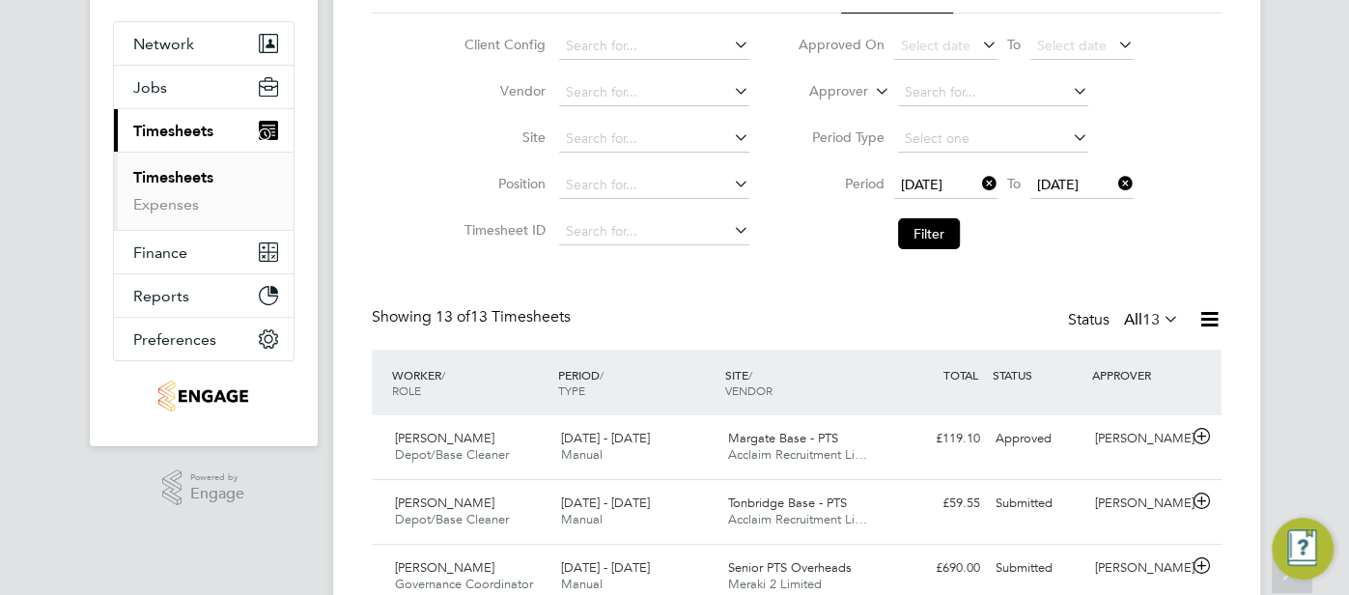
click at [1216, 314] on icon at bounding box center [1209, 319] width 24 height 24
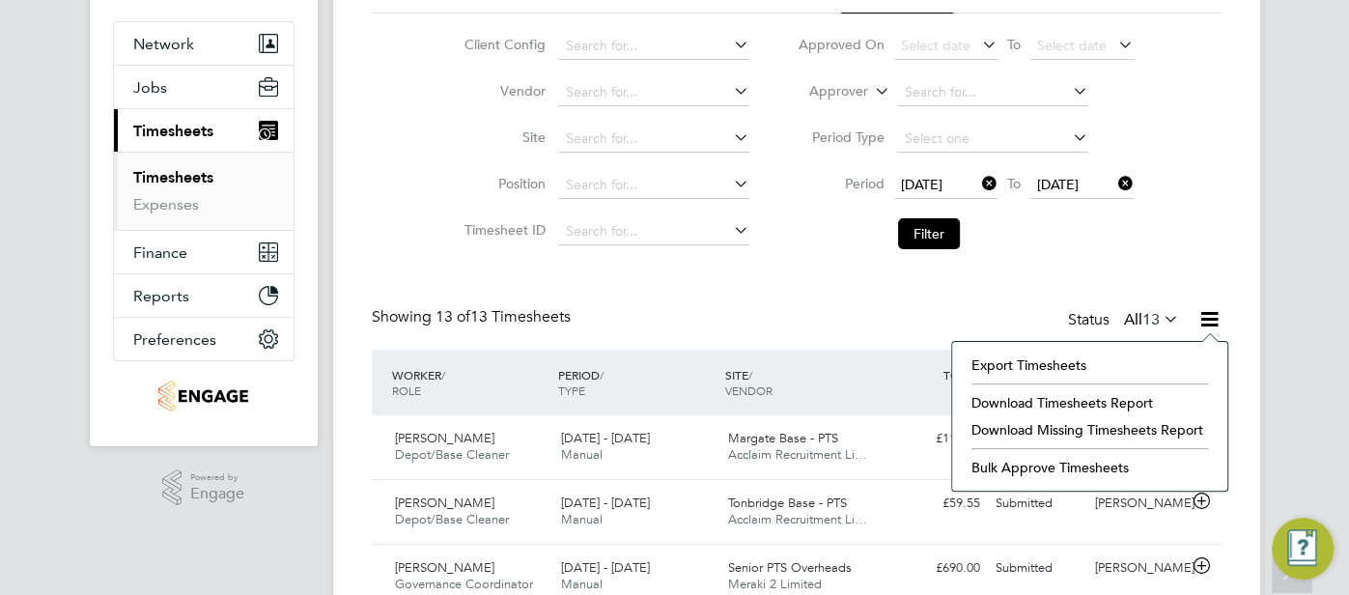
click at [1141, 421] on li "Download Missing Timesheets Report" at bounding box center [1090, 429] width 256 height 27
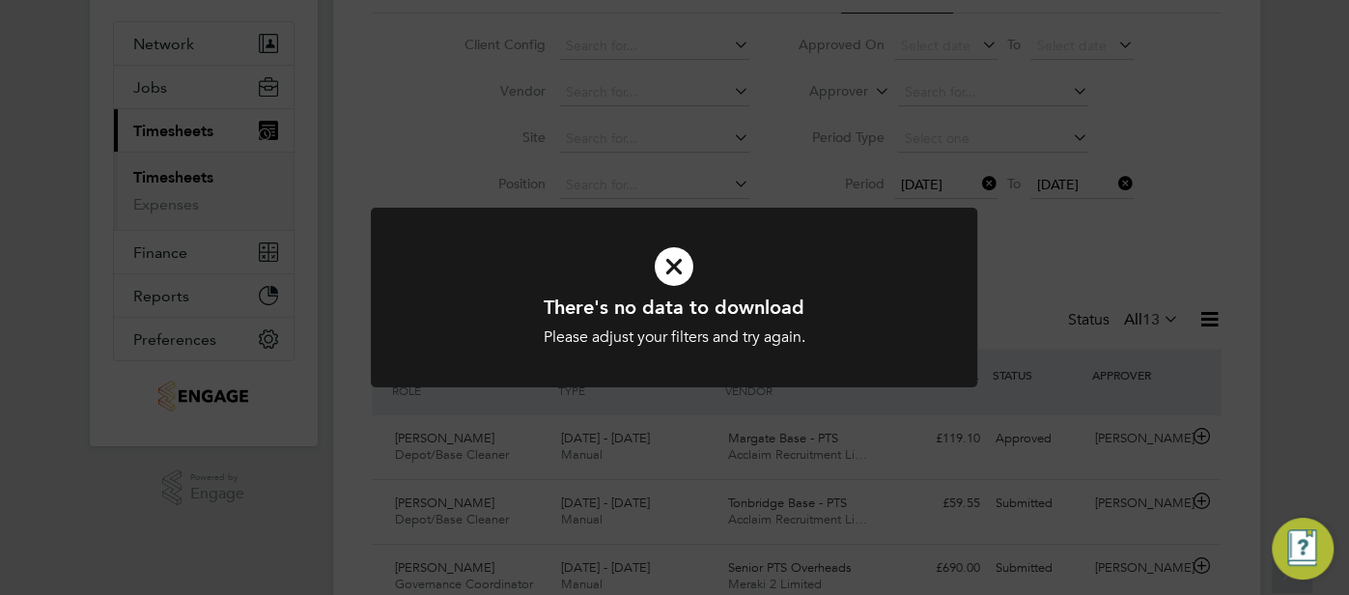
click at [678, 261] on icon at bounding box center [674, 266] width 502 height 75
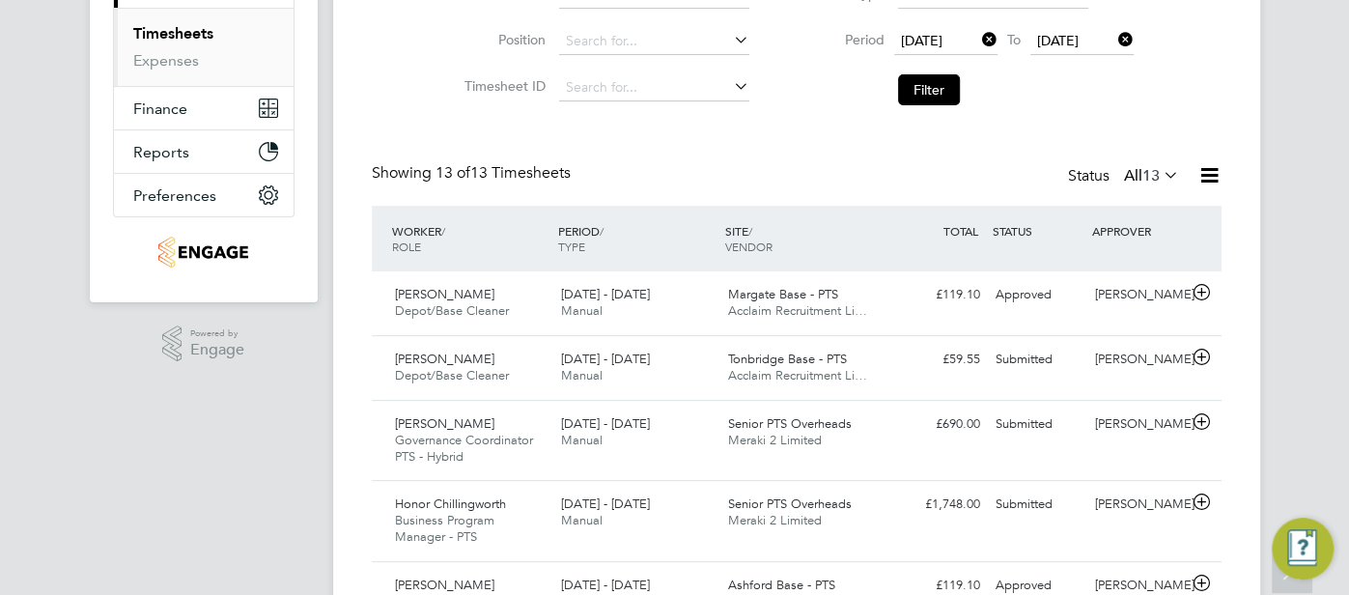
click at [1160, 166] on icon at bounding box center [1160, 174] width 0 height 27
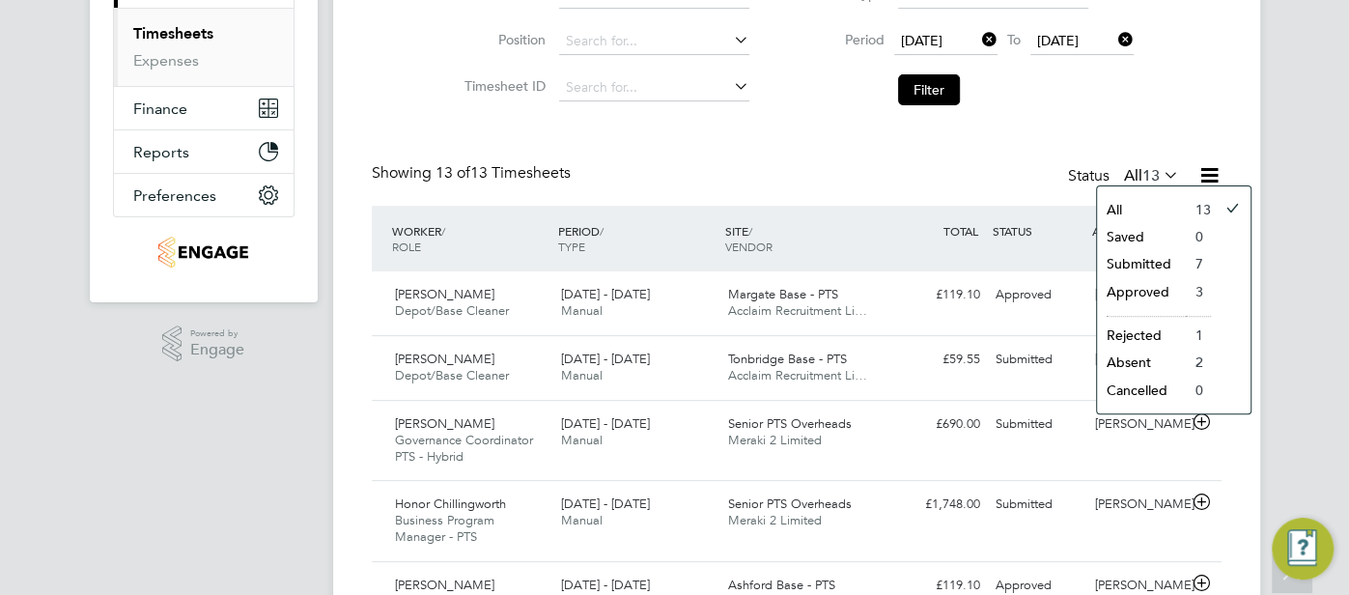
click at [1173, 255] on li "Submitted" at bounding box center [1141, 263] width 89 height 27
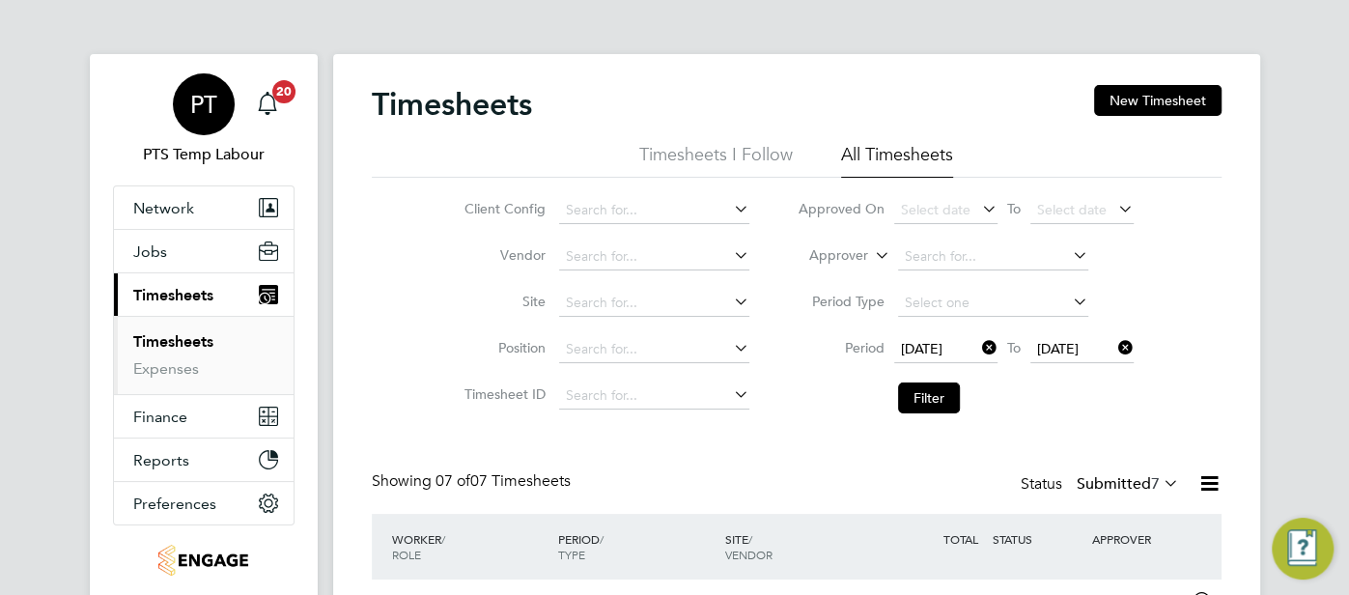
click at [204, 110] on span "PT" at bounding box center [203, 104] width 27 height 25
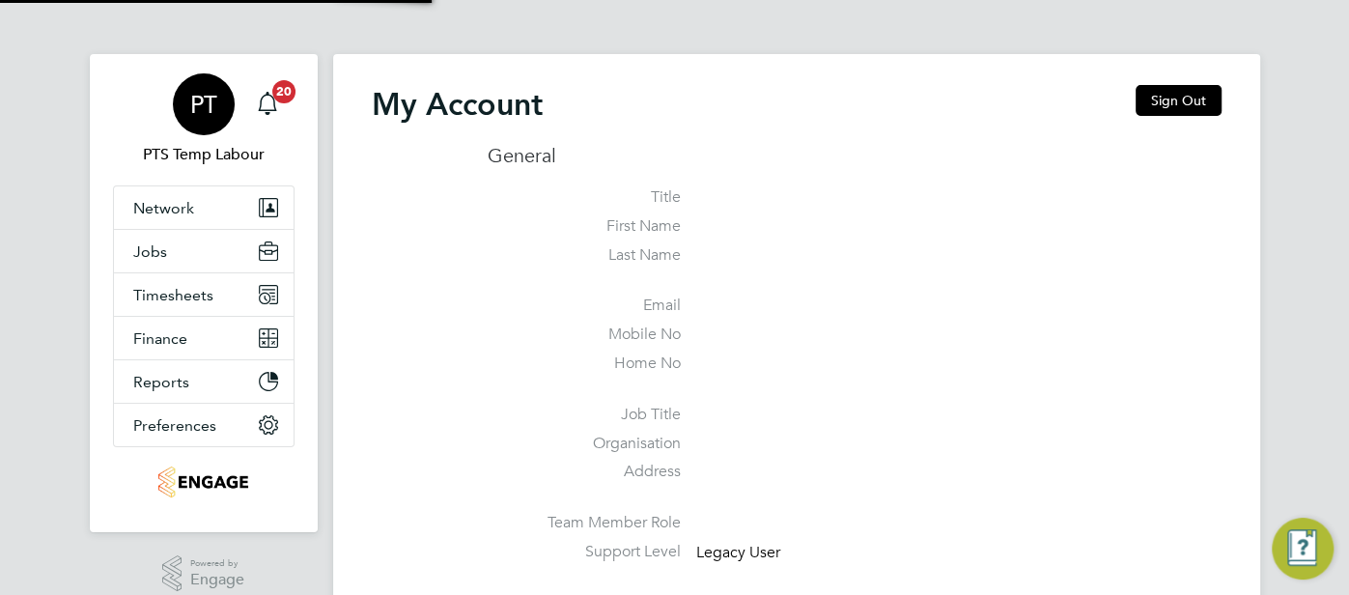
type input "pts.templabour@uk.g4s.com"
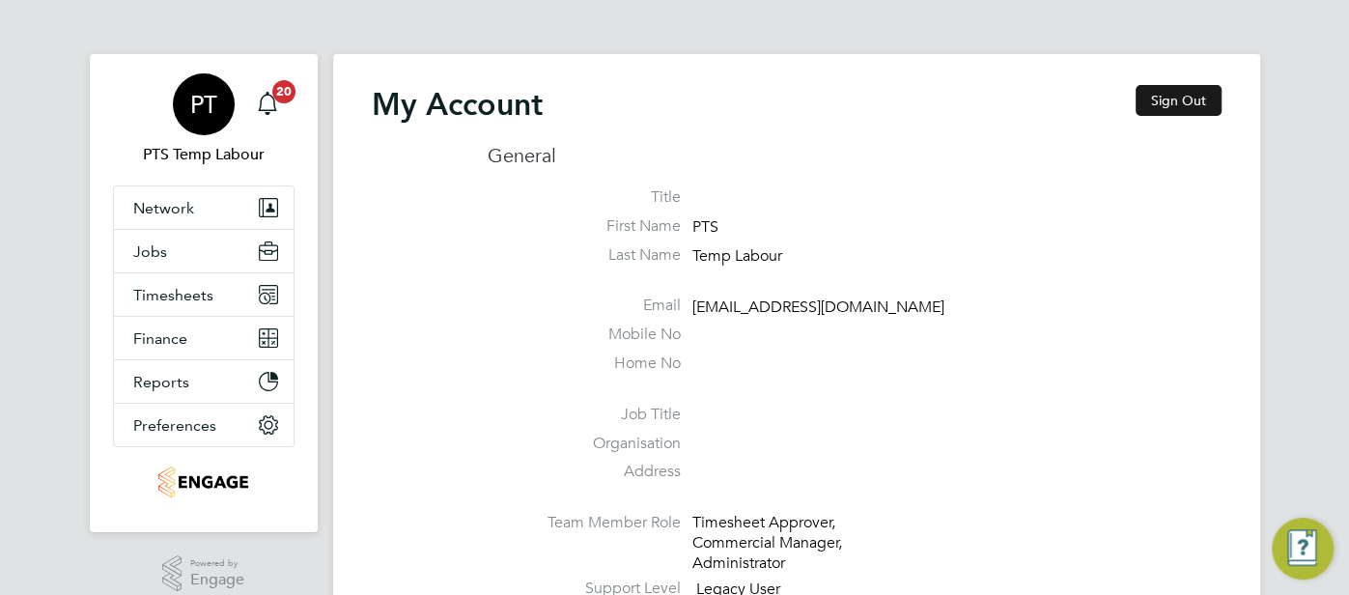
click at [1164, 106] on button "Sign Out" at bounding box center [1179, 100] width 86 height 31
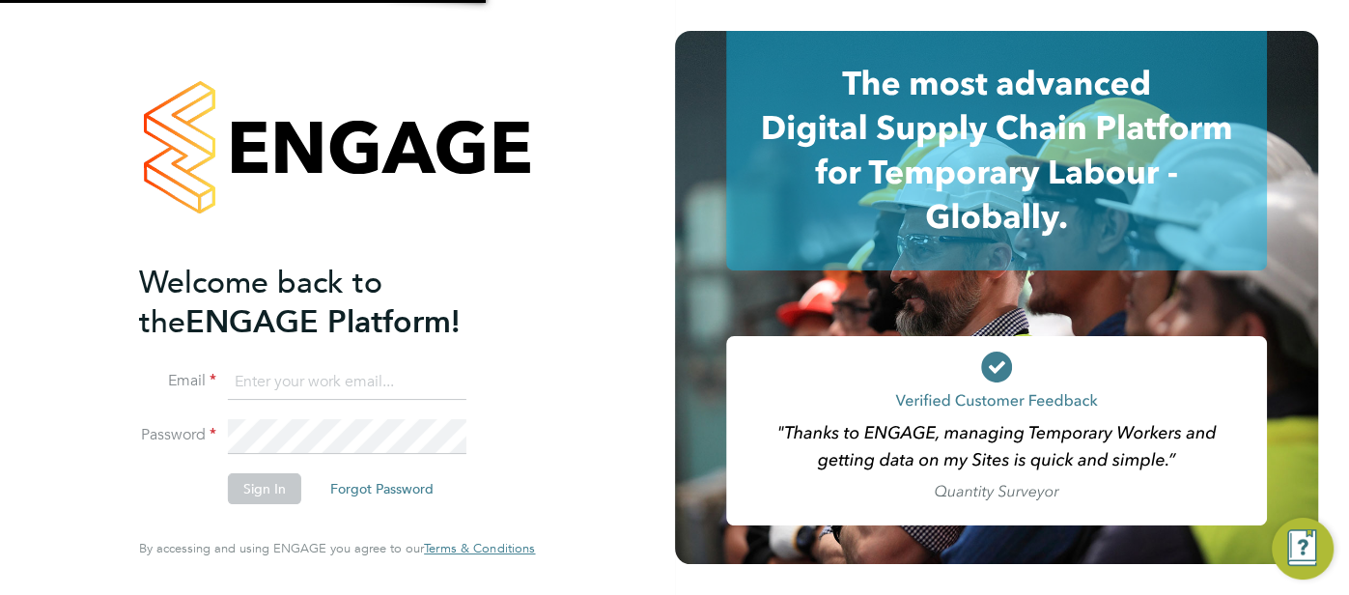
type input "pts.templabour@uk.g4s.com"
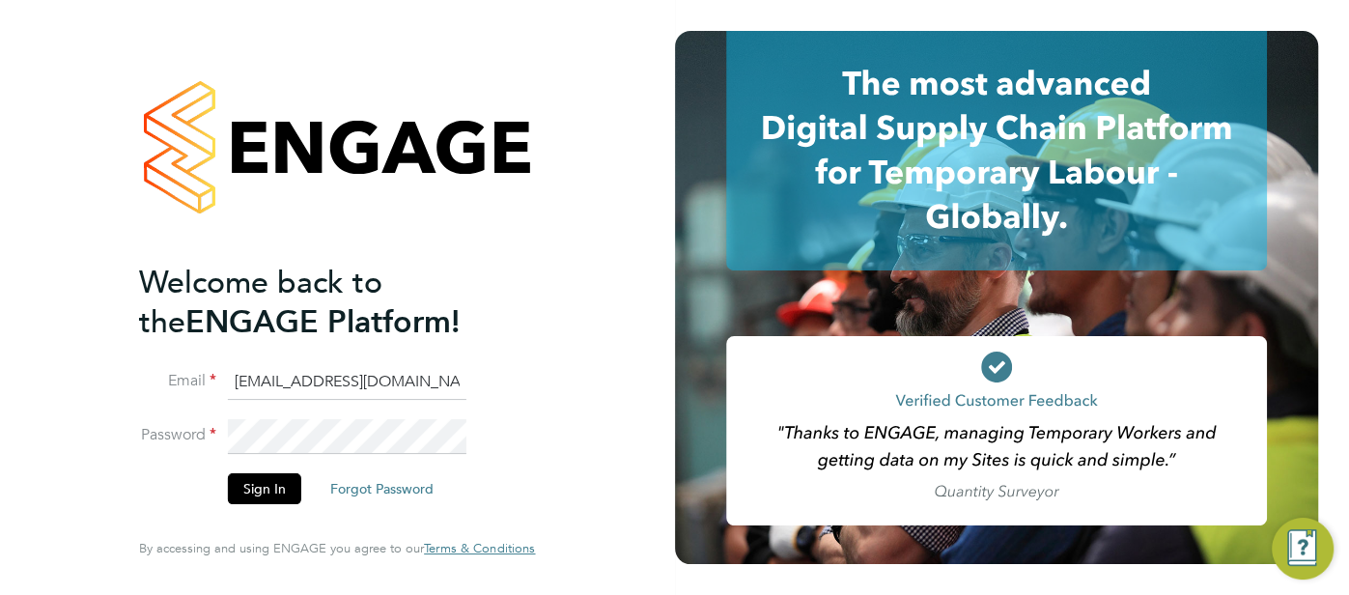
drag, startPoint x: 451, startPoint y: 394, endPoint x: 203, endPoint y: 371, distance: 249.2
click at [155, 381] on li "Email pts.templabour@uk.g4s.com" at bounding box center [327, 392] width 377 height 54
type input "cjs.ess@uk.g4s.com"
click at [259, 487] on button "Sign In" at bounding box center [264, 488] width 73 height 31
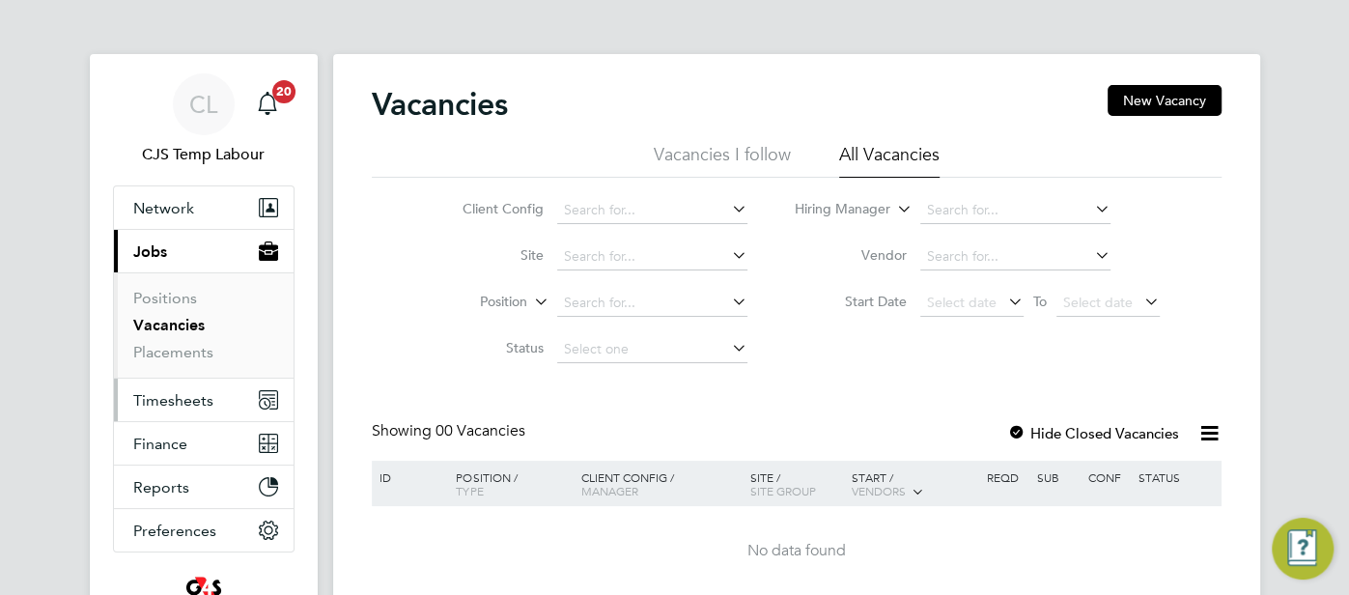
click at [197, 399] on span "Timesheets" at bounding box center [173, 400] width 80 height 18
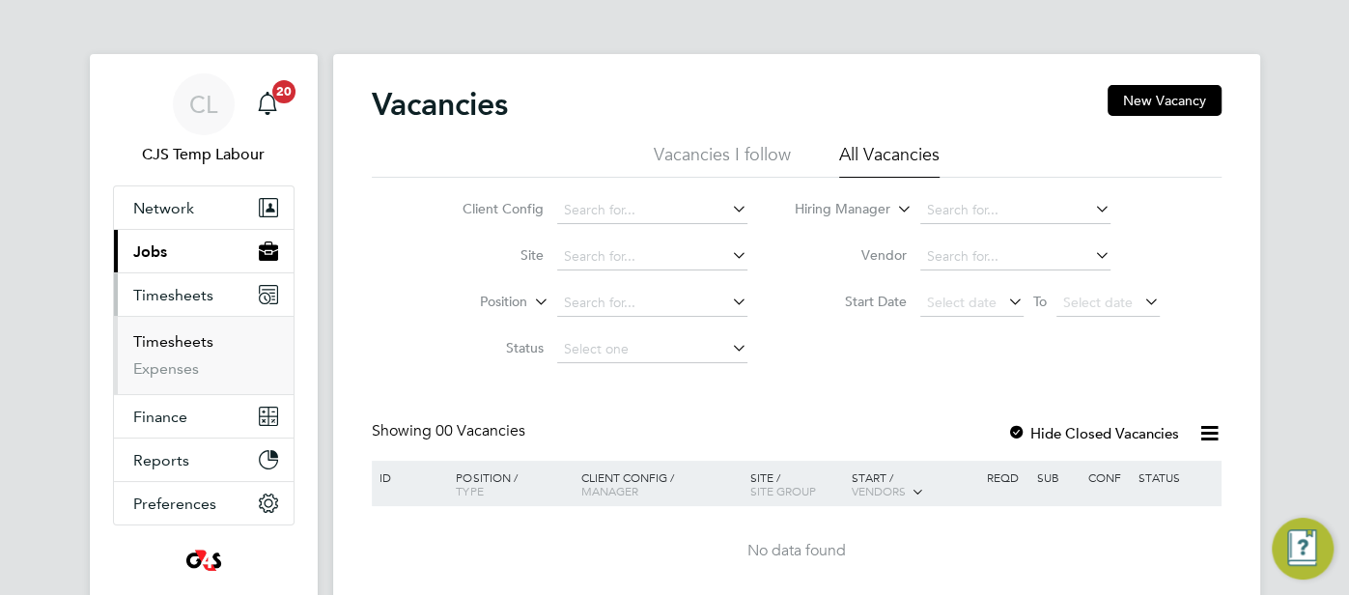
click at [197, 348] on link "Timesheets" at bounding box center [173, 341] width 80 height 18
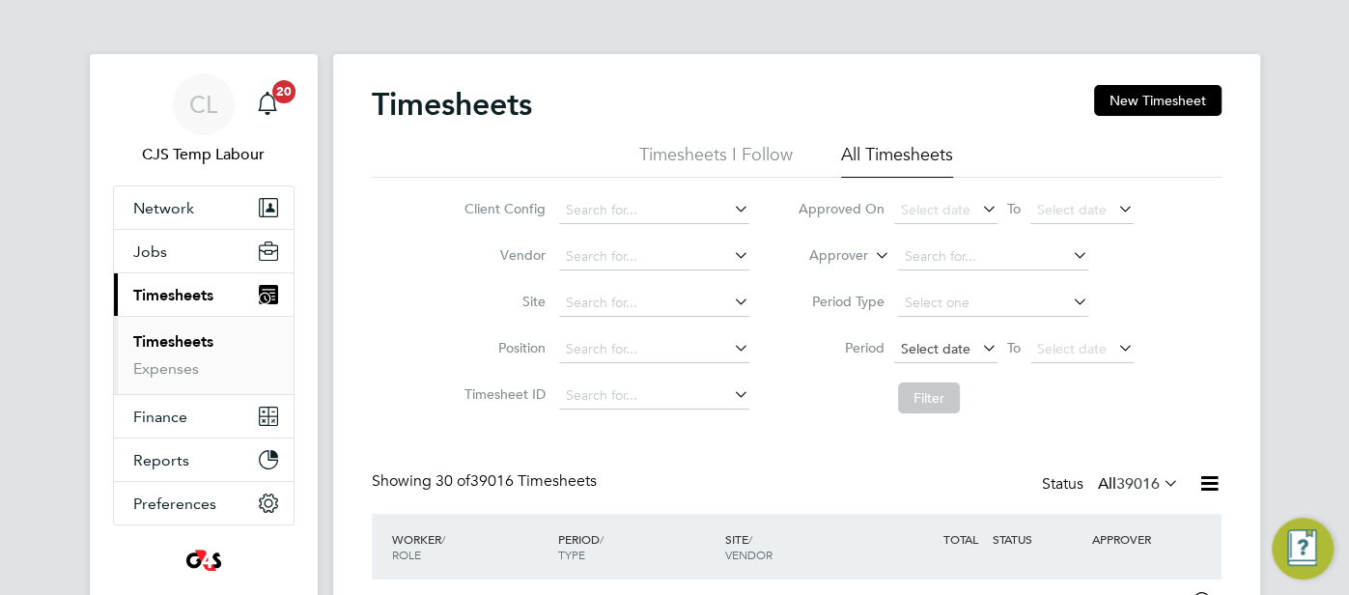
click at [929, 353] on span "Select date" at bounding box center [936, 348] width 70 height 17
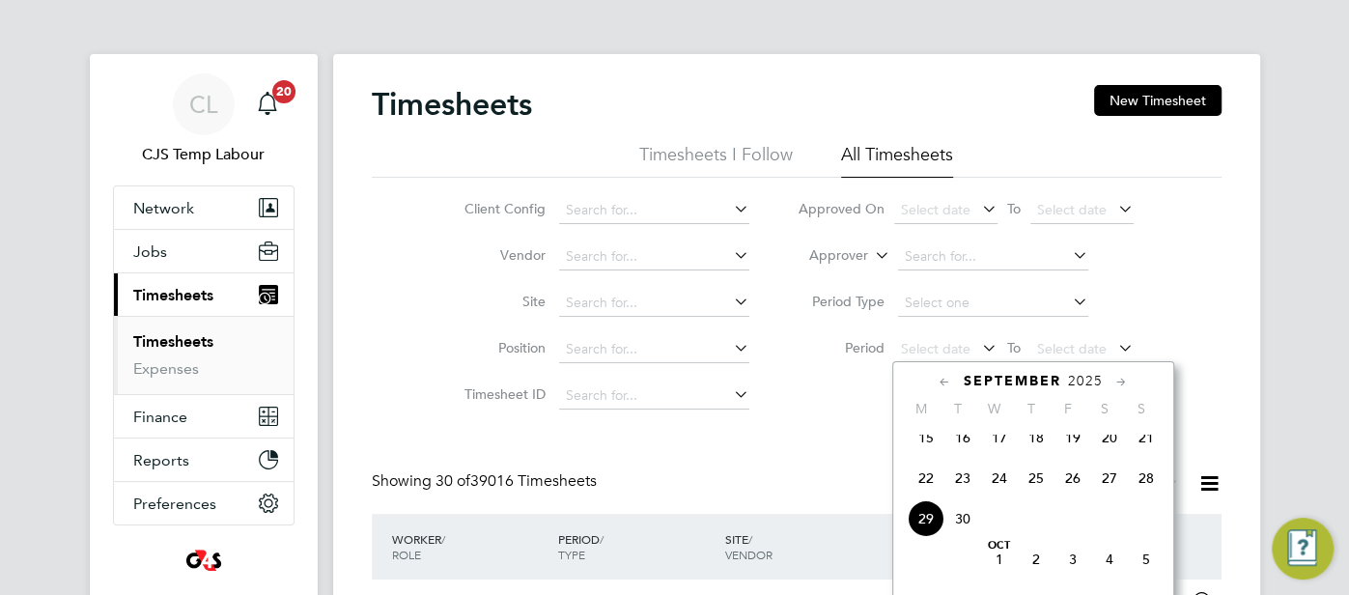
click at [933, 491] on span "22" at bounding box center [926, 478] width 37 height 37
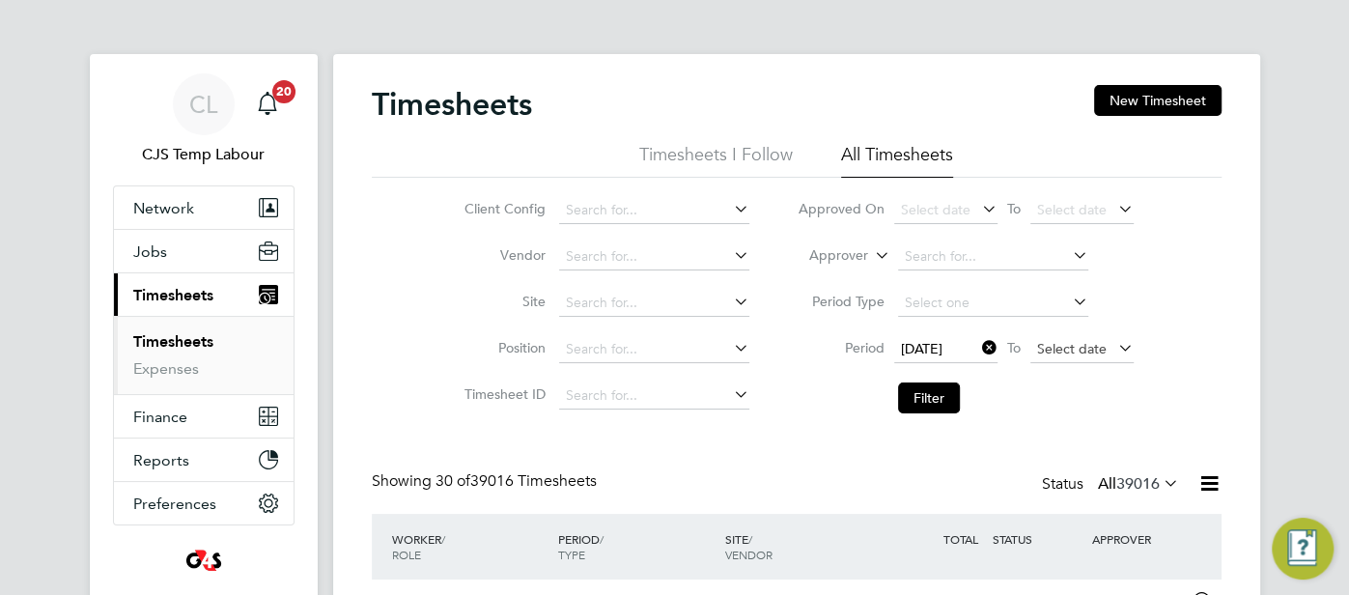
click at [1091, 348] on span "Select date" at bounding box center [1072, 348] width 70 height 17
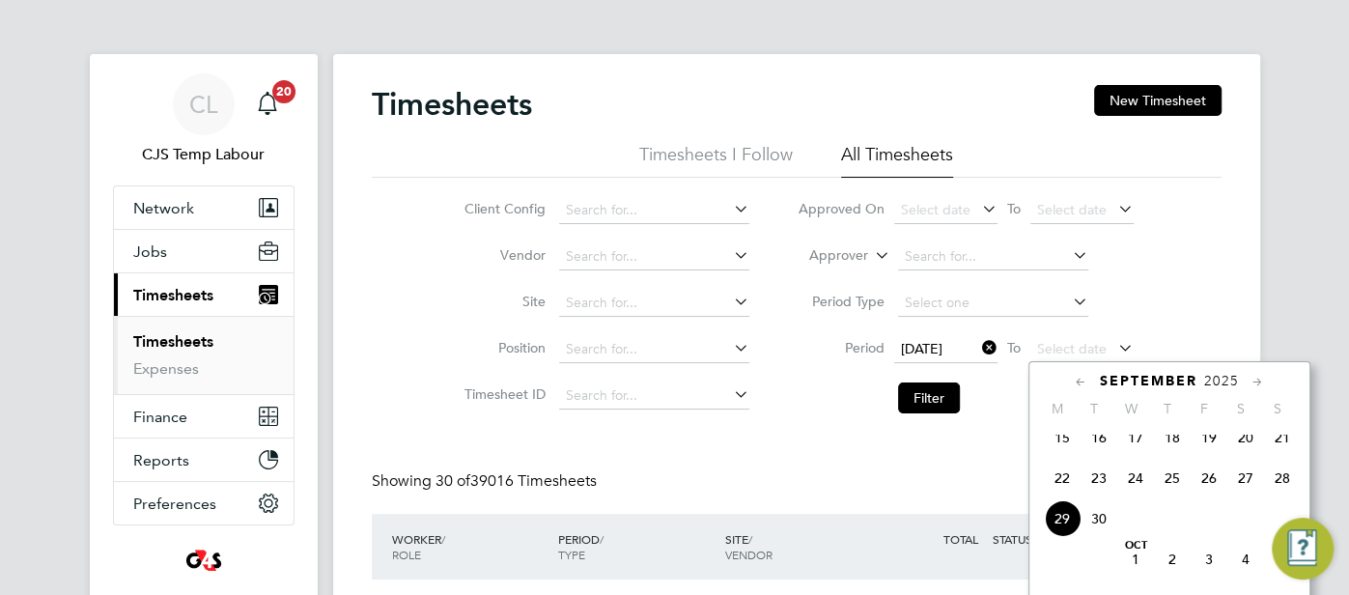
drag, startPoint x: 1288, startPoint y: 491, endPoint x: 1277, endPoint y: 488, distance: 12.2
click at [1288, 491] on span "28" at bounding box center [1282, 478] width 37 height 37
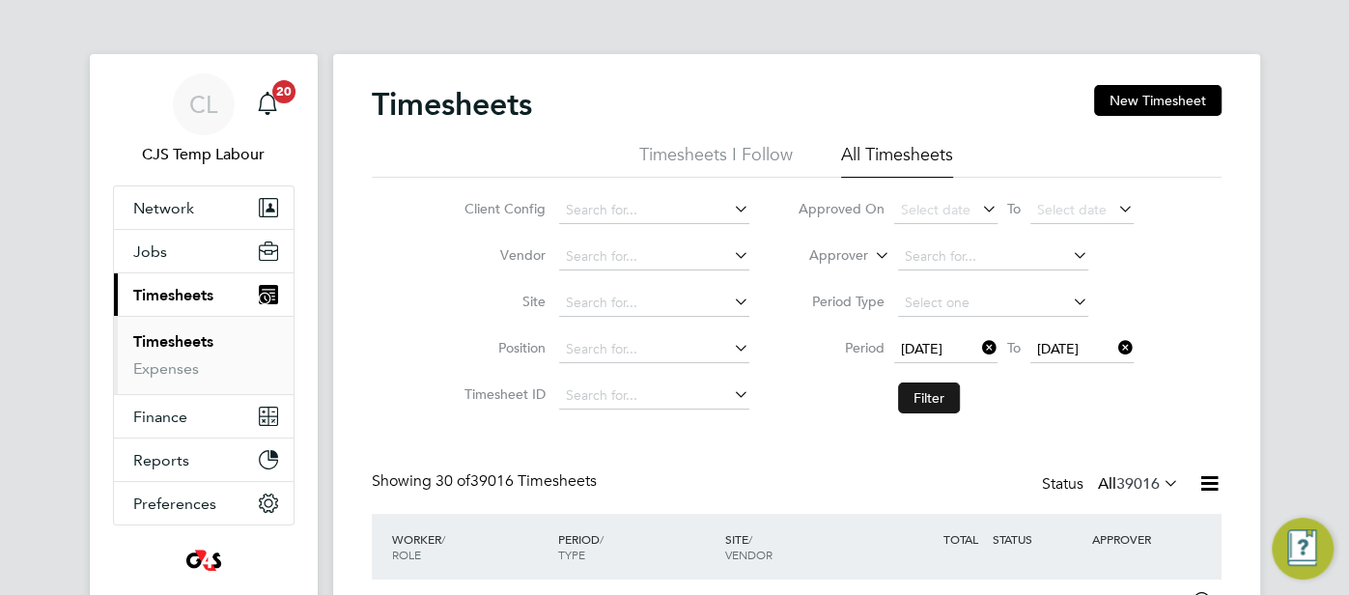
click at [929, 393] on button "Filter" at bounding box center [929, 397] width 62 height 31
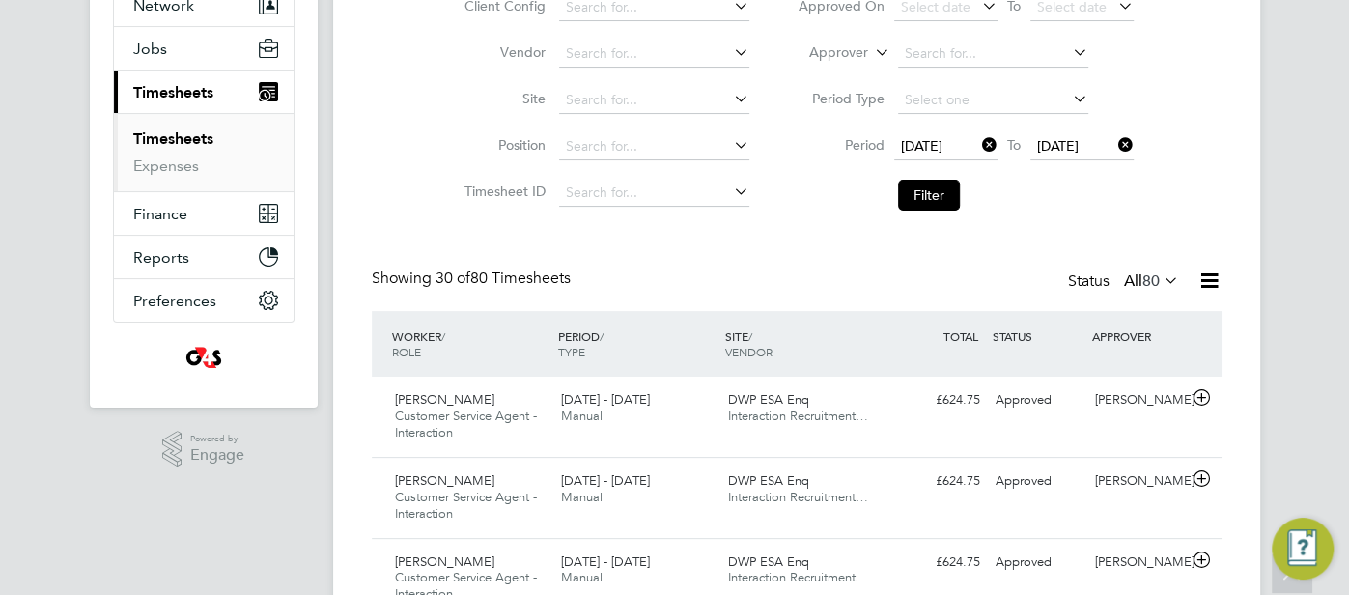
click at [1208, 282] on icon at bounding box center [1209, 280] width 24 height 24
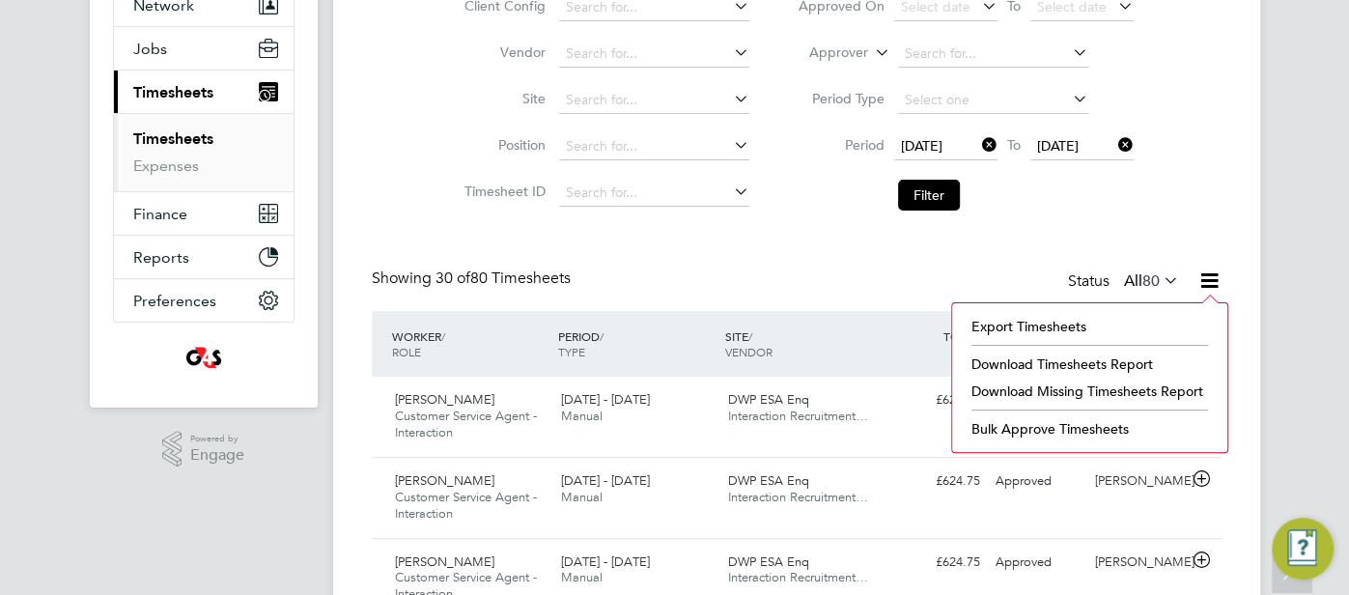
click at [857, 270] on div "Showing 30 of 80 Timesheets Status All 80" at bounding box center [797, 289] width 850 height 42
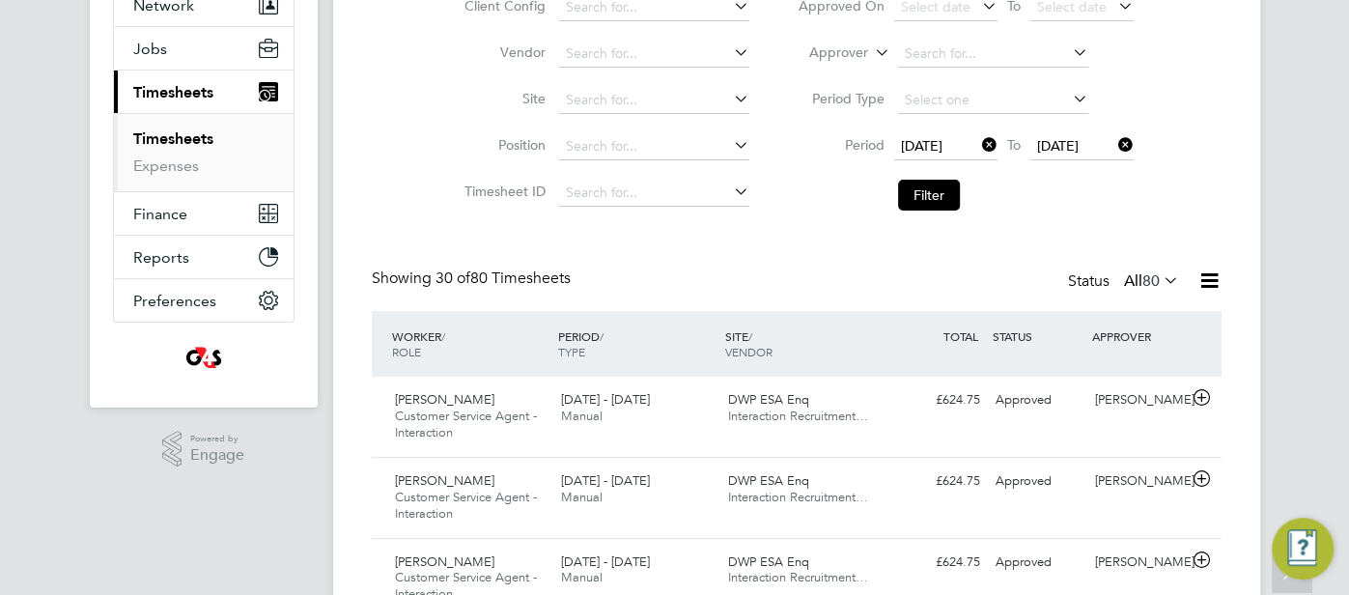
click at [1157, 279] on span "80" at bounding box center [1150, 280] width 17 height 19
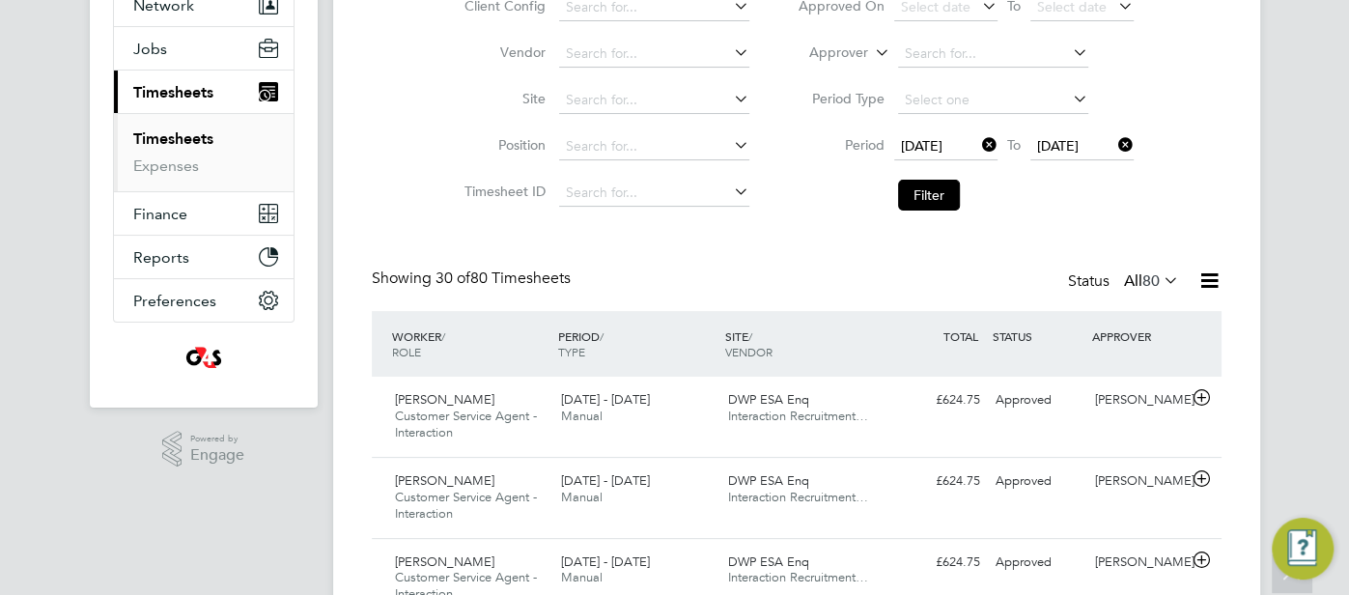
click at [1160, 282] on icon at bounding box center [1160, 280] width 0 height 27
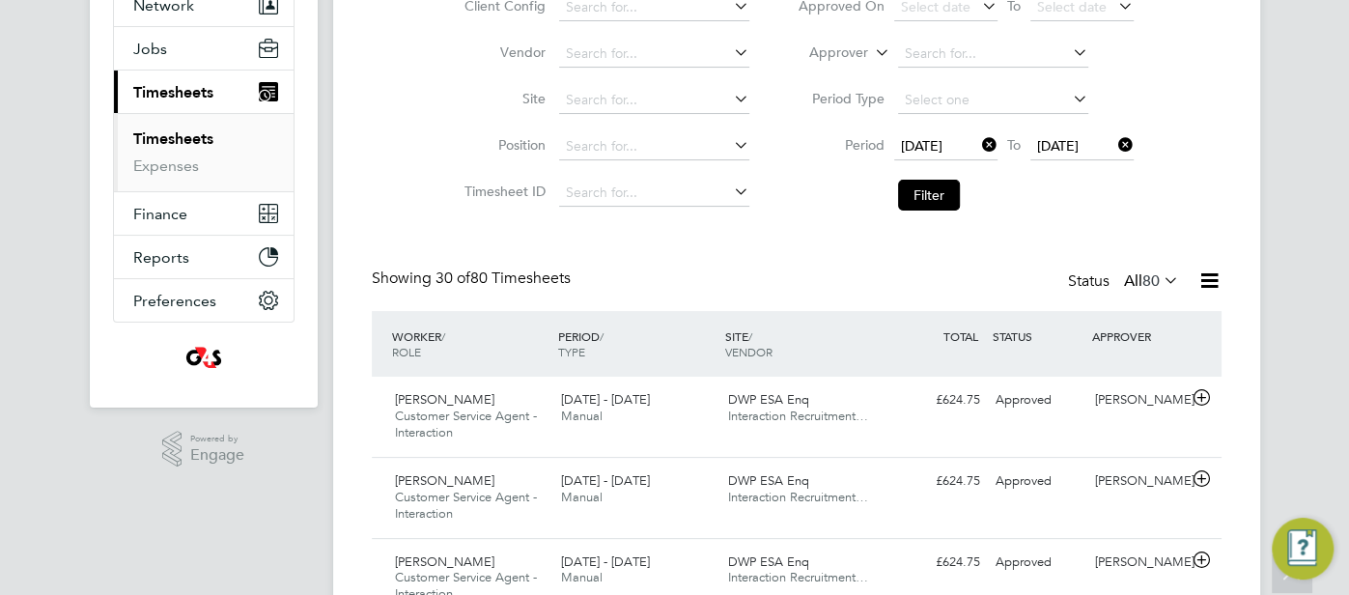
click at [1214, 284] on icon at bounding box center [1209, 280] width 24 height 24
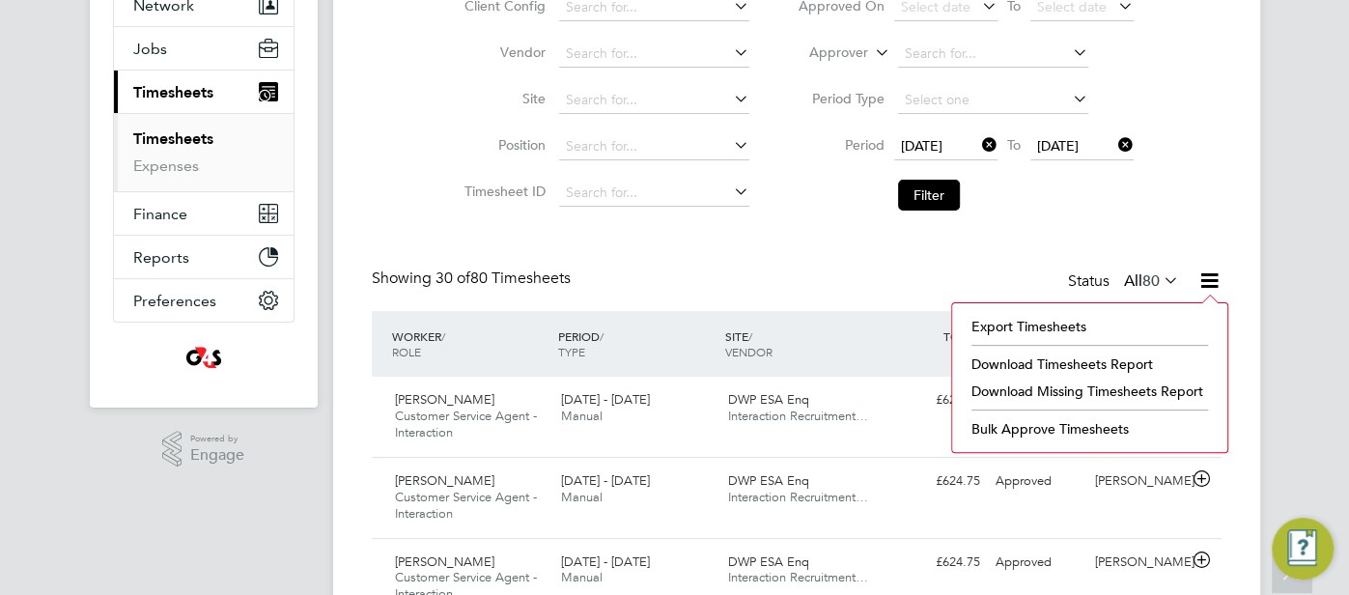
click at [1109, 381] on li "Download Missing Timesheets Report" at bounding box center [1090, 391] width 256 height 27
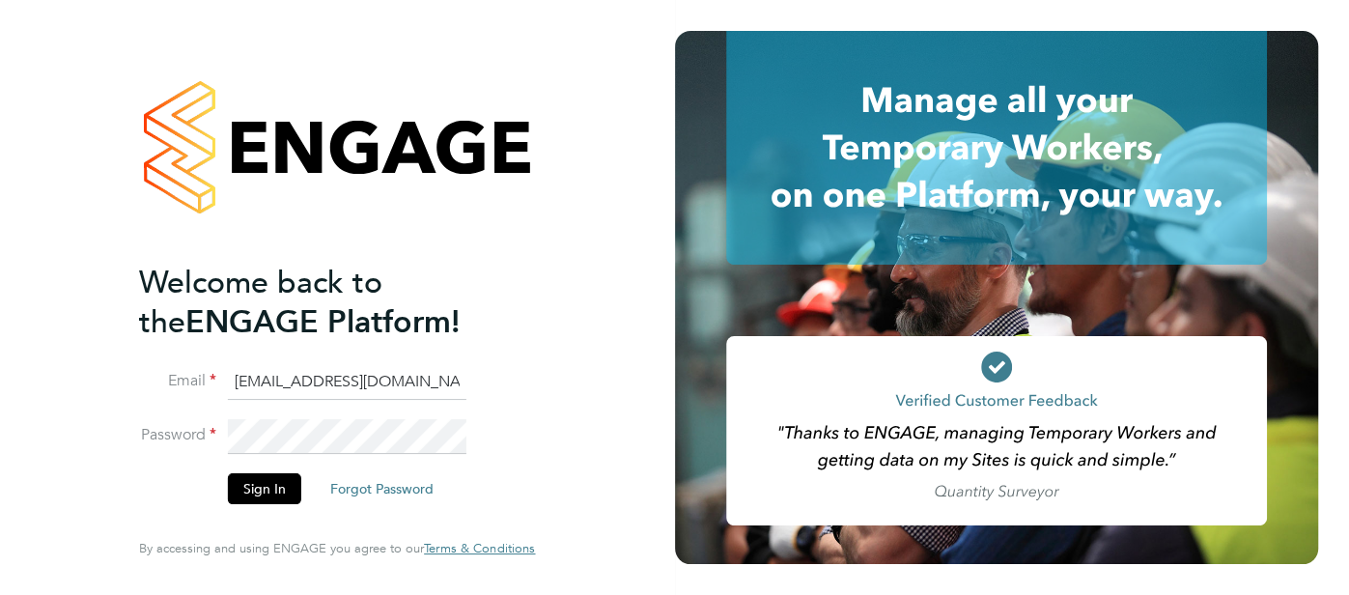
click at [409, 391] on input "[EMAIL_ADDRESS][DOMAIN_NAME]" at bounding box center [347, 382] width 239 height 35
type input "[EMAIL_ADDRESS][DOMAIN_NAME]"
click at [268, 490] on button "Sign In" at bounding box center [264, 488] width 73 height 31
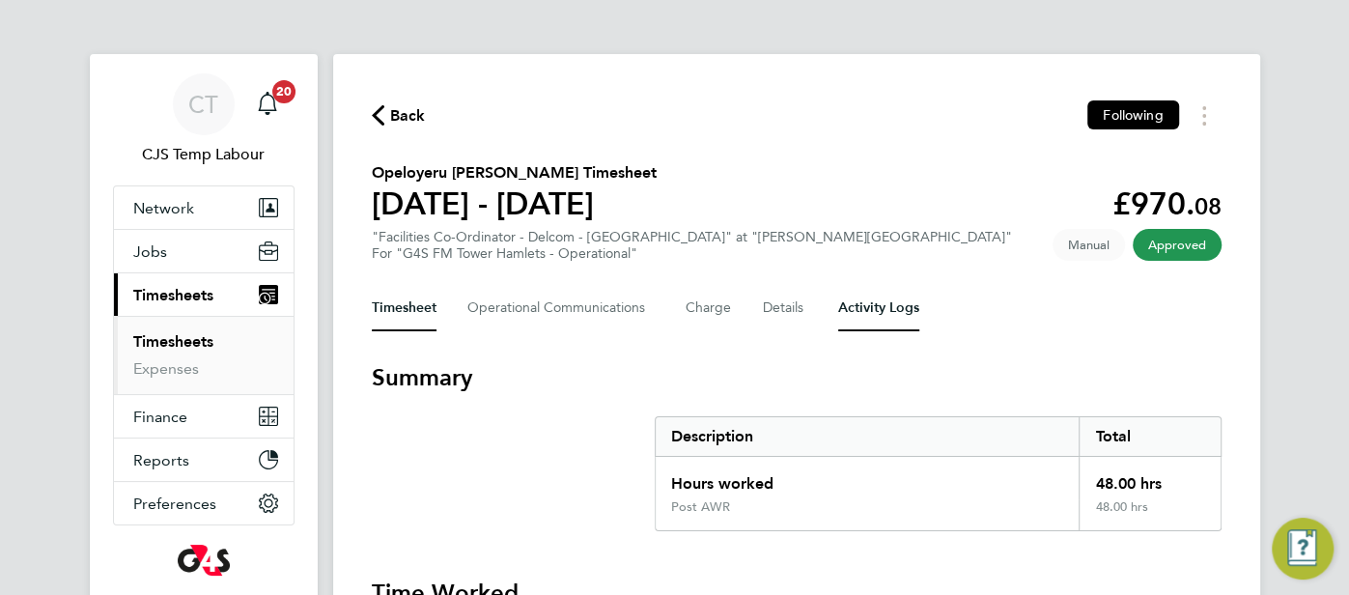
click at [880, 317] on Logs-tab "Activity Logs" at bounding box center [878, 308] width 81 height 46
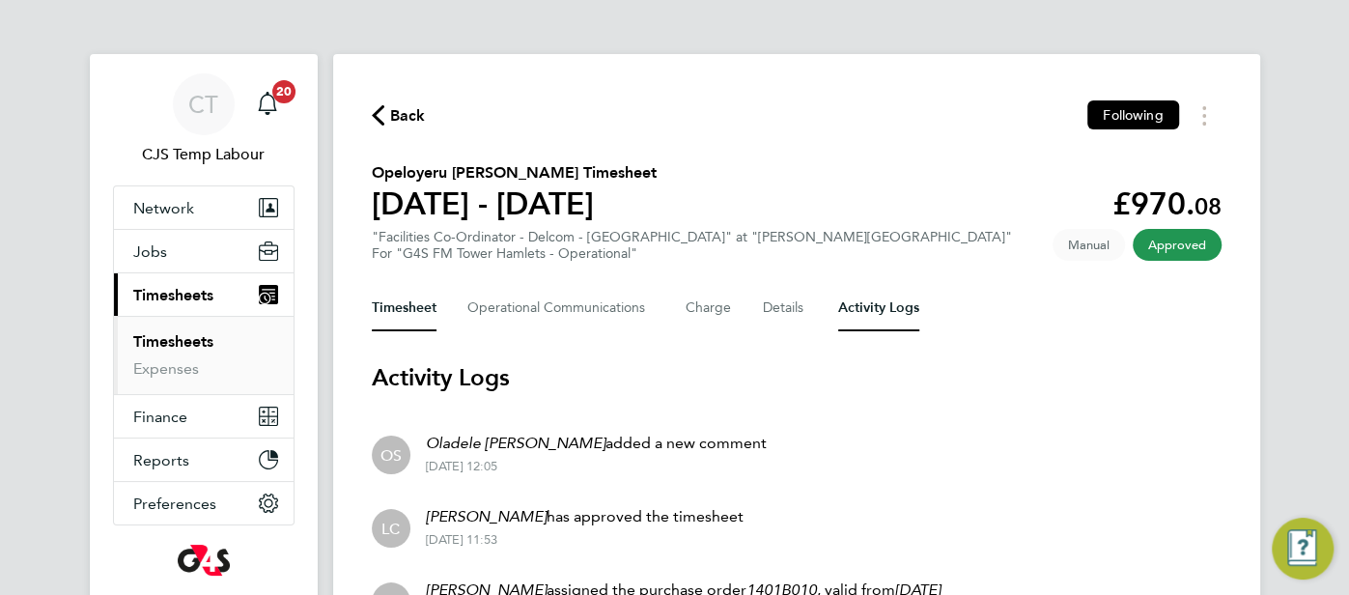
click at [396, 311] on button "Timesheet" at bounding box center [404, 308] width 65 height 46
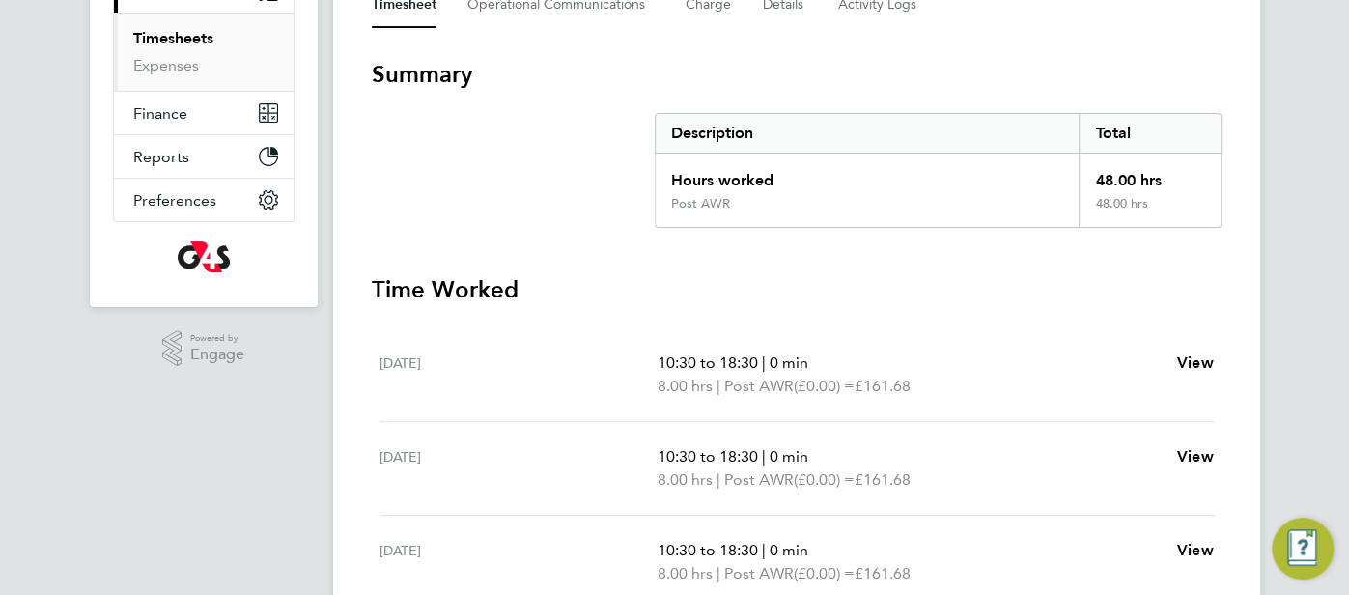
scroll to position [203, 0]
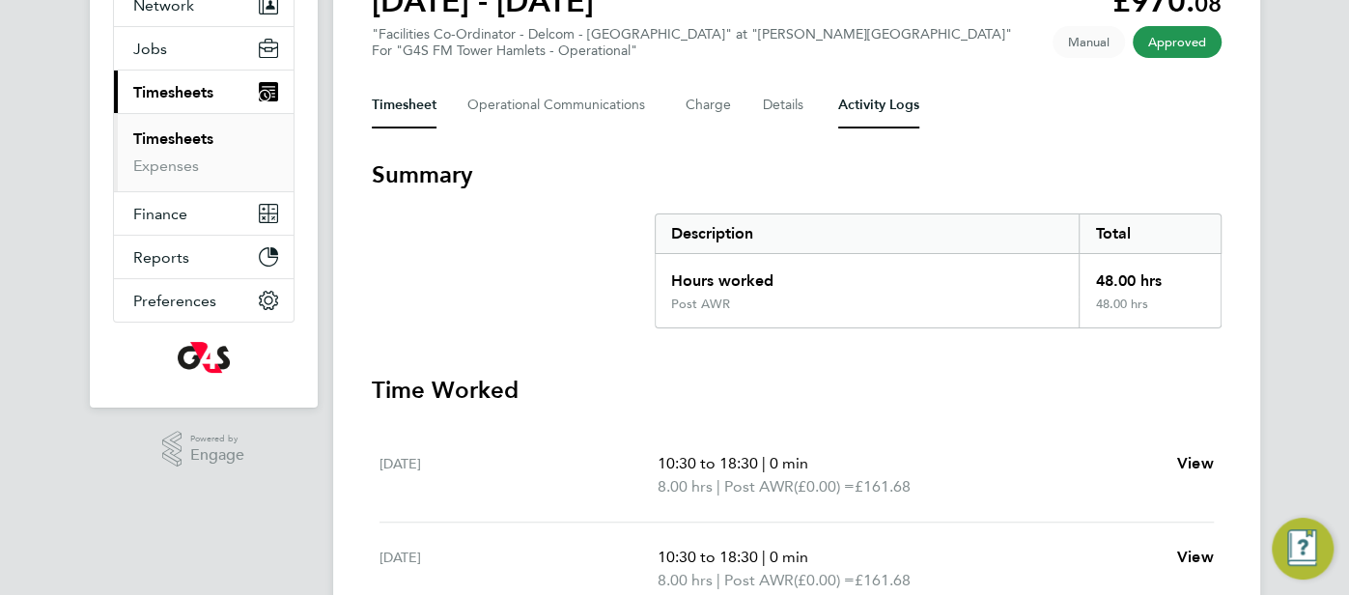
click at [855, 115] on Logs-tab "Activity Logs" at bounding box center [878, 105] width 81 height 46
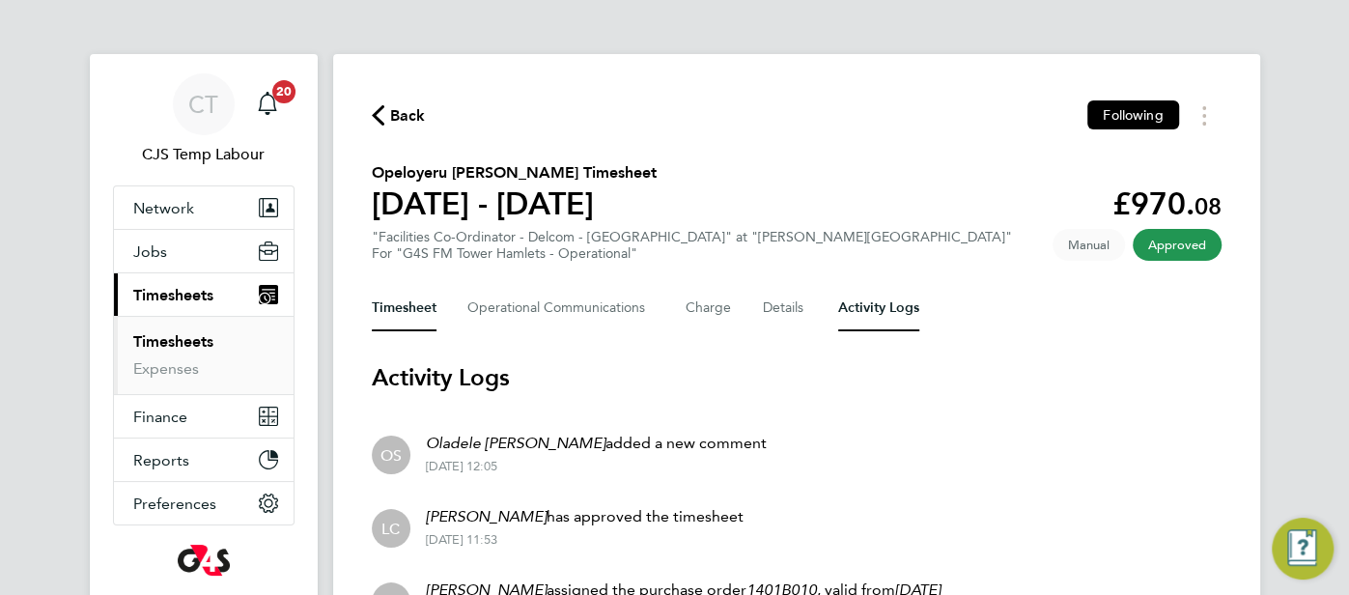
click at [387, 307] on button "Timesheet" at bounding box center [404, 308] width 65 height 46
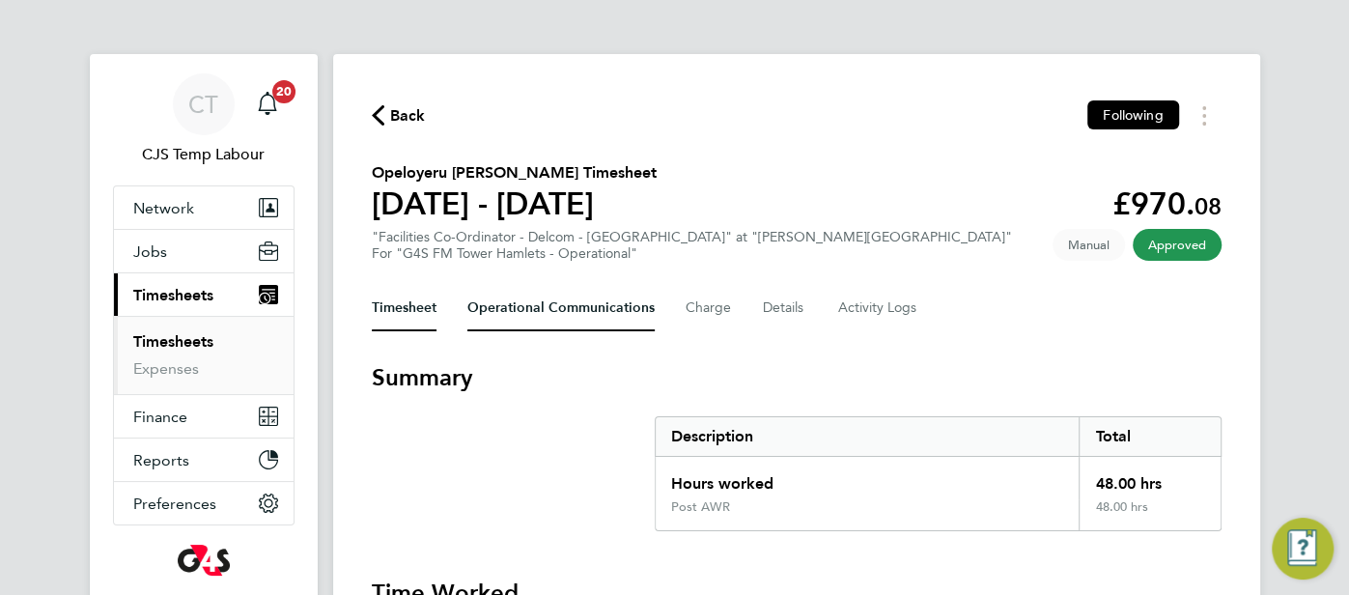
click at [531, 314] on Communications-tab "Operational Communications" at bounding box center [560, 308] width 187 height 46
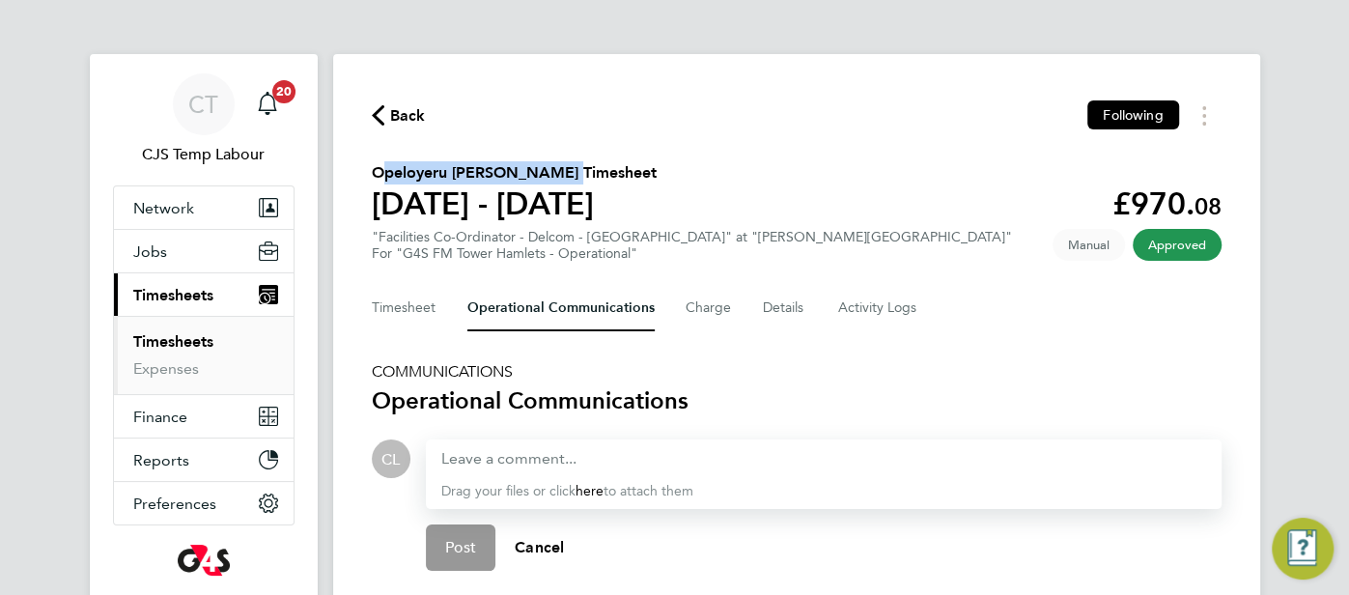
drag, startPoint x: 558, startPoint y: 170, endPoint x: 351, endPoint y: 171, distance: 206.6
click at [351, 171] on div "Back Following Opeloyeru Kamoli Salawu's Timesheet 22 - 28 Sept 2025 £970. 08 "…" at bounding box center [796, 479] width 927 height 851
copy h2 "Opeloyeru Kamoli Salawu"
click at [894, 315] on Logs-tab "Activity Logs" at bounding box center [878, 308] width 81 height 46
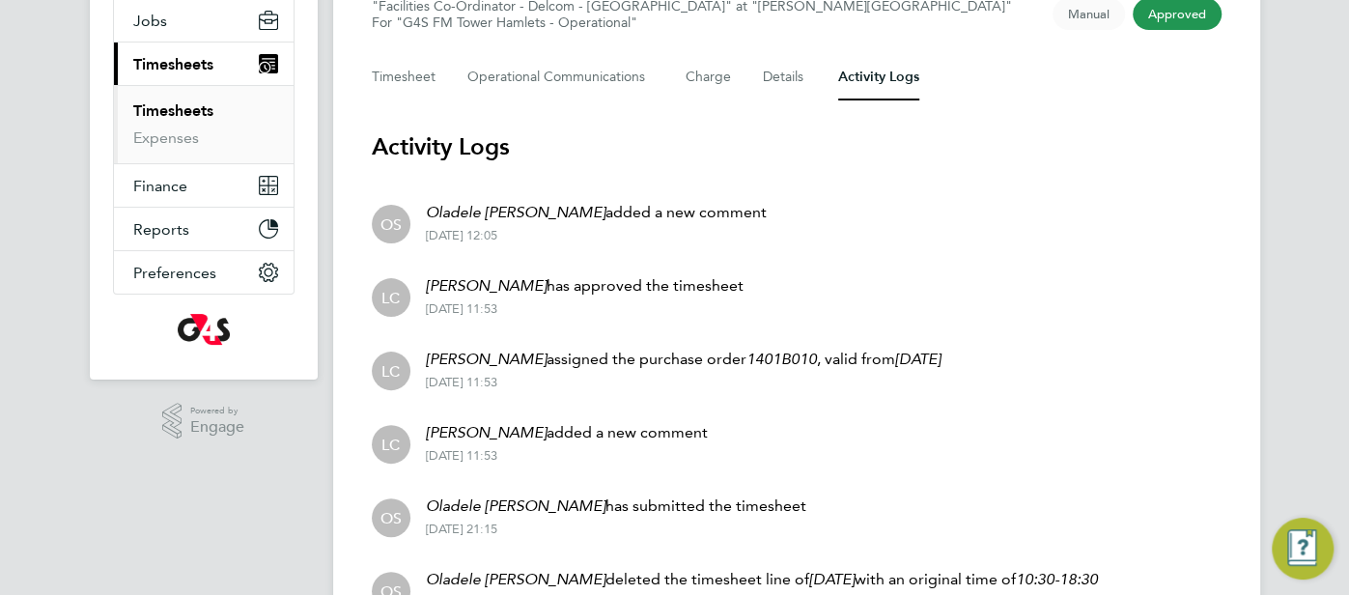
scroll to position [61, 0]
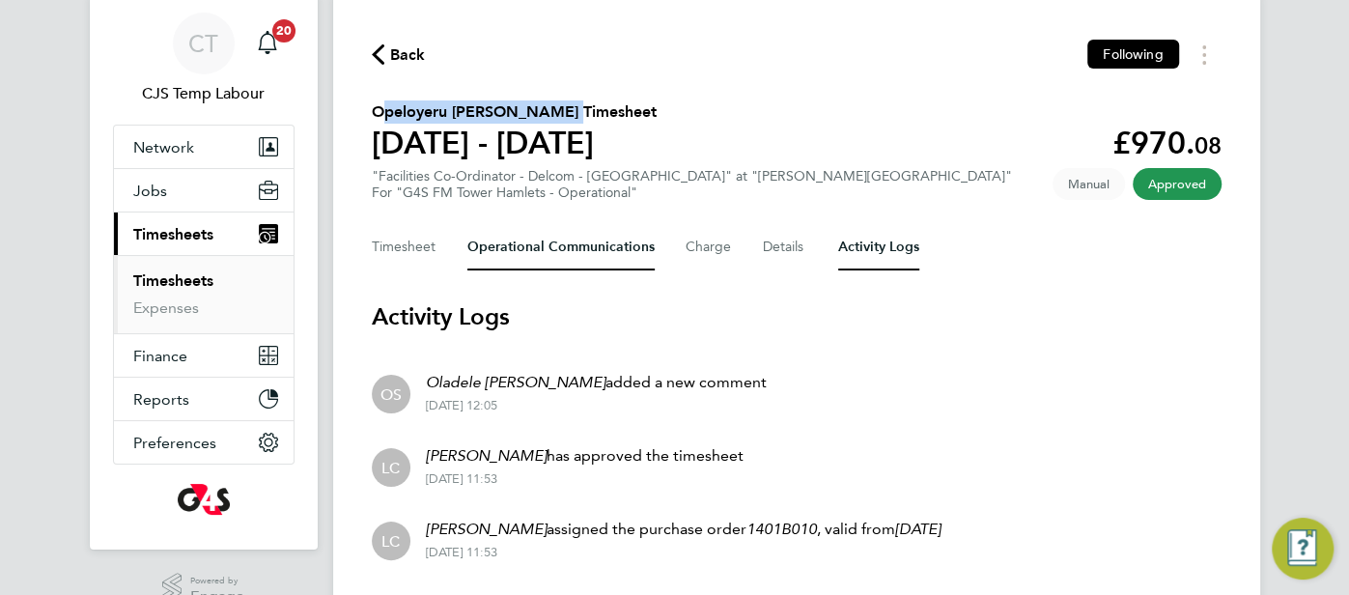
click at [563, 255] on Communications-tab "Operational Communications" at bounding box center [560, 247] width 187 height 46
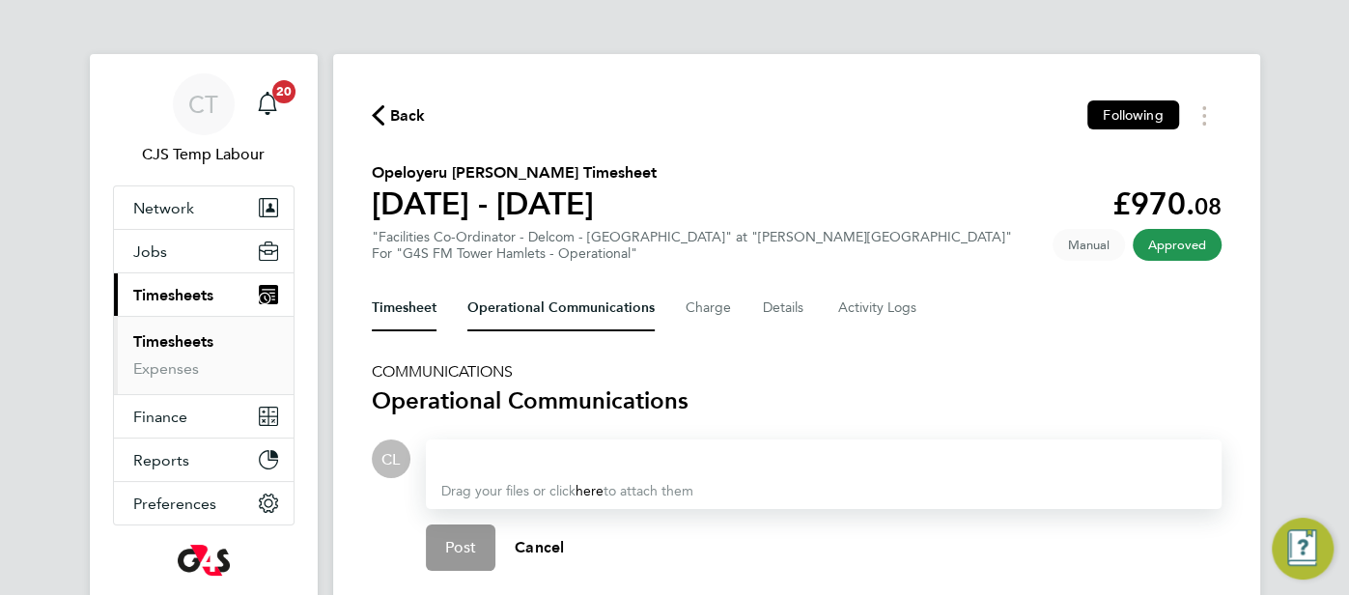
click at [417, 310] on button "Timesheet" at bounding box center [404, 308] width 65 height 46
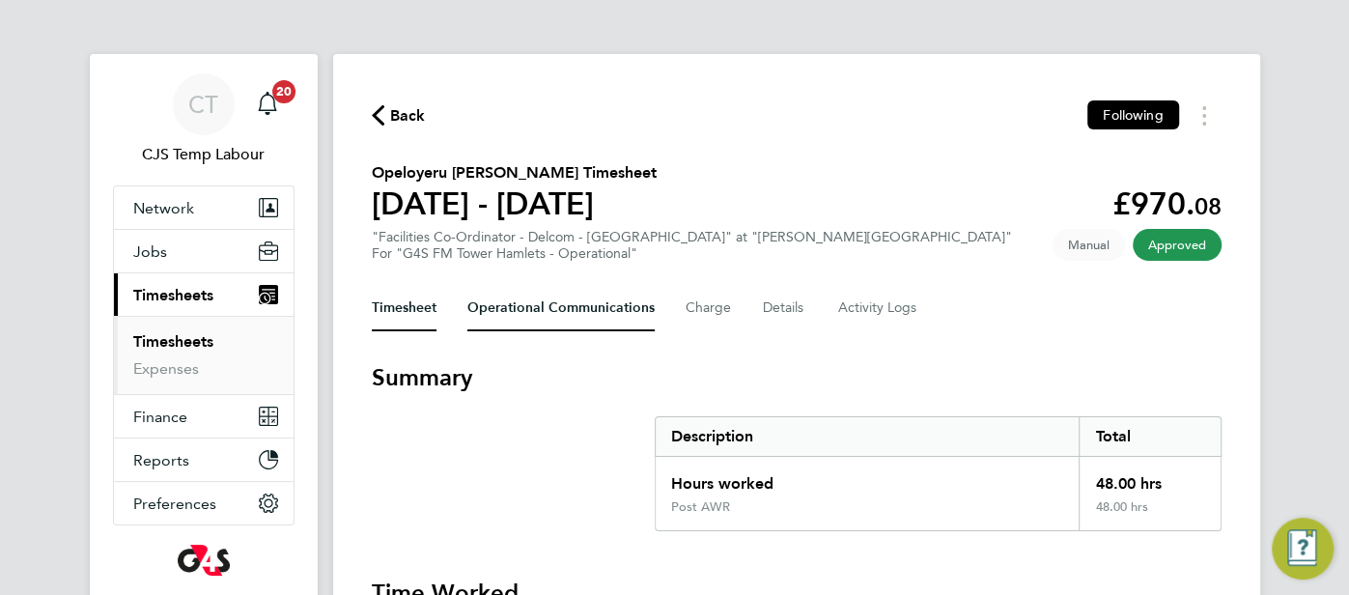
click at [539, 315] on Communications-tab "Operational Communications" at bounding box center [560, 308] width 187 height 46
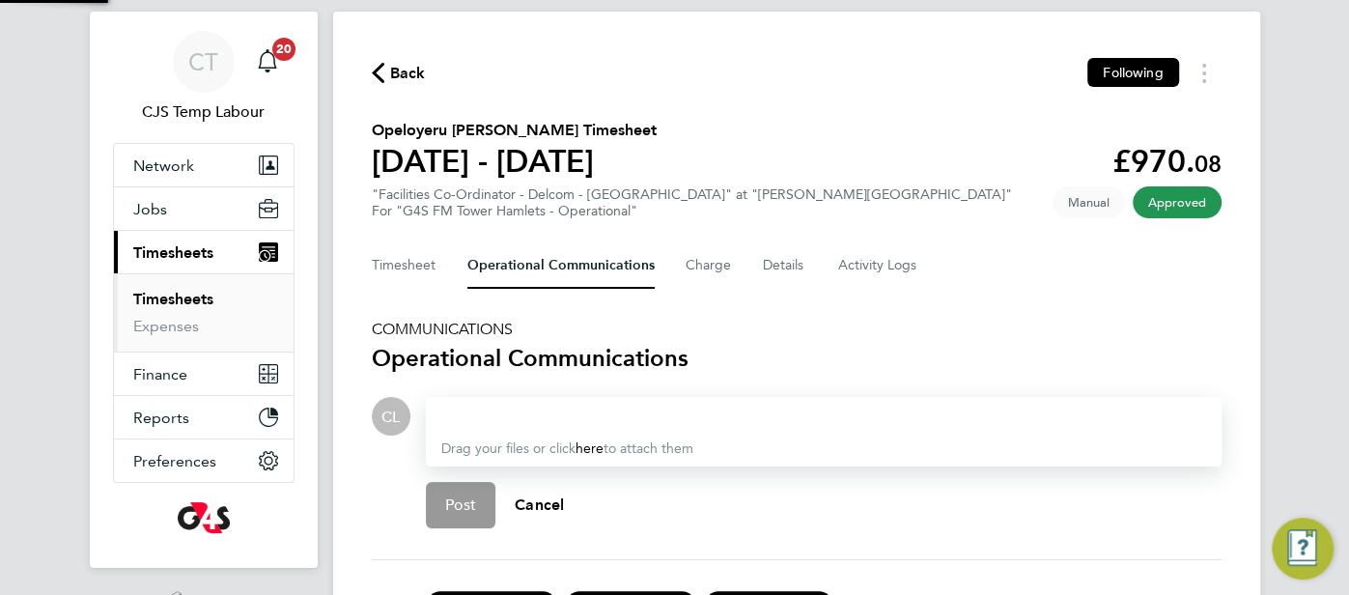
scroll to position [223, 0]
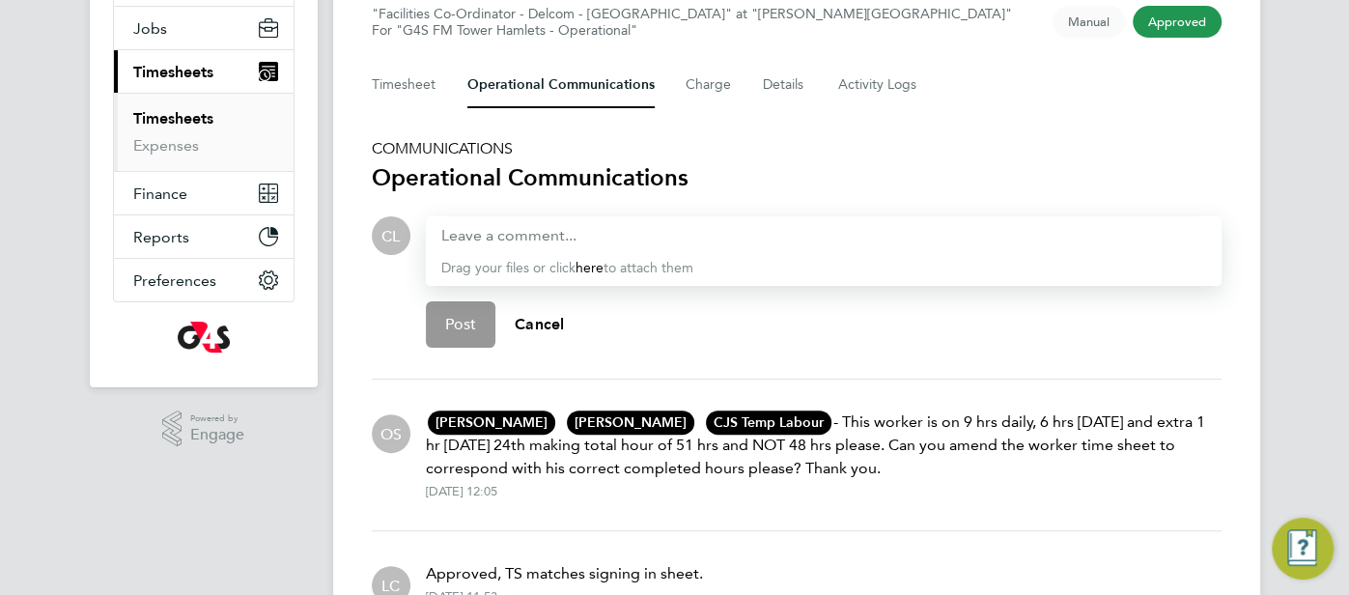
click at [546, 244] on div "Drag your files or click here to attach them" at bounding box center [824, 251] width 796 height 70
click at [475, 255] on div "Drag your files or click here to attach them" at bounding box center [824, 251] width 796 height 70
click at [471, 245] on div "Drag your files or click here to attach them" at bounding box center [824, 251] width 796 height 70
click at [468, 243] on div at bounding box center [823, 235] width 765 height 23
click at [458, 236] on div at bounding box center [823, 235] width 765 height 23
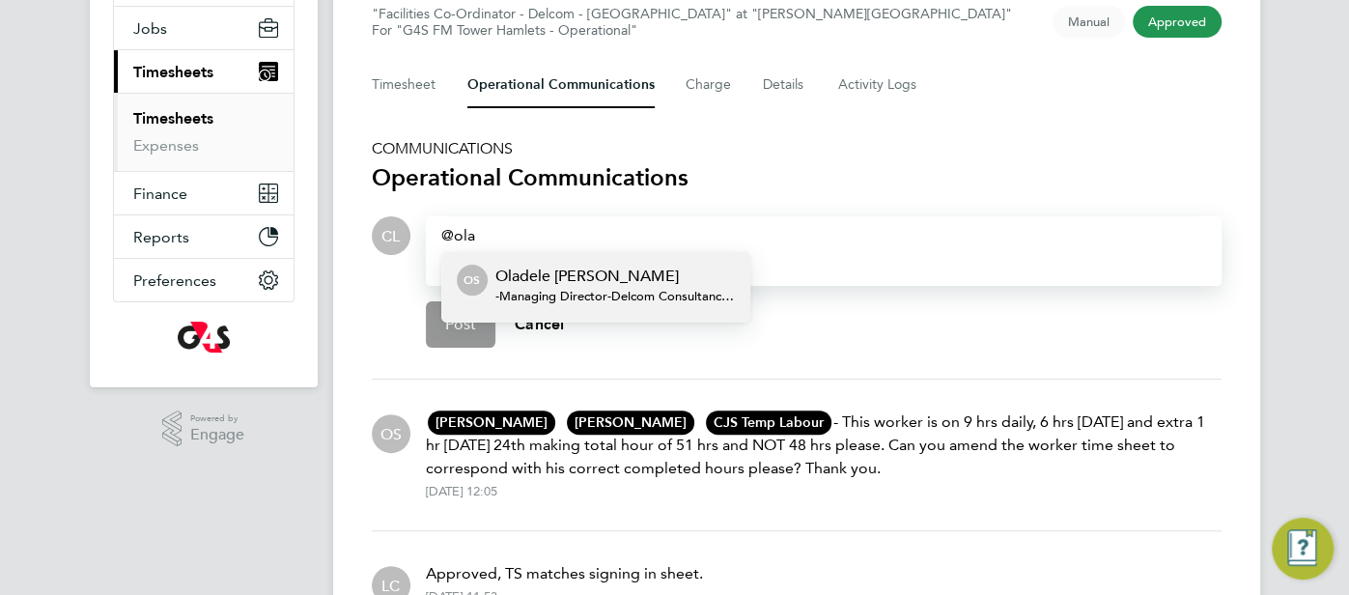
click at [575, 289] on span "-Managing Director - Delcom Consultancy Ltd" at bounding box center [614, 296] width 239 height 15
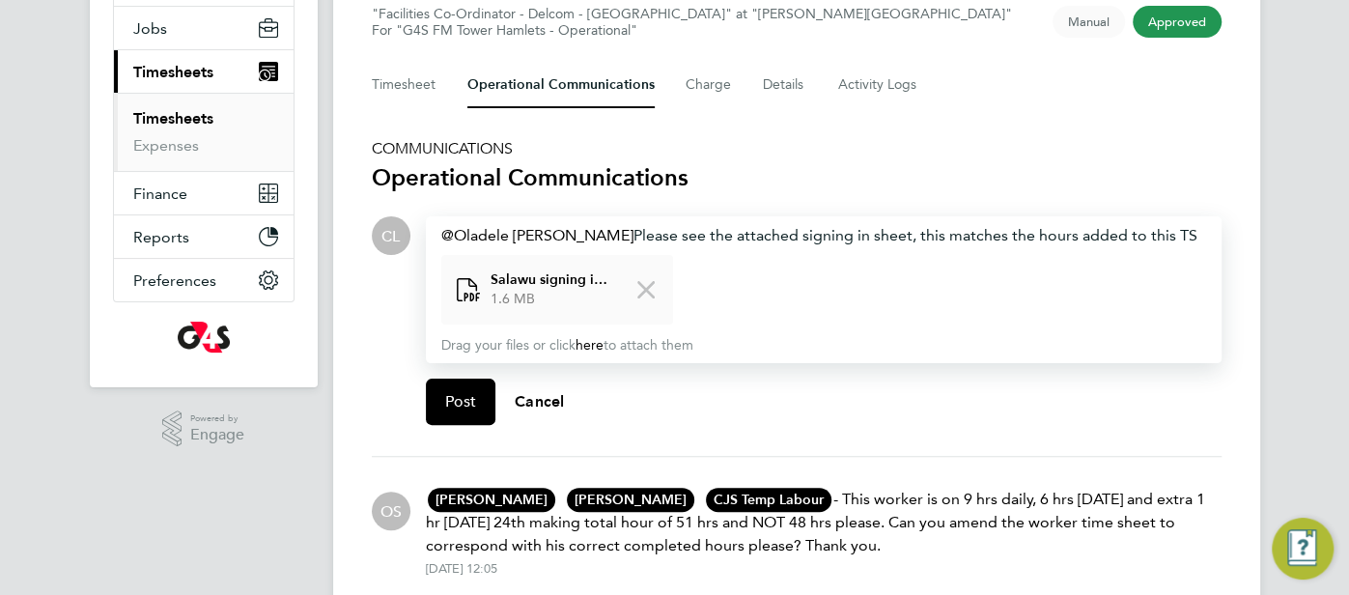
click at [620, 235] on div "Oladele Peter Shosanya ​ Please see the attached signing in sheet, this matches…" at bounding box center [823, 235] width 765 height 23
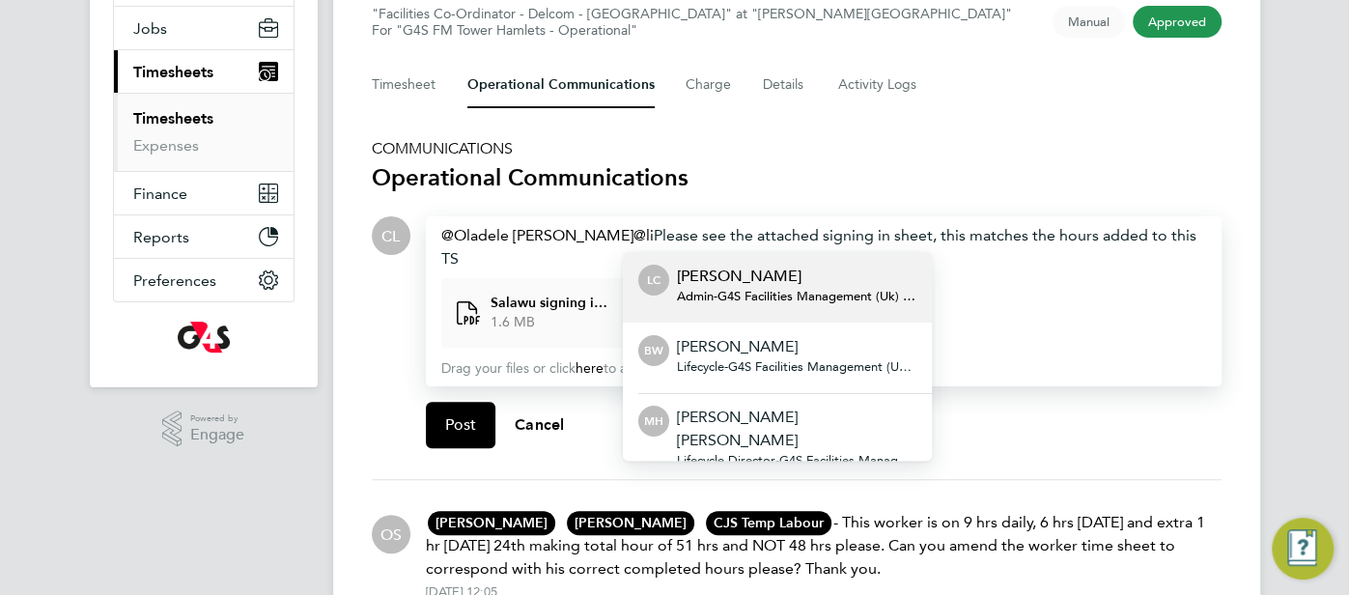
click at [756, 296] on span "Admin - G4S Facilities Management (Uk) Limited" at bounding box center [796, 296] width 239 height 15
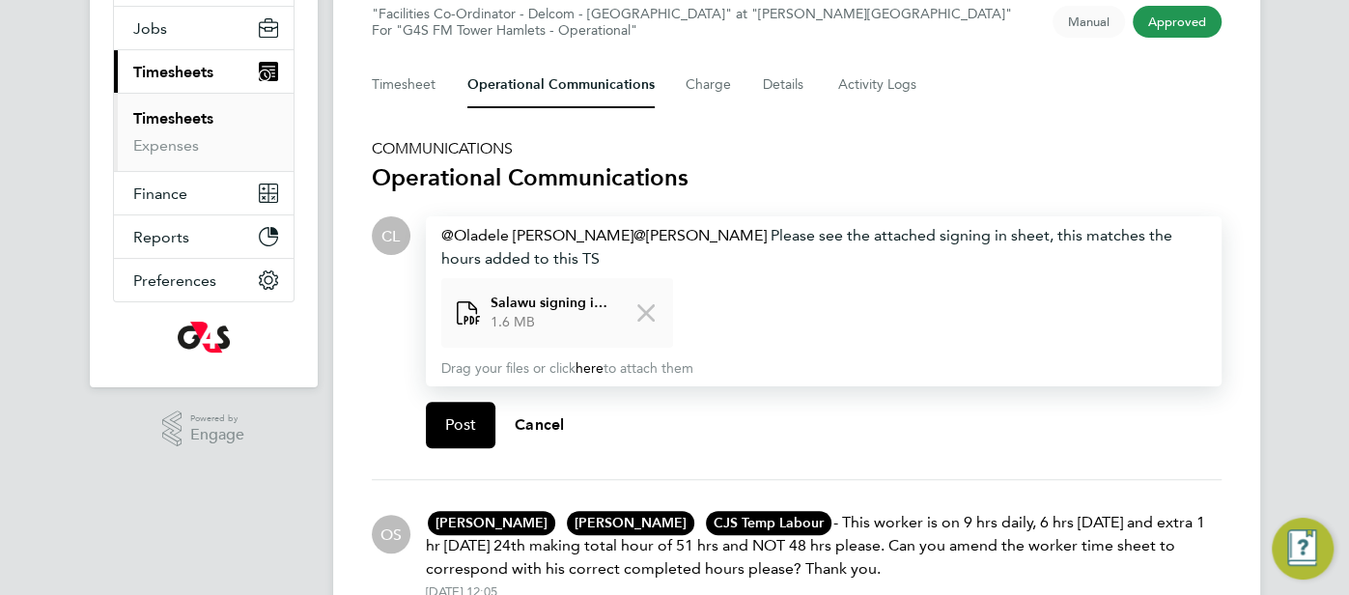
click at [572, 254] on div "Oladele Peter Shosanya ​ Lilingxi Chen ​ Please see the attached signing in she…" at bounding box center [823, 247] width 765 height 46
click at [722, 262] on div "Oladele Peter Shosanya ​ Lilingxi Chen ​ Please see the attached signing in she…" at bounding box center [823, 247] width 765 height 46
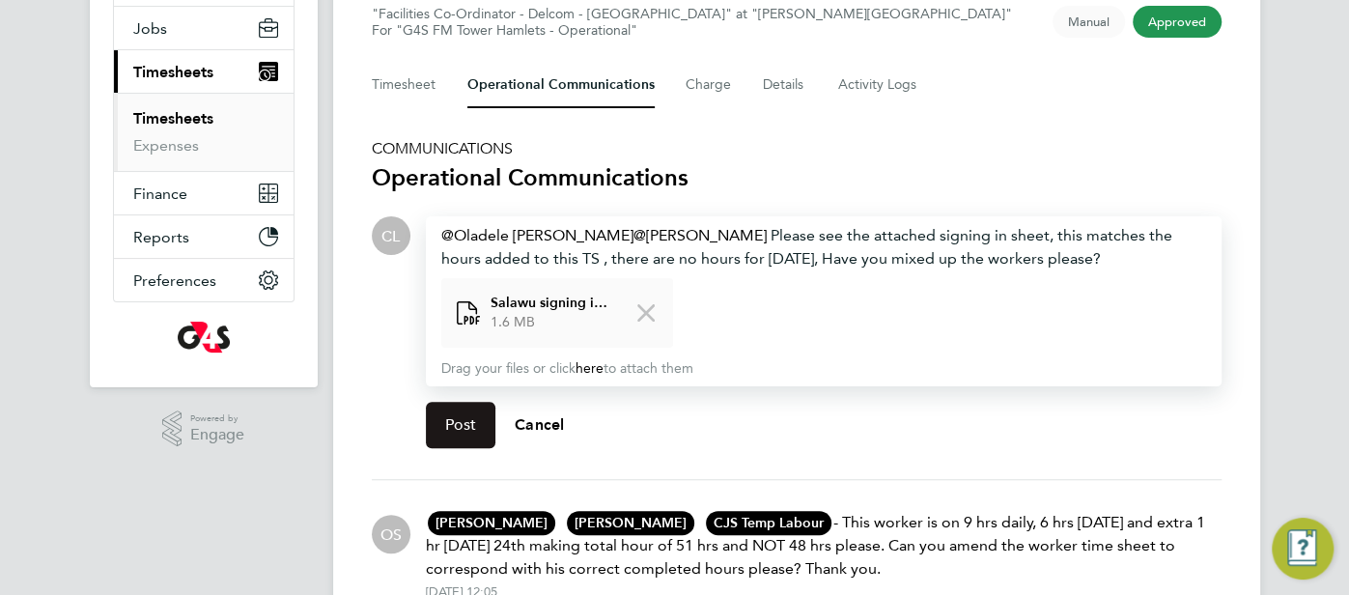
click at [476, 417] on button "Post" at bounding box center [461, 425] width 70 height 46
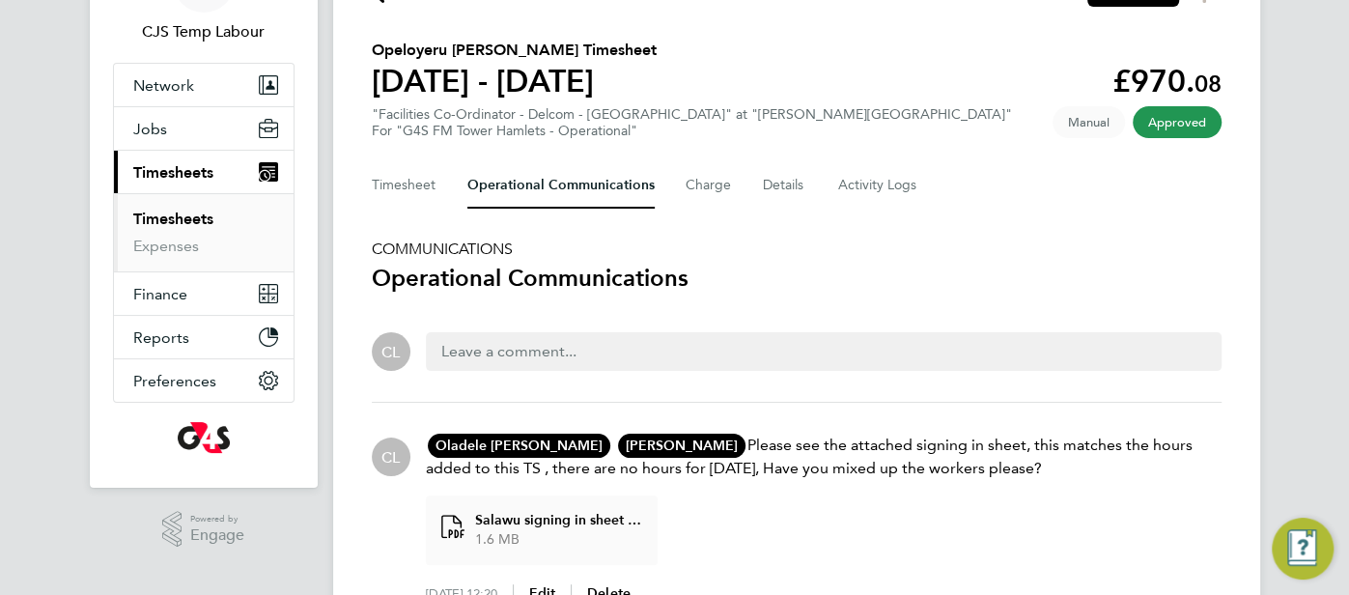
scroll to position [0, 0]
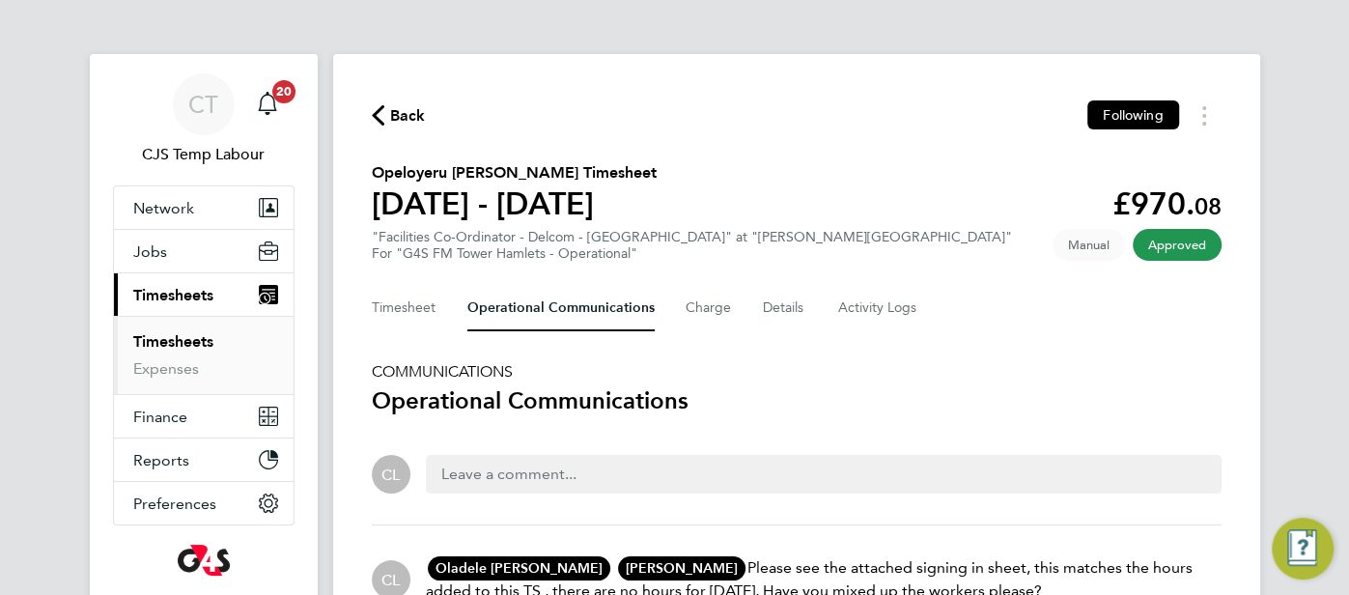
click at [384, 122] on span "Back" at bounding box center [399, 114] width 54 height 18
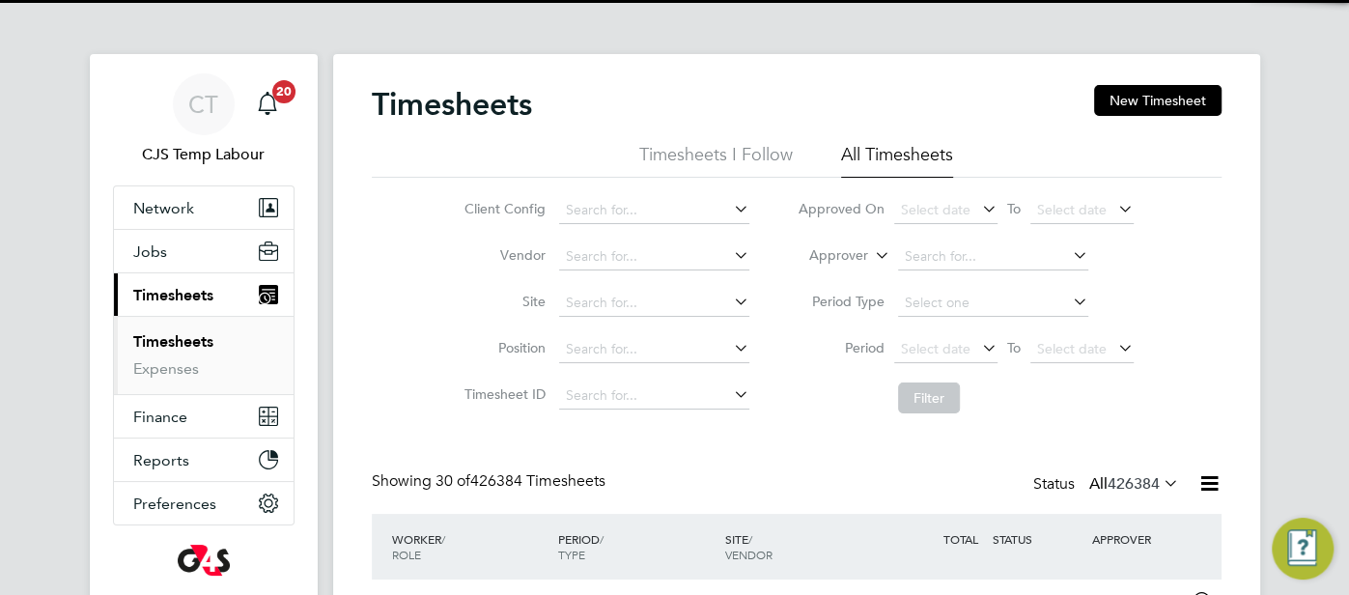
click at [871, 257] on icon at bounding box center [871, 249] width 0 height 17
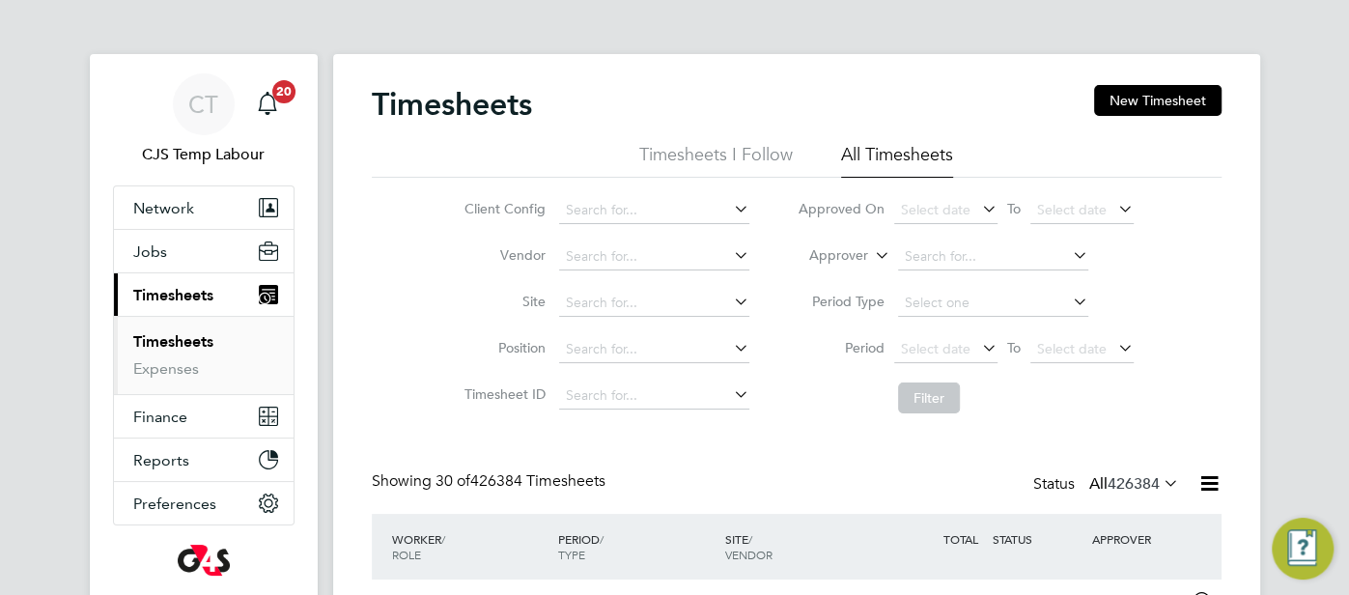
drag, startPoint x: 844, startPoint y: 273, endPoint x: 890, endPoint y: 267, distance: 46.8
click at [846, 271] on li "Worker" at bounding box center [821, 278] width 95 height 25
click at [909, 262] on input at bounding box center [993, 256] width 190 height 27
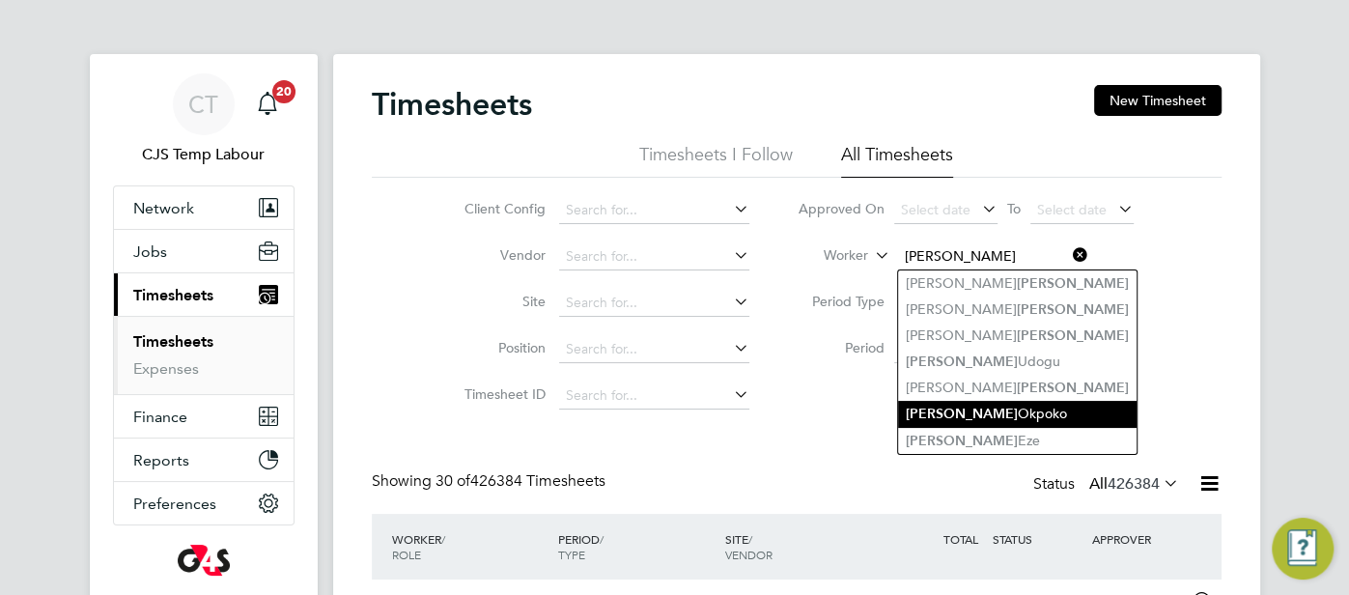
click at [1008, 416] on li "Godwin Okpoko" at bounding box center [1017, 414] width 239 height 26
type input "Godwin Okpoko"
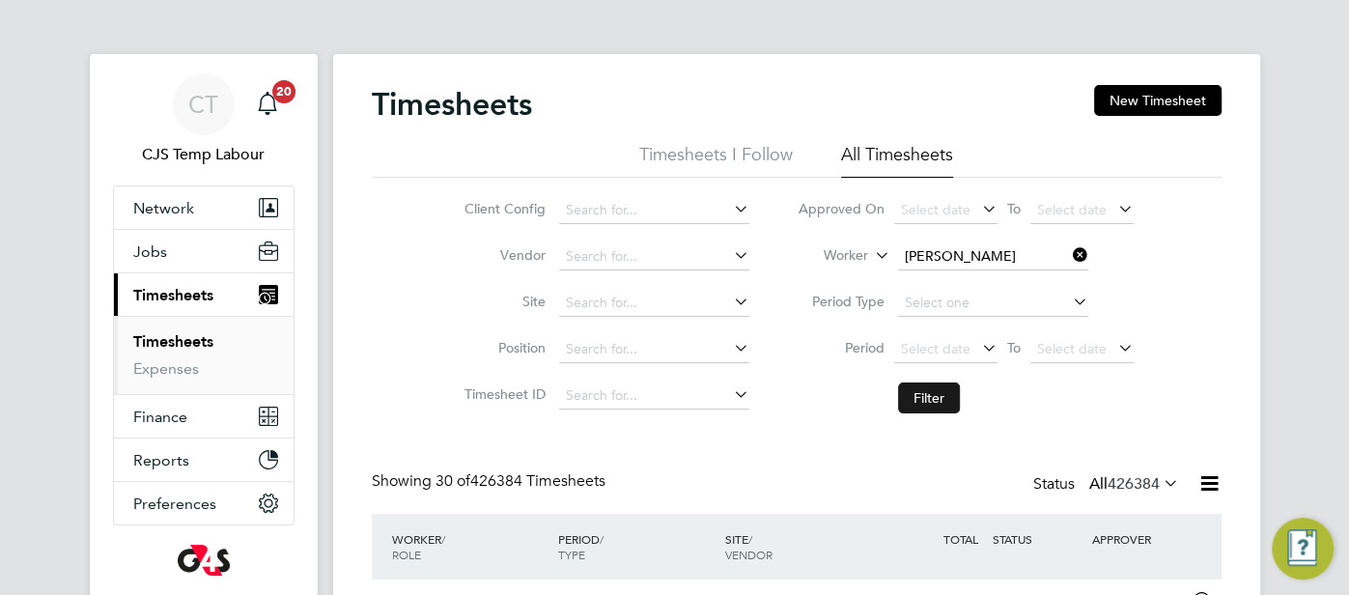
click at [931, 399] on button "Filter" at bounding box center [929, 397] width 62 height 31
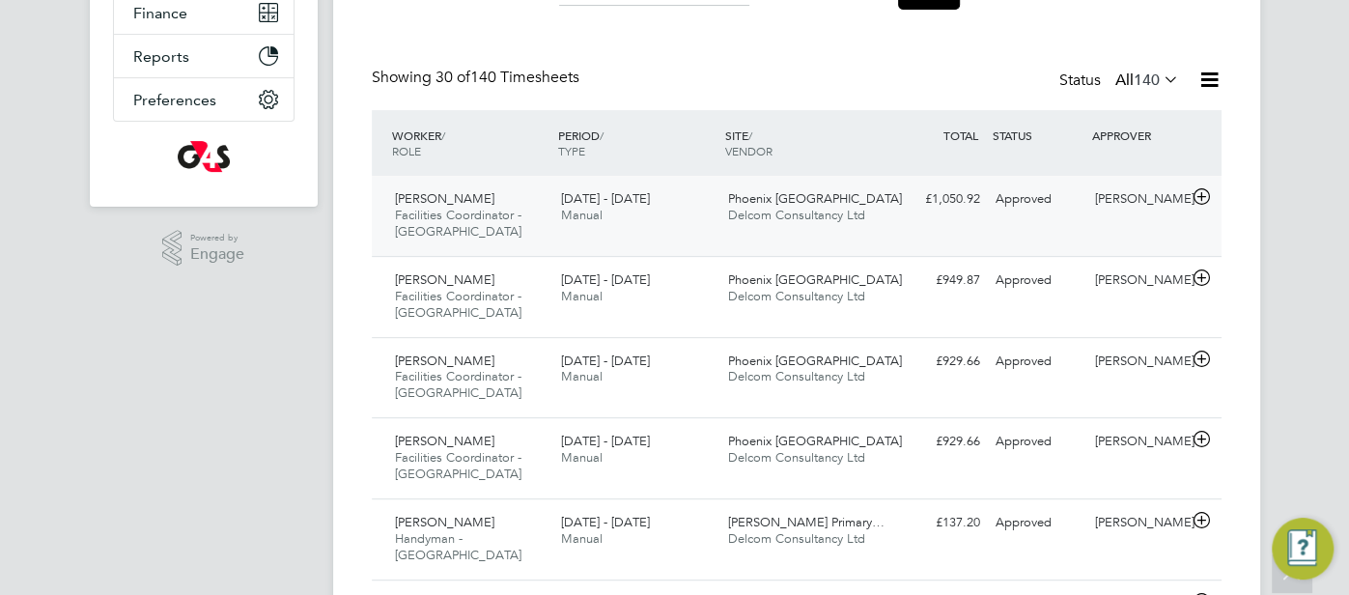
click at [1073, 208] on div "Approved" at bounding box center [1038, 199] width 100 height 32
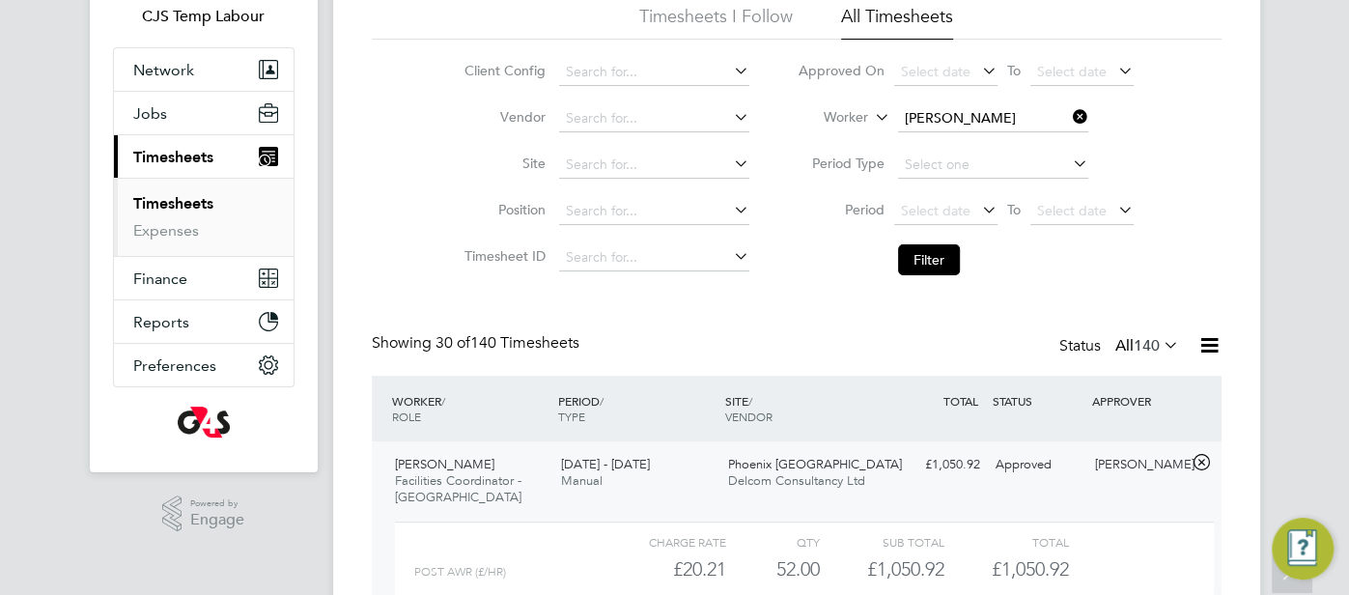
scroll to position [30, 0]
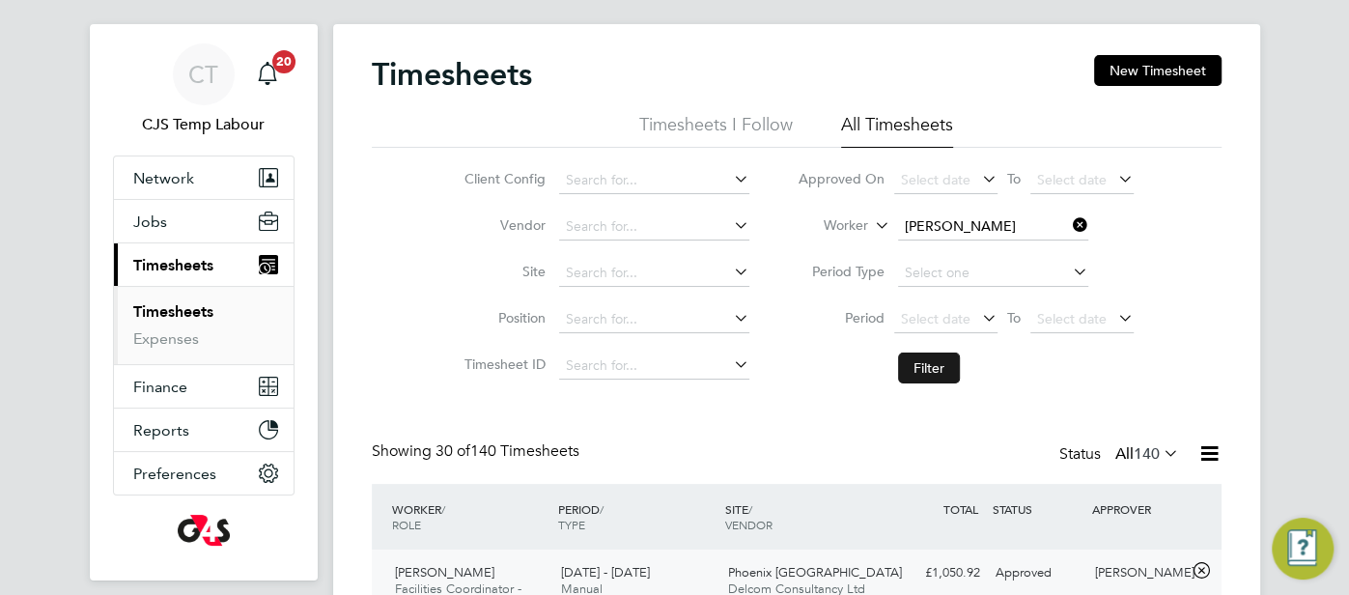
click at [929, 376] on button "Filter" at bounding box center [929, 367] width 62 height 31
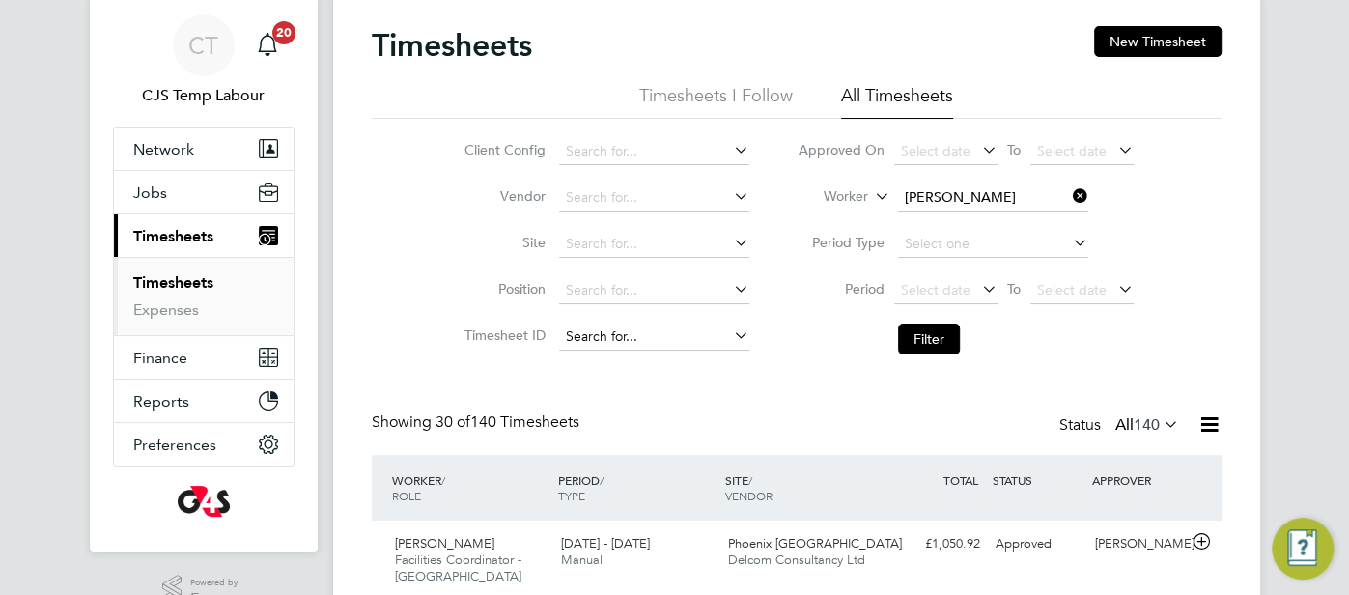
scroll to position [59, 0]
click at [1015, 205] on input "Godwin Okpoko" at bounding box center [993, 197] width 190 height 27
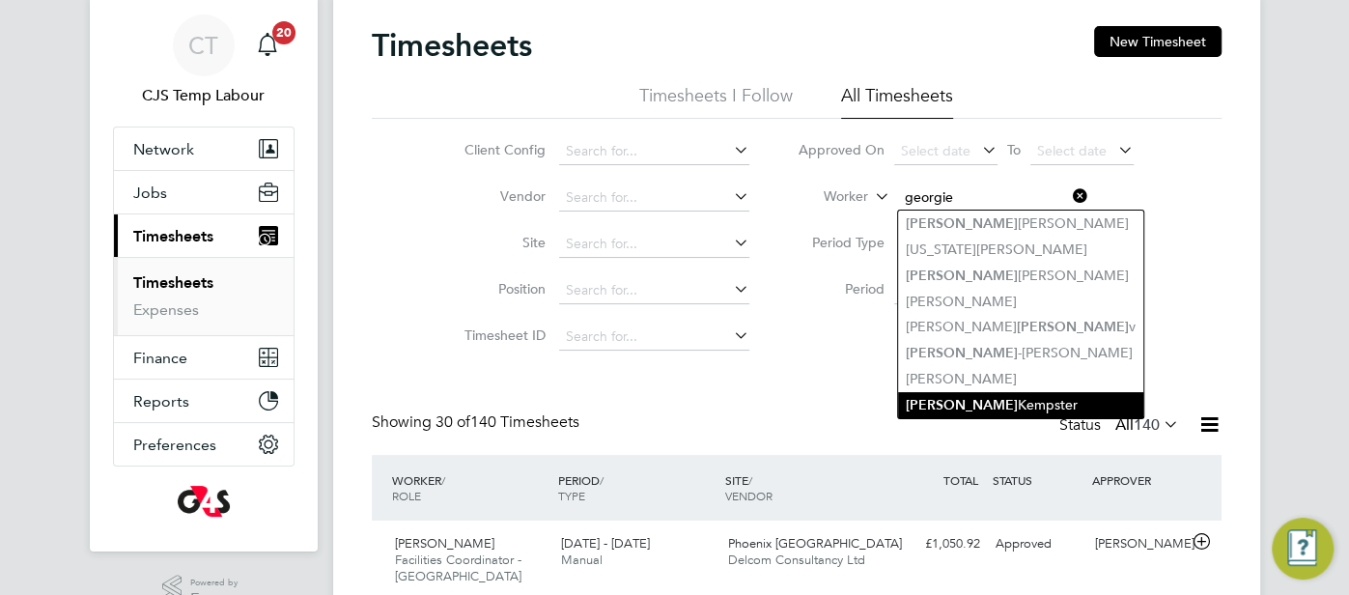
click at [1052, 404] on li "Georgie Kempster" at bounding box center [1020, 405] width 245 height 26
type input "[PERSON_NAME]"
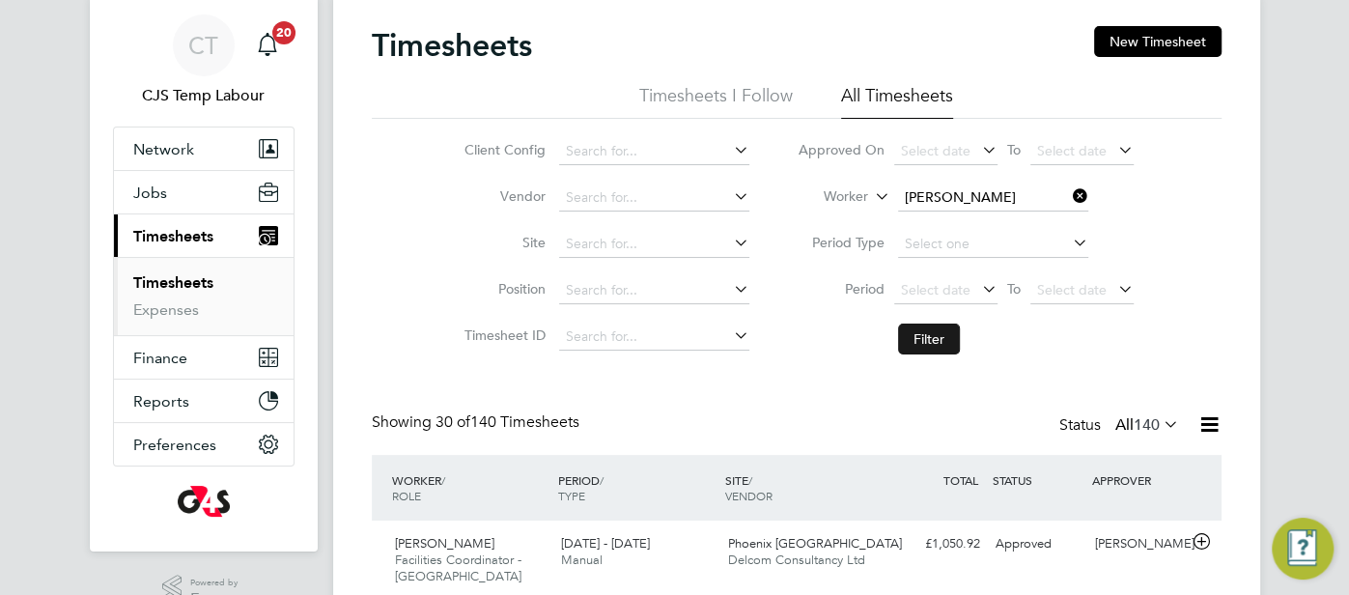
click at [938, 342] on button "Filter" at bounding box center [929, 338] width 62 height 31
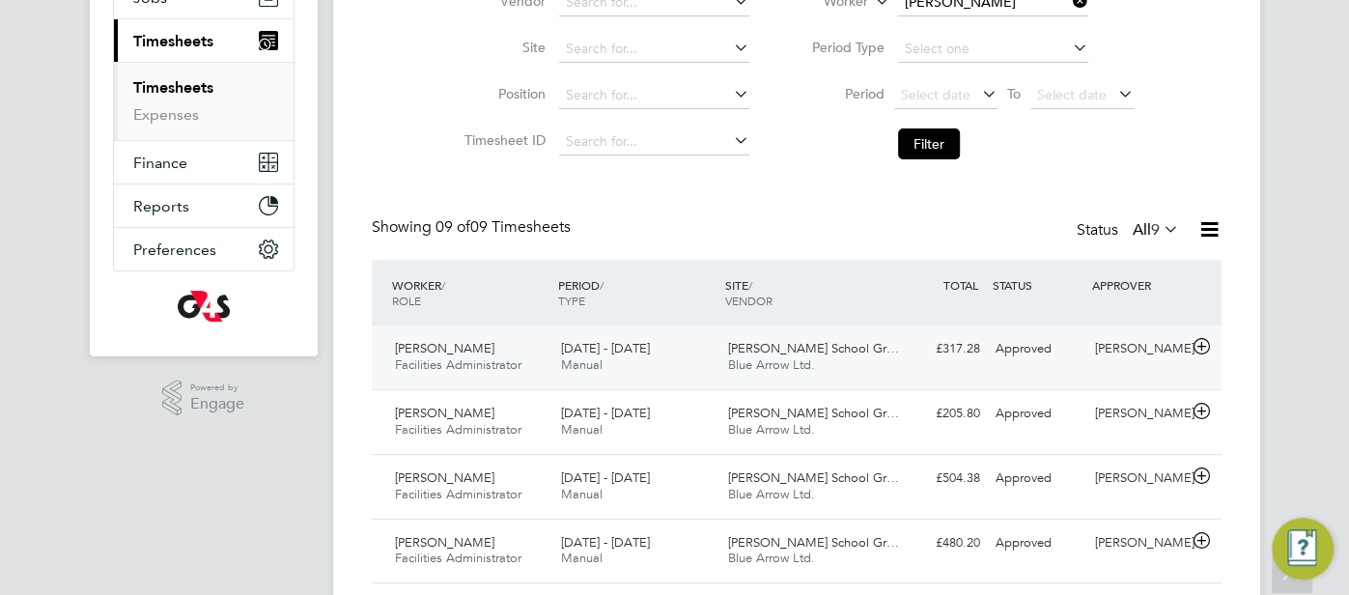
click at [1014, 348] on div "Approved" at bounding box center [1038, 349] width 100 height 32
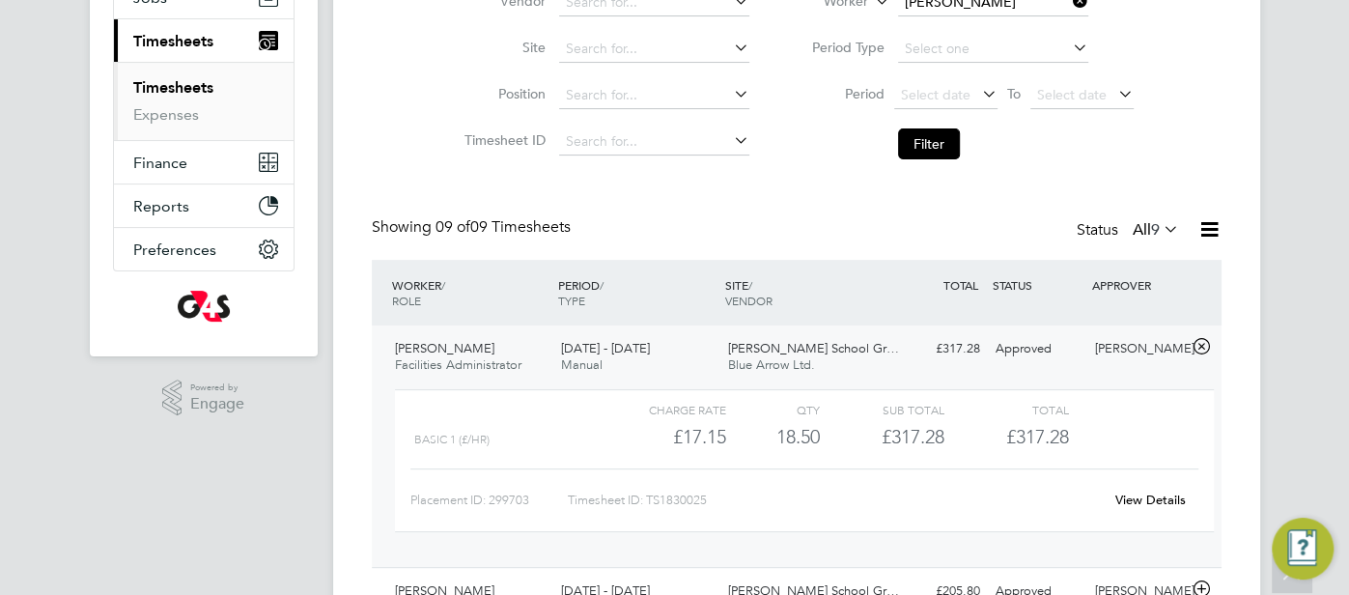
click at [1158, 501] on link "View Details" at bounding box center [1150, 499] width 70 height 16
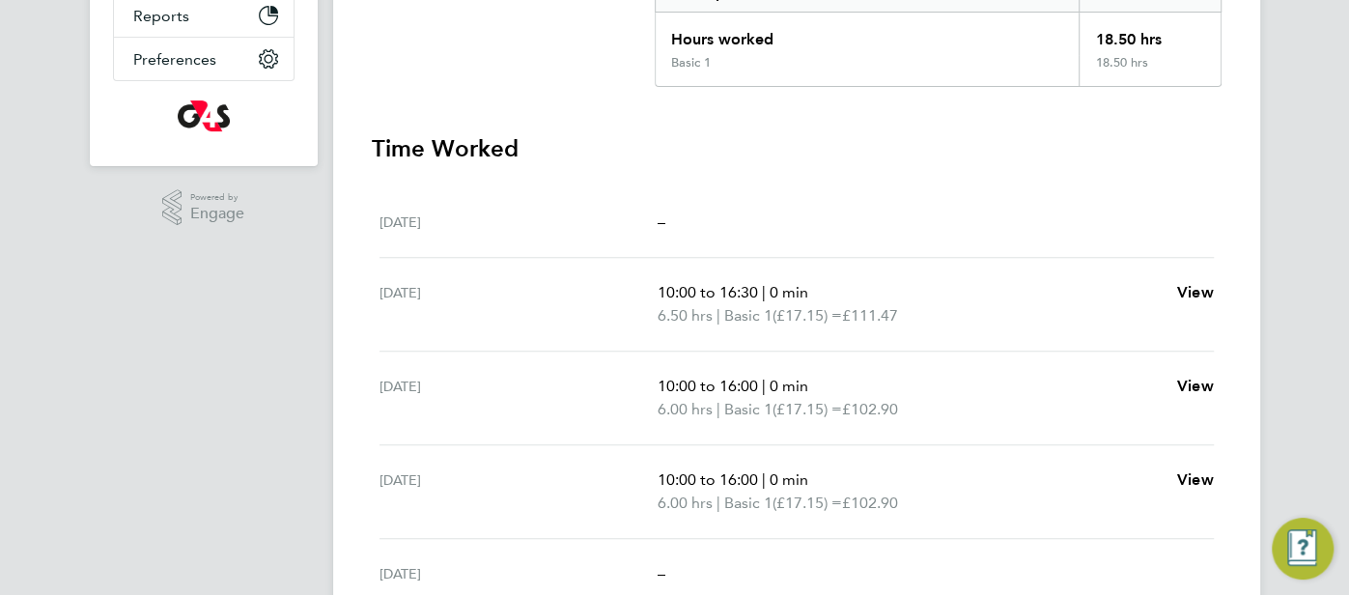
scroll to position [237, 0]
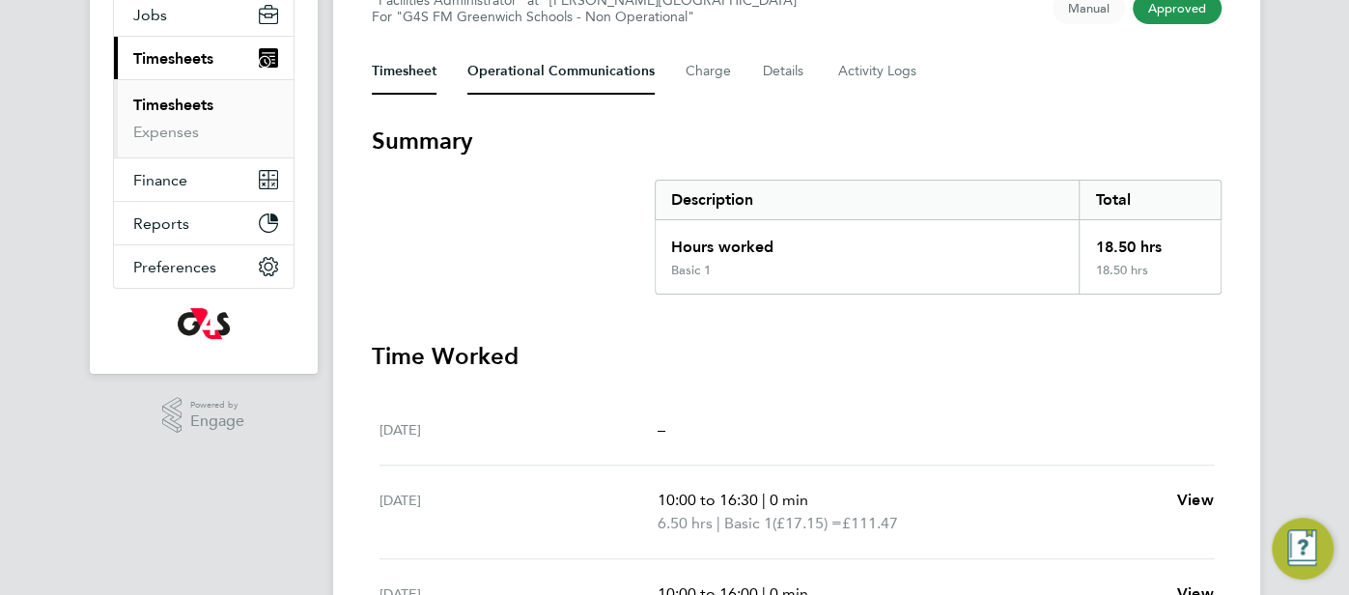
click at [535, 66] on Communications-tab "Operational Communications" at bounding box center [560, 71] width 187 height 46
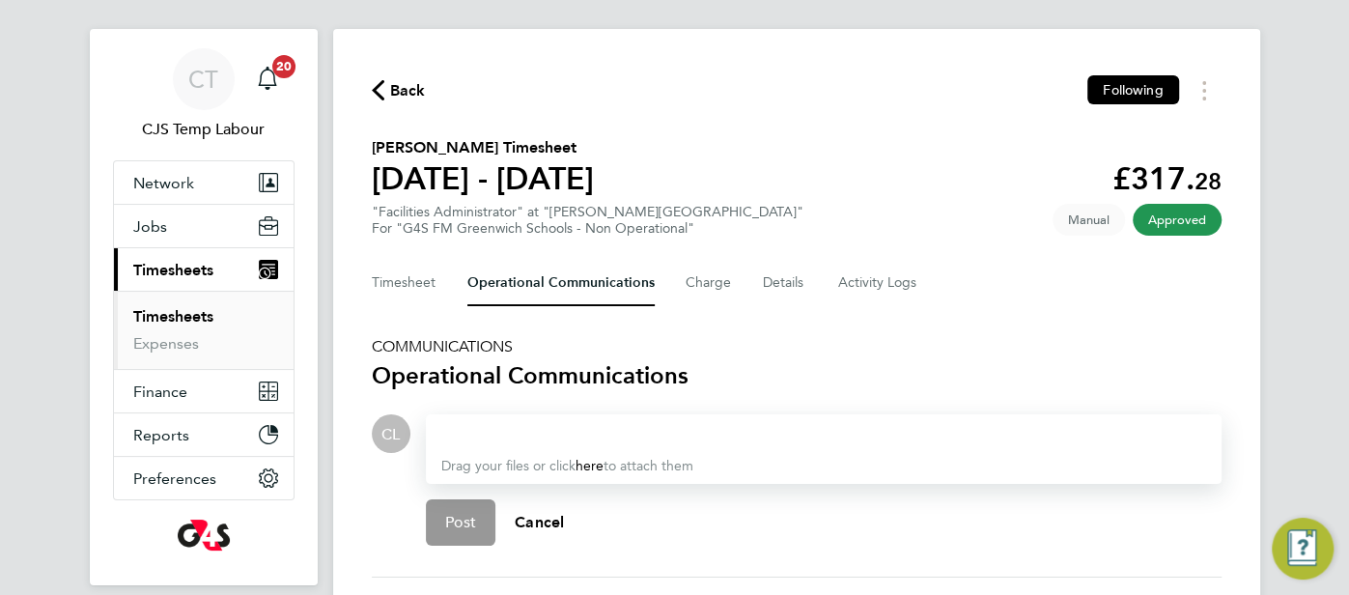
scroll to position [23, 0]
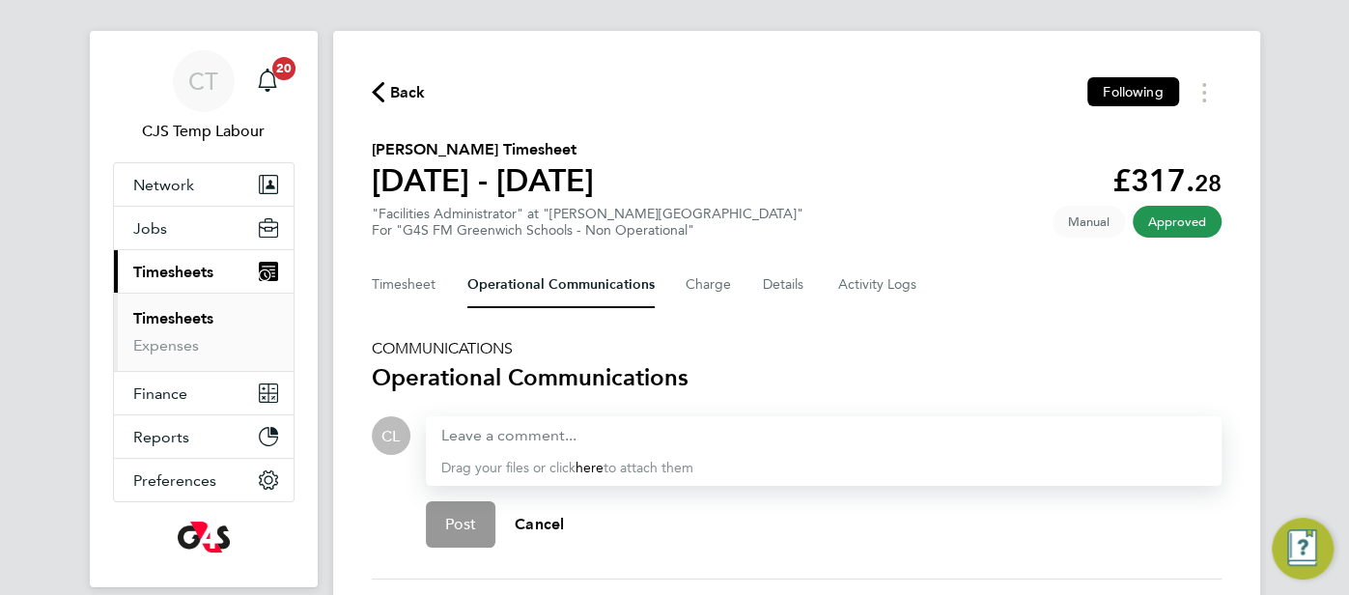
click at [379, 96] on icon "button" at bounding box center [378, 92] width 13 height 20
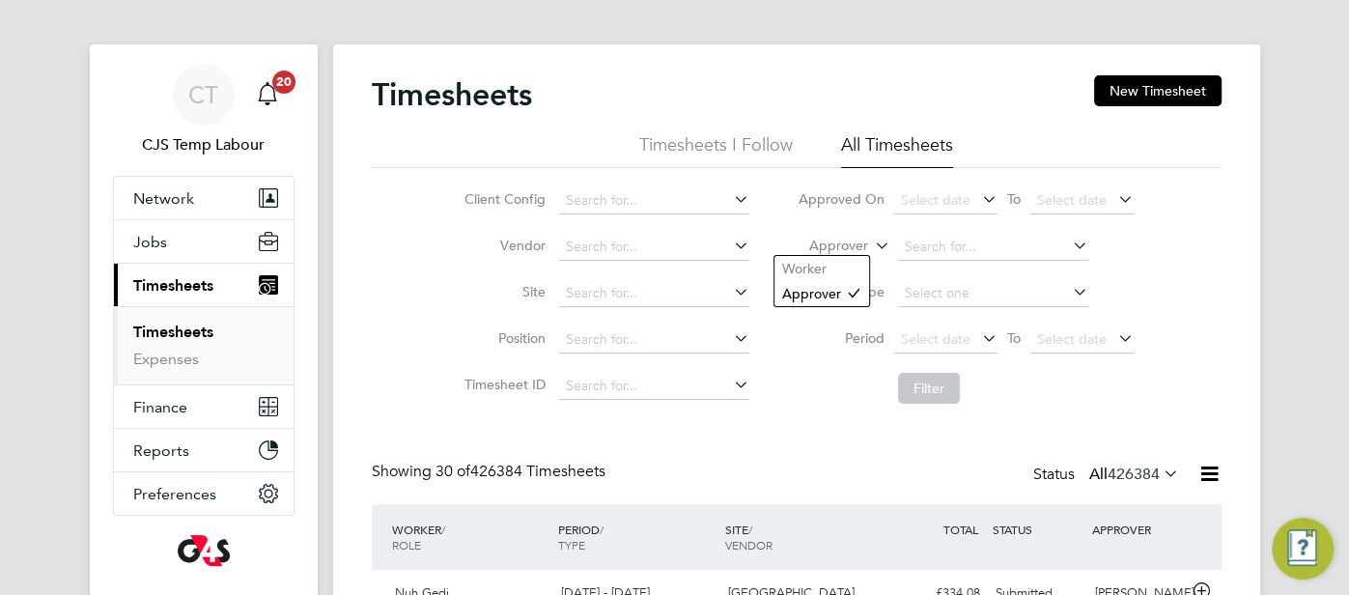
click at [871, 247] on icon at bounding box center [871, 240] width 0 height 17
click at [853, 267] on li "Worker" at bounding box center [821, 268] width 95 height 25
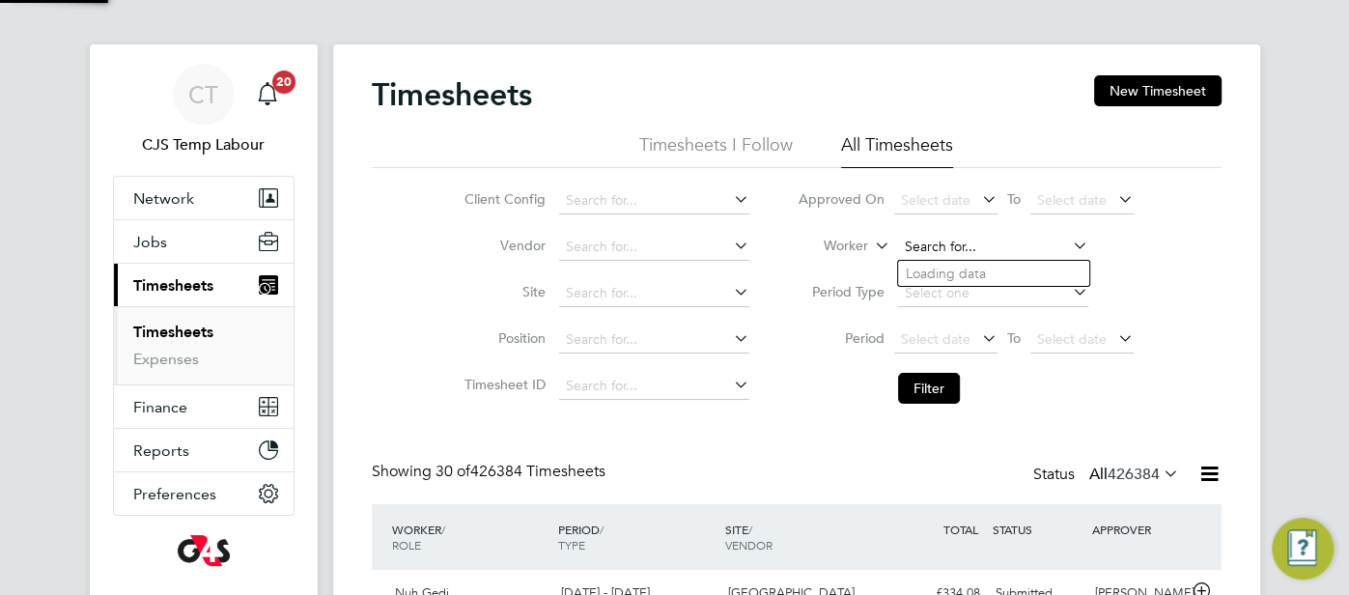
click at [960, 246] on input at bounding box center [993, 247] width 190 height 27
click at [982, 277] on li "Nuh Gedi" at bounding box center [993, 274] width 191 height 26
type input "Nuh Gedi"
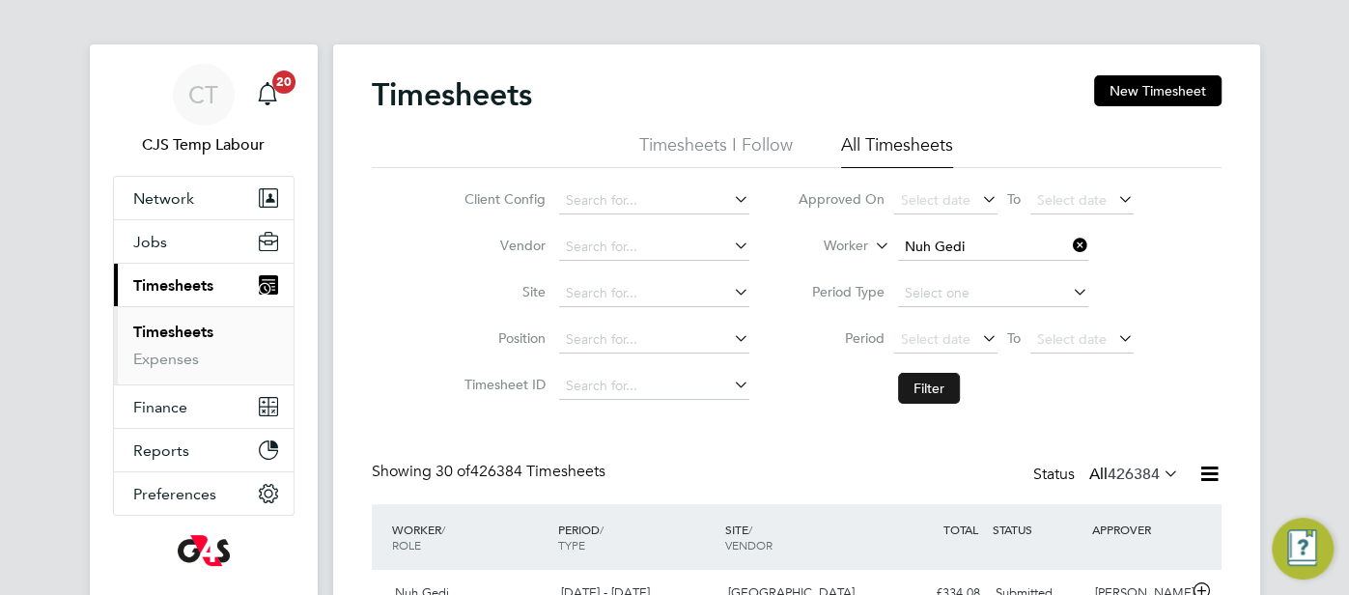
click at [931, 388] on button "Filter" at bounding box center [929, 388] width 62 height 31
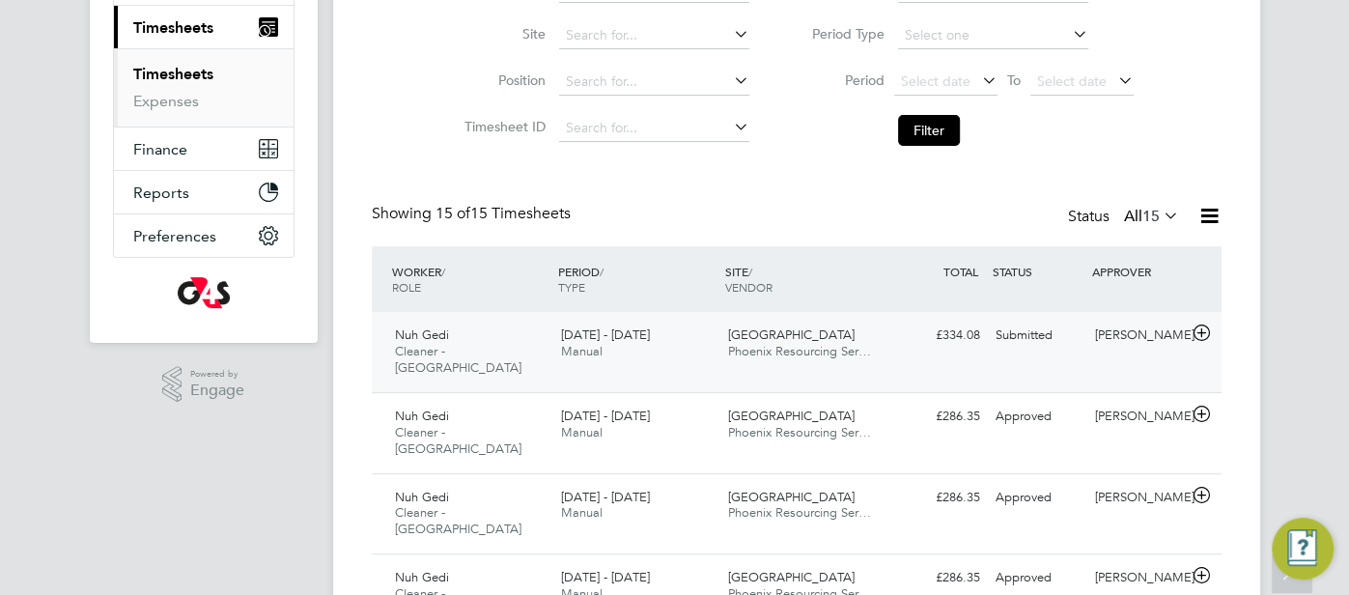
click at [1002, 336] on div "Submitted" at bounding box center [1038, 336] width 100 height 32
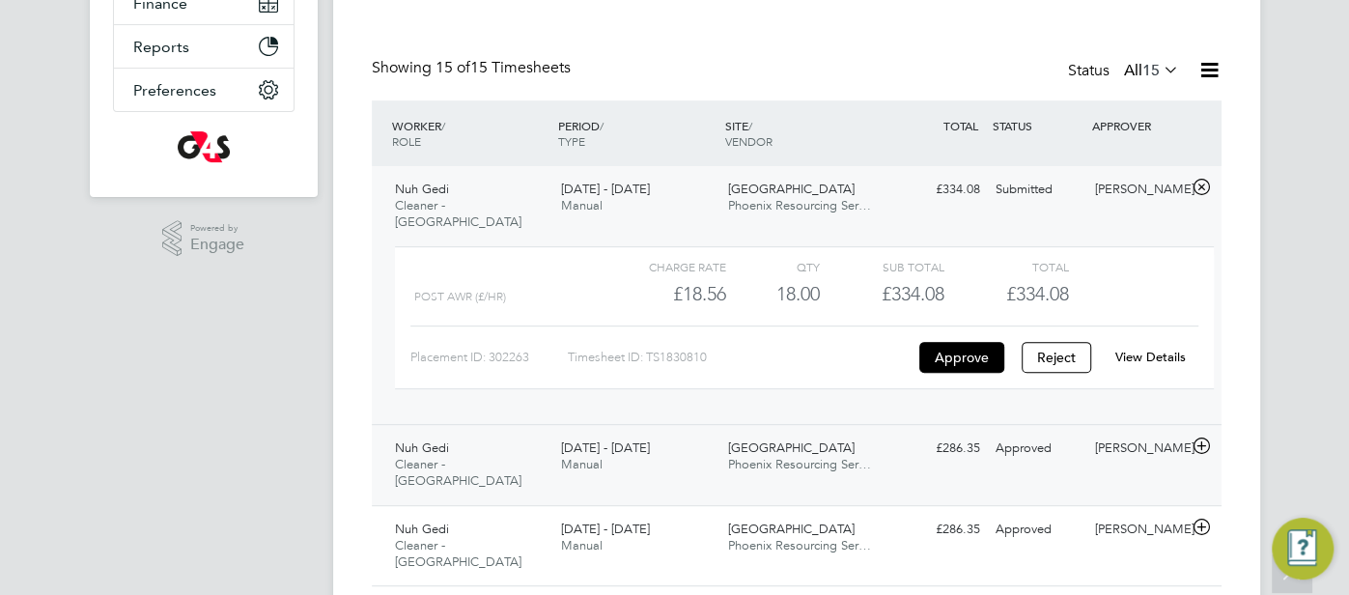
click at [1036, 433] on div "Approved" at bounding box center [1038, 449] width 100 height 32
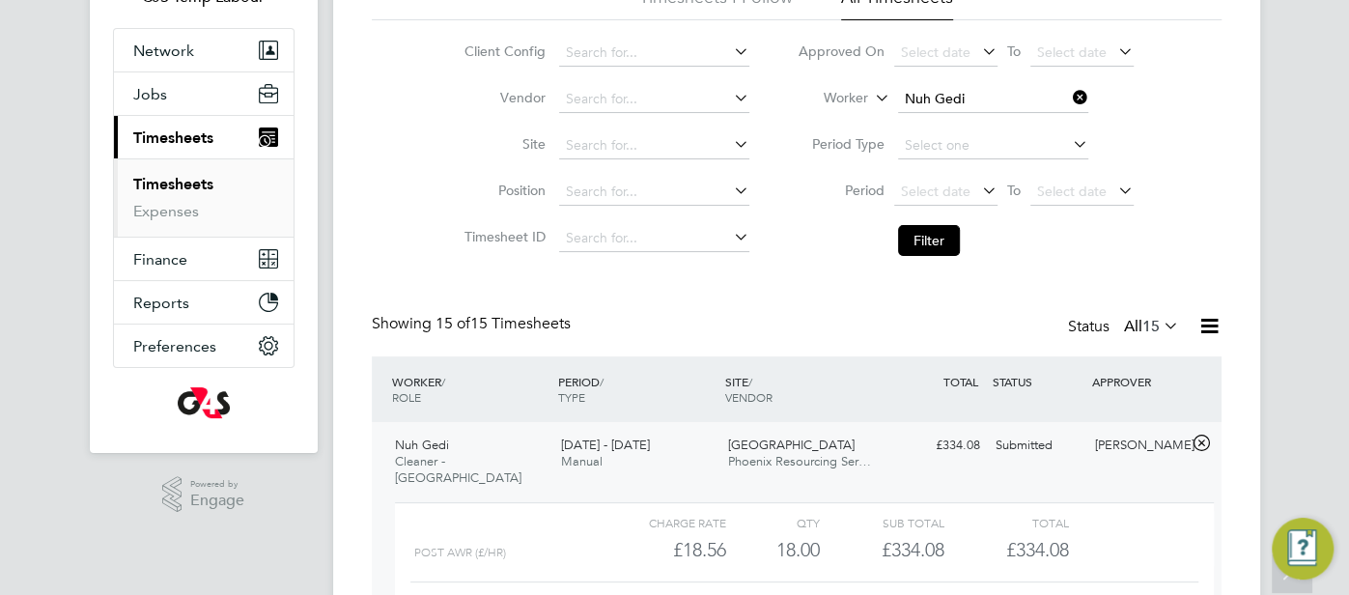
scroll to position [170, 0]
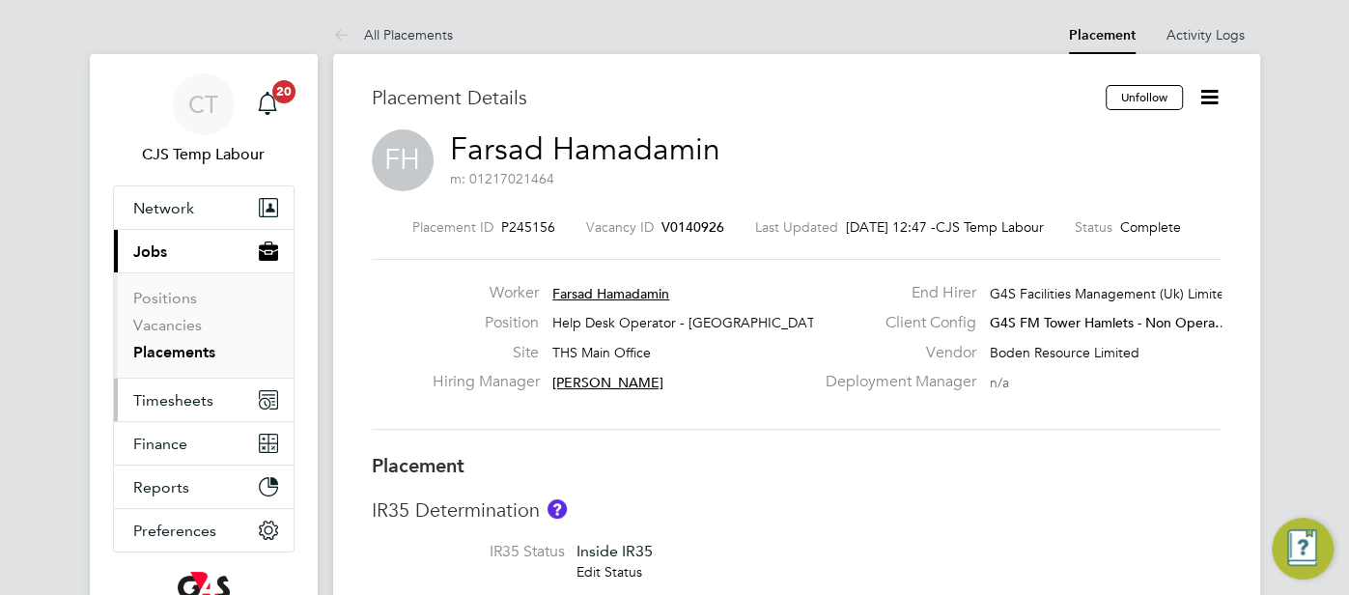
click at [209, 391] on span "Timesheets" at bounding box center [173, 400] width 80 height 18
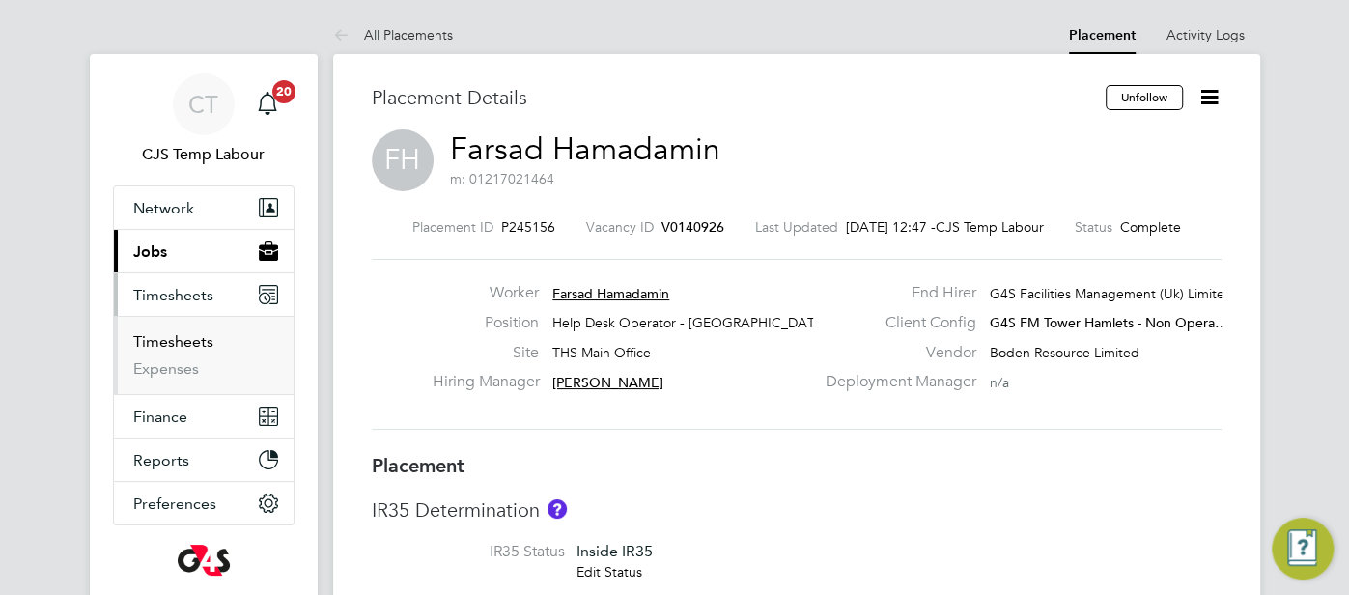
click at [191, 333] on link "Timesheets" at bounding box center [173, 341] width 80 height 18
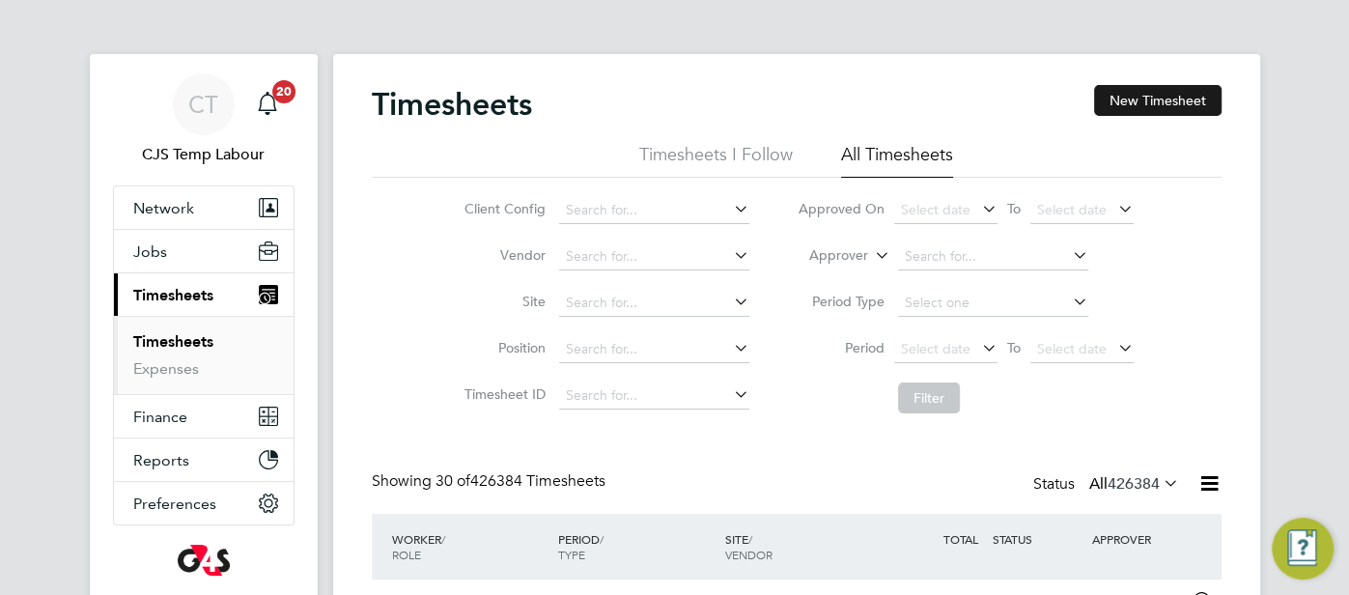
click at [1193, 90] on button "New Timesheet" at bounding box center [1157, 100] width 127 height 31
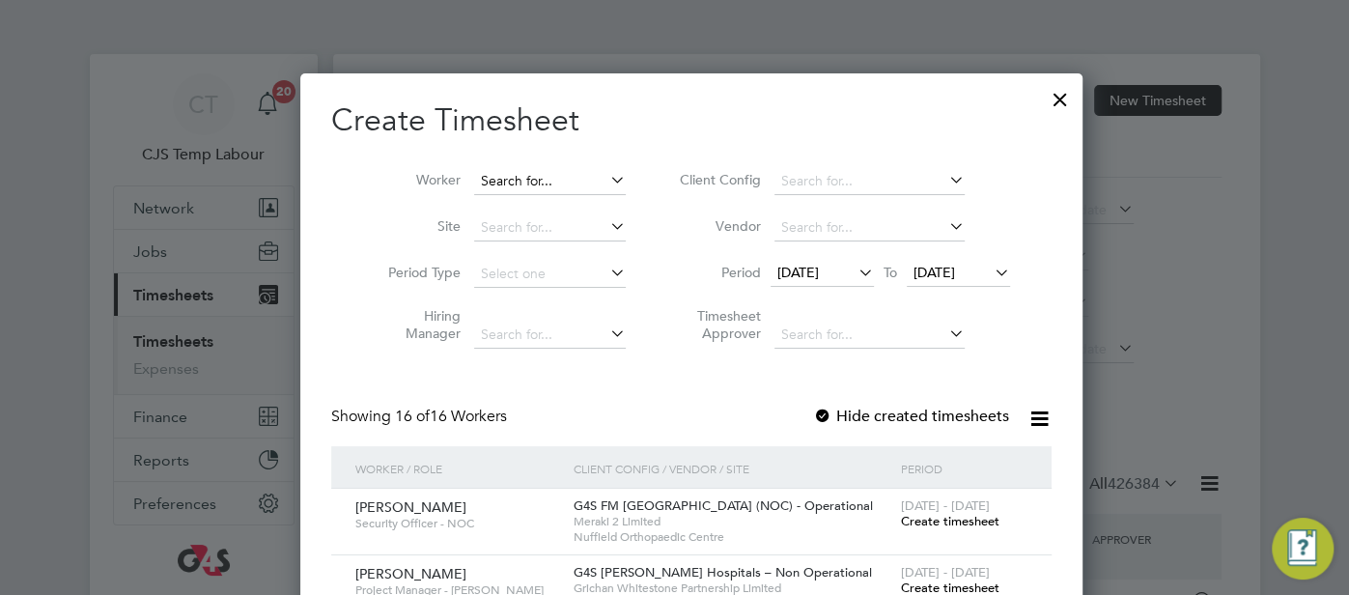
click at [517, 182] on input at bounding box center [550, 181] width 152 height 27
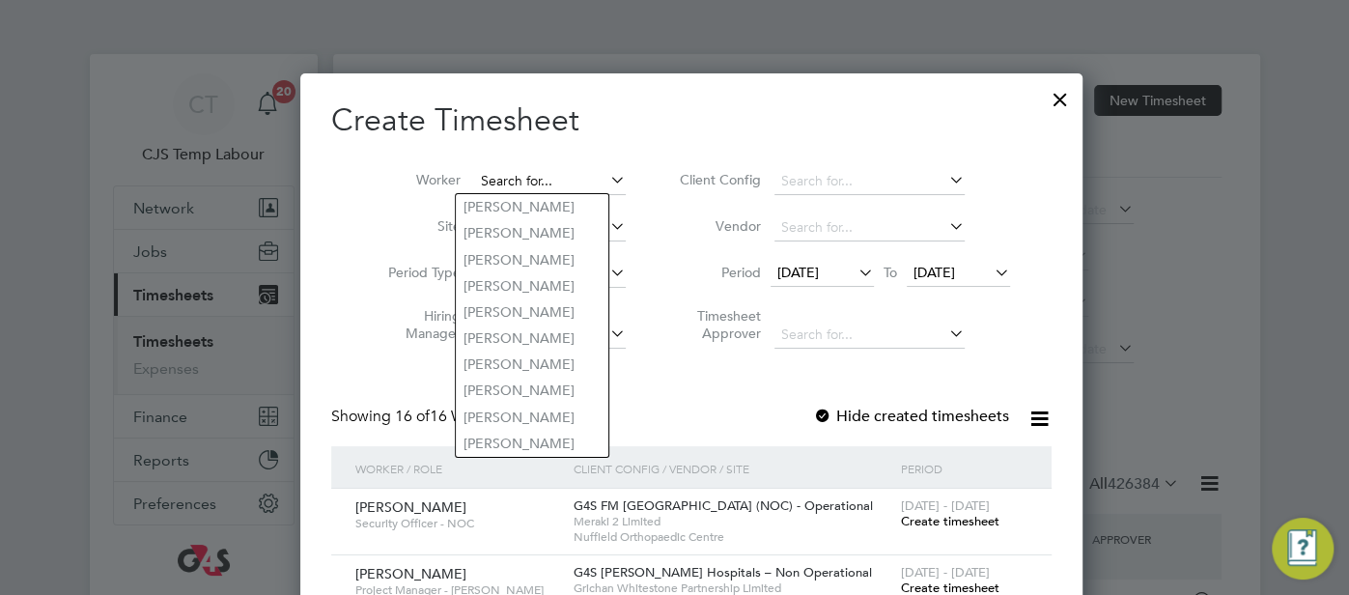
paste input "[PERSON_NAME]"
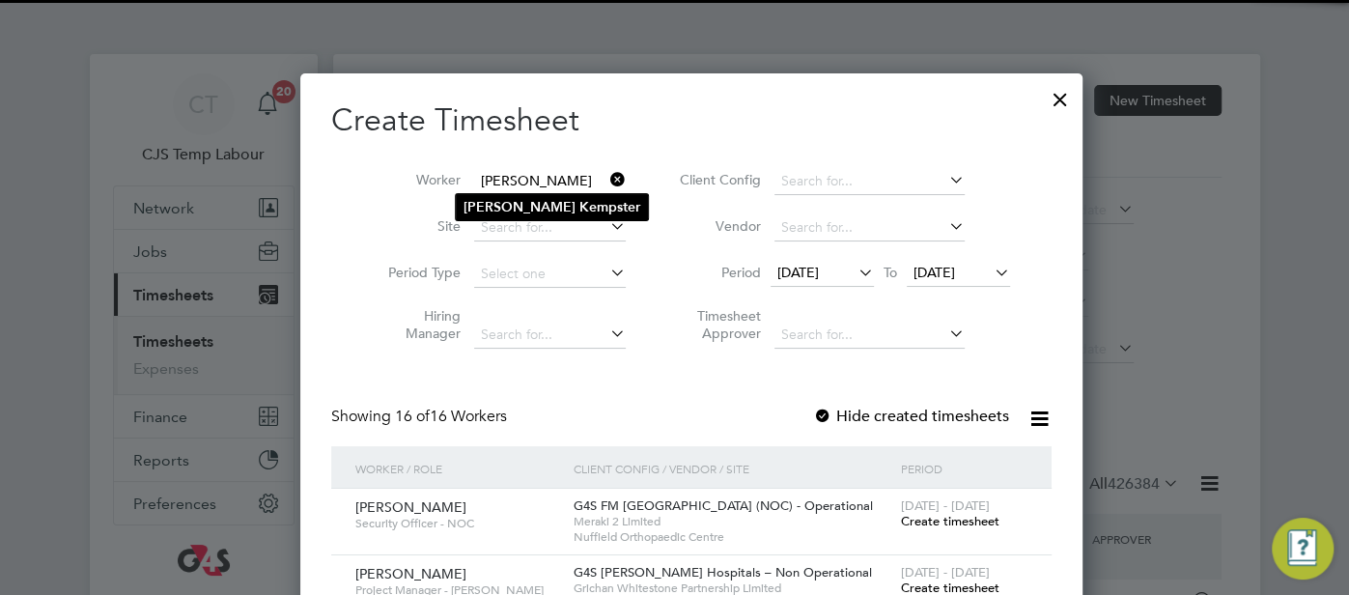
type input "[PERSON_NAME]"
click at [579, 202] on b "Kempster" at bounding box center [609, 207] width 61 height 16
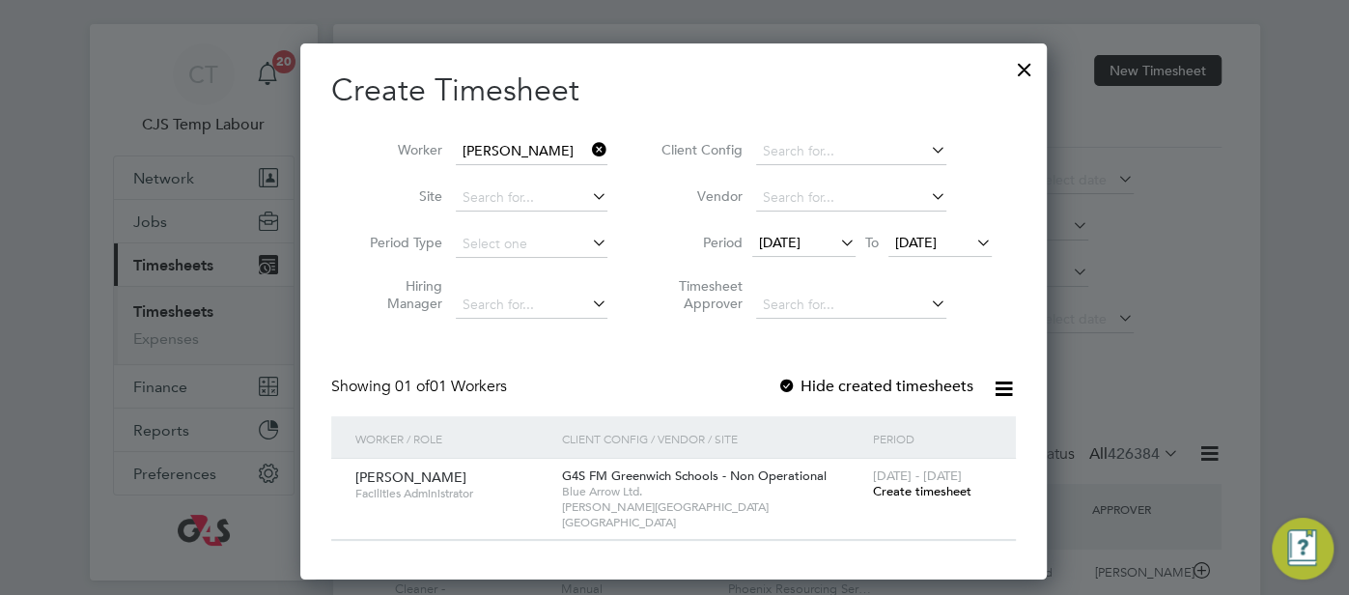
click at [957, 489] on span "Create timesheet" at bounding box center [921, 491] width 98 height 16
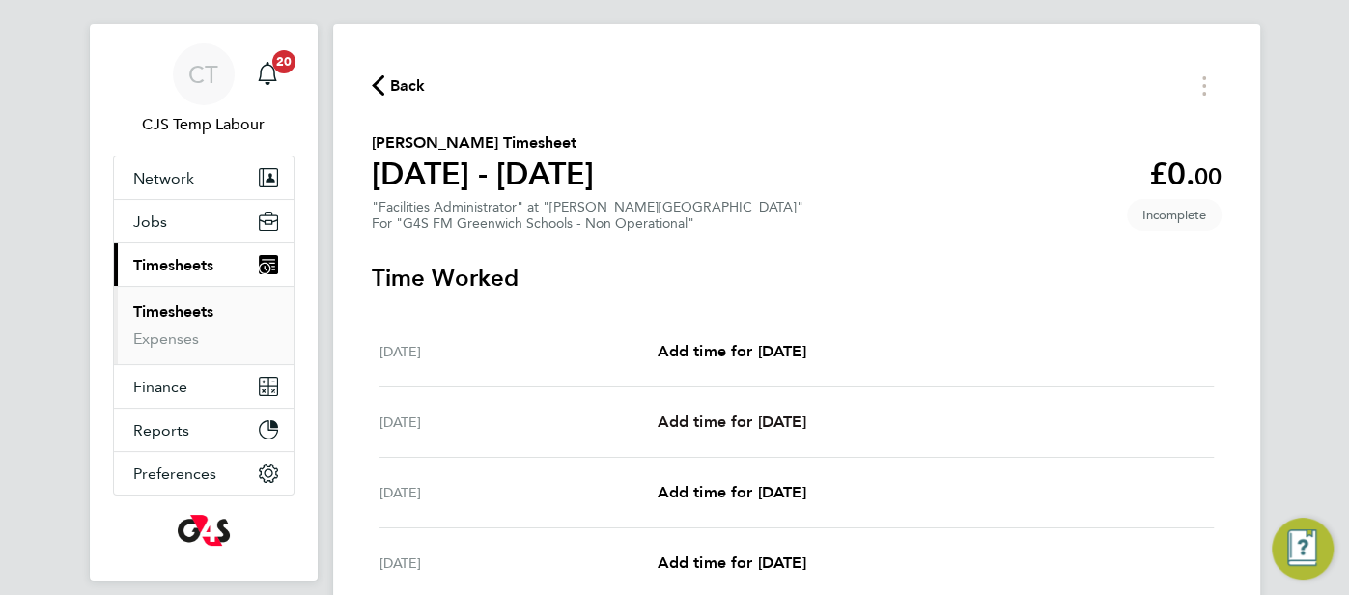
click at [779, 419] on span "Add time for [DATE]" at bounding box center [731, 421] width 149 height 18
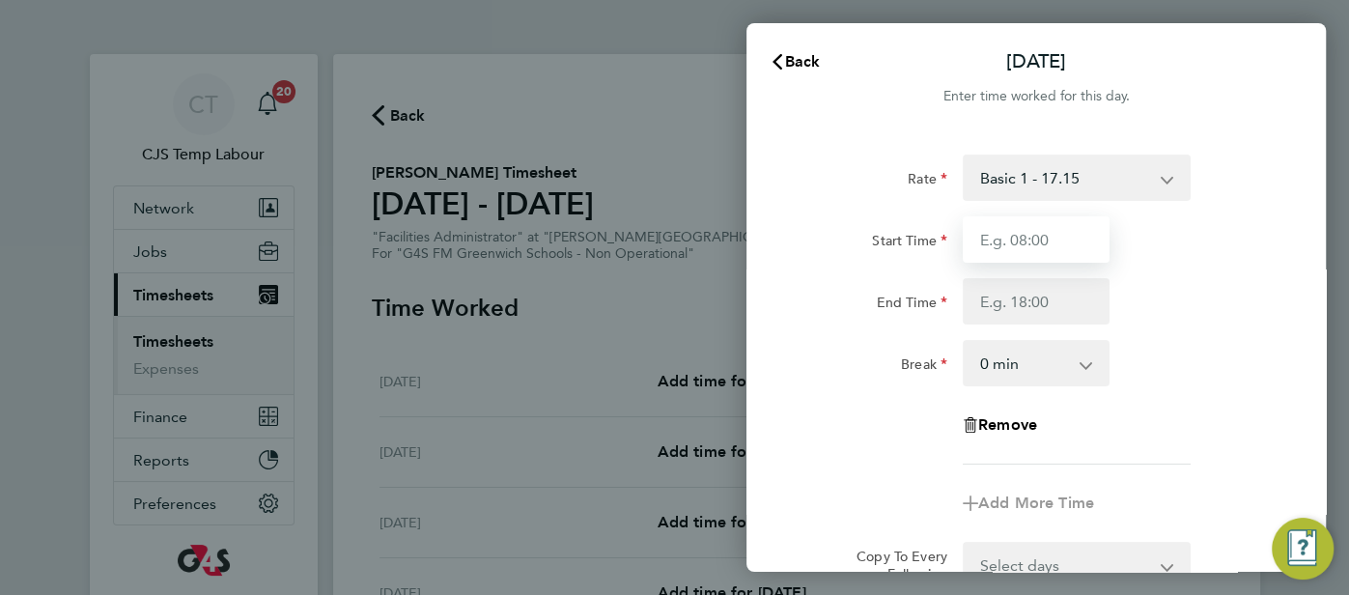
click at [1024, 238] on input "Start Time" at bounding box center [1036, 239] width 147 height 46
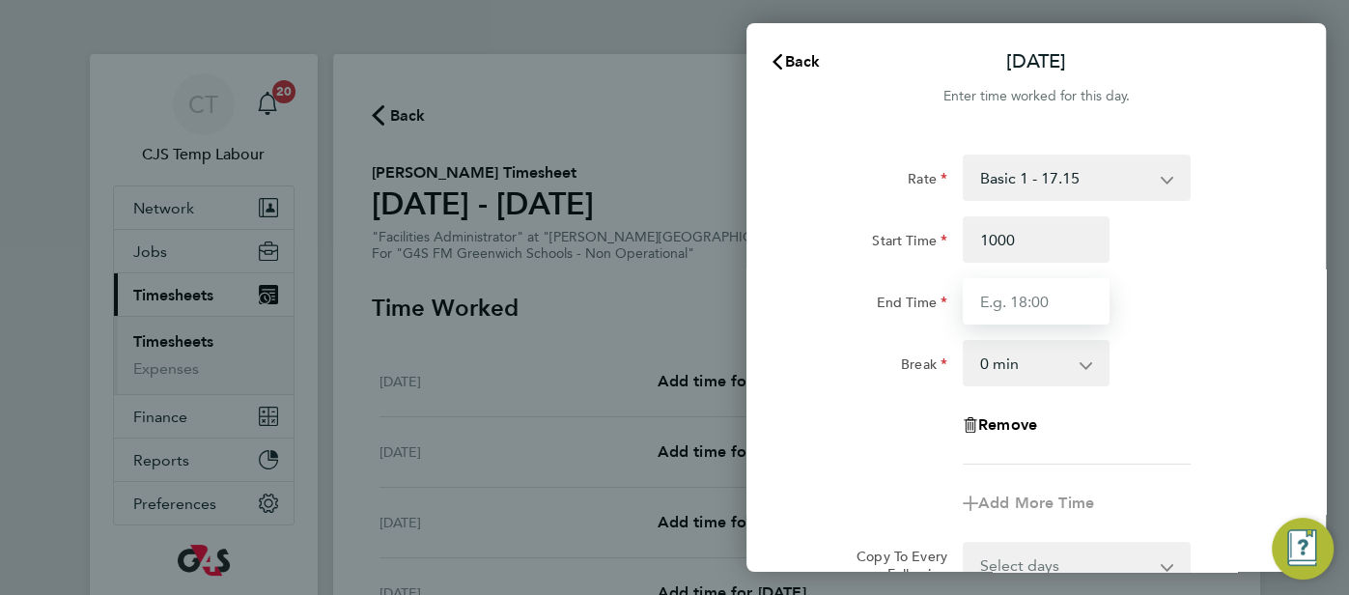
type input "10:00"
click at [1071, 289] on input "End Time" at bounding box center [1036, 301] width 147 height 46
type input "16:30"
click at [1246, 310] on div "End Time 16:30" at bounding box center [1036, 301] width 487 height 46
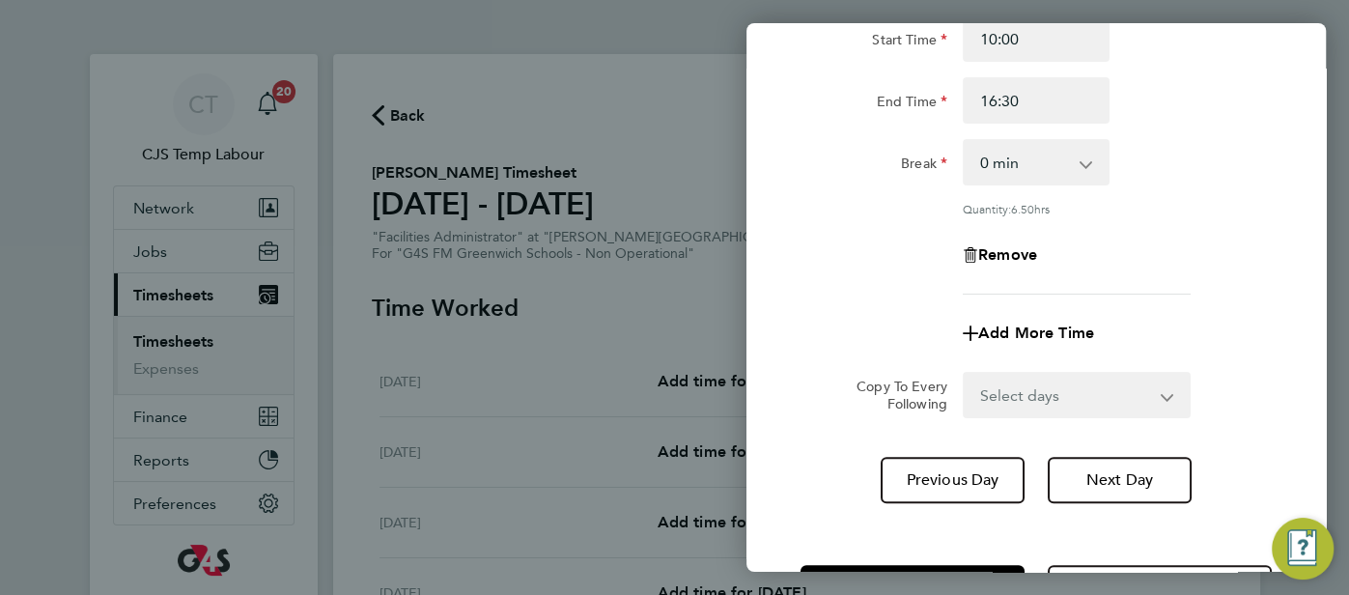
scroll to position [275, 0]
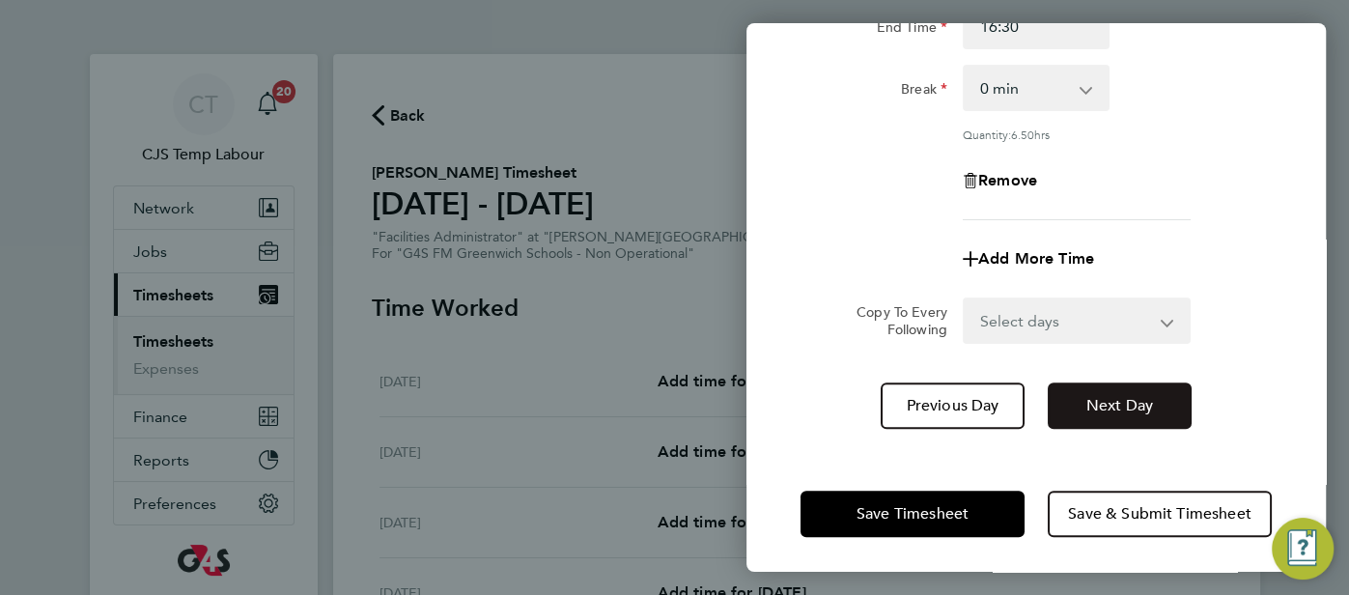
click at [1130, 403] on span "Next Day" at bounding box center [1119, 405] width 67 height 19
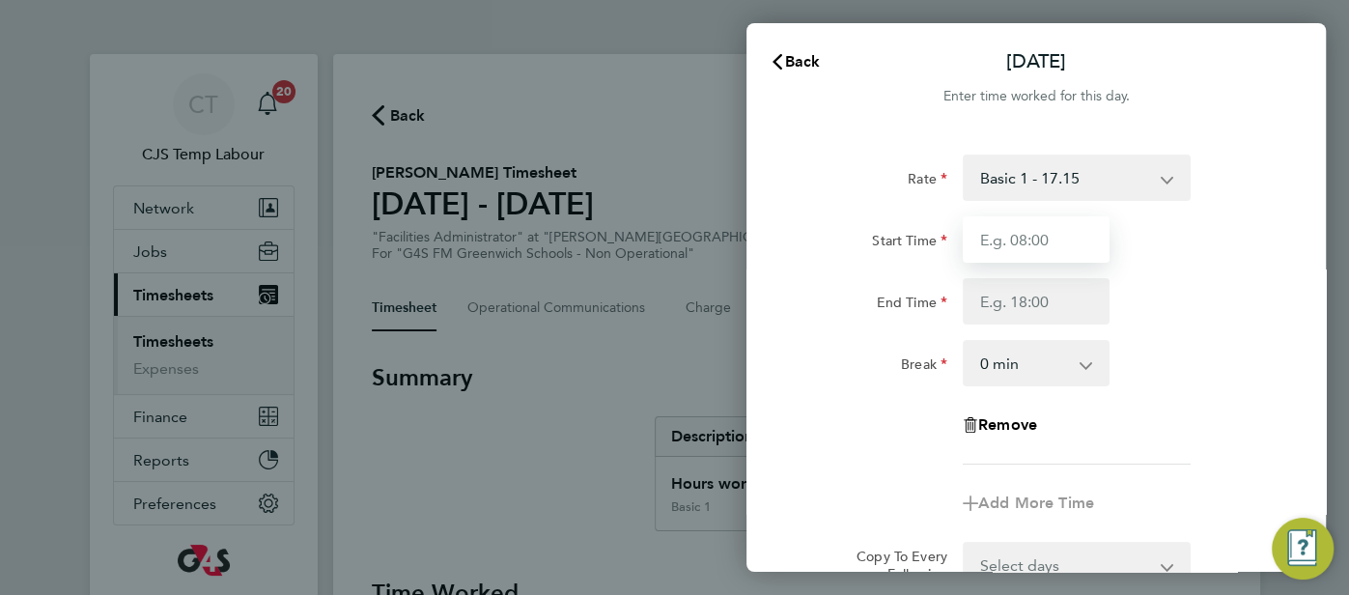
click at [1045, 242] on input "Start Time" at bounding box center [1036, 239] width 147 height 46
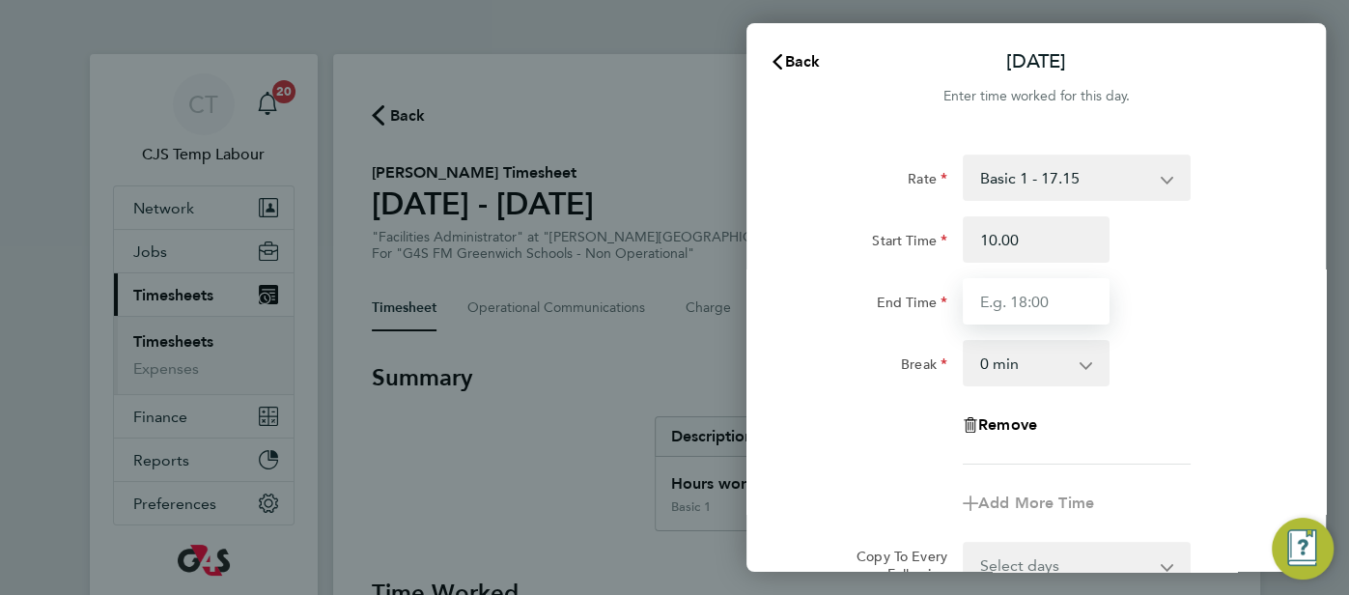
type input "10:00"
click at [997, 300] on input "End Time" at bounding box center [1036, 301] width 147 height 46
type input "16:00"
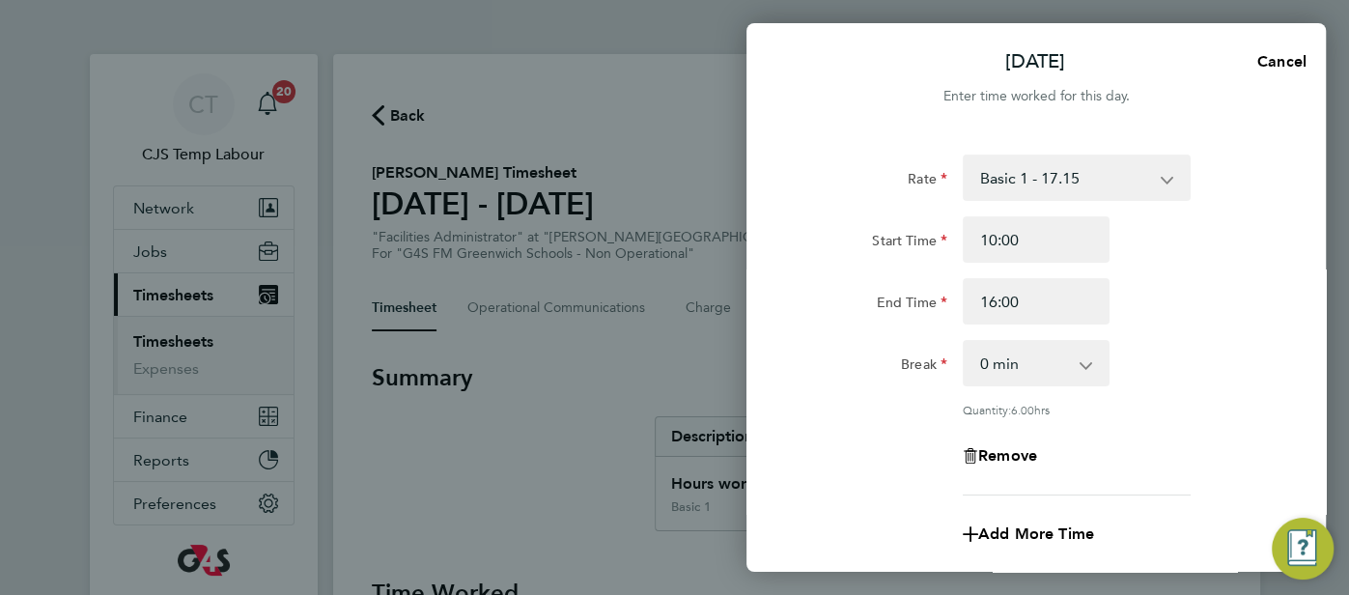
click at [1161, 393] on div "Rate Basic 1 - 17.15 Start Time 10:00 End Time 16:00 Break 0 min 15 min 30 min …" at bounding box center [1035, 324] width 471 height 341
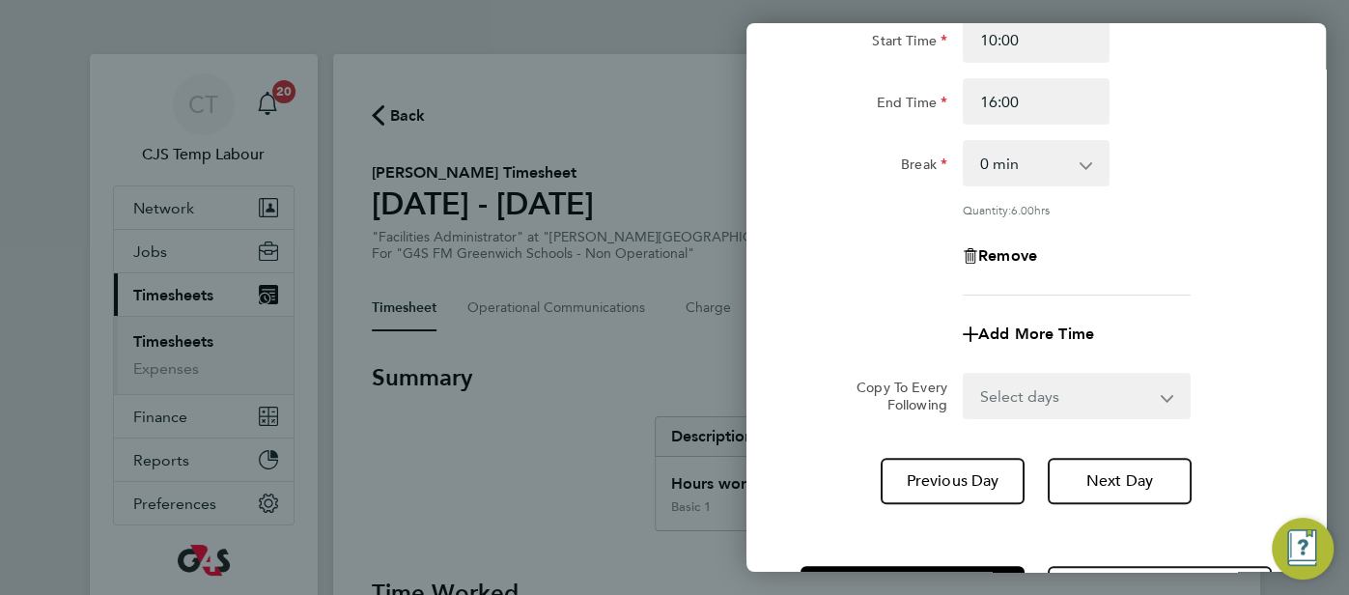
scroll to position [221, 0]
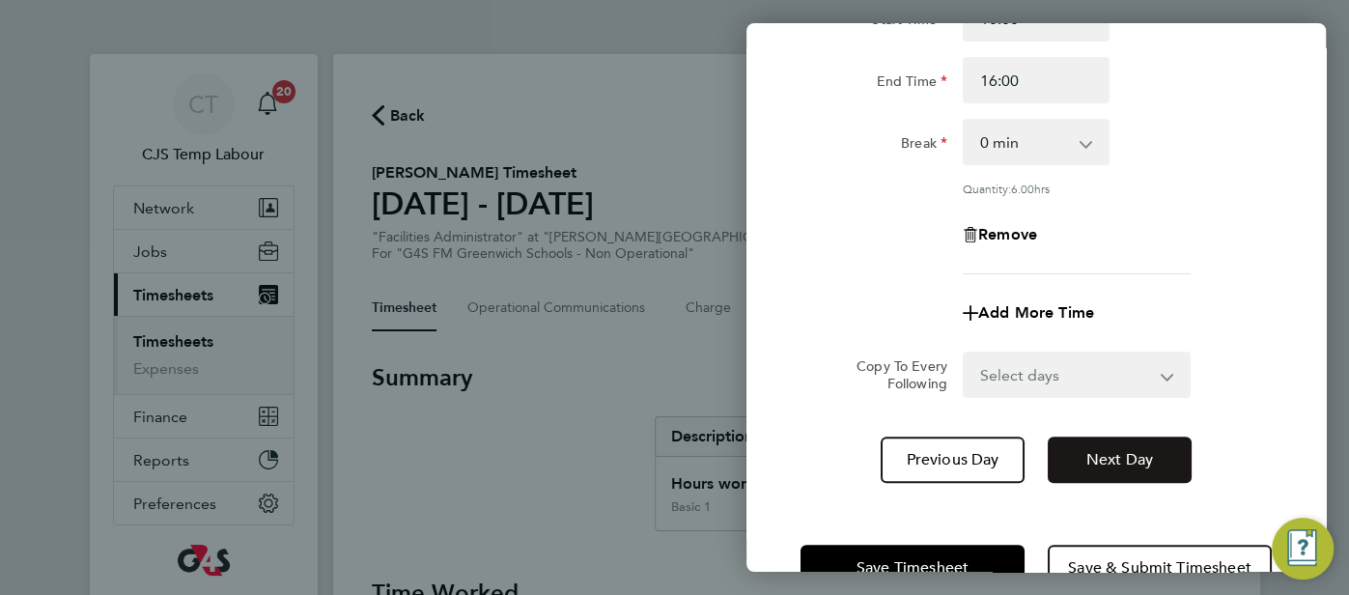
click at [1117, 461] on span "Next Day" at bounding box center [1119, 459] width 67 height 19
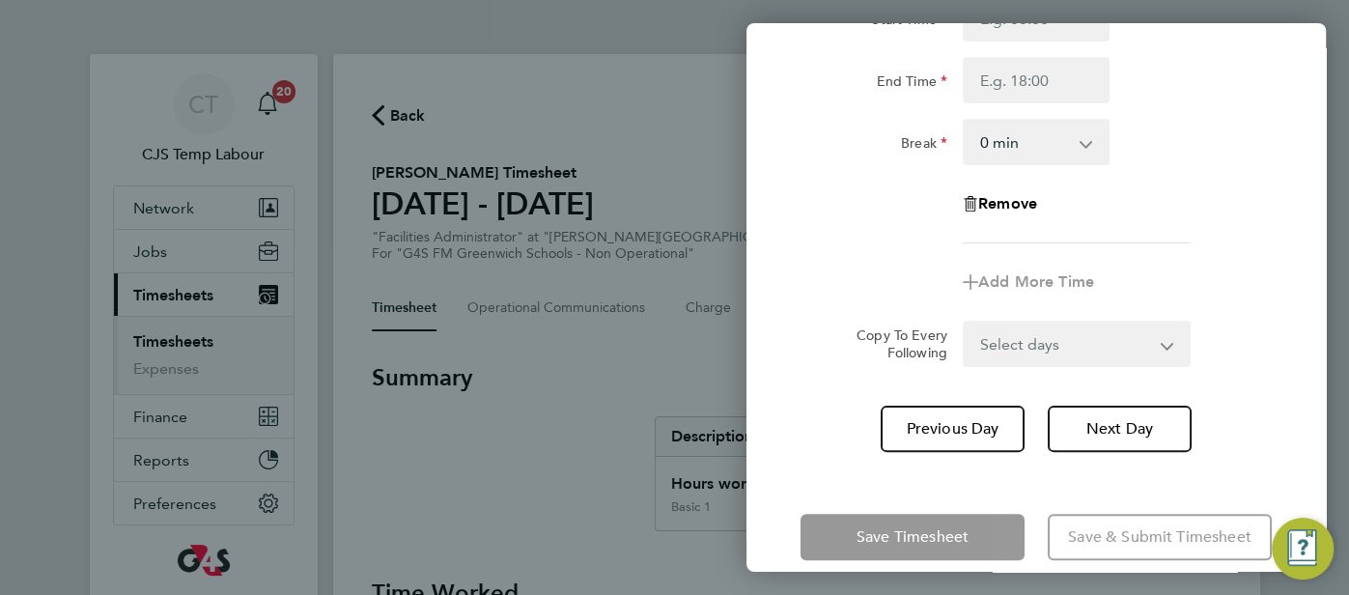
scroll to position [112, 0]
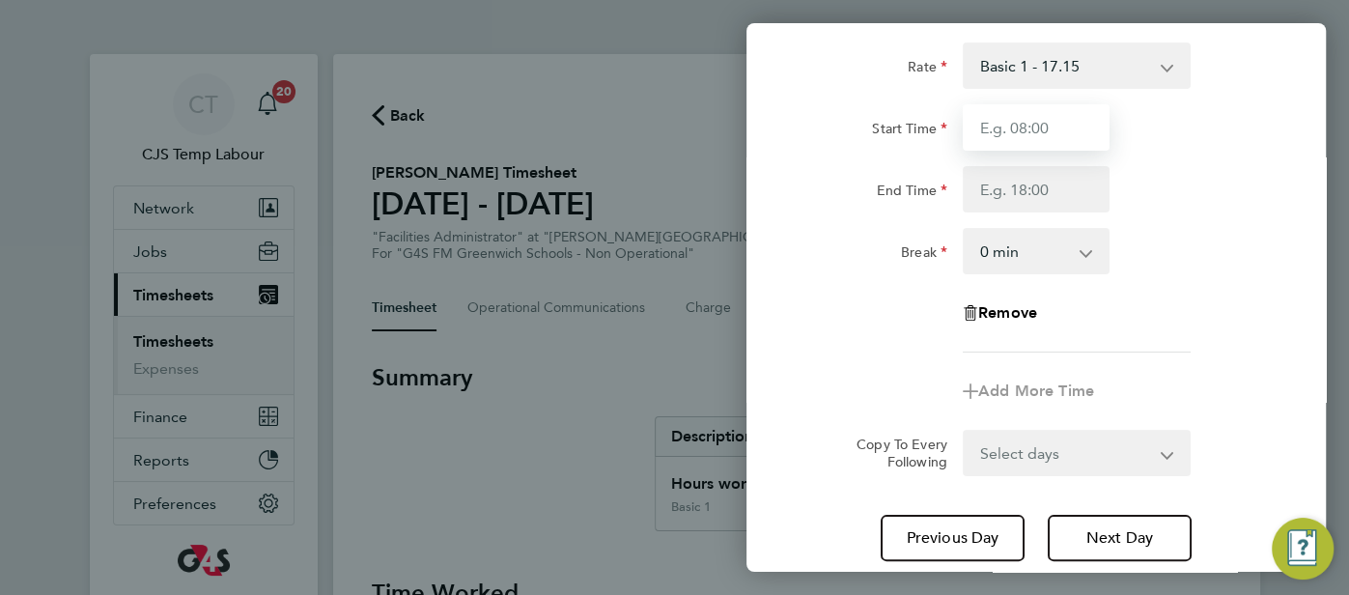
click at [1000, 133] on input "Start Time" at bounding box center [1036, 127] width 147 height 46
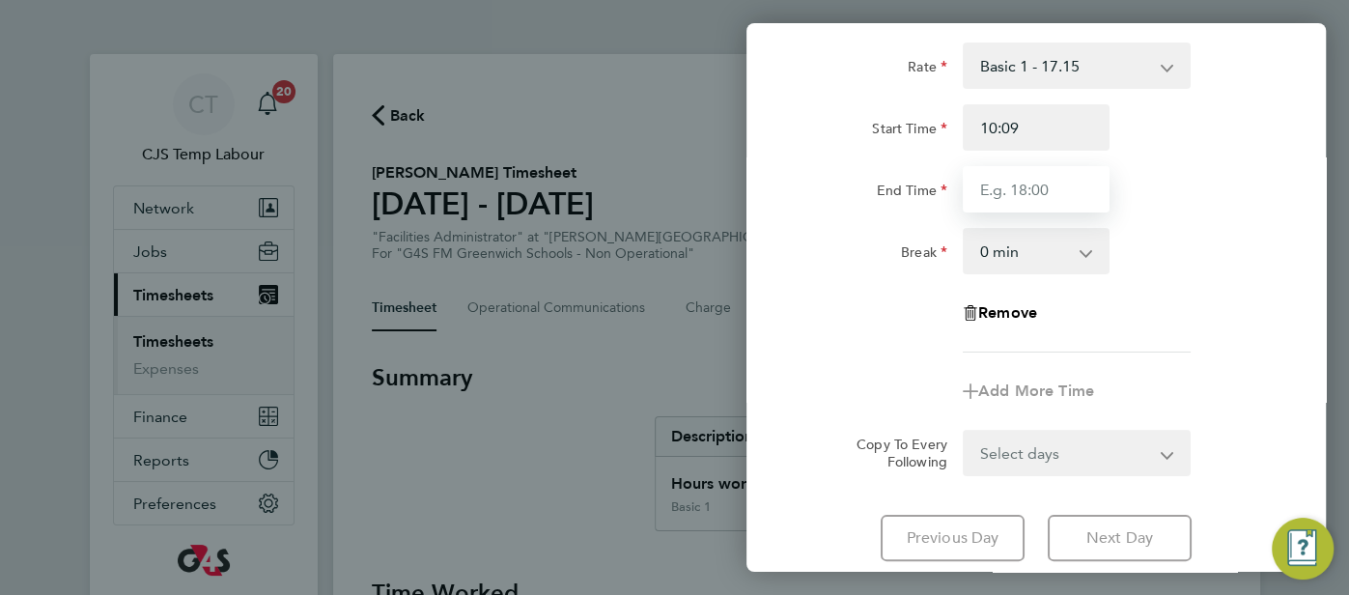
click at [1001, 177] on input "End Time" at bounding box center [1036, 189] width 147 height 46
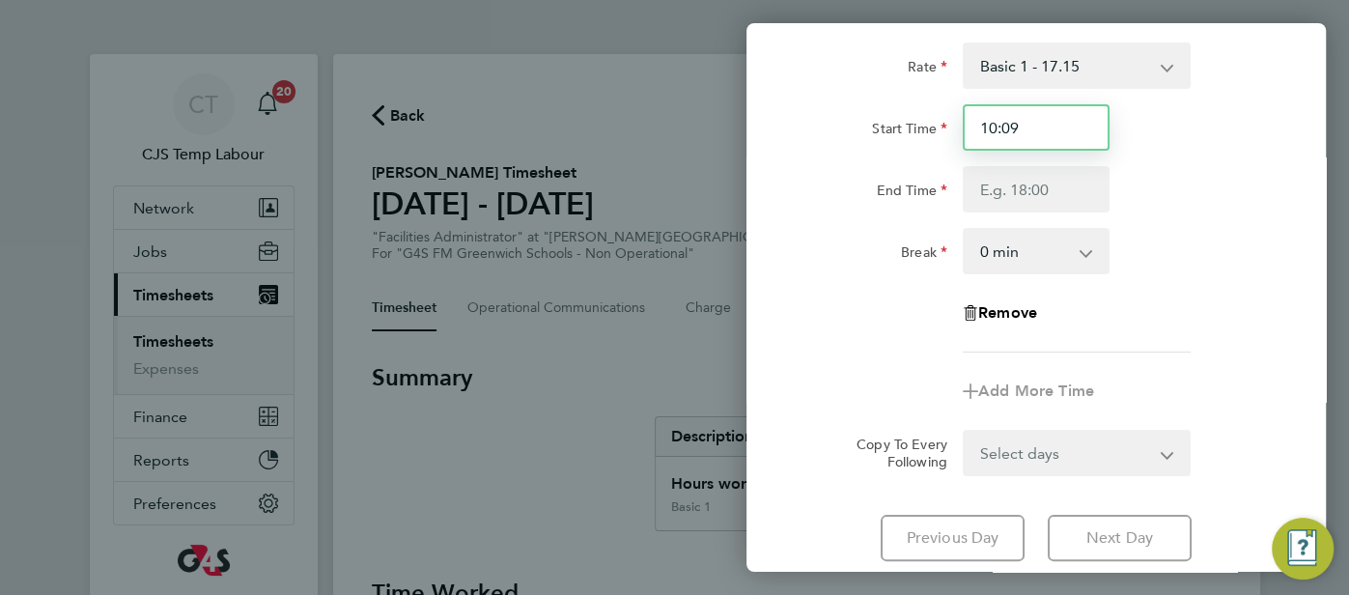
drag, startPoint x: 1040, startPoint y: 130, endPoint x: 1018, endPoint y: 132, distance: 22.3
click at [1012, 128] on input "10:09" at bounding box center [1036, 127] width 147 height 46
type input "10:00"
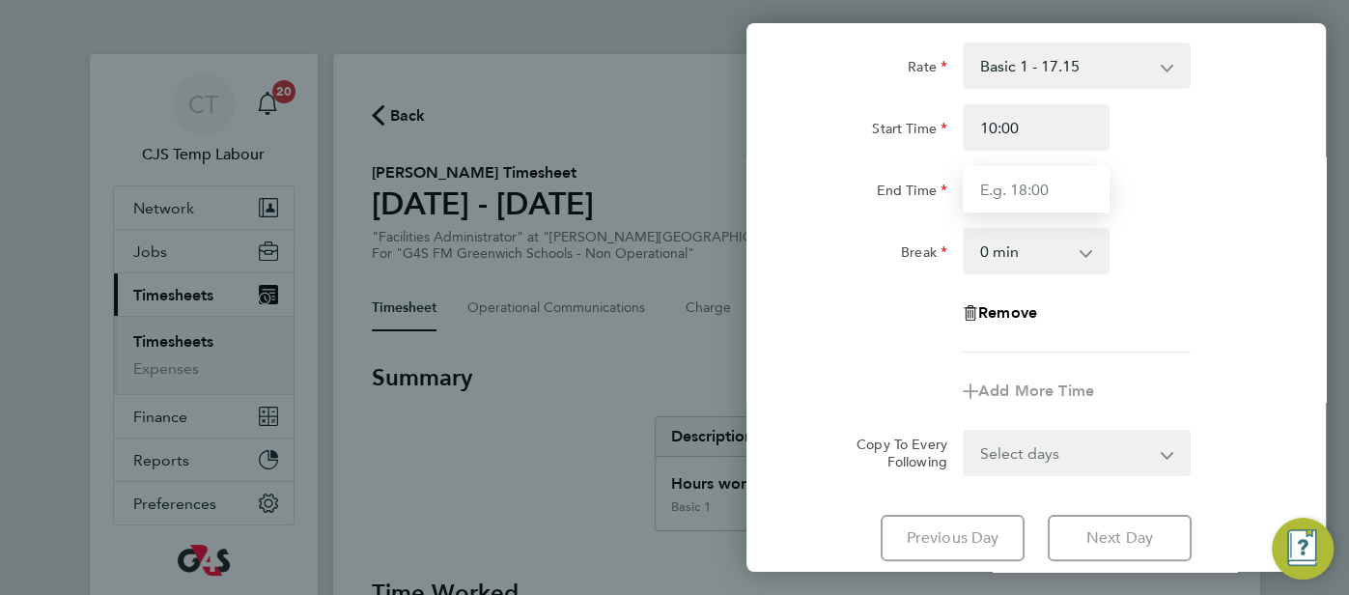
click at [992, 185] on input "End Time" at bounding box center [1036, 189] width 147 height 46
type input "16:00"
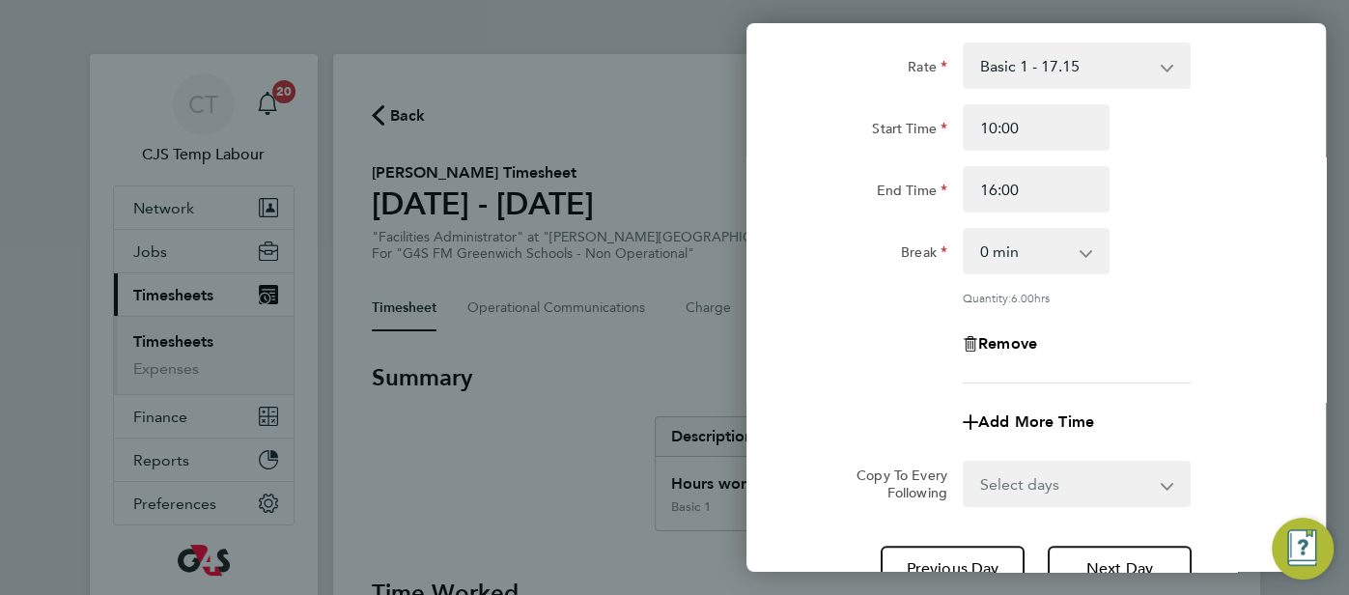
click at [1137, 287] on div "Rate Basic 1 - 17.15 Start Time 10:00 End Time 16:00 Break 0 min 15 min 30 min …" at bounding box center [1035, 212] width 471 height 341
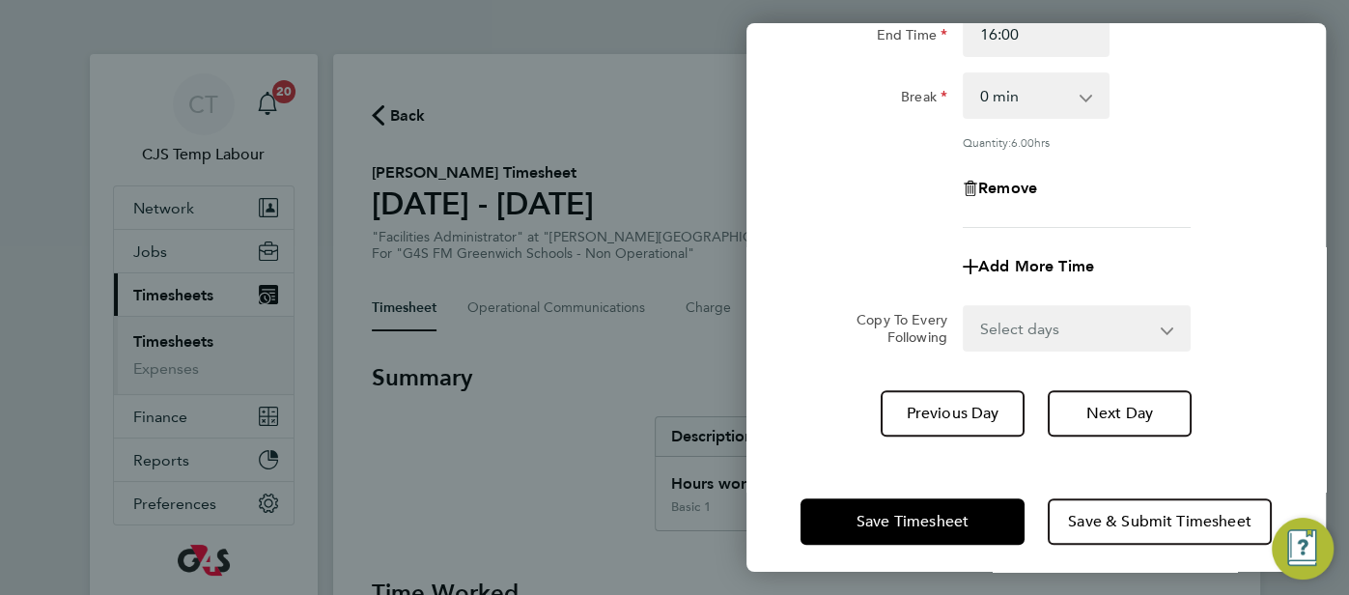
scroll to position [272, 0]
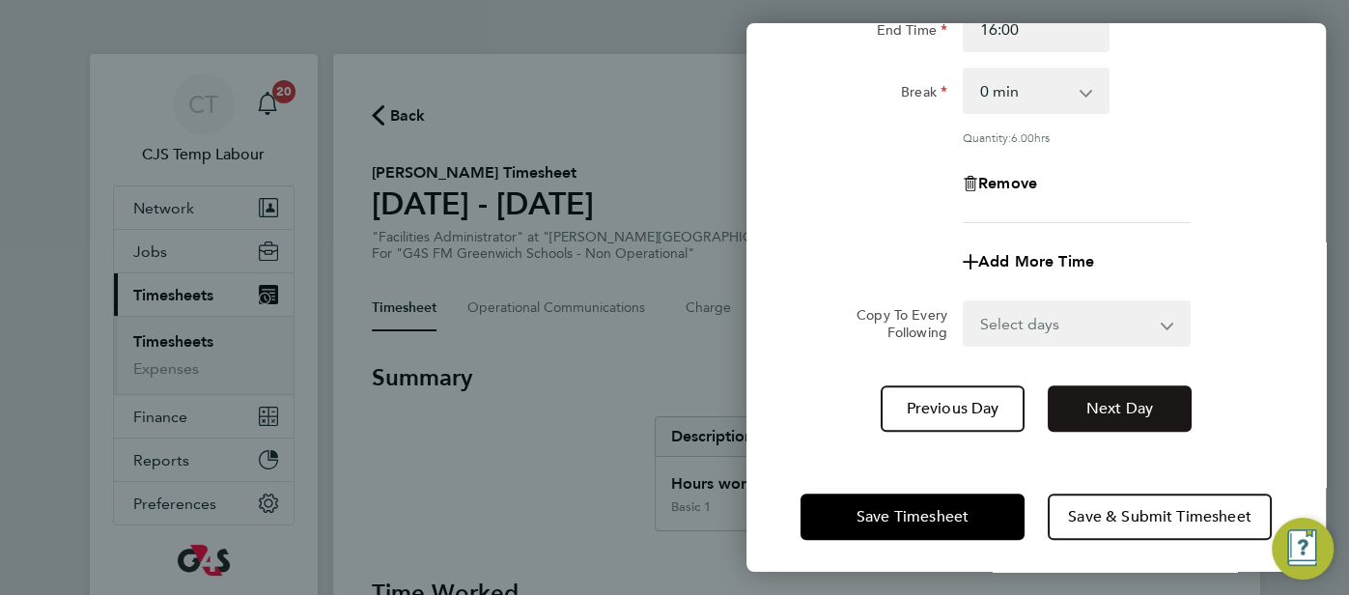
click at [1117, 418] on button "Next Day" at bounding box center [1120, 408] width 144 height 46
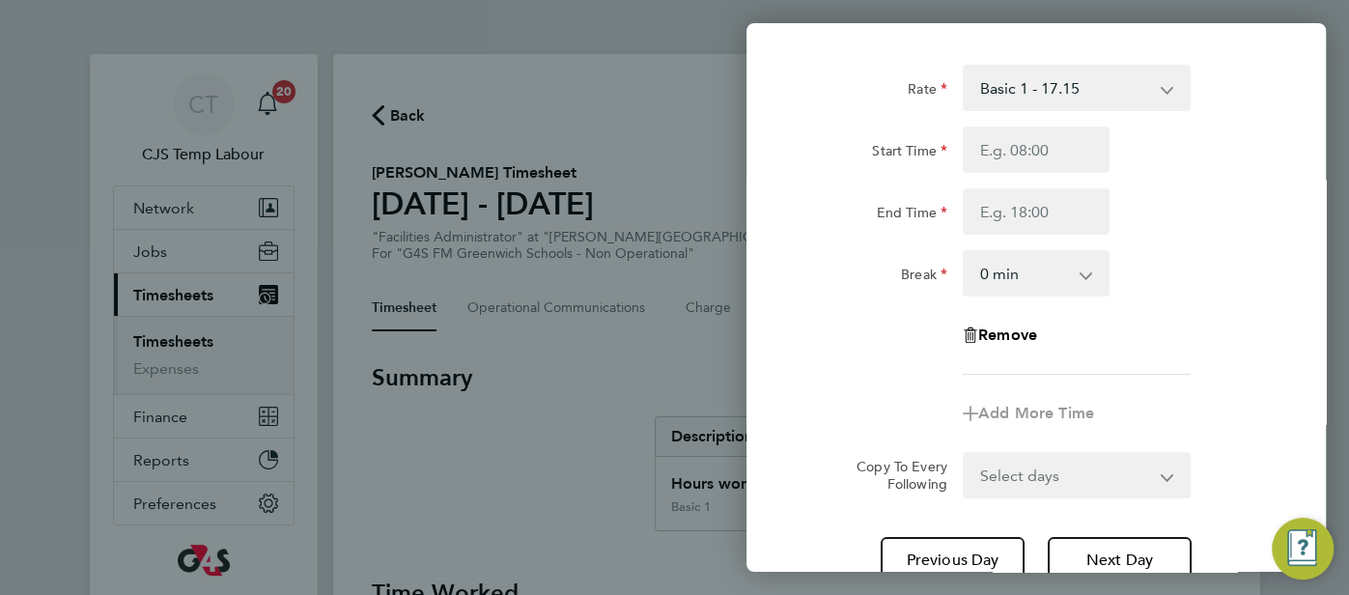
scroll to position [89, 0]
click at [1010, 162] on input "Start Time" at bounding box center [1036, 150] width 147 height 46
type input "09:30"
click at [1000, 219] on input "End Time" at bounding box center [1036, 212] width 147 height 46
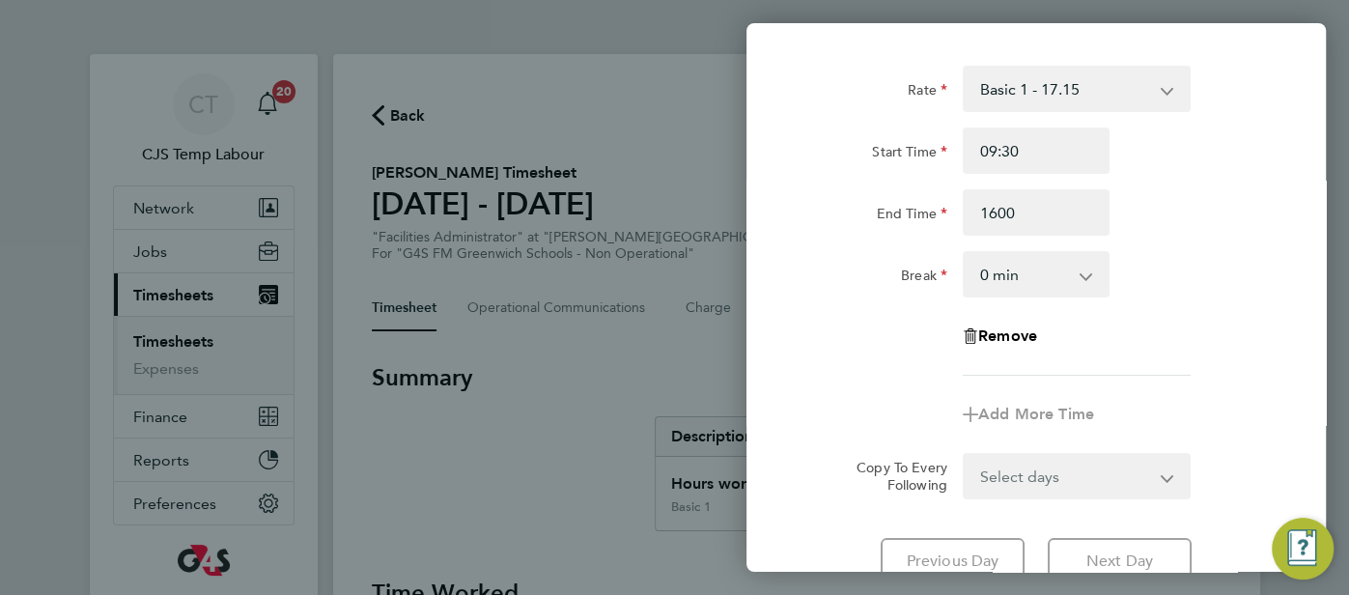
type input "16:00"
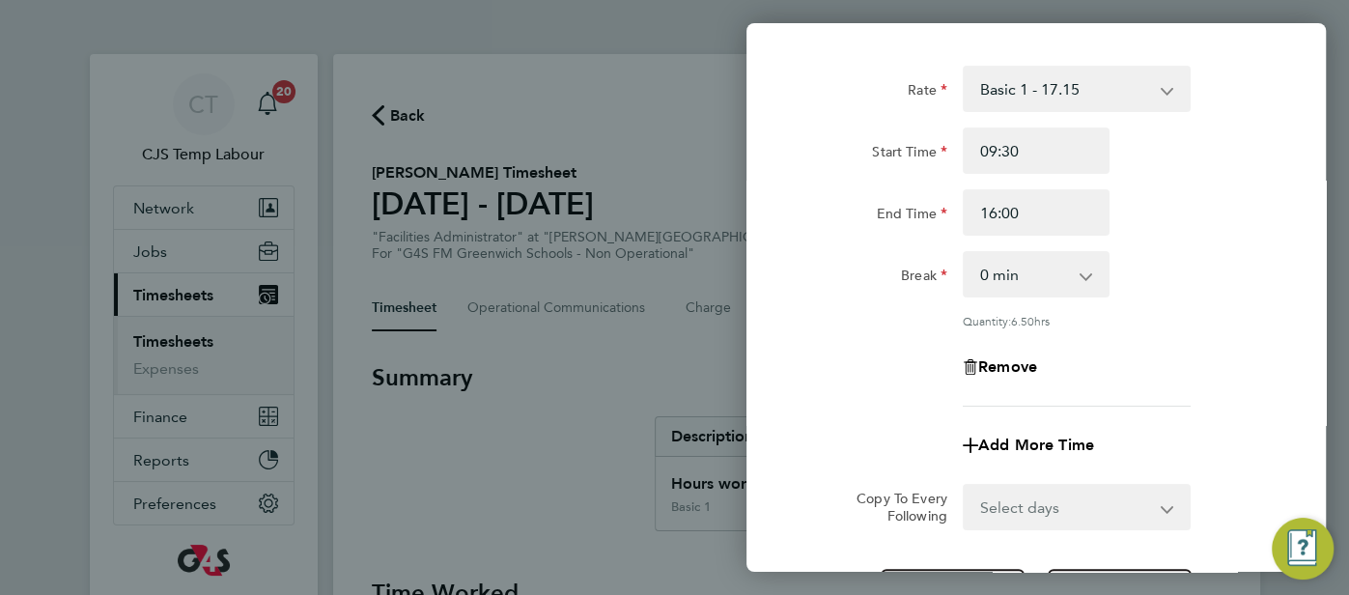
drag, startPoint x: 1189, startPoint y: 277, endPoint x: 1205, endPoint y: 270, distance: 17.8
click at [1190, 278] on div "Break 0 min 15 min 30 min 45 min 60 min 75 min 90 min" at bounding box center [1036, 274] width 487 height 46
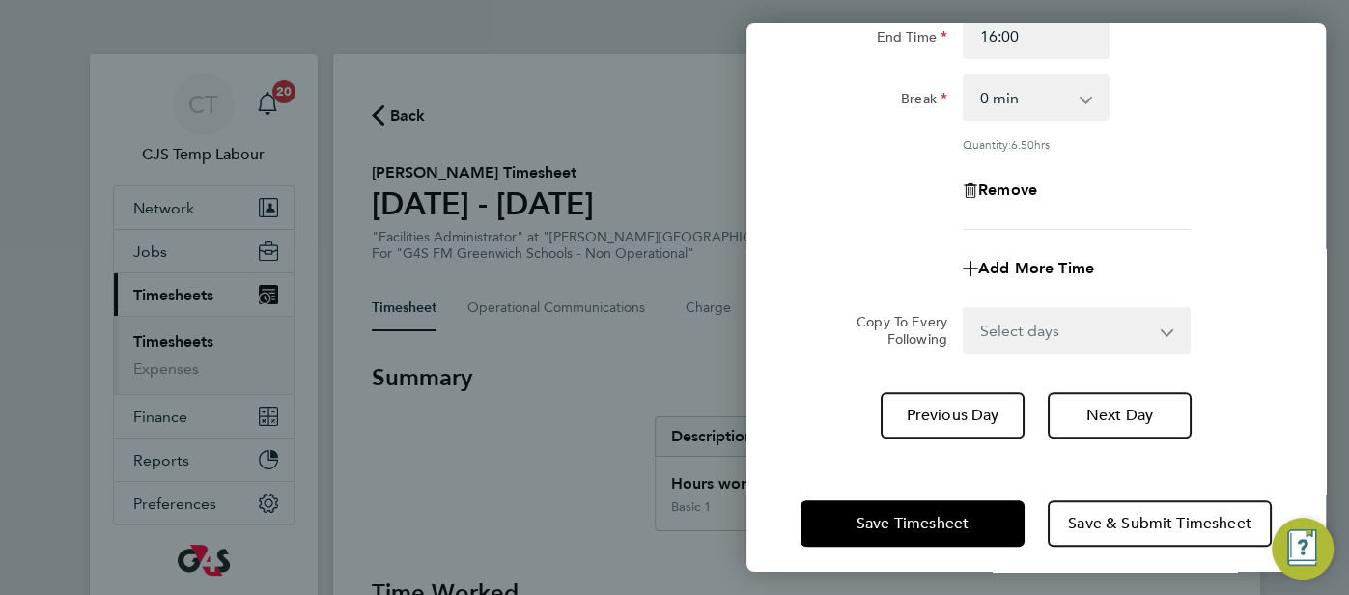
scroll to position [275, 0]
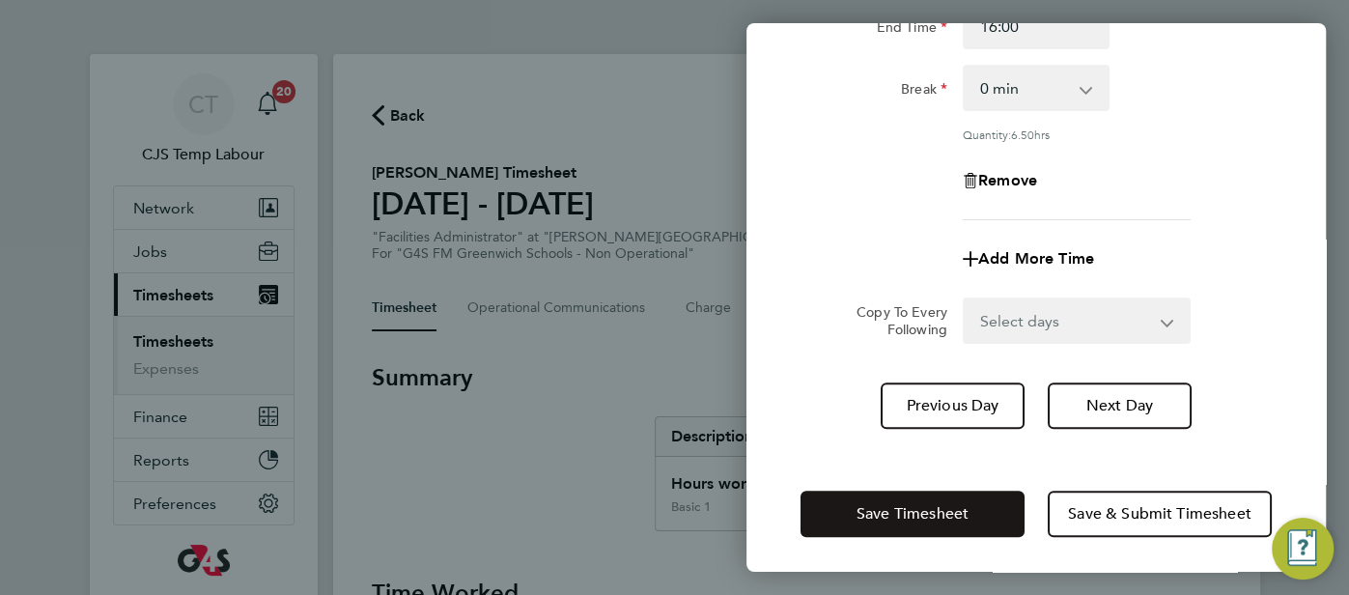
click at [947, 509] on span "Save Timesheet" at bounding box center [912, 513] width 112 height 19
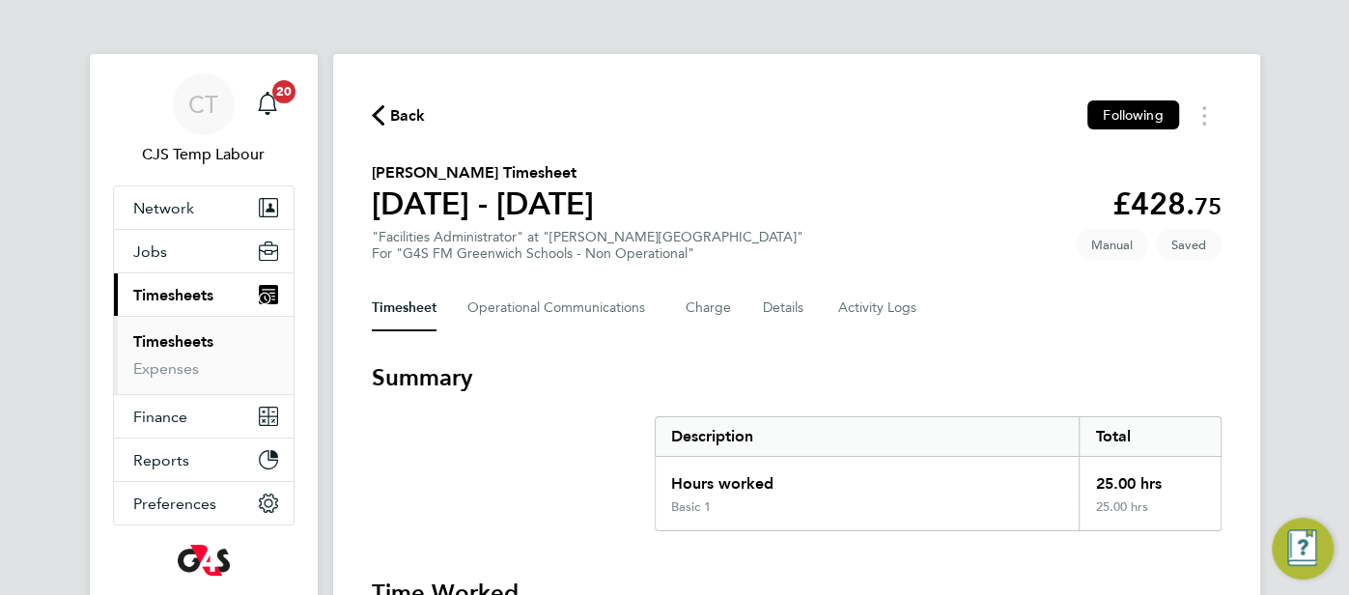
click at [608, 316] on Communications-tab "Operational Communications" at bounding box center [560, 308] width 187 height 46
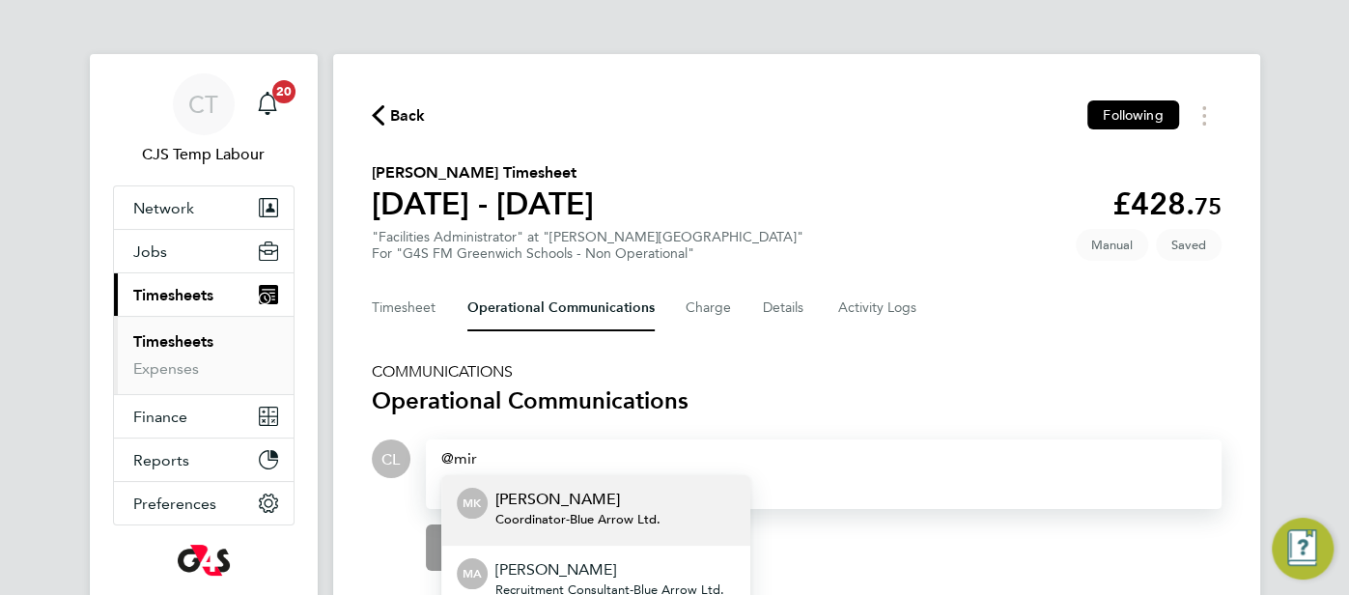
click at [627, 501] on p "[PERSON_NAME]" at bounding box center [577, 499] width 165 height 23
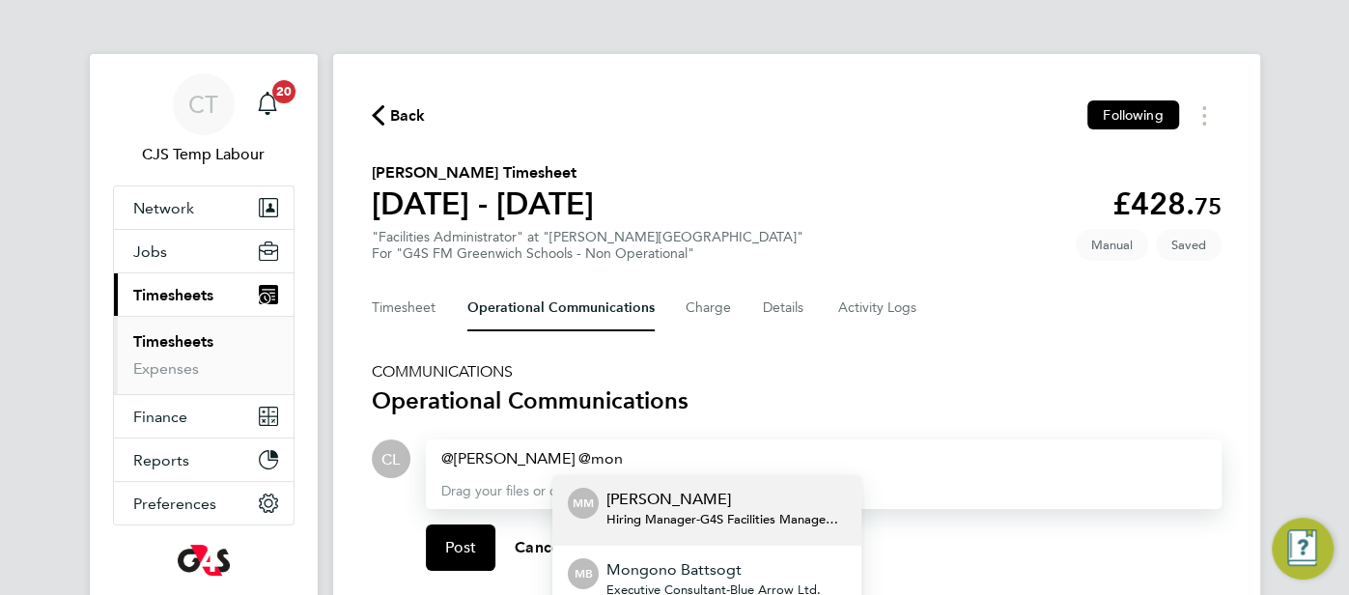
click at [688, 503] on p "[PERSON_NAME]" at bounding box center [725, 499] width 239 height 23
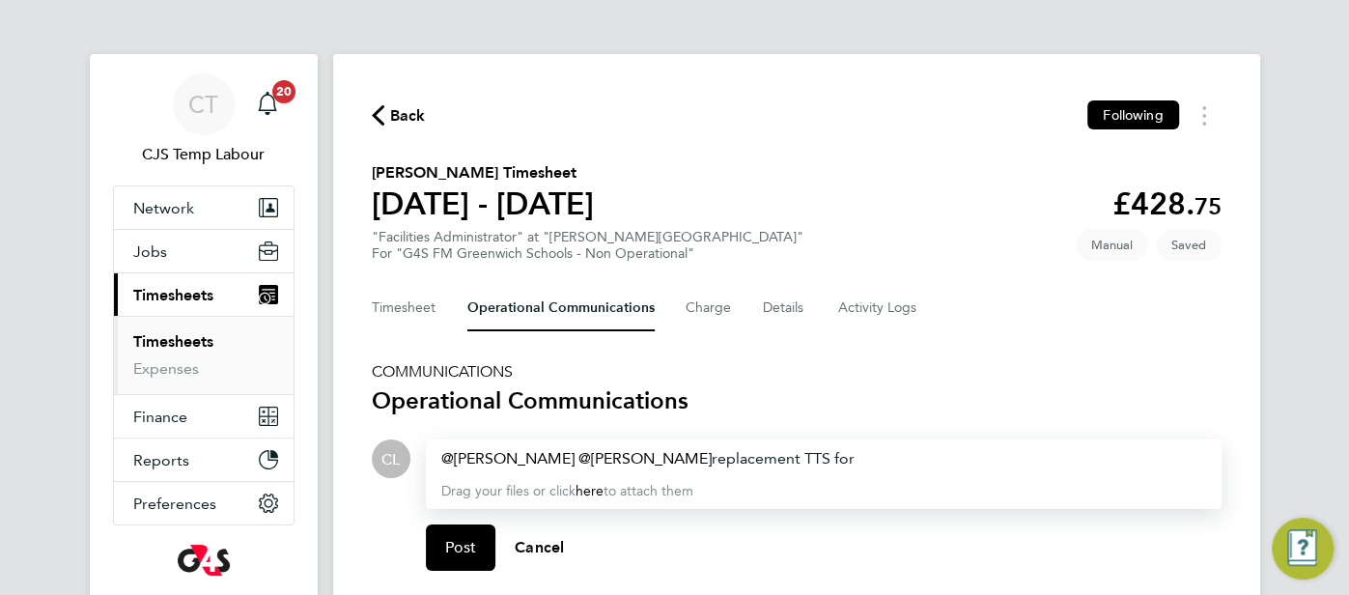
click at [886, 459] on div "[PERSON_NAME] ​ [PERSON_NAME] ​ replacement TTS for" at bounding box center [823, 458] width 765 height 23
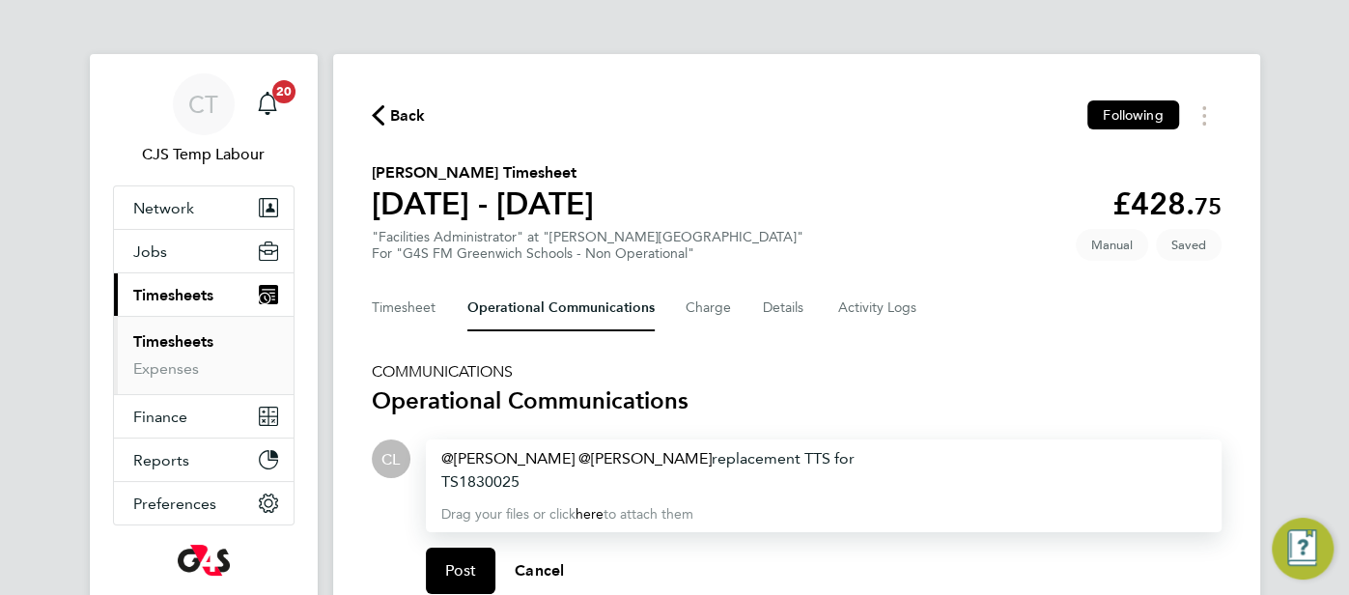
click at [810, 461] on div "[PERSON_NAME] ​ [PERSON_NAME] ​ replacement TTS for TS1830025" at bounding box center [823, 470] width 765 height 46
click at [539, 483] on div "TS1830025" at bounding box center [823, 481] width 765 height 23
click at [561, 477] on div "TS1830025" at bounding box center [823, 481] width 765 height 23
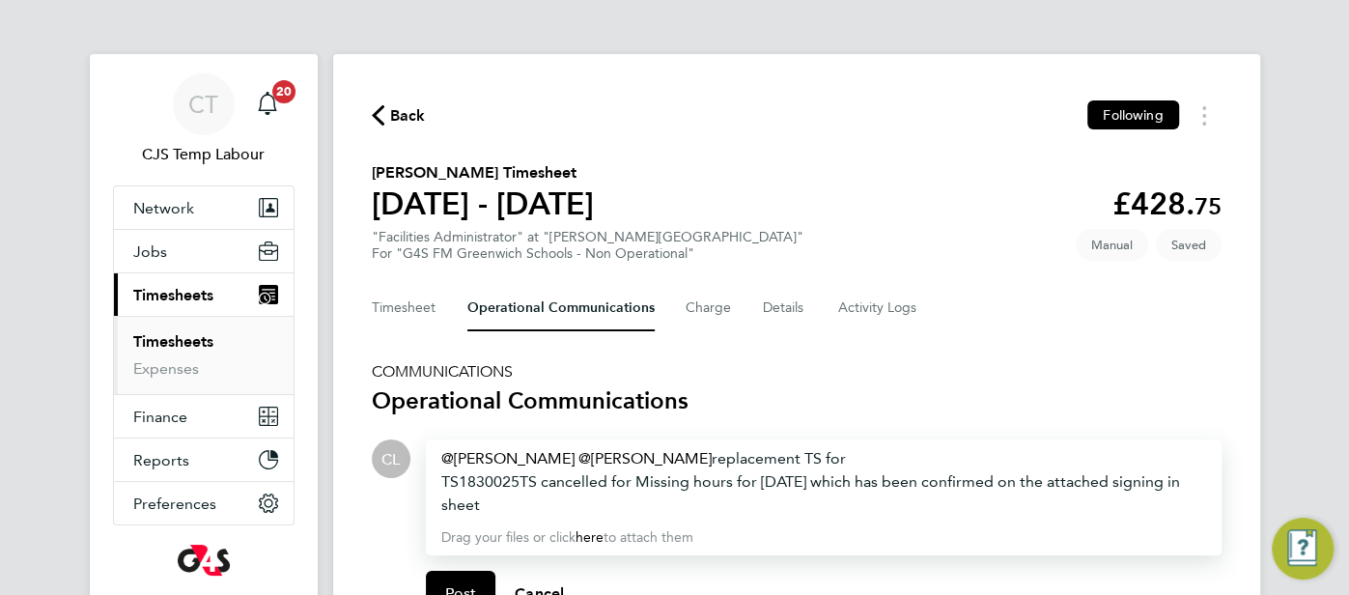
click at [814, 516] on div "Miriam Kerins ​ Monique Maussant ​ replacement TS for TS1830025 TS cancelled fo…" at bounding box center [824, 497] width 796 height 116
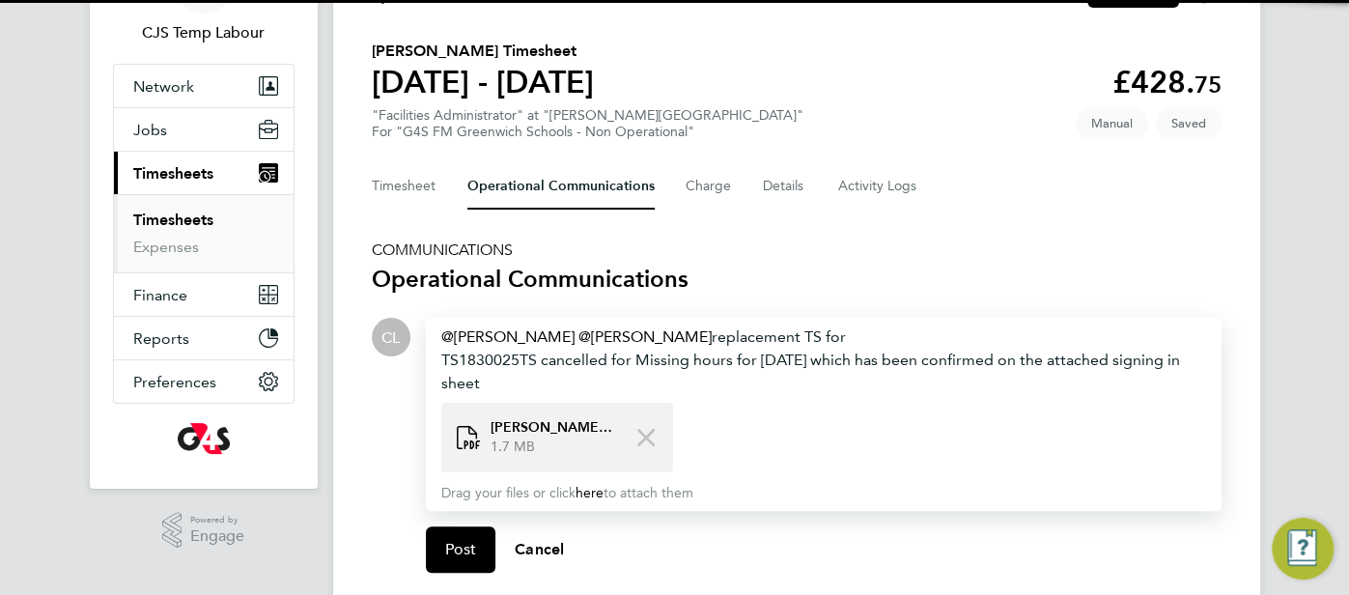
scroll to position [236, 0]
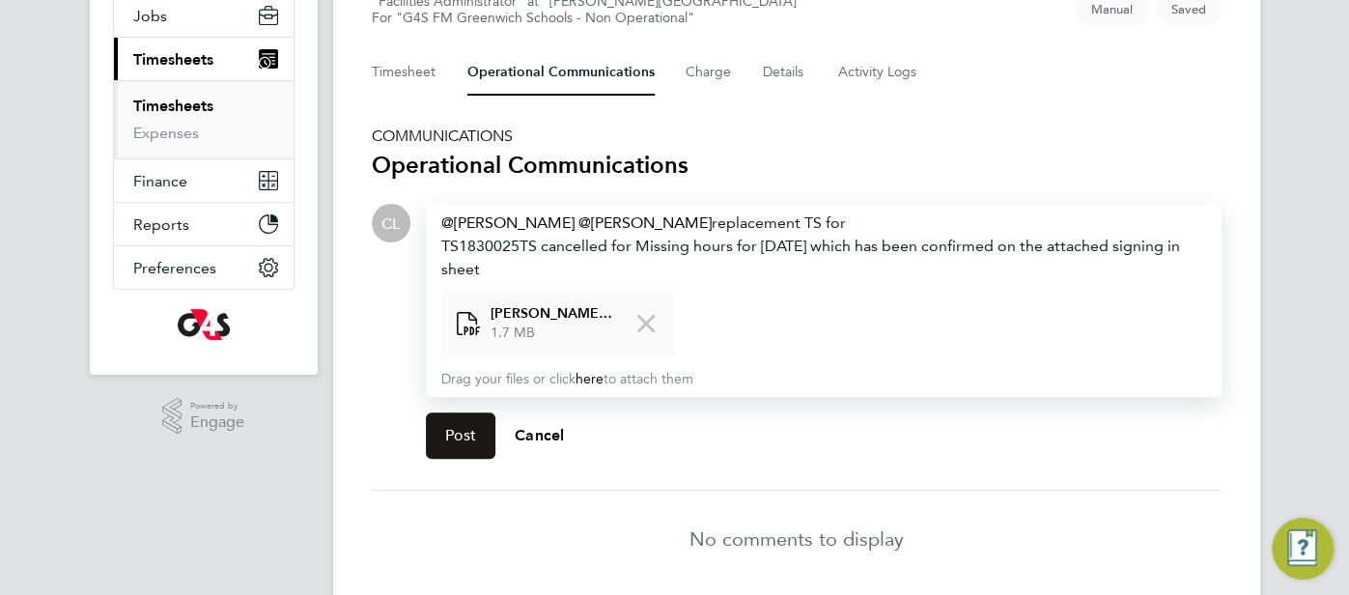
click at [452, 439] on span "Post" at bounding box center [461, 435] width 32 height 19
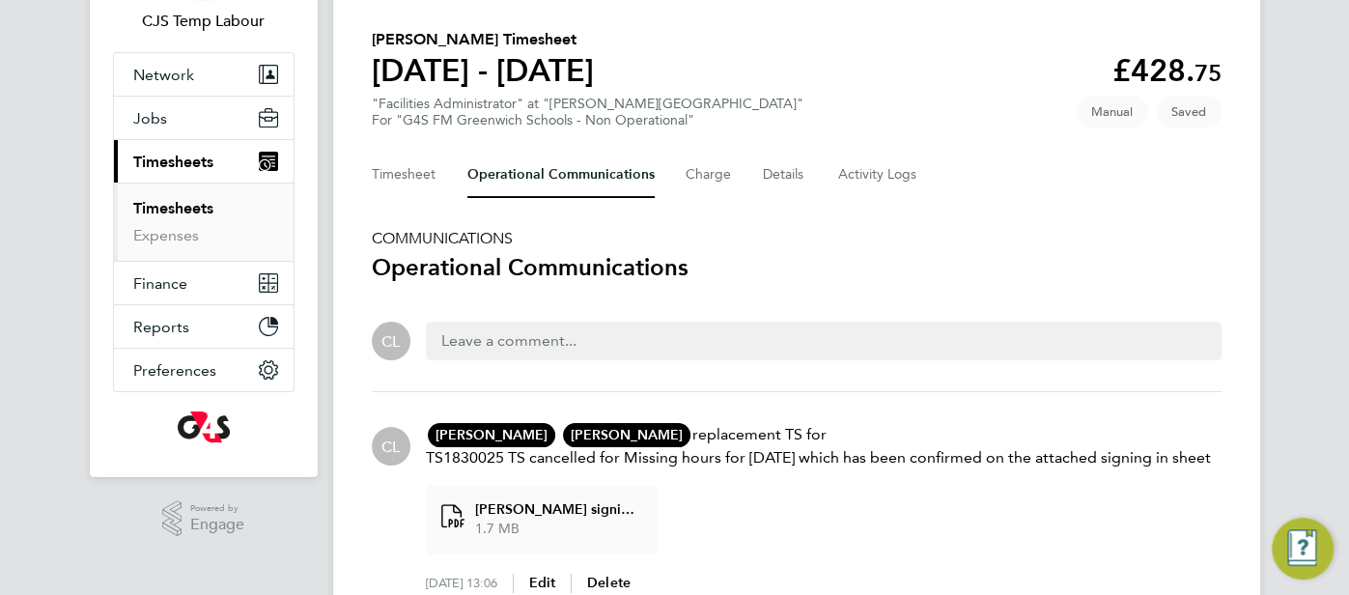
scroll to position [89, 0]
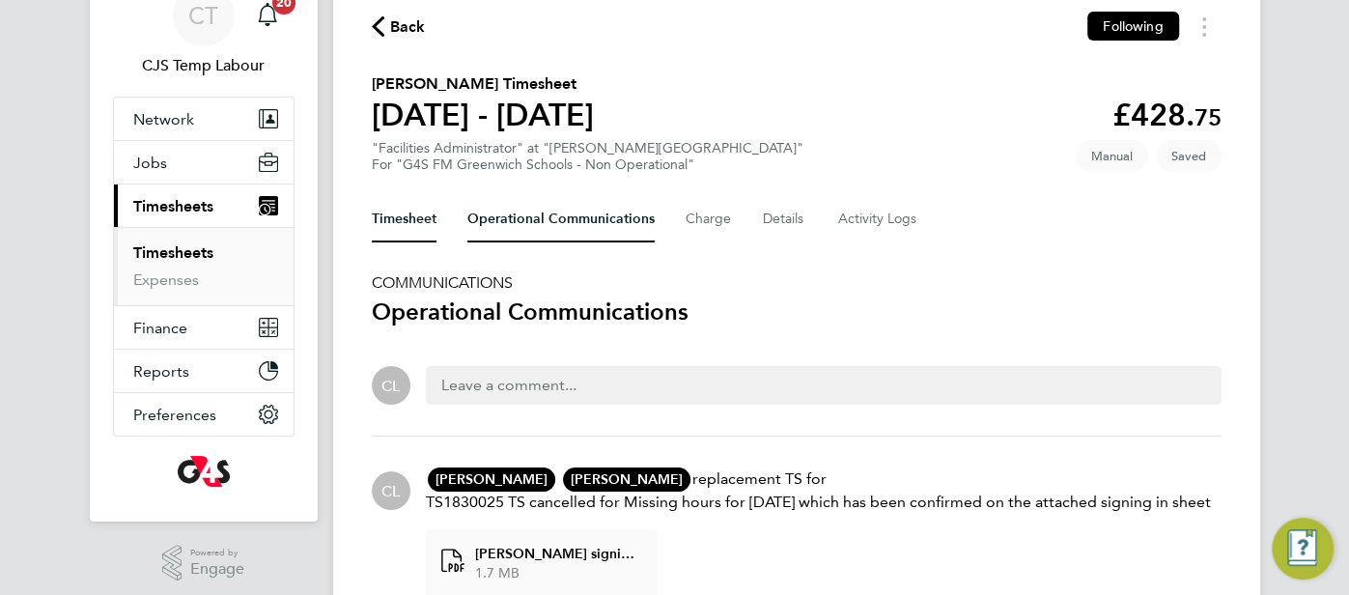
click at [404, 232] on button "Timesheet" at bounding box center [404, 219] width 65 height 46
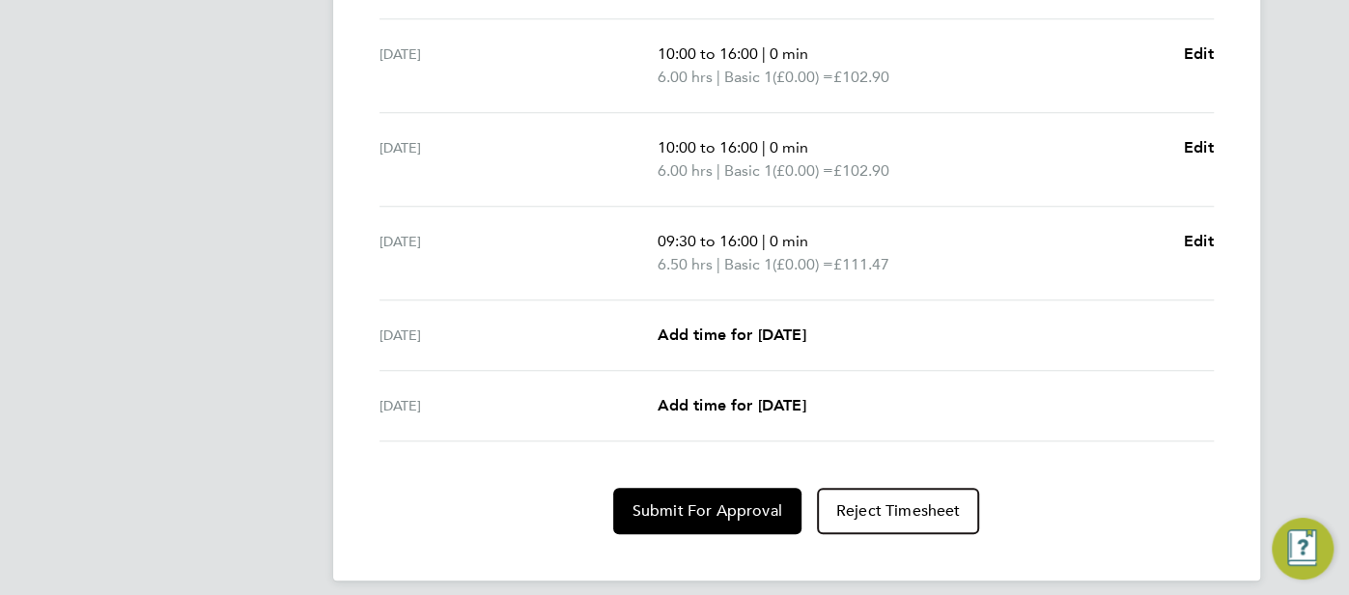
scroll to position [787, 0]
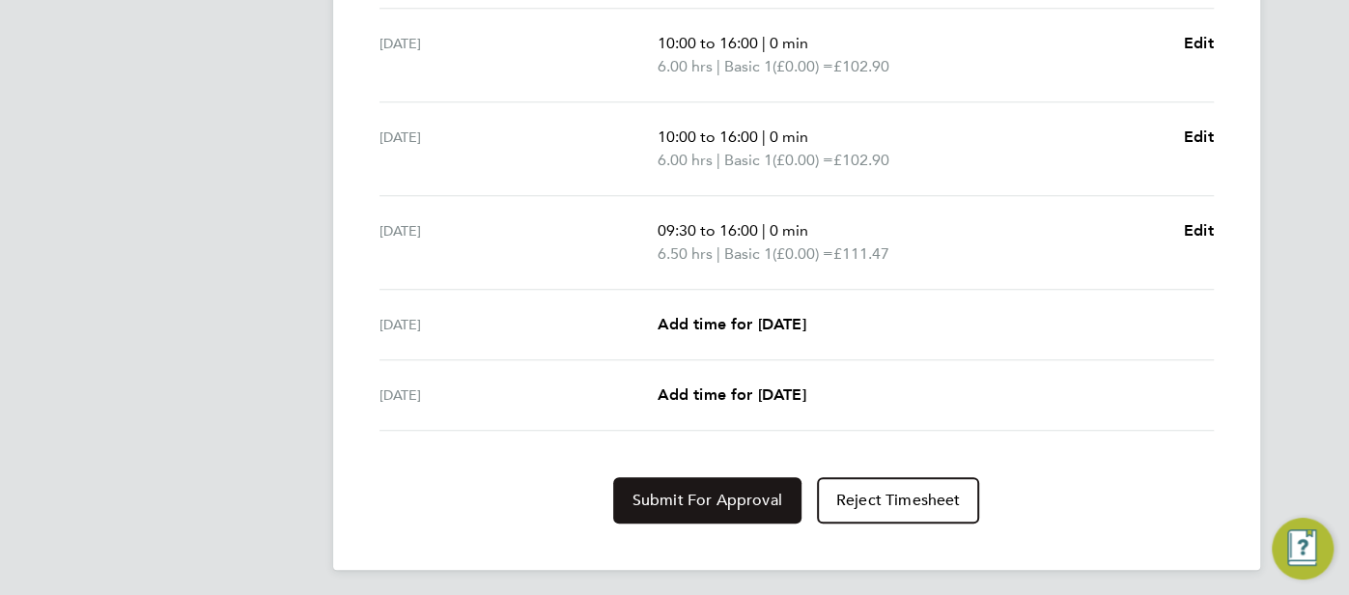
click at [726, 491] on span "Submit For Approval" at bounding box center [707, 500] width 150 height 19
click at [699, 506] on button "Approve Timesheet" at bounding box center [707, 500] width 181 height 46
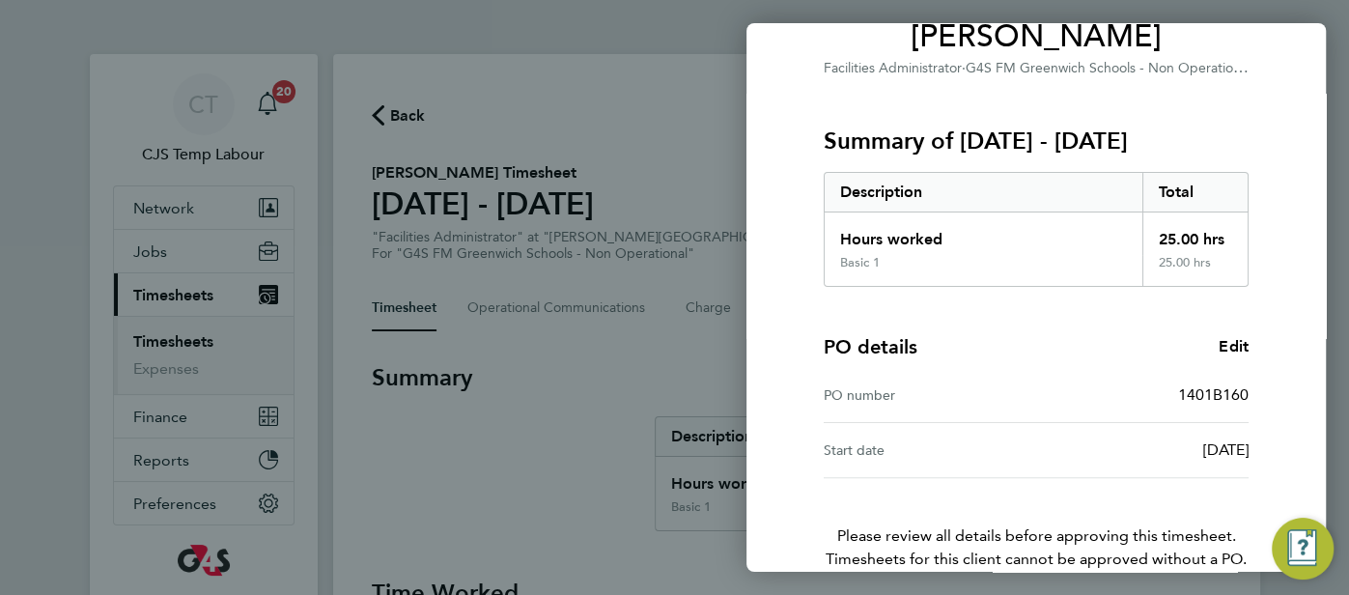
scroll to position [272, 0]
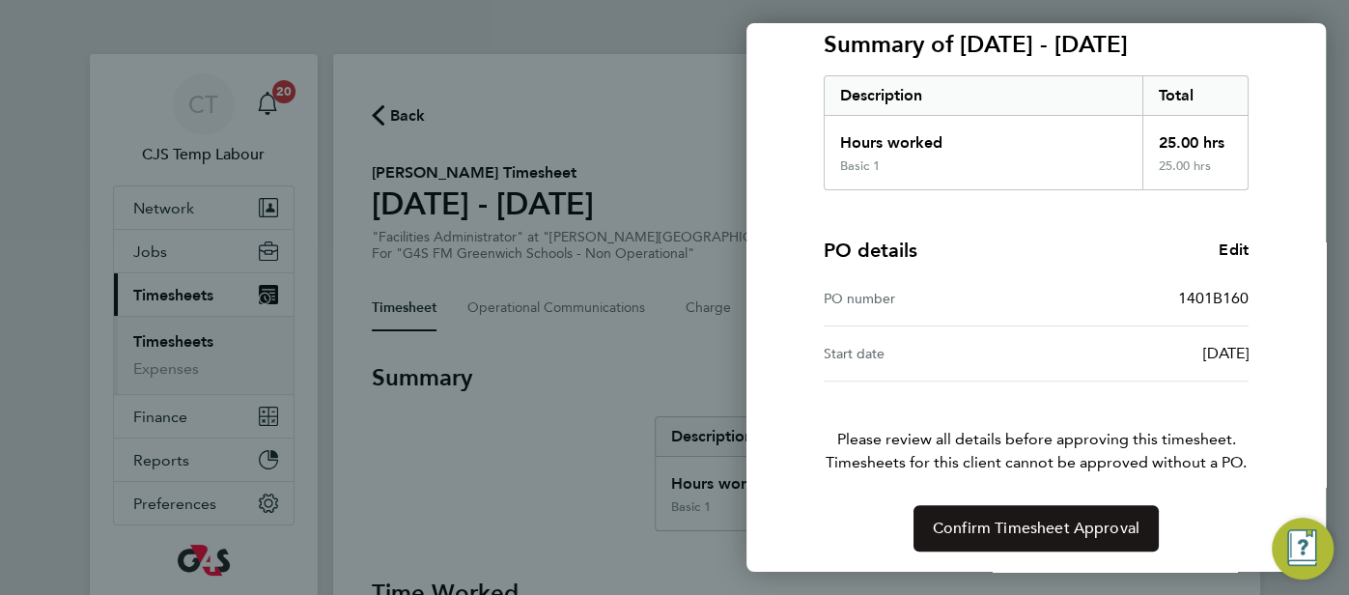
click at [1048, 521] on span "Confirm Timesheet Approval" at bounding box center [1036, 528] width 207 height 19
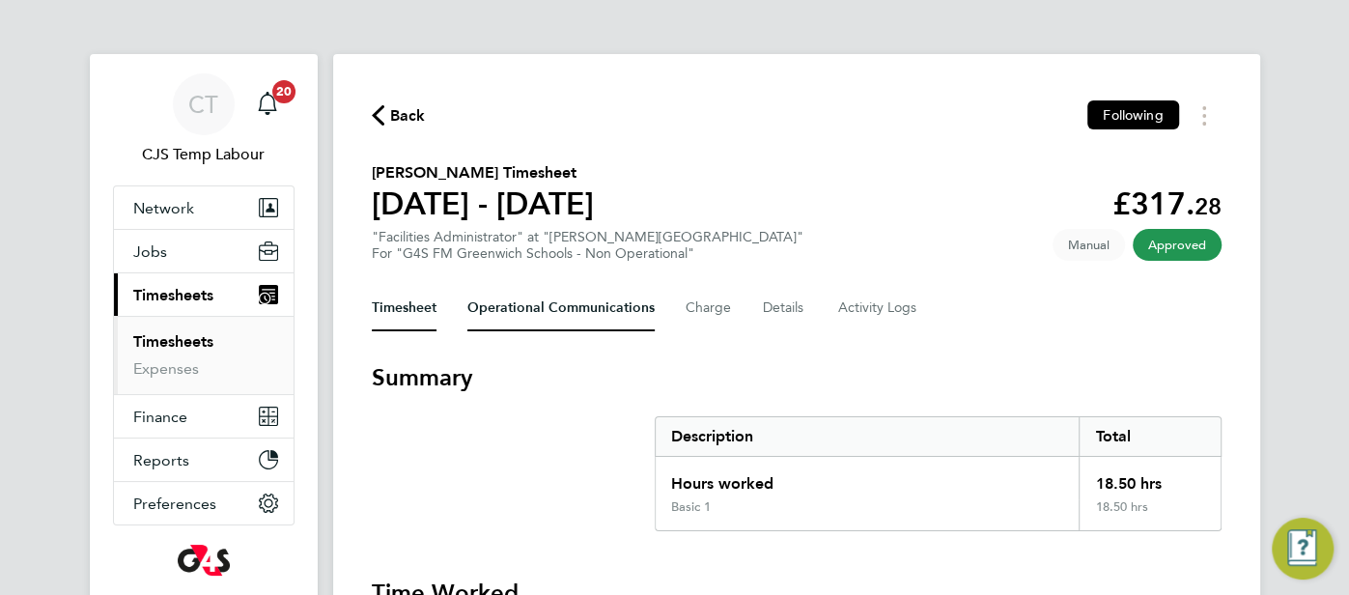
click at [590, 303] on Communications-tab "Operational Communications" at bounding box center [560, 308] width 187 height 46
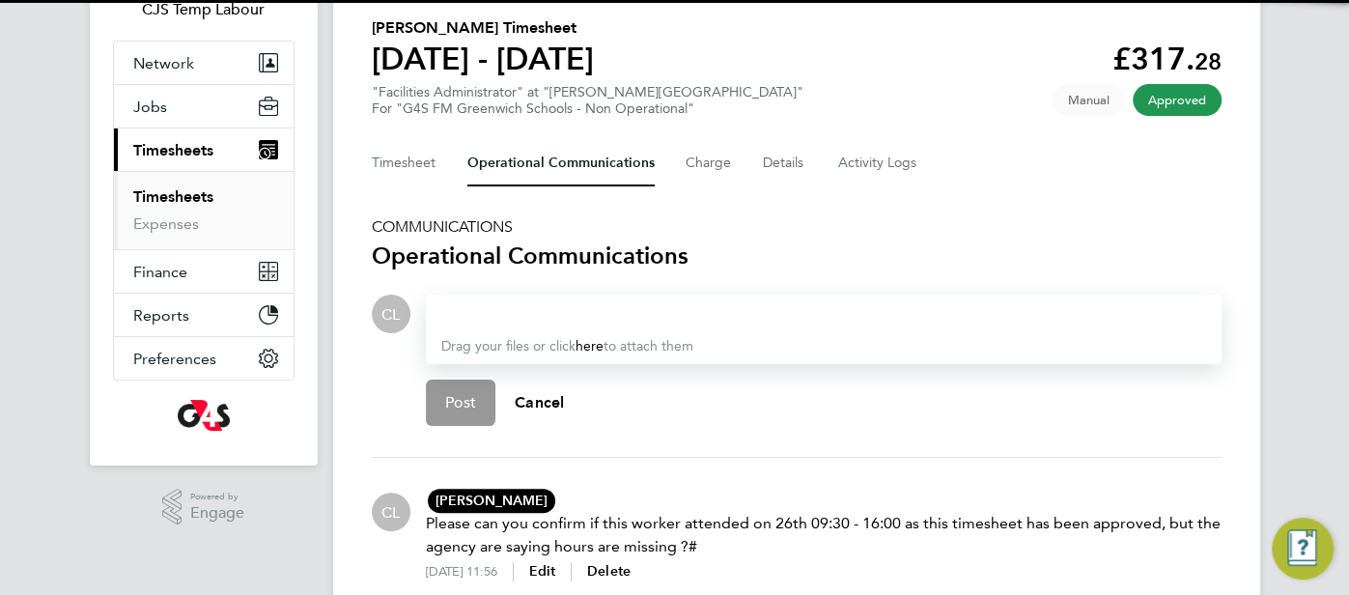
scroll to position [167, 0]
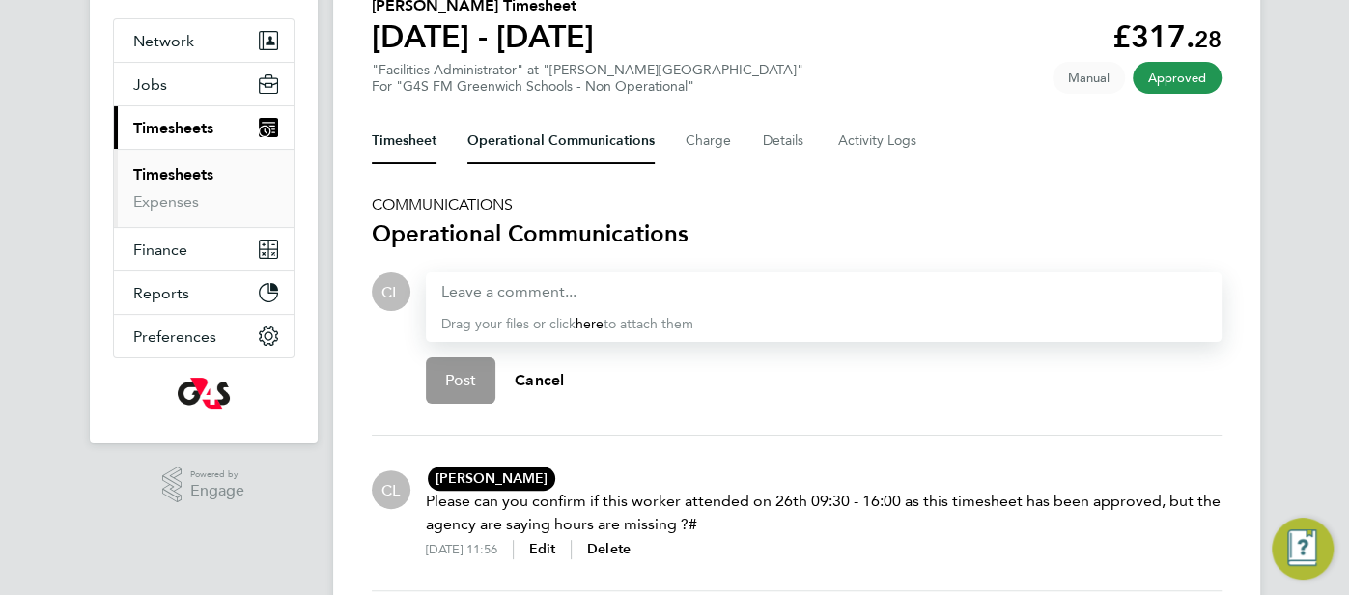
click at [434, 148] on button "Timesheet" at bounding box center [404, 141] width 65 height 46
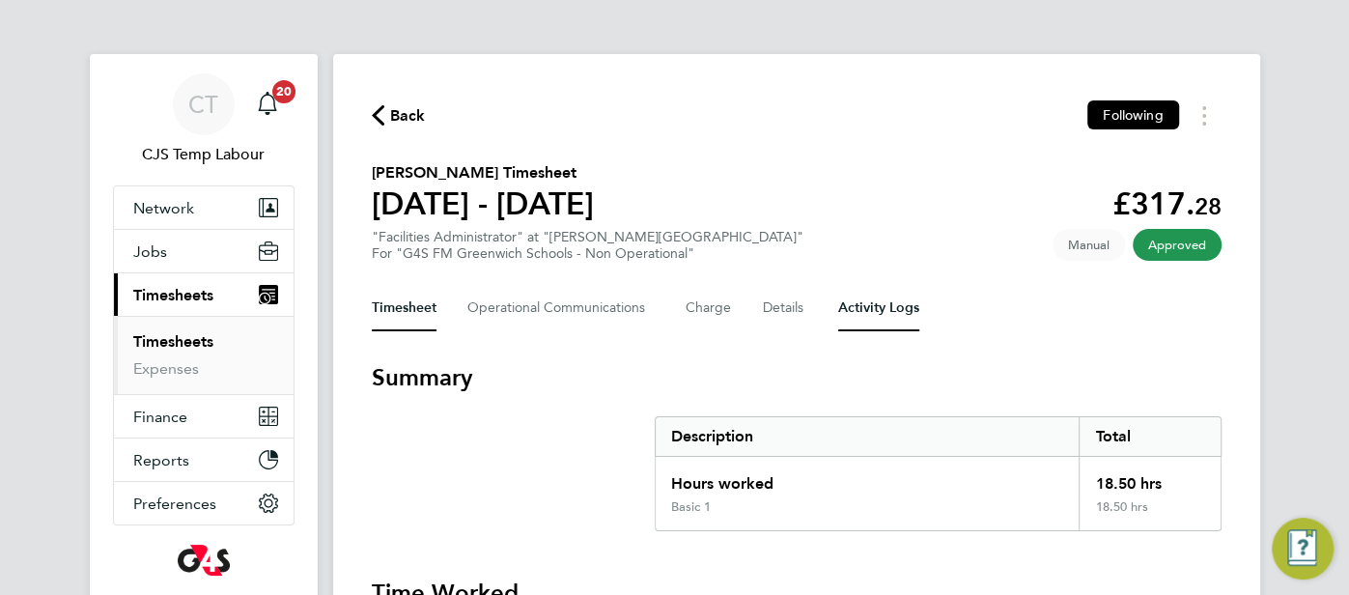
click at [888, 312] on Logs-tab "Activity Logs" at bounding box center [878, 308] width 81 height 46
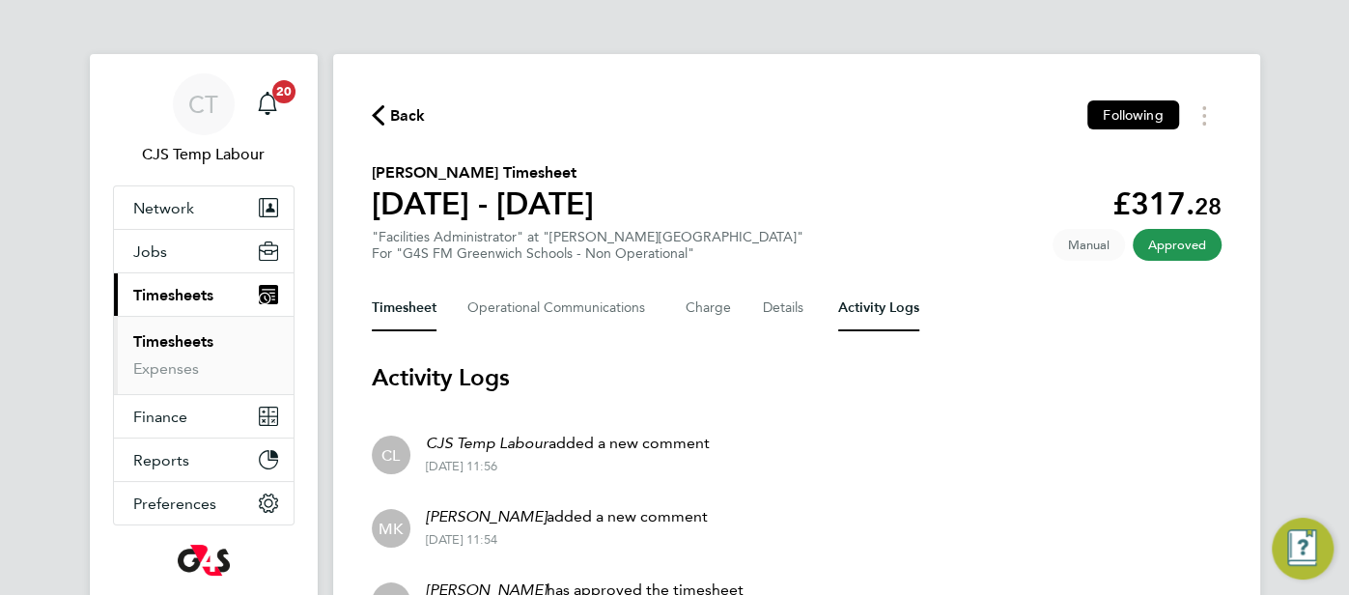
click at [390, 319] on button "Timesheet" at bounding box center [404, 308] width 65 height 46
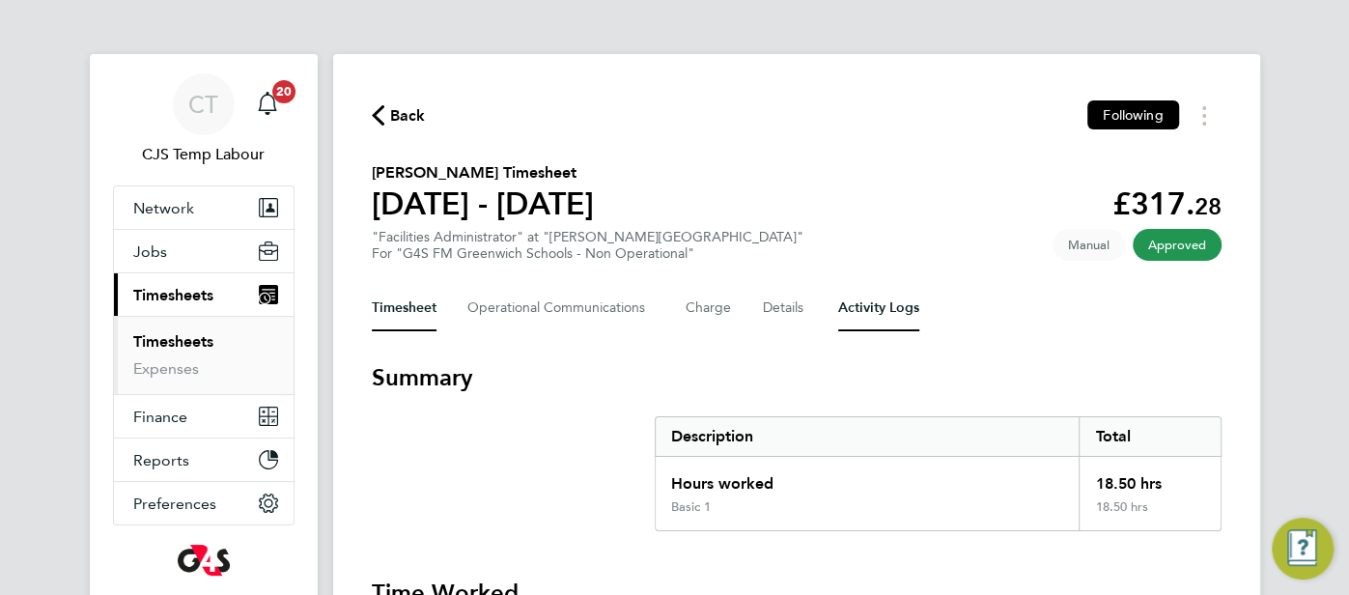
click at [896, 303] on Logs-tab "Activity Logs" at bounding box center [878, 308] width 81 height 46
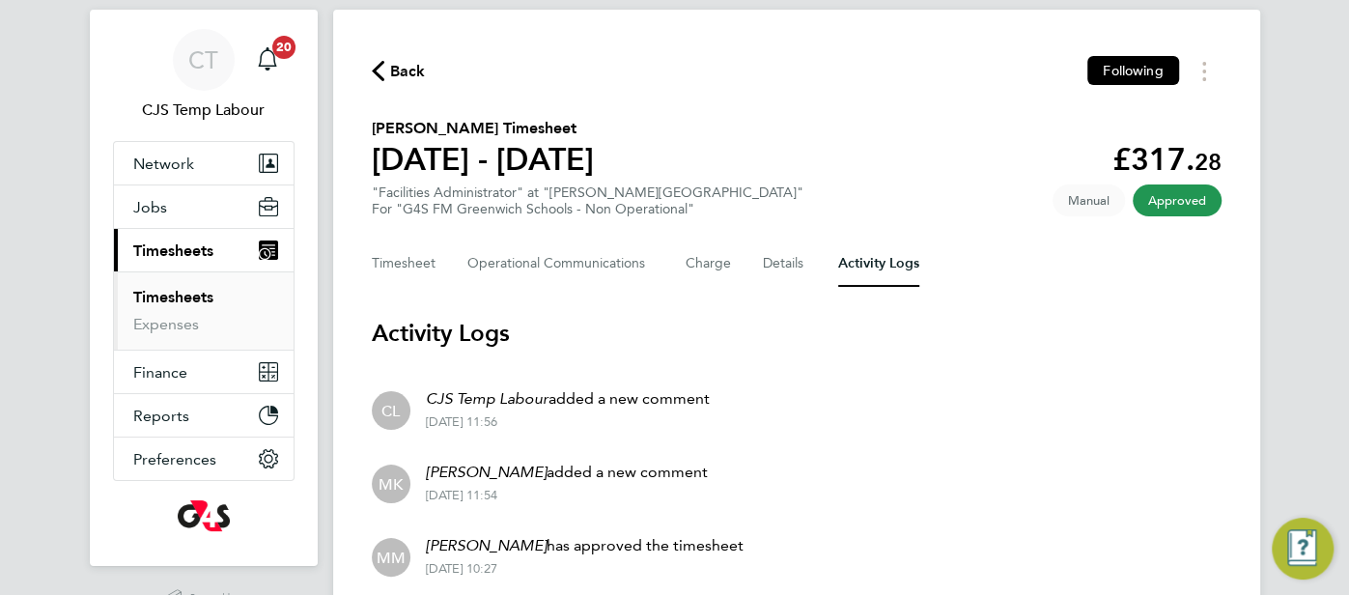
scroll to position [41, 0]
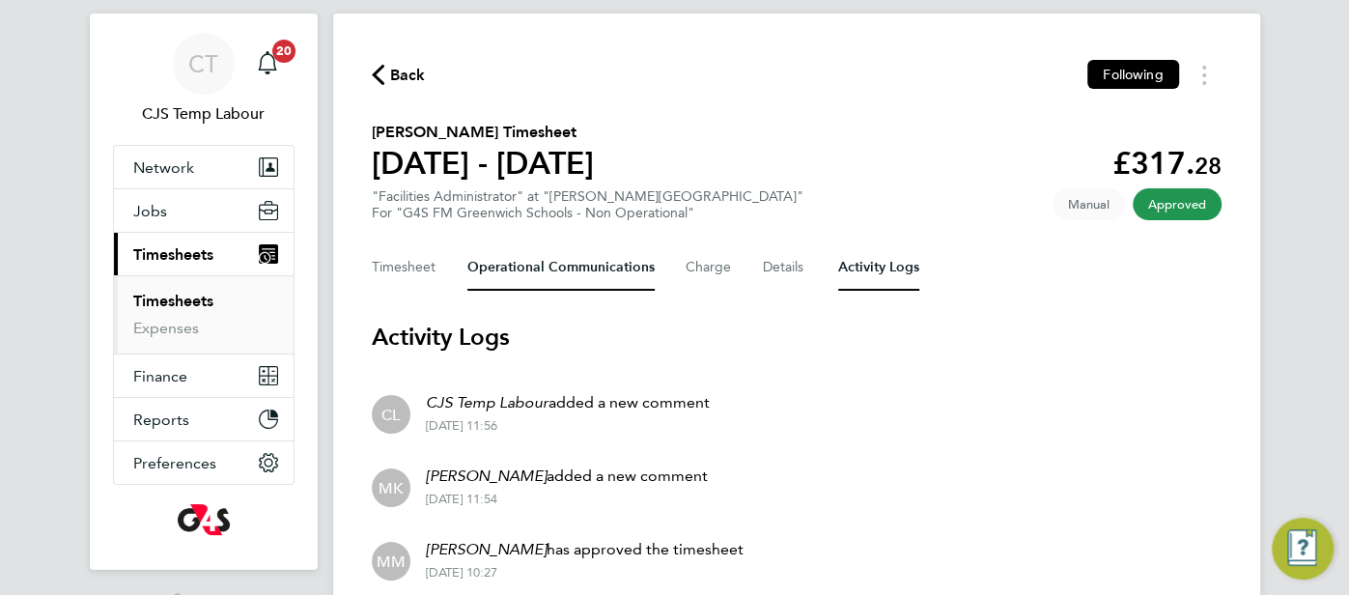
click at [568, 281] on Communications-tab "Operational Communications" at bounding box center [560, 267] width 187 height 46
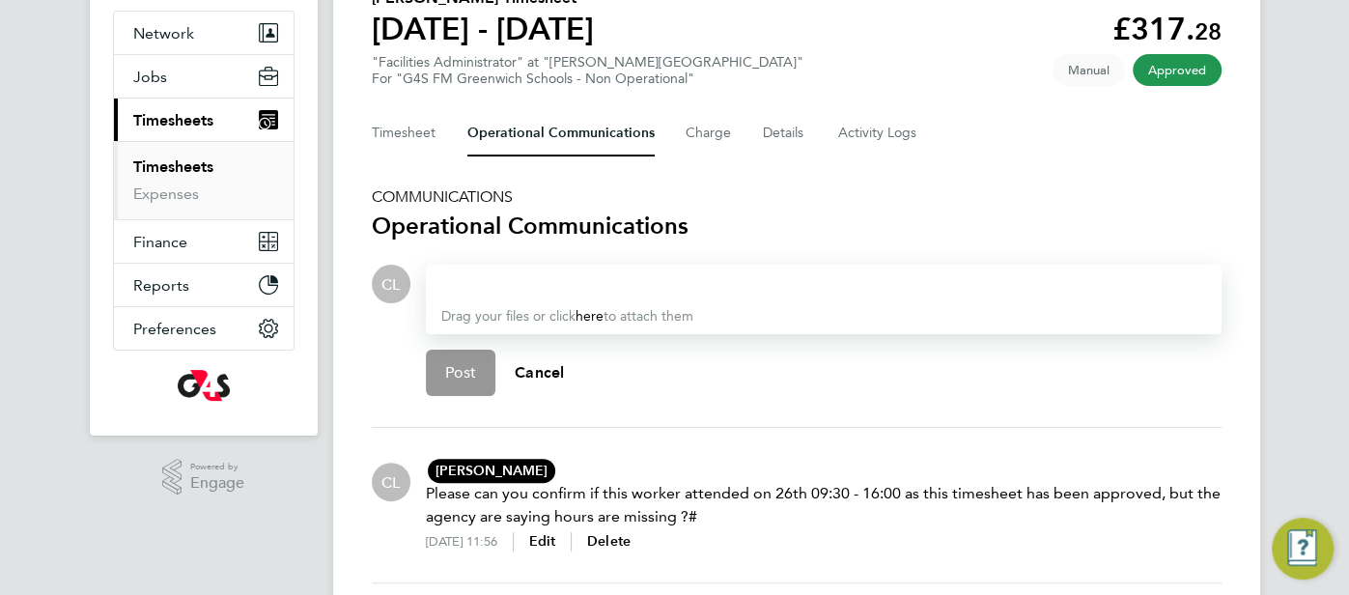
scroll to position [123, 0]
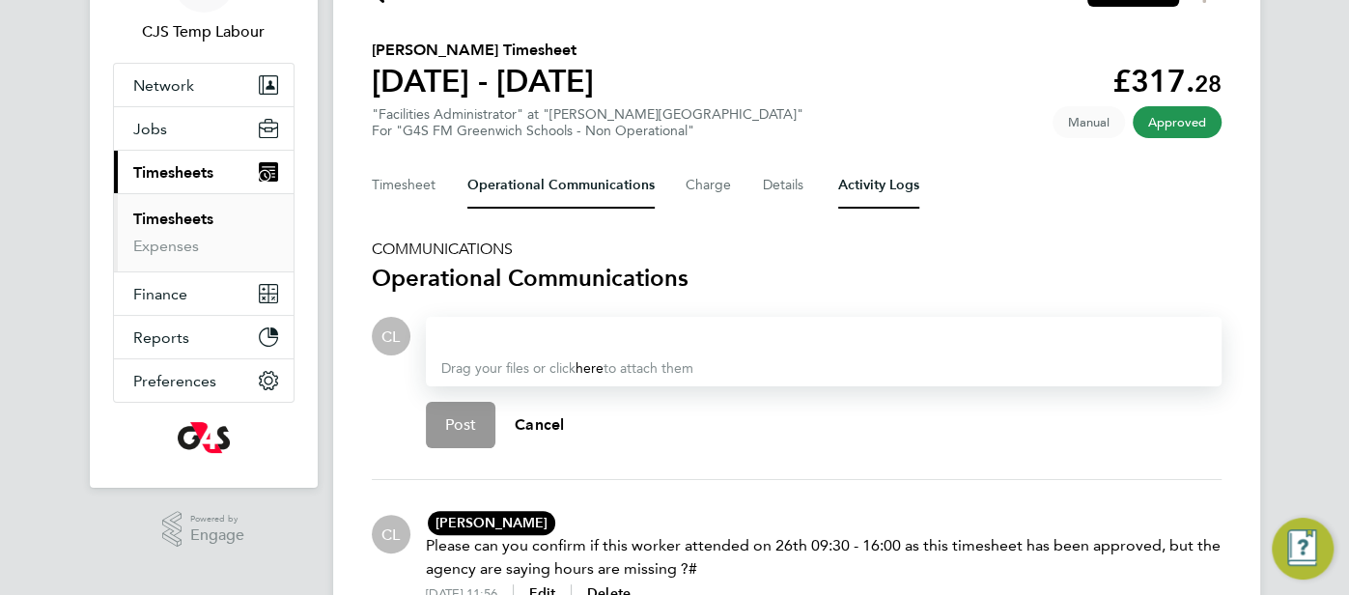
click at [878, 171] on Logs-tab "Activity Logs" at bounding box center [878, 185] width 81 height 46
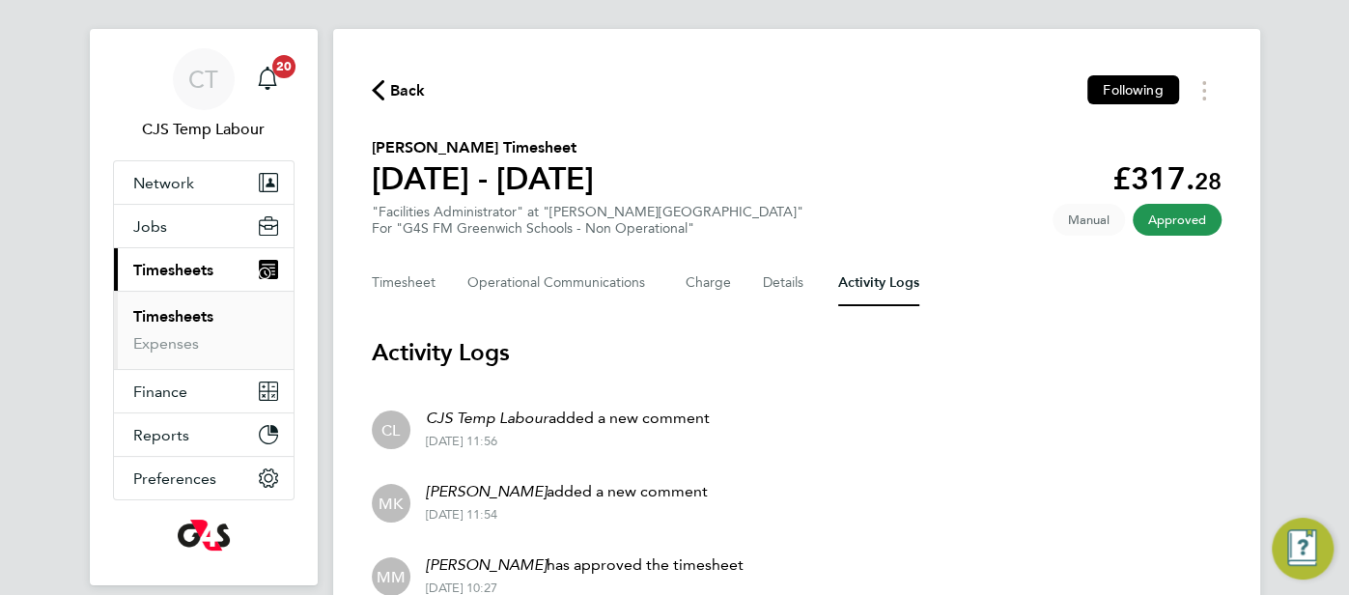
scroll to position [30, 0]
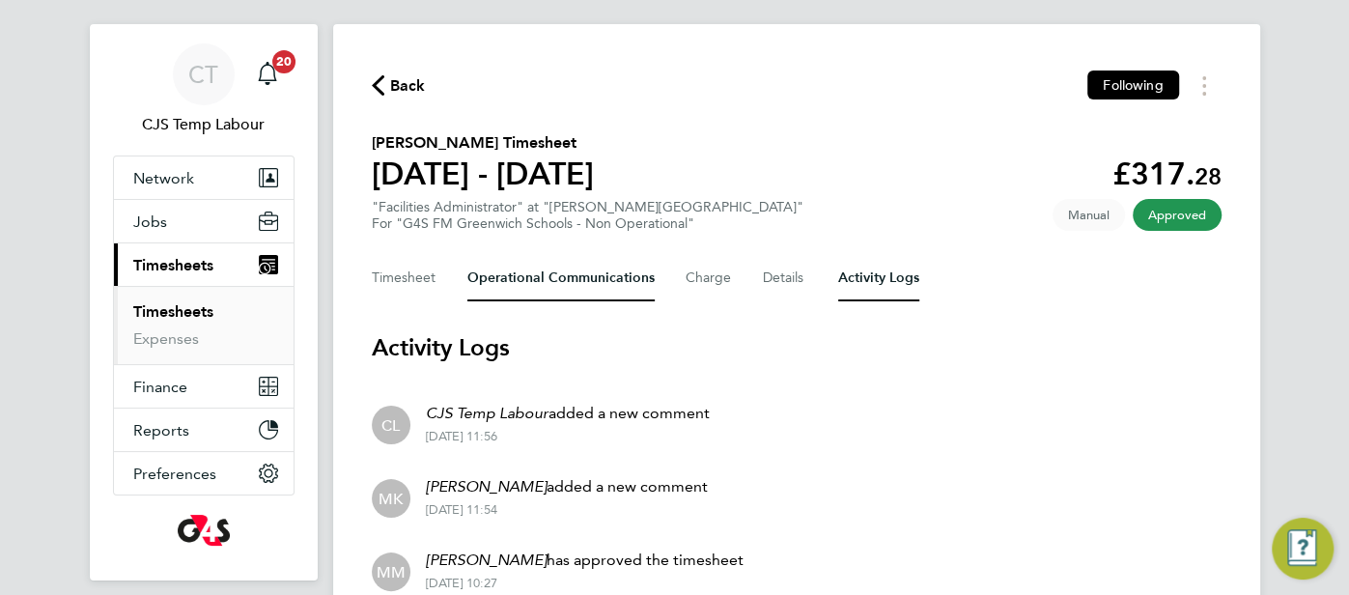
click at [513, 286] on Communications-tab "Operational Communications" at bounding box center [560, 278] width 187 height 46
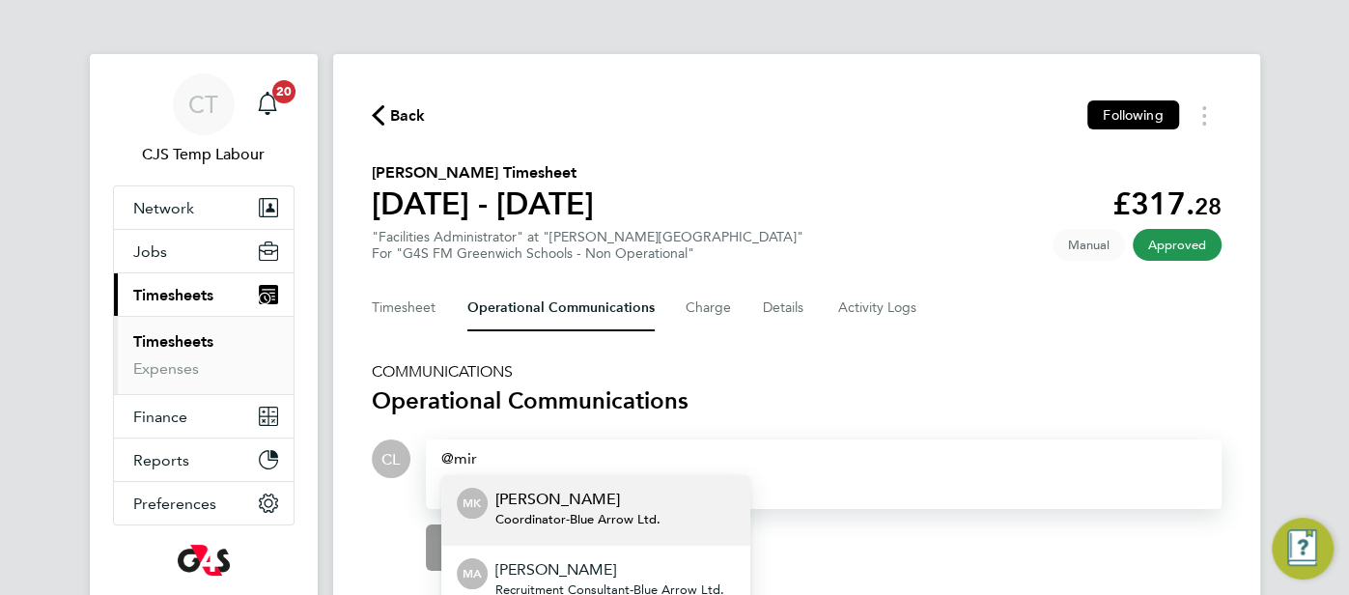
click at [604, 504] on p "[PERSON_NAME]" at bounding box center [577, 499] width 165 height 23
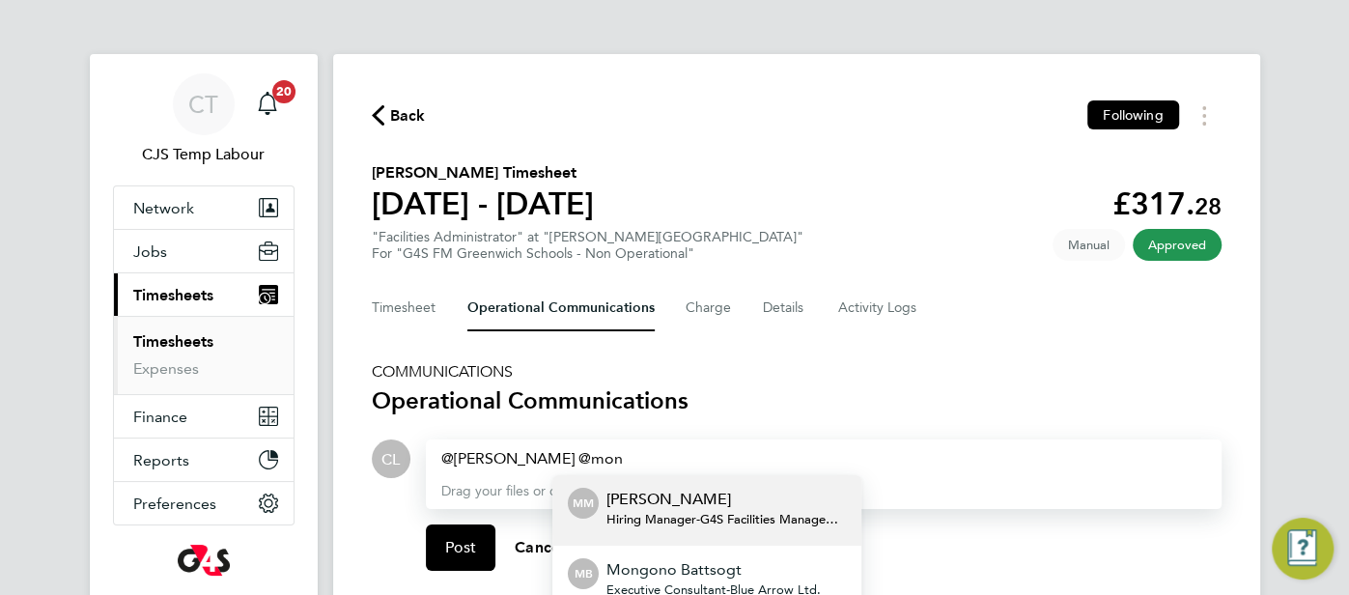
click at [653, 500] on p "[PERSON_NAME]" at bounding box center [725, 499] width 239 height 23
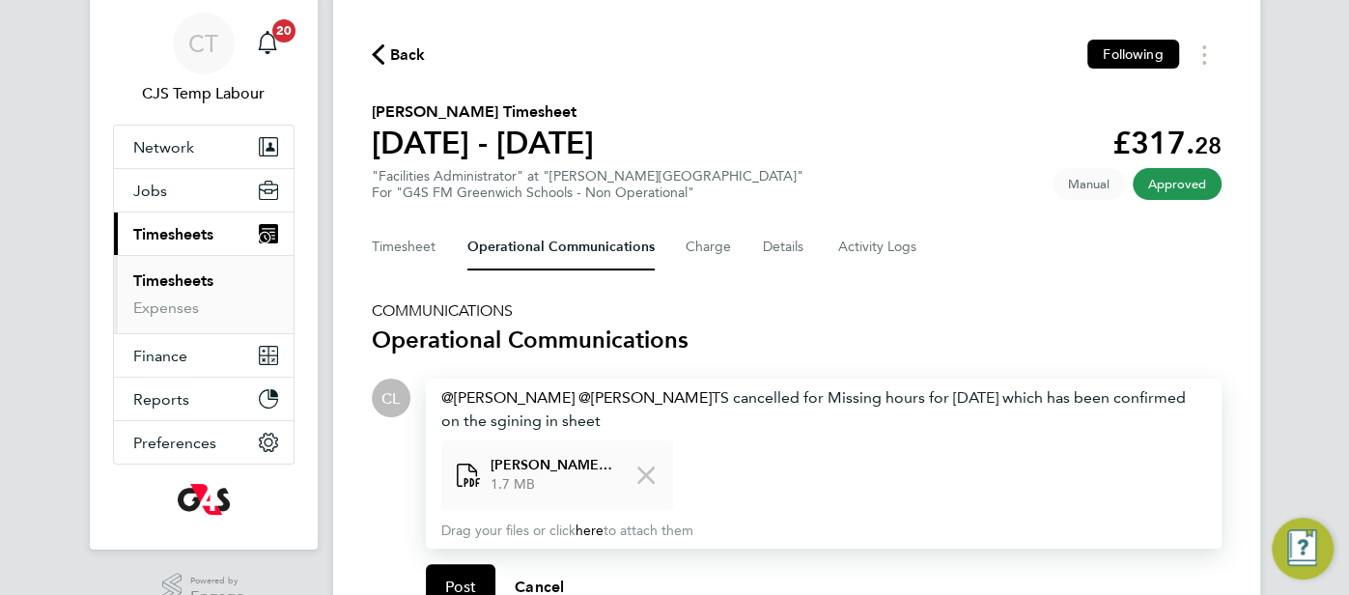
scroll to position [92, 0]
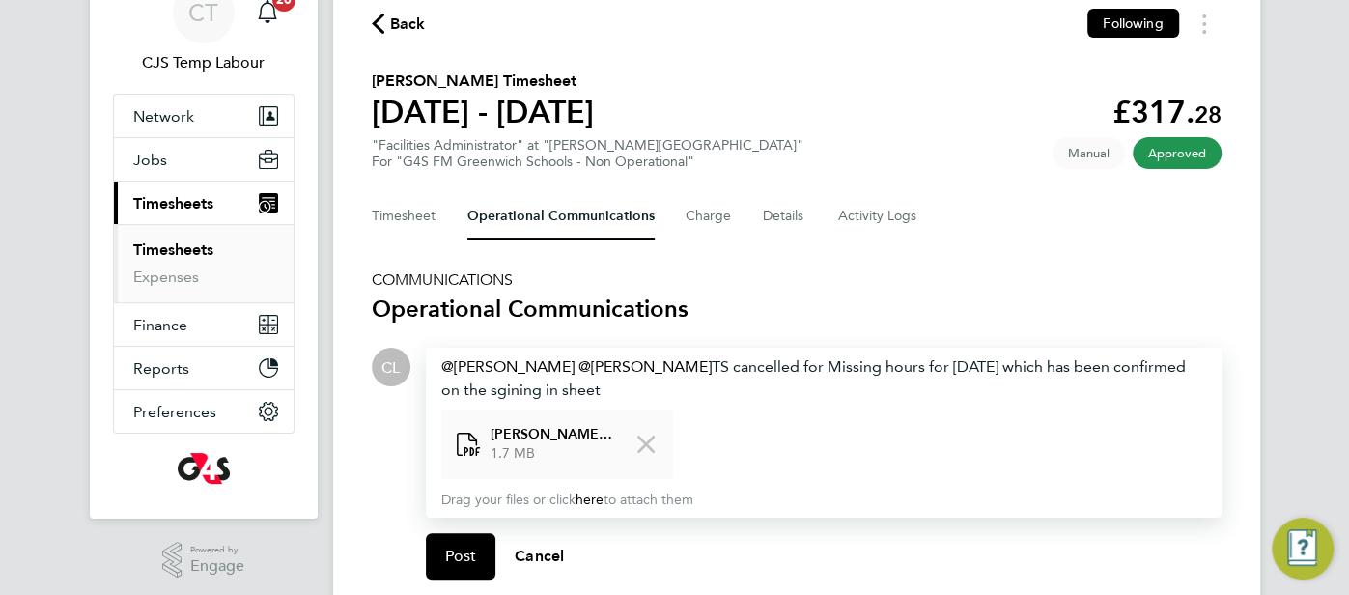
click at [467, 386] on div "[PERSON_NAME] ​ [PERSON_NAME] ​ TS cancelled for Missing hours for [DATE] which…" at bounding box center [823, 378] width 765 height 46
click at [545, 391] on div "[PERSON_NAME] ​ [PERSON_NAME] ​ TS cancelled for Missing hours for [DATE] which…" at bounding box center [823, 378] width 765 height 46
click at [543, 392] on div "[PERSON_NAME] ​ [PERSON_NAME] ​ TS cancelled for Missing hours for [DATE] which…" at bounding box center [823, 378] width 765 height 46
click at [728, 413] on section "office-file-pdf-1 [PERSON_NAME] signing in sheet .pdf 1.7 MB" at bounding box center [823, 444] width 765 height 70
click at [464, 550] on span "Post" at bounding box center [461, 556] width 32 height 19
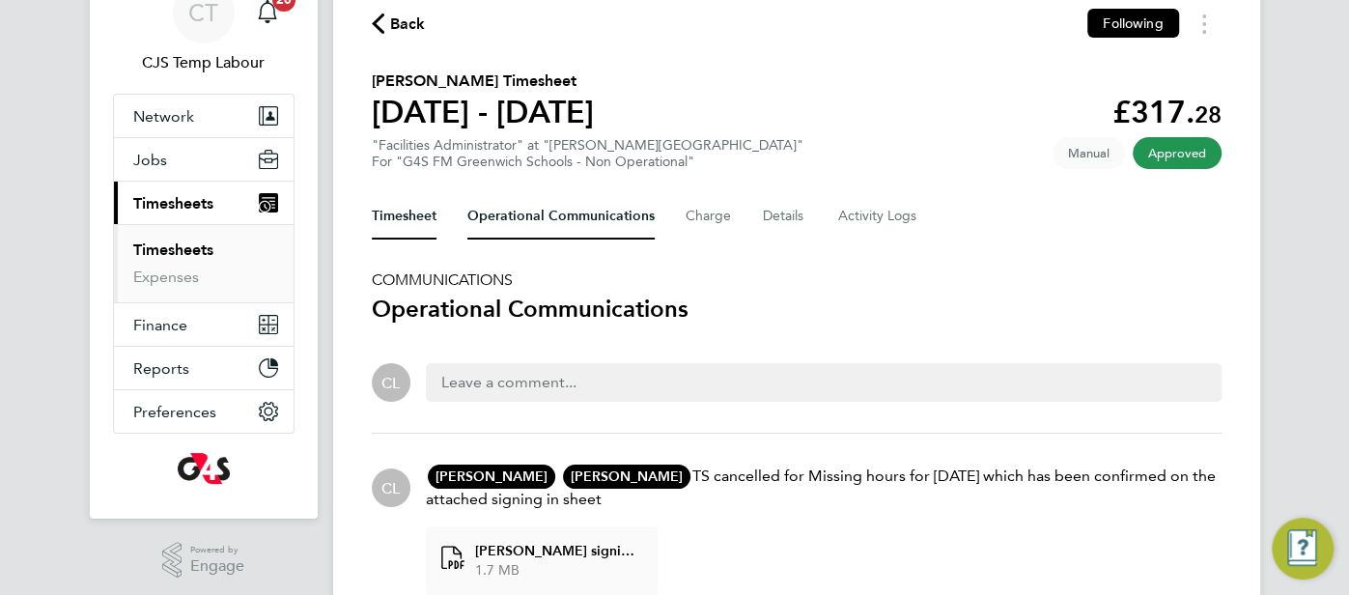
click at [387, 221] on button "Timesheet" at bounding box center [404, 216] width 65 height 46
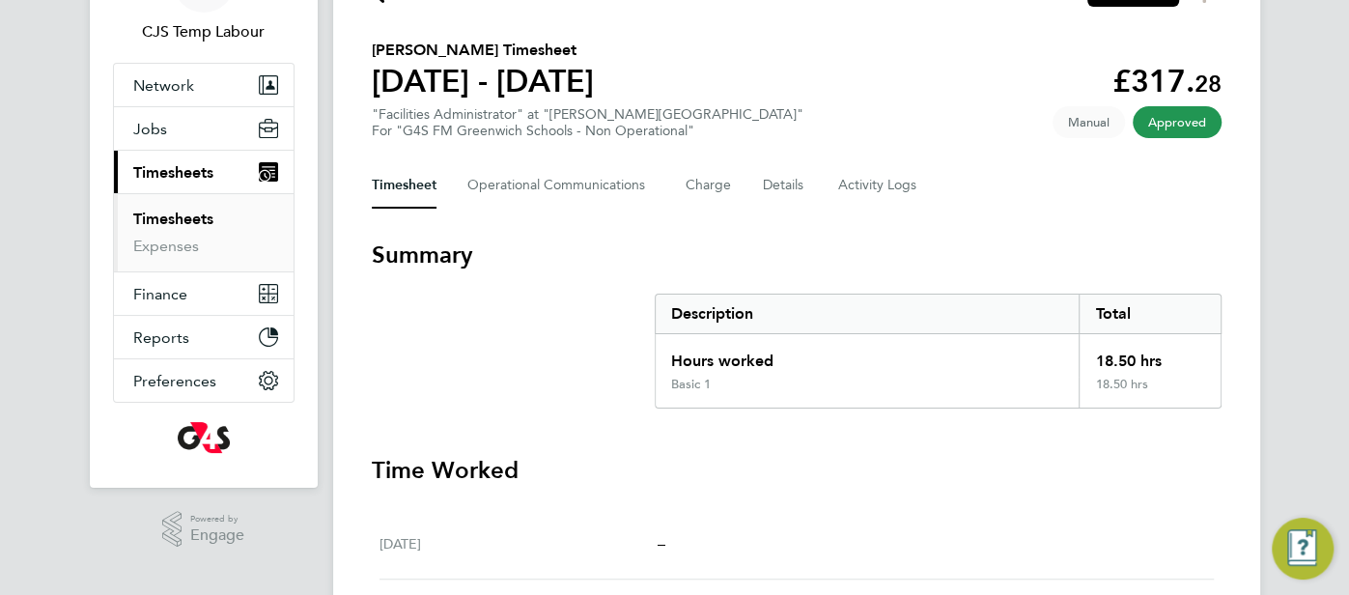
scroll to position [117, 0]
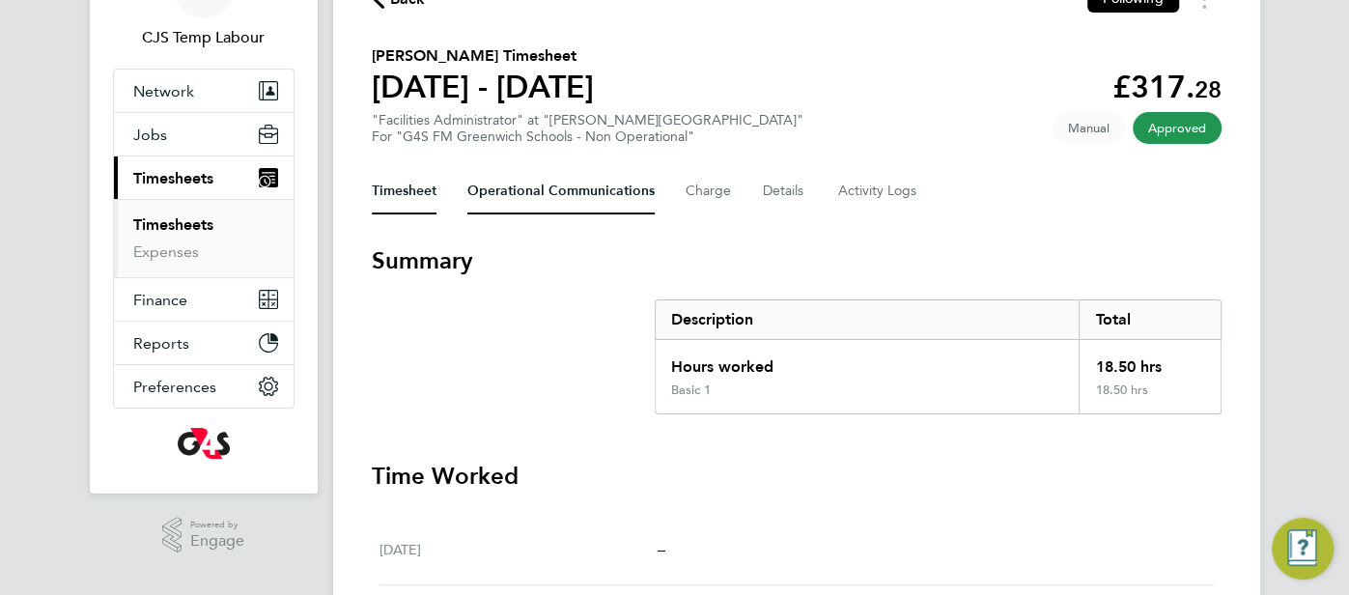
click at [532, 208] on Communications-tab "Operational Communications" at bounding box center [560, 191] width 187 height 46
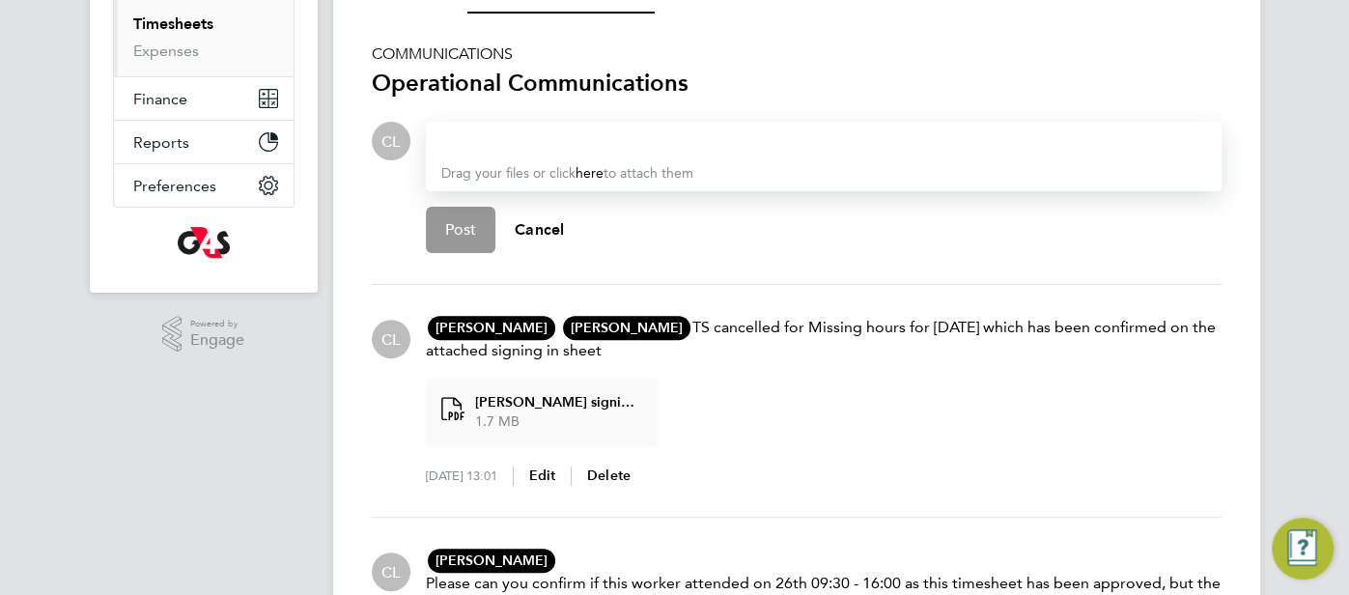
scroll to position [105, 0]
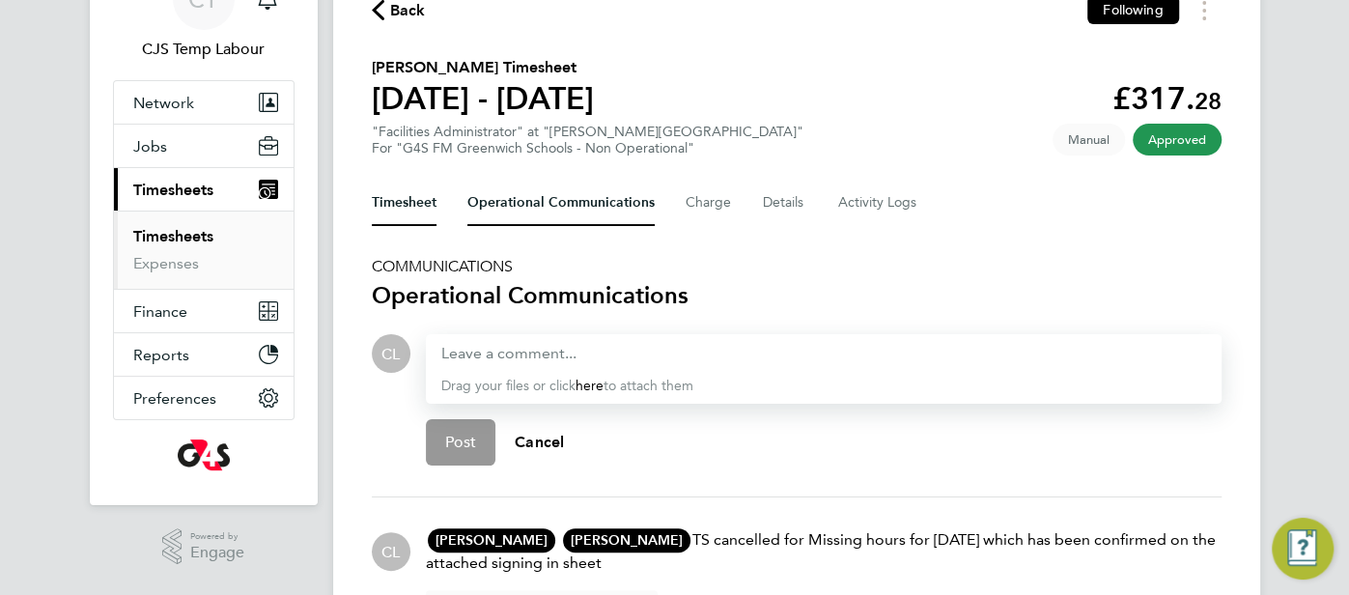
click at [414, 198] on button "Timesheet" at bounding box center [404, 203] width 65 height 46
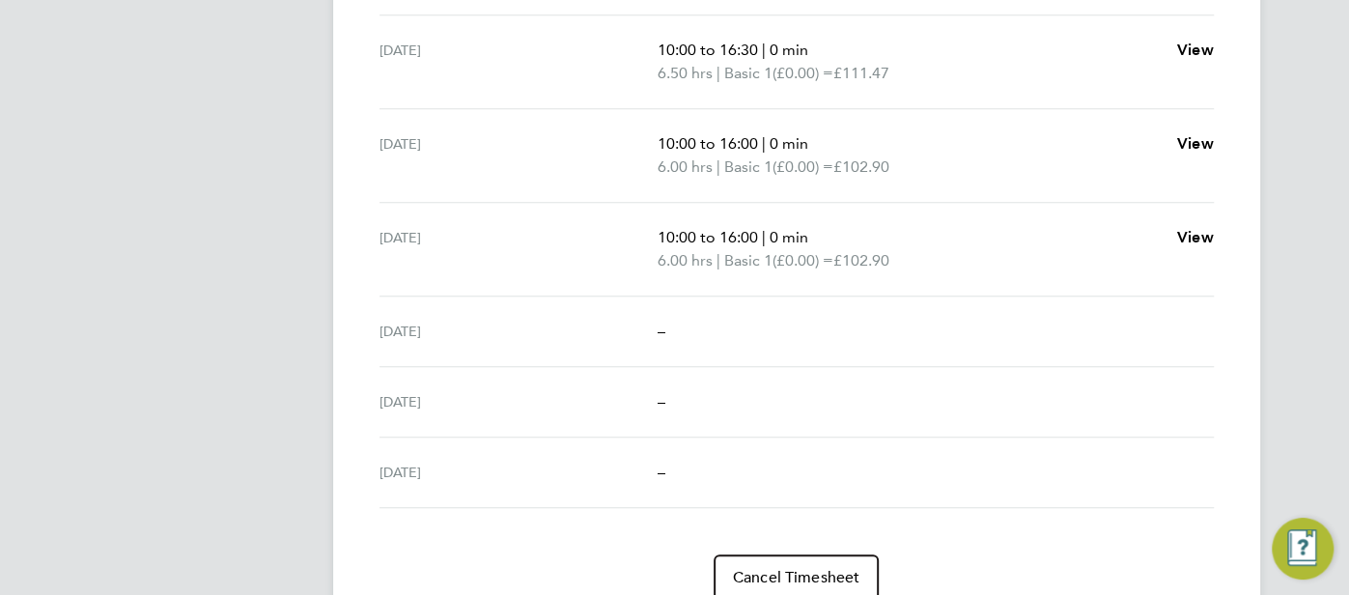
scroll to position [764, 0]
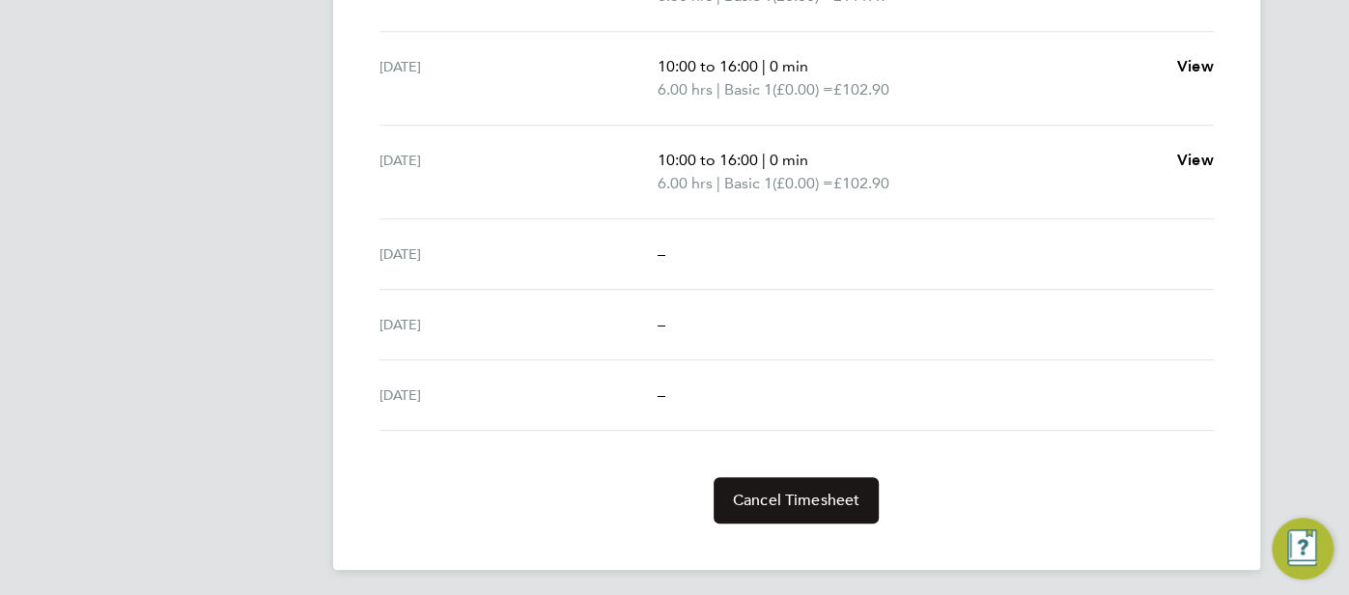
click at [856, 483] on button "Cancel Timesheet" at bounding box center [797, 500] width 166 height 46
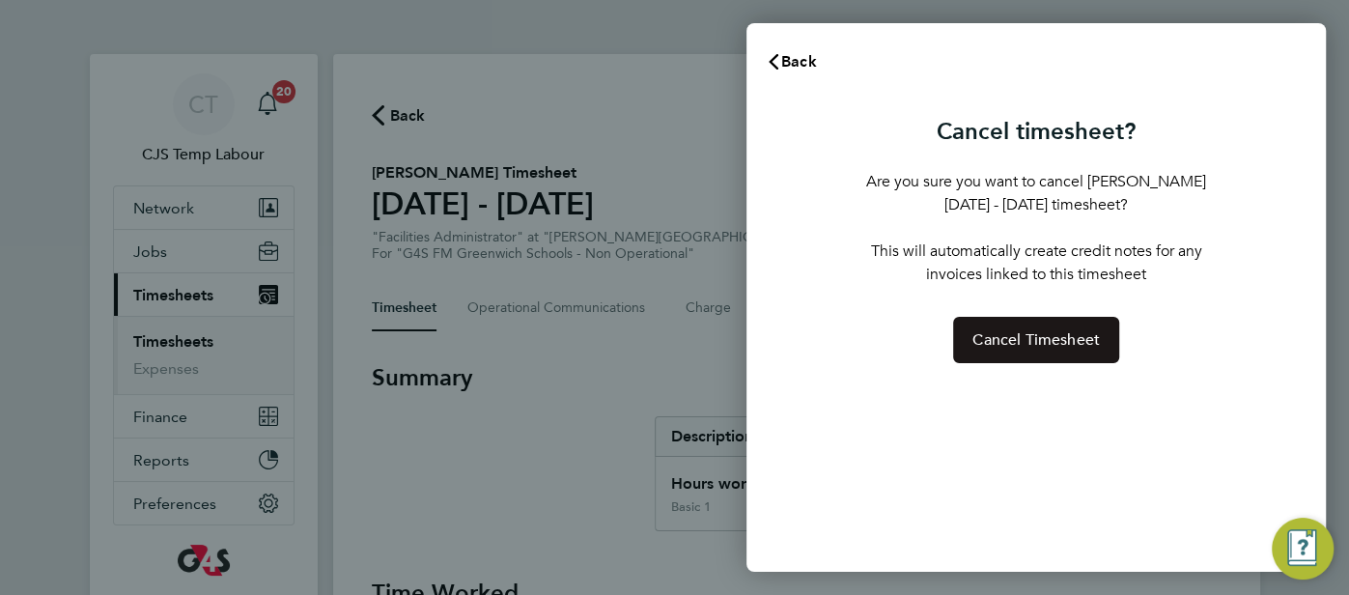
click at [1035, 340] on span "Cancel Timesheet" at bounding box center [1035, 339] width 127 height 19
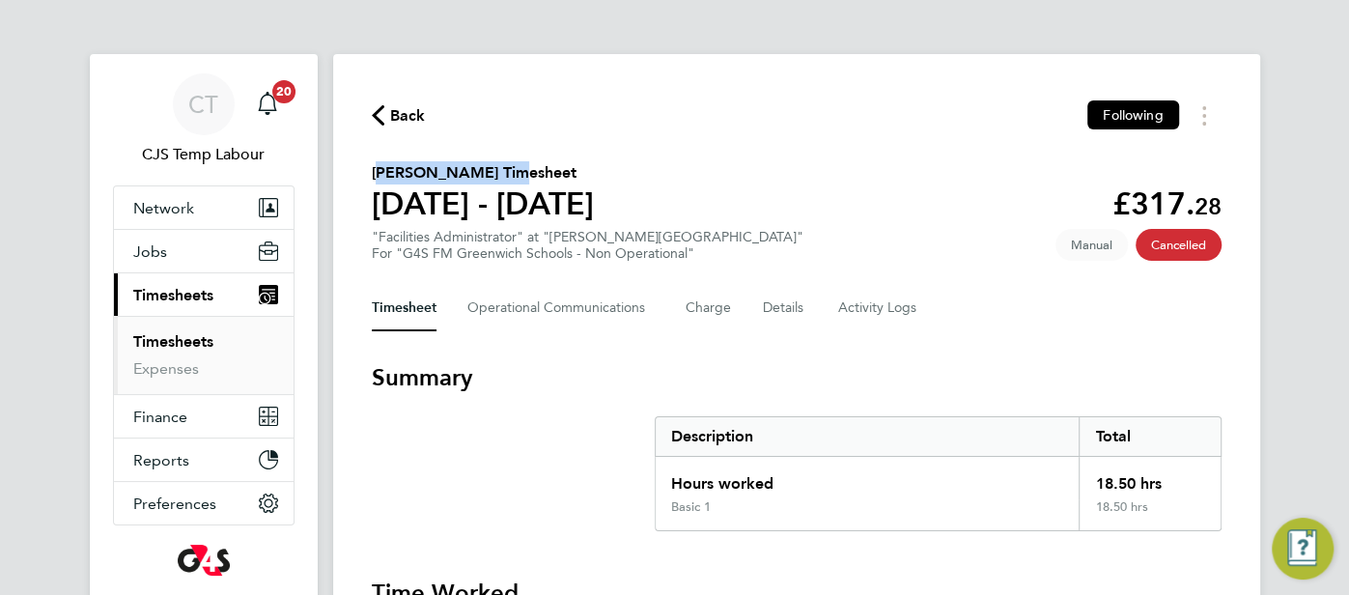
drag, startPoint x: 503, startPoint y: 175, endPoint x: 367, endPoint y: 168, distance: 136.3
copy h2 "[PERSON_NAME]"
click at [599, 314] on Communications-tab "Operational Communications" at bounding box center [560, 308] width 187 height 46
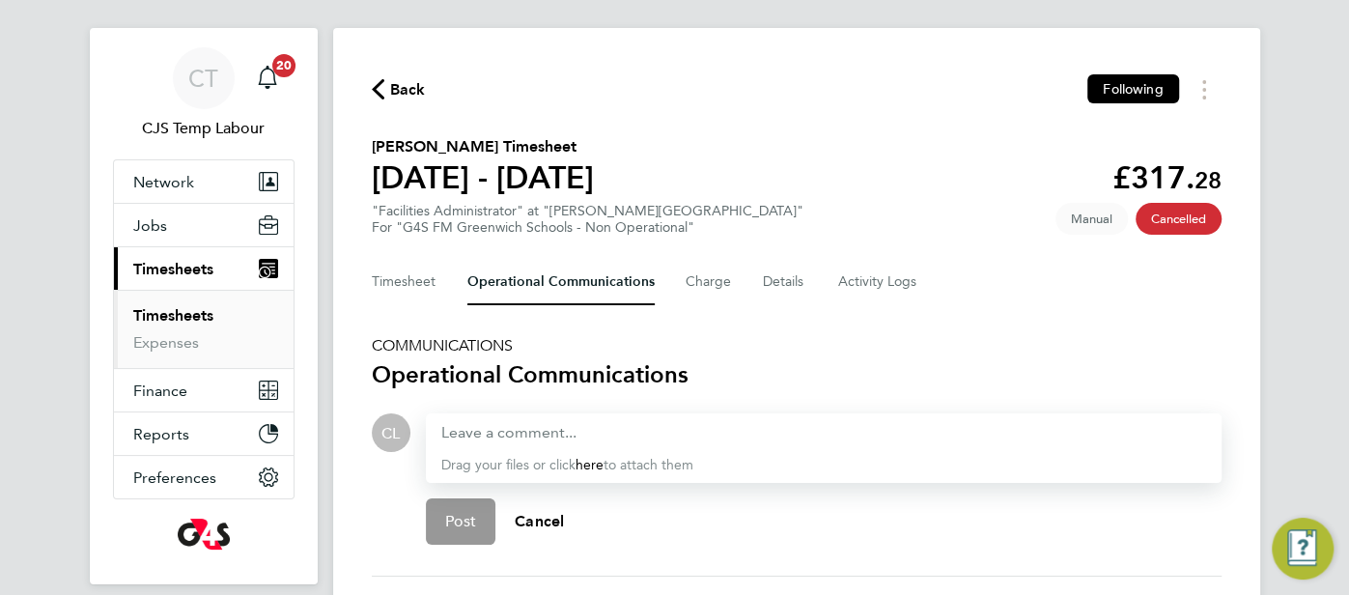
scroll to position [30, 0]
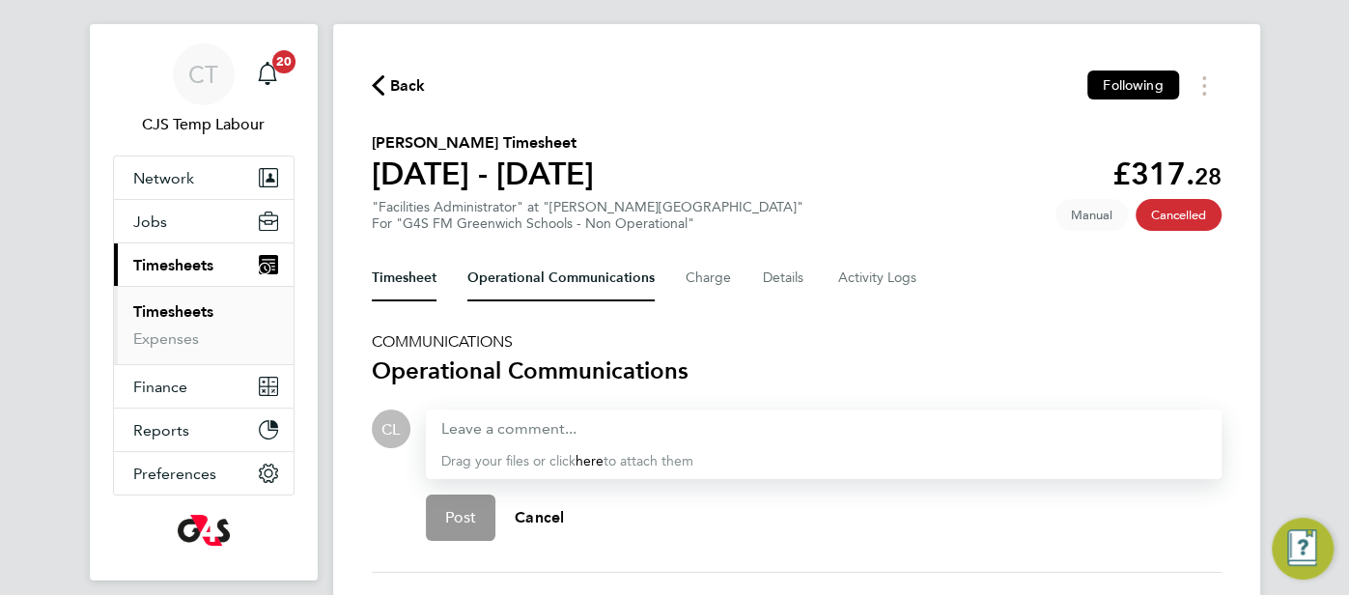
click at [407, 276] on button "Timesheet" at bounding box center [404, 278] width 65 height 46
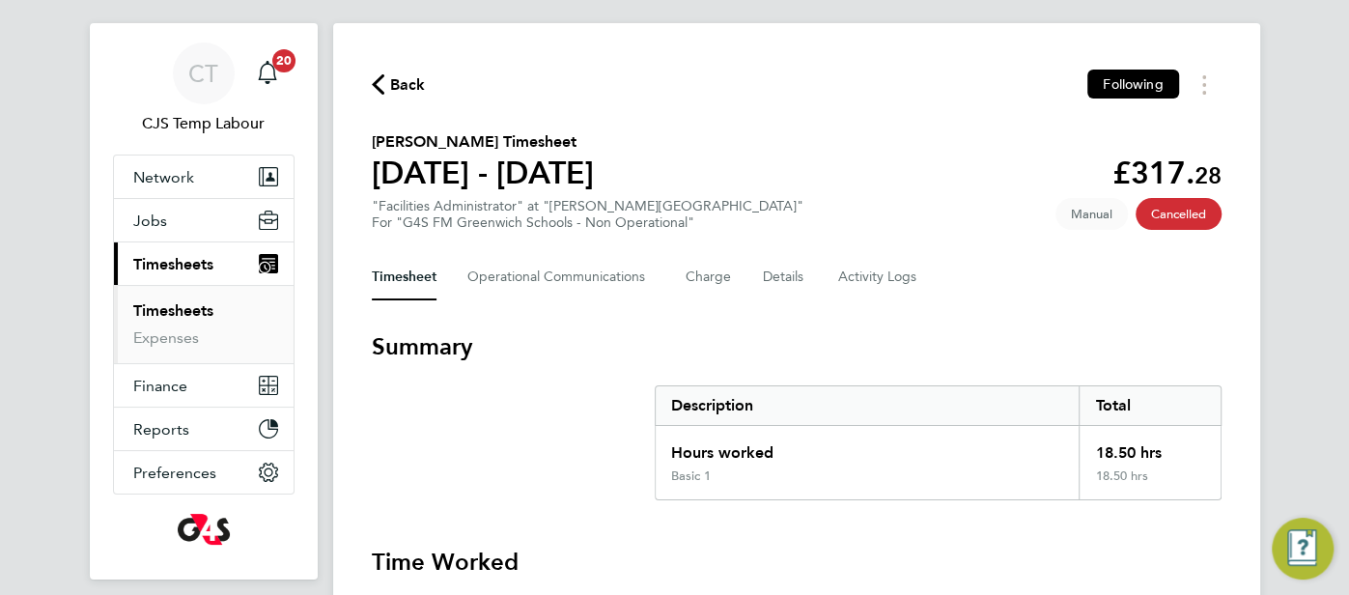
scroll to position [154, 0]
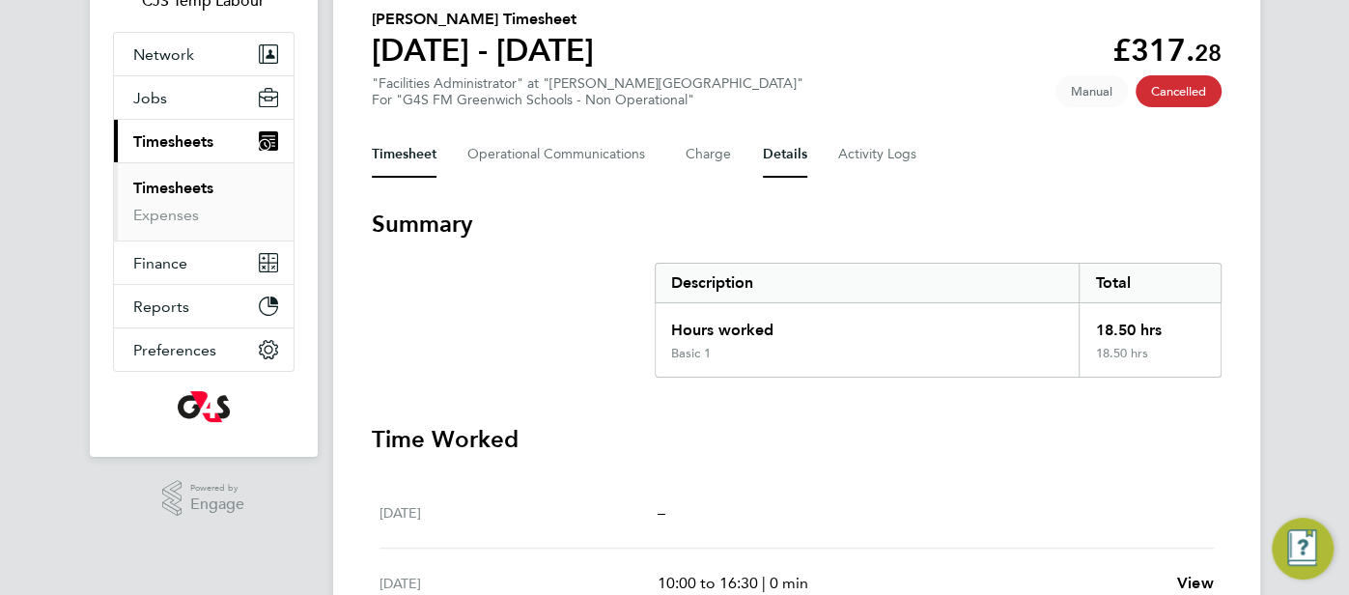
drag, startPoint x: 779, startPoint y: 163, endPoint x: 818, endPoint y: 202, distance: 54.6
click at [779, 164] on button "Details" at bounding box center [785, 154] width 44 height 46
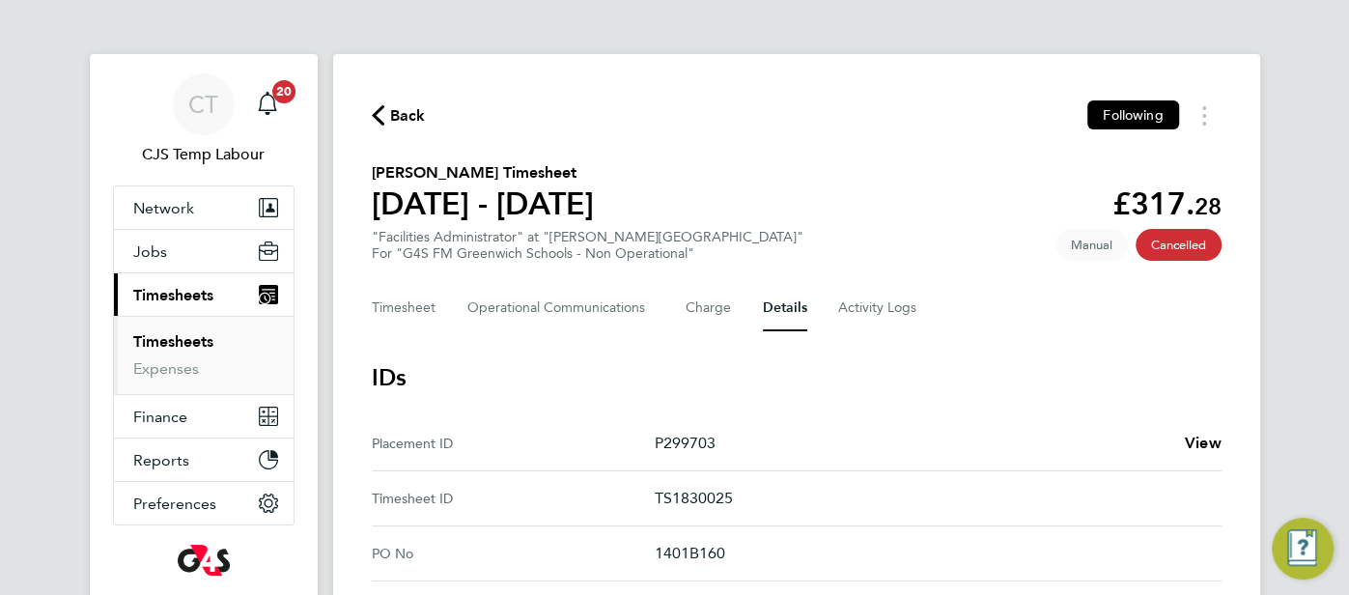
drag, startPoint x: 772, startPoint y: 484, endPoint x: 652, endPoint y: 483, distance: 120.7
click at [633, 491] on ID "Timesheet ID TS1830025" at bounding box center [797, 498] width 850 height 55
copy ID "TS1830025"
drag, startPoint x: 555, startPoint y: 315, endPoint x: 607, endPoint y: 354, distance: 65.5
click at [555, 315] on Communications-tab "Operational Communications" at bounding box center [560, 308] width 187 height 46
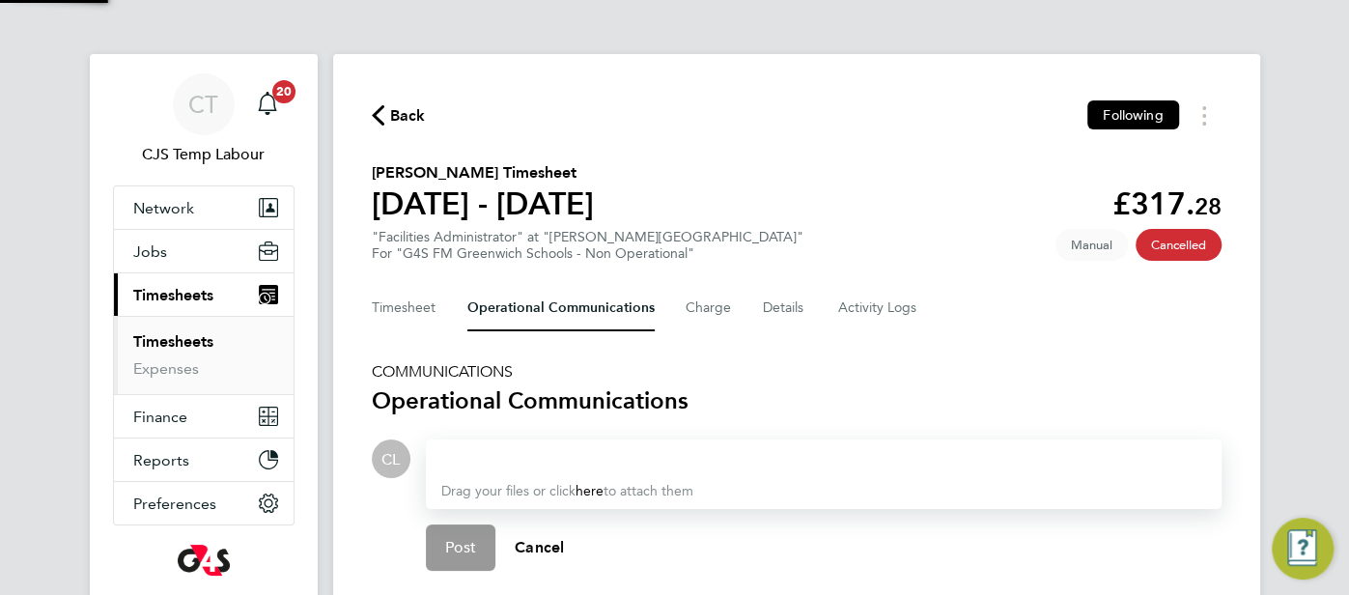
scroll to position [486, 0]
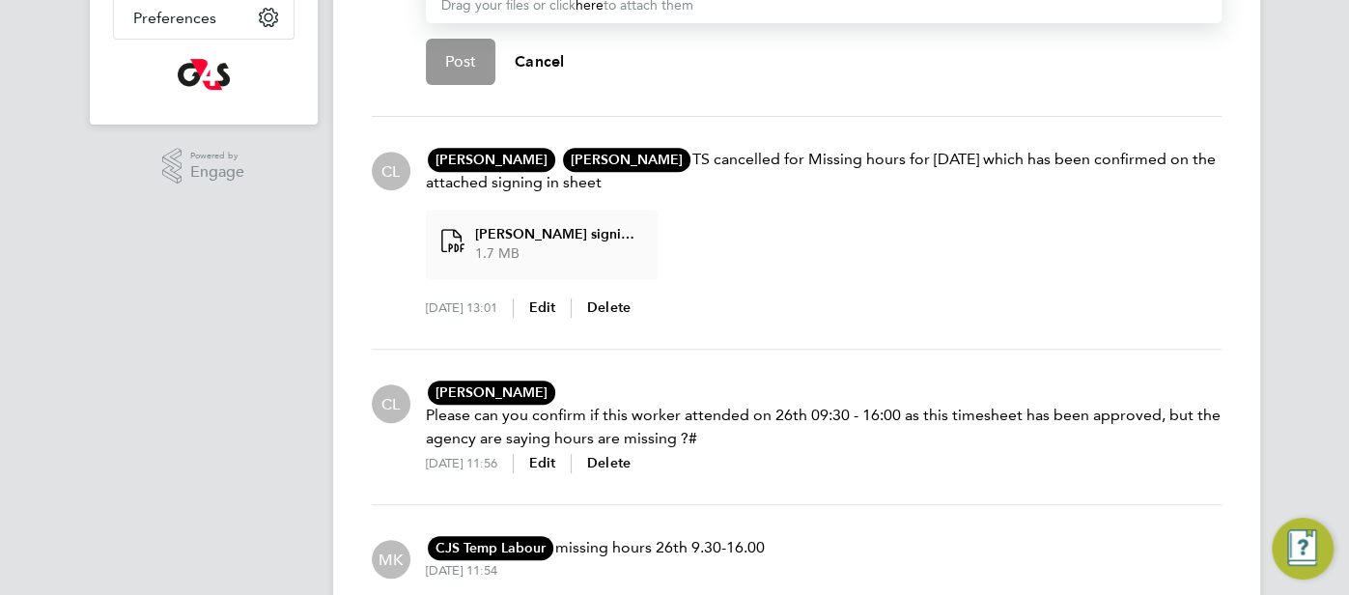
drag, startPoint x: 680, startPoint y: 160, endPoint x: 963, endPoint y: 177, distance: 283.4
click at [963, 177] on p "[PERSON_NAME] MK [PERSON_NAME] Blue Arrow Ltd. [PERSON_NAME][EMAIL_ADDRESS][PER…" at bounding box center [824, 171] width 796 height 46
copy p "TS cancelled for Missing hours for [DATE] which has been confirmed on the attac…"
